Goal: Task Accomplishment & Management: Use online tool/utility

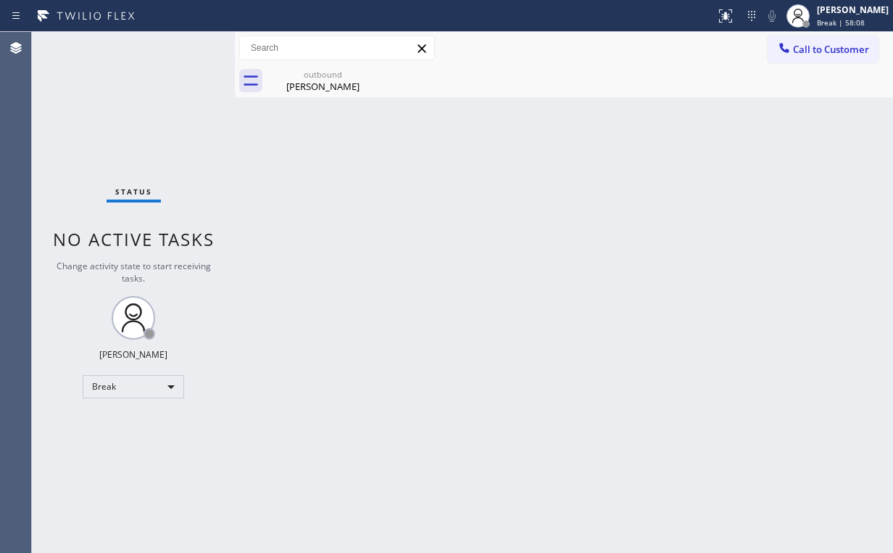
click at [62, 325] on div "Status No active tasks Change activity state to start receiving tasks. [PERSON_…" at bounding box center [133, 292] width 203 height 521
click at [141, 383] on div "Break" at bounding box center [134, 386] width 102 height 23
click at [131, 441] on li "Unavailable" at bounding box center [132, 441] width 99 height 17
click at [315, 350] on div "Back to Dashboard Change Sender ID Customers Technicians Select a contact Outbo…" at bounding box center [564, 292] width 658 height 521
click at [831, 67] on div "outbound [PERSON_NAME]" at bounding box center [580, 81] width 627 height 33
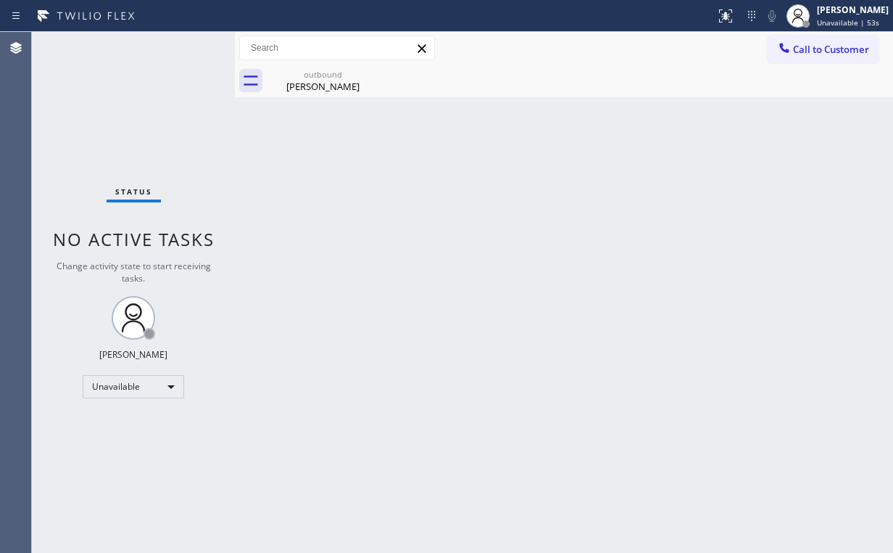
click at [810, 63] on div "Call to Customer Outbound call Location Paseo Expert Appliance Service Your cal…" at bounding box center [564, 48] width 658 height 33
click at [854, 46] on span "Call to Customer" at bounding box center [831, 49] width 76 height 13
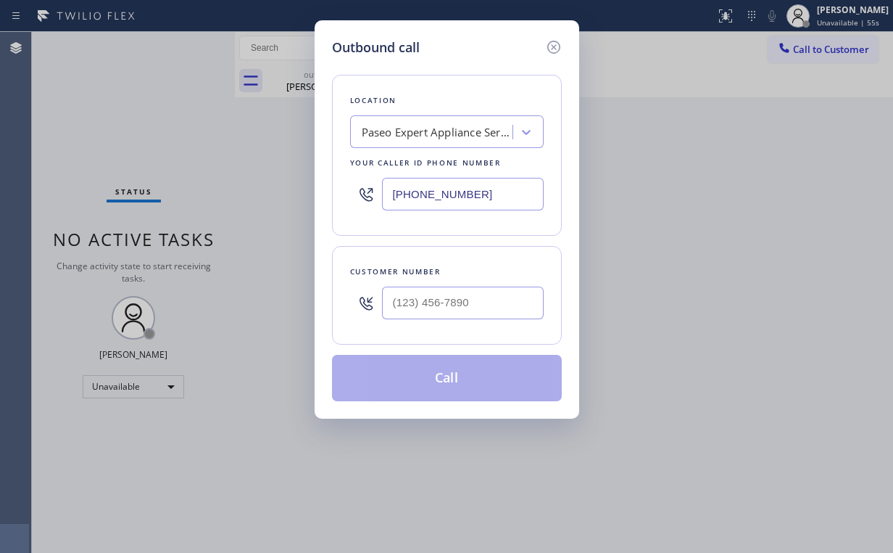
type input "(___) ___-____"
click at [493, 310] on input "(___) ___-____" at bounding box center [463, 302] width 162 height 33
click at [456, 136] on div "Paseo Expert Appliance Service" at bounding box center [438, 132] width 152 height 17
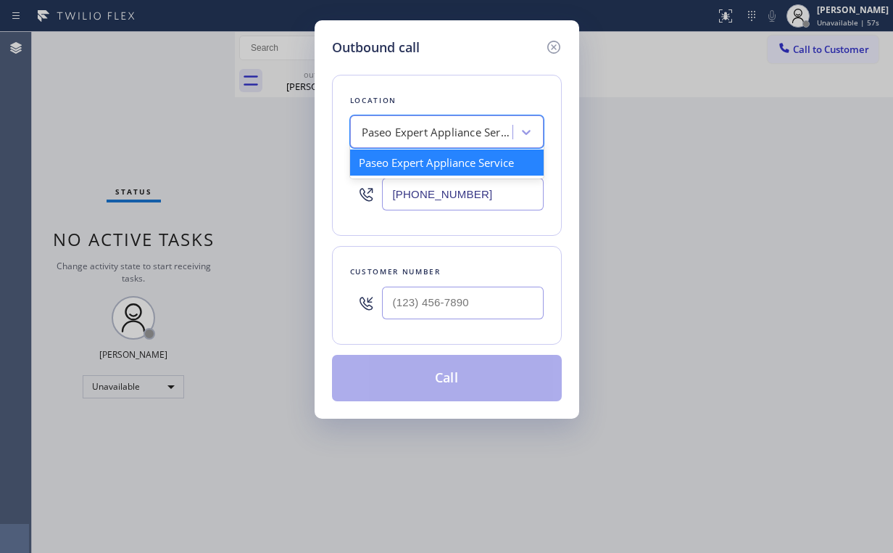
paste input "[PERSON_NAME] & Dryer Repair"
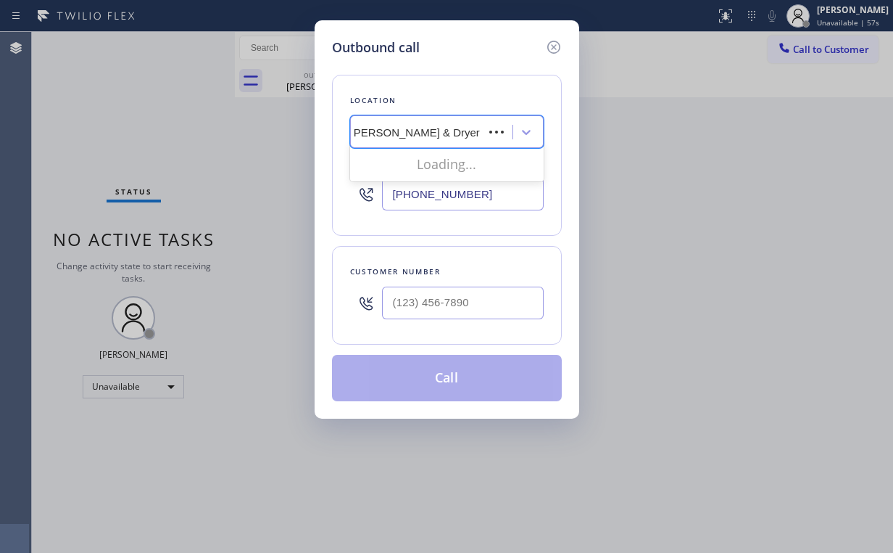
type input "[PERSON_NAME] & Dryer Repair"
drag, startPoint x: 443, startPoint y: 190, endPoint x: 275, endPoint y: 194, distance: 168.3
click at [322, 194] on div "Outbound call Location Paseo Expert Appliance Service Your caller id phone numb…" at bounding box center [447, 219] width 265 height 398
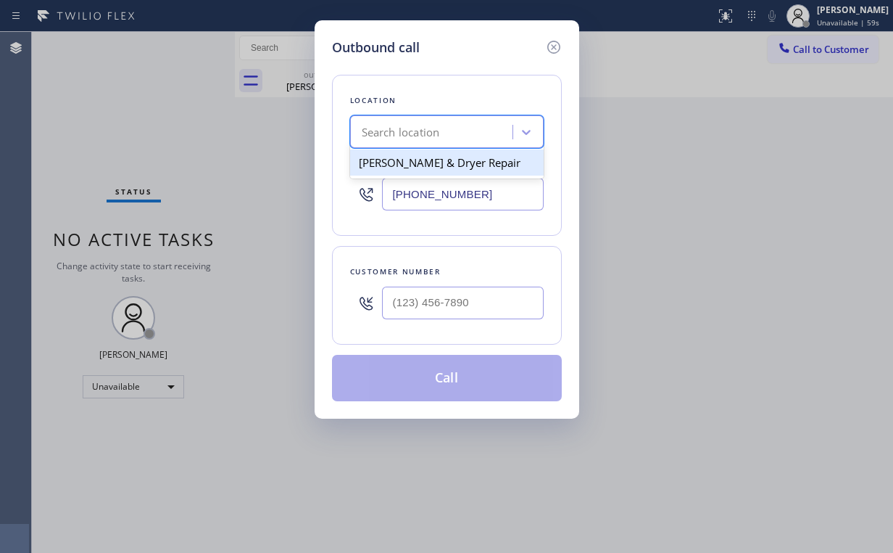
click at [449, 120] on div "Search location" at bounding box center [434, 132] width 158 height 25
paste input "[PERSON_NAME] & Dryer Repair"
type input "[PERSON_NAME] & Dryer Repair"
click at [461, 168] on div "[PERSON_NAME] & Dryer Repair" at bounding box center [447, 162] width 194 height 26
type input "[PHONE_NUMBER]"
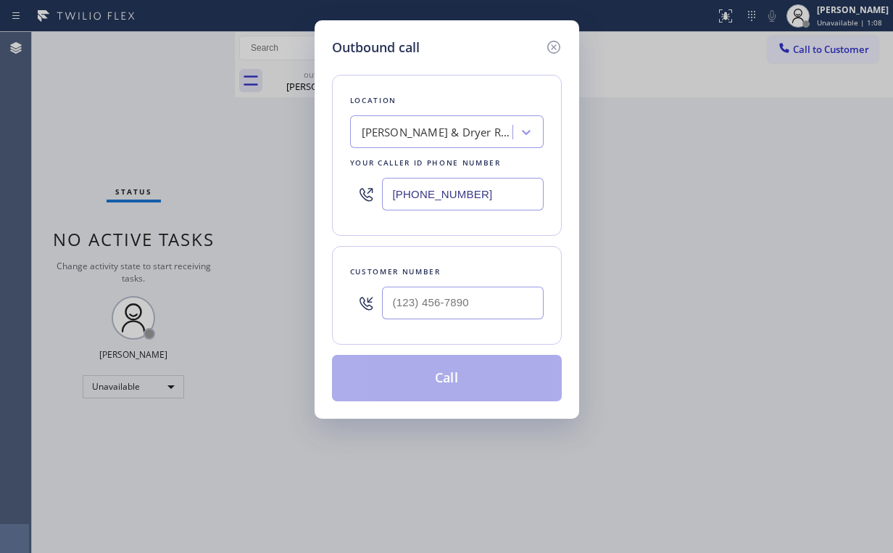
click at [476, 35] on div "Outbound call Location Elle Washer & Dryer Repair Your caller id phone number […" at bounding box center [447, 219] width 265 height 398
click at [439, 282] on div at bounding box center [463, 302] width 162 height 47
click at [440, 311] on input "(___) ___-____" at bounding box center [463, 302] width 162 height 33
paste input "510) 386-8921"
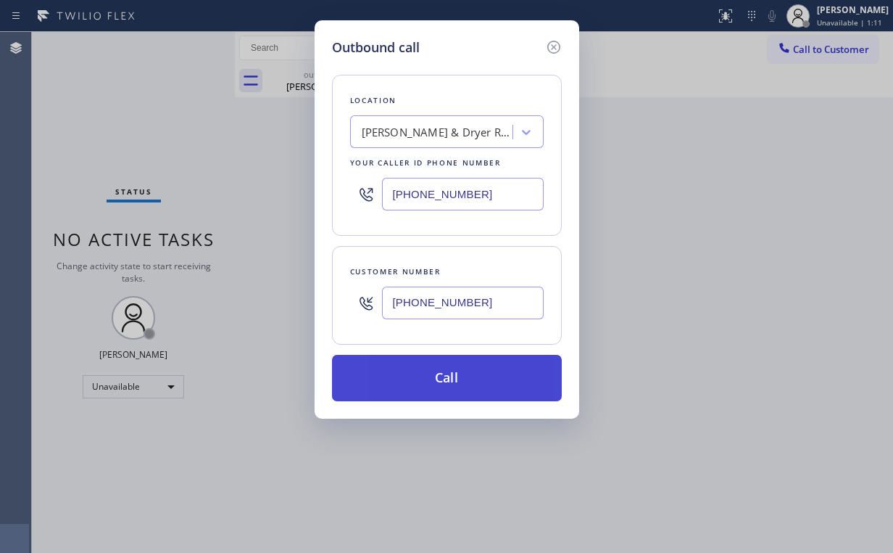
type input "[PHONE_NUMBER]"
click at [429, 374] on button "Call" at bounding box center [447, 378] width 230 height 46
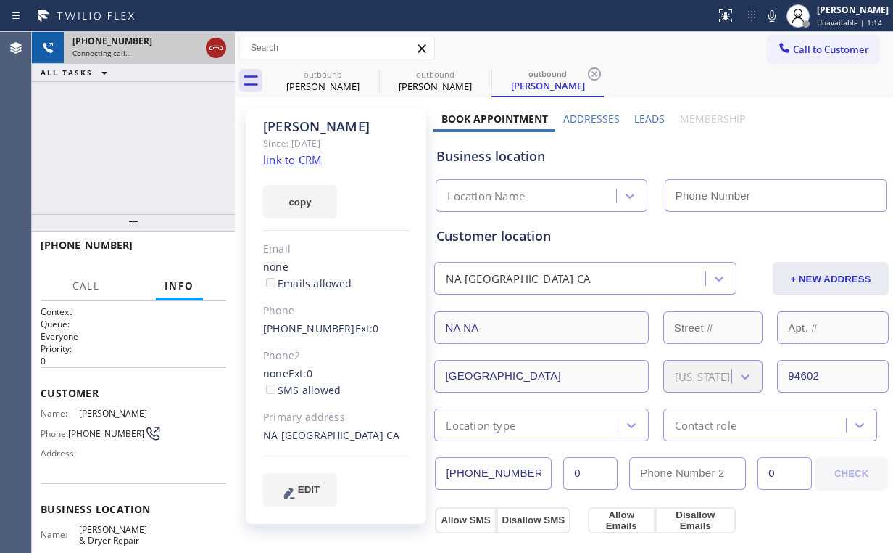
drag, startPoint x: 210, startPoint y: 40, endPoint x: 257, endPoint y: 133, distance: 104.1
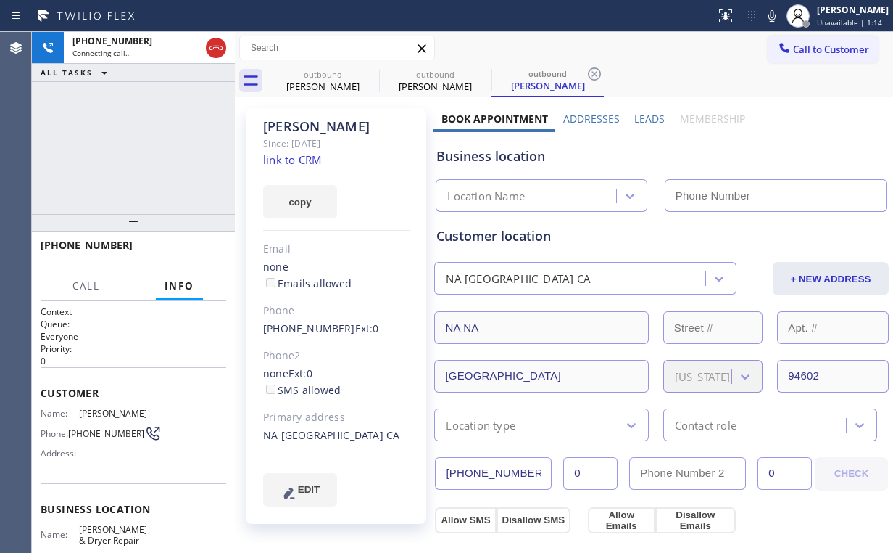
click at [210, 41] on icon at bounding box center [215, 47] width 17 height 17
click at [299, 162] on link "link to CRM" at bounding box center [292, 159] width 59 height 15
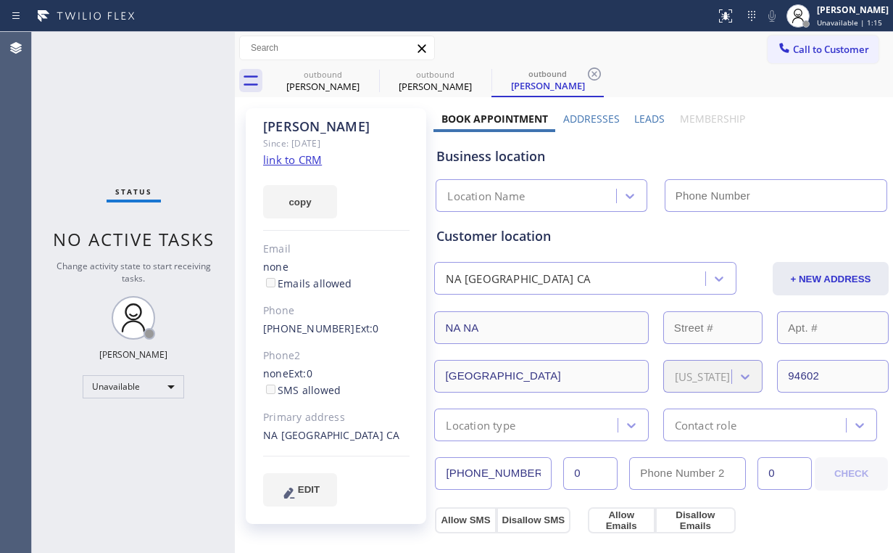
type input "[PHONE_NUMBER]"
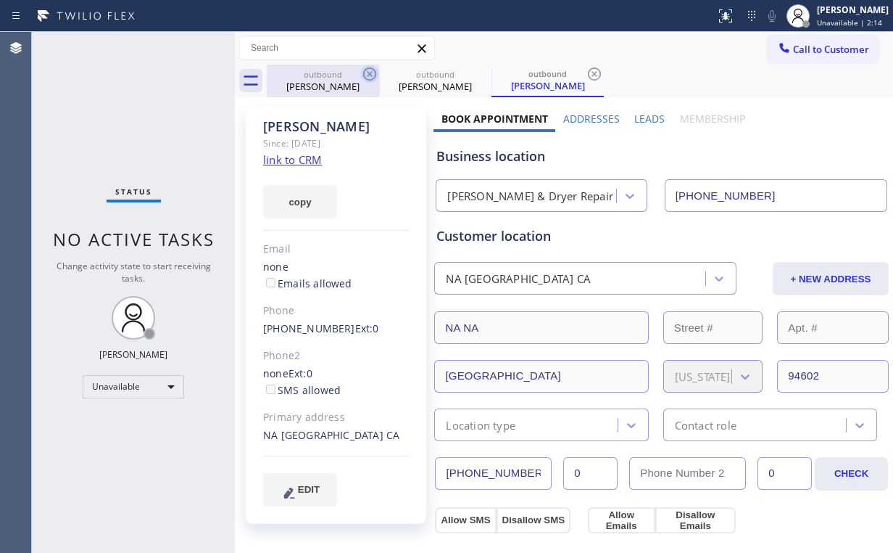
click at [365, 82] on icon at bounding box center [369, 73] width 17 height 17
click at [372, 71] on icon at bounding box center [369, 73] width 17 height 17
click at [0, 0] on icon at bounding box center [0, 0] width 0 height 0
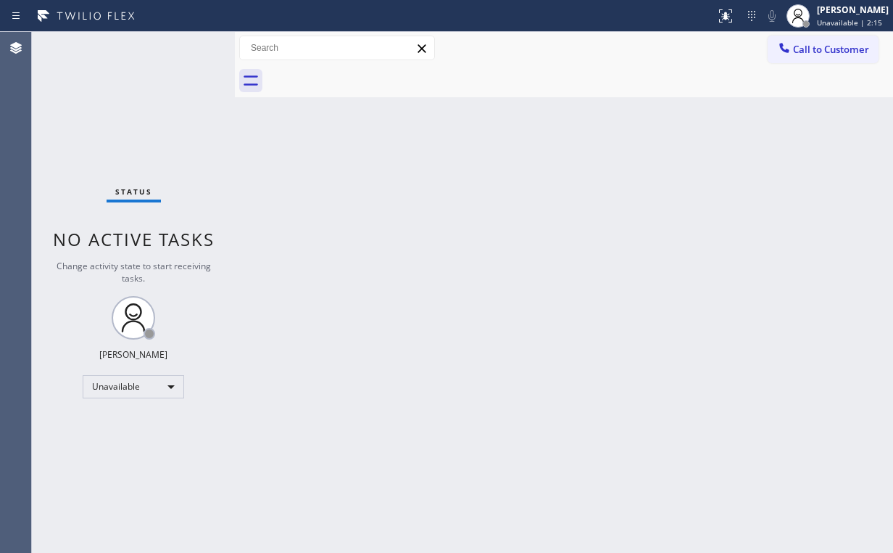
click at [372, 71] on div at bounding box center [580, 81] width 627 height 33
drag, startPoint x: 537, startPoint y: 113, endPoint x: 552, endPoint y: 113, distance: 14.5
click at [539, 113] on div "Back to Dashboard Change Sender ID Customers Technicians Select a contact Outbo…" at bounding box center [564, 292] width 658 height 521
click at [856, 57] on button "Call to Customer" at bounding box center [823, 50] width 111 height 28
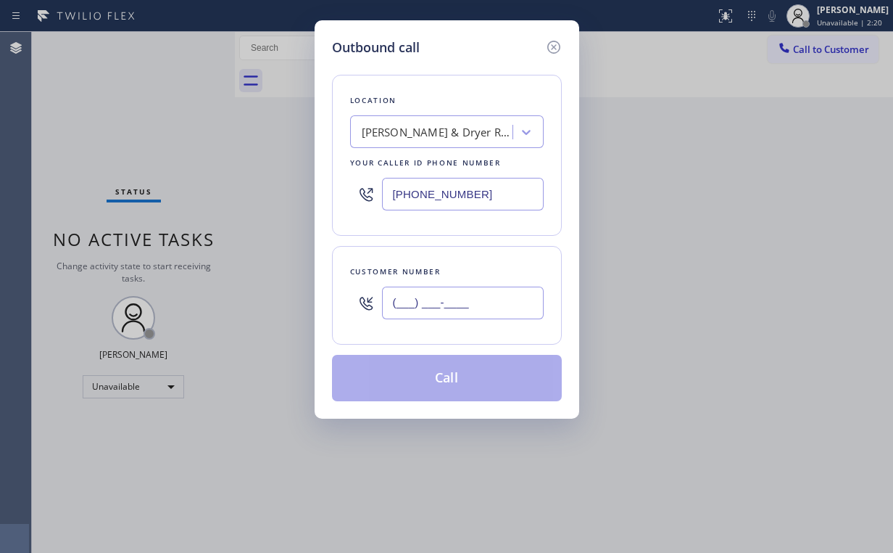
click at [479, 305] on input "(___) ___-____" at bounding box center [463, 302] width 162 height 33
paste input "510) 822-7716"
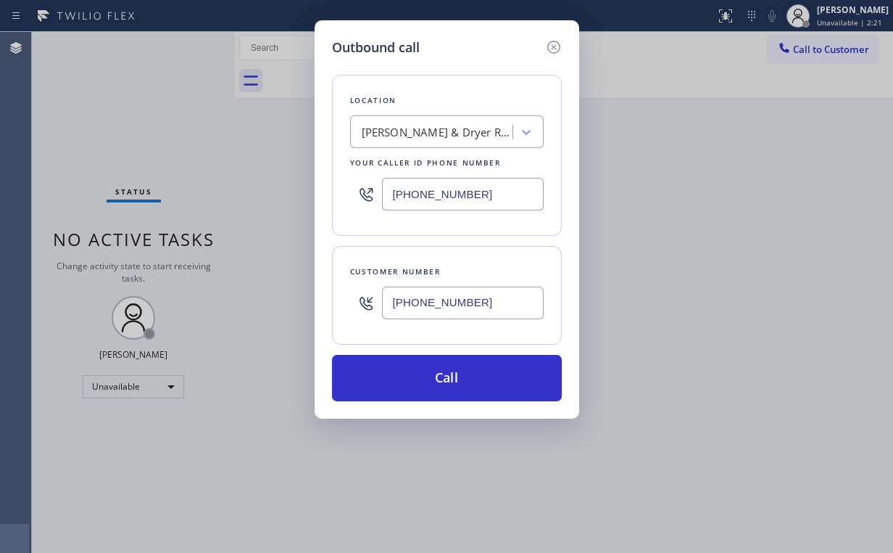
type input "[PHONE_NUMBER]"
drag, startPoint x: 478, startPoint y: 191, endPoint x: 226, endPoint y: 194, distance: 251.7
click at [232, 191] on div "Outbound call Location Elle Washer & Dryer Repair Your caller id phone number […" at bounding box center [446, 276] width 893 height 553
paste input "text"
type input "[PHONE_NUMBER]"
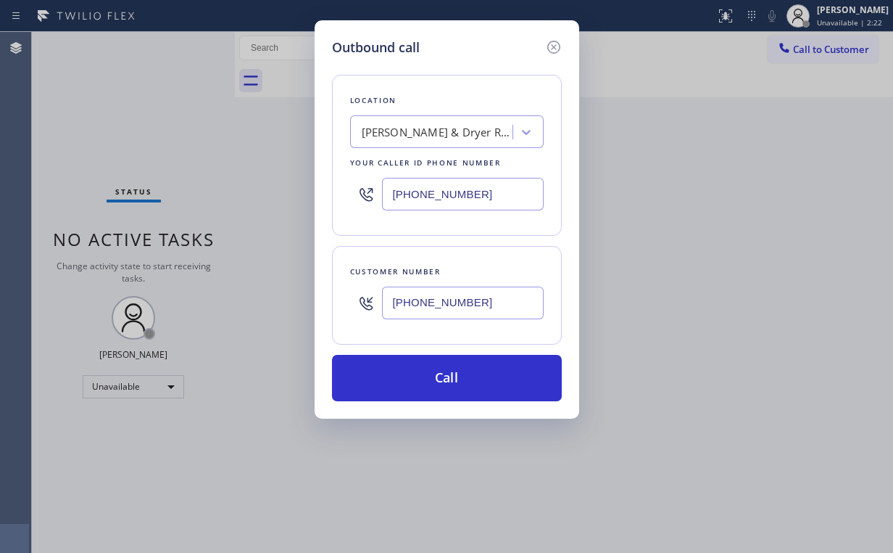
drag, startPoint x: 489, startPoint y: 299, endPoint x: 277, endPoint y: 294, distance: 212.5
click at [293, 294] on div "Outbound call Location Elle Washer & Dryer Repair Your caller id phone number […" at bounding box center [446, 276] width 893 height 553
drag, startPoint x: 492, startPoint y: 305, endPoint x: 242, endPoint y: 304, distance: 250.2
click at [289, 299] on div "Outbound call Location Elle Washer & Dryer Repair Your caller id phone number […" at bounding box center [446, 276] width 893 height 553
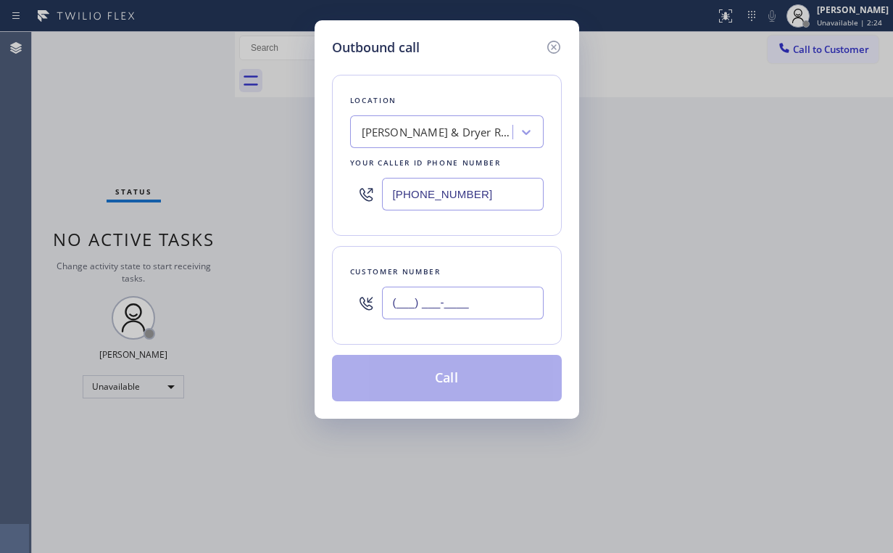
type input "(___) ___-____"
click at [460, 301] on input "(___) ___-____" at bounding box center [463, 302] width 162 height 33
drag, startPoint x: 484, startPoint y: 301, endPoint x: 279, endPoint y: 284, distance: 205.2
click at [305, 285] on div "Outbound call Location Elle Washer & Dryer Repair Your caller id phone number […" at bounding box center [446, 276] width 893 height 553
paste input "510) 386-8921"
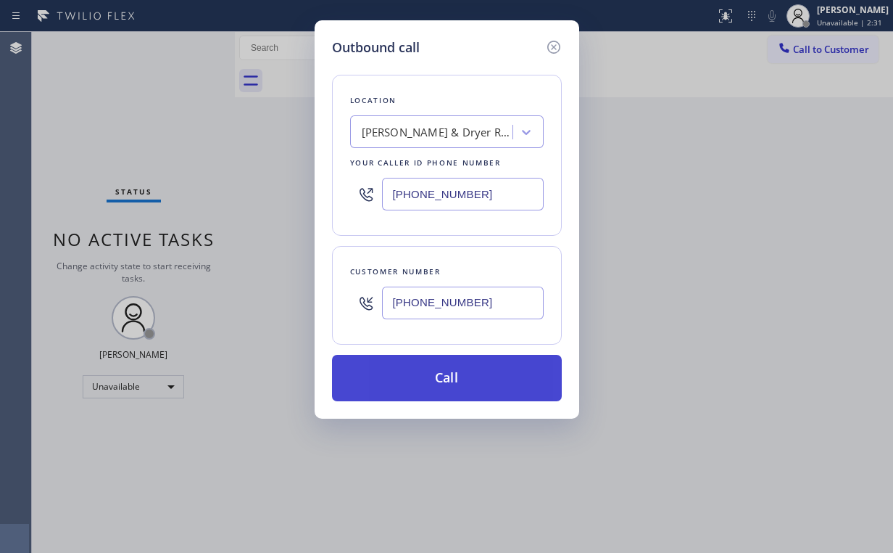
type input "[PHONE_NUMBER]"
click at [437, 379] on button "Call" at bounding box center [447, 378] width 230 height 46
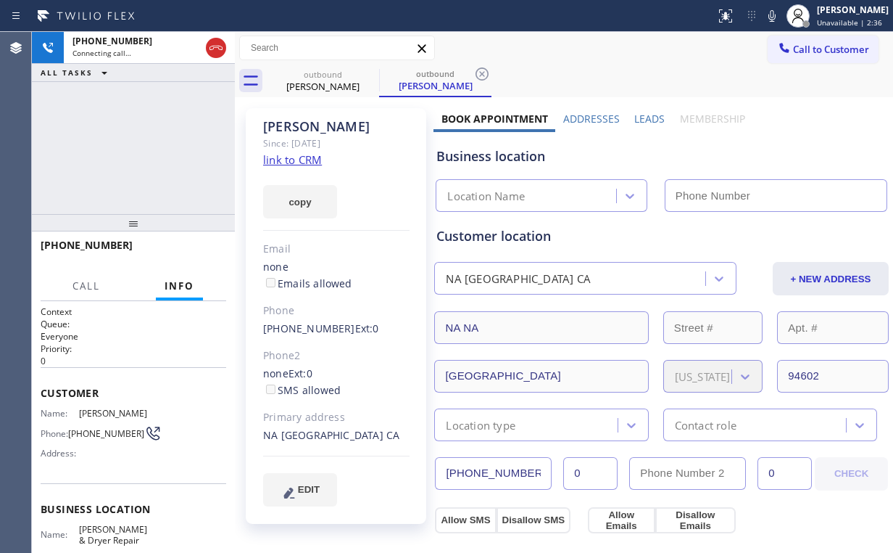
type input "[PHONE_NUMBER]"
drag, startPoint x: 99, startPoint y: 102, endPoint x: 135, endPoint y: 91, distance: 37.9
click at [99, 102] on div "[PHONE_NUMBER] Connecting call… ALL TASKS ALL TASKS ACTIVE TASKS TASKS IN WRAP …" at bounding box center [133, 123] width 203 height 182
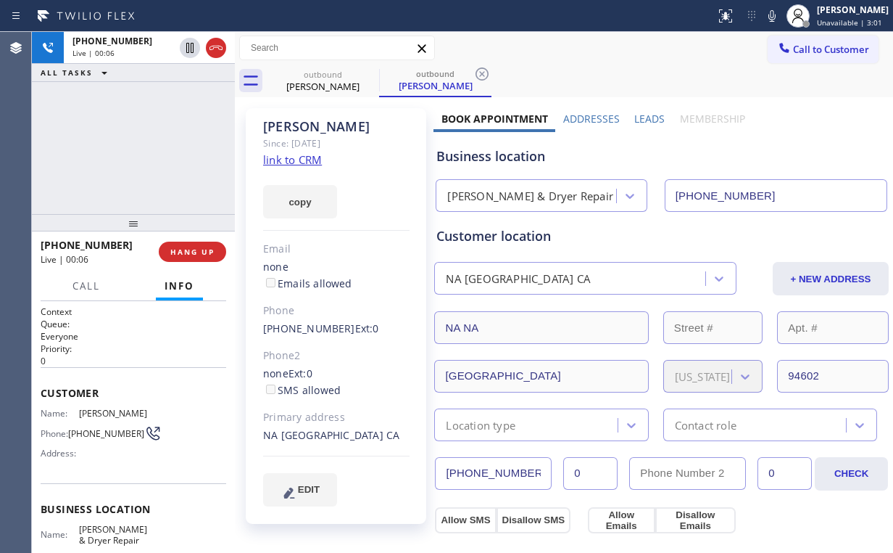
click at [144, 148] on div "[PHONE_NUMBER] Live | 00:06 ALL TASKS ALL TASKS ACTIVE TASKS TASKS IN WRAP UP" at bounding box center [133, 123] width 203 height 182
drag, startPoint x: 519, startPoint y: 155, endPoint x: 463, endPoint y: 154, distance: 55.9
click at [463, 154] on div "Business location" at bounding box center [662, 156] width 450 height 20
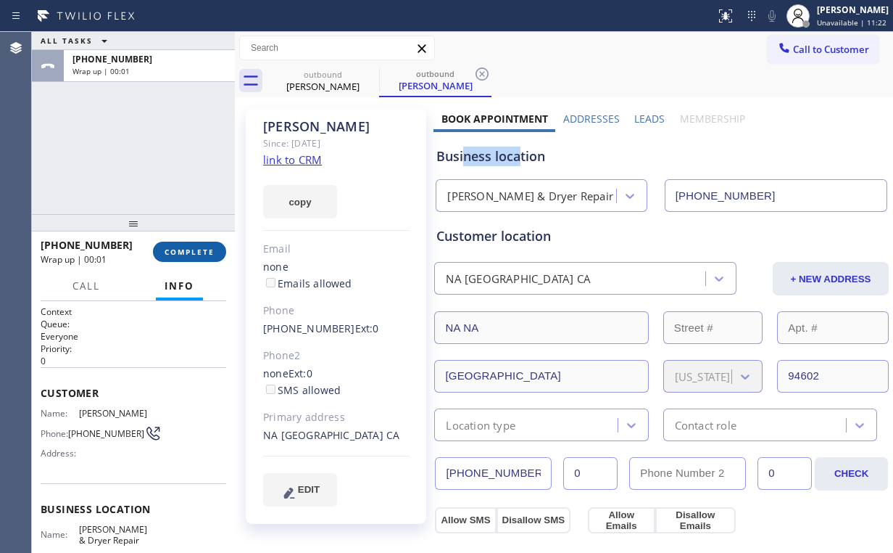
click at [186, 251] on span "COMPLETE" at bounding box center [190, 252] width 50 height 10
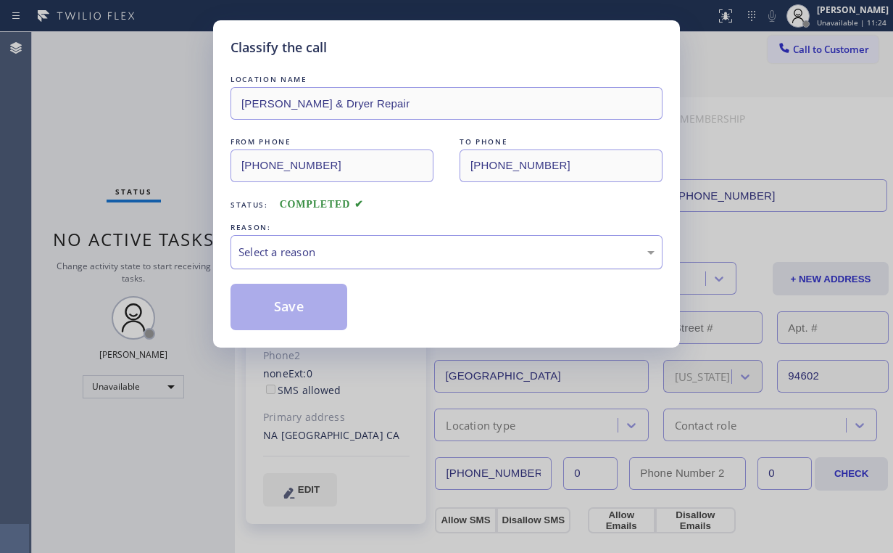
click at [317, 252] on div "Select a reason" at bounding box center [447, 252] width 416 height 17
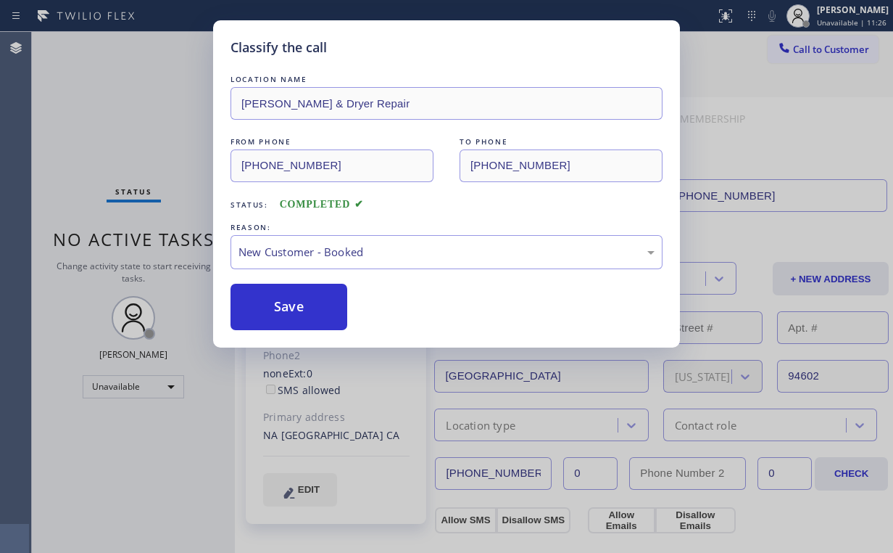
drag, startPoint x: 324, startPoint y: 295, endPoint x: 218, endPoint y: 240, distance: 119.4
click at [324, 294] on button "Save" at bounding box center [289, 307] width 117 height 46
click at [131, 120] on div "Classify the call LOCATION NAME [PERSON_NAME] & Dryer Repair FROM PHONE [PHONE_…" at bounding box center [446, 276] width 893 height 553
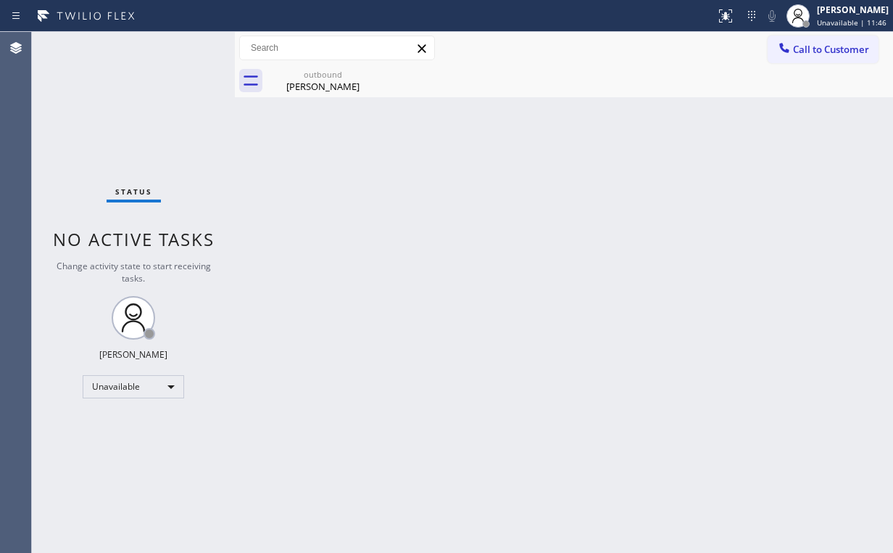
drag, startPoint x: 117, startPoint y: 99, endPoint x: 500, endPoint y: 82, distance: 382.6
click at [194, 107] on div "Status No active tasks Change activity state to start receiving tasks. [PERSON_…" at bounding box center [133, 292] width 203 height 521
click at [828, 45] on span "Call to Customer" at bounding box center [831, 49] width 76 height 13
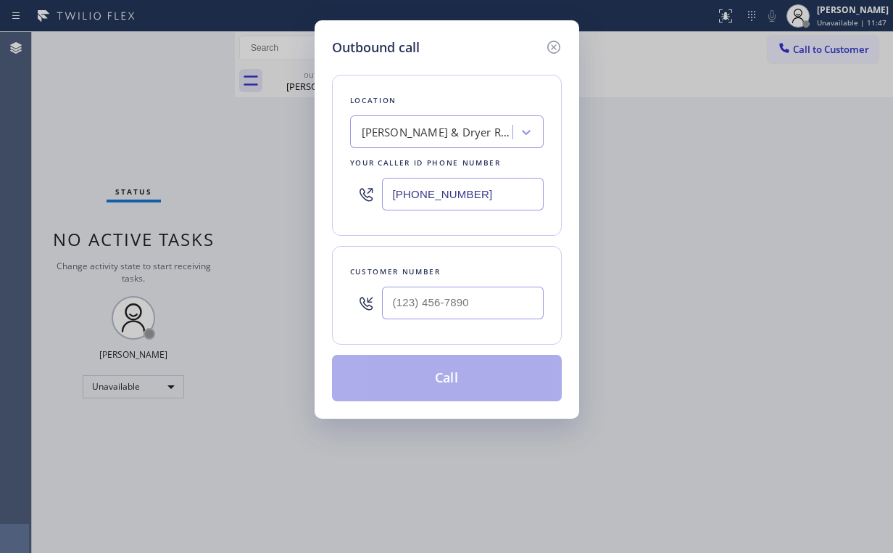
drag, startPoint x: 466, startPoint y: 197, endPoint x: 287, endPoint y: 200, distance: 179.2
click at [287, 200] on div "Outbound call Location Elle Washer & Dryer Repair Your caller id phone number […" at bounding box center [446, 276] width 893 height 553
paste input "213) 205-2322"
type input "[PHONE_NUMBER]"
click at [460, 301] on input "(___) ___-____" at bounding box center [463, 302] width 162 height 33
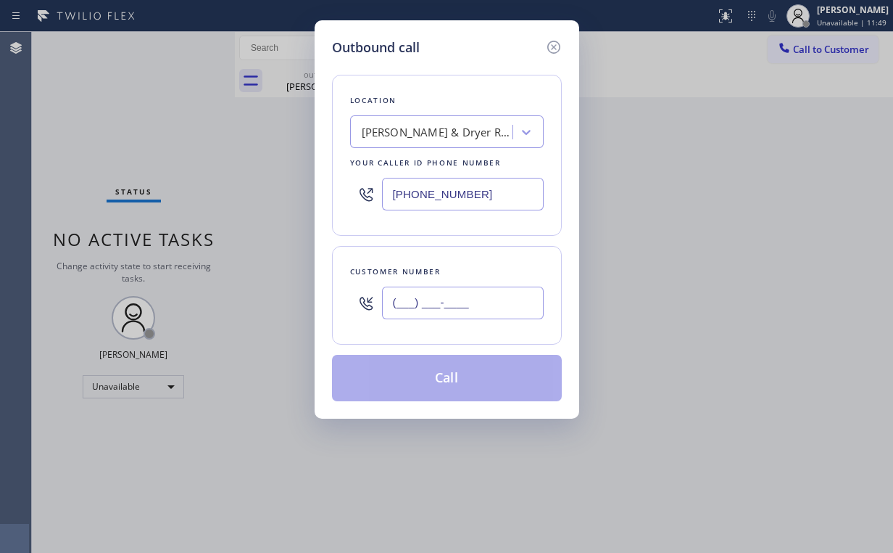
paste input "310) 634-9137"
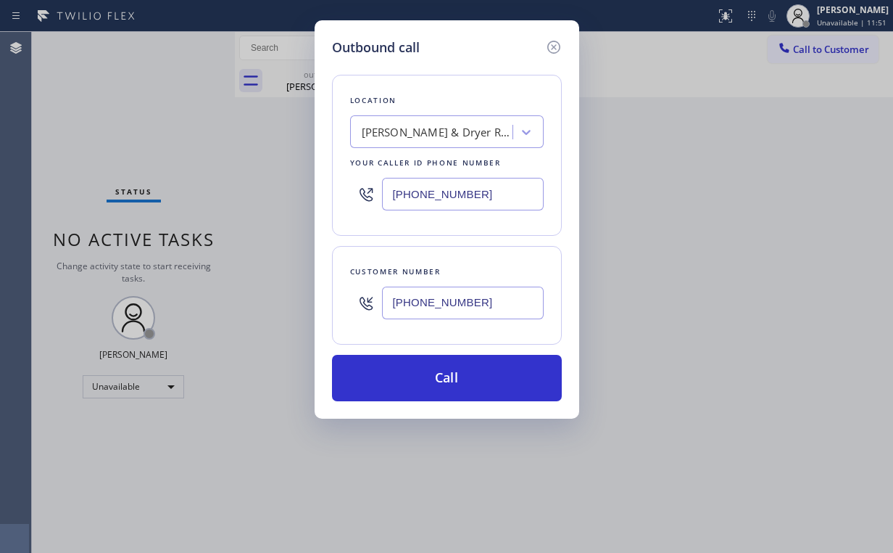
type input "[PHONE_NUMBER]"
drag, startPoint x: 476, startPoint y: 63, endPoint x: 460, endPoint y: 174, distance: 112.0
click at [476, 64] on div "Location Elle Washer & Dryer Repair Your caller id phone number [PHONE_NUMBER] …" at bounding box center [447, 229] width 230 height 344
drag, startPoint x: 486, startPoint y: 199, endPoint x: 220, endPoint y: 189, distance: 266.3
click at [265, 197] on div "Outbound call Location Elle Washer & Dryer Repair Your caller id phone number […" at bounding box center [446, 276] width 893 height 553
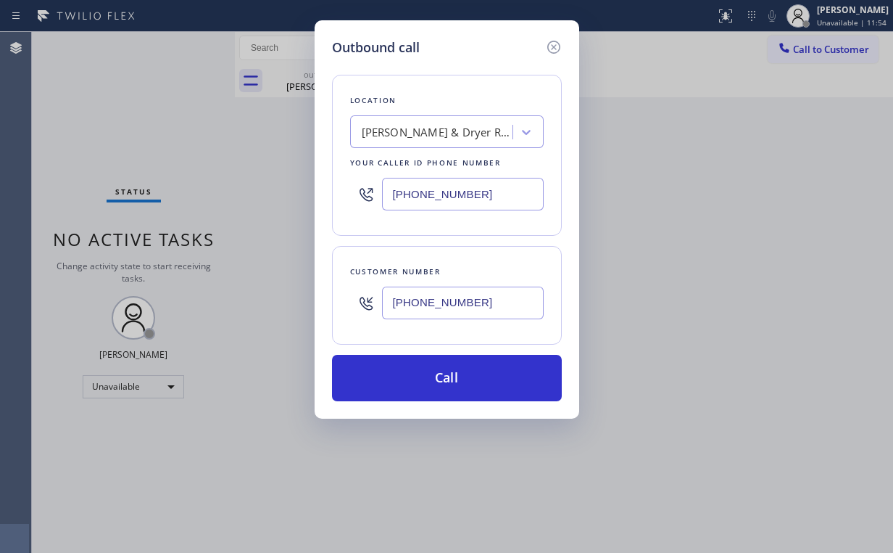
paste input "855) 731-4952"
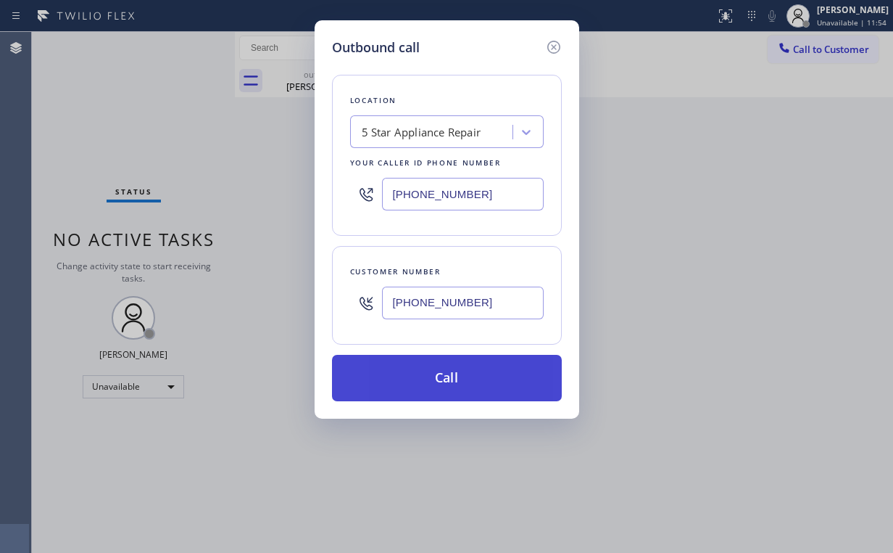
type input "[PHONE_NUMBER]"
click at [460, 368] on button "Call" at bounding box center [447, 378] width 230 height 46
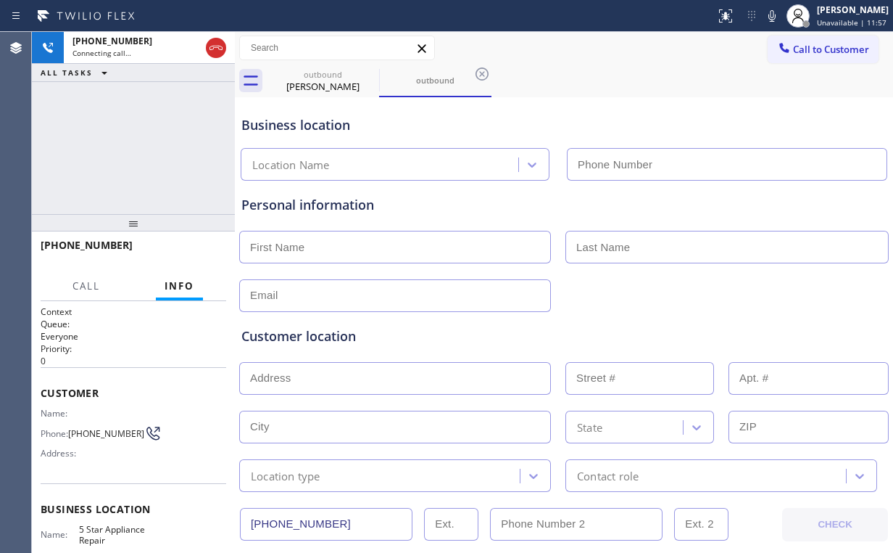
type input "[PHONE_NUMBER]"
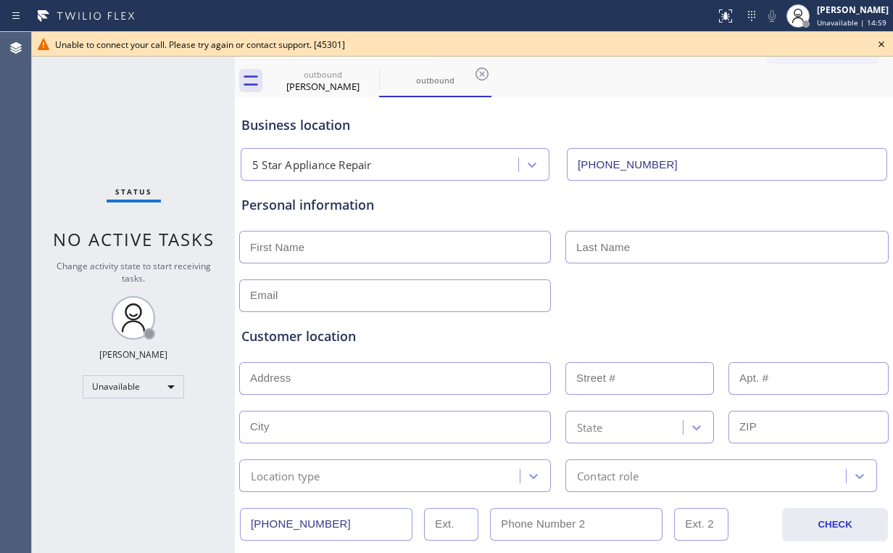
click at [880, 46] on icon at bounding box center [881, 44] width 17 height 17
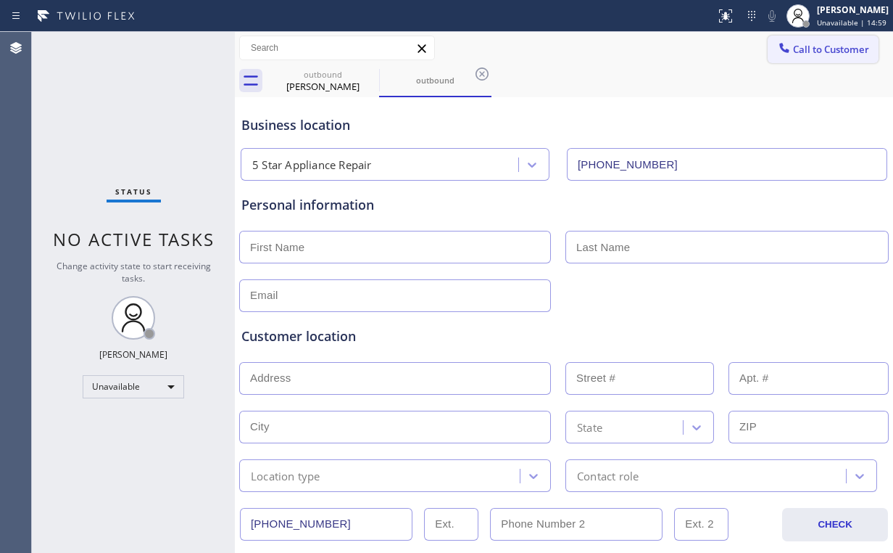
click at [803, 58] on button "Call to Customer" at bounding box center [823, 50] width 111 height 28
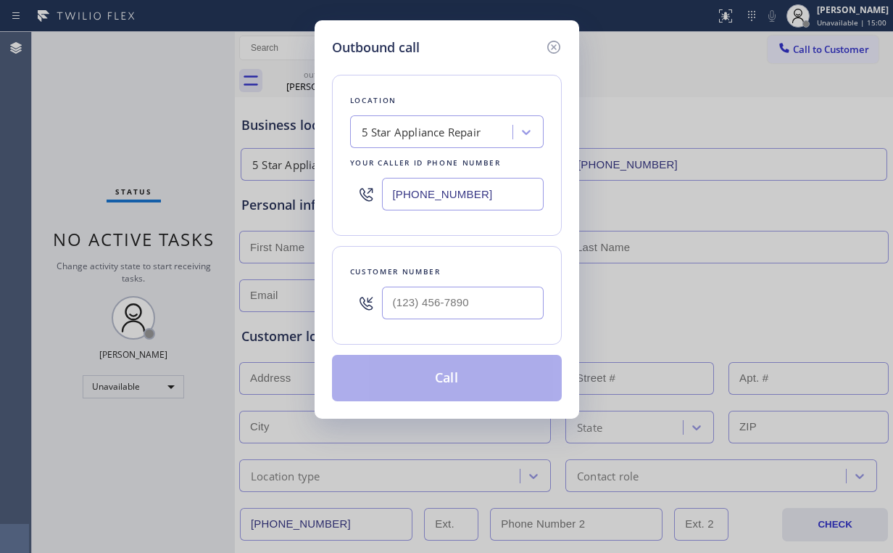
drag, startPoint x: 499, startPoint y: 186, endPoint x: 236, endPoint y: 197, distance: 263.5
click at [278, 191] on div "Outbound call Location 5 Star Appliance Repair Your caller id phone number [PHO…" at bounding box center [446, 276] width 893 height 553
paste input "206) 309-402"
type input "[PHONE_NUMBER]"
click at [464, 300] on input "(___) ___-____" at bounding box center [463, 302] width 162 height 33
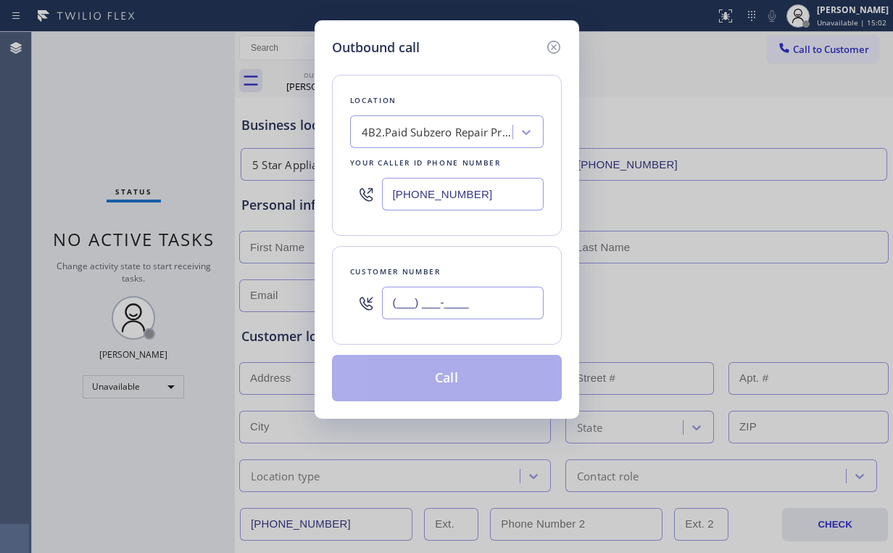
paste input "425) 944-8070"
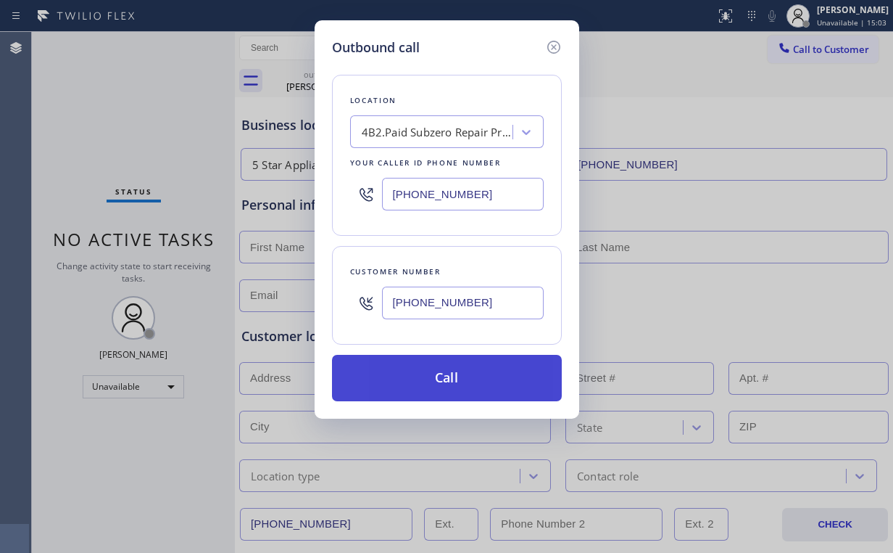
type input "[PHONE_NUMBER]"
click at [437, 371] on button "Call" at bounding box center [447, 378] width 230 height 46
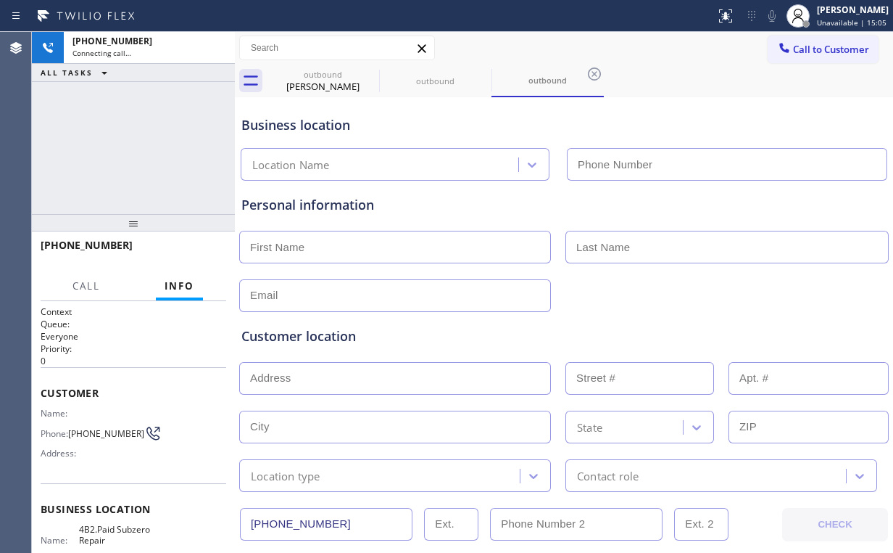
click at [154, 119] on div "[PHONE_NUMBER] Connecting call… ALL TASKS ALL TASKS ACTIVE TASKS TASKS IN WRAP …" at bounding box center [133, 123] width 203 height 182
type input "[PHONE_NUMBER]"
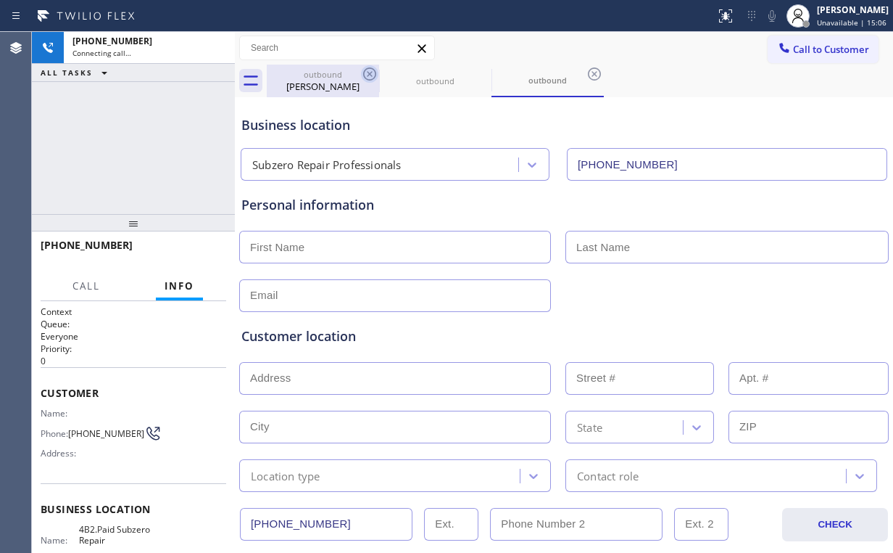
click at [327, 87] on div "[PERSON_NAME]" at bounding box center [323, 86] width 110 height 13
type input "[PHONE_NUMBER]"
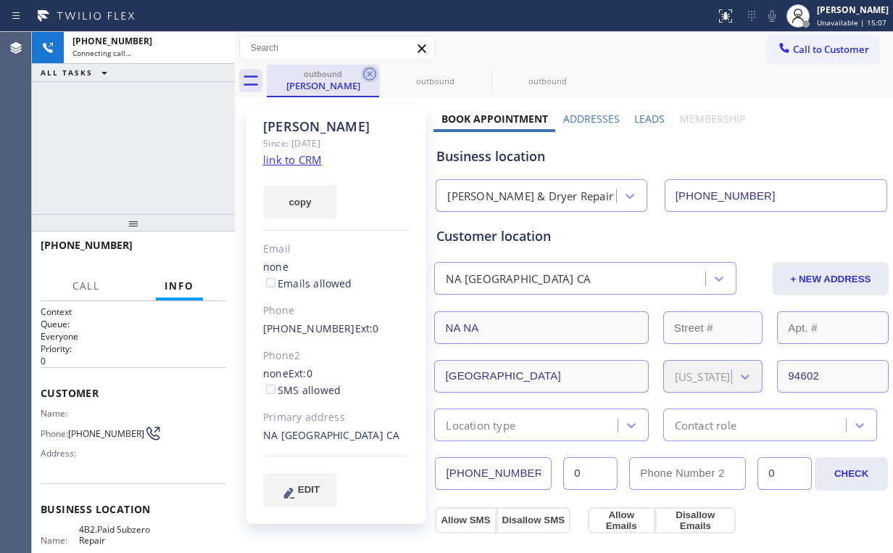
click at [371, 70] on icon at bounding box center [369, 73] width 17 height 17
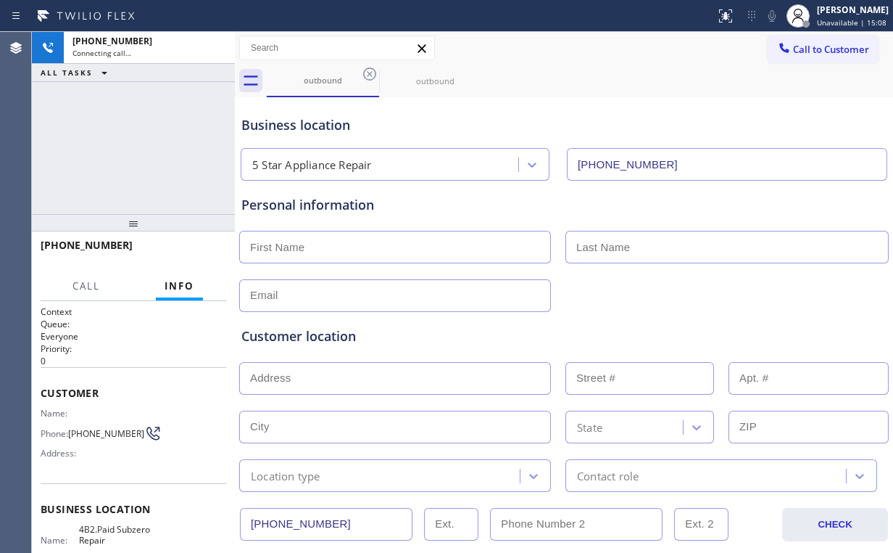
click at [175, 119] on div "[PHONE_NUMBER] Connecting call… ALL TASKS ALL TASKS ACTIVE TASKS TASKS IN WRAP …" at bounding box center [133, 123] width 203 height 182
click at [166, 139] on div "[PHONE_NUMBER] Connecting call… ALL TASKS ALL TASKS ACTIVE TASKS TASKS IN WRAP …" at bounding box center [133, 123] width 203 height 182
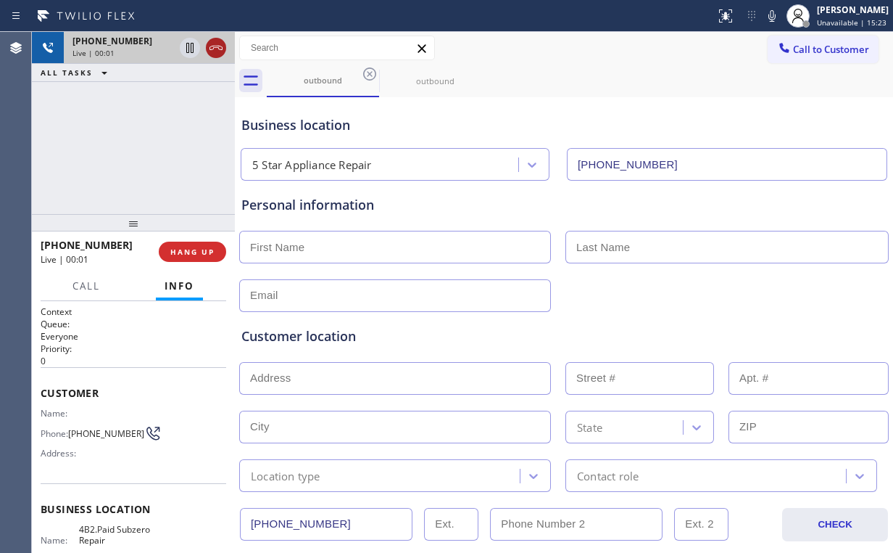
click at [220, 43] on icon at bounding box center [215, 47] width 17 height 17
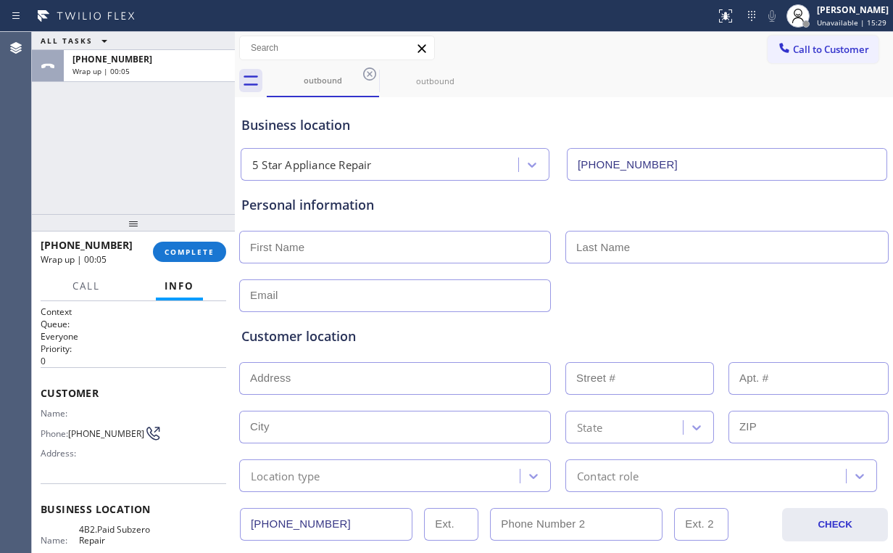
drag, startPoint x: 812, startPoint y: 43, endPoint x: 756, endPoint y: 83, distance: 69.0
click at [812, 44] on span "Call to Customer" at bounding box center [831, 49] width 76 height 13
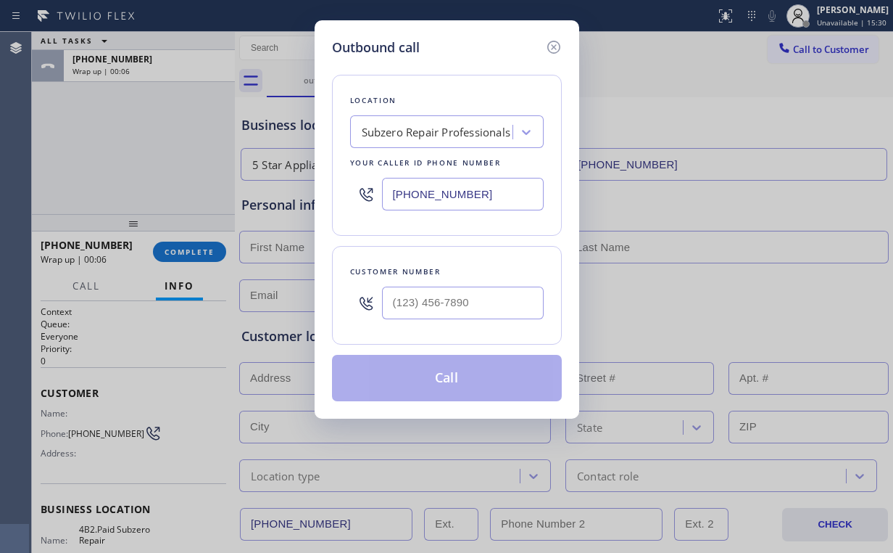
drag, startPoint x: 512, startPoint y: 198, endPoint x: 289, endPoint y: 201, distance: 222.6
click at [289, 201] on div "Outbound call Location Subzero Repair Professionals Your caller id phone number…" at bounding box center [446, 276] width 893 height 553
paste input "text"
drag, startPoint x: 487, startPoint y: 189, endPoint x: 384, endPoint y: 194, distance: 103.1
click at [384, 194] on input "[PHONE_NUMBER]" at bounding box center [463, 194] width 162 height 33
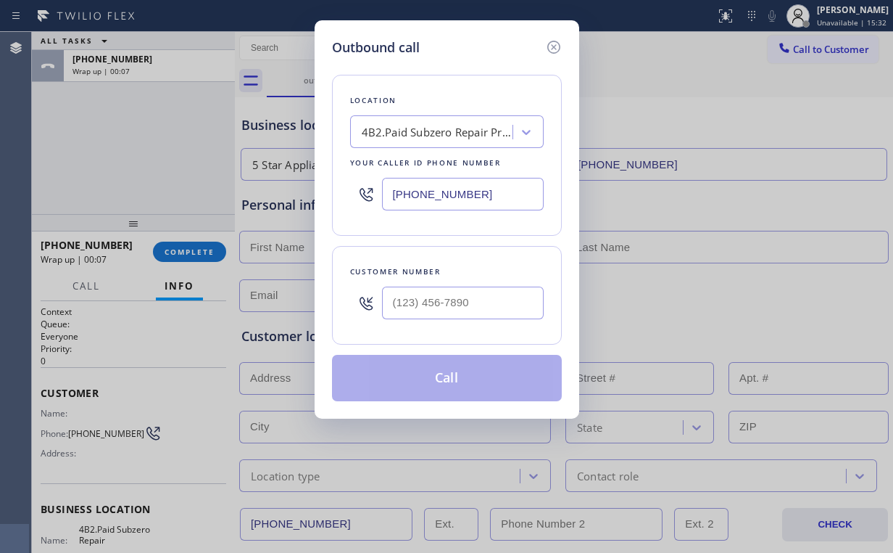
paste input "text"
type input "[PHONE_NUMBER]"
click at [470, 301] on input "(___) ___-____" at bounding box center [463, 302] width 162 height 33
paste input "425) 944-8070"
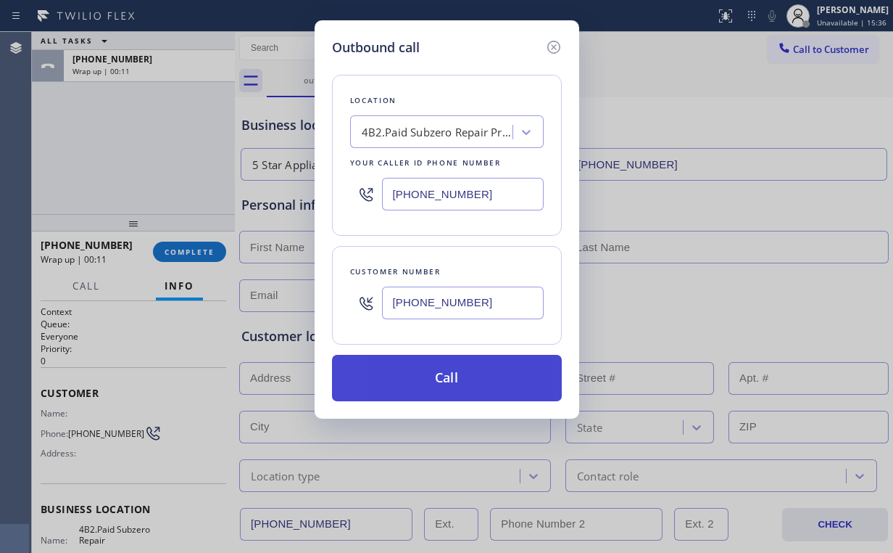
type input "[PHONE_NUMBER]"
click at [450, 383] on button "Call" at bounding box center [447, 378] width 230 height 46
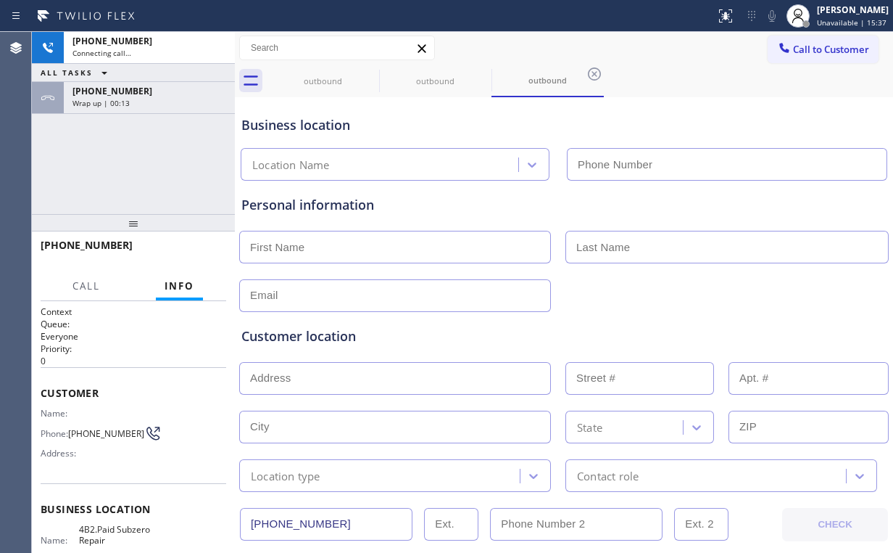
type input "[PHONE_NUMBER]"
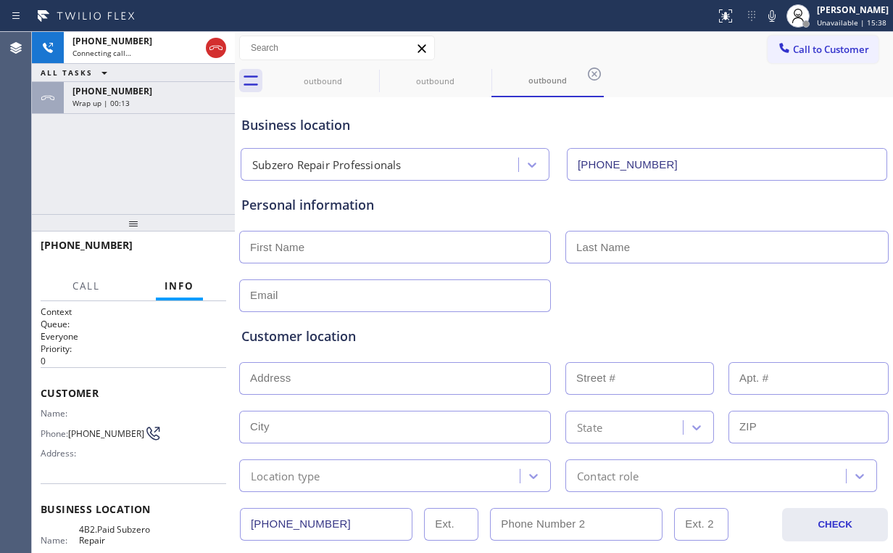
drag, startPoint x: 178, startPoint y: 158, endPoint x: 196, endPoint y: 152, distance: 18.6
click at [178, 157] on div "[PHONE_NUMBER] Connecting call… ALL TASKS ALL TASKS ACTIVE TASKS TASKS IN WRAP …" at bounding box center [133, 123] width 203 height 182
click at [305, 80] on div "outbound" at bounding box center [323, 80] width 110 height 11
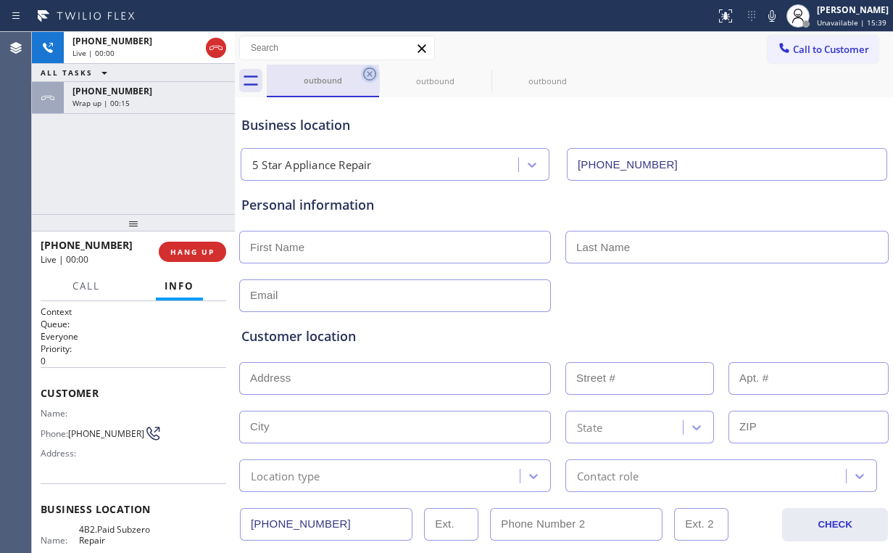
click at [368, 73] on icon at bounding box center [369, 73] width 17 height 17
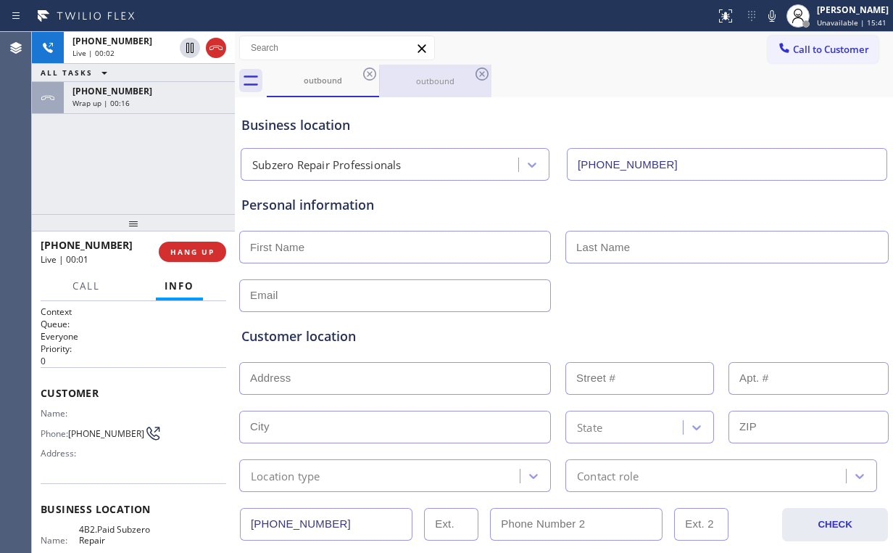
click at [431, 75] on div "outbound" at bounding box center [436, 80] width 110 height 11
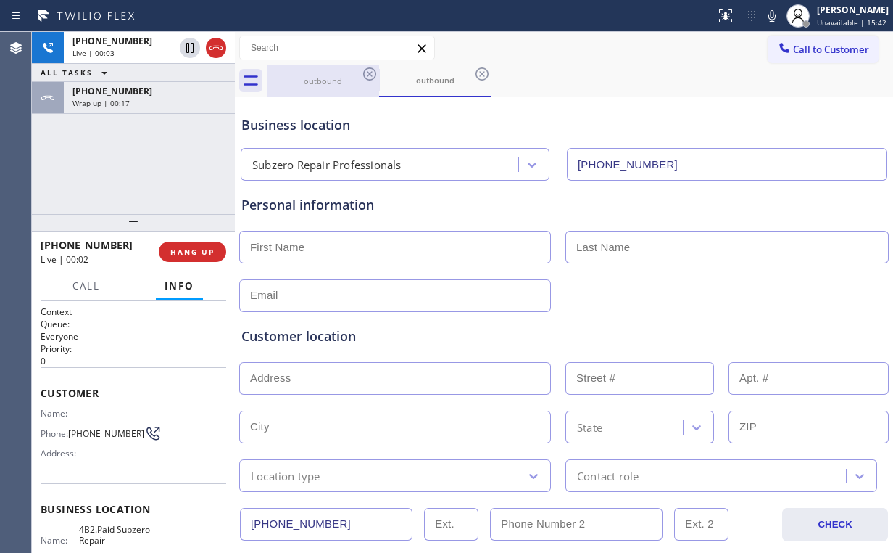
click at [334, 78] on div "outbound" at bounding box center [323, 80] width 110 height 11
click at [139, 171] on div "[PHONE_NUMBER] Live | 00:03 ALL TASKS ALL TASKS ACTIVE TASKS TASKS IN WRAP UP […" at bounding box center [133, 123] width 203 height 182
click at [201, 256] on span "HANG UP" at bounding box center [192, 252] width 44 height 10
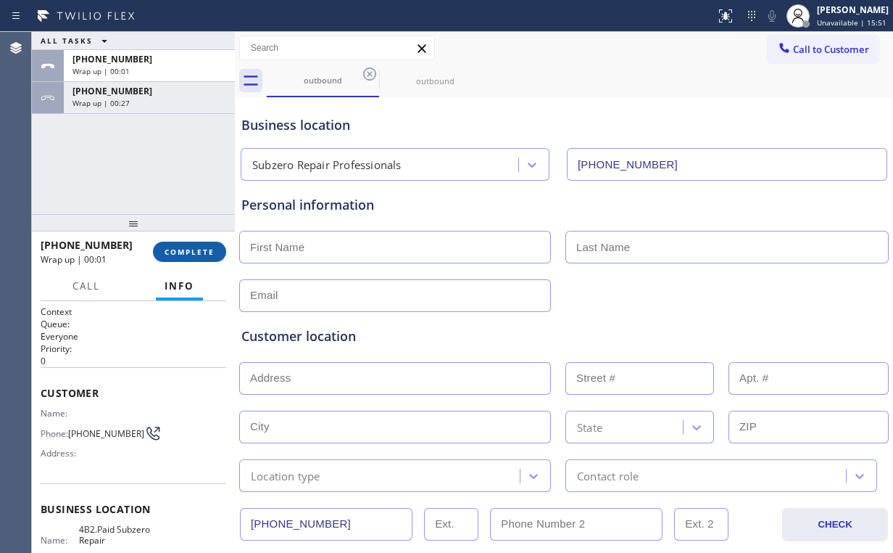
click at [203, 252] on span "COMPLETE" at bounding box center [190, 252] width 50 height 10
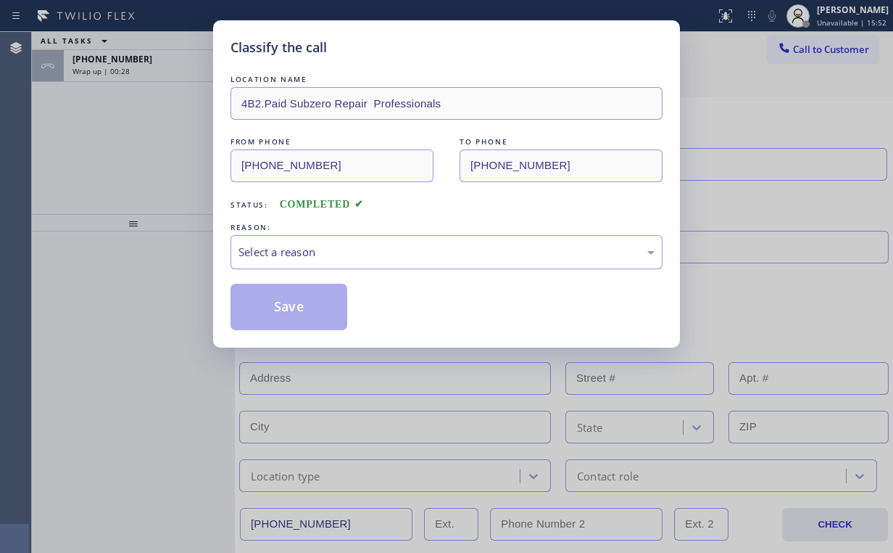
click at [293, 261] on div "Select a reason" at bounding box center [447, 252] width 432 height 34
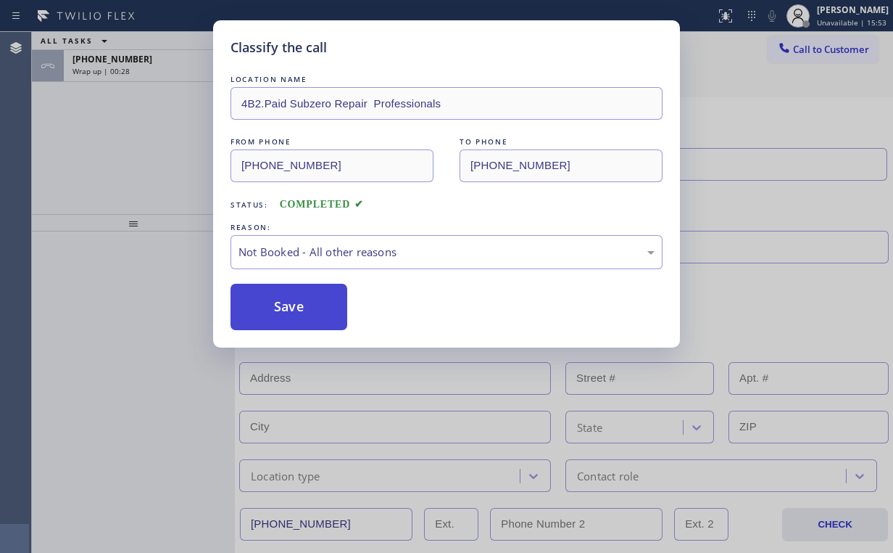
click at [291, 309] on button "Save" at bounding box center [289, 307] width 117 height 46
click at [158, 128] on div "Classify the call LOCATION NAME 4B2.Paid Subzero Repair Professionals FROM PHON…" at bounding box center [446, 276] width 893 height 553
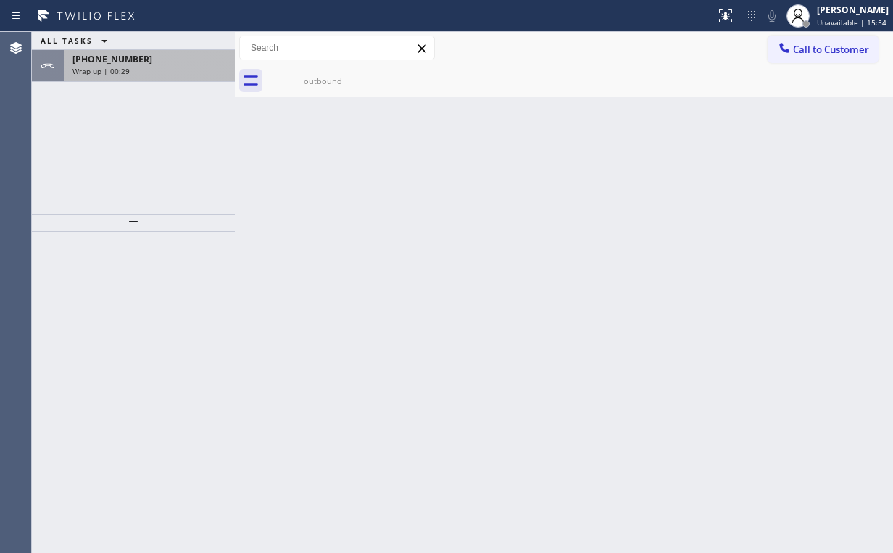
click at [195, 66] on div "Wrap up | 00:29" at bounding box center [150, 71] width 154 height 10
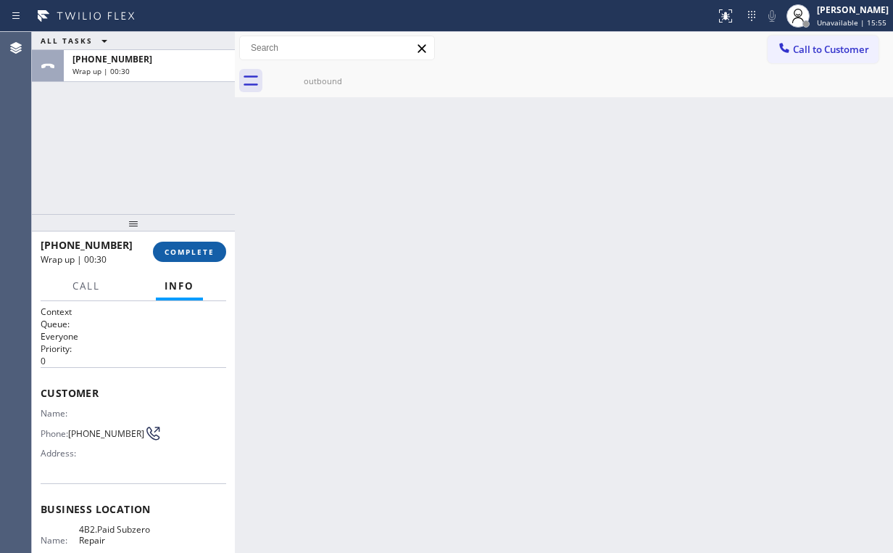
click at [200, 247] on span "COMPLETE" at bounding box center [190, 252] width 50 height 10
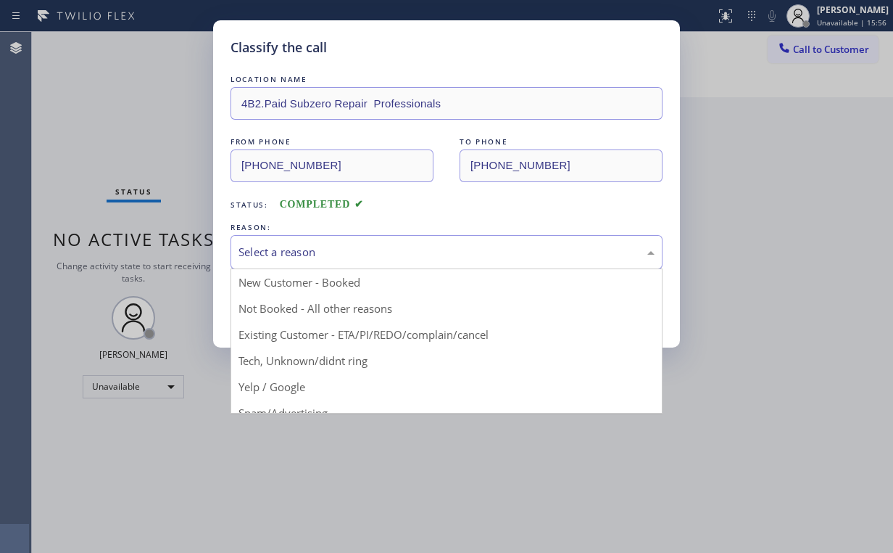
drag, startPoint x: 295, startPoint y: 247, endPoint x: 294, endPoint y: 302, distance: 55.1
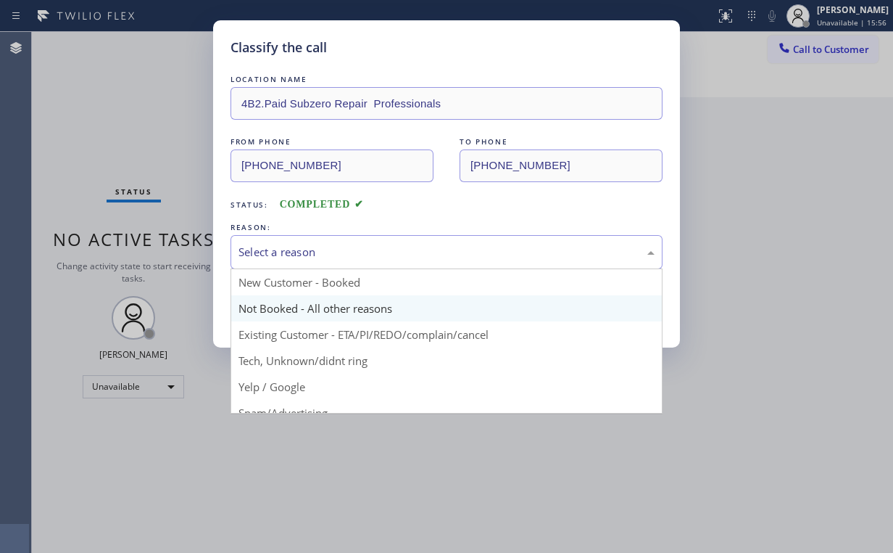
click at [294, 247] on div "Select a reason" at bounding box center [447, 252] width 416 height 17
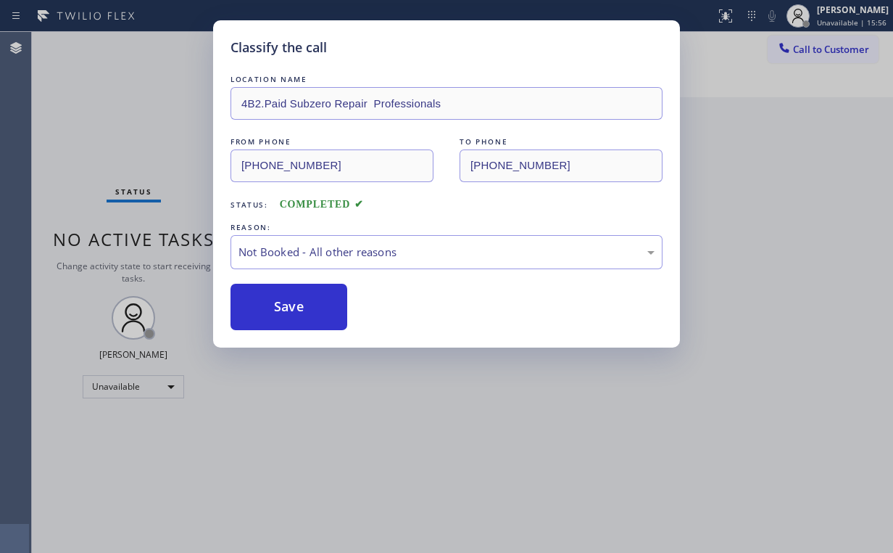
drag, startPoint x: 293, startPoint y: 306, endPoint x: 138, endPoint y: 125, distance: 238.6
click at [294, 305] on button "Save" at bounding box center [289, 307] width 117 height 46
drag, startPoint x: 138, startPoint y: 125, endPoint x: 321, endPoint y: 461, distance: 383.2
click at [140, 128] on div "Classify the call LOCATION NAME 4B2.Paid Subzero Repair Professionals FROM PHON…" at bounding box center [446, 276] width 893 height 553
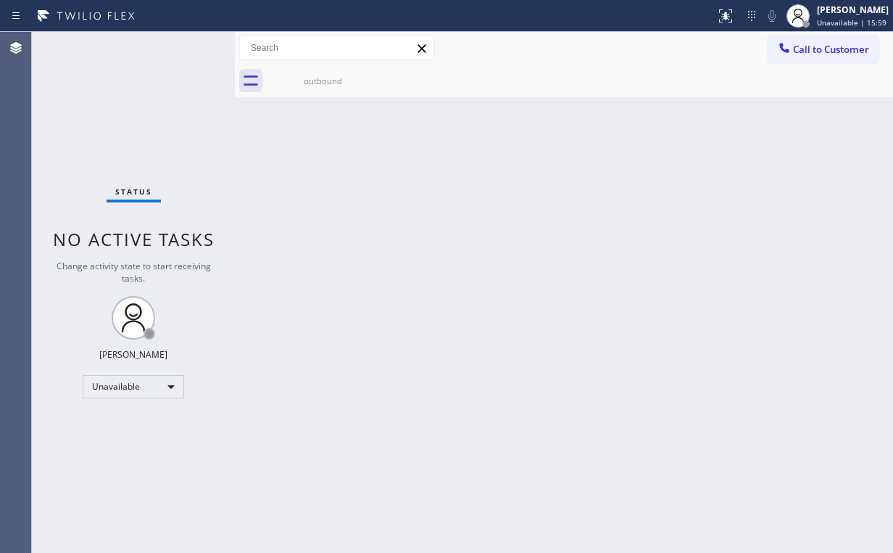
drag, startPoint x: 840, startPoint y: 173, endPoint x: 853, endPoint y: 179, distance: 13.9
click at [840, 173] on div "Back to Dashboard Change Sender ID Customers Technicians Select a contact Outbo…" at bounding box center [564, 292] width 658 height 521
click at [814, 54] on span "Call to Customer" at bounding box center [831, 49] width 76 height 13
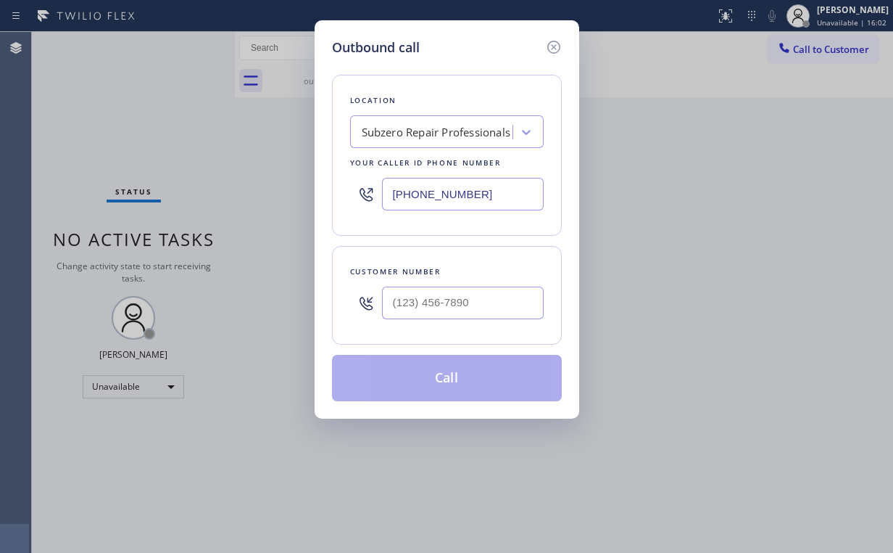
drag, startPoint x: 482, startPoint y: 182, endPoint x: 302, endPoint y: 183, distance: 180.6
click at [302, 183] on div "Outbound call Location Subzero Repair Professionals Your caller id phone number…" at bounding box center [446, 276] width 893 height 553
paste input "text"
type input "[PHONE_NUMBER]"
click at [466, 292] on input "(___) ___-____" at bounding box center [463, 302] width 162 height 33
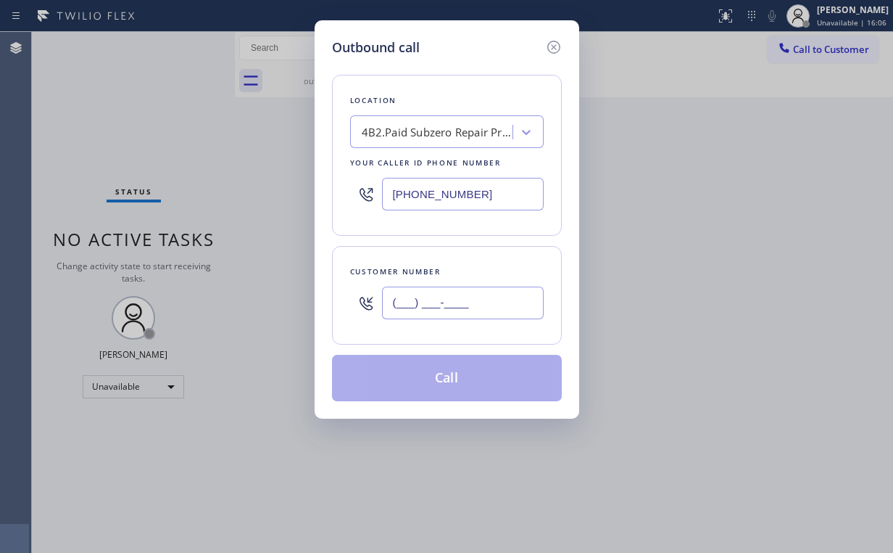
paste input "425) 944-8070"
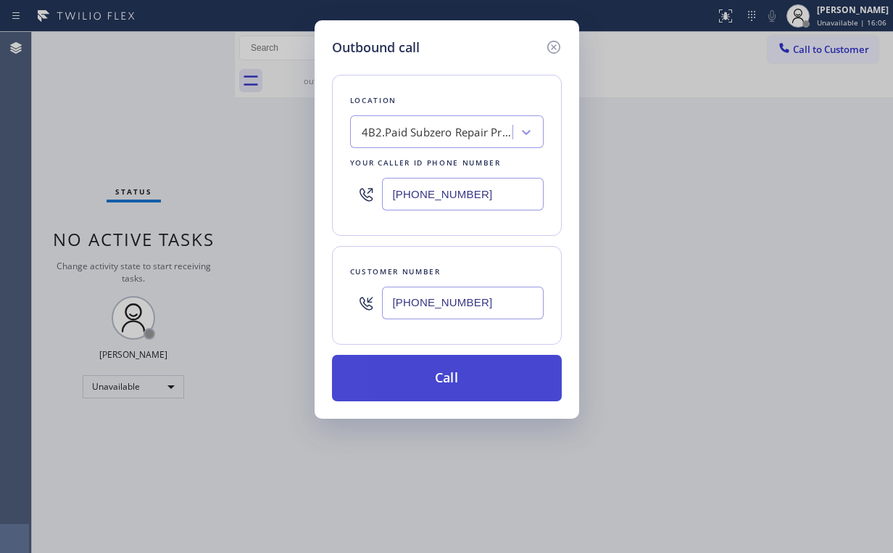
type input "[PHONE_NUMBER]"
drag, startPoint x: 450, startPoint y: 379, endPoint x: 435, endPoint y: 398, distance: 23.8
click at [450, 379] on button "Call" at bounding box center [447, 378] width 230 height 46
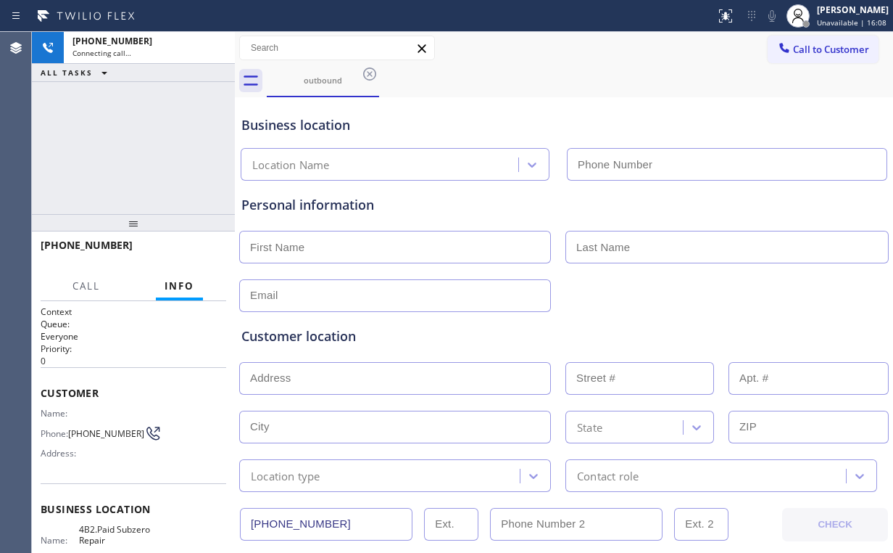
type input "[PHONE_NUMBER]"
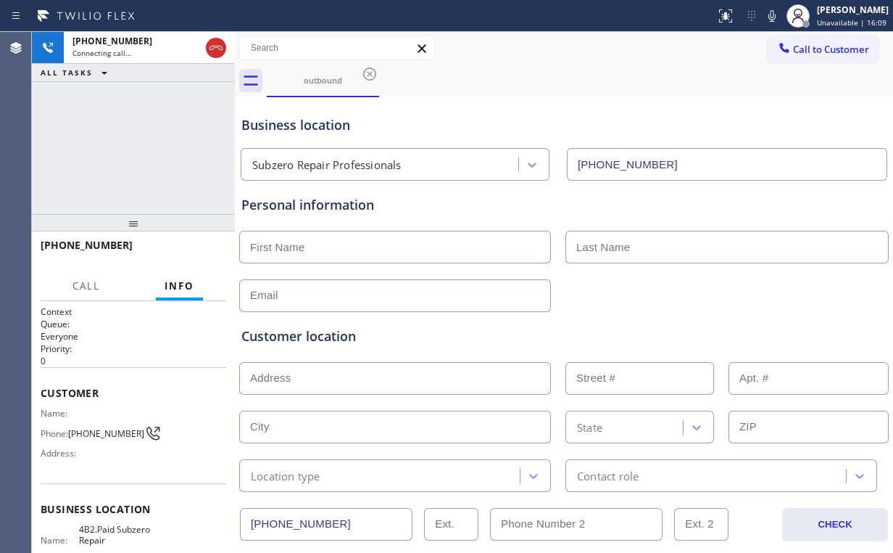
click at [144, 144] on div "[PHONE_NUMBER] Connecting call… ALL TASKS ALL TASKS ACTIVE TASKS TASKS IN WRAP …" at bounding box center [133, 123] width 203 height 182
click at [194, 251] on span "HANG UP" at bounding box center [192, 252] width 44 height 10
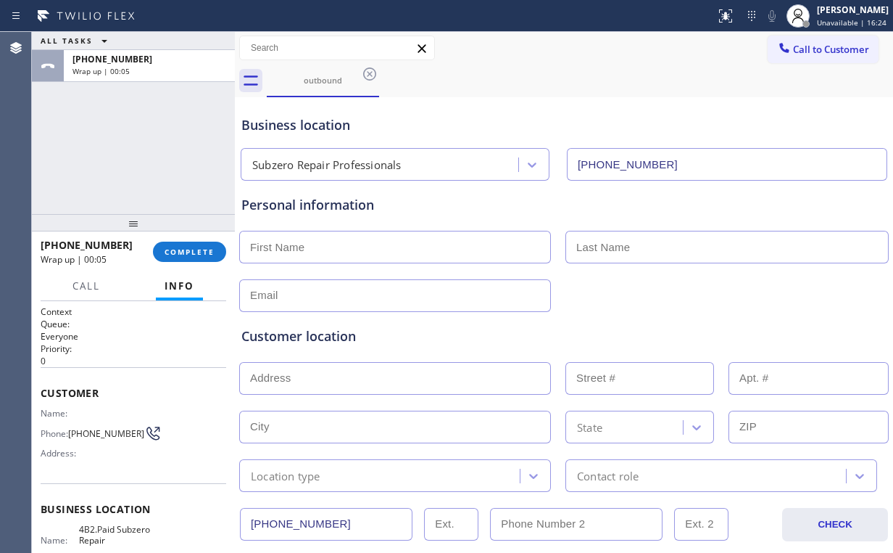
click at [149, 157] on div "ALL TASKS ALL TASKS ACTIVE TASKS TASKS IN WRAP UP [PHONE_NUMBER] Wrap up | 00:05" at bounding box center [133, 123] width 203 height 182
drag, startPoint x: 79, startPoint y: 160, endPoint x: 151, endPoint y: 236, distance: 105.2
click at [84, 162] on div "ALL TASKS ALL TASKS ACTIVE TASKS TASKS IN WRAP UP [PHONE_NUMBER] Wrap up | 00:10" at bounding box center [133, 123] width 203 height 182
click at [181, 250] on span "COMPLETE" at bounding box center [190, 252] width 50 height 10
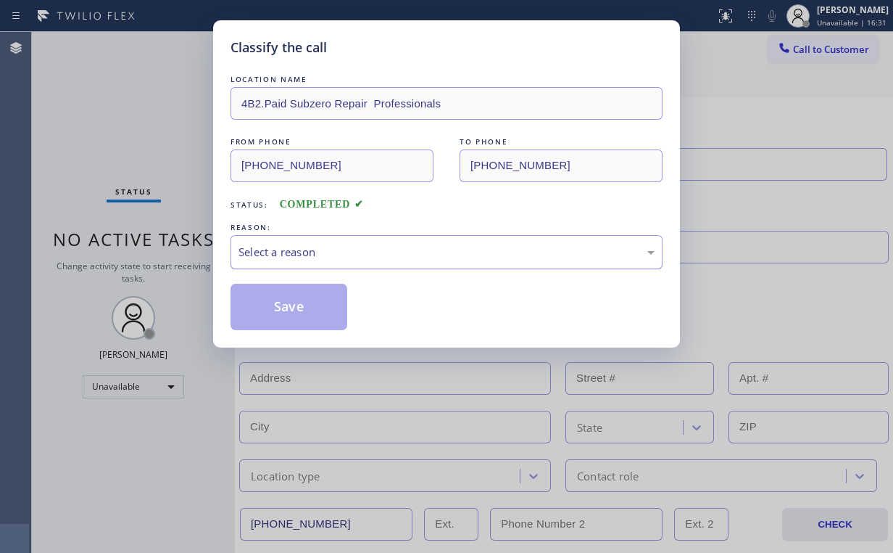
click at [284, 253] on div "Select a reason" at bounding box center [447, 252] width 416 height 17
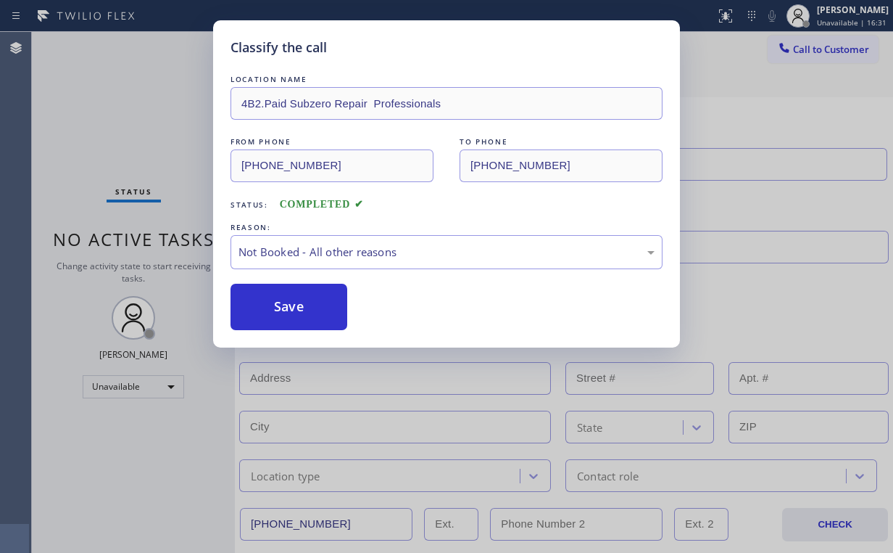
drag, startPoint x: 289, startPoint y: 310, endPoint x: 227, endPoint y: 223, distance: 106.0
click at [289, 307] on button "Save" at bounding box center [289, 307] width 117 height 46
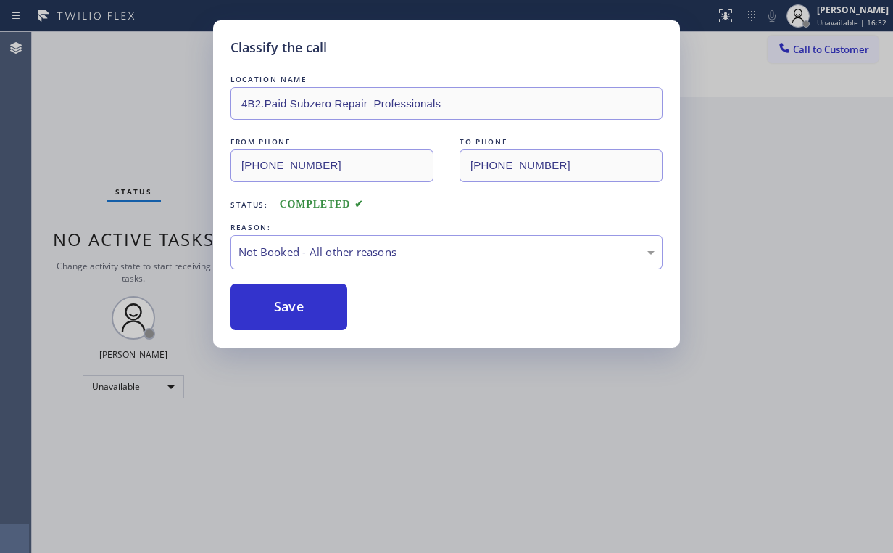
click at [145, 115] on div "Classify the call LOCATION NAME 4B2.Paid Subzero Repair Professionals FROM PHON…" at bounding box center [446, 276] width 893 height 553
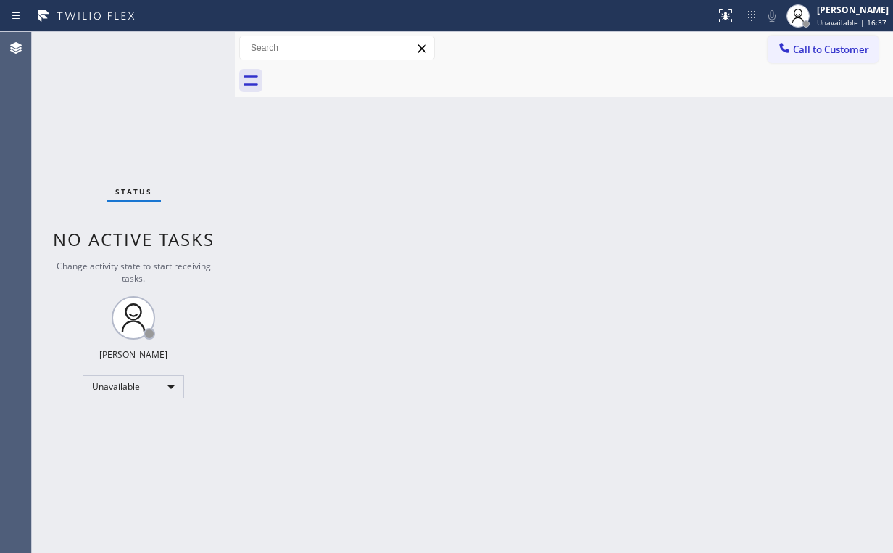
drag, startPoint x: 144, startPoint y: 135, endPoint x: 171, endPoint y: 93, distance: 50.3
click at [144, 135] on div "Status No active tasks Change activity state to start receiving tasks. [PERSON_…" at bounding box center [133, 292] width 203 height 521
drag, startPoint x: 300, startPoint y: 173, endPoint x: 302, endPoint y: 439, distance: 266.9
click at [302, 177] on div "Back to Dashboard Change Sender ID Customers Technicians Select a contact Outbo…" at bounding box center [564, 292] width 658 height 521
click at [830, 30] on div "[PERSON_NAME] Unavailable | 21:35" at bounding box center [837, 16] width 111 height 32
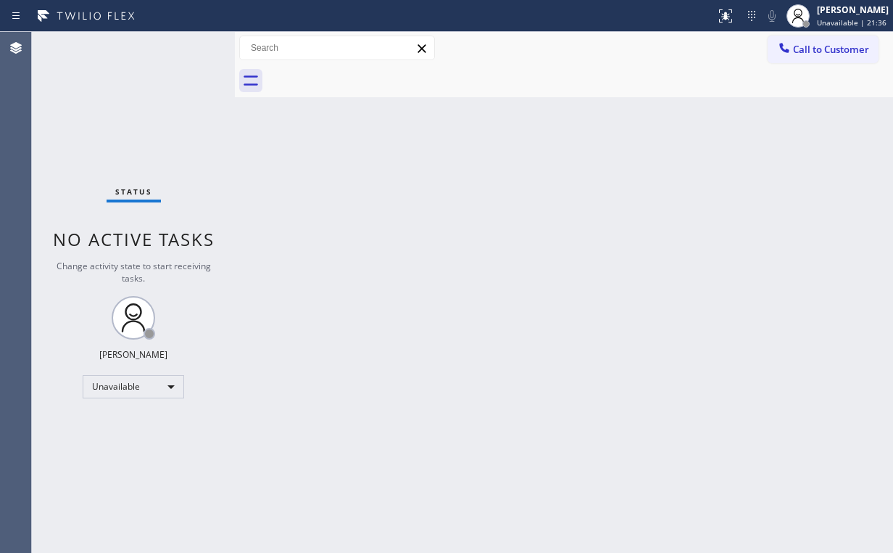
drag, startPoint x: 473, startPoint y: 149, endPoint x: 748, endPoint y: 77, distance: 284.8
click at [479, 149] on div "Back to Dashboard Change Sender ID Customers Technicians Select a contact Outbo…" at bounding box center [564, 292] width 658 height 521
click at [848, 44] on span "Call to Customer" at bounding box center [831, 49] width 76 height 13
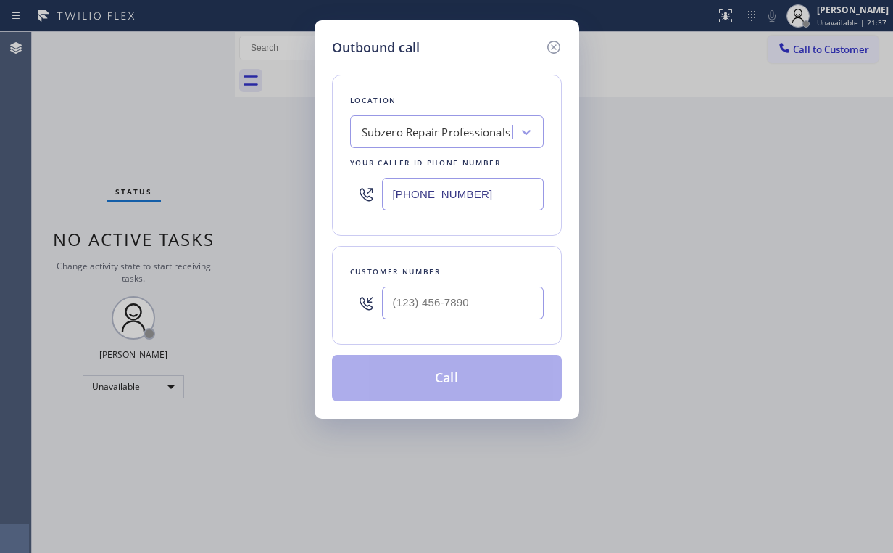
drag, startPoint x: 471, startPoint y: 194, endPoint x: 147, endPoint y: 201, distance: 323.5
click at [191, 203] on div "Outbound call Location Subzero Repair Professionals Your caller id phone number…" at bounding box center [446, 276] width 893 height 553
paste input "text"
type input "[PHONE_NUMBER]"
click at [466, 294] on input "(___) ___-____" at bounding box center [463, 302] width 162 height 33
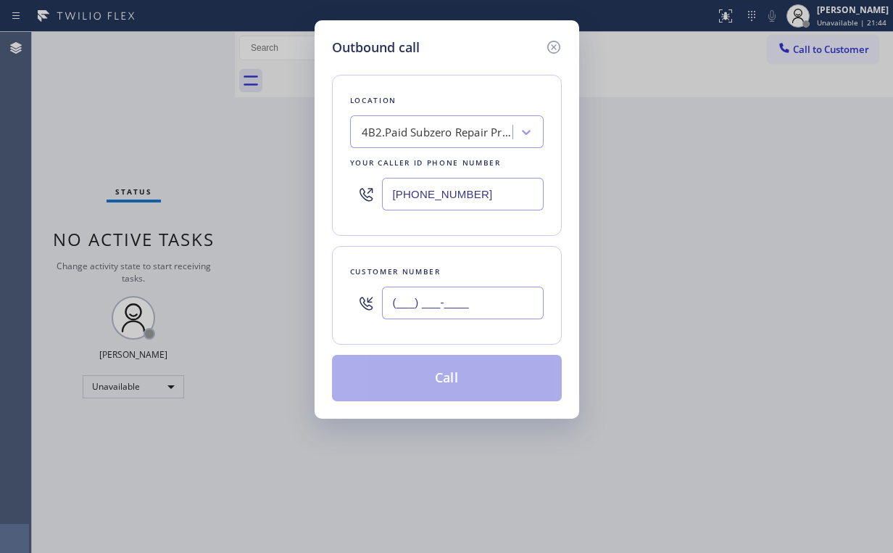
paste input "425) 944-8070"
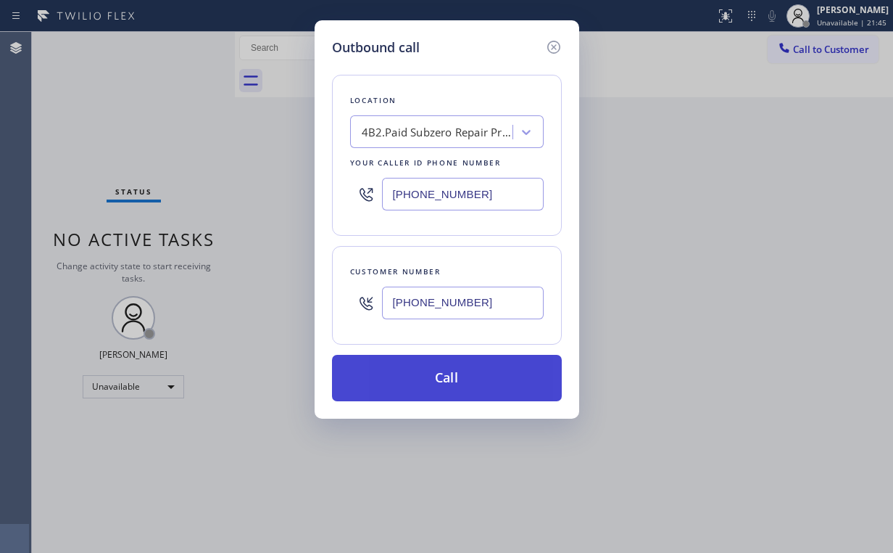
type input "[PHONE_NUMBER]"
click at [411, 383] on button "Call" at bounding box center [447, 378] width 230 height 46
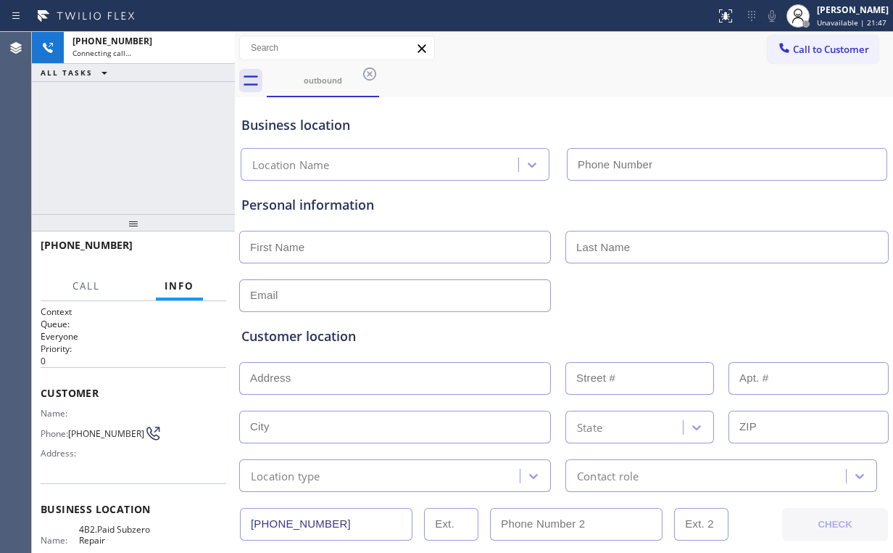
type input "[PHONE_NUMBER]"
click at [157, 144] on div "[PHONE_NUMBER] Connecting call… ALL TASKS ALL TASKS ACTIVE TASKS TASKS IN WRAP …" at bounding box center [133, 123] width 203 height 182
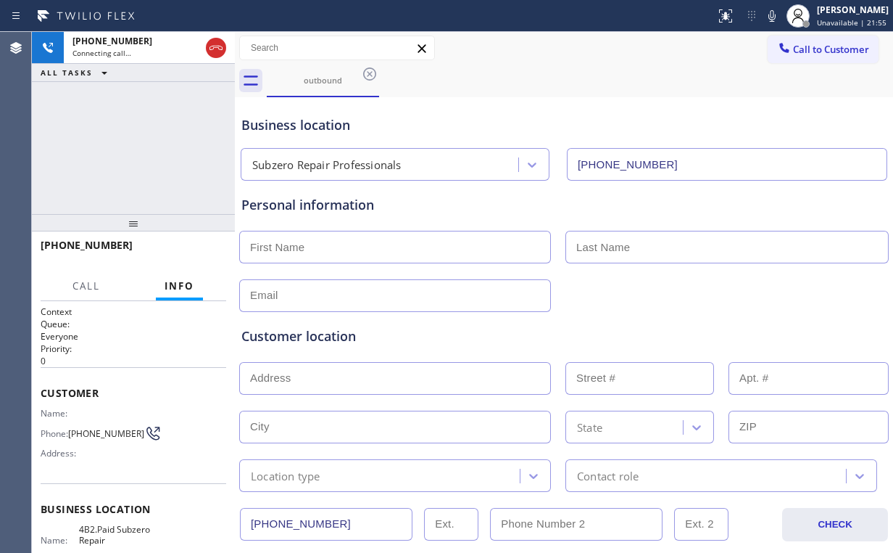
click at [145, 132] on div "[PHONE_NUMBER] Connecting call… ALL TASKS ALL TASKS ACTIVE TASKS TASKS IN WRAP …" at bounding box center [133, 123] width 203 height 182
click at [202, 255] on span "HANG UP" at bounding box center [192, 252] width 44 height 10
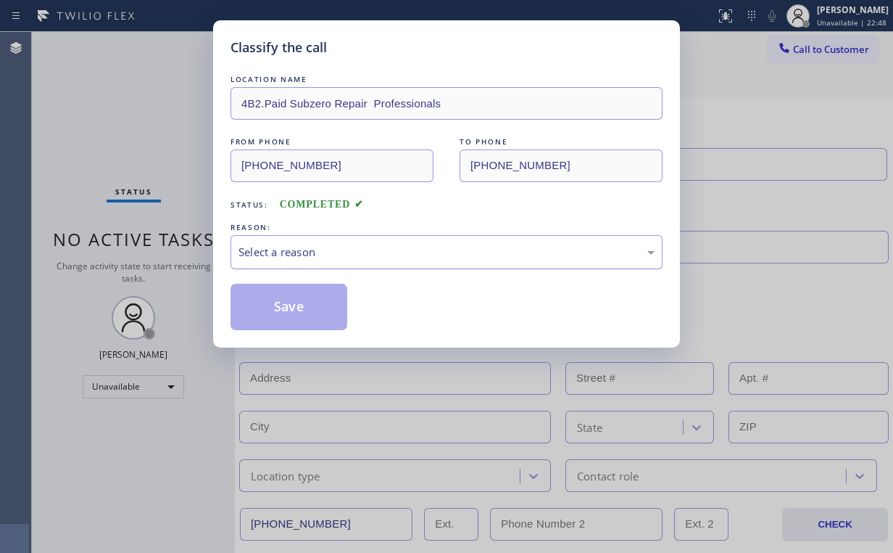
drag, startPoint x: 268, startPoint y: 249, endPoint x: 273, endPoint y: 257, distance: 9.1
click at [270, 253] on div "Select a reason" at bounding box center [447, 252] width 416 height 17
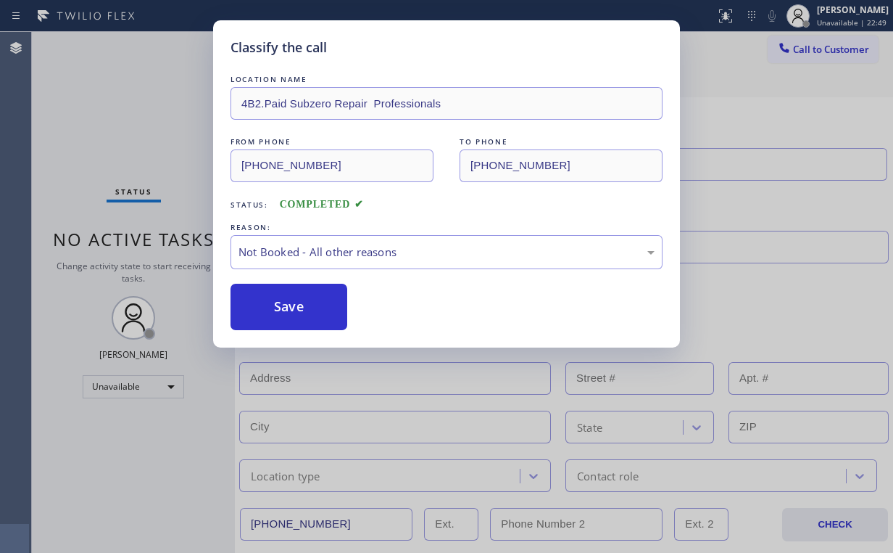
drag, startPoint x: 296, startPoint y: 311, endPoint x: 149, endPoint y: 147, distance: 220.3
click at [297, 310] on button "Save" at bounding box center [289, 307] width 117 height 46
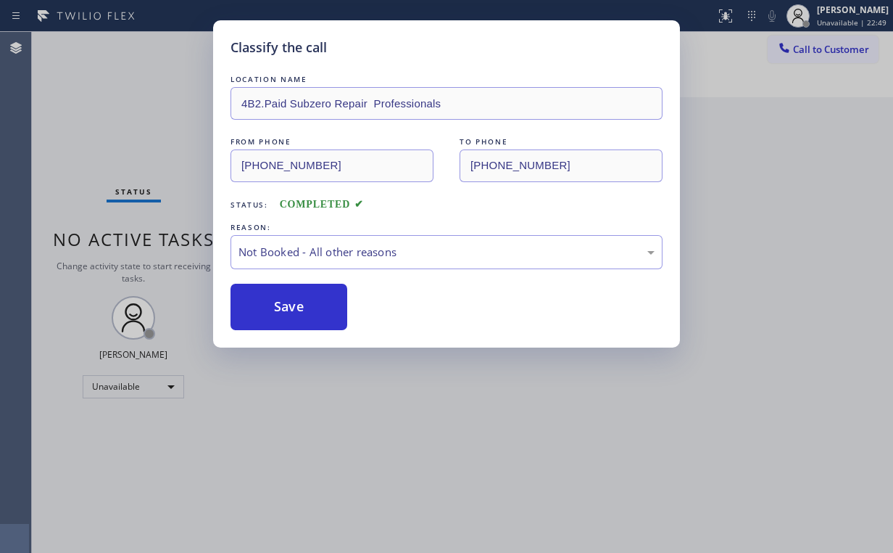
drag, startPoint x: 102, startPoint y: 96, endPoint x: 418, endPoint y: 209, distance: 335.6
click at [104, 97] on div "Classify the call LOCATION NAME 4B2.Paid Subzero Repair Professionals FROM PHON…" at bounding box center [446, 276] width 893 height 553
drag, startPoint x: 777, startPoint y: 190, endPoint x: 877, endPoint y: 191, distance: 100.8
click at [777, 189] on div "Classify the call LOCATION NAME National City Appliance Repair Pro FROM PHONE […" at bounding box center [463, 292] width 862 height 521
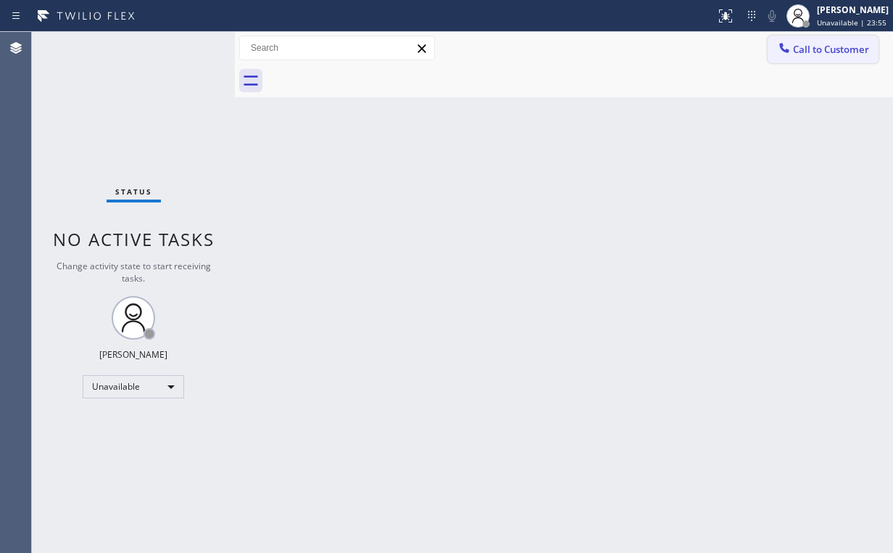
click at [835, 55] on span "Call to Customer" at bounding box center [831, 49] width 76 height 13
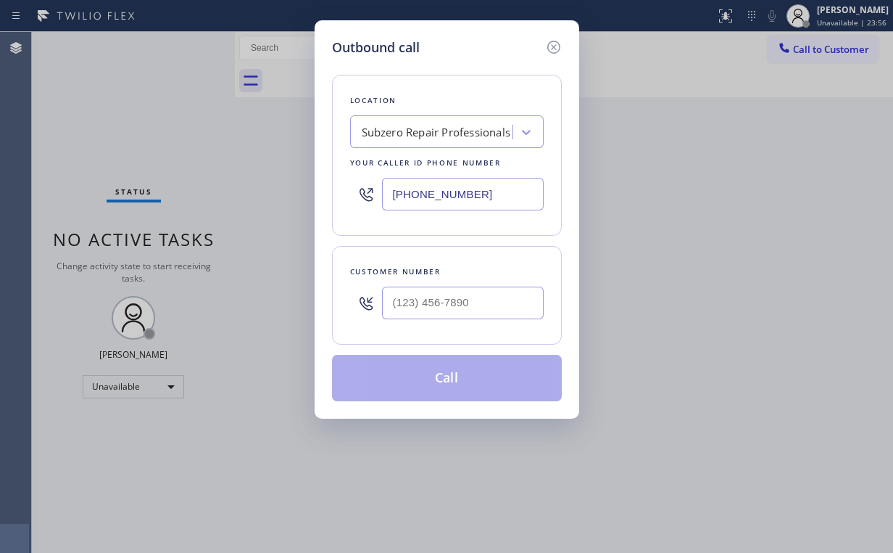
drag, startPoint x: 492, startPoint y: 190, endPoint x: 192, endPoint y: 198, distance: 299.6
click at [192, 198] on div "Outbound call Location Subzero Repair Professionals Your caller id phone number…" at bounding box center [446, 276] width 893 height 553
type input "(___) ___-____"
click at [460, 131] on div "Search location" at bounding box center [434, 132] width 158 height 25
paste input "Palos Verdes Electrician Pros"
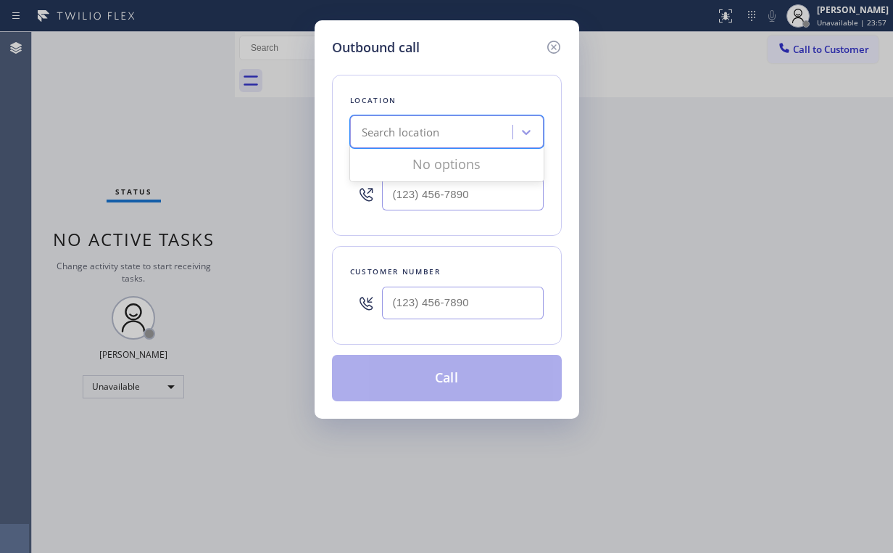
type input "Palos Verdes Electrician Pros"
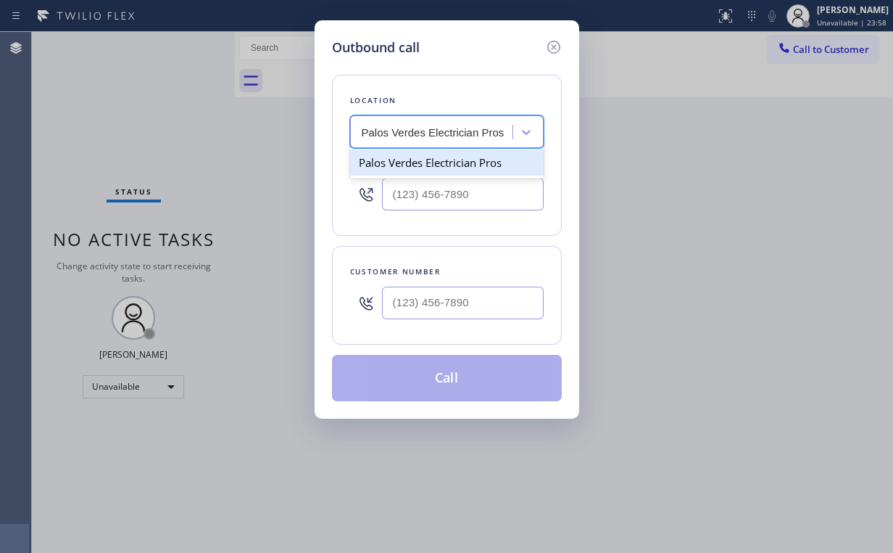
click at [450, 160] on div "Palos Verdes Electrician Pros" at bounding box center [447, 162] width 194 height 26
type input "[PHONE_NUMBER]"
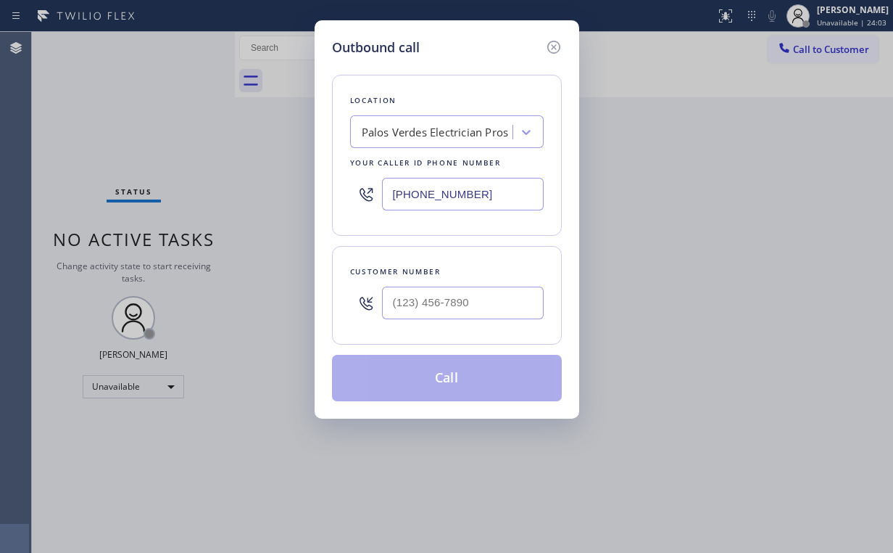
click at [442, 22] on div "Outbound call Location [GEOGRAPHIC_DATA] Electrician Pros Your caller id phone …" at bounding box center [447, 219] width 265 height 398
drag, startPoint x: 471, startPoint y: 301, endPoint x: 479, endPoint y: 298, distance: 8.5
click at [472, 301] on input "(___) ___-____" at bounding box center [463, 302] width 162 height 33
paste input "562) 569-1025"
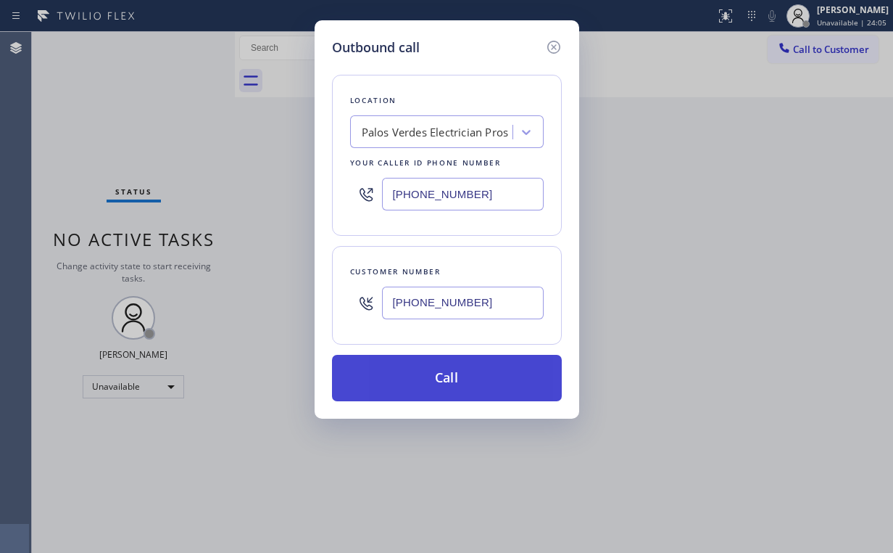
type input "[PHONE_NUMBER]"
click at [418, 379] on button "Call" at bounding box center [447, 378] width 230 height 46
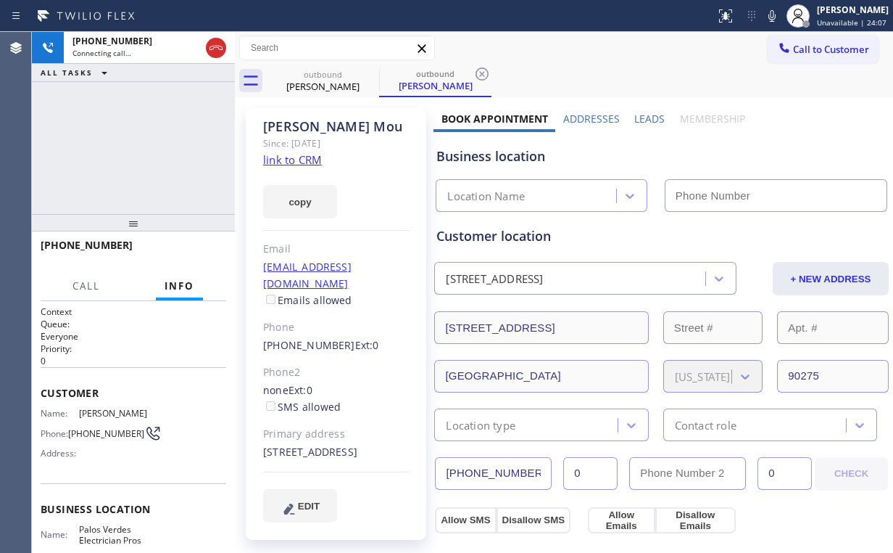
click at [139, 154] on div "[PHONE_NUMBER] Connecting call… ALL TASKS ALL TASKS ACTIVE TASKS TASKS IN WRAP …" at bounding box center [133, 123] width 203 height 182
type input "[PHONE_NUMBER]"
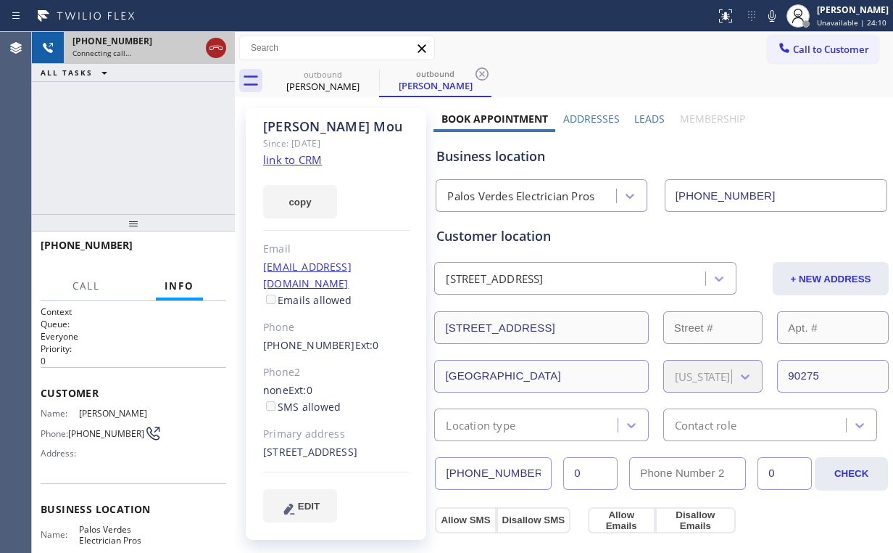
click at [212, 44] on icon at bounding box center [215, 47] width 17 height 17
click at [285, 160] on link "link to CRM" at bounding box center [292, 159] width 59 height 15
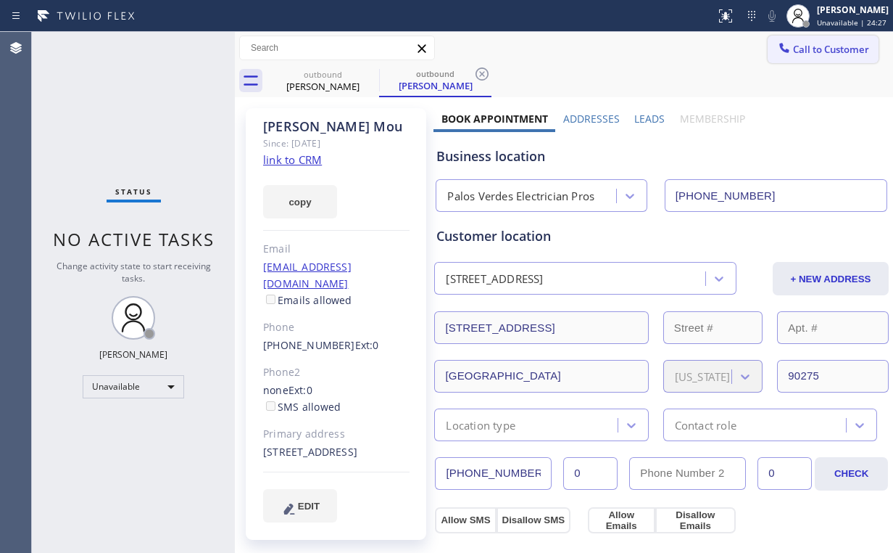
click at [801, 56] on button "Call to Customer" at bounding box center [823, 50] width 111 height 28
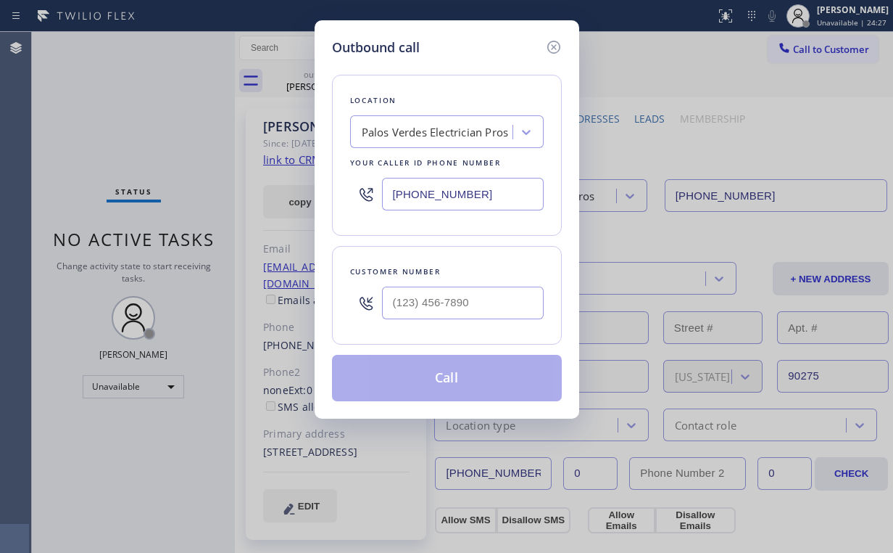
click at [292, 186] on div "Outbound call Location [GEOGRAPHIC_DATA] Electrician Pros Your caller id phone …" at bounding box center [446, 276] width 893 height 553
paste input "text"
type input "[PHONE_NUMBER]"
click at [493, 301] on input "(___) ___-____" at bounding box center [463, 302] width 162 height 33
paste input "562) 569-1025"
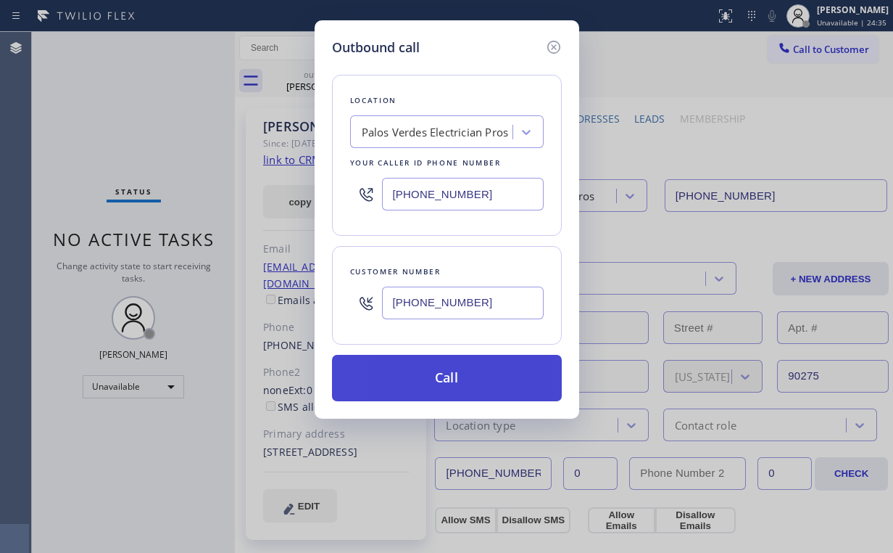
drag, startPoint x: 431, startPoint y: 374, endPoint x: 347, endPoint y: 548, distance: 193.3
click at [431, 374] on button "Call" at bounding box center [447, 378] width 230 height 46
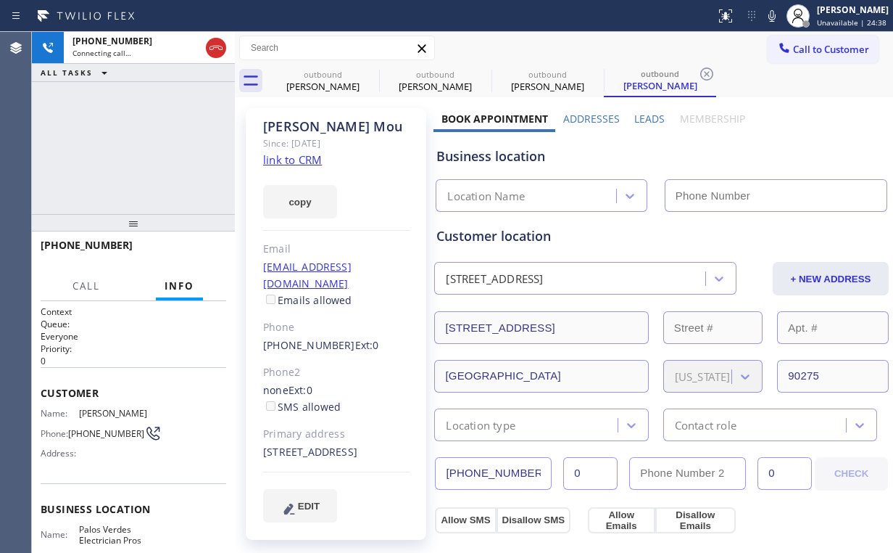
drag, startPoint x: 114, startPoint y: 166, endPoint x: 284, endPoint y: 122, distance: 176.1
click at [117, 166] on div "[PHONE_NUMBER] Connecting call… ALL TASKS ALL TASKS ACTIVE TASKS TASKS IN WRAP …" at bounding box center [133, 123] width 203 height 182
drag, startPoint x: 318, startPoint y: 85, endPoint x: 360, endPoint y: 79, distance: 42.5
click at [318, 84] on div "[PERSON_NAME]" at bounding box center [323, 86] width 110 height 13
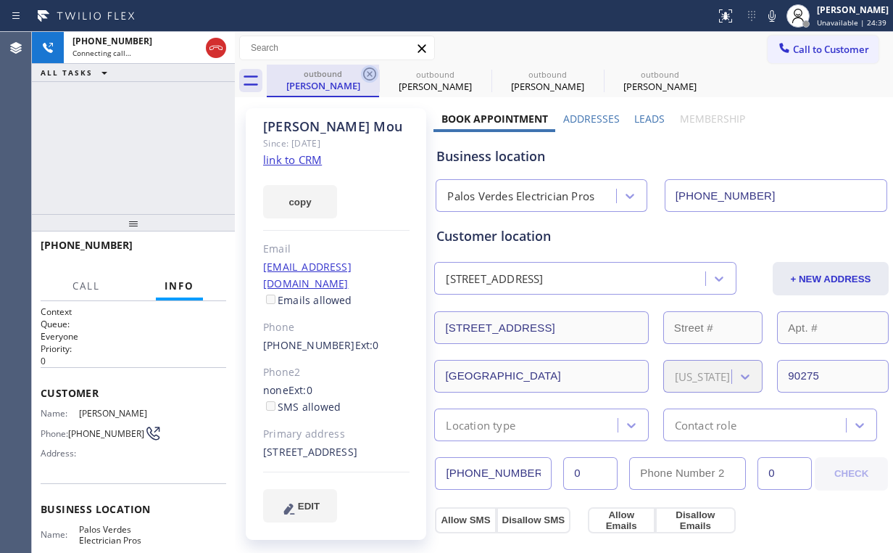
click at [373, 71] on icon at bounding box center [369, 73] width 17 height 17
click at [371, 70] on icon at bounding box center [369, 73] width 17 height 17
click at [149, 141] on div "[PHONE_NUMBER] Connecting call… ALL TASKS ALL TASKS ACTIVE TASKS TASKS IN WRAP …" at bounding box center [133, 123] width 203 height 182
click at [177, 155] on div "[PHONE_NUMBER] Connecting call… ALL TASKS ALL TASKS ACTIVE TASKS TASKS IN WRAP …" at bounding box center [133, 123] width 203 height 182
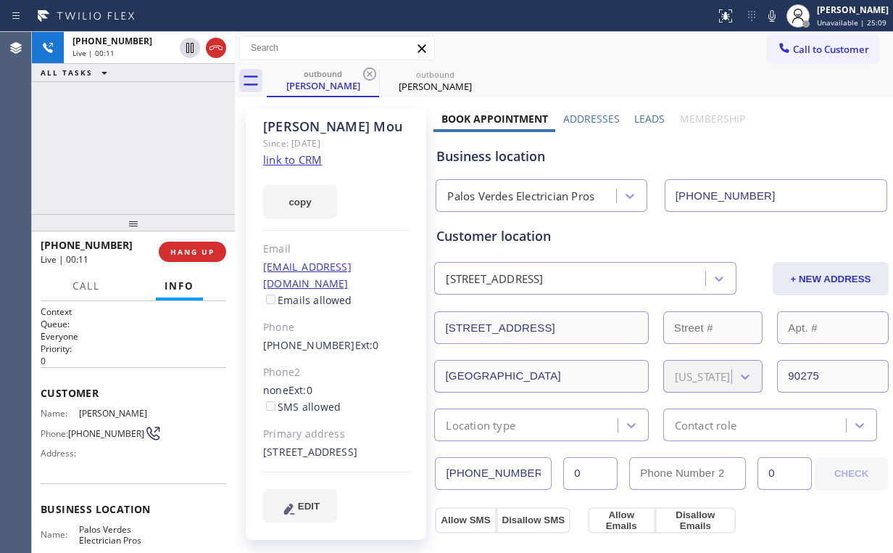
click at [145, 142] on div "[PHONE_NUMBER] Live | 00:11 ALL TASKS ALL TASKS ACTIVE TASKS TASKS IN WRAP UP" at bounding box center [133, 123] width 203 height 182
click at [140, 149] on div "[PHONE_NUMBER] Live | 00:16 ALL TASKS ALL TASKS ACTIVE TASKS TASKS IN WRAP UP" at bounding box center [133, 123] width 203 height 182
click at [145, 146] on div "[PHONE_NUMBER] Live | 00:17 ALL TASKS ALL TASKS ACTIVE TASKS TASKS IN WRAP UP" at bounding box center [133, 123] width 203 height 182
drag, startPoint x: 145, startPoint y: 146, endPoint x: 126, endPoint y: 6, distance: 141.2
click at [145, 146] on div "[PHONE_NUMBER] Live | 00:17 ALL TASKS ALL TASKS ACTIVE TASKS TASKS IN WRAP UP" at bounding box center [133, 123] width 203 height 182
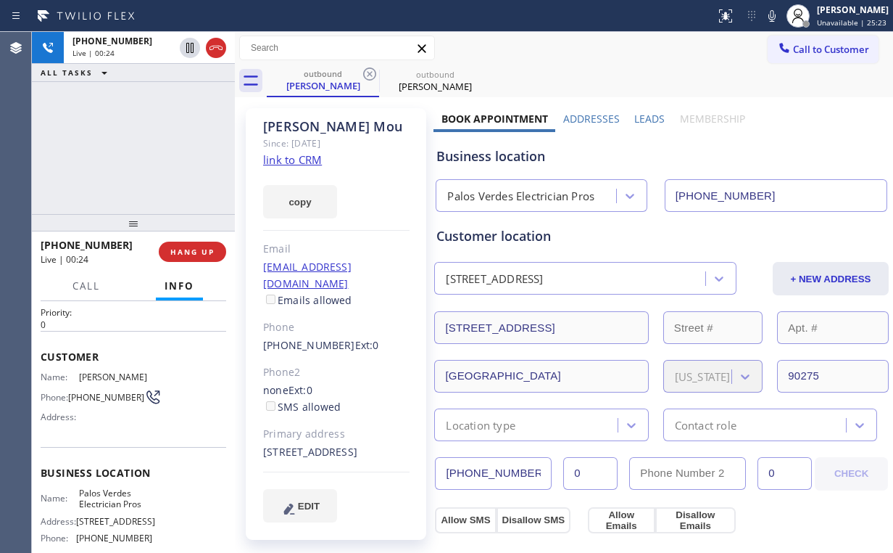
scroll to position [116, 0]
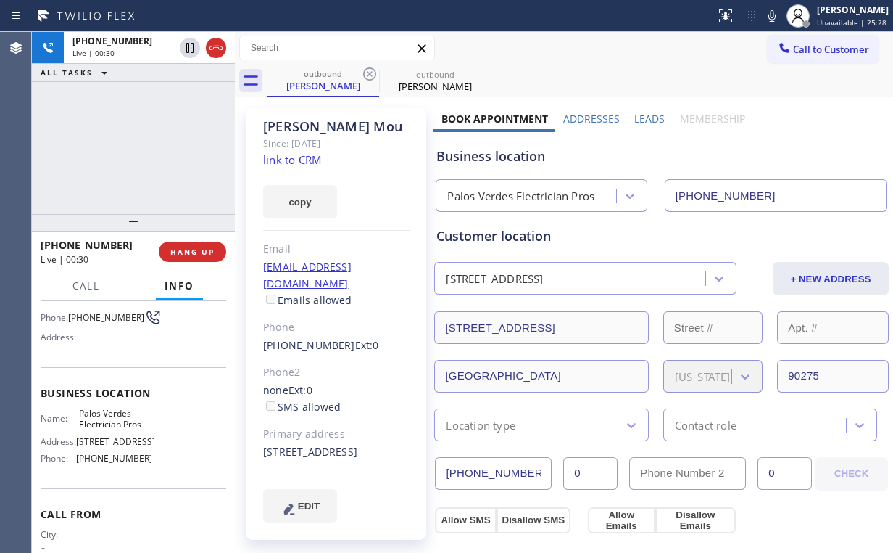
click at [147, 149] on div "[PHONE_NUMBER] Live | 00:30 ALL TASKS ALL TASKS ACTIVE TASKS TASKS IN WRAP UP" at bounding box center [133, 123] width 203 height 182
click at [148, 149] on div "[PHONE_NUMBER] Live | 00:31 ALL TASKS ALL TASKS ACTIVE TASKS TASKS IN WRAP UP" at bounding box center [133, 123] width 203 height 182
click at [148, 147] on div "[PHONE_NUMBER] Live | 00:31 ALL TASKS ALL TASKS ACTIVE TASKS TASKS IN WRAP UP" at bounding box center [133, 123] width 203 height 182
click at [188, 255] on span "HANG UP" at bounding box center [192, 252] width 44 height 10
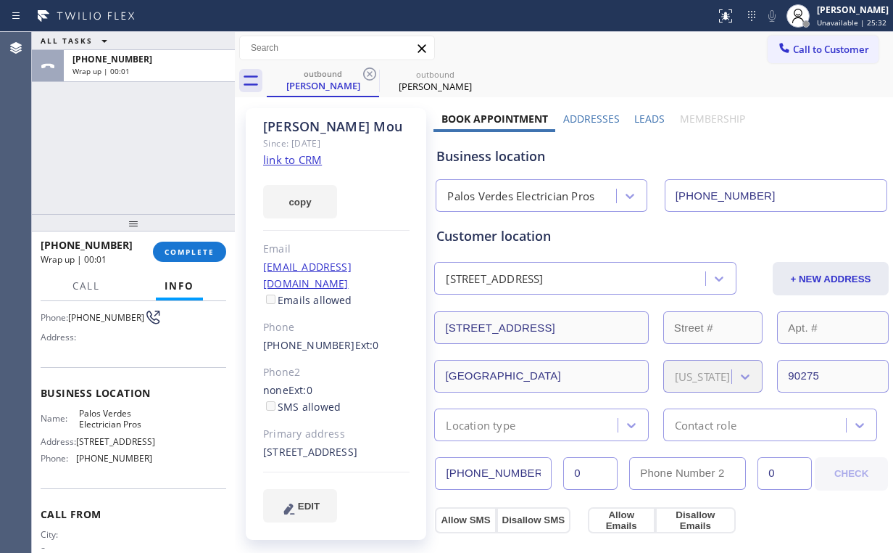
click at [140, 148] on div "ALL TASKS ALL TASKS ACTIVE TASKS TASKS IN WRAP UP [PHONE_NUMBER] Wrap up | 00:01" at bounding box center [133, 123] width 203 height 182
click at [198, 249] on span "COMPLETE" at bounding box center [190, 252] width 50 height 10
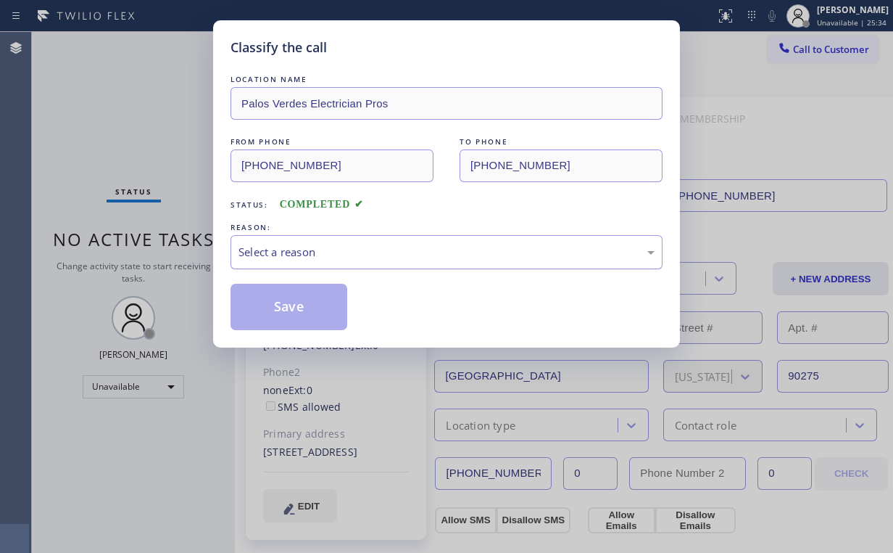
drag, startPoint x: 293, startPoint y: 250, endPoint x: 297, endPoint y: 263, distance: 13.5
click at [294, 252] on div "Select a reason" at bounding box center [447, 252] width 416 height 17
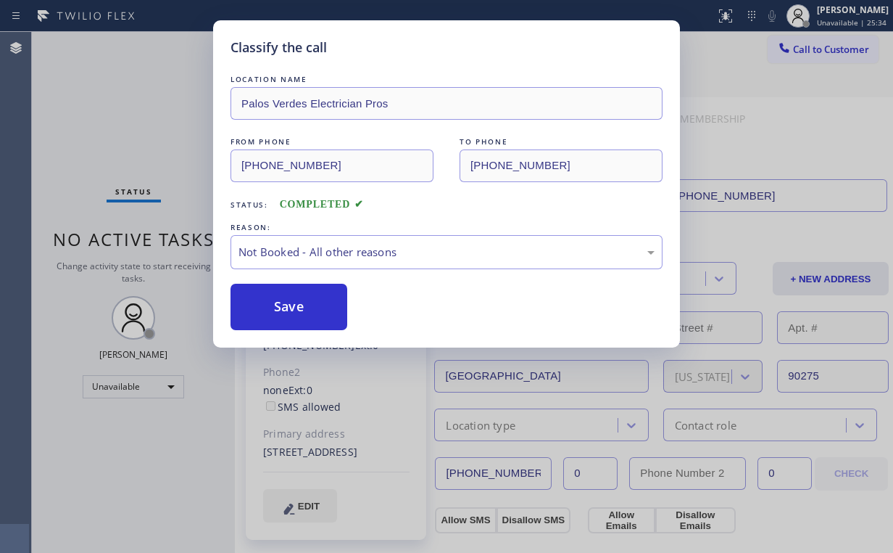
click at [299, 302] on button "Save" at bounding box center [289, 307] width 117 height 46
click at [119, 107] on div "Classify the call LOCATION NAME Palos Verdes Electrician Pros FROM PHONE [PHONE…" at bounding box center [446, 276] width 893 height 553
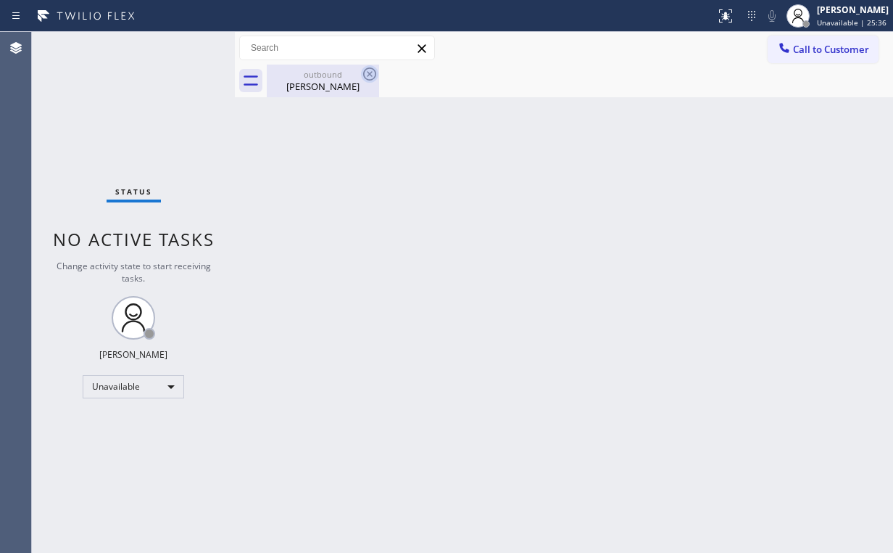
drag, startPoint x: 311, startPoint y: 66, endPoint x: 362, endPoint y: 70, distance: 50.9
click at [313, 67] on div "outbound [PERSON_NAME]" at bounding box center [323, 81] width 110 height 33
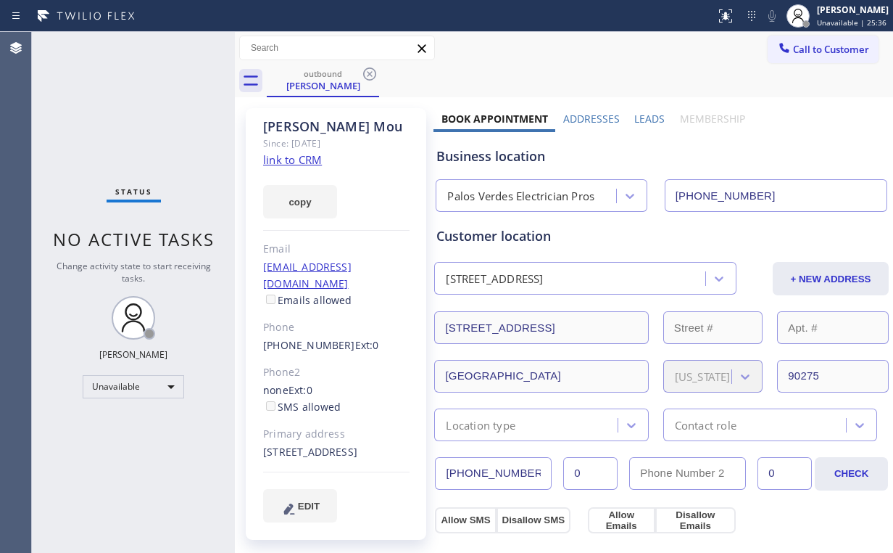
drag, startPoint x: 363, startPoint y: 70, endPoint x: 379, endPoint y: 74, distance: 16.5
click at [363, 70] on icon at bounding box center [369, 73] width 17 height 17
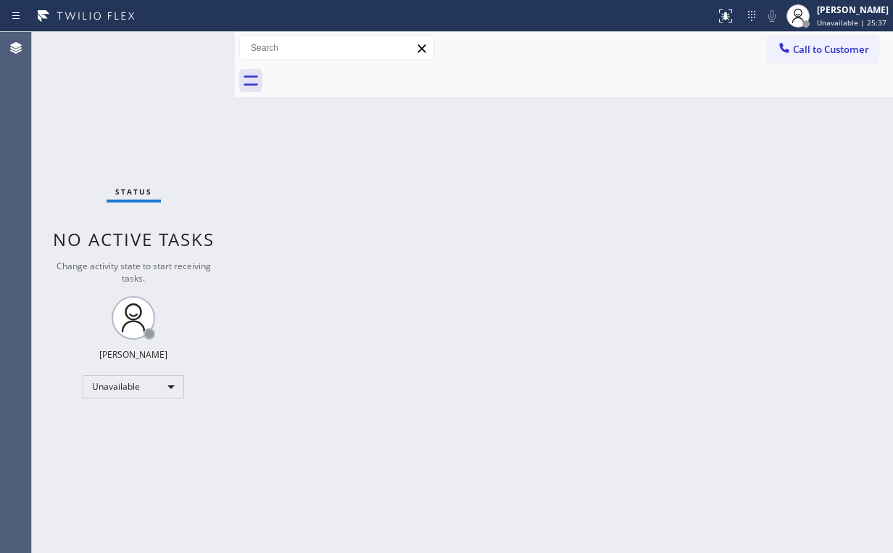
drag, startPoint x: 532, startPoint y: 195, endPoint x: 189, endPoint y: 6, distance: 391.8
click at [524, 189] on div "Back to Dashboard Change Sender ID Customers Technicians Select a contact Outbo…" at bounding box center [564, 292] width 658 height 521
click at [796, 50] on span "Call to Customer" at bounding box center [831, 49] width 76 height 13
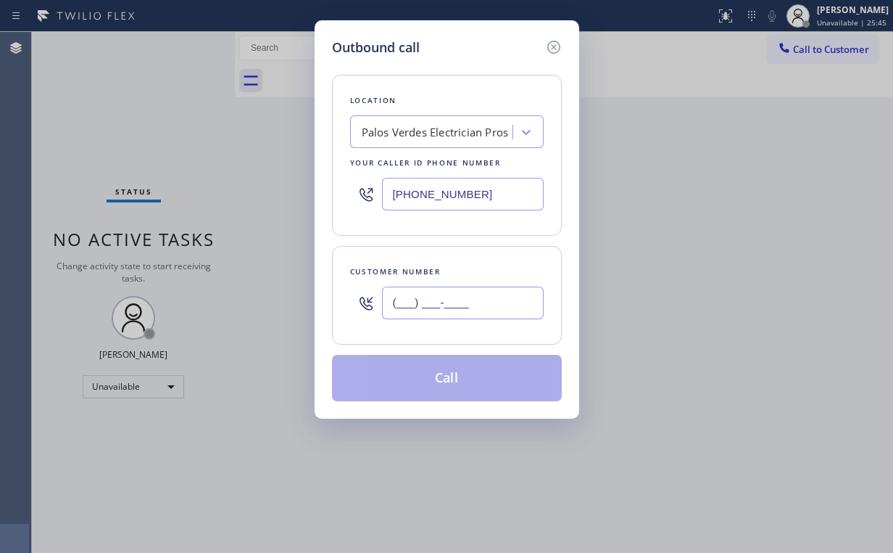
click at [487, 287] on input "(___) ___-____" at bounding box center [463, 302] width 162 height 33
paste input "562) 569-1025"
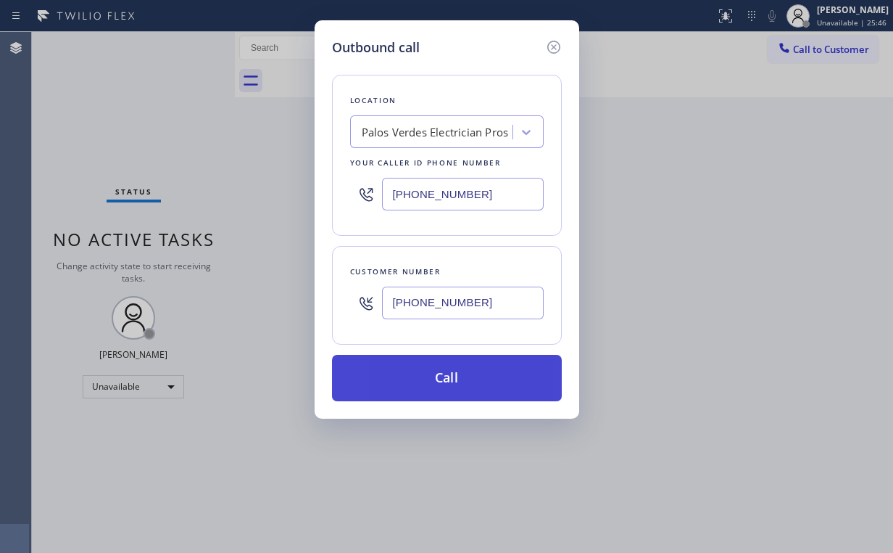
type input "[PHONE_NUMBER]"
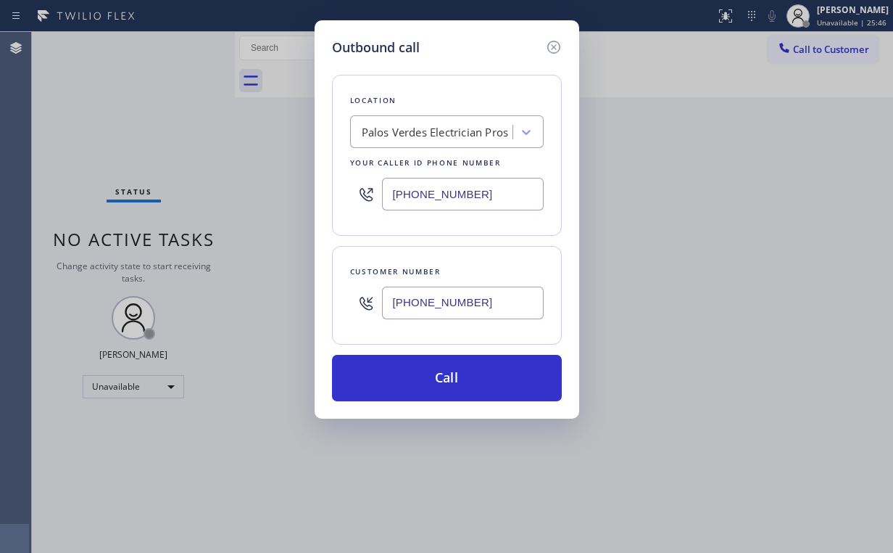
drag, startPoint x: 394, startPoint y: 375, endPoint x: 363, endPoint y: 498, distance: 127.2
click at [394, 377] on button "Call" at bounding box center [447, 378] width 230 height 46
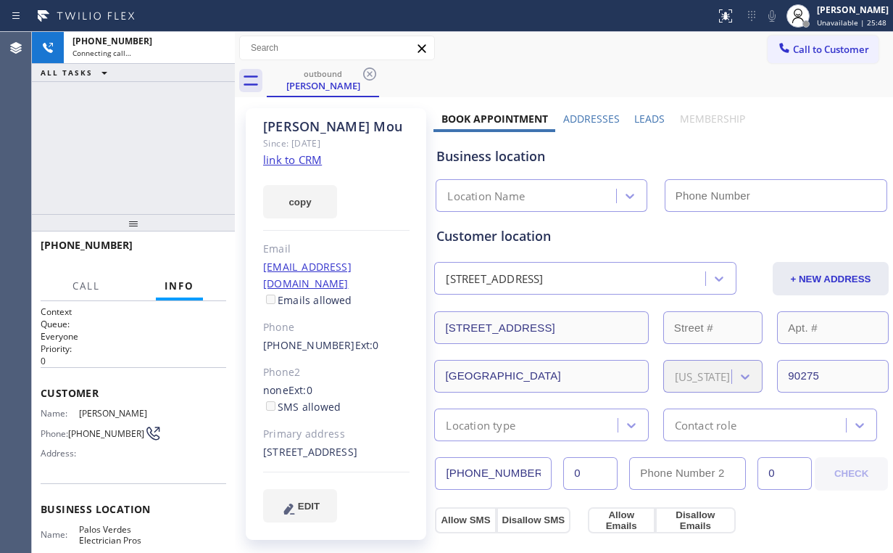
drag, startPoint x: 117, startPoint y: 137, endPoint x: 595, endPoint y: 3, distance: 497.1
click at [118, 137] on div "[PHONE_NUMBER] Connecting call… ALL TASKS ALL TASKS ACTIVE TASKS TASKS IN WRAP …" at bounding box center [133, 123] width 203 height 182
type input "[PHONE_NUMBER]"
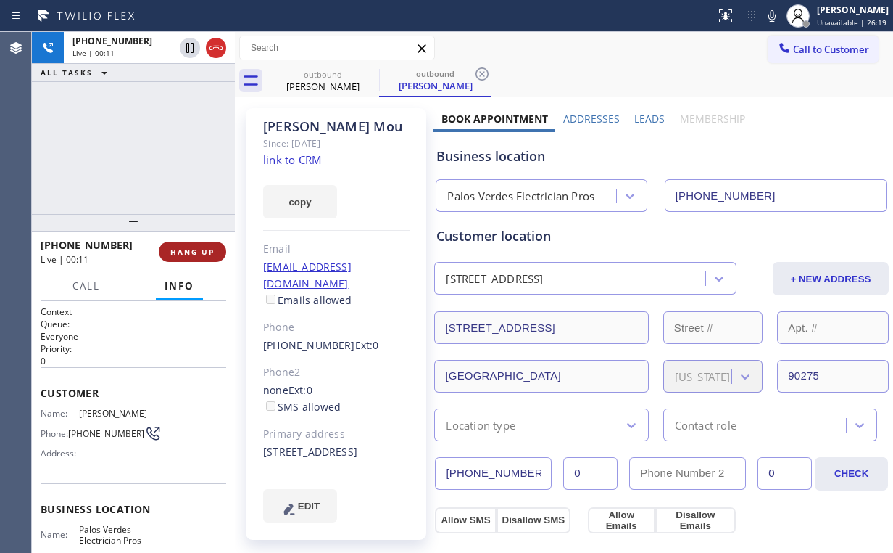
click at [193, 255] on span "HANG UP" at bounding box center [192, 252] width 44 height 10
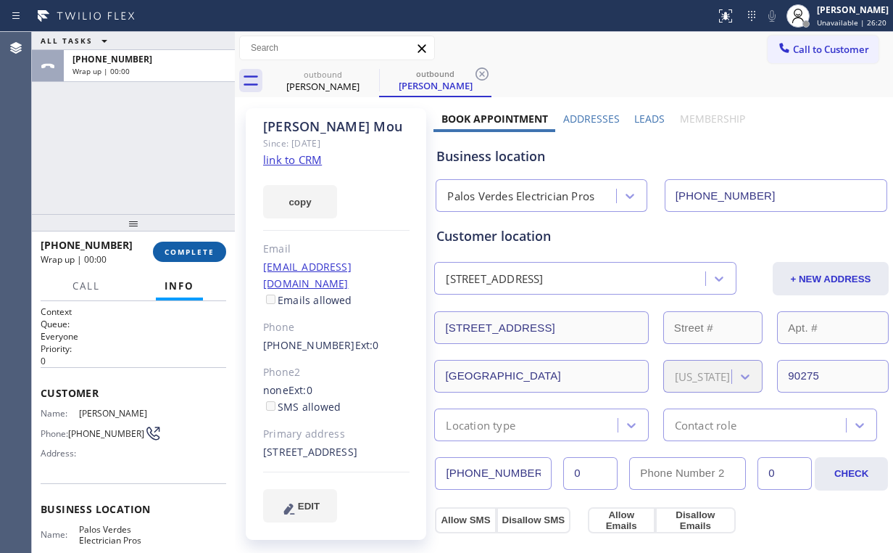
click at [193, 253] on span "COMPLETE" at bounding box center [190, 252] width 50 height 10
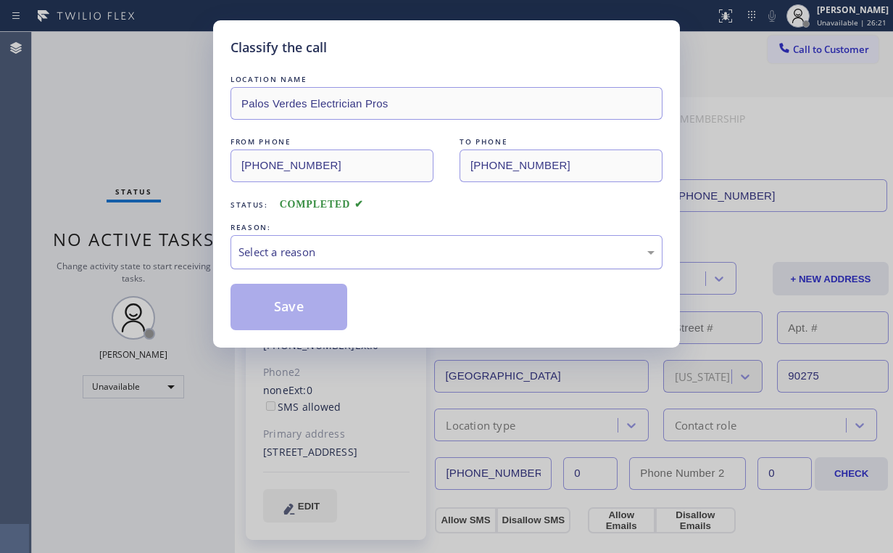
drag, startPoint x: 297, startPoint y: 244, endPoint x: 302, endPoint y: 265, distance: 21.5
click at [298, 246] on div "Select a reason" at bounding box center [447, 252] width 416 height 17
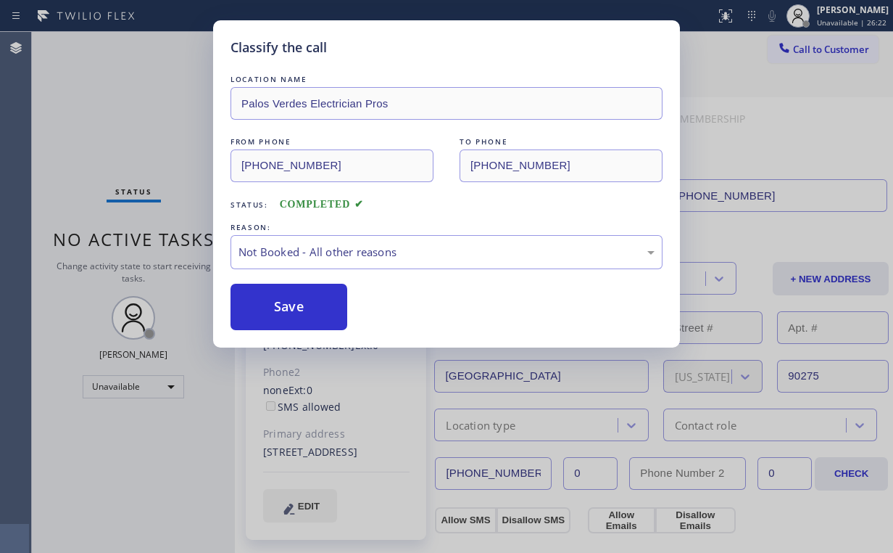
drag, startPoint x: 287, startPoint y: 305, endPoint x: 154, endPoint y: 139, distance: 212.6
click at [287, 305] on button "Save" at bounding box center [289, 307] width 117 height 46
click at [141, 123] on div "Classify the call LOCATION NAME Palos Verdes Electrician Pros FROM PHONE [PHONE…" at bounding box center [446, 276] width 893 height 553
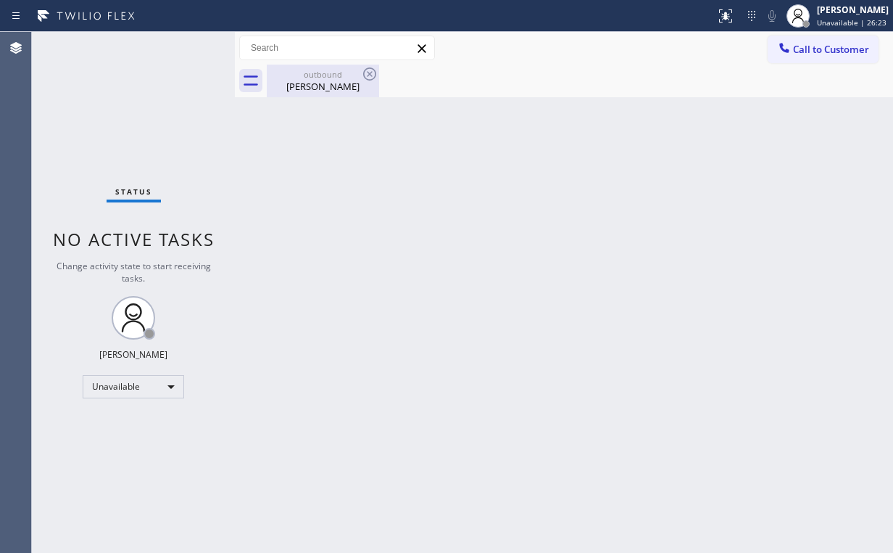
click at [312, 82] on div "[PERSON_NAME]" at bounding box center [323, 86] width 110 height 13
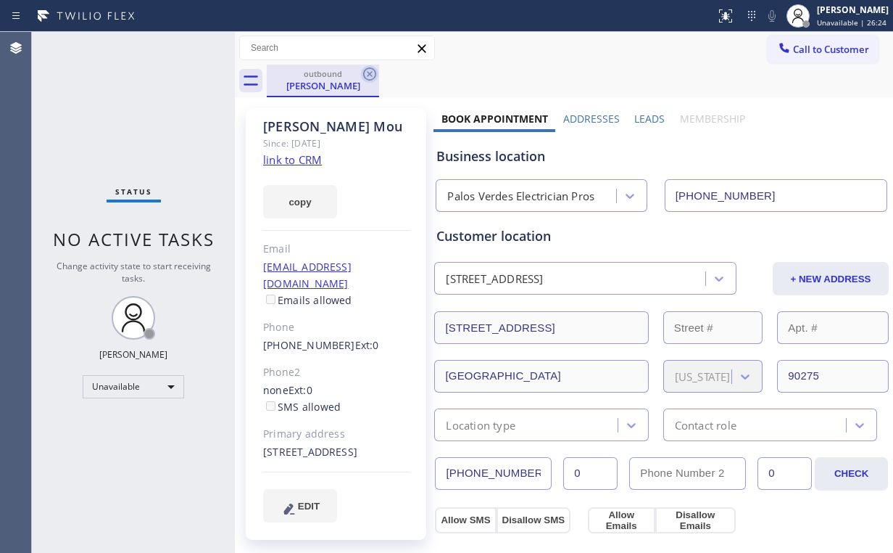
click at [370, 73] on icon at bounding box center [369, 73] width 13 height 13
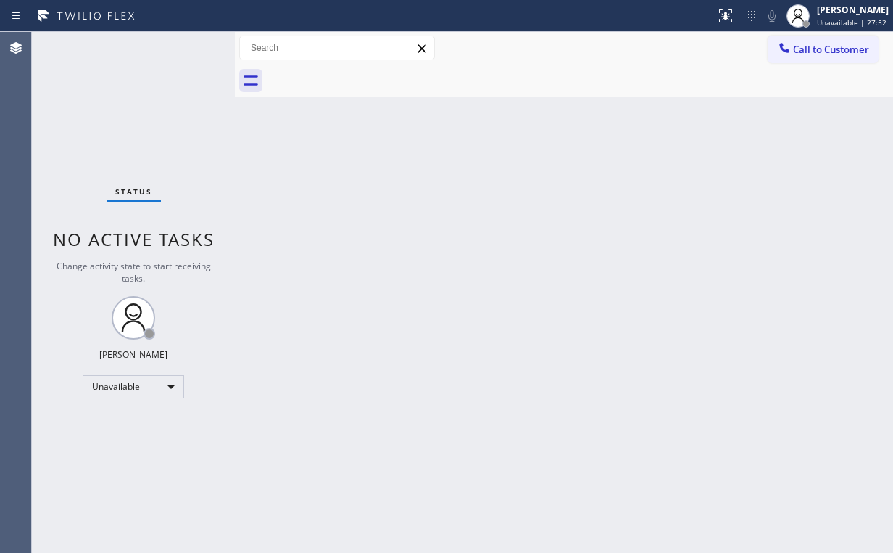
drag, startPoint x: 803, startPoint y: 46, endPoint x: 499, endPoint y: 188, distance: 335.1
click at [803, 48] on span "Call to Customer" at bounding box center [831, 49] width 76 height 13
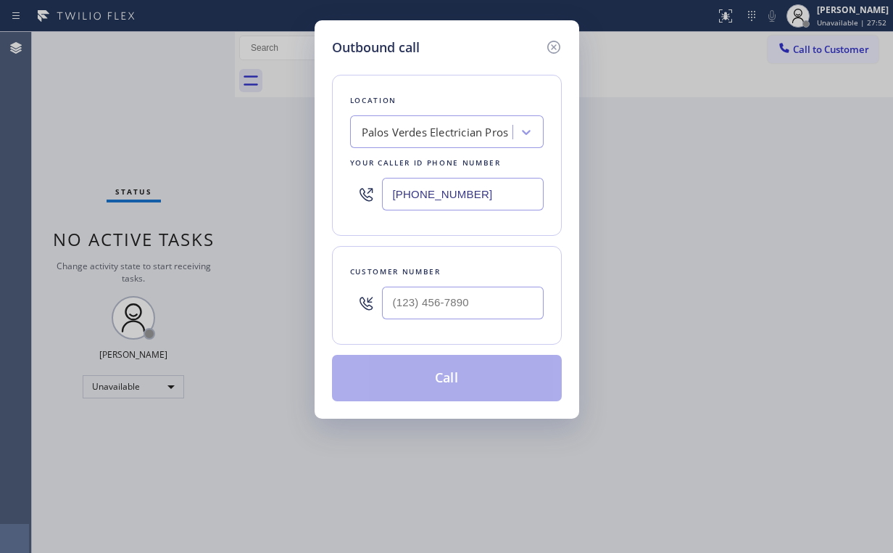
click at [234, 199] on div "Outbound call Location [GEOGRAPHIC_DATA] Electrician Pros Your caller id phone …" at bounding box center [446, 276] width 893 height 553
paste input "305) 600-5470"
type input "[PHONE_NUMBER]"
click at [435, 299] on input "(___) ___-____" at bounding box center [463, 302] width 162 height 33
paste input "205) 636-3917"
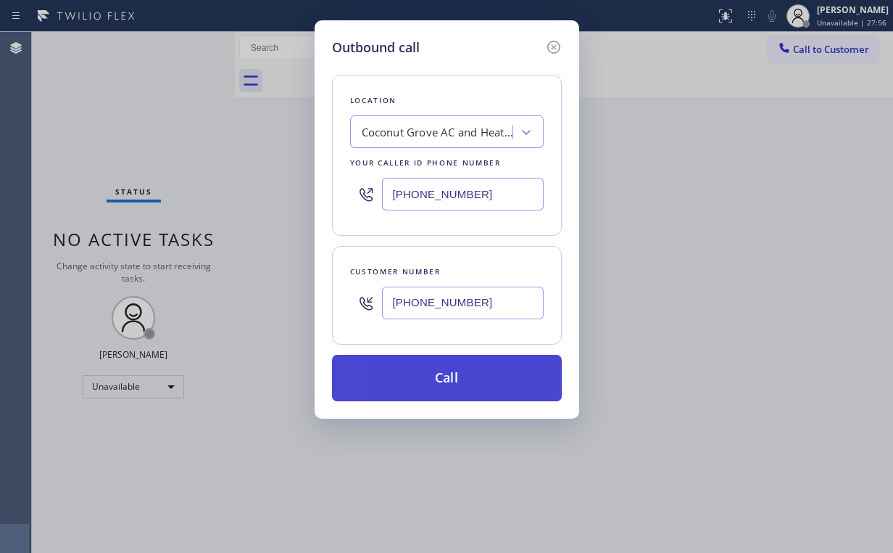
type input "[PHONE_NUMBER]"
click at [433, 369] on button "Call" at bounding box center [447, 378] width 230 height 46
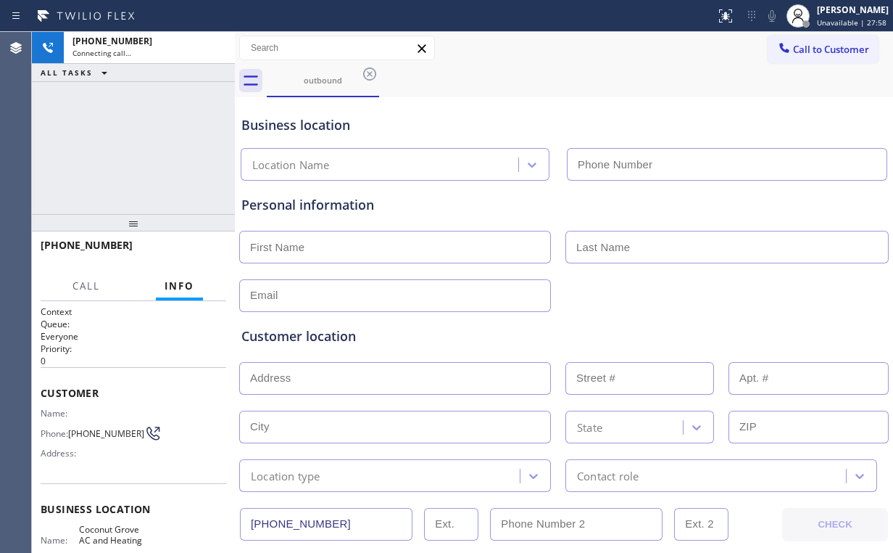
type input "[PHONE_NUMBER]"
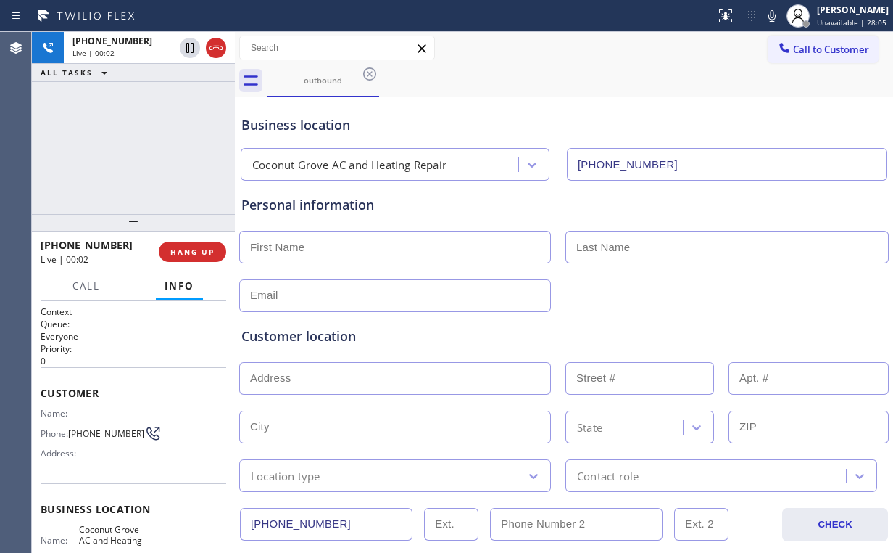
click at [109, 141] on div "[PHONE_NUMBER] Live | 00:02 ALL TASKS ALL TASKS ACTIVE TASKS TASKS IN WRAP UP" at bounding box center [133, 123] width 203 height 182
click at [146, 148] on div "[PHONE_NUMBER] Live | 00:06 ALL TASKS ALL TASKS ACTIVE TASKS TASKS IN WRAP UP" at bounding box center [133, 123] width 203 height 182
click at [146, 148] on div "[PHONE_NUMBER] Live | 00:08 ALL TASKS ALL TASKS ACTIVE TASKS TASKS IN WRAP UP" at bounding box center [133, 123] width 203 height 182
click at [199, 248] on span "HANG UP" at bounding box center [192, 252] width 44 height 10
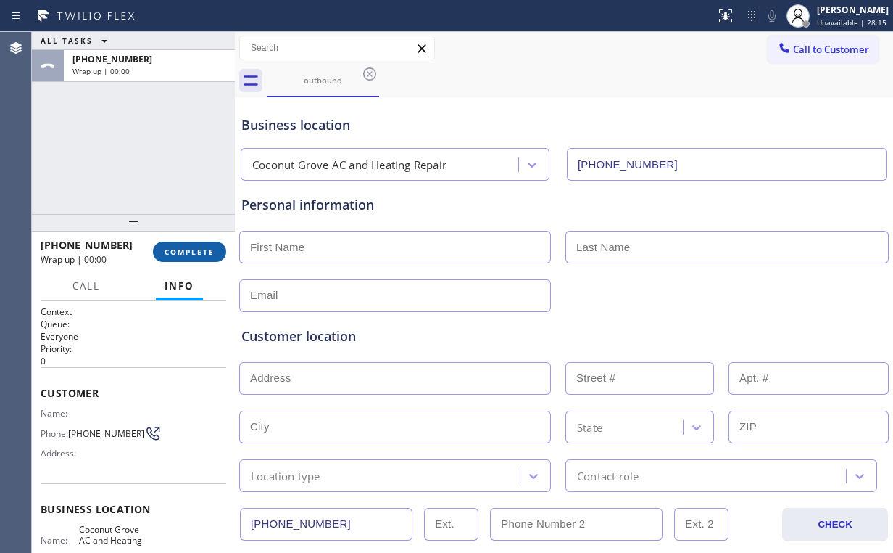
click at [199, 248] on span "COMPLETE" at bounding box center [190, 252] width 50 height 10
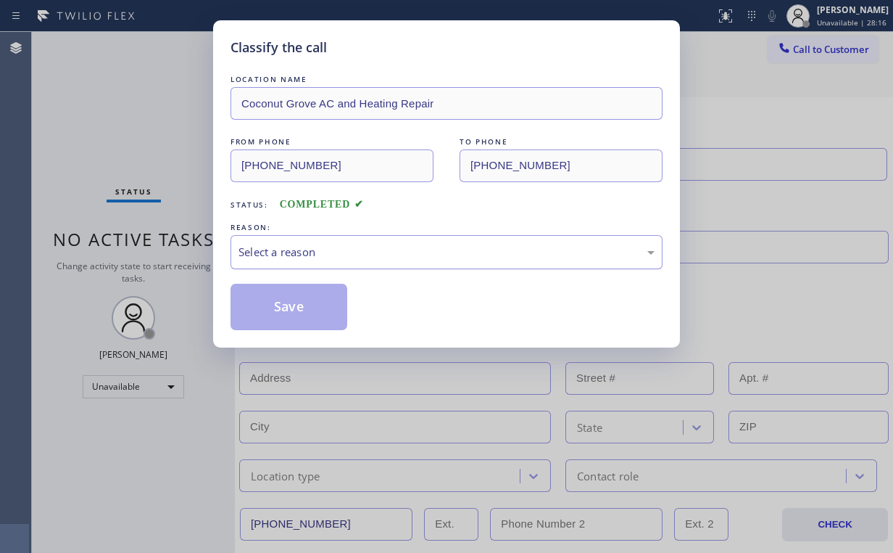
click at [261, 241] on div "Select a reason" at bounding box center [447, 252] width 432 height 34
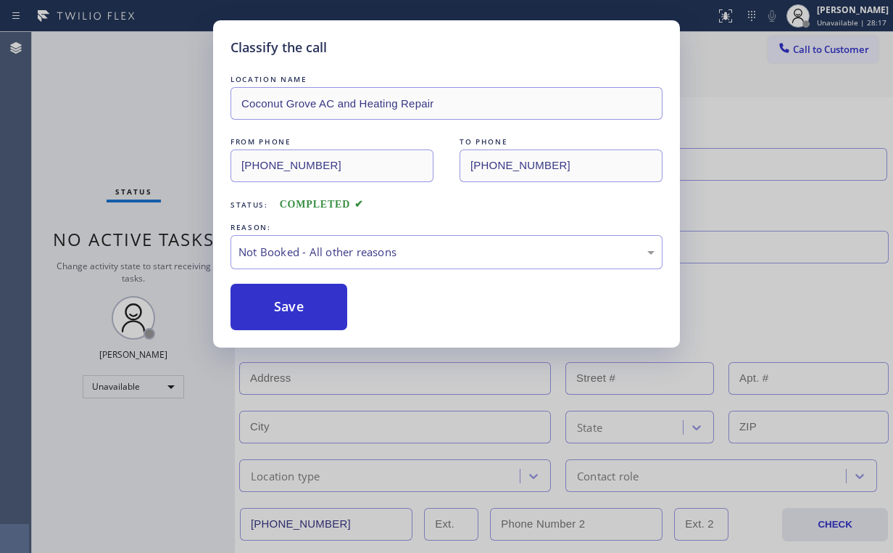
click at [281, 297] on button "Save" at bounding box center [289, 307] width 117 height 46
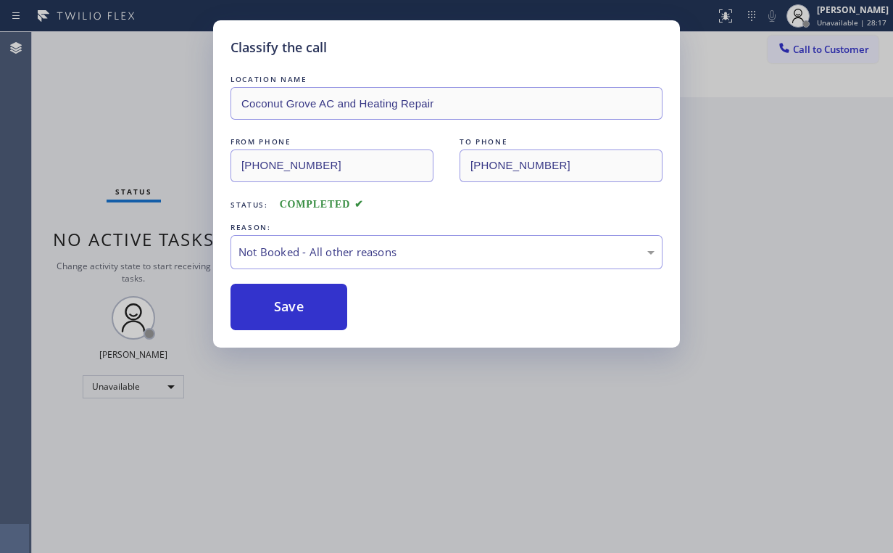
click at [123, 130] on div "Classify the call LOCATION NAME [GEOGRAPHIC_DATA] AC and Heating Repair FROM PH…" at bounding box center [446, 276] width 893 height 553
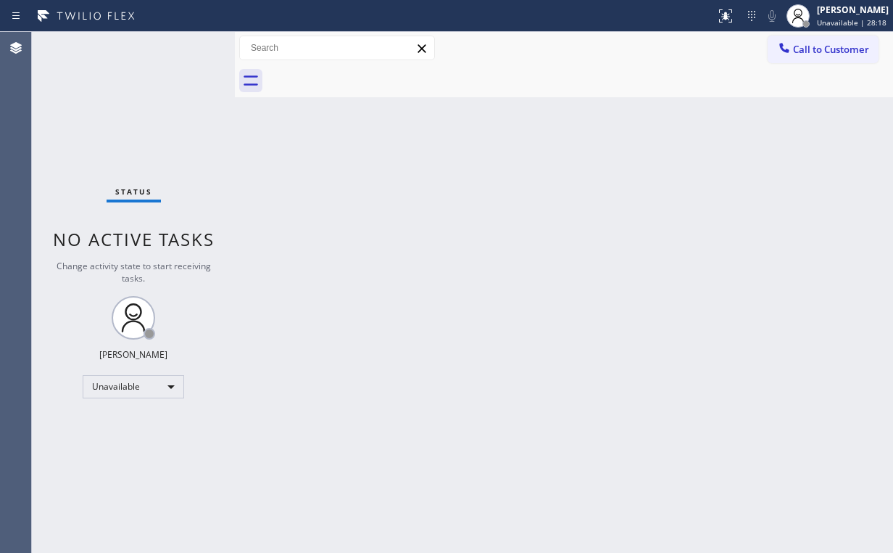
drag, startPoint x: 326, startPoint y: 86, endPoint x: 470, endPoint y: 113, distance: 146.9
click at [326, 86] on div at bounding box center [580, 81] width 627 height 33
click at [756, 137] on div "Back to Dashboard Change Sender ID Customers Technicians Select a contact Outbo…" at bounding box center [564, 292] width 658 height 521
drag, startPoint x: 801, startPoint y: 50, endPoint x: 540, endPoint y: 233, distance: 318.7
click at [801, 52] on span "Call to Customer" at bounding box center [831, 49] width 76 height 13
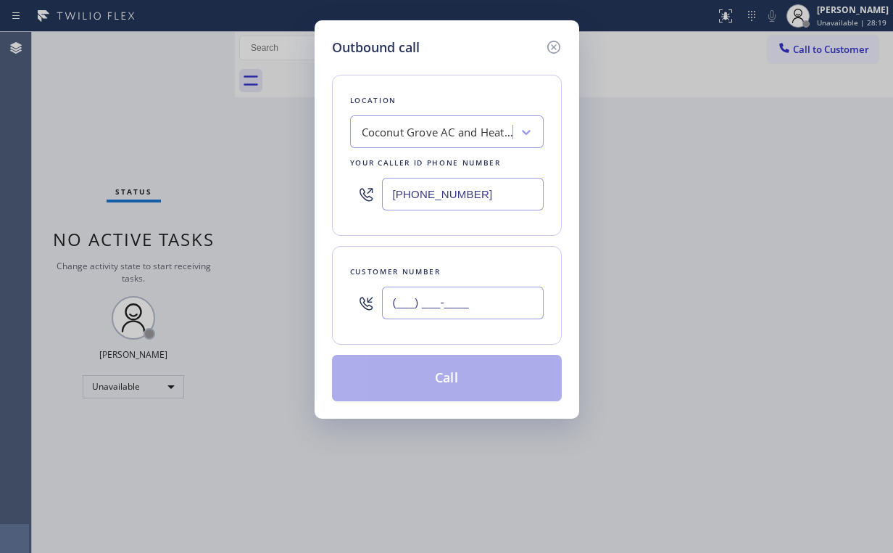
click at [502, 299] on input "(___) ___-____" at bounding box center [463, 302] width 162 height 33
paste input "205) 636-3917"
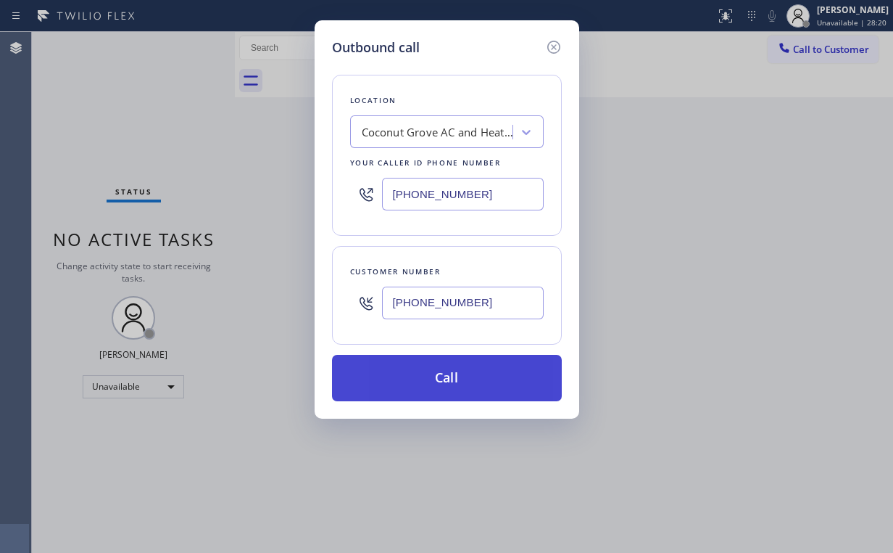
type input "[PHONE_NUMBER]"
click at [435, 387] on button "Call" at bounding box center [447, 378] width 230 height 46
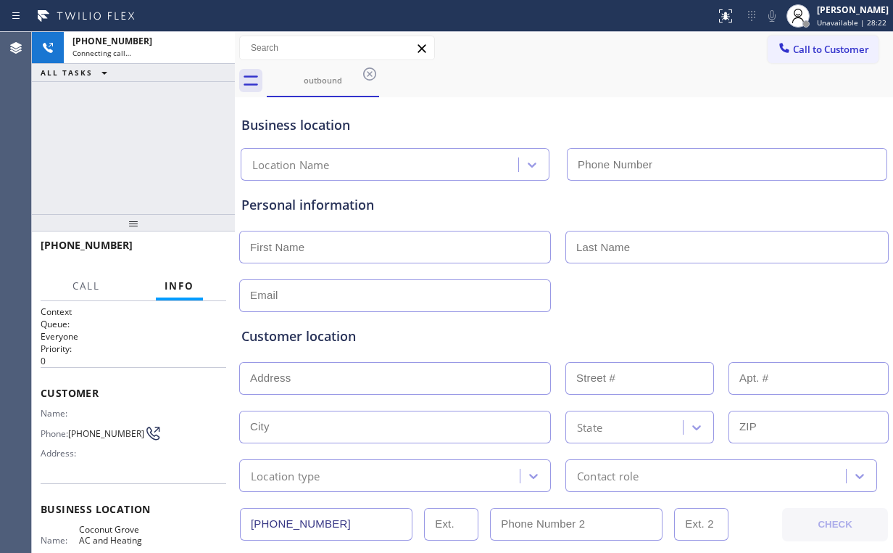
type input "[PHONE_NUMBER]"
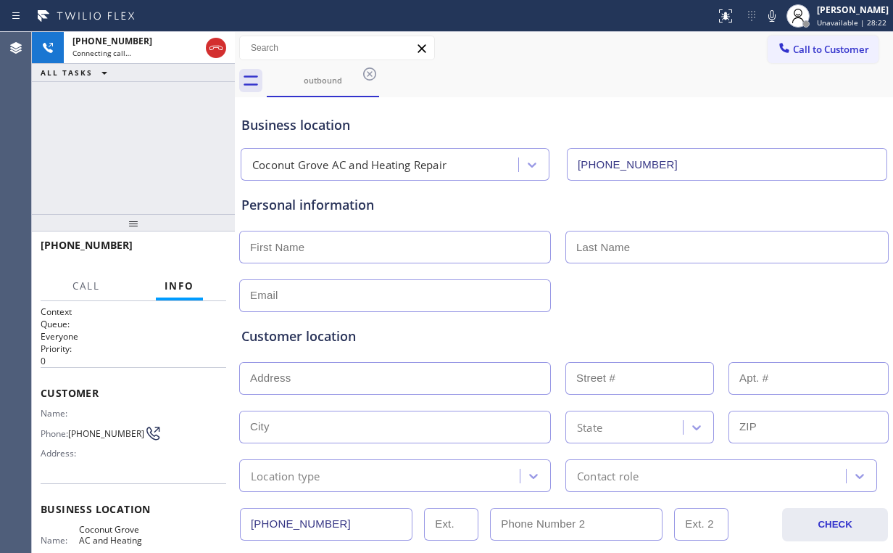
drag, startPoint x: 149, startPoint y: 159, endPoint x: 604, endPoint y: 18, distance: 476.0
click at [149, 159] on div "[PHONE_NUMBER] Connecting call… ALL TASKS ALL TASKS ACTIVE TASKS TASKS IN WRAP …" at bounding box center [133, 123] width 203 height 182
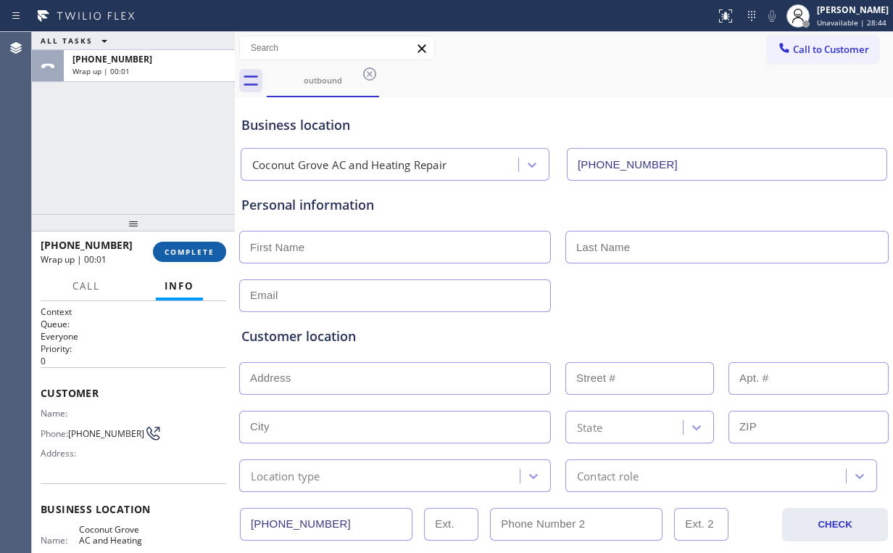
click at [197, 247] on span "COMPLETE" at bounding box center [190, 252] width 50 height 10
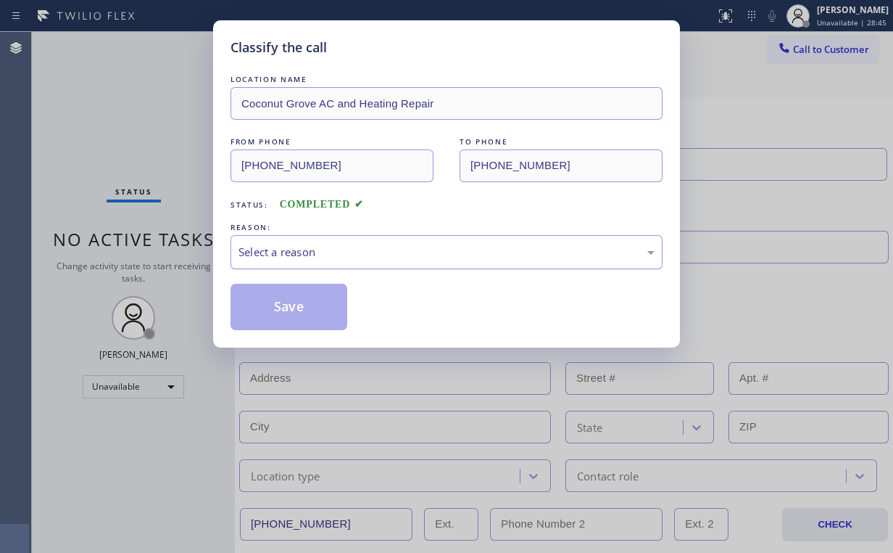
click at [273, 241] on div "Select a reason" at bounding box center [447, 252] width 432 height 34
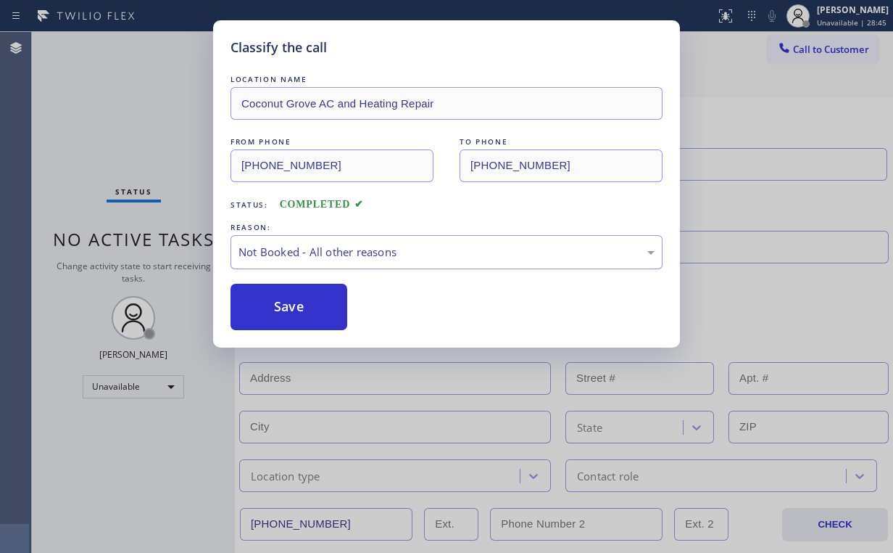
click at [293, 302] on button "Save" at bounding box center [289, 307] width 117 height 46
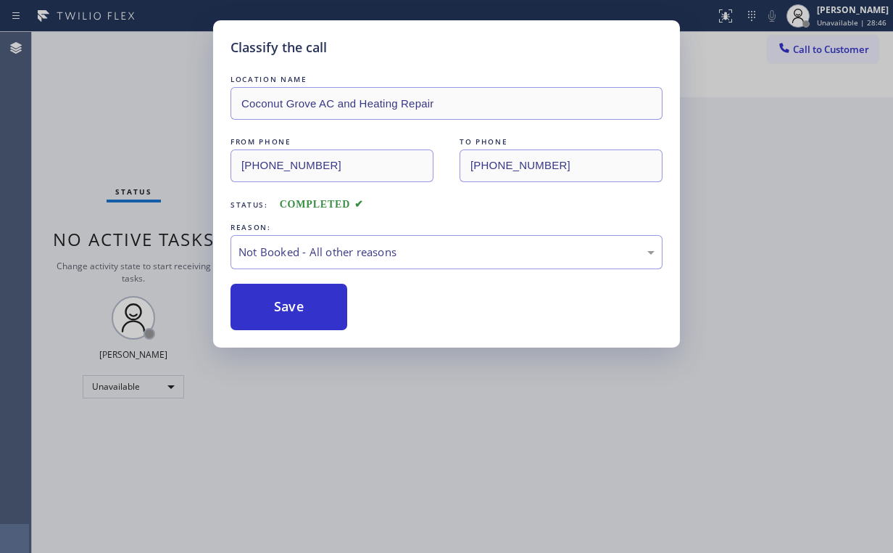
click at [148, 123] on div "Classify the call LOCATION NAME [GEOGRAPHIC_DATA] AC and Heating Repair FROM PH…" at bounding box center [446, 276] width 893 height 553
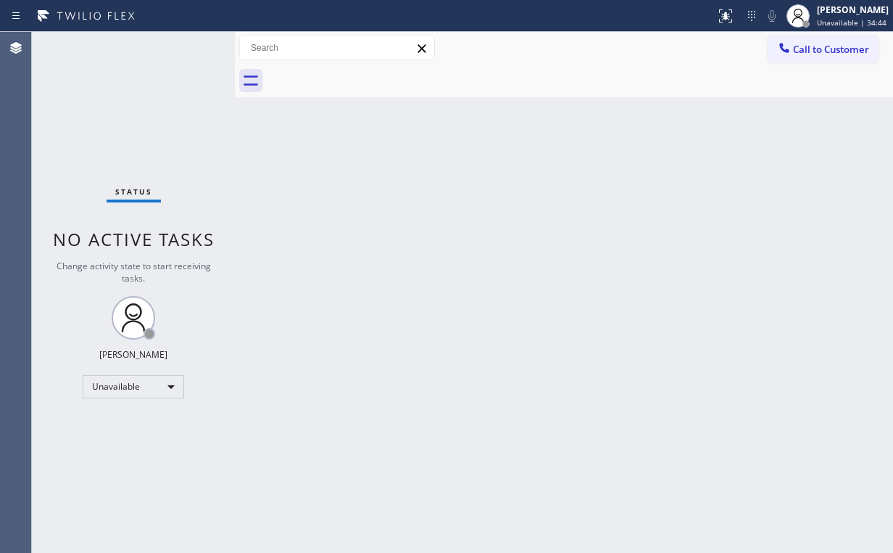
drag, startPoint x: 142, startPoint y: 115, endPoint x: 142, endPoint y: 107, distance: 8.7
click at [142, 115] on div "Status No active tasks Change activity state to start receiving tasks. [PERSON_…" at bounding box center [133, 292] width 203 height 521
drag, startPoint x: 146, startPoint y: 110, endPoint x: 116, endPoint y: 4, distance: 110.2
click at [146, 104] on div "Status No active tasks Change activity state to start receiving tasks. [PERSON_…" at bounding box center [133, 292] width 203 height 521
click at [512, 111] on div "Back to Dashboard Change Sender ID Customers Technicians Select a contact Outbo…" at bounding box center [564, 292] width 658 height 521
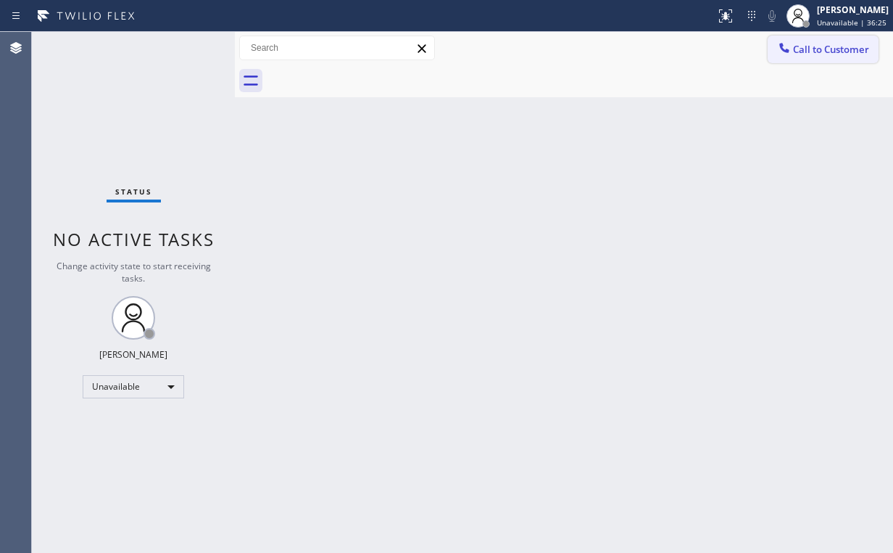
drag, startPoint x: 823, startPoint y: 51, endPoint x: 690, endPoint y: 102, distance: 142.1
click at [822, 51] on span "Call to Customer" at bounding box center [831, 49] width 76 height 13
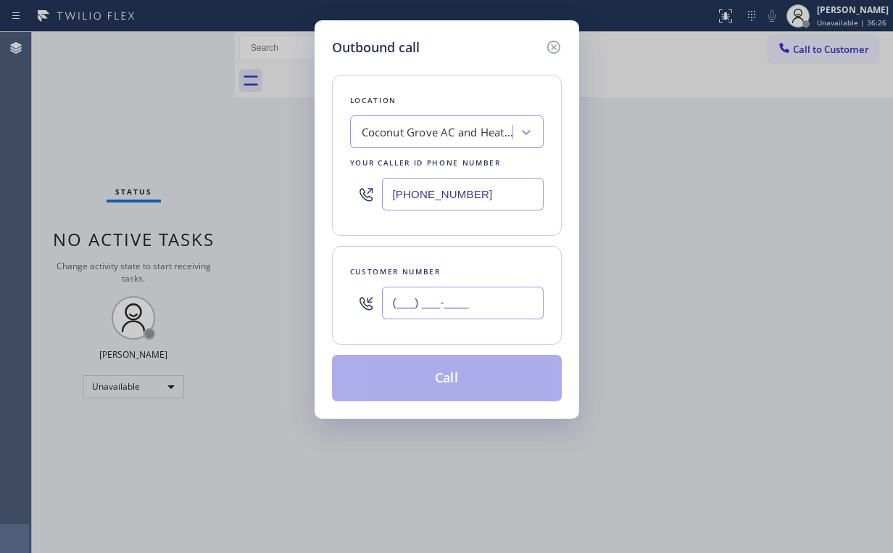
click at [476, 302] on input "(___) ___-____" at bounding box center [463, 302] width 162 height 33
paste input "562) 569-1025"
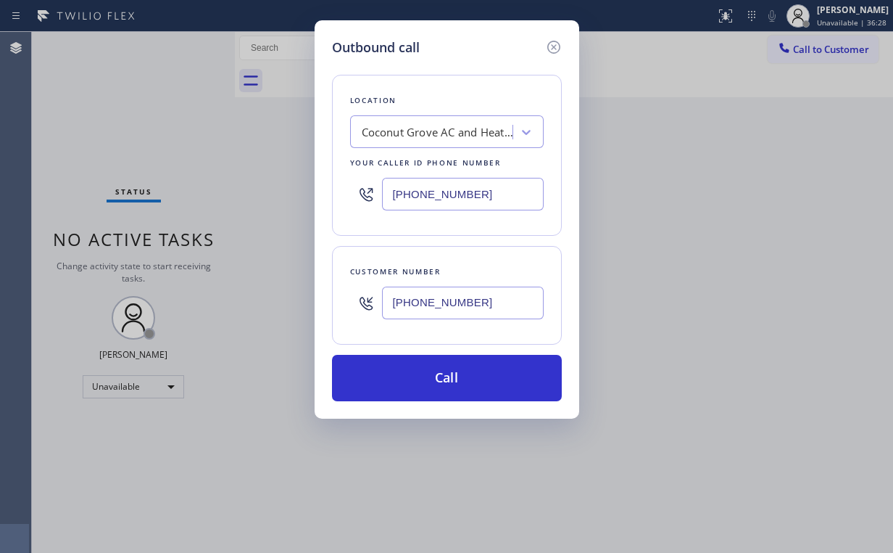
type input "[PHONE_NUMBER]"
click at [520, 20] on div "Outbound call Location [GEOGRAPHIC_DATA] AC and Heating Repair Your caller id p…" at bounding box center [447, 219] width 265 height 398
drag, startPoint x: 489, startPoint y: 189, endPoint x: 93, endPoint y: 206, distance: 396.3
click at [226, 189] on div "Outbound call Location [GEOGRAPHIC_DATA] AC and Heating Repair Your caller id p…" at bounding box center [446, 276] width 893 height 553
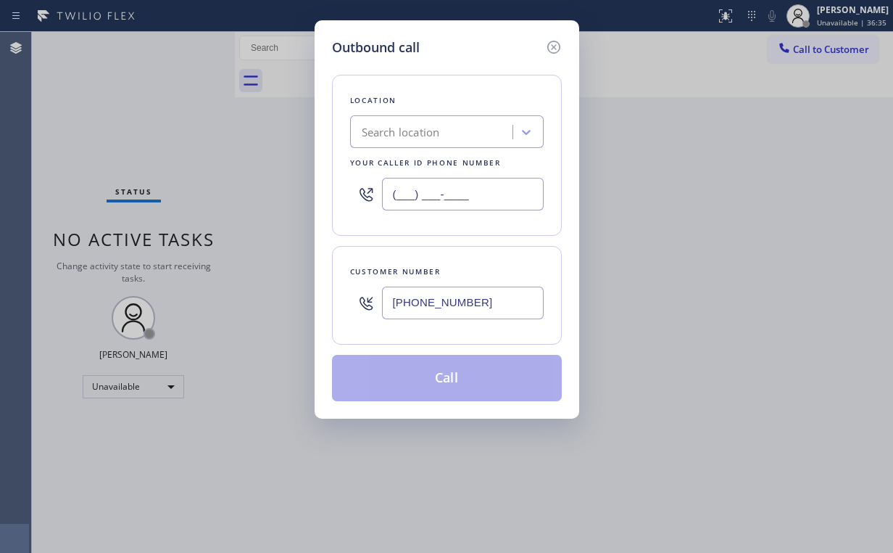
type input "(___) ___-____"
drag, startPoint x: 409, startPoint y: 129, endPoint x: 437, endPoint y: 122, distance: 28.5
click at [410, 128] on div "Search location" at bounding box center [401, 132] width 78 height 17
paste input "Palos Verdes Electrician Pros"
type input "Palos Verdes Electrician Pros"
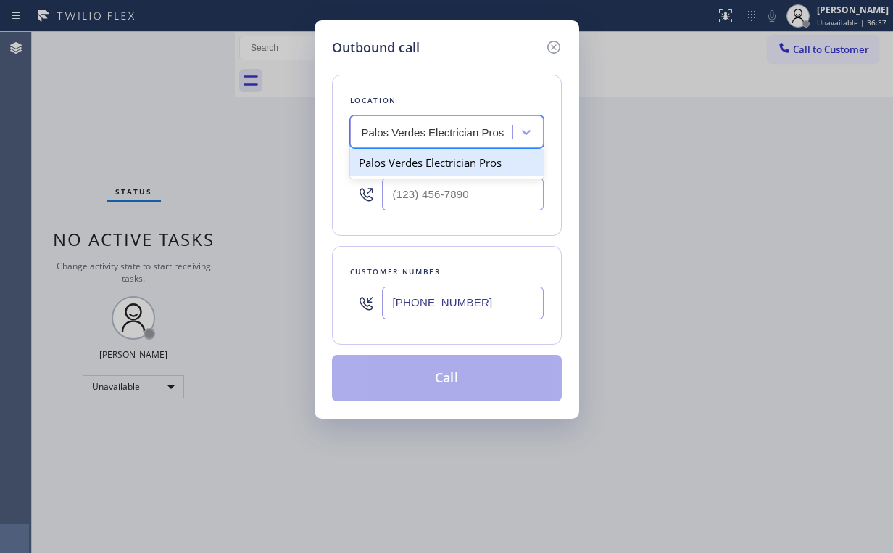
click at [430, 167] on div "Palos Verdes Electrician Pros" at bounding box center [447, 162] width 194 height 26
type input "[PHONE_NUMBER]"
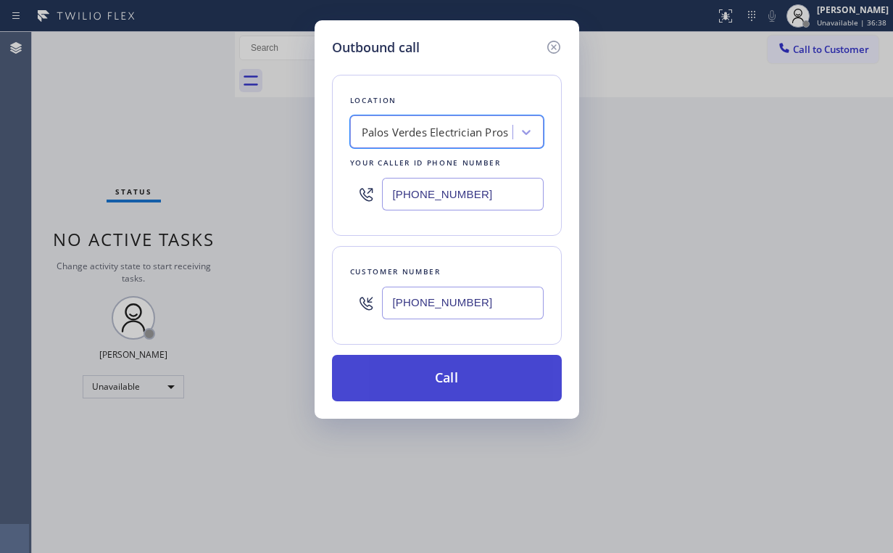
click at [453, 377] on button "Call" at bounding box center [447, 378] width 230 height 46
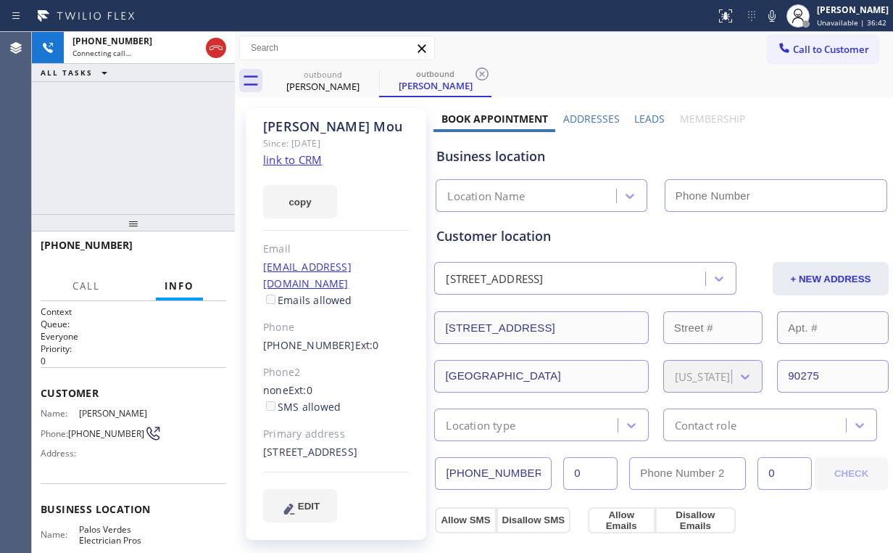
drag, startPoint x: 144, startPoint y: 105, endPoint x: 204, endPoint y: 79, distance: 64.9
click at [144, 104] on div "[PHONE_NUMBER] Connecting call… ALL TASKS ALL TASKS ACTIVE TASKS TASKS IN WRAP …" at bounding box center [133, 123] width 203 height 182
type input "[PHONE_NUMBER]"
click at [155, 153] on div "[PHONE_NUMBER] Connecting call… ALL TASKS ALL TASKS ACTIVE TASKS TASKS IN WRAP …" at bounding box center [133, 123] width 203 height 182
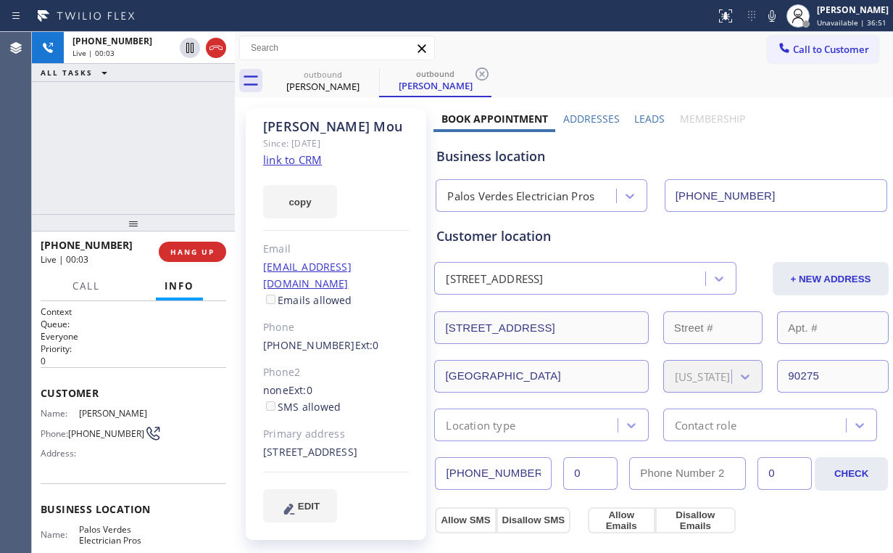
click at [146, 150] on div "[PHONE_NUMBER] Live | 00:03 ALL TASKS ALL TASKS ACTIVE TASKS TASKS IN WRAP UP" at bounding box center [133, 123] width 203 height 182
click at [146, 150] on div "[PHONE_NUMBER] Live | 00:04 ALL TASKS ALL TASKS ACTIVE TASKS TASKS IN WRAP UP" at bounding box center [133, 123] width 203 height 182
click at [146, 150] on div "[PHONE_NUMBER] Live | 00:05 ALL TASKS ALL TASKS ACTIVE TASKS TASKS IN WRAP UP" at bounding box center [133, 123] width 203 height 182
click at [170, 145] on div "[PHONE_NUMBER] Live | 00:09 ALL TASKS ALL TASKS ACTIVE TASKS TASKS IN WRAP UP" at bounding box center [133, 123] width 203 height 182
click at [537, 202] on div "Palos Verdes Electrician Pros" at bounding box center [520, 196] width 147 height 17
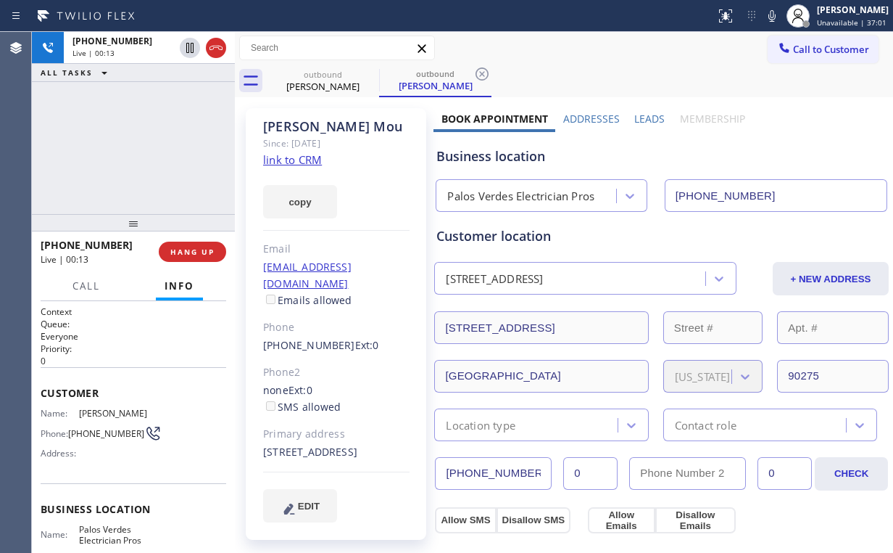
click at [524, 168] on div "Business location [GEOGRAPHIC_DATA] Electrician Pros [PHONE_NUMBER]" at bounding box center [662, 172] width 456 height 80
click at [461, 154] on div "Business location" at bounding box center [662, 156] width 450 height 20
click at [315, 235] on div "[PERSON_NAME] Since: [DATE] link to CRM copy Email [EMAIL_ADDRESS][DOMAIN_NAME]…" at bounding box center [336, 323] width 181 height 431
click at [313, 450] on div "[STREET_ADDRESS]" at bounding box center [336, 452] width 146 height 17
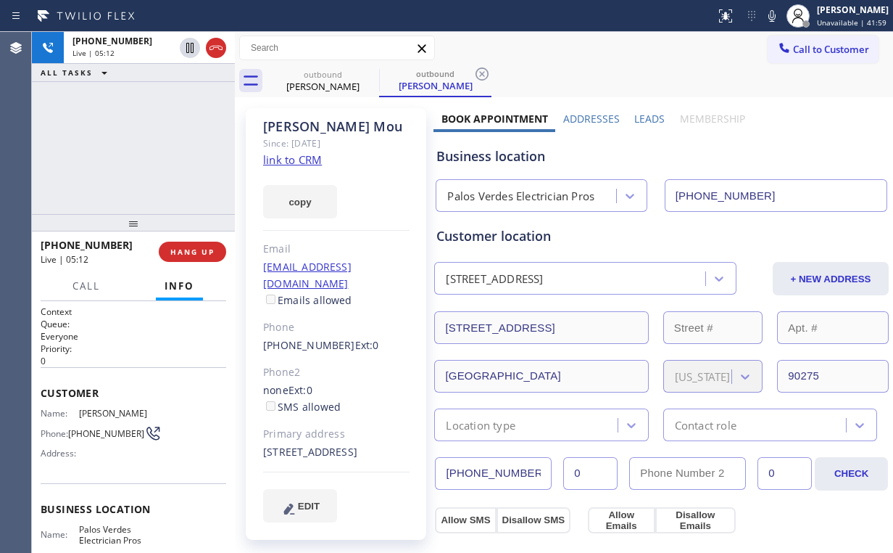
copy div "90275"
click at [288, 156] on link "link to CRM" at bounding box center [292, 159] width 59 height 15
click at [207, 247] on span "COMPLETE" at bounding box center [190, 252] width 50 height 10
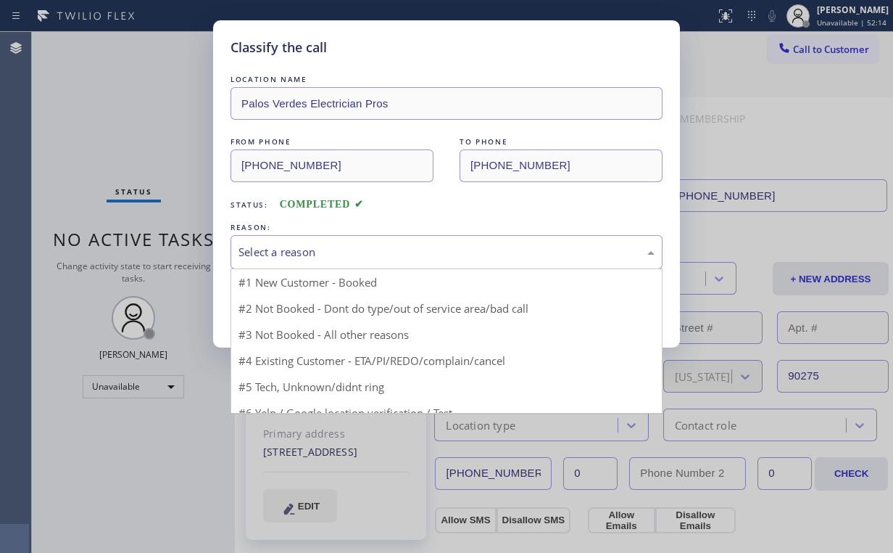
drag, startPoint x: 291, startPoint y: 249, endPoint x: 310, endPoint y: 299, distance: 53.1
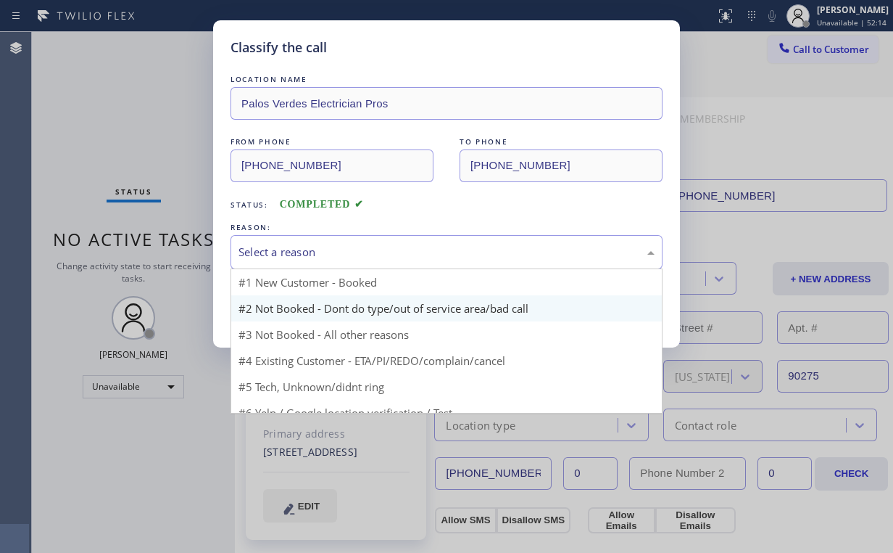
click at [291, 250] on div "Select a reason" at bounding box center [447, 252] width 416 height 17
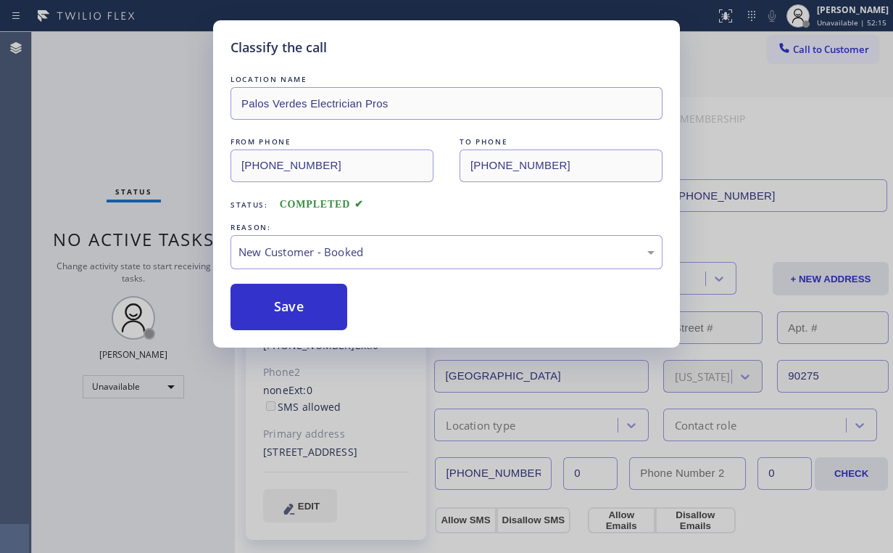
drag, startPoint x: 297, startPoint y: 301, endPoint x: 157, endPoint y: 113, distance: 234.7
click at [298, 301] on button "Save" at bounding box center [289, 307] width 117 height 46
click at [156, 107] on div "Classify the call LOCATION NAME [GEOGRAPHIC_DATA] Electrician Pros FROM PHONE […" at bounding box center [446, 276] width 893 height 553
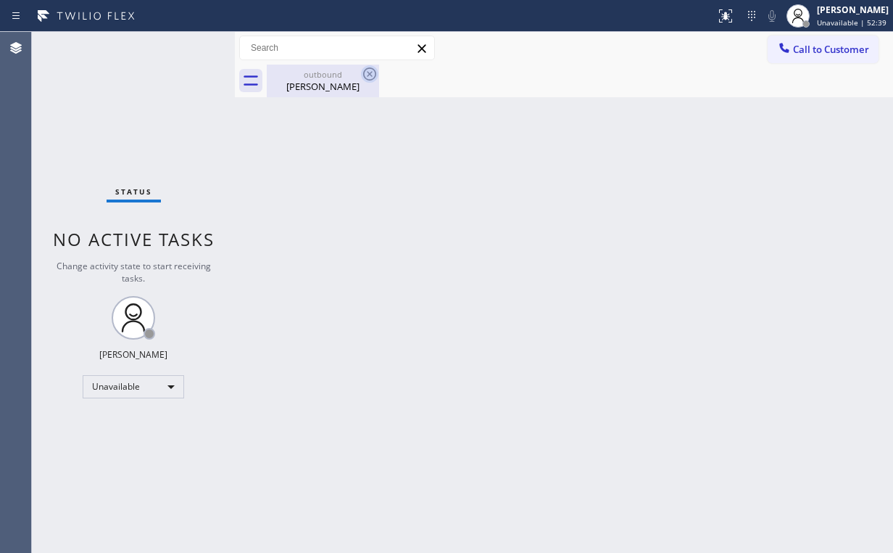
click at [329, 90] on div "[PERSON_NAME]" at bounding box center [323, 86] width 110 height 13
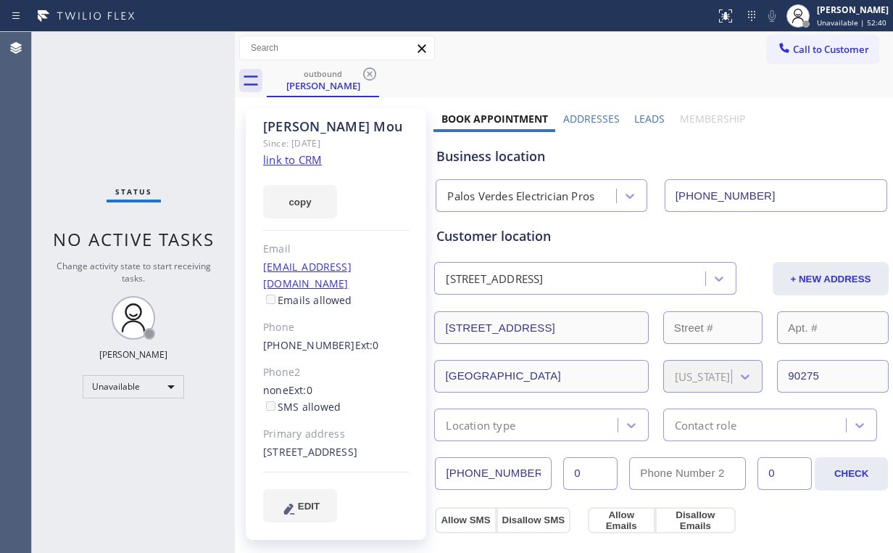
click at [376, 69] on icon at bounding box center [369, 73] width 17 height 17
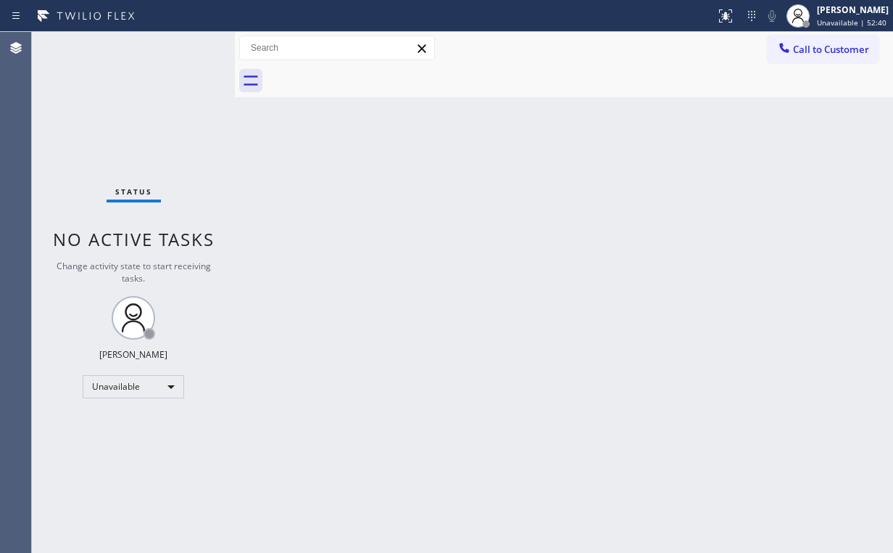
drag, startPoint x: 833, startPoint y: 47, endPoint x: 550, endPoint y: 175, distance: 309.9
click at [824, 51] on span "Call to Customer" at bounding box center [831, 49] width 76 height 13
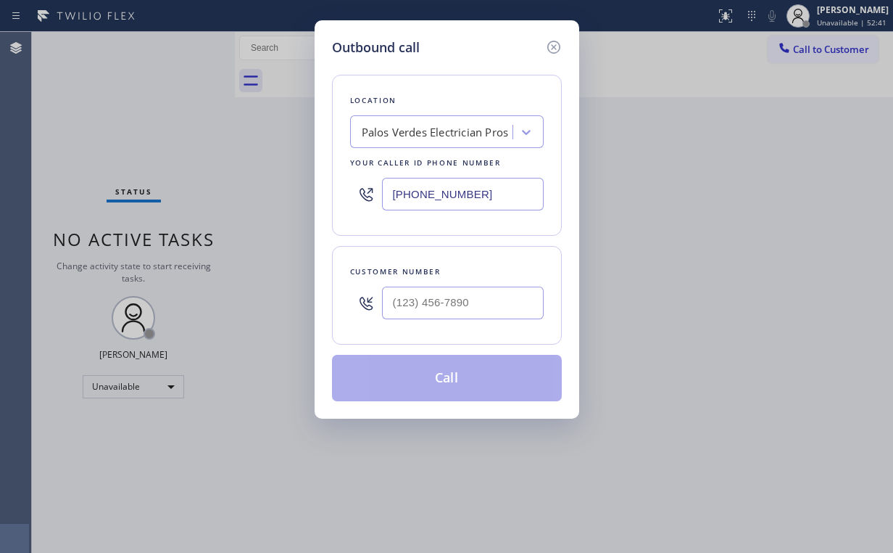
drag, startPoint x: 492, startPoint y: 194, endPoint x: 276, endPoint y: 198, distance: 216.9
click at [218, 215] on div "Outbound call Location [GEOGRAPHIC_DATA] Electrician Pros Your caller id phone …" at bounding box center [446, 276] width 893 height 553
paste input "206) 825-6496"
type input "[PHONE_NUMBER]"
click at [460, 310] on input "(___) ___-____" at bounding box center [463, 302] width 162 height 33
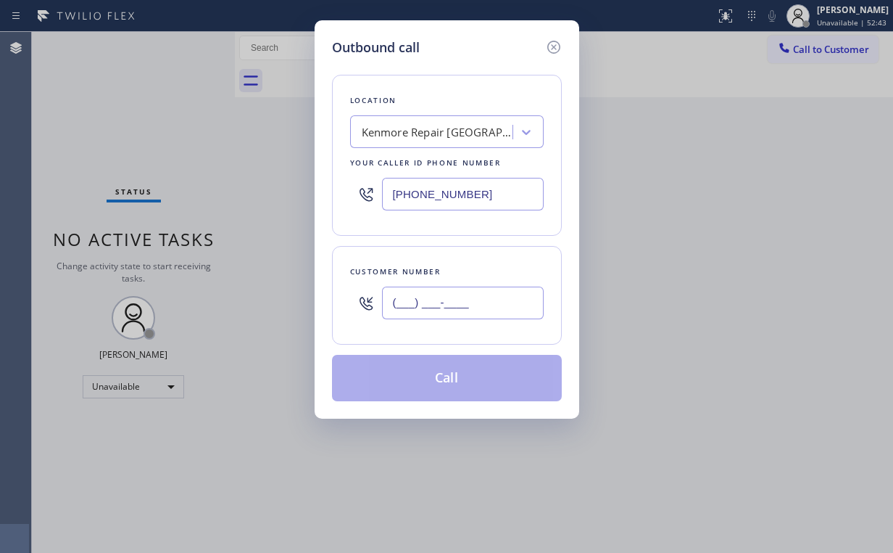
paste input "206) 403-5513"
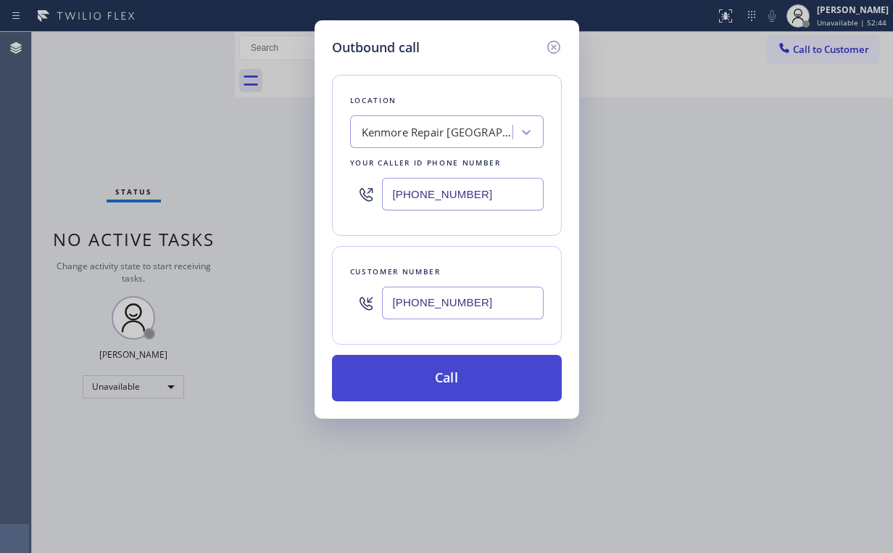
type input "[PHONE_NUMBER]"
click at [408, 375] on button "Call" at bounding box center [447, 378] width 230 height 46
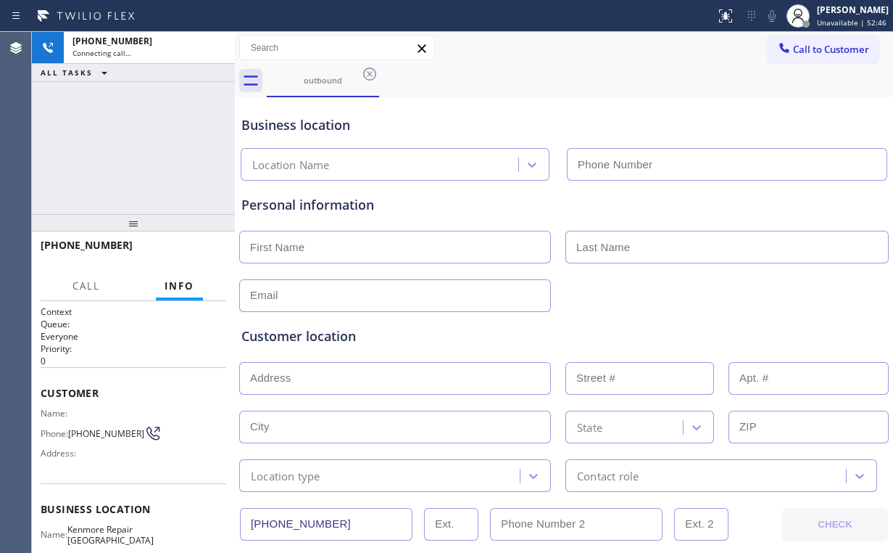
type input "[PHONE_NUMBER]"
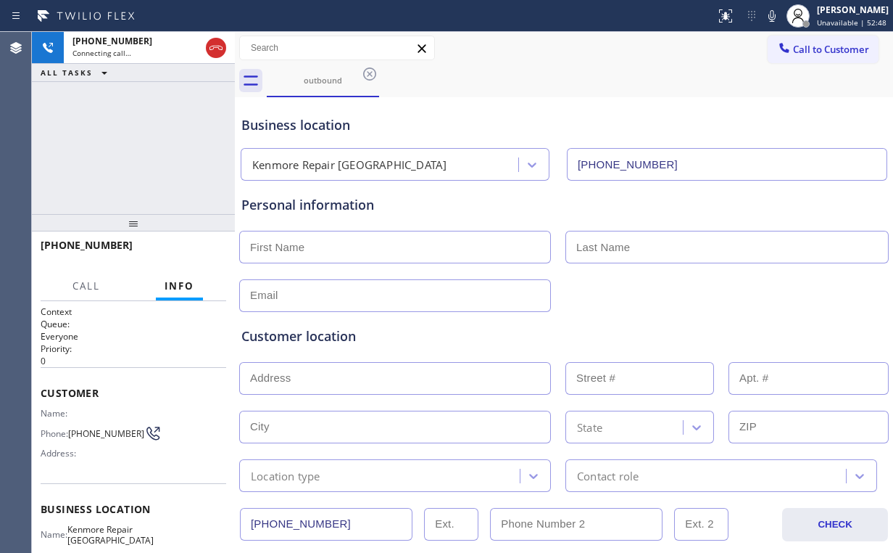
click at [151, 139] on div "[PHONE_NUMBER] Connecting call… ALL TASKS ALL TASKS ACTIVE TASKS TASKS IN WRAP …" at bounding box center [133, 123] width 203 height 182
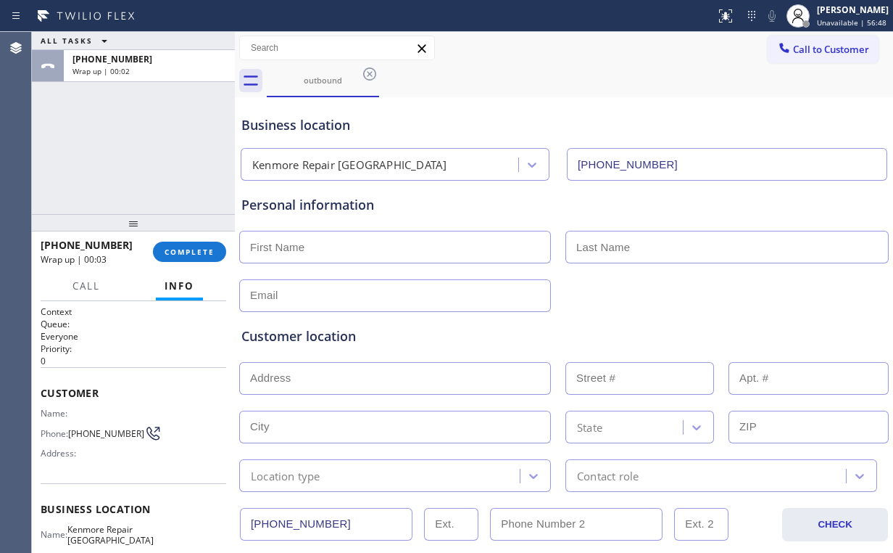
click at [329, 252] on input "text" at bounding box center [395, 247] width 312 height 33
type input "[PERSON_NAME]"
type input "Ms"
click at [296, 303] on input "text" at bounding box center [395, 295] width 312 height 33
type input "[EMAIL_ADDRESS][DOMAIN_NAME]"
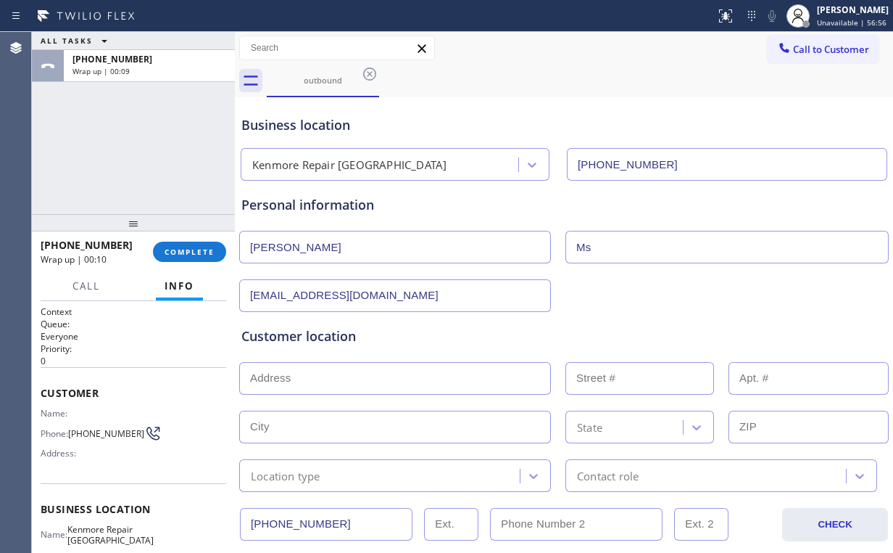
click at [405, 373] on input "text" at bounding box center [395, 378] width 312 height 33
click at [337, 378] on input "text" at bounding box center [395, 378] width 312 height 33
paste input "[STREET_ADDRESS]"
type input "[STREET_ADDRESS]"
type input "6048"
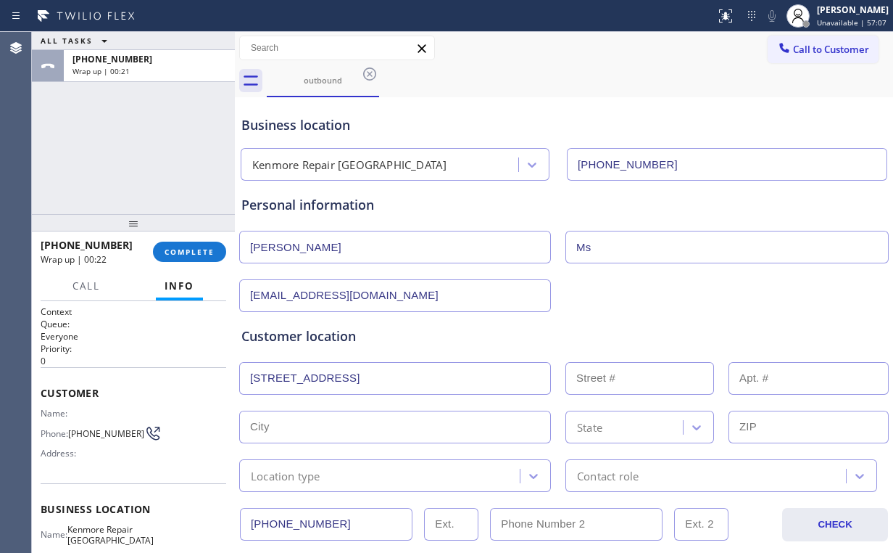
type input "[GEOGRAPHIC_DATA]"
type input "98115"
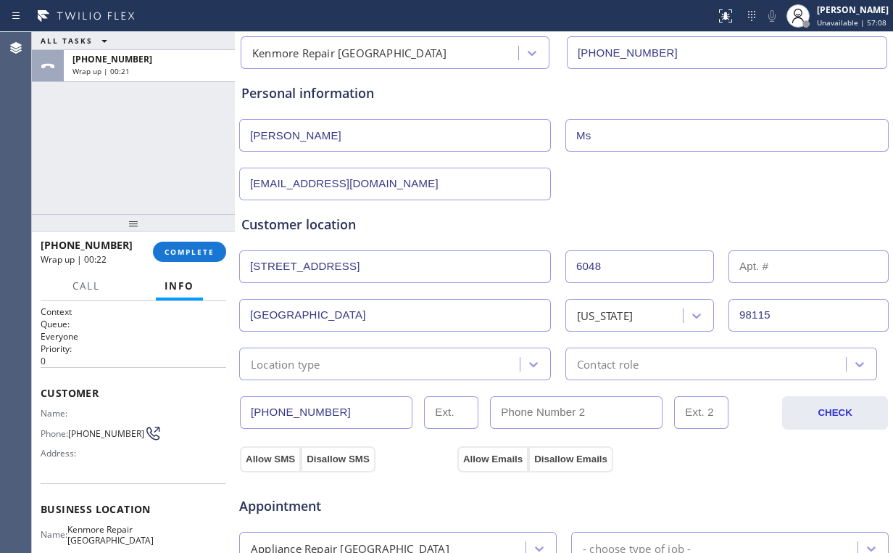
scroll to position [116, 0]
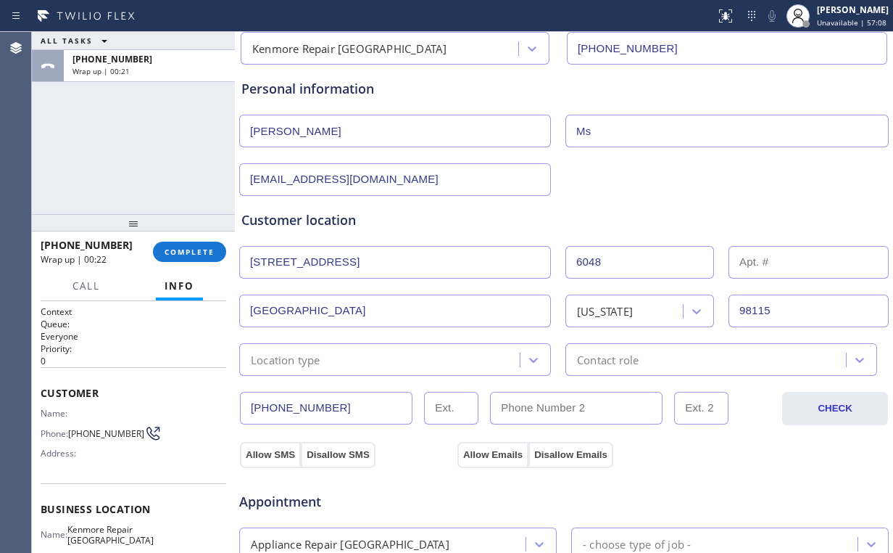
click at [358, 359] on div "Location type" at bounding box center [382, 359] width 276 height 25
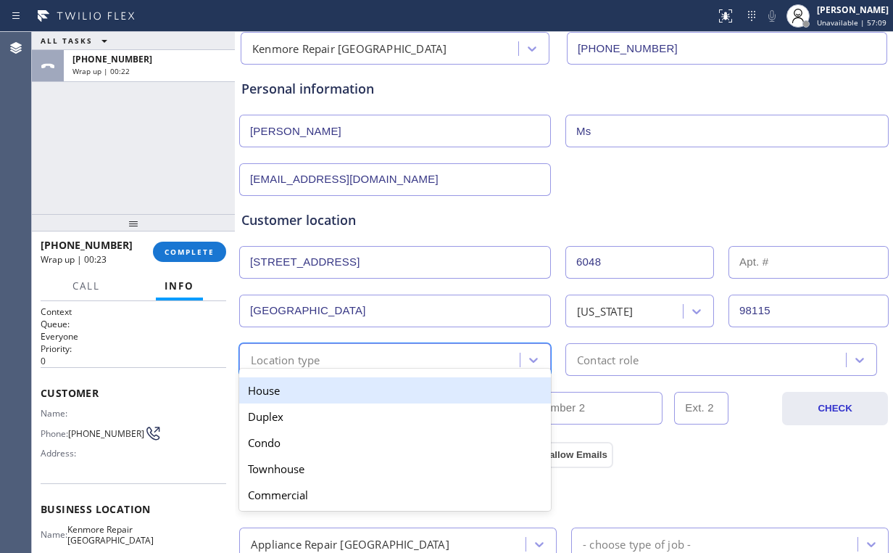
type input "h"
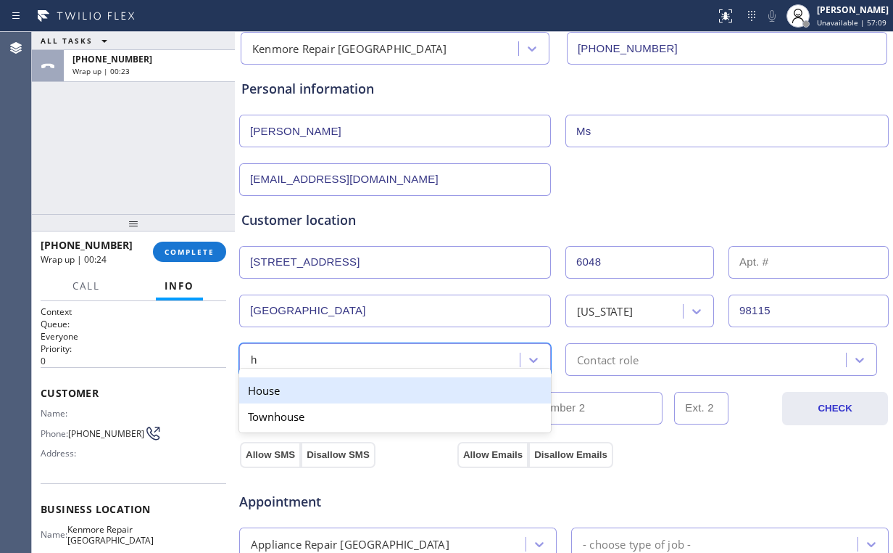
click at [285, 393] on div "House" at bounding box center [395, 390] width 312 height 26
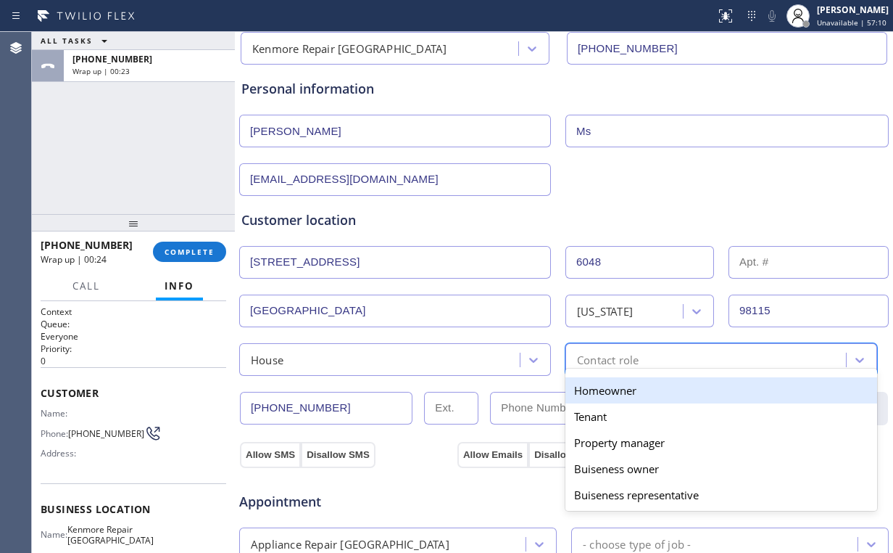
click at [592, 360] on div "Contact role" at bounding box center [608, 359] width 62 height 17
type input "h"
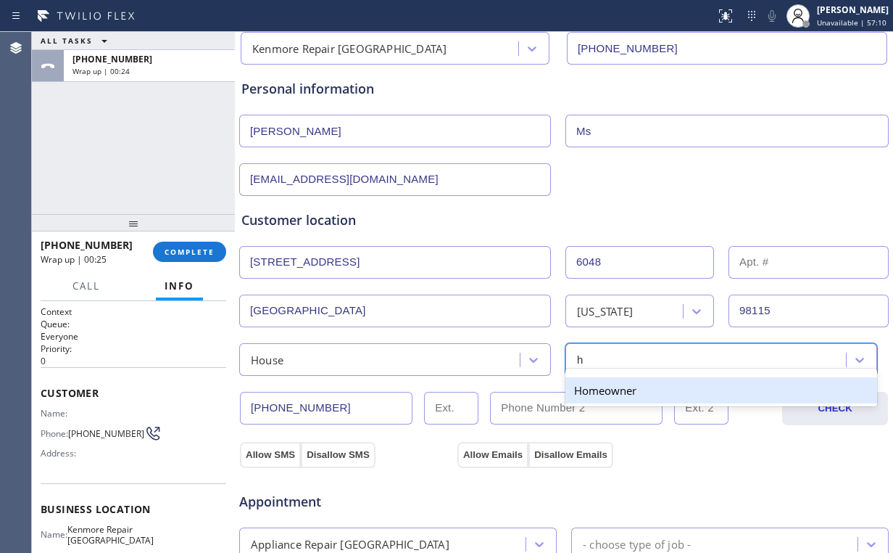
click at [593, 387] on div "Homeowner" at bounding box center [722, 390] width 312 height 26
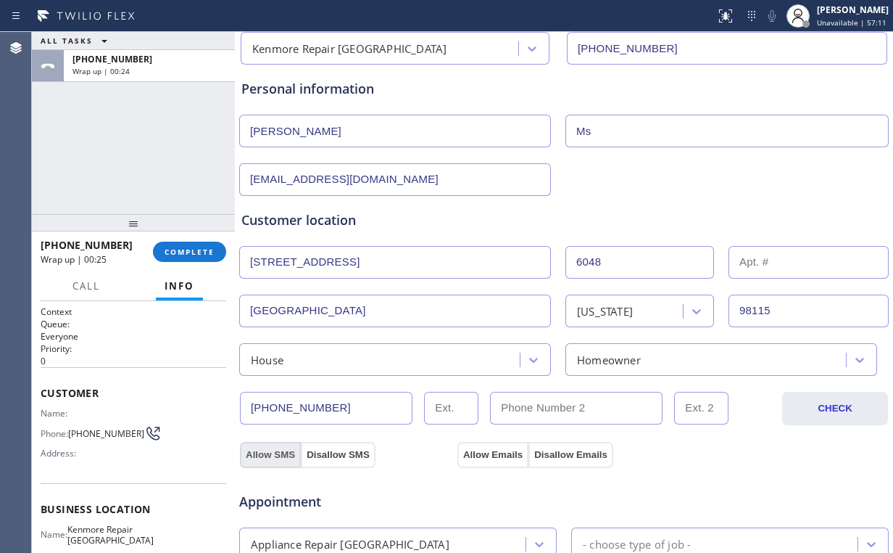
click at [276, 456] on button "Allow SMS" at bounding box center [270, 455] width 61 height 26
click at [494, 455] on button "Allow Emails" at bounding box center [493, 455] width 71 height 26
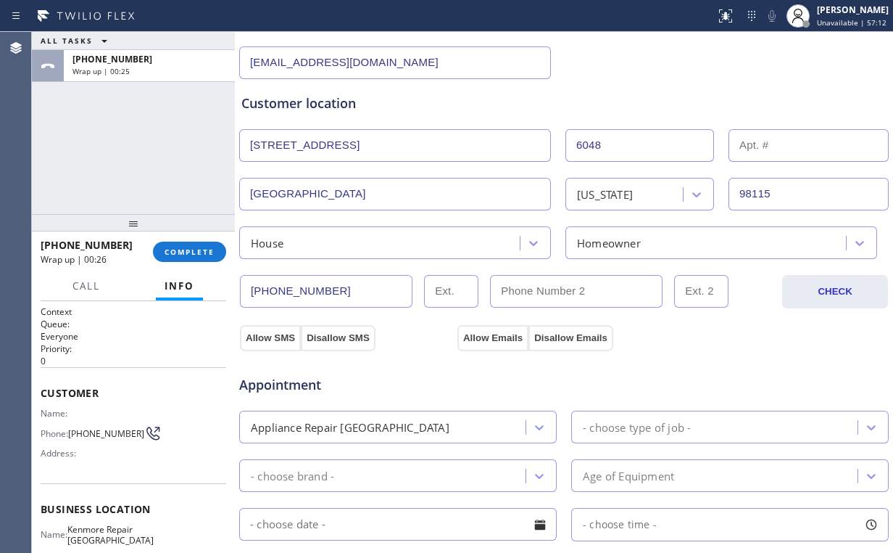
scroll to position [464, 0]
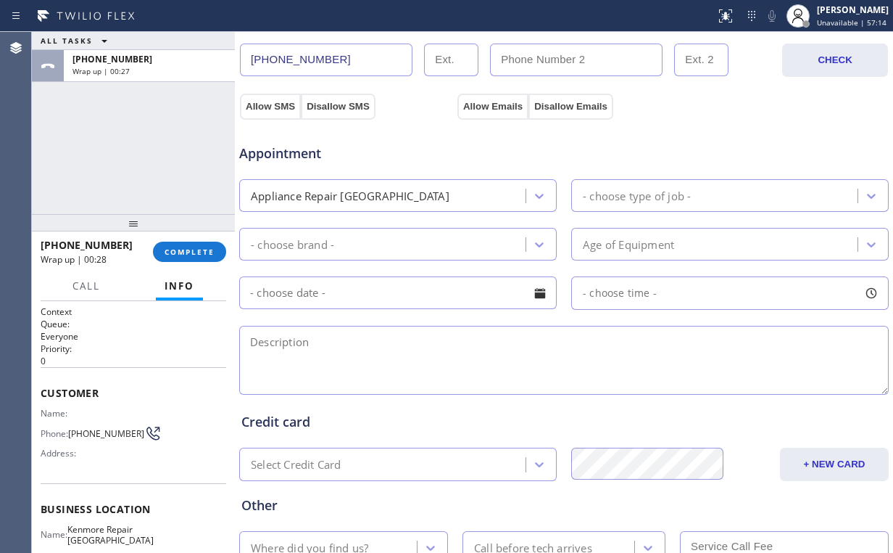
click at [360, 239] on div "- choose brand -" at bounding box center [385, 243] width 282 height 25
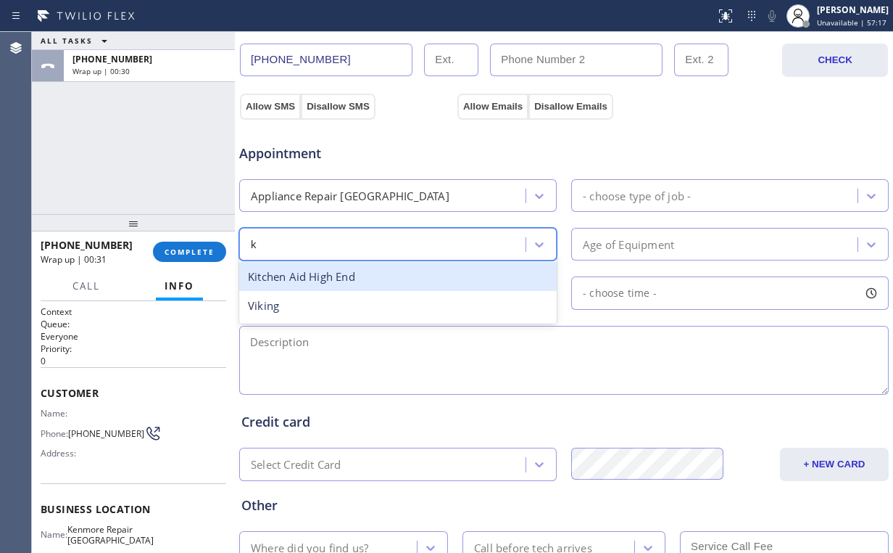
type input "k"
click at [449, 148] on span "Appointment" at bounding box center [346, 154] width 215 height 20
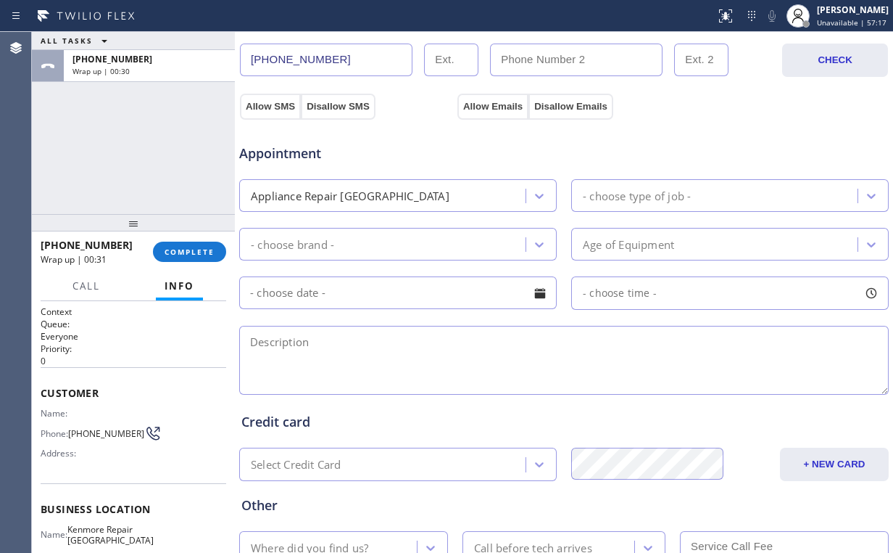
click at [393, 193] on div "Appliance Repair [GEOGRAPHIC_DATA]" at bounding box center [385, 195] width 282 height 25
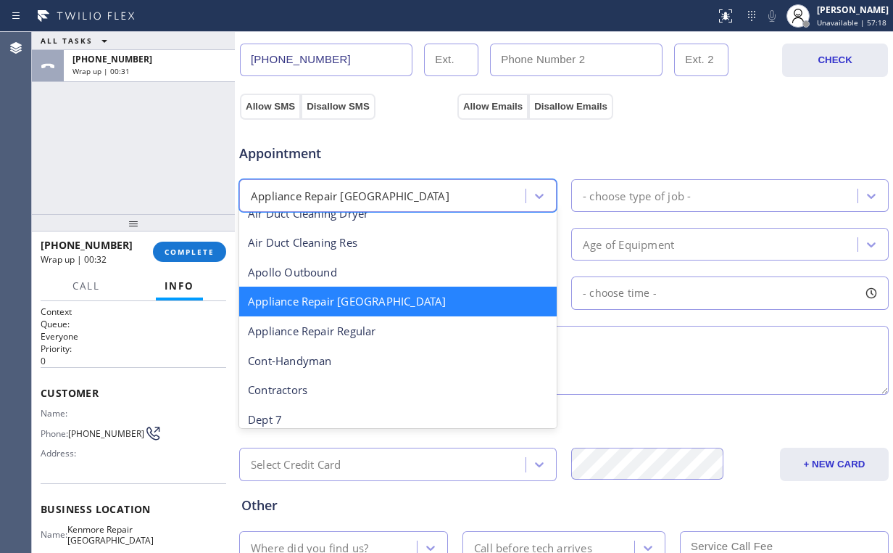
scroll to position [117, 0]
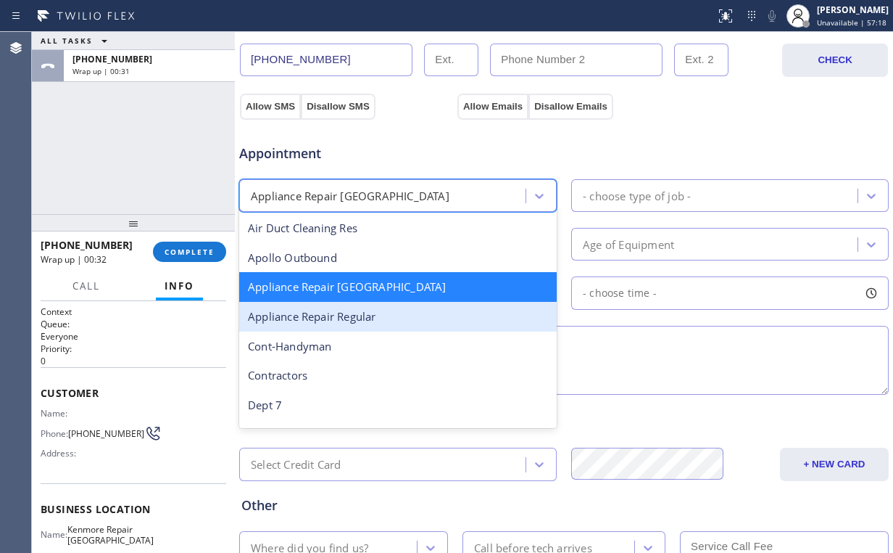
click at [341, 311] on div "Appliance Repair Regular" at bounding box center [398, 317] width 318 height 30
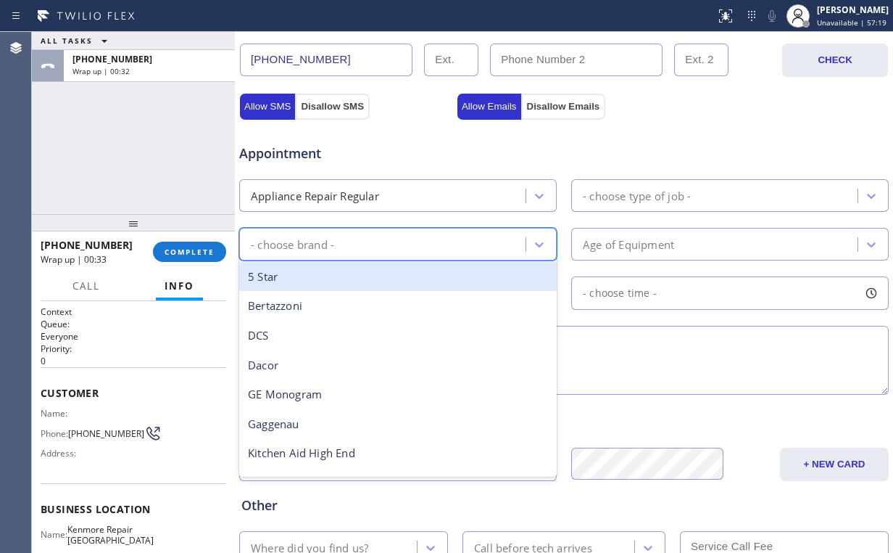
click at [367, 241] on div "- choose brand -" at bounding box center [385, 243] width 282 height 25
click at [313, 245] on div "- choose brand -" at bounding box center [292, 244] width 83 height 17
type input "k"
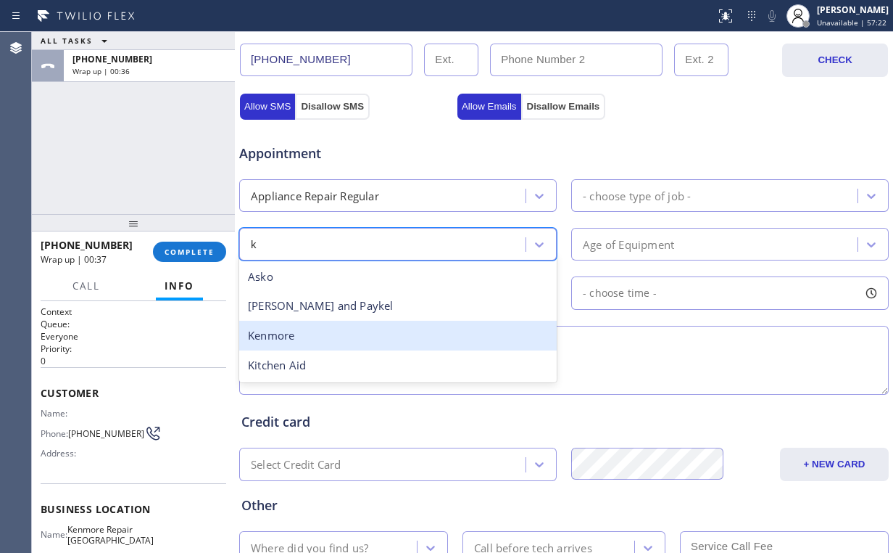
drag, startPoint x: 293, startPoint y: 336, endPoint x: 573, endPoint y: 210, distance: 306.7
click at [297, 336] on div "Kenmore" at bounding box center [398, 336] width 318 height 30
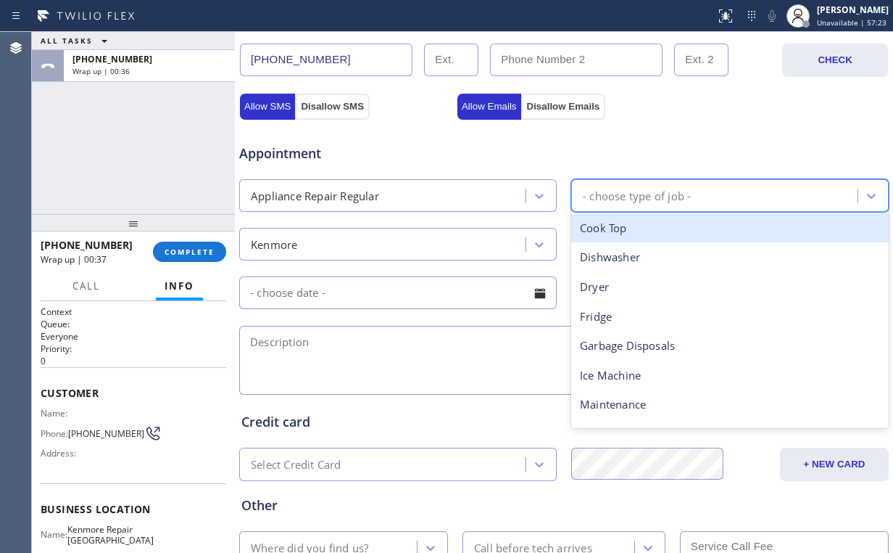
click at [612, 187] on div "- choose type of job -" at bounding box center [637, 195] width 108 height 17
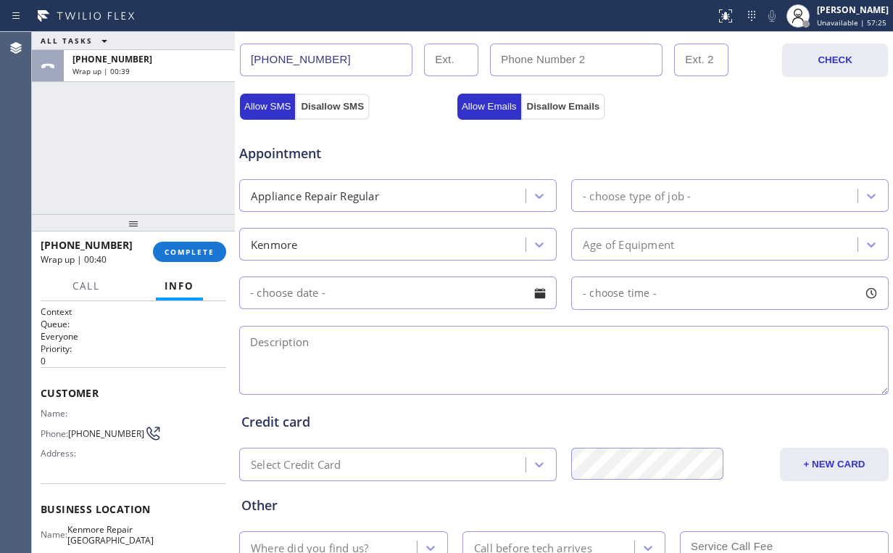
click at [716, 113] on div "Appointment Appliance Repair Regular - choose type of job - Kenmore Age of Equi…" at bounding box center [564, 255] width 651 height 284
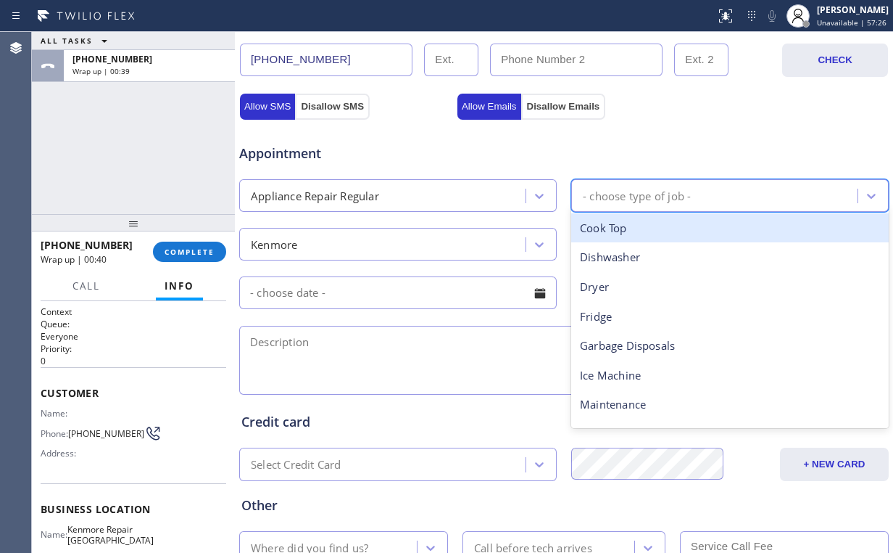
click at [653, 193] on div "- choose type of job -" at bounding box center [637, 195] width 108 height 17
type input "ra"
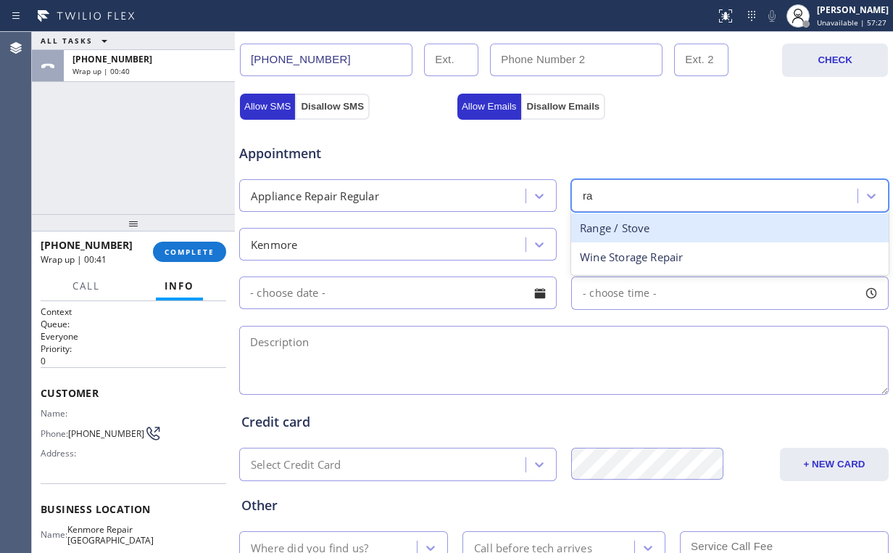
click at [609, 228] on div "Range / Stove" at bounding box center [730, 228] width 318 height 30
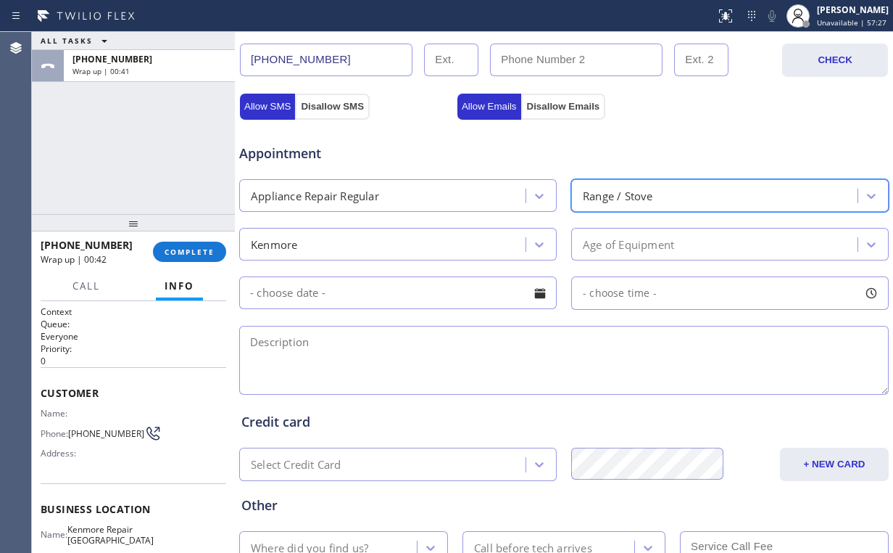
click at [643, 198] on div "Range / Stove" at bounding box center [618, 195] width 70 height 17
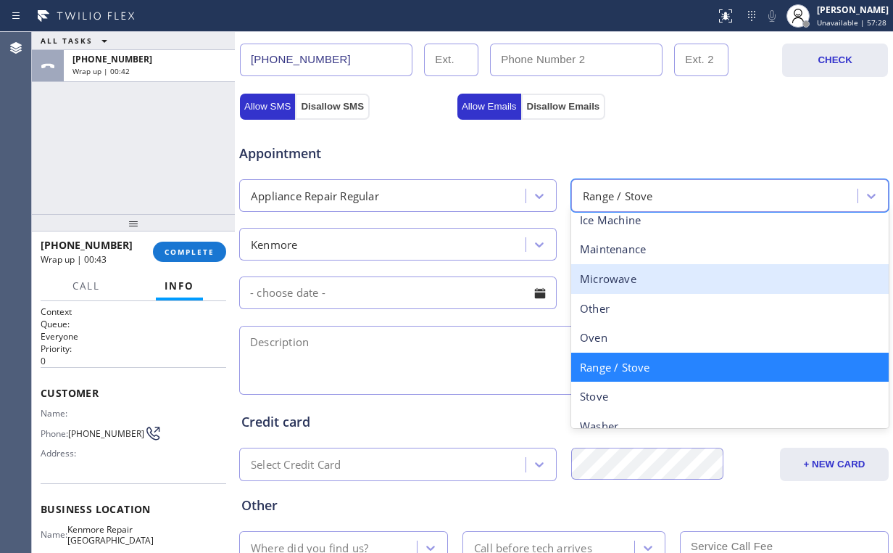
scroll to position [177, 0]
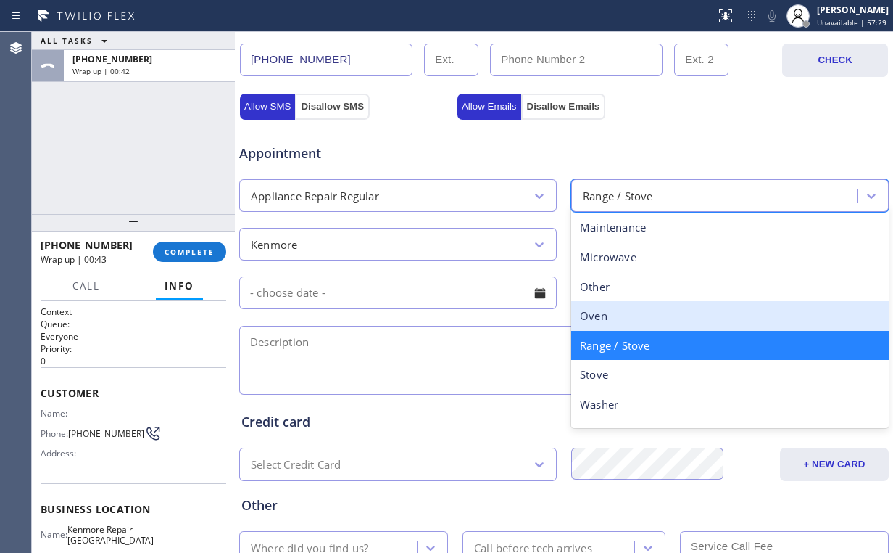
click at [601, 317] on div "Oven" at bounding box center [730, 316] width 318 height 30
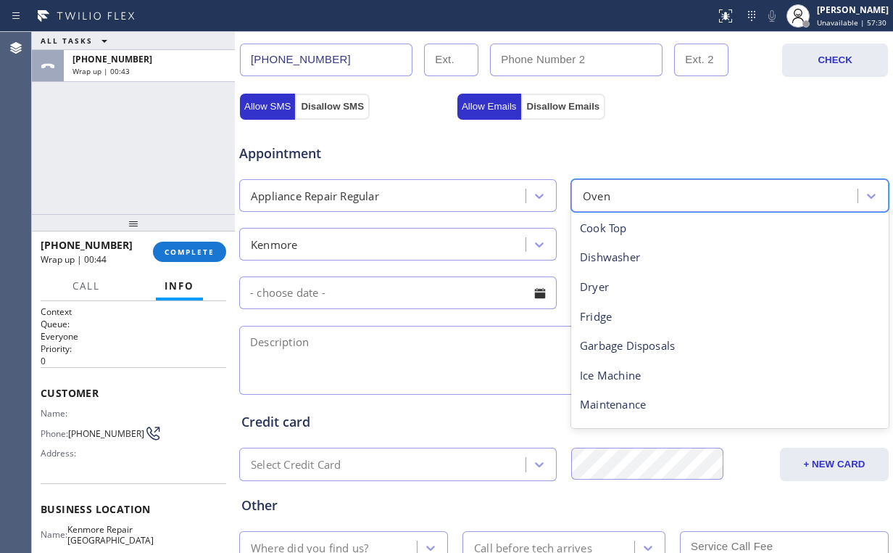
click at [629, 197] on div "Oven" at bounding box center [717, 195] width 282 height 25
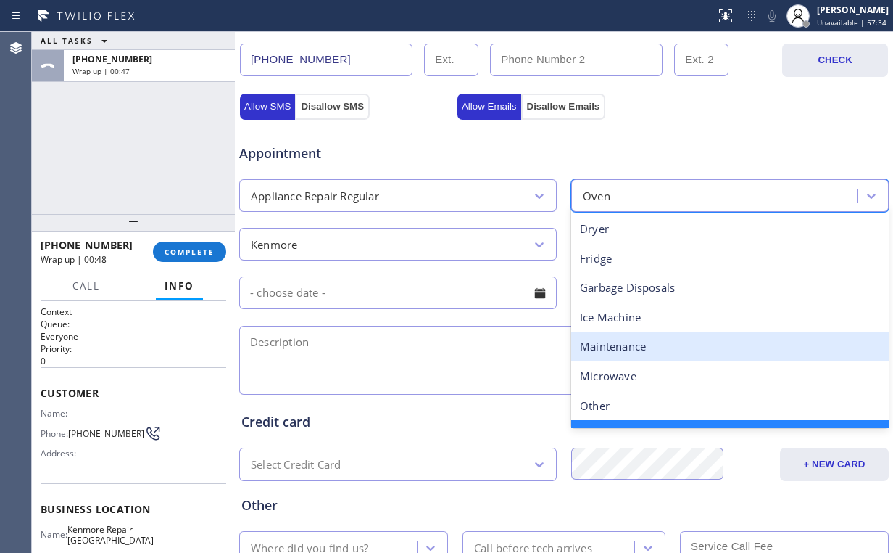
scroll to position [116, 0]
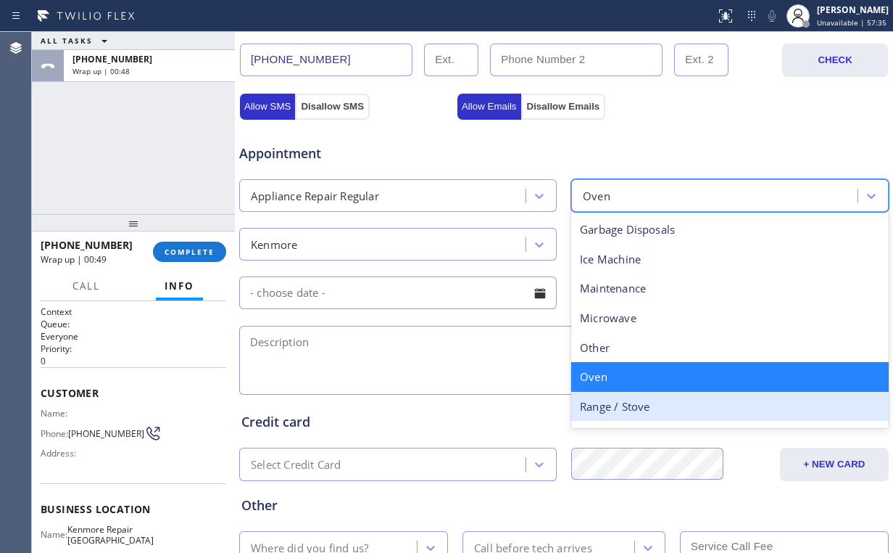
click at [629, 402] on div "Range / Stove" at bounding box center [730, 407] width 318 height 30
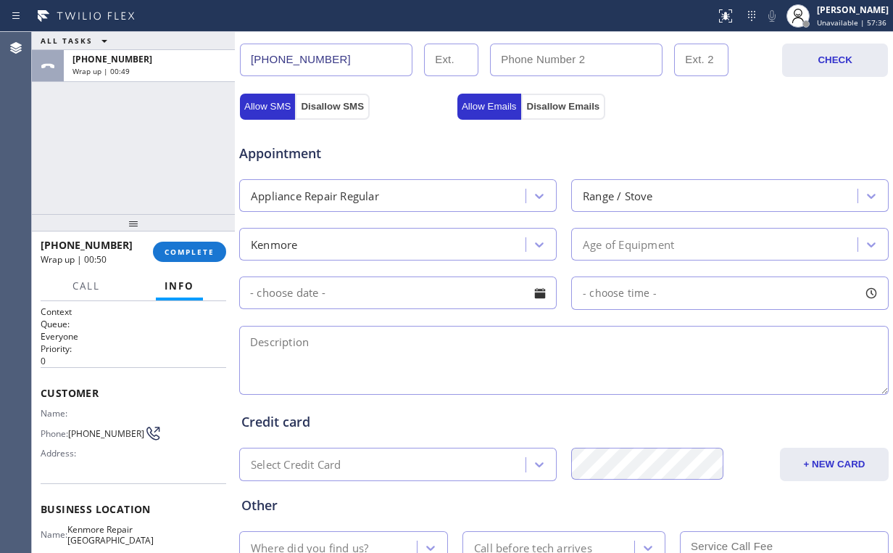
click at [651, 133] on div "Appointment" at bounding box center [564, 144] width 653 height 37
click at [615, 244] on div "Age of Equipment" at bounding box center [628, 244] width 91 height 17
click at [727, 93] on div "Allow SMS Disallow SMS Allow Emails Disallow Emails" at bounding box center [564, 104] width 653 height 29
click at [639, 236] on div "Age of Equipment" at bounding box center [628, 244] width 91 height 17
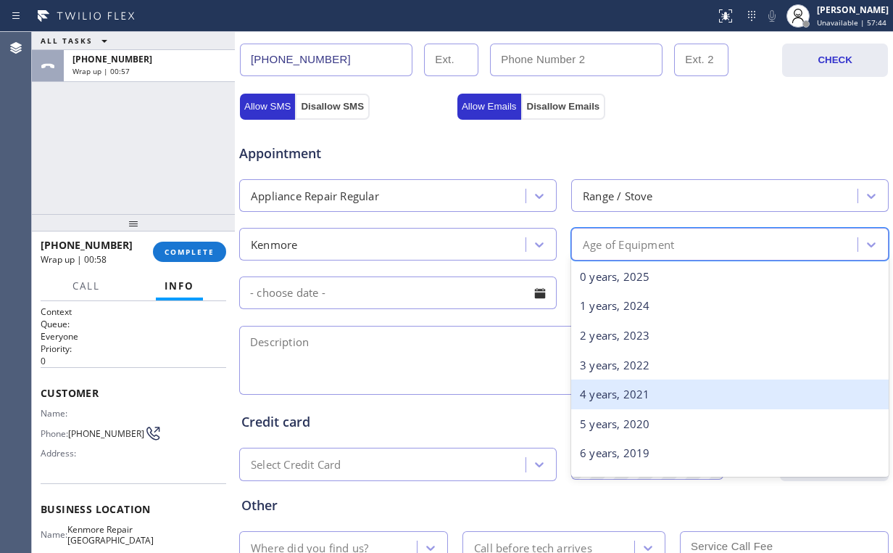
scroll to position [290, 0]
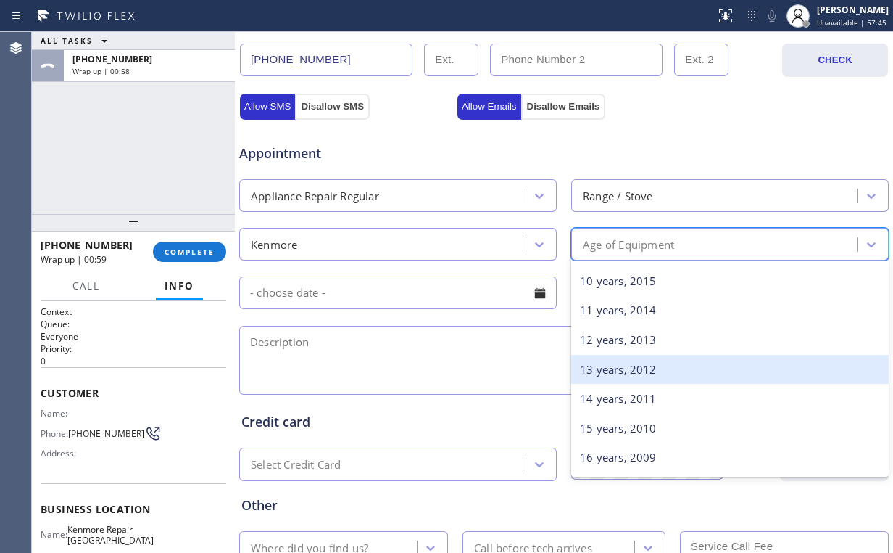
click at [624, 360] on div "13 years, 2012" at bounding box center [730, 370] width 318 height 30
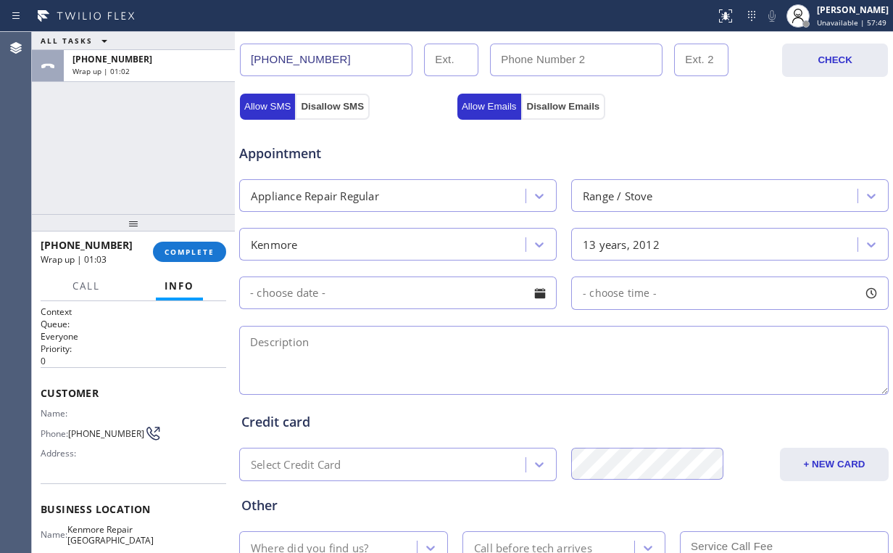
click at [293, 350] on textarea at bounding box center [564, 360] width 650 height 69
paste textarea "|Kenmore | Range Oven | [DEMOGRAPHIC_DATA] | not heating | [STREET_ADDRESS] | h…"
click at [242, 338] on textarea "|Kenmore | Range Oven | [DEMOGRAPHIC_DATA] | not heating | [STREET_ADDRESS] | h…" at bounding box center [564, 360] width 650 height 69
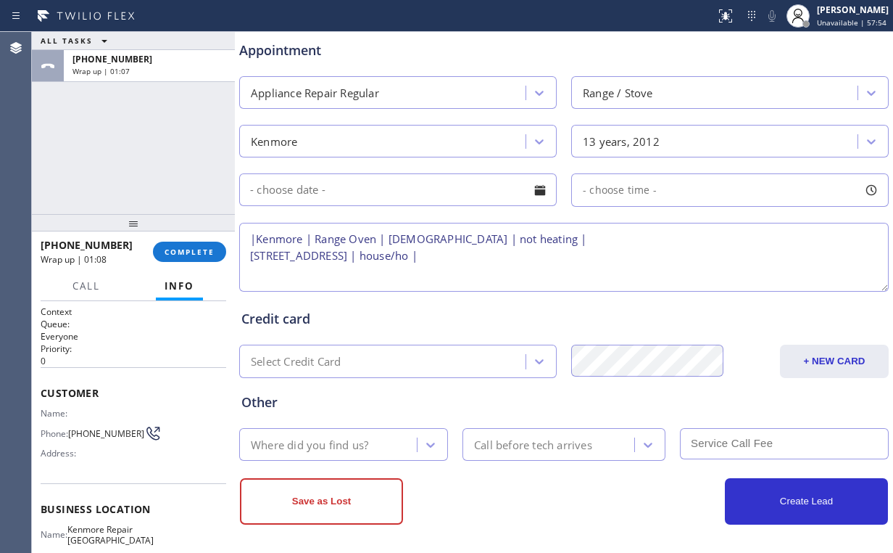
scroll to position [569, 0]
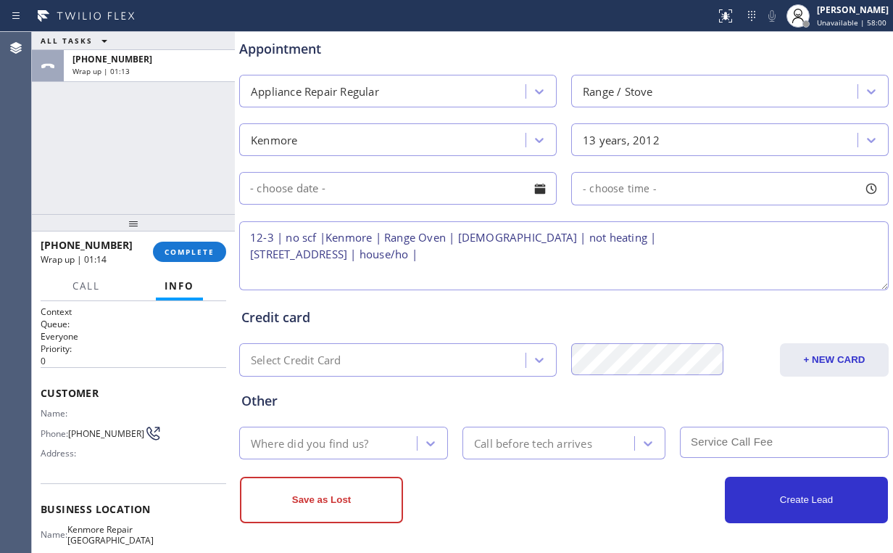
click at [379, 250] on textarea "12-3 | no scf |Kenmore | Range Oven | [DEMOGRAPHIC_DATA] | not heating | [STREE…" at bounding box center [564, 255] width 650 height 69
type textarea "12-3 | no scf |Kenmore | Range Oven | [DEMOGRAPHIC_DATA] | not heating | [STREE…"
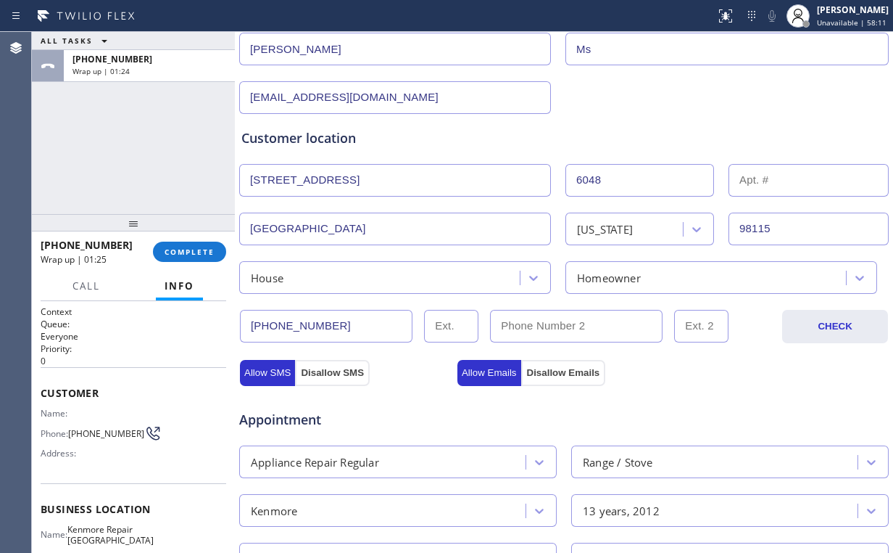
scroll to position [162, 0]
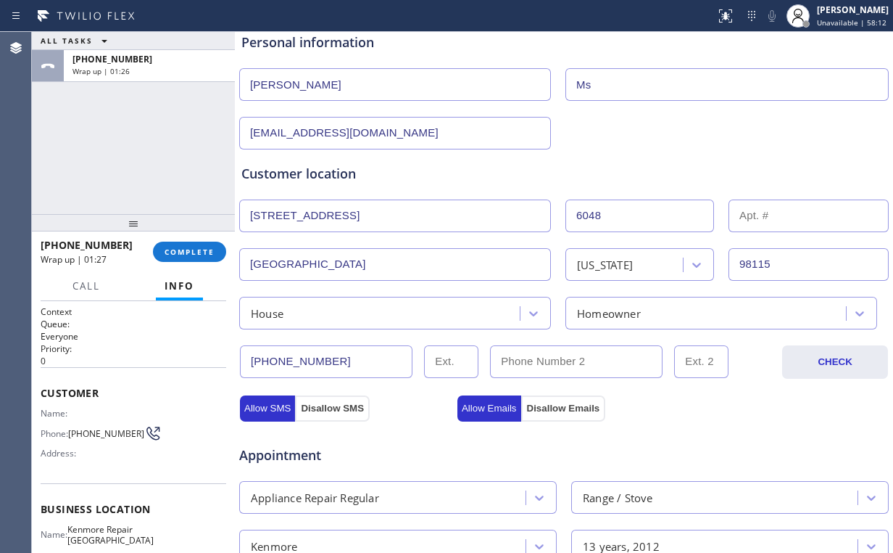
drag, startPoint x: 342, startPoint y: 215, endPoint x: 111, endPoint y: 183, distance: 233.4
click at [147, 197] on div "ALL TASKS ALL TASKS ACTIVE TASKS TASKS IN WRAP UP [PHONE_NUMBER] Wrap up | 01:2…" at bounding box center [463, 292] width 862 height 521
paste input "[GEOGRAPHIC_DATA], [GEOGRAPHIC_DATA]"
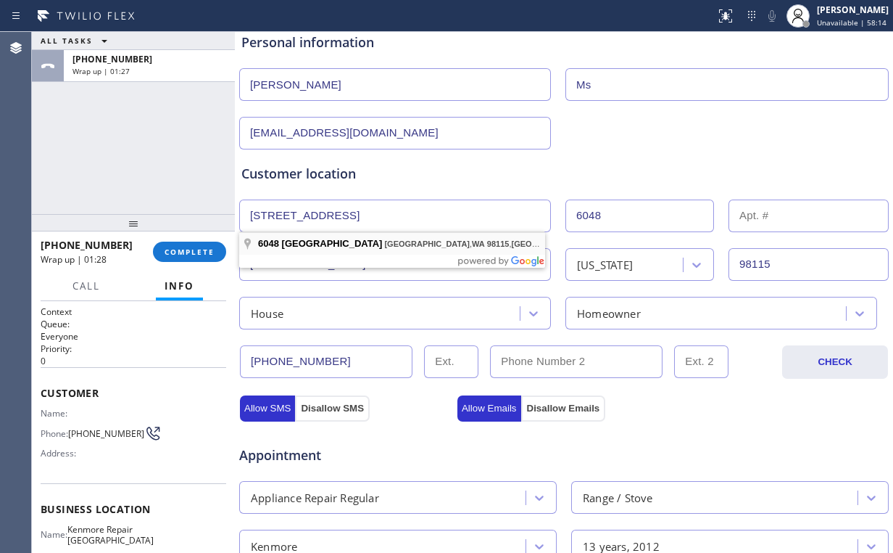
type input "[STREET_ADDRESS]"
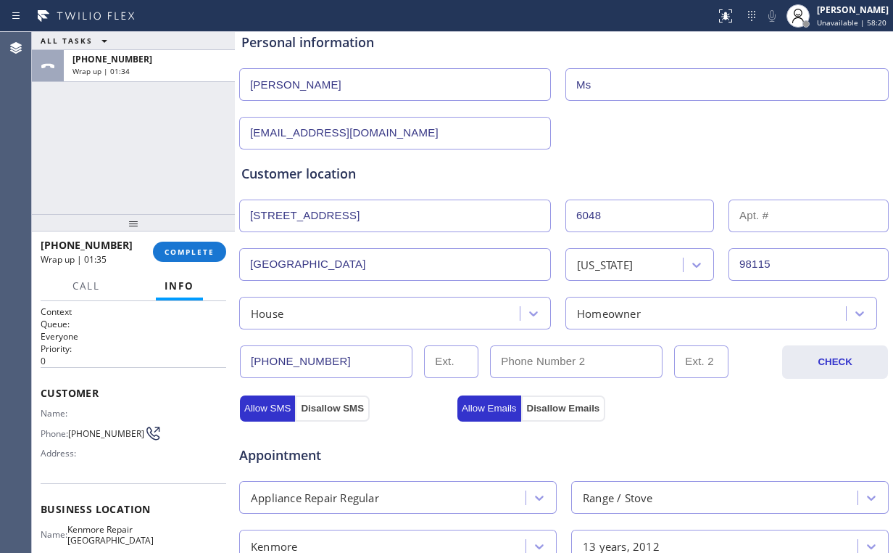
click at [604, 133] on div "[EMAIL_ADDRESS][DOMAIN_NAME]" at bounding box center [564, 132] width 653 height 36
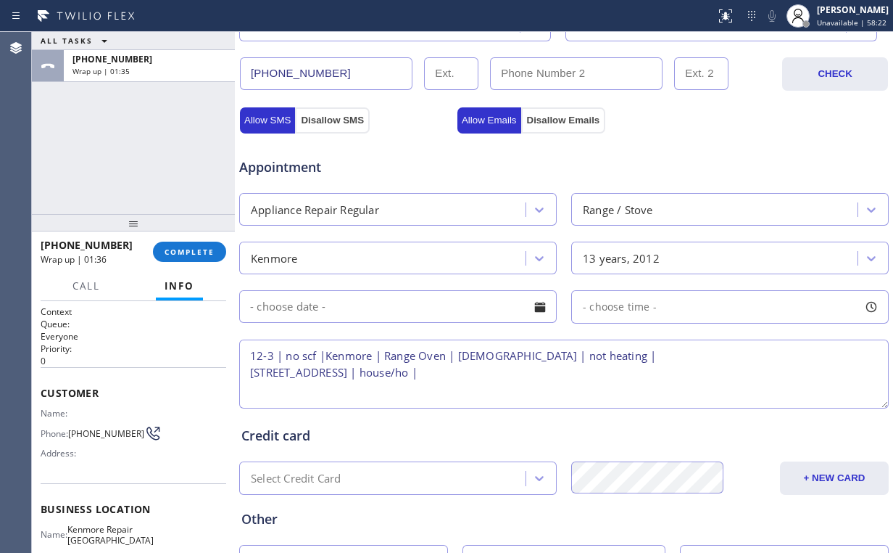
scroll to position [453, 0]
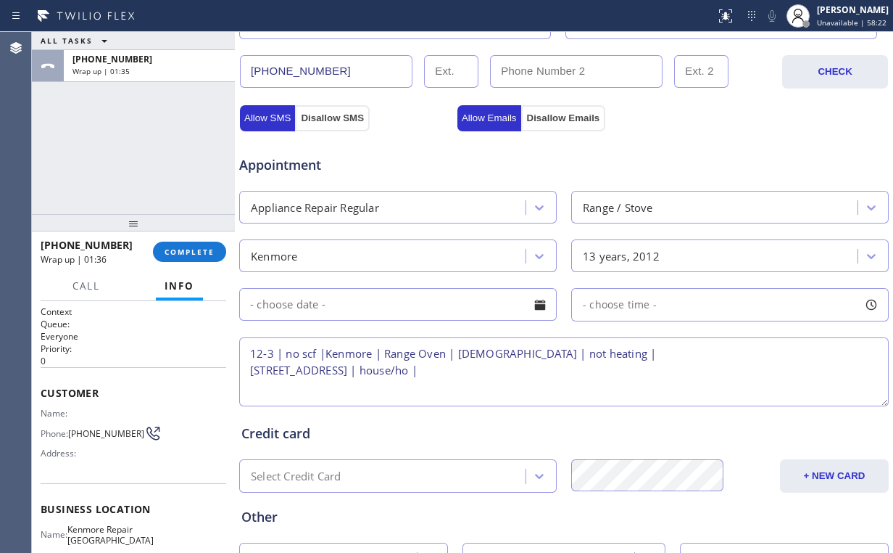
drag, startPoint x: 539, startPoint y: 362, endPoint x: 545, endPoint y: 368, distance: 9.2
click at [540, 362] on textarea "12-3 | no scf |Kenmore | Range Oven | [DEMOGRAPHIC_DATA] | not heating | [STREE…" at bounding box center [564, 371] width 650 height 69
drag, startPoint x: 413, startPoint y: 367, endPoint x: 223, endPoint y: 368, distance: 190.0
click at [223, 368] on div "ALL TASKS ALL TASKS ACTIVE TASKS TASKS IN WRAP UP [PHONE_NUMBER] Wrap up | 01:3…" at bounding box center [463, 292] width 862 height 521
paste textarea "[GEOGRAPHIC_DATA], [GEOGRAPHIC_DATA]"
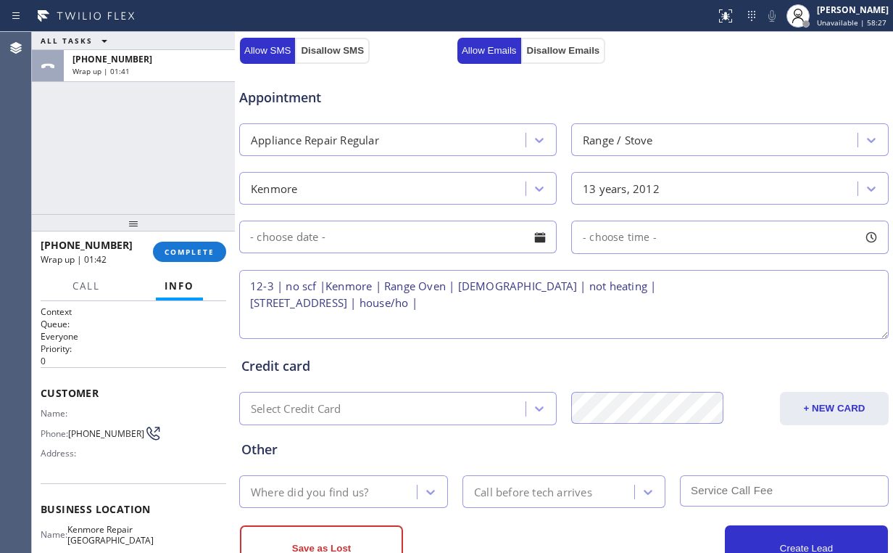
scroll to position [522, 0]
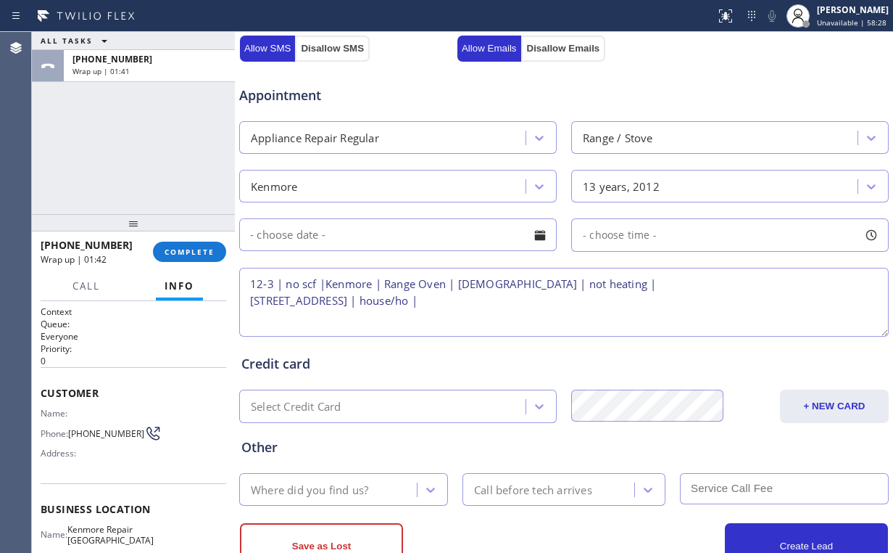
click at [548, 297] on textarea "12-3 | no scf |Kenmore | Range Oven | [DEMOGRAPHIC_DATA] | not heating | [STREE…" at bounding box center [564, 302] width 650 height 69
click at [339, 297] on textarea "12-3 | no scf |Kenmore | Range Oven | [DEMOGRAPHIC_DATA] | not heating | [STREE…" at bounding box center [564, 302] width 650 height 69
click at [817, 297] on textarea "12-3 | no scf |Kenmore | Range Oven | [DEMOGRAPHIC_DATA] | not heating | [STREE…" at bounding box center [564, 302] width 650 height 69
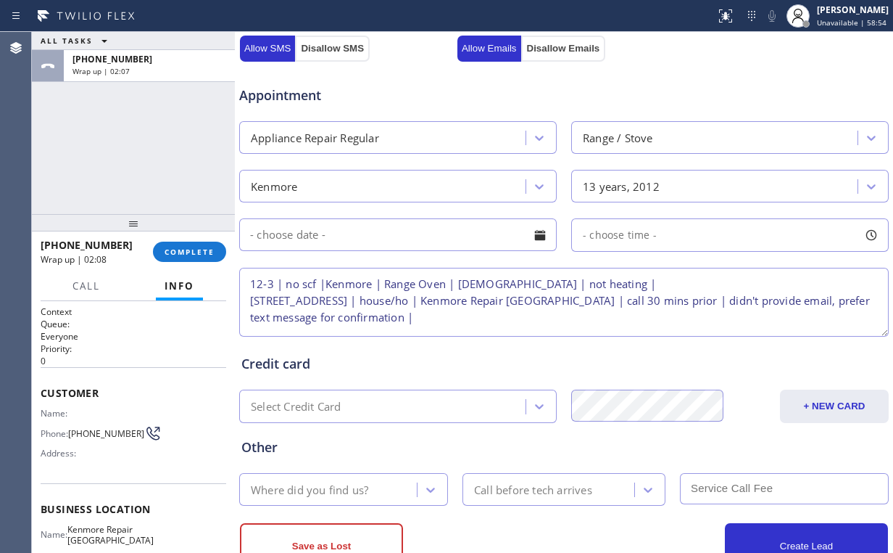
type textarea "12-3 | no scf |Kenmore | Range Oven | [DEMOGRAPHIC_DATA] | not heating | [STREE…"
click at [484, 222] on input "text" at bounding box center [398, 234] width 318 height 33
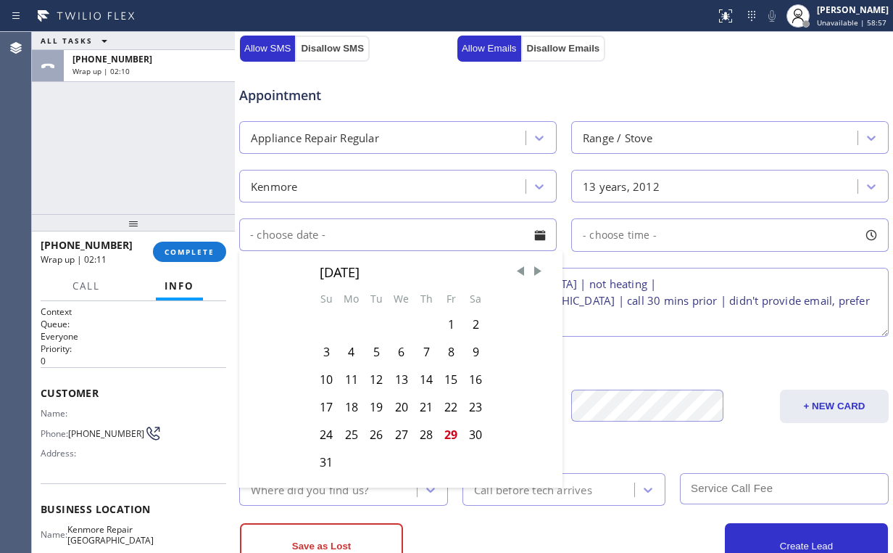
click at [303, 206] on div "Appointment Appliance Repair Regular Range / Stove Kenmore 13 years, 2012 [DATE…" at bounding box center [563, 203] width 645 height 271
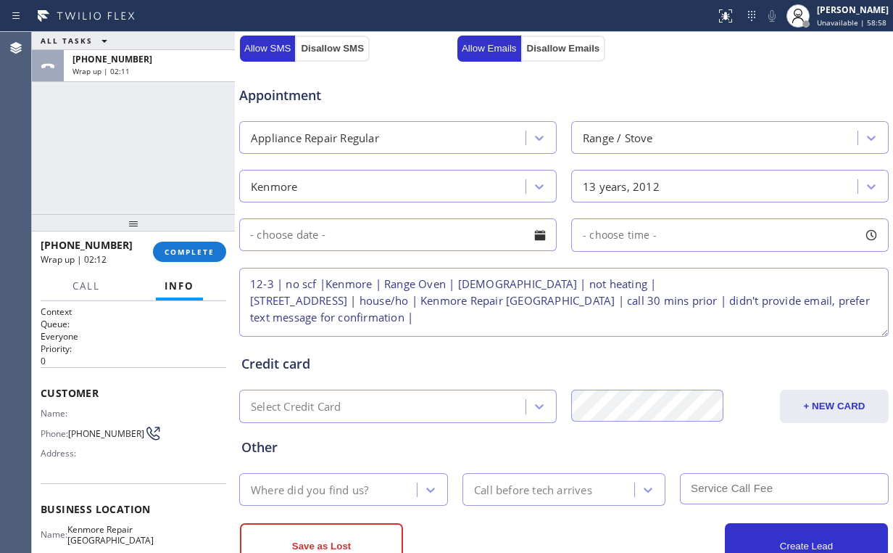
click at [431, 235] on input "text" at bounding box center [398, 234] width 318 height 33
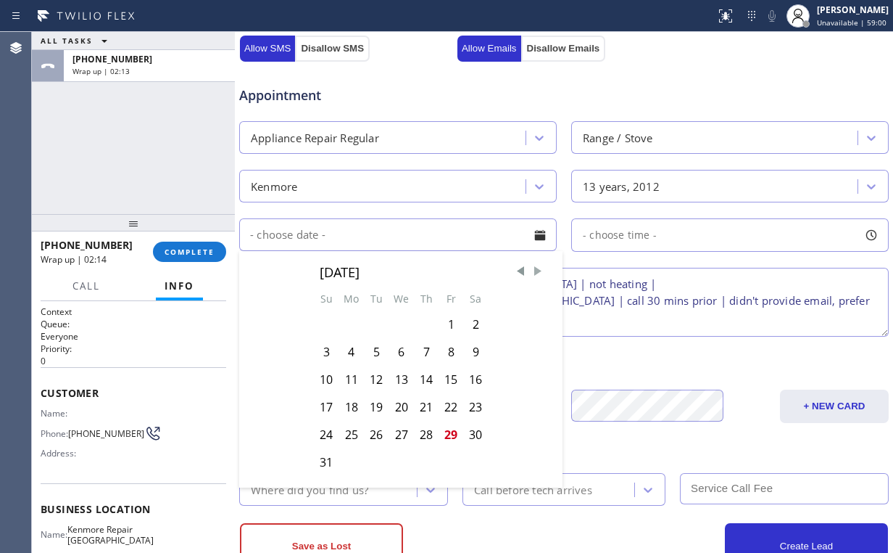
click at [531, 271] on span "Next Month" at bounding box center [538, 271] width 15 height 15
click at [377, 325] on div "2" at bounding box center [376, 324] width 25 height 28
type input "[DATE]"
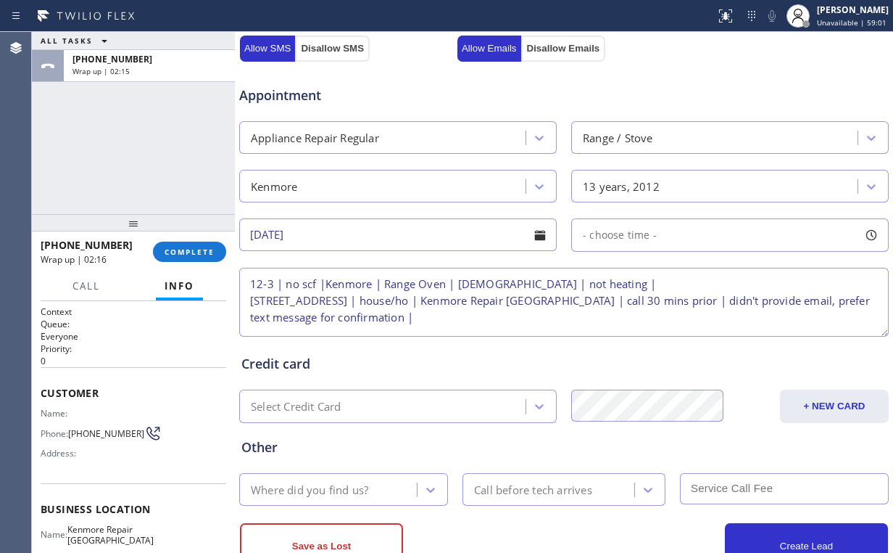
click at [655, 239] on div "- choose time -" at bounding box center [730, 234] width 318 height 33
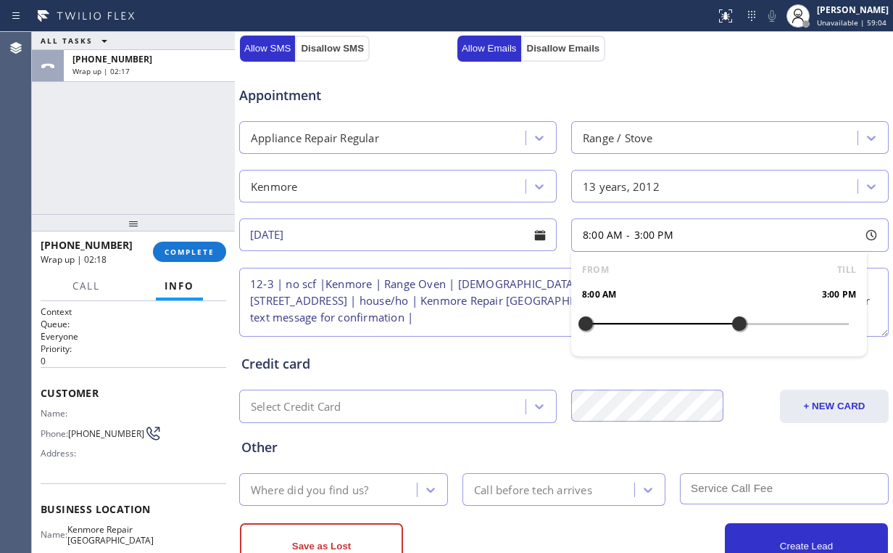
drag, startPoint x: 584, startPoint y: 316, endPoint x: 728, endPoint y: 318, distance: 144.3
click at [731, 318] on div at bounding box center [739, 323] width 17 height 30
drag, startPoint x: 574, startPoint y: 321, endPoint x: 674, endPoint y: 321, distance: 99.3
click at [676, 321] on div at bounding box center [684, 323] width 17 height 30
drag, startPoint x: 679, startPoint y: 319, endPoint x: 670, endPoint y: 320, distance: 8.7
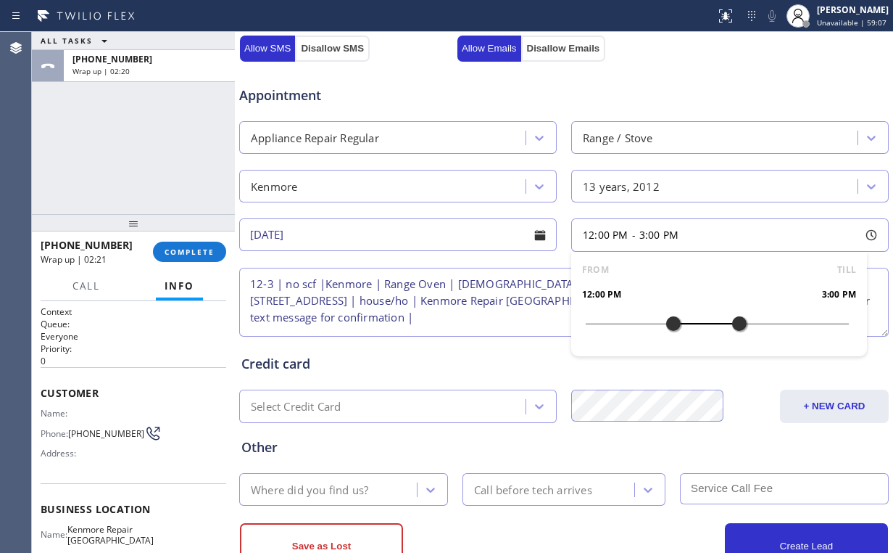
click at [670, 320] on div at bounding box center [673, 323] width 17 height 30
click at [596, 96] on div "Appointment" at bounding box center [564, 86] width 653 height 37
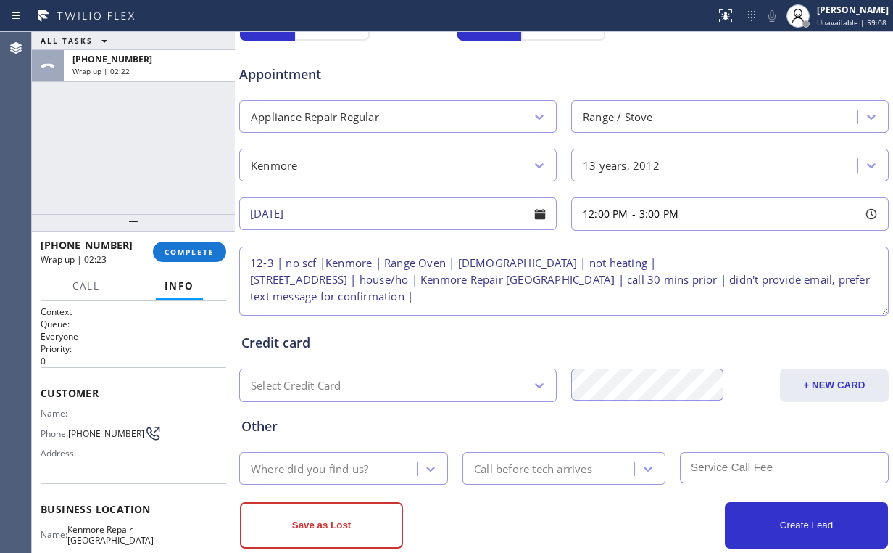
scroll to position [569, 0]
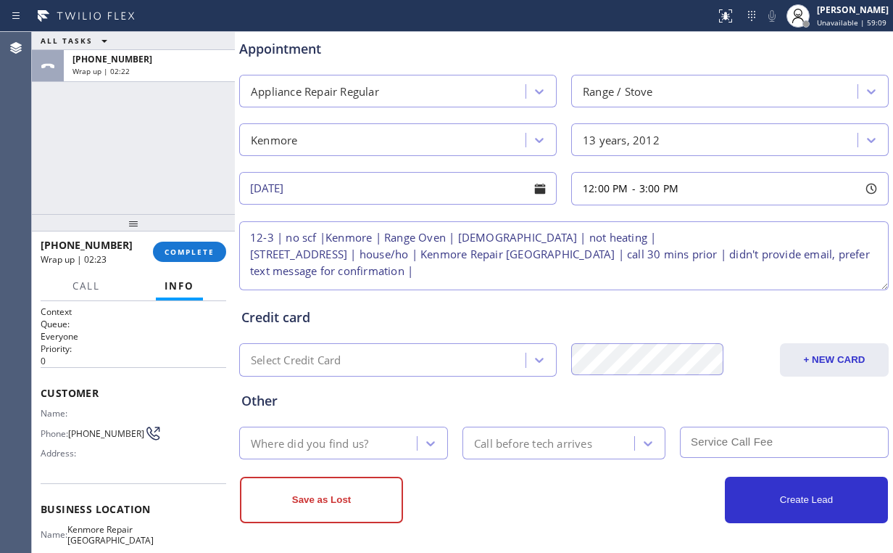
drag, startPoint x: 331, startPoint y: 440, endPoint x: 338, endPoint y: 443, distance: 7.8
click at [331, 441] on div "Where did you find us?" at bounding box center [309, 442] width 117 height 17
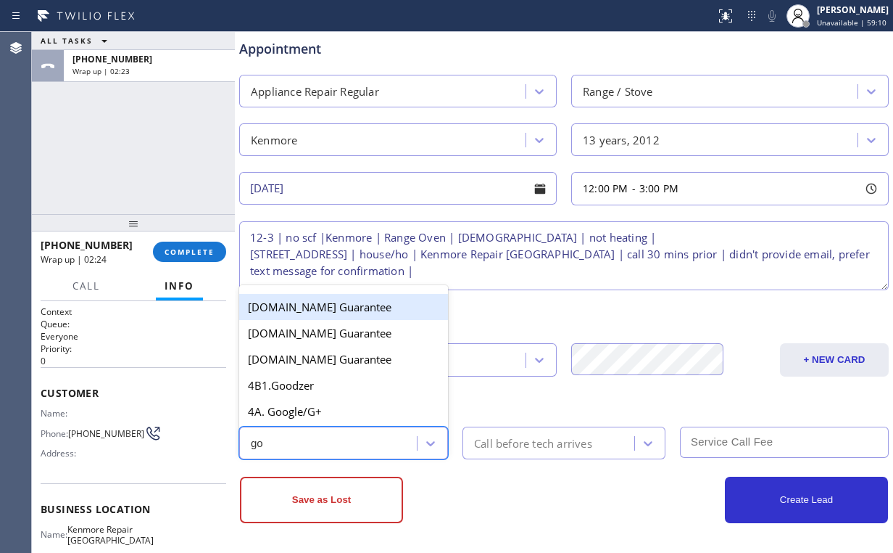
type input "goo"
click at [307, 411] on div "4A. Google/G+" at bounding box center [343, 411] width 209 height 26
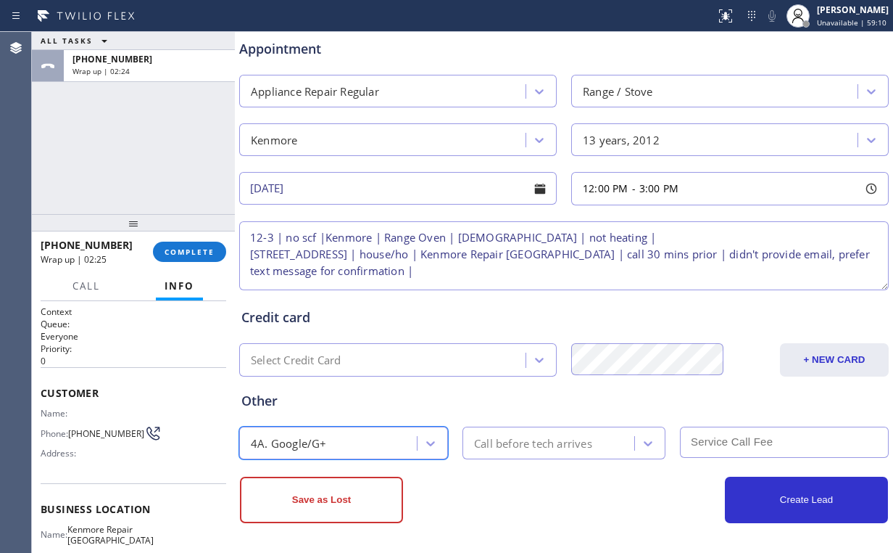
click at [525, 438] on div "Call before tech arrives" at bounding box center [533, 442] width 118 height 17
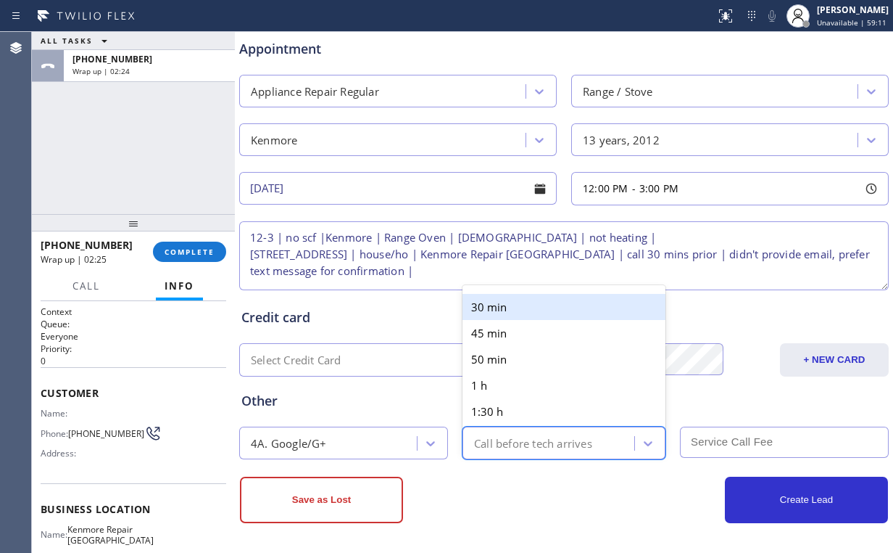
drag, startPoint x: 487, startPoint y: 305, endPoint x: 496, endPoint y: 310, distance: 10.5
click at [488, 306] on div "30 min" at bounding box center [564, 307] width 203 height 26
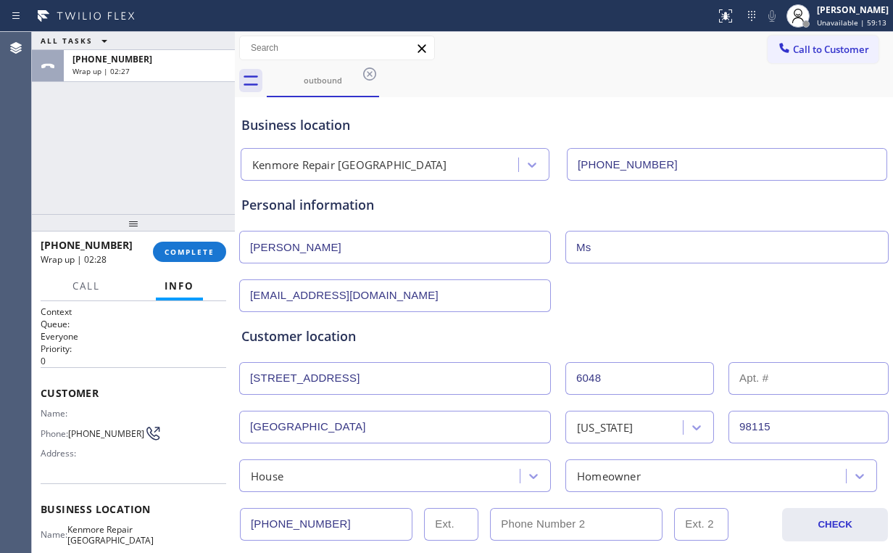
scroll to position [0, 0]
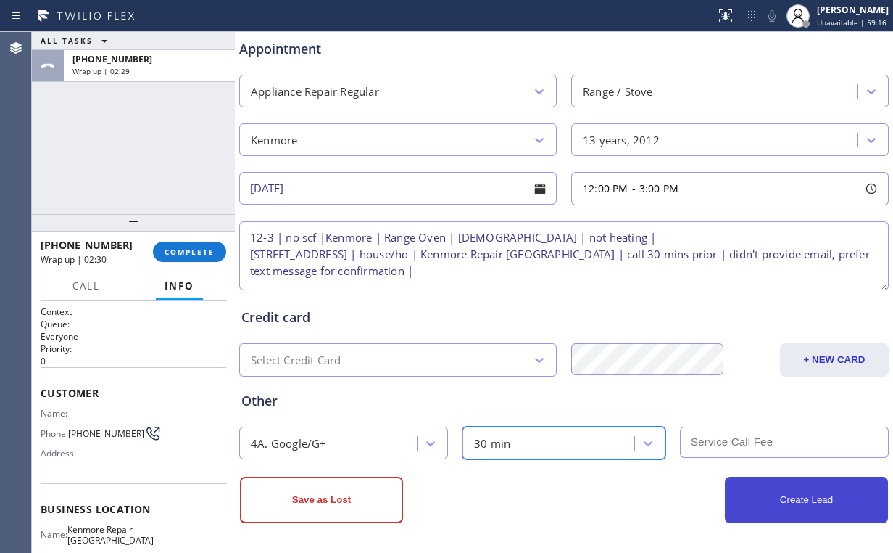
click at [796, 508] on button "Create Lead" at bounding box center [806, 499] width 163 height 46
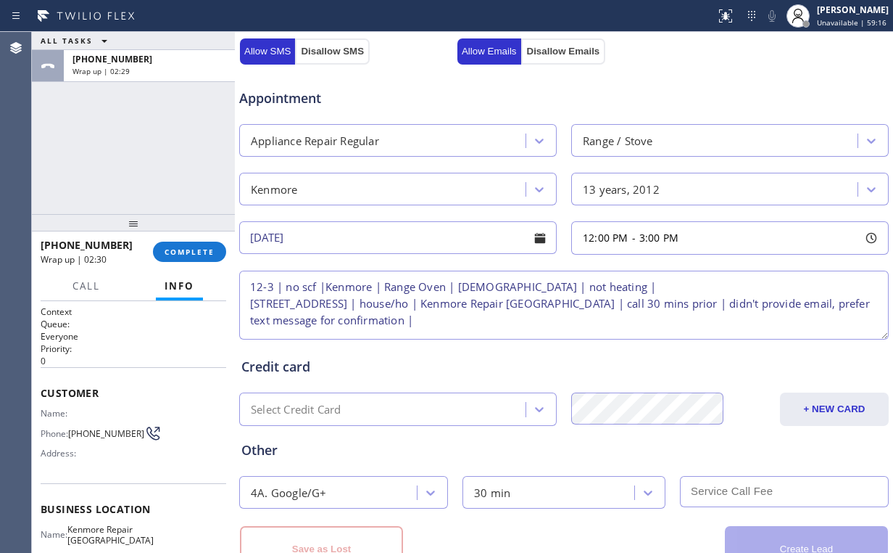
scroll to position [618, 0]
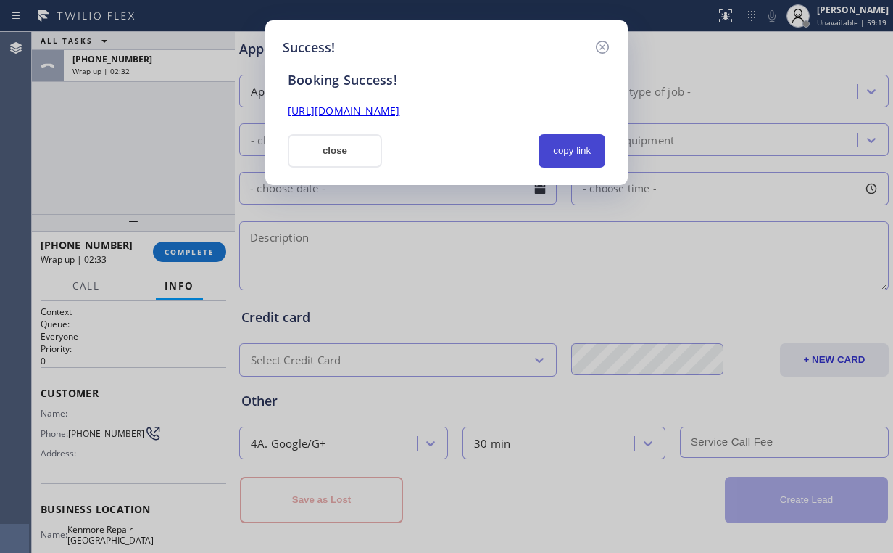
drag, startPoint x: 560, startPoint y: 157, endPoint x: 722, endPoint y: 20, distance: 212.1
click at [561, 157] on button "copy link" at bounding box center [572, 150] width 67 height 33
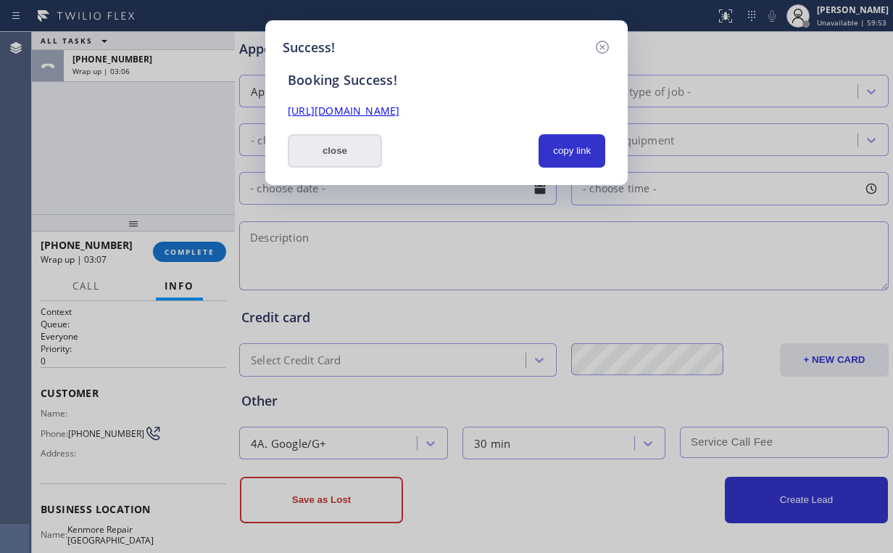
click at [336, 156] on button "close" at bounding box center [335, 150] width 94 height 33
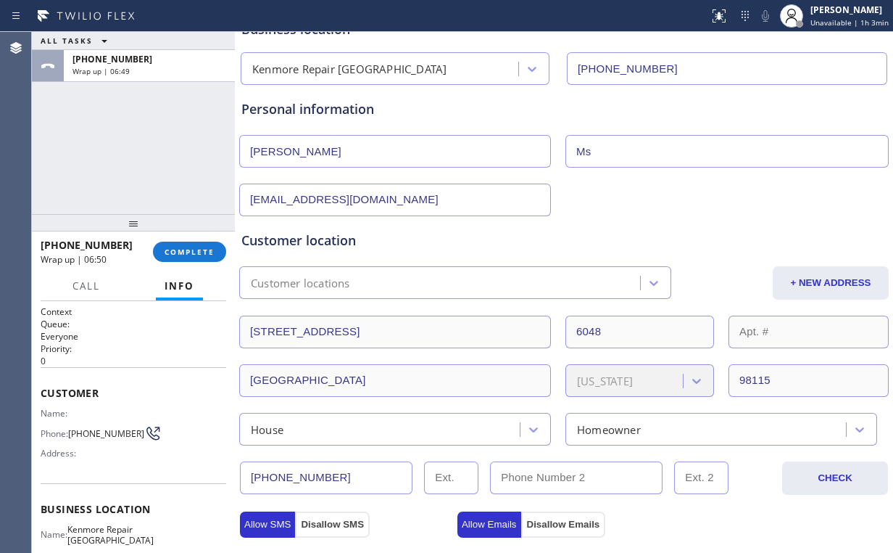
scroll to position [0, 0]
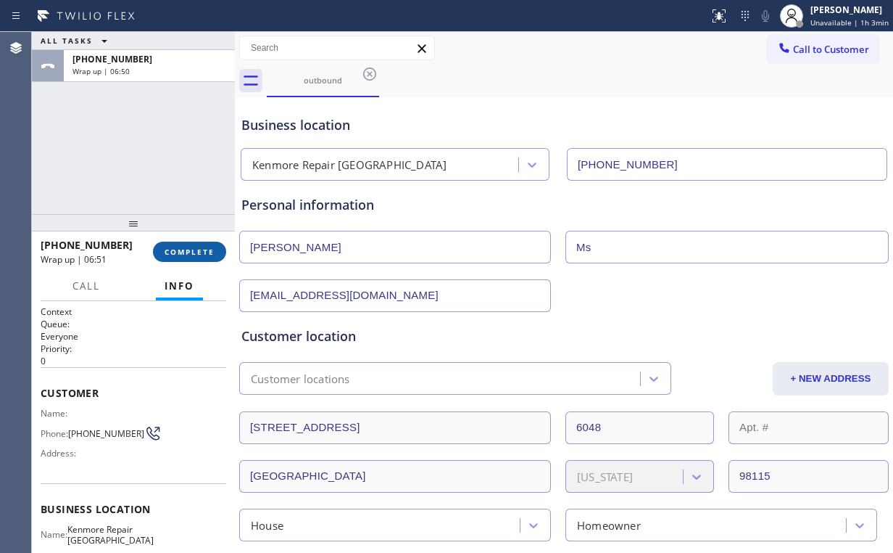
click at [174, 252] on span "COMPLETE" at bounding box center [190, 252] width 50 height 10
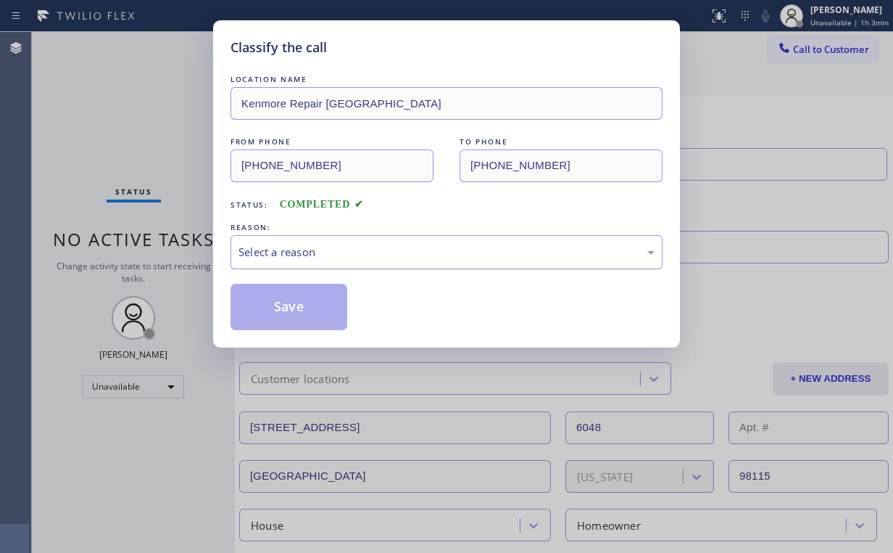
click at [292, 254] on div "Select a reason" at bounding box center [447, 252] width 416 height 17
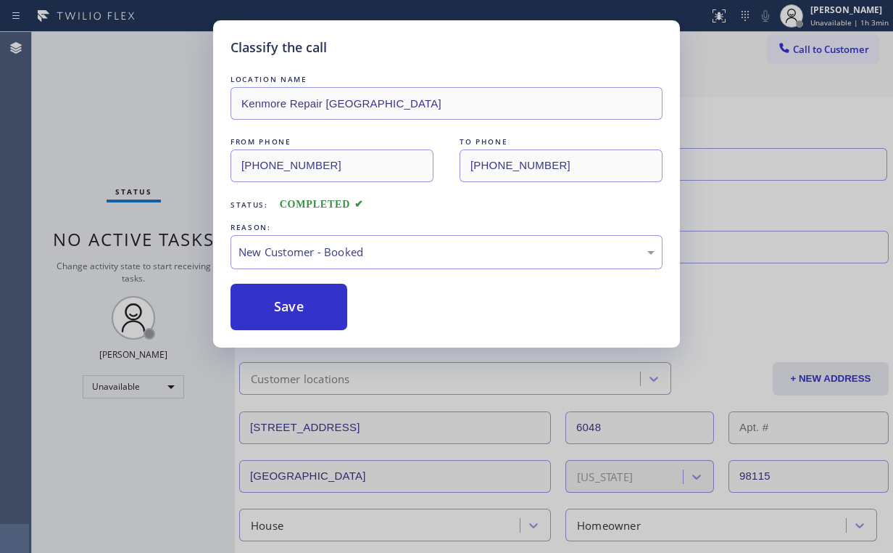
drag, startPoint x: 297, startPoint y: 308, endPoint x: 145, endPoint y: 149, distance: 219.5
click at [292, 302] on button "Save" at bounding box center [289, 307] width 117 height 46
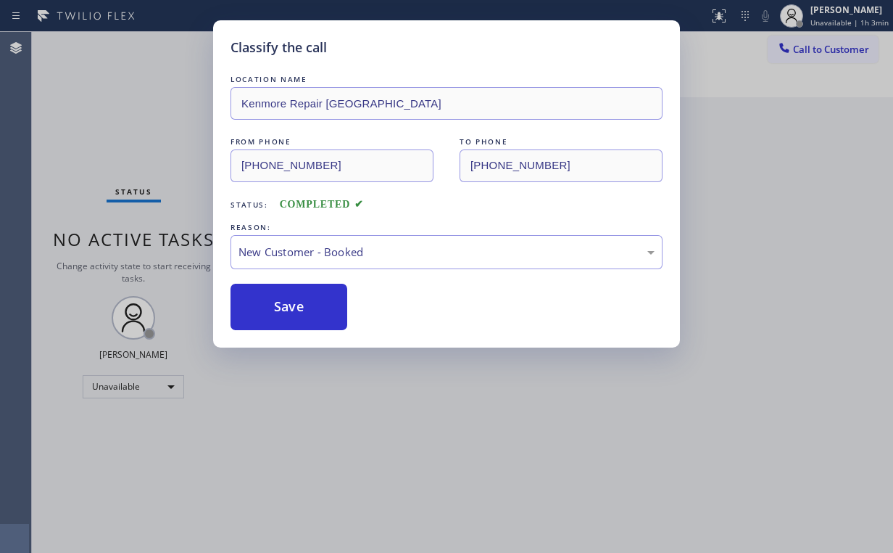
click at [132, 136] on div "Classify the call LOCATION NAME Kenmore Repair [GEOGRAPHIC_DATA] FROM PHONE [PH…" at bounding box center [446, 276] width 893 height 553
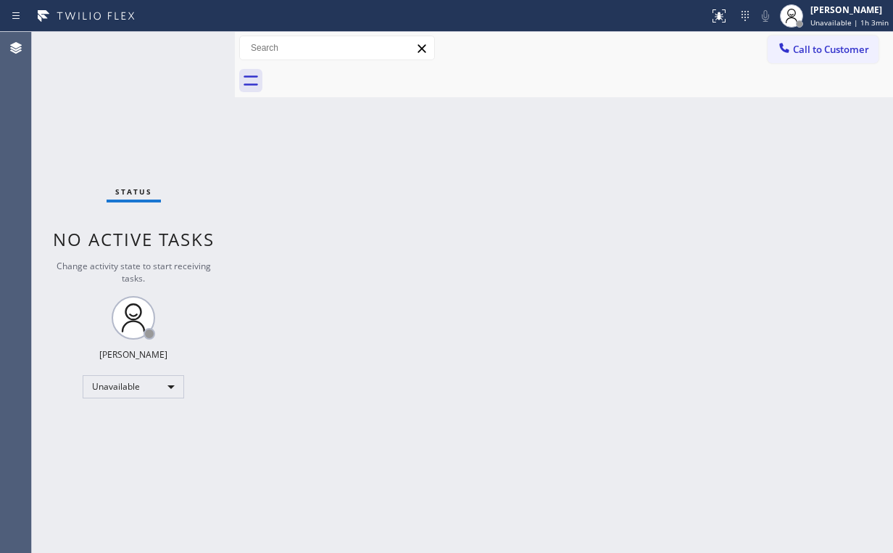
click at [754, 171] on div "Back to Dashboard Change Sender ID Customers Technicians Select a contact Outbo…" at bounding box center [564, 292] width 658 height 521
click at [681, 238] on div "Back to Dashboard Change Sender ID Customers Technicians Select a contact Outbo…" at bounding box center [564, 292] width 658 height 521
click at [796, 51] on span "Call to Customer" at bounding box center [831, 49] width 76 height 13
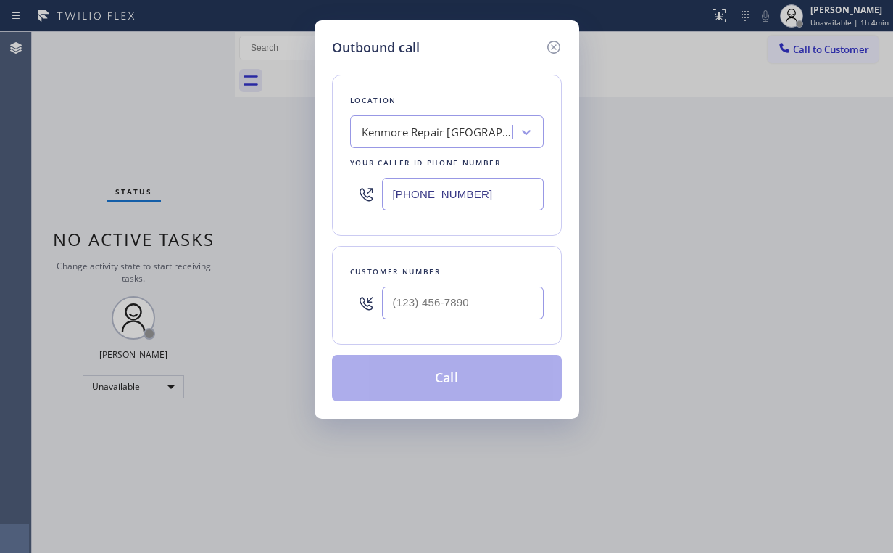
drag, startPoint x: 496, startPoint y: 189, endPoint x: 222, endPoint y: 189, distance: 274.1
click at [283, 189] on div "Outbound call Location [GEOGRAPHIC_DATA] Repair [GEOGRAPHIC_DATA] Your caller i…" at bounding box center [446, 276] width 893 height 553
paste input "415) 371-9413"
type input "[PHONE_NUMBER]"
click at [451, 302] on input "(___) ___-____" at bounding box center [463, 302] width 162 height 33
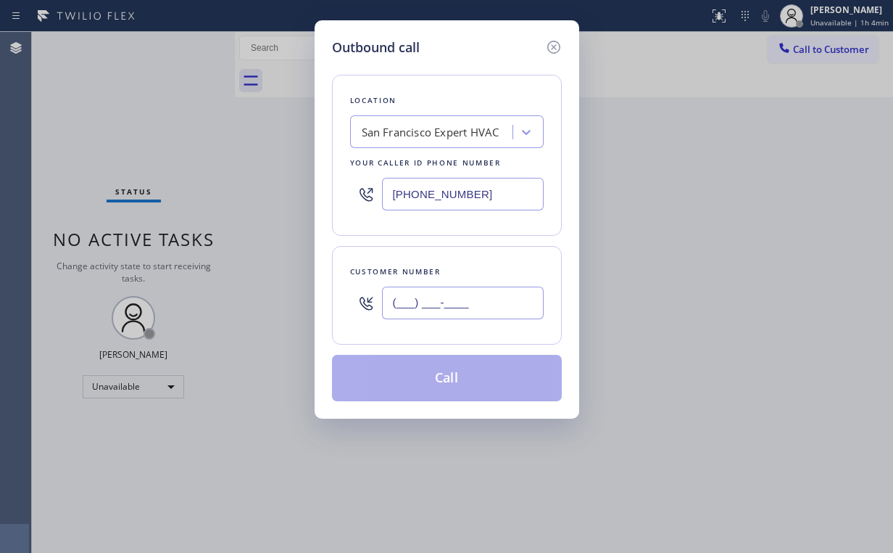
paste input "956) 739-1011"
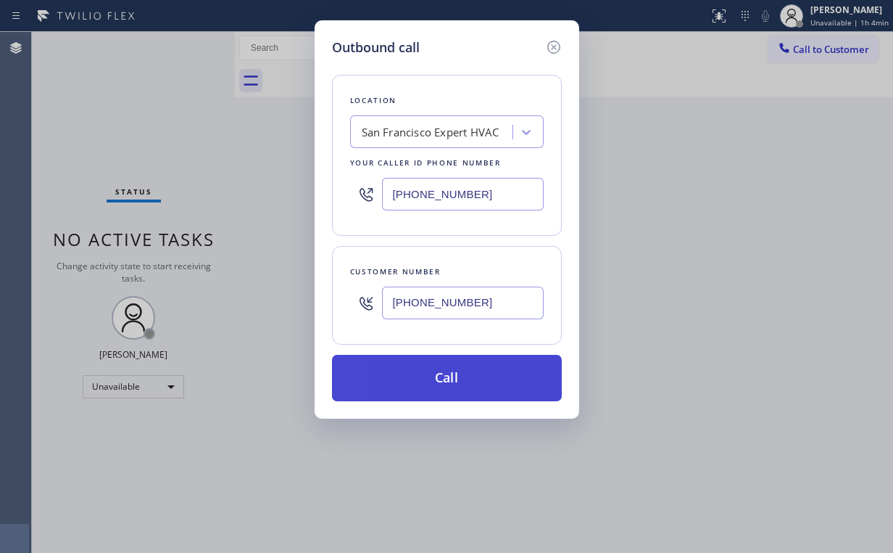
type input "[PHONE_NUMBER]"
click at [428, 372] on button "Call" at bounding box center [447, 378] width 230 height 46
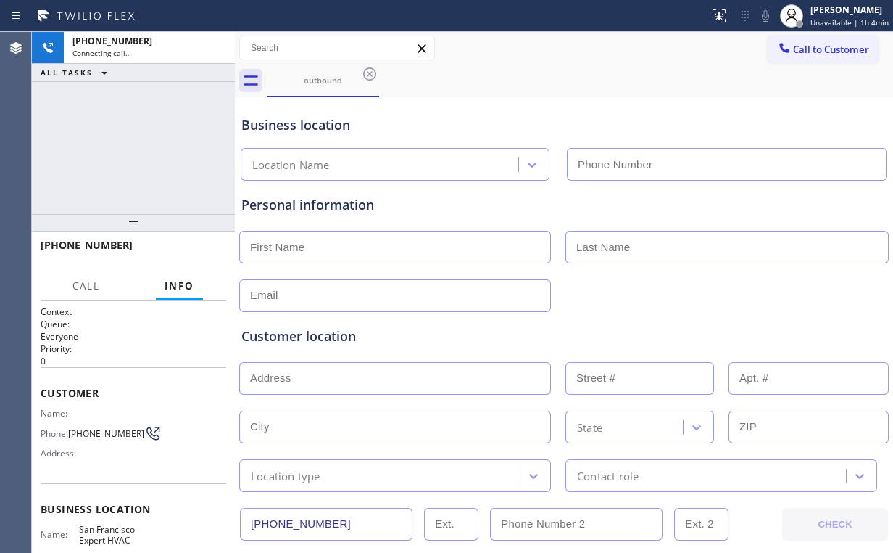
type input "[PHONE_NUMBER]"
click at [134, 142] on div "[PHONE_NUMBER] Connecting call… ALL TASKS ALL TASKS ACTIVE TASKS TASKS IN WRAP …" at bounding box center [133, 123] width 203 height 182
click at [135, 144] on div "[PHONE_NUMBER] Connecting call… ALL TASKS ALL TASKS ACTIVE TASKS TASKS IN WRAP …" at bounding box center [133, 123] width 203 height 182
click at [161, 152] on div "[PHONE_NUMBER] Connecting call… ALL TASKS ALL TASKS ACTIVE TASKS TASKS IN WRAP …" at bounding box center [133, 123] width 203 height 182
click at [167, 151] on div "[PHONE_NUMBER] Connecting call… ALL TASKS ALL TASKS ACTIVE TASKS TASKS IN WRAP …" at bounding box center [133, 123] width 203 height 182
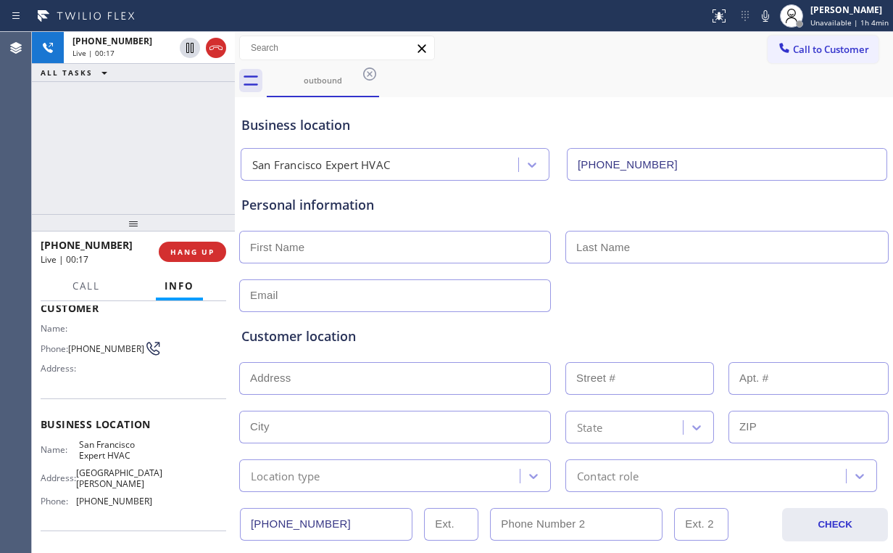
scroll to position [116, 0]
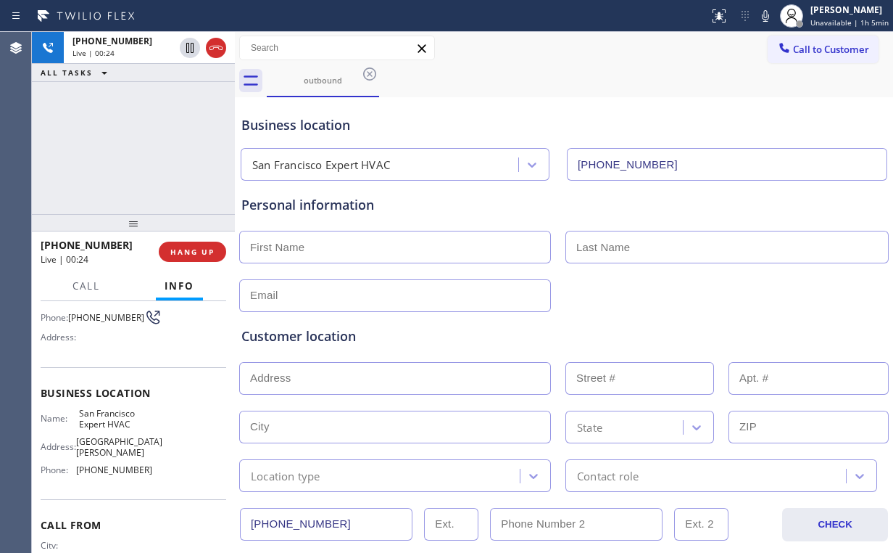
click at [150, 148] on div "[PHONE_NUMBER] Live | 00:24 ALL TASKS ALL TASKS ACTIVE TASKS TASKS IN WRAP UP" at bounding box center [133, 123] width 203 height 182
click at [149, 145] on div "[PHONE_NUMBER] Live | 00:24 ALL TASKS ALL TASKS ACTIVE TASKS TASKS IN WRAP UP" at bounding box center [133, 123] width 203 height 182
click at [198, 252] on span "HANG UP" at bounding box center [192, 252] width 44 height 10
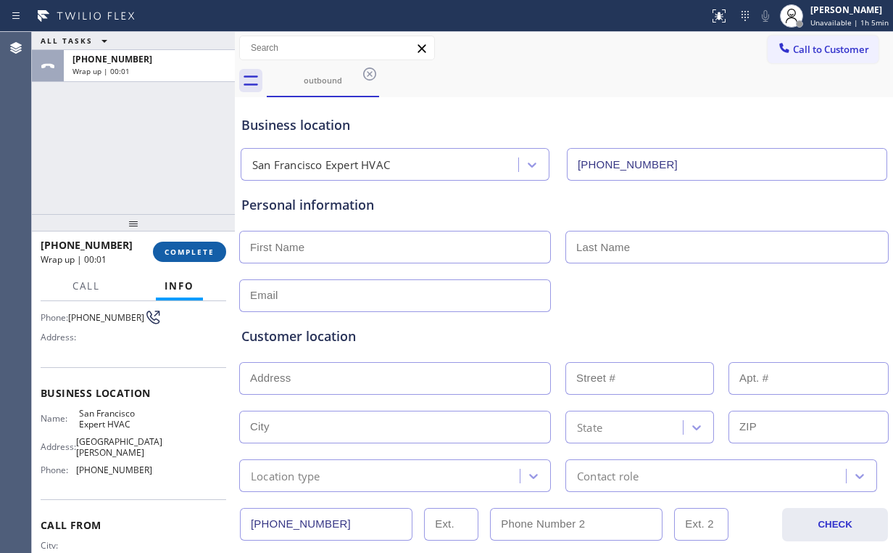
click at [200, 252] on span "COMPLETE" at bounding box center [190, 252] width 50 height 10
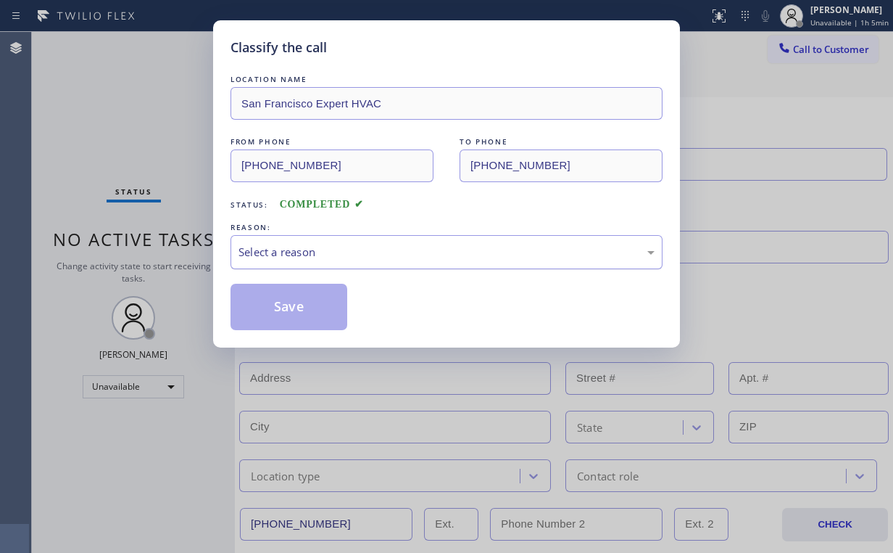
drag, startPoint x: 310, startPoint y: 247, endPoint x: 313, endPoint y: 261, distance: 14.7
click at [310, 247] on div "Select a reason" at bounding box center [447, 252] width 416 height 17
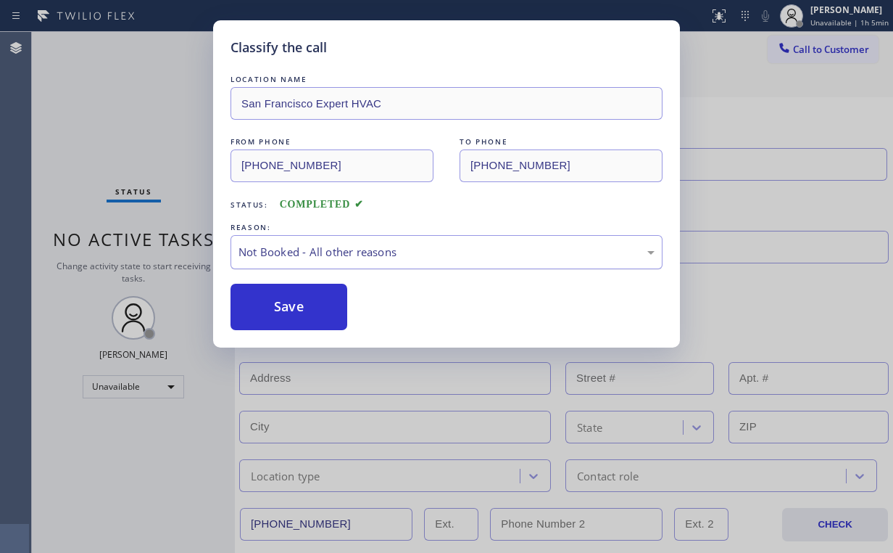
drag, startPoint x: 307, startPoint y: 308, endPoint x: 264, endPoint y: 260, distance: 65.2
click at [308, 308] on button "Save" at bounding box center [289, 307] width 117 height 46
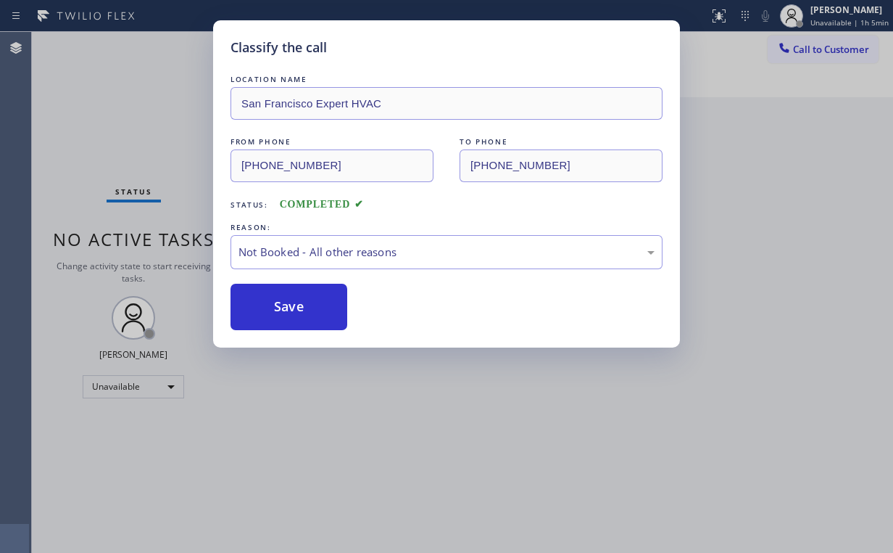
click at [122, 121] on div "Classify the call LOCATION NAME [GEOGRAPHIC_DATA] Expert HVAC FROM PHONE [PHONE…" at bounding box center [446, 276] width 893 height 553
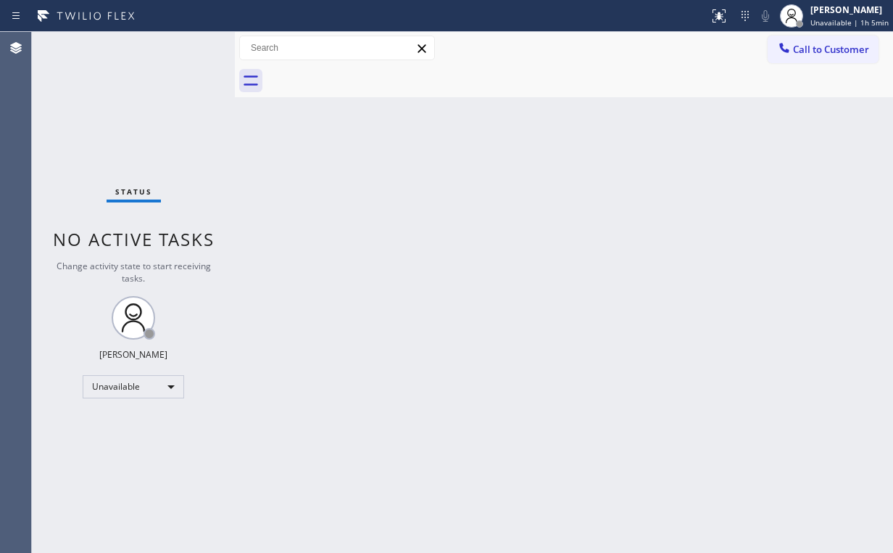
click at [315, 192] on div "Back to Dashboard Change Sender ID Customers Technicians Select a contact Outbo…" at bounding box center [564, 292] width 658 height 521
drag, startPoint x: 802, startPoint y: 48, endPoint x: 555, endPoint y: 174, distance: 277.0
click at [802, 48] on span "Call to Customer" at bounding box center [831, 49] width 76 height 13
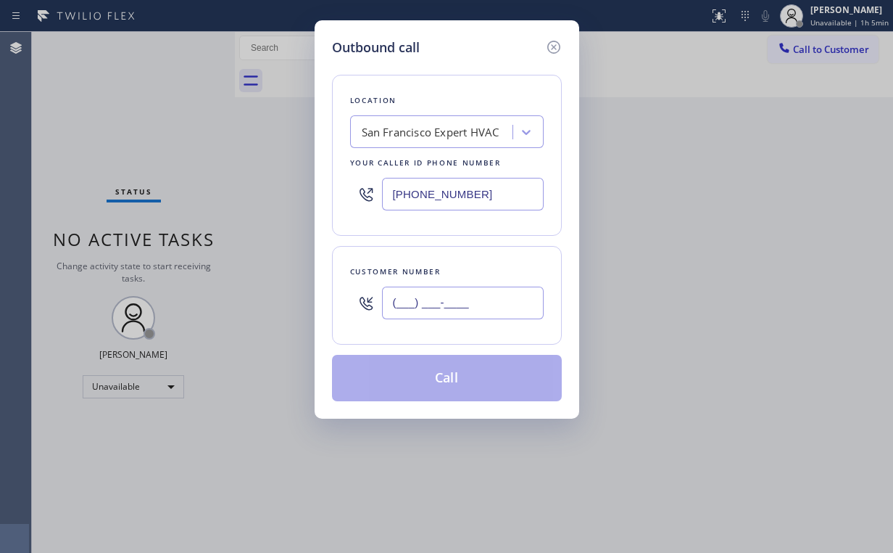
click at [468, 306] on input "(___) ___-____" at bounding box center [463, 302] width 162 height 33
paste input "956) 739-1011"
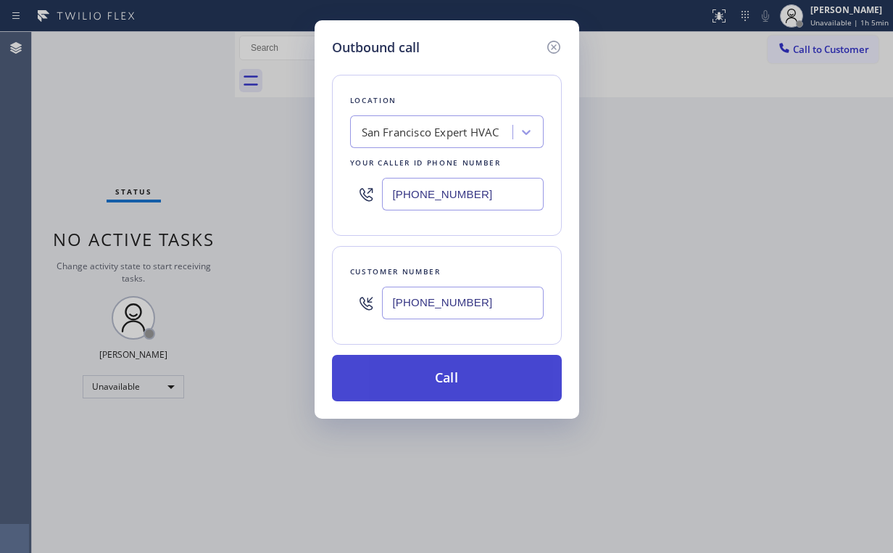
type input "[PHONE_NUMBER]"
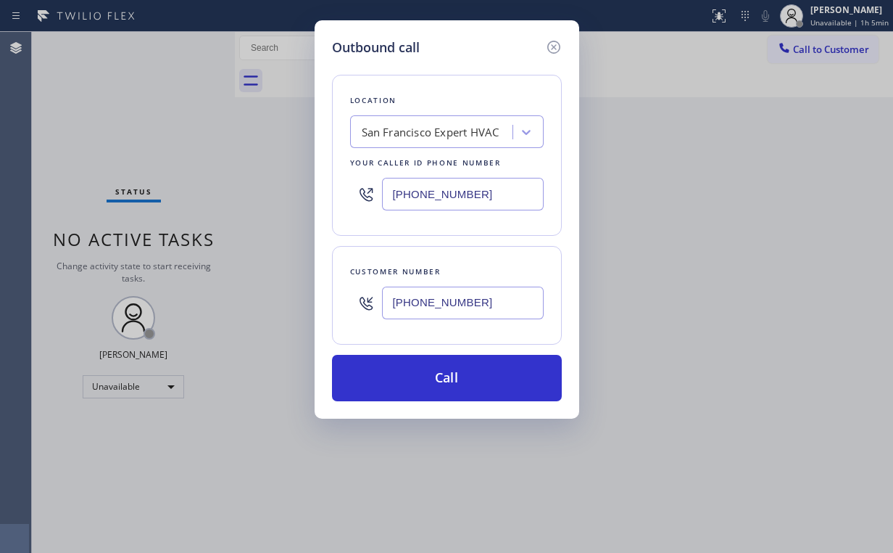
drag, startPoint x: 421, startPoint y: 381, endPoint x: 404, endPoint y: 458, distance: 77.9
click at [420, 386] on button "Call" at bounding box center [447, 378] width 230 height 46
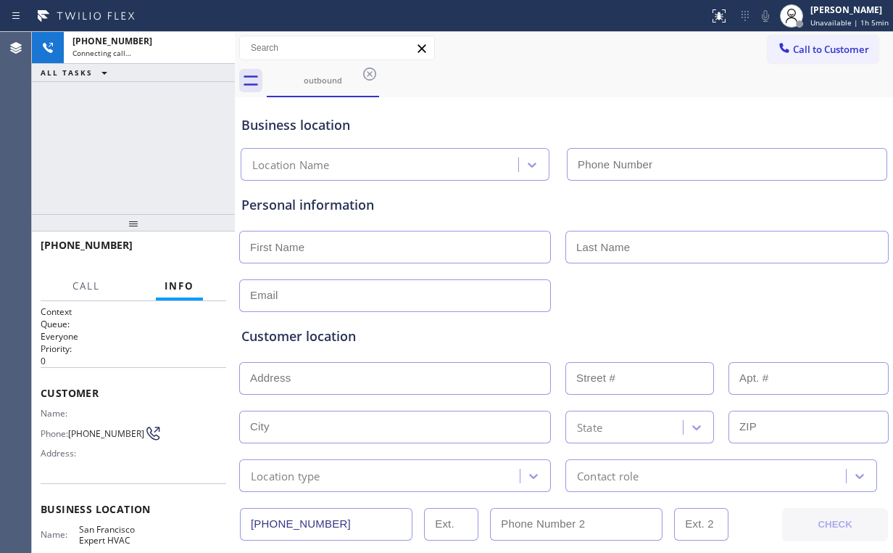
drag, startPoint x: 127, startPoint y: 168, endPoint x: 148, endPoint y: 165, distance: 21.2
click at [139, 167] on div "[PHONE_NUMBER] Connecting call… ALL TASKS ALL TASKS ACTIVE TASKS TASKS IN WRAP …" at bounding box center [133, 123] width 203 height 182
type input "[PHONE_NUMBER]"
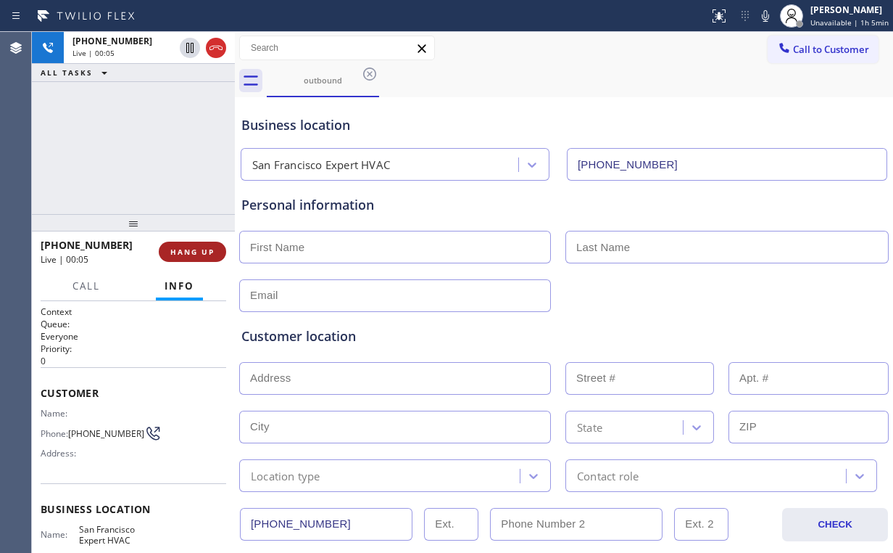
click at [196, 252] on span "HANG UP" at bounding box center [192, 252] width 44 height 10
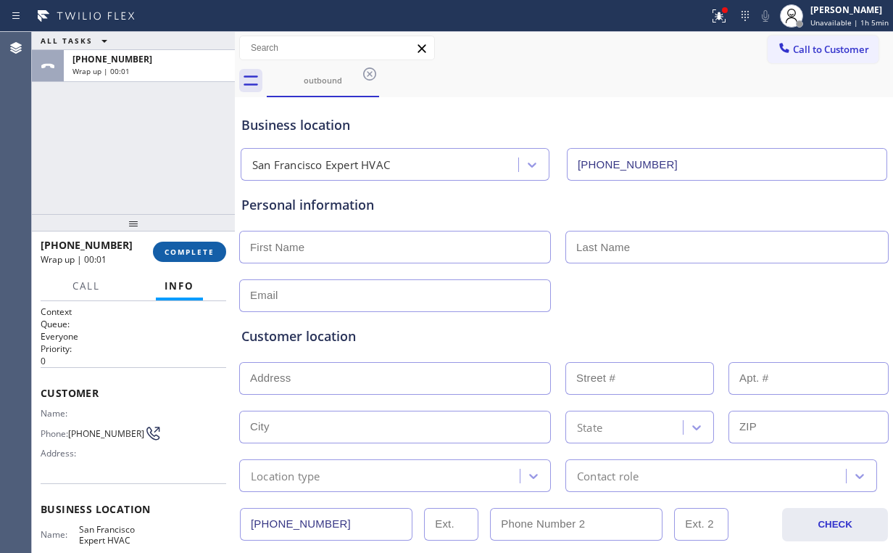
click at [201, 248] on span "COMPLETE" at bounding box center [190, 252] width 50 height 10
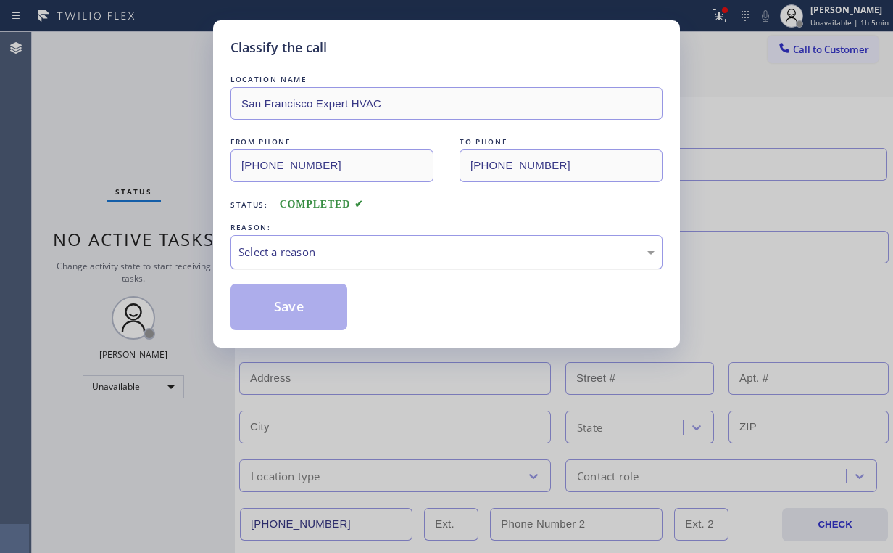
click at [341, 257] on div "Select a reason" at bounding box center [447, 252] width 416 height 17
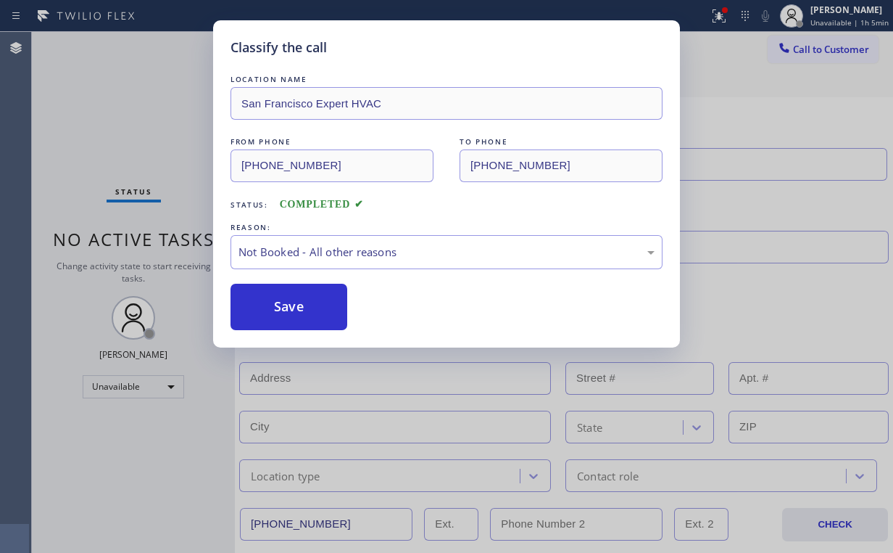
click at [334, 310] on button "Save" at bounding box center [289, 307] width 117 height 46
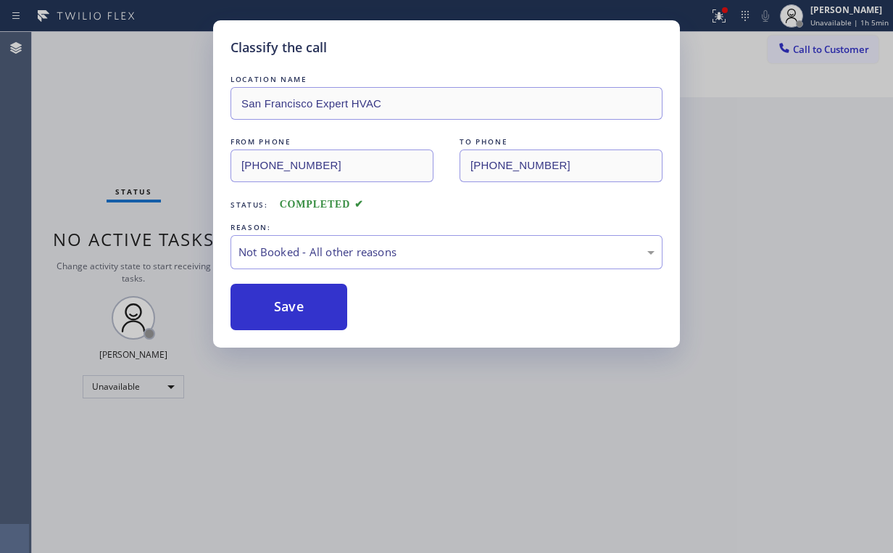
click at [128, 122] on div "Classify the call LOCATION NAME [GEOGRAPHIC_DATA] Expert HVAC FROM PHONE [PHONE…" at bounding box center [446, 276] width 893 height 553
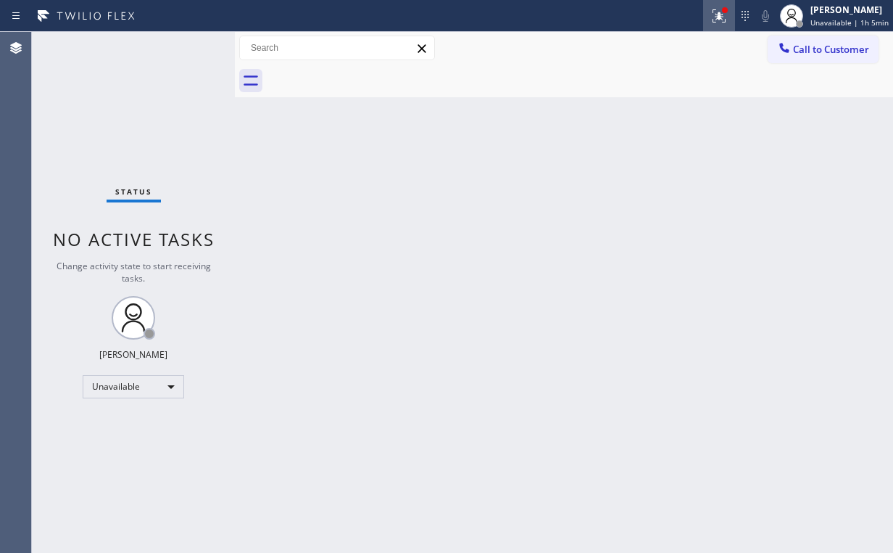
click at [719, 15] on icon at bounding box center [719, 15] width 17 height 17
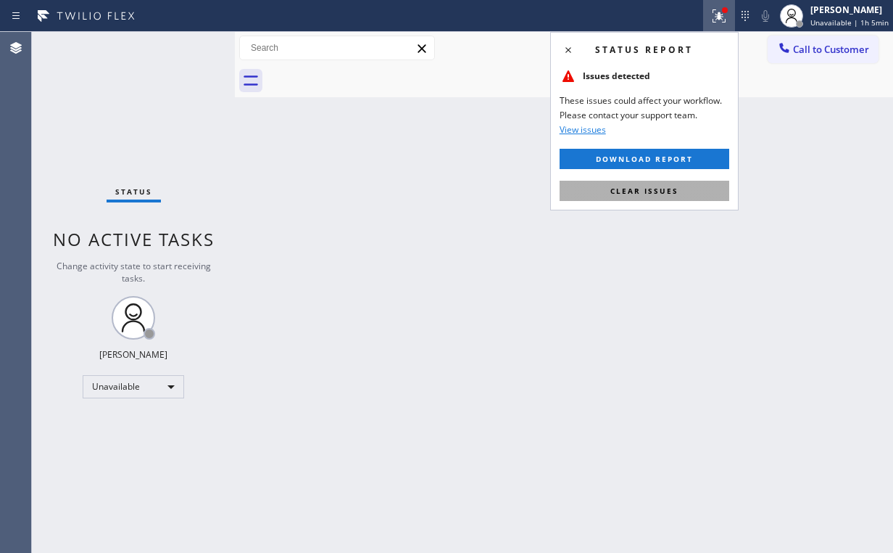
click at [631, 192] on span "Clear issues" at bounding box center [645, 191] width 68 height 10
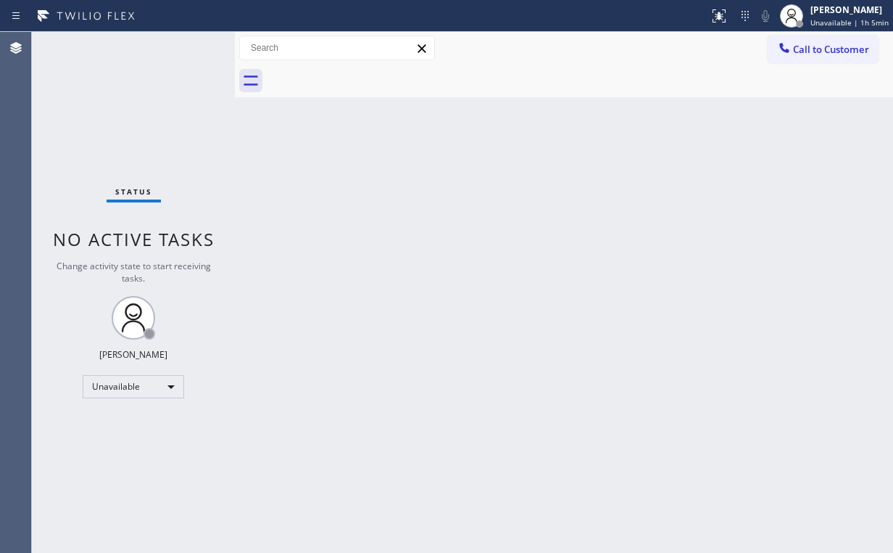
drag, startPoint x: 513, startPoint y: 201, endPoint x: 651, endPoint y: 9, distance: 236.5
click at [522, 191] on div "Back to Dashboard Change Sender ID Customers Technicians Select a contact Outbo…" at bounding box center [564, 292] width 658 height 521
click at [133, 127] on div "Status No active tasks Change activity state to start receiving tasks. [PERSON_…" at bounding box center [133, 292] width 203 height 521
drag, startPoint x: 574, startPoint y: 120, endPoint x: 574, endPoint y: 148, distance: 27.6
click at [574, 125] on div "Back to Dashboard Change Sender ID Customers Technicians Select a contact Outbo…" at bounding box center [564, 292] width 658 height 521
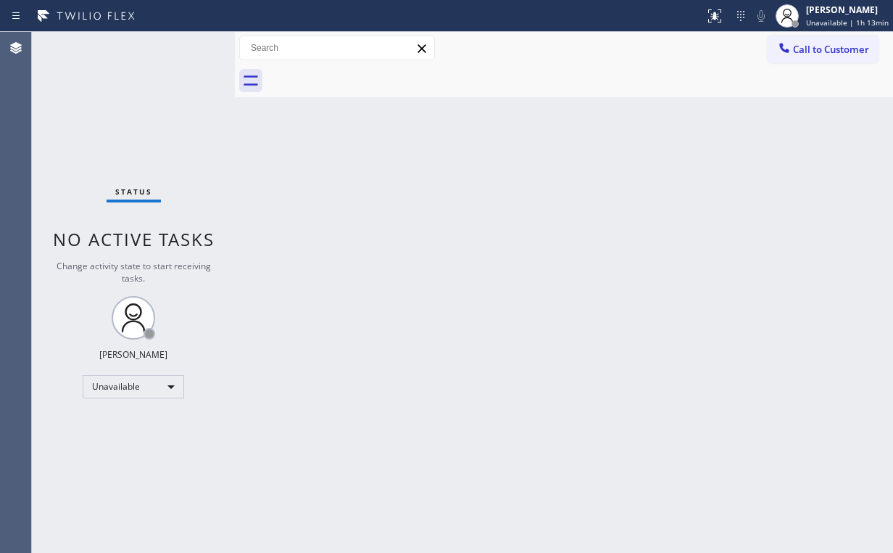
click at [249, 142] on div "Back to Dashboard Change Sender ID Customers Technicians Select a contact Outbo…" at bounding box center [564, 292] width 658 height 521
click at [834, 52] on span "Call to Customer" at bounding box center [831, 49] width 76 height 13
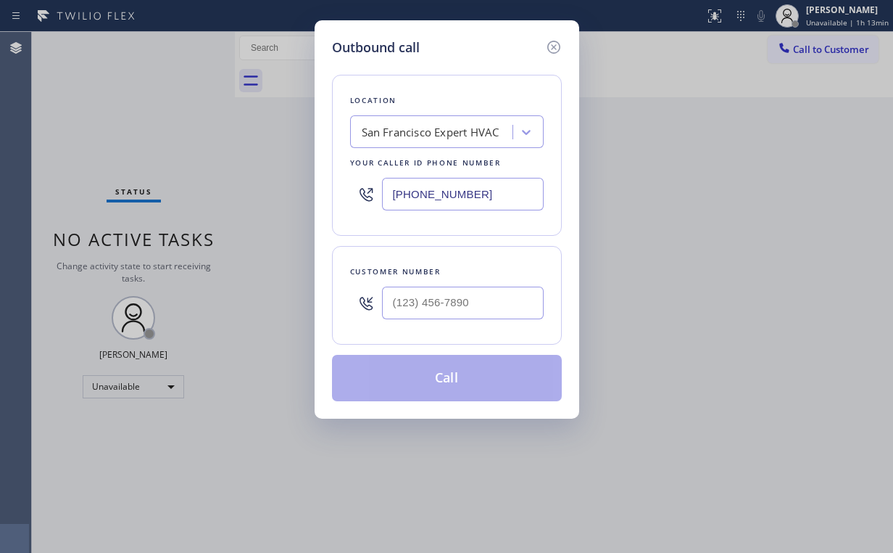
drag, startPoint x: 380, startPoint y: 181, endPoint x: 322, endPoint y: 96, distance: 102.8
click at [263, 174] on div "Outbound call Location [GEOGRAPHIC_DATA] Expert HVAC Your caller id phone numbe…" at bounding box center [446, 276] width 893 height 553
paste input "929) 368-4747"
type input "[PHONE_NUMBER]"
click at [453, 303] on input "(___) ___-____" at bounding box center [463, 302] width 162 height 33
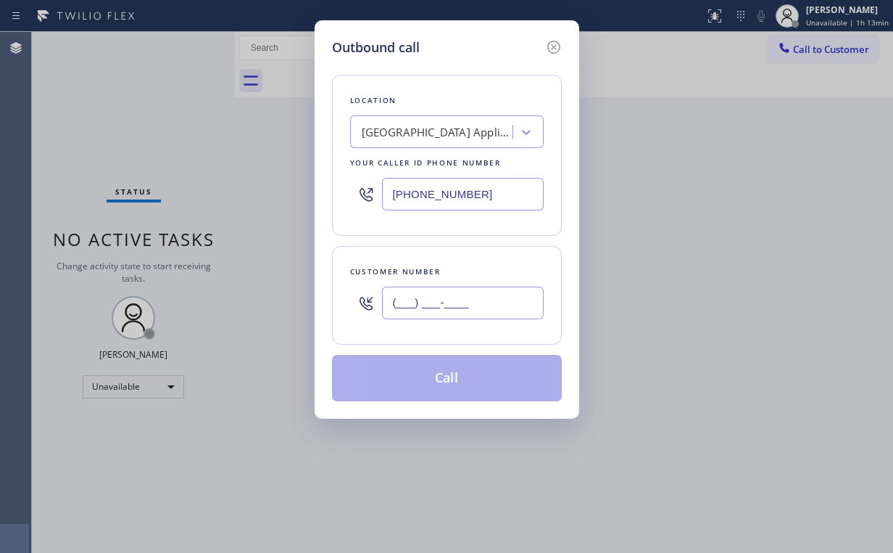
paste input "415) 235-5024"
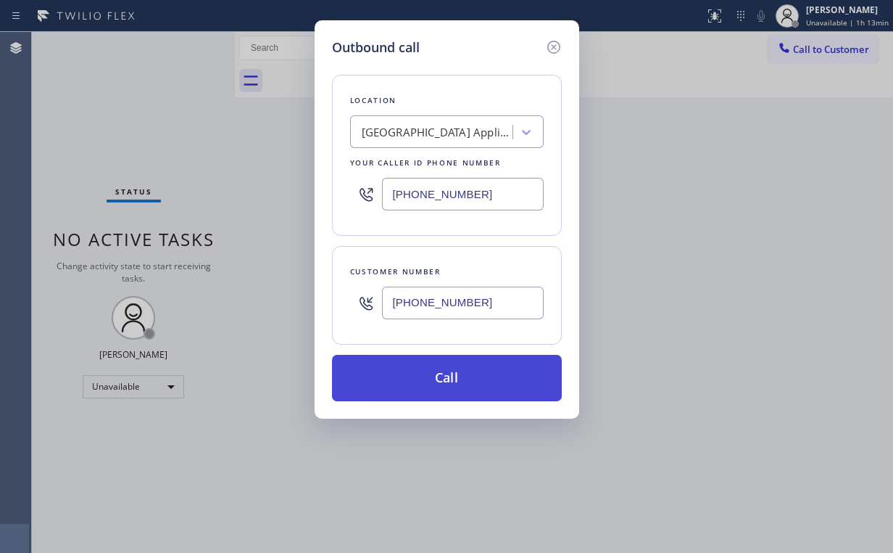
type input "[PHONE_NUMBER]"
click at [445, 376] on button "Call" at bounding box center [447, 378] width 230 height 46
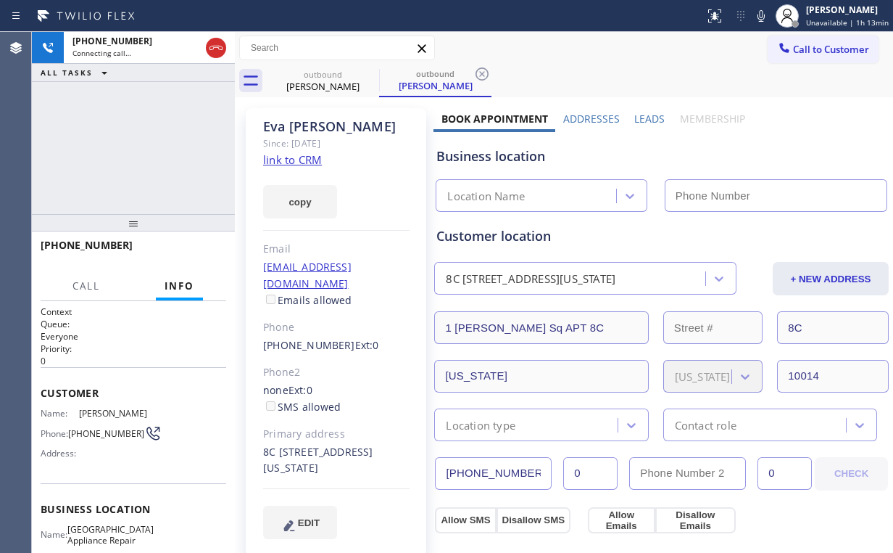
click at [123, 122] on div "[PHONE_NUMBER] Connecting call… ALL TASKS ALL TASKS ACTIVE TASKS TASKS IN WRAP …" at bounding box center [133, 123] width 203 height 182
type input "[PHONE_NUMBER]"
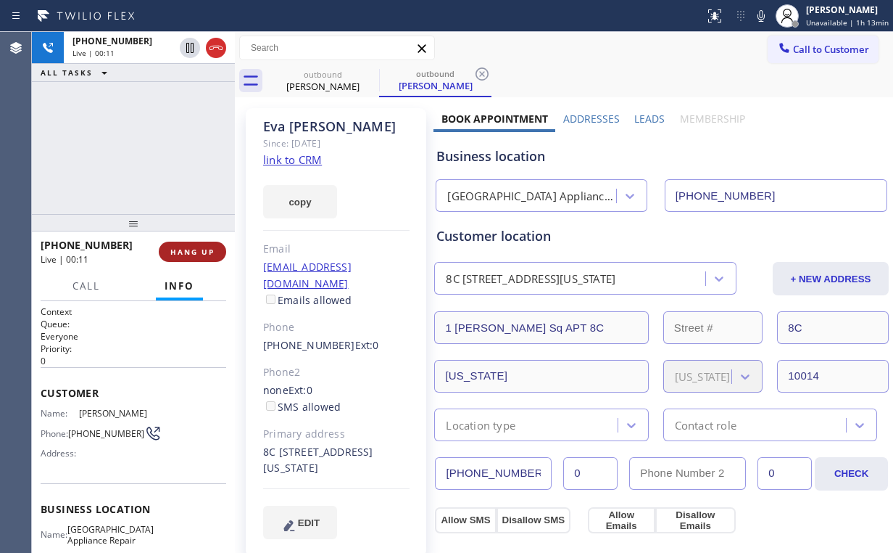
click at [190, 251] on span "HANG UP" at bounding box center [192, 252] width 44 height 10
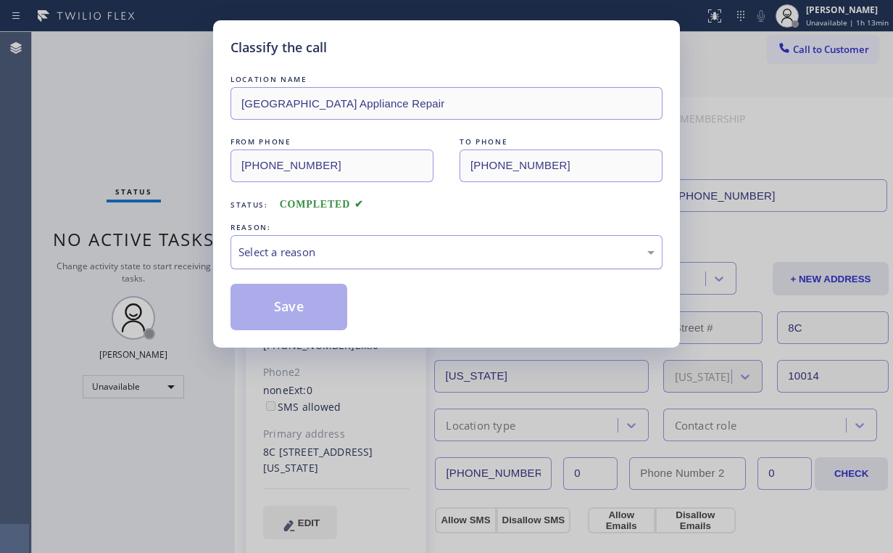
click at [285, 260] on div "Select a reason" at bounding box center [447, 252] width 432 height 34
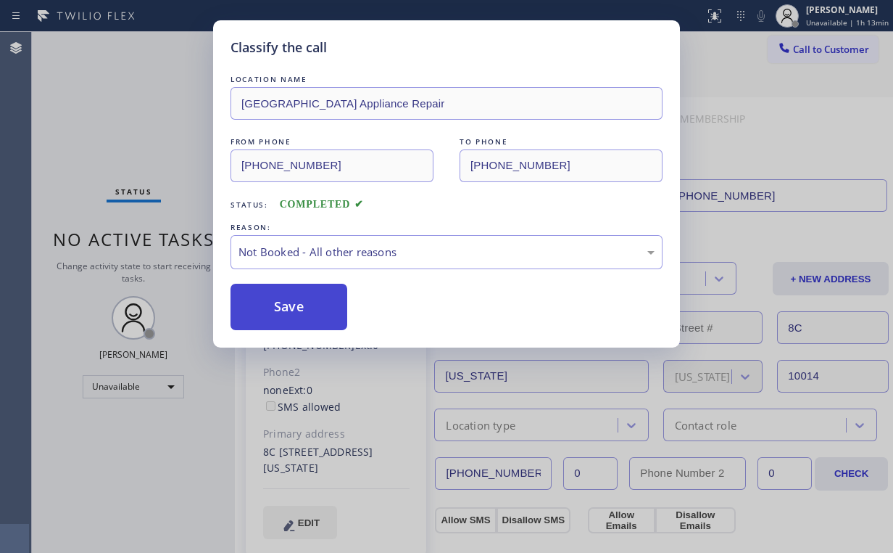
click at [299, 311] on button "Save" at bounding box center [289, 307] width 117 height 46
click at [119, 103] on div "Classify the call LOCATION NAME [GEOGRAPHIC_DATA] Appliance Repair FROM PHONE […" at bounding box center [446, 276] width 893 height 553
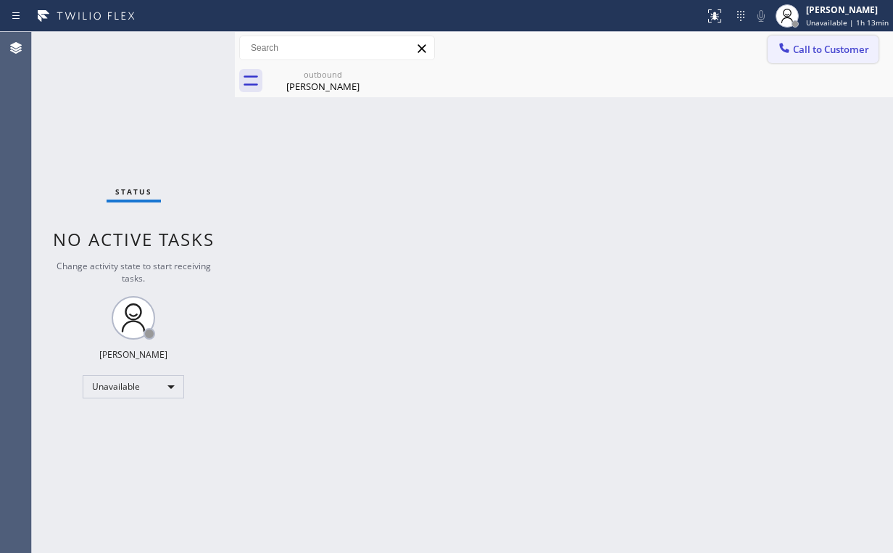
click at [797, 49] on span "Call to Customer" at bounding box center [831, 49] width 76 height 13
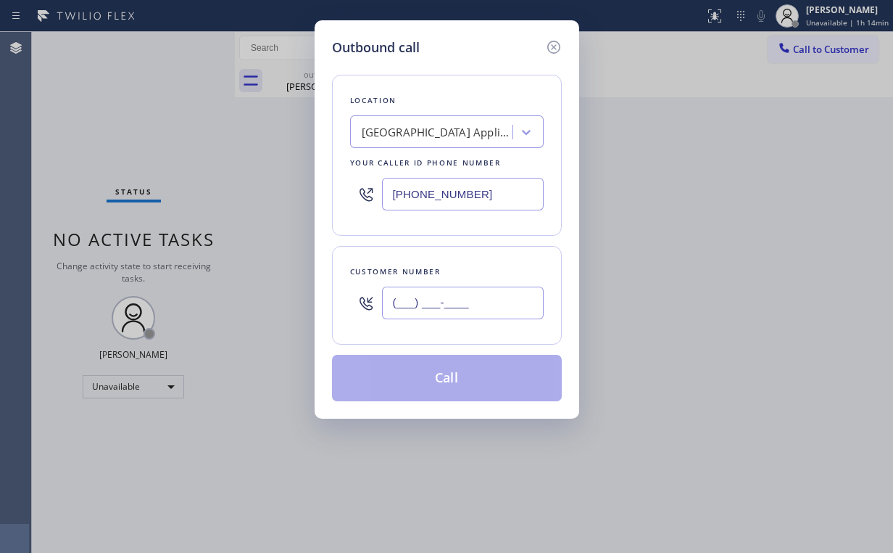
click at [493, 289] on input "(___) ___-____" at bounding box center [463, 302] width 162 height 33
paste input "415) 235-5024"
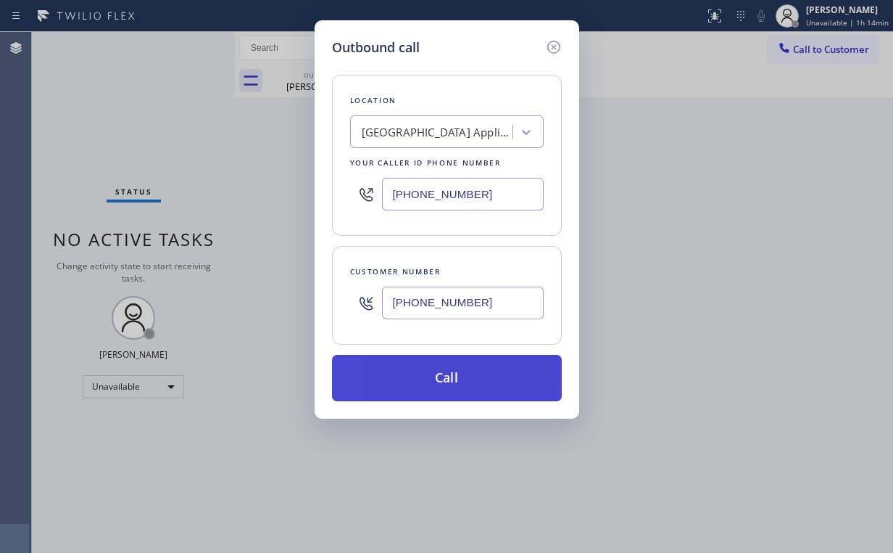
type input "[PHONE_NUMBER]"
click at [421, 392] on button "Call" at bounding box center [447, 378] width 230 height 46
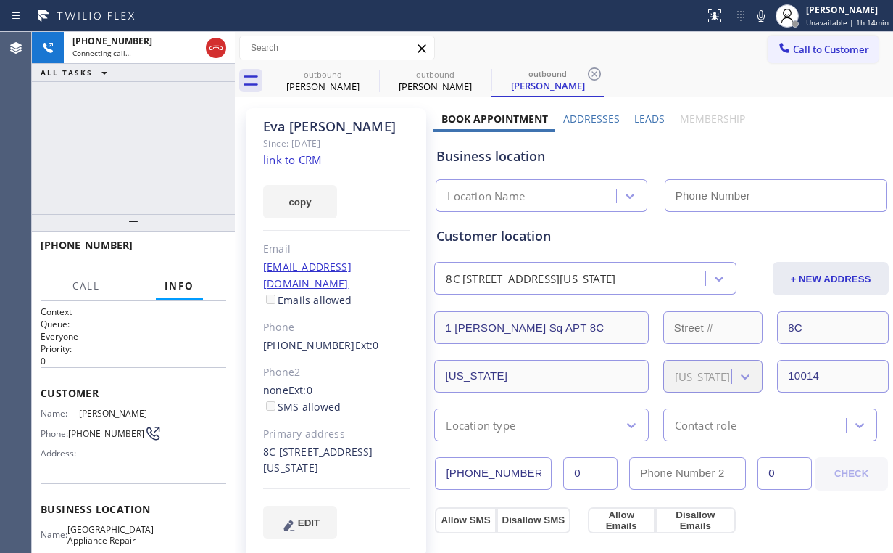
click at [162, 135] on div "[PHONE_NUMBER] Connecting call… ALL TASKS ALL TASKS ACTIVE TASKS TASKS IN WRAP …" at bounding box center [133, 123] width 203 height 182
drag, startPoint x: 328, startPoint y: 83, endPoint x: 368, endPoint y: 78, distance: 40.9
click at [332, 83] on div "[PERSON_NAME]" at bounding box center [323, 86] width 110 height 13
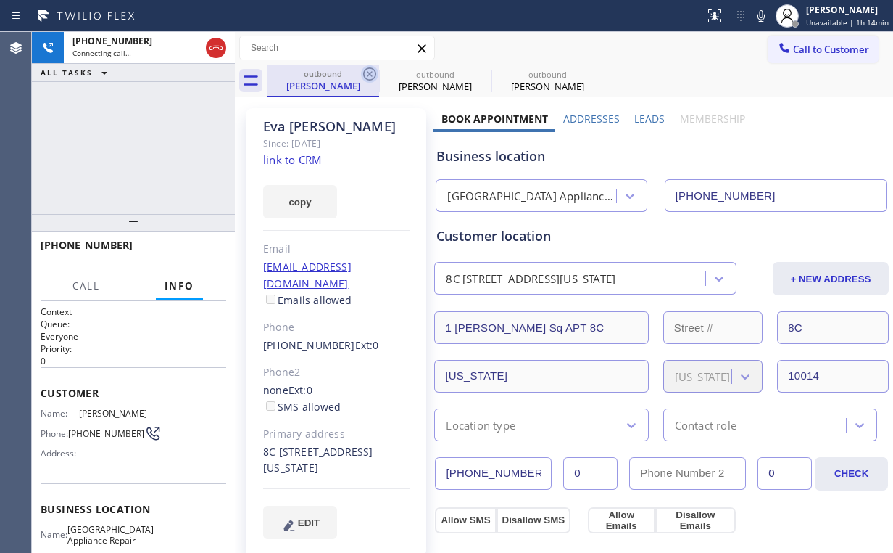
click at [369, 72] on icon at bounding box center [369, 73] width 17 height 17
drag, startPoint x: 106, startPoint y: 105, endPoint x: 136, endPoint y: 17, distance: 93.6
click at [105, 102] on div "[PHONE_NUMBER] Connecting call… ALL TASKS ALL TASKS ACTIVE TASKS TASKS IN WRAP …" at bounding box center [133, 123] width 203 height 182
click at [154, 161] on div "[PHONE_NUMBER] Connecting call… ALL TASKS ALL TASKS ACTIVE TASKS TASKS IN WRAP …" at bounding box center [133, 123] width 203 height 182
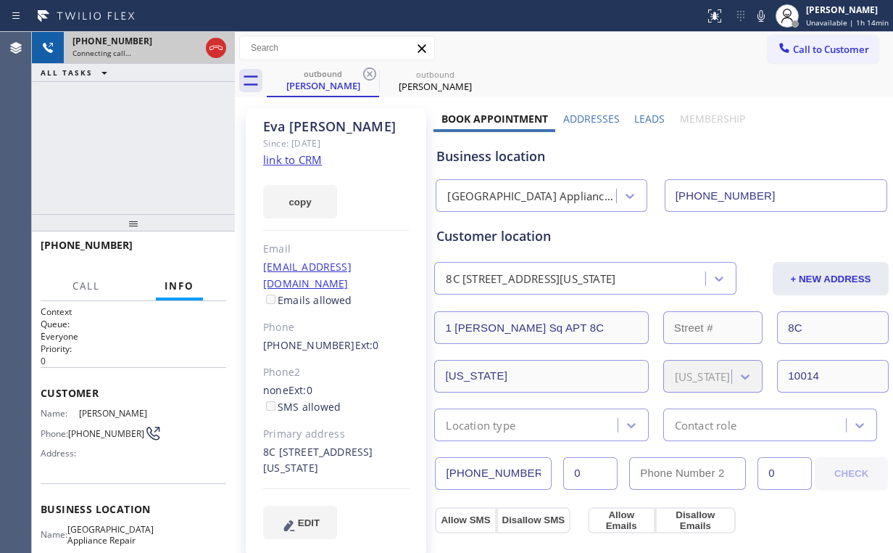
click at [204, 52] on div at bounding box center [216, 48] width 26 height 32
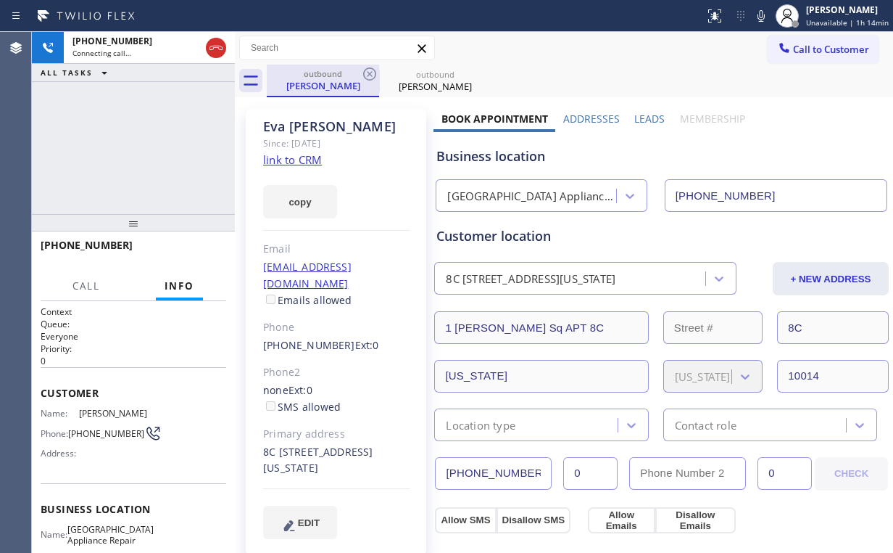
click at [209, 46] on icon at bounding box center [215, 47] width 17 height 17
drag, startPoint x: 325, startPoint y: 89, endPoint x: 336, endPoint y: 89, distance: 11.6
click at [331, 90] on div "[PERSON_NAME]" at bounding box center [323, 85] width 110 height 13
click at [371, 72] on icon at bounding box center [369, 73] width 17 height 17
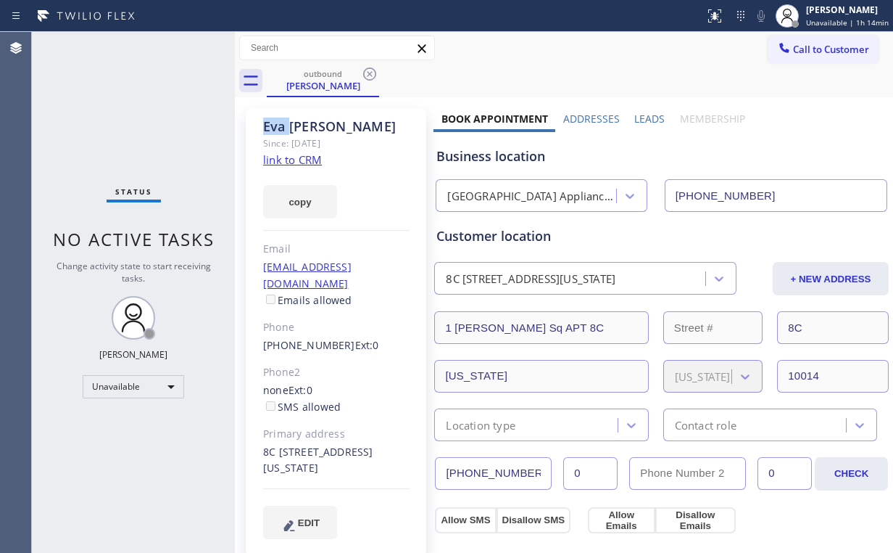
click at [371, 72] on icon at bounding box center [369, 73] width 17 height 17
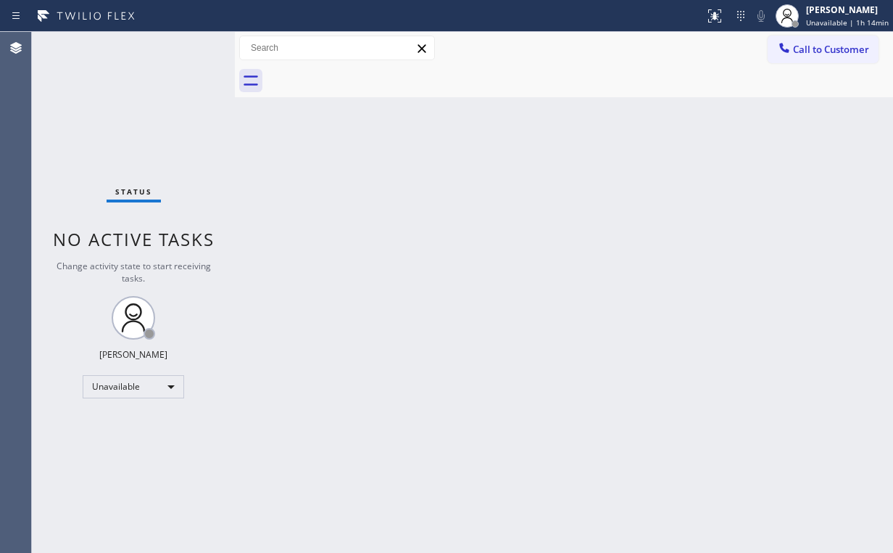
drag, startPoint x: 355, startPoint y: 188, endPoint x: 117, endPoint y: 21, distance: 291.1
click at [335, 175] on div "Back to Dashboard Change Sender ID Customers Technicians Select a contact Outbo…" at bounding box center [564, 292] width 658 height 521
drag, startPoint x: 116, startPoint y: 115, endPoint x: 249, endPoint y: 94, distance: 134.4
click at [116, 115] on div "Status No active tasks Change activity state to start receiving tasks. [PERSON_…" at bounding box center [133, 292] width 203 height 521
drag, startPoint x: 812, startPoint y: 48, endPoint x: 526, endPoint y: 176, distance: 313.9
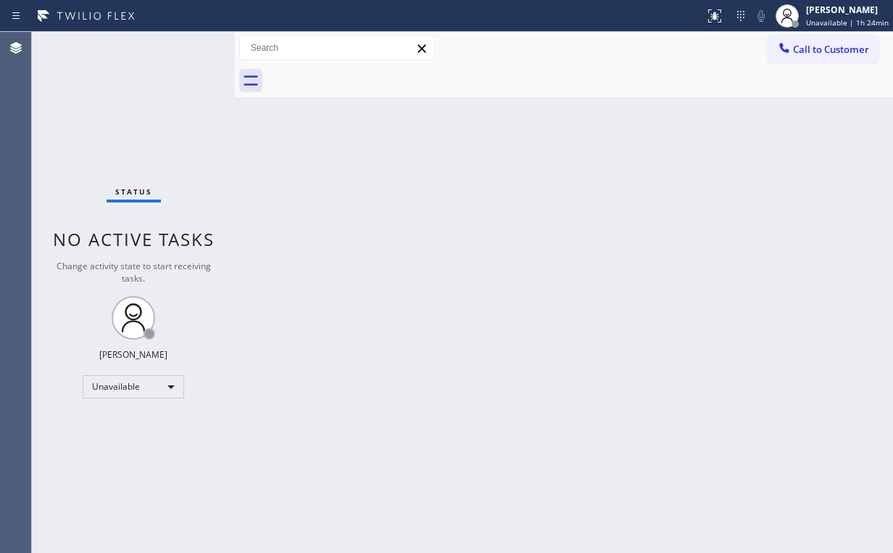
click at [809, 49] on span "Call to Customer" at bounding box center [831, 49] width 76 height 13
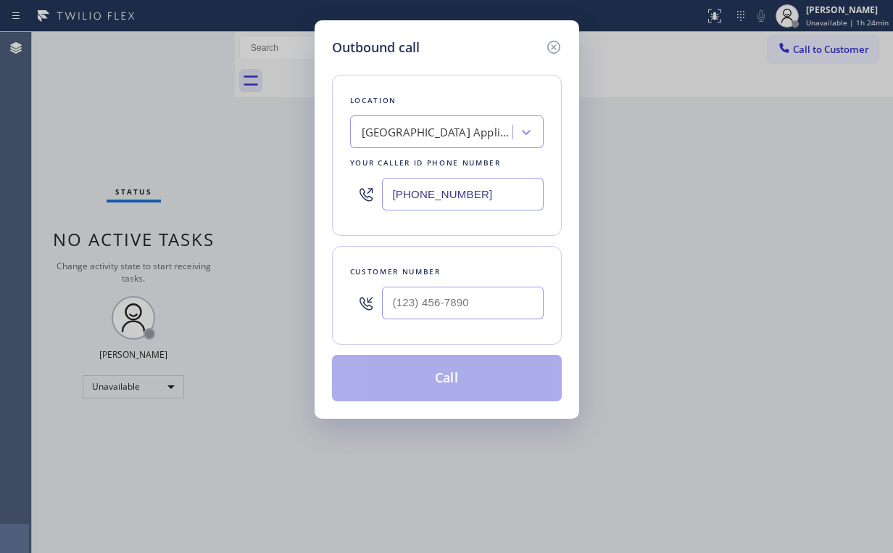
drag, startPoint x: 493, startPoint y: 198, endPoint x: 144, endPoint y: 189, distance: 348.9
click at [235, 199] on div "Outbound call Location [GEOGRAPHIC_DATA] Appliance Repair Your caller id phone …" at bounding box center [446, 276] width 893 height 553
paste input "714) 695-5610"
type input "[PHONE_NUMBER]"
click at [491, 294] on input "(___) ___-____" at bounding box center [463, 302] width 162 height 33
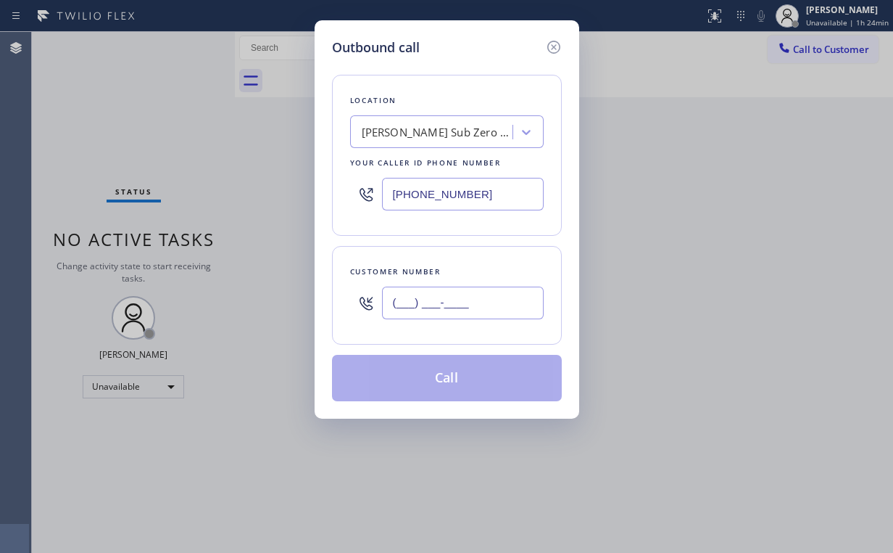
paste input "714) 330-1912"
type input "[PHONE_NUMBER]"
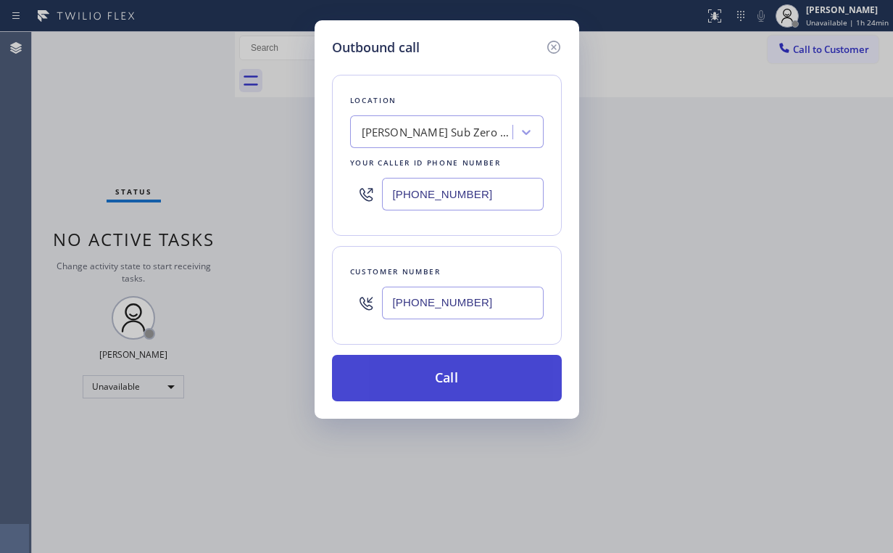
click at [441, 385] on button "Call" at bounding box center [447, 378] width 230 height 46
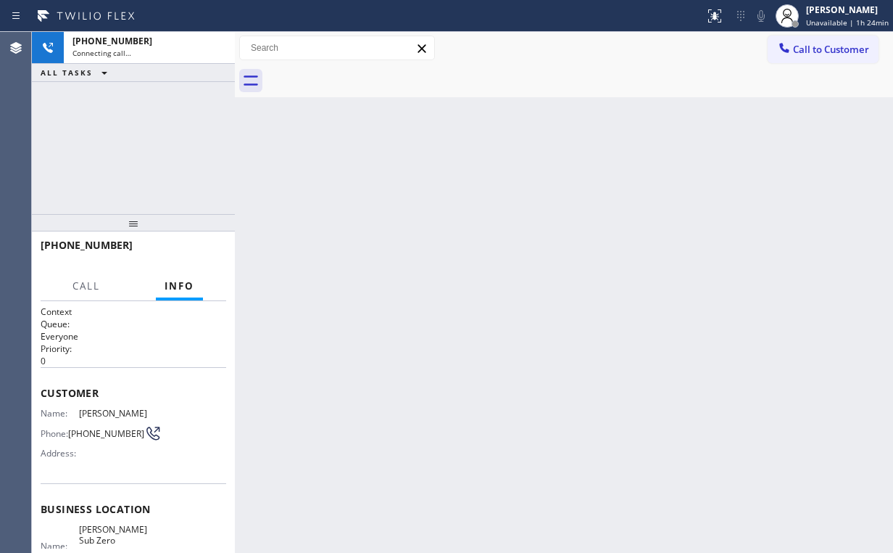
click at [103, 91] on div "[PHONE_NUMBER] Connecting call… ALL TASKS ALL TASKS ACTIVE TASKS TASKS IN WRAP …" at bounding box center [133, 123] width 203 height 182
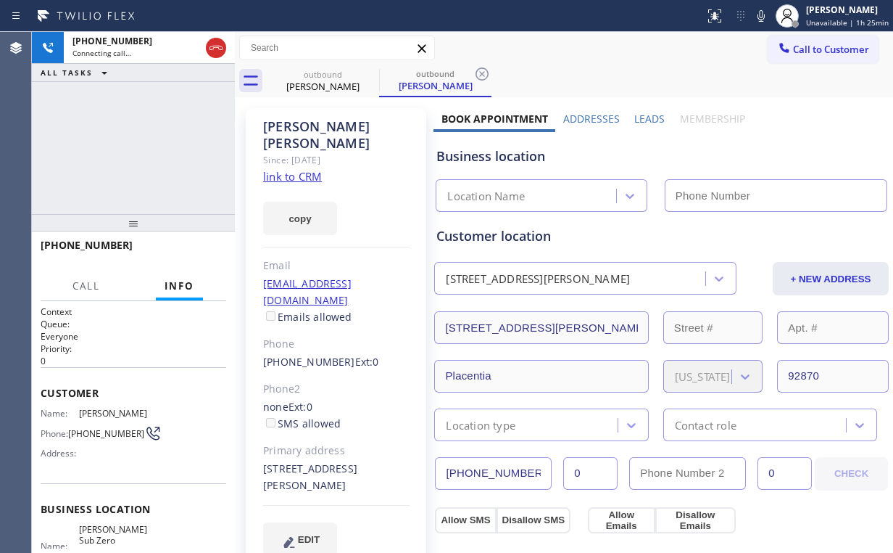
type input "[PHONE_NUMBER]"
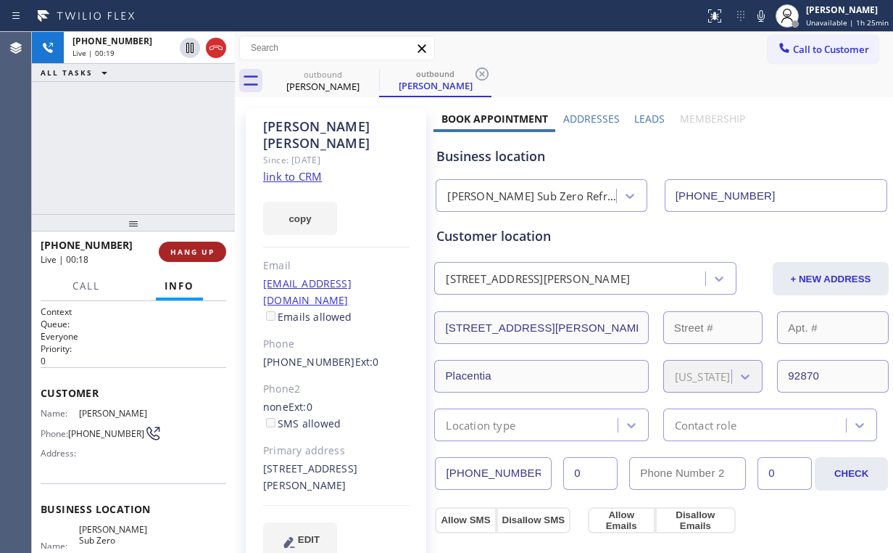
click at [194, 252] on span "HANG UP" at bounding box center [192, 252] width 44 height 10
click at [194, 254] on span "HANG UP" at bounding box center [192, 252] width 44 height 10
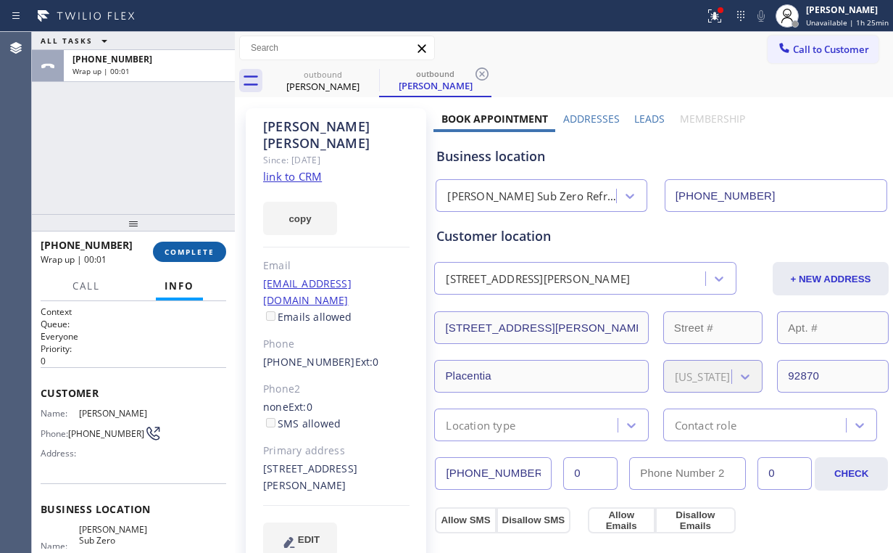
click at [183, 257] on button "COMPLETE" at bounding box center [189, 251] width 73 height 20
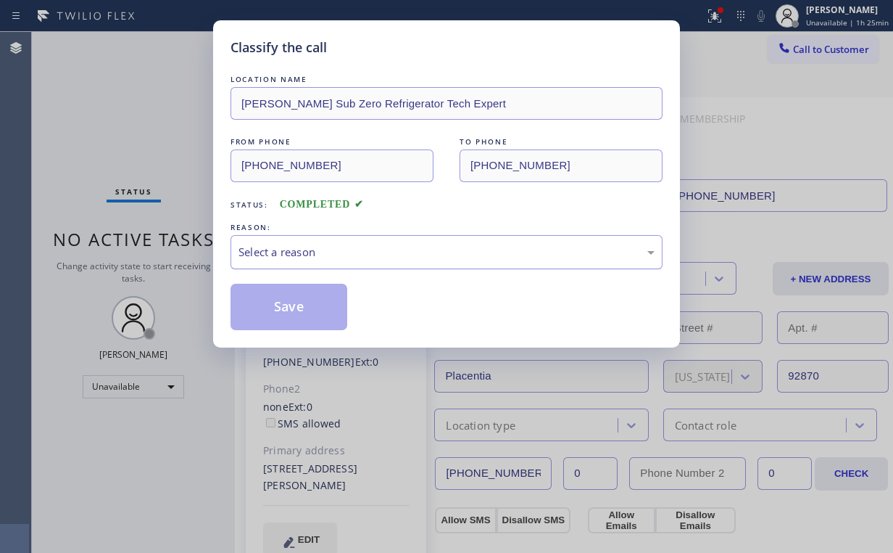
click at [286, 249] on div "Select a reason" at bounding box center [447, 252] width 416 height 17
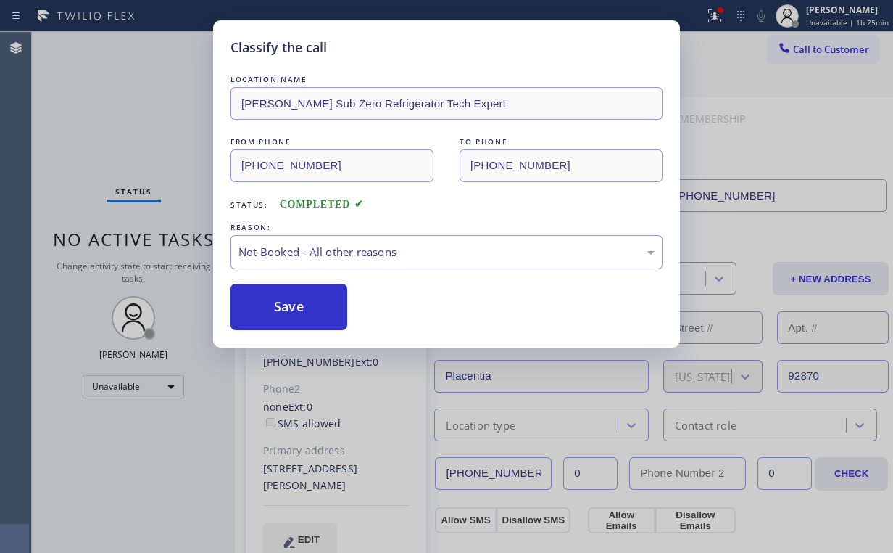
click at [282, 305] on button "Save" at bounding box center [289, 307] width 117 height 46
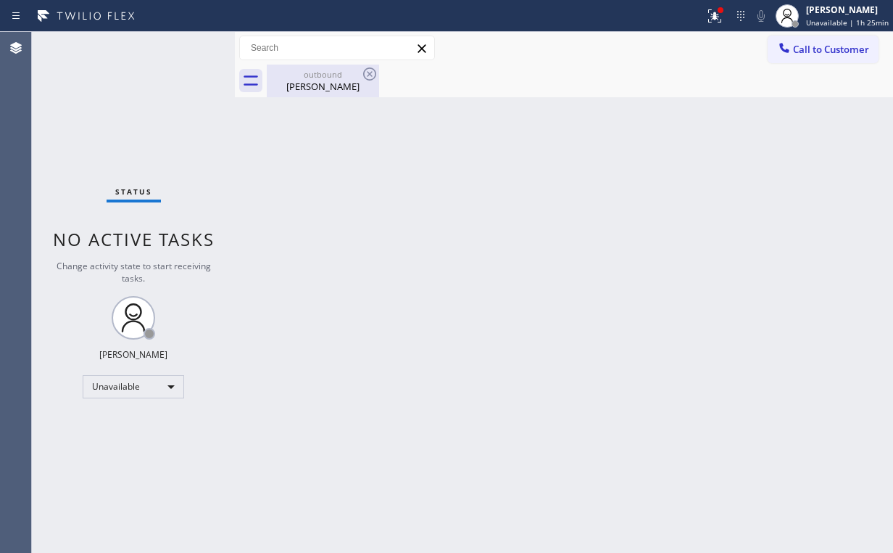
click at [339, 83] on div "[PERSON_NAME]" at bounding box center [323, 86] width 110 height 13
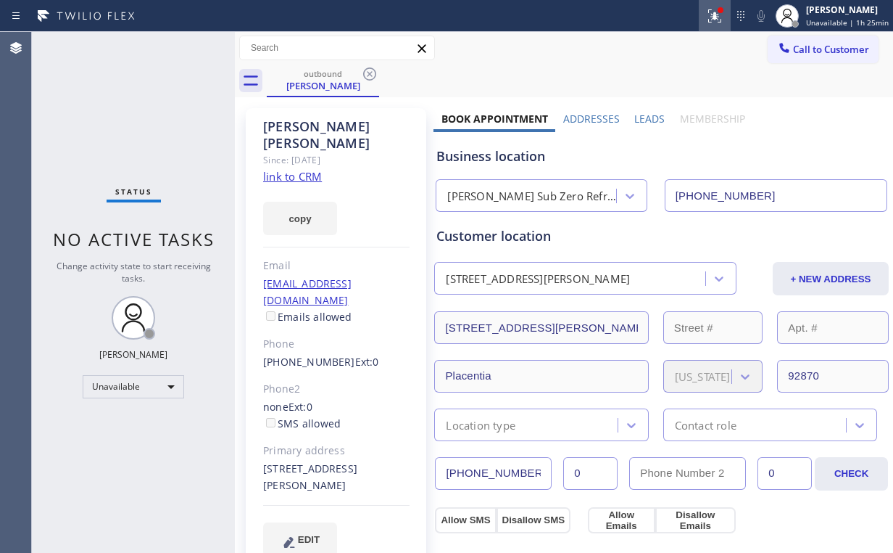
click at [723, 15] on icon at bounding box center [714, 15] width 17 height 17
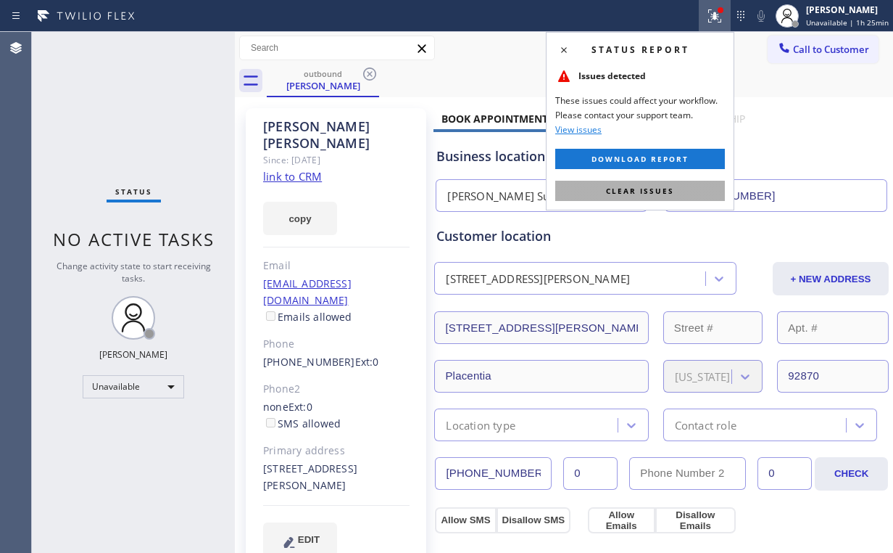
drag, startPoint x: 647, startPoint y: 192, endPoint x: 329, endPoint y: 99, distance: 331.1
click at [645, 192] on span "Clear issues" at bounding box center [640, 191] width 68 height 10
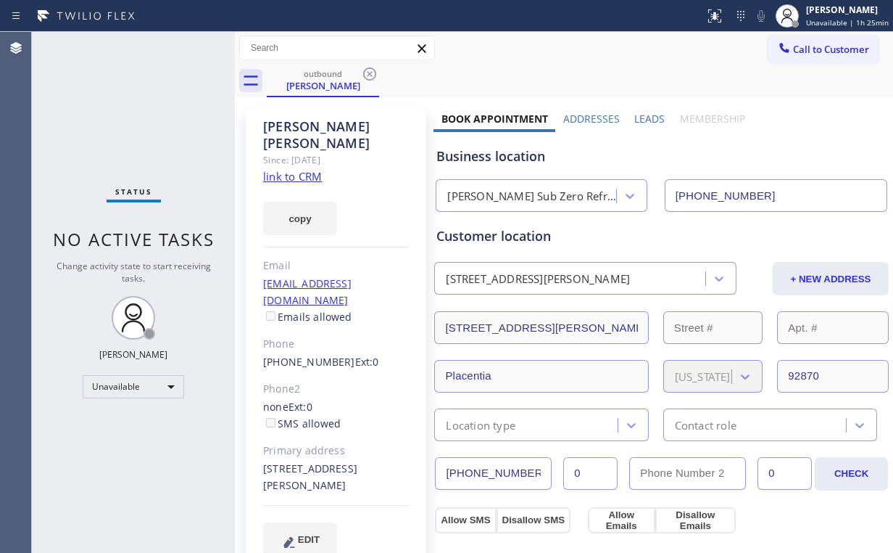
click at [366, 72] on icon at bounding box center [369, 73] width 17 height 17
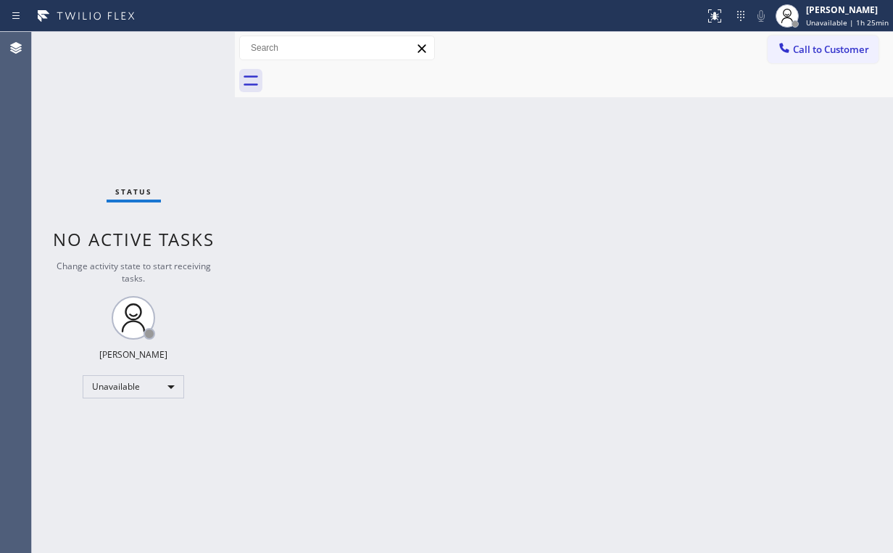
drag, startPoint x: 703, startPoint y: 181, endPoint x: 864, endPoint y: 77, distance: 192.1
click at [714, 179] on div "Back to Dashboard Change Sender ID Customers Technicians Select a contact Outbo…" at bounding box center [564, 292] width 658 height 521
click at [859, 51] on span "Call to Customer" at bounding box center [831, 49] width 76 height 13
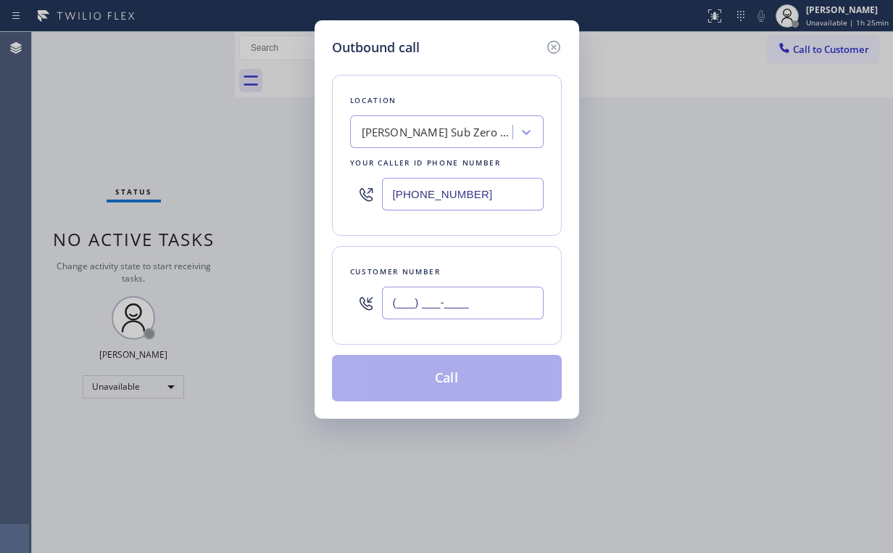
click at [494, 299] on input "(___) ___-____" at bounding box center [463, 302] width 162 height 33
paste input "714) 330-1912"
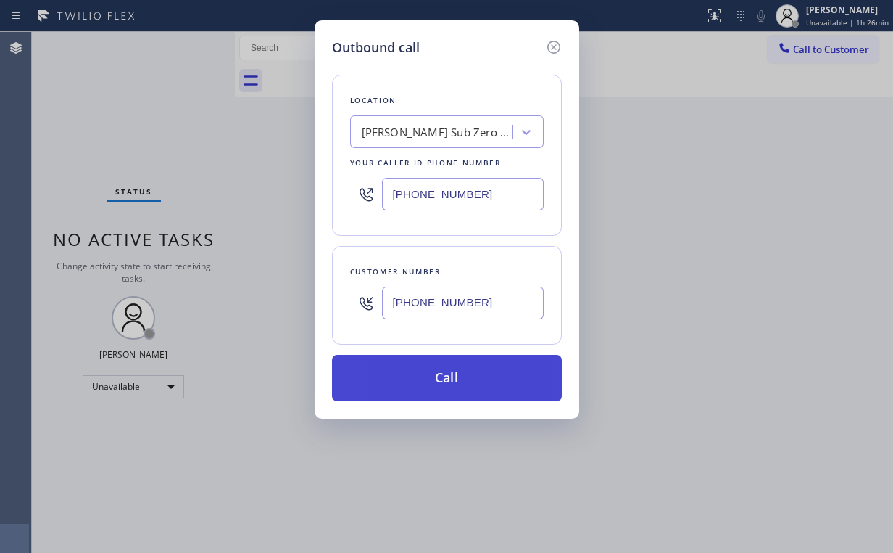
type input "[PHONE_NUMBER]"
click at [426, 369] on button "Call" at bounding box center [447, 378] width 230 height 46
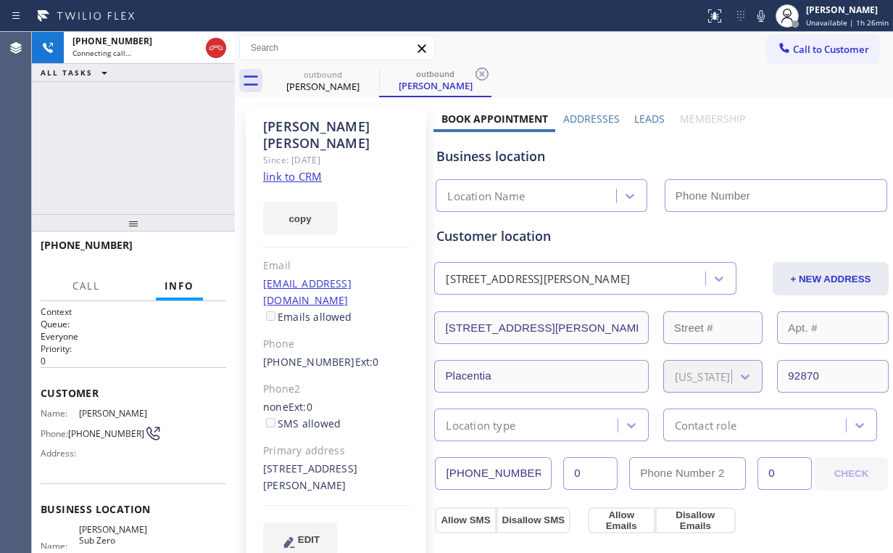
type input "[PHONE_NUMBER]"
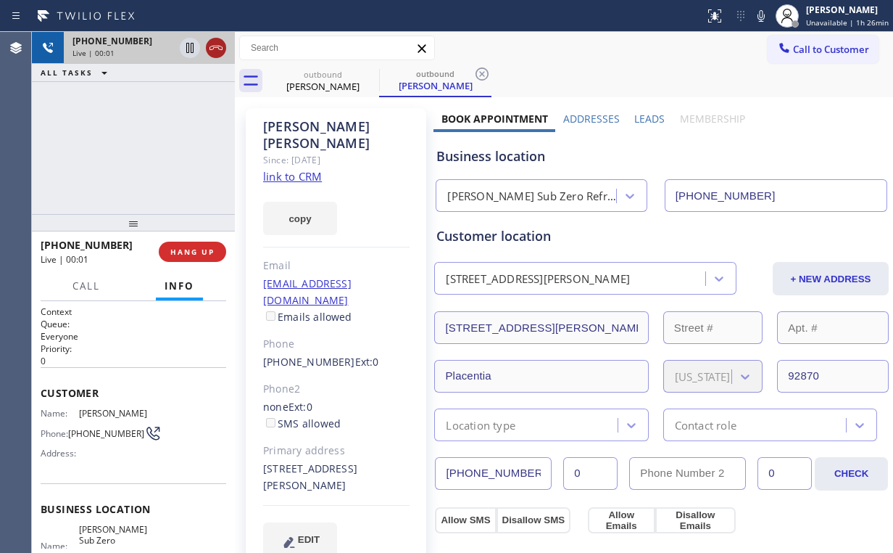
click at [212, 46] on icon at bounding box center [216, 48] width 13 height 4
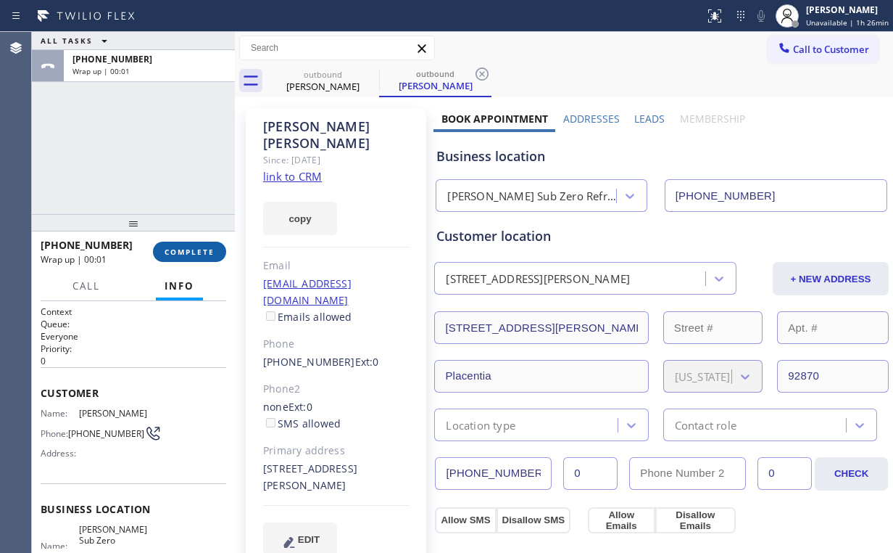
click at [198, 252] on span "COMPLETE" at bounding box center [190, 252] width 50 height 10
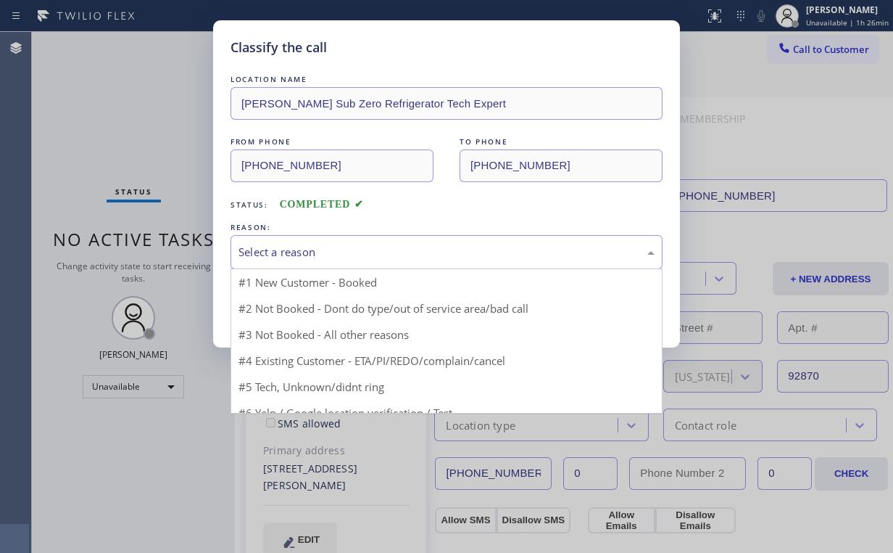
click at [268, 255] on div "Select a reason" at bounding box center [447, 252] width 416 height 17
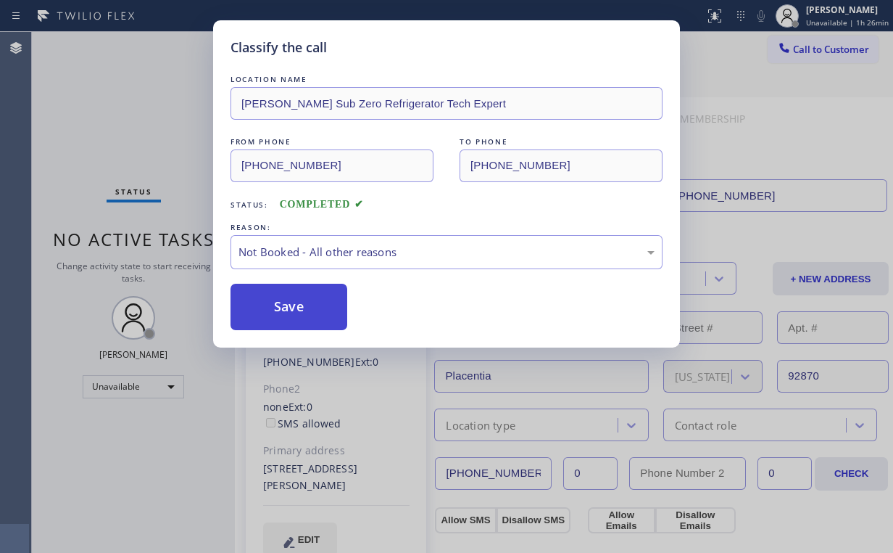
click at [276, 310] on button "Save" at bounding box center [289, 307] width 117 height 46
click at [162, 152] on div "Classify the call LOCATION NAME [PERSON_NAME] Sub Zero Refrigerator Tech Expert…" at bounding box center [446, 276] width 893 height 553
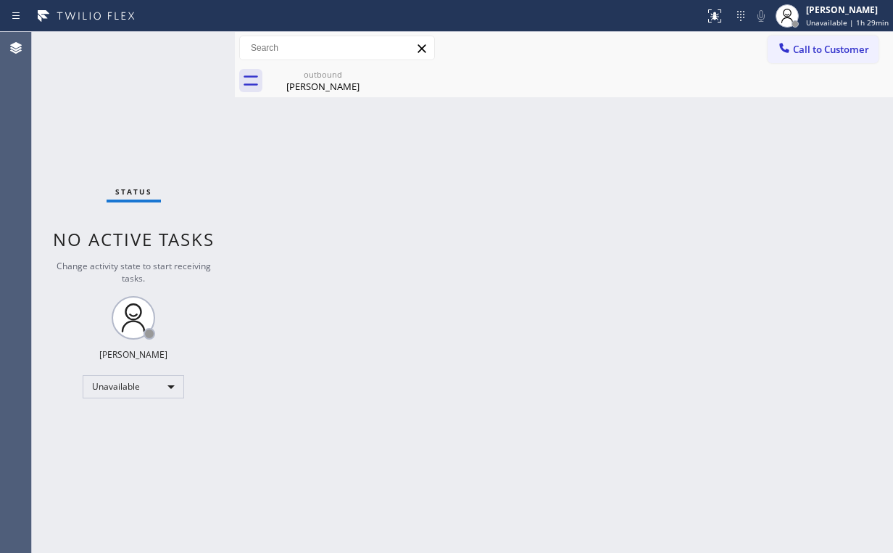
click at [119, 102] on div "Status No active tasks Change activity state to start receiving tasks. [PERSON_…" at bounding box center [133, 292] width 203 height 521
drag, startPoint x: 342, startPoint y: 75, endPoint x: 362, endPoint y: 76, distance: 19.6
click at [342, 75] on div "outbound" at bounding box center [323, 74] width 110 height 11
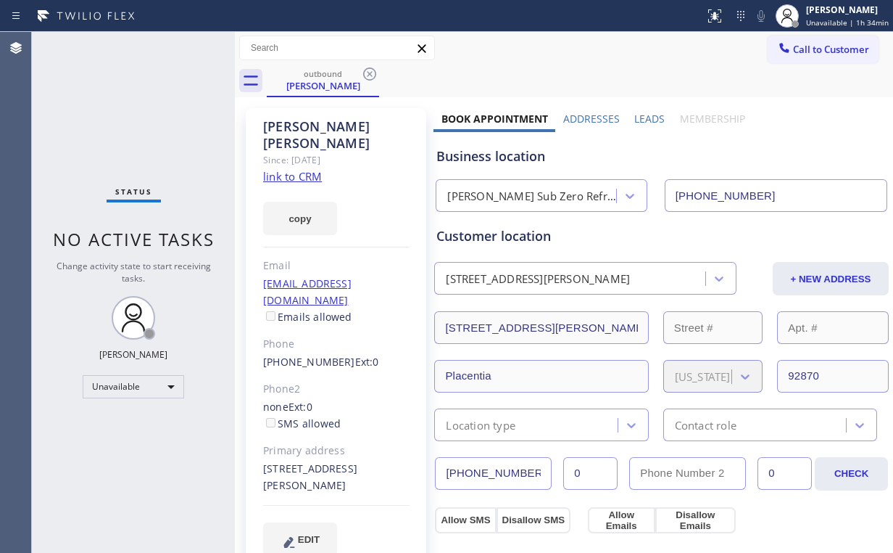
click at [369, 75] on icon at bounding box center [369, 73] width 13 height 13
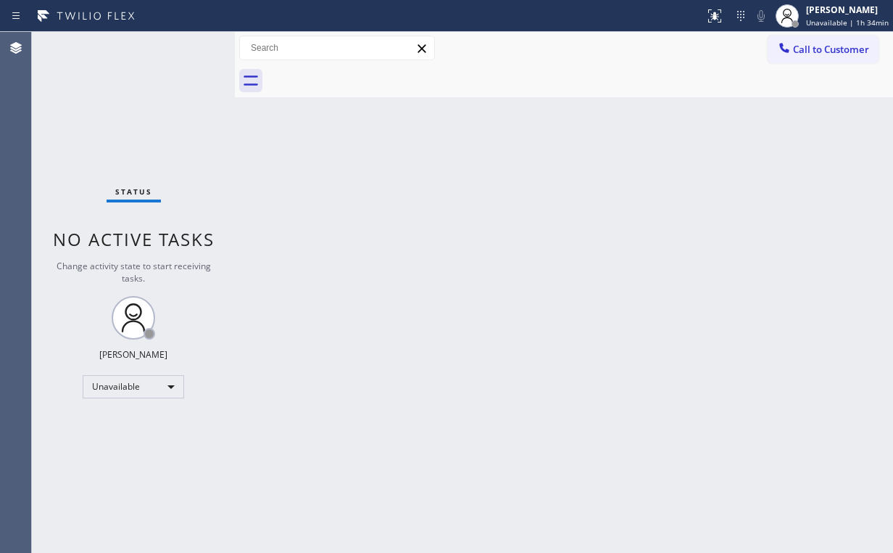
click at [566, 286] on div "Back to Dashboard Change Sender ID Customers Technicians Select a contact Outbo…" at bounding box center [564, 292] width 658 height 521
drag, startPoint x: 389, startPoint y: 223, endPoint x: 358, endPoint y: 197, distance: 40.1
click at [386, 219] on div "Back to Dashboard Change Sender ID Customers Technicians Select a contact Outbo…" at bounding box center [564, 292] width 658 height 521
drag, startPoint x: 104, startPoint y: 147, endPoint x: 102, endPoint y: 157, distance: 9.9
click at [104, 145] on div "Status No active tasks Change activity state to start receiving tasks. [PERSON_…" at bounding box center [133, 292] width 203 height 521
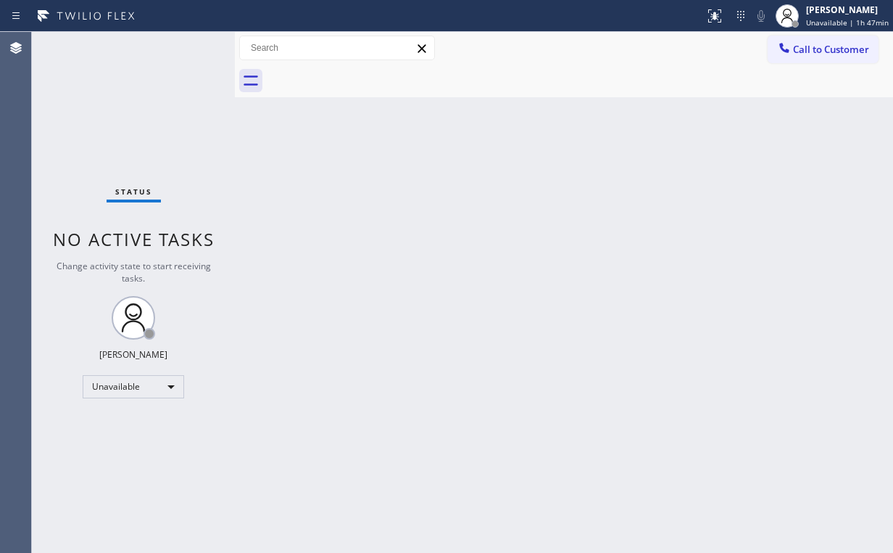
drag, startPoint x: 829, startPoint y: 52, endPoint x: 458, endPoint y: 220, distance: 407.3
click at [827, 52] on span "Call to Customer" at bounding box center [831, 49] width 76 height 13
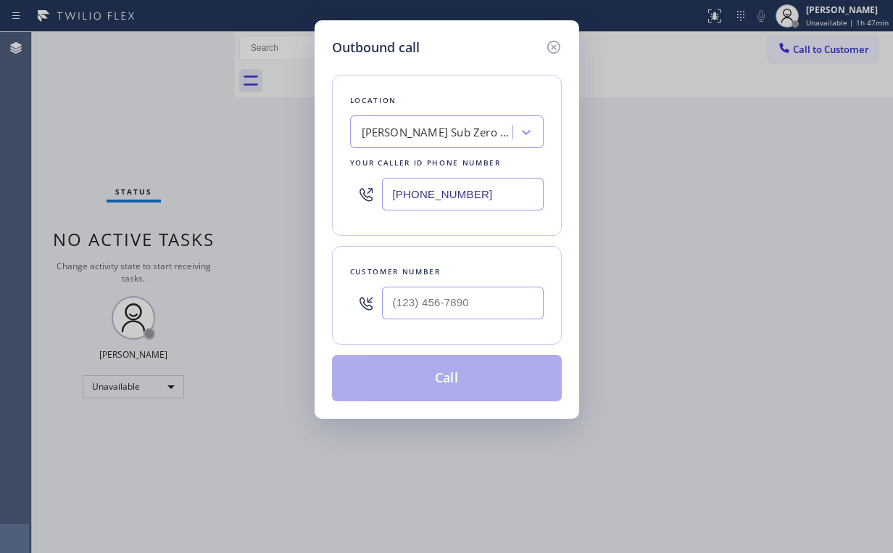
click at [258, 198] on div "Outbound call Location [PERSON_NAME] Sub Zero Refrigerator Tech Expert Your cal…" at bounding box center [446, 276] width 893 height 553
paste input "323) 772-6059"
type input "[PHONE_NUMBER]"
click at [457, 292] on input "(___) ___-____" at bounding box center [463, 302] width 162 height 33
paste input "323) 703-8410"
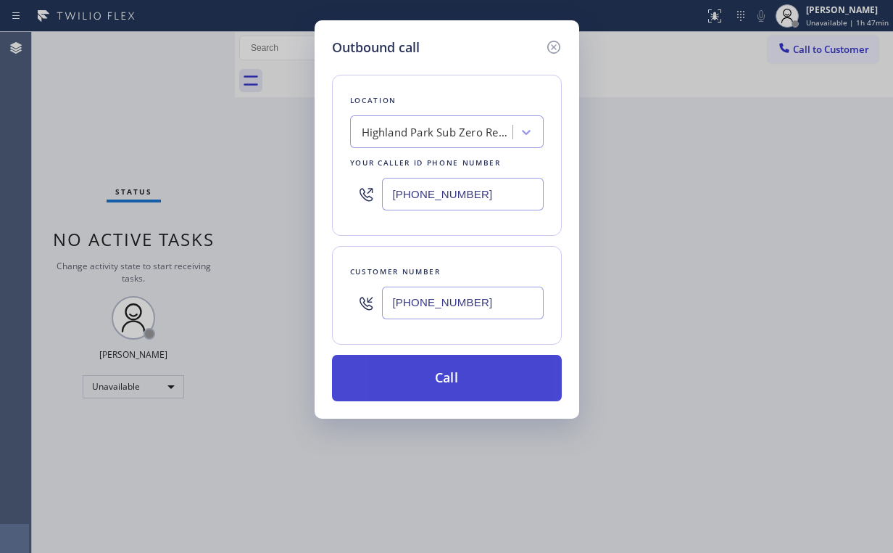
type input "[PHONE_NUMBER]"
click at [453, 383] on button "Call" at bounding box center [447, 378] width 230 height 46
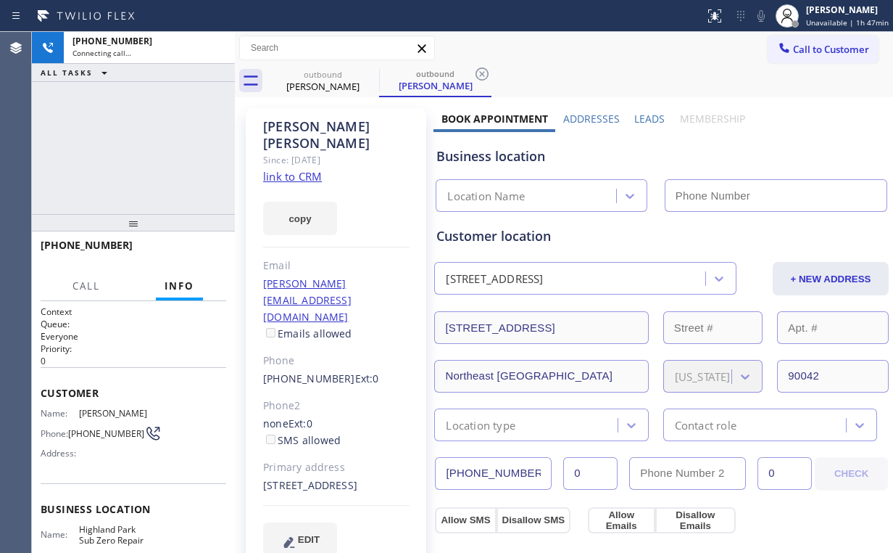
type input "[PHONE_NUMBER]"
click at [210, 130] on div "[PHONE_NUMBER] Connecting call… ALL TASKS ALL TASKS ACTIVE TASKS TASKS IN WRAP …" at bounding box center [133, 123] width 203 height 182
click at [289, 169] on link "link to CRM" at bounding box center [292, 176] width 59 height 15
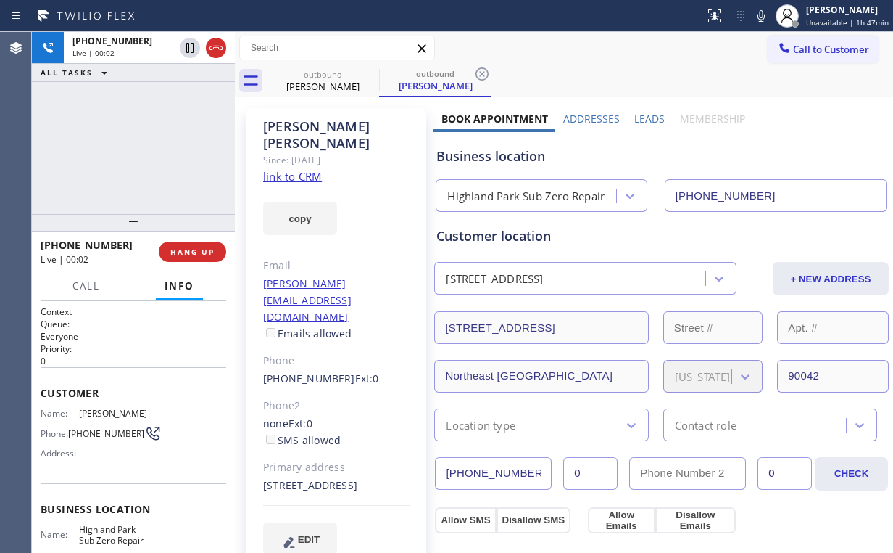
click at [99, 185] on div "[PHONE_NUMBER] Live | 00:02 ALL TASKS ALL TASKS ACTIVE TASKS TASKS IN WRAP UP" at bounding box center [133, 123] width 203 height 182
drag, startPoint x: 148, startPoint y: 153, endPoint x: 191, endPoint y: 169, distance: 45.7
click at [148, 153] on div "[PHONE_NUMBER] Live | 00:09 ALL TASKS ALL TASKS ACTIVE TASKS TASKS IN WRAP UP" at bounding box center [133, 123] width 203 height 182
click at [537, 191] on div "Highland Park Sub Zero Repair" at bounding box center [525, 196] width 157 height 17
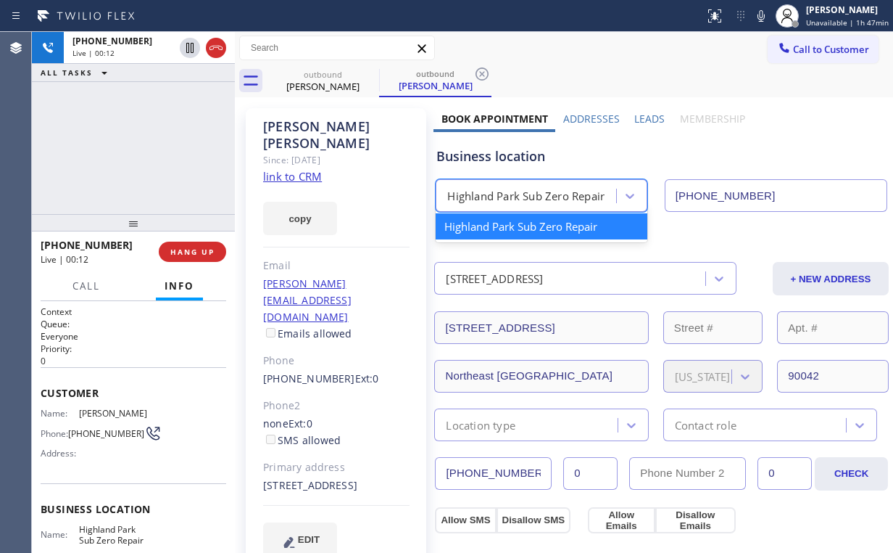
click at [525, 170] on div "Business location option [GEOGRAPHIC_DATA] Sub Zero Repair focused, 1 of 1. 1 r…" at bounding box center [662, 172] width 456 height 80
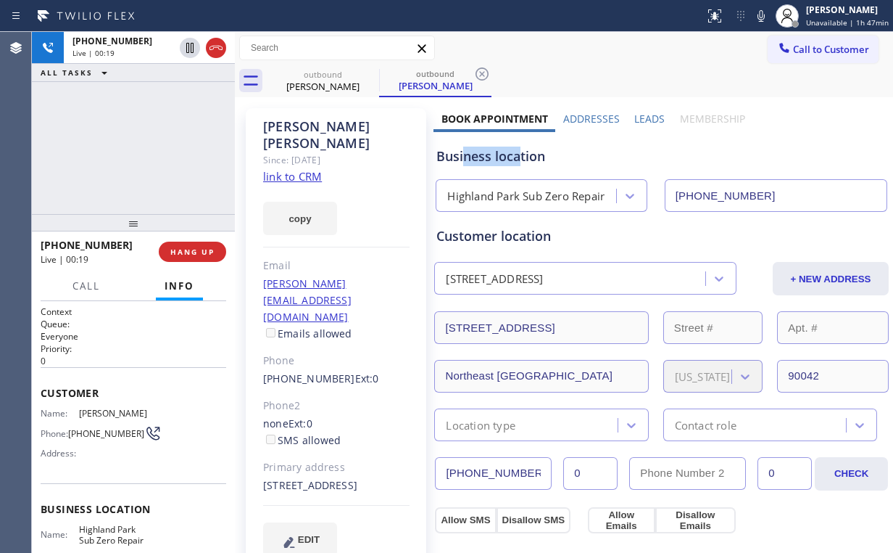
drag, startPoint x: 516, startPoint y: 157, endPoint x: 463, endPoint y: 154, distance: 53.0
click at [463, 154] on div "Business location" at bounding box center [662, 156] width 450 height 20
click at [167, 145] on div "[PHONE_NUMBER] Live | 00:21 ALL TASKS ALL TASKS ACTIVE TASKS TASKS IN WRAP UP" at bounding box center [133, 123] width 203 height 182
click at [153, 144] on div "[PHONE_NUMBER] Live | 00:23 ALL TASKS ALL TASKS ACTIVE TASKS TASKS IN WRAP UP" at bounding box center [133, 123] width 203 height 182
click at [146, 146] on div "[PHONE_NUMBER] Live | 00:24 ALL TASKS ALL TASKS ACTIVE TASKS TASKS IN WRAP UP" at bounding box center [133, 123] width 203 height 182
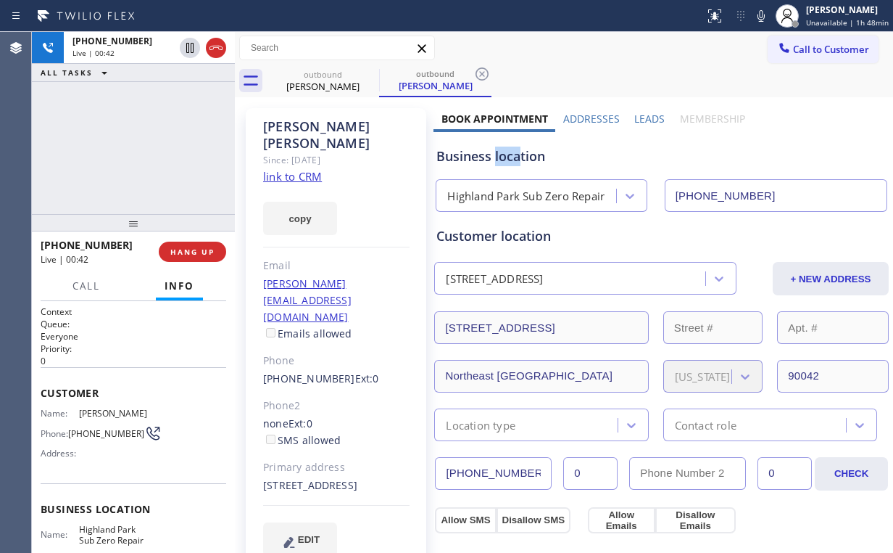
drag, startPoint x: 518, startPoint y: 157, endPoint x: 493, endPoint y: 157, distance: 25.4
click at [493, 157] on div "Business location" at bounding box center [662, 156] width 450 height 20
click at [495, 157] on div "Business location" at bounding box center [662, 156] width 450 height 20
click at [532, 156] on div "Business location" at bounding box center [662, 156] width 450 height 20
drag, startPoint x: 545, startPoint y: 156, endPoint x: 435, endPoint y: 158, distance: 110.2
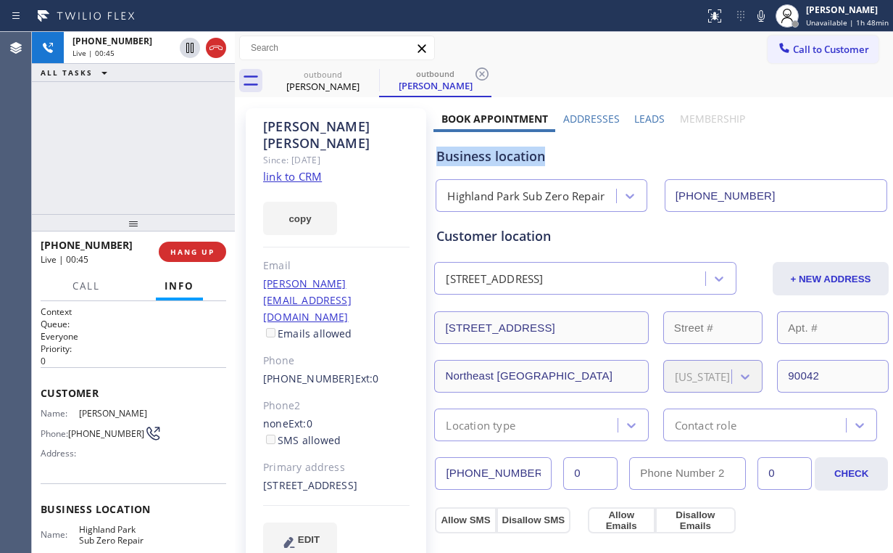
click at [437, 158] on div "Business location" at bounding box center [662, 156] width 450 height 20
click at [484, 159] on div "Business location" at bounding box center [662, 156] width 450 height 20
drag, startPoint x: 460, startPoint y: 156, endPoint x: 490, endPoint y: 157, distance: 29.7
click at [490, 157] on div "Business location" at bounding box center [662, 156] width 450 height 20
click at [488, 165] on div "Business location" at bounding box center [662, 156] width 450 height 20
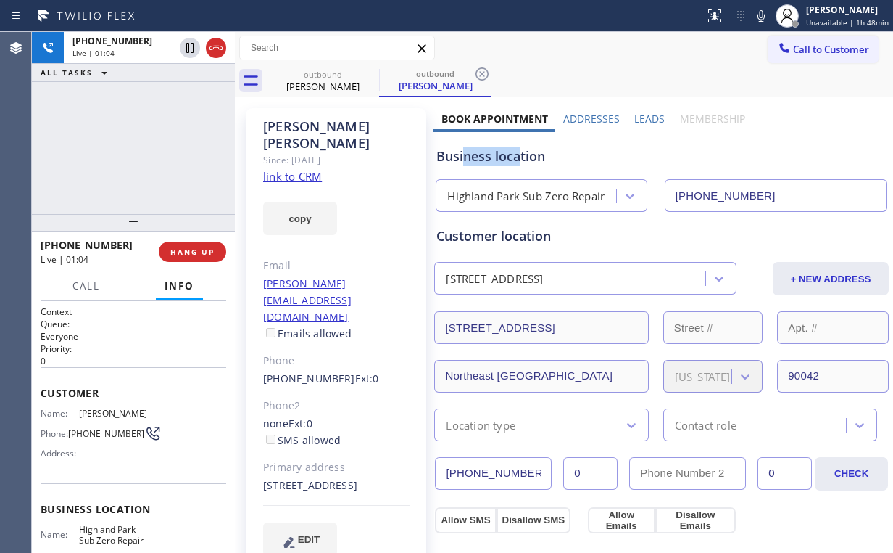
drag, startPoint x: 461, startPoint y: 157, endPoint x: 516, endPoint y: 157, distance: 55.1
click at [516, 157] on div "Business location" at bounding box center [662, 156] width 450 height 20
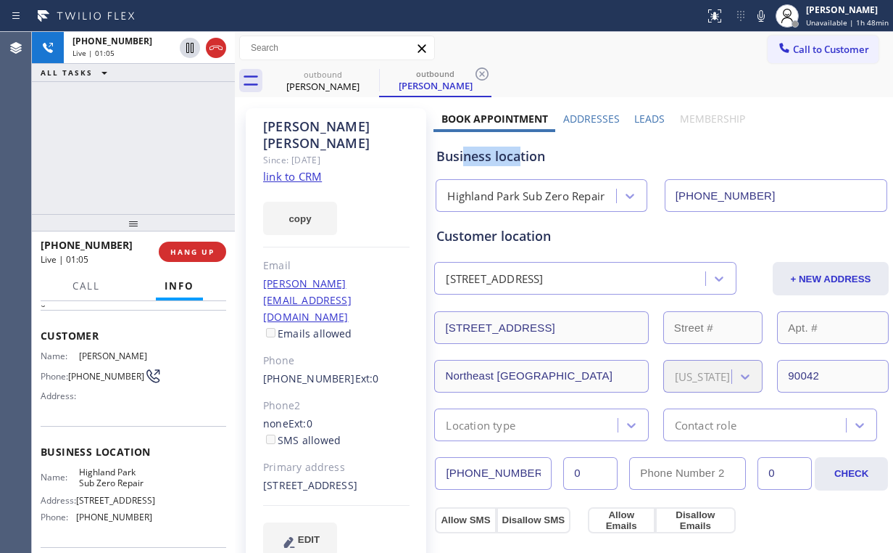
scroll to position [58, 0]
click at [144, 151] on div "[PHONE_NUMBER] Live | 01:08 ALL TASKS ALL TASKS ACTIVE TASKS TASKS IN WRAP UP" at bounding box center [133, 123] width 203 height 182
click at [144, 151] on div "[PHONE_NUMBER] Live | 01:10 ALL TASKS ALL TASKS ACTIVE TASKS TASKS IN WRAP UP" at bounding box center [133, 123] width 203 height 182
click at [144, 151] on div "[PHONE_NUMBER] Live | 01:11 ALL TASKS ALL TASKS ACTIVE TASKS TASKS IN WRAP UP" at bounding box center [133, 123] width 203 height 182
drag, startPoint x: 144, startPoint y: 151, endPoint x: 148, endPoint y: 158, distance: 8.5
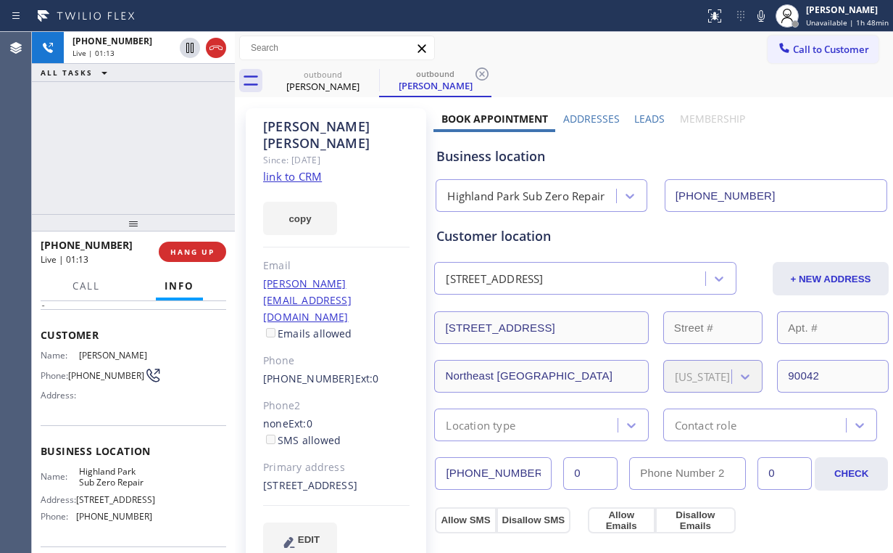
click at [144, 151] on div "[PHONE_NUMBER] Live | 01:13 ALL TASKS ALL TASKS ACTIVE TASKS TASKS IN WRAP UP" at bounding box center [133, 123] width 203 height 182
click at [202, 249] on span "HANG UP" at bounding box center [192, 252] width 44 height 10
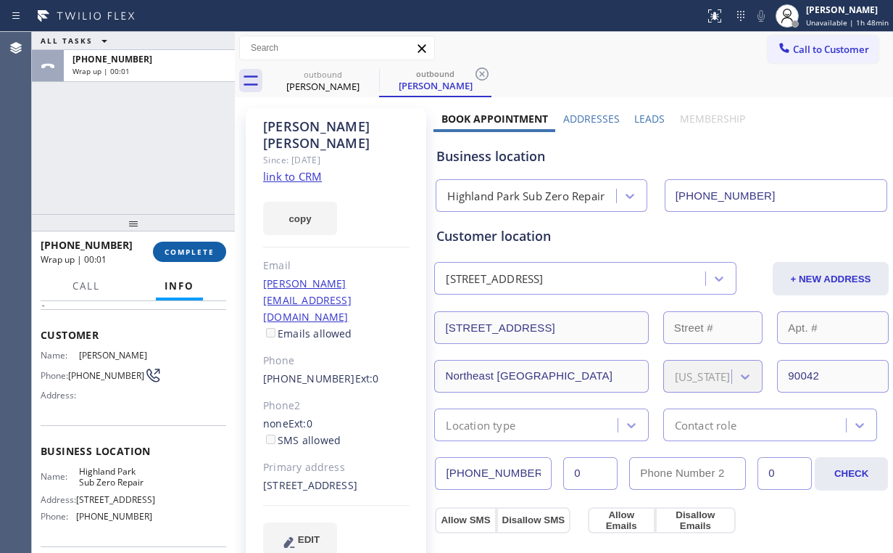
click at [202, 249] on span "COMPLETE" at bounding box center [190, 252] width 50 height 10
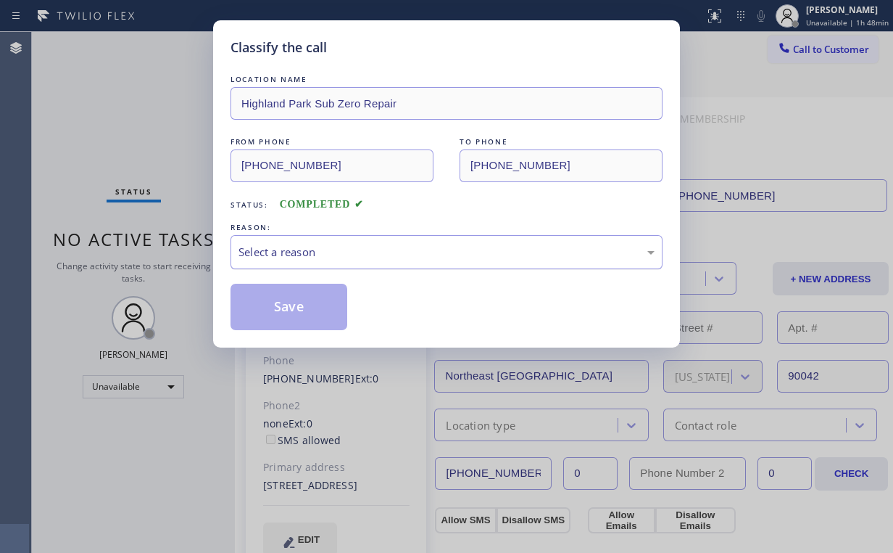
click at [272, 252] on div "Select a reason" at bounding box center [447, 252] width 416 height 17
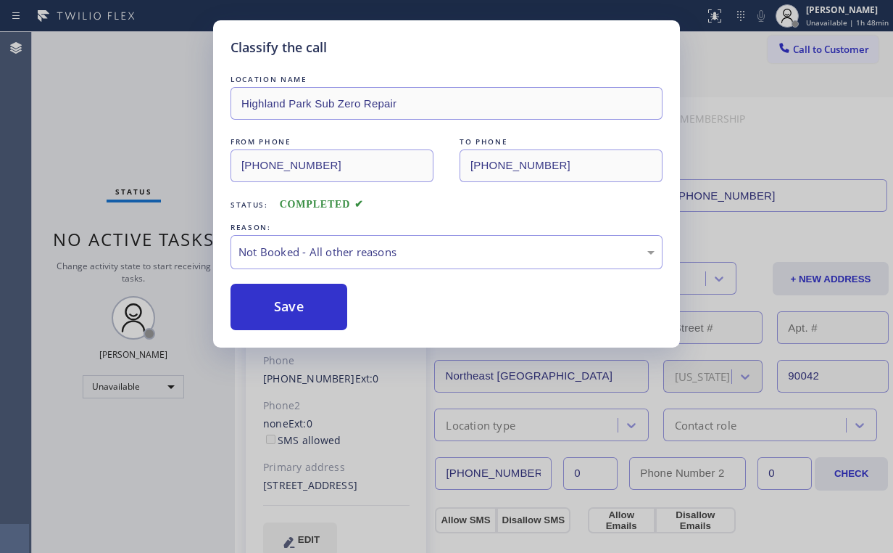
drag, startPoint x: 287, startPoint y: 307, endPoint x: 200, endPoint y: 173, distance: 159.3
click at [286, 306] on button "Save" at bounding box center [289, 307] width 117 height 46
click at [157, 125] on div "Classify the call LOCATION NAME [GEOGRAPHIC_DATA] Sub Zero Repair FROM PHONE [P…" at bounding box center [446, 276] width 893 height 553
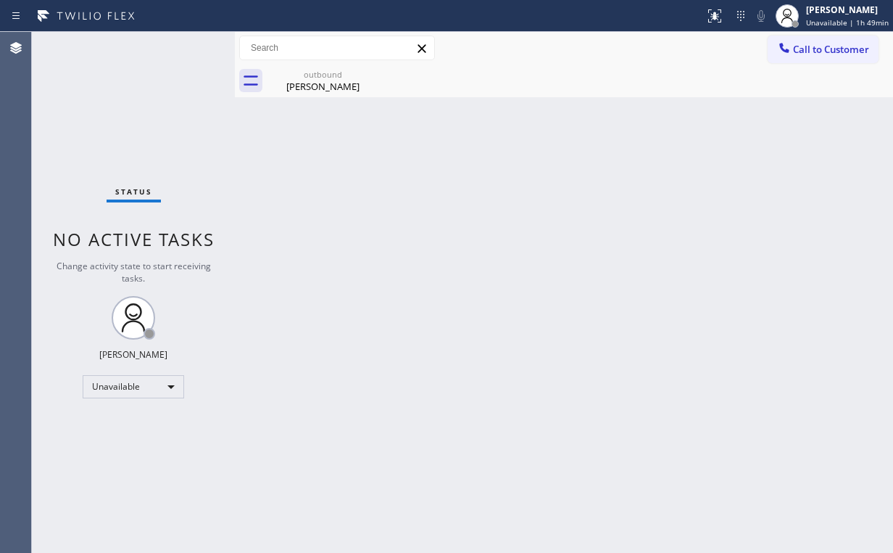
click at [822, 54] on span "Call to Customer" at bounding box center [831, 49] width 76 height 13
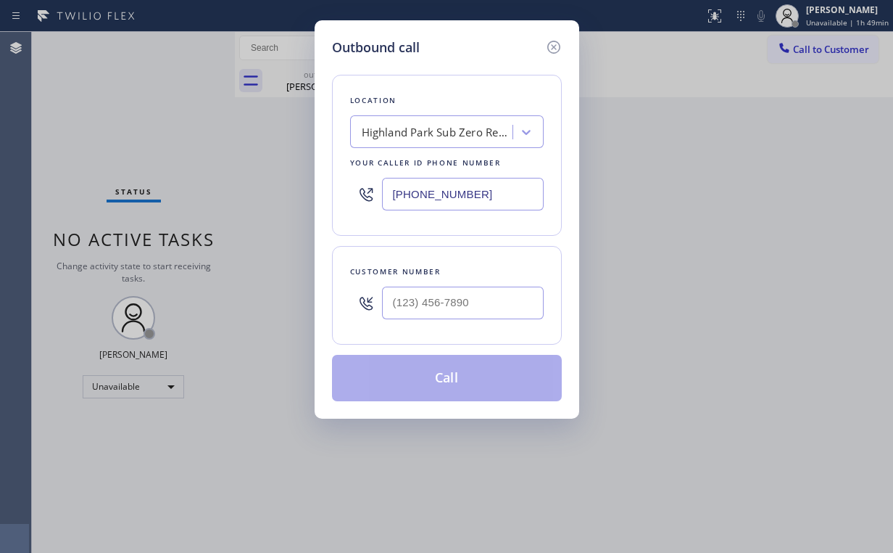
click at [252, 197] on div "Outbound call Location [GEOGRAPHIC_DATA] Sub Zero Repair Your caller id phone n…" at bounding box center [446, 276] width 893 height 553
paste input "47) 801-7925"
type input "[PHONE_NUMBER]"
drag, startPoint x: 445, startPoint y: 302, endPoint x: 460, endPoint y: 306, distance: 15.1
click at [450, 305] on input "(___) ___-____" at bounding box center [463, 302] width 162 height 33
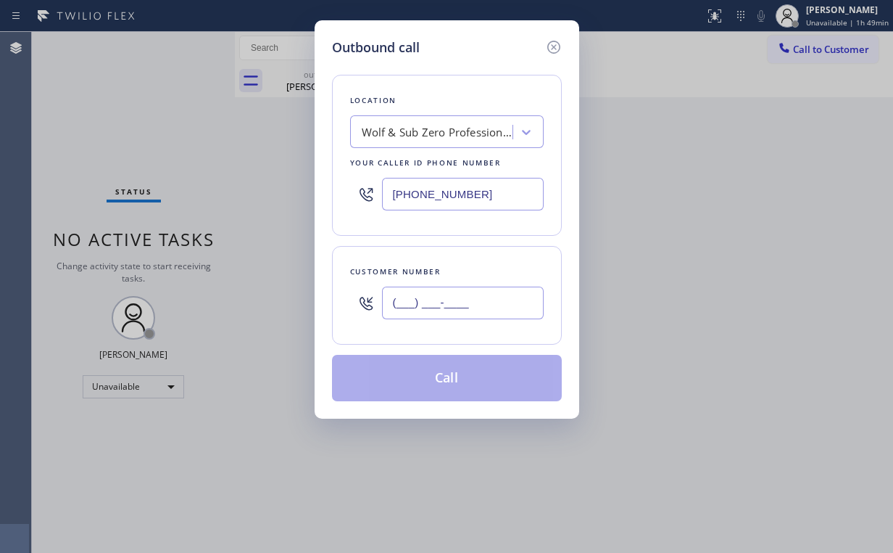
paste input "347) 216-8385"
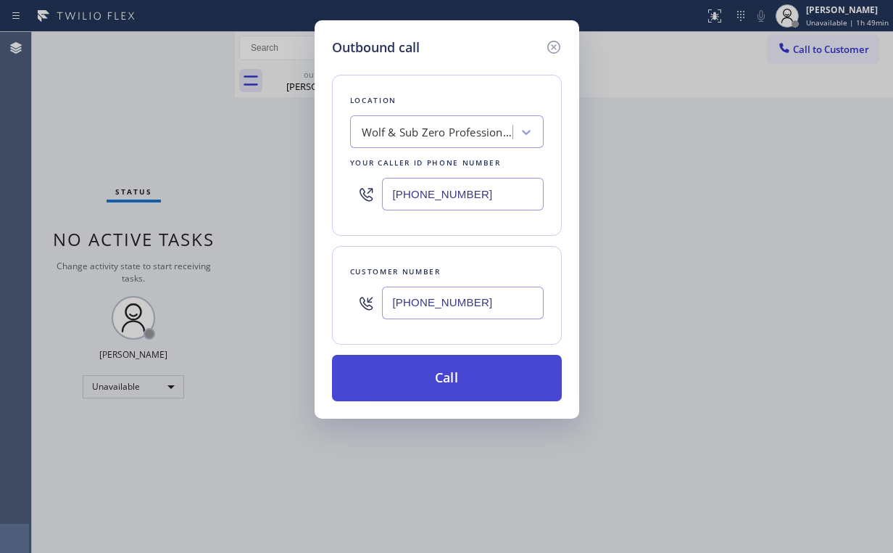
type input "[PHONE_NUMBER]"
click at [446, 382] on button "Call" at bounding box center [447, 378] width 230 height 46
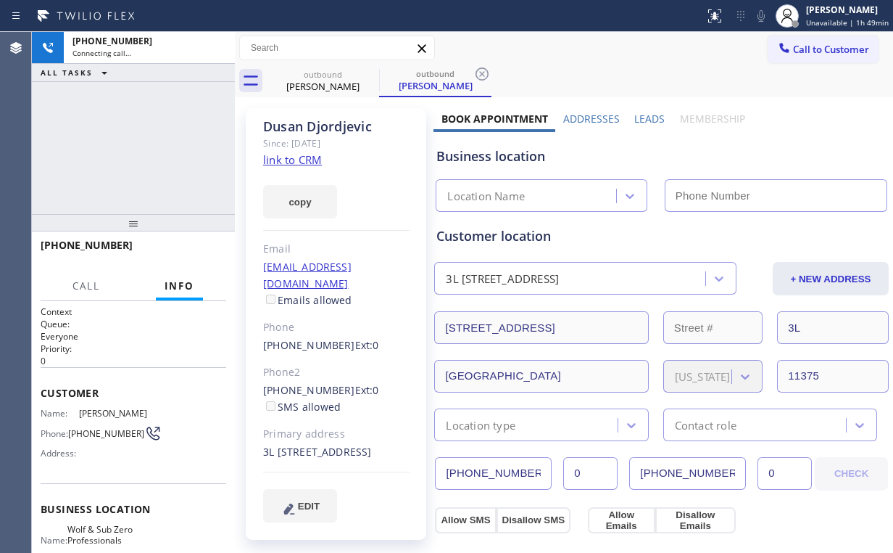
click at [125, 139] on div "[PHONE_NUMBER] Connecting call… ALL TASKS ALL TASKS ACTIVE TASKS TASKS IN WRAP …" at bounding box center [133, 123] width 203 height 182
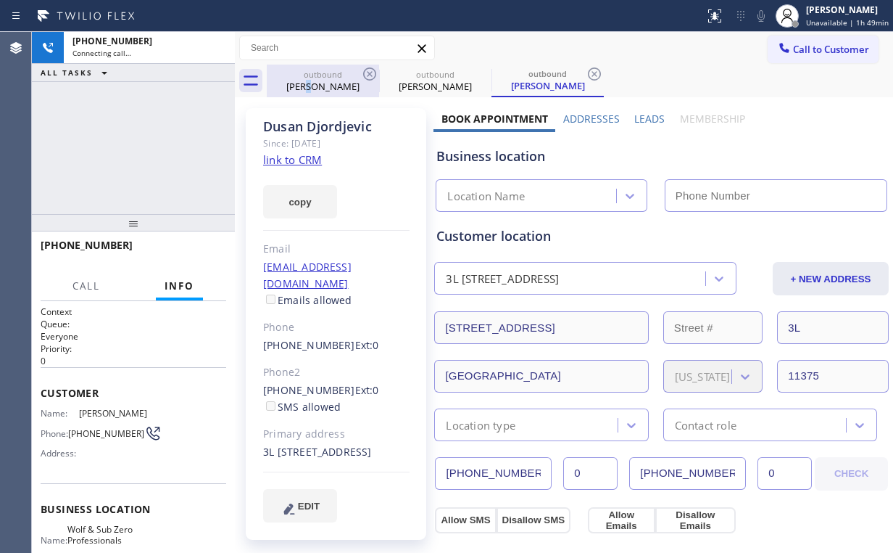
click at [313, 86] on div "[PERSON_NAME]" at bounding box center [323, 86] width 110 height 13
type input "[PHONE_NUMBER]"
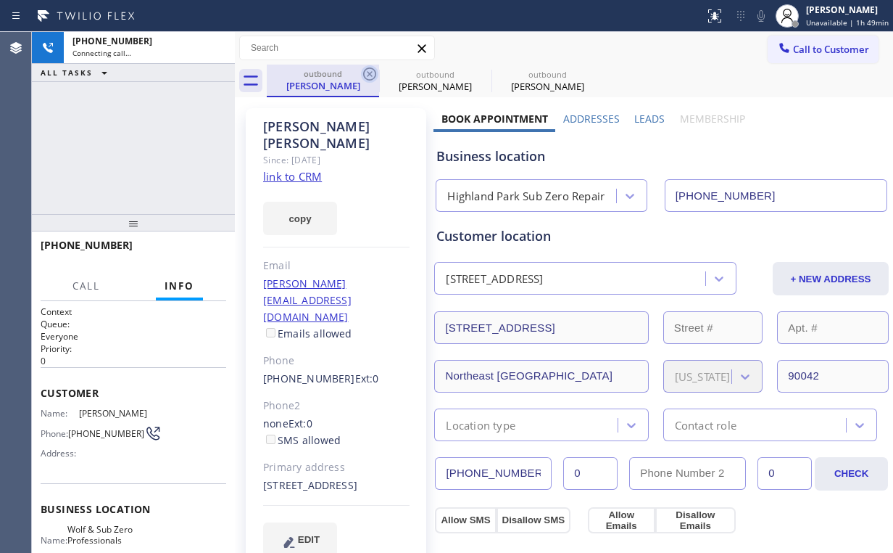
click at [371, 67] on icon at bounding box center [369, 73] width 13 height 13
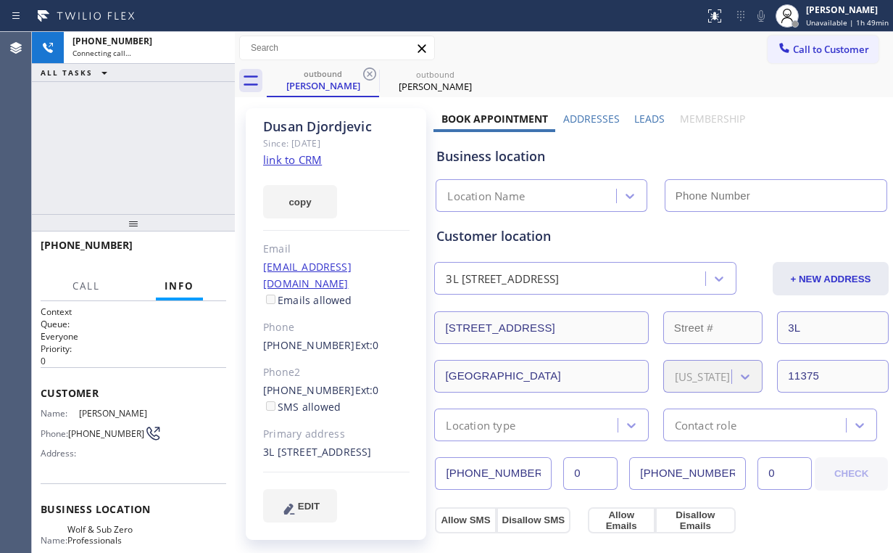
type input "[PHONE_NUMBER]"
click at [138, 149] on div "[PHONE_NUMBER] Connecting call… ALL TASKS ALL TASKS ACTIVE TASKS TASKS IN WRAP …" at bounding box center [133, 123] width 203 height 182
click at [563, 65] on div "outbound [PERSON_NAME] outbound [PERSON_NAME]" at bounding box center [580, 81] width 627 height 33
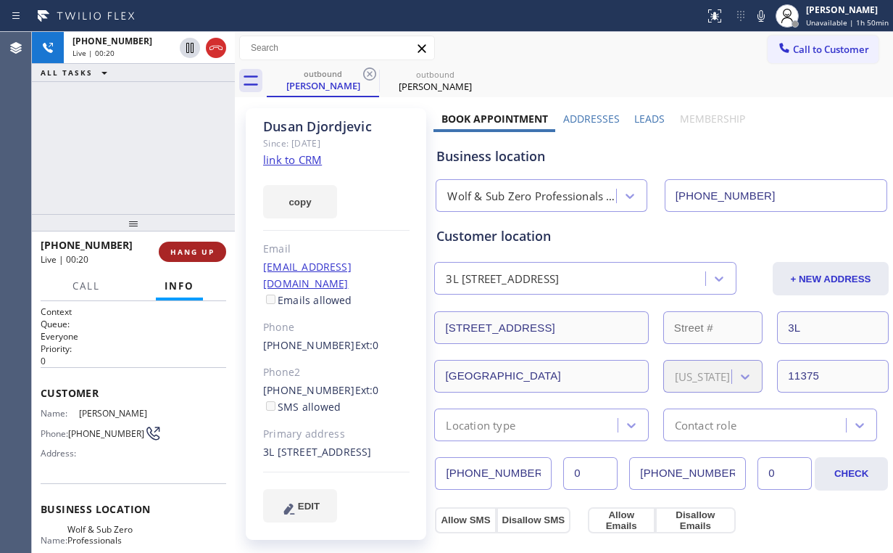
click at [197, 257] on button "HANG UP" at bounding box center [192, 251] width 67 height 20
click at [199, 257] on button "HANG UP" at bounding box center [192, 251] width 67 height 20
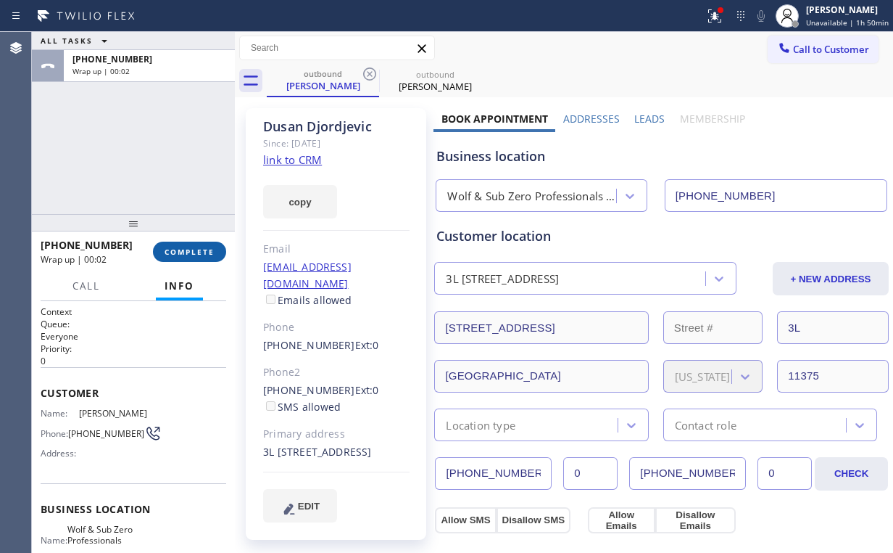
click at [202, 256] on span "COMPLETE" at bounding box center [190, 252] width 50 height 10
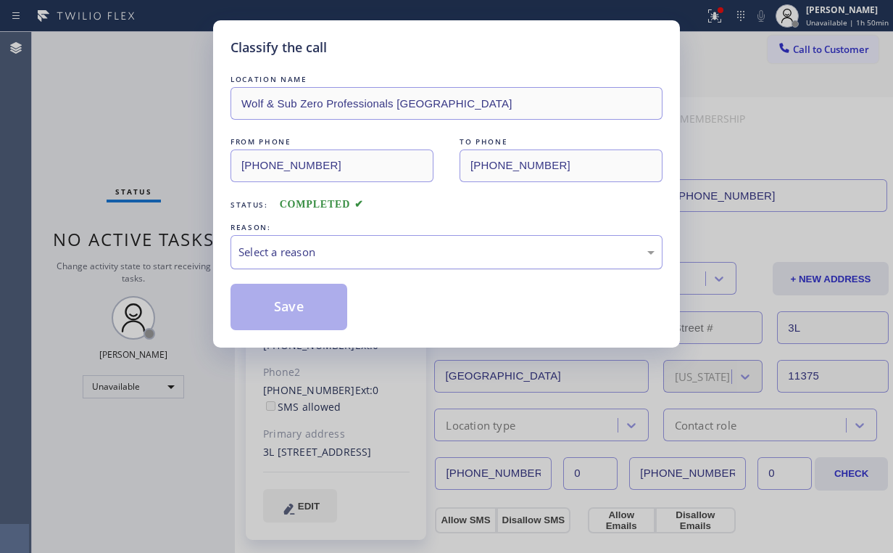
click at [302, 255] on div "Select a reason" at bounding box center [447, 252] width 416 height 17
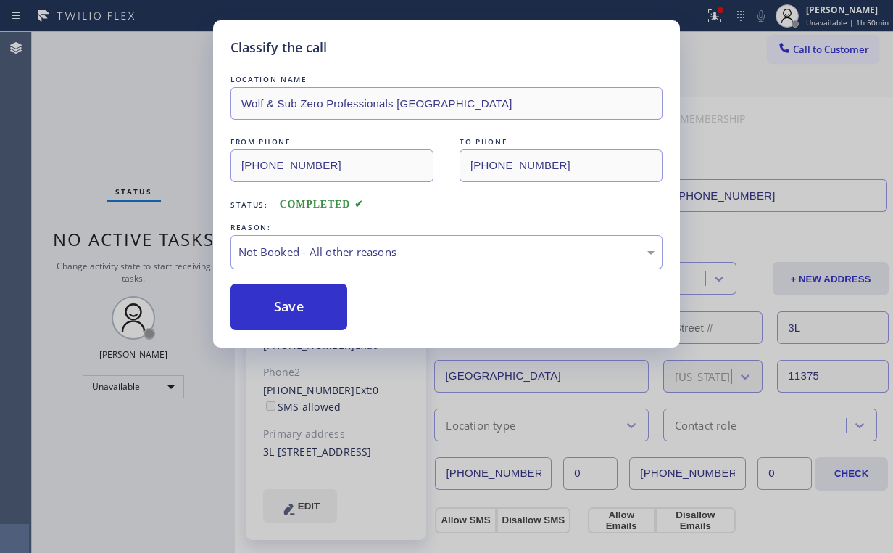
click at [297, 305] on button "Save" at bounding box center [289, 307] width 117 height 46
click at [123, 99] on div "Classify the call LOCATION NAME Wolf & Sub Zero Professionals [GEOGRAPHIC_DATA]…" at bounding box center [446, 276] width 893 height 553
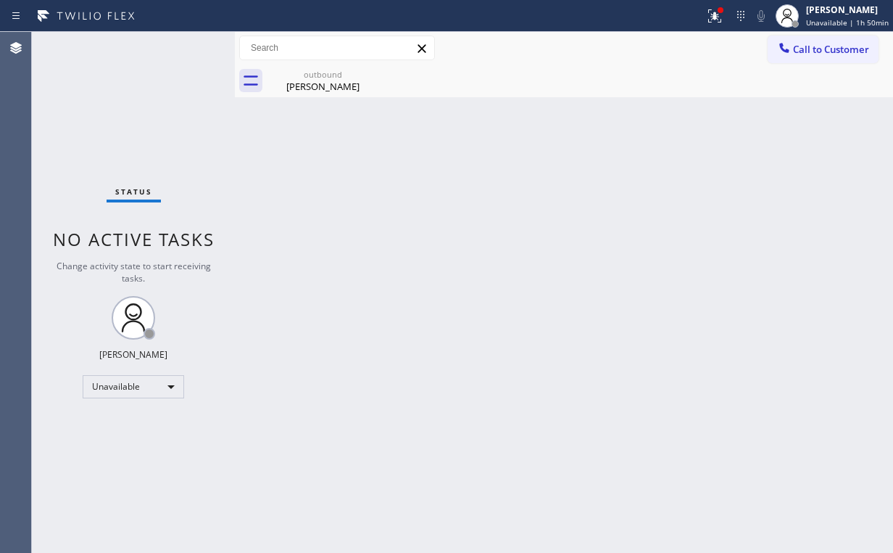
drag, startPoint x: 722, startPoint y: 11, endPoint x: 690, endPoint y: 87, distance: 82.8
click at [722, 12] on div at bounding box center [721, 10] width 6 height 6
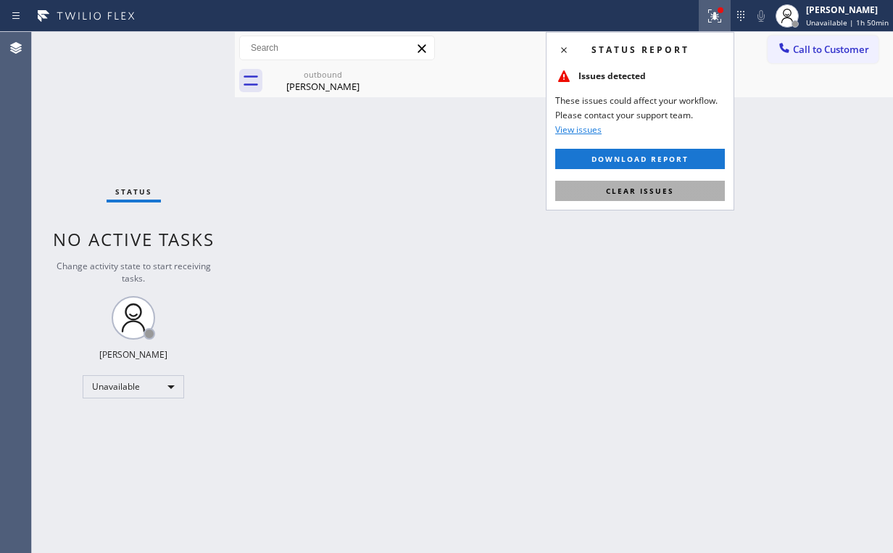
click at [661, 197] on button "Clear issues" at bounding box center [640, 191] width 170 height 20
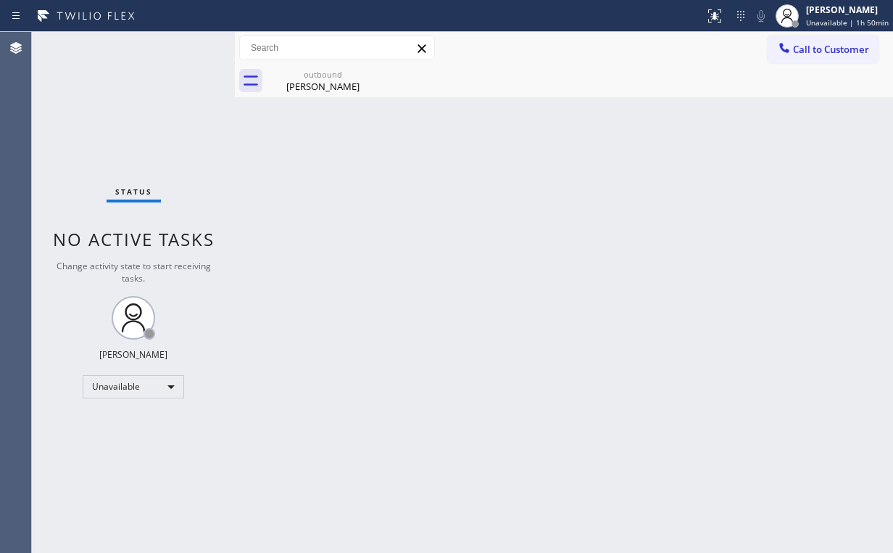
click at [751, 177] on div "Back to Dashboard Change Sender ID Customers Technicians Select a contact Outbo…" at bounding box center [564, 292] width 658 height 521
click at [811, 32] on div "Call to Customer Outbound call Location Wolf & Sub Zero Professionals [GEOGRAPH…" at bounding box center [564, 48] width 658 height 33
drag, startPoint x: 813, startPoint y: 47, endPoint x: 557, endPoint y: 247, distance: 324.5
click at [813, 48] on span "Call to Customer" at bounding box center [831, 49] width 76 height 13
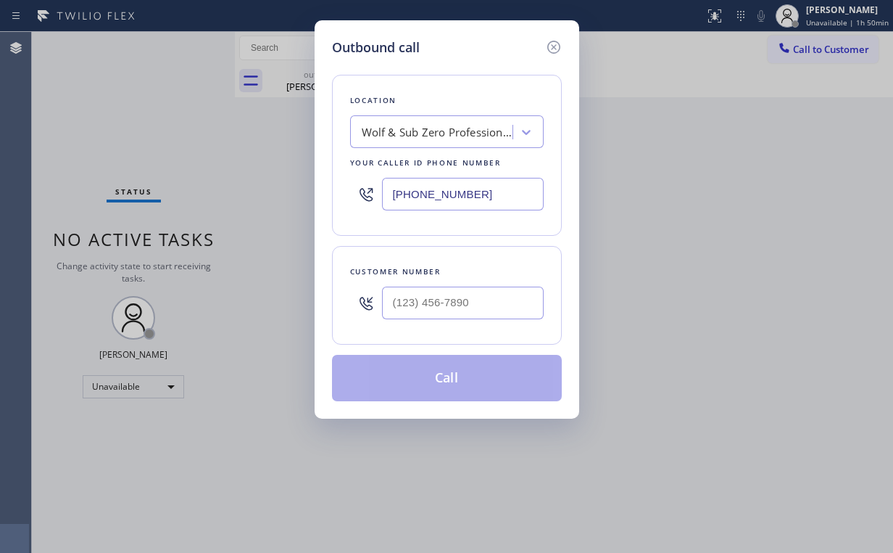
click at [474, 321] on div at bounding box center [463, 302] width 162 height 47
click at [469, 292] on input "(___) ___-____" at bounding box center [463, 302] width 162 height 33
paste input "347) 216-8385"
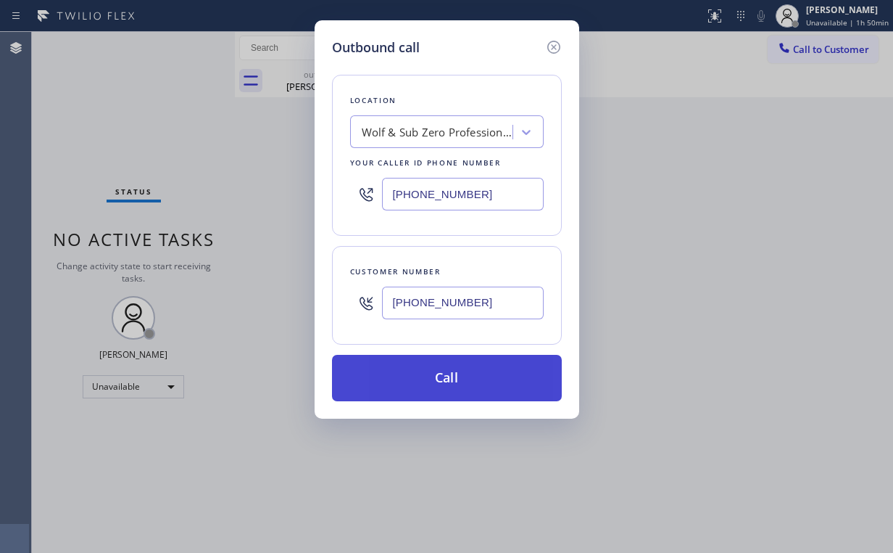
type input "[PHONE_NUMBER]"
click at [425, 382] on button "Call" at bounding box center [447, 378] width 230 height 46
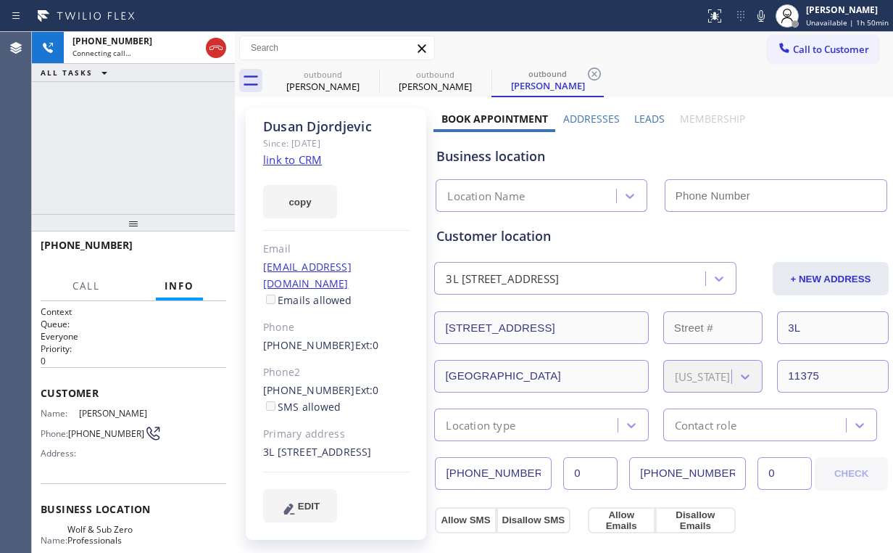
drag, startPoint x: 96, startPoint y: 140, endPoint x: 107, endPoint y: 140, distance: 10.9
click at [98, 140] on div "[PHONE_NUMBER] Connecting call… ALL TASKS ALL TASKS ACTIVE TASKS TASKS IN WRAP …" at bounding box center [133, 123] width 203 height 182
drag, startPoint x: 318, startPoint y: 86, endPoint x: 368, endPoint y: 73, distance: 52.4
click at [318, 86] on div "[PERSON_NAME]" at bounding box center [323, 86] width 110 height 13
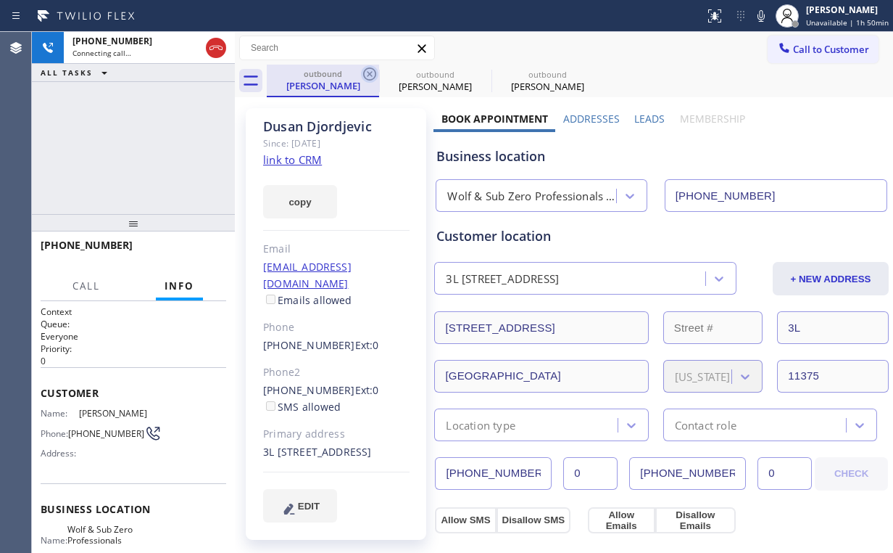
click at [375, 72] on icon at bounding box center [369, 73] width 13 height 13
click at [175, 127] on div "[PHONE_NUMBER] Connecting call… ALL TASKS ALL TASKS ACTIVE TASKS TASKS IN WRAP …" at bounding box center [133, 123] width 203 height 182
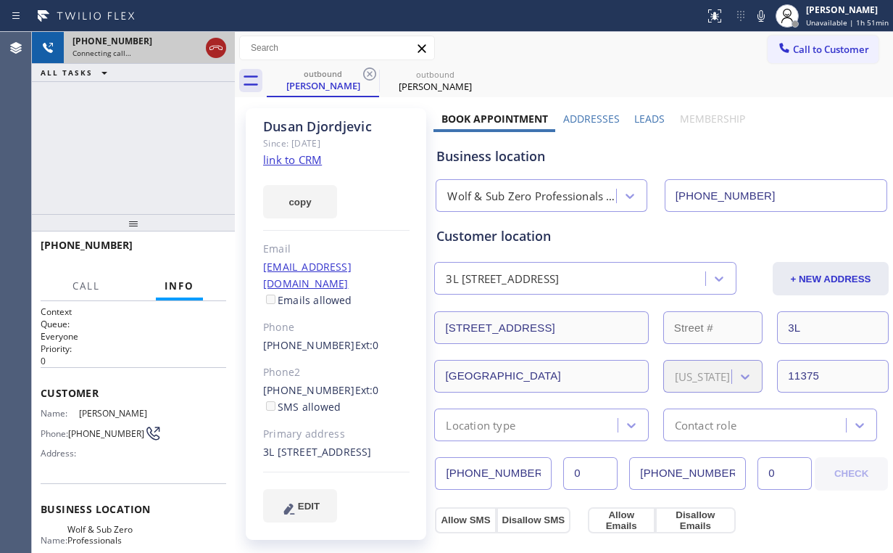
click at [216, 46] on icon at bounding box center [215, 47] width 17 height 17
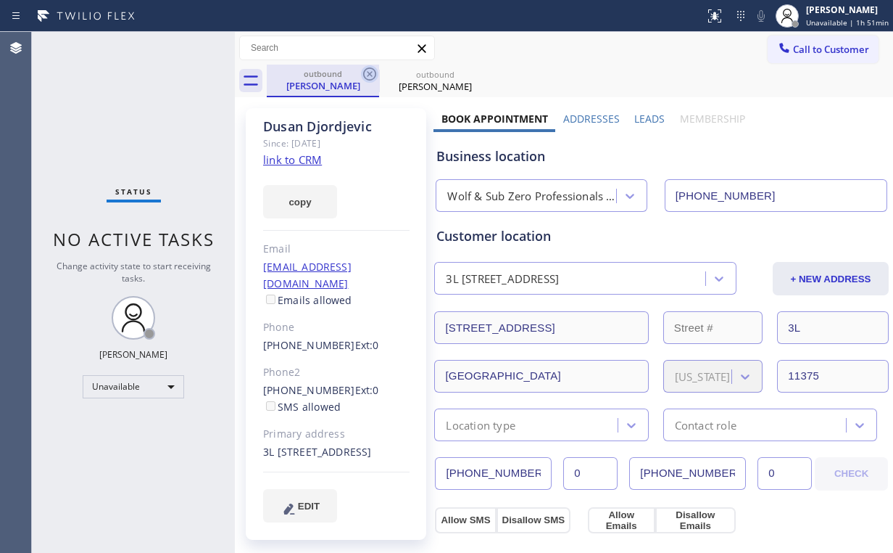
click at [368, 73] on icon at bounding box center [369, 73] width 17 height 17
drag, startPoint x: 368, startPoint y: 73, endPoint x: 439, endPoint y: 104, distance: 77.3
click at [0, 0] on icon at bounding box center [0, 0] width 0 height 0
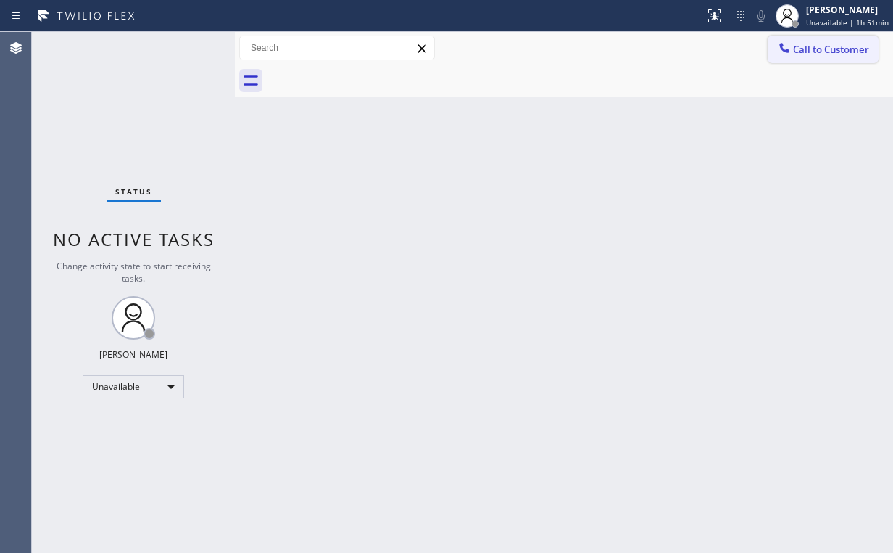
click at [813, 55] on span "Call to Customer" at bounding box center [831, 49] width 76 height 13
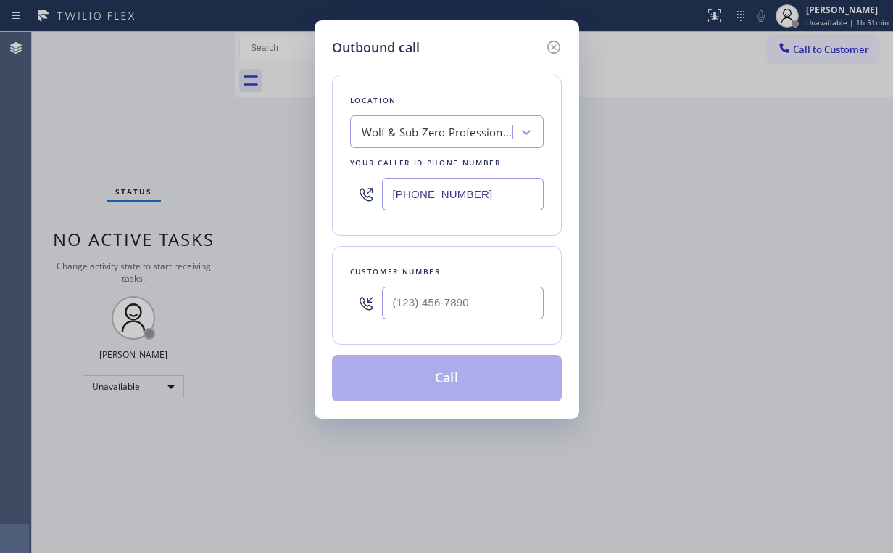
drag, startPoint x: 484, startPoint y: 197, endPoint x: 302, endPoint y: 198, distance: 182.0
click at [302, 198] on div "Outbound call Location Wolf & Sub Zero Professionals [GEOGRAPHIC_DATA] Your cal…" at bounding box center [446, 276] width 893 height 553
paste input "714) 681-1582"
type input "[PHONE_NUMBER]"
click at [488, 293] on input "(___) ___-____" at bounding box center [463, 302] width 162 height 33
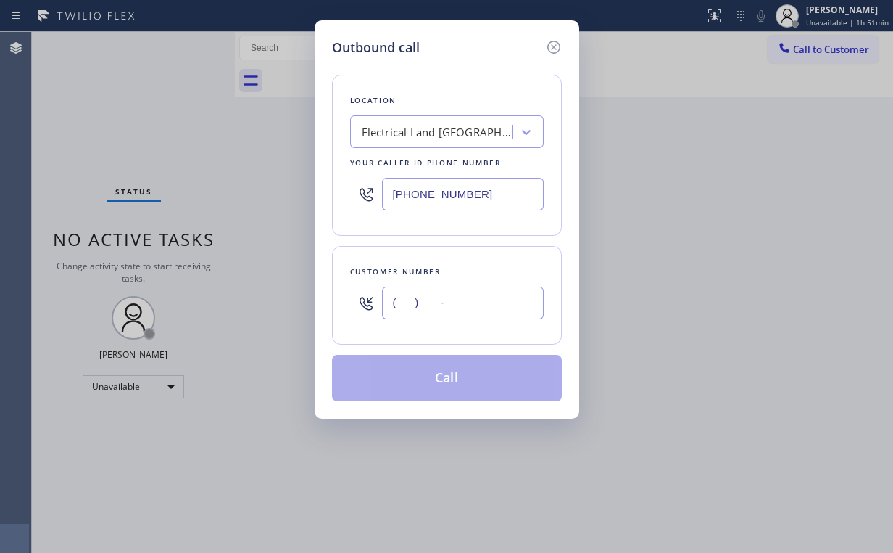
paste input "949) 331-7825"
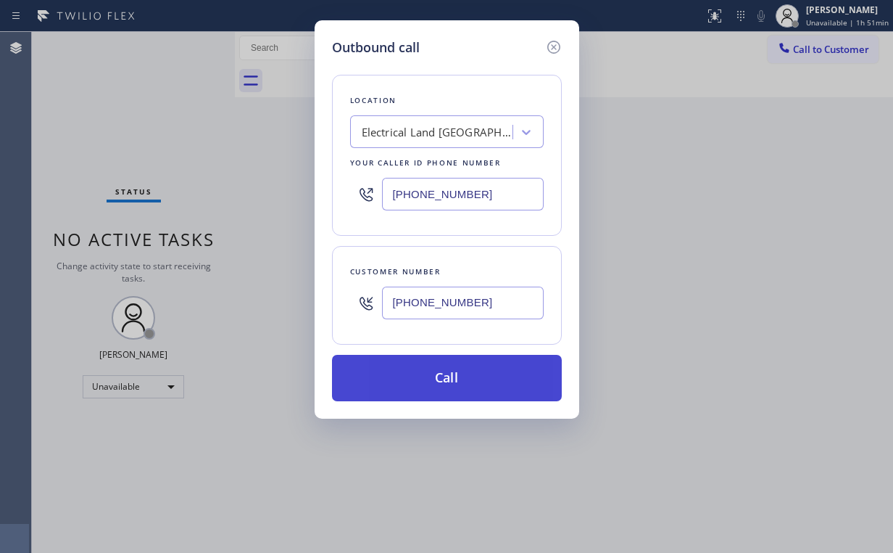
type input "[PHONE_NUMBER]"
click at [422, 365] on button "Call" at bounding box center [447, 378] width 230 height 46
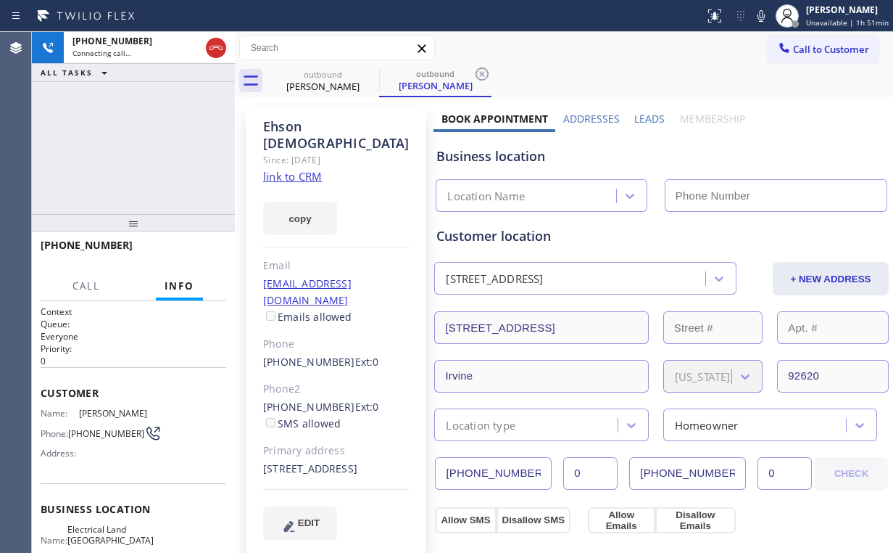
drag, startPoint x: 93, startPoint y: 131, endPoint x: 178, endPoint y: 91, distance: 94.7
click at [93, 131] on div "[PHONE_NUMBER] Connecting call… ALL TASKS ALL TASKS ACTIVE TASKS TASKS IN WRAP …" at bounding box center [133, 123] width 203 height 182
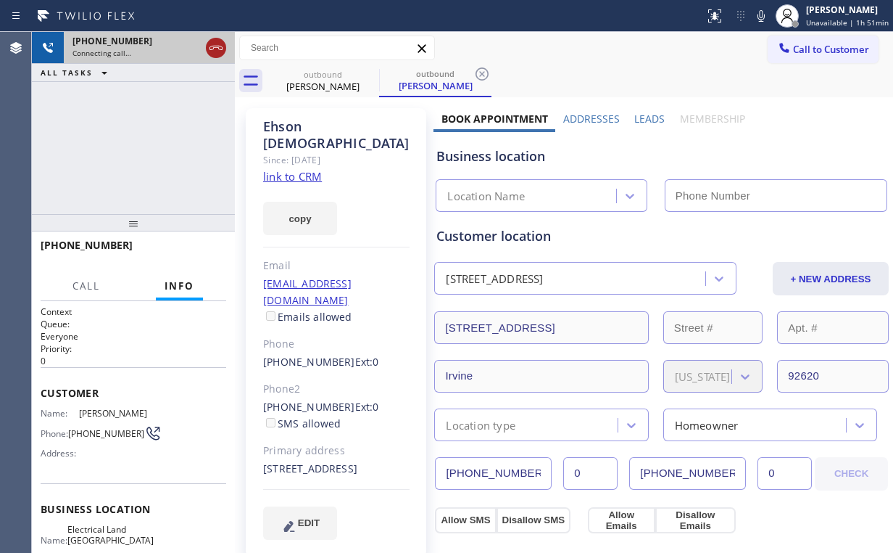
click at [212, 46] on icon at bounding box center [215, 47] width 17 height 17
click at [330, 86] on div "[PERSON_NAME]" at bounding box center [323, 86] width 110 height 13
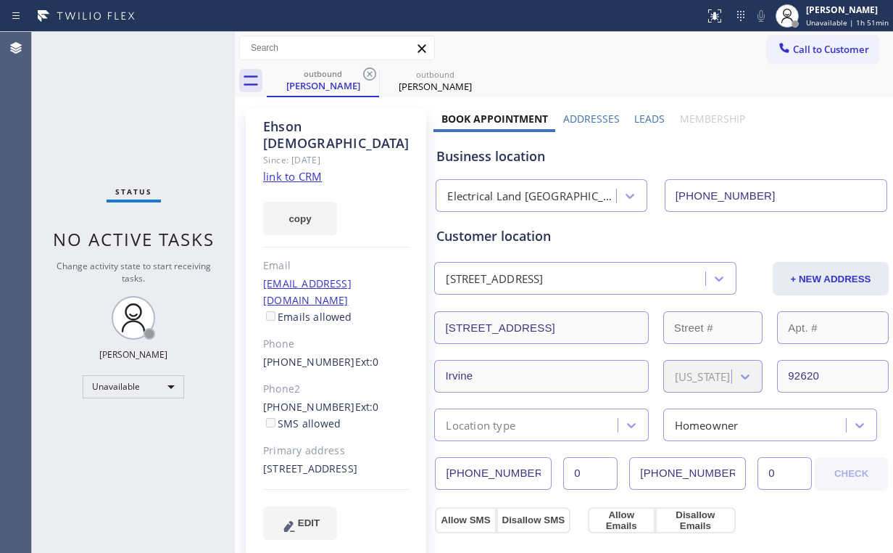
type input "[PHONE_NUMBER]"
click at [425, 80] on div "[PERSON_NAME]" at bounding box center [436, 86] width 110 height 13
click at [307, 169] on link "link to CRM" at bounding box center [292, 176] width 59 height 15
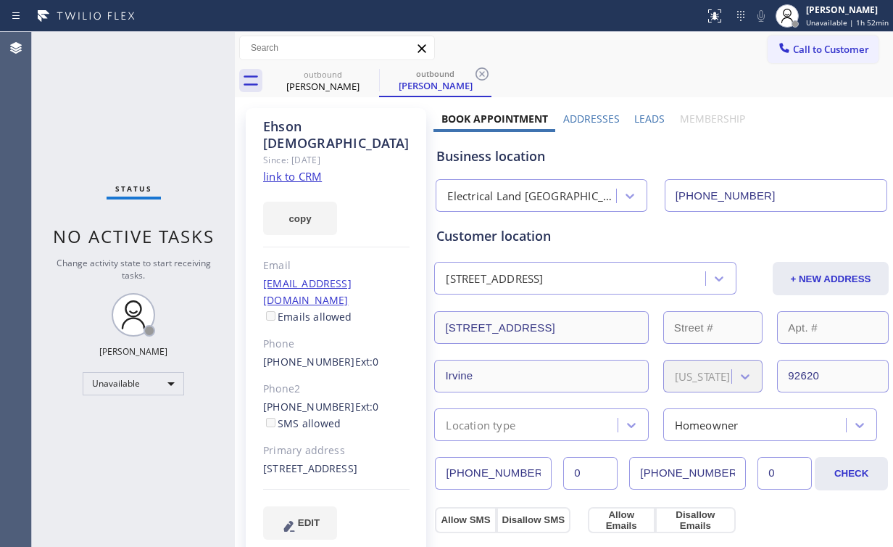
click at [112, 101] on div "Status No active tasks Change activity state to start receiving tasks. [PERSON_…" at bounding box center [133, 289] width 203 height 515
drag, startPoint x: 329, startPoint y: 77, endPoint x: 365, endPoint y: 76, distance: 37.0
click at [330, 77] on div "outbound" at bounding box center [323, 74] width 110 height 11
click at [370, 75] on icon at bounding box center [369, 73] width 17 height 17
click at [0, 0] on icon at bounding box center [0, 0] width 0 height 0
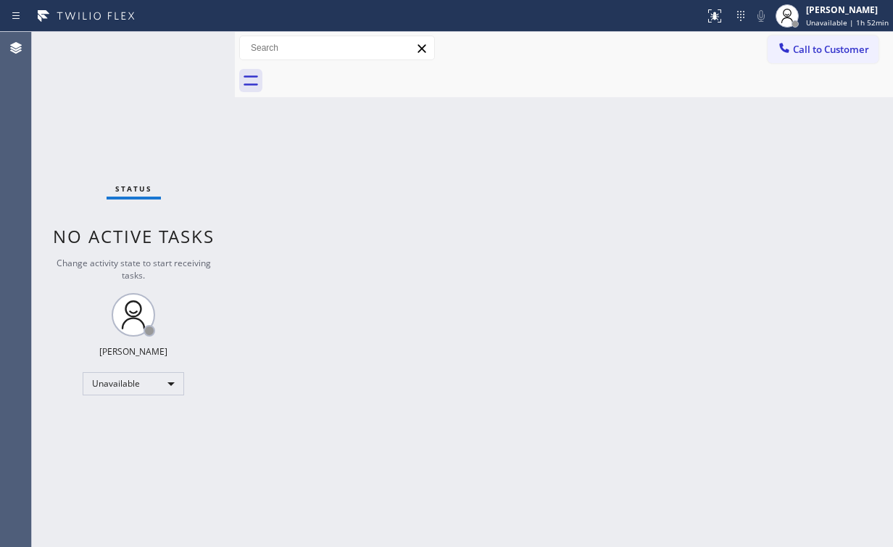
click at [117, 78] on div "Status No active tasks Change activity state to start receiving tasks. [PERSON_…" at bounding box center [133, 289] width 203 height 515
drag, startPoint x: 826, startPoint y: 39, endPoint x: 717, endPoint y: 96, distance: 122.6
click at [824, 40] on button "Call to Customer" at bounding box center [823, 50] width 111 height 28
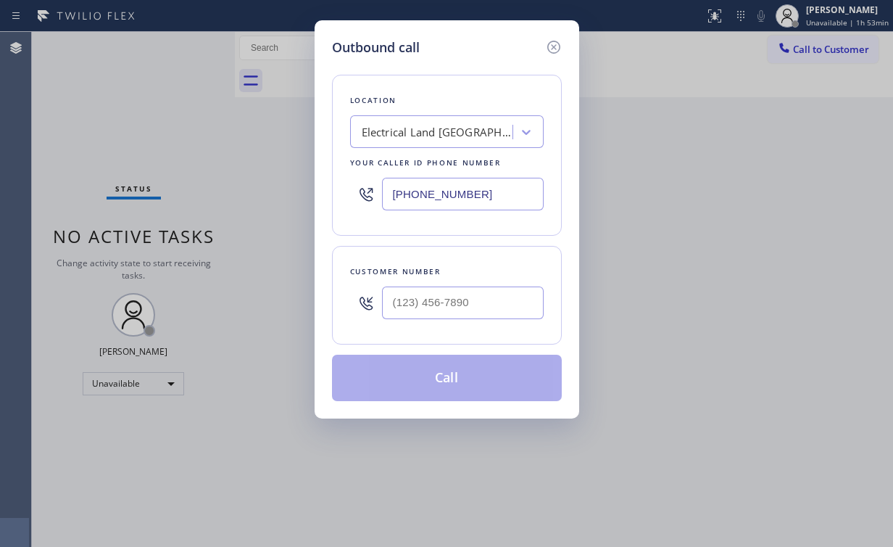
drag, startPoint x: 476, startPoint y: 194, endPoint x: 292, endPoint y: 184, distance: 184.4
click at [318, 193] on div "Outbound call Location Electrical Land [GEOGRAPHIC_DATA][PERSON_NAME] Your call…" at bounding box center [447, 219] width 265 height 398
paste input "424) 374-0209"
type input "[PHONE_NUMBER]"
click at [453, 300] on input "(___) ___-____" at bounding box center [463, 302] width 162 height 33
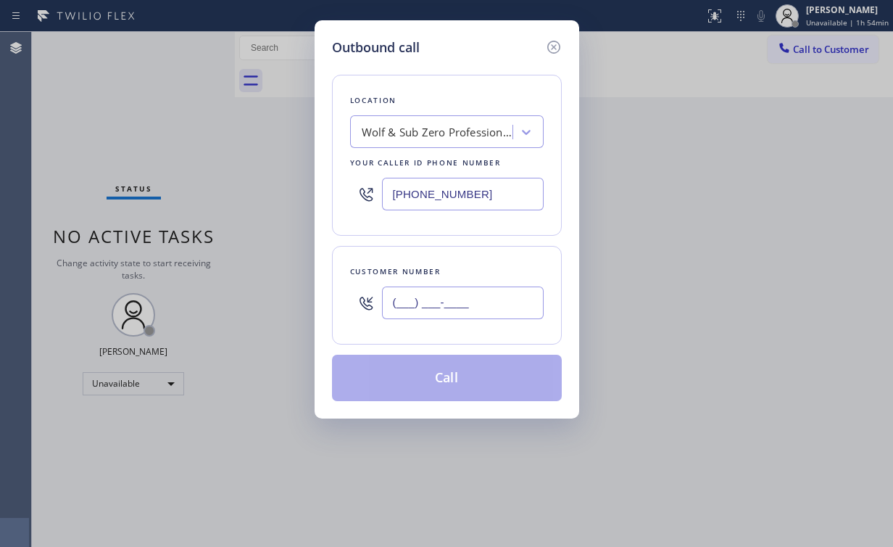
paste input "310) 227-7276"
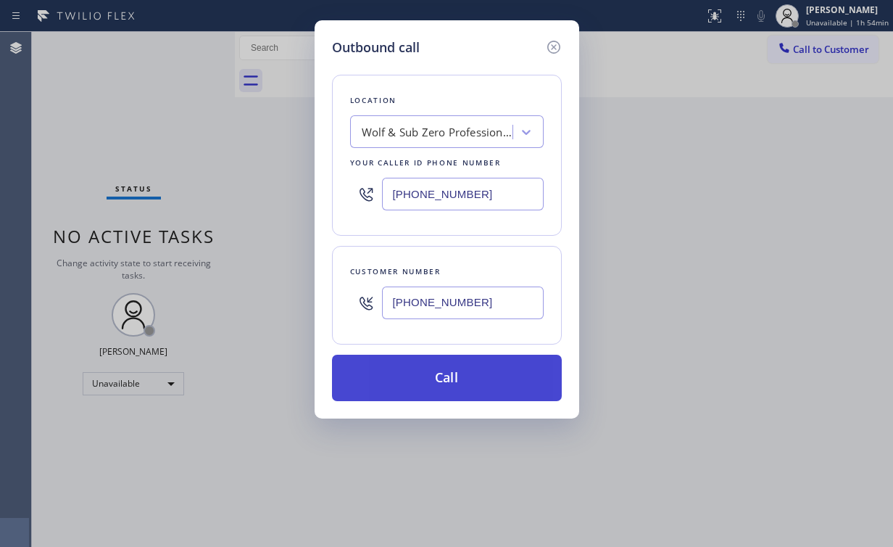
type input "[PHONE_NUMBER]"
click at [415, 388] on button "Call" at bounding box center [447, 378] width 230 height 46
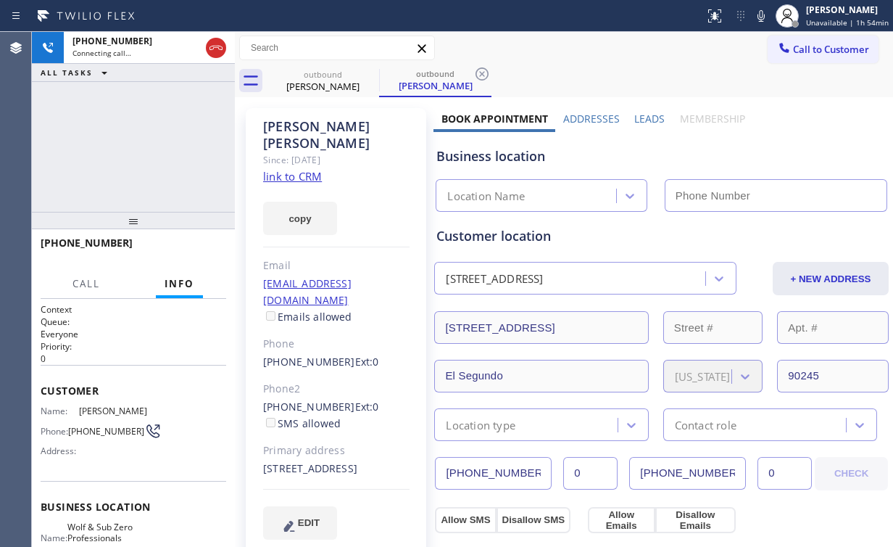
type input "[PHONE_NUMBER]"
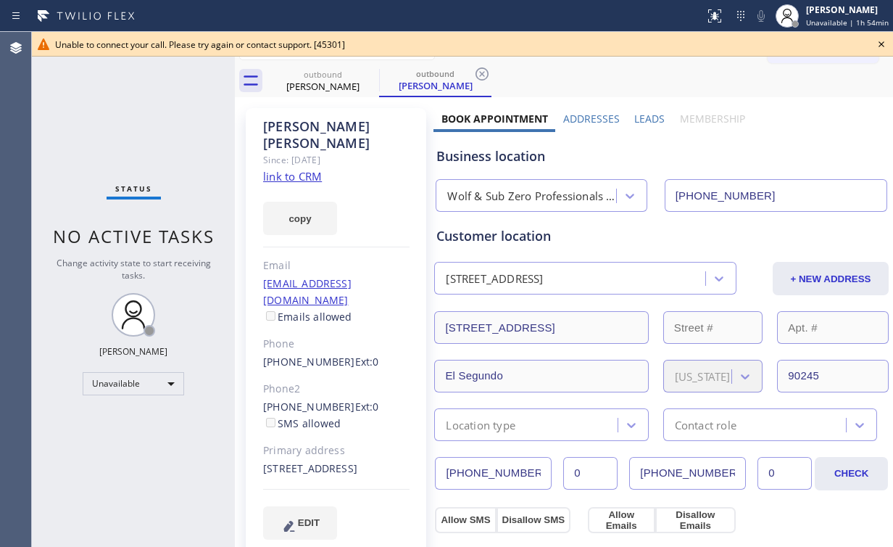
click at [883, 41] on icon at bounding box center [881, 44] width 17 height 17
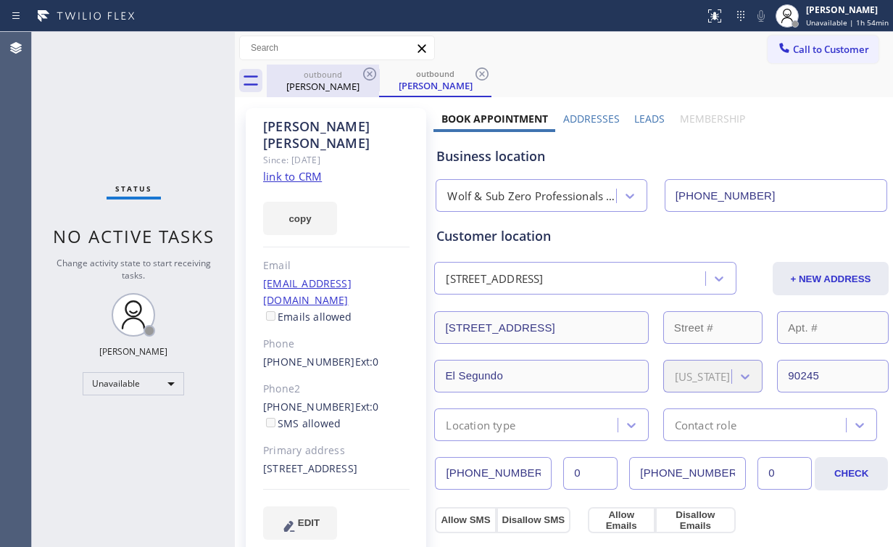
drag, startPoint x: 287, startPoint y: 84, endPoint x: 331, endPoint y: 83, distance: 43.5
click at [291, 85] on div "[PERSON_NAME]" at bounding box center [323, 86] width 110 height 13
click at [372, 73] on icon at bounding box center [369, 73] width 17 height 17
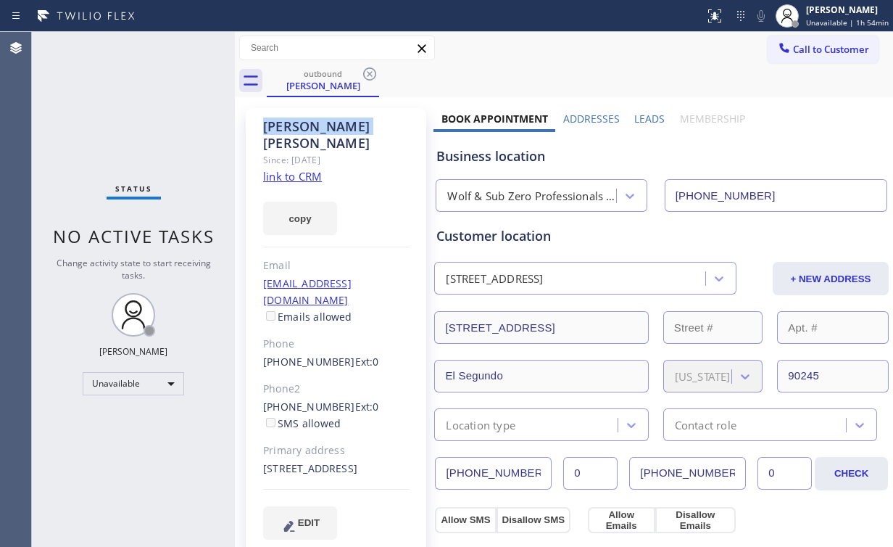
click at [372, 73] on icon at bounding box center [369, 73] width 17 height 17
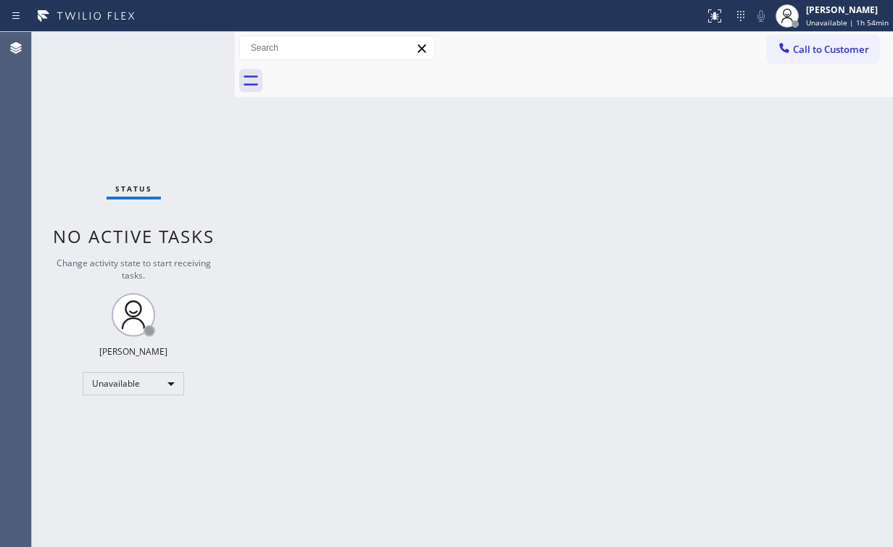
click at [124, 113] on div "Status No active tasks Change activity state to start receiving tasks. [PERSON_…" at bounding box center [133, 289] width 203 height 515
click at [812, 54] on span "Call to Customer" at bounding box center [831, 49] width 76 height 13
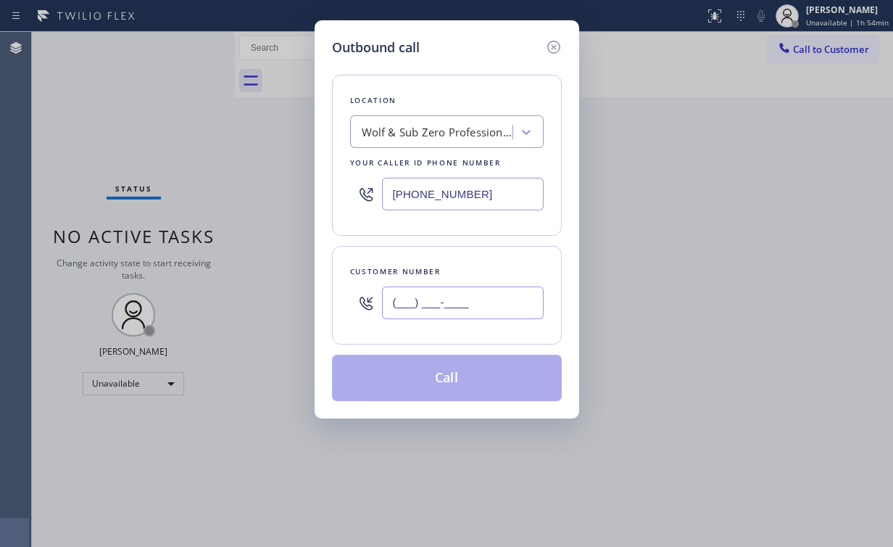
click at [476, 290] on input "(___) ___-____" at bounding box center [463, 302] width 162 height 33
paste input "310) 227-7276"
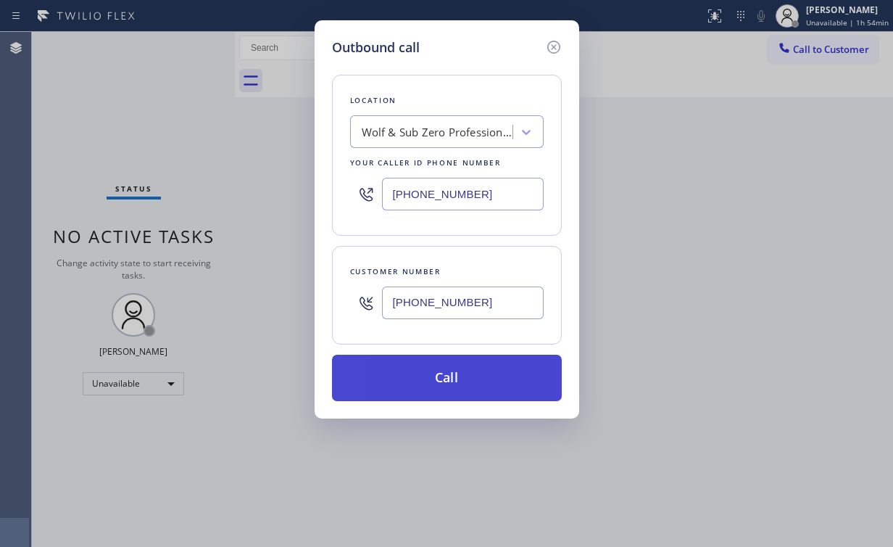
type input "[PHONE_NUMBER]"
click at [437, 372] on button "Call" at bounding box center [447, 378] width 230 height 46
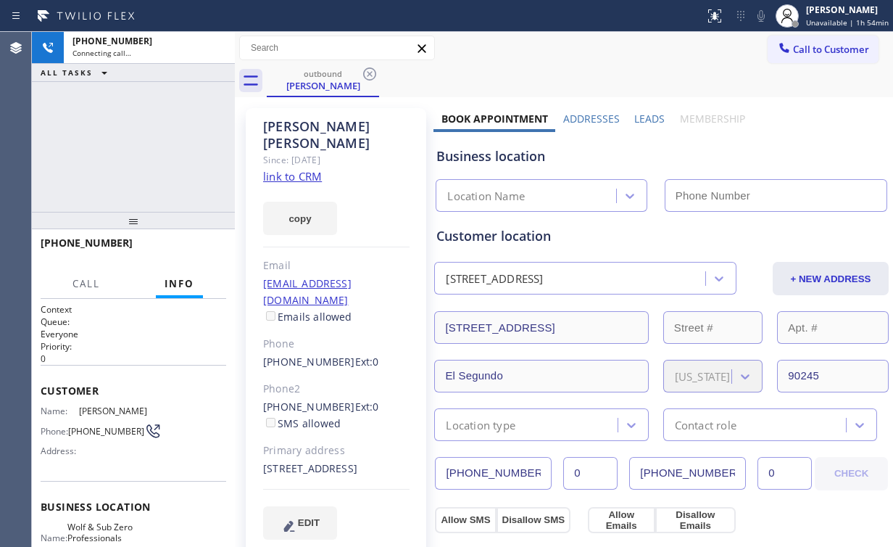
click at [142, 125] on div "[PHONE_NUMBER] Connecting call… ALL TASKS ALL TASKS ACTIVE TASKS TASKS IN WRAP …" at bounding box center [133, 122] width 203 height 180
type input "[PHONE_NUMBER]"
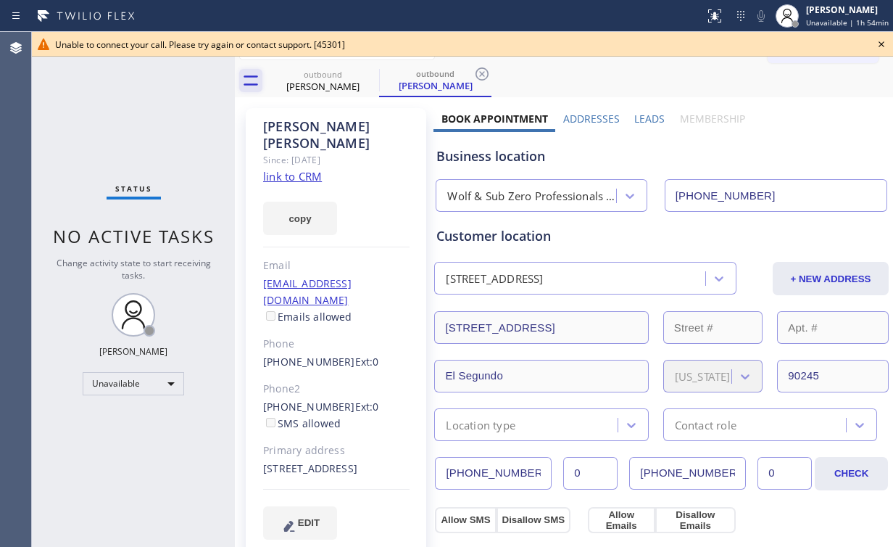
drag, startPoint x: 136, startPoint y: 160, endPoint x: 261, endPoint y: 87, distance: 144.3
click at [137, 160] on div "Status No active tasks Change activity state to start receiving tasks. [PERSON_…" at bounding box center [133, 289] width 203 height 515
drag, startPoint x: 318, startPoint y: 84, endPoint x: 359, endPoint y: 78, distance: 41.1
click at [321, 84] on div "[PERSON_NAME]" at bounding box center [323, 86] width 110 height 13
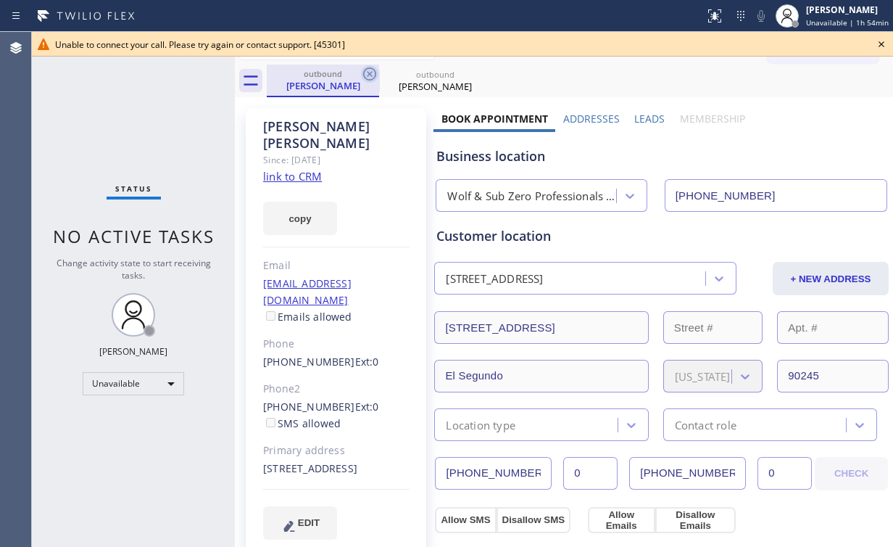
click at [368, 74] on icon at bounding box center [369, 73] width 13 height 13
click at [0, 0] on icon at bounding box center [0, 0] width 0 height 0
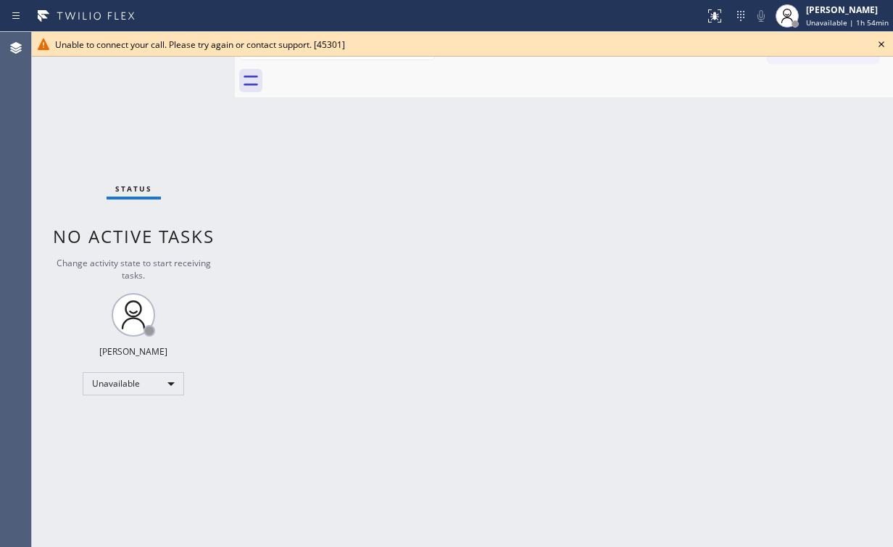
click at [880, 46] on icon at bounding box center [882, 44] width 6 height 6
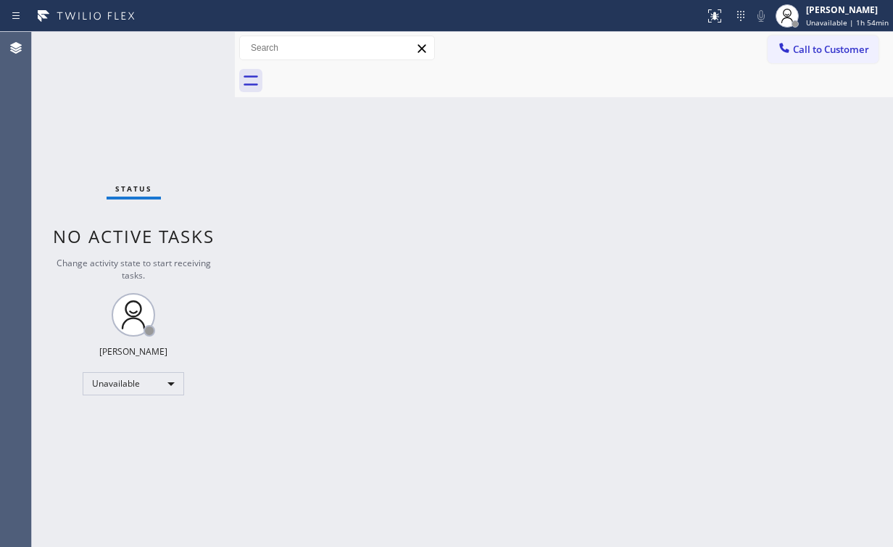
click at [786, 57] on div at bounding box center [784, 49] width 17 height 17
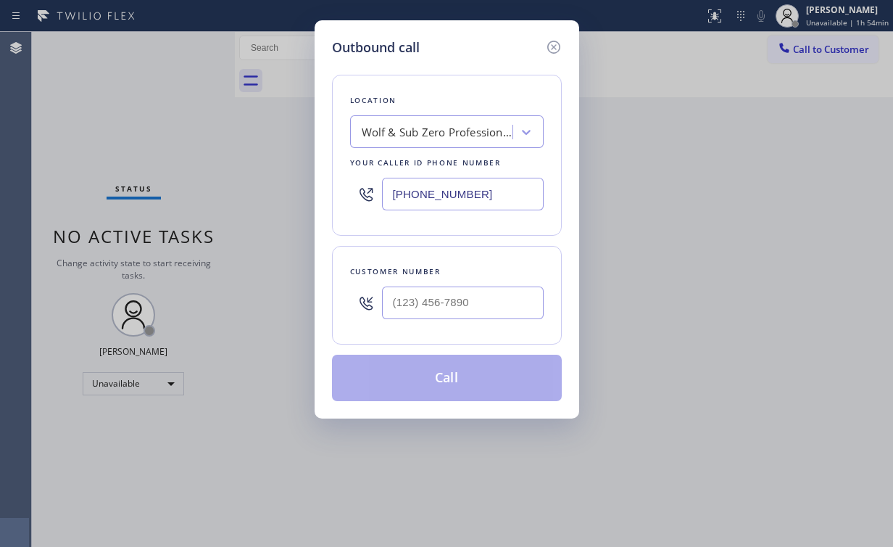
drag, startPoint x: 498, startPoint y: 186, endPoint x: 281, endPoint y: 128, distance: 224.6
click at [252, 169] on div "Outbound call Location Wolf & Sub Zero Professionals [GEOGRAPHIC_DATA] Your cal…" at bounding box center [446, 273] width 893 height 547
paste input "754) 701-2641"
drag, startPoint x: 487, startPoint y: 199, endPoint x: 205, endPoint y: 173, distance: 282.6
click at [281, 186] on div "Outbound call Location Wolf & Sub Zero Professionals [GEOGRAPHIC_DATA] Your cal…" at bounding box center [446, 273] width 893 height 547
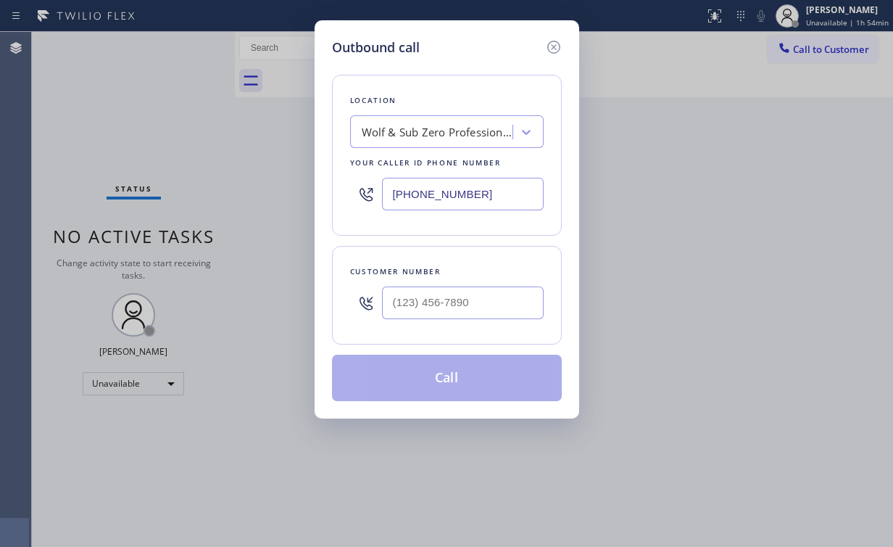
paste input "text"
type input "[PHONE_NUMBER]"
click at [435, 302] on input "(___) ___-____" at bounding box center [463, 302] width 162 height 33
paste input "816) 678-5538"
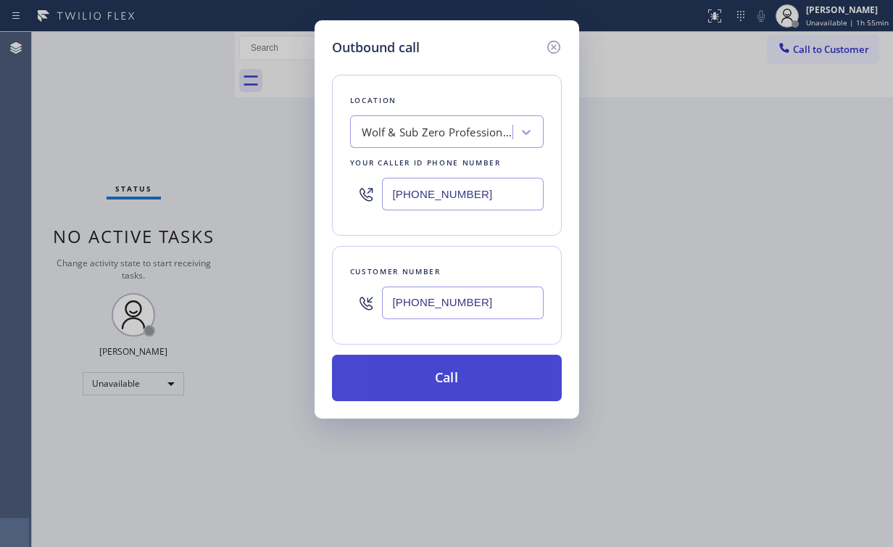
type input "[PHONE_NUMBER]"
click at [434, 382] on button "Call" at bounding box center [447, 378] width 230 height 46
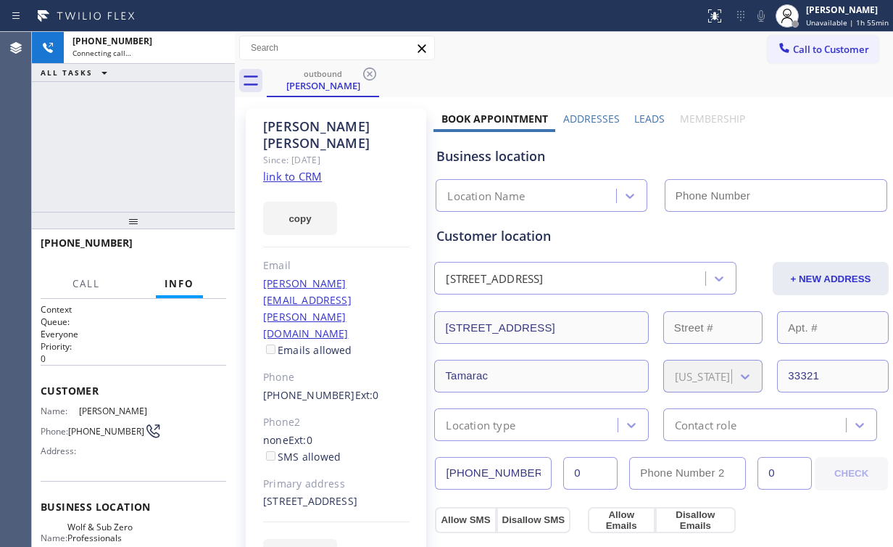
click at [195, 144] on div "[PHONE_NUMBER] Connecting call… ALL TASKS ALL TASKS ACTIVE TASKS TASKS IN WRAP …" at bounding box center [133, 122] width 203 height 180
type input "[PHONE_NUMBER]"
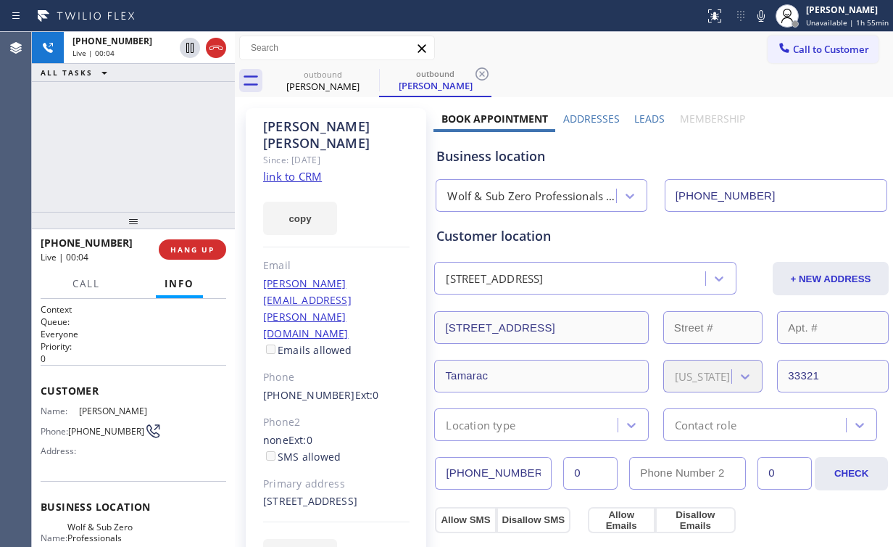
click at [216, 264] on div "[PHONE_NUMBER] Live | 00:04 HANG UP" at bounding box center [134, 250] width 186 height 38
click at [195, 246] on span "HANG UP" at bounding box center [192, 249] width 44 height 10
click at [194, 244] on span "HANG UP" at bounding box center [192, 249] width 44 height 10
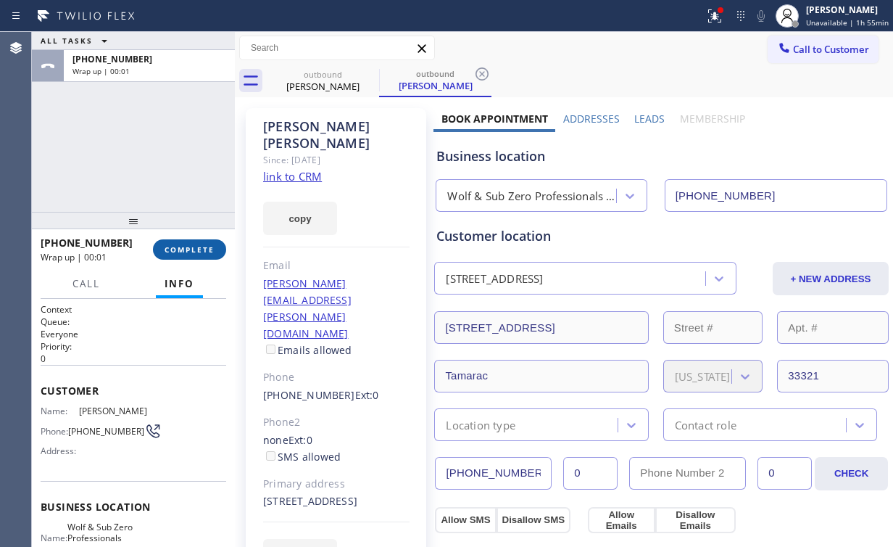
drag, startPoint x: 206, startPoint y: 247, endPoint x: 219, endPoint y: 250, distance: 13.5
click at [206, 247] on span "COMPLETE" at bounding box center [190, 249] width 50 height 10
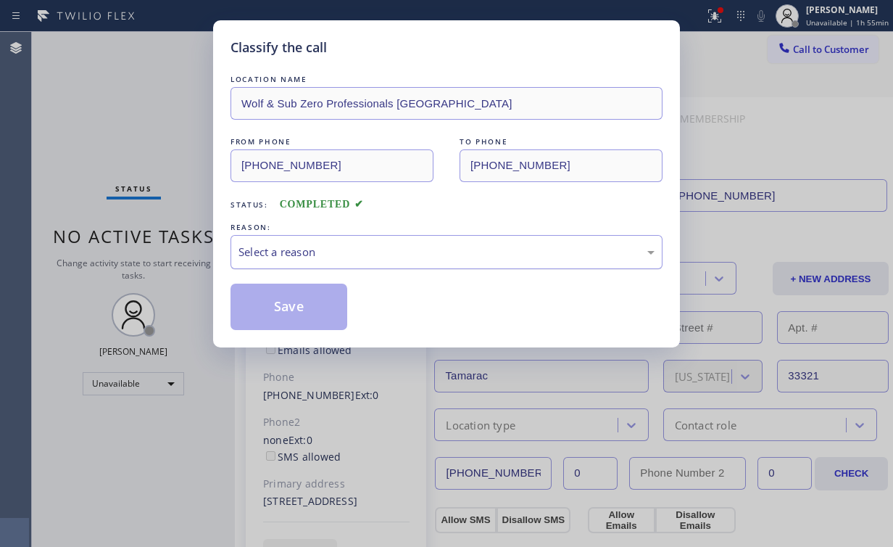
click at [315, 250] on div "Select a reason" at bounding box center [447, 252] width 416 height 17
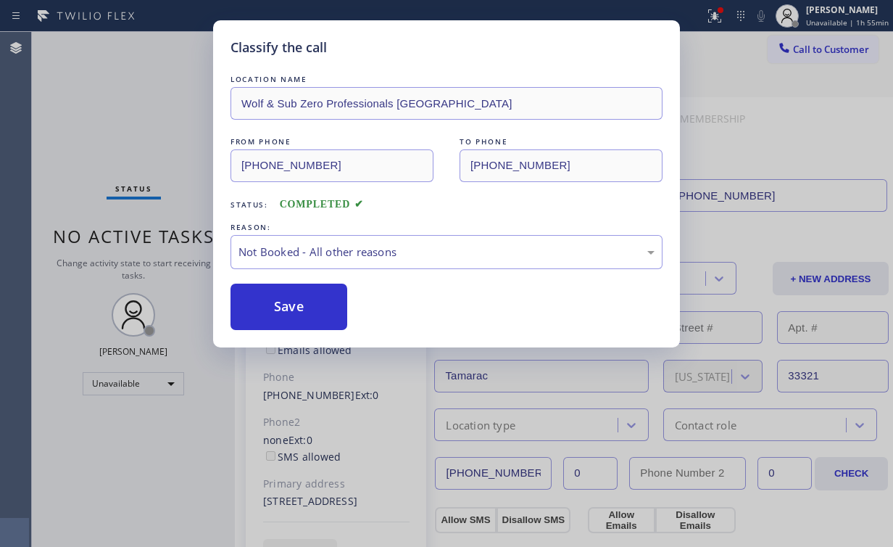
click at [290, 306] on button "Save" at bounding box center [289, 307] width 117 height 46
click at [136, 80] on div "Classify the call LOCATION NAME Wolf & Sub Zero Professionals [GEOGRAPHIC_DATA]…" at bounding box center [446, 273] width 893 height 547
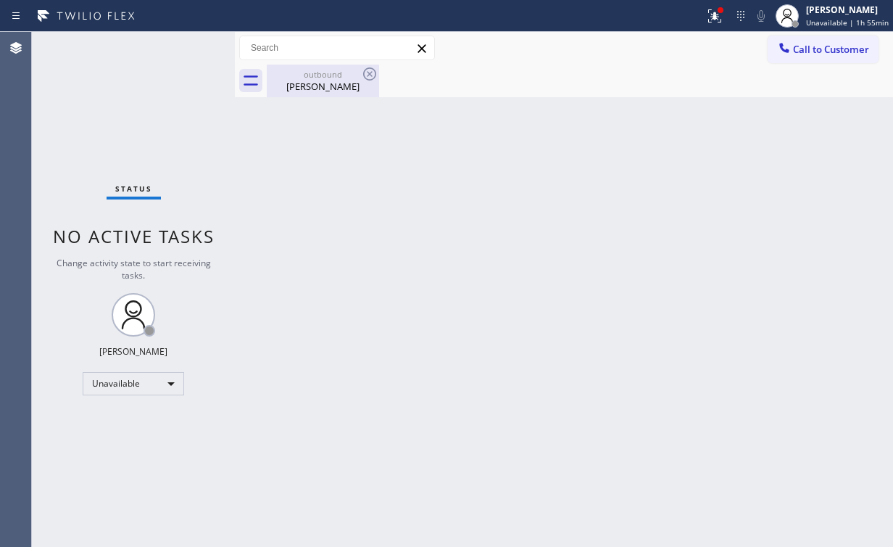
drag, startPoint x: 297, startPoint y: 73, endPoint x: 331, endPoint y: 80, distance: 34.7
click at [297, 73] on div "outbound" at bounding box center [323, 74] width 110 height 11
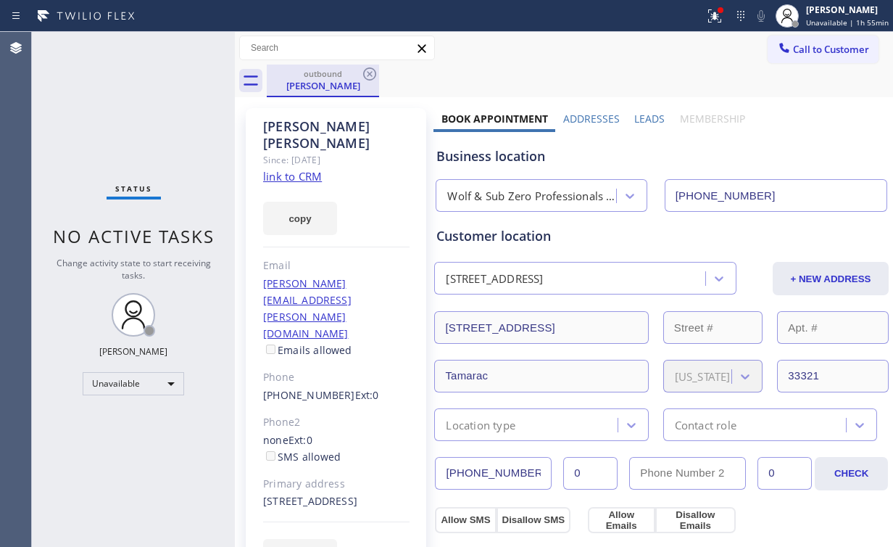
click at [379, 72] on div "outbound [PERSON_NAME]" at bounding box center [323, 81] width 112 height 33
click at [369, 75] on icon at bounding box center [369, 73] width 17 height 17
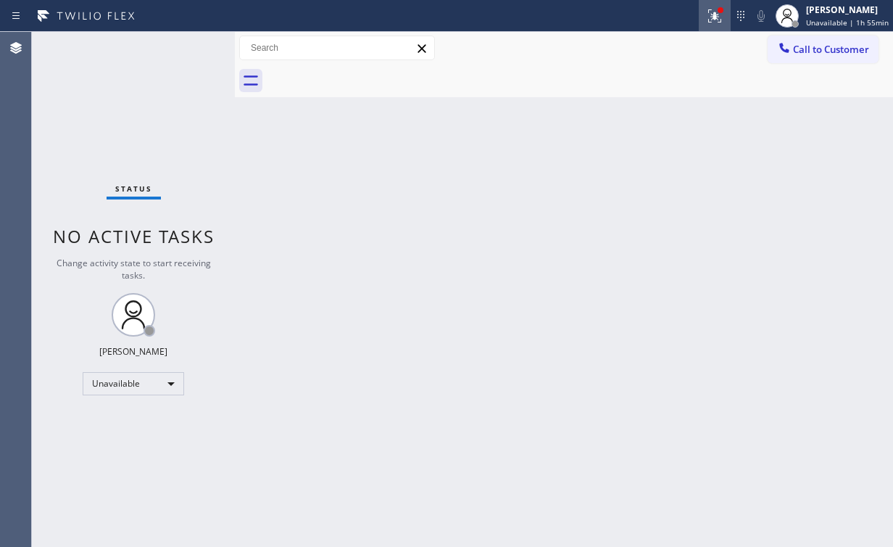
click at [716, 20] on icon at bounding box center [714, 15] width 17 height 17
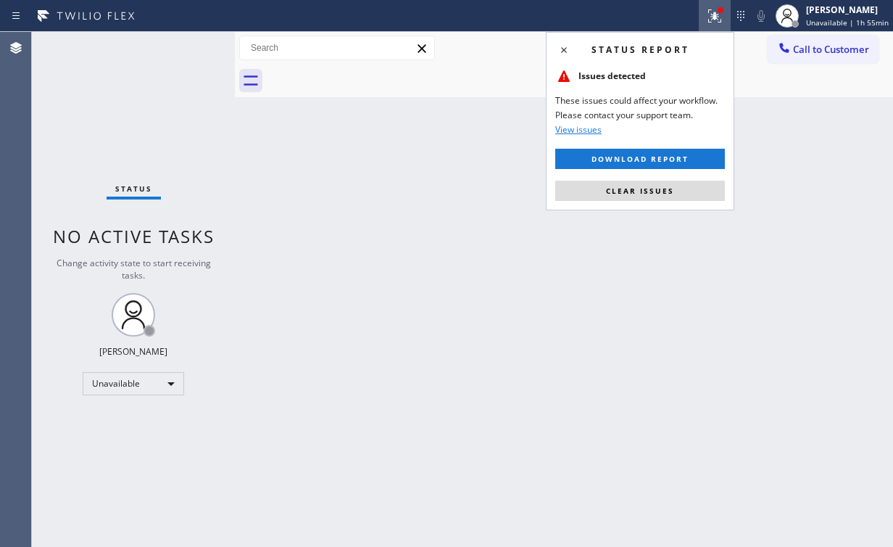
click at [627, 195] on button "Clear issues" at bounding box center [640, 191] width 170 height 20
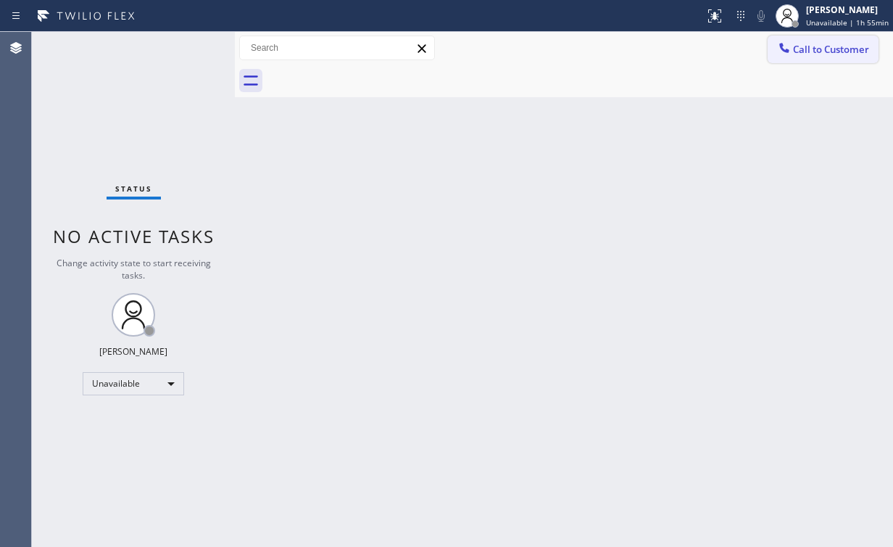
click at [822, 52] on span "Call to Customer" at bounding box center [831, 49] width 76 height 13
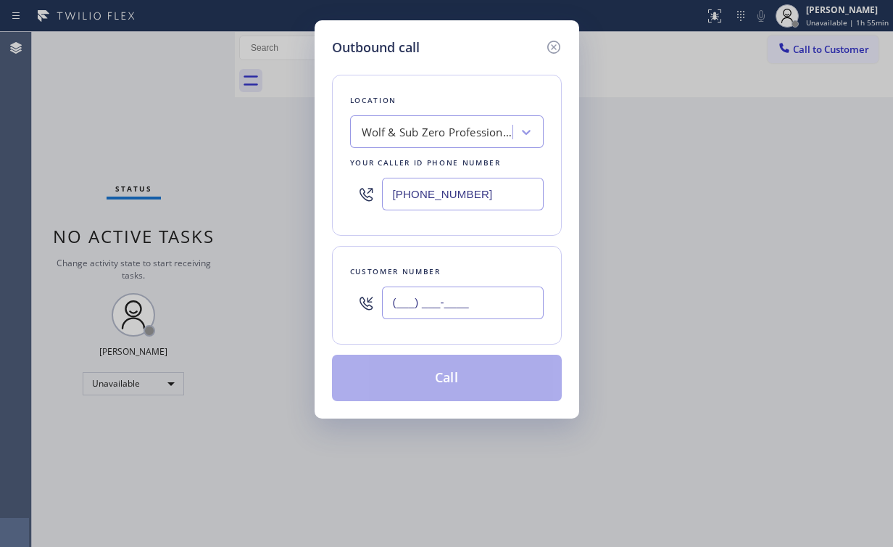
click at [468, 301] on input "(___) ___-____" at bounding box center [463, 302] width 162 height 33
paste input "816) 678-5538"
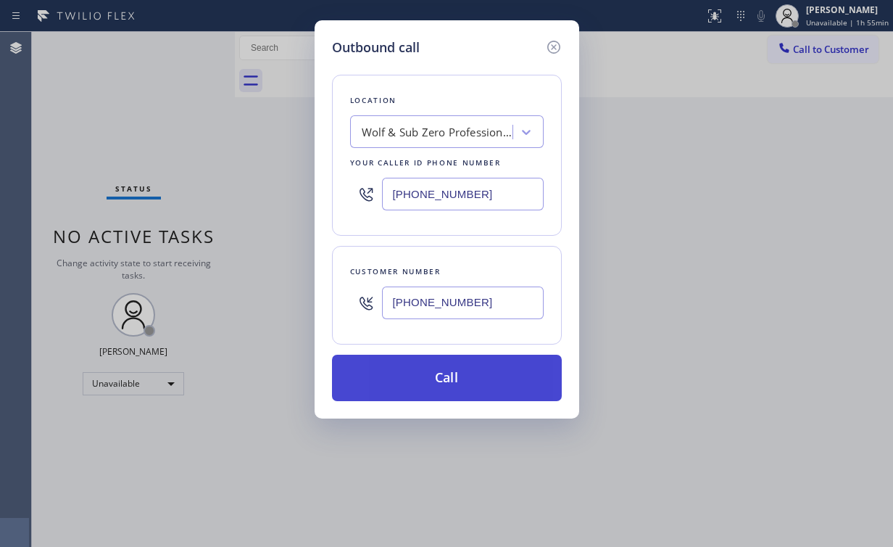
type input "[PHONE_NUMBER]"
click at [402, 385] on button "Call" at bounding box center [447, 378] width 230 height 46
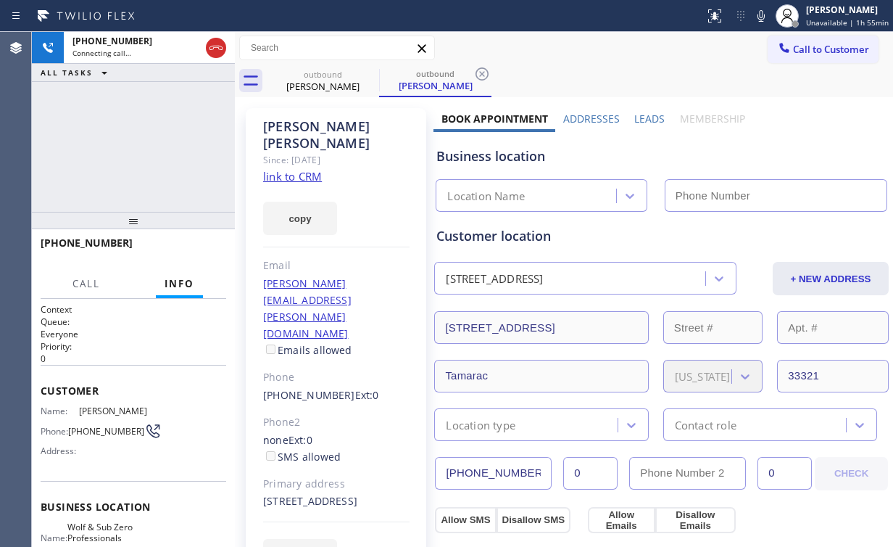
click at [160, 164] on div "[PHONE_NUMBER] Connecting call… ALL TASKS ALL TASKS ACTIVE TASKS TASKS IN WRAP …" at bounding box center [133, 122] width 203 height 180
type input "[PHONE_NUMBER]"
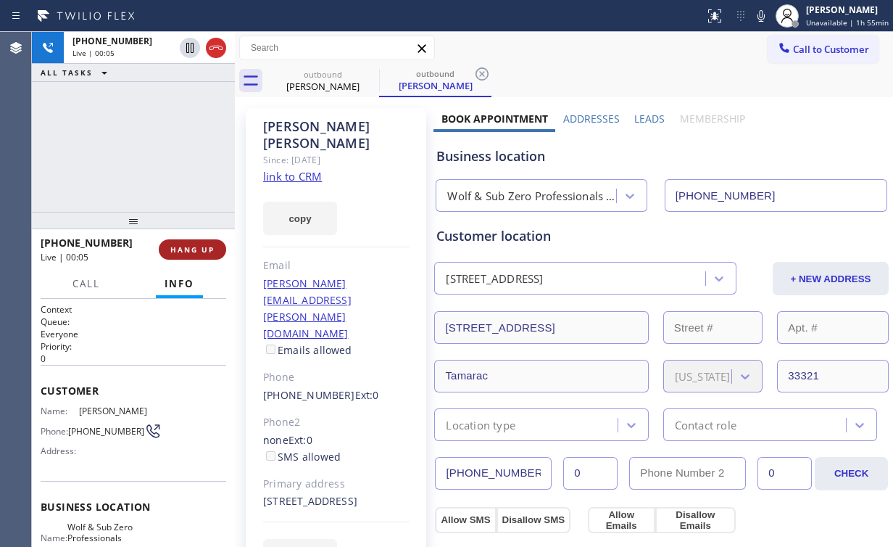
click at [212, 257] on button "HANG UP" at bounding box center [192, 249] width 67 height 20
click at [216, 256] on button "HANG UP" at bounding box center [192, 249] width 67 height 20
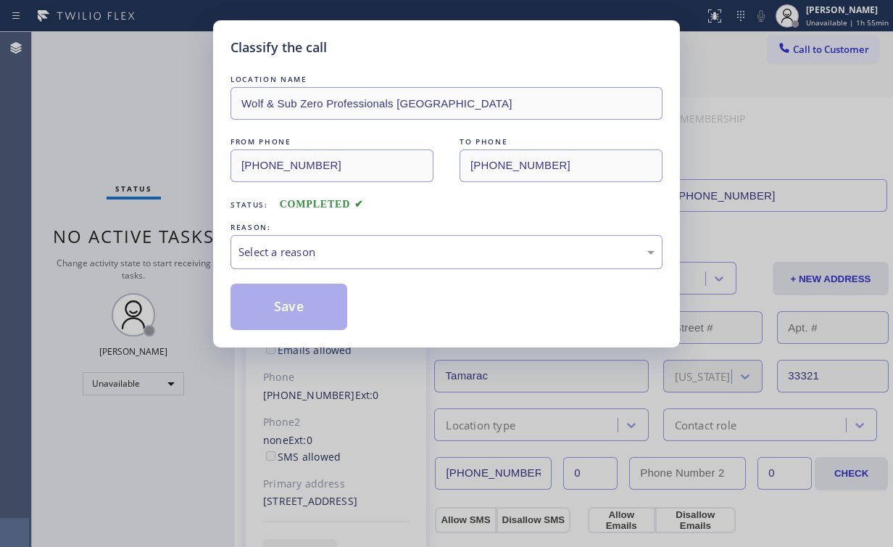
drag, startPoint x: 301, startPoint y: 232, endPoint x: 296, endPoint y: 272, distance: 40.2
click at [302, 232] on div "REASON:" at bounding box center [447, 227] width 432 height 15
click at [273, 255] on div "Select a reason" at bounding box center [447, 252] width 416 height 17
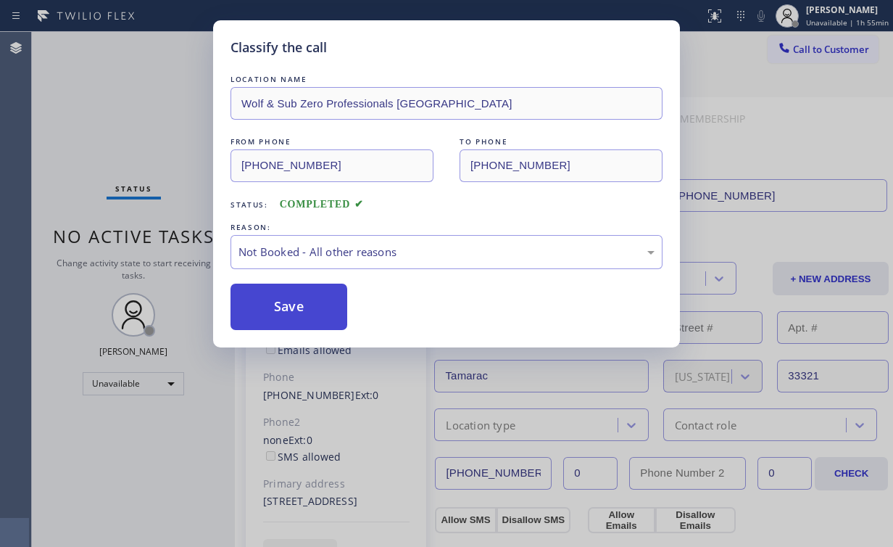
drag, startPoint x: 284, startPoint y: 310, endPoint x: 139, endPoint y: 183, distance: 193.7
click at [284, 309] on button "Save" at bounding box center [289, 307] width 117 height 46
click at [75, 102] on div "Classify the call LOCATION NAME Wolf & Sub Zero Professionals [GEOGRAPHIC_DATA]…" at bounding box center [446, 273] width 893 height 547
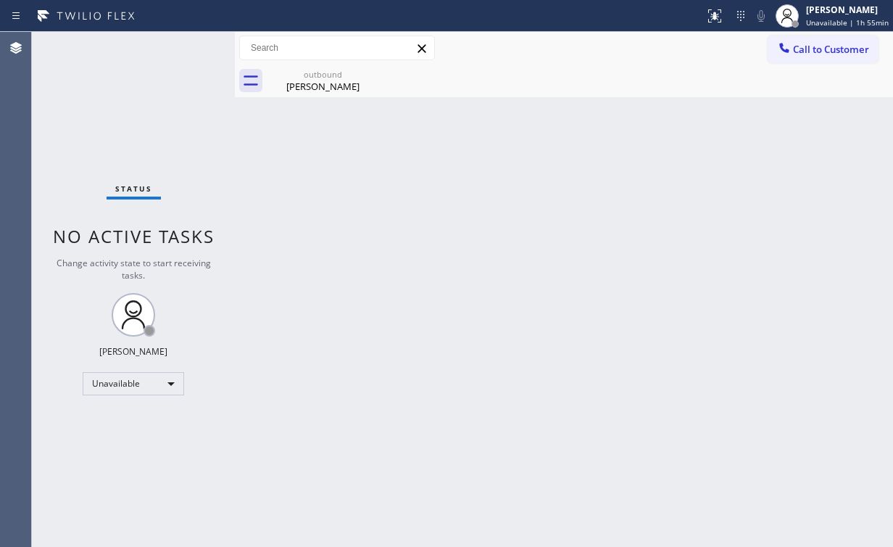
click at [186, 124] on div "Status No active tasks Change activity state to start receiving tasks. [PERSON_…" at bounding box center [133, 289] width 203 height 515
click at [341, 73] on div "outbound" at bounding box center [323, 74] width 110 height 11
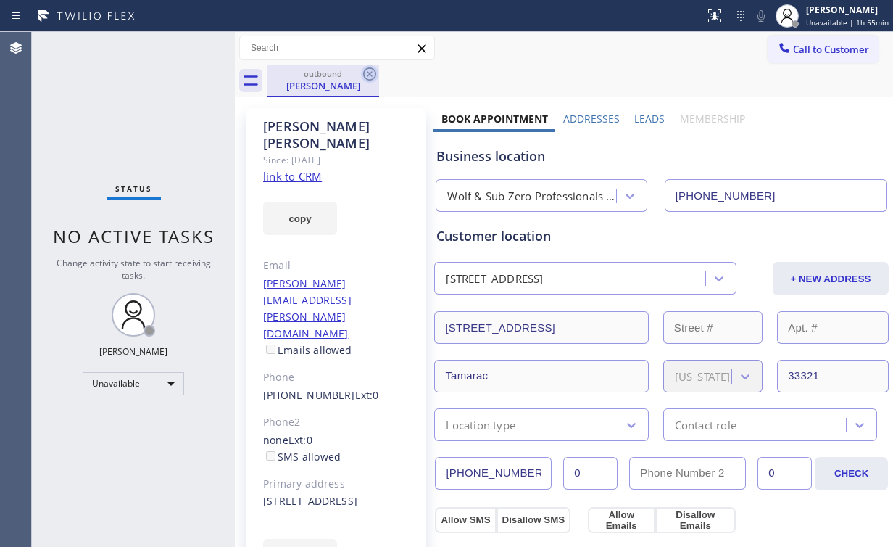
click at [365, 70] on icon at bounding box center [369, 73] width 13 height 13
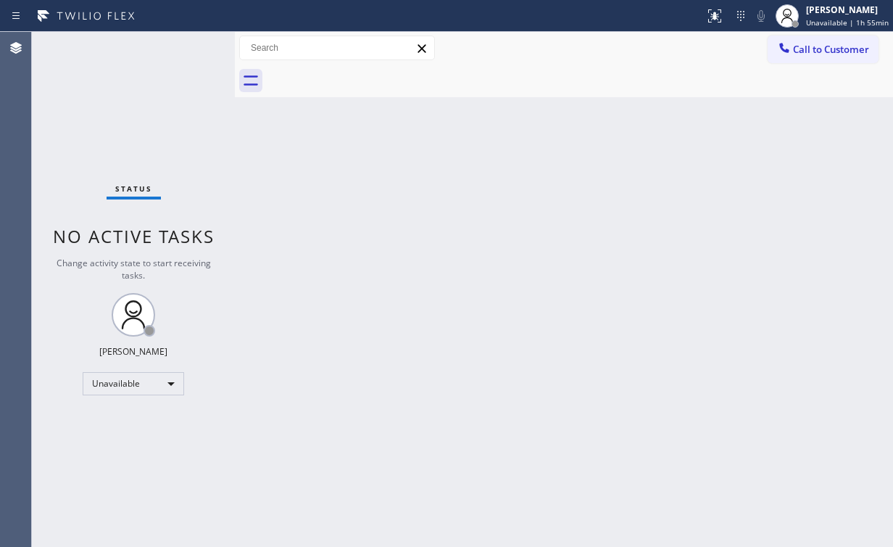
click at [352, 181] on div "Back to Dashboard Change Sender ID Customers Technicians Select a contact Outbo…" at bounding box center [564, 289] width 658 height 515
drag, startPoint x: 812, startPoint y: 57, endPoint x: 730, endPoint y: 93, distance: 90.0
click at [812, 56] on button "Call to Customer" at bounding box center [823, 50] width 111 height 28
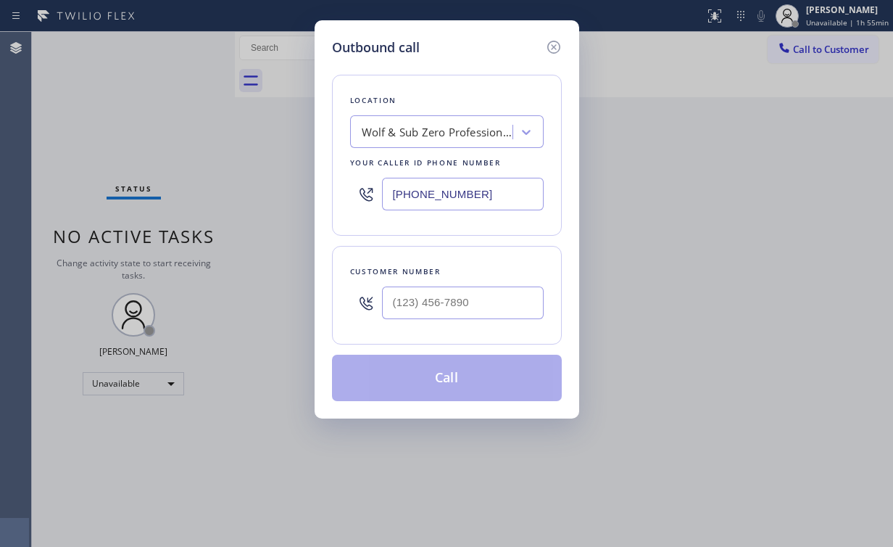
drag, startPoint x: 495, startPoint y: 199, endPoint x: 258, endPoint y: 183, distance: 236.9
click at [265, 197] on div "Outbound call Location Wolf & Sub Zero Professionals [GEOGRAPHIC_DATA] Your cal…" at bounding box center [446, 273] width 893 height 547
paste input "86) 504-795"
type input "[PHONE_NUMBER]"
click at [482, 298] on input "(___) ___-____" at bounding box center [463, 302] width 162 height 33
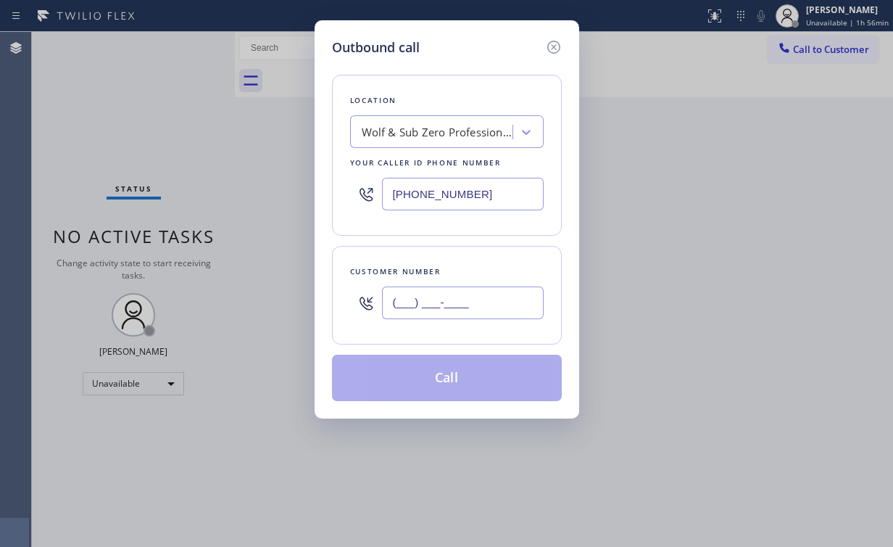
paste input "786) 853-5448"
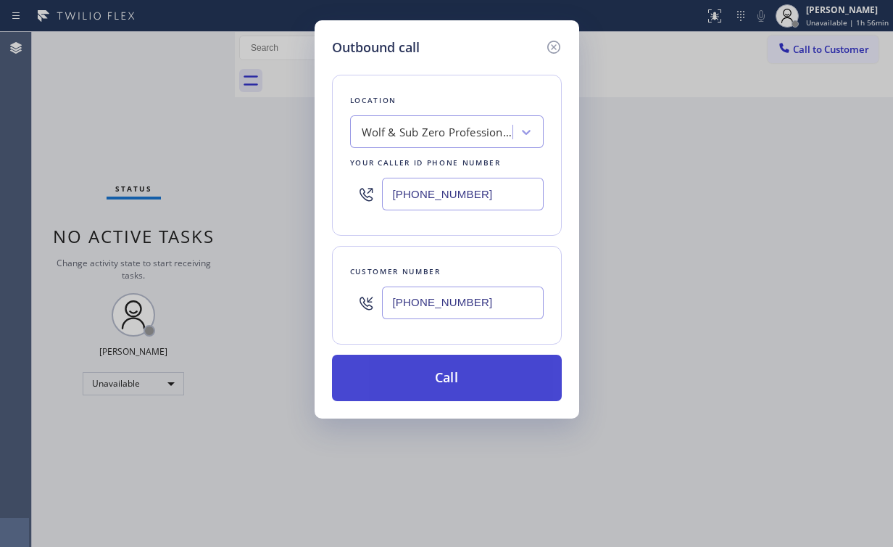
type input "[PHONE_NUMBER]"
click at [438, 374] on button "Call" at bounding box center [447, 378] width 230 height 46
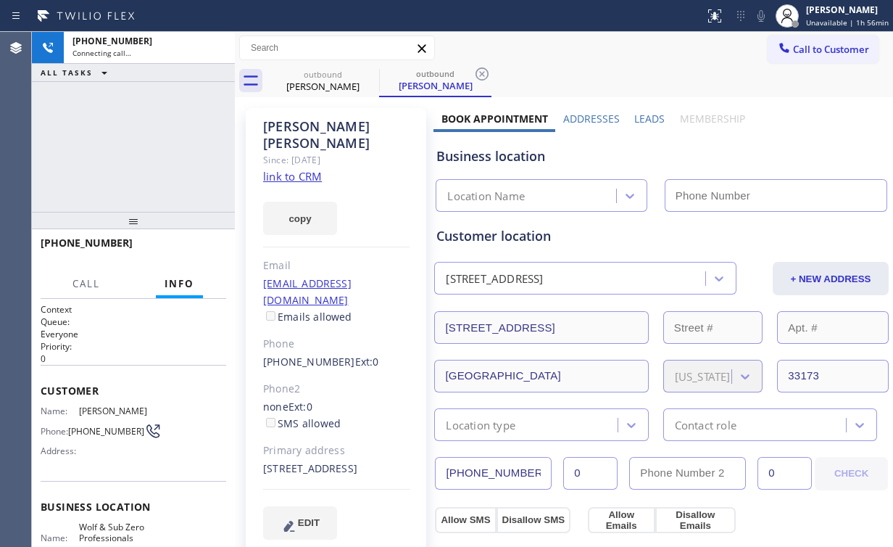
click at [104, 141] on div "[PHONE_NUMBER] Connecting call… ALL TASKS ALL TASKS ACTIVE TASKS TASKS IN WRAP …" at bounding box center [133, 122] width 203 height 180
type input "[PHONE_NUMBER]"
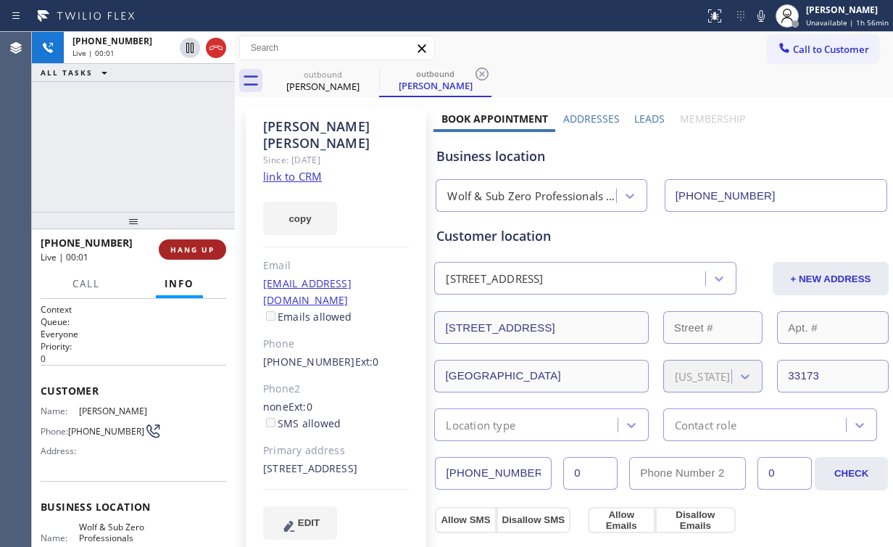
click at [185, 249] on span "HANG UP" at bounding box center [192, 249] width 44 height 10
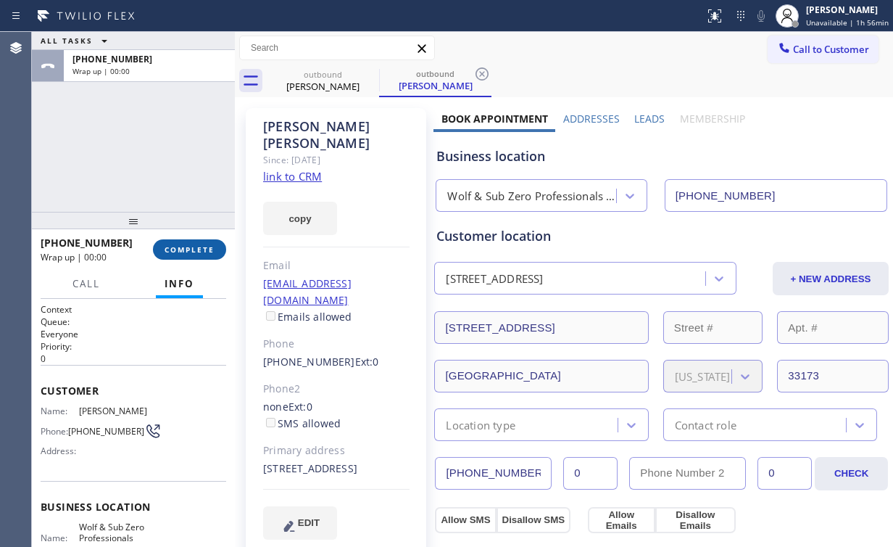
click at [204, 249] on span "COMPLETE" at bounding box center [190, 249] width 50 height 10
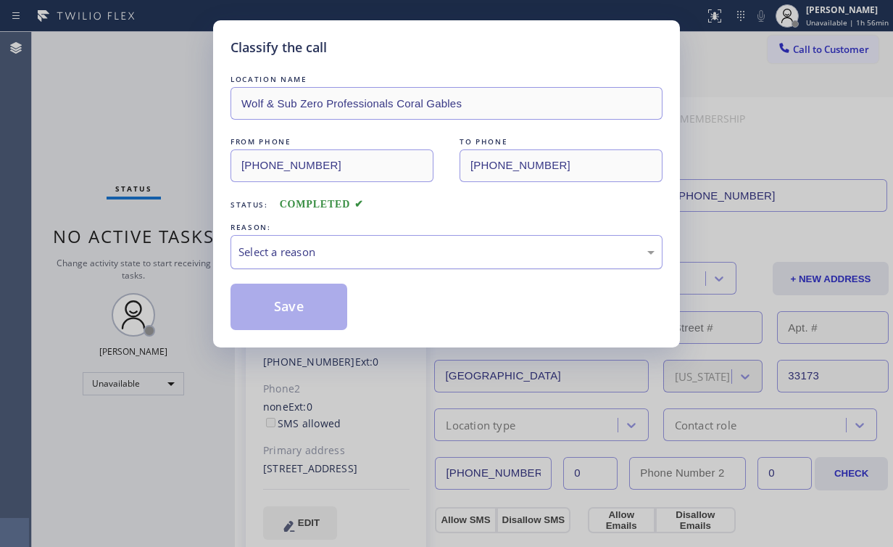
click at [291, 244] on div "Select a reason" at bounding box center [447, 252] width 416 height 17
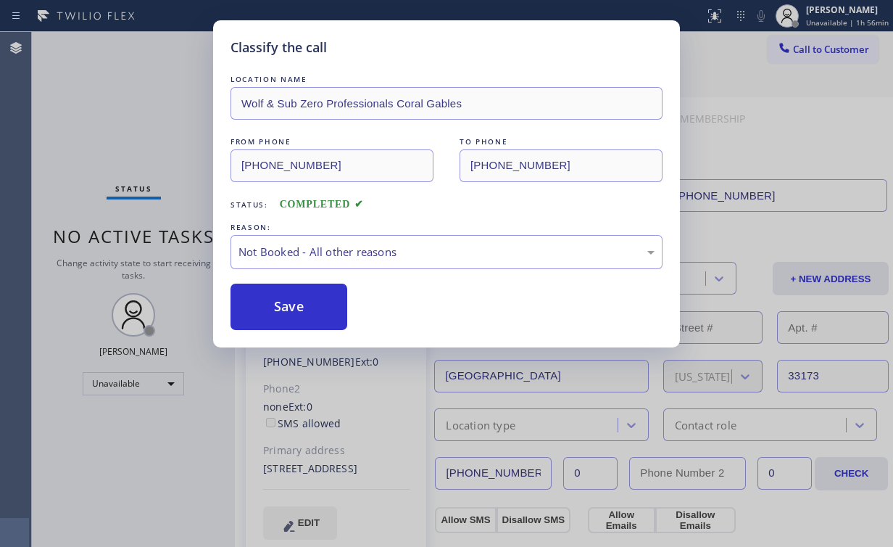
drag, startPoint x: 301, startPoint y: 301, endPoint x: 163, endPoint y: 132, distance: 218.0
click at [302, 299] on button "Save" at bounding box center [289, 307] width 117 height 46
click at [154, 118] on div "Classify the call LOCATION NAME Wolf & Sub Zero Professionals Coral Gables FROM…" at bounding box center [446, 273] width 893 height 547
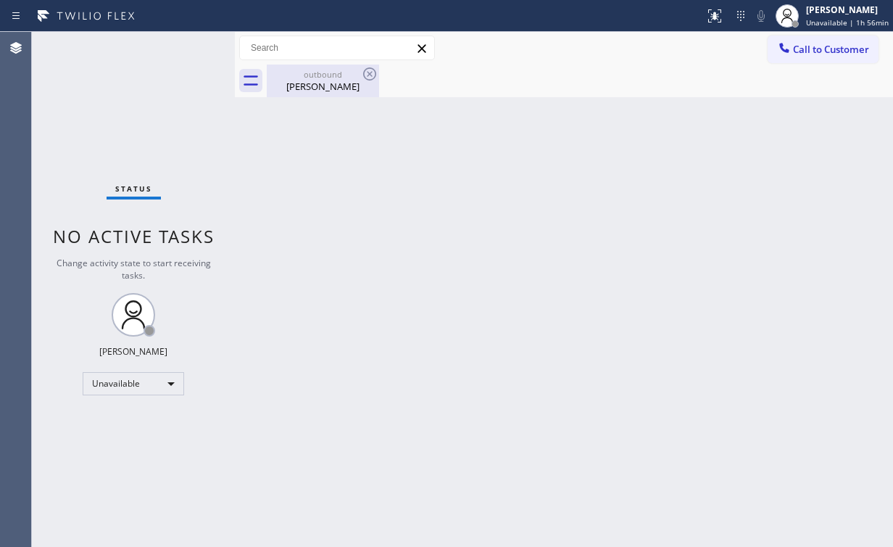
click at [294, 88] on div "[PERSON_NAME]" at bounding box center [323, 86] width 110 height 13
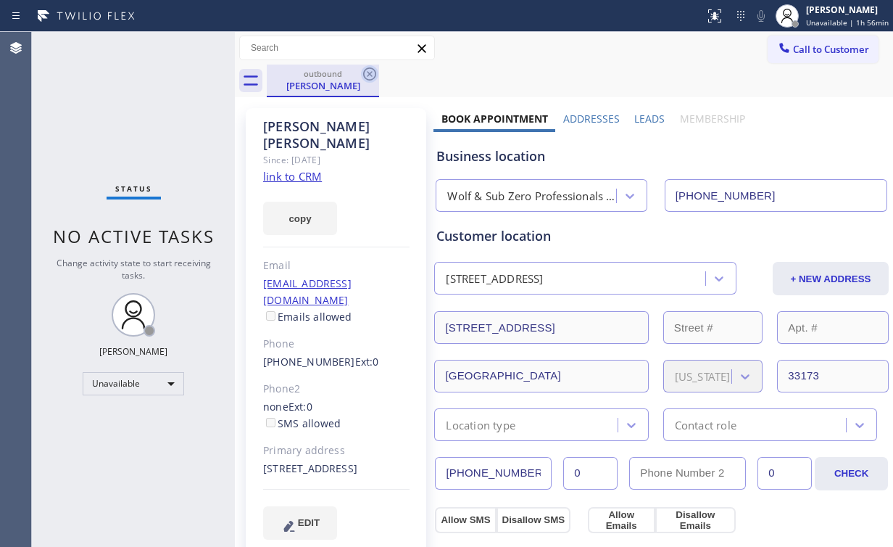
click at [373, 77] on icon at bounding box center [369, 73] width 17 height 17
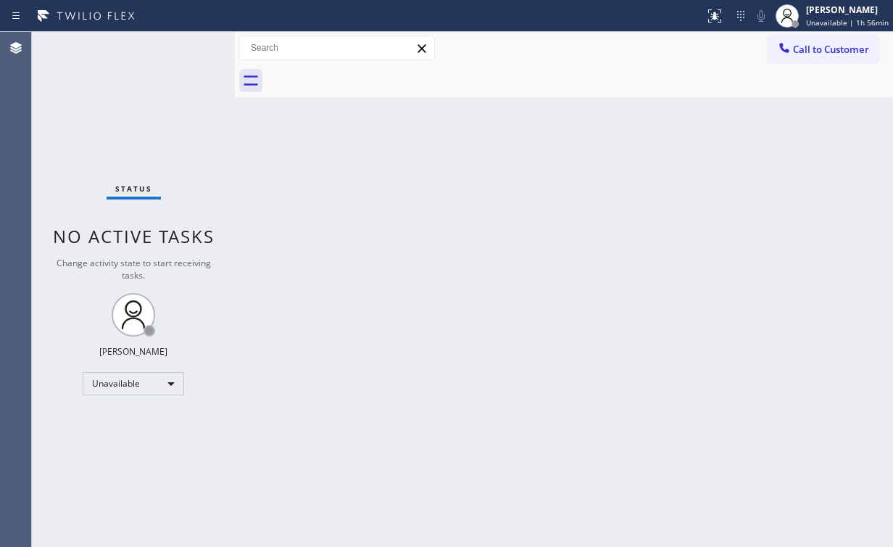
click at [148, 99] on div "Status No active tasks Change activity state to start receiving tasks. [PERSON_…" at bounding box center [133, 289] width 203 height 515
click at [790, 45] on icon at bounding box center [784, 48] width 15 height 15
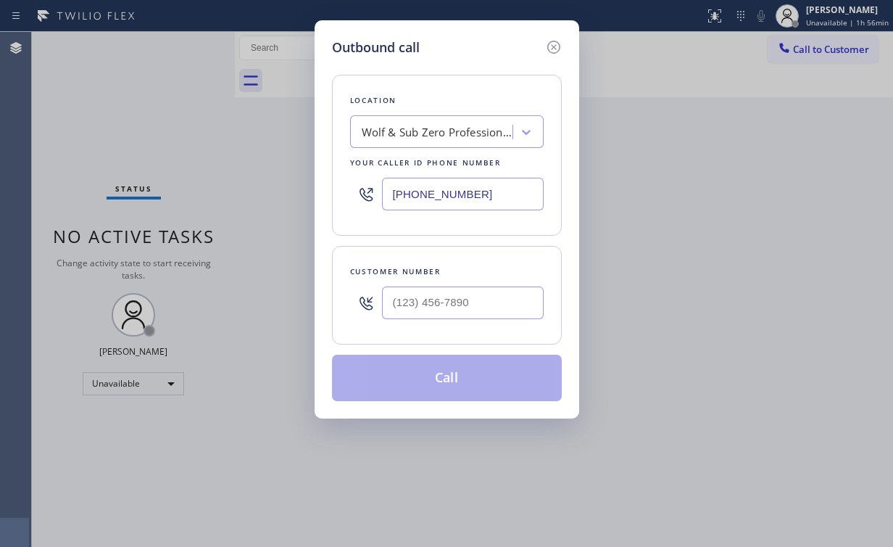
drag, startPoint x: 475, startPoint y: 188, endPoint x: 142, endPoint y: 186, distance: 332.9
click at [148, 187] on div "Outbound call Location Wolf & Sub Zero Professionals Coral Gables Your caller i…" at bounding box center [446, 273] width 893 height 547
paste input "949) 899-6623"
type input "[PHONE_NUMBER]"
click at [470, 299] on input "(___) ___-____" at bounding box center [463, 302] width 162 height 33
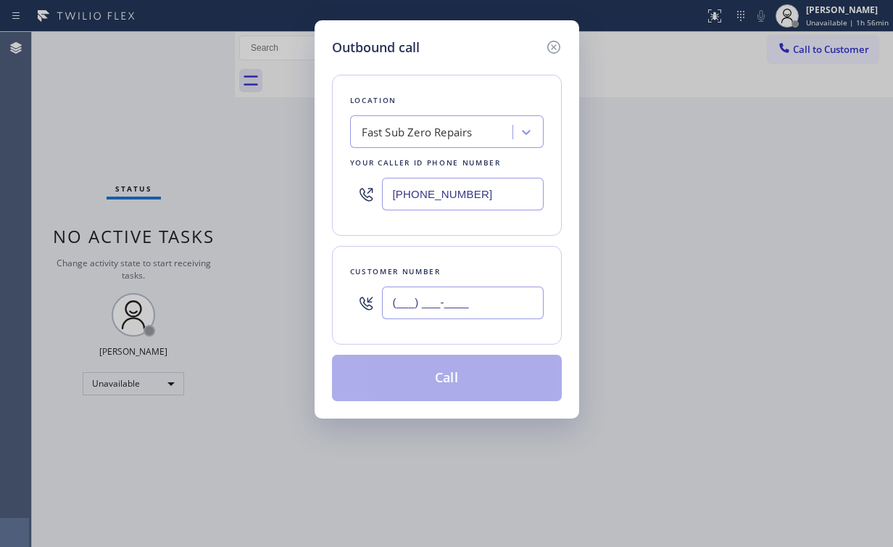
paste input "714) 323-0767"
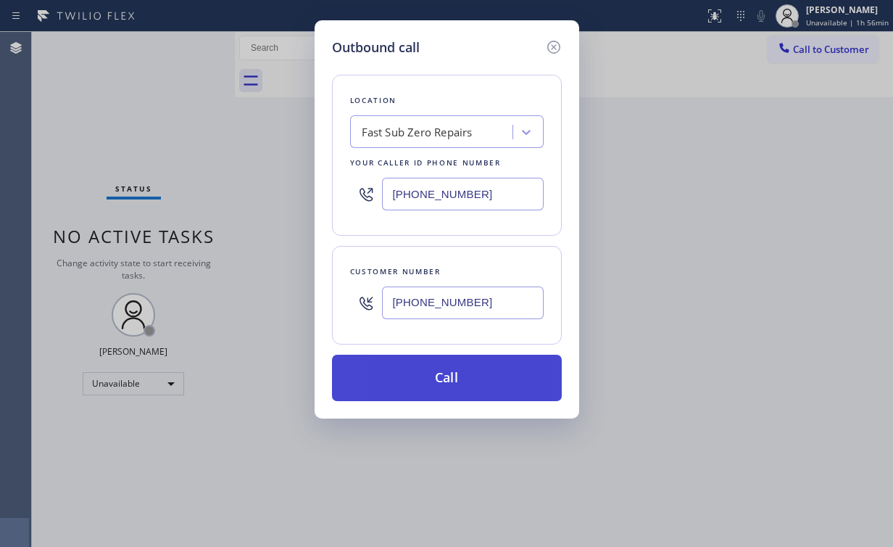
type input "[PHONE_NUMBER]"
click at [458, 388] on button "Call" at bounding box center [447, 378] width 230 height 46
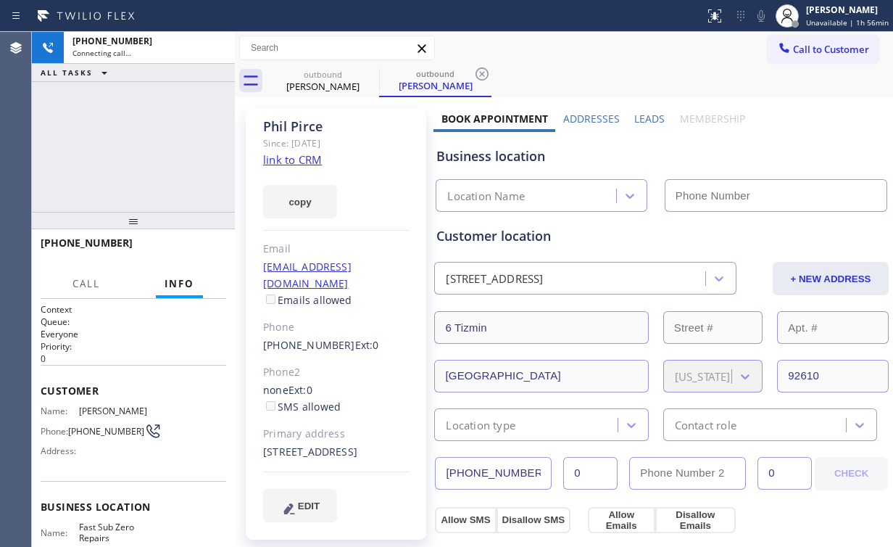
click at [167, 142] on div "[PHONE_NUMBER] Connecting call… ALL TASKS ALL TASKS ACTIVE TASKS TASKS IN WRAP …" at bounding box center [133, 122] width 203 height 180
type input "[PHONE_NUMBER]"
click at [149, 168] on div "[PHONE_NUMBER] Connecting call… ALL TASKS ALL TASKS ACTIVE TASKS TASKS IN WRAP …" at bounding box center [133, 122] width 203 height 180
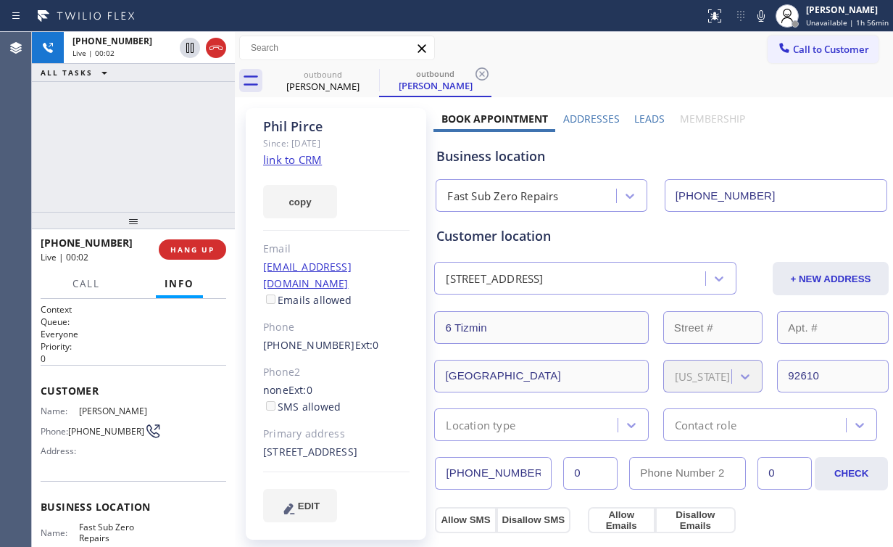
click at [186, 262] on div "[PHONE_NUMBER] Live | 00:02 HANG UP" at bounding box center [134, 250] width 186 height 38
click at [189, 256] on button "HANG UP" at bounding box center [192, 249] width 67 height 20
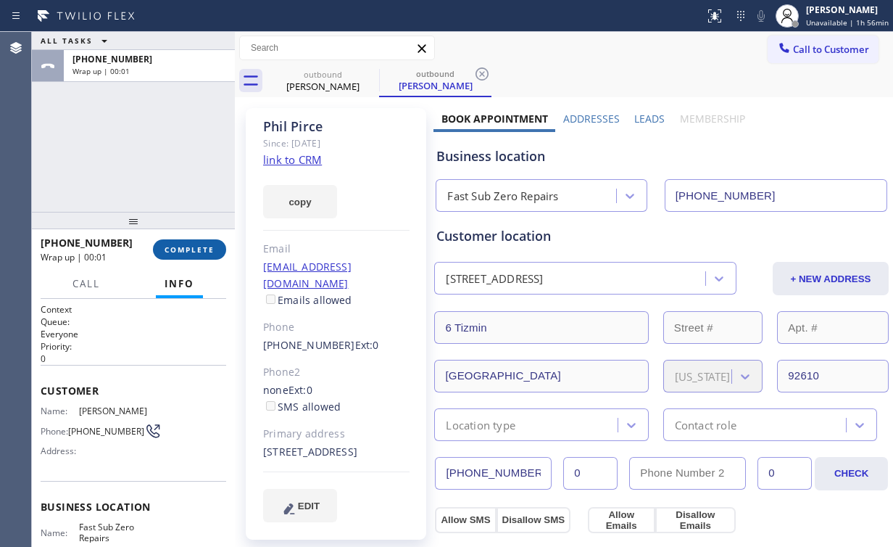
click at [189, 256] on button "COMPLETE" at bounding box center [189, 249] width 73 height 20
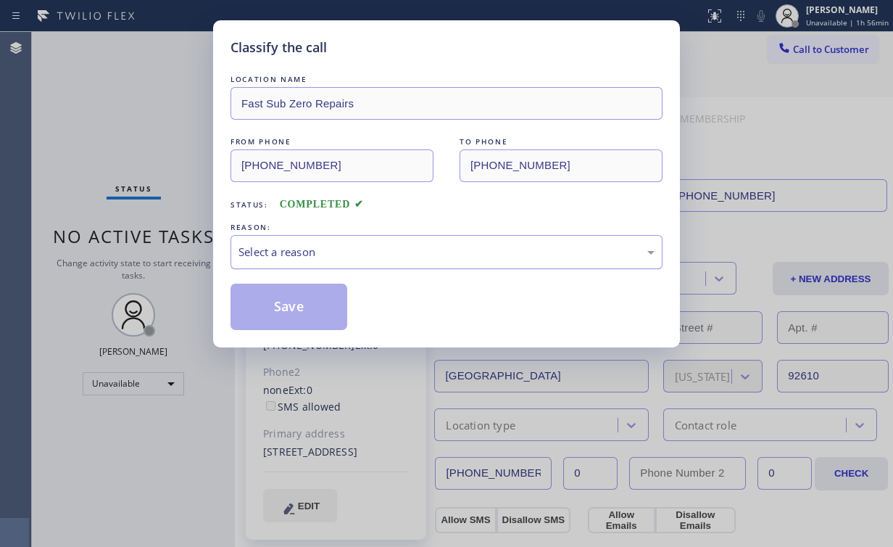
drag, startPoint x: 270, startPoint y: 241, endPoint x: 271, endPoint y: 250, distance: 8.8
click at [270, 242] on div "Select a reason" at bounding box center [447, 252] width 432 height 34
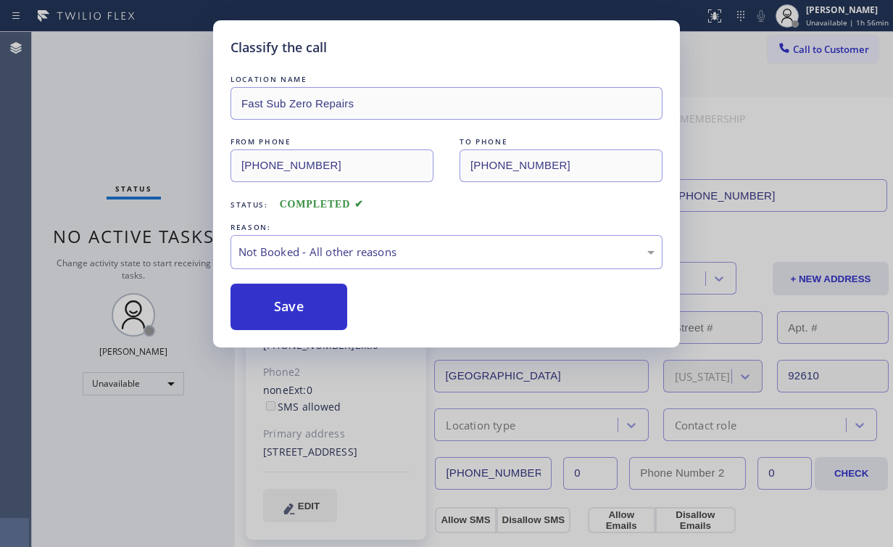
drag, startPoint x: 277, startPoint y: 299, endPoint x: 241, endPoint y: 174, distance: 129.9
click at [278, 299] on button "Save" at bounding box center [289, 307] width 117 height 46
click at [153, 87] on div "Classify the call LOCATION NAME Fast Sub Zero Repairs FROM PHONE [PHONE_NUMBER]…" at bounding box center [446, 273] width 893 height 547
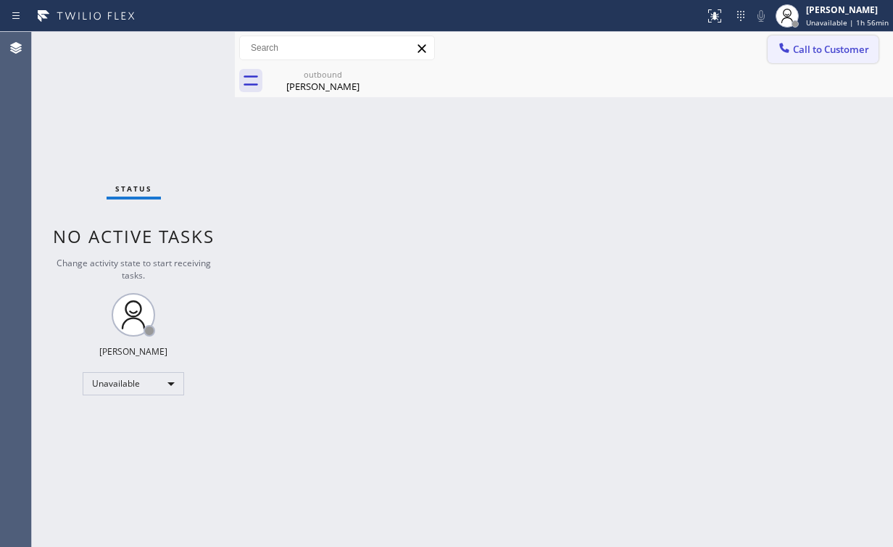
click at [803, 52] on span "Call to Customer" at bounding box center [831, 49] width 76 height 13
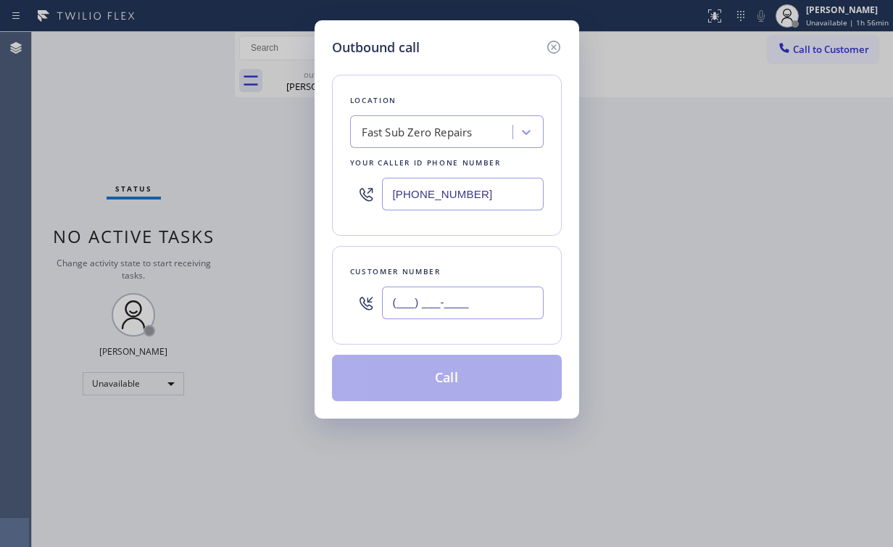
click at [458, 306] on input "(___) ___-____" at bounding box center [463, 302] width 162 height 33
paste input "714) 323-0767"
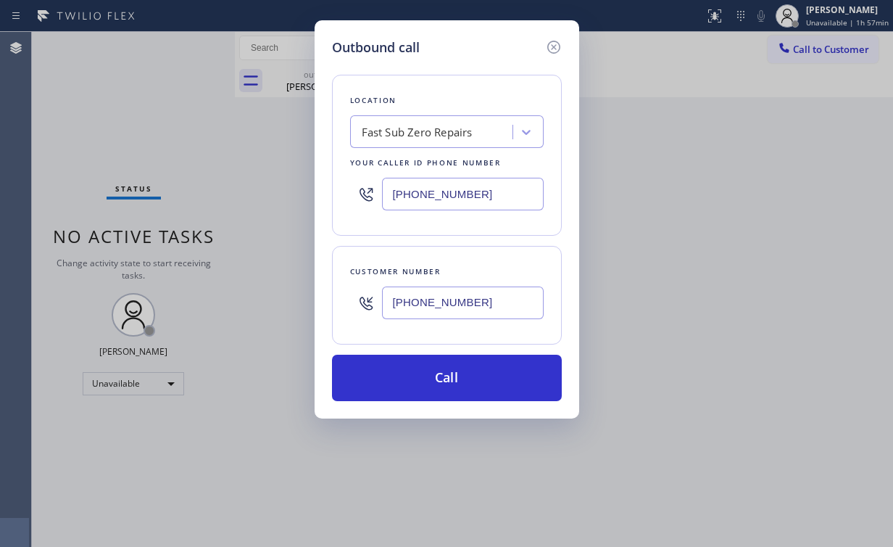
type input "[PHONE_NUMBER]"
click at [426, 379] on button "Call" at bounding box center [447, 378] width 230 height 46
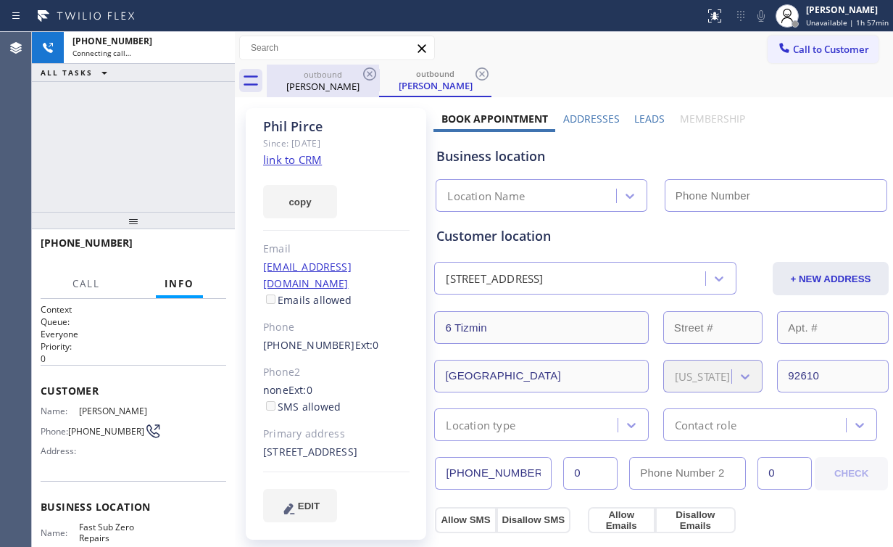
click at [133, 115] on div "[PHONE_NUMBER] Connecting call… ALL TASKS ALL TASKS ACTIVE TASKS TASKS IN WRAP …" at bounding box center [133, 122] width 203 height 180
click at [323, 81] on div "[PERSON_NAME]" at bounding box center [323, 86] width 110 height 13
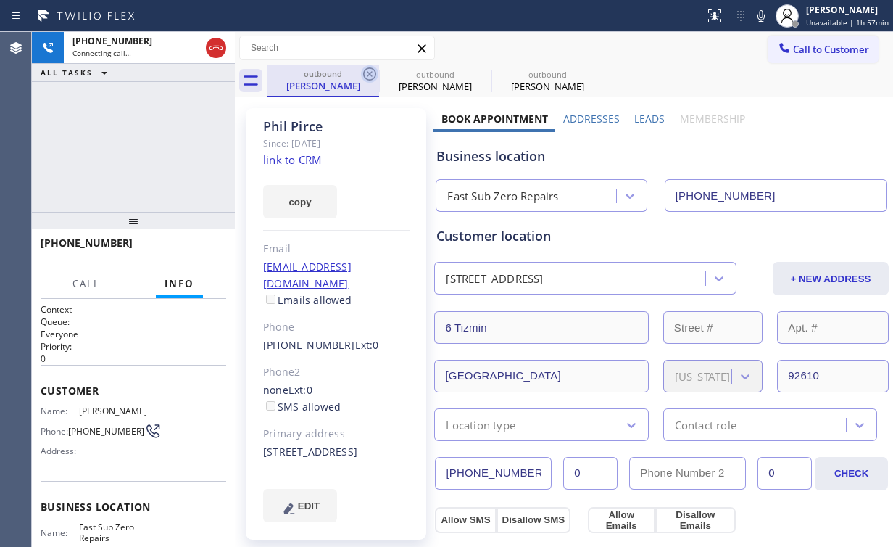
click at [365, 76] on icon at bounding box center [369, 73] width 17 height 17
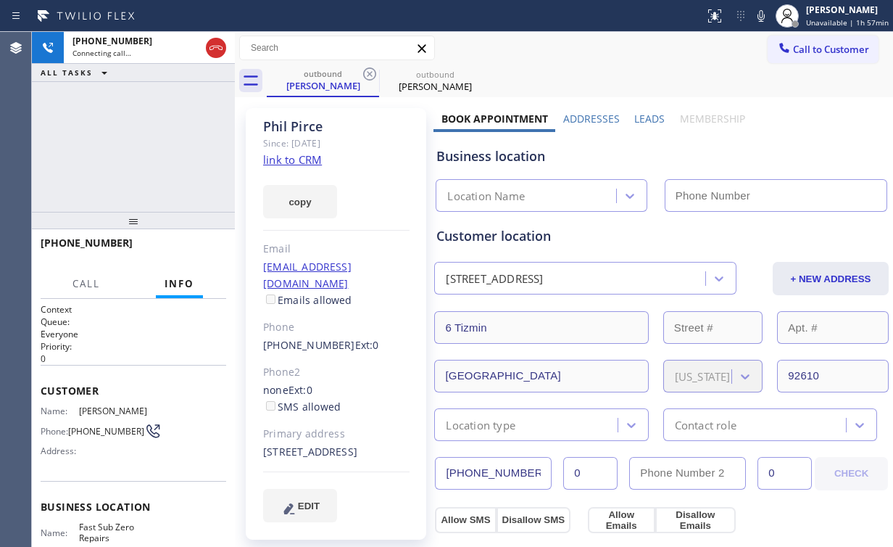
drag, startPoint x: 100, startPoint y: 125, endPoint x: 280, endPoint y: 524, distance: 437.5
click at [102, 127] on div "[PHONE_NUMBER] Connecting call… ALL TASKS ALL TASKS ACTIVE TASKS TASKS IN WRAP …" at bounding box center [133, 122] width 203 height 180
type input "[PHONE_NUMBER]"
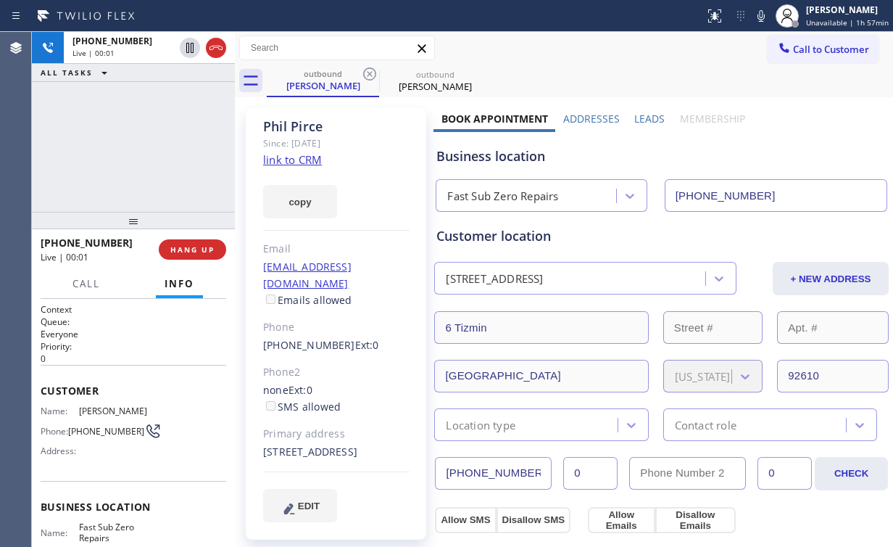
click at [102, 139] on div "[PHONE_NUMBER] Live | 00:01 ALL TASKS ALL TASKS ACTIVE TASKS TASKS IN WRAP UP" at bounding box center [133, 122] width 203 height 180
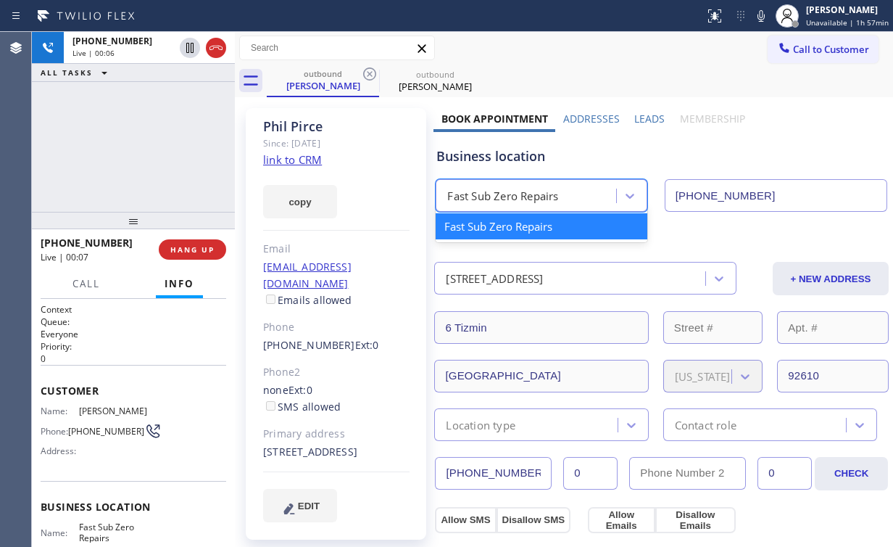
click at [482, 201] on div "Fast Sub Zero Repairs" at bounding box center [502, 196] width 111 height 17
click at [469, 164] on div "Business location" at bounding box center [662, 156] width 450 height 20
click at [513, 188] on div "Fast Sub Zero Repairs" at bounding box center [502, 196] width 111 height 17
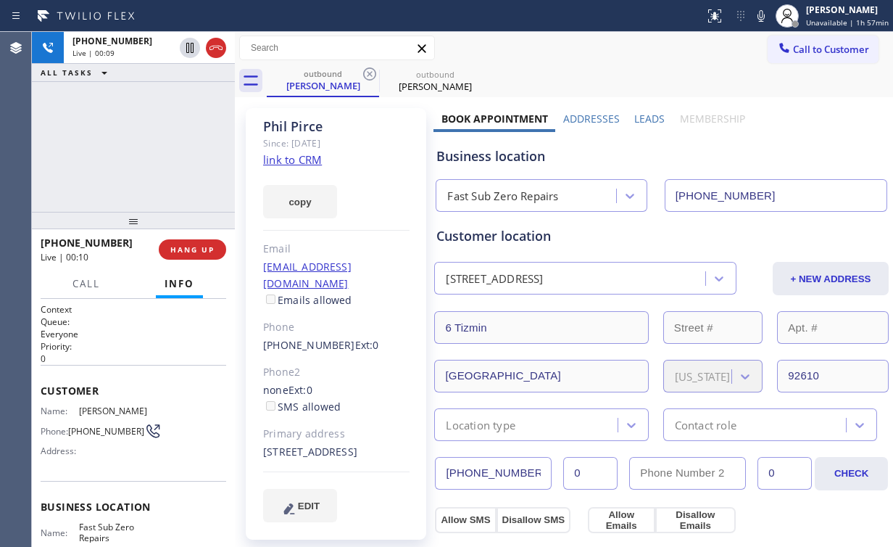
click at [539, 157] on div "Business location" at bounding box center [662, 156] width 450 height 20
drag, startPoint x: 518, startPoint y: 159, endPoint x: 542, endPoint y: 160, distance: 24.7
click at [542, 160] on div "Business location" at bounding box center [662, 156] width 450 height 20
click at [524, 160] on div "Business location" at bounding box center [662, 156] width 450 height 20
click at [146, 141] on div "[PHONE_NUMBER] Live | 00:36 ALL TASKS ALL TASKS ACTIVE TASKS TASKS IN WRAP UP" at bounding box center [133, 122] width 203 height 180
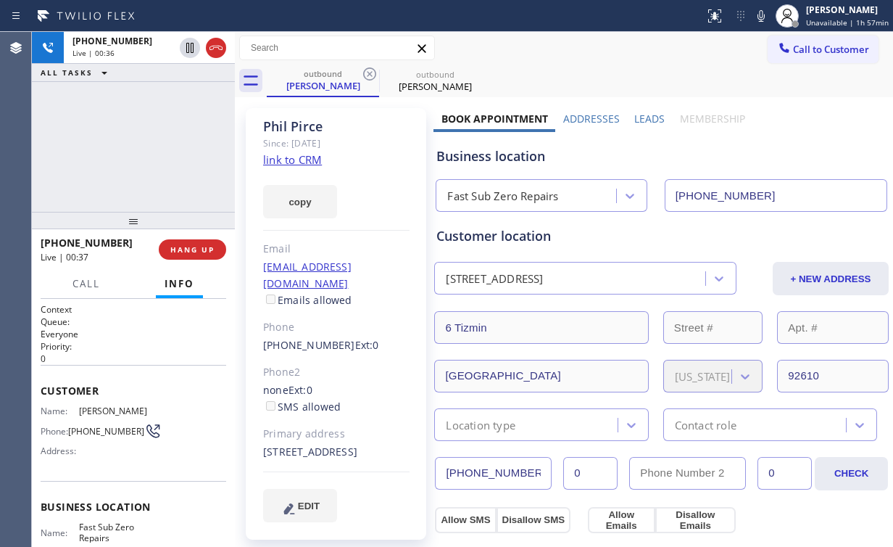
click at [146, 141] on div "[PHONE_NUMBER] Live | 00:36 ALL TASKS ALL TASKS ACTIVE TASKS TASKS IN WRAP UP" at bounding box center [133, 122] width 203 height 180
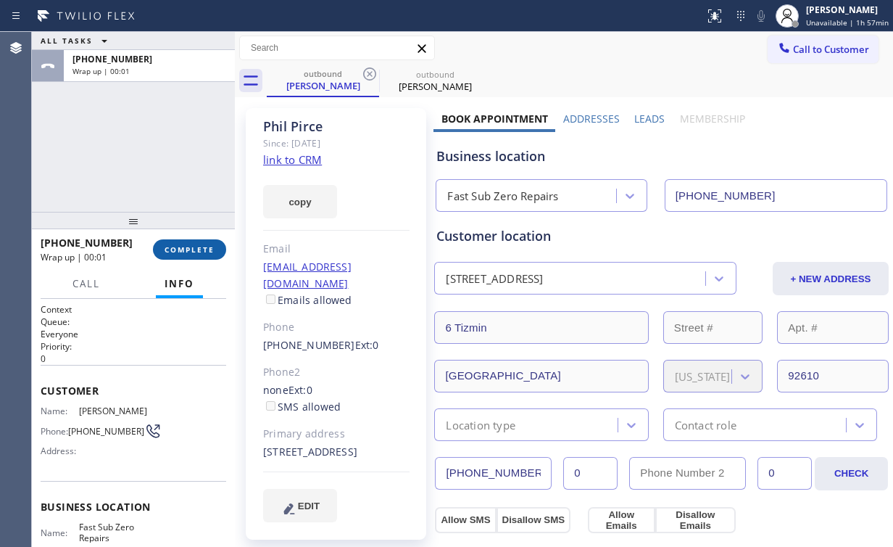
click at [194, 244] on span "COMPLETE" at bounding box center [190, 249] width 50 height 10
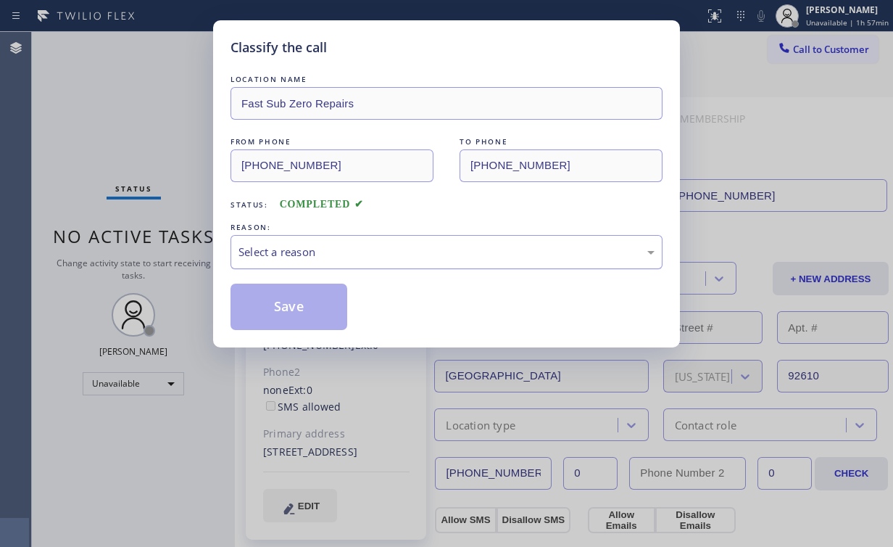
drag, startPoint x: 292, startPoint y: 248, endPoint x: 294, endPoint y: 260, distance: 12.7
click at [292, 248] on div "Select a reason" at bounding box center [447, 252] width 416 height 17
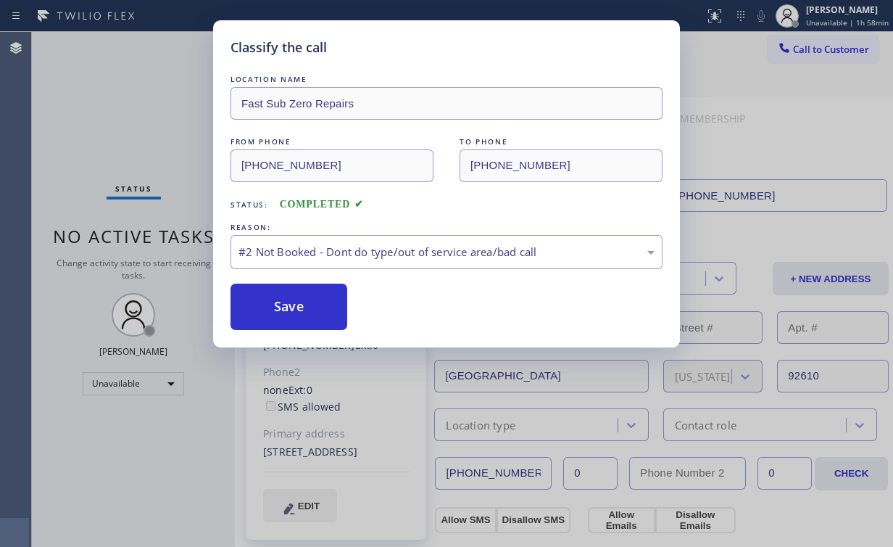
drag, startPoint x: 304, startPoint y: 300, endPoint x: 142, endPoint y: 131, distance: 233.9
click at [305, 300] on button "Save" at bounding box center [289, 307] width 117 height 46
click at [142, 131] on div "Classify the call LOCATION NAME Fast Sub Zero Repairs FROM PHONE [PHONE_NUMBER]…" at bounding box center [446, 273] width 893 height 547
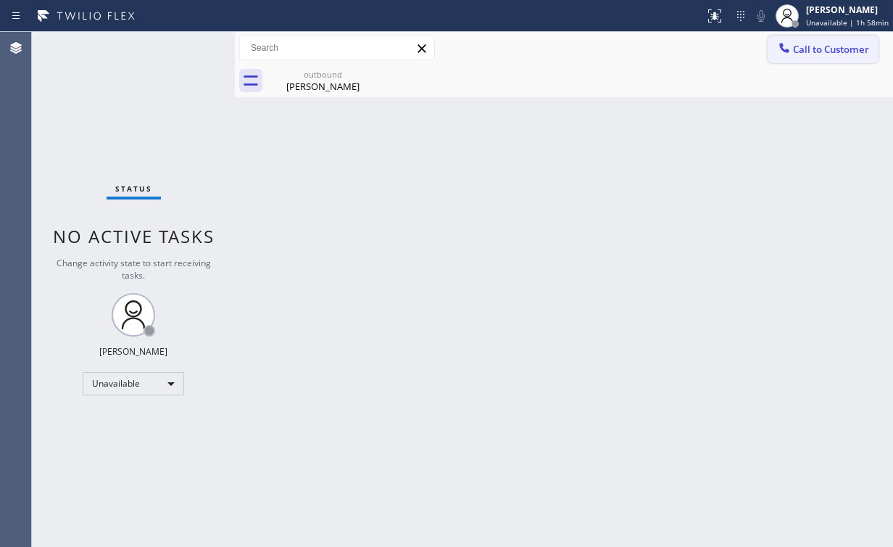
click at [798, 53] on span "Call to Customer" at bounding box center [831, 49] width 76 height 13
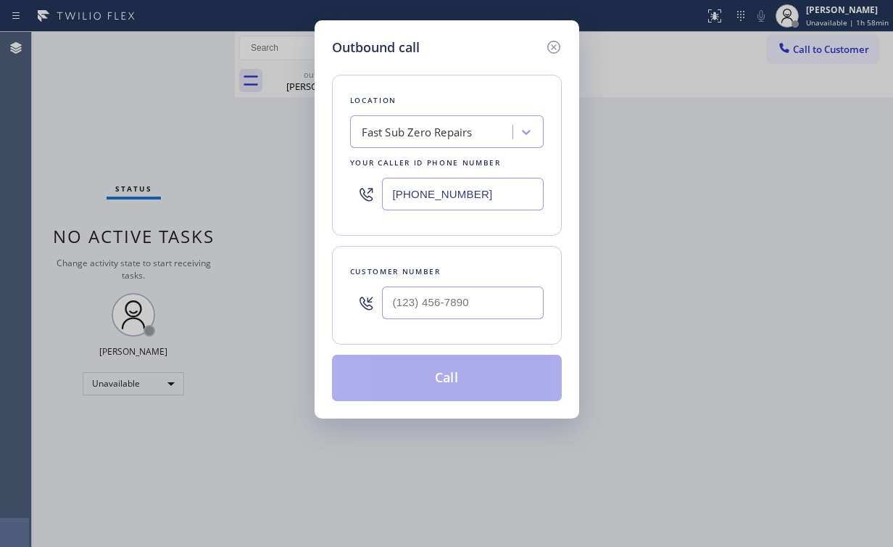
drag, startPoint x: 494, startPoint y: 191, endPoint x: 160, endPoint y: 174, distance: 334.0
click at [170, 179] on div "Outbound call Location Fast Sub Zero Repairs Your caller id phone number [PHONE…" at bounding box center [446, 273] width 893 height 547
paste input "562) 455-4739"
type input "[PHONE_NUMBER]"
click at [440, 302] on input "(___) ___-____" at bounding box center [463, 302] width 162 height 33
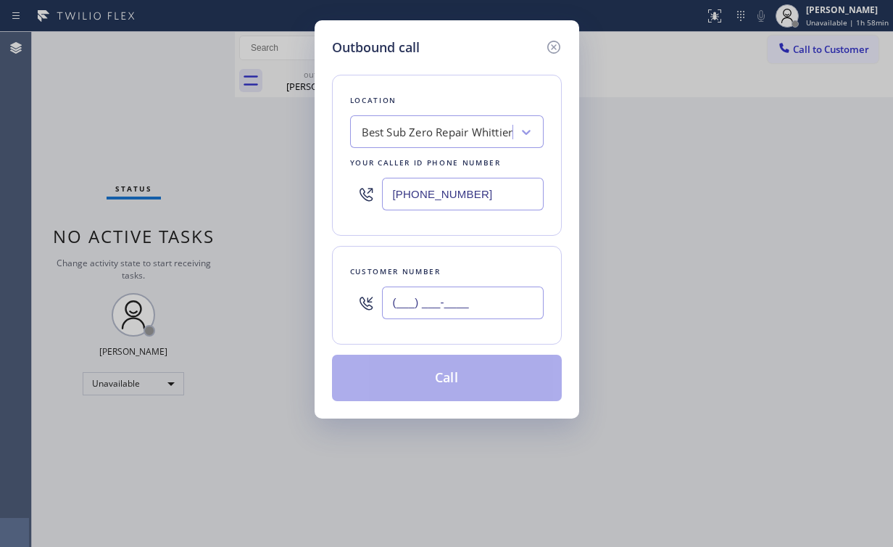
paste input "562) 822-4736"
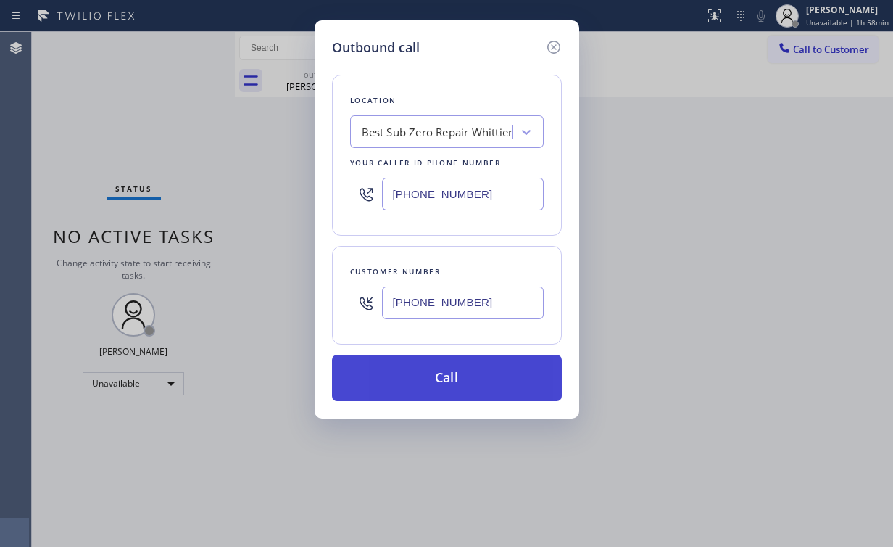
type input "[PHONE_NUMBER]"
click at [461, 364] on button "Call" at bounding box center [447, 378] width 230 height 46
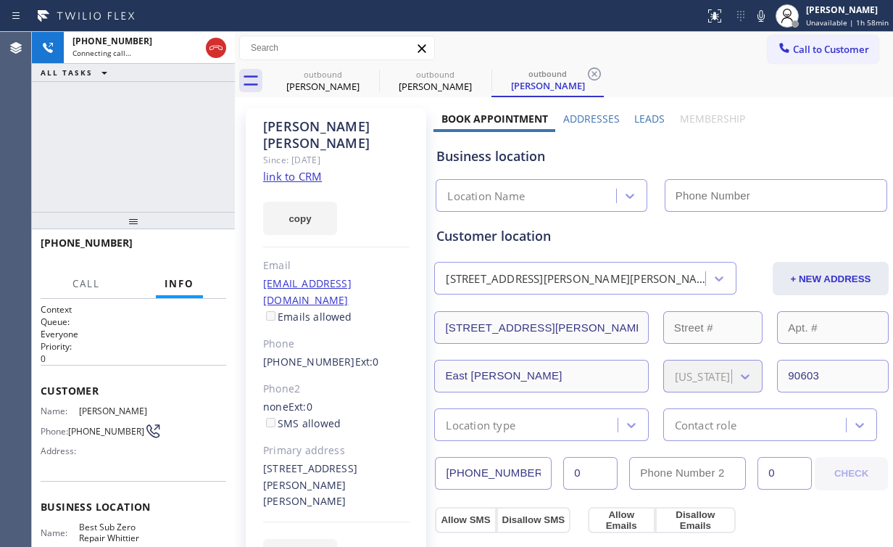
click at [165, 106] on div "[PHONE_NUMBER] Connecting call… ALL TASKS ALL TASKS ACTIVE TASKS TASKS IN WRAP …" at bounding box center [133, 122] width 203 height 180
drag, startPoint x: 309, startPoint y: 83, endPoint x: 345, endPoint y: 78, distance: 36.5
click at [310, 82] on div "[PERSON_NAME]" at bounding box center [323, 86] width 110 height 13
type input "[PHONE_NUMBER]"
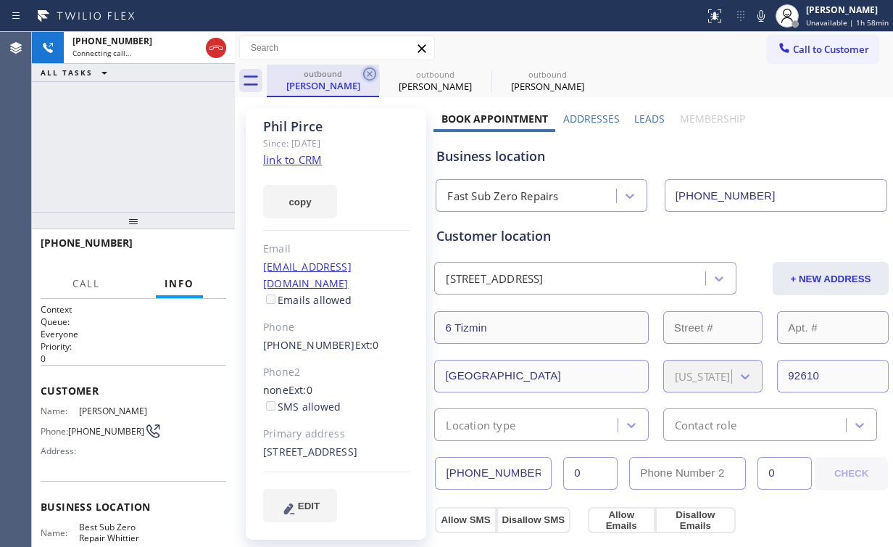
click at [371, 75] on icon at bounding box center [369, 73] width 13 height 13
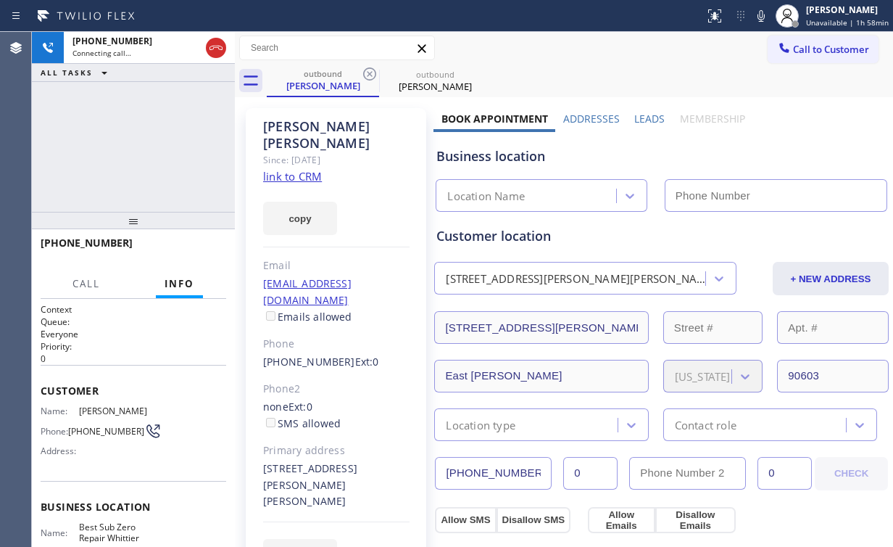
type input "[PHONE_NUMBER]"
click at [174, 152] on div "[PHONE_NUMBER] Connecting call… ALL TASKS ALL TASKS ACTIVE TASKS TASKS IN WRAP …" at bounding box center [133, 122] width 203 height 180
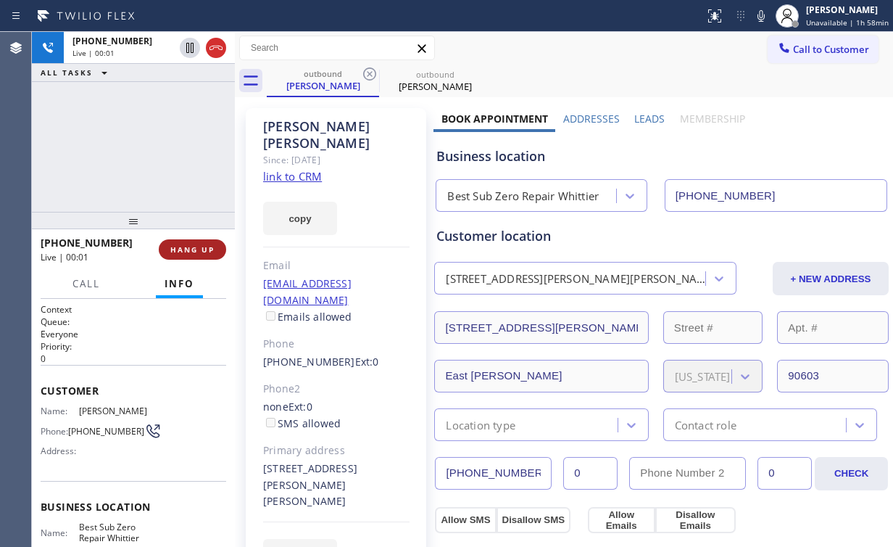
click at [200, 251] on span "HANG UP" at bounding box center [192, 249] width 44 height 10
click at [200, 252] on span "HANG UP" at bounding box center [192, 249] width 44 height 10
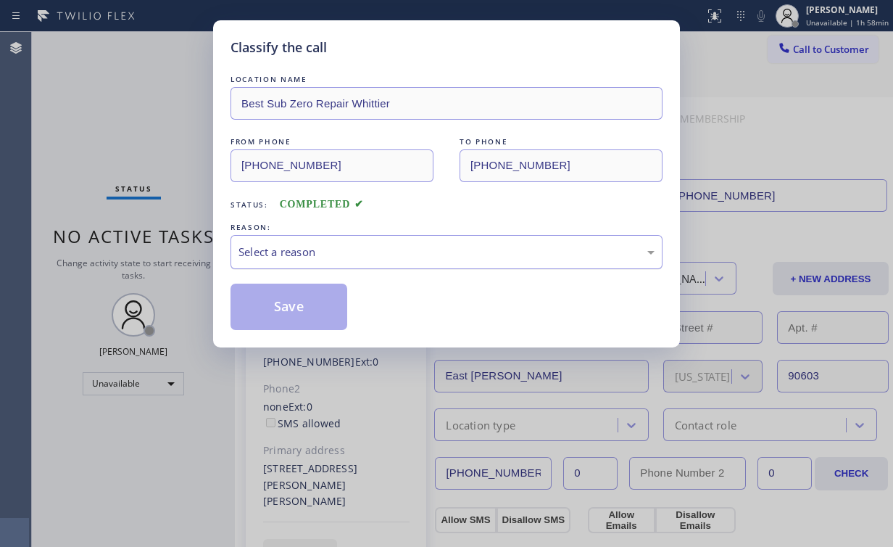
click at [286, 257] on div "Select a reason" at bounding box center [447, 252] width 416 height 17
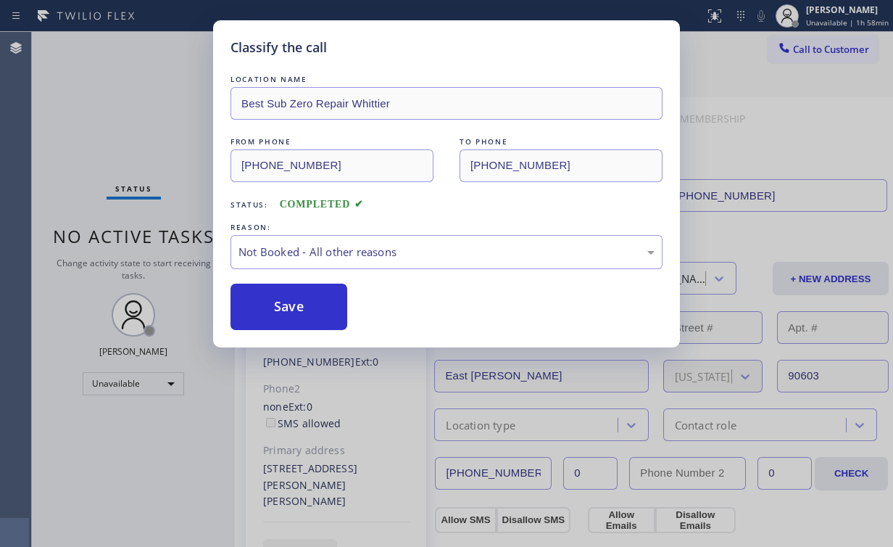
click at [294, 301] on button "Save" at bounding box center [289, 307] width 117 height 46
click at [142, 102] on div "Classify the call LOCATION NAME Best Sub Zero Repair Whittier FROM PHONE [PHONE…" at bounding box center [446, 273] width 893 height 547
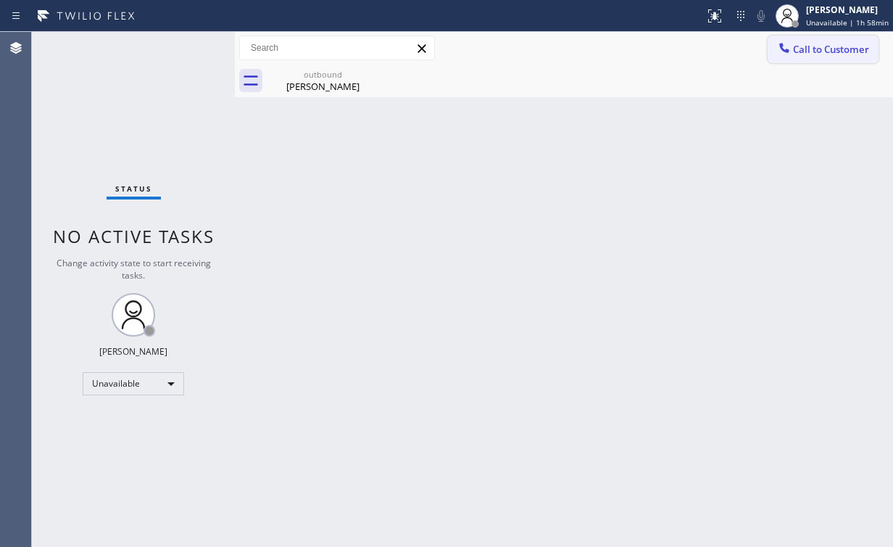
click at [790, 54] on icon at bounding box center [784, 48] width 15 height 15
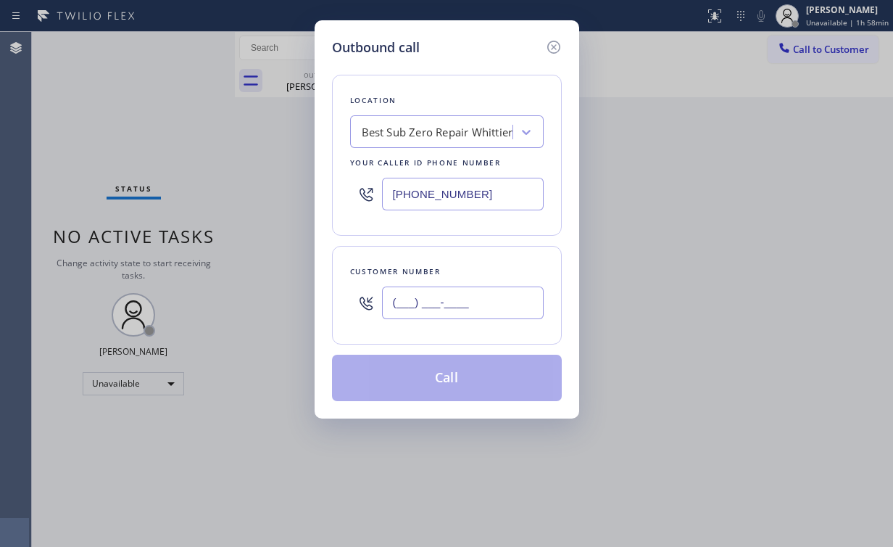
click at [469, 309] on input "(___) ___-____" at bounding box center [463, 302] width 162 height 33
paste input "562) 822-4736"
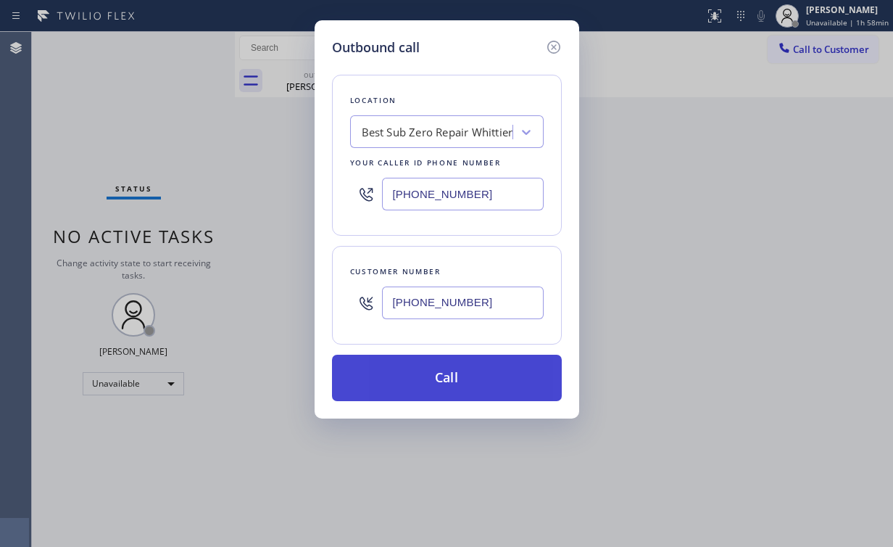
type input "[PHONE_NUMBER]"
click at [435, 376] on button "Call" at bounding box center [447, 378] width 230 height 46
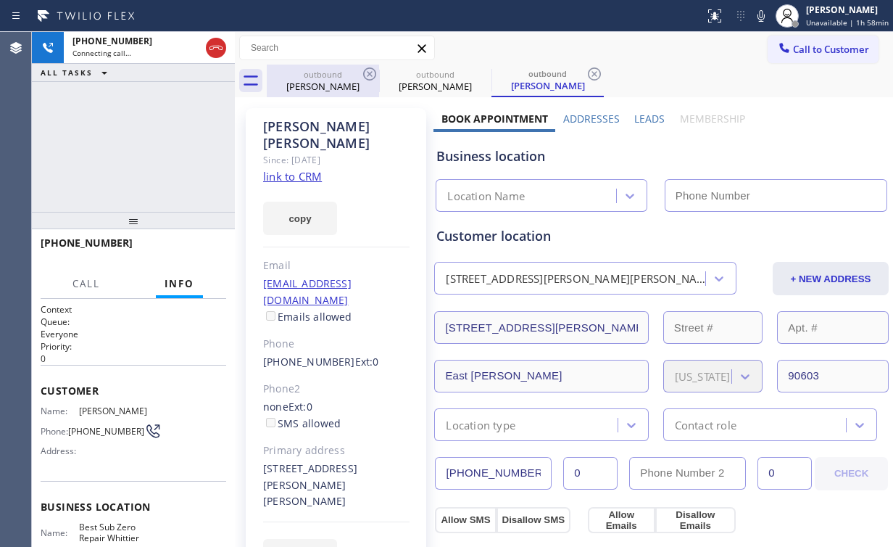
drag, startPoint x: 320, startPoint y: 73, endPoint x: 368, endPoint y: 75, distance: 47.9
click at [320, 73] on div "outbound" at bounding box center [323, 74] width 110 height 11
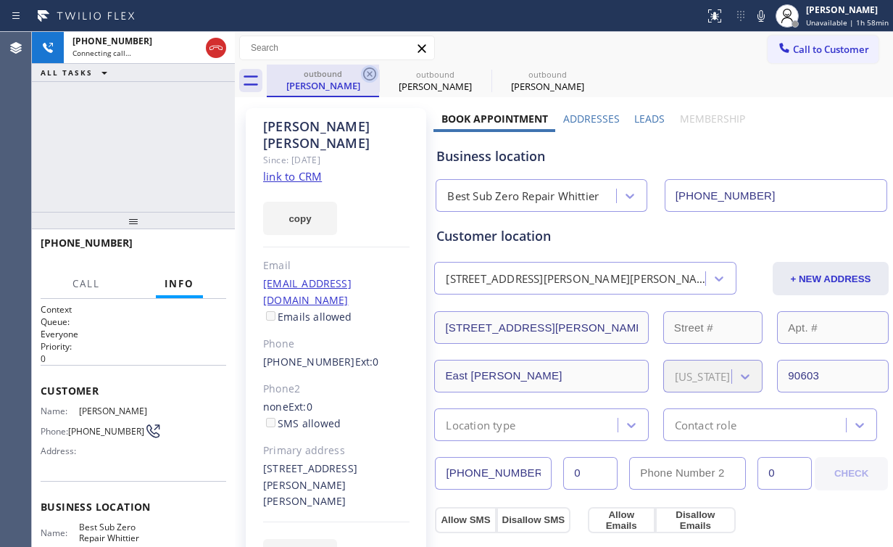
click at [368, 74] on icon at bounding box center [369, 73] width 17 height 17
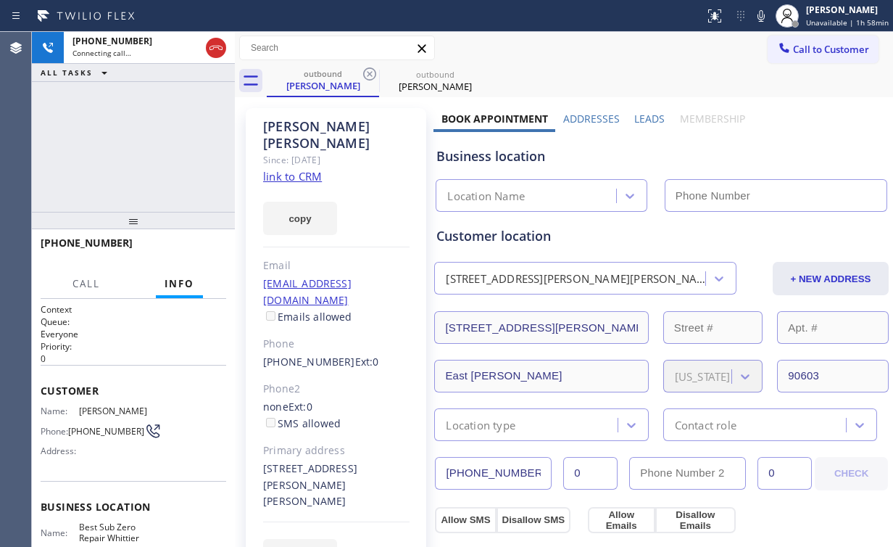
click at [187, 125] on div "[PHONE_NUMBER] Connecting call… ALL TASKS ALL TASKS ACTIVE TASKS TASKS IN WRAP …" at bounding box center [133, 122] width 203 height 180
type input "[PHONE_NUMBER]"
click at [168, 120] on div "[PHONE_NUMBER] Connecting call… ALL TASKS ALL TASKS ACTIVE TASKS TASKS IN WRAP …" at bounding box center [133, 122] width 203 height 180
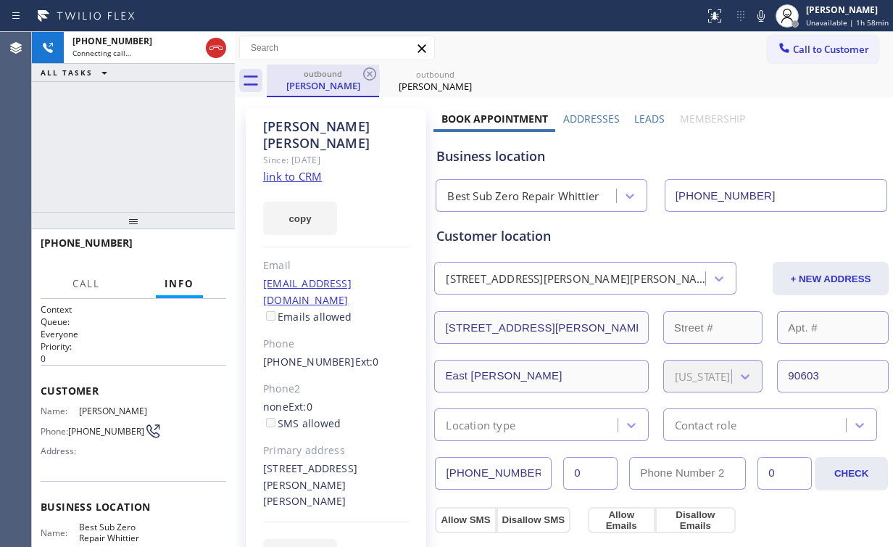
drag, startPoint x: 212, startPoint y: 42, endPoint x: 333, endPoint y: 89, distance: 129.3
click at [215, 44] on icon at bounding box center [215, 47] width 17 height 17
drag, startPoint x: 321, startPoint y: 79, endPoint x: 331, endPoint y: 80, distance: 9.5
click at [324, 80] on div "[PERSON_NAME]" at bounding box center [323, 85] width 110 height 13
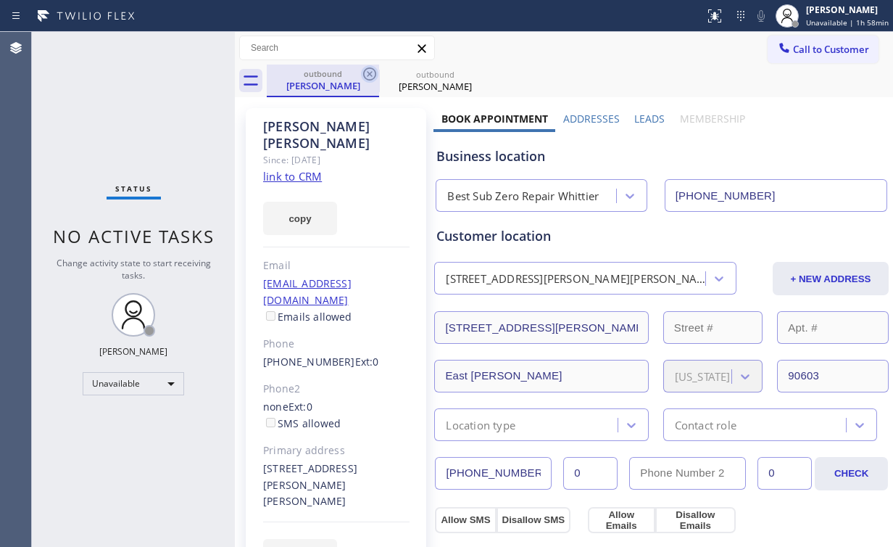
click at [377, 67] on icon at bounding box center [369, 73] width 17 height 17
click at [374, 69] on icon at bounding box center [369, 73] width 17 height 17
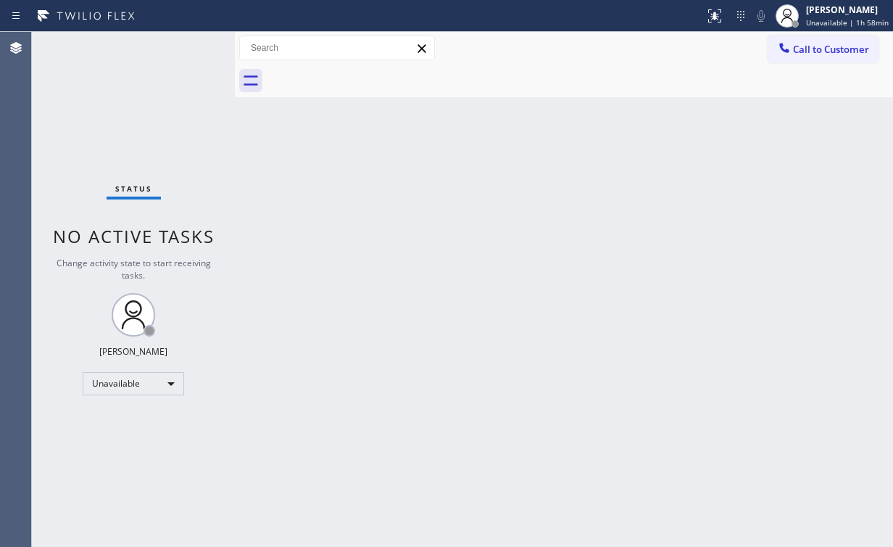
drag, startPoint x: 99, startPoint y: 116, endPoint x: 102, endPoint y: 107, distance: 9.9
click at [100, 112] on div "Status No active tasks Change activity state to start receiving tasks. [PERSON_…" at bounding box center [133, 289] width 203 height 515
click at [823, 54] on span "Call to Customer" at bounding box center [831, 49] width 76 height 13
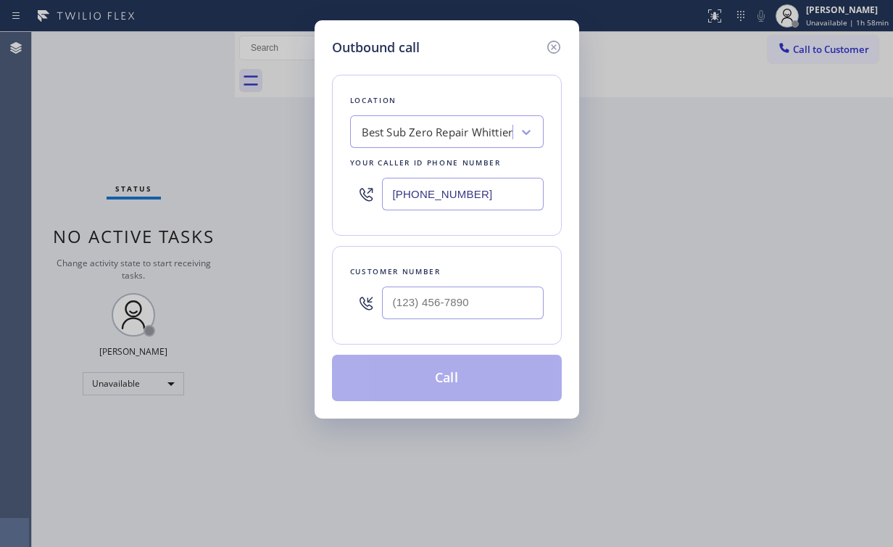
click at [226, 198] on div "Outbound call Location Best Sub Zero Repair [GEOGRAPHIC_DATA] Your caller id ph…" at bounding box center [446, 273] width 893 height 547
paste input "916) 668-6294"
type input "[PHONE_NUMBER]"
drag, startPoint x: 450, startPoint y: 294, endPoint x: 476, endPoint y: 276, distance: 31.6
click at [451, 295] on input "(___) ___-____" at bounding box center [463, 302] width 162 height 33
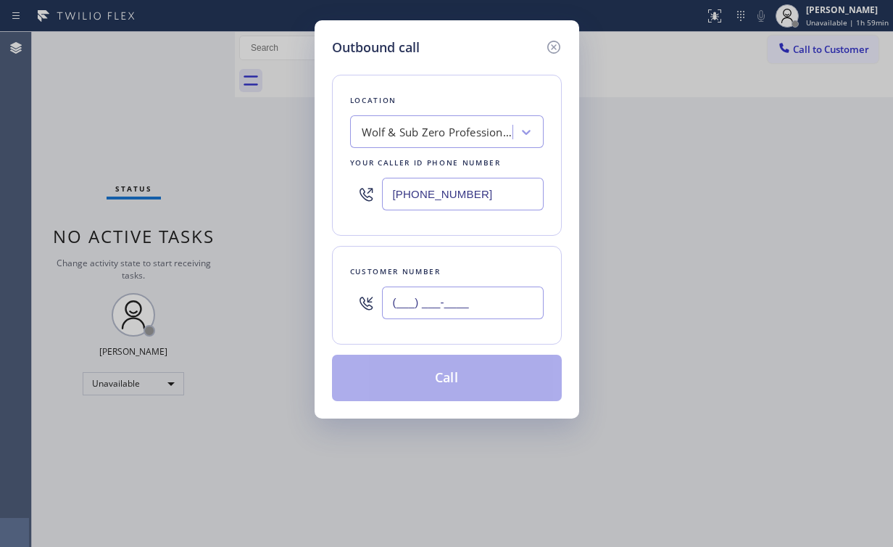
paste input "480) 203-6004"
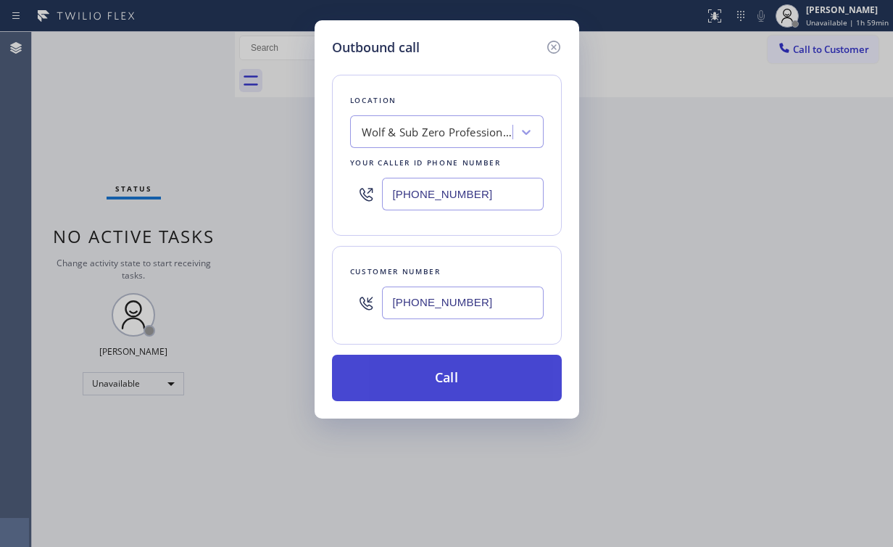
type input "[PHONE_NUMBER]"
click at [444, 376] on button "Call" at bounding box center [447, 378] width 230 height 46
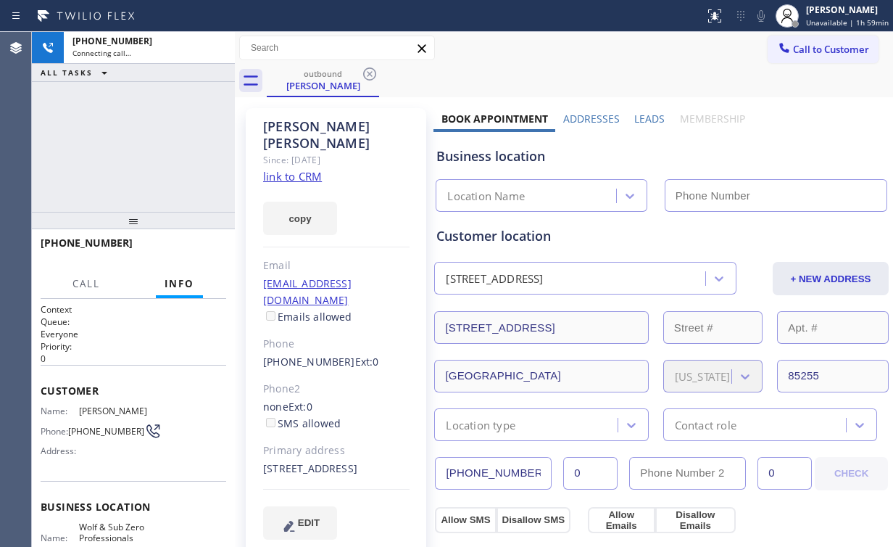
click at [127, 139] on div "[PHONE_NUMBER] Connecting call… ALL TASKS ALL TASKS ACTIVE TASKS TASKS IN WRAP …" at bounding box center [133, 122] width 203 height 180
type input "[PHONE_NUMBER]"
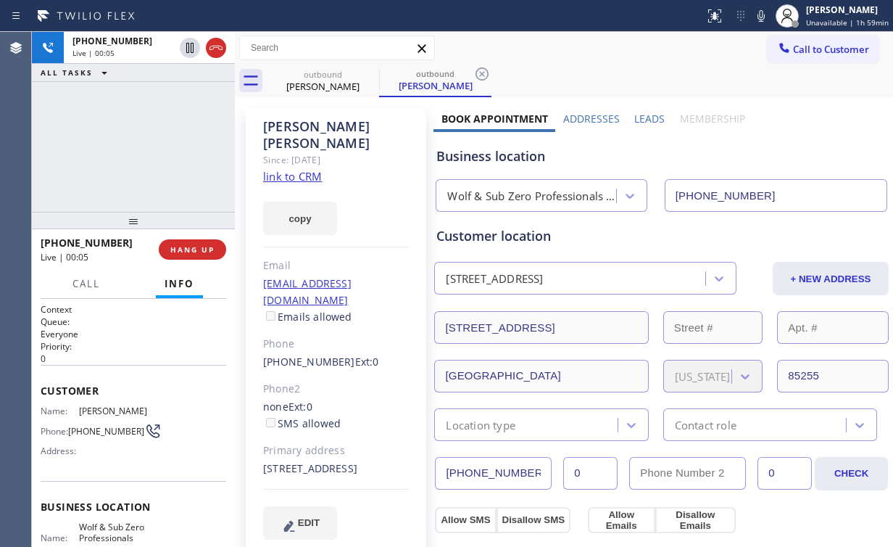
click at [502, 194] on div "Wolf & Sub Zero Professionals Scottsdale" at bounding box center [532, 196] width 170 height 17
click at [466, 154] on div "Business location" at bounding box center [662, 156] width 450 height 20
click at [175, 134] on div "[PHONE_NUMBER] Live | 00:30 ALL TASKS ALL TASKS ACTIVE TASKS TASKS IN WRAP UP" at bounding box center [133, 122] width 203 height 180
click at [146, 145] on div "[PHONE_NUMBER] Live | 00:33 ALL TASKS ALL TASKS ACTIVE TASKS TASKS IN WRAP UP" at bounding box center [133, 122] width 203 height 180
click at [146, 145] on div "[PHONE_NUMBER] Live | 00:35 ALL TASKS ALL TASKS ACTIVE TASKS TASKS IN WRAP UP" at bounding box center [133, 122] width 203 height 180
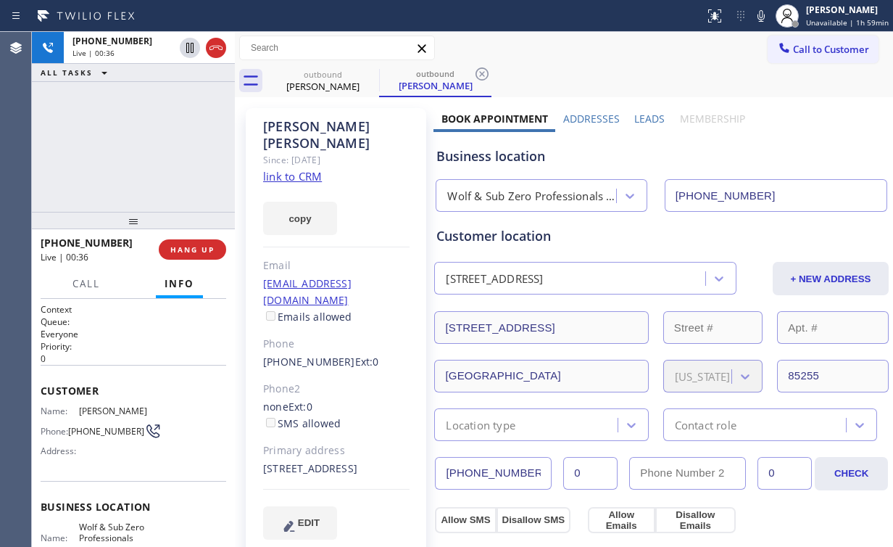
click at [146, 145] on div "[PHONE_NUMBER] Live | 00:36 ALL TASKS ALL TASKS ACTIVE TASKS TASKS IN WRAP UP" at bounding box center [133, 122] width 203 height 180
click at [146, 145] on div "[PHONE_NUMBER] Live | 00:37 ALL TASKS ALL TASKS ACTIVE TASKS TASKS IN WRAP UP" at bounding box center [133, 122] width 203 height 180
click at [149, 142] on div "[PHONE_NUMBER] Live | 00:38 ALL TASKS ALL TASKS ACTIVE TASKS TASKS IN WRAP UP" at bounding box center [133, 122] width 203 height 180
click at [206, 252] on span "HANG UP" at bounding box center [192, 249] width 44 height 10
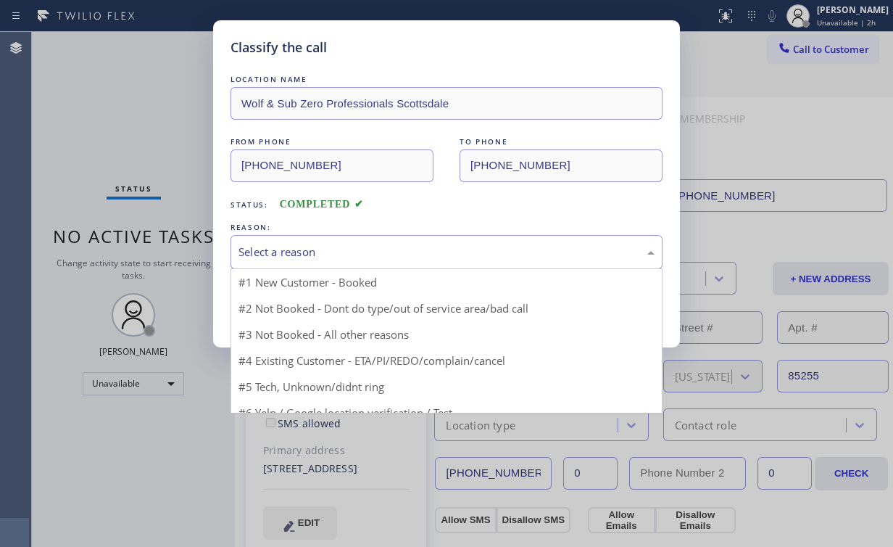
click at [303, 239] on div "Select a reason" at bounding box center [447, 252] width 432 height 34
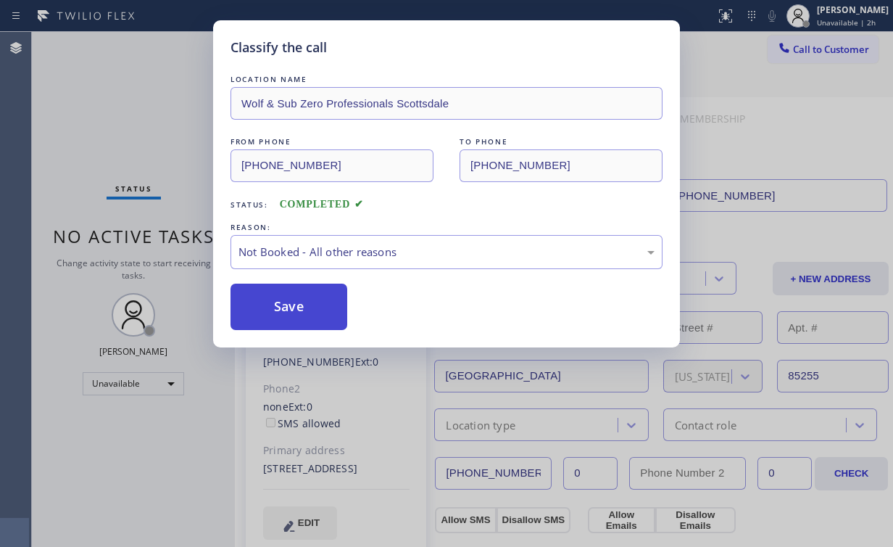
click at [286, 298] on button "Save" at bounding box center [289, 307] width 117 height 46
click at [139, 131] on div "Classify the call LOCATION NAME Wolf & Sub Zero Professionals Scottsdale FROM P…" at bounding box center [446, 273] width 893 height 547
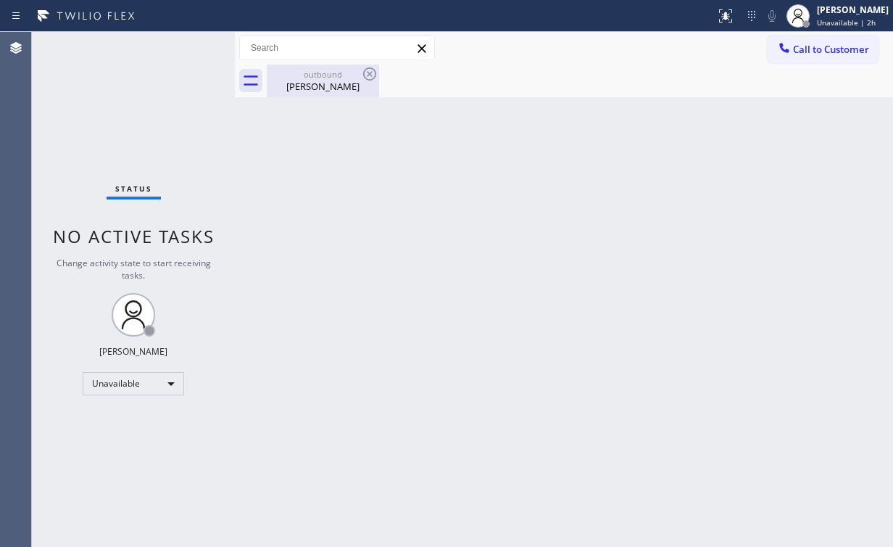
click at [305, 89] on div "[PERSON_NAME]" at bounding box center [323, 86] width 110 height 13
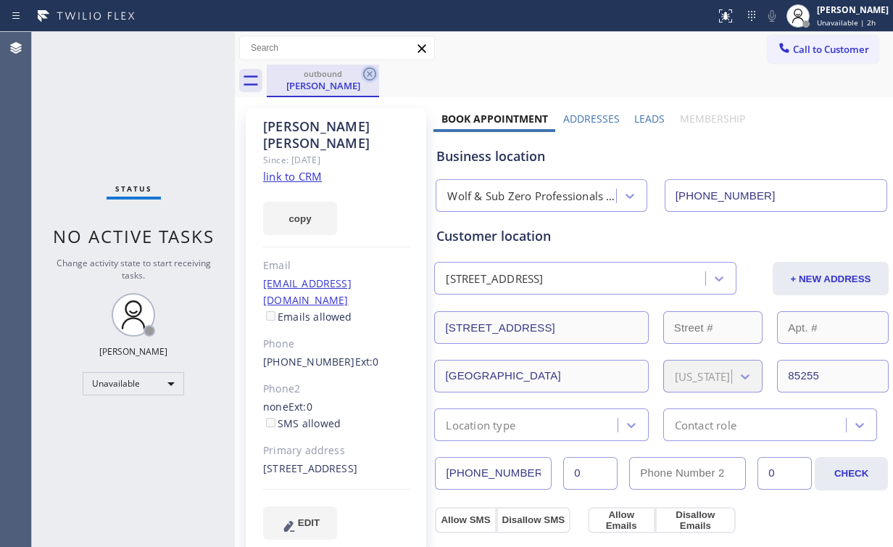
click at [373, 70] on icon at bounding box center [369, 73] width 17 height 17
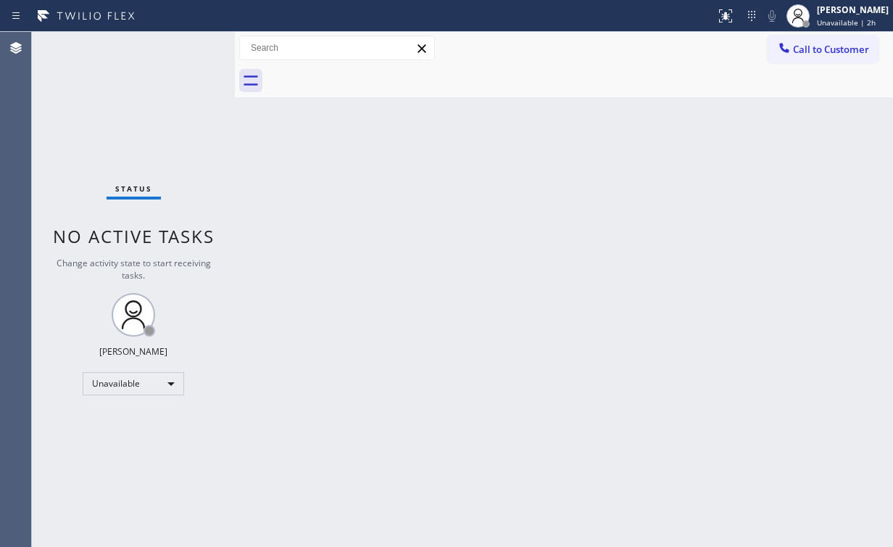
click at [210, 91] on div "Status No active tasks Change activity state to start receiving tasks. [PERSON_…" at bounding box center [133, 289] width 203 height 515
click at [798, 53] on span "Call to Customer" at bounding box center [831, 49] width 76 height 13
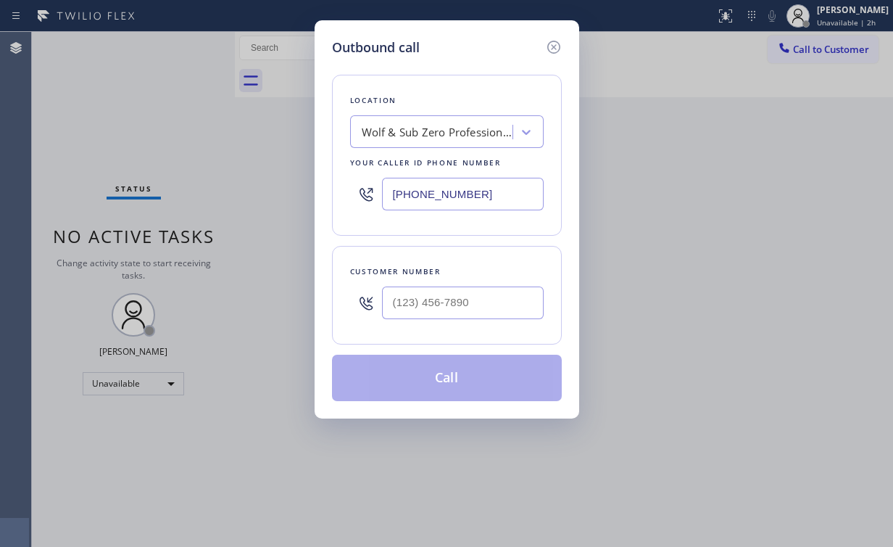
drag, startPoint x: 493, startPoint y: 194, endPoint x: 166, endPoint y: 145, distance: 330.6
click at [241, 171] on div "Outbound call Location Wolf & Sub Zero Professionals [GEOGRAPHIC_DATA] Your cal…" at bounding box center [446, 273] width 893 height 547
paste input "323) 709-89"
type input "[PHONE_NUMBER]"
click at [453, 306] on input "(___) ___-____" at bounding box center [463, 302] width 162 height 33
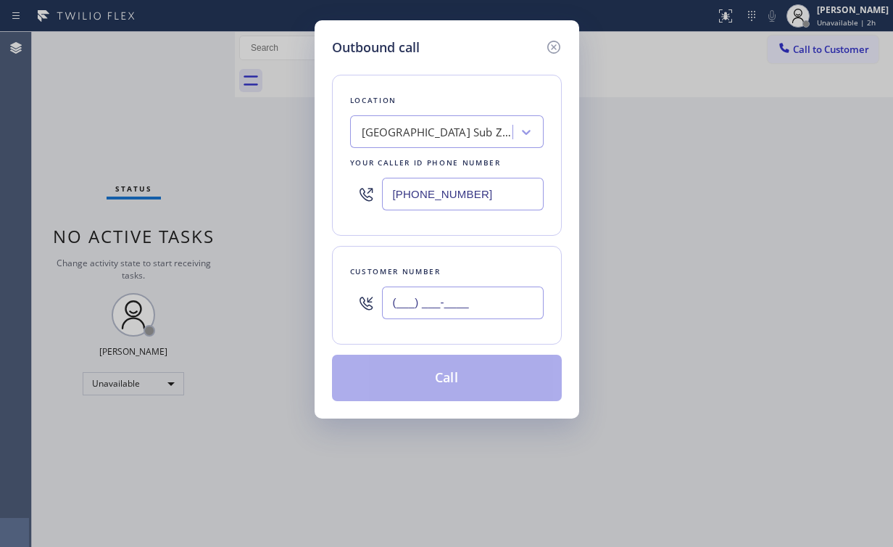
paste input "818) 917-3151"
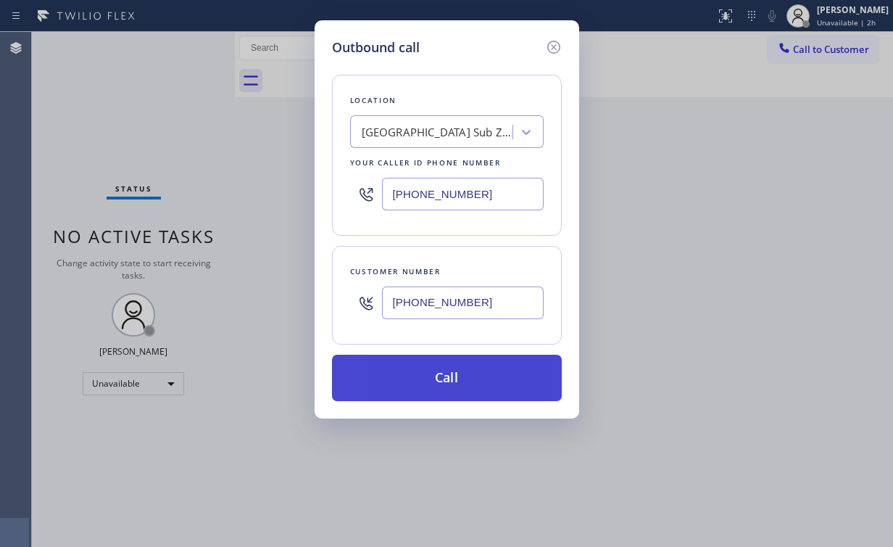
type input "[PHONE_NUMBER]"
click at [433, 381] on button "Call" at bounding box center [447, 378] width 230 height 46
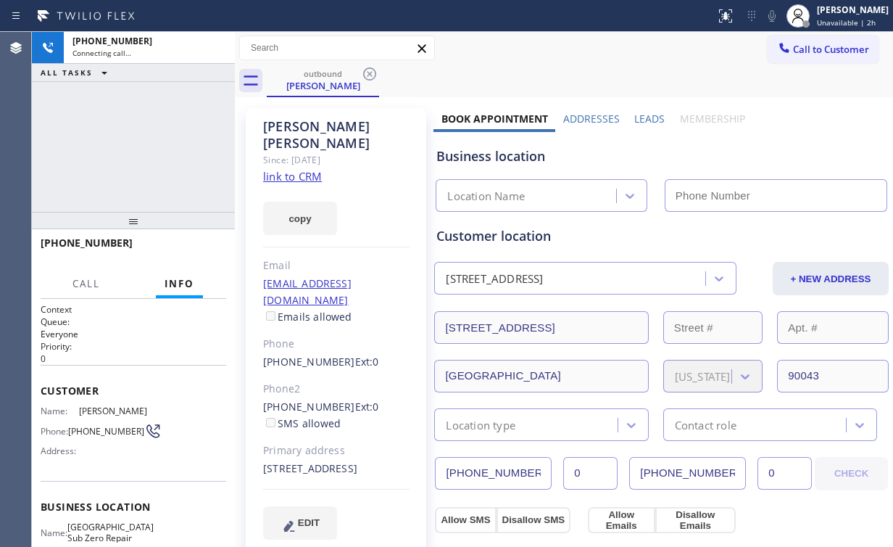
click at [186, 125] on div "[PHONE_NUMBER] Connecting call… ALL TASKS ALL TASKS ACTIVE TASKS TASKS IN WRAP …" at bounding box center [133, 122] width 203 height 180
type input "[PHONE_NUMBER]"
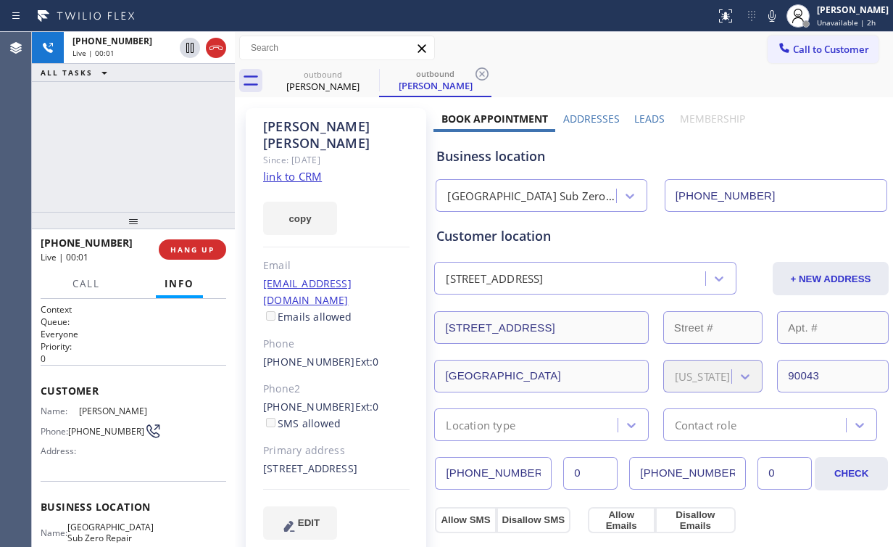
click at [186, 125] on div "[PHONE_NUMBER] Live | 00:01 ALL TASKS ALL TASKS ACTIVE TASKS TASKS IN WRAP UP" at bounding box center [133, 122] width 203 height 180
click at [212, 252] on span "HANG UP" at bounding box center [192, 249] width 44 height 10
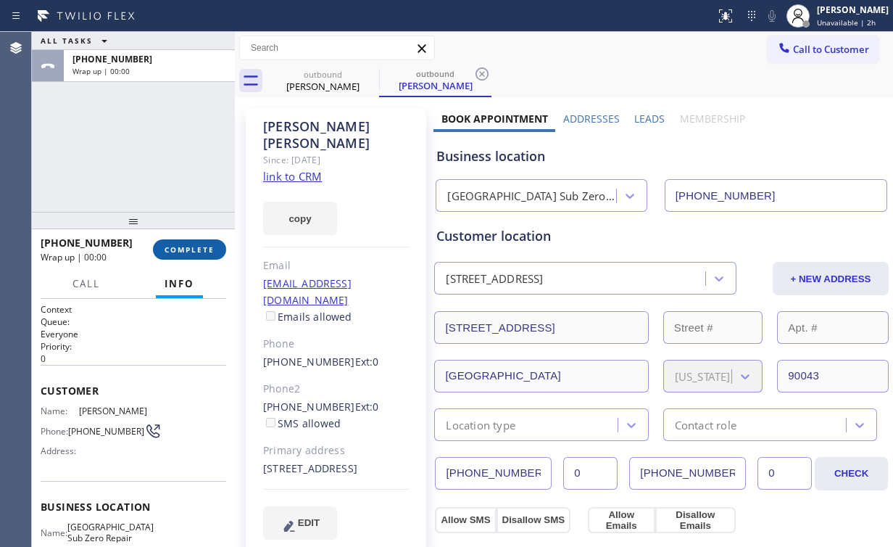
click at [202, 252] on span "COMPLETE" at bounding box center [190, 249] width 50 height 10
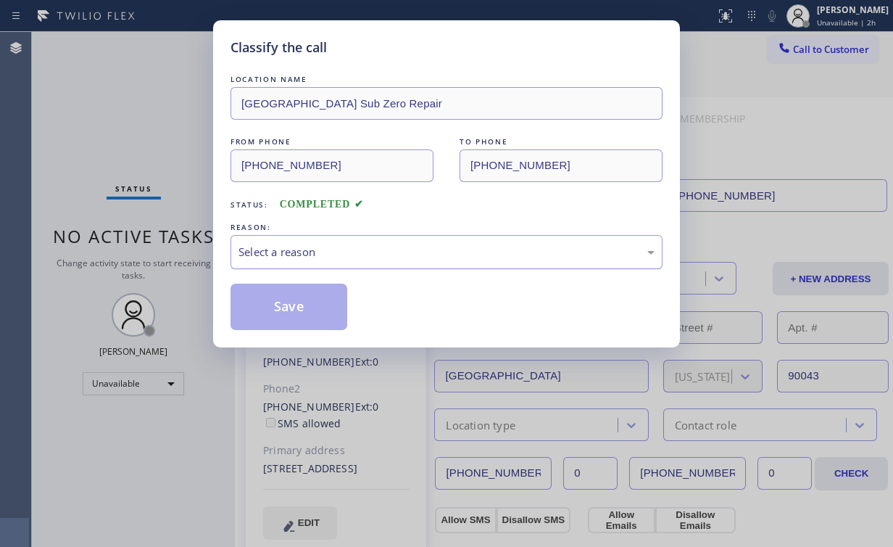
click at [269, 255] on div "Select a reason" at bounding box center [447, 252] width 416 height 17
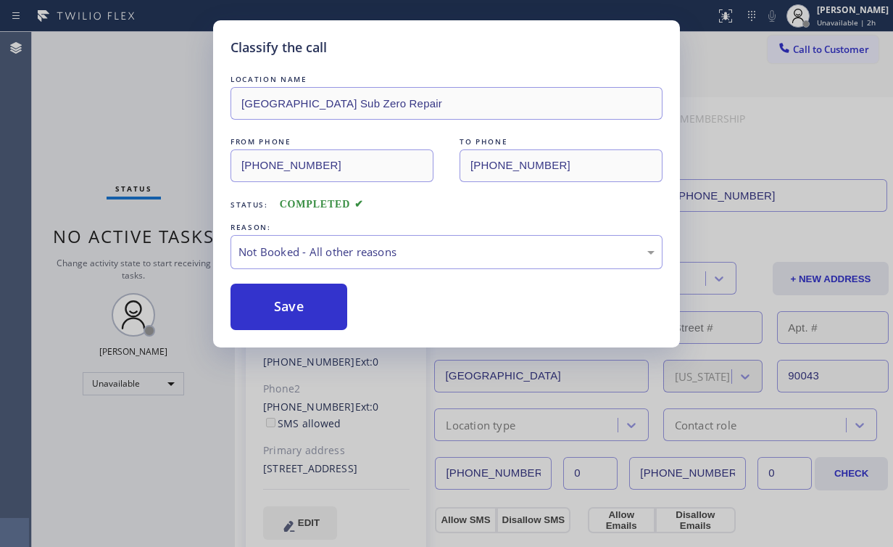
drag, startPoint x: 289, startPoint y: 312, endPoint x: 145, endPoint y: 113, distance: 245.6
click at [290, 308] on button "Save" at bounding box center [289, 307] width 117 height 46
click at [130, 92] on div "Classify the call LOCATION NAME [GEOGRAPHIC_DATA] Sub Zero Repair FROM PHONE [P…" at bounding box center [446, 273] width 893 height 547
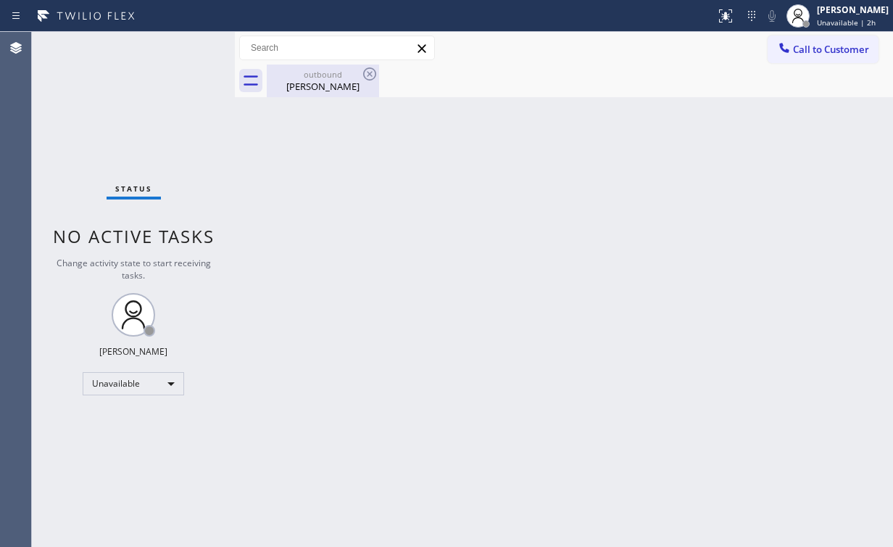
click at [302, 78] on div "outbound" at bounding box center [323, 74] width 110 height 11
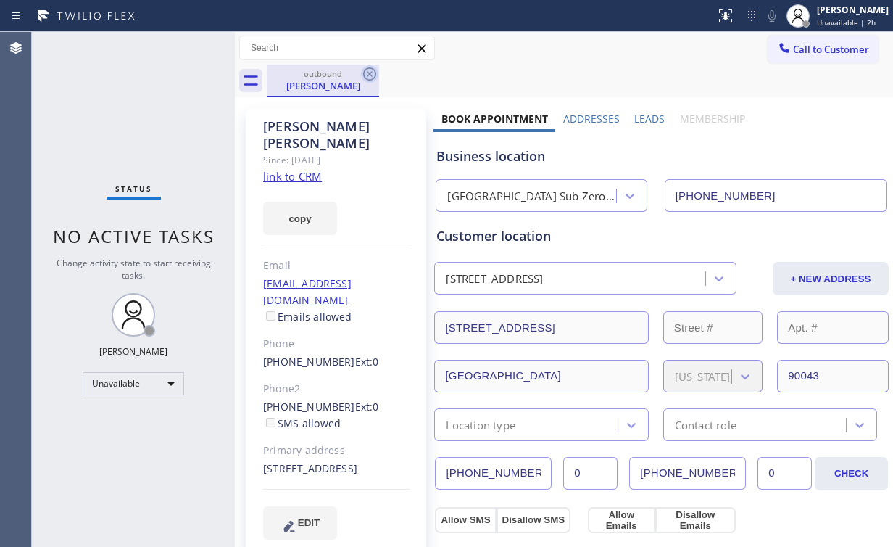
click at [368, 75] on icon at bounding box center [369, 73] width 13 height 13
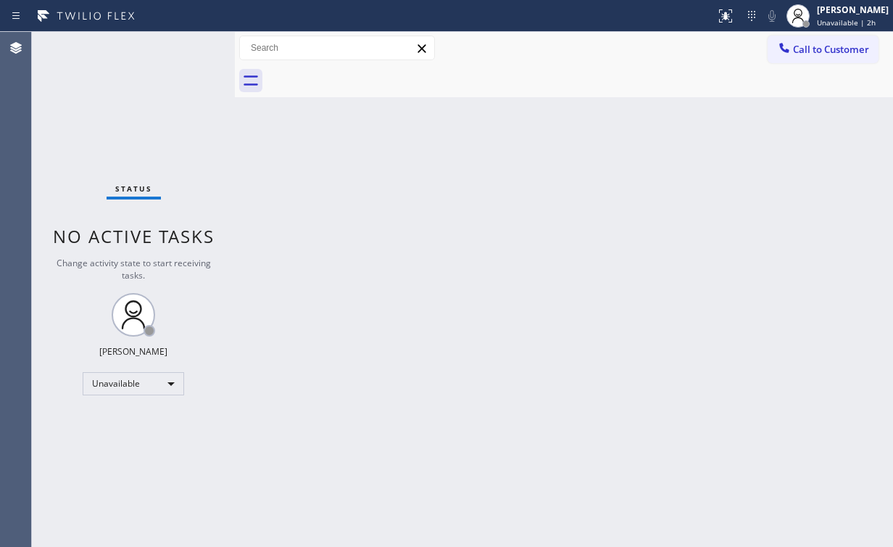
drag, startPoint x: 140, startPoint y: 91, endPoint x: 141, endPoint y: 0, distance: 90.7
click at [140, 72] on div "Status No active tasks Change activity state to start receiving tasks. [PERSON_…" at bounding box center [133, 289] width 203 height 515
click at [809, 49] on span "Call to Customer" at bounding box center [831, 49] width 76 height 13
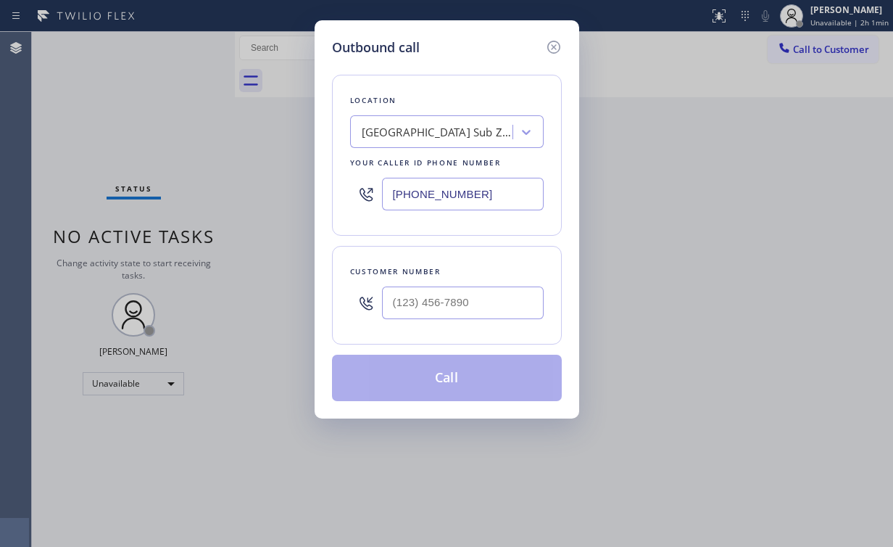
drag, startPoint x: 493, startPoint y: 204, endPoint x: 210, endPoint y: 162, distance: 286.6
click at [240, 165] on div "Outbound call Location [GEOGRAPHIC_DATA] Sub Zero Repair Your caller id phone n…" at bounding box center [446, 273] width 893 height 547
paste input "72-6059"
type input "[PHONE_NUMBER]"
drag, startPoint x: 473, startPoint y: 310, endPoint x: 487, endPoint y: 297, distance: 19.0
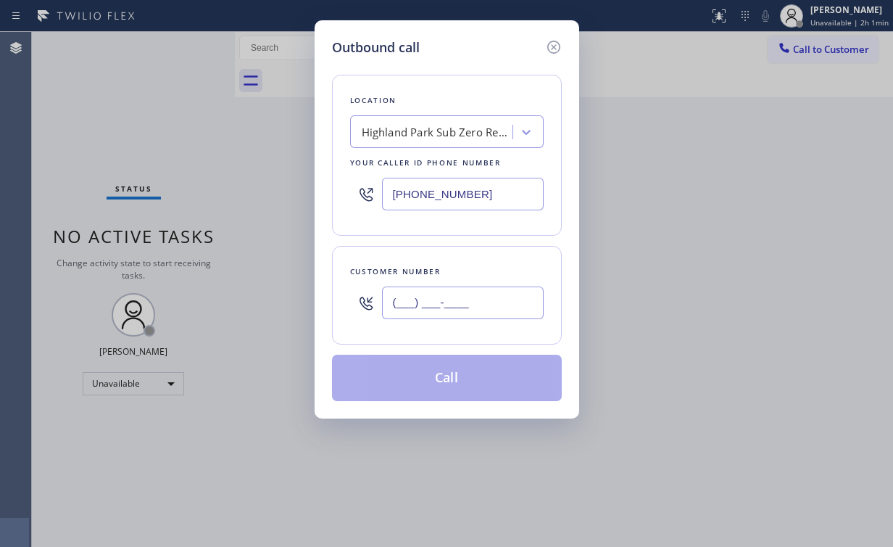
click at [474, 310] on input "(___) ___-____" at bounding box center [463, 302] width 162 height 33
paste input "323) 823-1112"
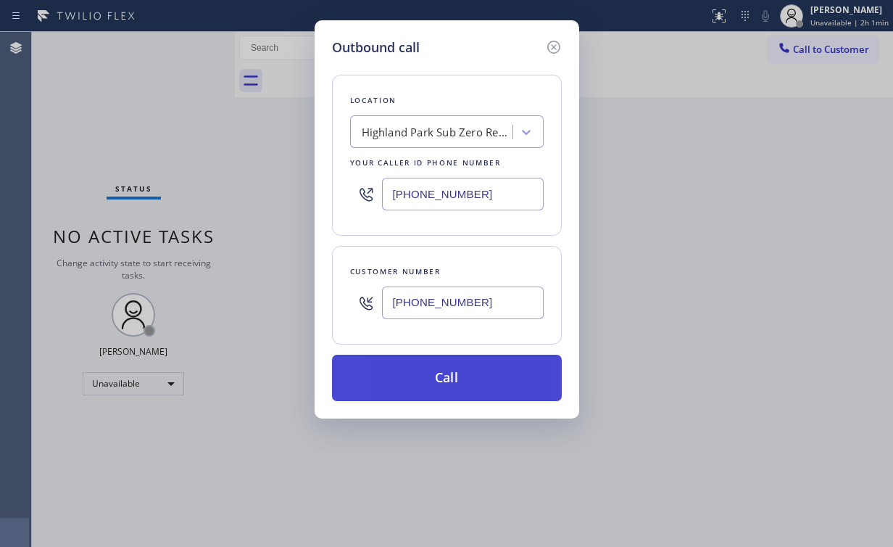
type input "[PHONE_NUMBER]"
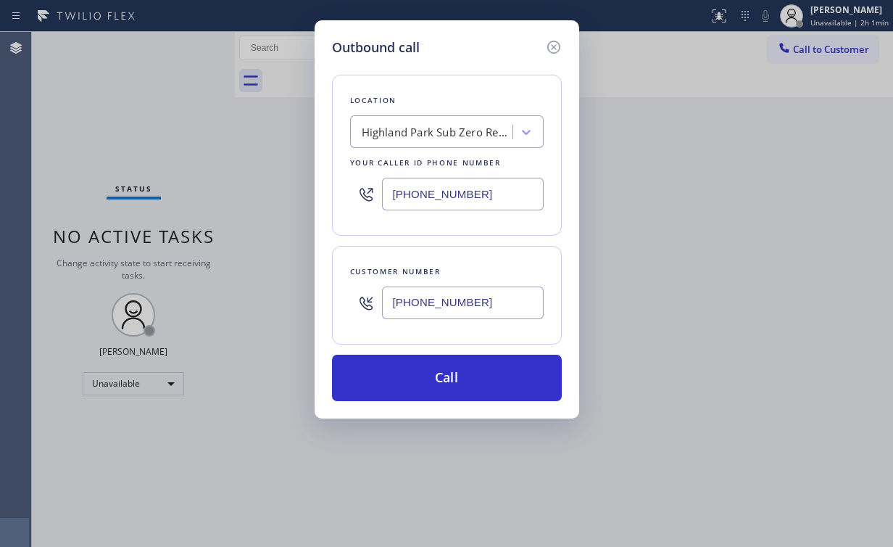
drag, startPoint x: 414, startPoint y: 365, endPoint x: 365, endPoint y: 534, distance: 175.1
click at [414, 365] on button "Call" at bounding box center [447, 378] width 230 height 46
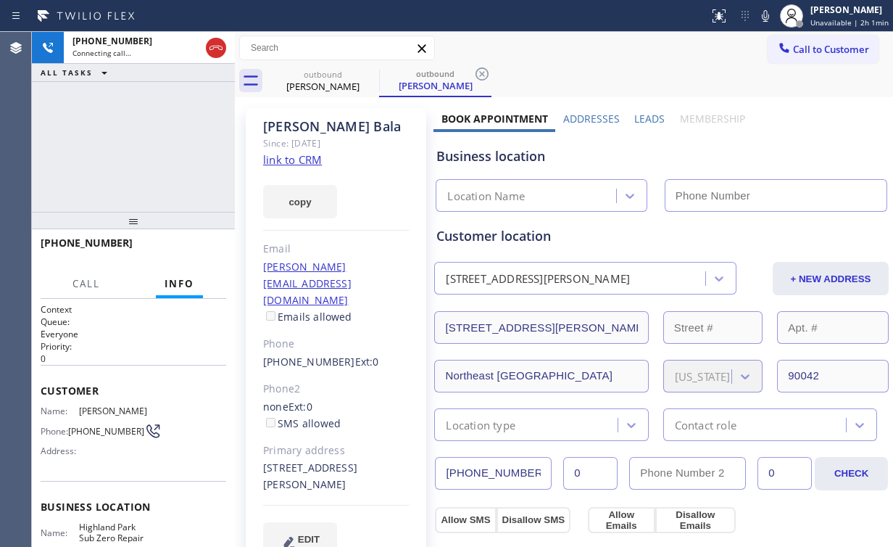
type input "[PHONE_NUMBER]"
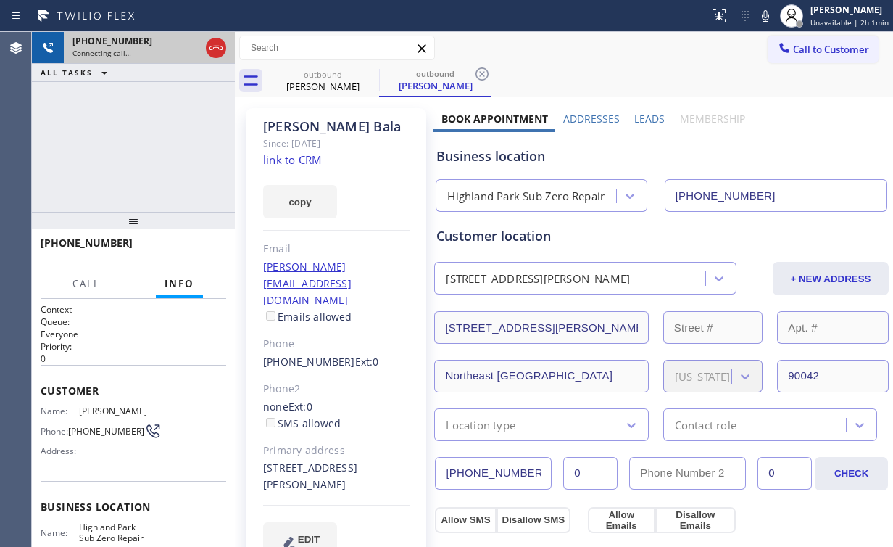
drag, startPoint x: 212, startPoint y: 44, endPoint x: 227, endPoint y: 47, distance: 15.7
click at [212, 44] on icon at bounding box center [215, 47] width 17 height 17
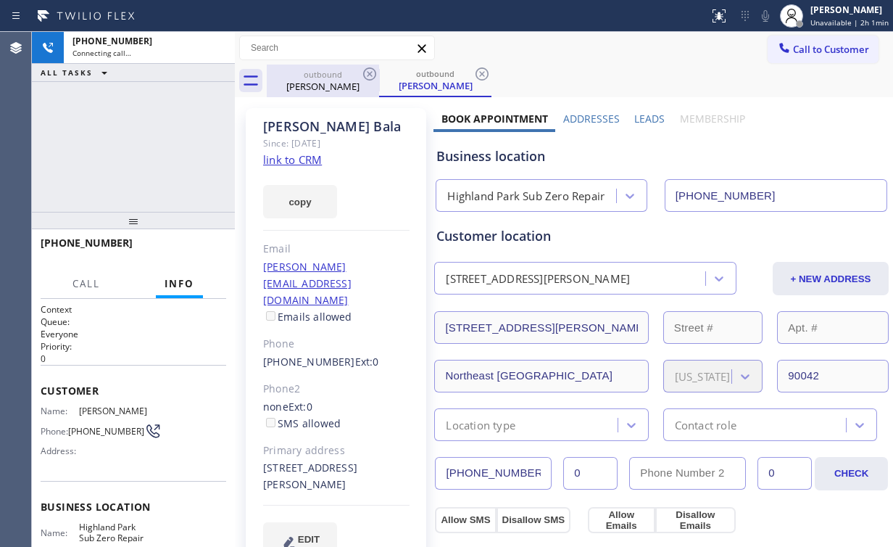
drag, startPoint x: 331, startPoint y: 79, endPoint x: 357, endPoint y: 78, distance: 25.4
click at [336, 81] on div "[PERSON_NAME]" at bounding box center [323, 86] width 110 height 13
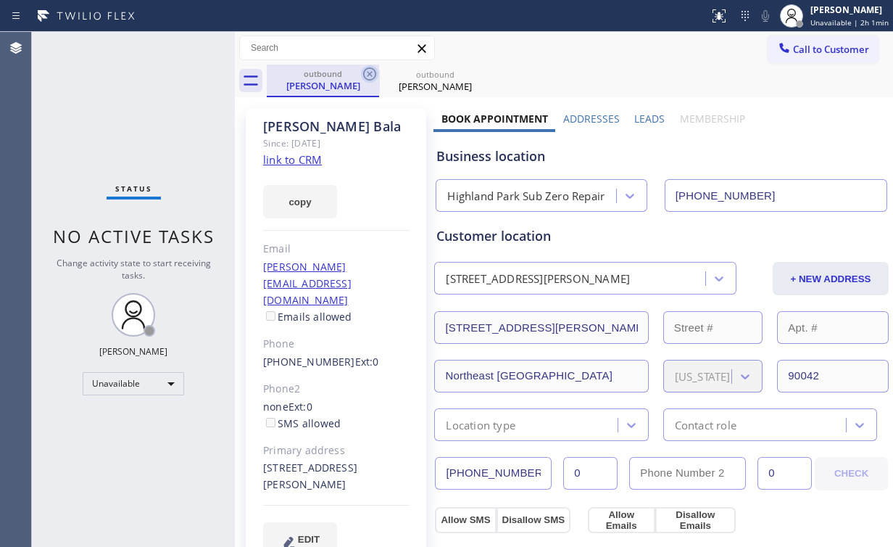
click at [367, 71] on icon at bounding box center [369, 73] width 17 height 17
drag, startPoint x: 367, startPoint y: 71, endPoint x: 406, endPoint y: 77, distance: 39.6
click at [0, 0] on icon at bounding box center [0, 0] width 0 height 0
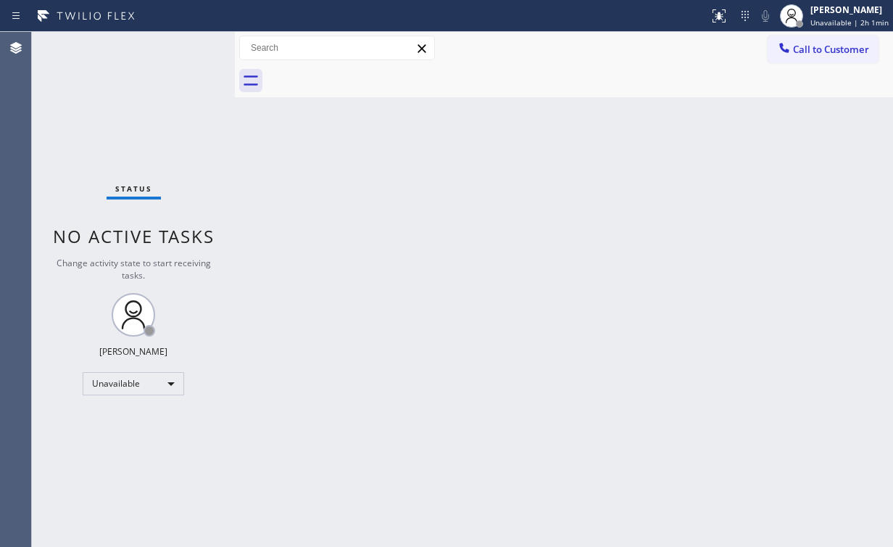
drag, startPoint x: 764, startPoint y: 174, endPoint x: 861, endPoint y: 78, distance: 136.9
click at [770, 172] on div "Back to Dashboard Change Sender ID Customers Technicians Select a contact Outbo…" at bounding box center [564, 289] width 658 height 515
drag, startPoint x: 837, startPoint y: 51, endPoint x: 566, endPoint y: 189, distance: 303.2
click at [834, 52] on span "Call to Customer" at bounding box center [831, 49] width 76 height 13
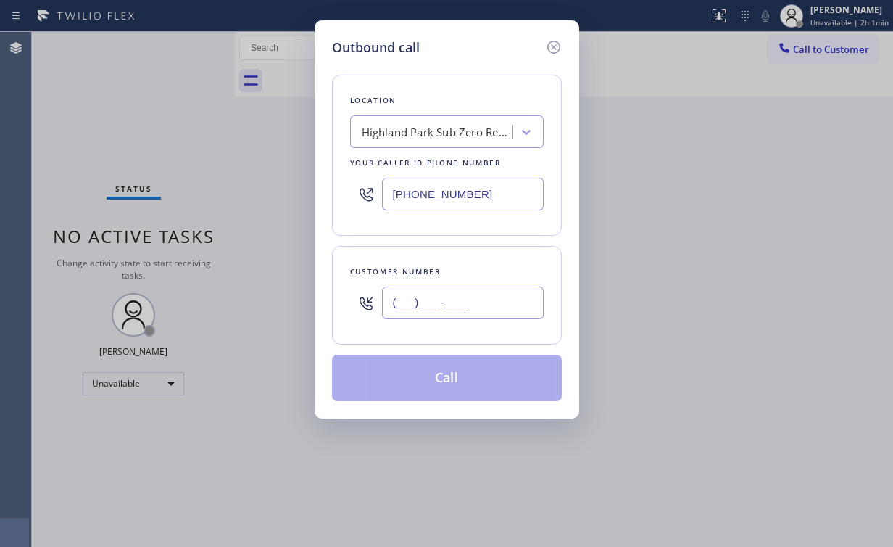
click at [476, 299] on input "(___) ___-____" at bounding box center [463, 302] width 162 height 33
paste input "323) 823-1112"
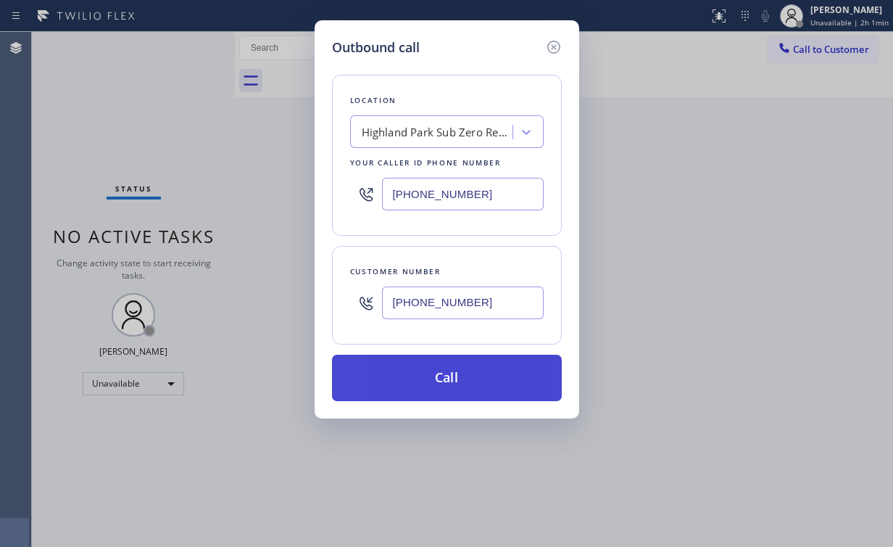
type input "[PHONE_NUMBER]"
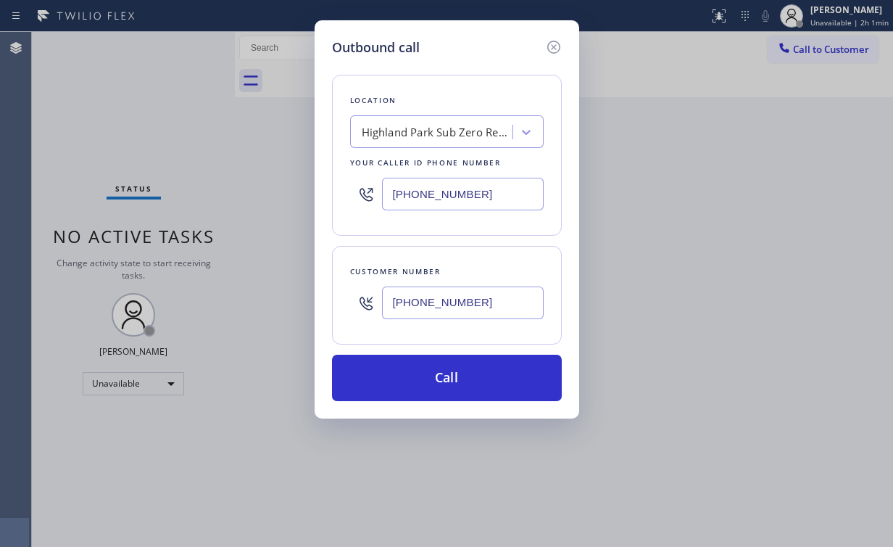
drag, startPoint x: 416, startPoint y: 387, endPoint x: 381, endPoint y: 445, distance: 67.9
click at [416, 386] on button "Call" at bounding box center [447, 378] width 230 height 46
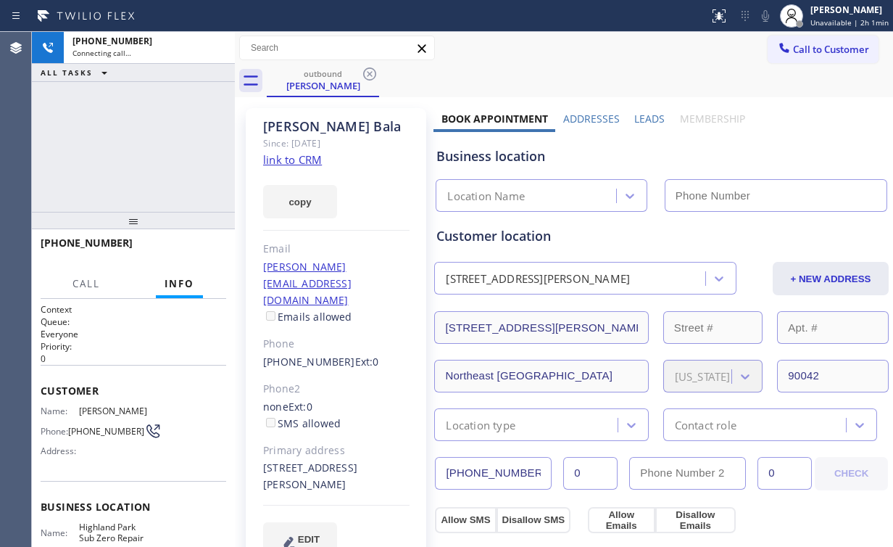
drag, startPoint x: 80, startPoint y: 116, endPoint x: 98, endPoint y: 110, distance: 19.0
click at [80, 116] on div "[PHONE_NUMBER] Connecting call… ALL TASKS ALL TASKS ACTIVE TASKS TASKS IN WRAP …" at bounding box center [133, 122] width 203 height 180
type input "[PHONE_NUMBER]"
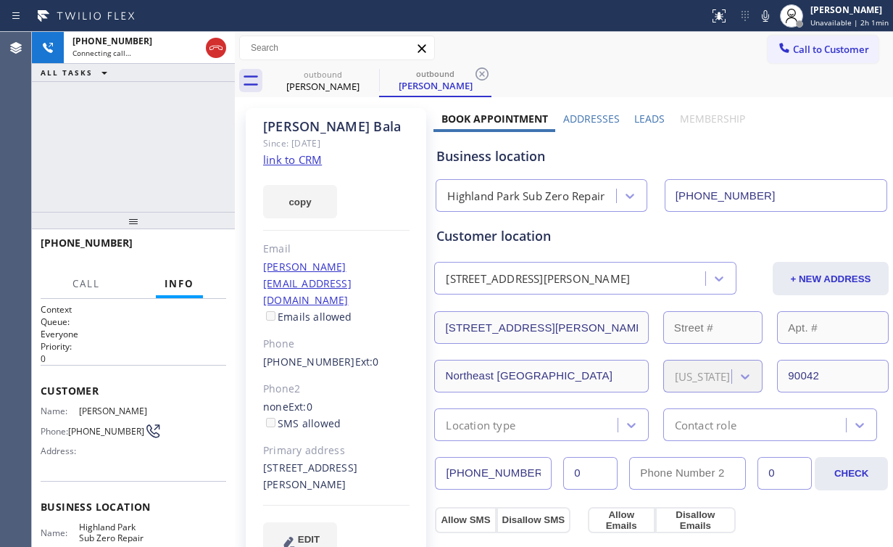
drag, startPoint x: 154, startPoint y: 146, endPoint x: 143, endPoint y: 142, distance: 12.4
click at [143, 142] on div "[PHONE_NUMBER] Connecting call… ALL TASKS ALL TASKS ACTIVE TASKS TASKS IN WRAP …" at bounding box center [133, 122] width 203 height 180
click at [119, 131] on div "[PHONE_NUMBER] Connecting call… ALL TASKS ALL TASKS ACTIVE TASKS TASKS IN WRAP …" at bounding box center [133, 122] width 203 height 180
click at [146, 146] on div "[PHONE_NUMBER] Live | 00:05 ALL TASKS ALL TASKS ACTIVE TASKS TASKS IN WRAP UP" at bounding box center [133, 122] width 203 height 180
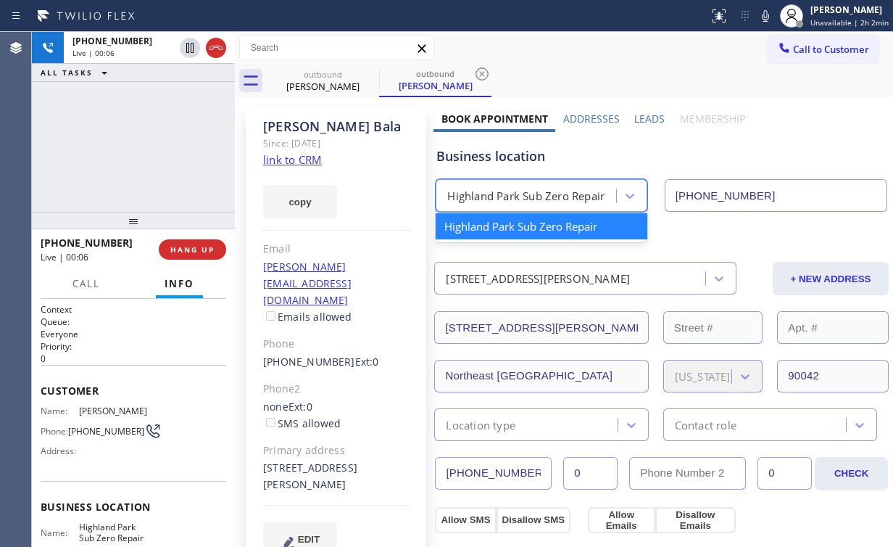
click at [512, 196] on div "Highland Park Sub Zero Repair" at bounding box center [525, 196] width 157 height 17
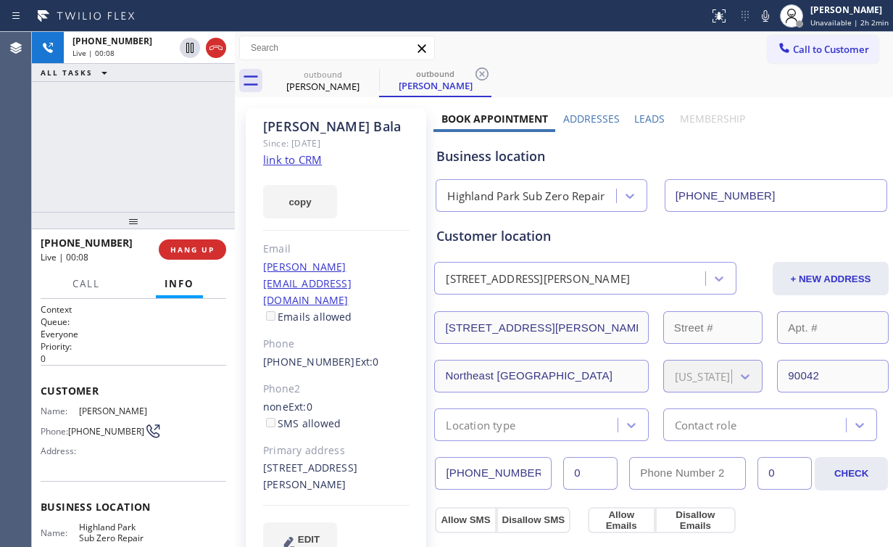
click at [545, 162] on div "Business location" at bounding box center [662, 156] width 450 height 20
drag, startPoint x: 517, startPoint y: 157, endPoint x: 464, endPoint y: 157, distance: 52.9
click at [464, 157] on div "Business location" at bounding box center [662, 156] width 450 height 20
click at [91, 145] on div "[PHONE_NUMBER] Live | 00:12 ALL TASKS ALL TASKS ACTIVE TASKS TASKS IN WRAP UP" at bounding box center [133, 122] width 203 height 180
click at [144, 144] on div "[PHONE_NUMBER] Live | 00:13 ALL TASKS ALL TASKS ACTIVE TASKS TASKS IN WRAP UP" at bounding box center [133, 122] width 203 height 180
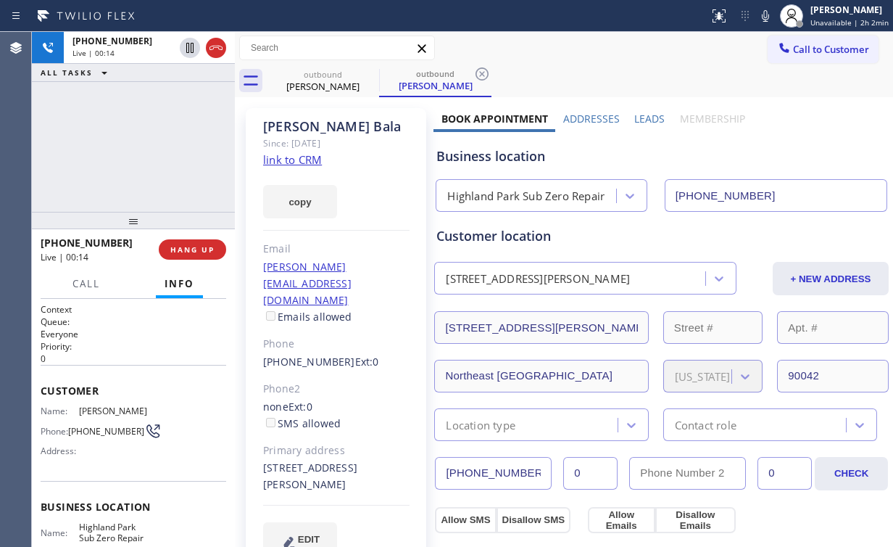
click at [144, 144] on div "[PHONE_NUMBER] Live | 00:14 ALL TASKS ALL TASKS ACTIVE TASKS TASKS IN WRAP UP" at bounding box center [133, 122] width 203 height 180
click at [199, 255] on button "HANG UP" at bounding box center [192, 249] width 67 height 20
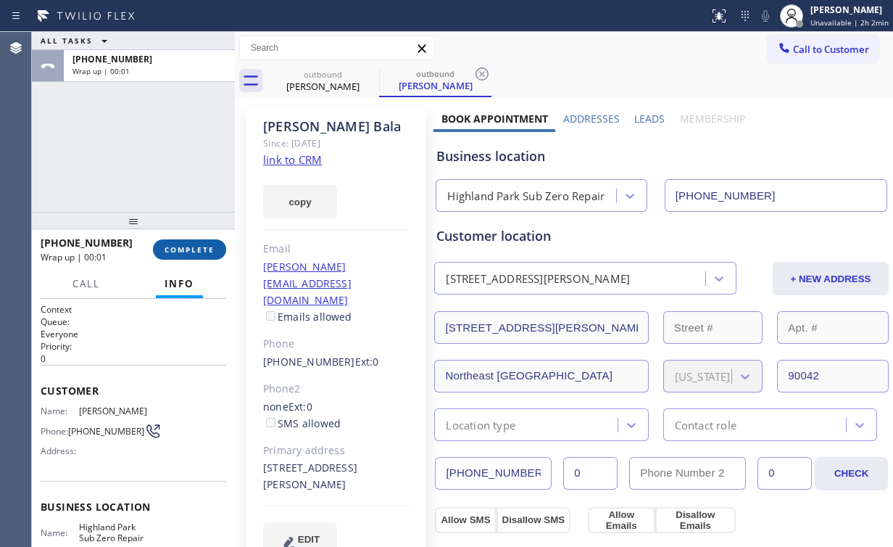
click at [198, 254] on span "COMPLETE" at bounding box center [190, 249] width 50 height 10
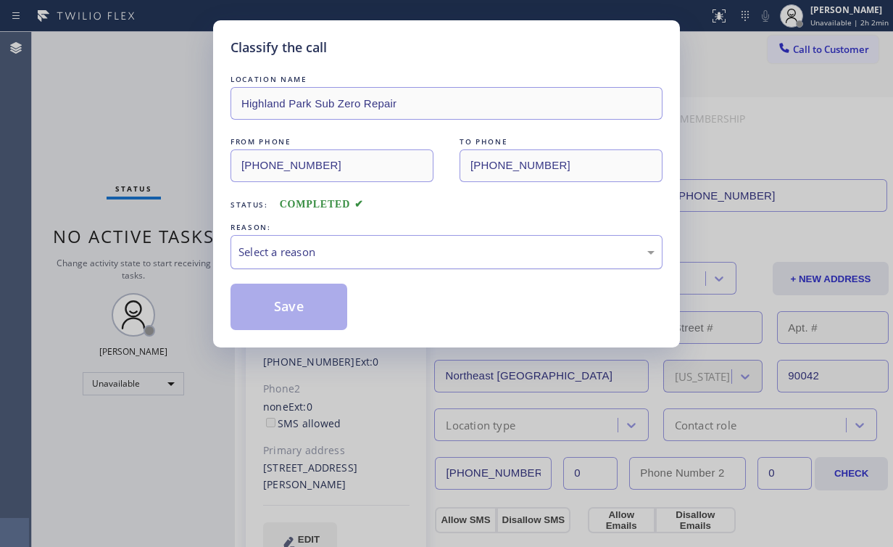
click at [278, 249] on div "Select a reason" at bounding box center [447, 252] width 416 height 17
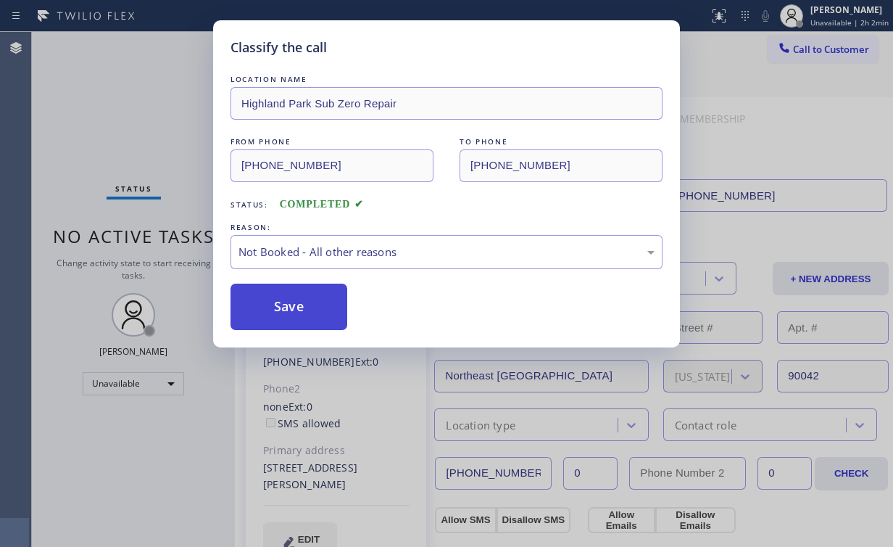
click at [287, 299] on button "Save" at bounding box center [289, 307] width 117 height 46
click at [99, 119] on div "Classify the call LOCATION NAME [GEOGRAPHIC_DATA] Sub Zero Repair FROM PHONE [P…" at bounding box center [446, 273] width 893 height 547
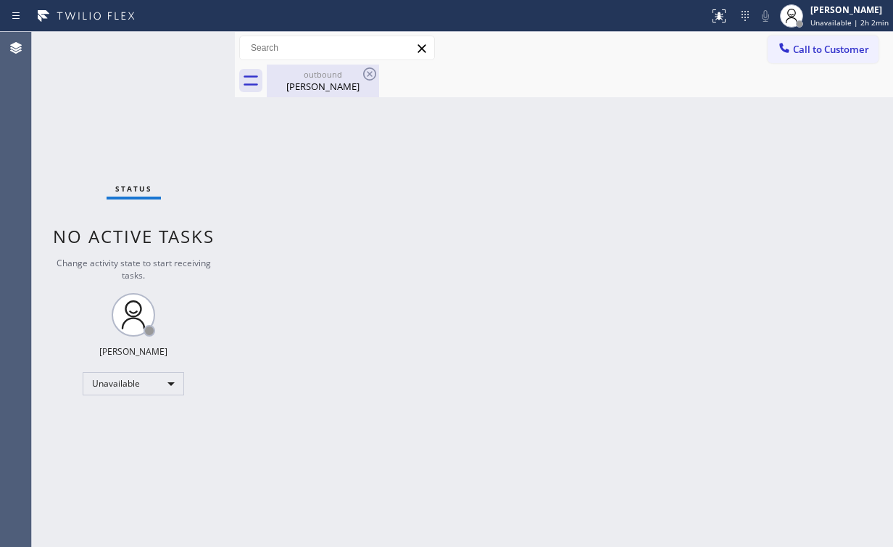
click at [287, 91] on div "[PERSON_NAME]" at bounding box center [323, 86] width 110 height 13
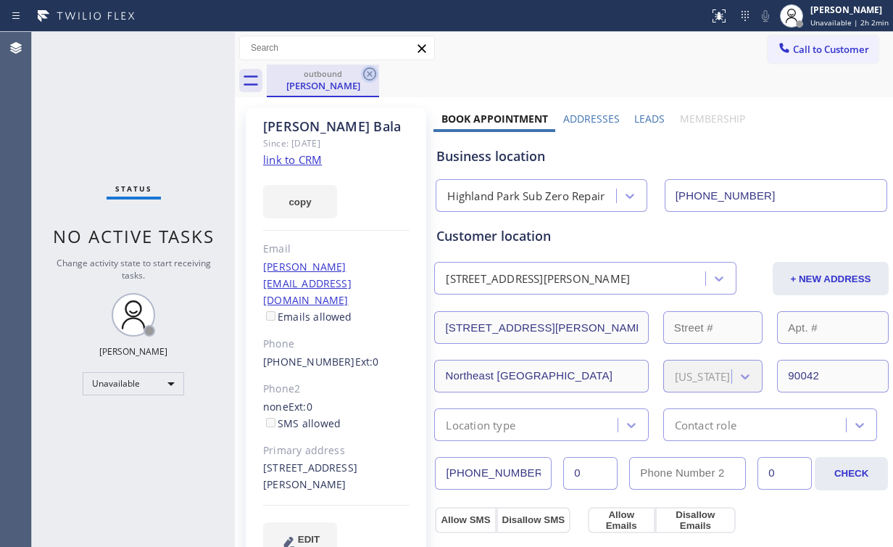
click at [362, 75] on icon at bounding box center [369, 73] width 17 height 17
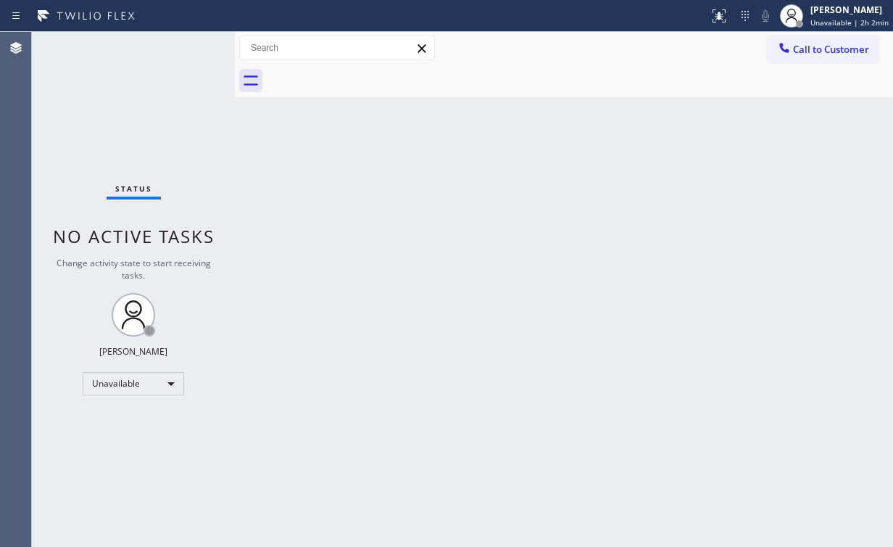
click at [192, 116] on div "Status No active tasks Change activity state to start receiving tasks. [PERSON_…" at bounding box center [133, 289] width 203 height 515
click at [798, 52] on span "Call to Customer" at bounding box center [831, 49] width 76 height 13
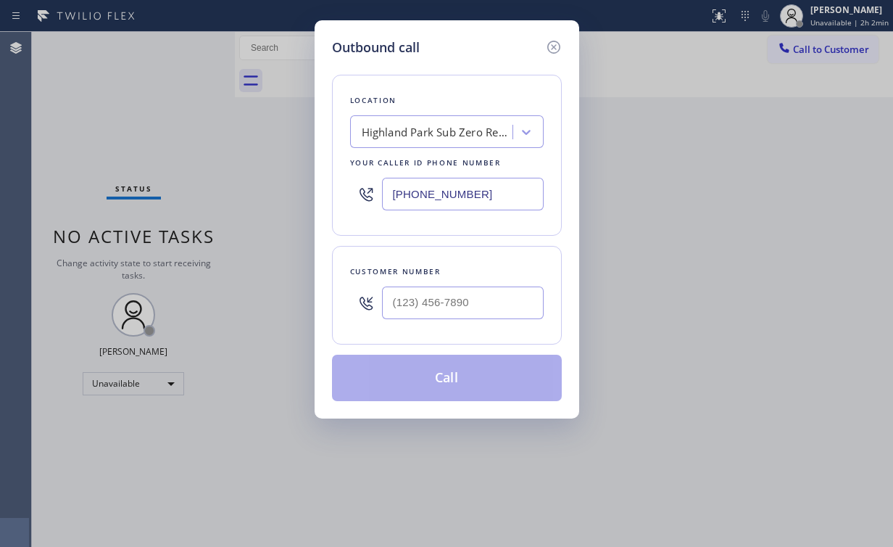
drag, startPoint x: 498, startPoint y: 192, endPoint x: 244, endPoint y: 164, distance: 256.1
click at [326, 178] on div "Outbound call Location [GEOGRAPHIC_DATA] Sub Zero Repair Your caller id phone n…" at bounding box center [447, 219] width 265 height 398
paste input "918-5446"
type input "[PHONE_NUMBER]"
click at [468, 294] on input "(___) ___-____" at bounding box center [463, 302] width 162 height 33
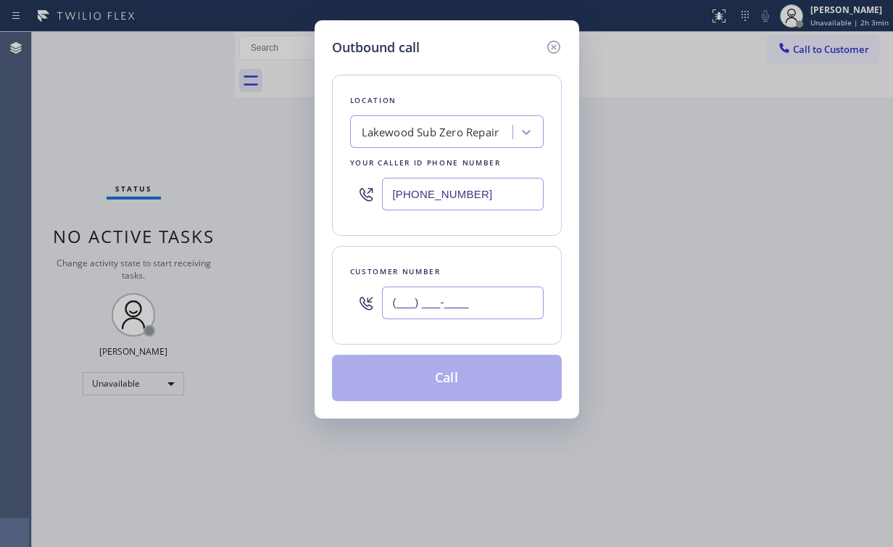
paste input "562) 250-7306"
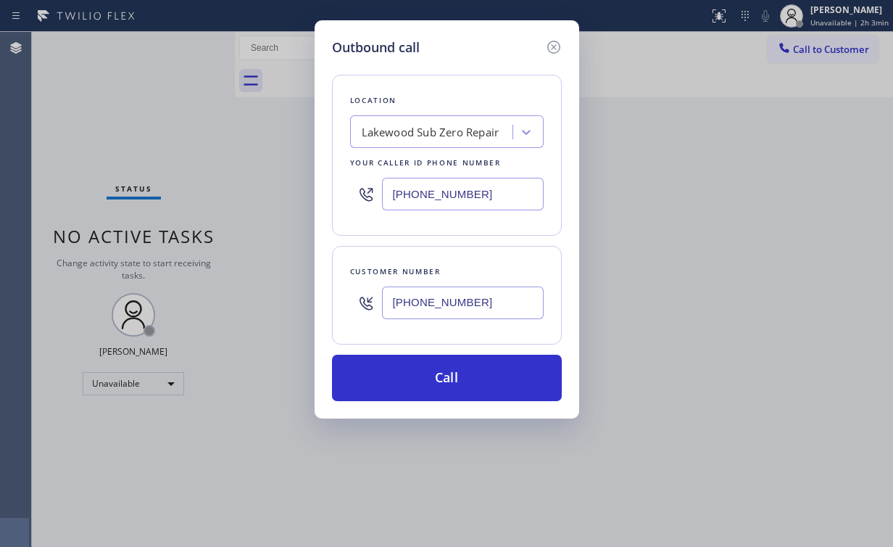
type input "[PHONE_NUMBER]"
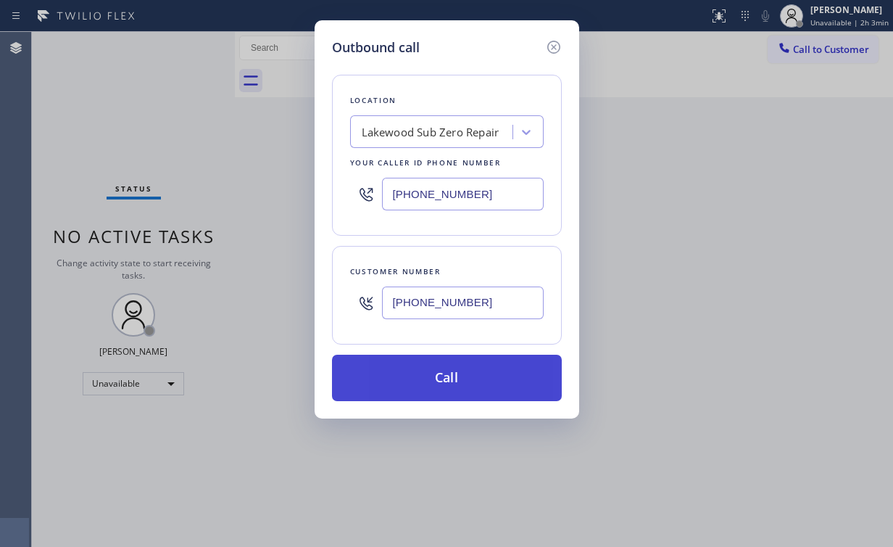
click at [430, 380] on button "Call" at bounding box center [447, 378] width 230 height 46
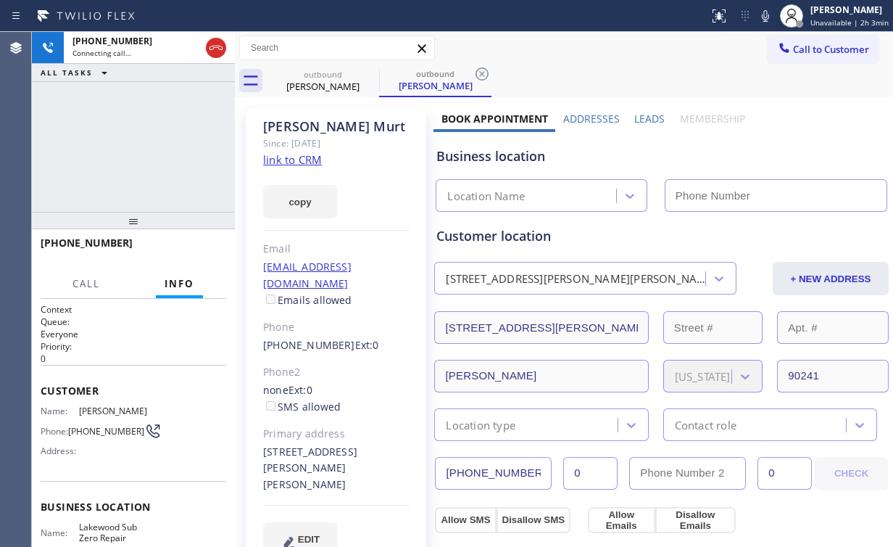
click at [159, 128] on div "[PHONE_NUMBER] Connecting call… ALL TASKS ALL TASKS ACTIVE TASKS TASKS IN WRAP …" at bounding box center [133, 122] width 203 height 180
type input "[PHONE_NUMBER]"
click at [133, 136] on div "[PHONE_NUMBER] Connecting call… ALL TASKS ALL TASKS ACTIVE TASKS TASKS IN WRAP …" at bounding box center [133, 122] width 203 height 180
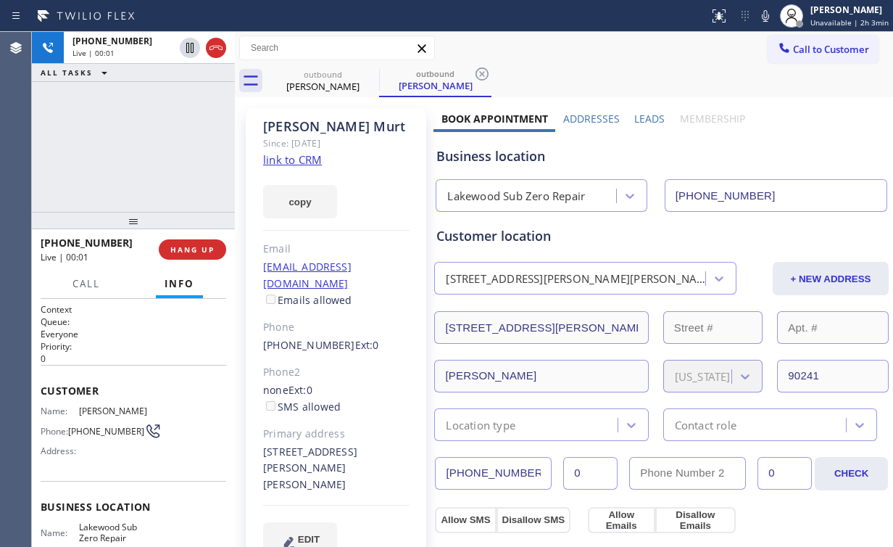
click at [142, 187] on div "[PHONE_NUMBER] Live | 00:01 ALL TASKS ALL TASKS ACTIVE TASKS TASKS IN WRAP UP" at bounding box center [133, 122] width 203 height 180
drag, startPoint x: 145, startPoint y: 145, endPoint x: 197, endPoint y: 226, distance: 96.2
click at [141, 139] on div "[PHONE_NUMBER] Live | 00:04 ALL TASKS ALL TASKS ACTIVE TASKS TASKS IN WRAP UP" at bounding box center [133, 122] width 203 height 180
click at [215, 266] on div "[PHONE_NUMBER] Live | 00:04 HANG UP" at bounding box center [134, 250] width 186 height 38
click at [204, 247] on span "HANG UP" at bounding box center [192, 249] width 44 height 10
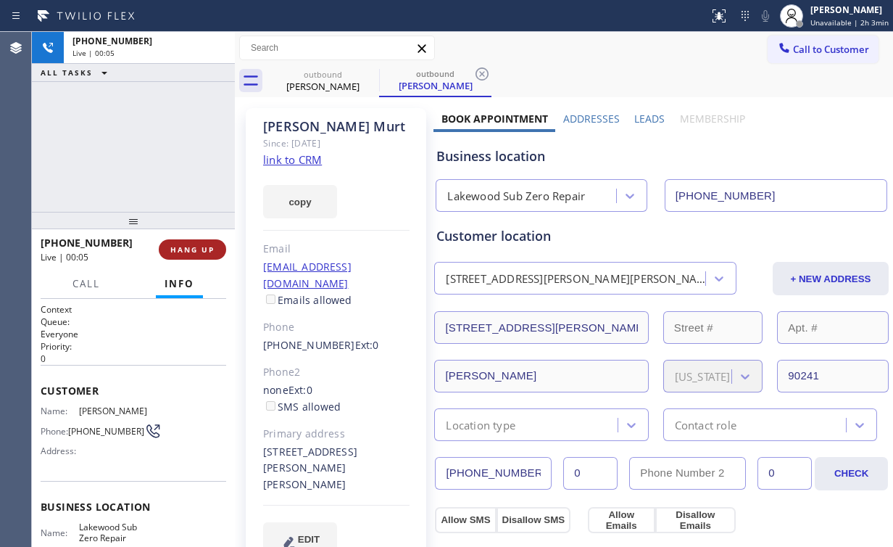
click at [204, 247] on span "HANG UP" at bounding box center [192, 249] width 44 height 10
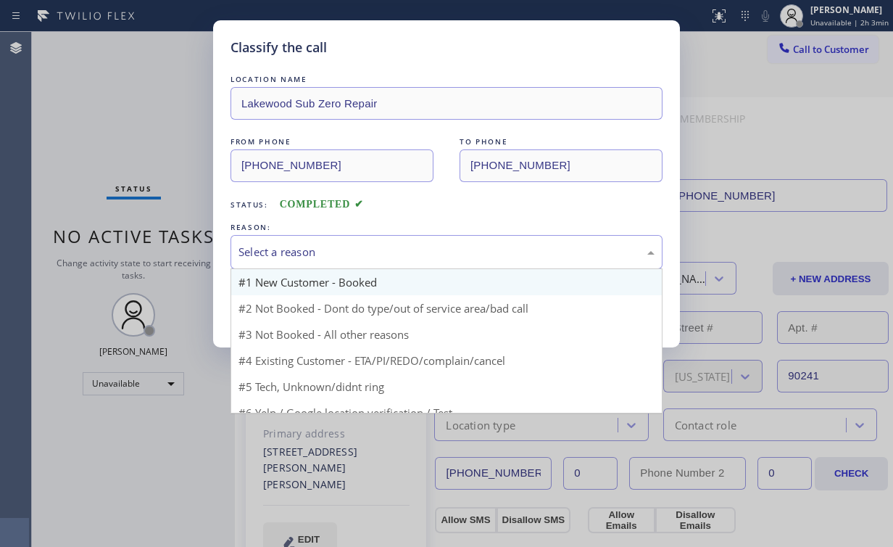
drag, startPoint x: 272, startPoint y: 244, endPoint x: 296, endPoint y: 283, distance: 45.9
click at [273, 244] on div "Select a reason" at bounding box center [447, 252] width 416 height 17
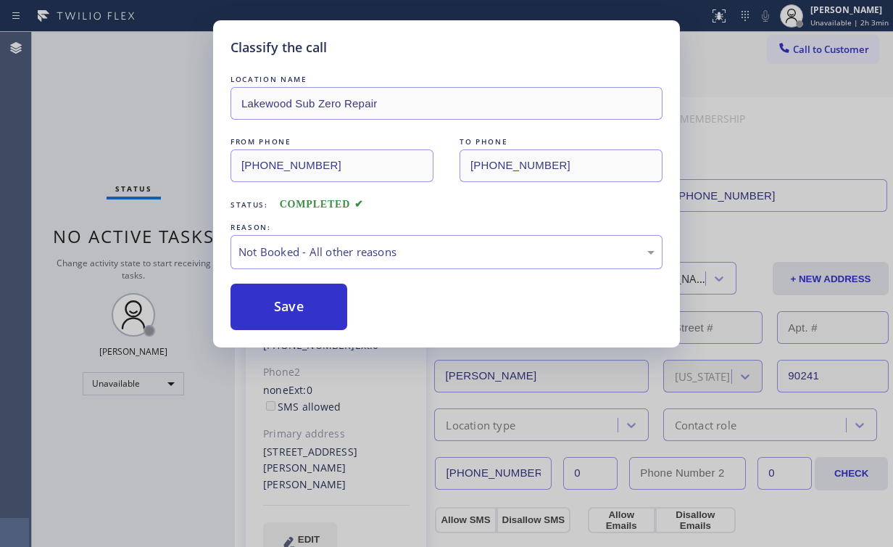
click at [296, 310] on button "Save" at bounding box center [289, 307] width 117 height 46
click at [152, 124] on div "Classify the call LOCATION NAME Lakewood Sub Zero Repair FROM PHONE [PHONE_NUMB…" at bounding box center [446, 273] width 893 height 547
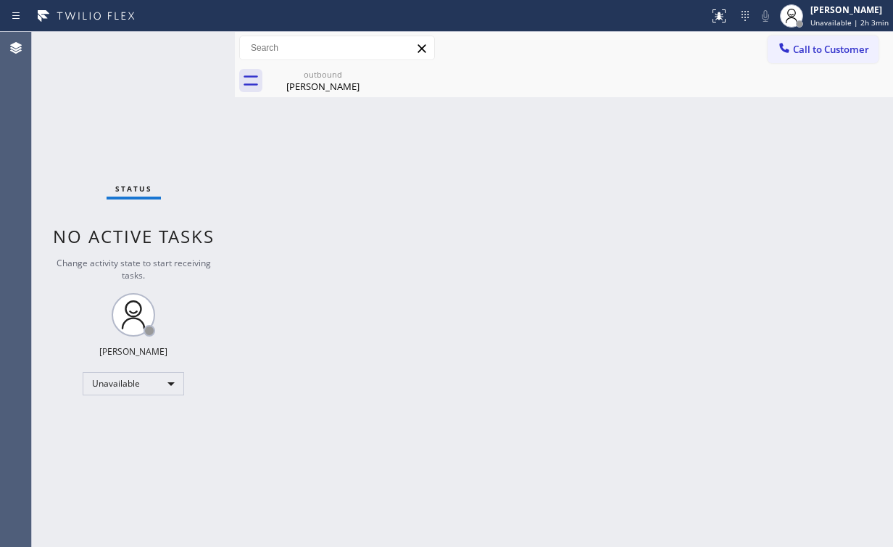
drag, startPoint x: 795, startPoint y: 52, endPoint x: 528, endPoint y: 223, distance: 317.0
click at [792, 52] on button "Call to Customer" at bounding box center [823, 50] width 111 height 28
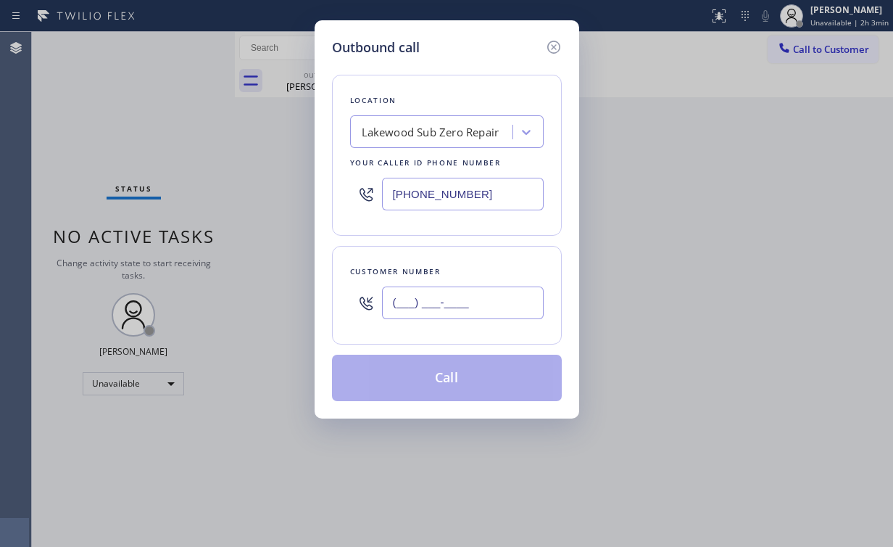
click at [464, 300] on input "(___) ___-____" at bounding box center [463, 302] width 162 height 33
paste input "562) 250-7306"
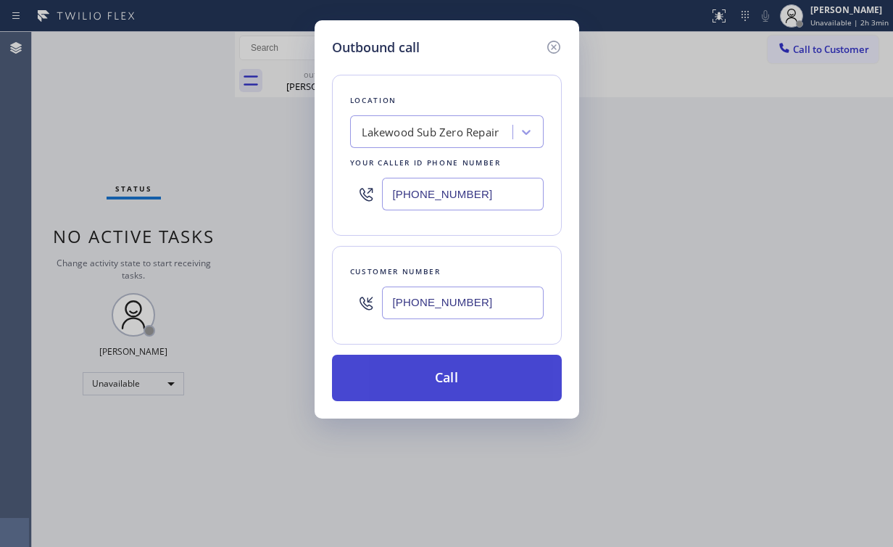
type input "[PHONE_NUMBER]"
click at [413, 380] on button "Call" at bounding box center [447, 378] width 230 height 46
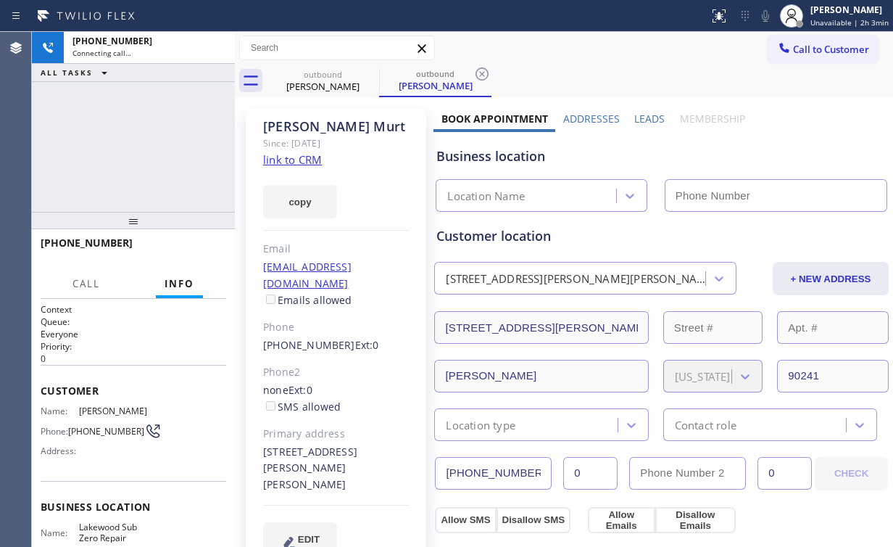
click at [88, 145] on div "[PHONE_NUMBER] Connecting call… ALL TASKS ALL TASKS ACTIVE TASKS TASKS IN WRAP …" at bounding box center [133, 122] width 203 height 180
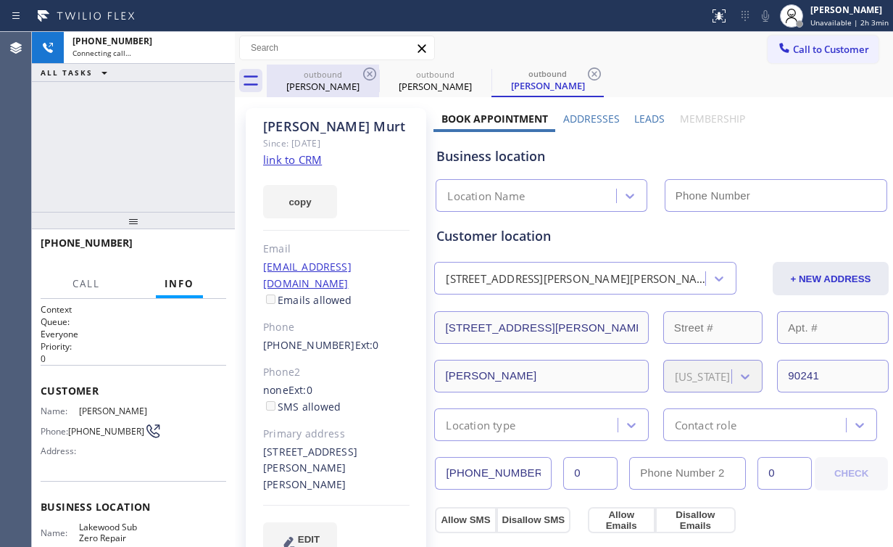
click at [306, 85] on div "[PERSON_NAME]" at bounding box center [323, 86] width 110 height 13
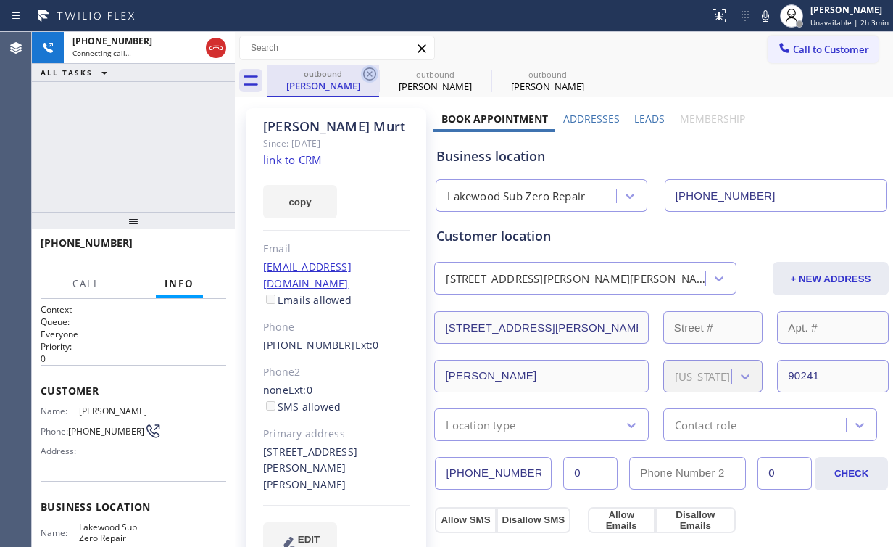
click at [371, 75] on icon at bounding box center [369, 73] width 13 height 13
type input "[PHONE_NUMBER]"
click at [223, 110] on div "[PHONE_NUMBER] Connecting call… ALL TASKS ALL TASKS ACTIVE TASKS TASKS IN WRAP …" at bounding box center [133, 122] width 203 height 180
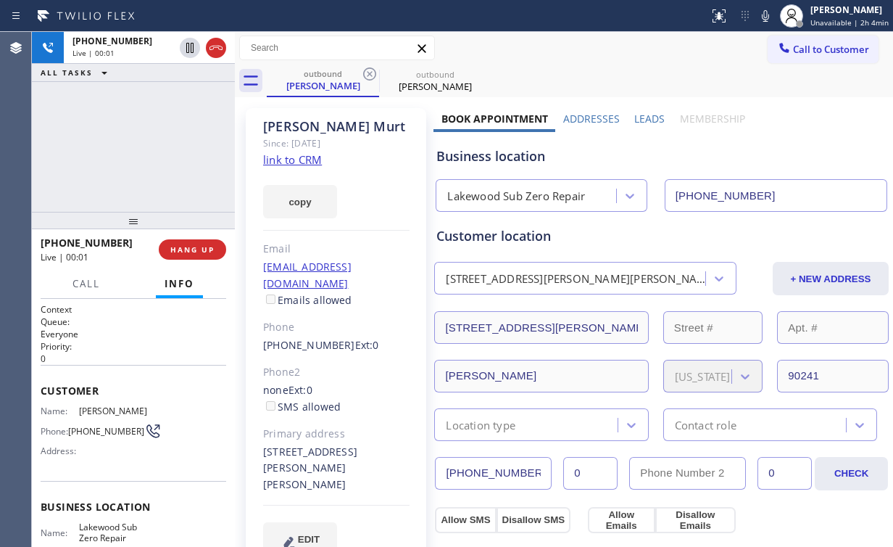
click at [149, 131] on div "[PHONE_NUMBER] Live | 00:01 ALL TASKS ALL TASKS ACTIVE TASKS TASKS IN WRAP UP" at bounding box center [133, 122] width 203 height 180
click at [146, 142] on div "[PHONE_NUMBER] Live | 00:05 ALL TASKS ALL TASKS ACTIVE TASKS TASKS IN WRAP UP" at bounding box center [133, 122] width 203 height 180
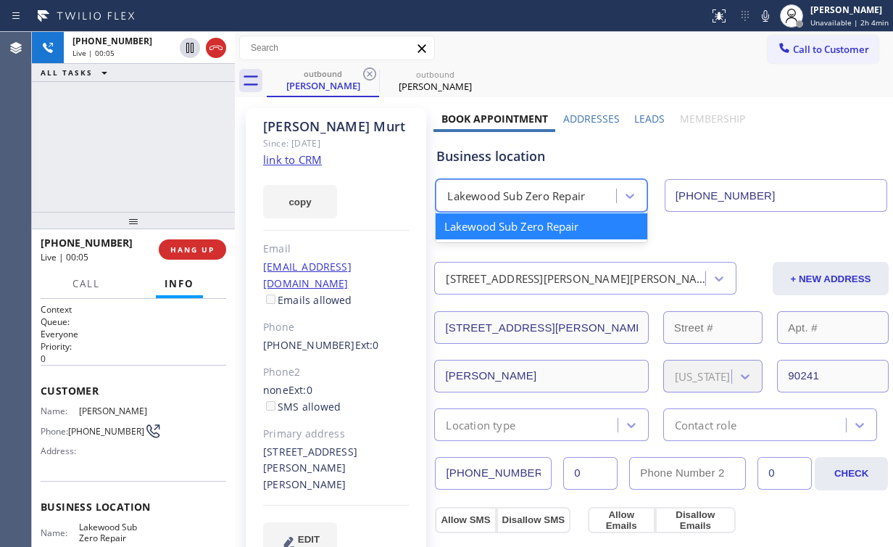
click at [487, 204] on div "Lakewood Sub Zero Repair" at bounding box center [527, 195] width 175 height 25
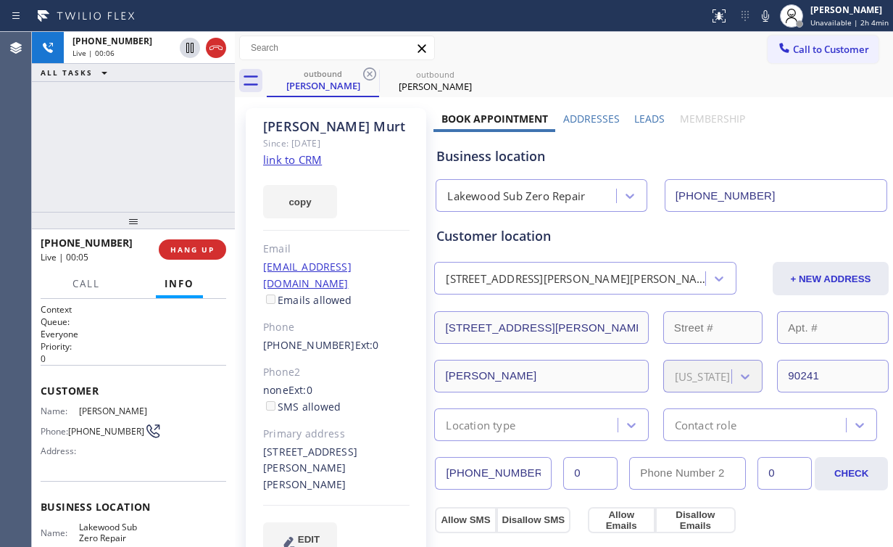
click at [516, 146] on div "Business location" at bounding box center [662, 156] width 450 height 20
drag, startPoint x: 461, startPoint y: 160, endPoint x: 477, endPoint y: 161, distance: 16.0
click at [477, 161] on div "Business location" at bounding box center [662, 156] width 450 height 20
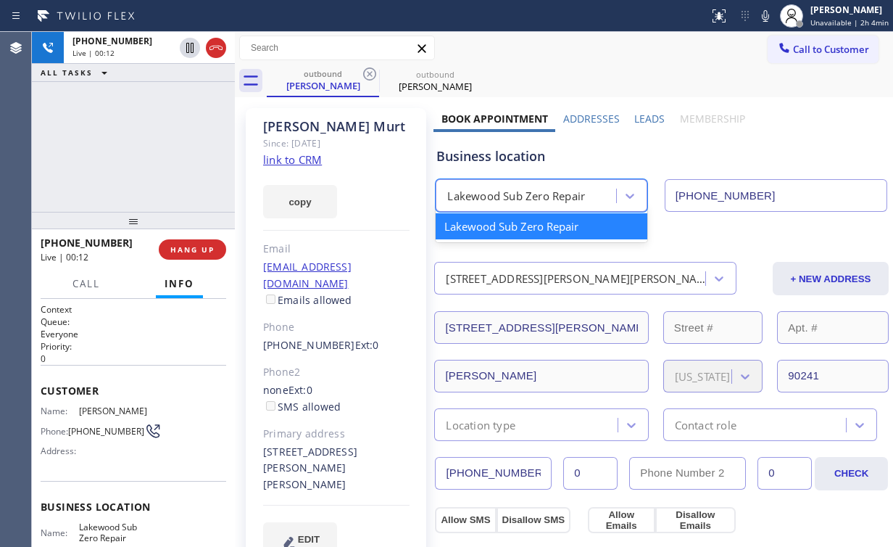
click at [521, 199] on div "Lakewood Sub Zero Repair" at bounding box center [516, 196] width 138 height 17
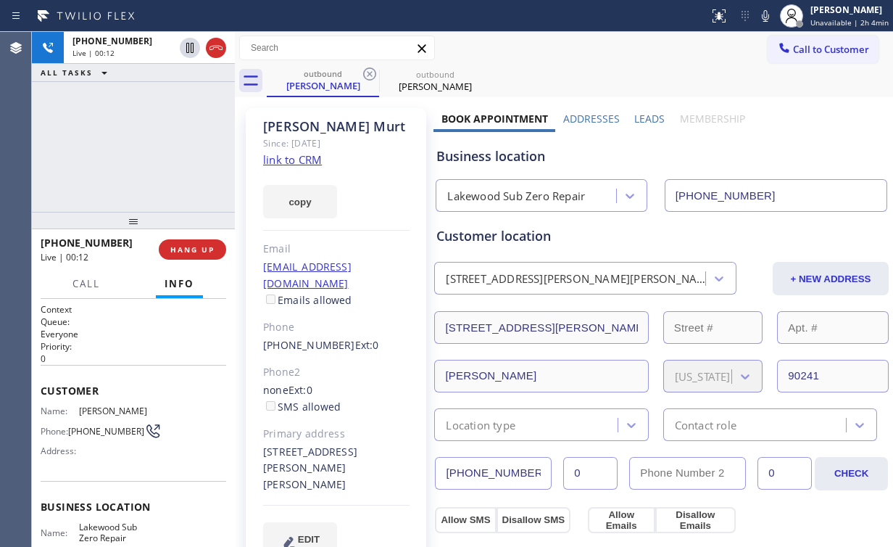
click at [511, 155] on div "Business location" at bounding box center [662, 156] width 450 height 20
drag, startPoint x: 519, startPoint y: 157, endPoint x: 462, endPoint y: 155, distance: 57.3
click at [462, 155] on div "Business location" at bounding box center [662, 156] width 450 height 20
click at [491, 154] on div "Business location" at bounding box center [662, 156] width 450 height 20
drag, startPoint x: 487, startPoint y: 157, endPoint x: 462, endPoint y: 157, distance: 25.4
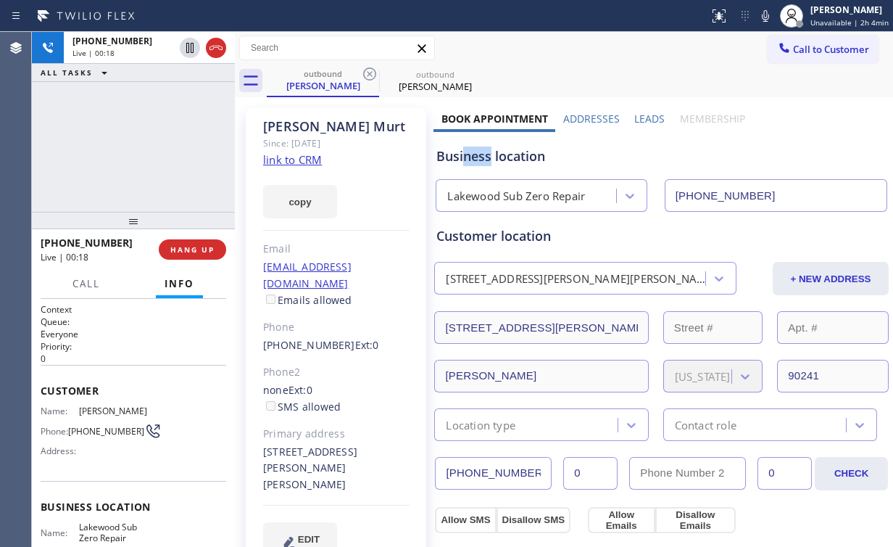
click at [462, 157] on div "Business location" at bounding box center [662, 156] width 450 height 20
click at [461, 157] on div "Business location" at bounding box center [662, 156] width 450 height 20
drag, startPoint x: 461, startPoint y: 157, endPoint x: 495, endPoint y: 157, distance: 34.1
click at [495, 157] on div "Business location" at bounding box center [662, 156] width 450 height 20
click at [513, 157] on div "Business location" at bounding box center [662, 156] width 450 height 20
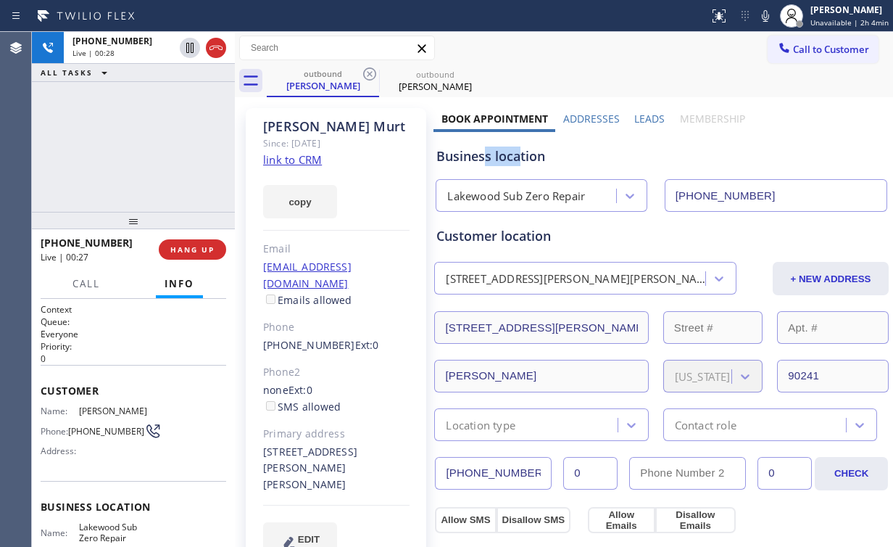
drag, startPoint x: 517, startPoint y: 158, endPoint x: 486, endPoint y: 159, distance: 31.2
click at [486, 159] on div "Business location" at bounding box center [662, 156] width 450 height 20
drag, startPoint x: 122, startPoint y: 134, endPoint x: 137, endPoint y: 136, distance: 15.4
click at [125, 136] on div "[PHONE_NUMBER] Live | 00:41 ALL TASKS ALL TASKS ACTIVE TASKS TASKS IN WRAP UP" at bounding box center [133, 122] width 203 height 180
click at [141, 144] on div "[PHONE_NUMBER] Live | 00:42 ALL TASKS ALL TASKS ACTIVE TASKS TASKS IN WRAP UP" at bounding box center [133, 122] width 203 height 180
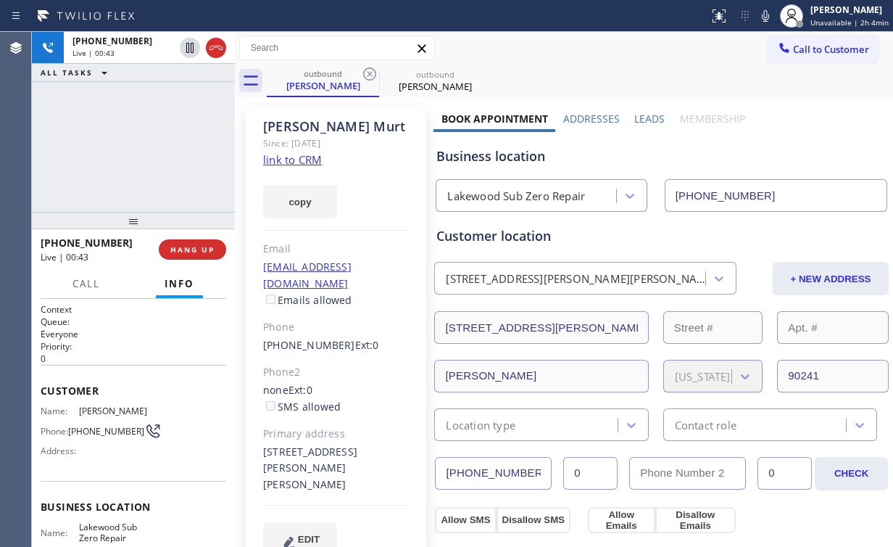
click at [142, 144] on div "[PHONE_NUMBER] Live | 00:43 ALL TASKS ALL TASKS ACTIVE TASKS TASKS IN WRAP UP" at bounding box center [133, 122] width 203 height 180
click at [142, 144] on div "[PHONE_NUMBER] Live | 00:44 ALL TASKS ALL TASKS ACTIVE TASKS TASKS IN WRAP UP" at bounding box center [133, 122] width 203 height 180
click at [144, 146] on div "[PHONE_NUMBER] Live | 00:46 ALL TASKS ALL TASKS ACTIVE TASKS TASKS IN WRAP UP" at bounding box center [133, 122] width 203 height 180
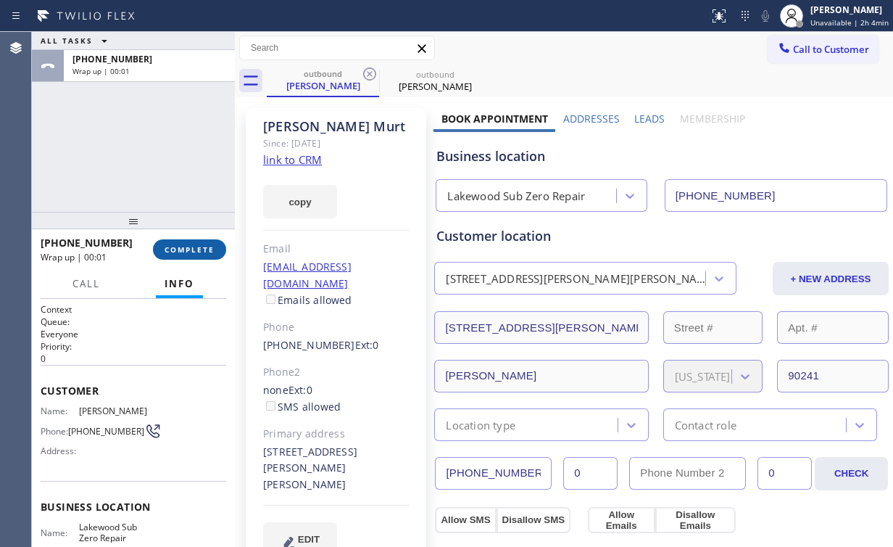
click at [199, 252] on span "COMPLETE" at bounding box center [190, 249] width 50 height 10
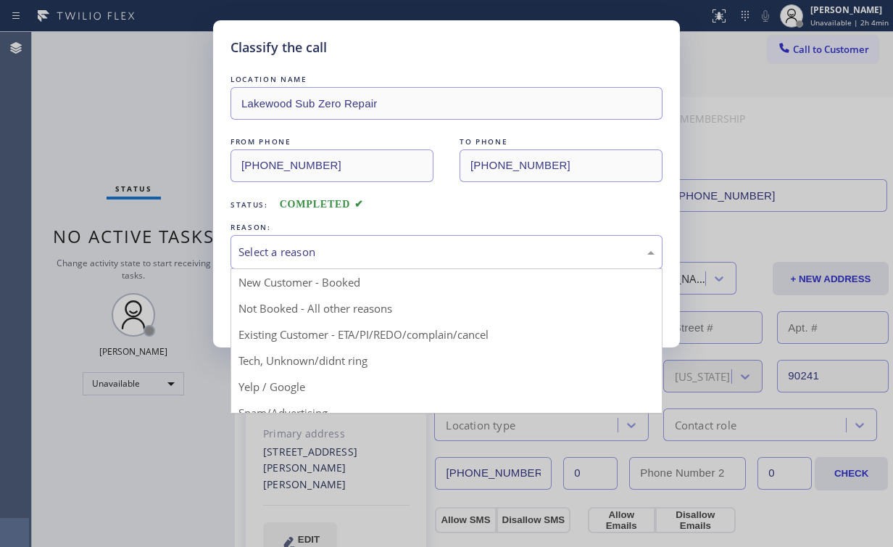
click at [286, 247] on div "Select a reason" at bounding box center [447, 252] width 416 height 17
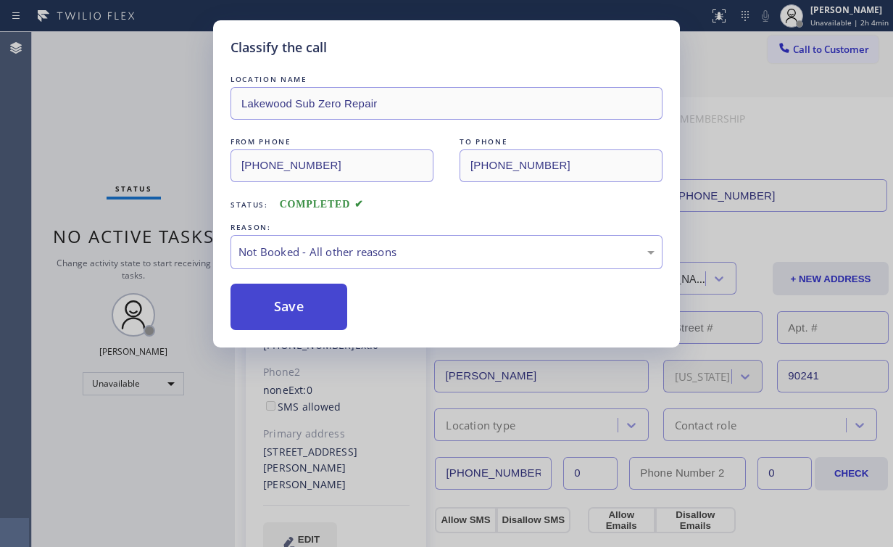
click at [302, 307] on button "Save" at bounding box center [289, 307] width 117 height 46
click at [158, 157] on div "Classify the call LOCATION NAME Lakewood Sub Zero Repair FROM PHONE [PHONE_NUMB…" at bounding box center [446, 273] width 893 height 547
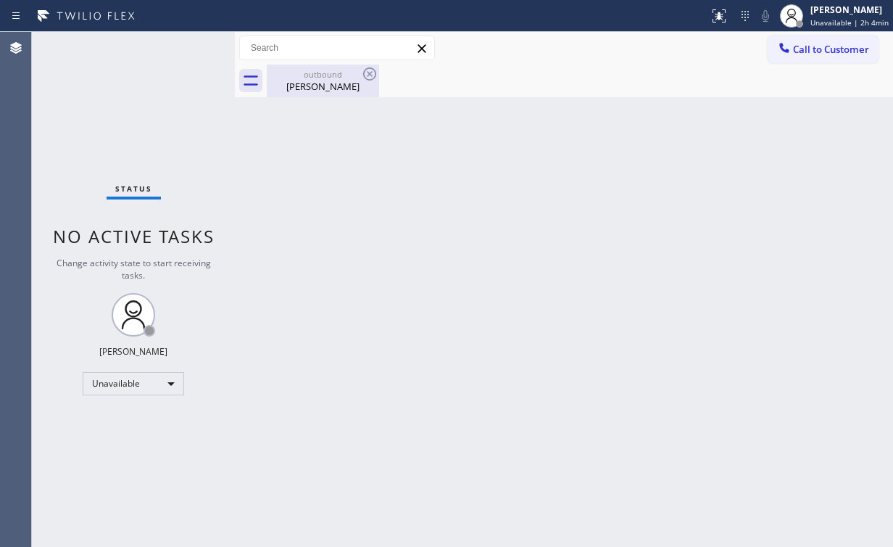
click at [307, 80] on div "[PERSON_NAME]" at bounding box center [323, 86] width 110 height 13
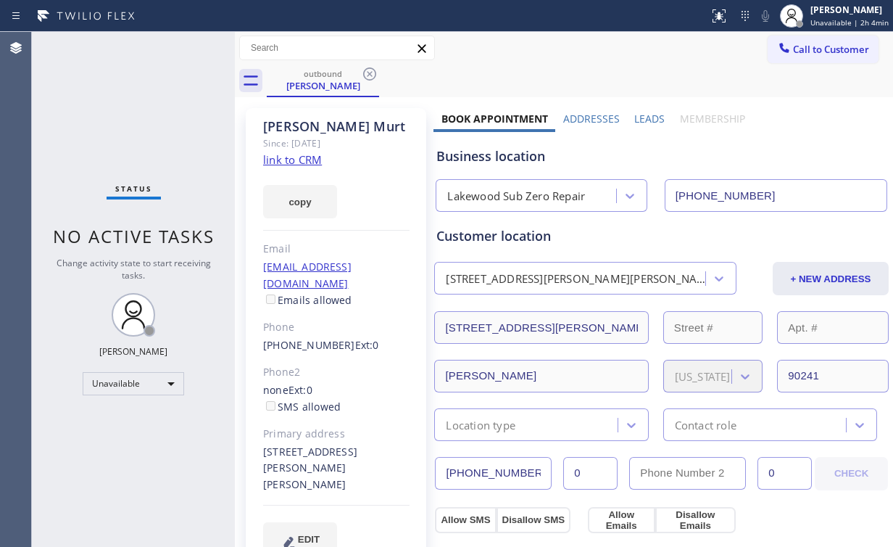
click at [291, 161] on link "link to CRM" at bounding box center [292, 159] width 59 height 15
click at [317, 78] on div "outbound" at bounding box center [323, 73] width 110 height 11
click at [374, 73] on icon at bounding box center [369, 73] width 17 height 17
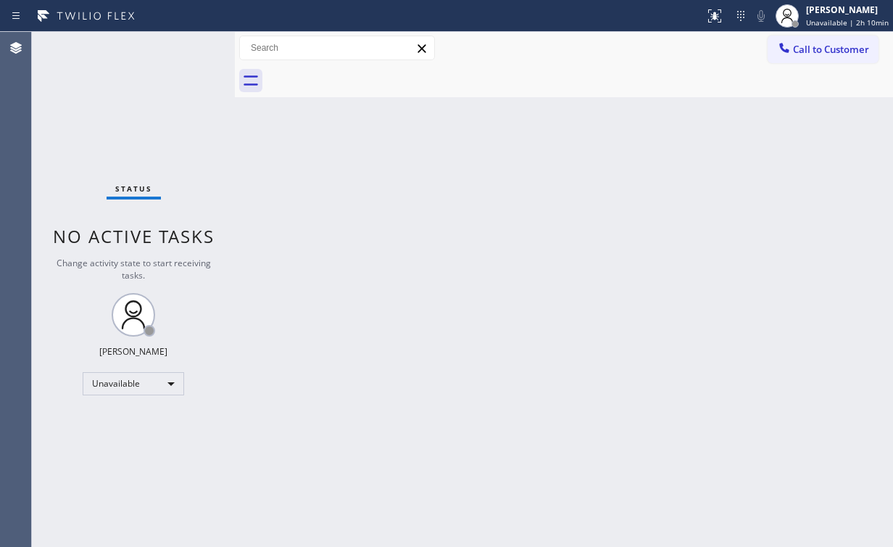
click at [244, 139] on div "Back to Dashboard Change Sender ID Customers Technicians Select a contact Outbo…" at bounding box center [564, 289] width 658 height 515
drag, startPoint x: 801, startPoint y: 48, endPoint x: 783, endPoint y: 54, distance: 19.0
click at [800, 48] on span "Call to Customer" at bounding box center [831, 49] width 76 height 13
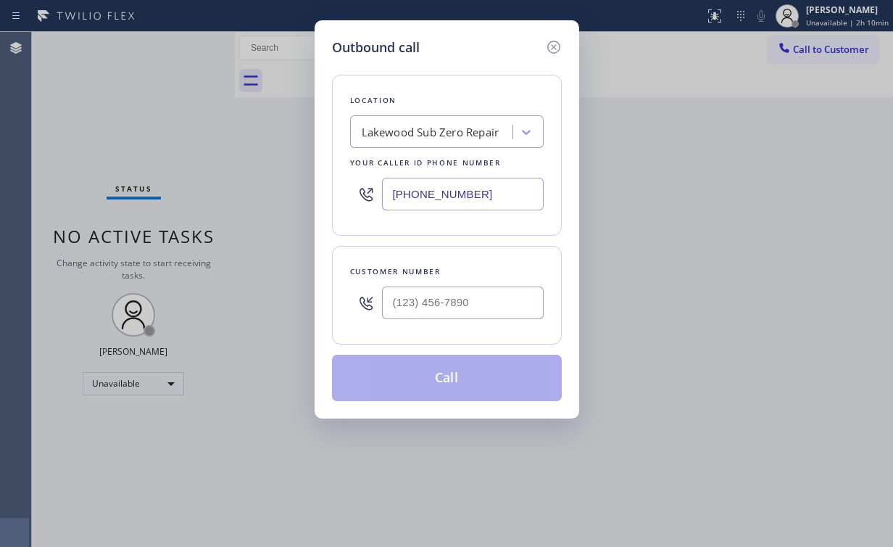
drag, startPoint x: 339, startPoint y: 184, endPoint x: 263, endPoint y: 175, distance: 77.4
click at [310, 181] on div "Outbound call Location [GEOGRAPHIC_DATA] Sub Zero Repair Your caller id phone n…" at bounding box center [446, 273] width 893 height 547
paste input "480) 725-5893"
type input "[PHONE_NUMBER]"
click at [474, 301] on input "(___) ___-____" at bounding box center [463, 302] width 162 height 33
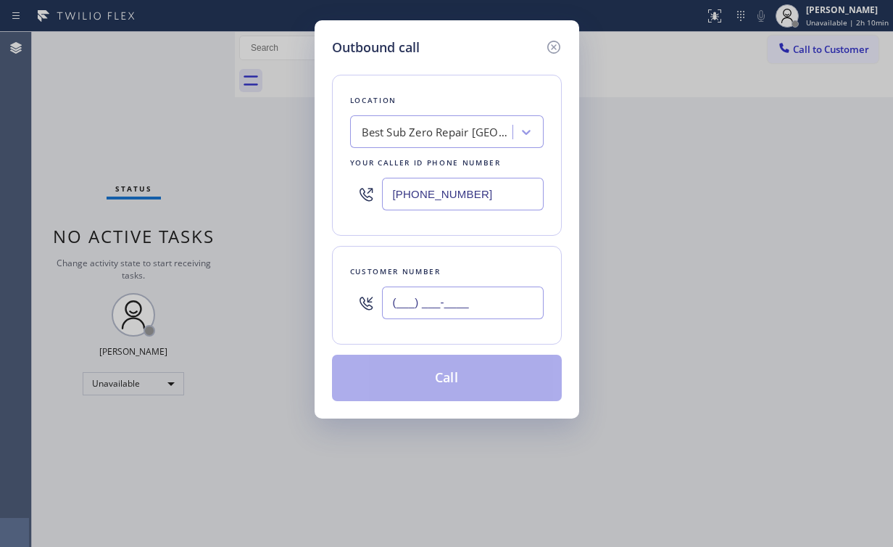
paste input "480) 254-2829"
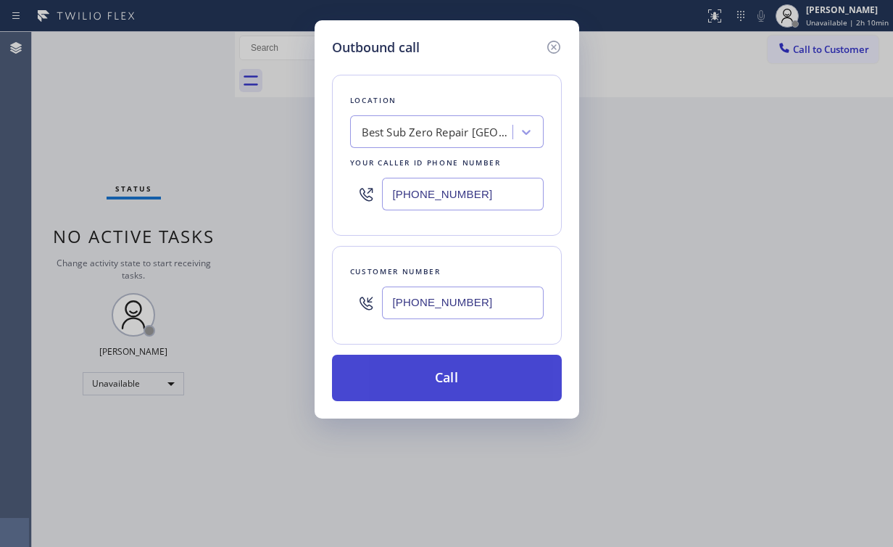
type input "[PHONE_NUMBER]"
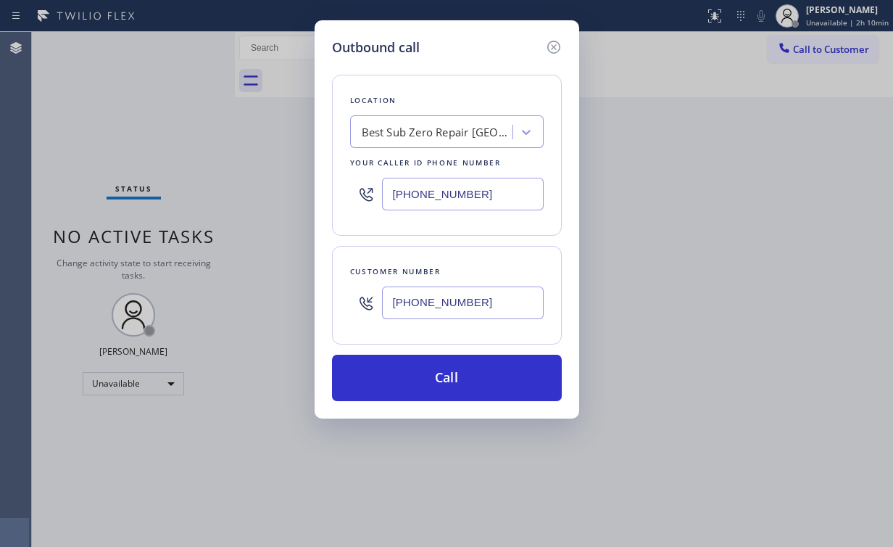
drag, startPoint x: 434, startPoint y: 364, endPoint x: 403, endPoint y: 497, distance: 136.2
click at [433, 365] on button "Call" at bounding box center [447, 378] width 230 height 46
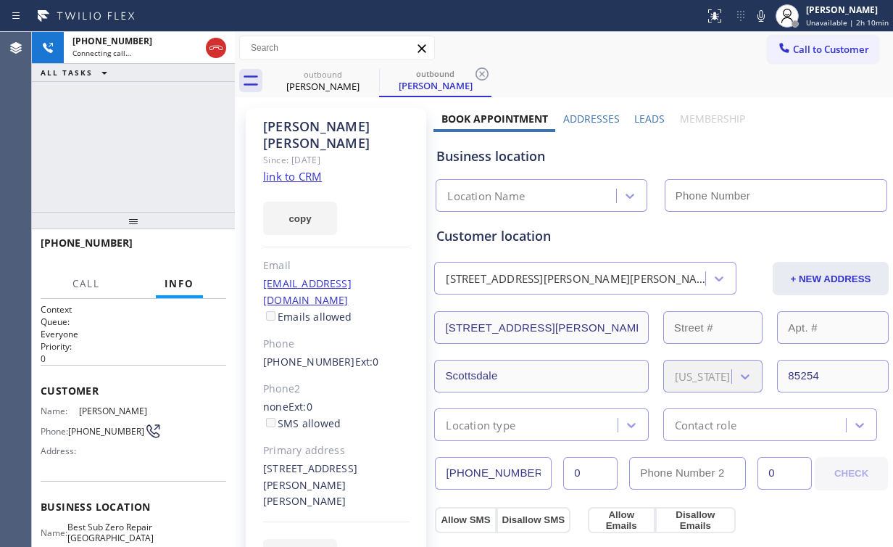
click at [160, 123] on div "[PHONE_NUMBER] Connecting call… ALL TASKS ALL TASKS ACTIVE TASKS TASKS IN WRAP …" at bounding box center [133, 122] width 203 height 180
type input "[PHONE_NUMBER]"
click at [169, 158] on div "[PHONE_NUMBER] Connecting call… ALL TASKS ALL TASKS ACTIVE TASKS TASKS IN WRAP …" at bounding box center [133, 122] width 203 height 180
click at [146, 142] on div "[PHONE_NUMBER] Connecting call… ALL TASKS ALL TASKS ACTIVE TASKS TASKS IN WRAP …" at bounding box center [133, 122] width 203 height 180
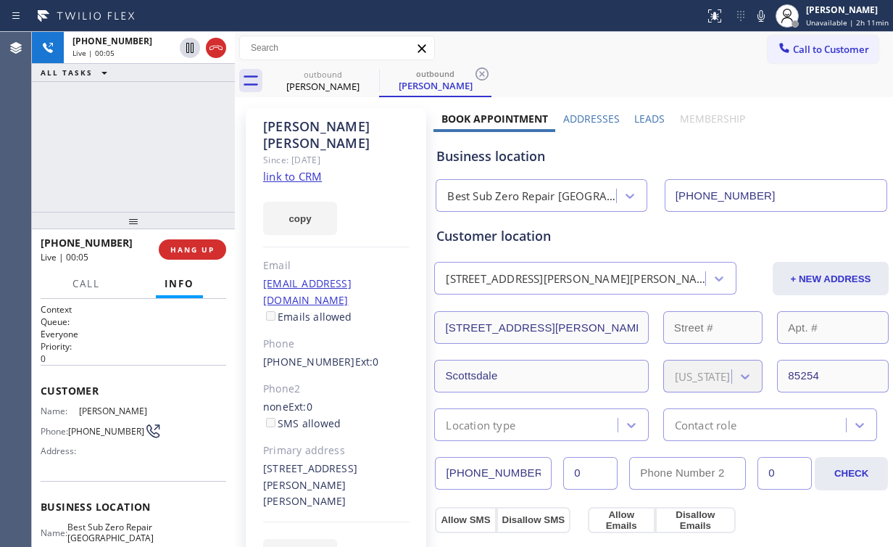
click at [218, 139] on div "[PHONE_NUMBER] Live | 00:05 ALL TASKS ALL TASKS ACTIVE TASKS TASKS IN WRAP UP" at bounding box center [133, 122] width 203 height 180
click at [212, 252] on span "HANG UP" at bounding box center [192, 249] width 44 height 10
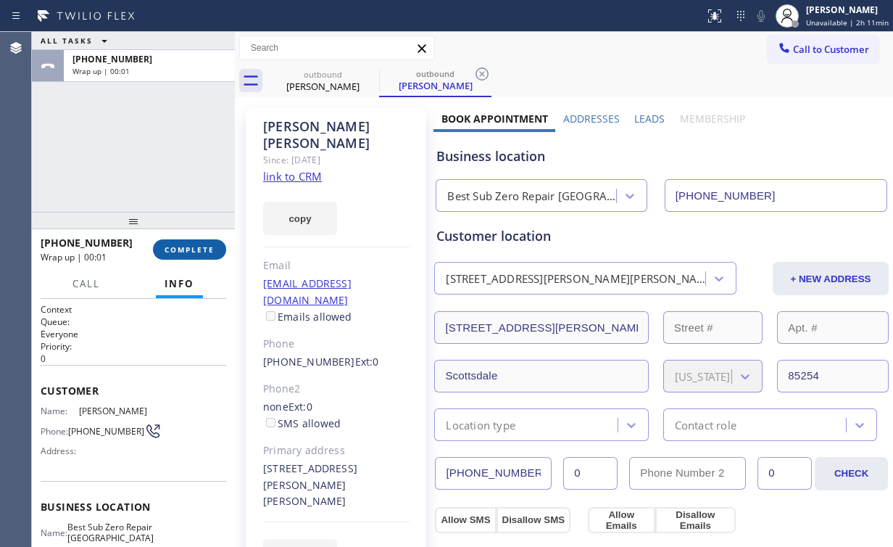
click at [209, 251] on span "COMPLETE" at bounding box center [190, 249] width 50 height 10
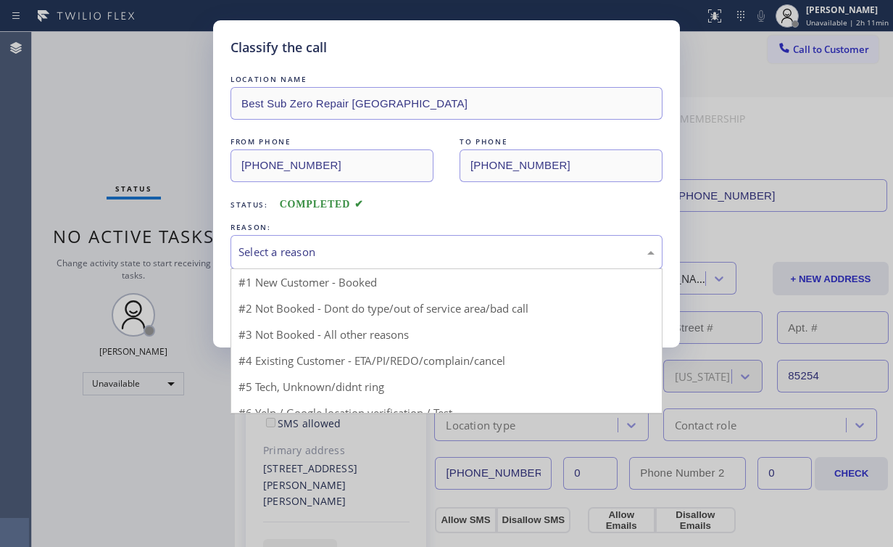
click at [263, 247] on div "Select a reason" at bounding box center [447, 252] width 416 height 17
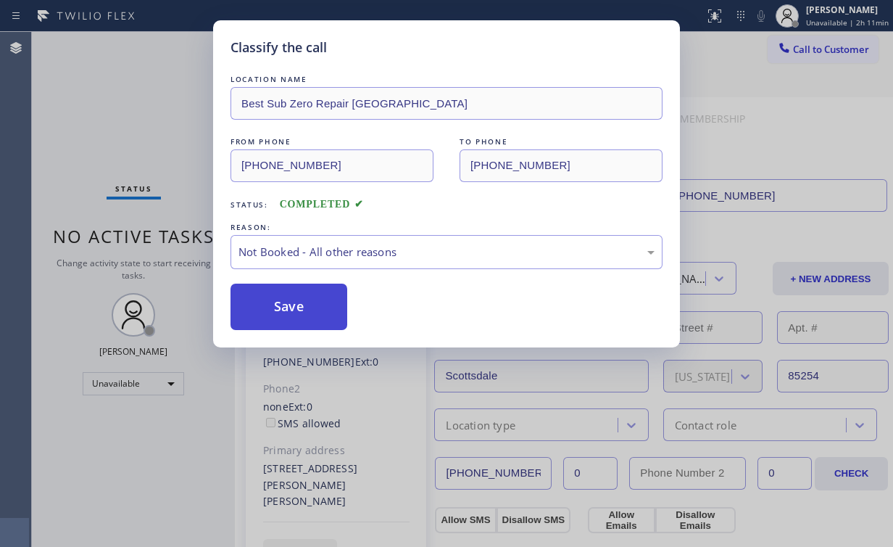
click at [278, 307] on button "Save" at bounding box center [289, 307] width 117 height 46
click at [152, 138] on div "Classify the call LOCATION NAME Best Sub Zero Repair [GEOGRAPHIC_DATA] FROM PHO…" at bounding box center [446, 273] width 893 height 547
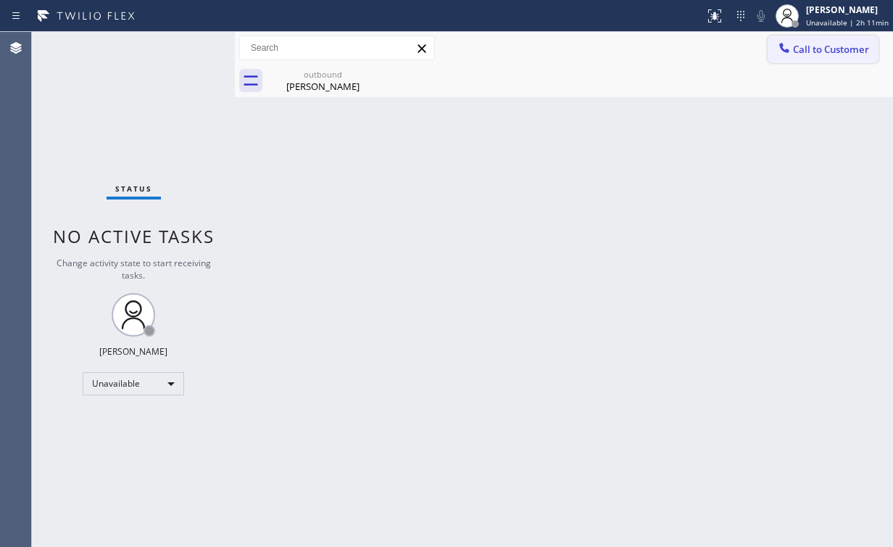
click at [794, 49] on span "Call to Customer" at bounding box center [831, 49] width 76 height 13
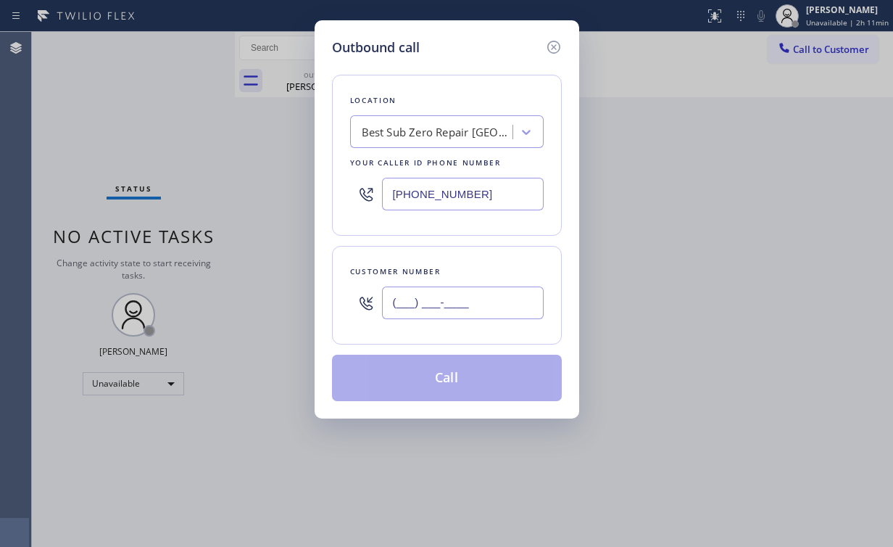
click at [461, 315] on input "(___) ___-____" at bounding box center [463, 302] width 162 height 33
paste input "480) 254-2829"
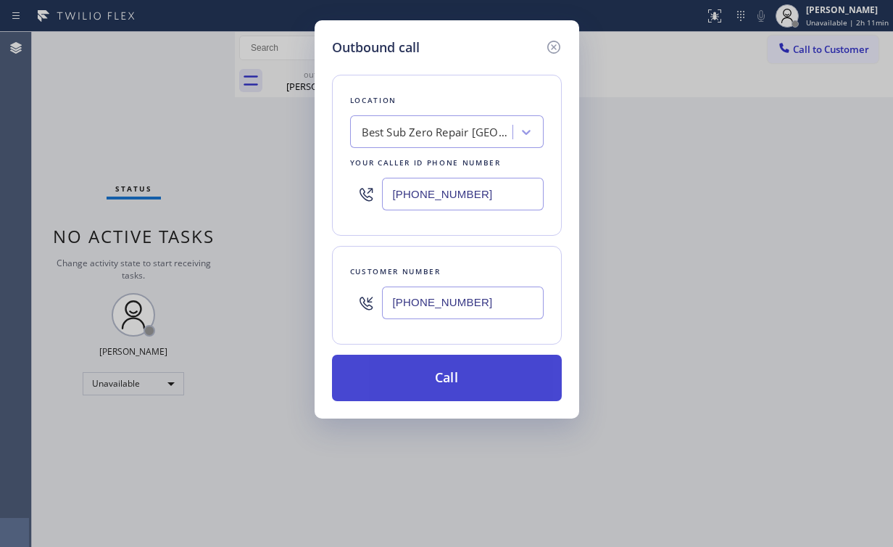
type input "[PHONE_NUMBER]"
click at [437, 368] on button "Call" at bounding box center [447, 378] width 230 height 46
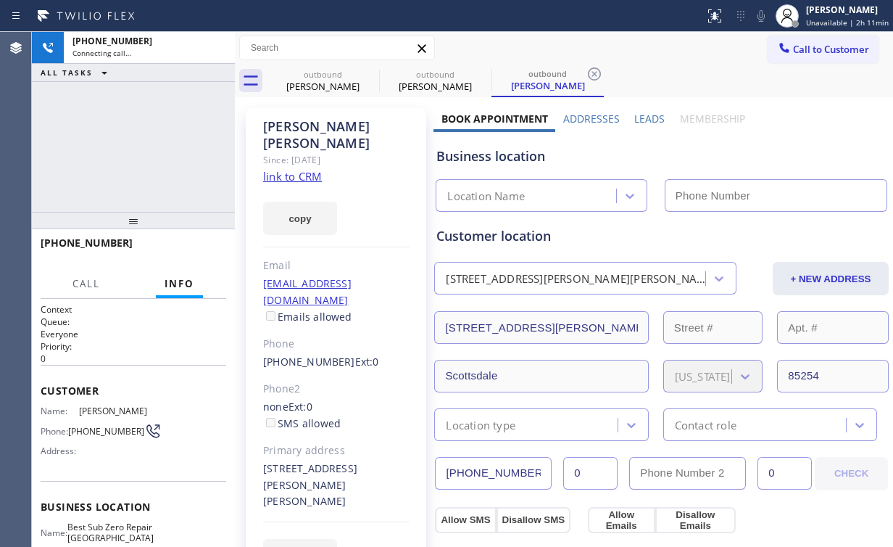
click at [160, 117] on div "[PHONE_NUMBER] Connecting call… ALL TASKS ALL TASKS ACTIVE TASKS TASKS IN WRAP …" at bounding box center [133, 122] width 203 height 180
drag, startPoint x: 290, startPoint y: 89, endPoint x: 352, endPoint y: 86, distance: 62.4
click at [295, 88] on div "[PERSON_NAME]" at bounding box center [323, 86] width 110 height 13
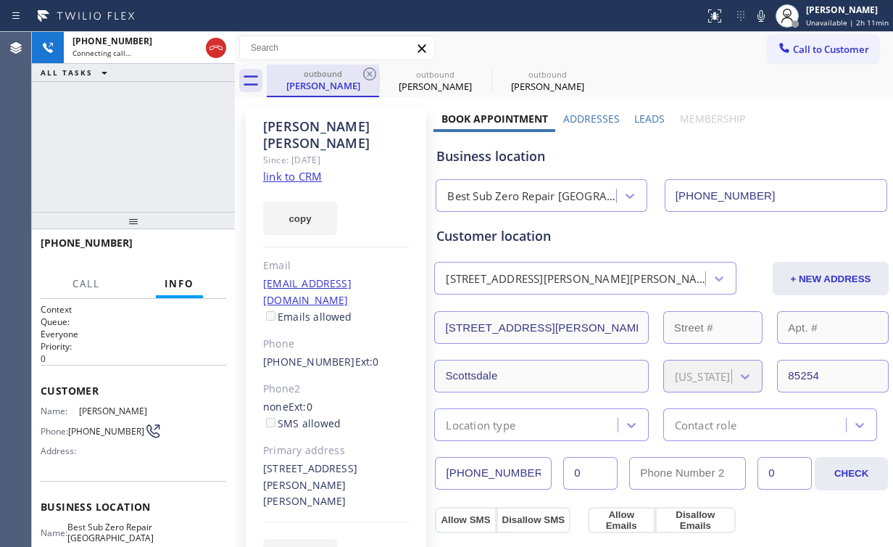
type input "[PHONE_NUMBER]"
click at [365, 75] on icon at bounding box center [369, 73] width 17 height 17
click at [117, 160] on div "[PHONE_NUMBER] Connecting call… ALL TASKS ALL TASKS ACTIVE TASKS TASKS IN WRAP …" at bounding box center [133, 122] width 203 height 180
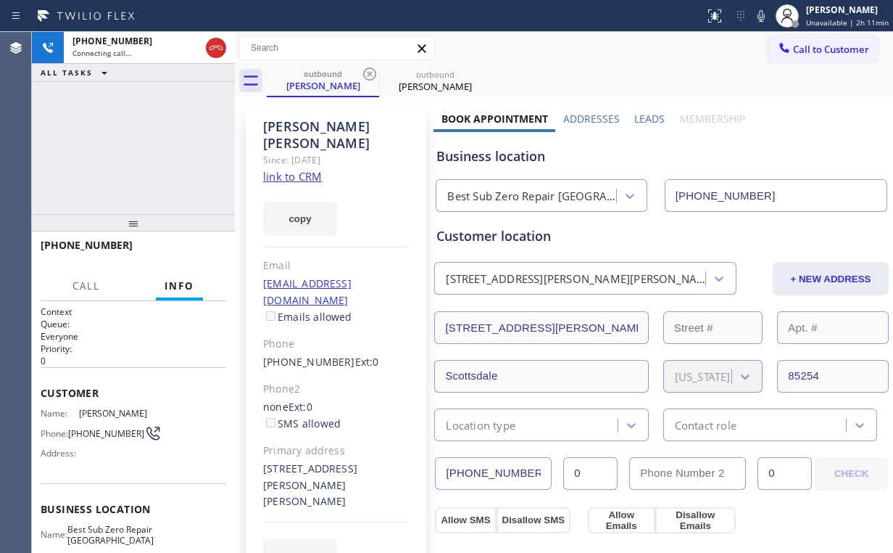
click at [128, 163] on div "[PHONE_NUMBER] Connecting call… ALL TASKS ALL TASKS ACTIVE TASKS TASKS IN WRAP …" at bounding box center [133, 123] width 203 height 182
click at [135, 128] on div "[PHONE_NUMBER] Live | 00:08 ALL TASKS ALL TASKS ACTIVE TASKS TASKS IN WRAP UP" at bounding box center [133, 123] width 203 height 182
click at [194, 244] on button "HANG UP" at bounding box center [192, 251] width 67 height 20
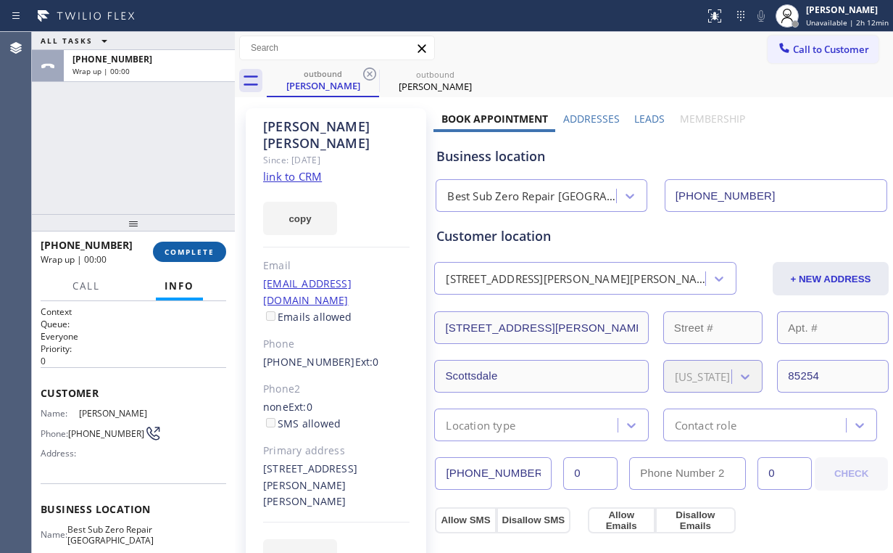
click at [191, 243] on button "COMPLETE" at bounding box center [189, 251] width 73 height 20
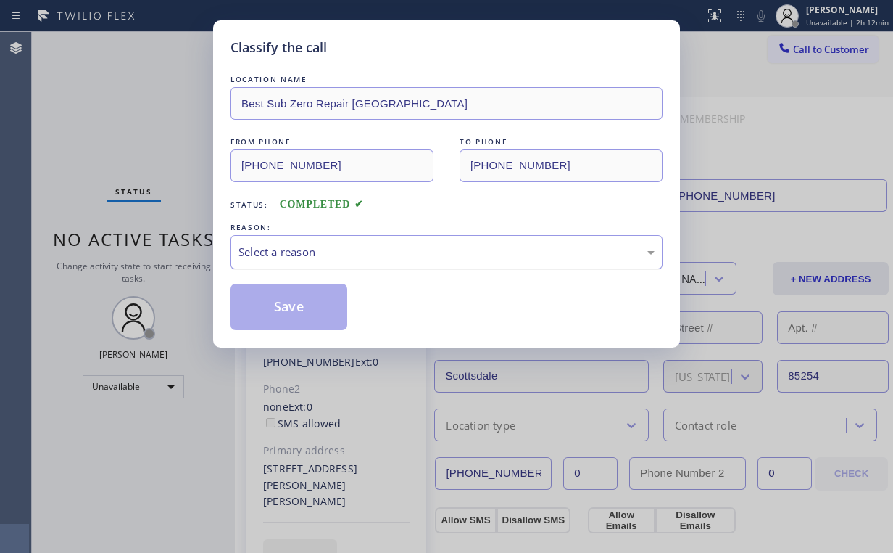
click at [290, 248] on div "Select a reason" at bounding box center [447, 252] width 416 height 17
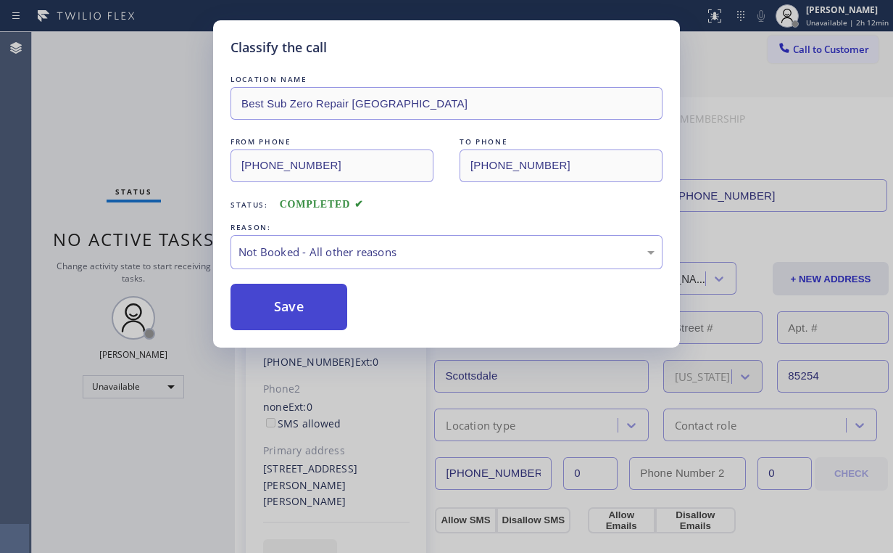
click at [288, 298] on button "Save" at bounding box center [289, 307] width 117 height 46
click at [170, 153] on div "Classify the call LOCATION NAME Best Sub Zero Repair [GEOGRAPHIC_DATA] FROM PHO…" at bounding box center [446, 276] width 893 height 553
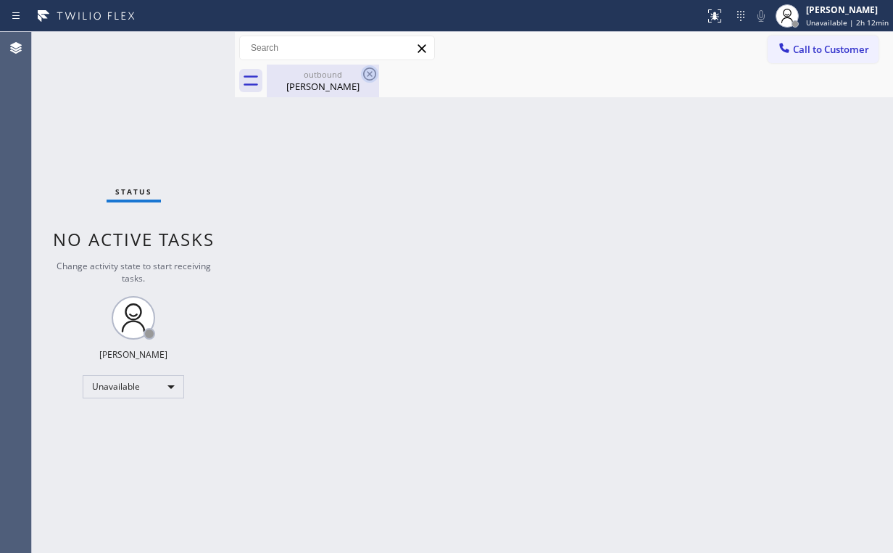
drag, startPoint x: 330, startPoint y: 82, endPoint x: 371, endPoint y: 76, distance: 41.7
click at [332, 82] on div "[PERSON_NAME]" at bounding box center [323, 86] width 110 height 13
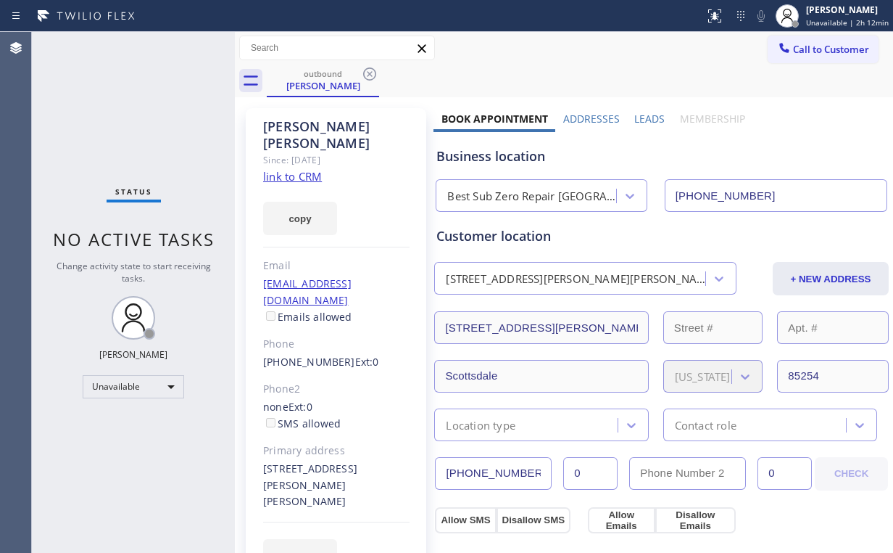
drag, startPoint x: 370, startPoint y: 73, endPoint x: 410, endPoint y: 86, distance: 42.0
click at [371, 73] on icon at bounding box center [369, 73] width 17 height 17
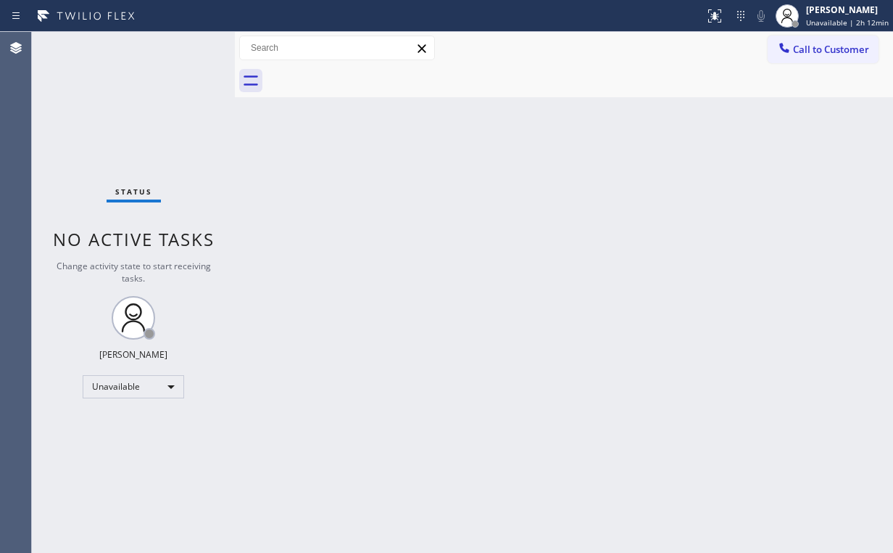
click at [695, 141] on div "Back to Dashboard Change Sender ID Customers Technicians Select a contact Outbo…" at bounding box center [564, 292] width 658 height 521
click at [808, 49] on span "Call to Customer" at bounding box center [831, 49] width 76 height 13
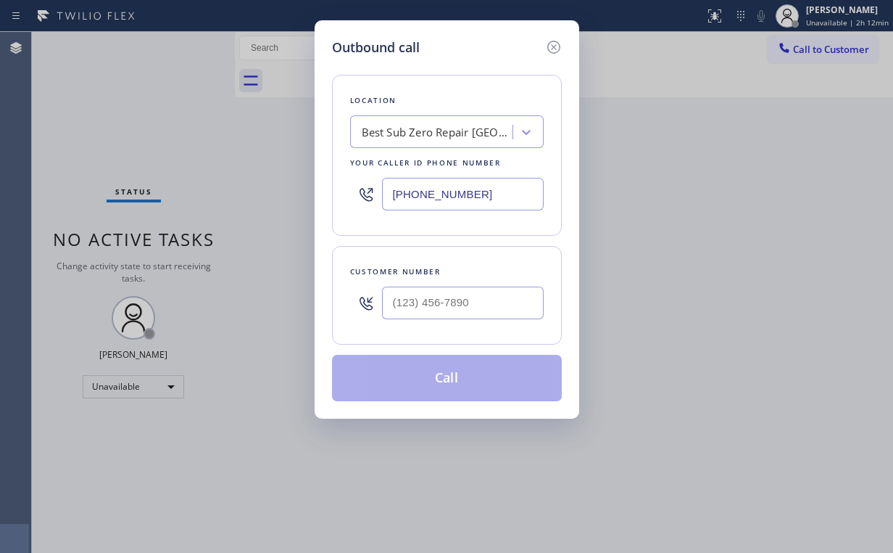
drag, startPoint x: 473, startPoint y: 183, endPoint x: 363, endPoint y: 174, distance: 110.6
click at [358, 186] on div "[PHONE_NUMBER]" at bounding box center [447, 193] width 194 height 47
paste input "949) 899-662"
type input "[PHONE_NUMBER]"
click at [458, 298] on input "(___) ___-____" at bounding box center [463, 302] width 162 height 33
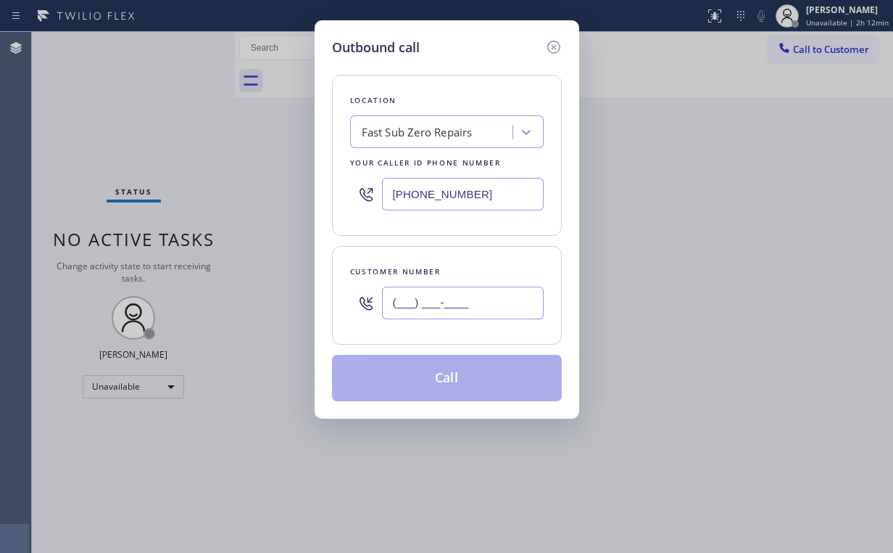
paste input "949) 282-9852"
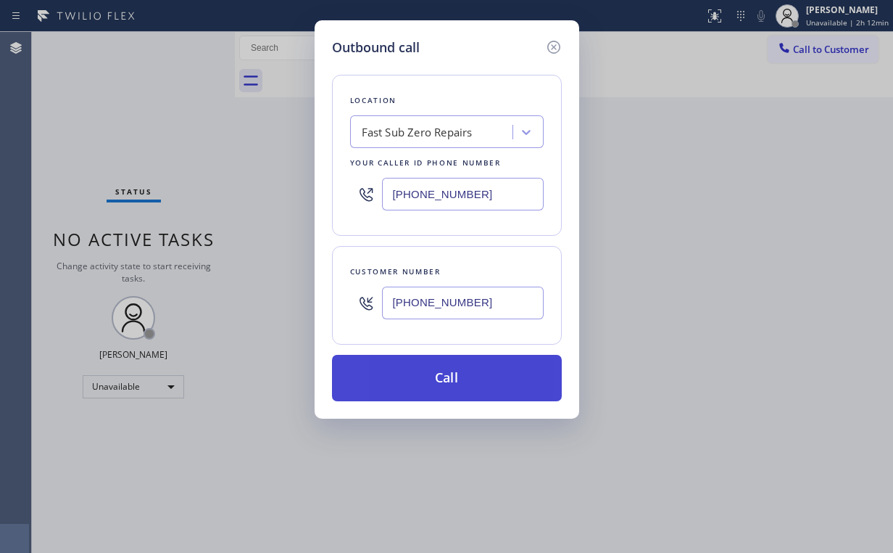
type input "[PHONE_NUMBER]"
click at [423, 368] on button "Call" at bounding box center [447, 378] width 230 height 46
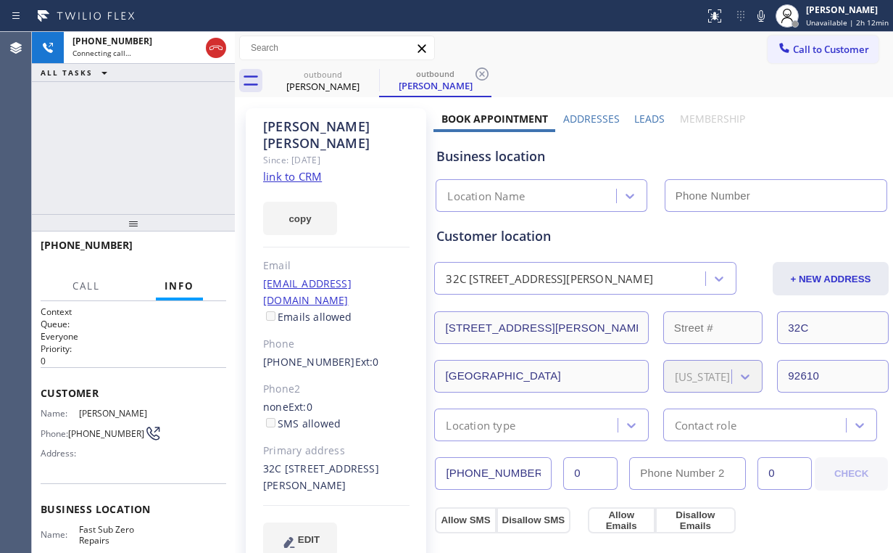
type input "[PHONE_NUMBER]"
click at [142, 142] on div "[PHONE_NUMBER] Connecting call… ALL TASKS ALL TASKS ACTIVE TASKS TASKS IN WRAP …" at bounding box center [133, 123] width 203 height 182
click at [143, 141] on div "[PHONE_NUMBER] Connecting call… ALL TASKS ALL TASKS ACTIVE TASKS TASKS IN WRAP …" at bounding box center [133, 123] width 203 height 182
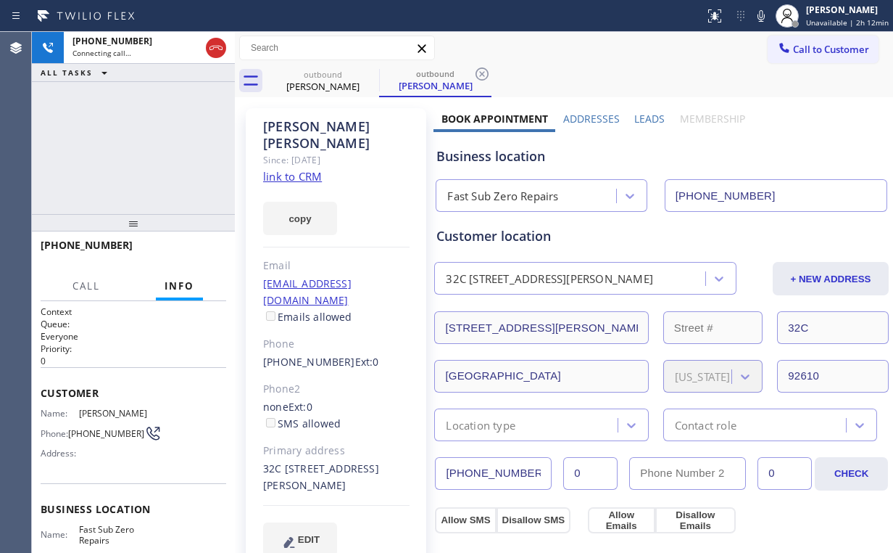
click at [143, 141] on div "[PHONE_NUMBER] Connecting call… ALL TASKS ALL TASKS ACTIVE TASKS TASKS IN WRAP …" at bounding box center [133, 123] width 203 height 182
click at [206, 256] on span "HANG UP" at bounding box center [192, 252] width 44 height 10
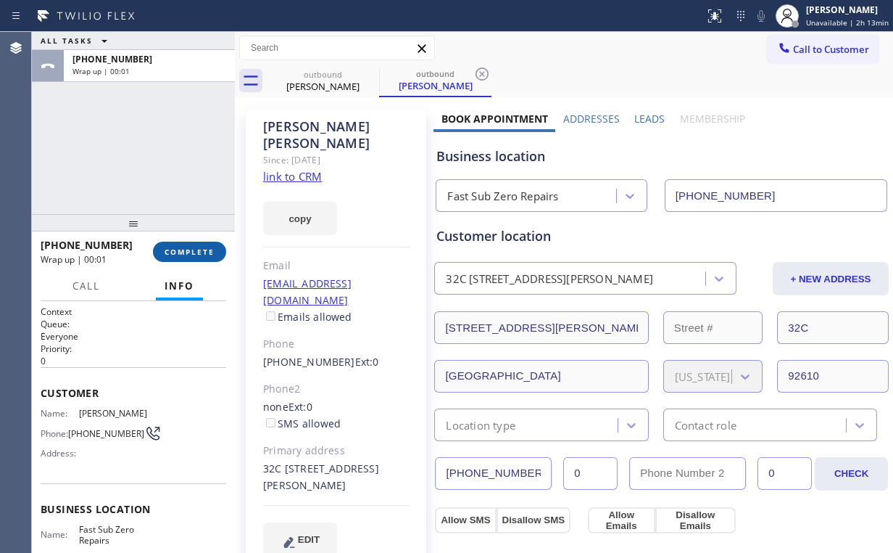
click at [206, 256] on span "COMPLETE" at bounding box center [190, 252] width 50 height 10
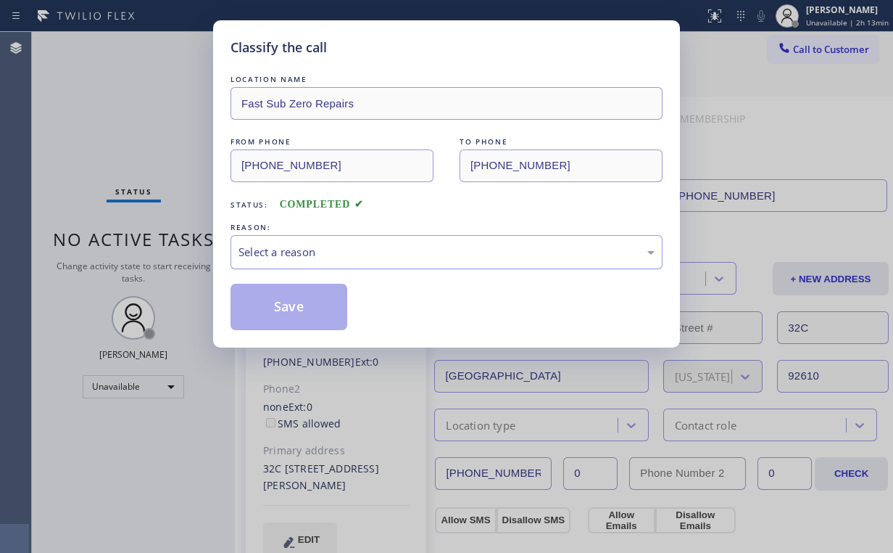
click at [293, 249] on div "Select a reason" at bounding box center [447, 252] width 416 height 17
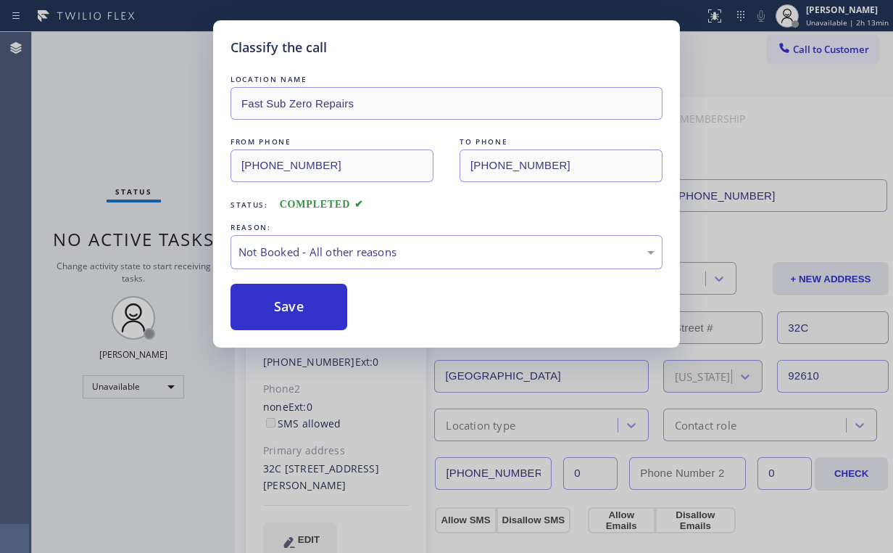
drag, startPoint x: 284, startPoint y: 310, endPoint x: 196, endPoint y: 197, distance: 144.2
click at [284, 307] on button "Save" at bounding box center [289, 307] width 117 height 46
click at [105, 96] on div "Classify the call LOCATION NAME Fast Sub Zero Repairs FROM PHONE [PHONE_NUMBER]…" at bounding box center [446, 276] width 893 height 553
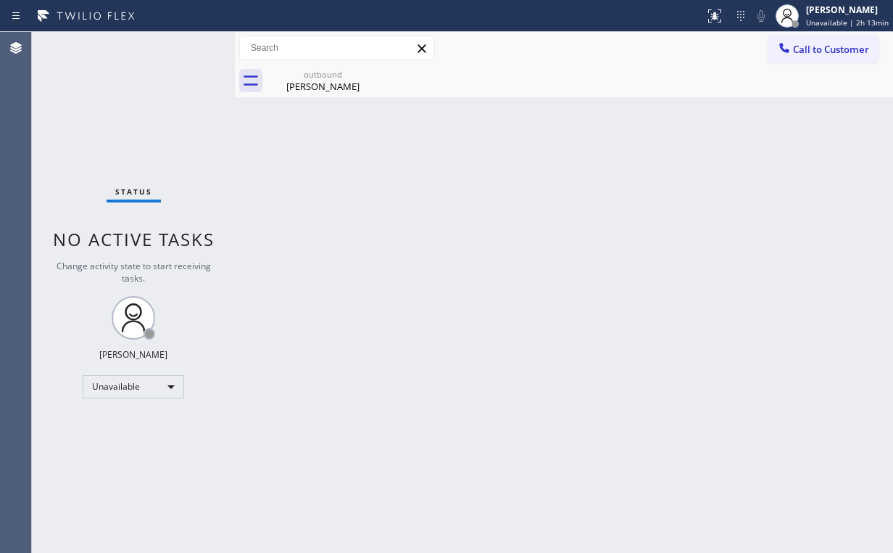
click at [817, 26] on span "Unavailable | 2h 13min" at bounding box center [847, 22] width 83 height 10
drag, startPoint x: 653, startPoint y: 111, endPoint x: 742, endPoint y: 85, distance: 92.2
click at [661, 111] on div "Back to Dashboard Change Sender ID Customers Technicians Select a contact Outbo…" at bounding box center [564, 292] width 658 height 521
click at [834, 49] on span "Call to Customer" at bounding box center [831, 49] width 76 height 13
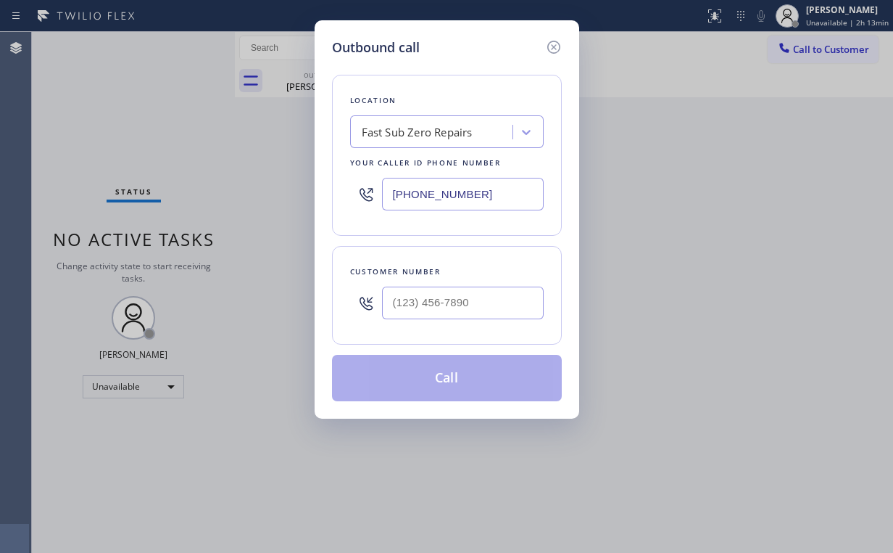
drag, startPoint x: 503, startPoint y: 191, endPoint x: 247, endPoint y: 199, distance: 256.8
click at [253, 202] on div "Outbound call Location Fast Sub Zero Repairs Your caller id phone number [PHONE…" at bounding box center [446, 276] width 893 height 553
paste input "888) 493-231"
type input "[PHONE_NUMBER]"
click at [450, 298] on input "(___) ___-____" at bounding box center [463, 302] width 162 height 33
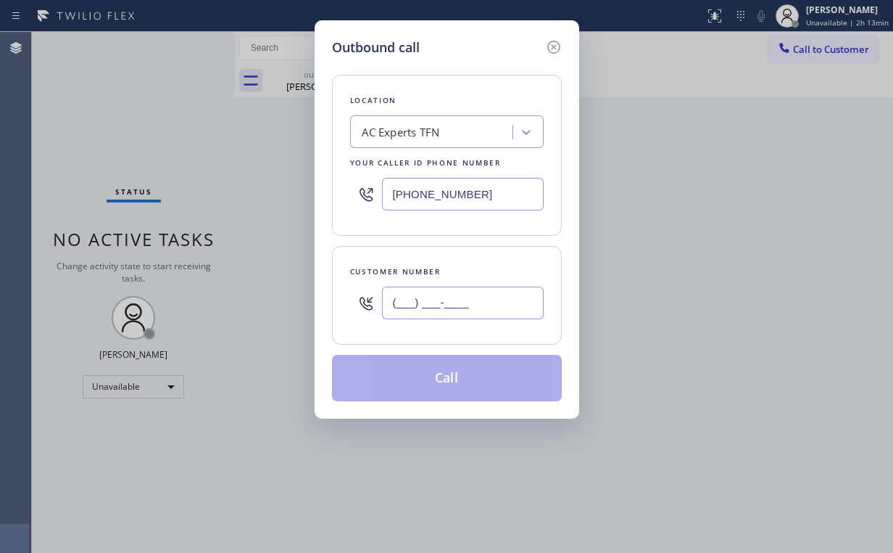
paste input "945) 758-6754"
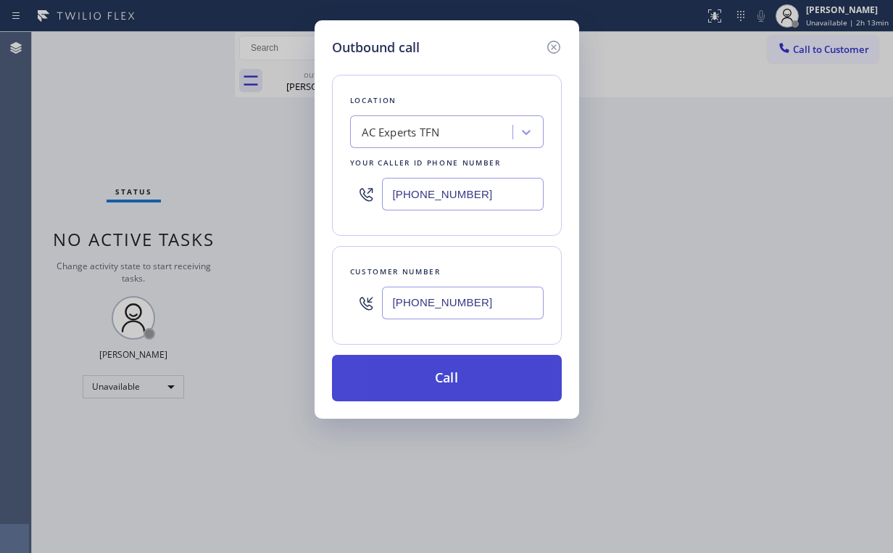
type input "[PHONE_NUMBER]"
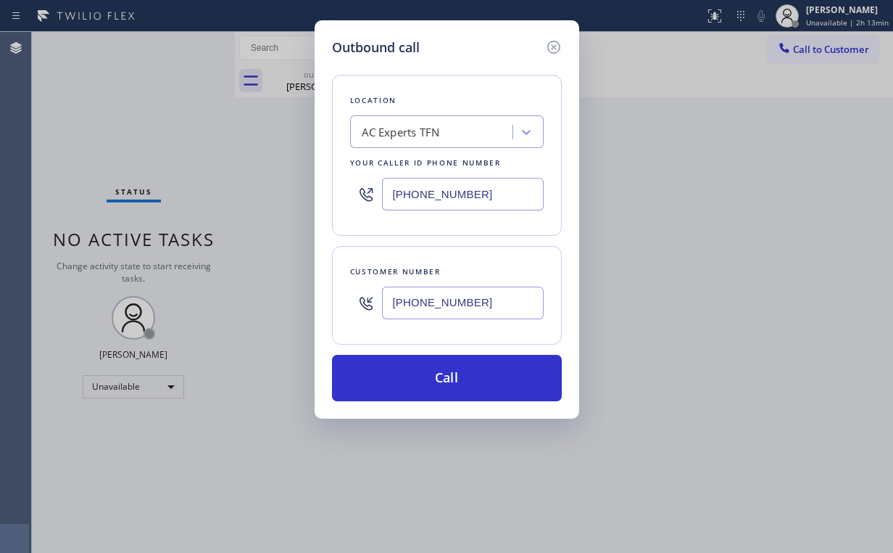
drag, startPoint x: 389, startPoint y: 376, endPoint x: 369, endPoint y: 429, distance: 57.1
click at [386, 391] on button "Call" at bounding box center [447, 378] width 230 height 46
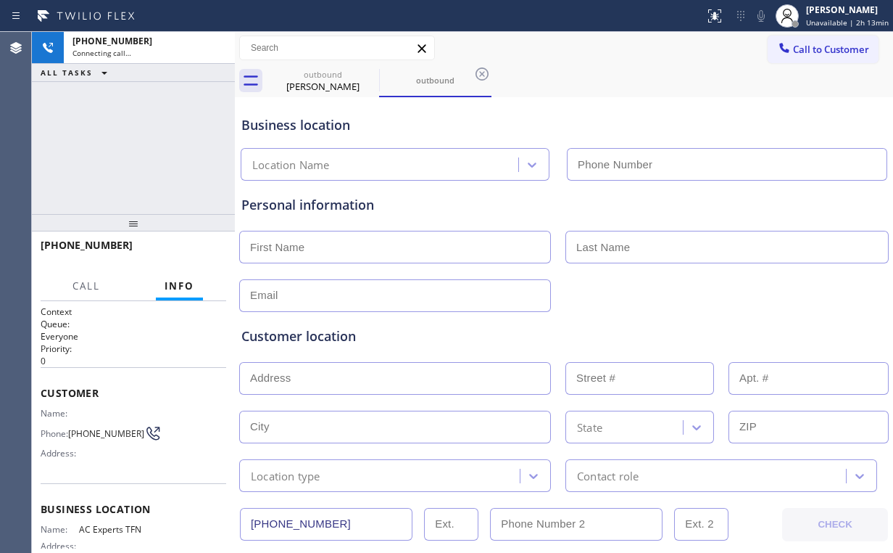
type input "[PHONE_NUMBER]"
drag, startPoint x: 125, startPoint y: 177, endPoint x: 146, endPoint y: 166, distance: 24.3
click at [125, 174] on div "[PHONE_NUMBER] Connecting call… ALL TASKS ALL TASKS ACTIVE TASKS TASKS IN WRAP …" at bounding box center [133, 123] width 203 height 182
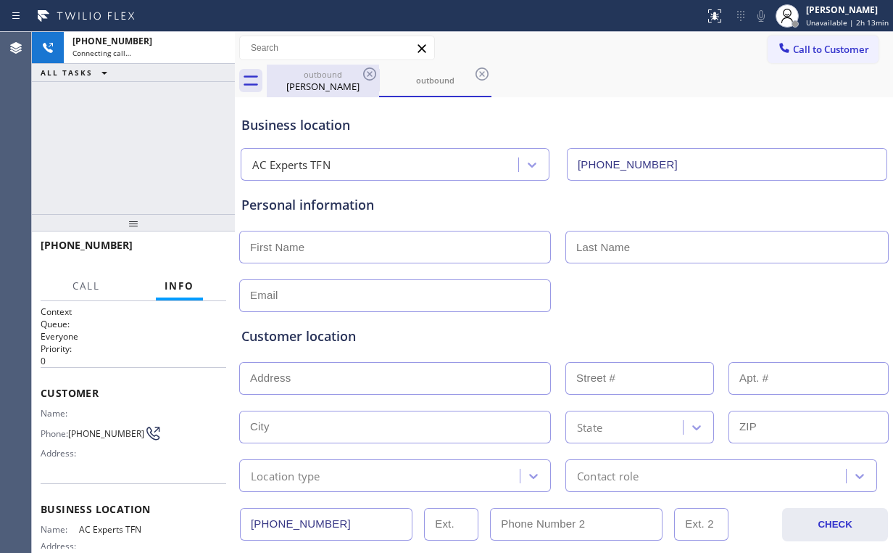
click at [312, 83] on div "[PERSON_NAME]" at bounding box center [323, 86] width 110 height 13
type input "[PHONE_NUMBER]"
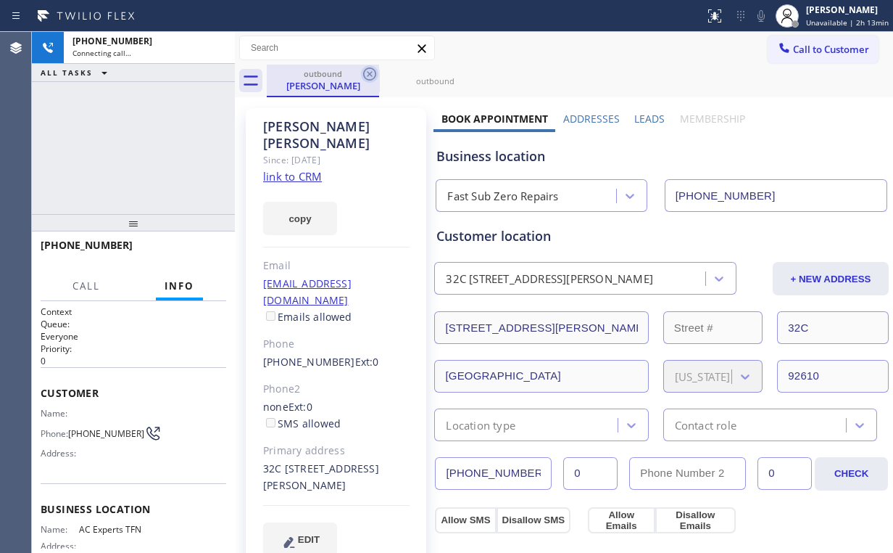
click at [368, 74] on icon at bounding box center [369, 73] width 17 height 17
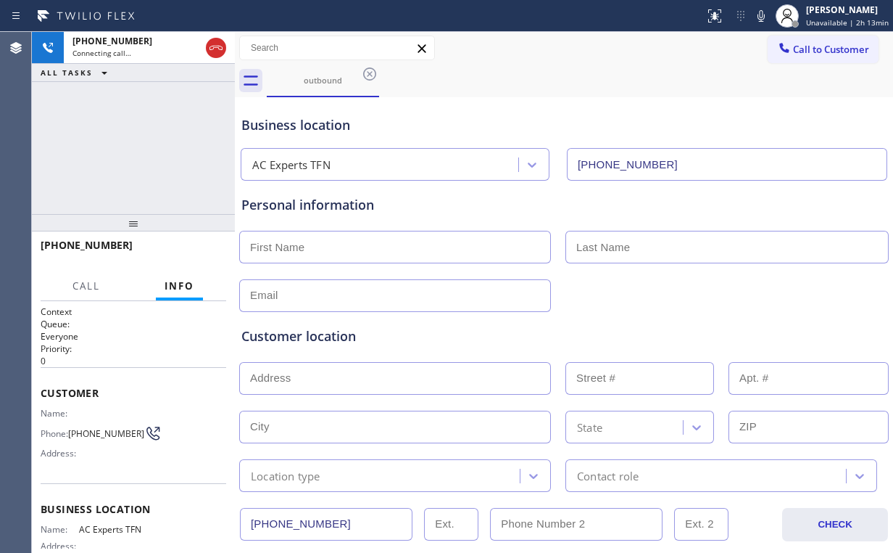
click at [141, 147] on div "[PHONE_NUMBER] Connecting call… ALL TASKS ALL TASKS ACTIVE TASKS TASKS IN WRAP …" at bounding box center [133, 123] width 203 height 182
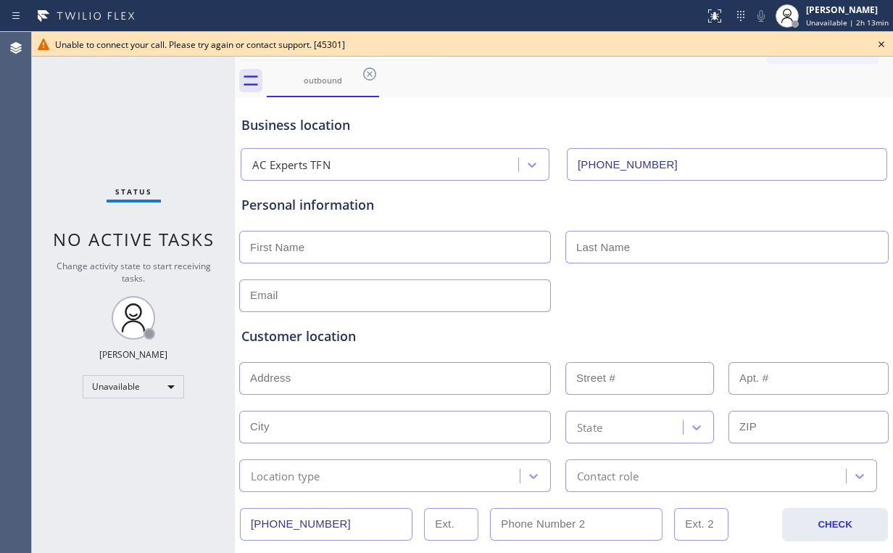
click at [882, 44] on icon at bounding box center [881, 44] width 17 height 17
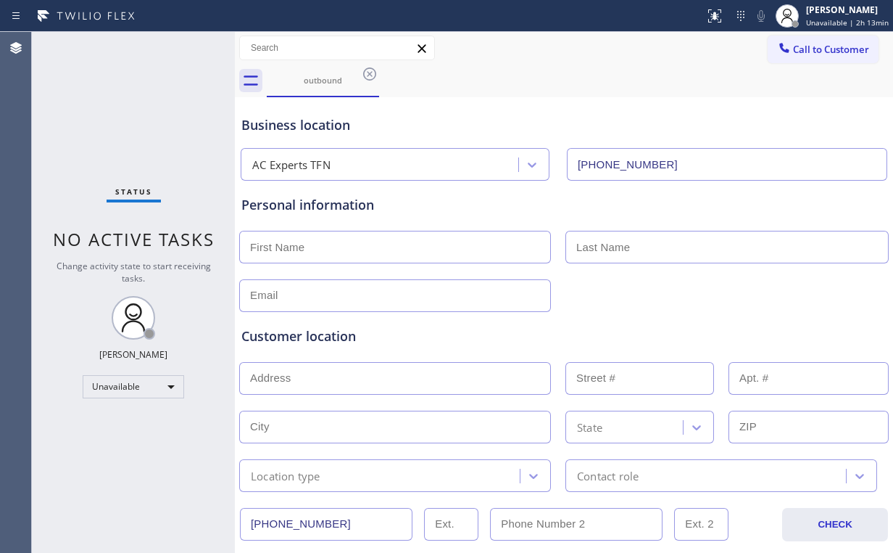
drag, startPoint x: 812, startPoint y: 42, endPoint x: 598, endPoint y: 189, distance: 259.3
click at [812, 43] on span "Call to Customer" at bounding box center [831, 49] width 76 height 13
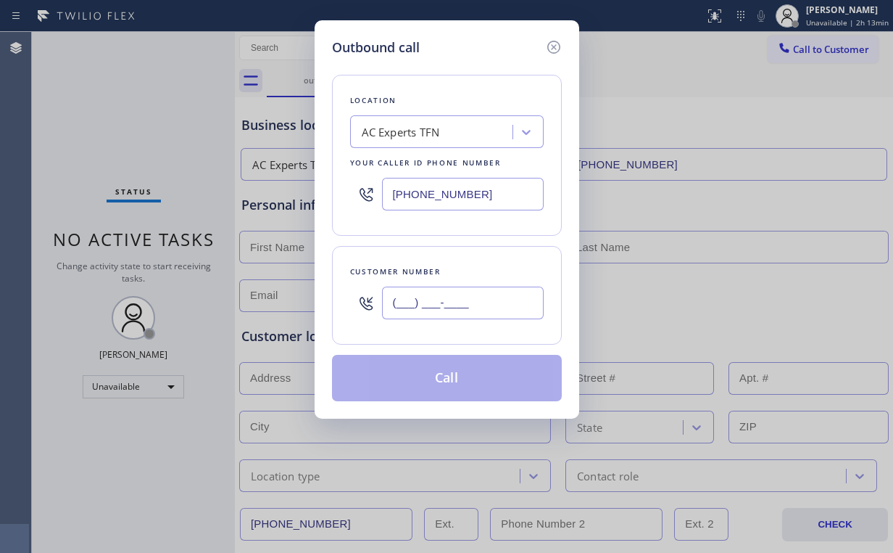
click at [447, 297] on input "(___) ___-____" at bounding box center [463, 302] width 162 height 33
paste input "945) 758-6754"
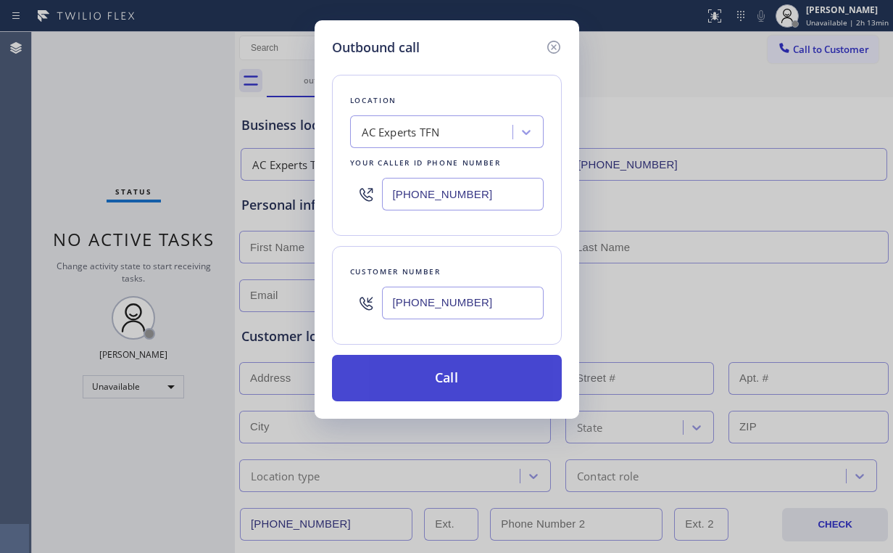
type input "[PHONE_NUMBER]"
click at [433, 368] on button "Call" at bounding box center [447, 378] width 230 height 46
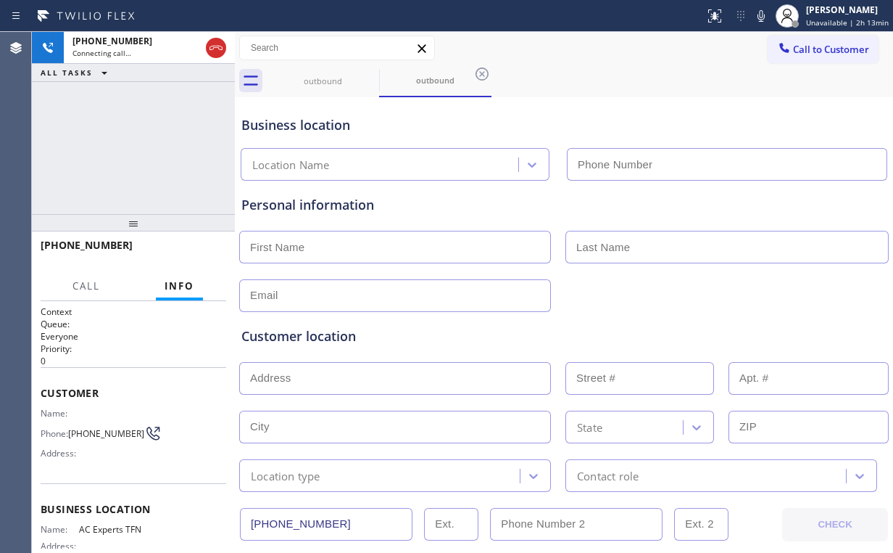
type input "[PHONE_NUMBER]"
drag, startPoint x: 104, startPoint y: 157, endPoint x: 408, endPoint y: 22, distance: 333.1
click at [106, 157] on div "[PHONE_NUMBER] Connecting call… ALL TASKS ALL TASKS ACTIVE TASKS TASKS IN WRAP …" at bounding box center [133, 123] width 203 height 182
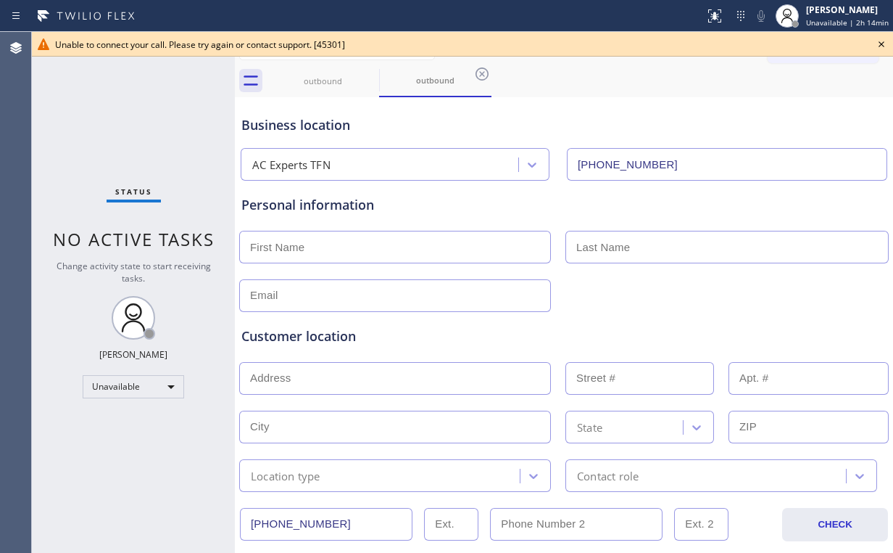
click at [885, 44] on icon at bounding box center [881, 44] width 17 height 17
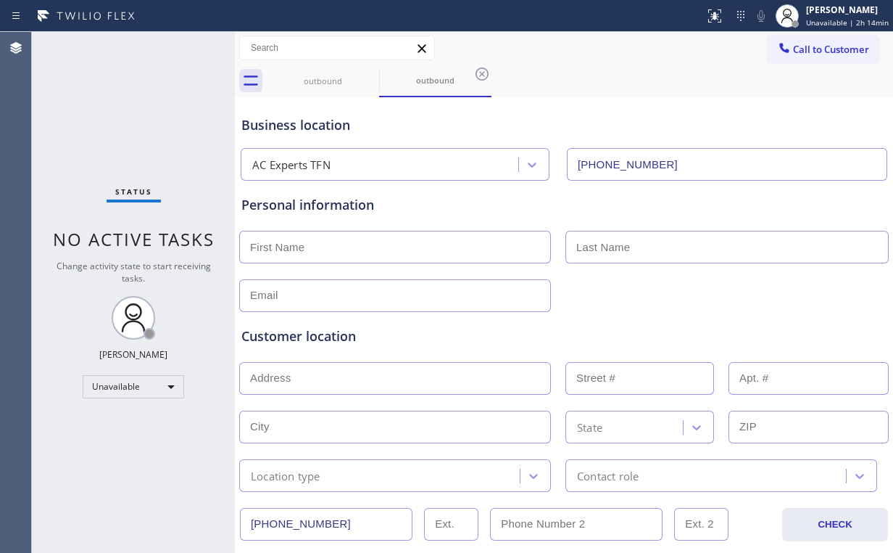
click at [110, 117] on div "Status No active tasks Change activity state to start receiving tasks. [PERSON_…" at bounding box center [133, 292] width 203 height 521
click at [817, 47] on span "Call to Customer" at bounding box center [831, 49] width 76 height 13
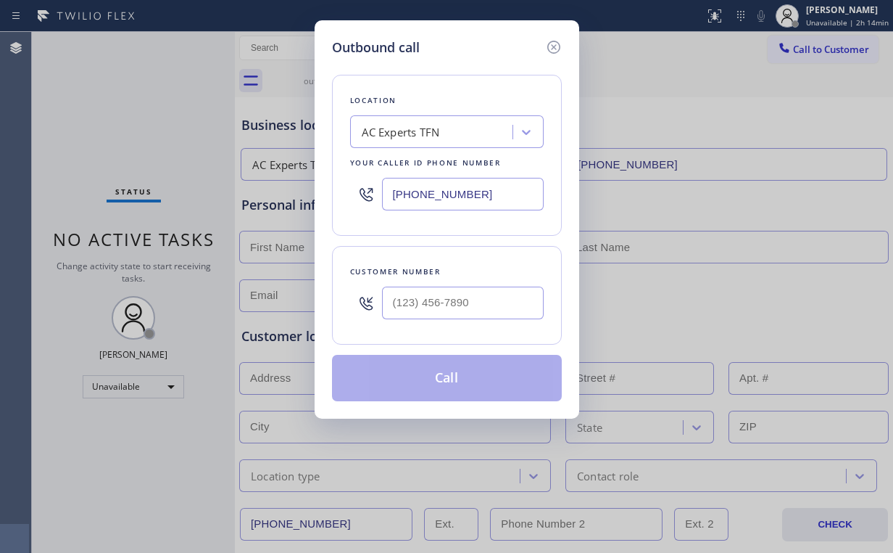
drag, startPoint x: 486, startPoint y: 204, endPoint x: 212, endPoint y: 197, distance: 274.2
click at [212, 197] on div "Outbound call Location AC Experts TFN Your caller id phone number [PHONE_NUMBER…" at bounding box center [446, 276] width 893 height 553
paste input "323) 591-3984"
type input "[PHONE_NUMBER]"
click at [458, 294] on input "(___) ___-____" at bounding box center [463, 302] width 162 height 33
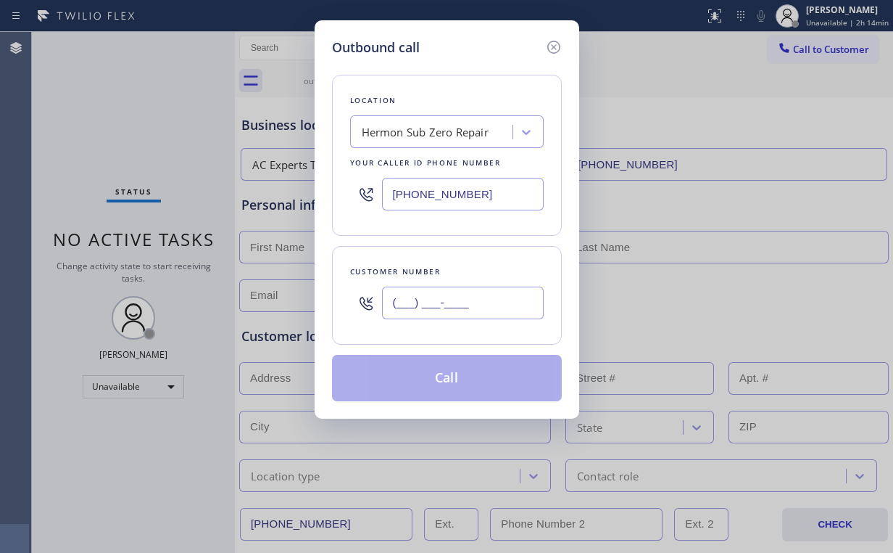
paste input "818) 635-4935"
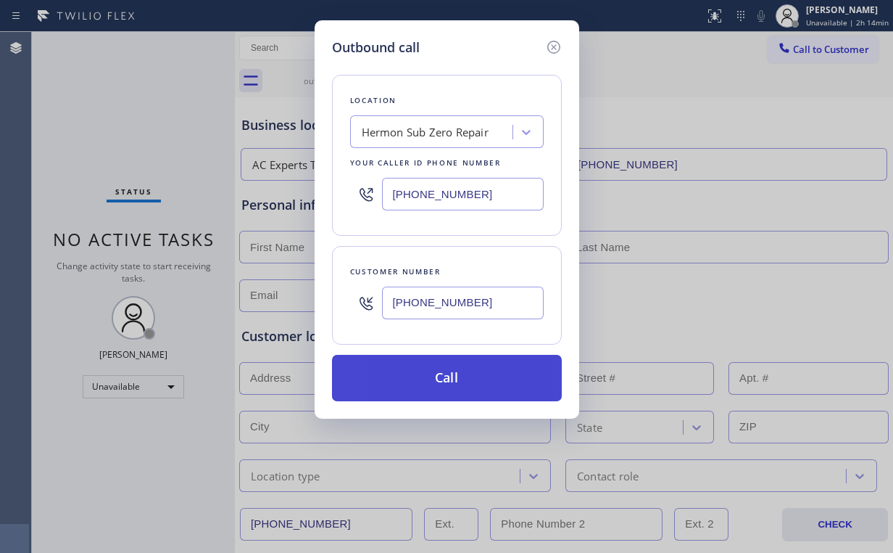
type input "[PHONE_NUMBER]"
click at [442, 378] on button "Call" at bounding box center [447, 378] width 230 height 46
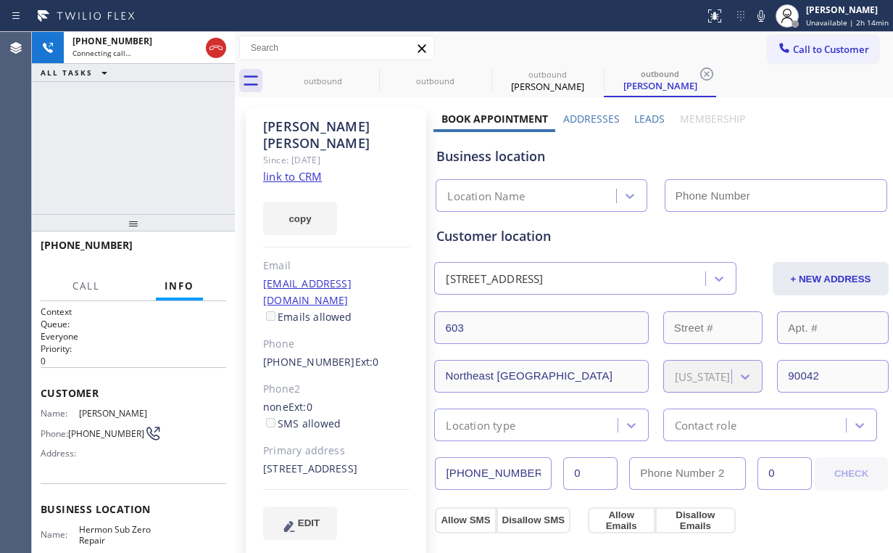
type input "[PHONE_NUMBER]"
click at [128, 139] on div "[PHONE_NUMBER] Connecting call… ALL TASKS ALL TASKS ACTIVE TASKS TASKS IN WRAP …" at bounding box center [133, 123] width 203 height 182
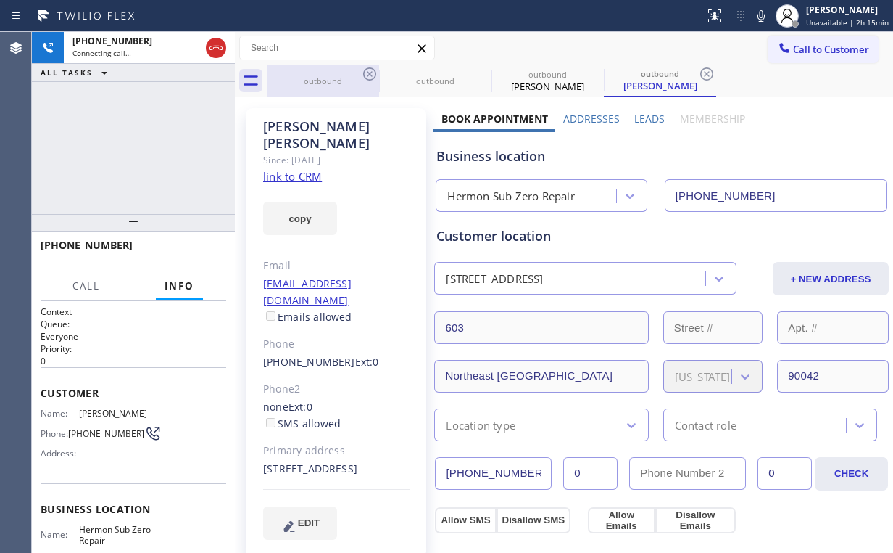
click at [336, 79] on div "outbound" at bounding box center [323, 80] width 110 height 11
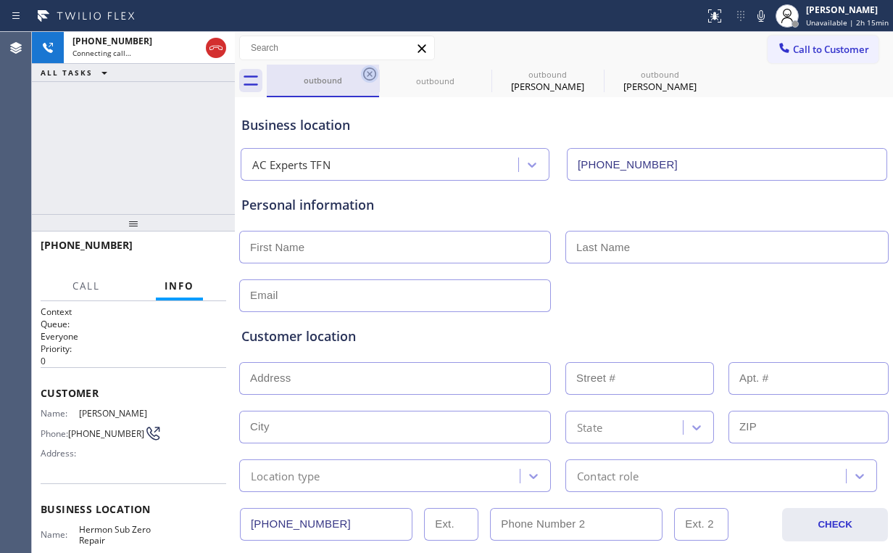
click at [368, 74] on icon at bounding box center [369, 73] width 17 height 17
click at [0, 0] on icon at bounding box center [0, 0] width 0 height 0
type input "[PHONE_NUMBER]"
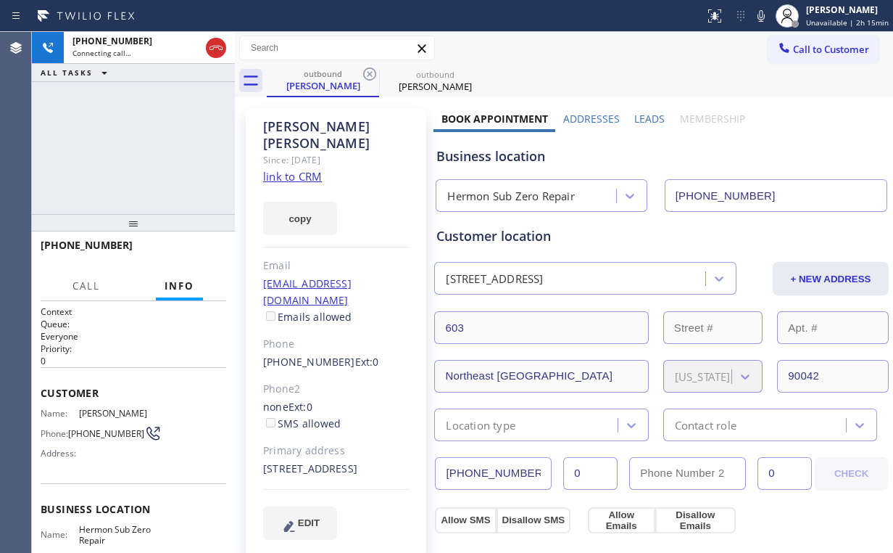
click at [75, 141] on div "[PHONE_NUMBER] Connecting call… ALL TASKS ALL TASKS ACTIVE TASKS TASKS IN WRAP …" at bounding box center [133, 123] width 203 height 182
click at [144, 148] on div "[PHONE_NUMBER] Connecting call… ALL TASKS ALL TASKS ACTIVE TASKS TASKS IN WRAP …" at bounding box center [133, 123] width 203 height 182
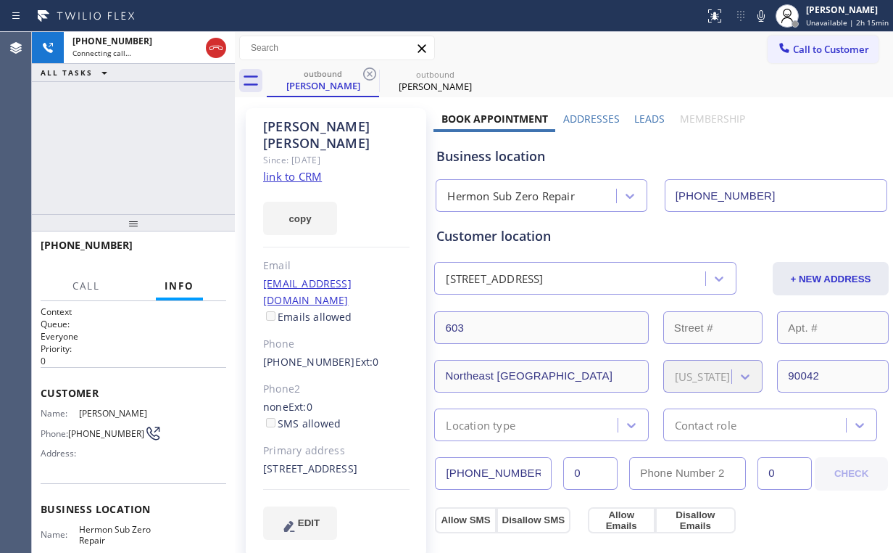
click at [144, 148] on div "[PHONE_NUMBER] Connecting call… ALL TASKS ALL TASKS ACTIVE TASKS TASKS IN WRAP …" at bounding box center [133, 123] width 203 height 182
click at [144, 148] on div "[PHONE_NUMBER] Live | 00:01 ALL TASKS ALL TASKS ACTIVE TASKS TASKS IN WRAP UP" at bounding box center [133, 123] width 203 height 182
click at [144, 148] on div "[PHONE_NUMBER] Live | 00:02 ALL TASKS ALL TASKS ACTIVE TASKS TASKS IN WRAP UP" at bounding box center [133, 123] width 203 height 182
click at [144, 148] on div "[PHONE_NUMBER] Live | 00:03 ALL TASKS ALL TASKS ACTIVE TASKS TASKS IN WRAP UP" at bounding box center [133, 123] width 203 height 182
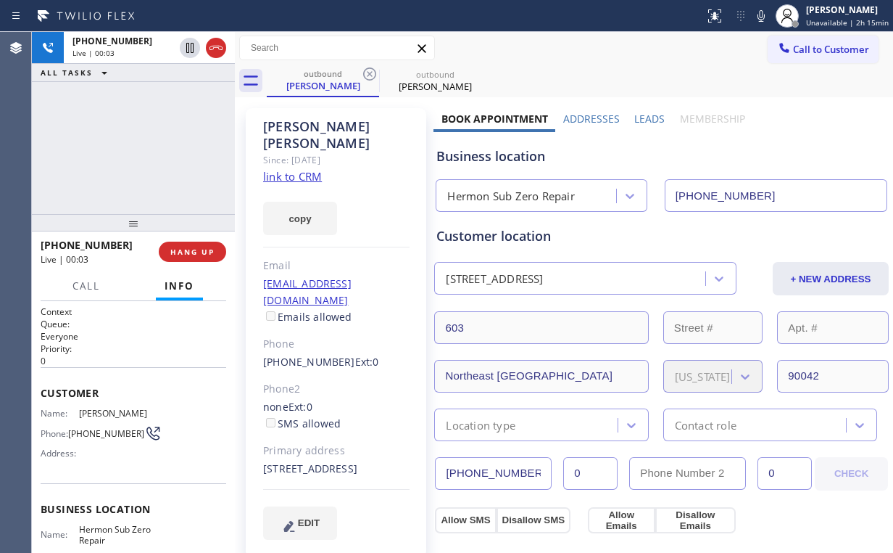
click at [144, 148] on div "[PHONE_NUMBER] Live | 00:03 ALL TASKS ALL TASKS ACTIVE TASKS TASKS IN WRAP UP" at bounding box center [133, 123] width 203 height 182
click at [144, 148] on div "[PHONE_NUMBER] Live | 00:04 ALL TASKS ALL TASKS ACTIVE TASKS TASKS IN WRAP UP" at bounding box center [133, 123] width 203 height 182
click at [189, 255] on span "HANG UP" at bounding box center [192, 252] width 44 height 10
click at [186, 258] on button "HANG UP" at bounding box center [192, 251] width 67 height 20
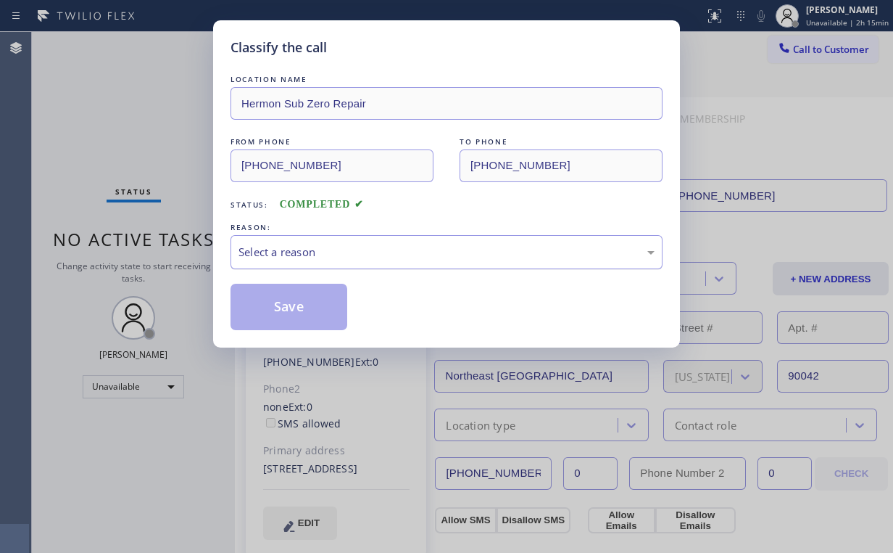
drag, startPoint x: 282, startPoint y: 255, endPoint x: 285, endPoint y: 264, distance: 9.9
click at [284, 257] on div "Select a reason" at bounding box center [447, 252] width 416 height 17
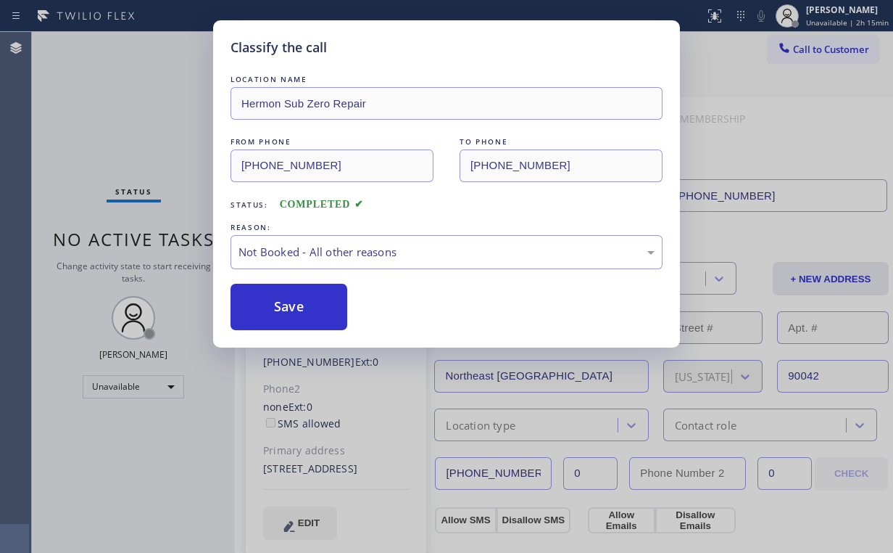
drag, startPoint x: 281, startPoint y: 303, endPoint x: 189, endPoint y: 160, distance: 171.0
click at [281, 303] on button "Save" at bounding box center [289, 307] width 117 height 46
click at [171, 111] on div "Classify the call LOCATION NAME Hermon Sub Zero Repair FROM PHONE [PHONE_NUMBER…" at bounding box center [446, 276] width 893 height 553
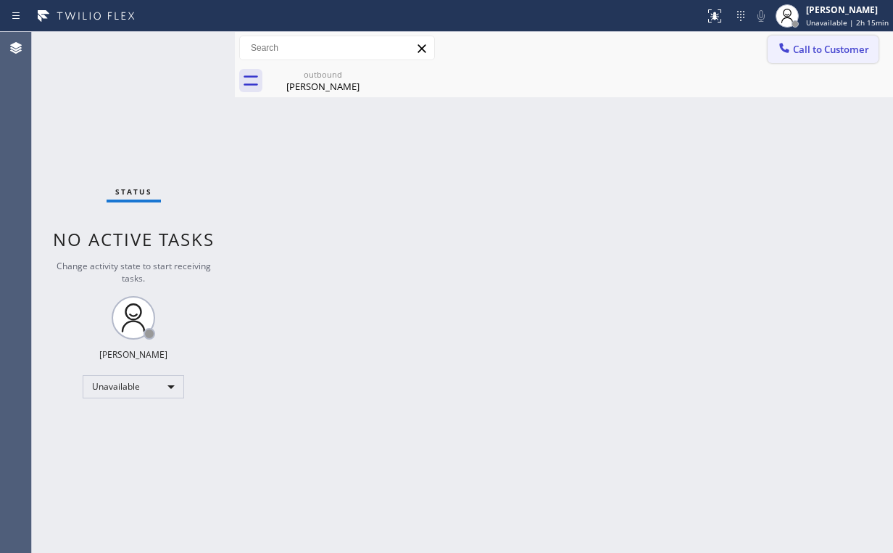
click at [790, 51] on icon at bounding box center [784, 48] width 15 height 15
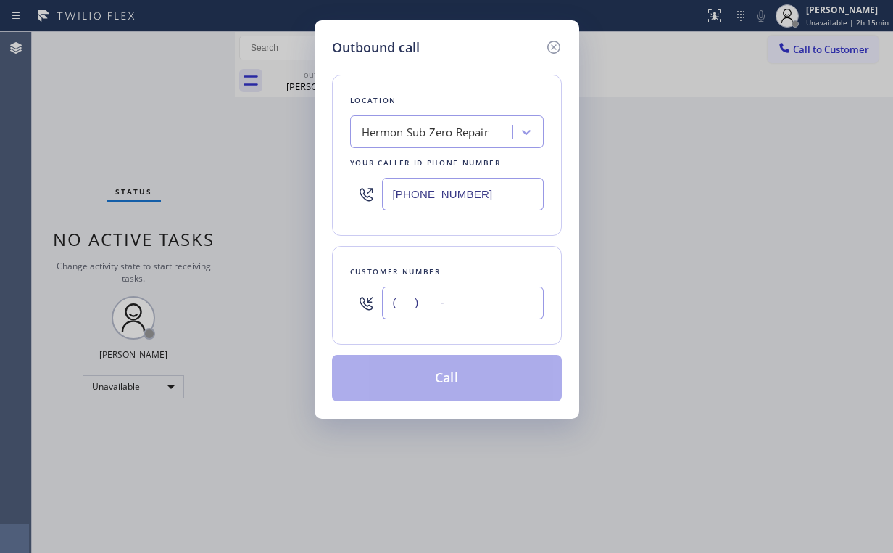
click at [489, 299] on input "(___) ___-____" at bounding box center [463, 302] width 162 height 33
paste input "818) 635-4935"
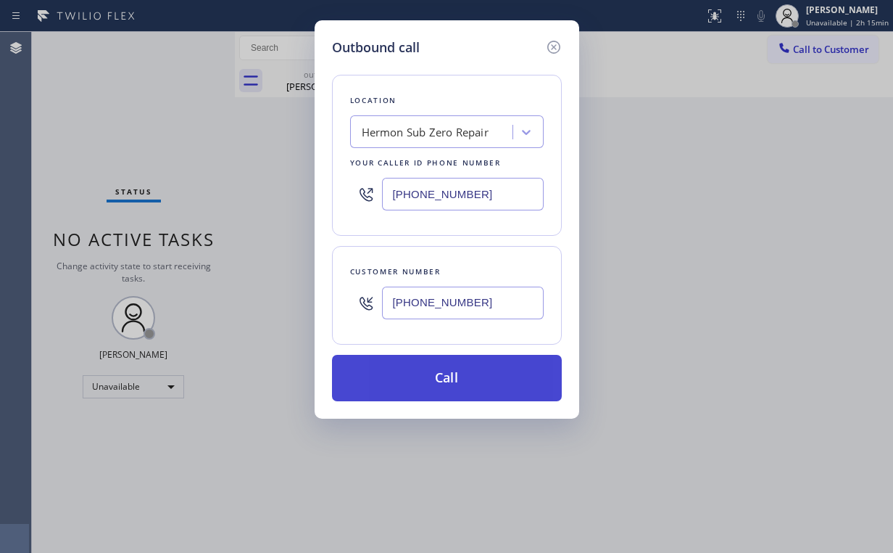
type input "[PHONE_NUMBER]"
click at [409, 379] on button "Call" at bounding box center [447, 378] width 230 height 46
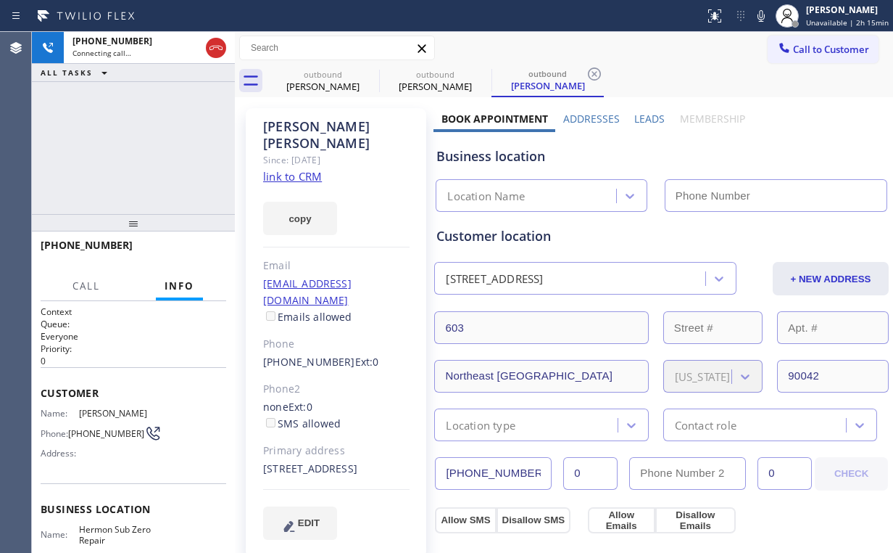
click at [161, 122] on div "[PHONE_NUMBER] Connecting call… ALL TASKS ALL TASKS ACTIVE TASKS TASKS IN WRAP …" at bounding box center [133, 123] width 203 height 182
click at [351, 80] on div "[PERSON_NAME]" at bounding box center [323, 86] width 110 height 13
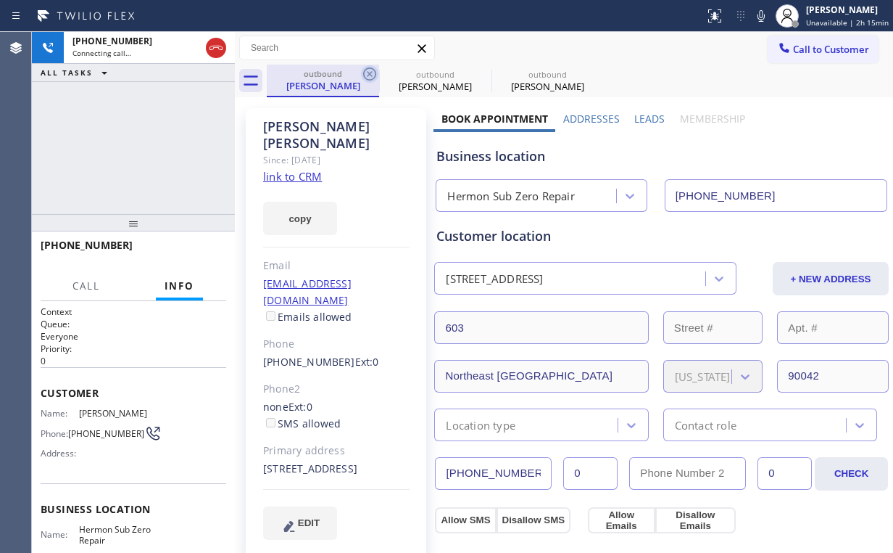
type input "[PHONE_NUMBER]"
click at [374, 73] on icon at bounding box center [369, 73] width 17 height 17
drag, startPoint x: 70, startPoint y: 127, endPoint x: 101, endPoint y: 113, distance: 34.1
click at [73, 125] on div "[PHONE_NUMBER] Connecting call… ALL TASKS ALL TASKS ACTIVE TASKS TASKS IN WRAP …" at bounding box center [133, 123] width 203 height 182
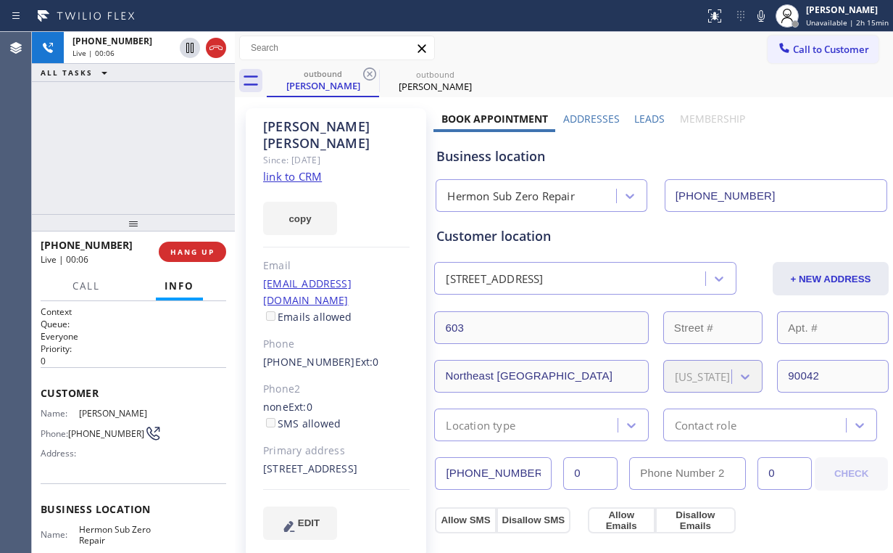
click at [108, 121] on div "[PHONE_NUMBER] Live | 00:06 ALL TASKS ALL TASKS ACTIVE TASKS TASKS IN WRAP UP" at bounding box center [133, 123] width 203 height 182
click at [144, 144] on div "[PHONE_NUMBER] Live | 00:10 ALL TASKS ALL TASKS ACTIVE TASKS TASKS IN WRAP UP" at bounding box center [133, 123] width 203 height 182
click at [199, 252] on span "HANG UP" at bounding box center [192, 252] width 44 height 10
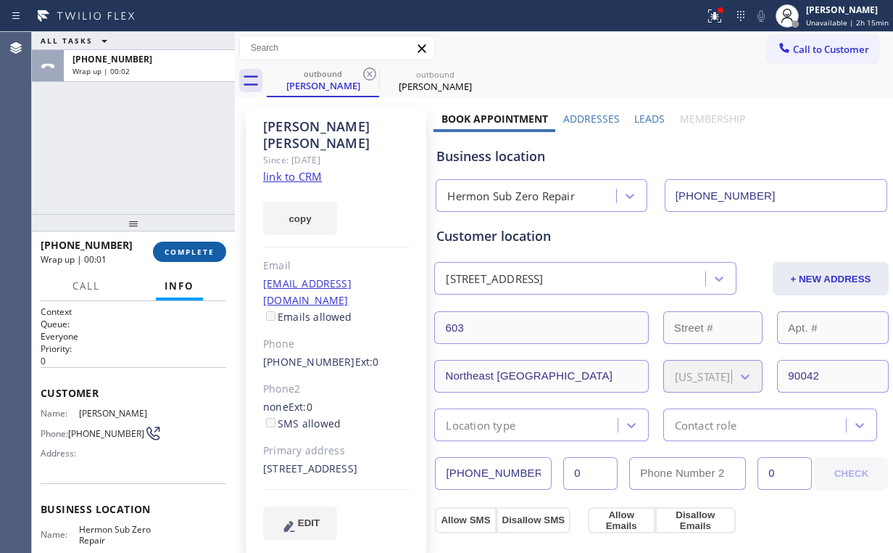
click at [198, 252] on span "COMPLETE" at bounding box center [190, 252] width 50 height 10
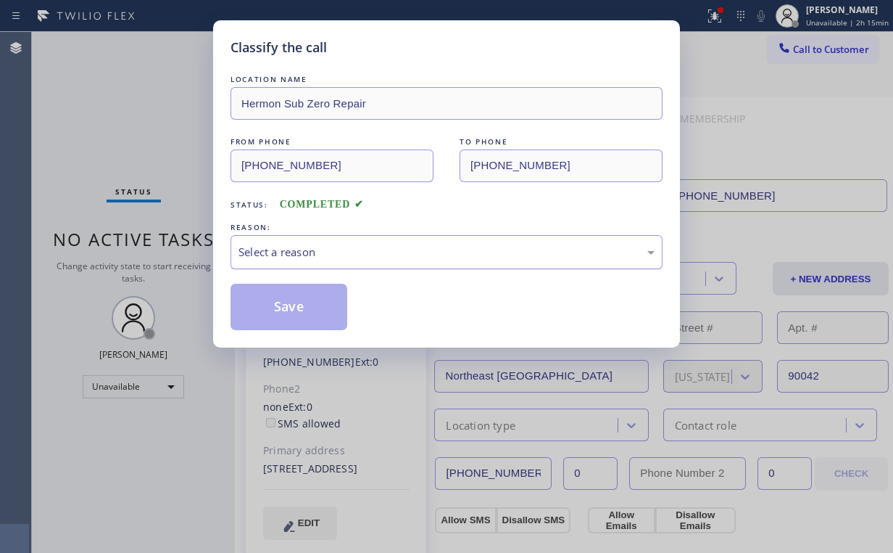
click at [303, 252] on div "Select a reason" at bounding box center [447, 252] width 416 height 17
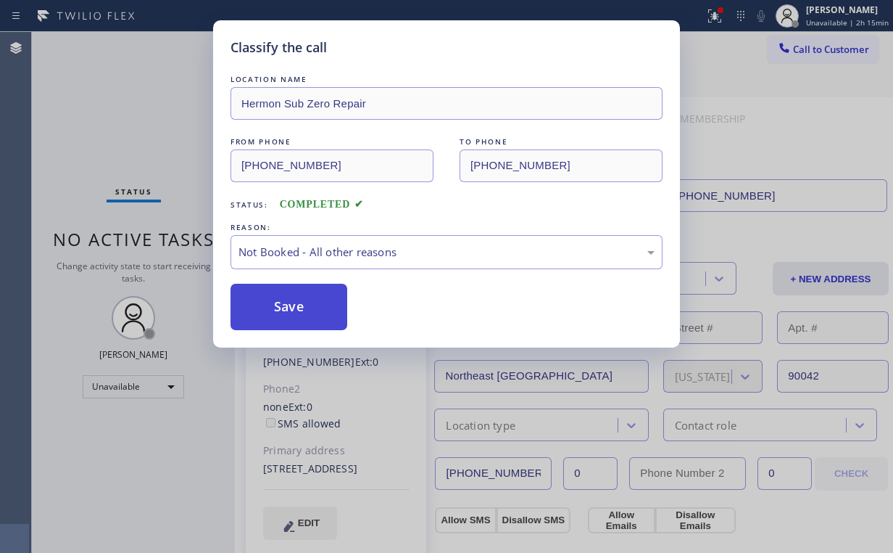
click at [290, 307] on button "Save" at bounding box center [289, 307] width 117 height 46
click at [165, 122] on div "Classify the call LOCATION NAME Hermon Sub Zero Repair FROM PHONE [PHONE_NUMBER…" at bounding box center [446, 276] width 893 height 553
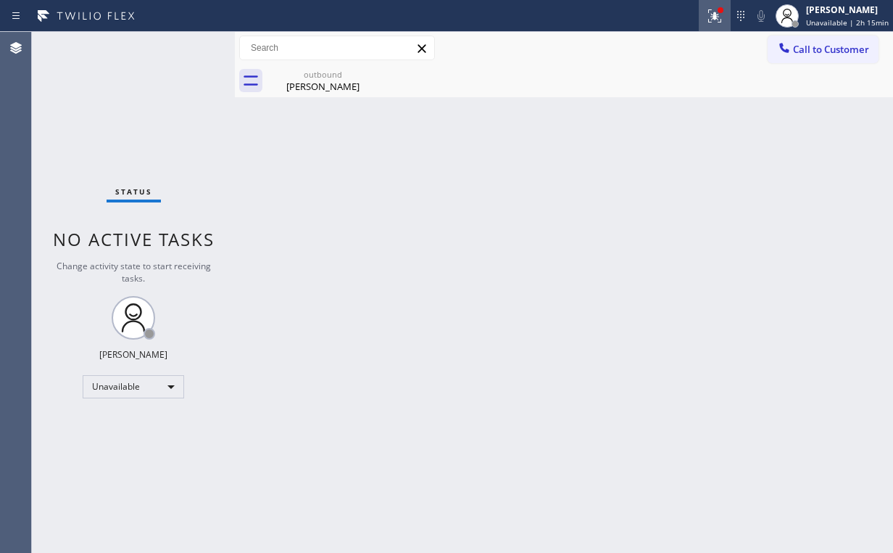
click at [704, 15] on div at bounding box center [715, 15] width 32 height 17
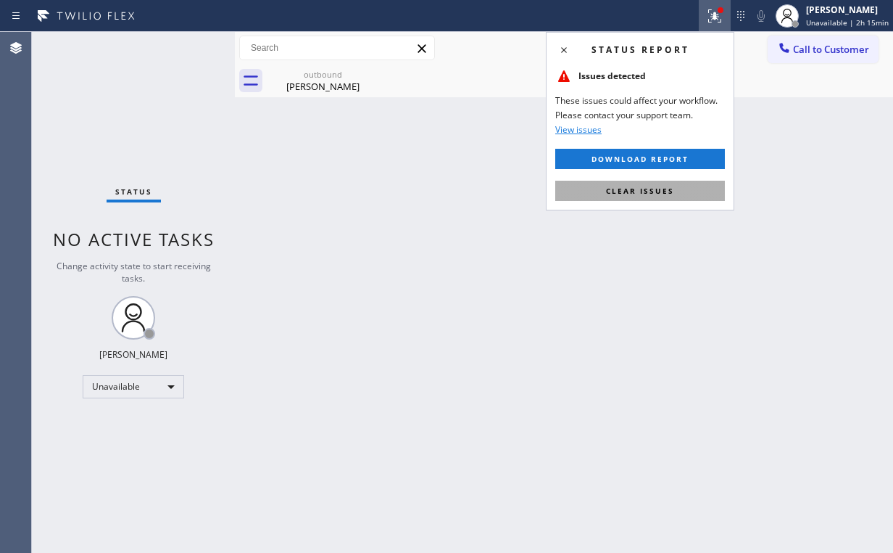
click at [687, 187] on button "Clear issues" at bounding box center [640, 191] width 170 height 20
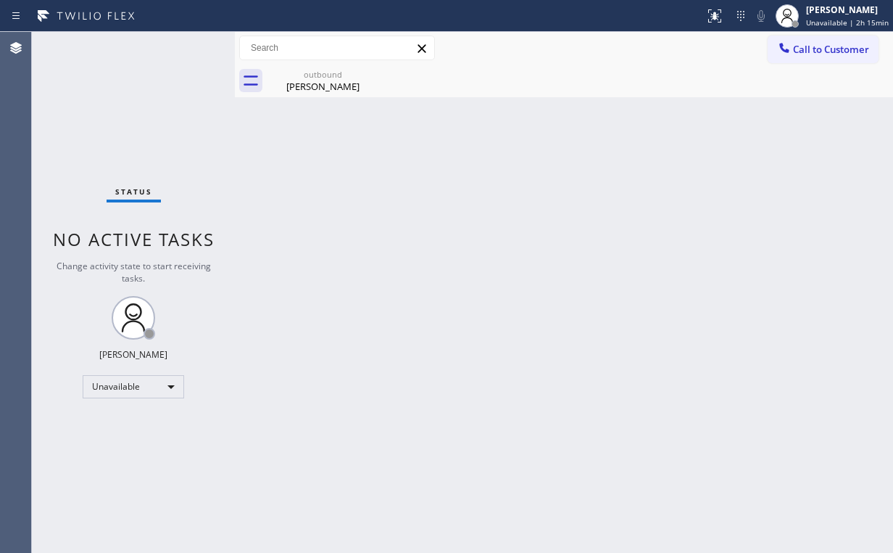
drag, startPoint x: 405, startPoint y: 177, endPoint x: 361, endPoint y: 112, distance: 78.2
click at [401, 165] on div "Back to Dashboard Change Sender ID Customers Technicians Select a contact Outbo…" at bounding box center [564, 292] width 658 height 521
click at [325, 85] on div "[PERSON_NAME]" at bounding box center [323, 86] width 110 height 13
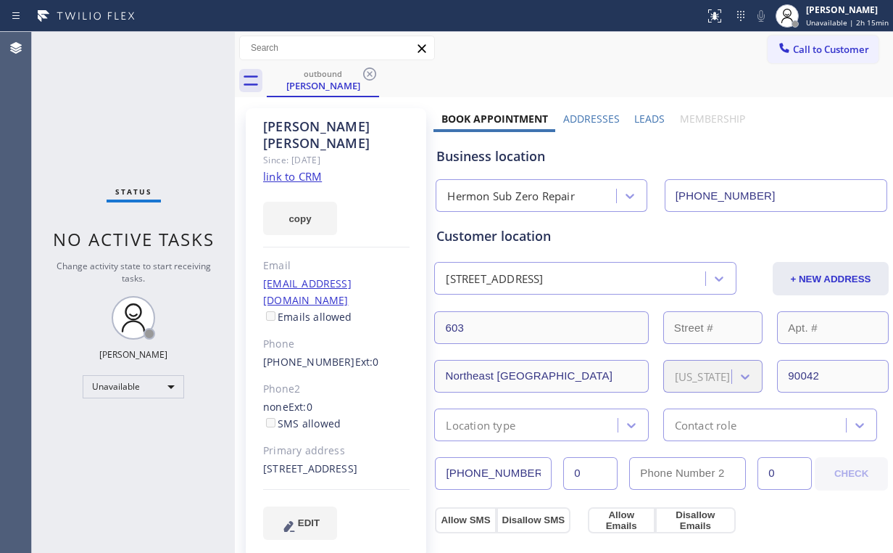
click at [365, 67] on icon at bounding box center [369, 73] width 17 height 17
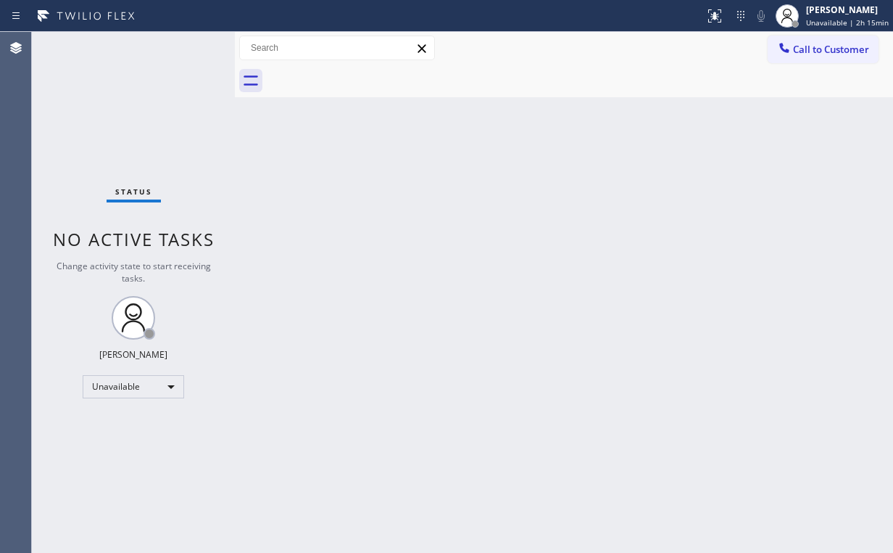
drag, startPoint x: 821, startPoint y: 49, endPoint x: 550, endPoint y: 180, distance: 300.3
click at [819, 50] on span "Call to Customer" at bounding box center [831, 49] width 76 height 13
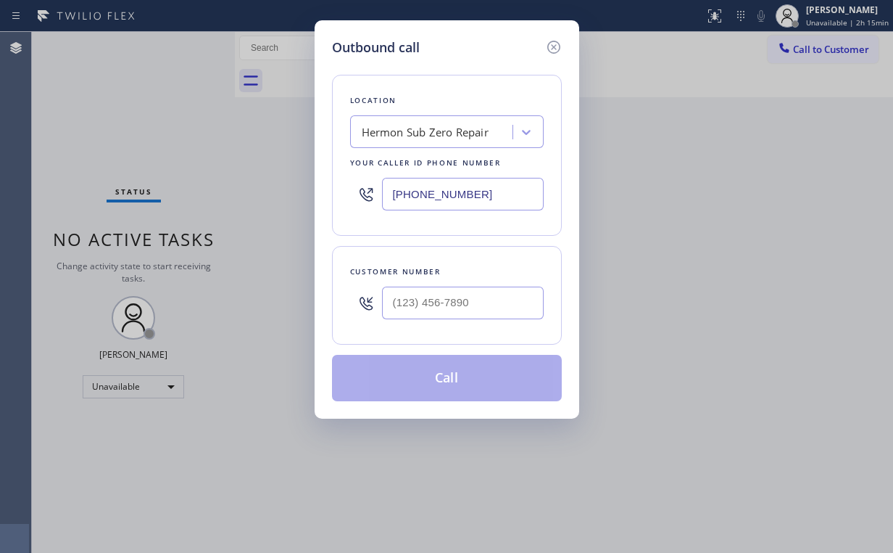
drag, startPoint x: 474, startPoint y: 189, endPoint x: 201, endPoint y: 199, distance: 273.6
click at [213, 199] on div "Outbound call Location Hermon Sub Zero Repair Your caller id phone number [PHON…" at bounding box center [446, 276] width 893 height 553
paste input "772-6059"
type input "[PHONE_NUMBER]"
click at [480, 302] on input "(___) ___-____" at bounding box center [463, 302] width 162 height 33
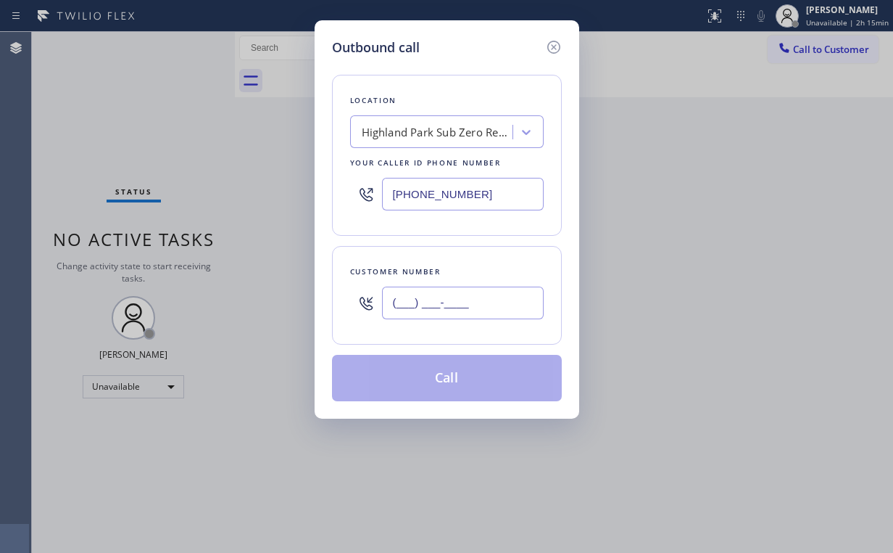
paste input "323) 221-0018"
type input "[PHONE_NUMBER]"
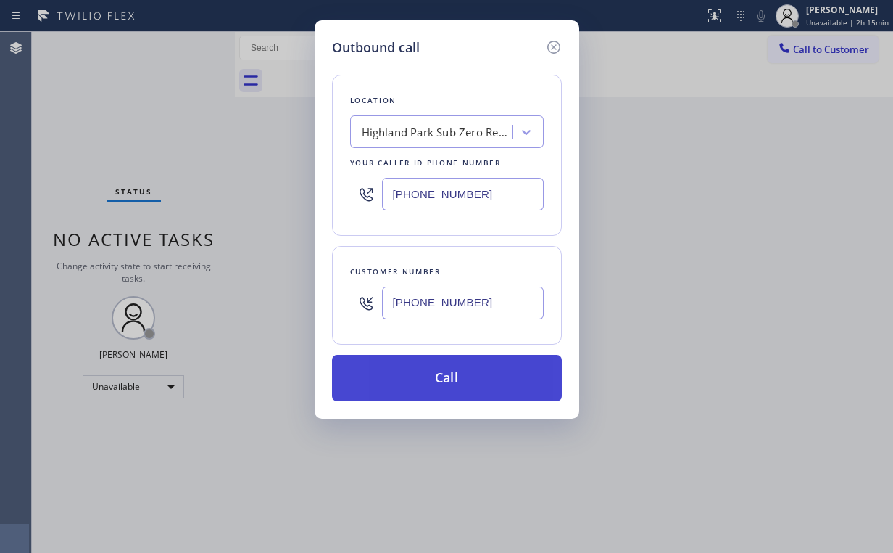
click at [431, 380] on button "Call" at bounding box center [447, 378] width 230 height 46
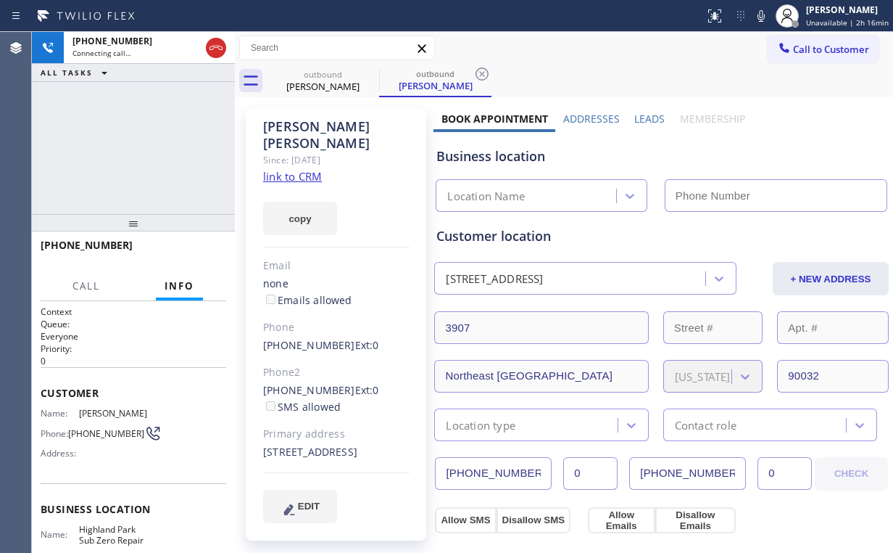
type input "[PHONE_NUMBER]"
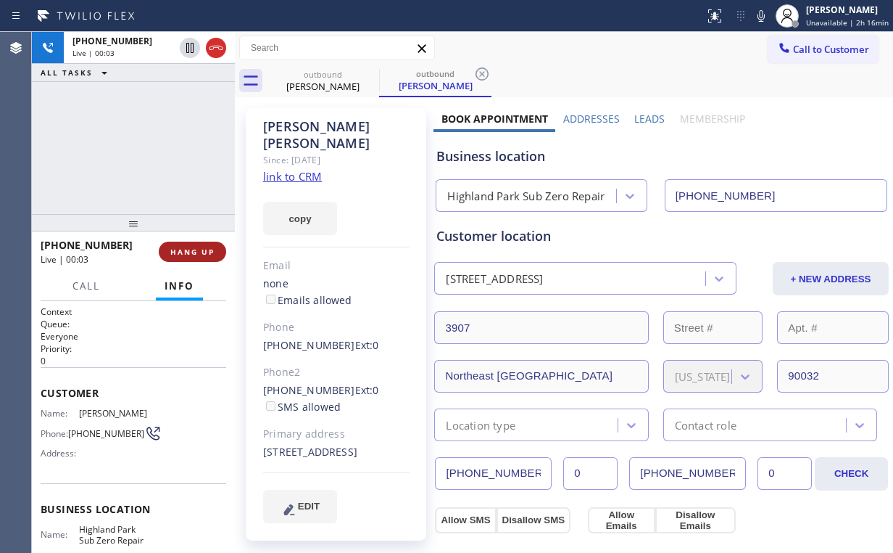
click at [204, 254] on span "HANG UP" at bounding box center [192, 252] width 44 height 10
click at [204, 254] on span "COMPLETE" at bounding box center [190, 252] width 50 height 10
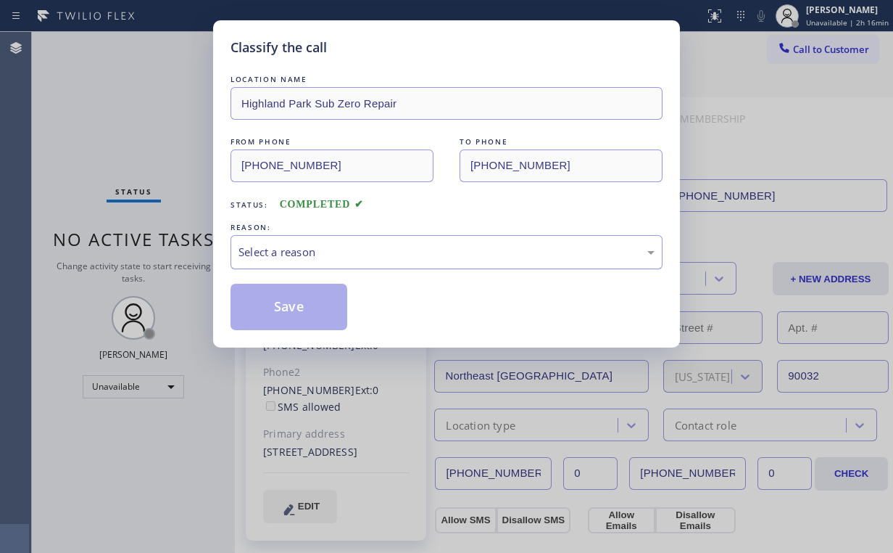
drag, startPoint x: 272, startPoint y: 244, endPoint x: 278, endPoint y: 258, distance: 15.2
click at [273, 246] on div "Select a reason" at bounding box center [447, 252] width 416 height 17
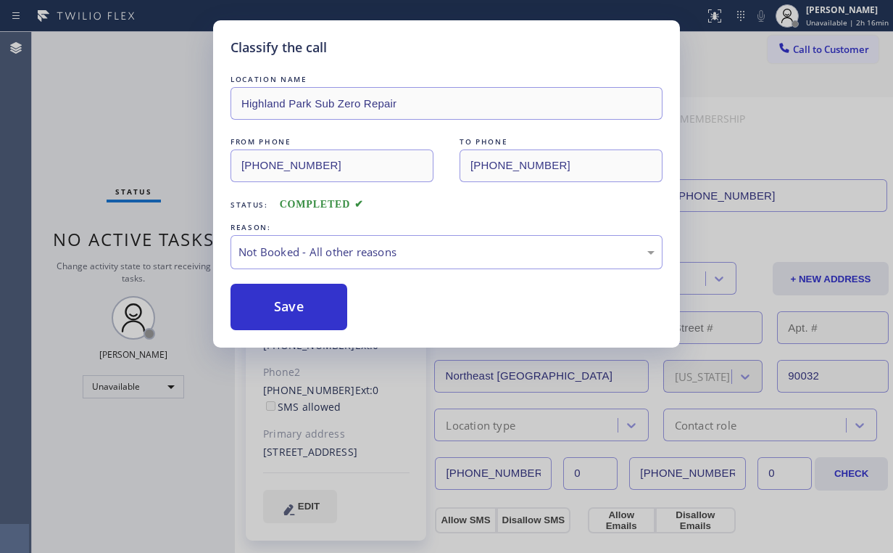
drag, startPoint x: 299, startPoint y: 305, endPoint x: 215, endPoint y: 191, distance: 142.1
click at [299, 306] on button "Save" at bounding box center [289, 307] width 117 height 46
click at [132, 117] on div "Classify the call LOCATION NAME [GEOGRAPHIC_DATA] Sub Zero Repair FROM PHONE [P…" at bounding box center [446, 276] width 893 height 553
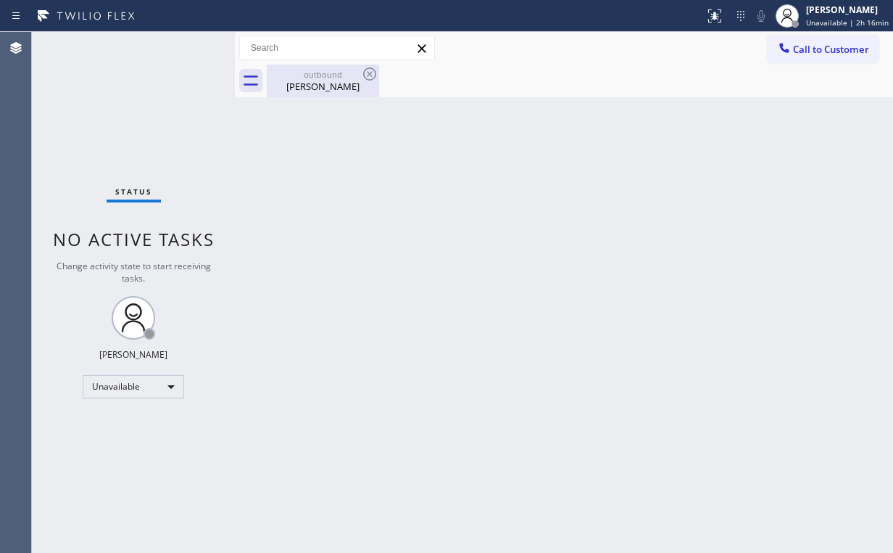
drag, startPoint x: 282, startPoint y: 87, endPoint x: 325, endPoint y: 84, distance: 42.9
click at [286, 87] on div "[PERSON_NAME]" at bounding box center [323, 86] width 110 height 13
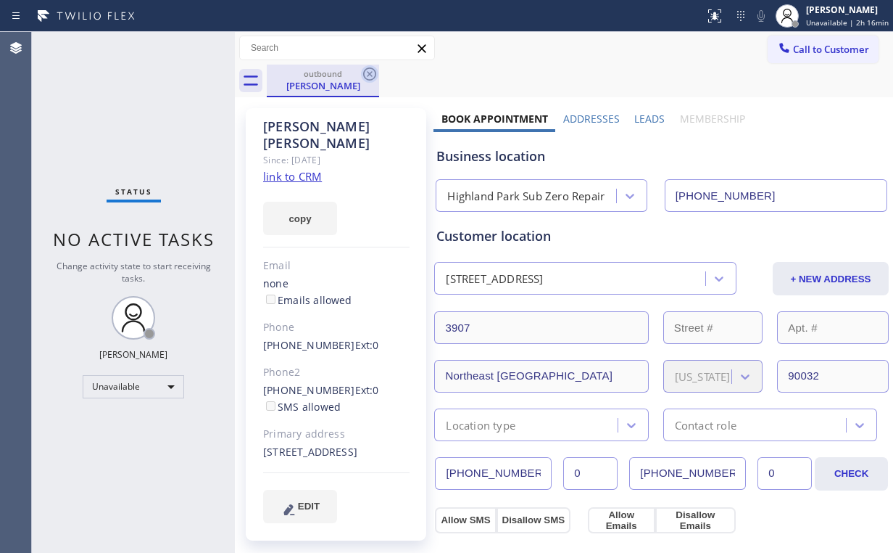
click at [371, 73] on icon at bounding box center [369, 73] width 13 height 13
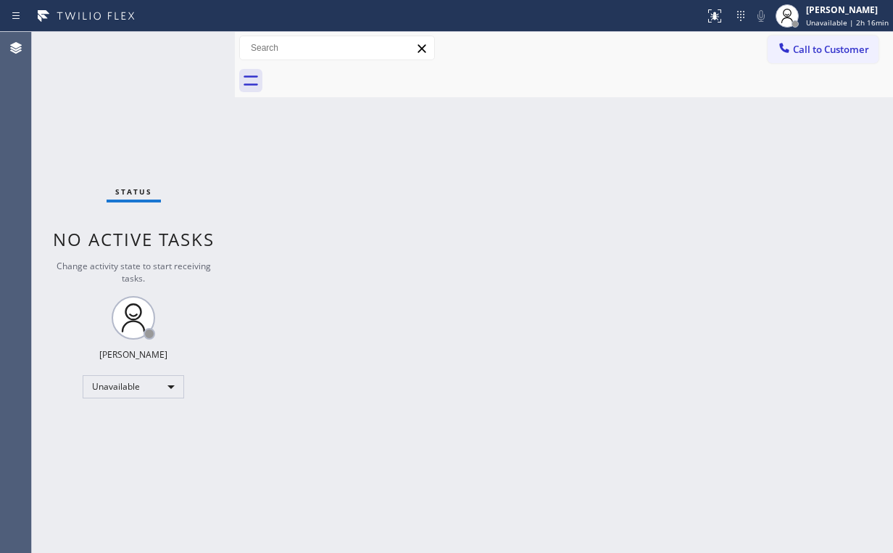
drag, startPoint x: 141, startPoint y: 109, endPoint x: 158, endPoint y: 35, distance: 75.8
click at [142, 104] on div "Status No active tasks Change activity state to start receiving tasks. [PERSON_…" at bounding box center [133, 292] width 203 height 521
click at [830, 44] on span "Call to Customer" at bounding box center [831, 49] width 76 height 13
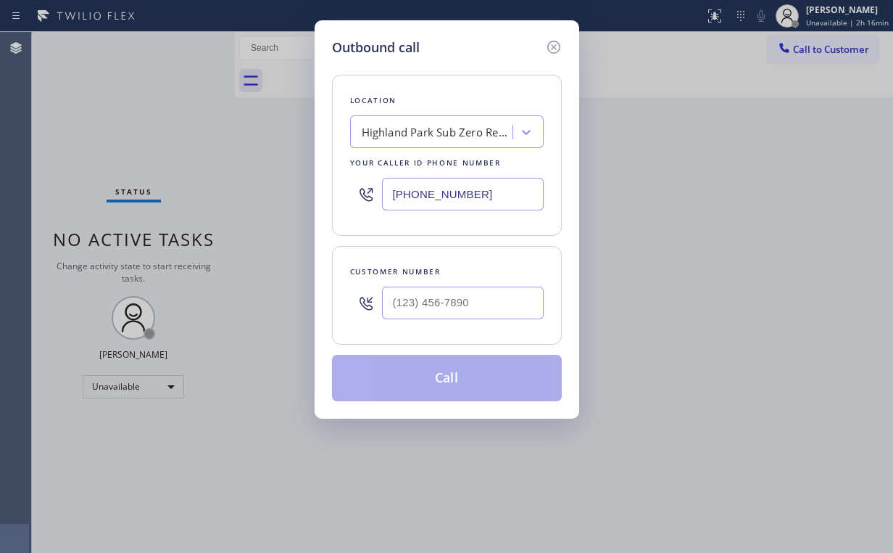
drag, startPoint x: 486, startPoint y: 204, endPoint x: 251, endPoint y: 188, distance: 235.5
click at [251, 188] on div "Outbound call Location [GEOGRAPHIC_DATA] Sub Zero Repair Your caller id phone n…" at bounding box center [446, 276] width 893 height 553
paste input "760) 621-7592"
type input "[PHONE_NUMBER]"
click at [488, 305] on input "(___) ___-____" at bounding box center [463, 302] width 162 height 33
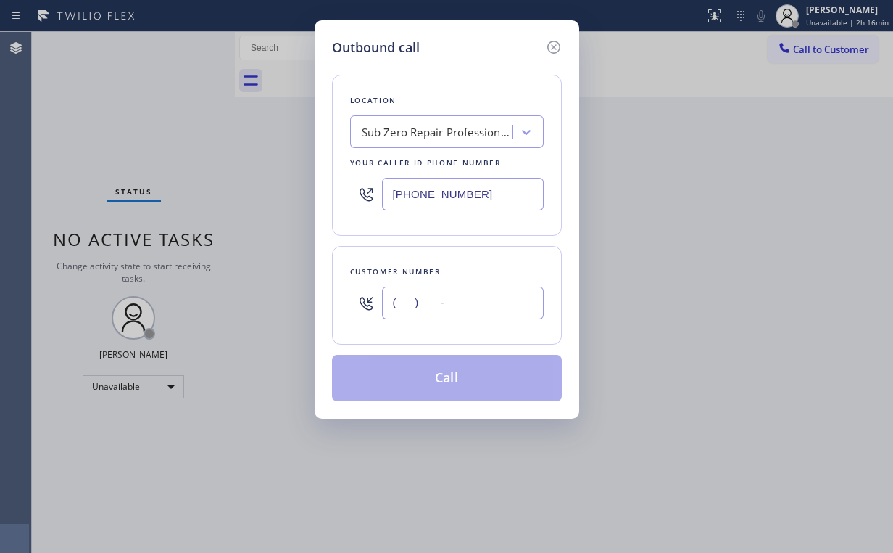
paste input "760) 285-7887"
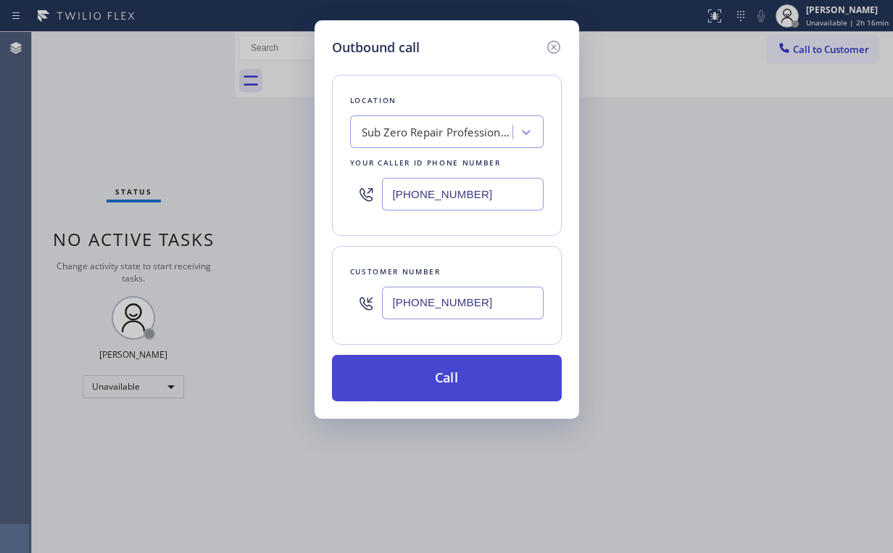
type input "[PHONE_NUMBER]"
click at [447, 375] on button "Call" at bounding box center [447, 378] width 230 height 46
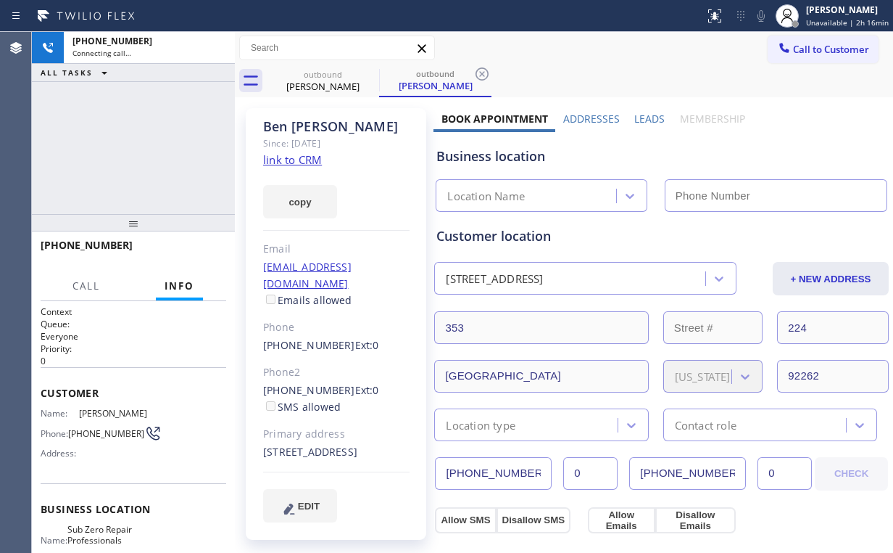
type input "[PHONE_NUMBER]"
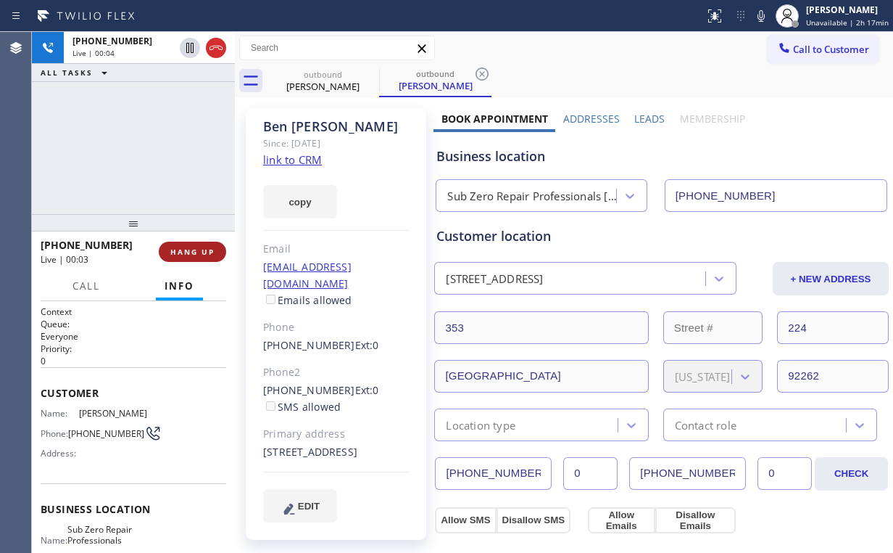
click at [192, 260] on button "HANG UP" at bounding box center [192, 251] width 67 height 20
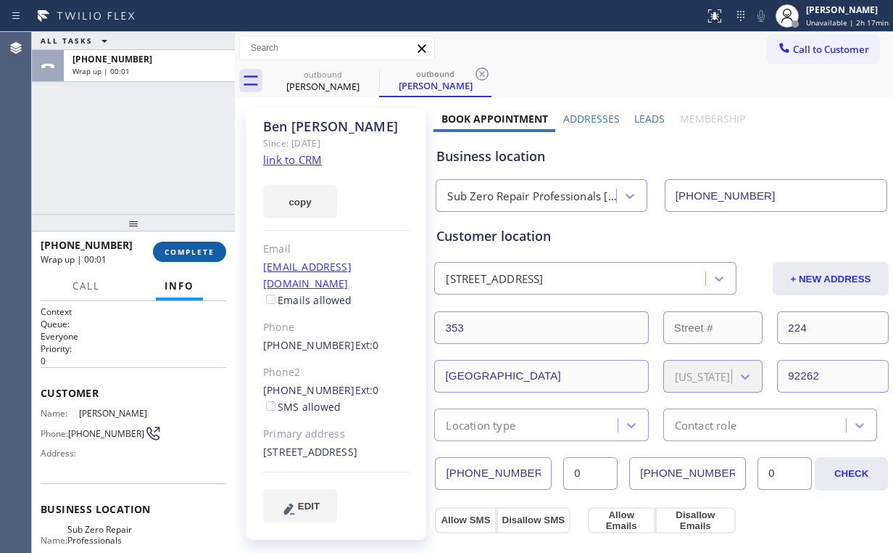
click at [201, 251] on span "COMPLETE" at bounding box center [190, 252] width 50 height 10
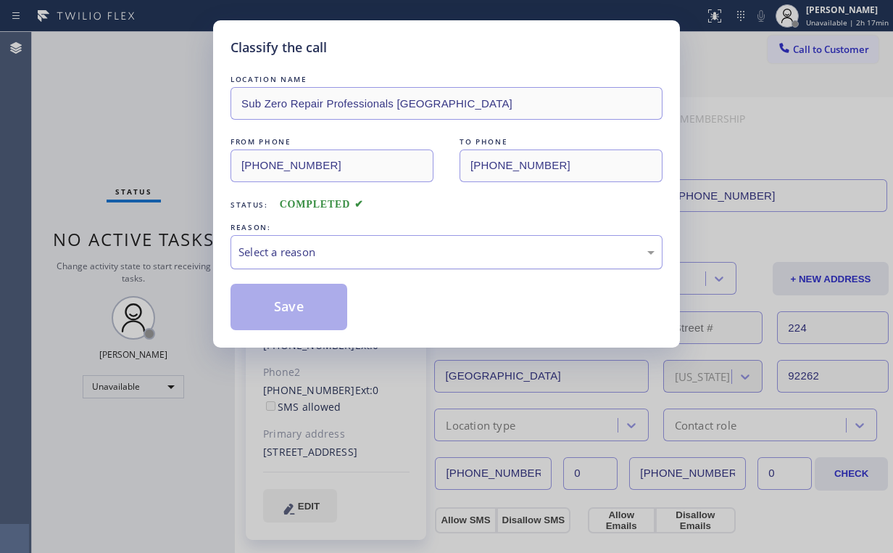
click at [318, 252] on div "Select a reason" at bounding box center [447, 252] width 416 height 17
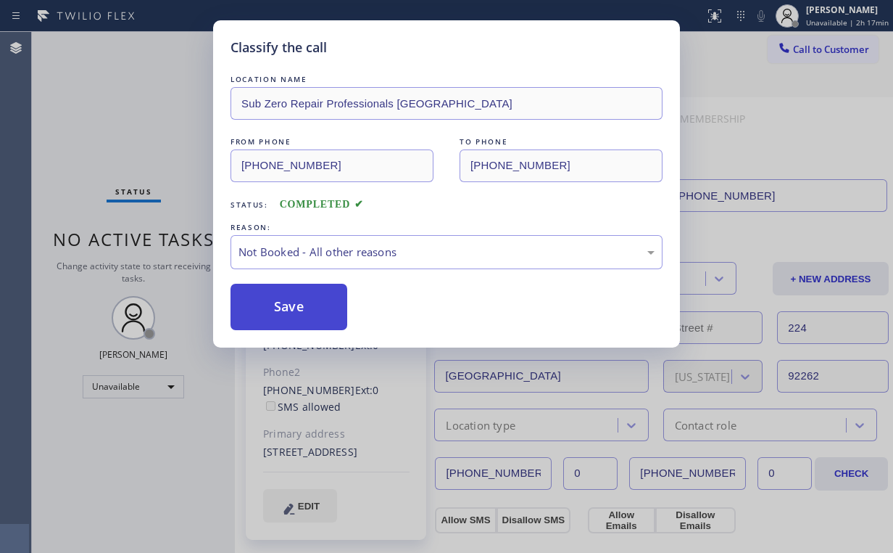
click at [296, 299] on button "Save" at bounding box center [289, 307] width 117 height 46
click at [168, 122] on div "Classify the call LOCATION NAME Sub Zero Repair Professionals [GEOGRAPHIC_DATA]…" at bounding box center [446, 276] width 893 height 553
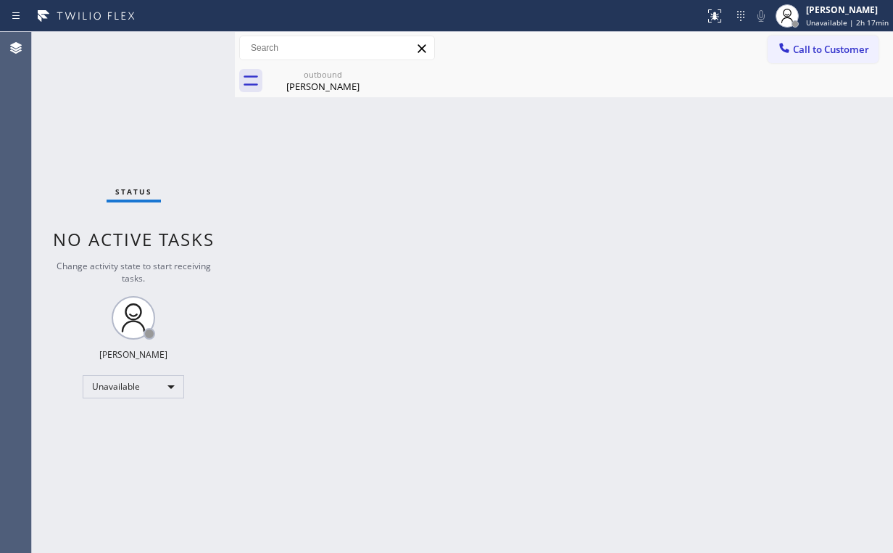
drag, startPoint x: 336, startPoint y: 74, endPoint x: 379, endPoint y: 75, distance: 42.8
click at [342, 75] on div "outbound" at bounding box center [323, 74] width 110 height 11
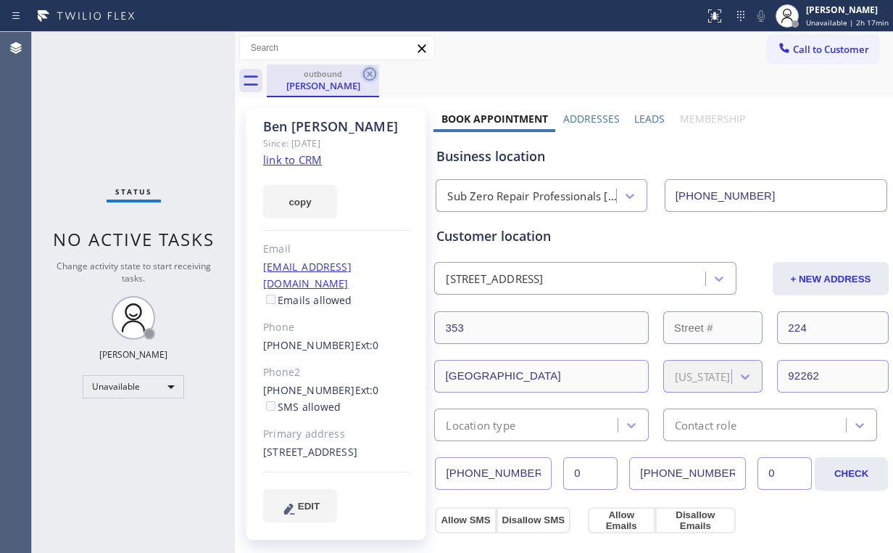
click at [378, 73] on icon at bounding box center [369, 73] width 17 height 17
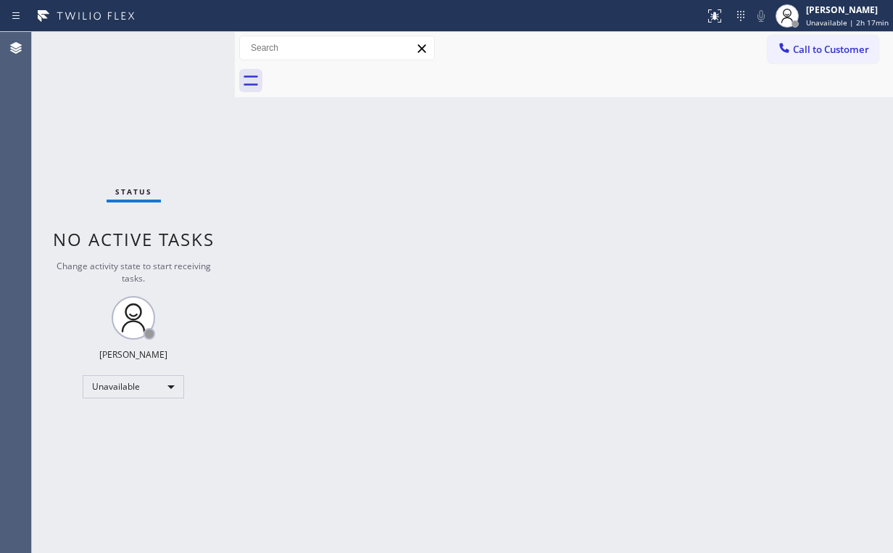
click at [104, 96] on div "Status No active tasks Change activity state to start receiving tasks. [PERSON_…" at bounding box center [133, 292] width 203 height 521
click at [780, 52] on icon at bounding box center [784, 48] width 15 height 15
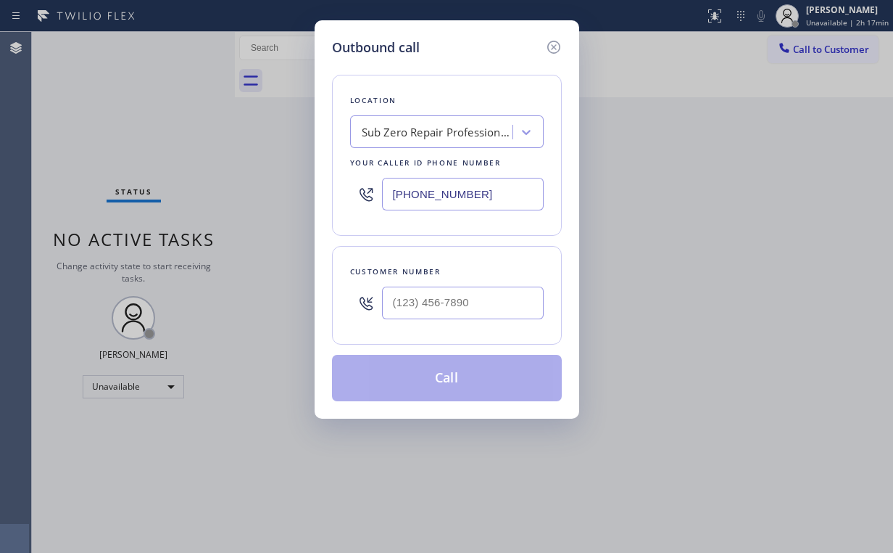
drag, startPoint x: 449, startPoint y: 194, endPoint x: 363, endPoint y: 195, distance: 85.6
click at [363, 195] on div "[PHONE_NUMBER]" at bounding box center [447, 193] width 194 height 47
paste input "855) 662-533"
type input "[PHONE_NUMBER]"
click at [484, 290] on input "(___) ___-____" at bounding box center [463, 302] width 162 height 33
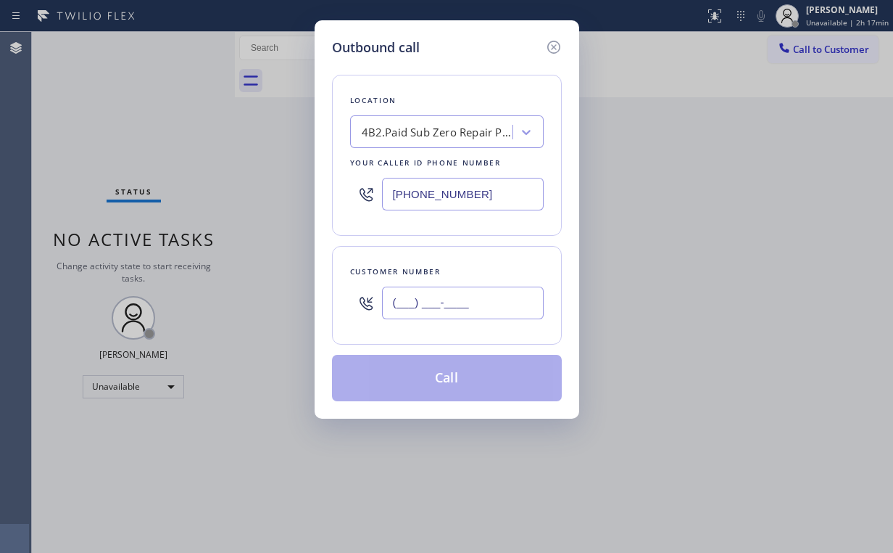
paste input "206) 434-6177"
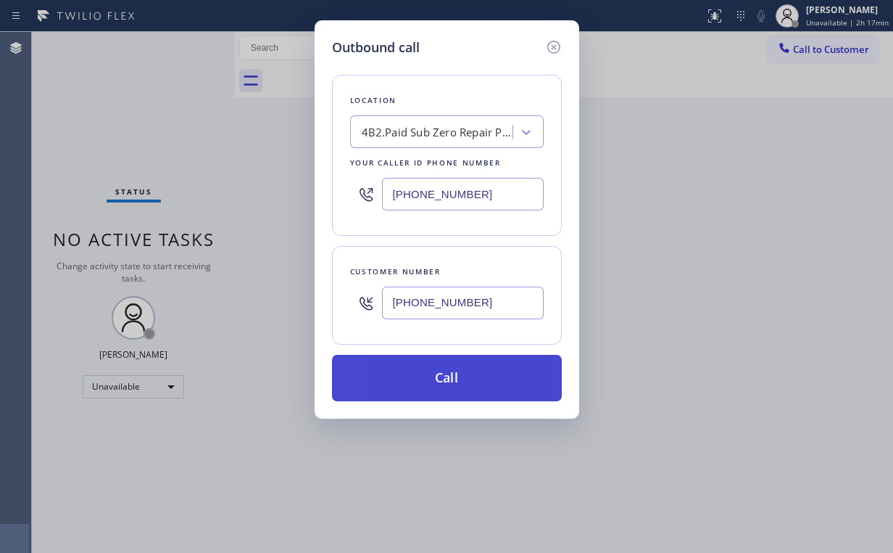
type input "[PHONE_NUMBER]"
click at [404, 377] on button "Call" at bounding box center [447, 378] width 230 height 46
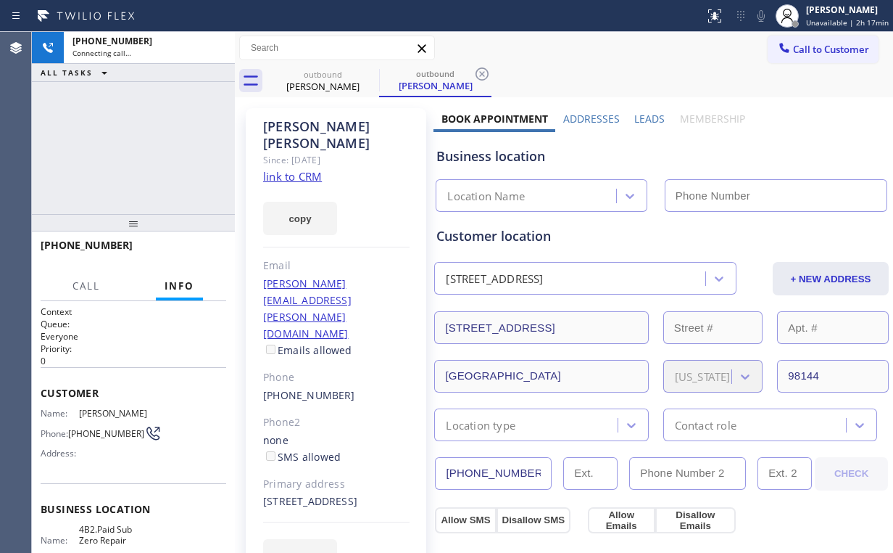
type input "[PHONE_NUMBER]"
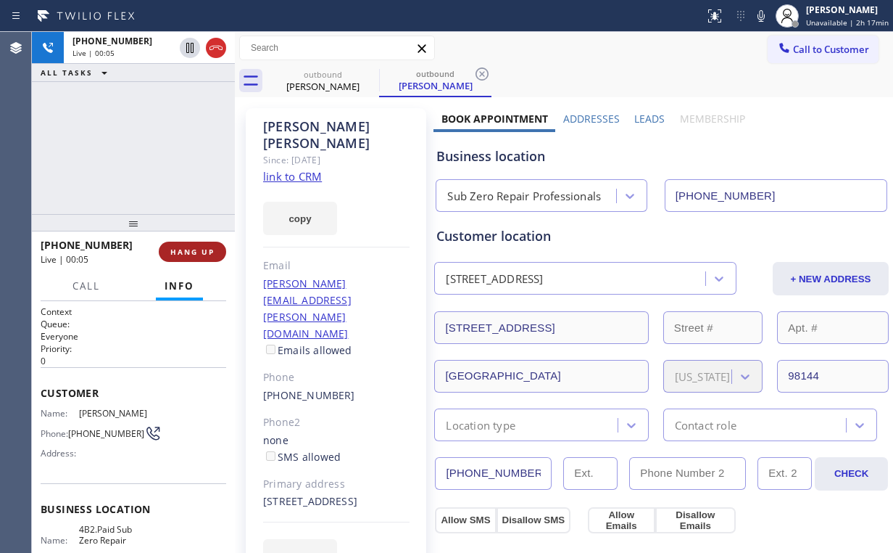
click at [202, 252] on span "HANG UP" at bounding box center [192, 252] width 44 height 10
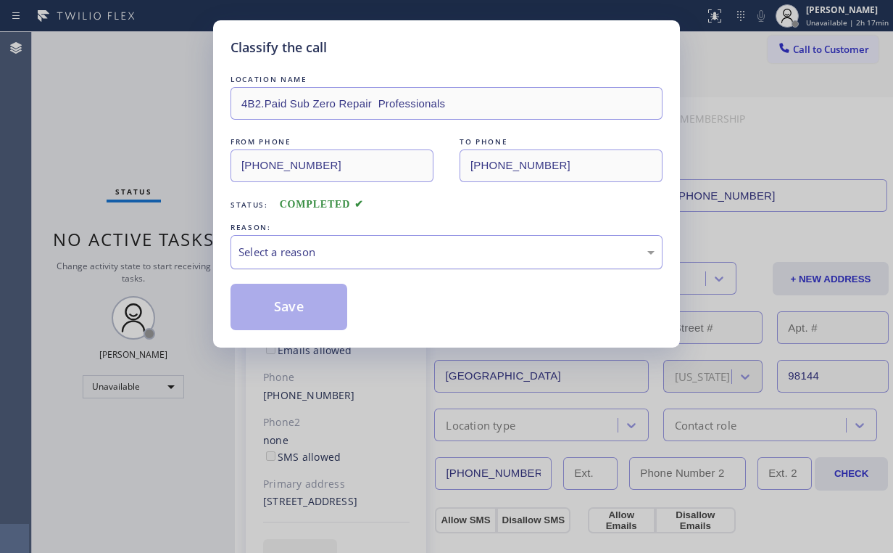
click at [266, 253] on div "Select a reason" at bounding box center [447, 252] width 416 height 17
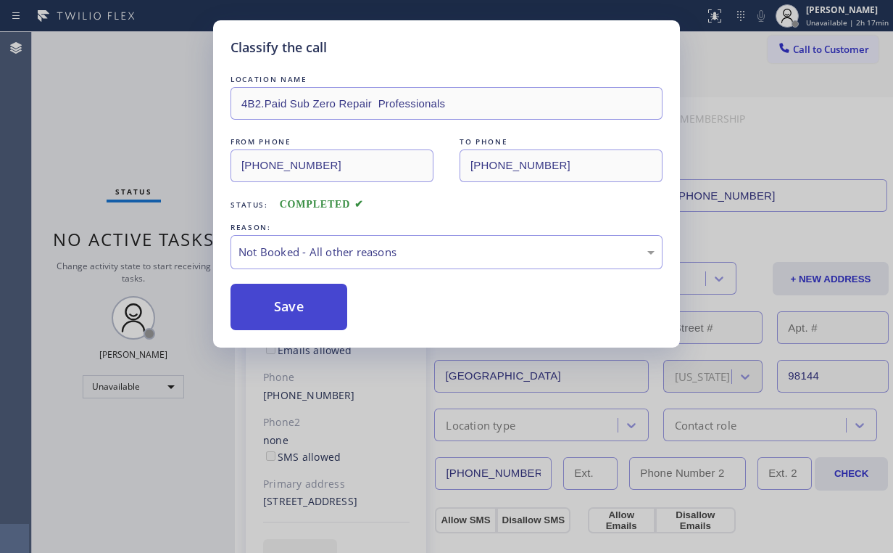
click at [281, 316] on button "Save" at bounding box center [289, 307] width 117 height 46
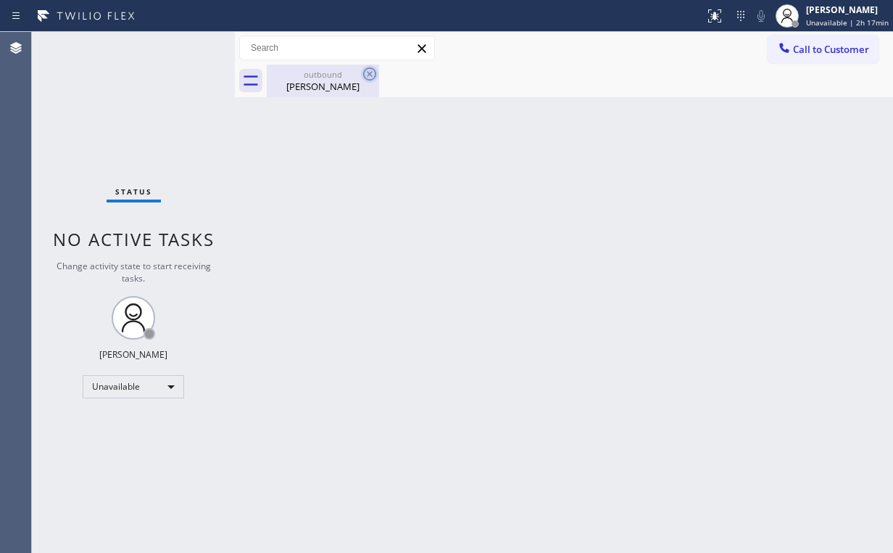
drag, startPoint x: 302, startPoint y: 81, endPoint x: 360, endPoint y: 80, distance: 58.8
click at [310, 82] on div "[PERSON_NAME]" at bounding box center [323, 86] width 110 height 13
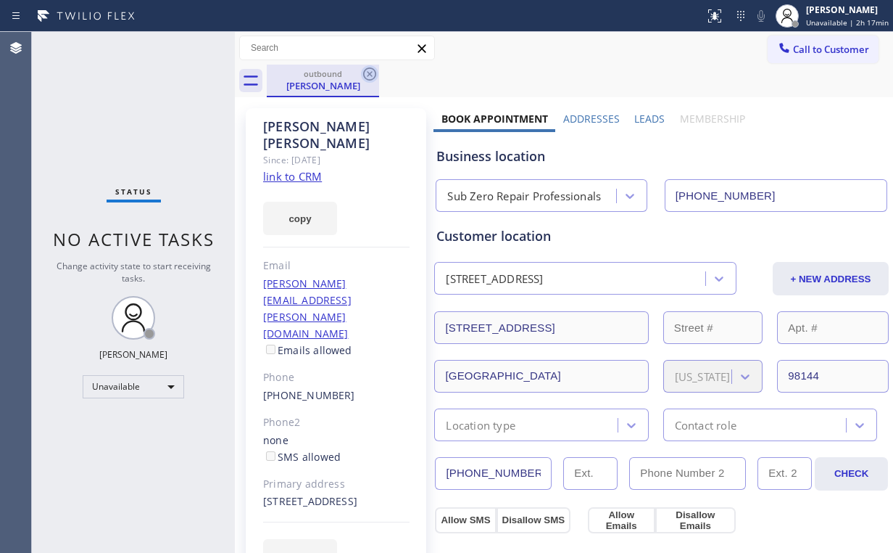
click at [374, 76] on icon at bounding box center [369, 73] width 17 height 17
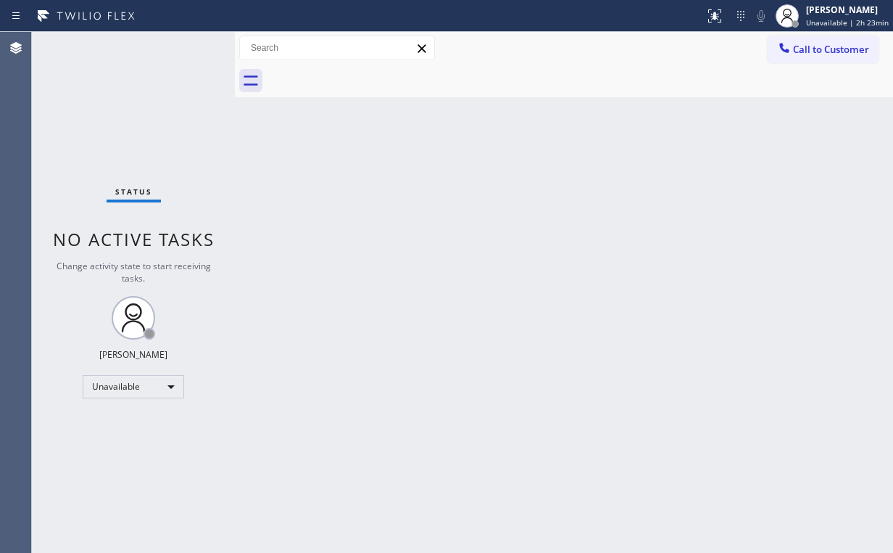
click at [579, 338] on div "Back to Dashboard Change Sender ID Customers Technicians Select a contact Outbo…" at bounding box center [564, 292] width 658 height 521
click at [818, 51] on span "Call to Customer" at bounding box center [831, 49] width 76 height 13
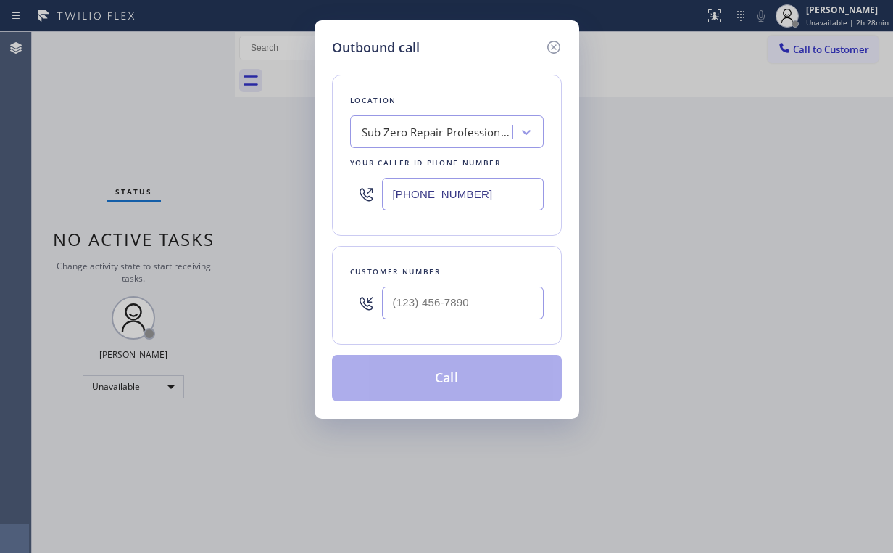
drag, startPoint x: 490, startPoint y: 194, endPoint x: 273, endPoint y: 202, distance: 216.9
click at [271, 206] on div "Outbound call Location Sub Zero Repair Professionals Your caller id phone numbe…" at bounding box center [446, 276] width 893 height 553
paste input "13) 285-5953"
type input "[PHONE_NUMBER]"
click at [482, 283] on div at bounding box center [463, 302] width 162 height 47
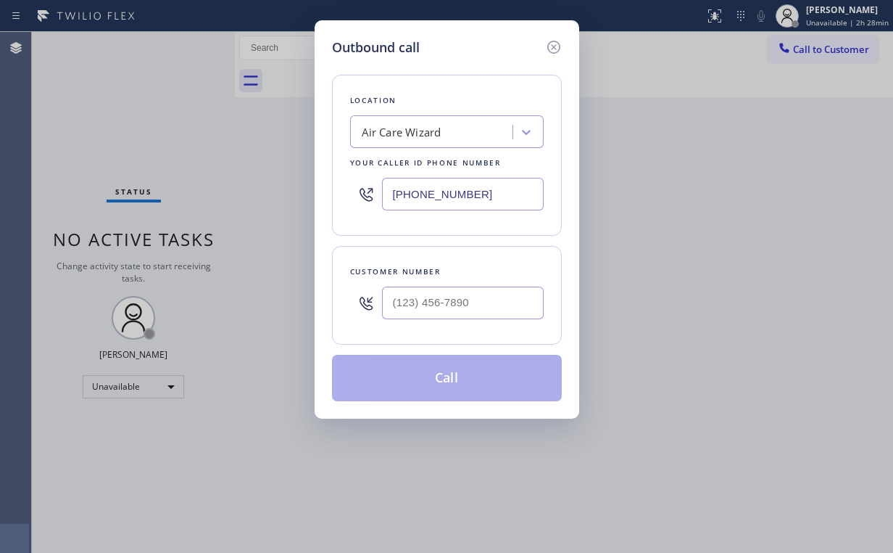
click at [447, 322] on div at bounding box center [463, 302] width 162 height 47
click at [451, 309] on input "(___) ___-____" at bounding box center [463, 302] width 162 height 33
paste input "386) 242-9795"
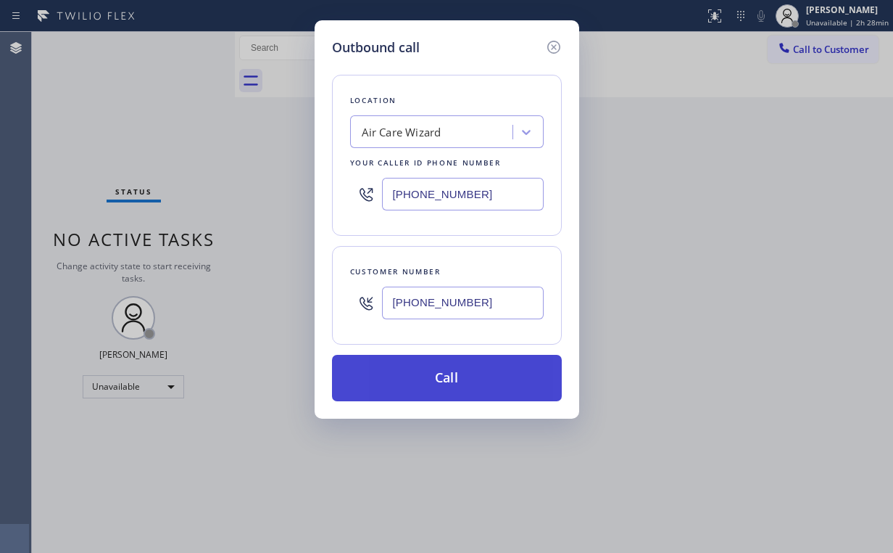
type input "[PHONE_NUMBER]"
click at [418, 384] on button "Call" at bounding box center [447, 378] width 230 height 46
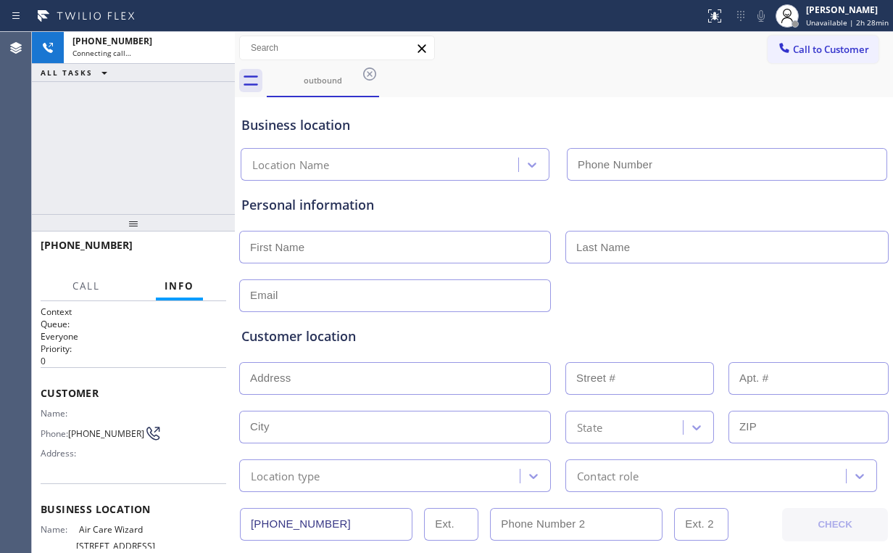
type input "[PHONE_NUMBER]"
click at [168, 154] on div "[PHONE_NUMBER] Connecting call… ALL TASKS ALL TASKS ACTIVE TASKS TASKS IN WRAP …" at bounding box center [133, 123] width 203 height 182
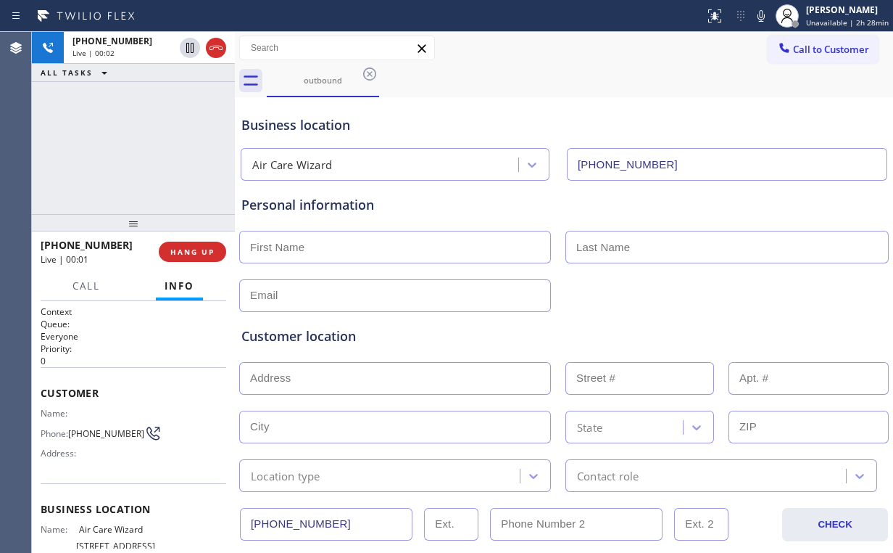
click at [149, 147] on div "[PHONE_NUMBER] Live | 00:02 ALL TASKS ALL TASKS ACTIVE TASKS TASKS IN WRAP UP" at bounding box center [133, 123] width 203 height 182
drag, startPoint x: 187, startPoint y: 247, endPoint x: 194, endPoint y: 249, distance: 7.6
click at [188, 247] on span "HANG UP" at bounding box center [192, 252] width 44 height 10
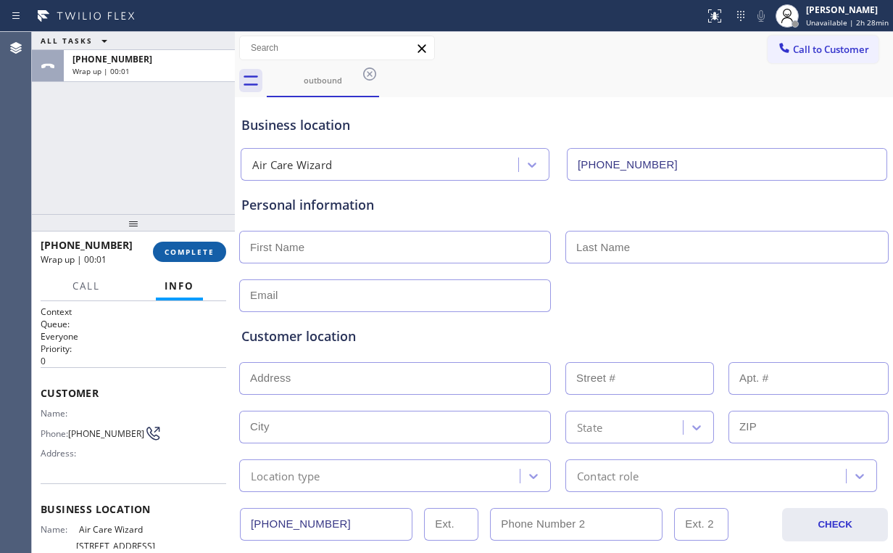
click at [194, 249] on span "COMPLETE" at bounding box center [190, 252] width 50 height 10
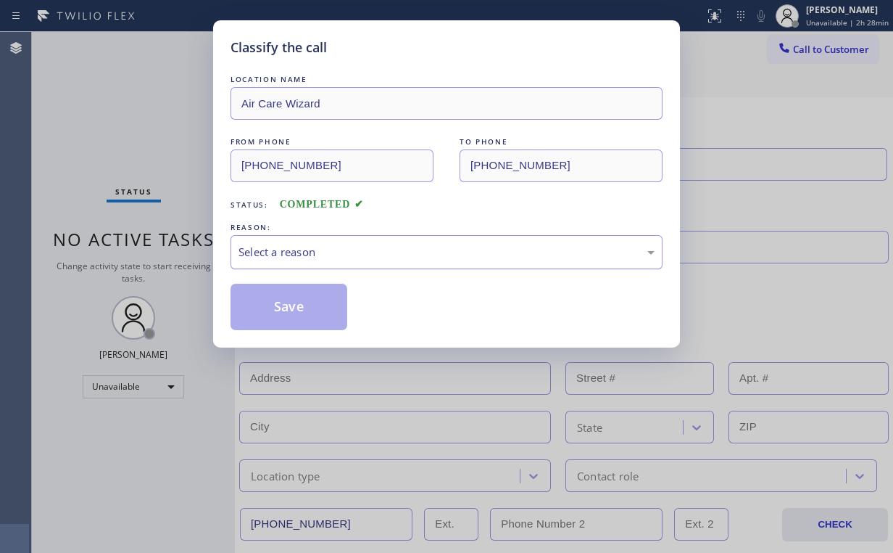
click at [279, 255] on div "Select a reason" at bounding box center [447, 252] width 416 height 17
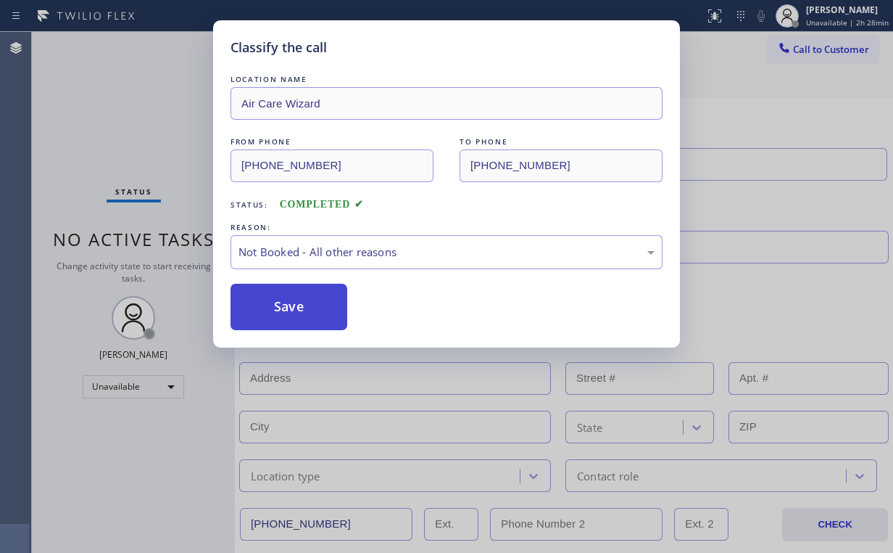
click at [272, 292] on button "Save" at bounding box center [289, 307] width 117 height 46
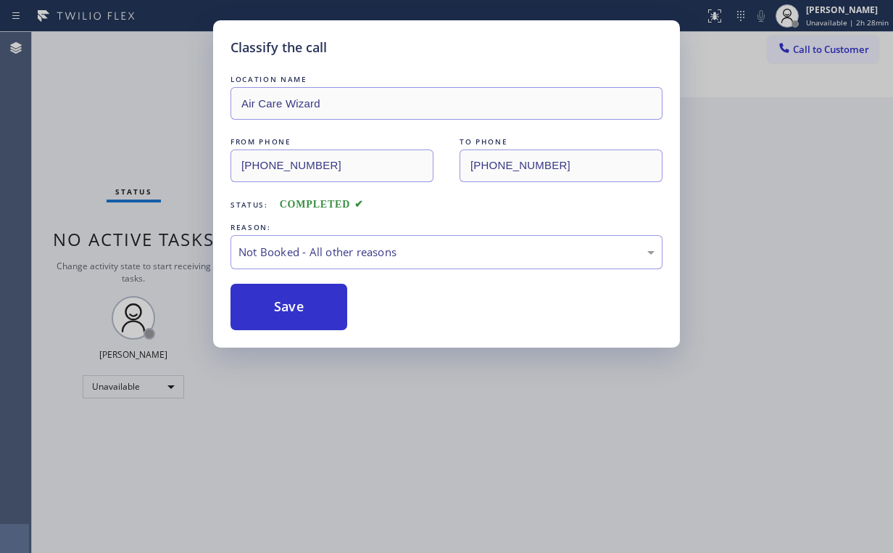
drag, startPoint x: 158, startPoint y: 128, endPoint x: 812, endPoint y: 264, distance: 668.2
click at [165, 131] on div "Classify the call LOCATION NAME Air Care Wizard FROM PHONE [PHONE_NUMBER] TO PH…" at bounding box center [446, 276] width 893 height 553
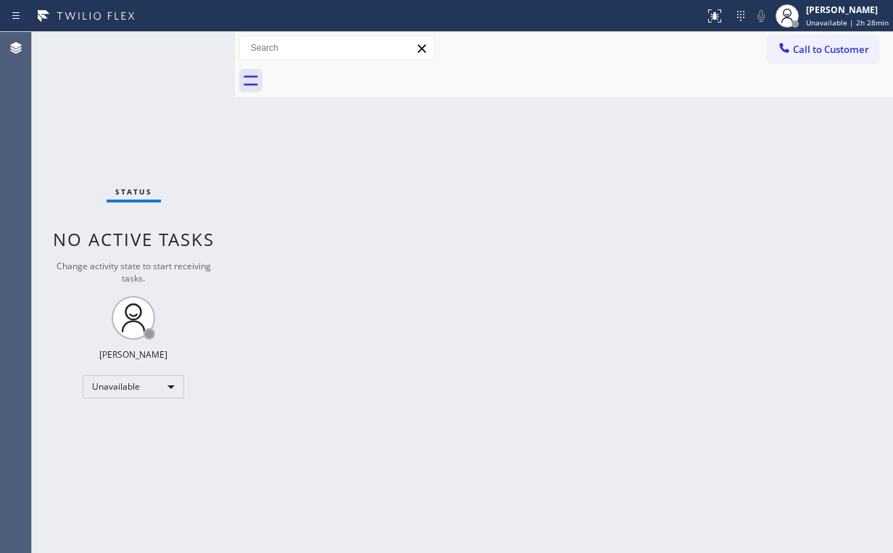
click at [815, 41] on button "Call to Customer" at bounding box center [823, 50] width 111 height 28
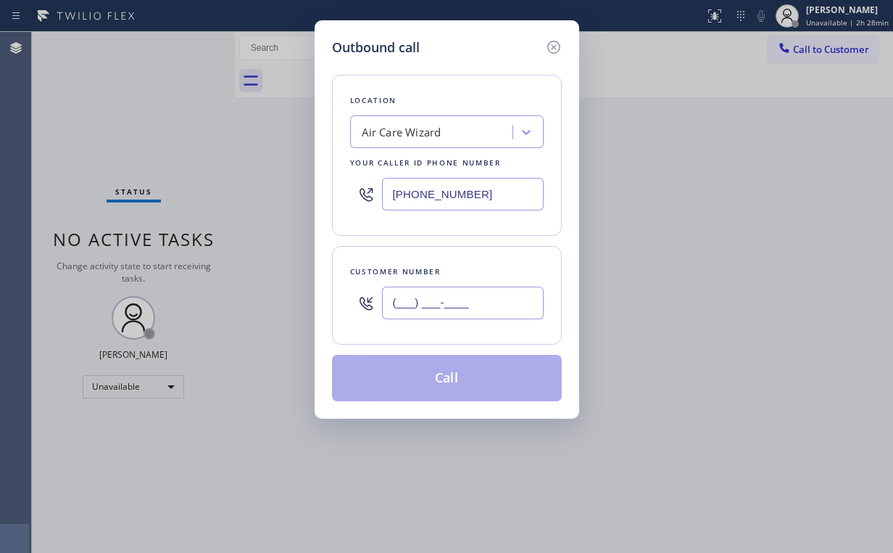
click at [485, 294] on input "(___) ___-____" at bounding box center [463, 302] width 162 height 33
paste input "386) 242-9795"
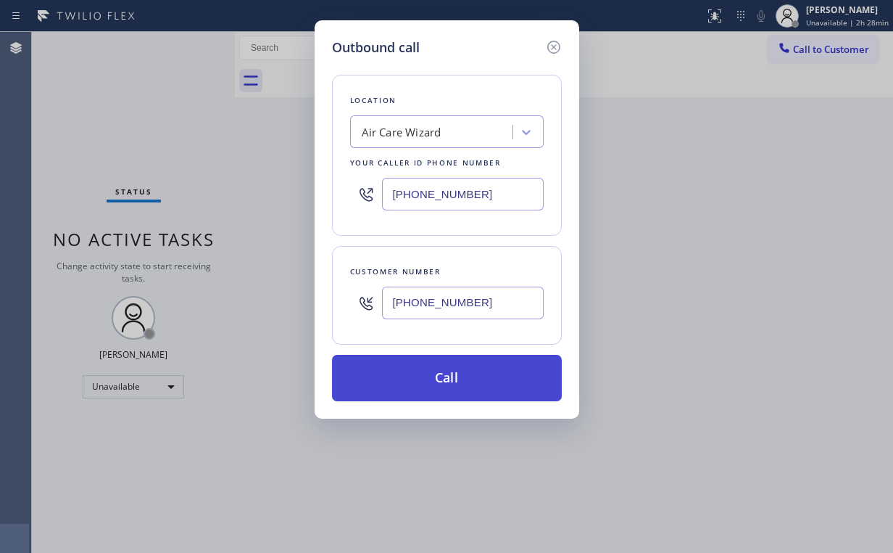
type input "[PHONE_NUMBER]"
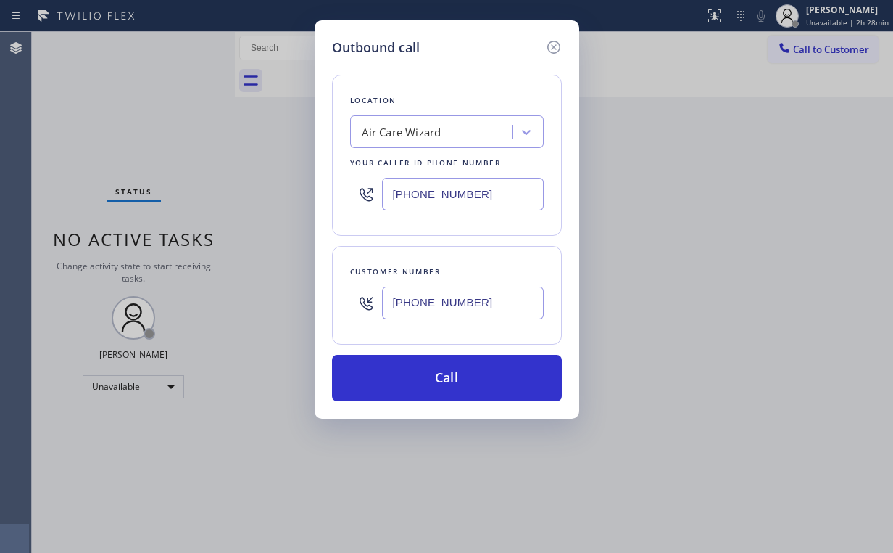
drag, startPoint x: 424, startPoint y: 379, endPoint x: 363, endPoint y: 540, distance: 172.1
click at [420, 387] on button "Call" at bounding box center [447, 378] width 230 height 46
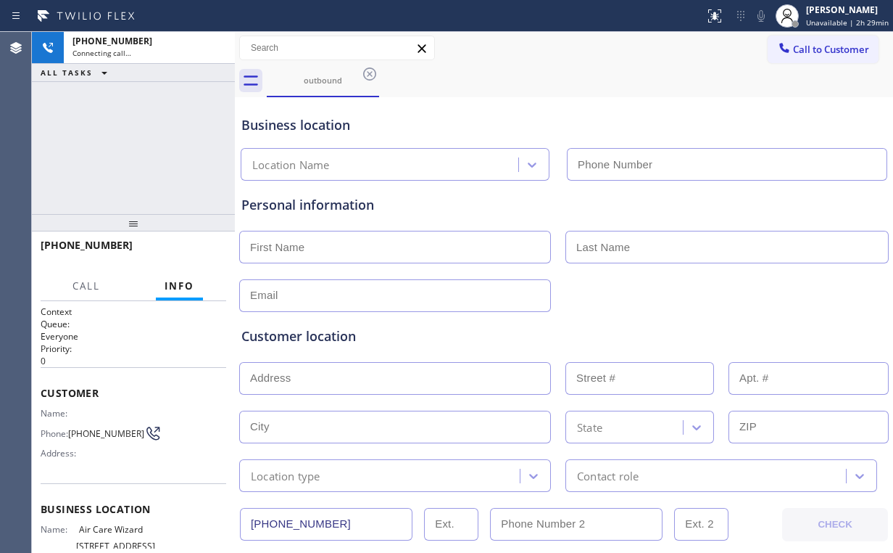
click at [151, 148] on div "[PHONE_NUMBER] Connecting call… ALL TASKS ALL TASKS ACTIVE TASKS TASKS IN WRAP …" at bounding box center [133, 123] width 203 height 182
type input "[PHONE_NUMBER]"
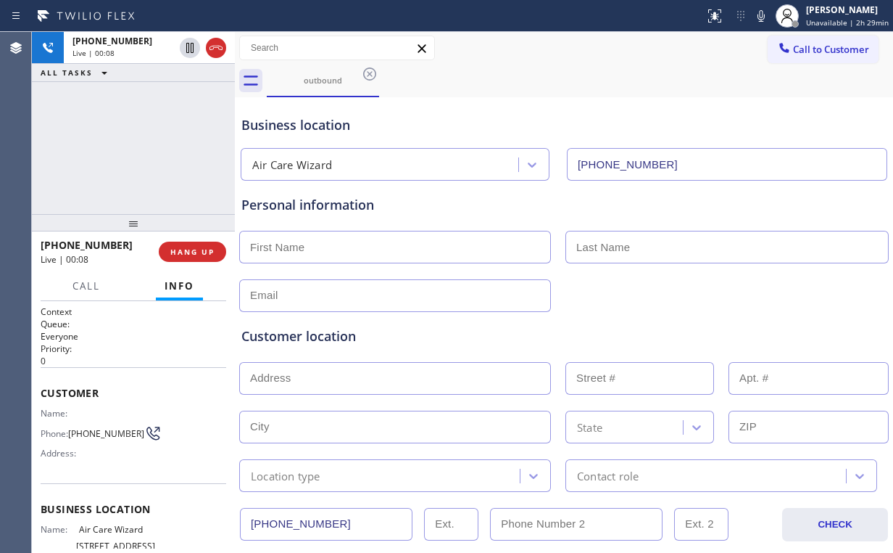
click at [197, 237] on div "[PHONE_NUMBER] Live | 00:08 HANG UP" at bounding box center [134, 252] width 186 height 38
click at [197, 247] on span "HANG UP" at bounding box center [192, 252] width 44 height 10
click at [197, 247] on span "COMPLETE" at bounding box center [190, 252] width 50 height 10
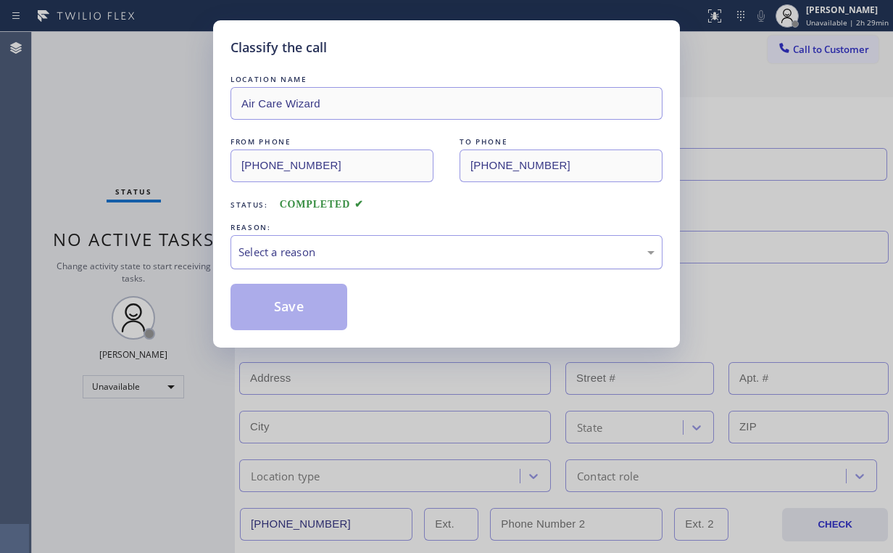
drag, startPoint x: 263, startPoint y: 255, endPoint x: 276, endPoint y: 267, distance: 17.4
click at [264, 255] on div "Select a reason" at bounding box center [447, 252] width 416 height 17
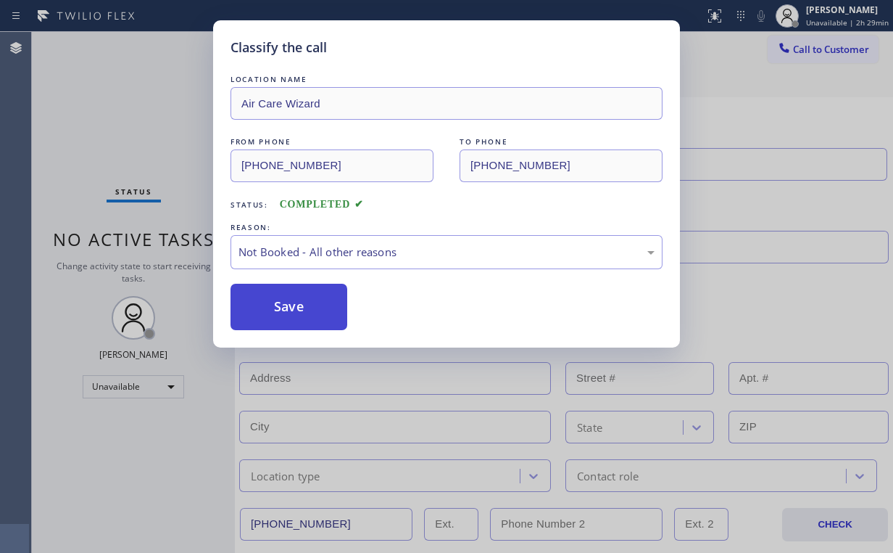
click at [280, 310] on button "Save" at bounding box center [289, 307] width 117 height 46
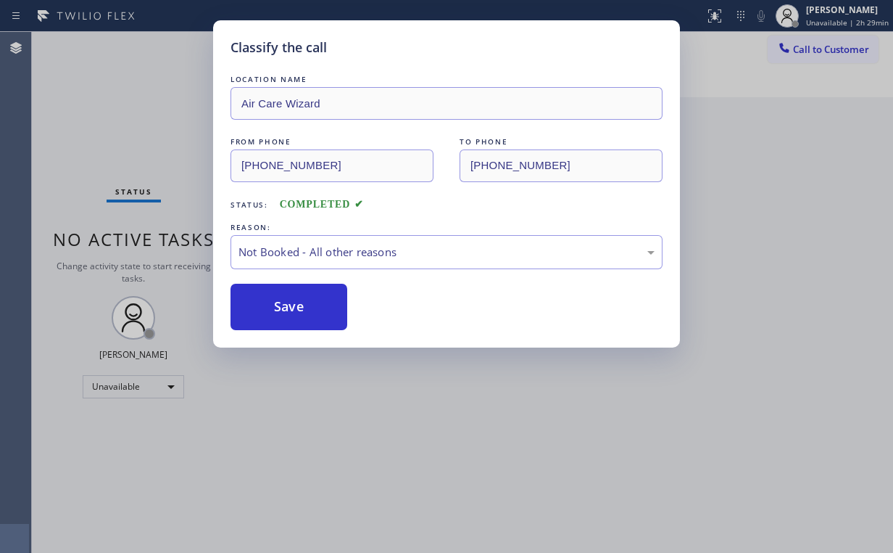
click at [119, 136] on div "Classify the call LOCATION NAME Air Care Wizard FROM PHONE [PHONE_NUMBER] TO PH…" at bounding box center [446, 276] width 893 height 553
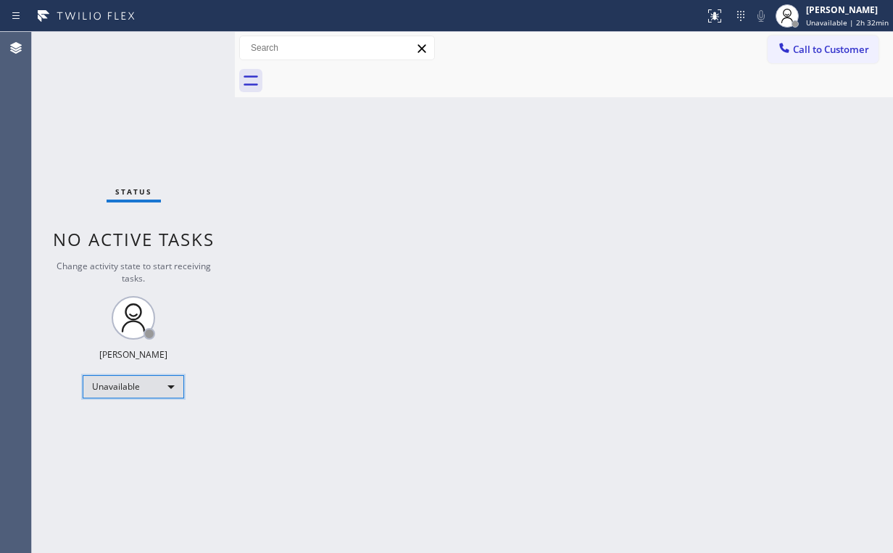
click at [134, 388] on div "Unavailable" at bounding box center [134, 386] width 102 height 23
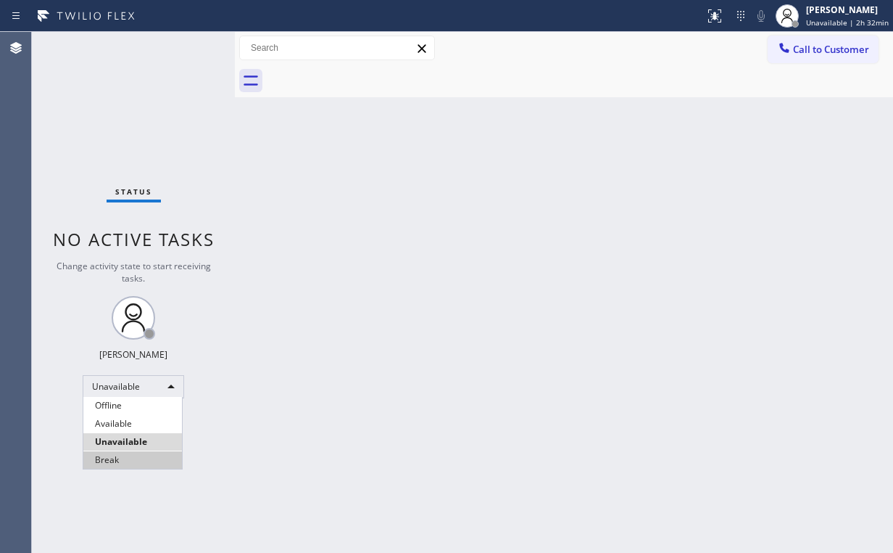
click at [136, 458] on li "Break" at bounding box center [132, 459] width 99 height 17
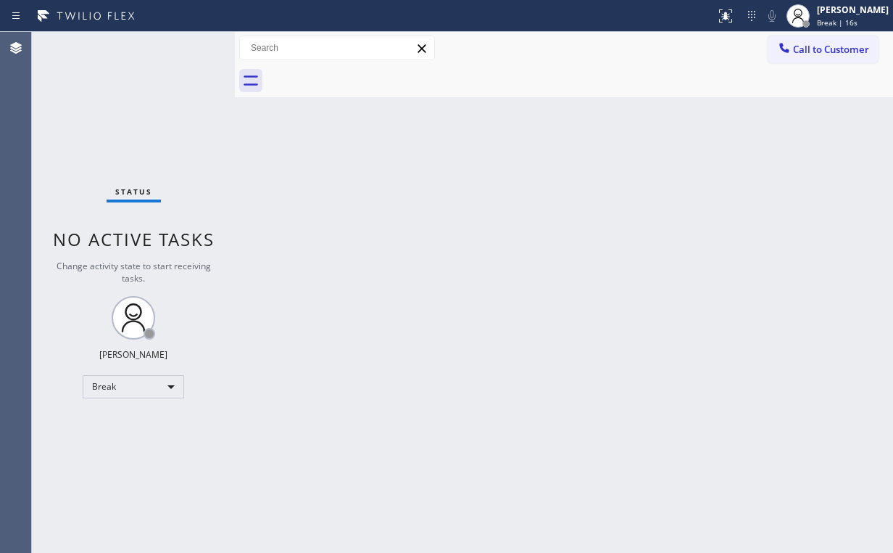
drag, startPoint x: 141, startPoint y: 122, endPoint x: 87, endPoint y: 7, distance: 127.5
click at [139, 115] on div "Status No active tasks Change activity state to start receiving tasks. [PERSON_…" at bounding box center [133, 292] width 203 height 521
drag, startPoint x: 143, startPoint y: 83, endPoint x: 229, endPoint y: 270, distance: 205.4
click at [144, 88] on div "Status No active tasks Change activity state to start receiving tasks. [PERSON_…" at bounding box center [133, 292] width 203 height 521
click at [149, 386] on div "Break" at bounding box center [134, 386] width 102 height 23
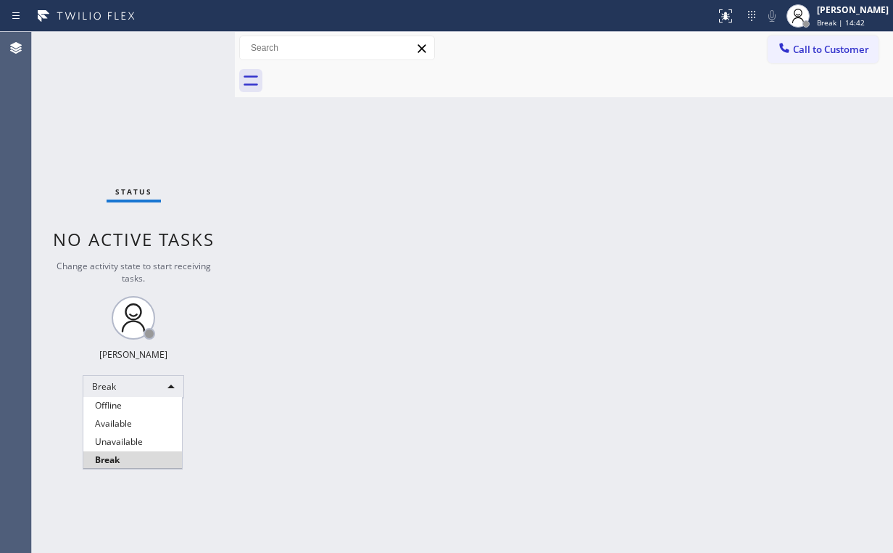
click at [138, 442] on li "Unavailable" at bounding box center [132, 441] width 99 height 17
drag, startPoint x: 311, startPoint y: 460, endPoint x: 287, endPoint y: 518, distance: 62.1
click at [311, 464] on div "Back to Dashboard Change Sender ID Customers Technicians Select a contact Outbo…" at bounding box center [564, 292] width 658 height 521
drag, startPoint x: 126, startPoint y: 109, endPoint x: 131, endPoint y: 95, distance: 14.7
click at [126, 108] on div "Status No active tasks Change activity state to start receiving tasks. [PERSON_…" at bounding box center [133, 292] width 203 height 521
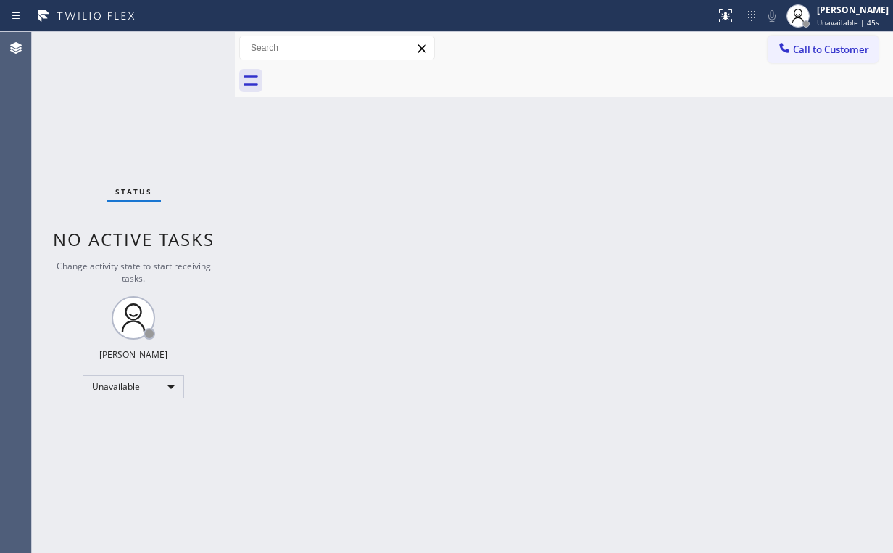
click at [826, 56] on button "Call to Customer" at bounding box center [823, 50] width 111 height 28
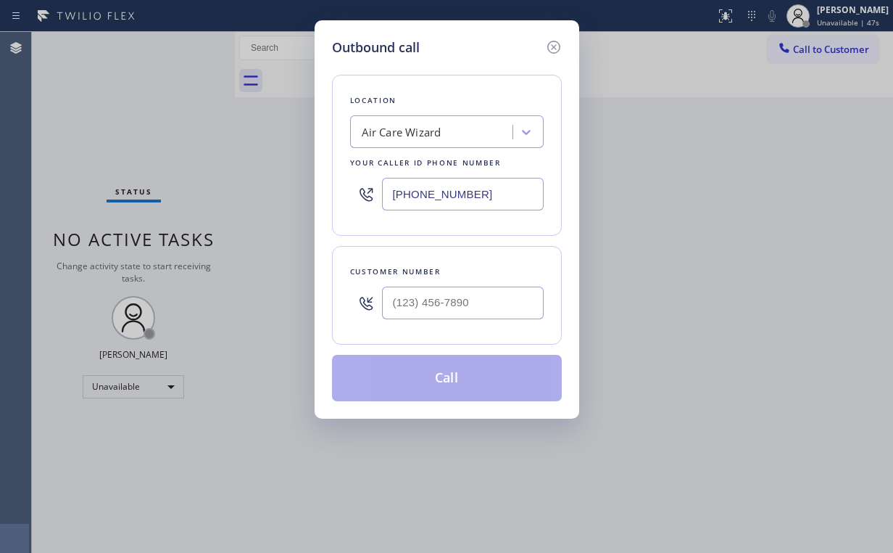
drag, startPoint x: 486, startPoint y: 188, endPoint x: 168, endPoint y: 196, distance: 318.5
click at [168, 196] on div "Outbound call Location Air Care Wizard Your caller id phone number [PHONE_NUMBE…" at bounding box center [446, 276] width 893 height 553
type input "(___) ___-____"
click at [411, 139] on div "Search location" at bounding box center [401, 132] width 78 height 17
paste input "Viking Appliance Repair Pros"
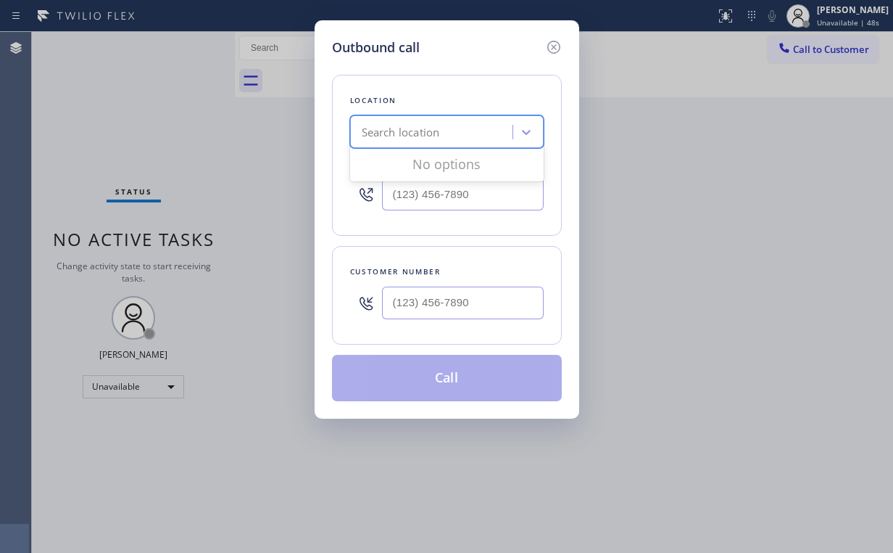
type input "Viking Appliance Repair Pros"
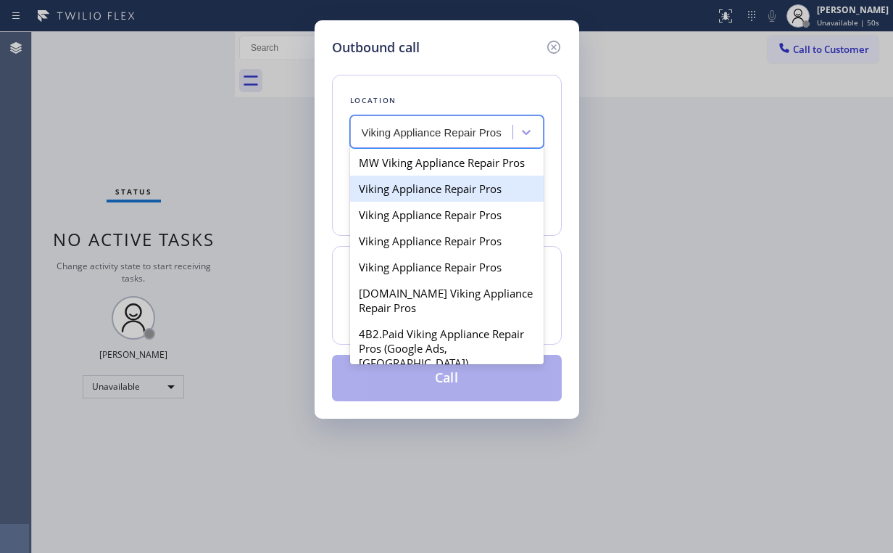
click at [458, 188] on div "Viking Appliance Repair Pros" at bounding box center [447, 188] width 194 height 26
type input "[PHONE_NUMBER]"
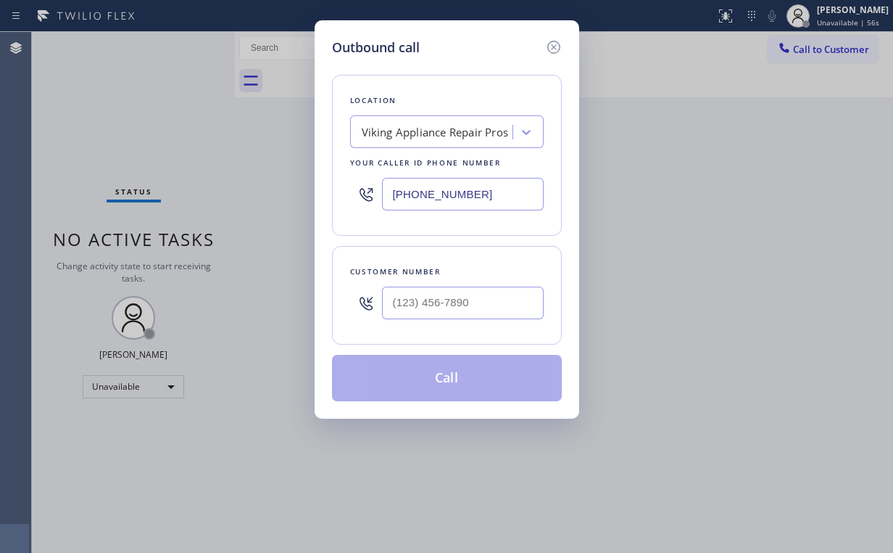
drag, startPoint x: 131, startPoint y: 90, endPoint x: 120, endPoint y: 20, distance: 71.2
click at [132, 86] on div "Outbound call Location Viking Appliance Repair Pros Your caller id phone number…" at bounding box center [446, 276] width 893 height 553
click at [475, 299] on input "(___) ___-____" at bounding box center [463, 302] width 162 height 33
paste input "917) 560-2936"
type input "[PHONE_NUMBER]"
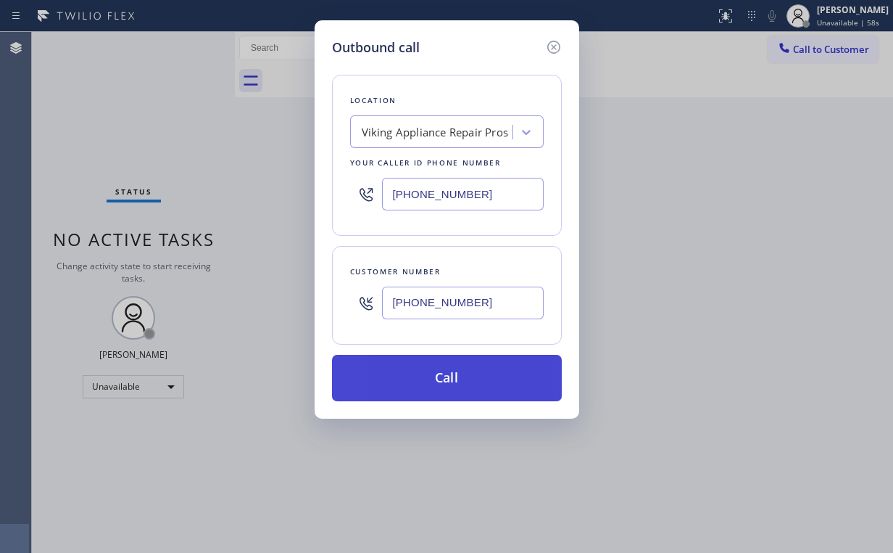
click at [408, 385] on button "Call" at bounding box center [447, 378] width 230 height 46
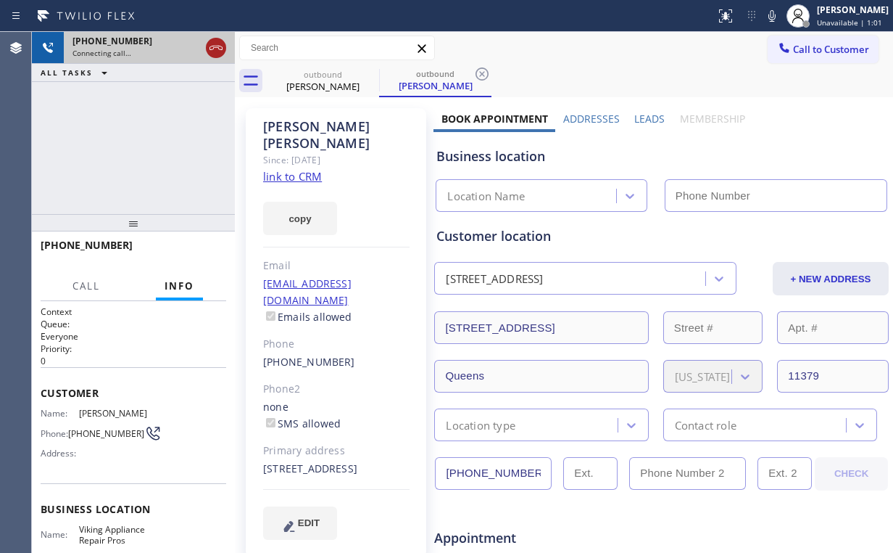
click at [212, 51] on icon at bounding box center [215, 47] width 17 height 17
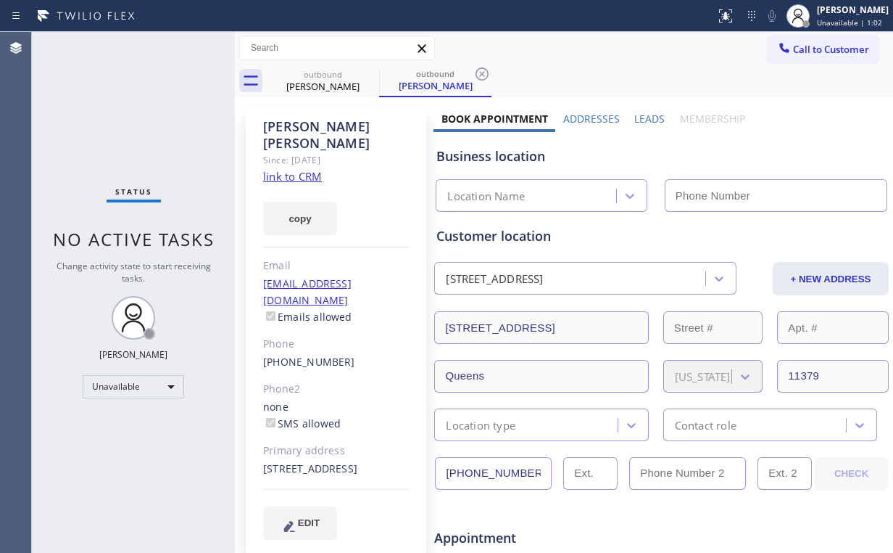
type input "[PHONE_NUMBER]"
drag, startPoint x: 117, startPoint y: 103, endPoint x: 228, endPoint y: 107, distance: 111.0
click at [118, 104] on div "Status No active tasks Change activity state to start receiving tasks. [PERSON_…" at bounding box center [133, 292] width 203 height 521
click at [299, 169] on link "link to CRM" at bounding box center [292, 176] width 59 height 15
click at [816, 54] on span "Call to Customer" at bounding box center [831, 49] width 76 height 13
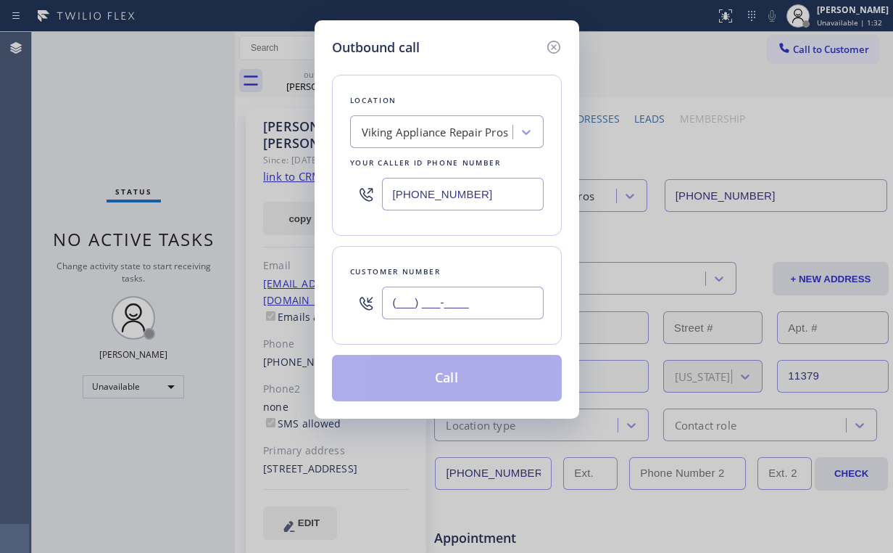
click at [492, 303] on input "(___) ___-____" at bounding box center [463, 302] width 162 height 33
paste input "619) 675-7917"
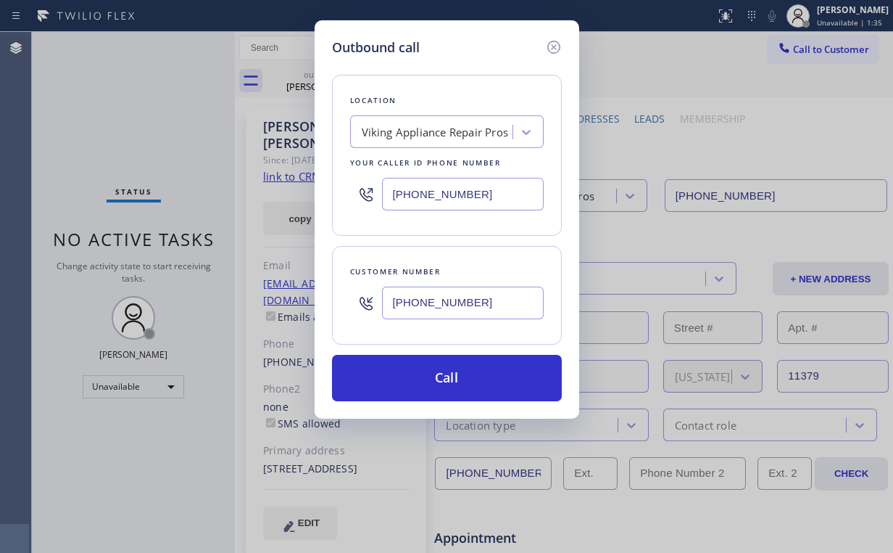
type input "[PHONE_NUMBER]"
drag, startPoint x: 421, startPoint y: 190, endPoint x: 170, endPoint y: 184, distance: 251.0
click at [145, 190] on div "Outbound call Location Viking Appliance Repair Pros Your caller id phone number…" at bounding box center [446, 276] width 893 height 553
paste input "text"
type input "[PHONE_NUMBER]"
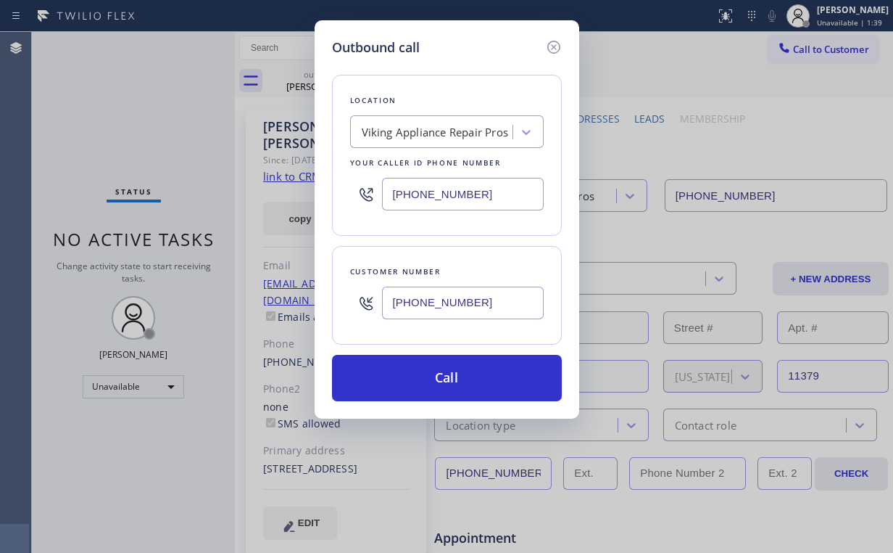
drag, startPoint x: 495, startPoint y: 305, endPoint x: 334, endPoint y: 302, distance: 161.0
click at [344, 302] on div "Customer number [PHONE_NUMBER]" at bounding box center [447, 295] width 230 height 99
paste input "917) 560-2936"
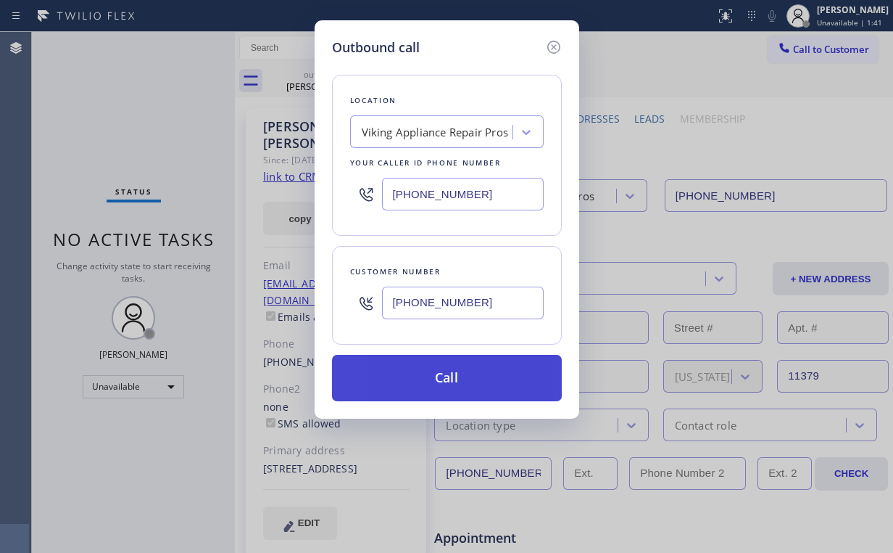
type input "[PHONE_NUMBER]"
click at [439, 384] on button "Call" at bounding box center [447, 378] width 230 height 46
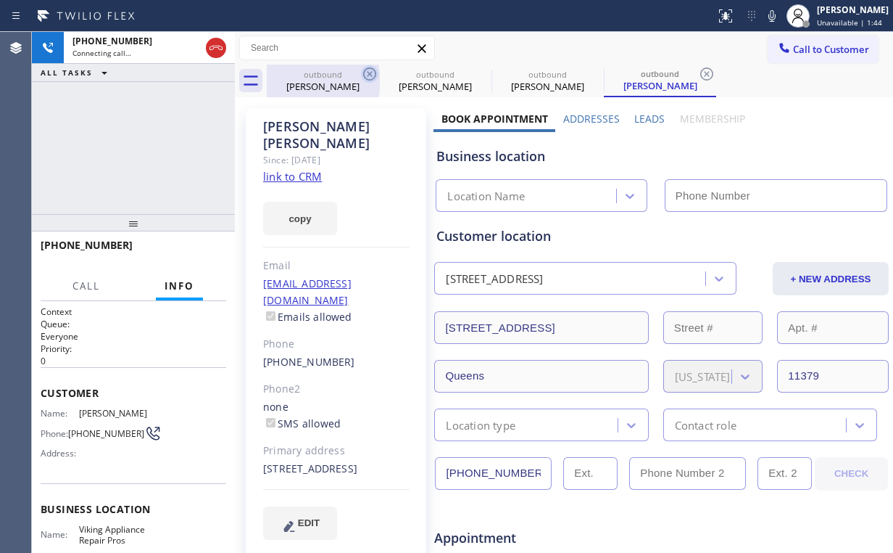
click at [311, 84] on div "[PERSON_NAME]" at bounding box center [323, 86] width 110 height 13
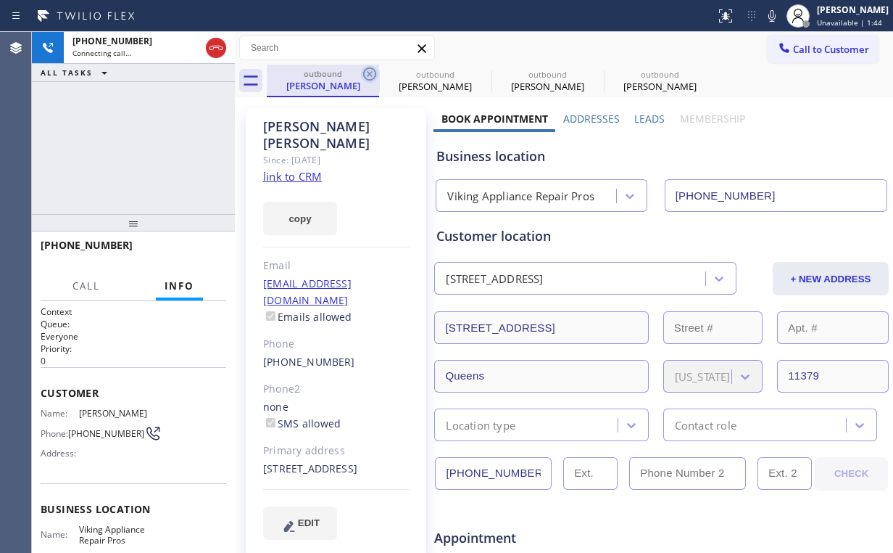
type input "[PHONE_NUMBER]"
click at [368, 75] on icon at bounding box center [369, 73] width 13 height 13
click at [0, 0] on icon at bounding box center [0, 0] width 0 height 0
click at [102, 123] on div "[PHONE_NUMBER] Connecting call… ALL TASKS ALL TASKS ACTIVE TASKS TASKS IN WRAP …" at bounding box center [133, 123] width 203 height 182
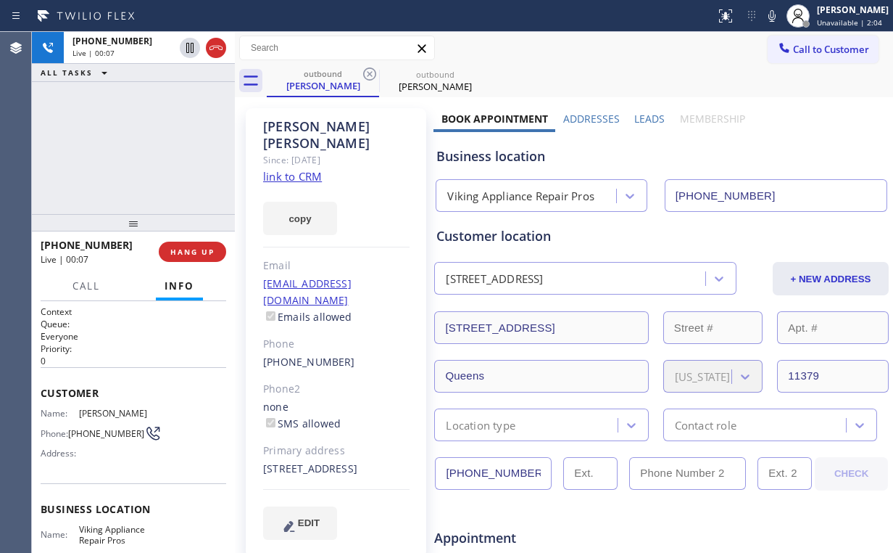
click at [521, 203] on div "Viking Appliance Repair Pros" at bounding box center [520, 196] width 147 height 17
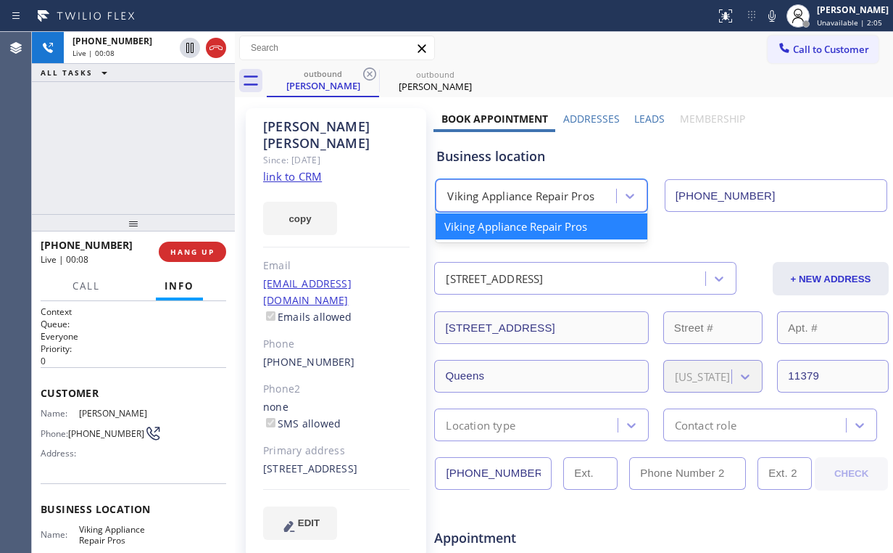
click at [511, 164] on div "Business location" at bounding box center [662, 156] width 450 height 20
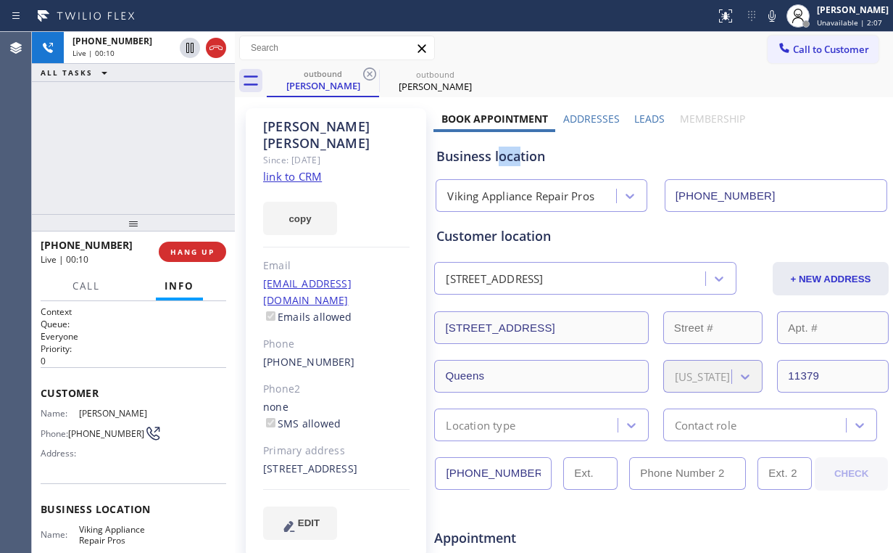
drag, startPoint x: 518, startPoint y: 157, endPoint x: 497, endPoint y: 154, distance: 20.5
click at [497, 154] on div "Business location" at bounding box center [662, 156] width 450 height 20
click at [585, 154] on div "Business location" at bounding box center [662, 156] width 450 height 20
click at [162, 152] on div "[PHONE_NUMBER] Live | 00:24 ALL TASKS ALL TASKS ACTIVE TASKS TASKS IN WRAP UP" at bounding box center [133, 123] width 203 height 182
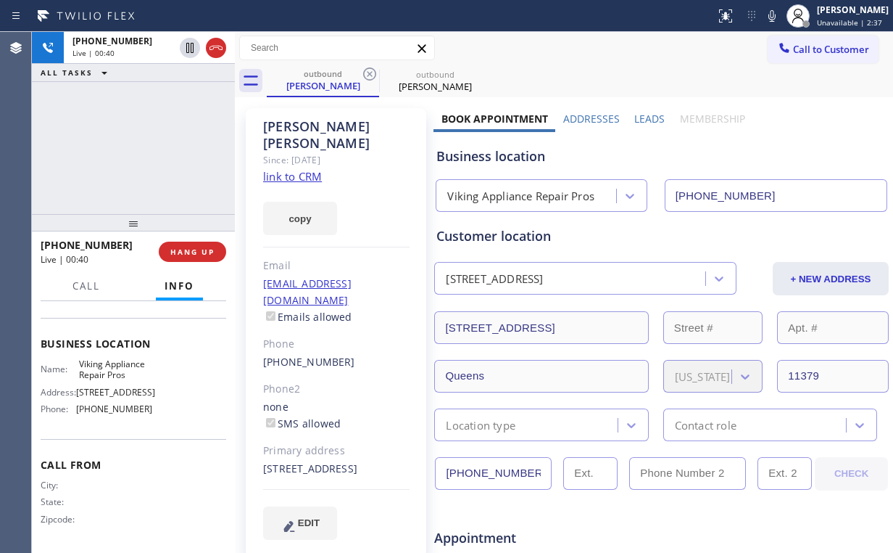
scroll to position [178, 0]
drag, startPoint x: 131, startPoint y: 139, endPoint x: 148, endPoint y: 155, distance: 23.6
click at [131, 139] on div "[PHONE_NUMBER] Live | 00:43 ALL TASKS ALL TASKS ACTIVE TASKS TASKS IN WRAP UP" at bounding box center [133, 123] width 203 height 182
click at [148, 152] on div "[PHONE_NUMBER] Live | 00:44 ALL TASKS ALL TASKS ACTIVE TASKS TASKS IN WRAP UP" at bounding box center [133, 123] width 203 height 182
click at [191, 251] on span "HANG UP" at bounding box center [192, 252] width 44 height 10
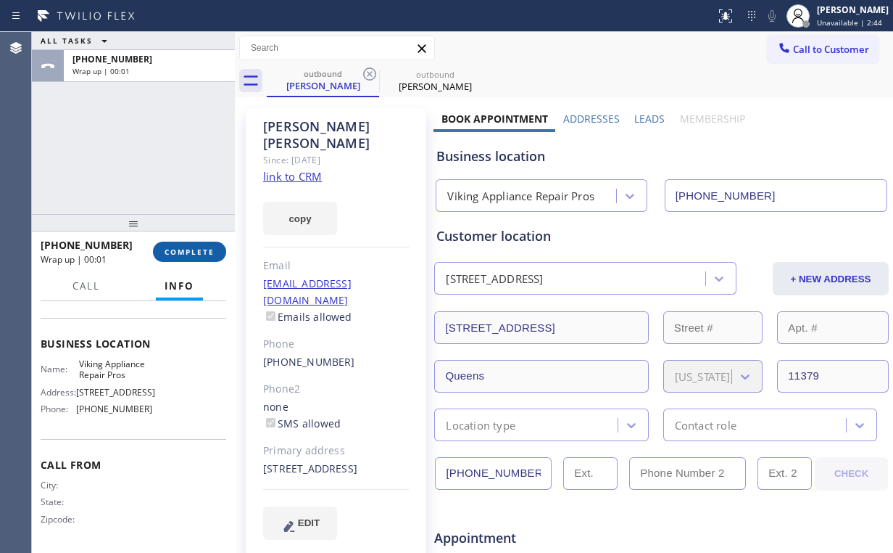
click at [191, 251] on span "COMPLETE" at bounding box center [190, 252] width 50 height 10
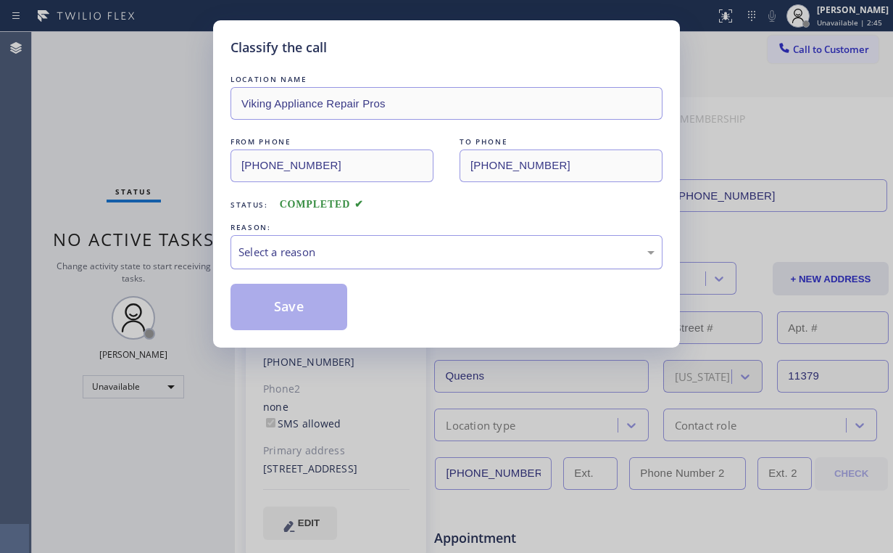
drag, startPoint x: 297, startPoint y: 251, endPoint x: 297, endPoint y: 263, distance: 12.3
click at [298, 251] on div "Select a reason" at bounding box center [447, 252] width 416 height 17
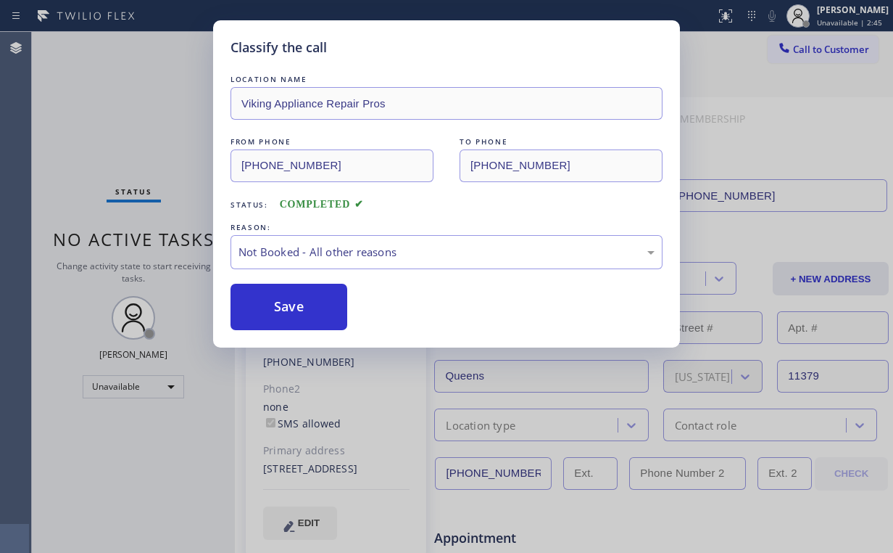
drag, startPoint x: 294, startPoint y: 313, endPoint x: 178, endPoint y: 155, distance: 195.5
click at [296, 312] on button "Save" at bounding box center [289, 307] width 117 height 46
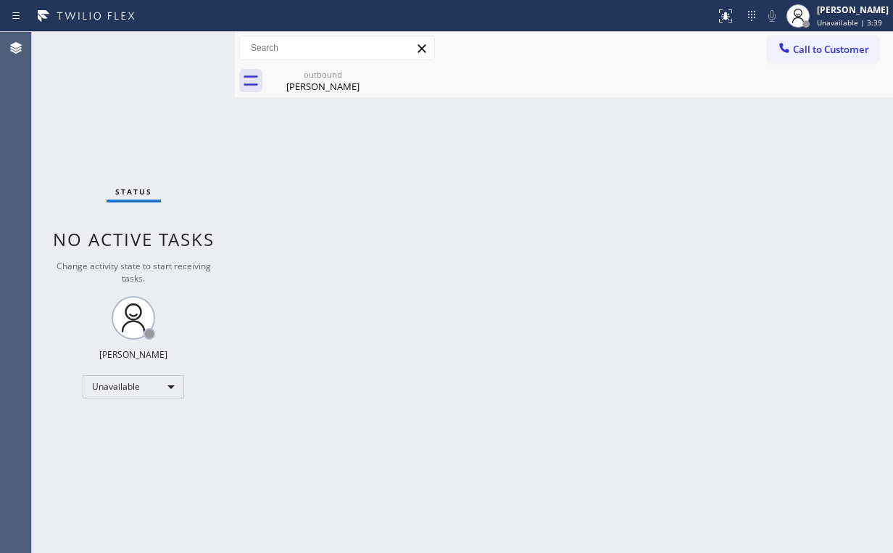
drag, startPoint x: 70, startPoint y: 101, endPoint x: 93, endPoint y: 89, distance: 25.9
click at [70, 101] on div "Status No active tasks Change activity state to start receiving tasks. [PERSON_…" at bounding box center [133, 292] width 203 height 521
click at [806, 53] on span "Call to Customer" at bounding box center [831, 49] width 76 height 13
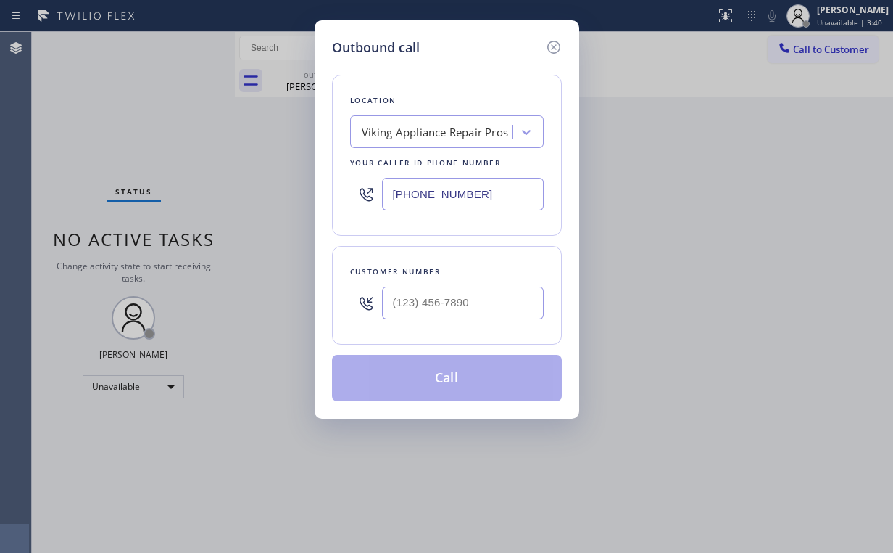
drag, startPoint x: 492, startPoint y: 203, endPoint x: 188, endPoint y: 210, distance: 303.9
click at [287, 202] on div "Outbound call Location Viking Appliance Repair Pros Your caller id phone number…" at bounding box center [446, 276] width 893 height 553
paste
type input "[PHONE_NUMBER]"
click at [453, 297] on input "(___) ___-____" at bounding box center [463, 302] width 162 height 33
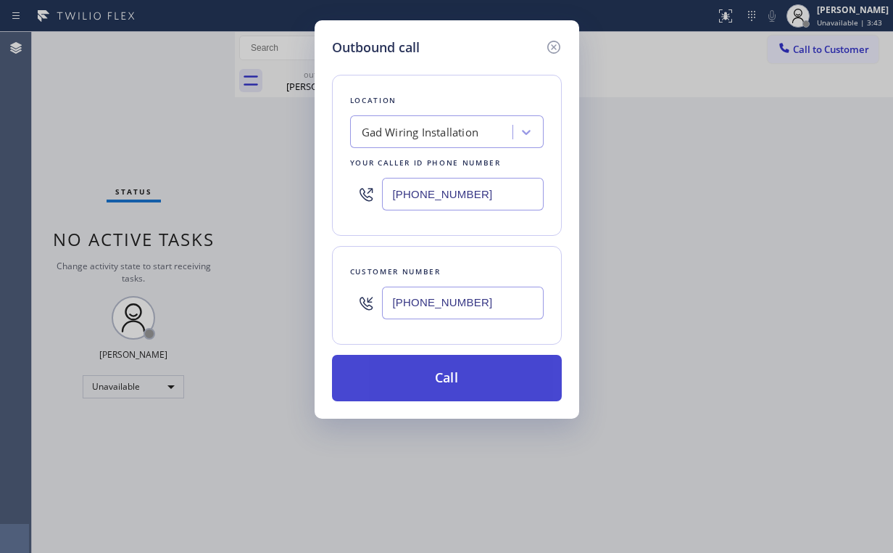
type input "[PHONE_NUMBER]"
click at [421, 377] on button "Call" at bounding box center [447, 378] width 230 height 46
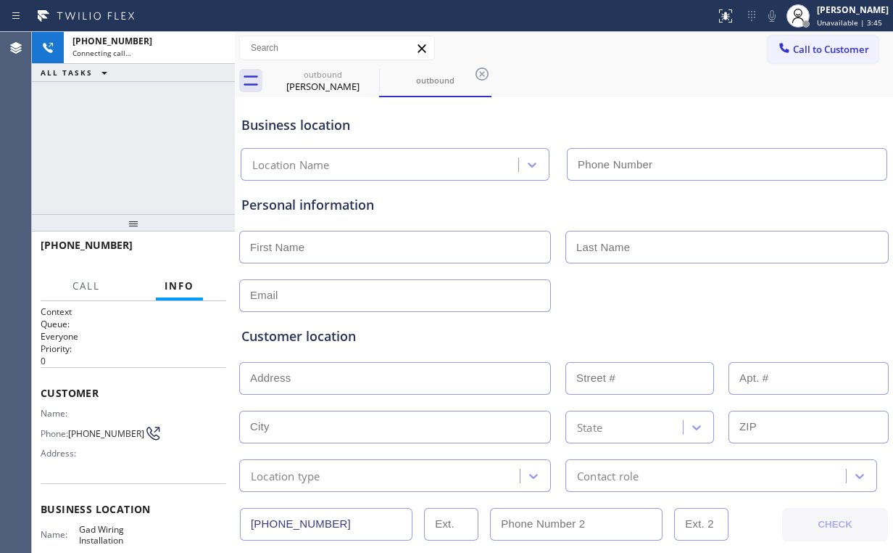
type input "[PHONE_NUMBER]"
click at [133, 125] on div "[PHONE_NUMBER] Connecting call… ALL TASKS ALL TASKS ACTIVE TASKS TASKS IN WRAP …" at bounding box center [133, 123] width 203 height 182
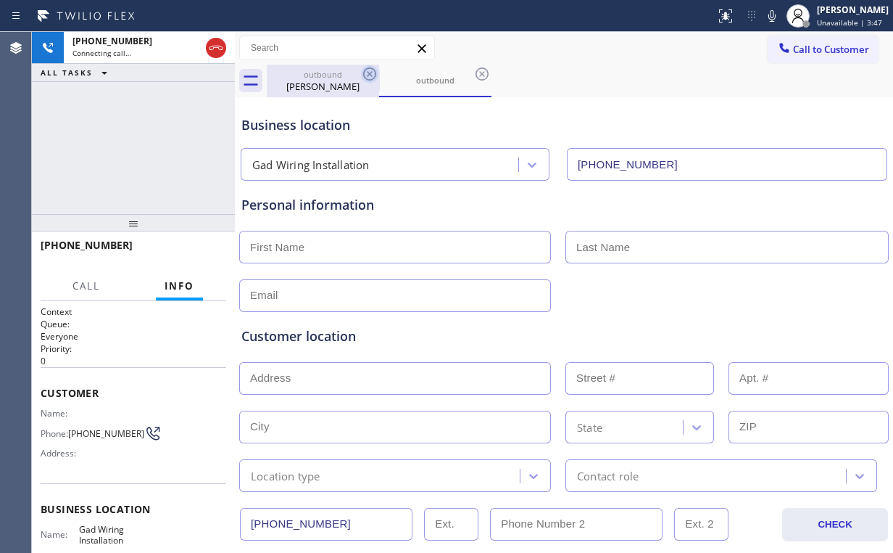
click at [342, 80] on div "[PERSON_NAME]" at bounding box center [323, 86] width 110 height 13
type input "[PHONE_NUMBER]"
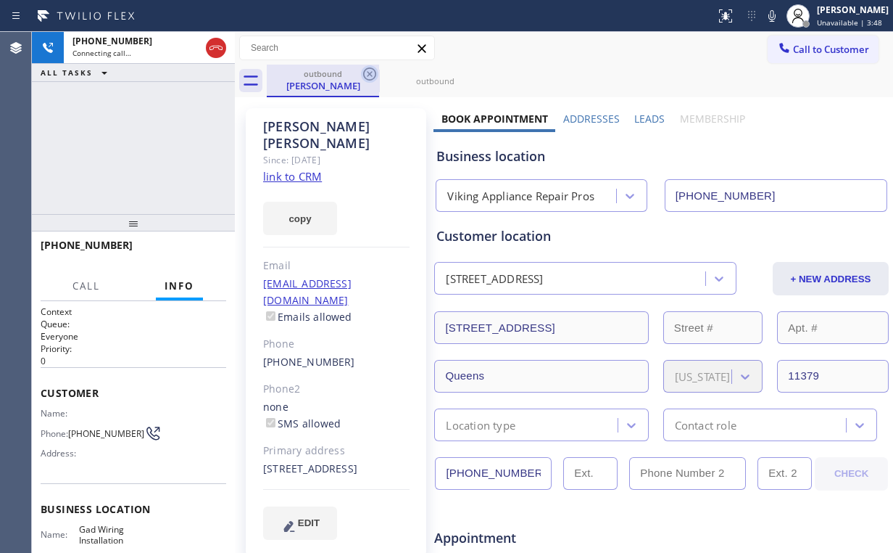
click at [369, 71] on icon at bounding box center [369, 73] width 17 height 17
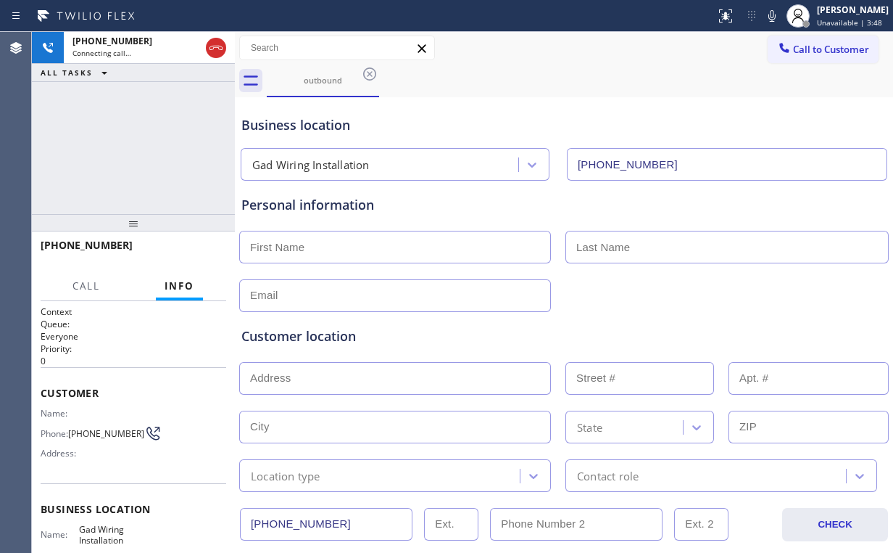
click at [168, 142] on div "[PHONE_NUMBER] Connecting call… ALL TASKS ALL TASKS ACTIVE TASKS TASKS IN WRAP …" at bounding box center [133, 123] width 203 height 182
click at [214, 238] on div "[PHONE_NUMBER] Live | 00:01 HANG UP" at bounding box center [134, 252] width 186 height 38
click at [212, 246] on button "HANG UP" at bounding box center [192, 251] width 67 height 20
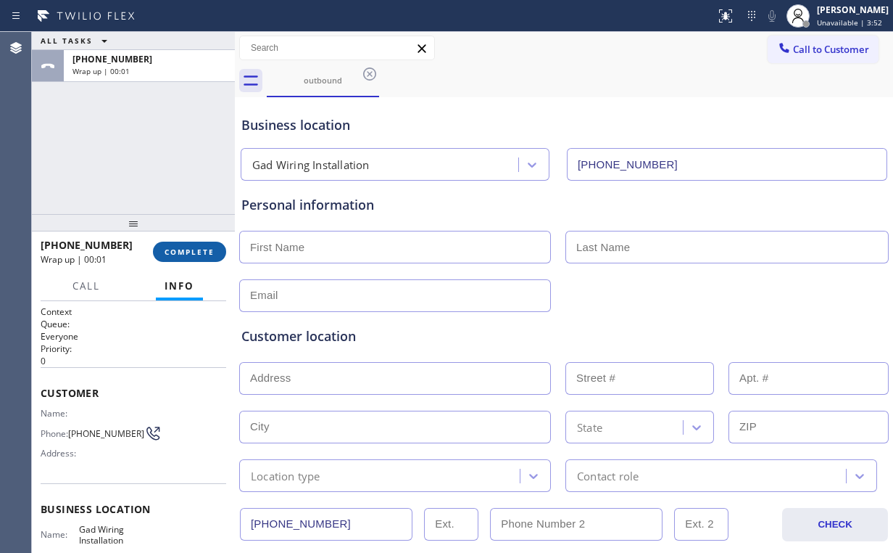
click at [212, 246] on button "COMPLETE" at bounding box center [189, 251] width 73 height 20
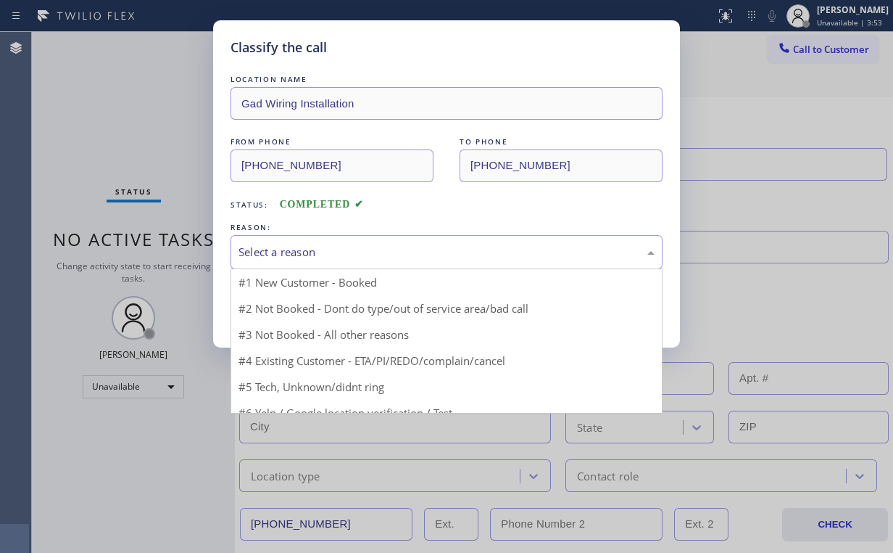
drag, startPoint x: 292, startPoint y: 241, endPoint x: 297, endPoint y: 249, distance: 10.1
click at [292, 241] on div "Select a reason" at bounding box center [447, 252] width 432 height 34
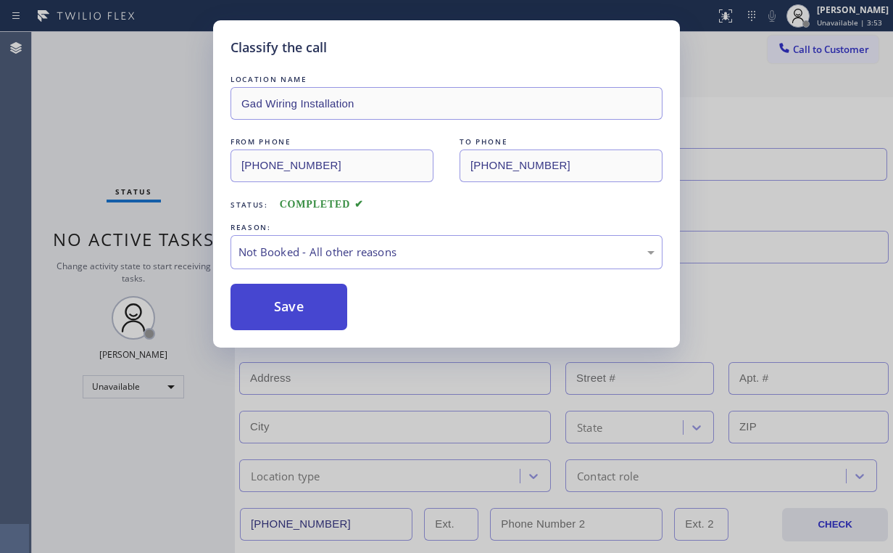
drag, startPoint x: 295, startPoint y: 311, endPoint x: 210, endPoint y: 165, distance: 169.3
click at [295, 310] on button "Save" at bounding box center [289, 307] width 117 height 46
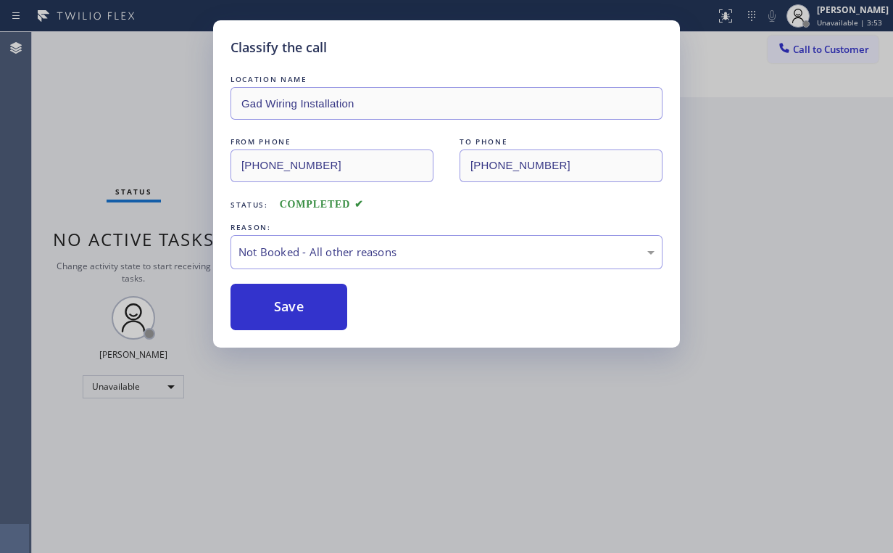
click at [163, 99] on div "Classify the call LOCATION NAME Gad Wiring Installation FROM PHONE [PHONE_NUMBE…" at bounding box center [446, 276] width 893 height 553
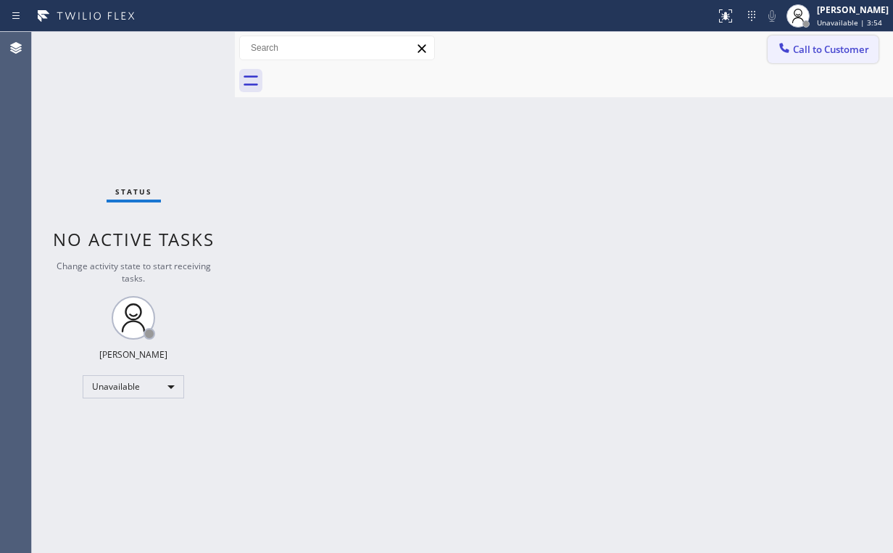
click at [812, 46] on span "Call to Customer" at bounding box center [831, 49] width 76 height 13
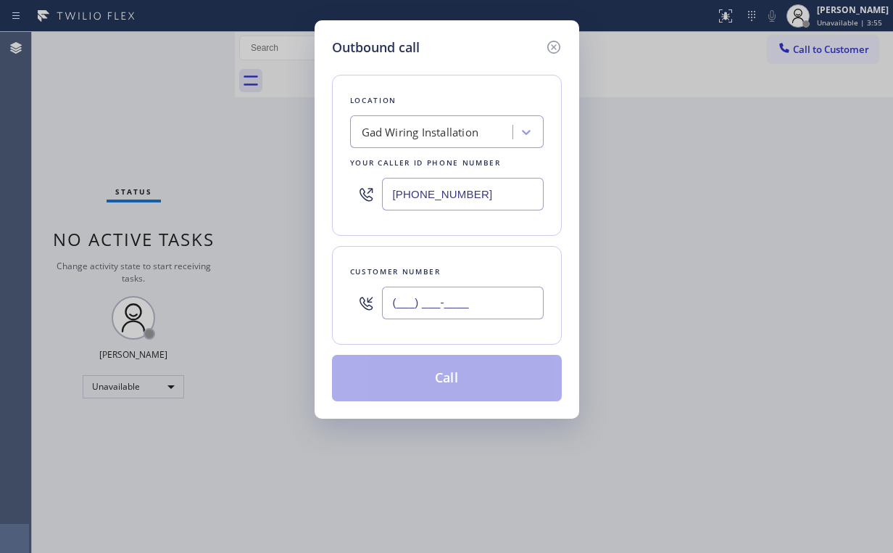
click at [472, 297] on input "(___) ___-____" at bounding box center [463, 302] width 162 height 33
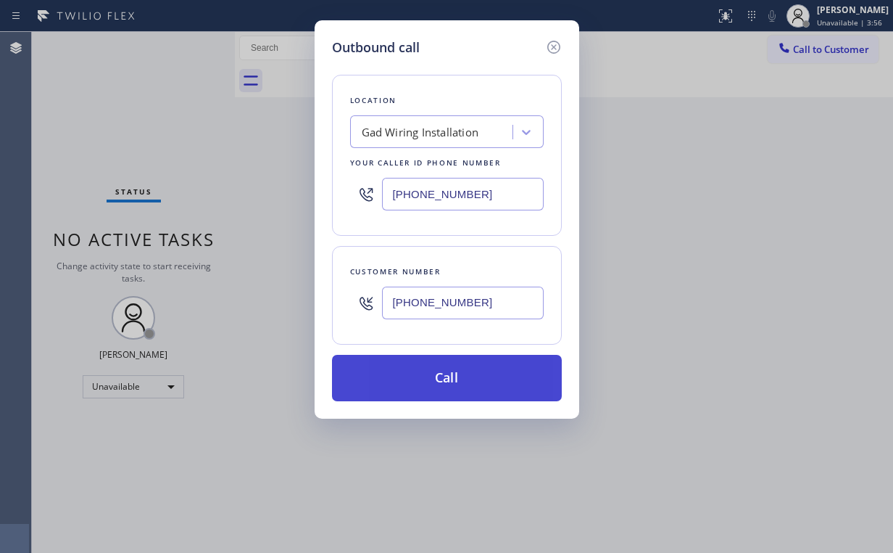
type input "[PHONE_NUMBER]"
click at [431, 371] on button "Call" at bounding box center [447, 378] width 230 height 46
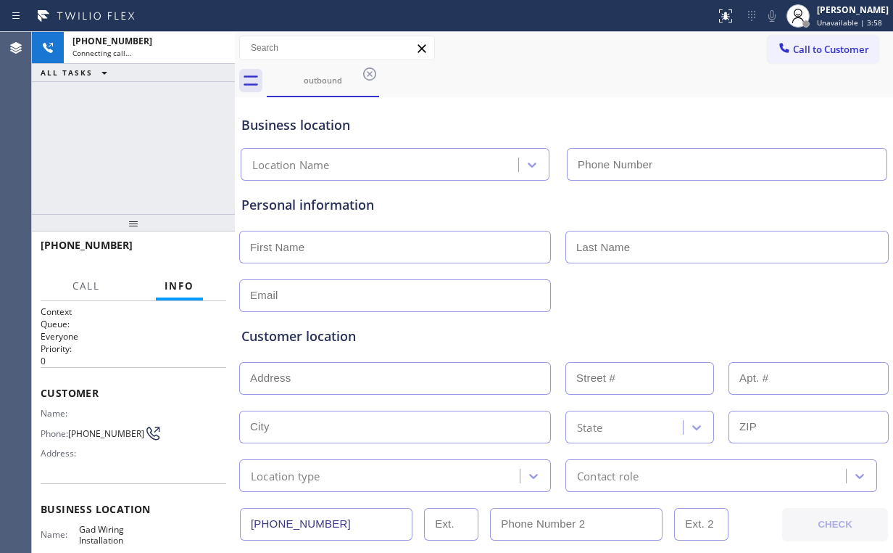
type input "[PHONE_NUMBER]"
click at [123, 142] on div "[PHONE_NUMBER] Connecting call… ALL TASKS ALL TASKS ACTIVE TASKS TASKS IN WRAP …" at bounding box center [133, 123] width 203 height 182
click at [145, 146] on div "[PHONE_NUMBER] Connecting call… ALL TASKS ALL TASKS ACTIVE TASKS TASKS IN WRAP …" at bounding box center [133, 123] width 203 height 182
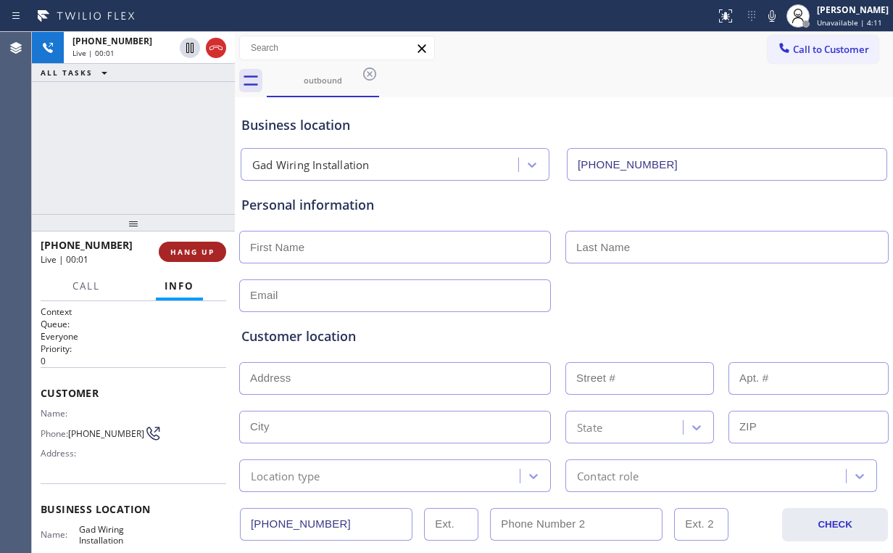
click at [210, 253] on span "HANG UP" at bounding box center [192, 252] width 44 height 10
click at [205, 245] on button "HANG UP" at bounding box center [192, 251] width 67 height 20
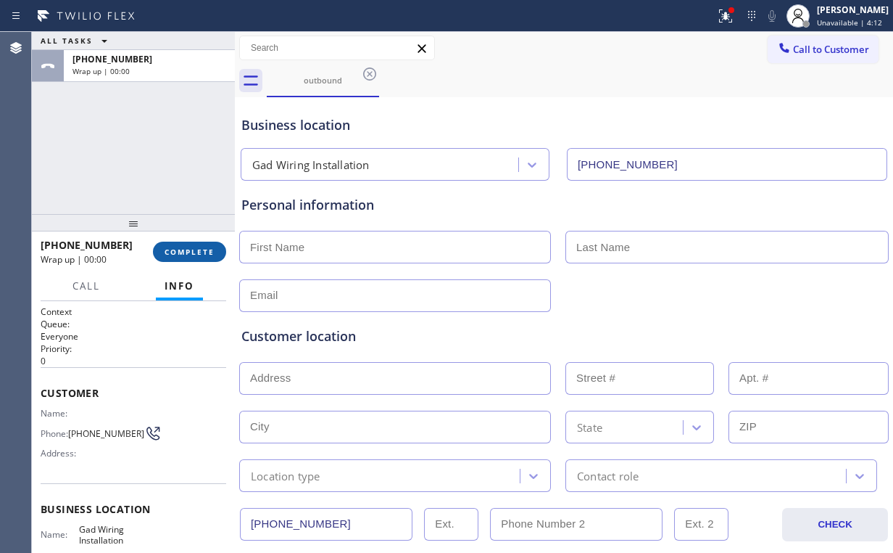
click at [206, 245] on button "COMPLETE" at bounding box center [189, 251] width 73 height 20
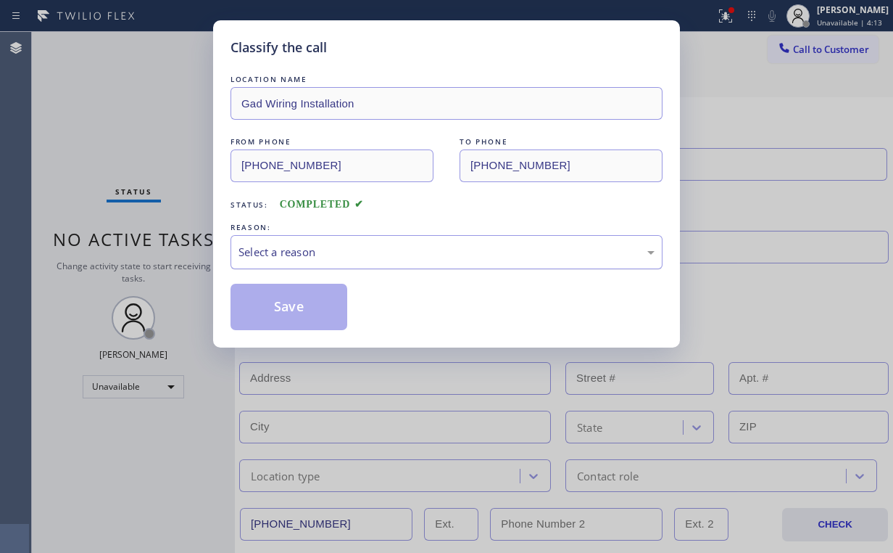
drag, startPoint x: 207, startPoint y: 237, endPoint x: 273, endPoint y: 265, distance: 71.1
click at [268, 251] on div "Select a reason" at bounding box center [447, 252] width 416 height 17
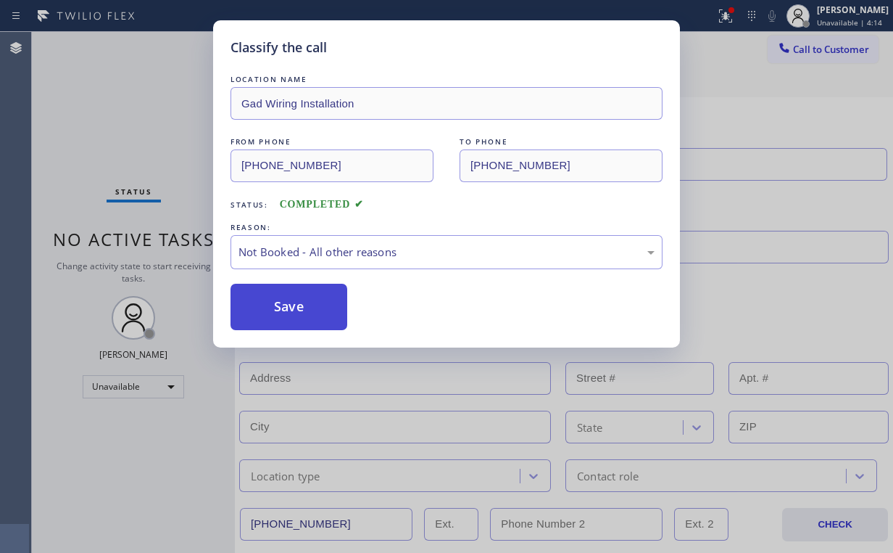
click at [281, 305] on button "Save" at bounding box center [289, 307] width 117 height 46
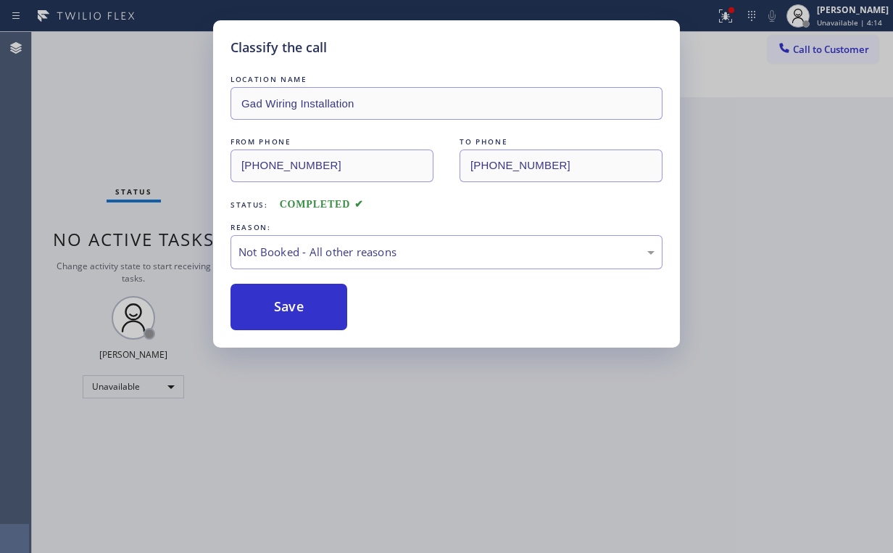
click at [133, 134] on div "Classify the call LOCATION NAME Gad Wiring Installation FROM PHONE [PHONE_NUMBE…" at bounding box center [446, 276] width 893 height 553
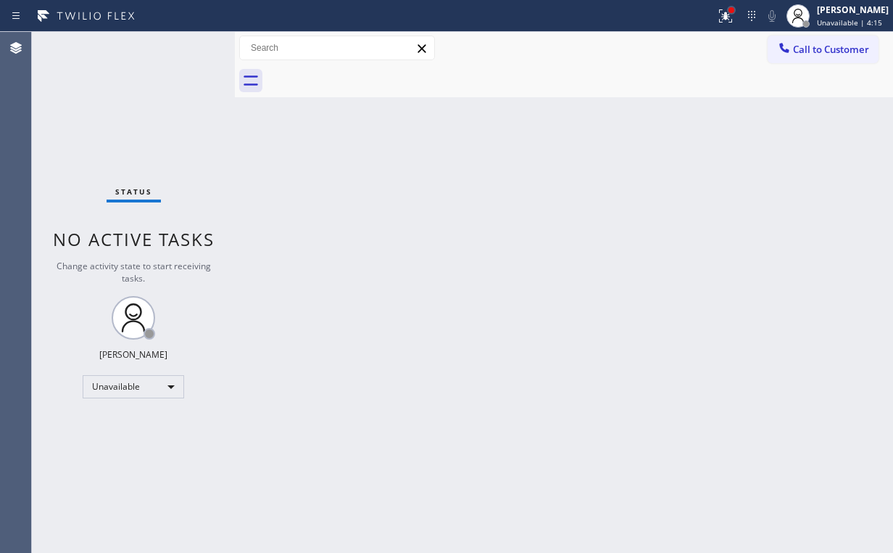
click at [736, 12] on div at bounding box center [731, 10] width 9 height 9
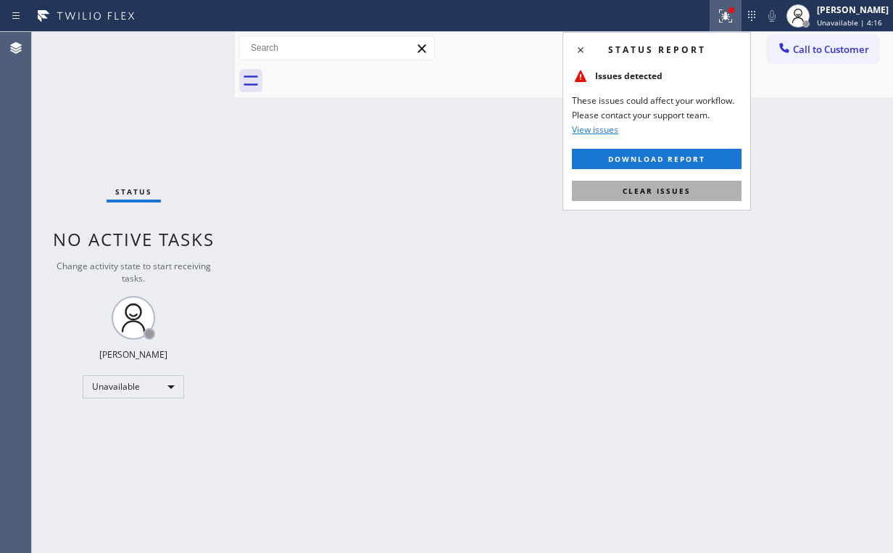
click at [668, 184] on button "Clear issues" at bounding box center [657, 191] width 170 height 20
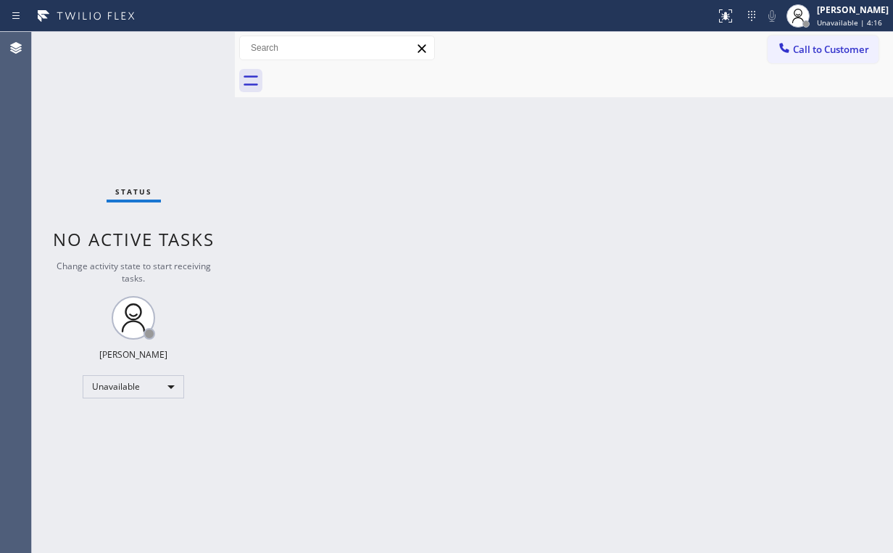
click at [355, 165] on div "Back to Dashboard Change Sender ID Customers Technicians Select a contact Outbo…" at bounding box center [564, 292] width 658 height 521
click at [814, 51] on span "Call to Customer" at bounding box center [831, 49] width 76 height 13
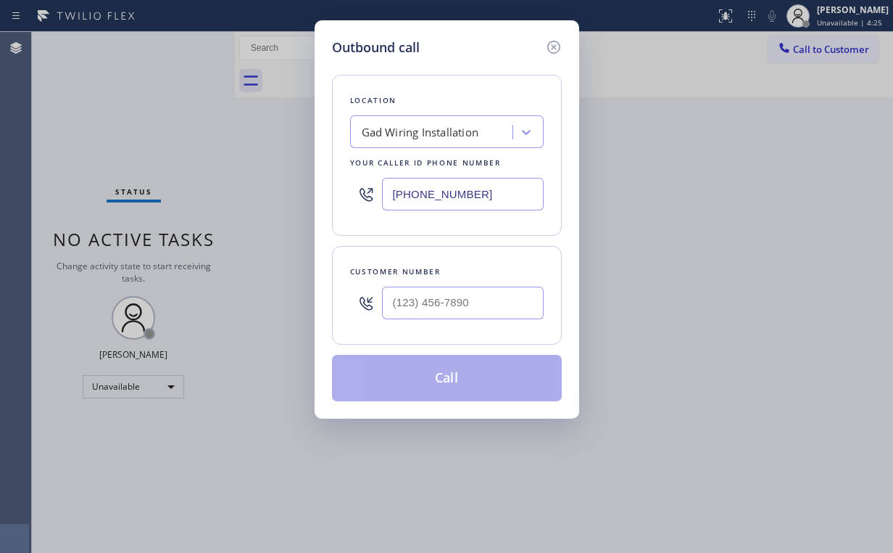
drag, startPoint x: 505, startPoint y: 191, endPoint x: 274, endPoint y: 167, distance: 232.6
click at [299, 186] on div "Outbound call Location Gad Wiring Installation Your caller id phone number [PHO…" at bounding box center [446, 276] width 893 height 553
type input "[PHONE_NUMBER]"
click at [468, 306] on input "(___) ___-____" at bounding box center [463, 302] width 162 height 33
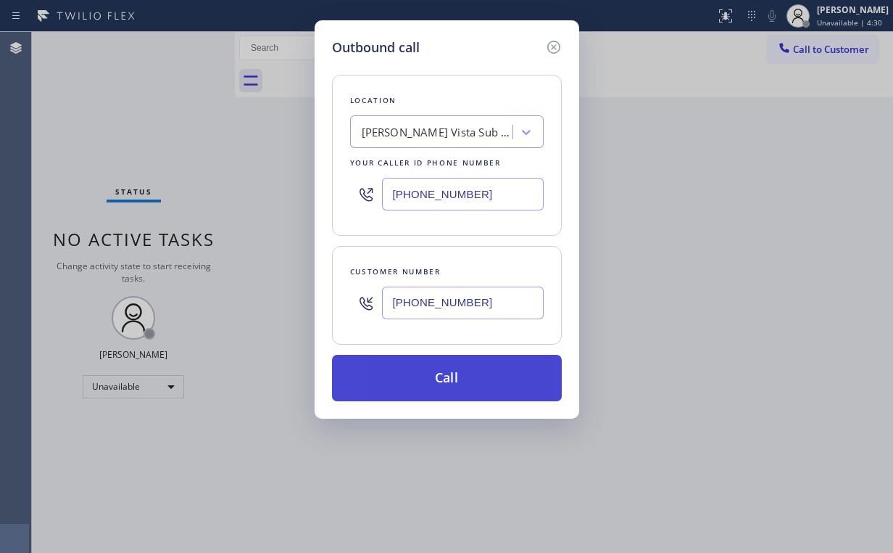
type input "[PHONE_NUMBER]"
drag, startPoint x: 415, startPoint y: 383, endPoint x: 412, endPoint y: 397, distance: 14.8
click at [414, 383] on button "Call" at bounding box center [447, 378] width 230 height 46
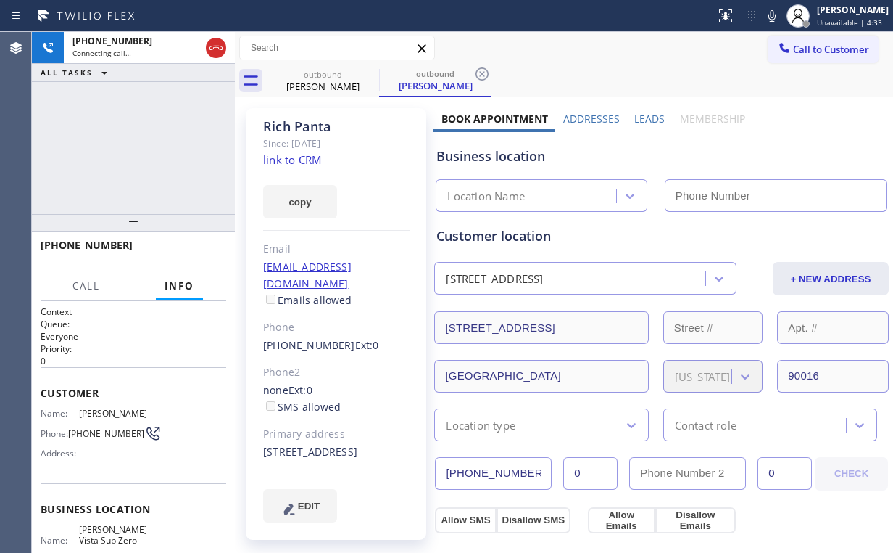
drag, startPoint x: 110, startPoint y: 120, endPoint x: 127, endPoint y: 151, distance: 35.7
click at [111, 125] on div "[PHONE_NUMBER] Connecting call… ALL TASKS ALL TASKS ACTIVE TASKS TASKS IN WRAP …" at bounding box center [133, 123] width 203 height 182
type input "[PHONE_NUMBER]"
click at [157, 144] on div "[PHONE_NUMBER] Connecting call… ALL TASKS ALL TASKS ACTIVE TASKS TASKS IN WRAP …" at bounding box center [133, 123] width 203 height 182
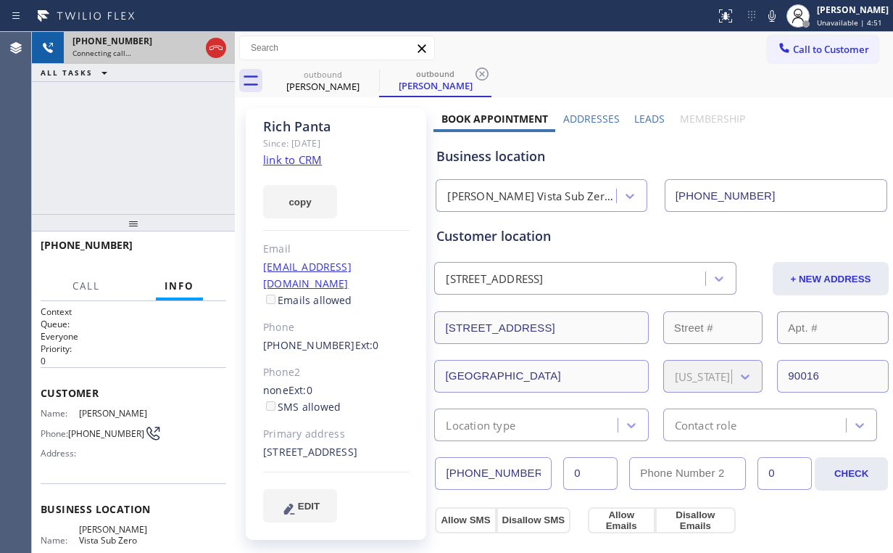
click at [212, 39] on icon at bounding box center [215, 47] width 17 height 17
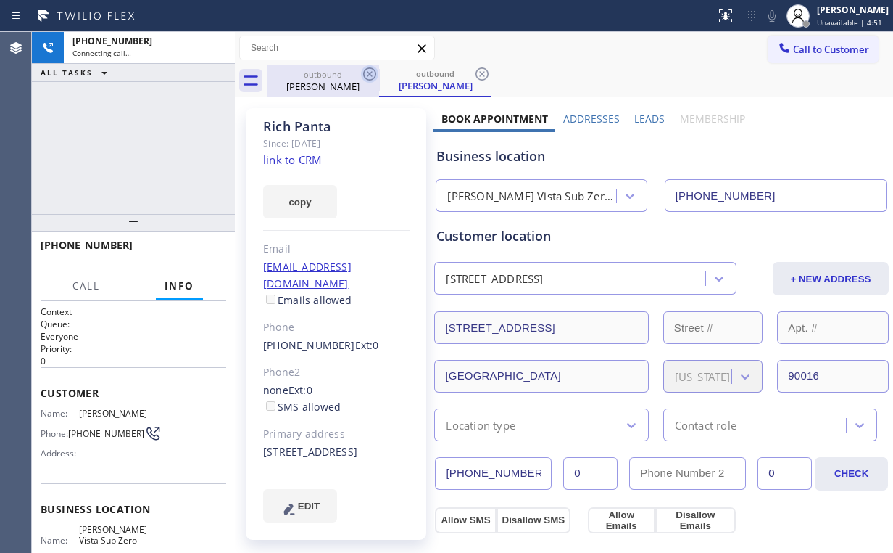
drag, startPoint x: 307, startPoint y: 67, endPoint x: 363, endPoint y: 70, distance: 55.9
click at [309, 69] on div "outbound [PERSON_NAME]" at bounding box center [323, 81] width 110 height 33
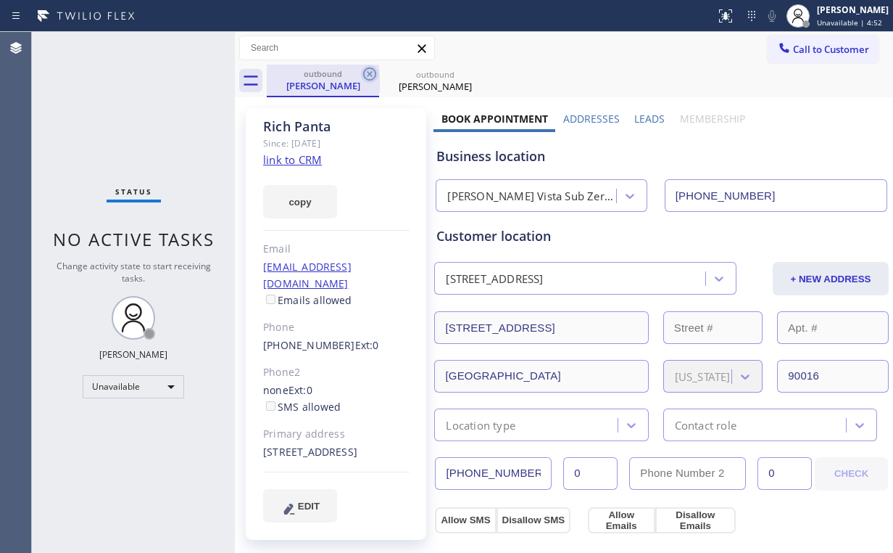
click at [371, 70] on icon at bounding box center [369, 73] width 17 height 17
drag, startPoint x: 371, startPoint y: 70, endPoint x: 497, endPoint y: 92, distance: 127.5
click at [0, 0] on icon at bounding box center [0, 0] width 0 height 0
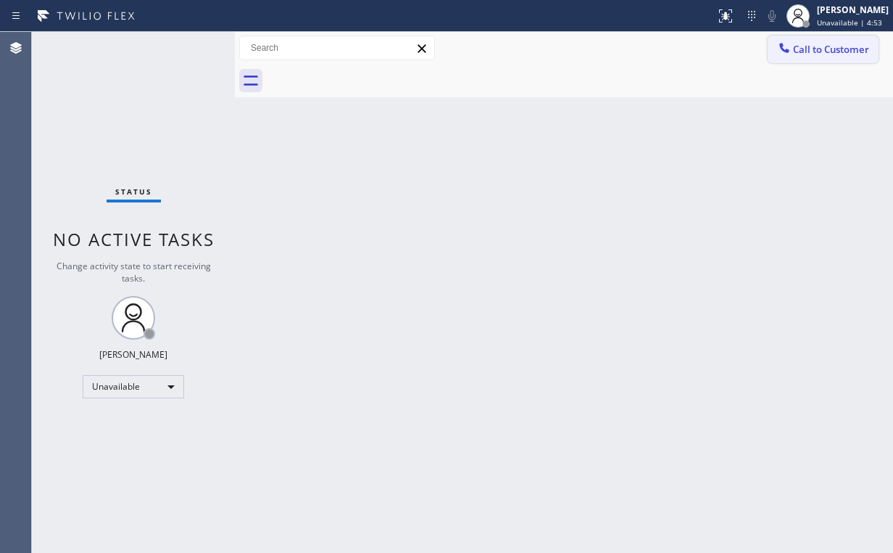
click at [789, 58] on button "Call to Customer" at bounding box center [823, 50] width 111 height 28
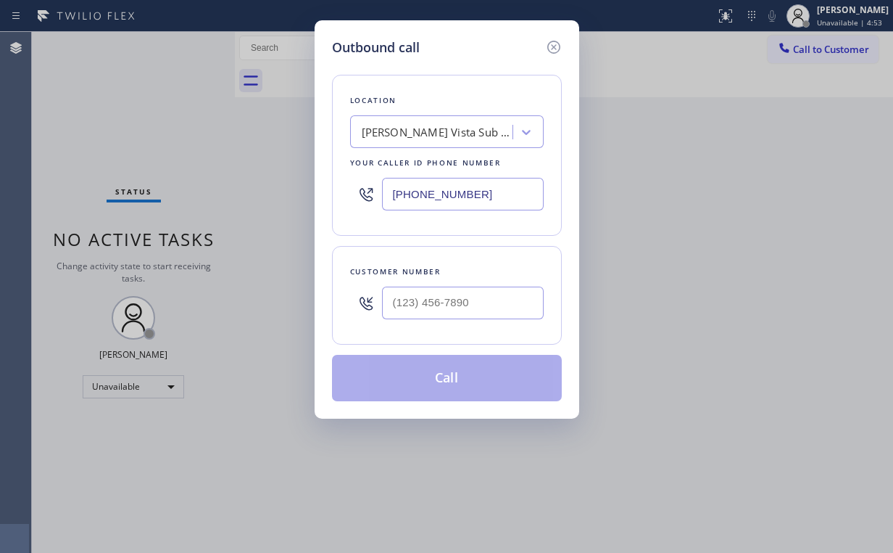
drag, startPoint x: 447, startPoint y: 320, endPoint x: 472, endPoint y: 298, distance: 33.4
click at [449, 319] on div at bounding box center [463, 302] width 162 height 47
click at [472, 297] on input "(___) ___-____" at bounding box center [463, 302] width 162 height 33
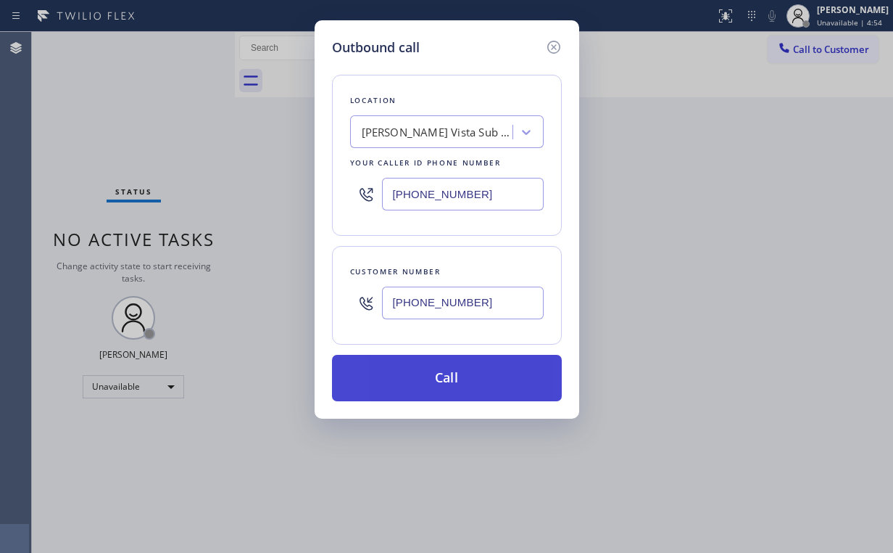
type input "[PHONE_NUMBER]"
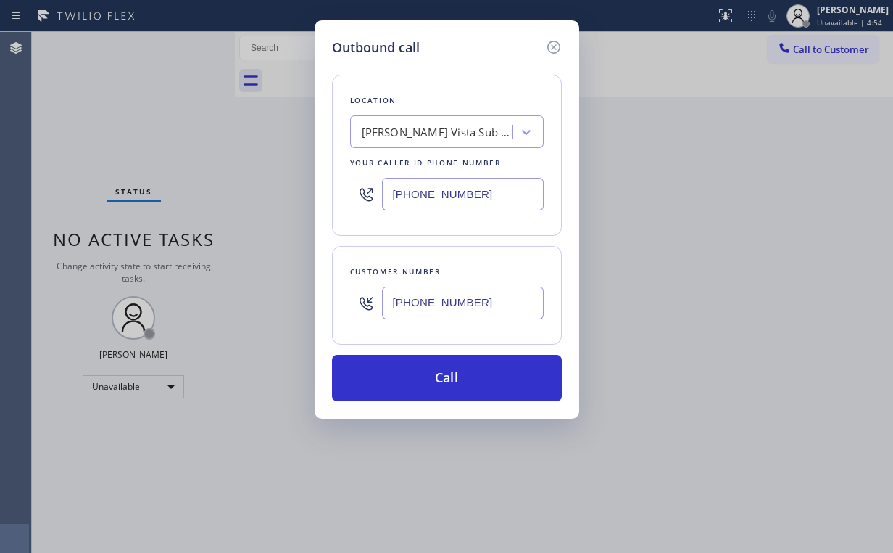
drag, startPoint x: 429, startPoint y: 377, endPoint x: 373, endPoint y: 489, distance: 125.8
click at [429, 378] on button "Call" at bounding box center [447, 378] width 230 height 46
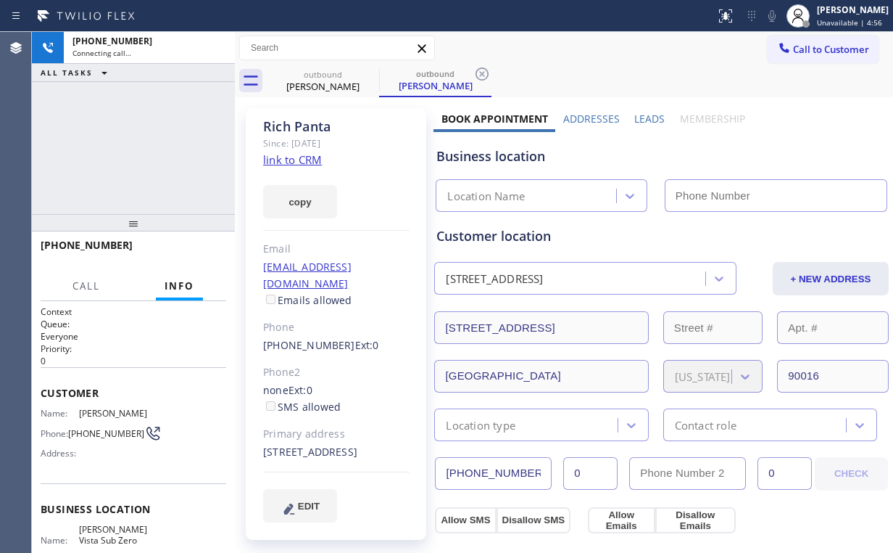
click at [137, 135] on div "[PHONE_NUMBER] Connecting call… ALL TASKS ALL TASKS ACTIVE TASKS TASKS IN WRAP …" at bounding box center [133, 123] width 203 height 182
type input "[PHONE_NUMBER]"
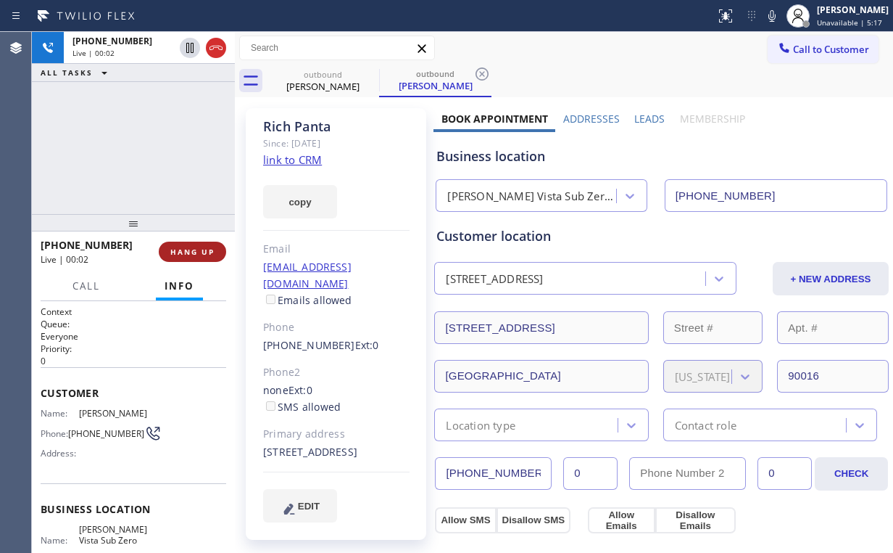
click at [204, 255] on span "HANG UP" at bounding box center [192, 252] width 44 height 10
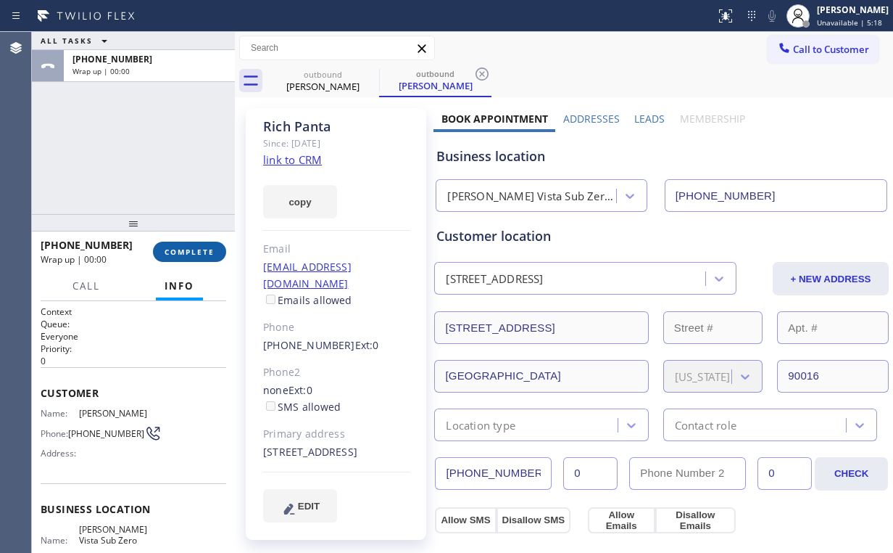
click at [215, 255] on button "COMPLETE" at bounding box center [189, 251] width 73 height 20
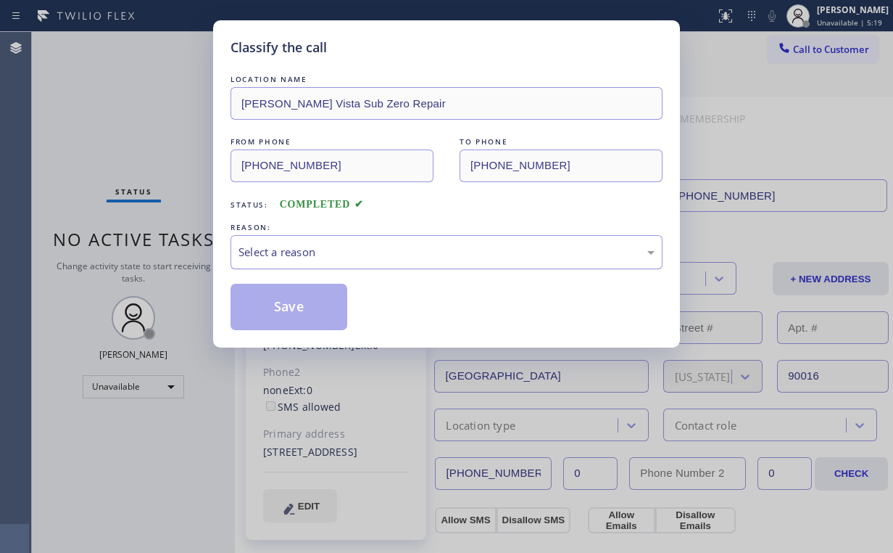
click at [292, 255] on div "Select a reason" at bounding box center [447, 252] width 416 height 17
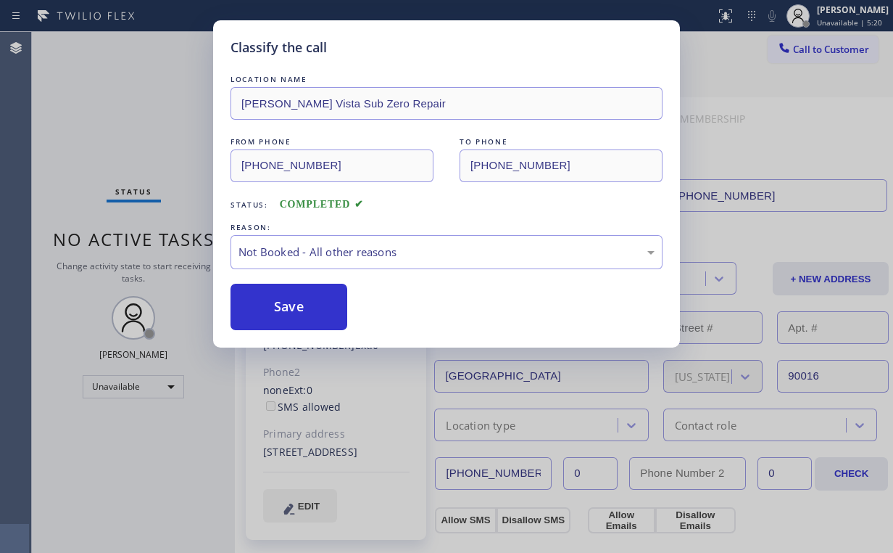
drag, startPoint x: 297, startPoint y: 311, endPoint x: 281, endPoint y: 278, distance: 36.3
click at [298, 311] on button "Save" at bounding box center [289, 307] width 117 height 46
click at [141, 97] on div "Classify the call LOCATION NAME [PERSON_NAME] Vista Sub Zero Repair FROM PHONE …" at bounding box center [446, 276] width 893 height 553
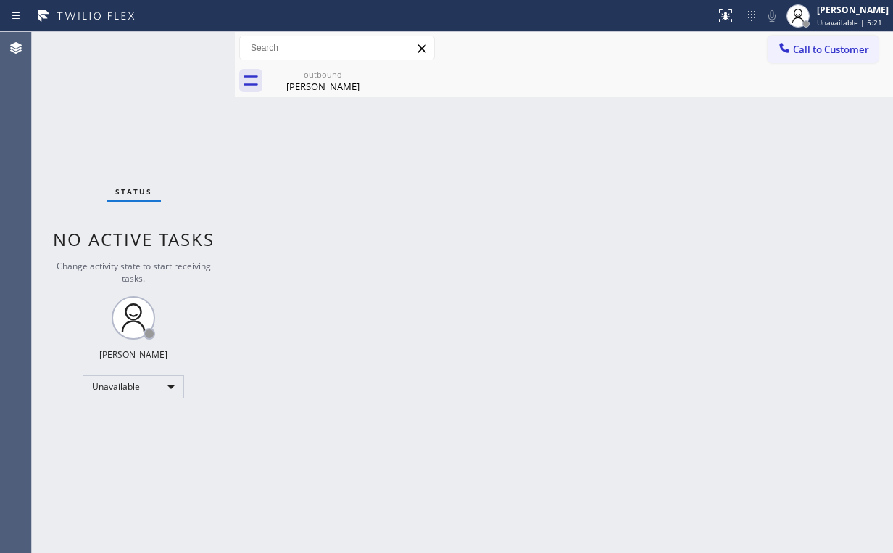
drag, startPoint x: 312, startPoint y: 83, endPoint x: 413, endPoint y: 84, distance: 101.5
click at [320, 84] on div "[PERSON_NAME]" at bounding box center [323, 86] width 110 height 13
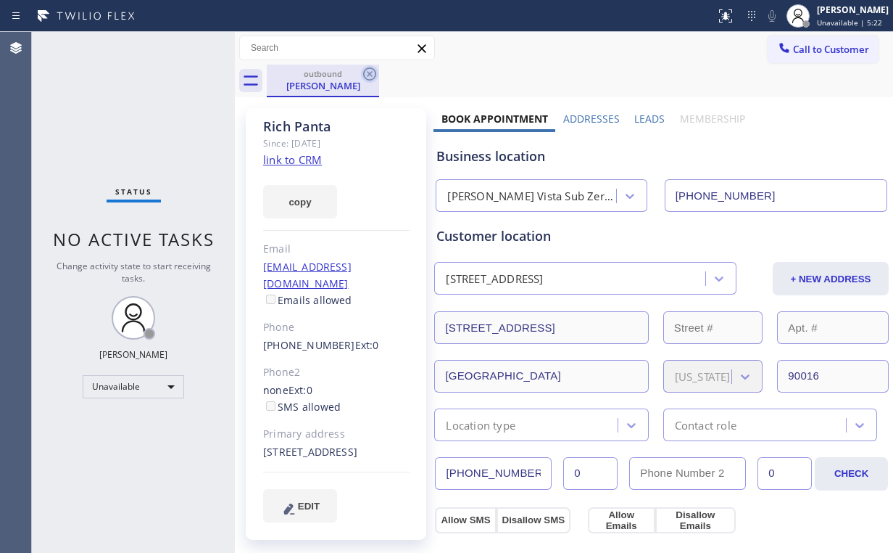
click at [361, 70] on icon at bounding box center [369, 73] width 17 height 17
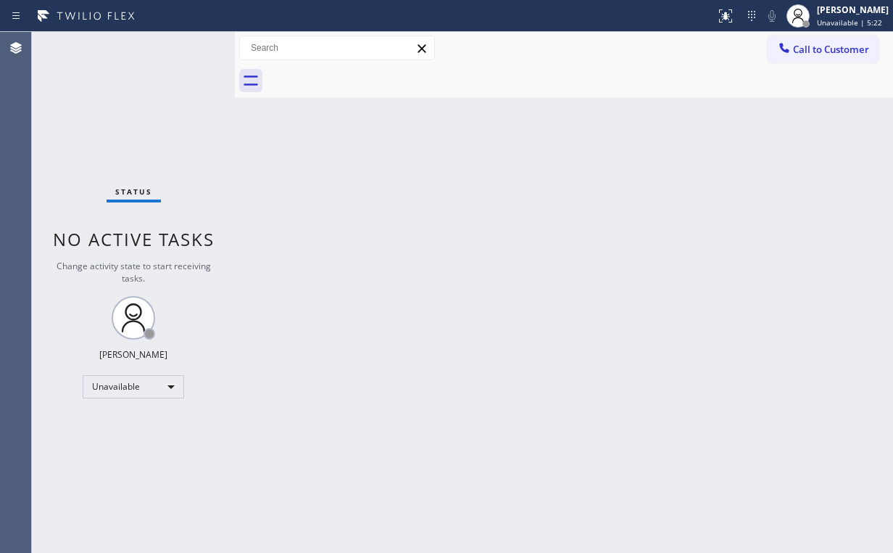
click at [371, 73] on div at bounding box center [580, 81] width 627 height 33
click at [368, 140] on div "Back to Dashboard Change Sender ID Customers Technicians Select a contact Outbo…" at bounding box center [564, 292] width 658 height 521
drag, startPoint x: 846, startPoint y: 49, endPoint x: 818, endPoint y: 67, distance: 33.6
click at [846, 51] on span "Call to Customer" at bounding box center [831, 49] width 76 height 13
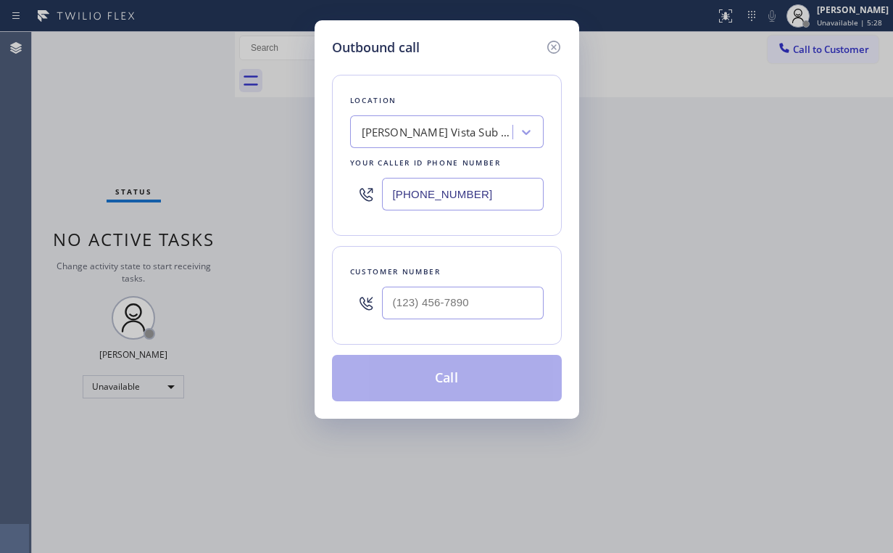
drag, startPoint x: 499, startPoint y: 194, endPoint x: 276, endPoint y: 190, distance: 223.4
click at [292, 192] on div "Outbound call Location [PERSON_NAME][GEOGRAPHIC_DATA] Sub Zero Repair Your call…" at bounding box center [446, 276] width 893 height 553
click at [513, 302] on input "(___) ___-____" at bounding box center [463, 302] width 162 height 33
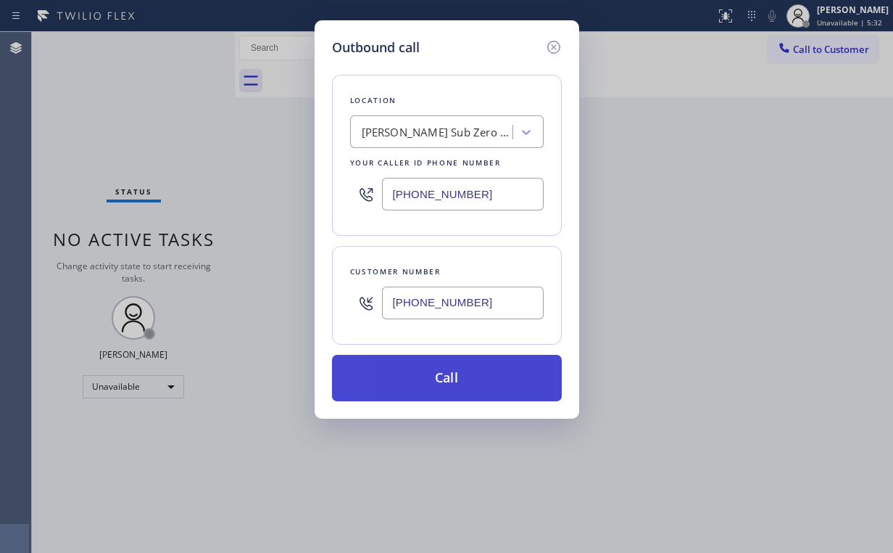
drag, startPoint x: 424, startPoint y: 362, endPoint x: 412, endPoint y: 389, distance: 29.5
click at [423, 367] on button "Call" at bounding box center [447, 378] width 230 height 46
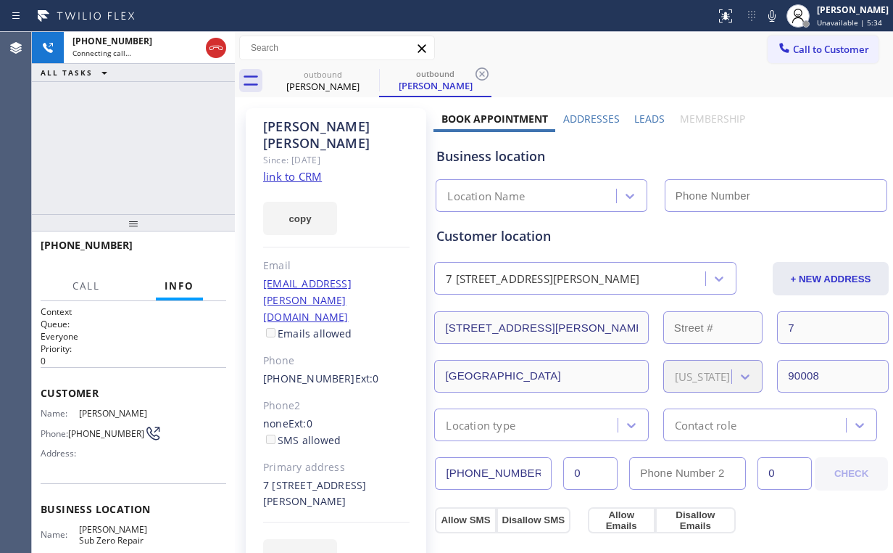
click at [161, 150] on div "[PHONE_NUMBER] Connecting call… ALL TASKS ALL TASKS ACTIVE TASKS TASKS IN WRAP …" at bounding box center [133, 123] width 203 height 182
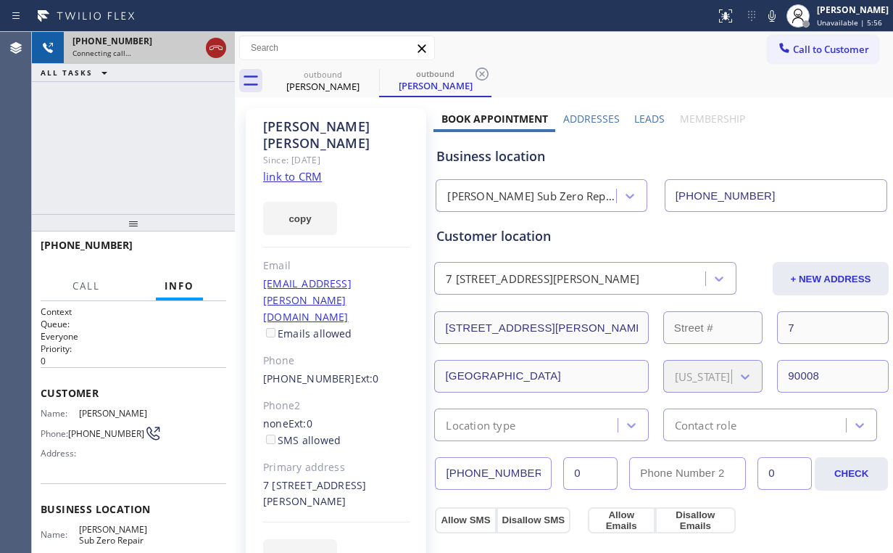
drag, startPoint x: 223, startPoint y: 46, endPoint x: 276, endPoint y: 68, distance: 58.2
click at [222, 46] on icon at bounding box center [215, 47] width 17 height 17
drag, startPoint x: 319, startPoint y: 84, endPoint x: 373, endPoint y: 78, distance: 54.0
click at [322, 86] on div "[PERSON_NAME]" at bounding box center [323, 86] width 110 height 13
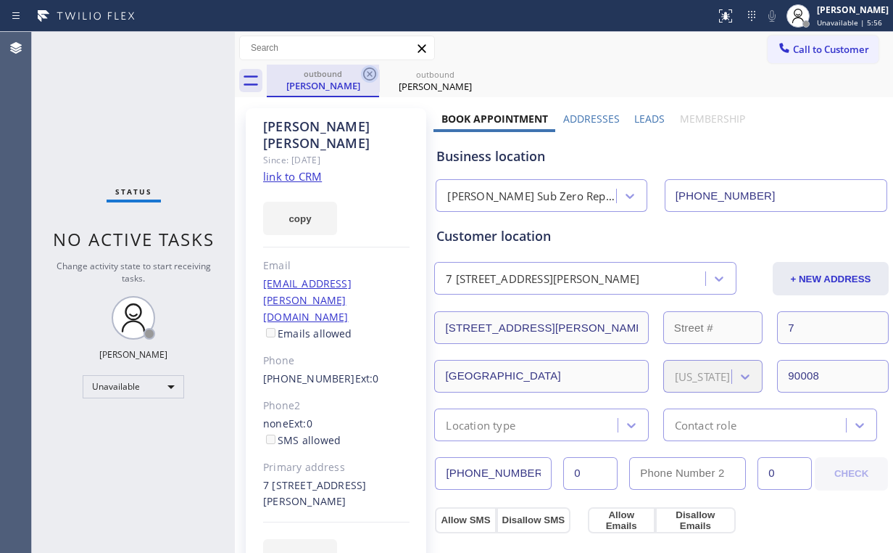
click at [371, 75] on icon at bounding box center [369, 73] width 13 height 13
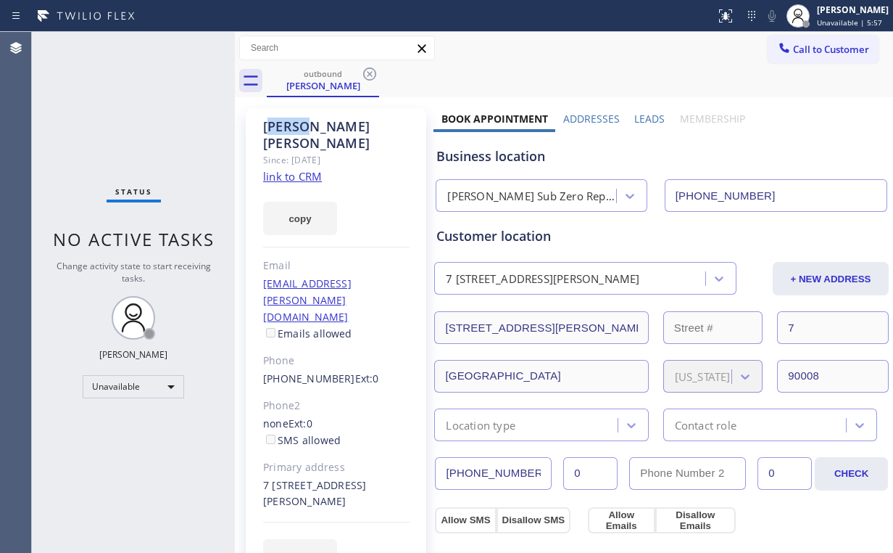
click at [371, 75] on icon at bounding box center [369, 73] width 13 height 13
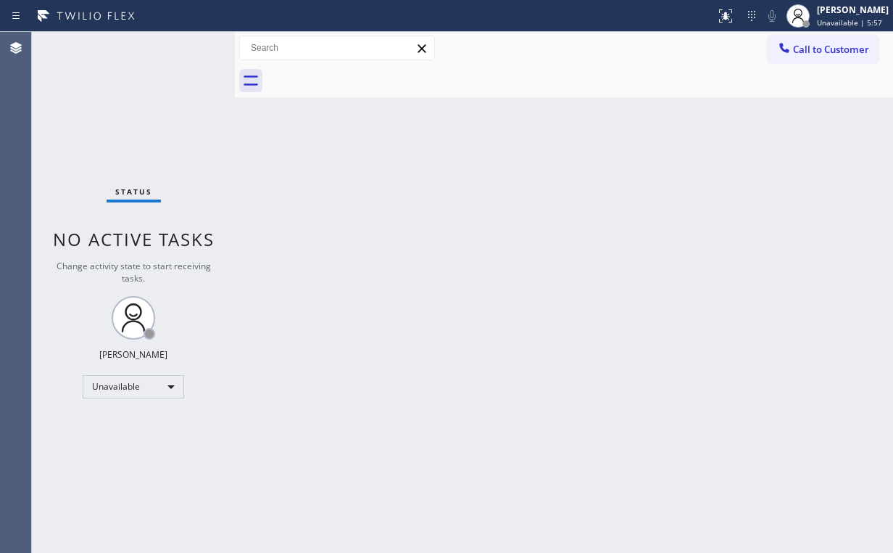
click at [149, 125] on div "Status No active tasks Change activity state to start receiving tasks. [PERSON_…" at bounding box center [133, 292] width 203 height 521
click at [805, 41] on button "Call to Customer" at bounding box center [823, 50] width 111 height 28
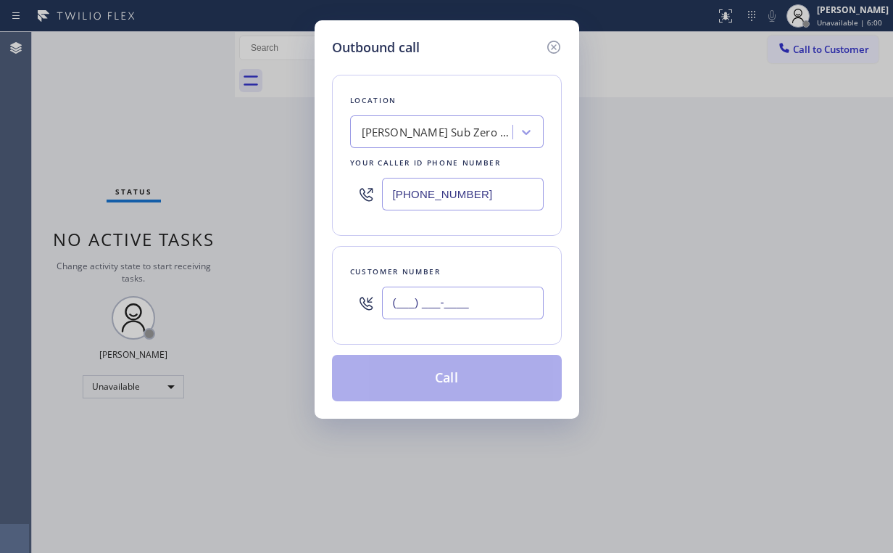
click at [463, 315] on input "(___) ___-____" at bounding box center [463, 302] width 162 height 33
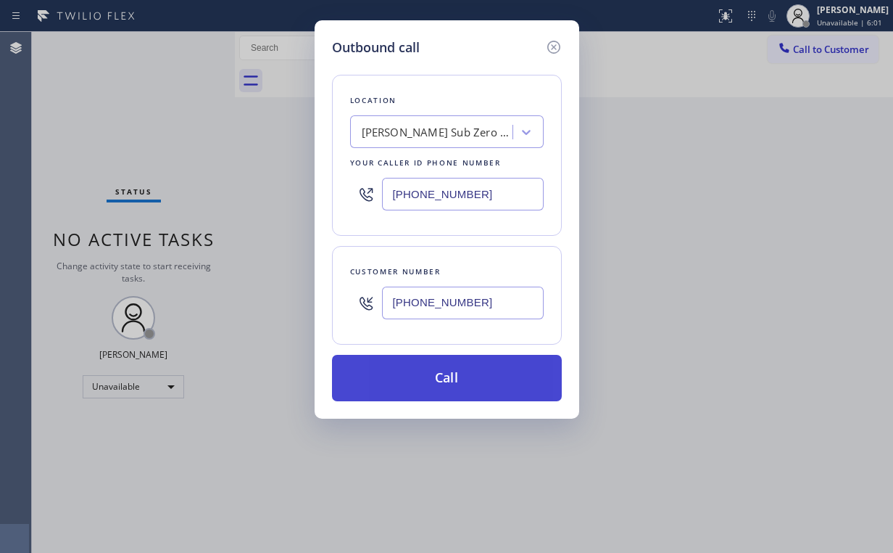
click at [445, 390] on button "Call" at bounding box center [447, 378] width 230 height 46
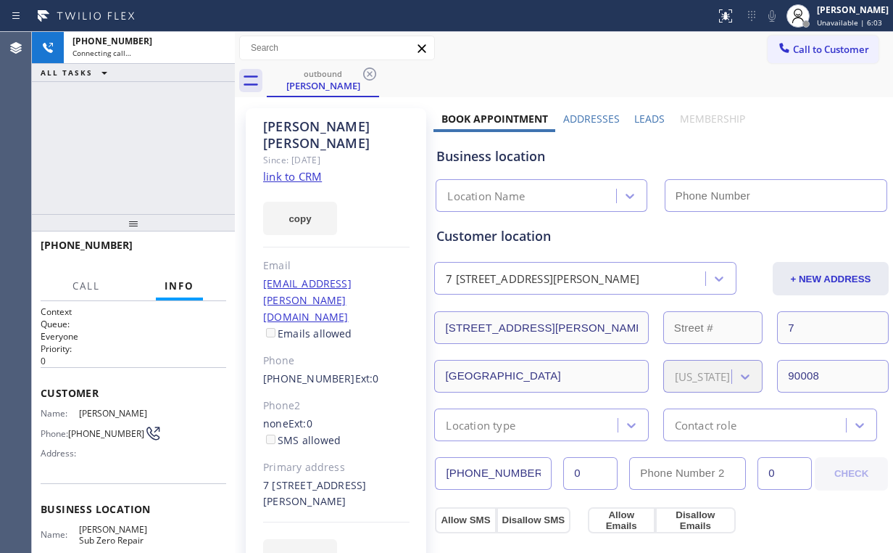
click at [125, 162] on div "[PHONE_NUMBER] Connecting call… ALL TASKS ALL TASKS ACTIVE TASKS TASKS IN WRAP …" at bounding box center [133, 123] width 203 height 182
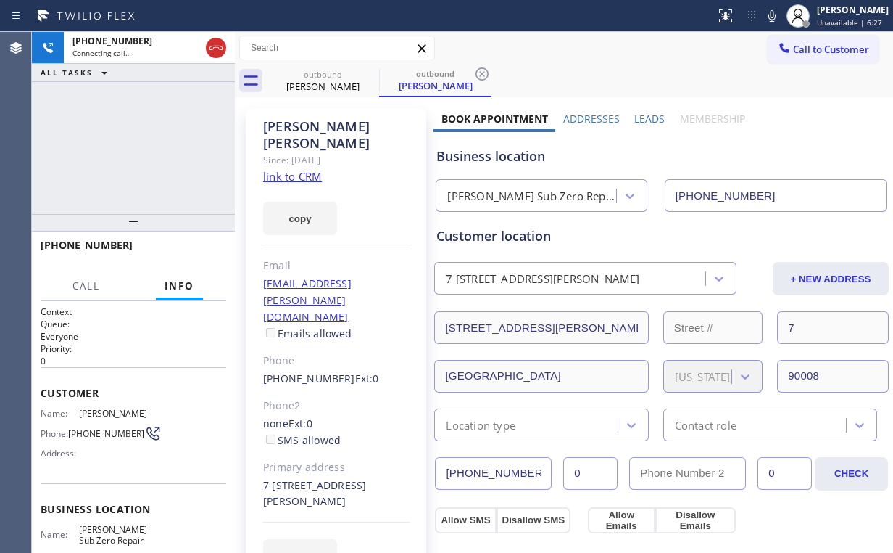
click at [162, 148] on div "[PHONE_NUMBER] Connecting call… ALL TASKS ALL TASKS ACTIVE TASKS TASKS IN WRAP …" at bounding box center [133, 123] width 203 height 182
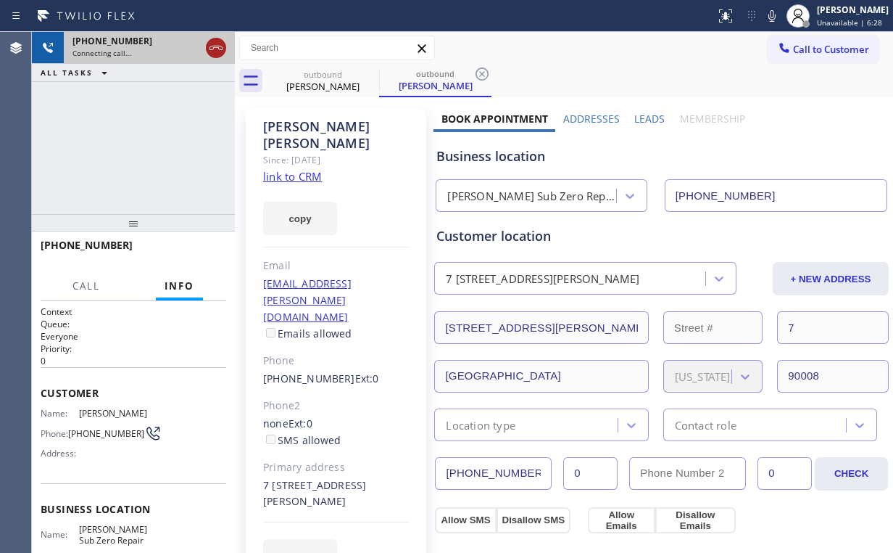
click at [218, 49] on icon at bounding box center [215, 47] width 17 height 17
click at [354, 91] on div "[PERSON_NAME]" at bounding box center [323, 86] width 110 height 13
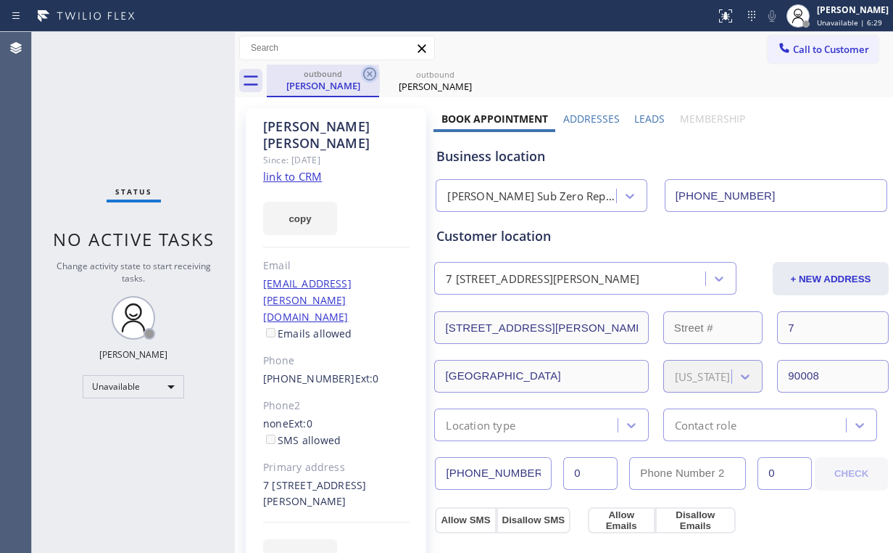
click at [366, 74] on icon at bounding box center [369, 73] width 17 height 17
drag, startPoint x: 366, startPoint y: 74, endPoint x: 344, endPoint y: 89, distance: 27.2
click at [0, 0] on icon at bounding box center [0, 0] width 0 height 0
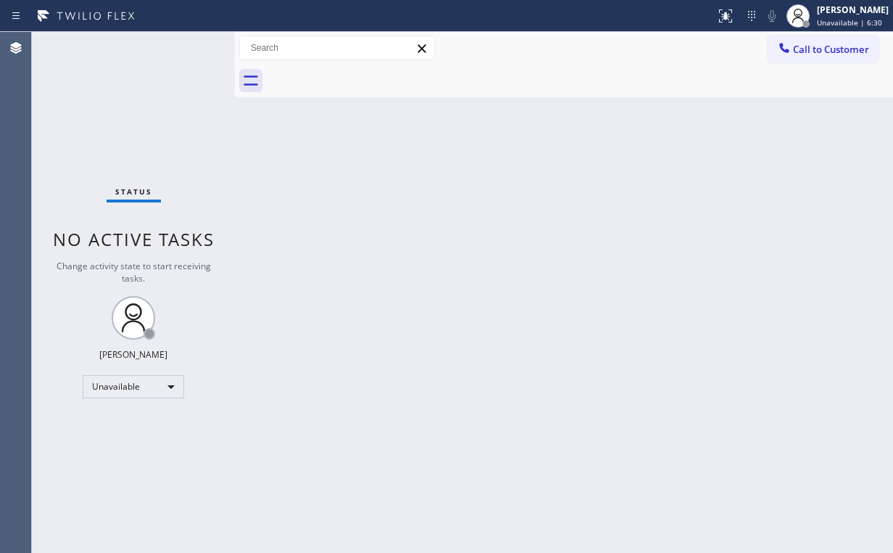
click at [89, 124] on div "Status No active tasks Change activity state to start receiving tasks. [PERSON_…" at bounding box center [133, 292] width 203 height 521
click at [805, 49] on span "Call to Customer" at bounding box center [831, 49] width 76 height 13
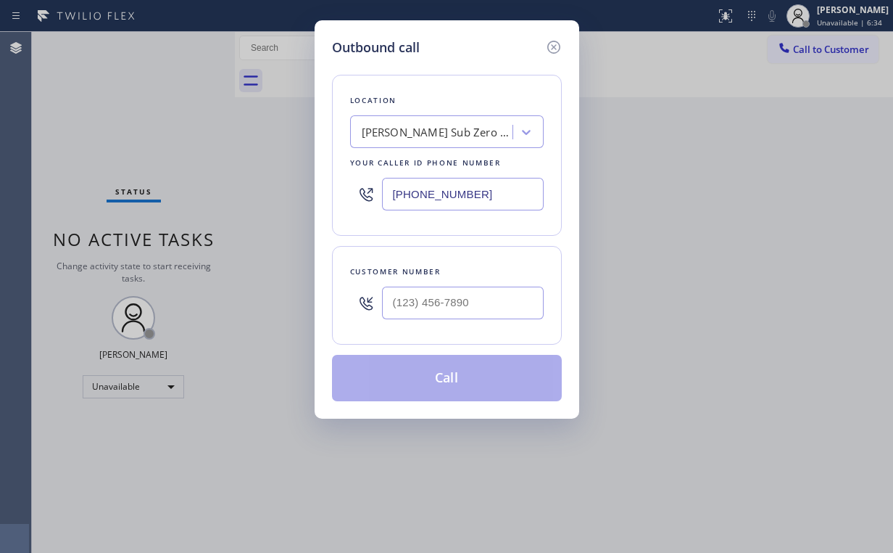
drag, startPoint x: 511, startPoint y: 192, endPoint x: 339, endPoint y: 191, distance: 171.9
click at [365, 192] on div "[PHONE_NUMBER]" at bounding box center [447, 193] width 194 height 47
click at [506, 291] on input "(___) ___-____" at bounding box center [463, 302] width 162 height 33
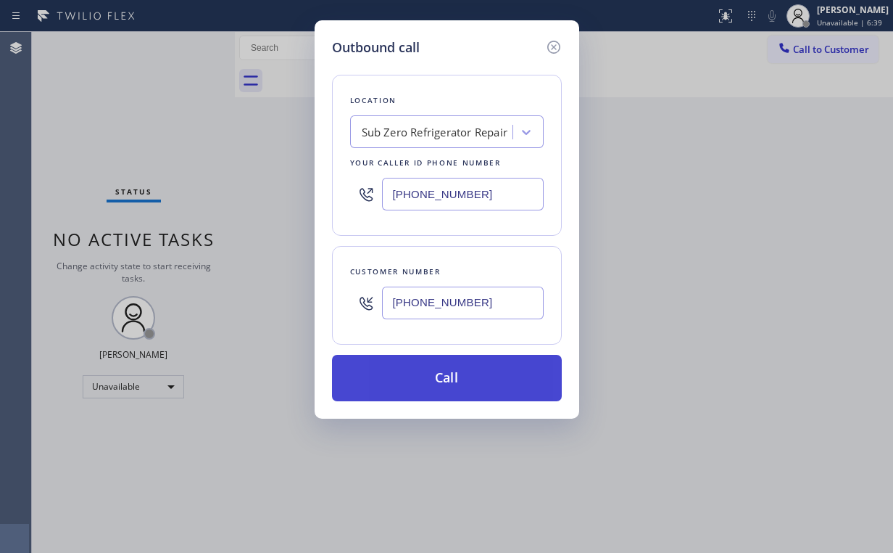
click at [428, 382] on button "Call" at bounding box center [447, 378] width 230 height 46
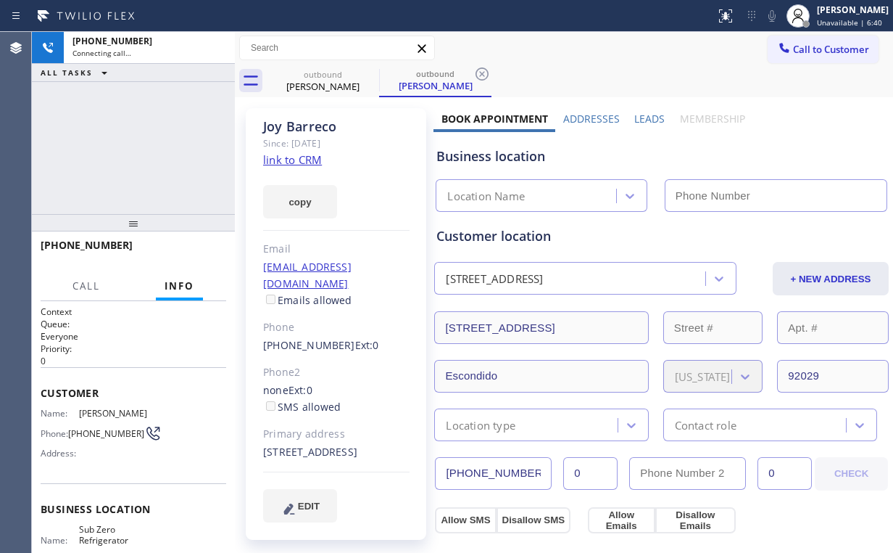
click at [125, 144] on div "[PHONE_NUMBER] Connecting call… ALL TASKS ALL TASKS ACTIVE TASKS TASKS IN WRAP …" at bounding box center [133, 123] width 203 height 182
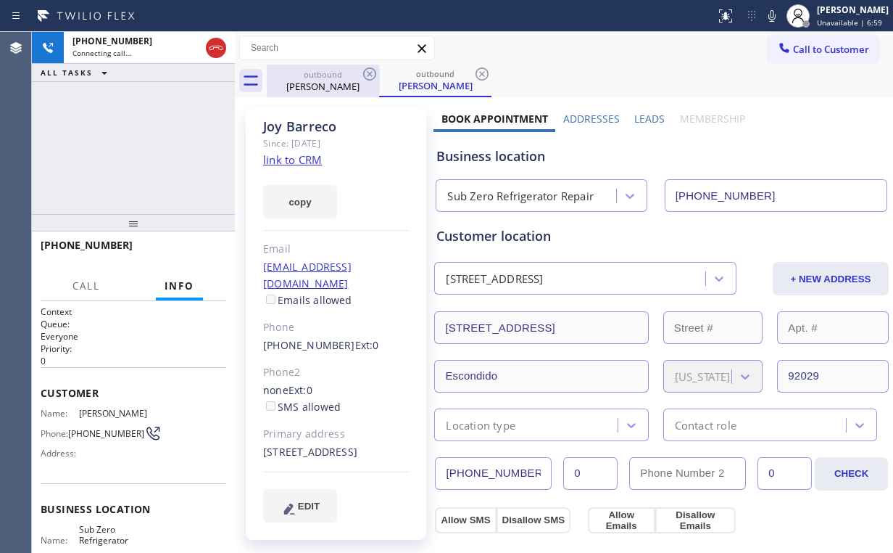
drag, startPoint x: 220, startPoint y: 51, endPoint x: 284, endPoint y: 73, distance: 67.7
click at [220, 51] on icon at bounding box center [215, 47] width 17 height 17
click at [328, 94] on div "outbound Joy Barreco" at bounding box center [323, 81] width 110 height 33
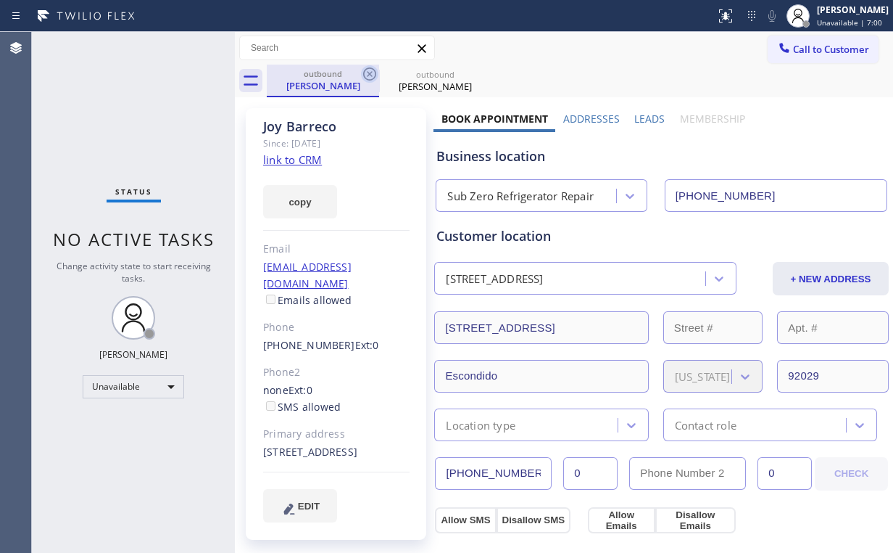
click at [370, 73] on icon at bounding box center [369, 73] width 13 height 13
click at [0, 0] on icon at bounding box center [0, 0] width 0 height 0
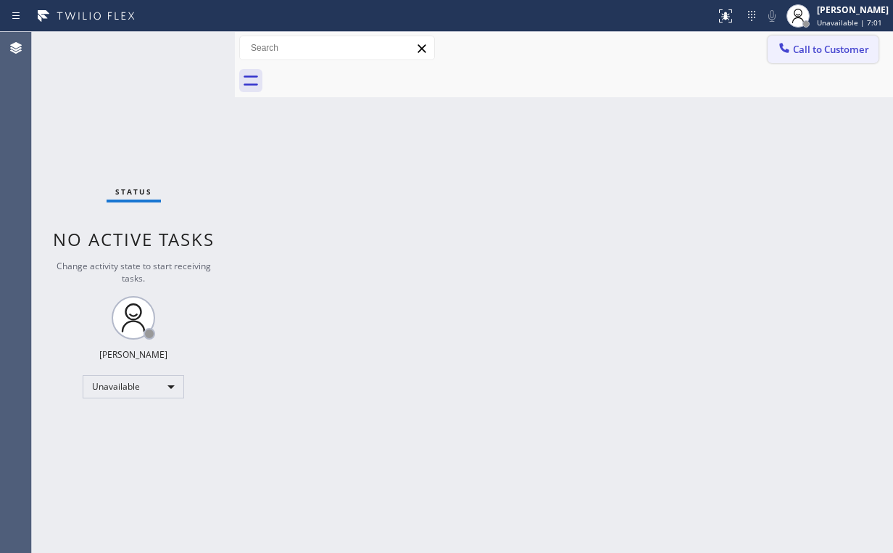
click at [825, 53] on span "Call to Customer" at bounding box center [831, 49] width 76 height 13
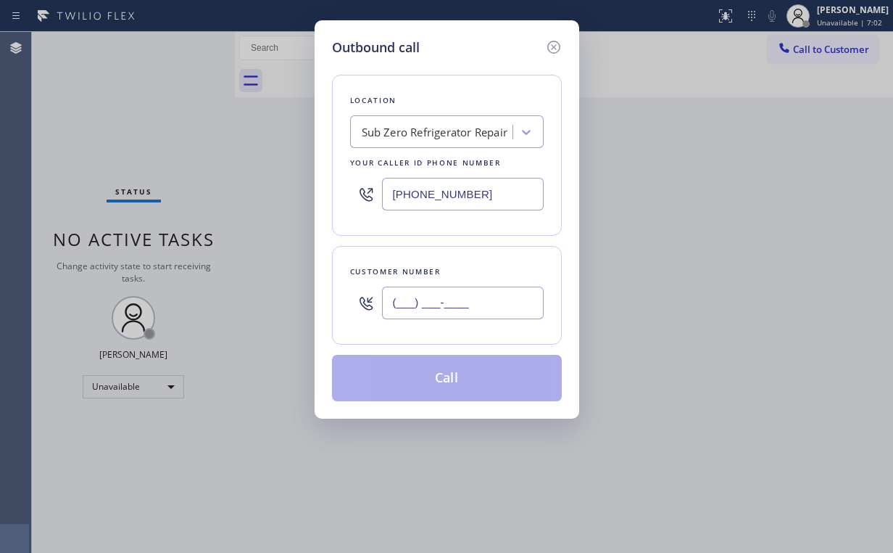
drag, startPoint x: 460, startPoint y: 313, endPoint x: 482, endPoint y: 295, distance: 28.4
click at [460, 313] on input "(___) ___-____" at bounding box center [463, 302] width 162 height 33
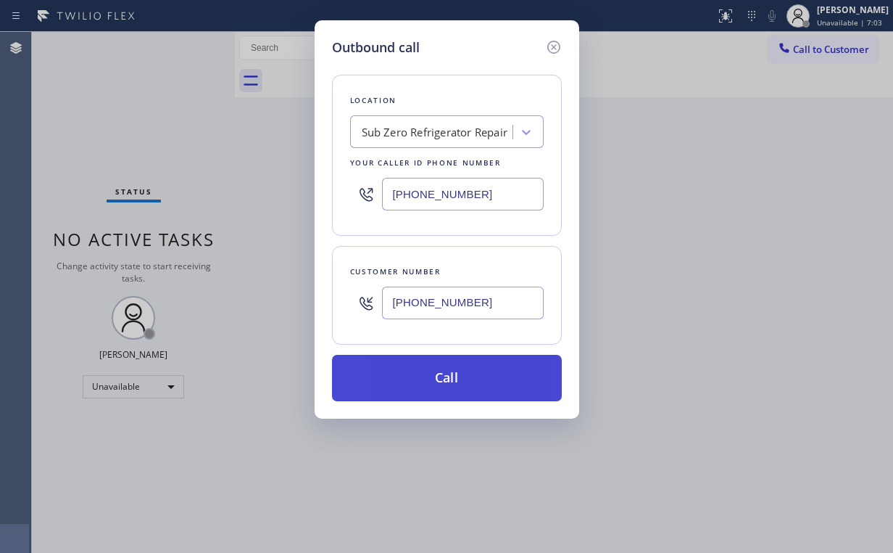
click at [420, 389] on button "Call" at bounding box center [447, 378] width 230 height 46
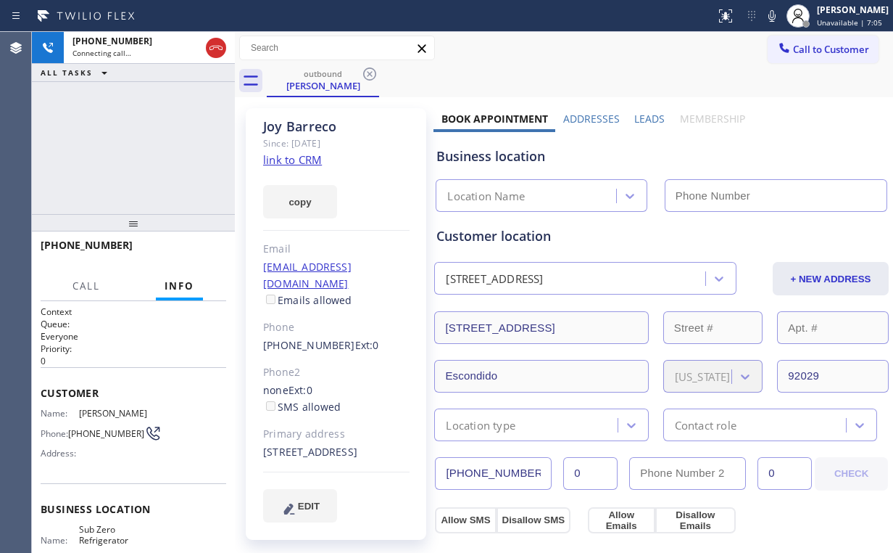
click at [146, 168] on div "[PHONE_NUMBER] Connecting call… ALL TASKS ALL TASKS ACTIVE TASKS TASKS IN WRAP …" at bounding box center [133, 123] width 203 height 182
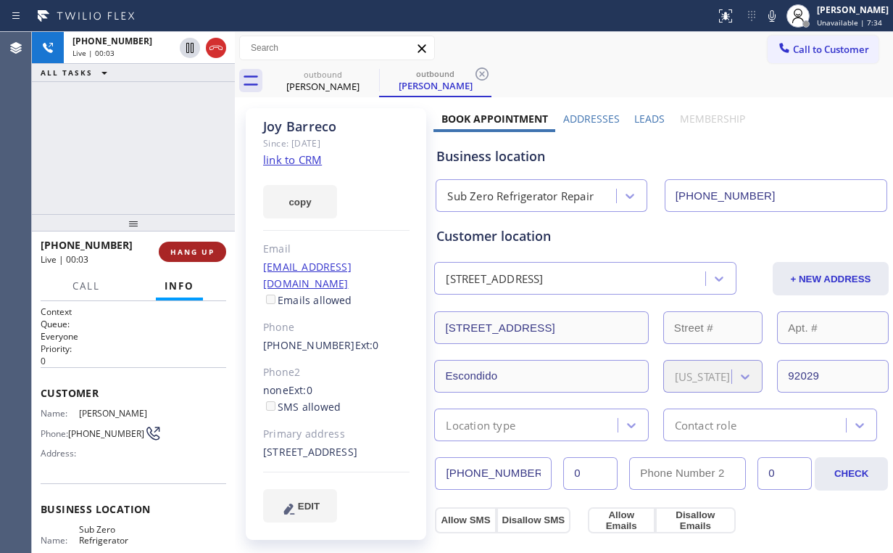
click at [194, 249] on span "HANG UP" at bounding box center [192, 252] width 44 height 10
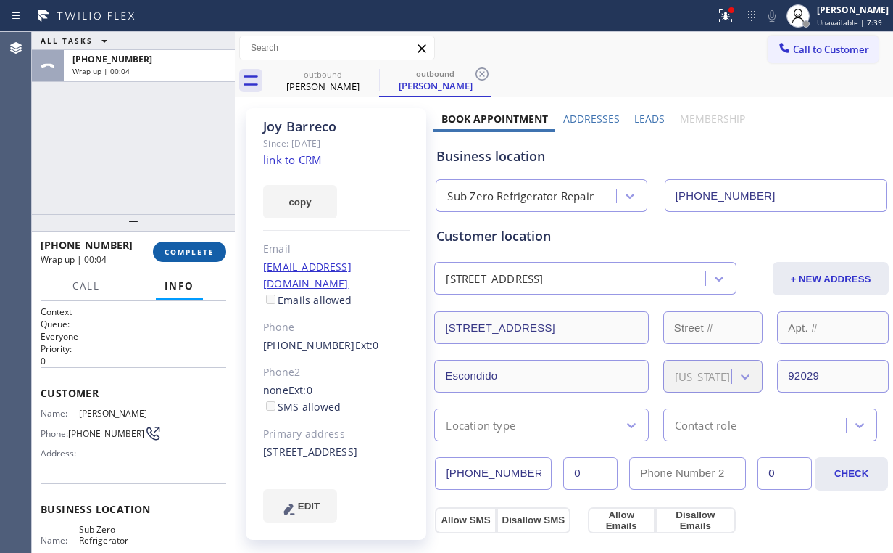
click at [199, 240] on div "[PHONE_NUMBER] Wrap up | 00:04 COMPLETE" at bounding box center [134, 252] width 186 height 38
drag, startPoint x: 200, startPoint y: 253, endPoint x: 210, endPoint y: 254, distance: 9.5
click at [200, 254] on span "COMPLETE" at bounding box center [190, 252] width 50 height 10
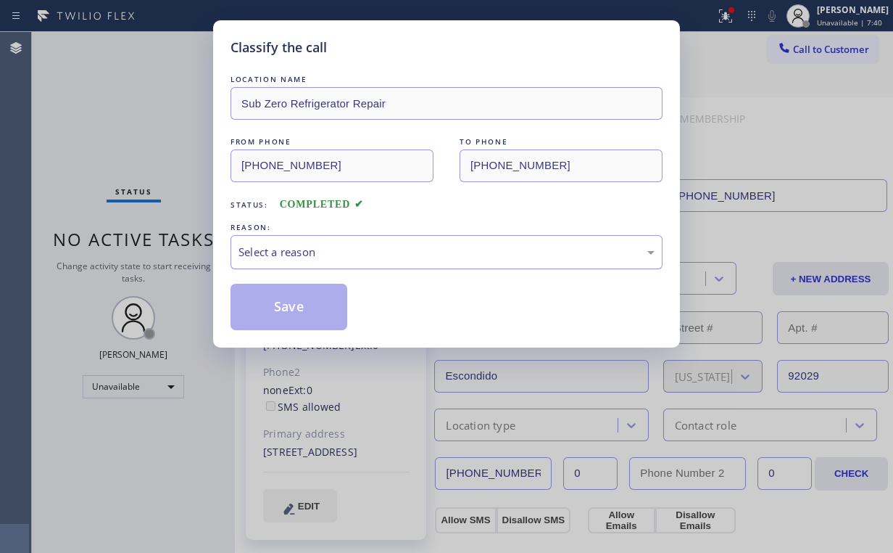
click at [285, 253] on div "Select a reason" at bounding box center [447, 252] width 416 height 17
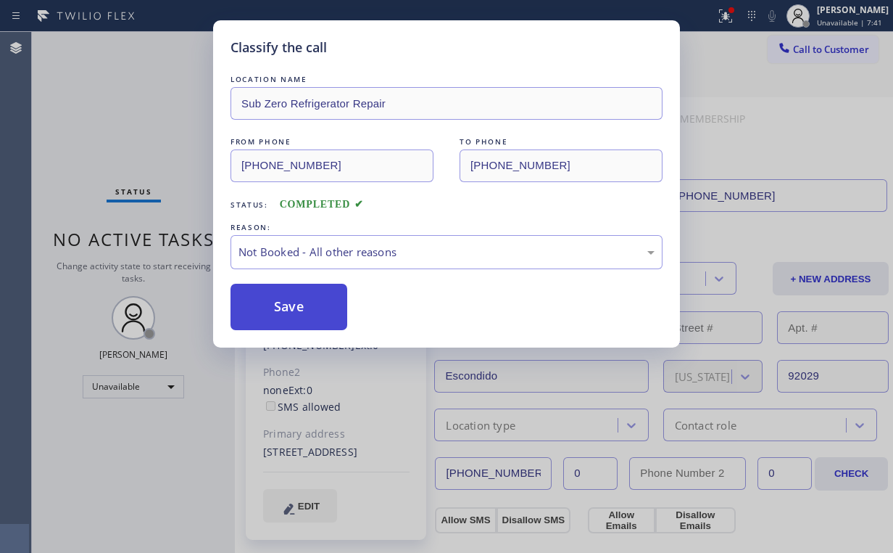
click at [287, 307] on button "Save" at bounding box center [289, 307] width 117 height 46
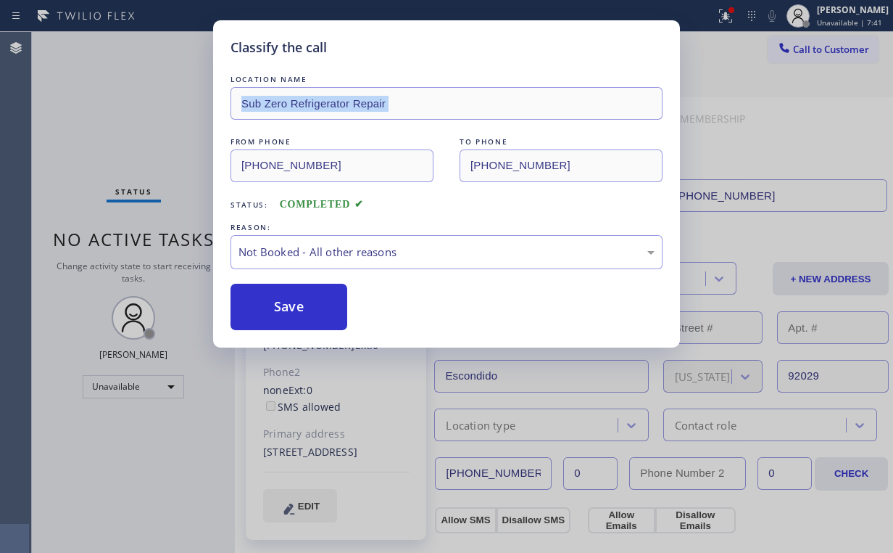
click at [100, 119] on div "Classify the call LOCATION NAME Sub Zero Refrigerator Repair FROM PHONE [PHONE_…" at bounding box center [446, 276] width 893 height 553
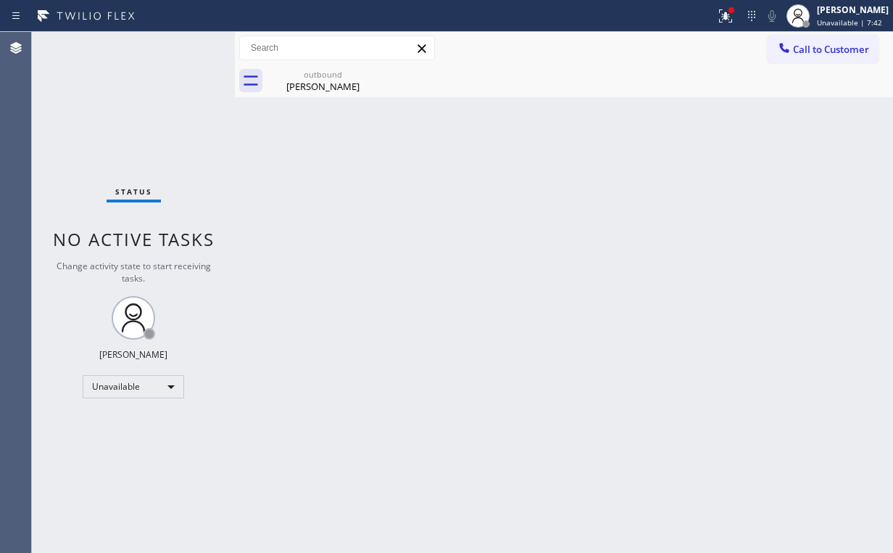
click at [758, 4] on div "Status report Issues detected These issues could affect your workflow. Please c…" at bounding box center [801, 16] width 183 height 32
click at [735, 11] on div at bounding box center [732, 10] width 6 height 6
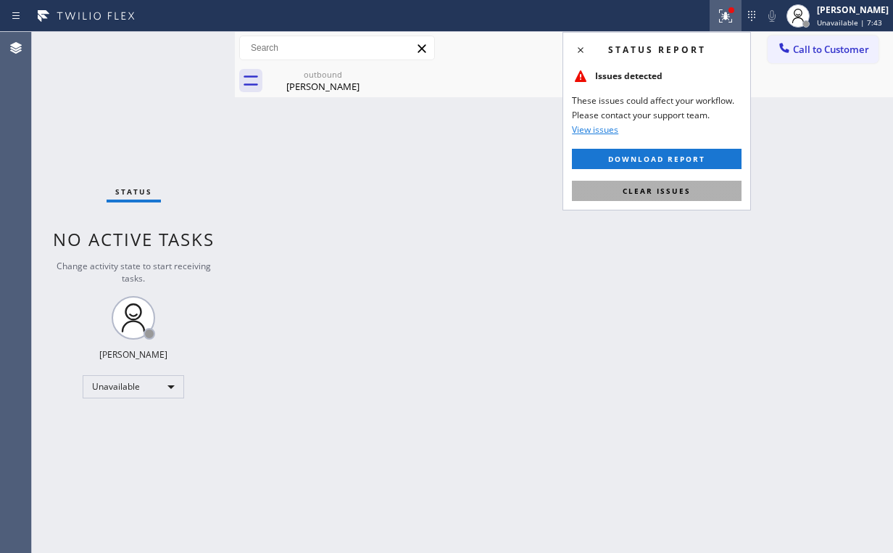
click at [677, 187] on span "Clear issues" at bounding box center [657, 191] width 68 height 10
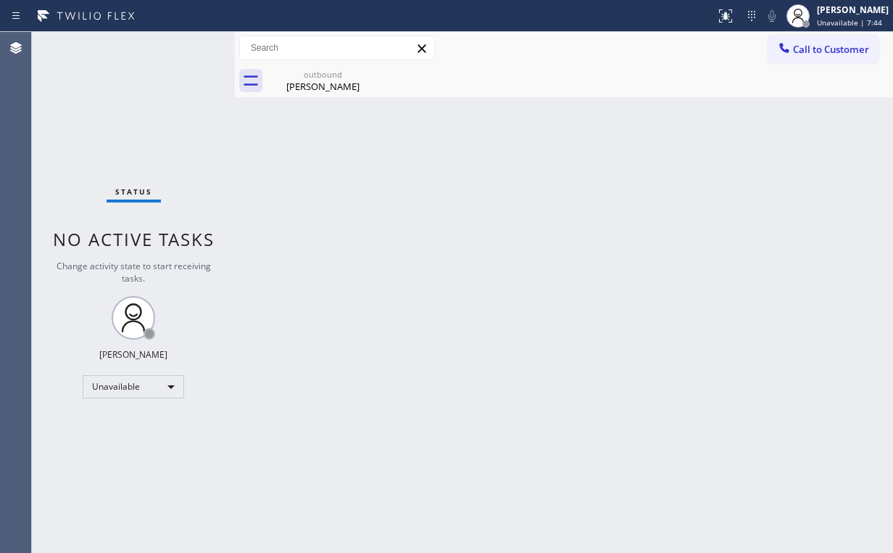
drag, startPoint x: 467, startPoint y: 178, endPoint x: 441, endPoint y: 165, distance: 29.2
click at [458, 173] on div "Back to Dashboard Change Sender ID Customers Technicians Select a contact Outbo…" at bounding box center [564, 292] width 658 height 521
click at [296, 80] on div "[PERSON_NAME]" at bounding box center [323, 86] width 110 height 13
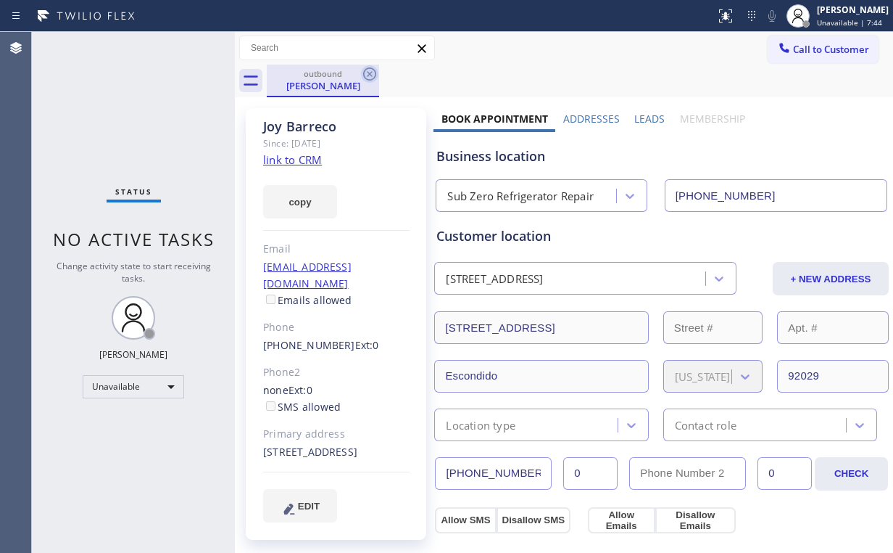
click at [373, 72] on icon at bounding box center [369, 73] width 17 height 17
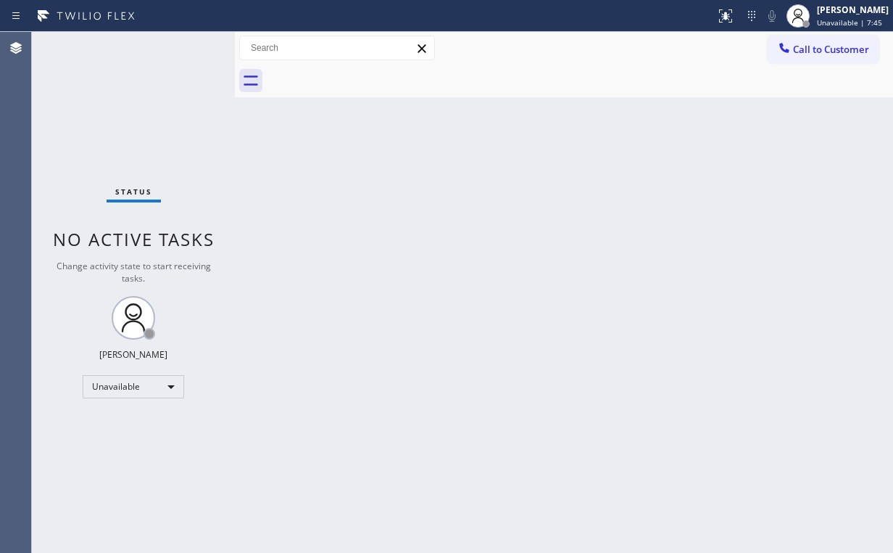
click at [499, 202] on div "Back to Dashboard Change Sender ID Customers Technicians Select a contact Outbo…" at bounding box center [564, 292] width 658 height 521
click at [154, 126] on div "Status No active tasks Change activity state to start receiving tasks. [PERSON_…" at bounding box center [133, 292] width 203 height 521
drag, startPoint x: 809, startPoint y: 41, endPoint x: 678, endPoint y: 94, distance: 141.3
click at [810, 41] on button "Call to Customer" at bounding box center [823, 50] width 111 height 28
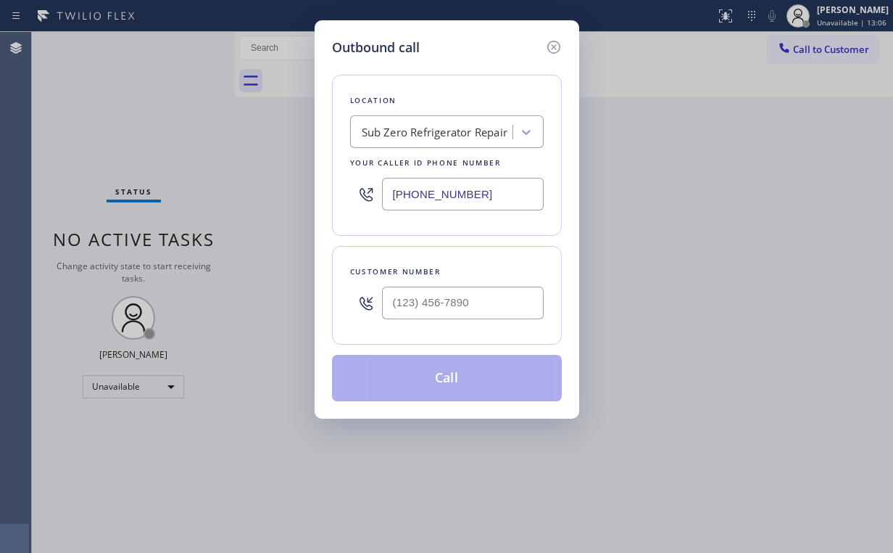
drag, startPoint x: 537, startPoint y: 173, endPoint x: 505, endPoint y: 181, distance: 32.4
click at [508, 179] on div "[PHONE_NUMBER]" at bounding box center [447, 193] width 194 height 47
drag, startPoint x: 484, startPoint y: 197, endPoint x: 201, endPoint y: 181, distance: 283.3
click at [241, 186] on div "Outbound call Location Sub Zero Refrigerator Repair Your caller id phone number…" at bounding box center [446, 276] width 893 height 553
click at [478, 273] on div "Customer number" at bounding box center [447, 271] width 194 height 15
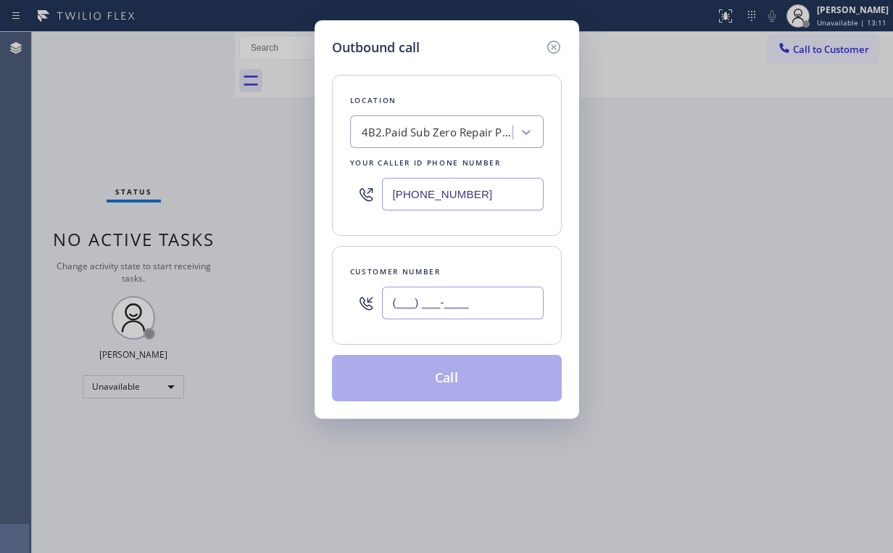
click at [475, 302] on input "(___) ___-____" at bounding box center [463, 302] width 162 height 33
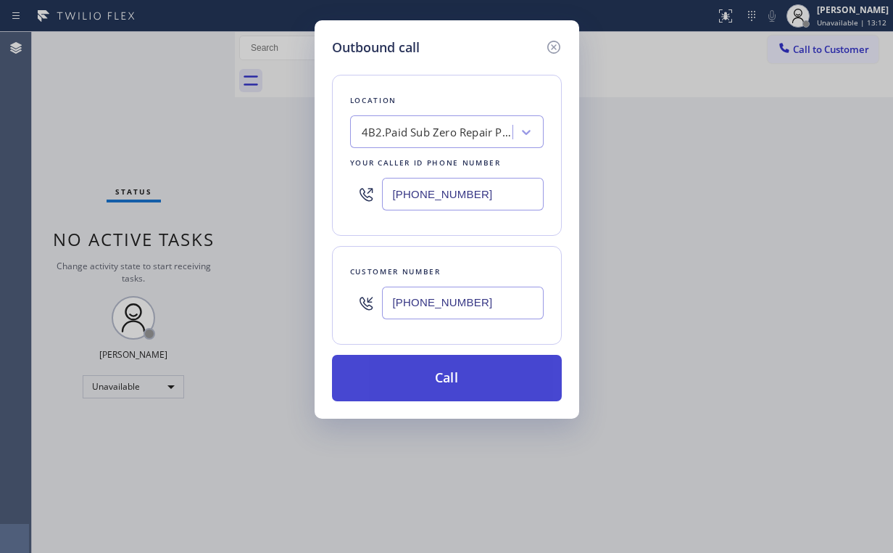
click at [447, 385] on button "Call" at bounding box center [447, 378] width 230 height 46
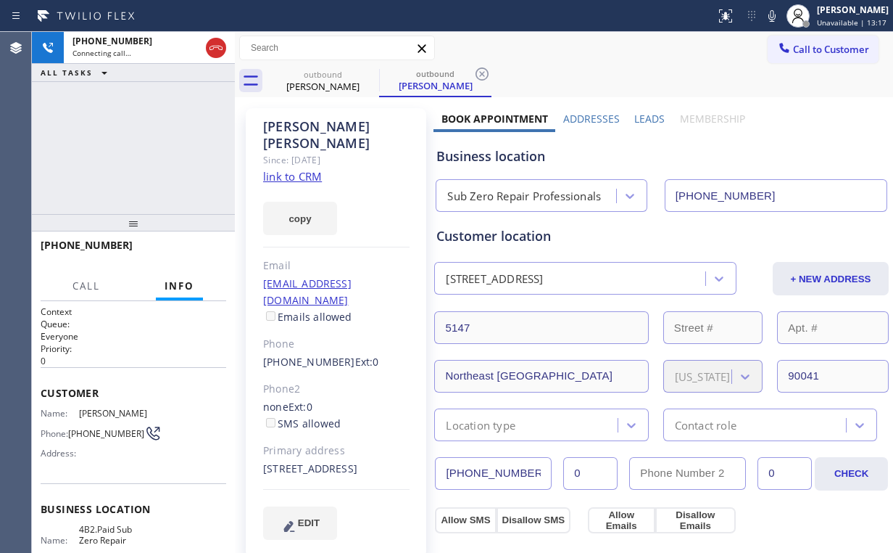
click at [205, 141] on div "[PHONE_NUMBER] Connecting call… ALL TASKS ALL TASKS ACTIVE TASKS TASKS IN WRAP …" at bounding box center [133, 123] width 203 height 182
click at [121, 98] on div "[PHONE_NUMBER] Connecting call… ALL TASKS ALL TASKS ACTIVE TASKS TASKS IN WRAP …" at bounding box center [133, 123] width 203 height 182
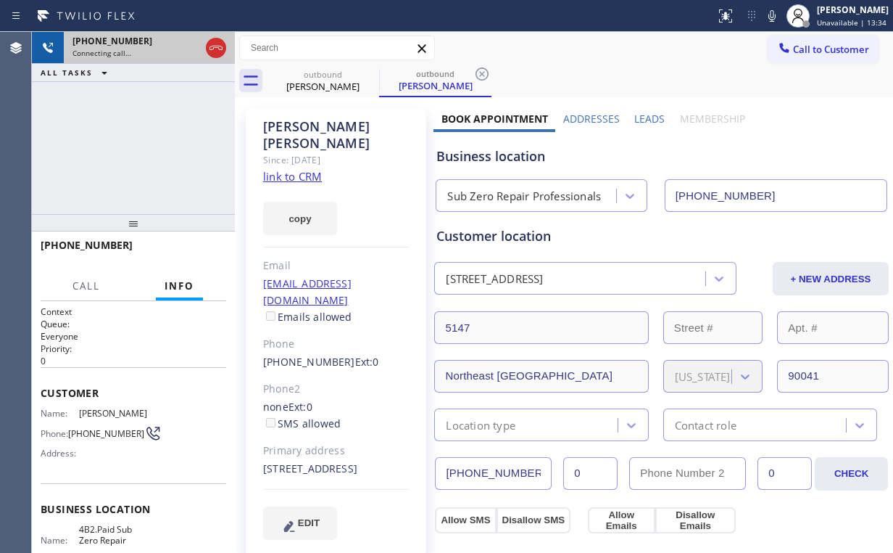
click at [213, 49] on icon at bounding box center [216, 48] width 13 height 4
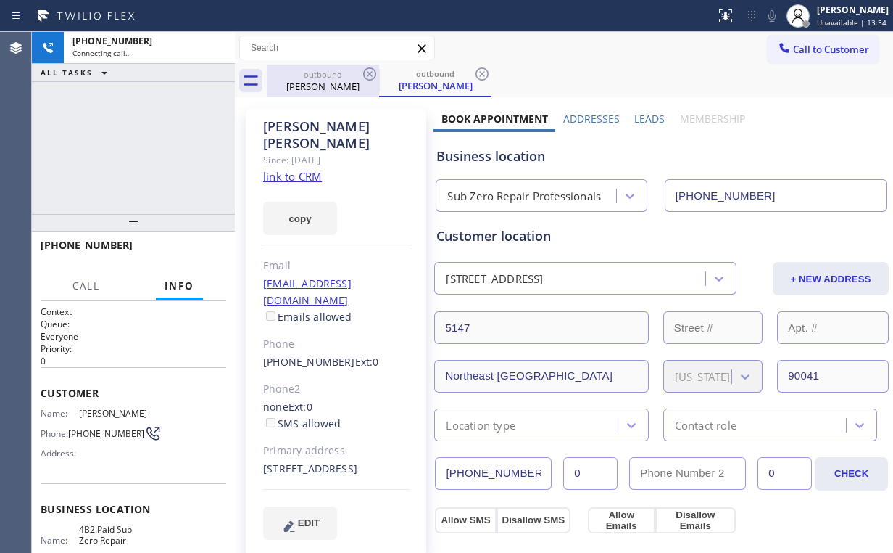
click at [276, 74] on div "outbound" at bounding box center [323, 74] width 110 height 11
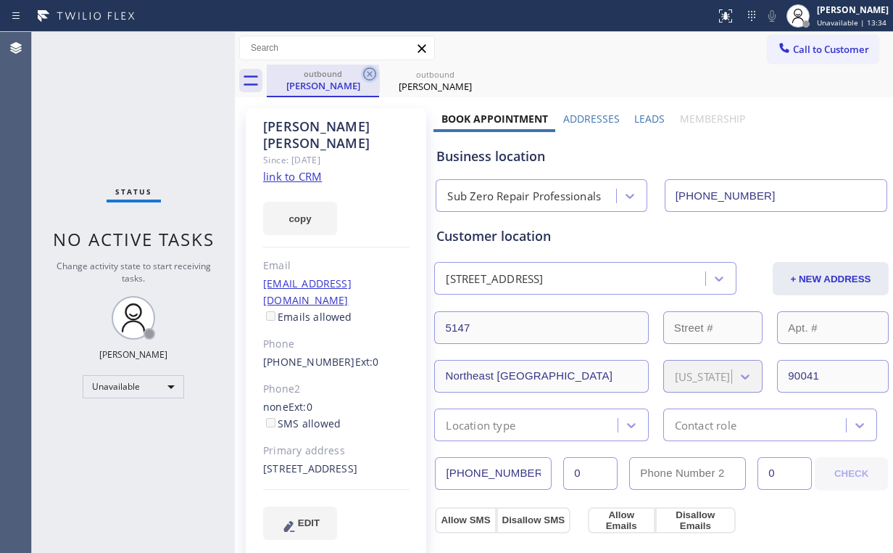
click at [373, 70] on icon at bounding box center [369, 73] width 17 height 17
click at [373, 70] on icon at bounding box center [369, 73] width 13 height 13
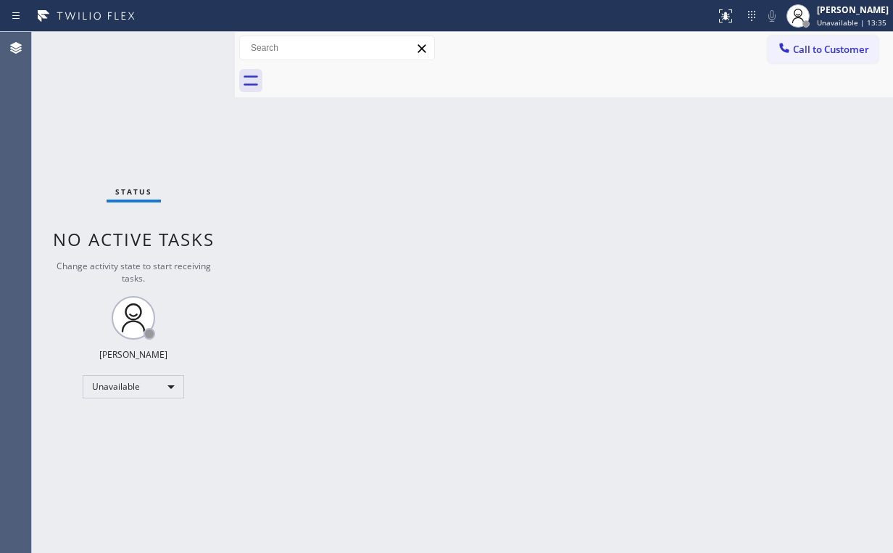
click at [632, 165] on div "Back to Dashboard Change Sender ID Customers Technicians Select a contact Outbo…" at bounding box center [564, 292] width 658 height 521
click at [772, 47] on button "Call to Customer" at bounding box center [823, 50] width 111 height 28
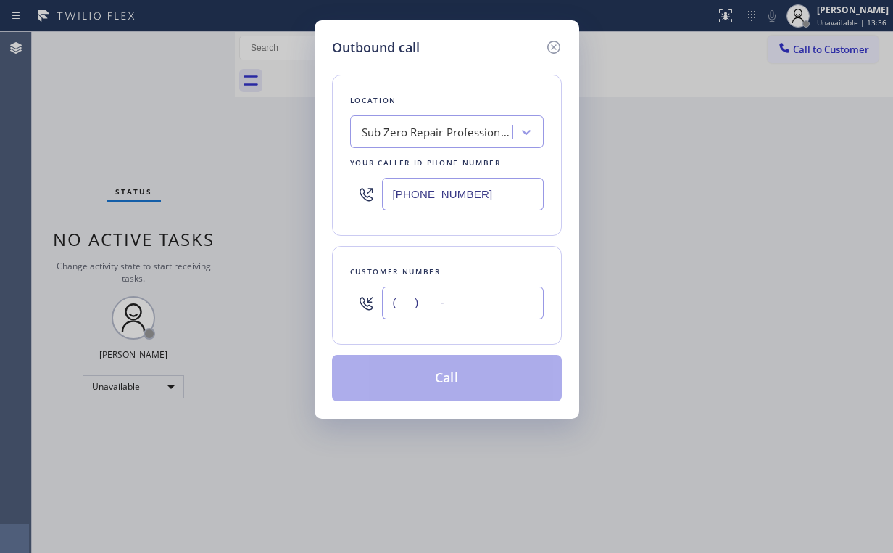
click at [482, 308] on input "(___) ___-____" at bounding box center [463, 302] width 162 height 33
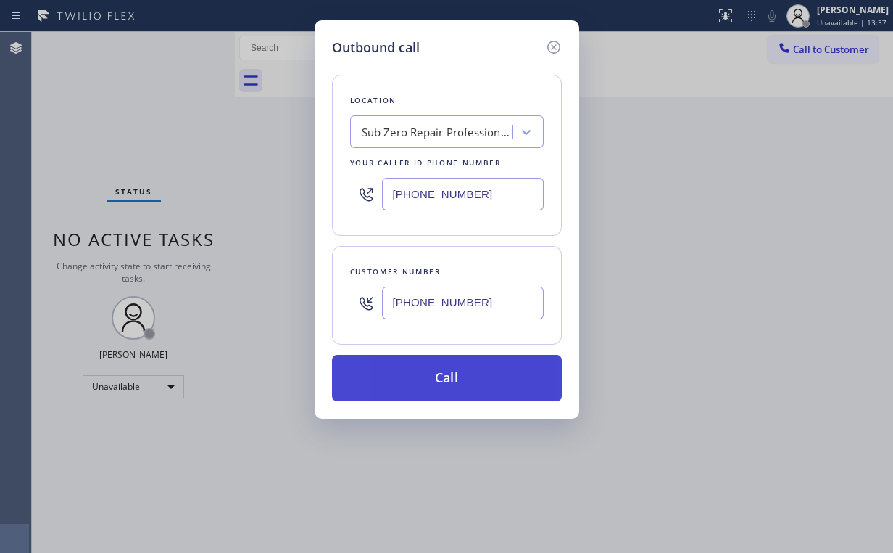
click at [432, 371] on button "Call" at bounding box center [447, 378] width 230 height 46
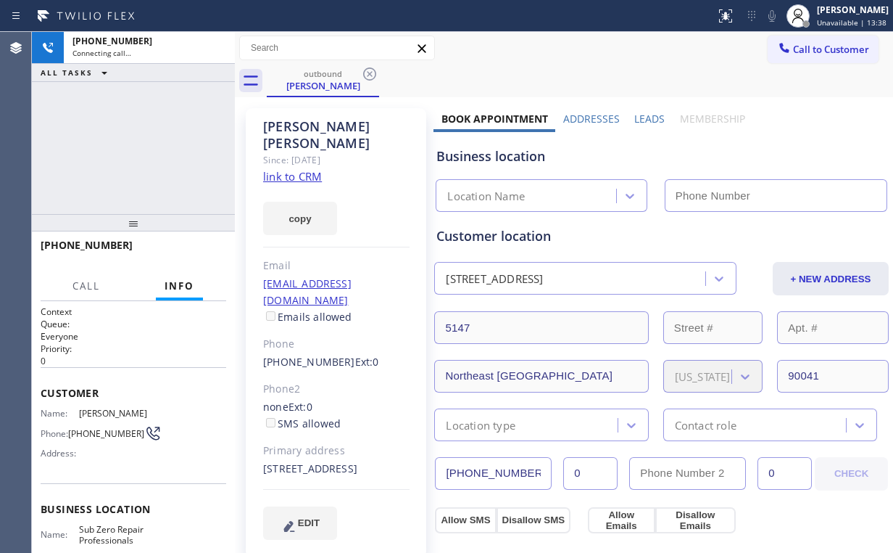
drag, startPoint x: 145, startPoint y: 153, endPoint x: 154, endPoint y: 136, distance: 18.8
click at [145, 153] on div "[PHONE_NUMBER] Connecting call… ALL TASKS ALL TASKS ACTIVE TASKS TASKS IN WRAP …" at bounding box center [133, 123] width 203 height 182
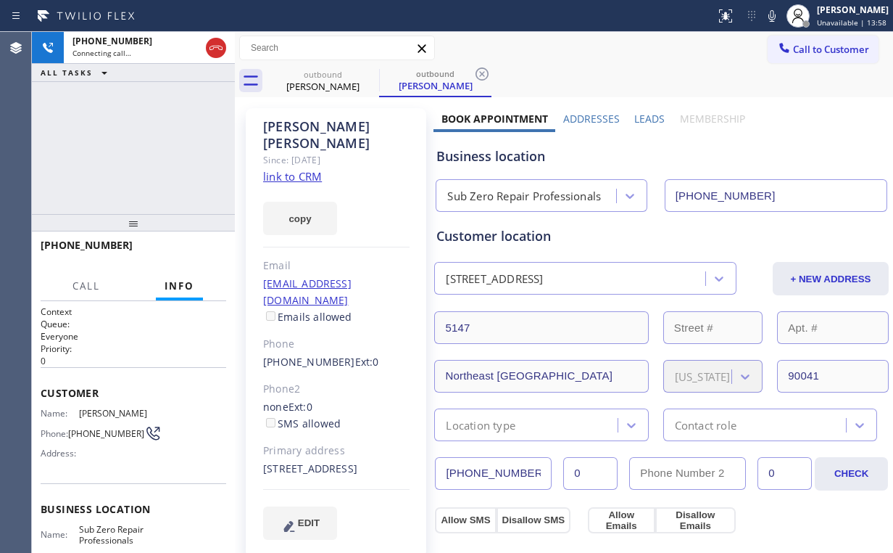
click at [62, 125] on div "[PHONE_NUMBER] Connecting call… ALL TASKS ALL TASKS ACTIVE TASKS TASKS IN WRAP …" at bounding box center [133, 123] width 203 height 182
click at [195, 257] on button "HANG UP" at bounding box center [192, 251] width 67 height 20
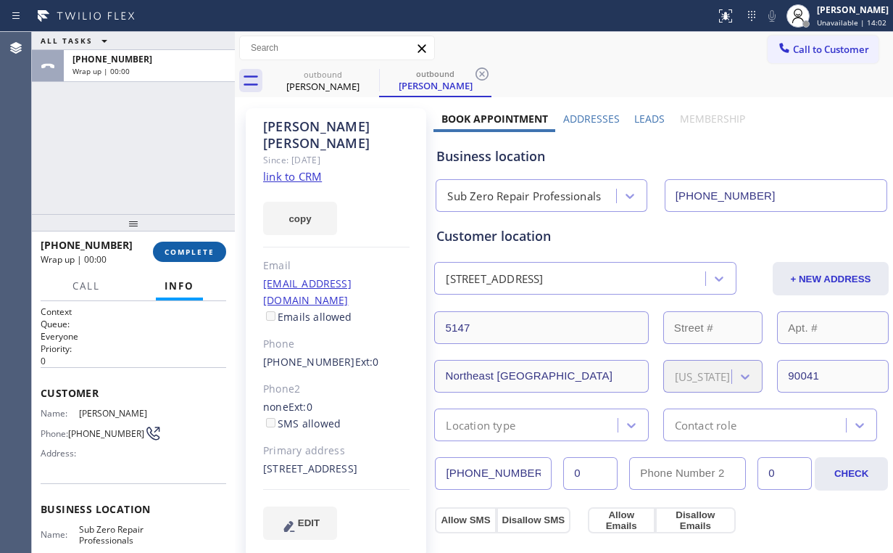
click at [195, 257] on button "COMPLETE" at bounding box center [189, 251] width 73 height 20
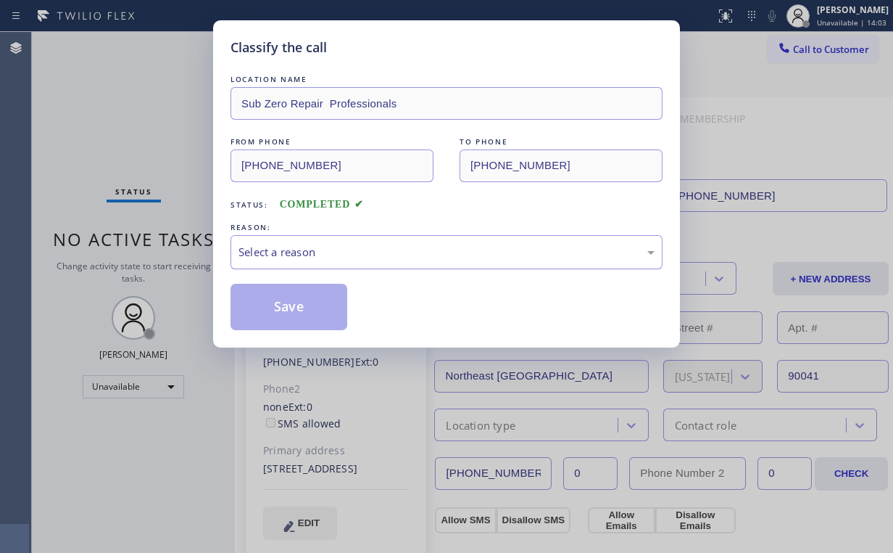
click at [284, 250] on div "Select a reason" at bounding box center [447, 252] width 416 height 17
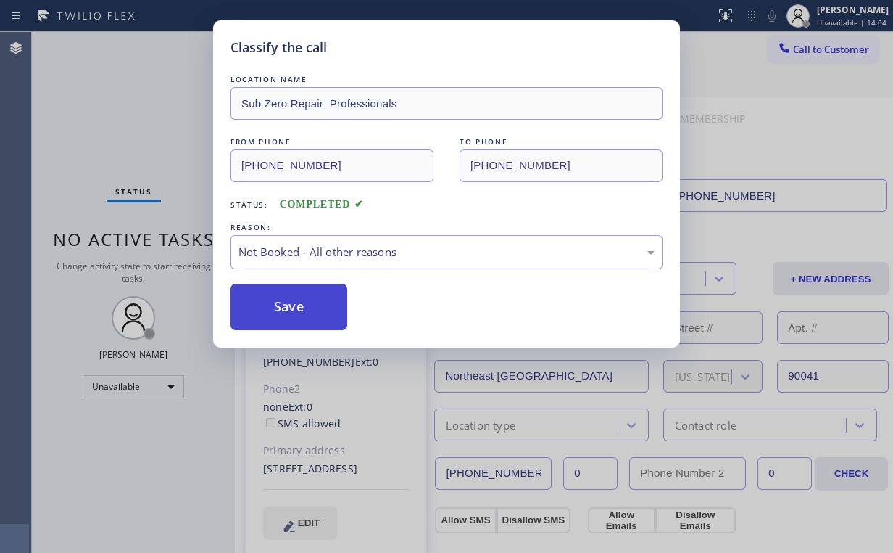
drag, startPoint x: 290, startPoint y: 310, endPoint x: 236, endPoint y: 225, distance: 101.4
click at [290, 310] on button "Save" at bounding box center [289, 307] width 117 height 46
click at [151, 111] on div "Classify the call LOCATION NAME Sub Zero Repair Professionals FROM PHONE [PHONE…" at bounding box center [446, 276] width 893 height 553
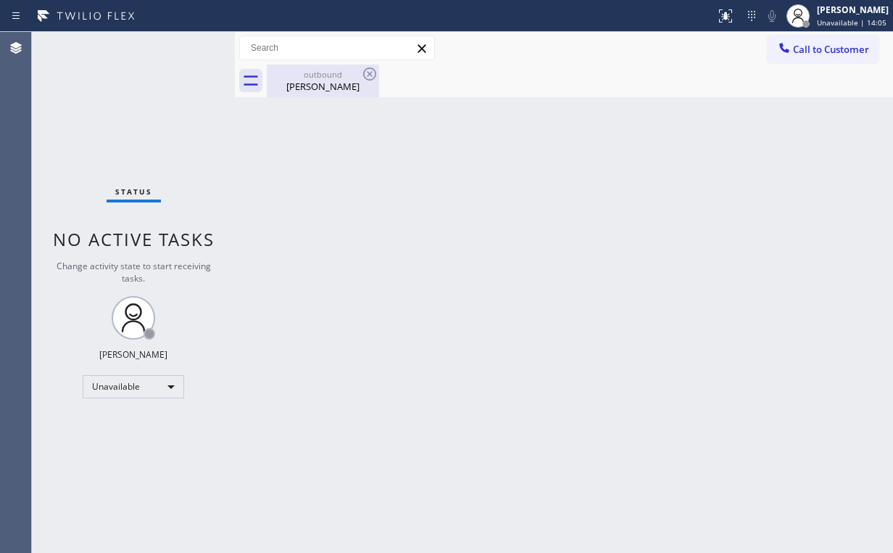
click at [342, 88] on div "[PERSON_NAME]" at bounding box center [323, 86] width 110 height 13
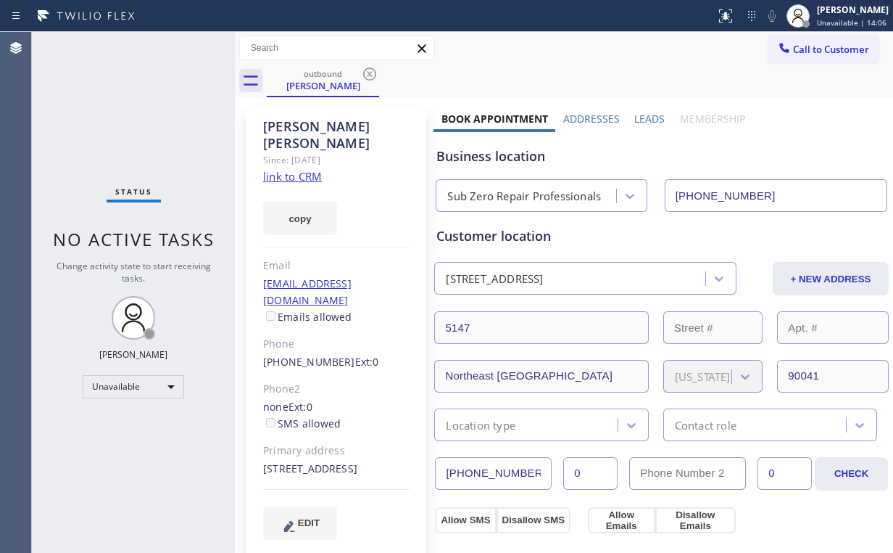
click at [366, 70] on icon at bounding box center [369, 73] width 17 height 17
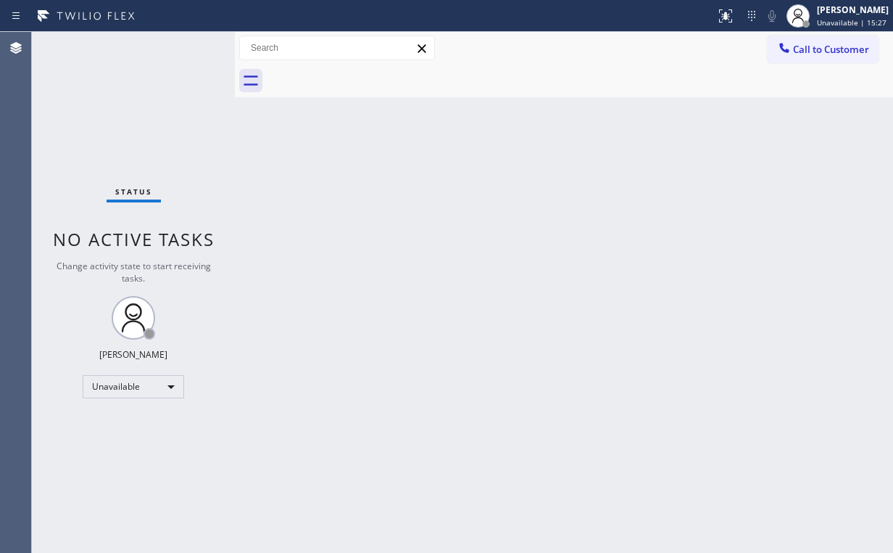
click at [421, 235] on div "Back to Dashboard Change Sender ID Customers Technicians Select a contact Outbo…" at bounding box center [564, 292] width 658 height 521
click at [815, 50] on span "Call to Customer" at bounding box center [831, 49] width 76 height 13
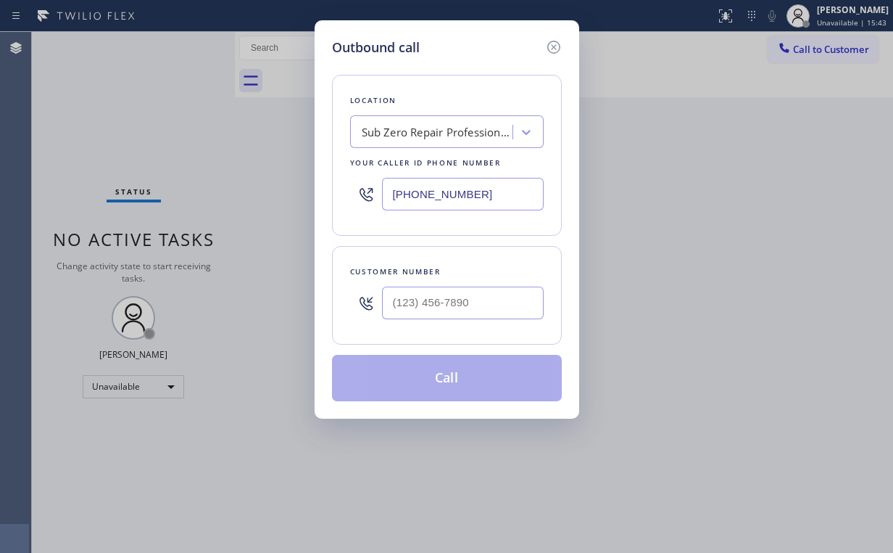
drag, startPoint x: 498, startPoint y: 189, endPoint x: 278, endPoint y: 179, distance: 220.0
click at [313, 194] on div "Outbound call Location Sub Zero Repair Professionals Your caller id phone numbe…" at bounding box center [446, 276] width 893 height 553
click at [466, 289] on input "(___) ___-____" at bounding box center [463, 302] width 162 height 33
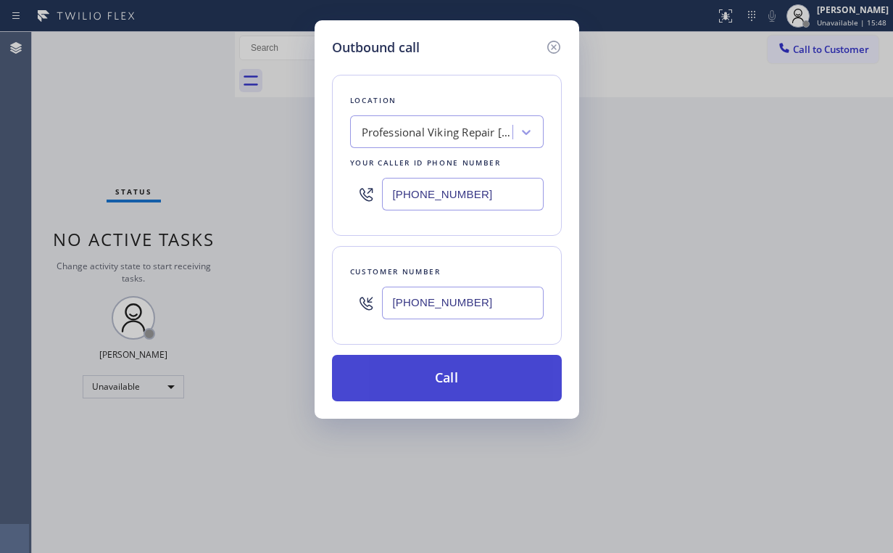
click at [426, 387] on button "Call" at bounding box center [447, 378] width 230 height 46
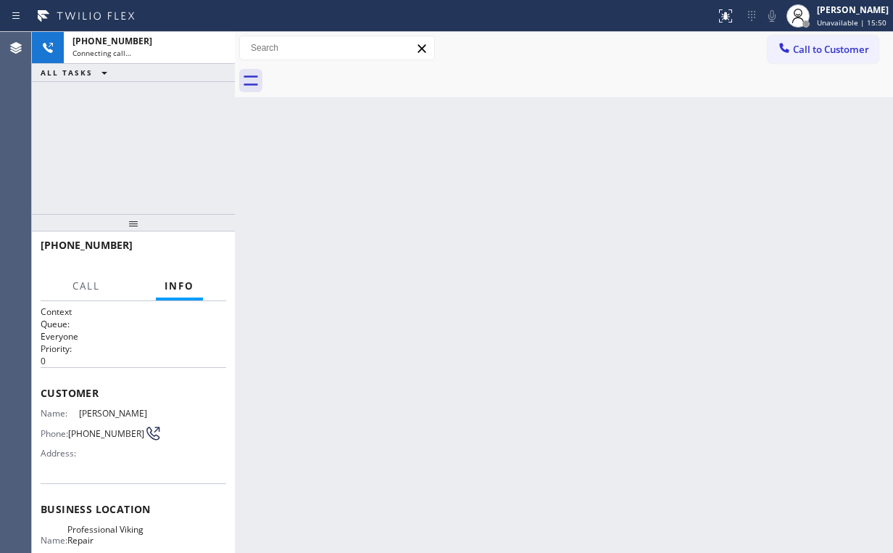
click at [141, 134] on div "[PHONE_NUMBER] Connecting call… ALL TASKS ALL TASKS ACTIVE TASKS TASKS IN WRAP …" at bounding box center [133, 123] width 203 height 182
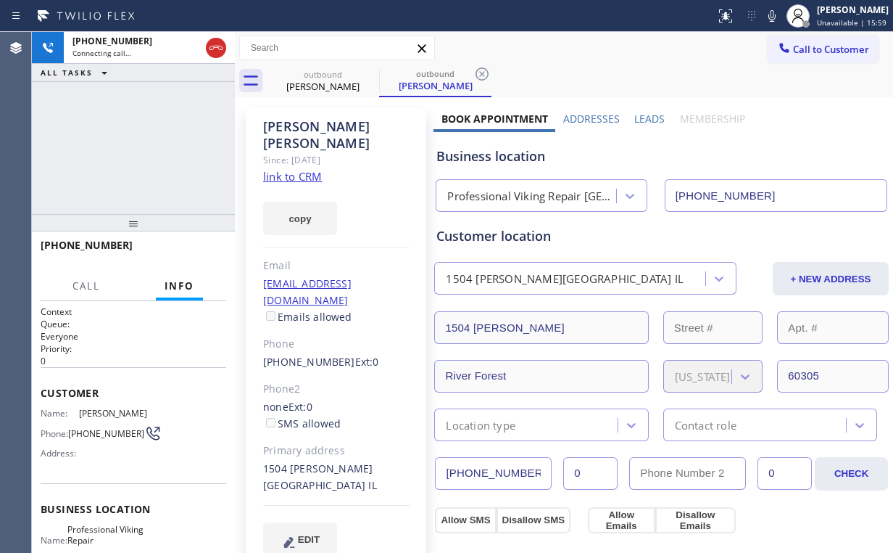
click at [193, 142] on div "[PHONE_NUMBER] Connecting call… ALL TASKS ALL TASKS ACTIVE TASKS TASKS IN WRAP …" at bounding box center [133, 123] width 203 height 182
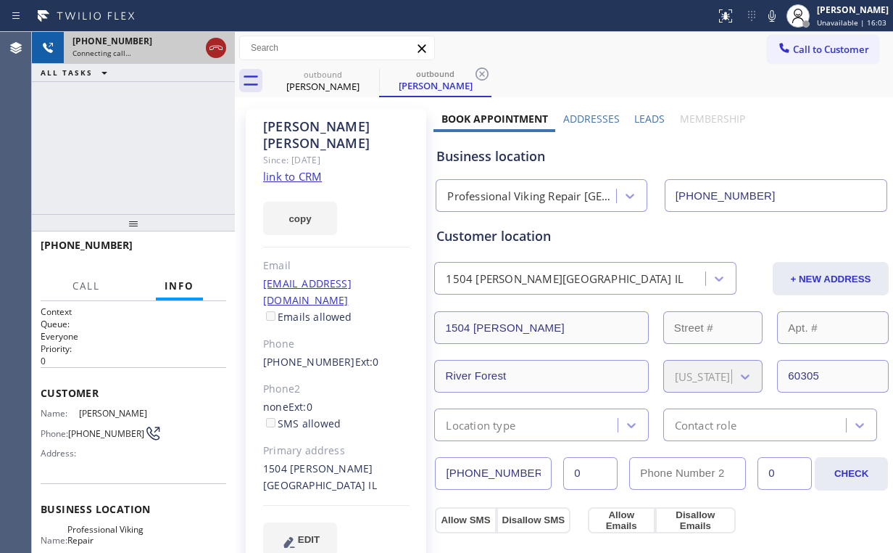
click at [217, 45] on icon at bounding box center [215, 47] width 17 height 17
drag, startPoint x: 317, startPoint y: 86, endPoint x: 364, endPoint y: 75, distance: 48.4
click at [318, 86] on div "[PERSON_NAME]" at bounding box center [323, 86] width 110 height 13
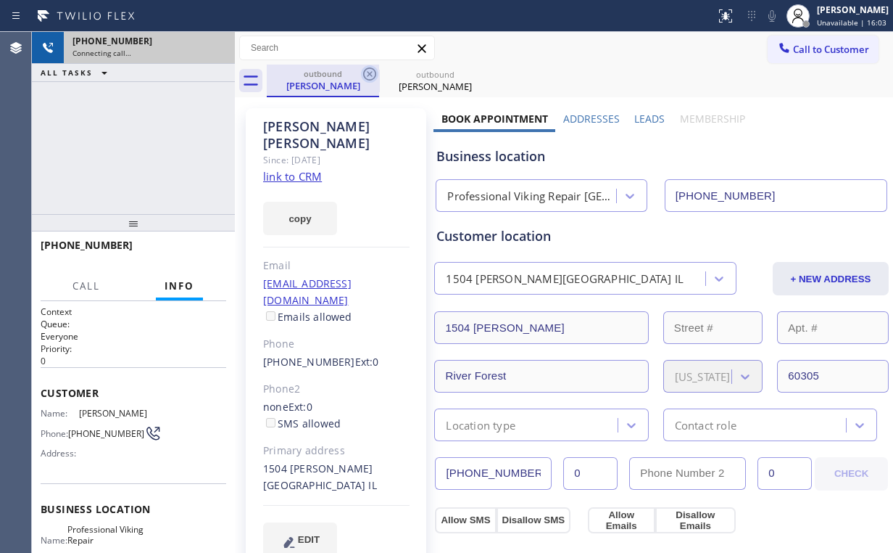
click at [366, 73] on icon at bounding box center [369, 73] width 17 height 17
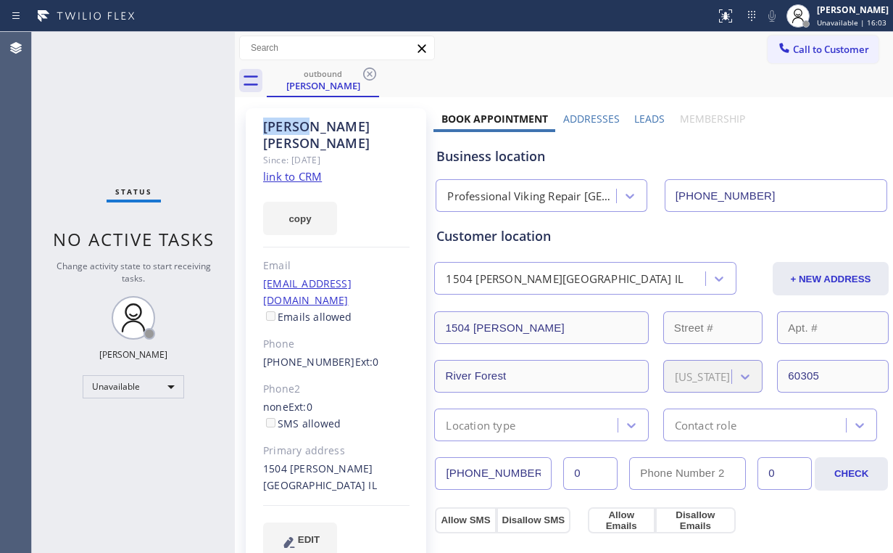
click at [366, 73] on icon at bounding box center [369, 73] width 17 height 17
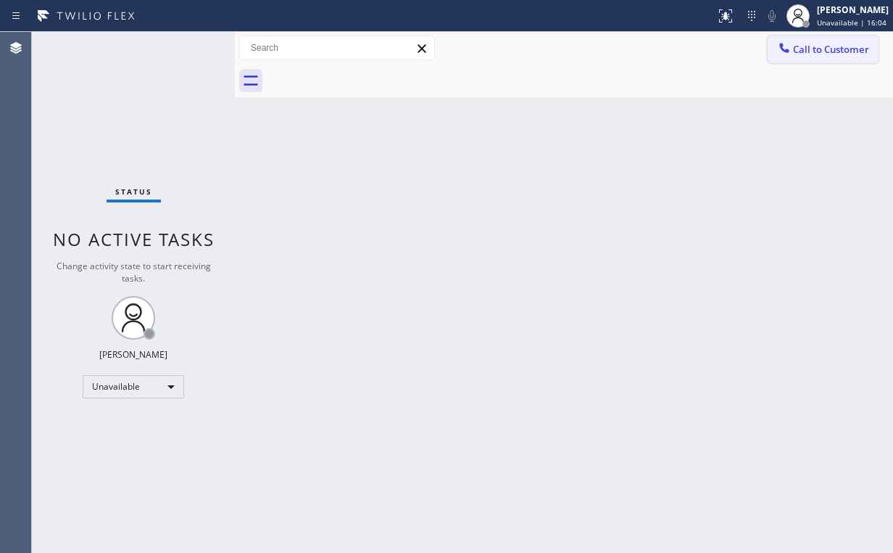
click at [815, 55] on span "Call to Customer" at bounding box center [831, 49] width 76 height 13
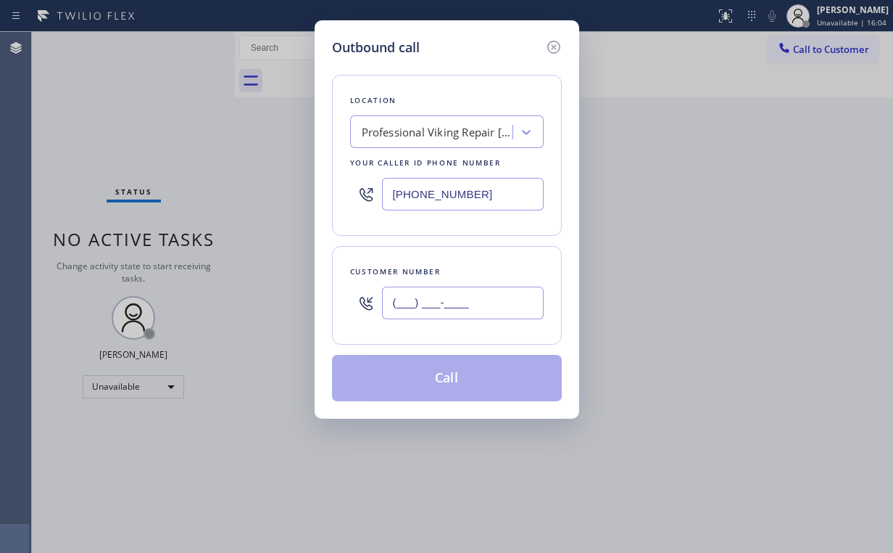
click at [482, 304] on input "(___) ___-____" at bounding box center [463, 302] width 162 height 33
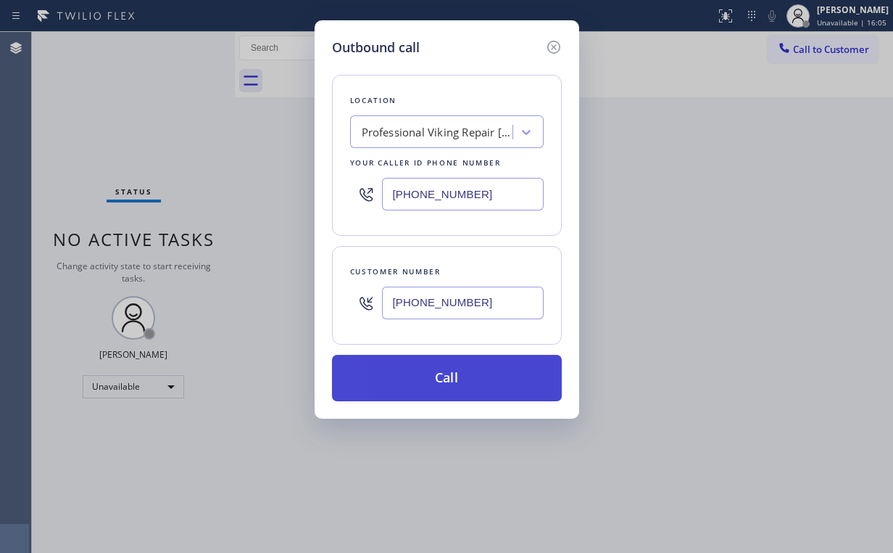
click at [412, 377] on button "Call" at bounding box center [447, 378] width 230 height 46
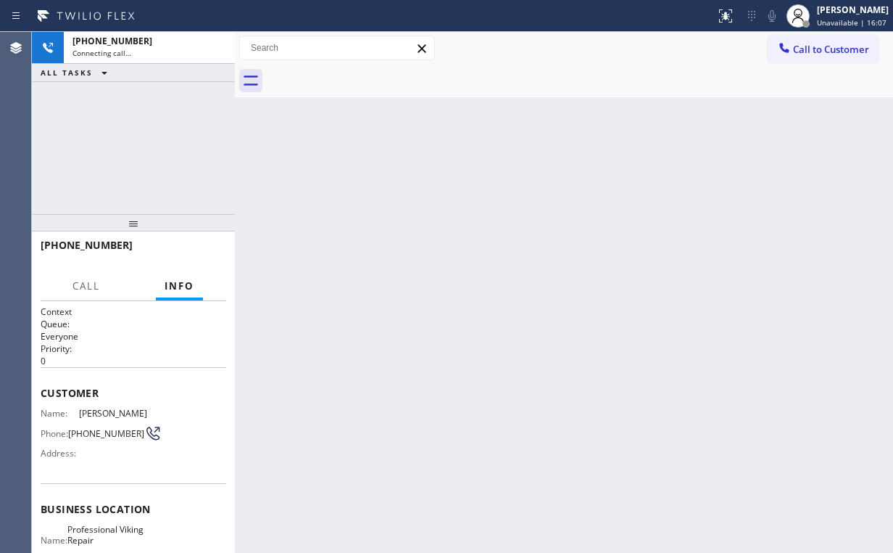
click at [149, 139] on div "[PHONE_NUMBER] Connecting call… ALL TASKS ALL TASKS ACTIVE TASKS TASKS IN WRAP …" at bounding box center [133, 123] width 203 height 182
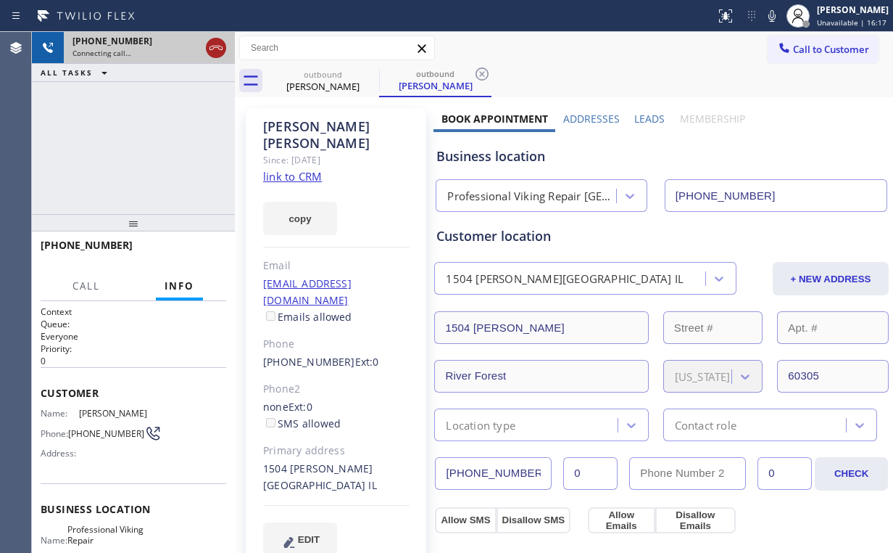
click at [223, 44] on icon at bounding box center [215, 47] width 17 height 17
drag, startPoint x: 307, startPoint y: 84, endPoint x: 376, endPoint y: 72, distance: 70.0
click at [310, 84] on div "[PERSON_NAME]" at bounding box center [323, 86] width 110 height 13
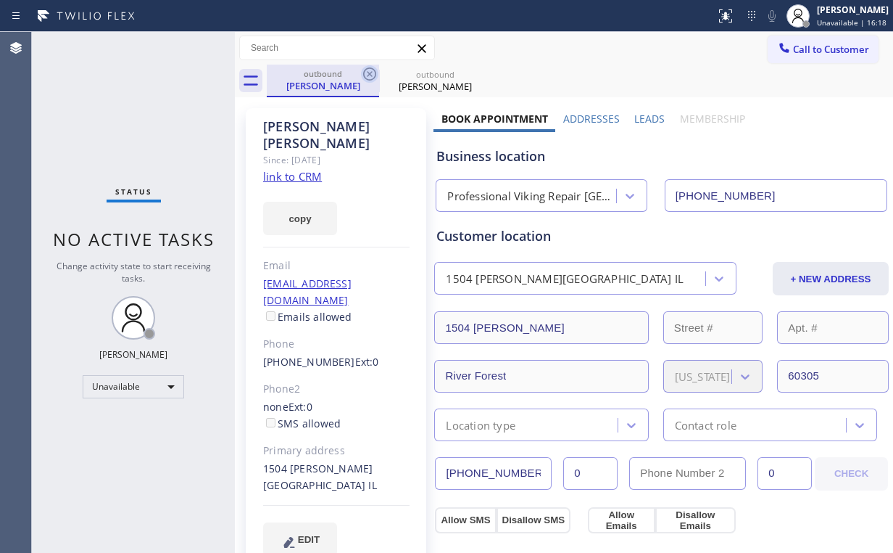
click at [364, 75] on icon at bounding box center [369, 73] width 13 height 13
click at [368, 75] on icon at bounding box center [369, 73] width 13 height 13
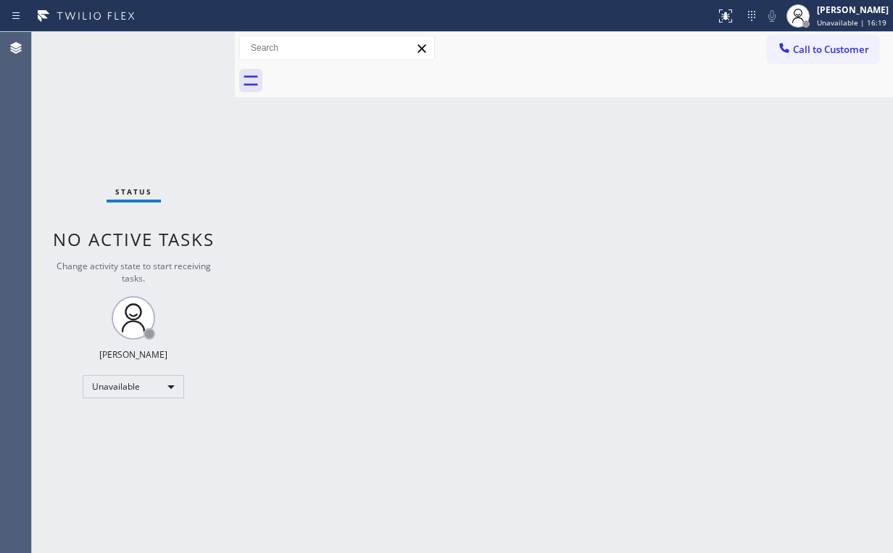
click at [188, 107] on div "Status No active tasks Change activity state to start receiving tasks. [PERSON_…" at bounding box center [133, 292] width 203 height 521
click at [556, 439] on div "Back to Dashboard Change Sender ID Customers Technicians Select a contact Outbo…" at bounding box center [564, 292] width 658 height 521
drag, startPoint x: 131, startPoint y: 87, endPoint x: 64, endPoint y: 1, distance: 109.1
click at [122, 75] on div "Status No active tasks Change activity state to start receiving tasks. [PERSON_…" at bounding box center [133, 292] width 203 height 521
click at [798, 49] on span "Call to Customer" at bounding box center [831, 49] width 76 height 13
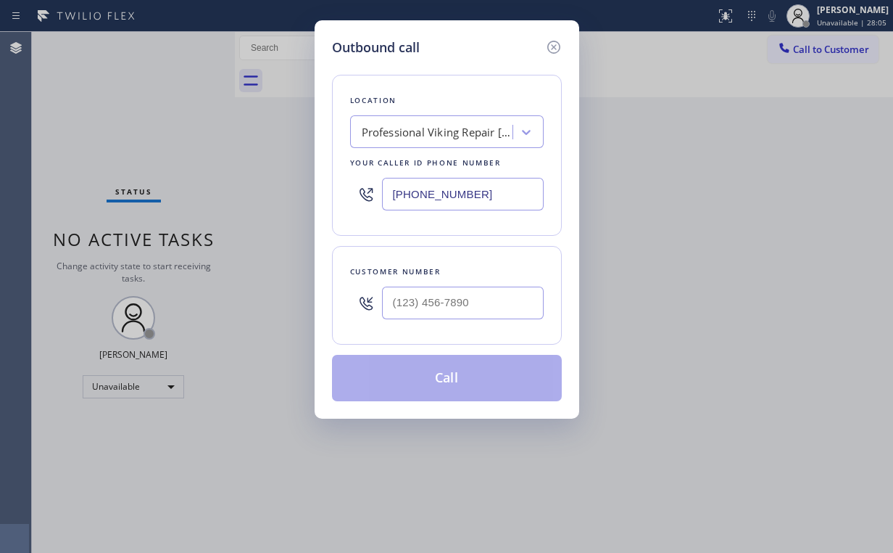
drag, startPoint x: 331, startPoint y: 194, endPoint x: 218, endPoint y: 177, distance: 113.7
click at [162, 194] on div "Outbound call Location Professional Viking Repair [GEOGRAPHIC_DATA] Your caller…" at bounding box center [446, 276] width 893 height 553
click at [473, 308] on input "(___) ___-____" at bounding box center [463, 302] width 162 height 33
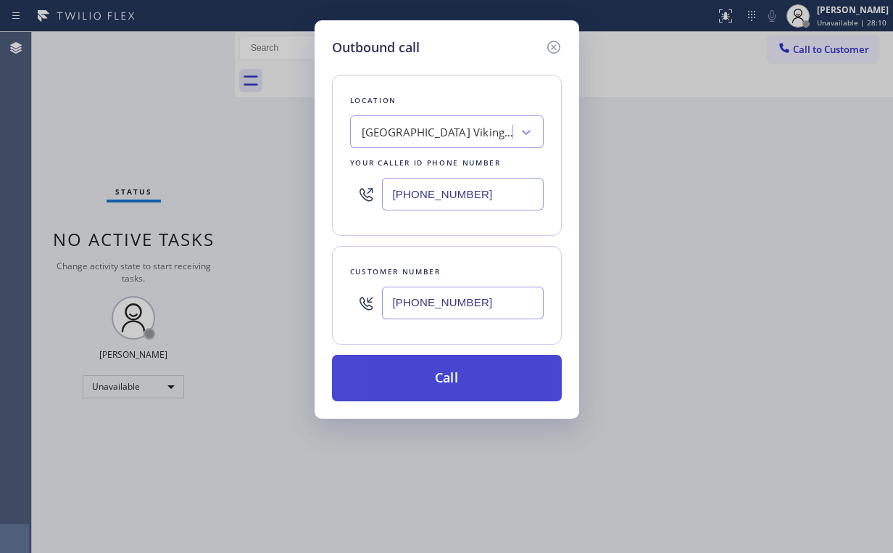
click at [431, 374] on button "Call" at bounding box center [447, 378] width 230 height 46
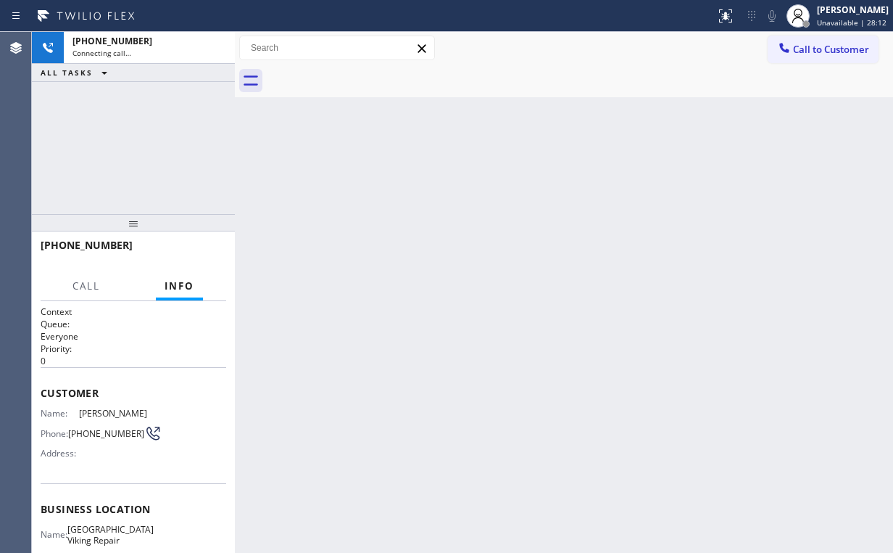
click at [104, 139] on div "[PHONE_NUMBER] Connecting call… ALL TASKS ALL TASKS ACTIVE TASKS TASKS IN WRAP …" at bounding box center [133, 123] width 203 height 182
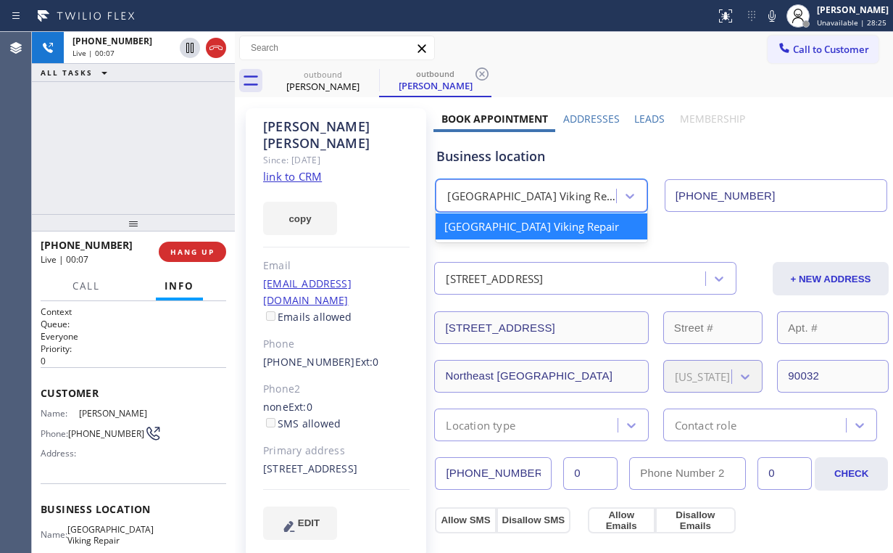
click at [571, 200] on div "[GEOGRAPHIC_DATA] Viking Repair" at bounding box center [532, 196] width 170 height 17
click at [563, 160] on div "Business location" at bounding box center [662, 156] width 450 height 20
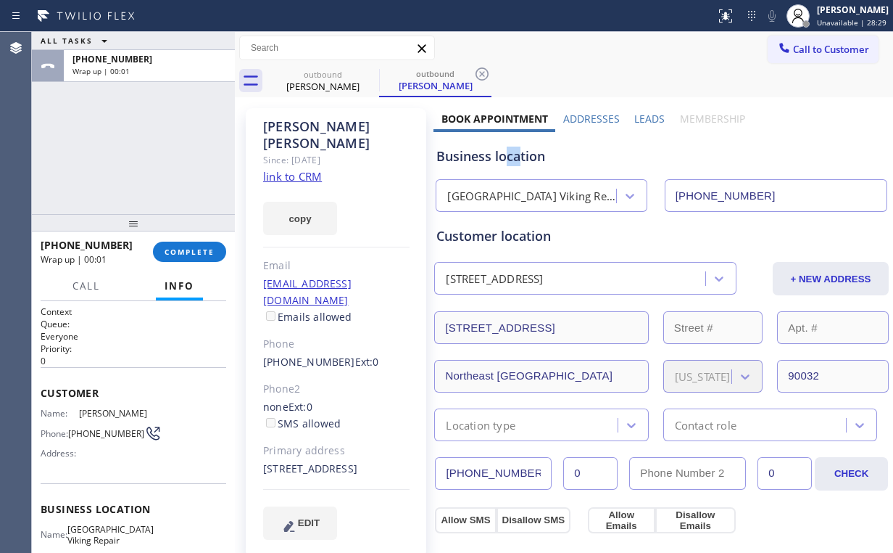
drag, startPoint x: 517, startPoint y: 155, endPoint x: 474, endPoint y: 157, distance: 43.5
click at [505, 160] on div "Business location" at bounding box center [662, 156] width 450 height 20
click at [412, 153] on div "[PERSON_NAME] Since: [DATE] link to CRM copy Email [EMAIL_ADDRESS][DOMAIN_NAME]…" at bounding box center [336, 332] width 181 height 449
click at [175, 246] on button "COMPLETE" at bounding box center [189, 251] width 73 height 20
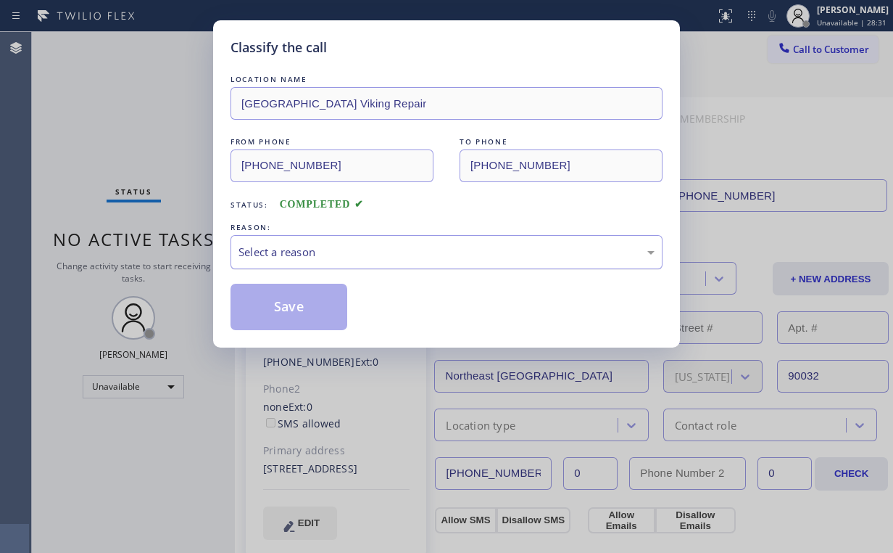
click at [284, 247] on div "Select a reason" at bounding box center [447, 252] width 416 height 17
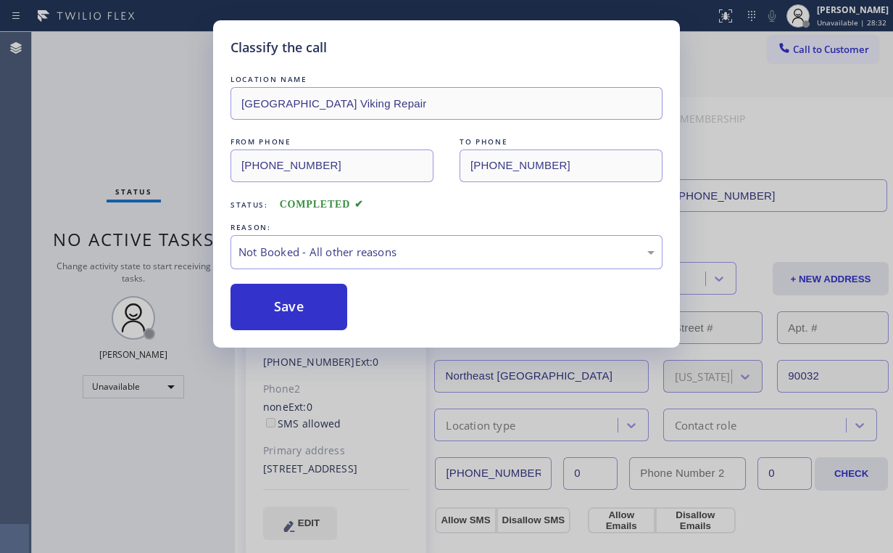
drag, startPoint x: 297, startPoint y: 313, endPoint x: 120, endPoint y: 109, distance: 270.4
click at [297, 310] on button "Save" at bounding box center [289, 307] width 117 height 46
click at [120, 107] on div "Classify the call LOCATION NAME [GEOGRAPHIC_DATA] Viking Repair FROM PHONE [PHO…" at bounding box center [446, 276] width 893 height 553
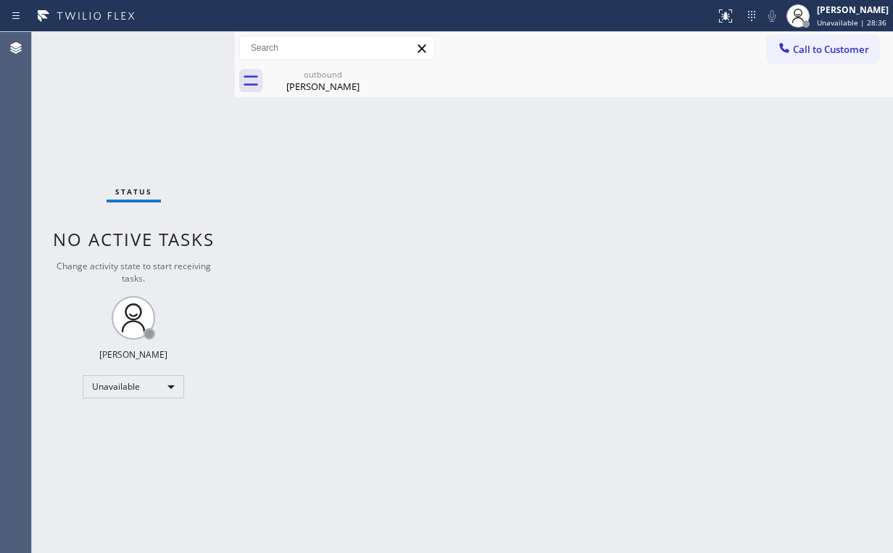
drag, startPoint x: 840, startPoint y: 58, endPoint x: 746, endPoint y: 65, distance: 93.8
click at [835, 58] on button "Call to Customer" at bounding box center [823, 50] width 111 height 28
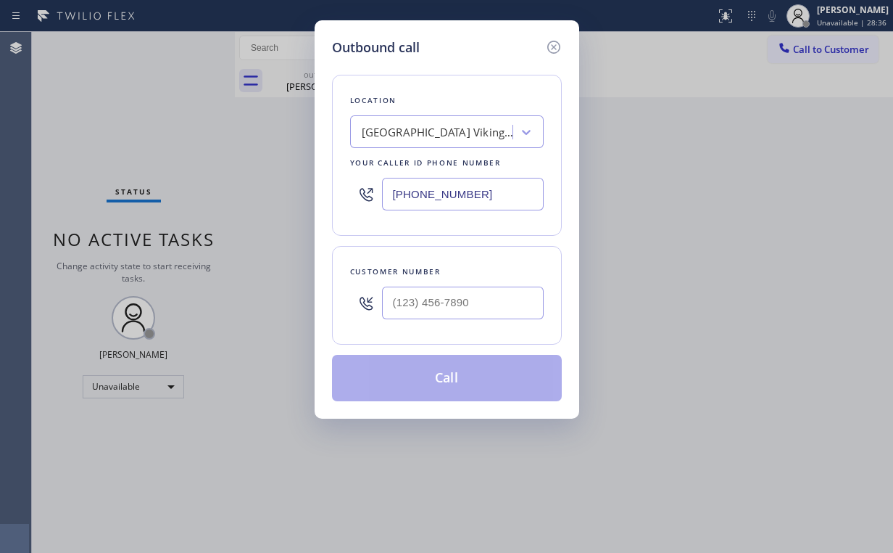
drag, startPoint x: 496, startPoint y: 186, endPoint x: 270, endPoint y: 190, distance: 226.3
click at [306, 190] on div "Outbound call Location [GEOGRAPHIC_DATA] Viking Repair Your caller id phone num…" at bounding box center [446, 276] width 893 height 553
click at [476, 325] on div "Customer number" at bounding box center [447, 295] width 230 height 99
click at [486, 294] on input "(___) ___-____" at bounding box center [463, 302] width 162 height 33
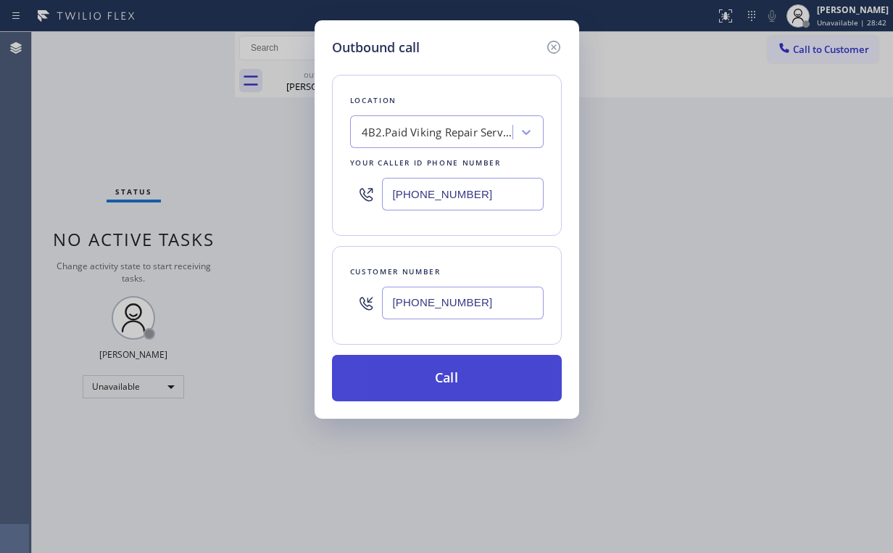
drag, startPoint x: 442, startPoint y: 377, endPoint x: 403, endPoint y: 442, distance: 75.5
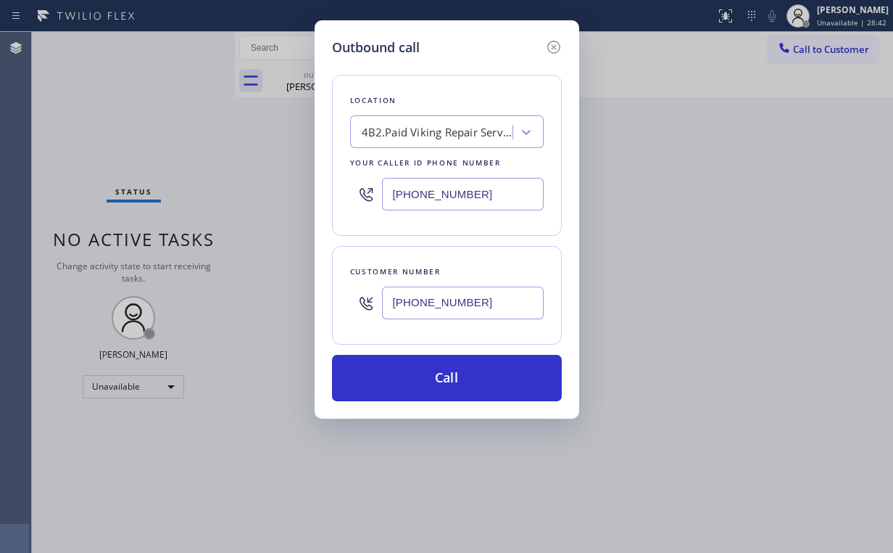
click at [441, 379] on button "Call" at bounding box center [447, 378] width 230 height 46
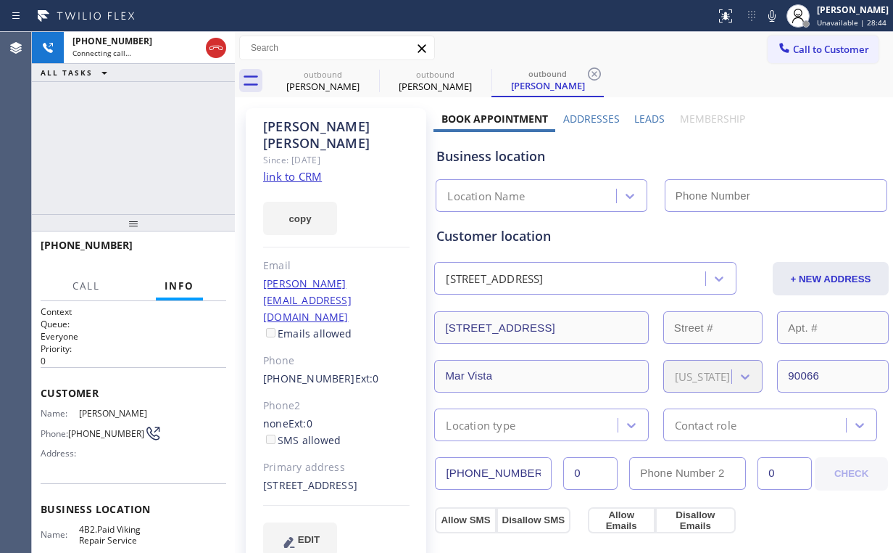
click at [151, 128] on div "[PHONE_NUMBER] Connecting call… ALL TASKS ALL TASKS ACTIVE TASKS TASKS IN WRAP …" at bounding box center [133, 123] width 203 height 182
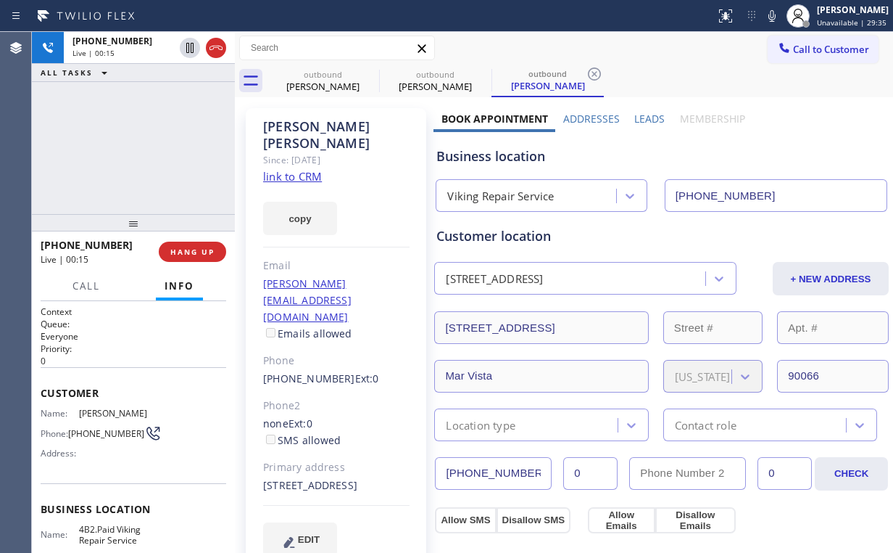
click at [147, 191] on div "[PHONE_NUMBER] Live | 00:15 ALL TASKS ALL TASKS ACTIVE TASKS TASKS IN WRAP UP" at bounding box center [133, 123] width 203 height 182
click at [198, 249] on span "HANG UP" at bounding box center [192, 252] width 44 height 10
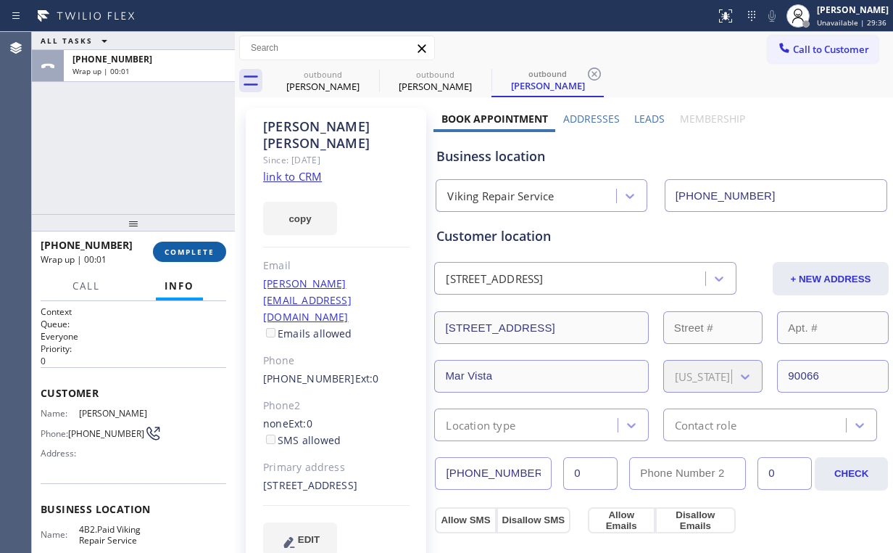
click at [199, 249] on span "COMPLETE" at bounding box center [190, 252] width 50 height 10
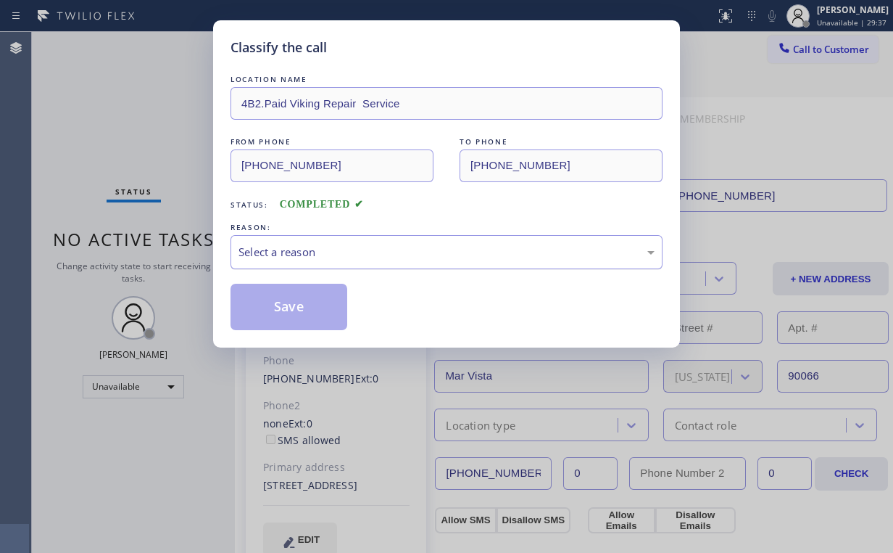
click at [294, 245] on div "Select a reason" at bounding box center [447, 252] width 416 height 17
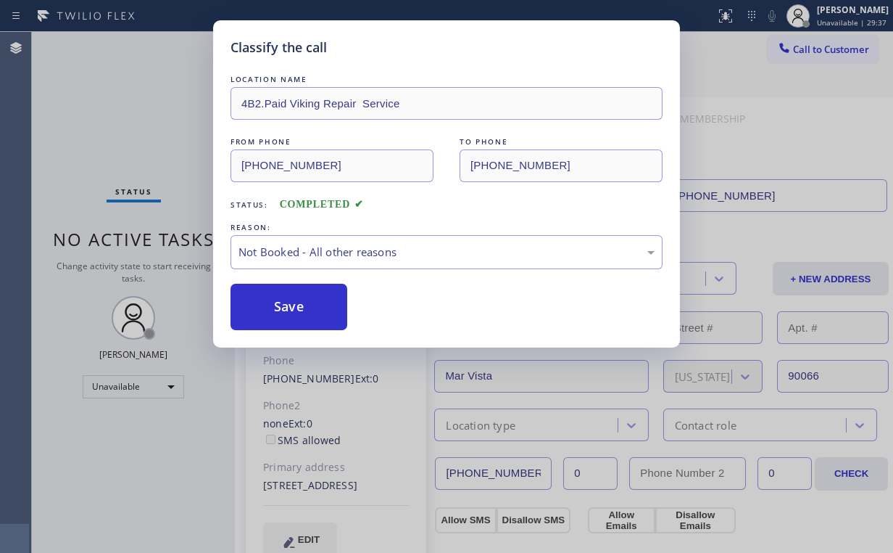
drag, startPoint x: 301, startPoint y: 304, endPoint x: 157, endPoint y: 128, distance: 227.8
click at [302, 305] on button "Save" at bounding box center [289, 307] width 117 height 46
click at [153, 120] on div "Classify the call LOCATION NAME 4B2.Paid Viking Repair Service FROM PHONE [PHON…" at bounding box center [446, 276] width 893 height 553
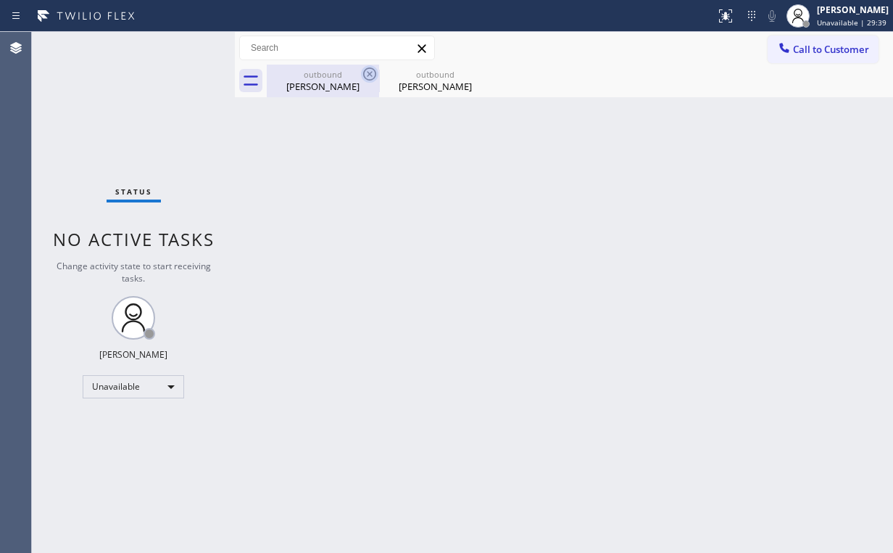
click at [312, 88] on div "[PERSON_NAME]" at bounding box center [323, 86] width 110 height 13
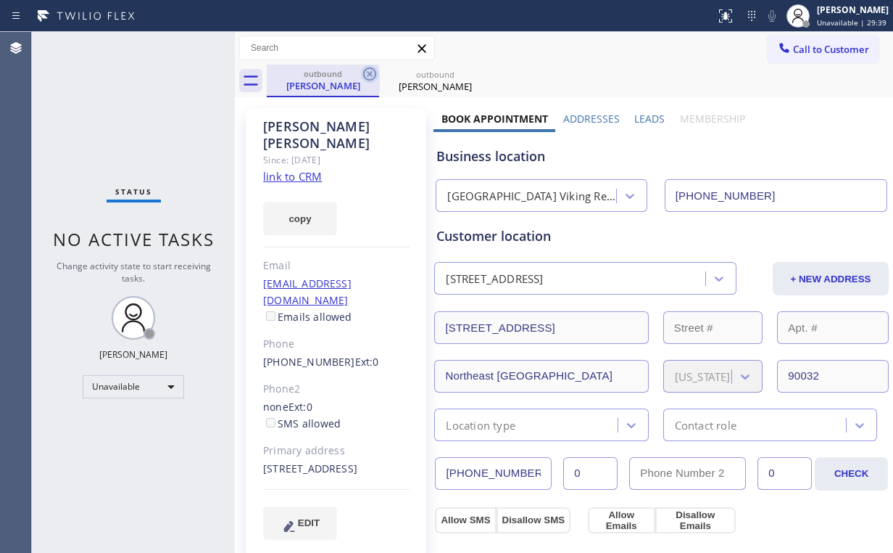
click at [371, 72] on icon at bounding box center [369, 73] width 13 height 13
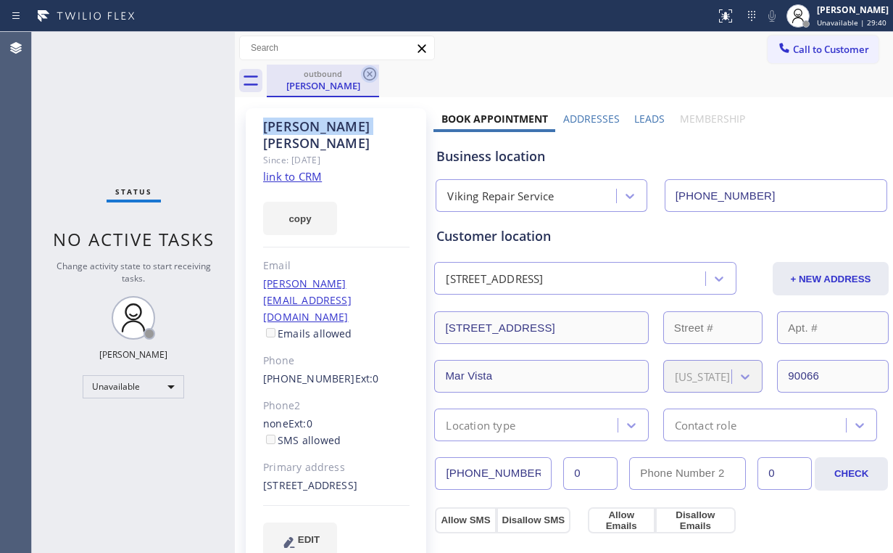
click at [371, 72] on icon at bounding box center [369, 73] width 13 height 13
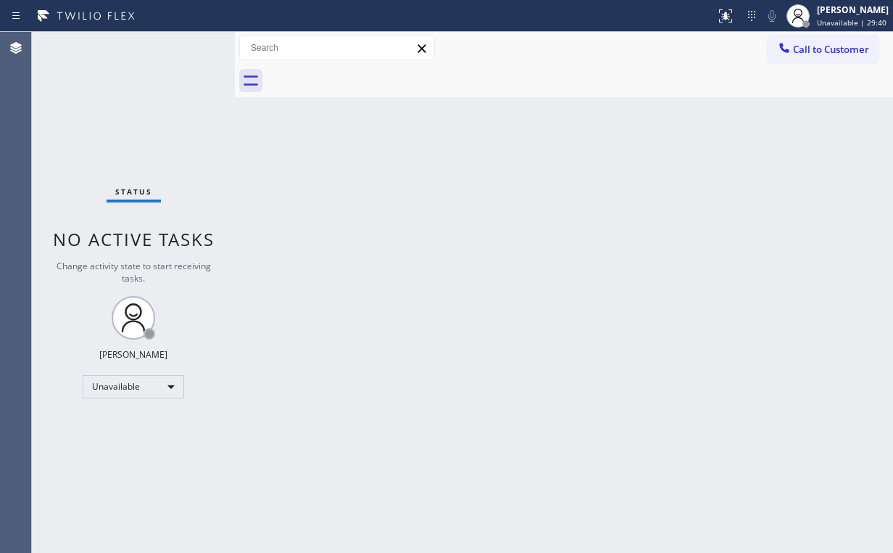
drag, startPoint x: 92, startPoint y: 123, endPoint x: 134, endPoint y: 30, distance: 101.9
click at [93, 119] on div "Status No active tasks Change activity state to start receiving tasks. [PERSON_…" at bounding box center [133, 292] width 203 height 521
drag, startPoint x: 808, startPoint y: 49, endPoint x: 766, endPoint y: 83, distance: 54.1
click at [806, 50] on span "Call to Customer" at bounding box center [831, 49] width 76 height 13
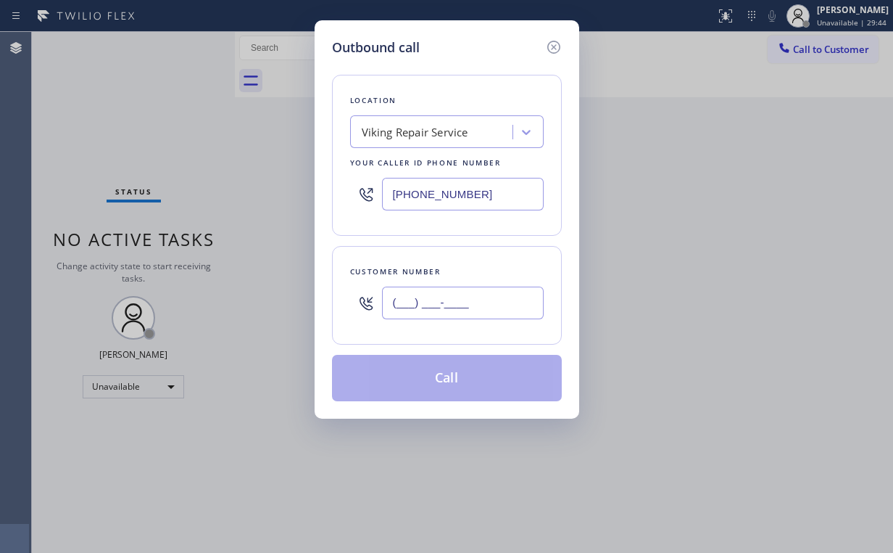
click at [502, 288] on input "(___) ___-____" at bounding box center [463, 302] width 162 height 33
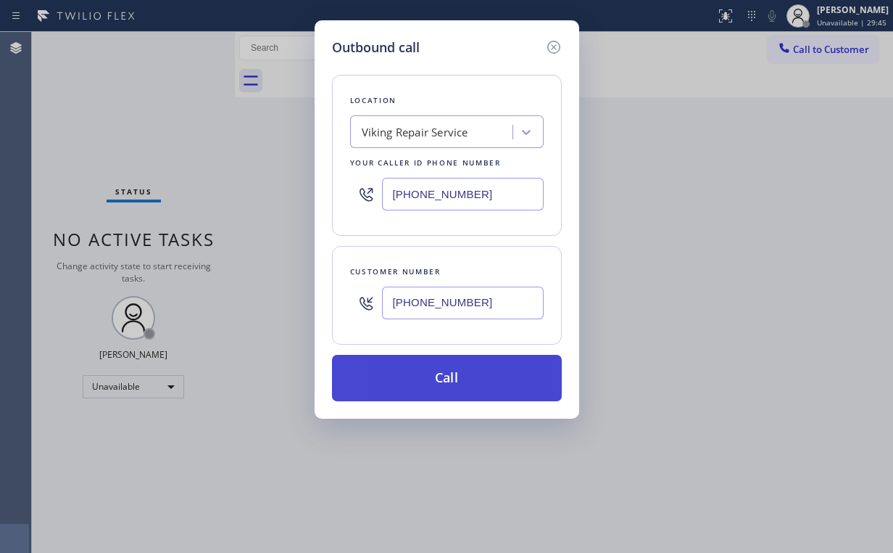
click at [444, 383] on button "Call" at bounding box center [447, 378] width 230 height 46
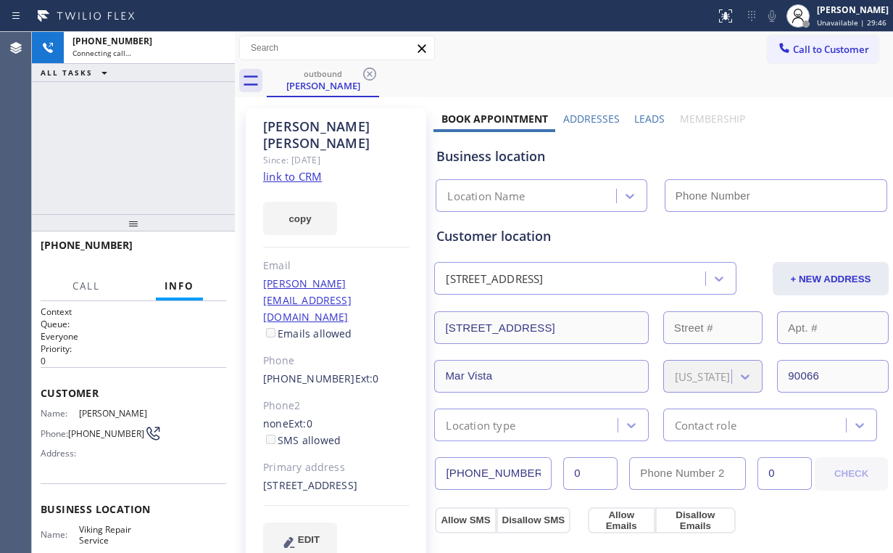
click at [102, 117] on div "[PHONE_NUMBER] Connecting call… ALL TASKS ALL TASKS ACTIVE TASKS TASKS IN WRAP …" at bounding box center [133, 123] width 203 height 182
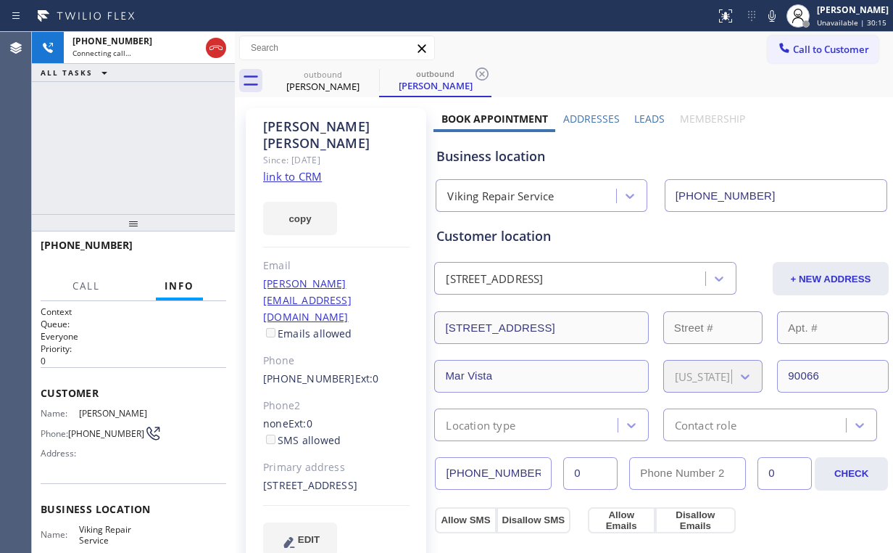
click at [125, 131] on div "[PHONE_NUMBER] Connecting call… ALL TASKS ALL TASKS ACTIVE TASKS TASKS IN WRAP …" at bounding box center [133, 123] width 203 height 182
click at [260, 128] on div "[PERSON_NAME] Since: [DATE] link to CRM copy Email [PERSON_NAME][EMAIL_ADDRESS]…" at bounding box center [336, 340] width 181 height 465
drag, startPoint x: 298, startPoint y: 126, endPoint x: 317, endPoint y: 128, distance: 18.9
click at [322, 128] on div "[PERSON_NAME]" at bounding box center [336, 134] width 146 height 33
click at [293, 125] on div "[PERSON_NAME]" at bounding box center [336, 134] width 146 height 33
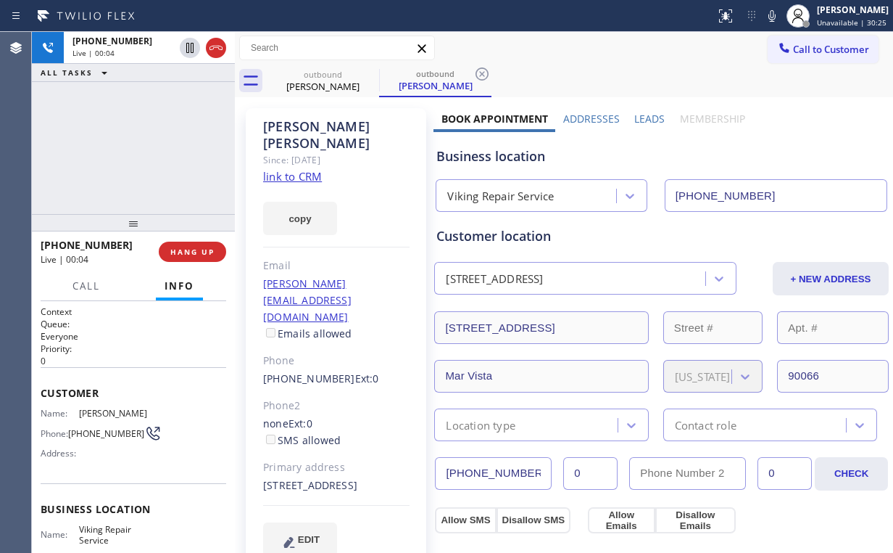
click at [145, 151] on div "[PHONE_NUMBER] Live | 00:04 ALL TASKS ALL TASKS ACTIVE TASKS TASKS IN WRAP UP" at bounding box center [133, 123] width 203 height 182
click at [186, 254] on span "HANG UP" at bounding box center [192, 252] width 44 height 10
click at [189, 257] on button "HANG UP" at bounding box center [192, 251] width 67 height 20
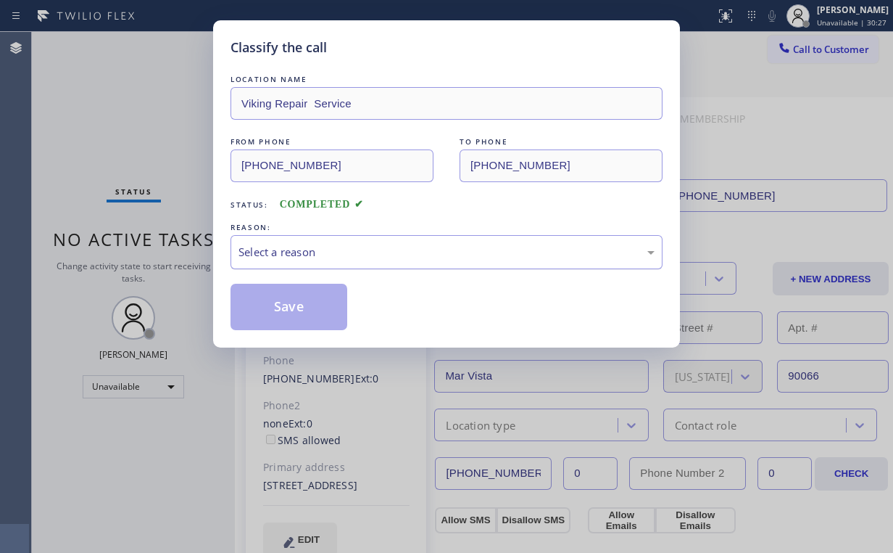
click at [273, 249] on div "Select a reason" at bounding box center [447, 252] width 416 height 17
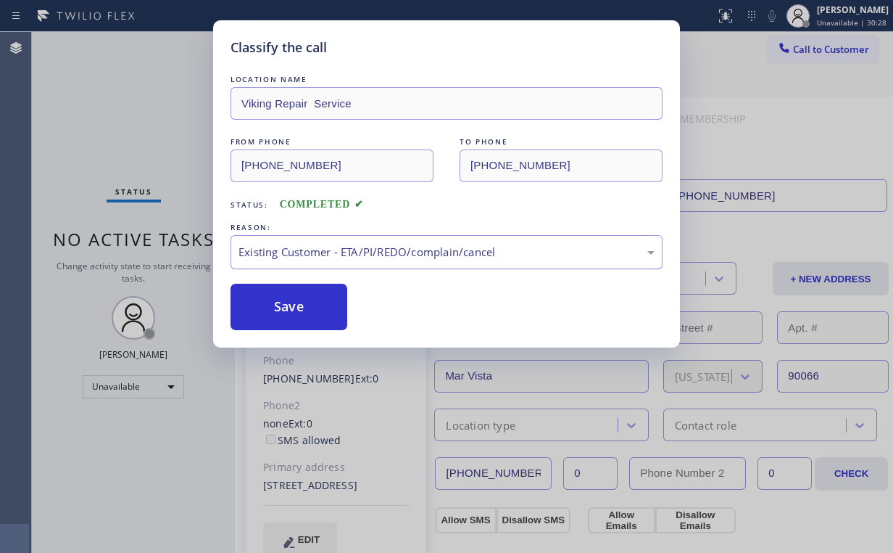
click at [278, 257] on div "Existing Customer - ETA/PI/REDO/complain/cancel" at bounding box center [447, 252] width 416 height 17
drag, startPoint x: 292, startPoint y: 305, endPoint x: 247, endPoint y: 232, distance: 85.9
click at [293, 303] on button "Save" at bounding box center [289, 307] width 117 height 46
click at [170, 153] on div "Classify the call LOCATION NAME Viking Repair Service FROM PHONE [PHONE_NUMBER]…" at bounding box center [446, 276] width 893 height 553
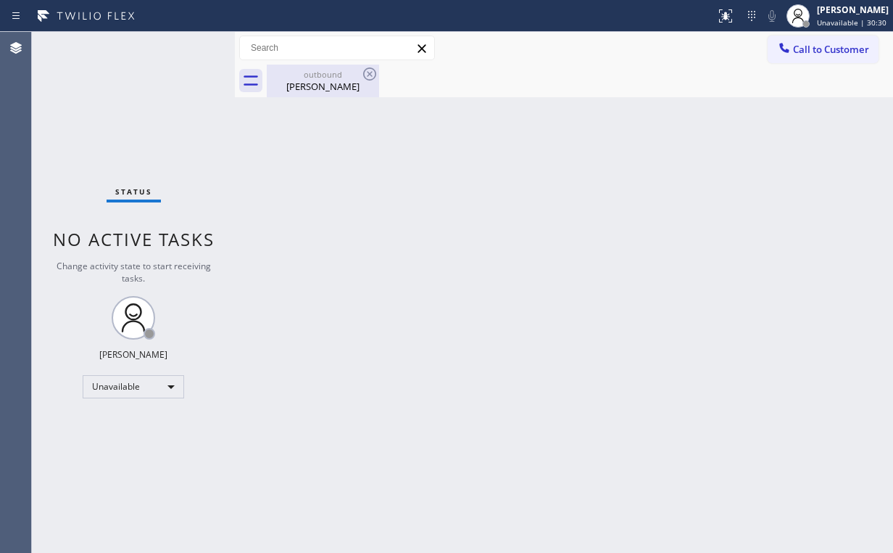
click at [344, 70] on div "outbound" at bounding box center [323, 74] width 110 height 11
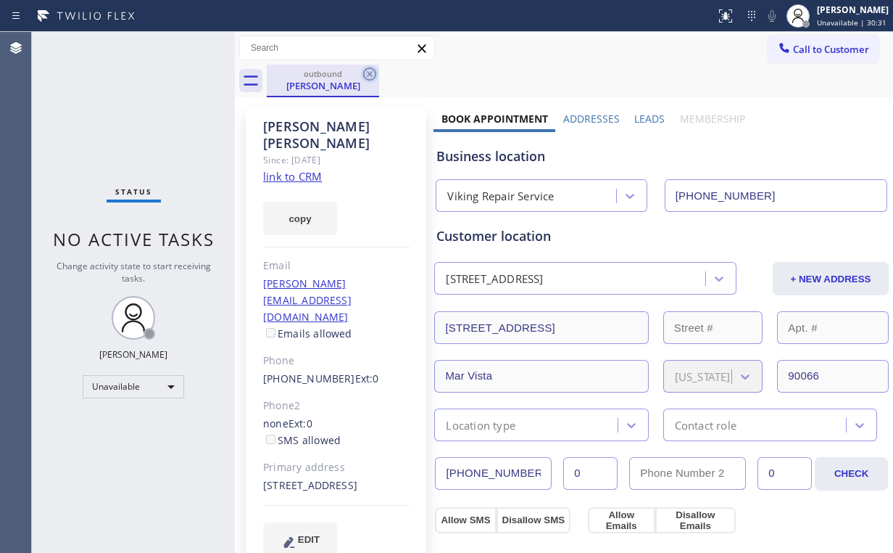
click at [371, 73] on icon at bounding box center [369, 73] width 17 height 17
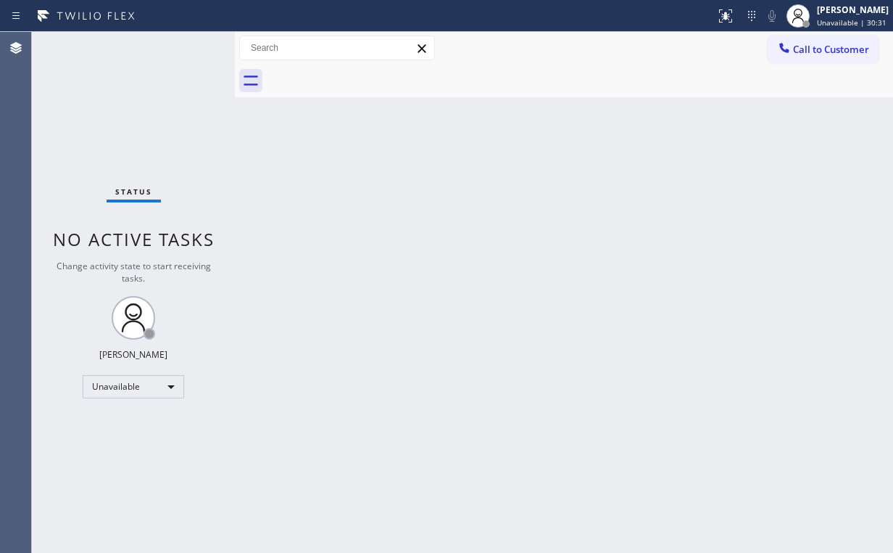
drag, startPoint x: 182, startPoint y: 119, endPoint x: 178, endPoint y: 102, distance: 17.8
click at [180, 109] on div "Status No active tasks Change activity state to start receiving tasks. [PERSON_…" at bounding box center [133, 292] width 203 height 521
drag, startPoint x: 832, startPoint y: 49, endPoint x: 527, endPoint y: 200, distance: 340.2
click at [831, 49] on span "Call to Customer" at bounding box center [831, 49] width 76 height 13
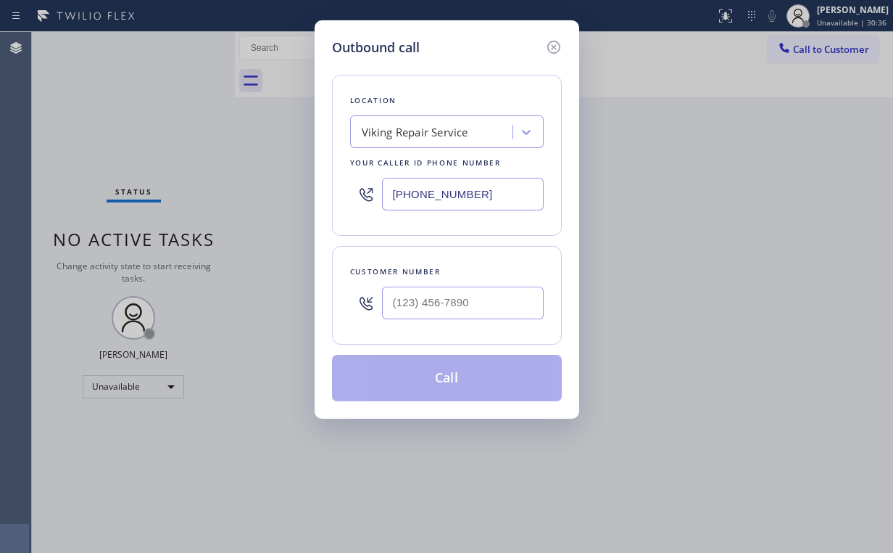
drag, startPoint x: 481, startPoint y: 194, endPoint x: 263, endPoint y: 182, distance: 217.9
click at [289, 189] on div "Outbound call Location Viking Repair Service Your caller id phone number [PHONE…" at bounding box center [446, 276] width 893 height 553
click at [496, 203] on input "[PHONE_NUMBER]" at bounding box center [463, 194] width 162 height 33
click at [476, 302] on input "(___) ___-____" at bounding box center [463, 302] width 162 height 33
click at [387, 191] on input "[PHONE_NUMBER]" at bounding box center [463, 194] width 162 height 33
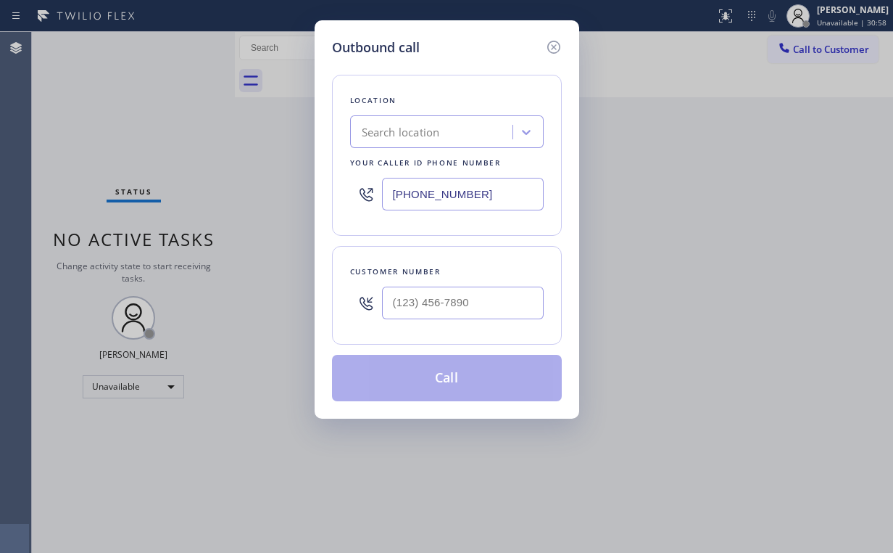
drag, startPoint x: 491, startPoint y: 197, endPoint x: 152, endPoint y: 157, distance: 341.0
click at [165, 160] on div "Outbound call Location Search location Your caller id phone number [PHONE_NUMBE…" at bounding box center [446, 276] width 893 height 553
click at [457, 299] on input "(___) ___-____" at bounding box center [463, 302] width 162 height 33
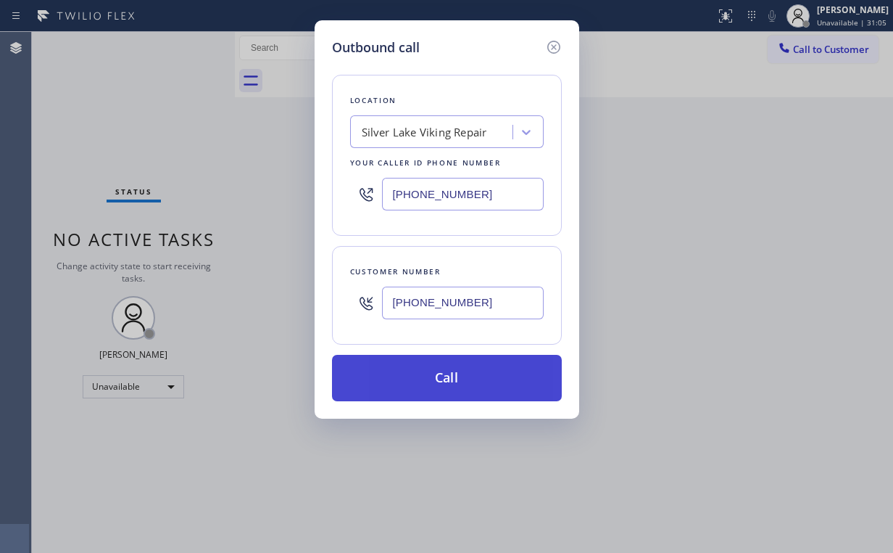
click at [467, 368] on button "Call" at bounding box center [447, 378] width 230 height 46
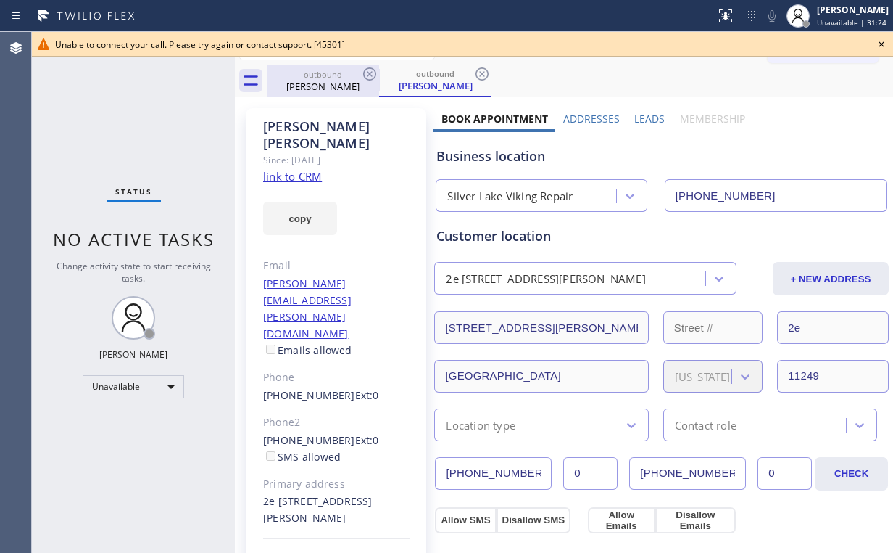
drag, startPoint x: 300, startPoint y: 75, endPoint x: 351, endPoint y: 86, distance: 51.8
click at [300, 75] on div "outbound" at bounding box center [323, 74] width 110 height 11
click at [371, 78] on icon at bounding box center [369, 73] width 17 height 17
click at [371, 77] on icon at bounding box center [369, 73] width 17 height 17
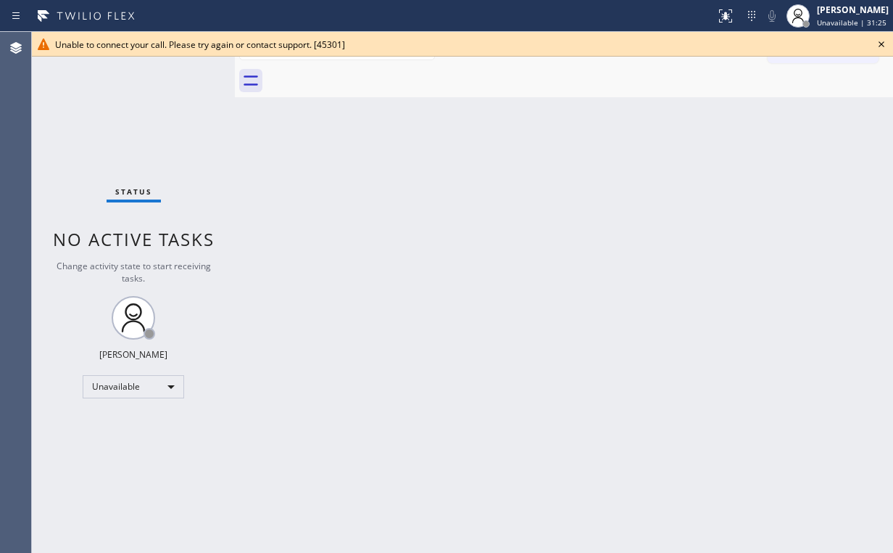
drag, startPoint x: 177, startPoint y: 118, endPoint x: 191, endPoint y: 57, distance: 63.3
click at [177, 116] on div "Status No active tasks Change activity state to start receiving tasks. [PERSON_…" at bounding box center [133, 292] width 203 height 521
click at [879, 41] on icon at bounding box center [882, 44] width 6 height 6
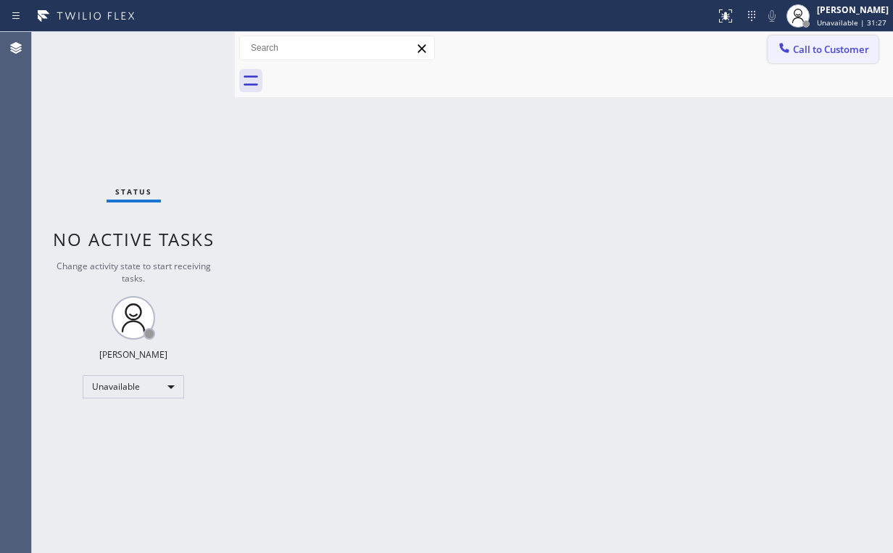
click at [826, 51] on span "Call to Customer" at bounding box center [831, 49] width 76 height 13
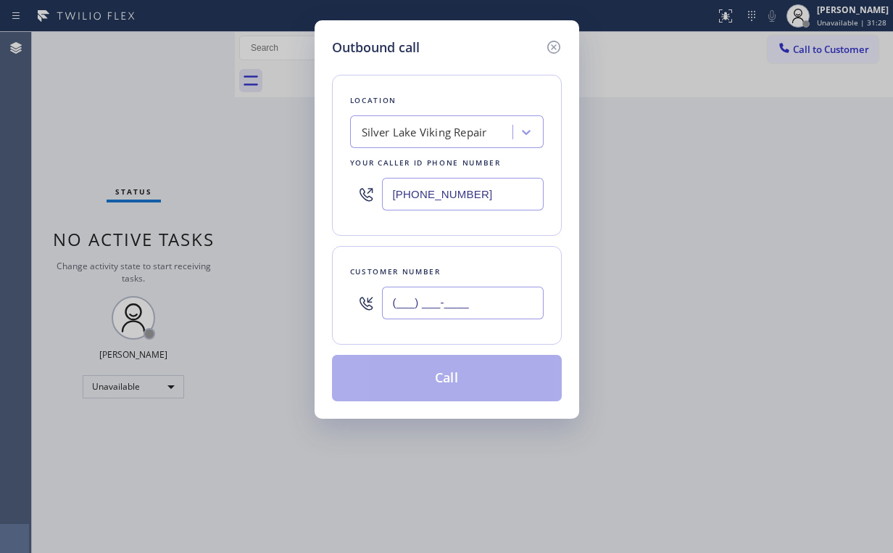
drag, startPoint x: 479, startPoint y: 302, endPoint x: 502, endPoint y: 294, distance: 23.9
click at [480, 302] on input "(___) ___-____" at bounding box center [463, 302] width 162 height 33
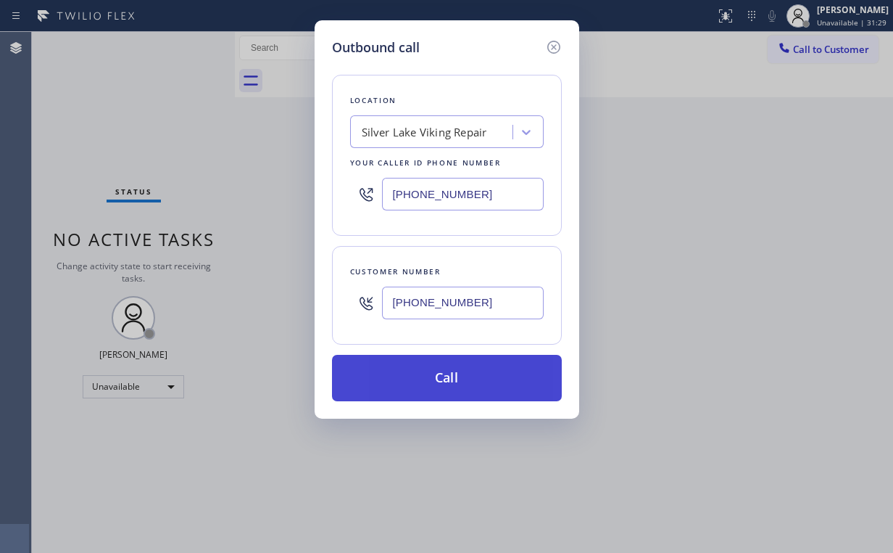
click at [453, 386] on button "Call" at bounding box center [447, 378] width 230 height 46
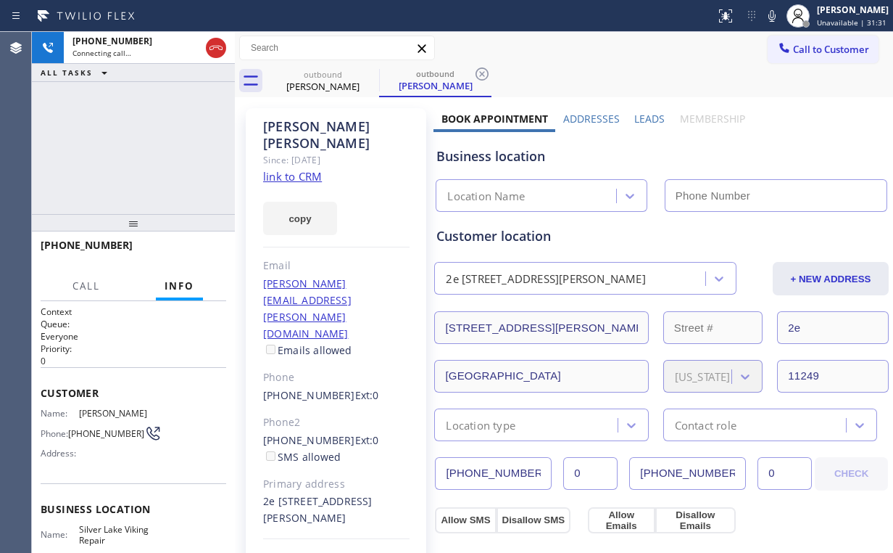
click at [151, 132] on div "[PHONE_NUMBER] Connecting call… ALL TASKS ALL TASKS ACTIVE TASKS TASKS IN WRAP …" at bounding box center [133, 123] width 203 height 182
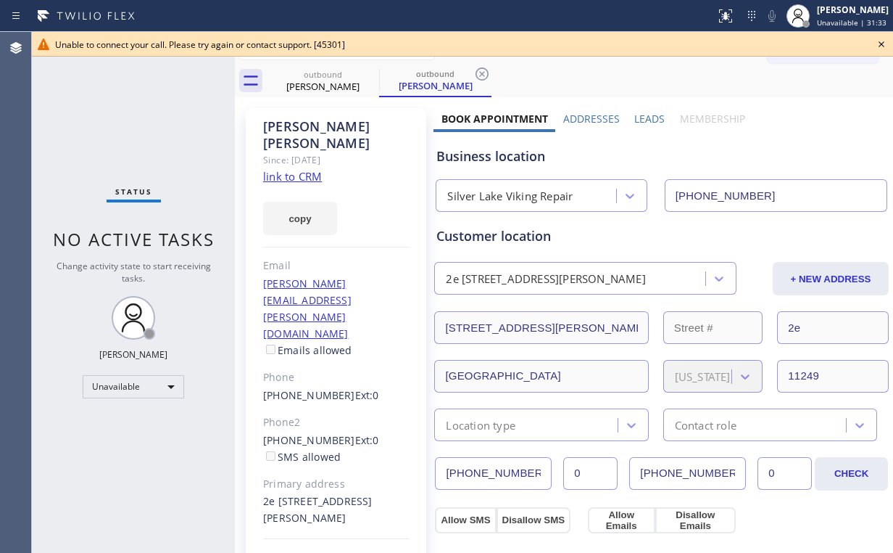
click at [882, 43] on icon at bounding box center [881, 44] width 17 height 17
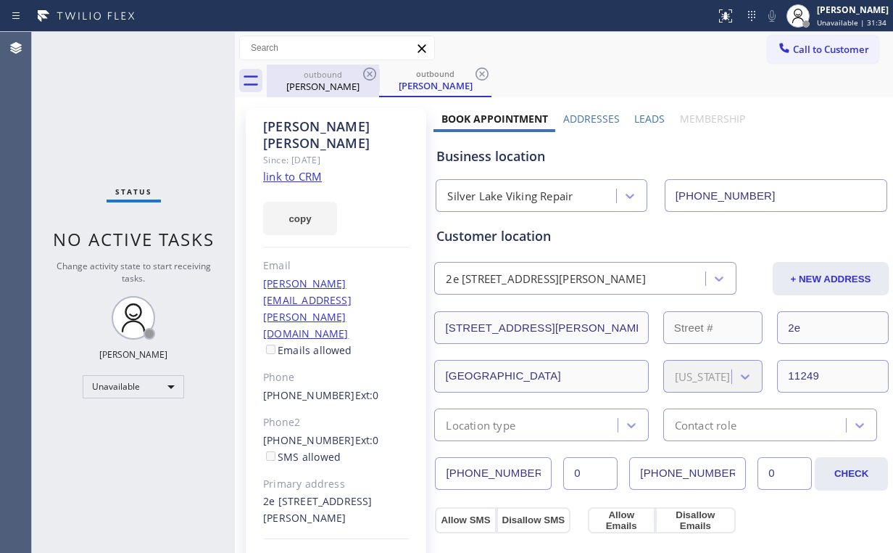
drag, startPoint x: 292, startPoint y: 89, endPoint x: 344, endPoint y: 79, distance: 53.2
click at [294, 90] on div "[PERSON_NAME]" at bounding box center [323, 86] width 110 height 13
click at [374, 73] on icon at bounding box center [369, 73] width 17 height 17
click at [0, 0] on icon at bounding box center [0, 0] width 0 height 0
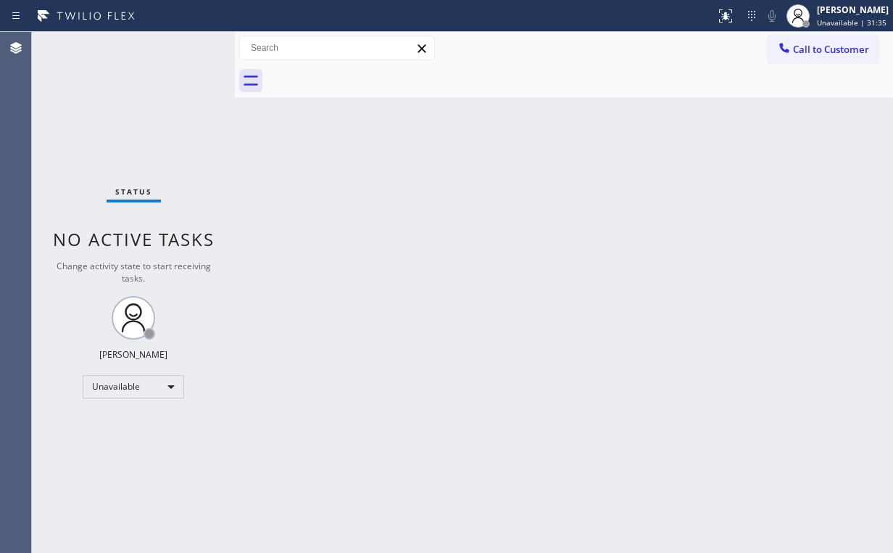
drag, startPoint x: 105, startPoint y: 136, endPoint x: 122, endPoint y: 107, distance: 33.5
click at [110, 134] on div "Status No active tasks Change activity state to start receiving tasks. [PERSON_…" at bounding box center [133, 292] width 203 height 521
click at [796, 55] on span "Call to Customer" at bounding box center [831, 49] width 76 height 13
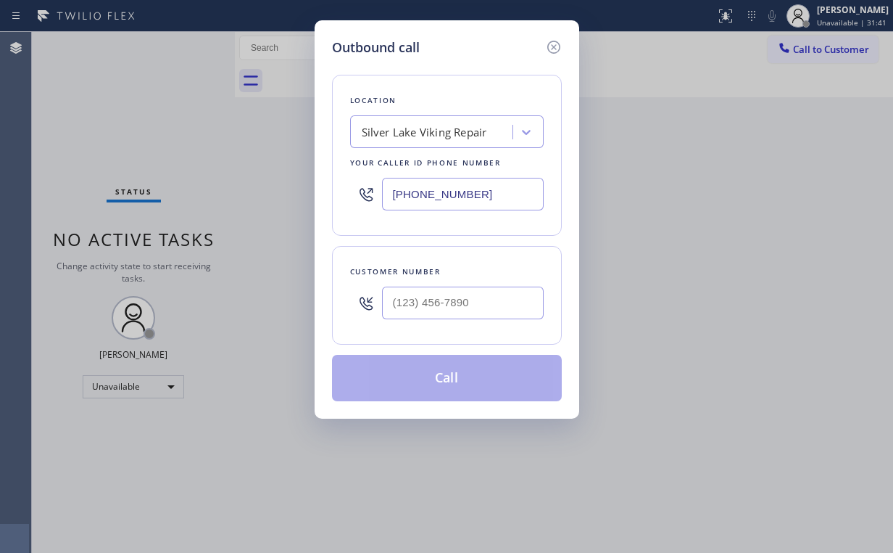
drag, startPoint x: 510, startPoint y: 194, endPoint x: 257, endPoint y: 173, distance: 254.0
click at [360, 189] on div "[PHONE_NUMBER]" at bounding box center [447, 193] width 194 height 47
click at [450, 307] on input "(___) ___-____" at bounding box center [463, 302] width 162 height 33
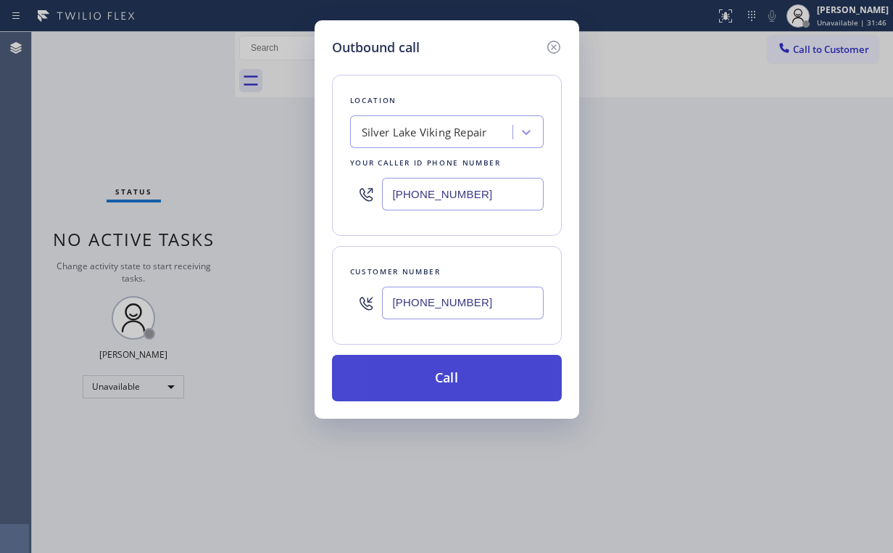
click at [411, 374] on button "Call" at bounding box center [447, 378] width 230 height 46
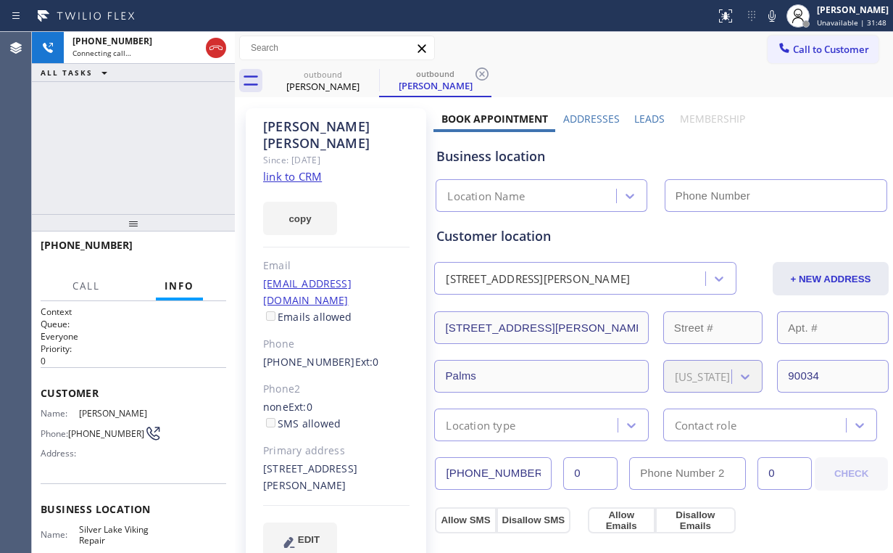
click at [165, 146] on div "[PHONE_NUMBER] Connecting call… ALL TASKS ALL TASKS ACTIVE TASKS TASKS IN WRAP …" at bounding box center [133, 123] width 203 height 182
click at [154, 144] on div "[PHONE_NUMBER] Connecting call… ALL TASKS ALL TASKS ACTIVE TASKS TASKS IN WRAP …" at bounding box center [133, 123] width 203 height 182
click at [280, 129] on div "[PERSON_NAME]" at bounding box center [336, 134] width 146 height 33
click at [287, 127] on div "[PERSON_NAME]" at bounding box center [336, 134] width 146 height 33
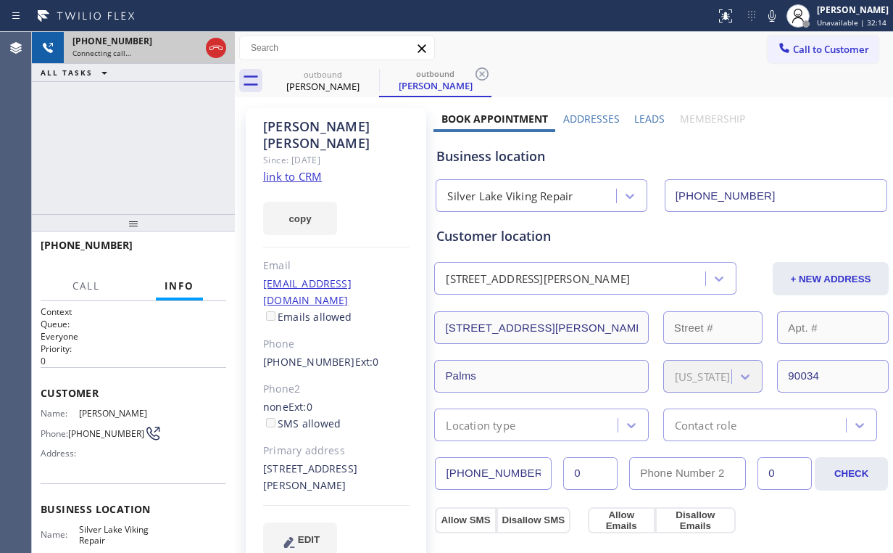
click at [212, 49] on icon at bounding box center [216, 48] width 13 height 4
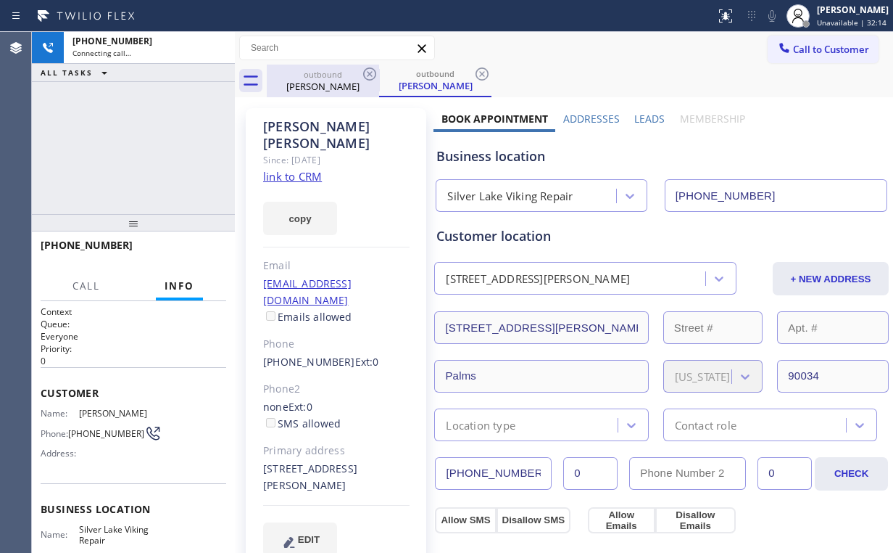
click at [329, 78] on div "outbound" at bounding box center [323, 74] width 110 height 11
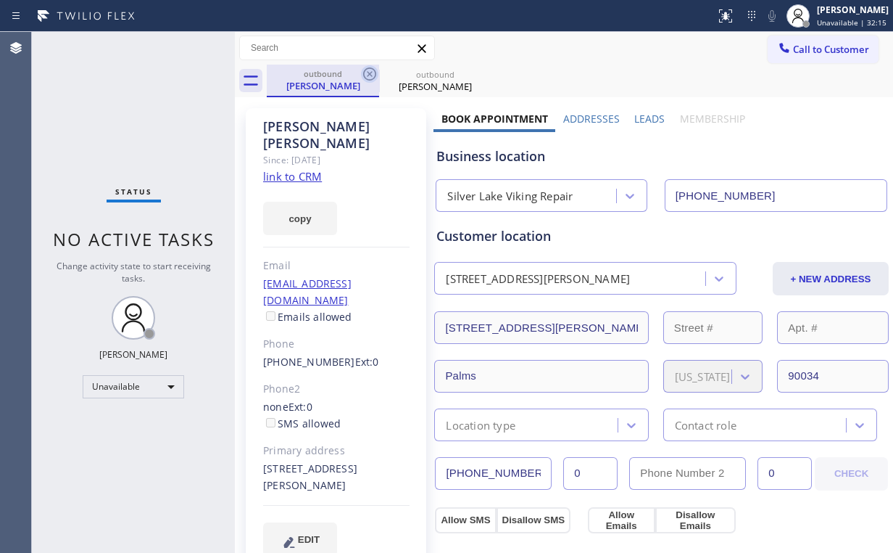
click at [368, 75] on icon at bounding box center [369, 73] width 13 height 13
click at [371, 75] on icon at bounding box center [369, 73] width 13 height 13
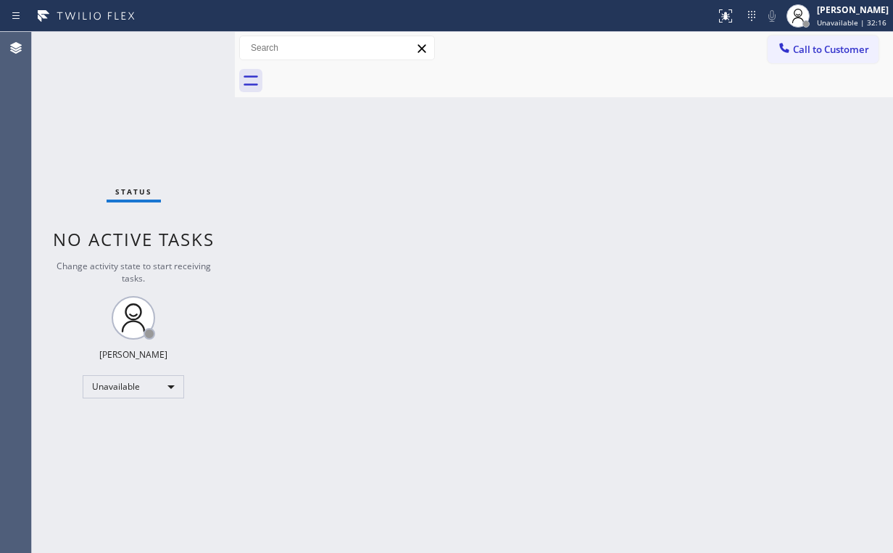
drag, startPoint x: 670, startPoint y: 202, endPoint x: 685, endPoint y: 186, distance: 22.1
click at [673, 200] on div "Back to Dashboard Change Sender ID Customers Technicians Select a contact Outbo…" at bounding box center [564, 292] width 658 height 521
click at [803, 55] on span "Call to Customer" at bounding box center [831, 49] width 76 height 13
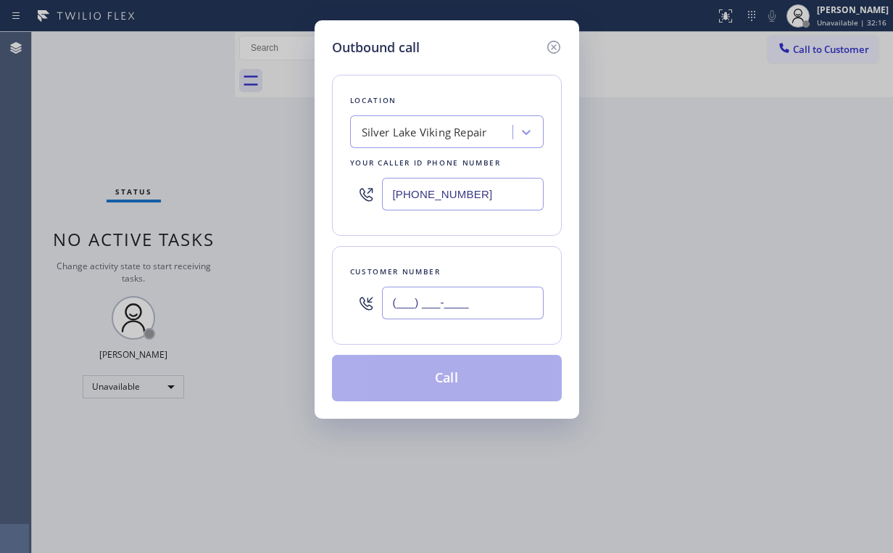
click at [472, 305] on input "(___) ___-____" at bounding box center [463, 302] width 162 height 33
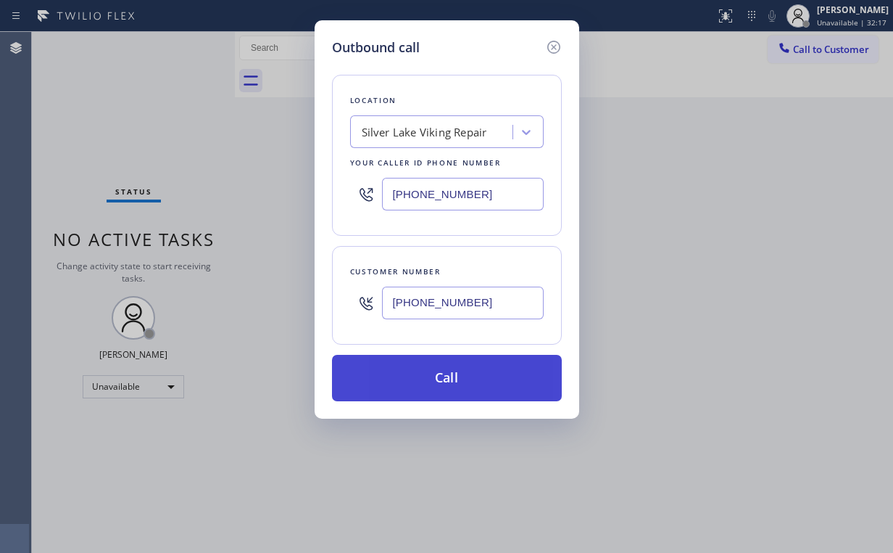
click at [435, 383] on button "Call" at bounding box center [447, 378] width 230 height 46
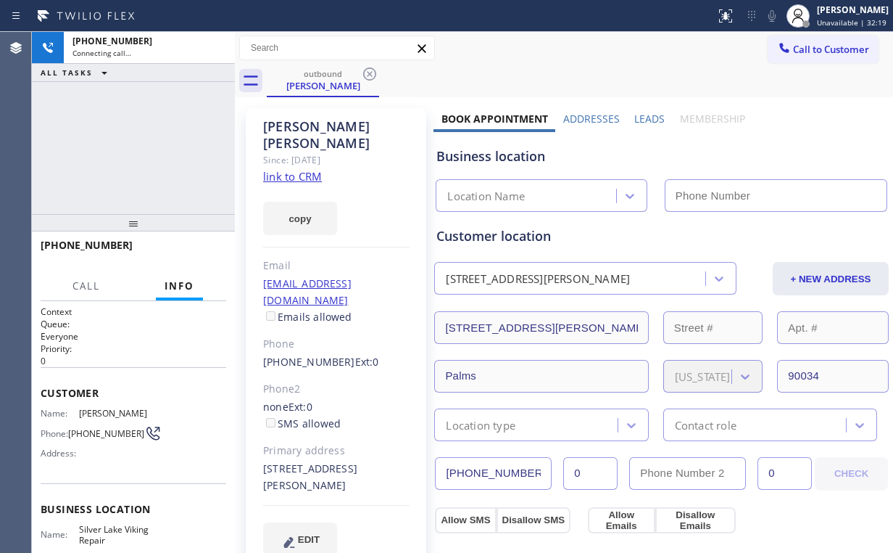
click at [99, 158] on div "[PHONE_NUMBER] Connecting call… ALL TASKS ALL TASKS ACTIVE TASKS TASKS IN WRAP …" at bounding box center [133, 123] width 203 height 182
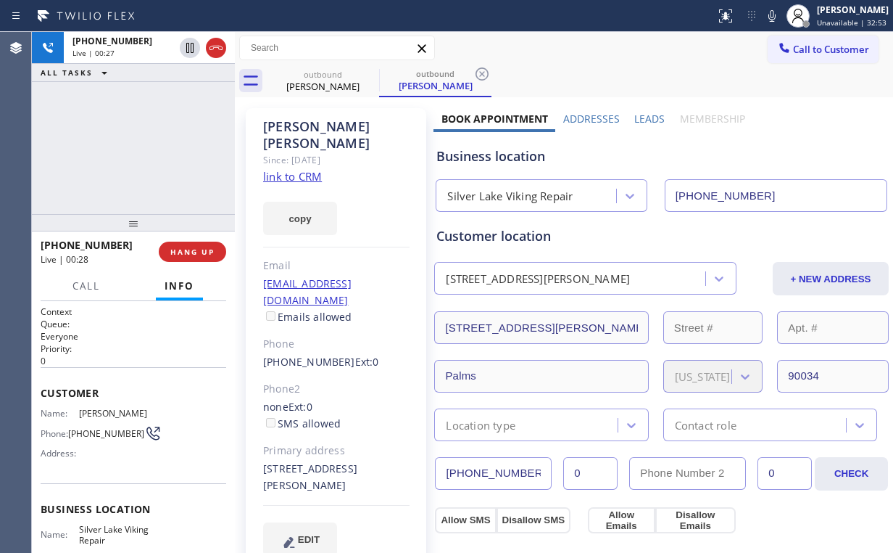
click at [518, 162] on div "Business location" at bounding box center [662, 156] width 450 height 20
click at [146, 141] on div "[PHONE_NUMBER] Live | 00:30 ALL TASKS ALL TASKS ACTIVE TASKS TASKS IN WRAP UP" at bounding box center [133, 123] width 203 height 182
drag, startPoint x: 516, startPoint y: 157, endPoint x: 463, endPoint y: 155, distance: 53.0
click at [463, 155] on div "Business location" at bounding box center [662, 156] width 450 height 20
click at [491, 167] on div "Business location [GEOGRAPHIC_DATA] Viking Repair [PHONE_NUMBER]" at bounding box center [662, 172] width 456 height 80
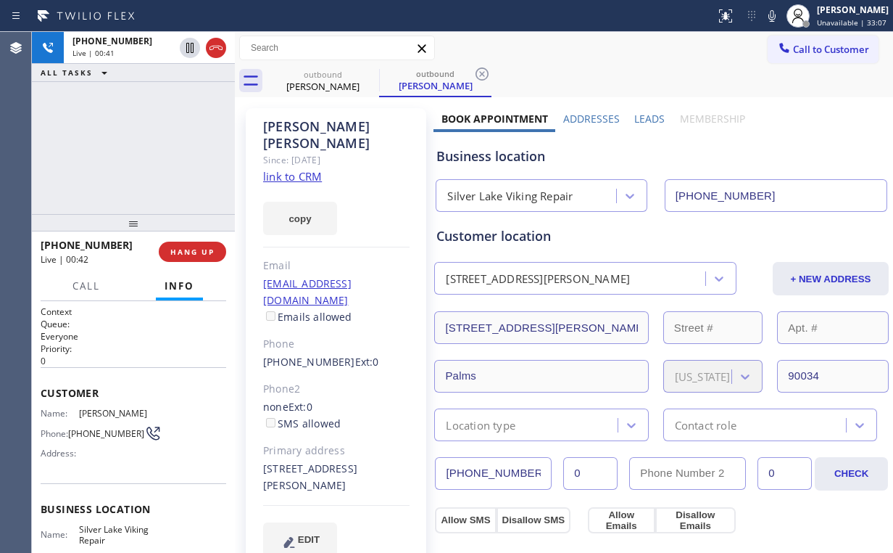
drag, startPoint x: 157, startPoint y: 154, endPoint x: 139, endPoint y: 149, distance: 19.0
click at [157, 154] on div "[PHONE_NUMBER] Live | 00:41 ALL TASKS ALL TASKS ACTIVE TASKS TASKS IN WRAP UP" at bounding box center [133, 123] width 203 height 182
click at [142, 148] on div "[PHONE_NUMBER] Live | 00:42 ALL TASKS ALL TASKS ACTIVE TASKS TASKS IN WRAP UP" at bounding box center [133, 123] width 203 height 182
click at [143, 148] on div "[PHONE_NUMBER] Live | 00:43 ALL TASKS ALL TASKS ACTIVE TASKS TASKS IN WRAP UP" at bounding box center [133, 123] width 203 height 182
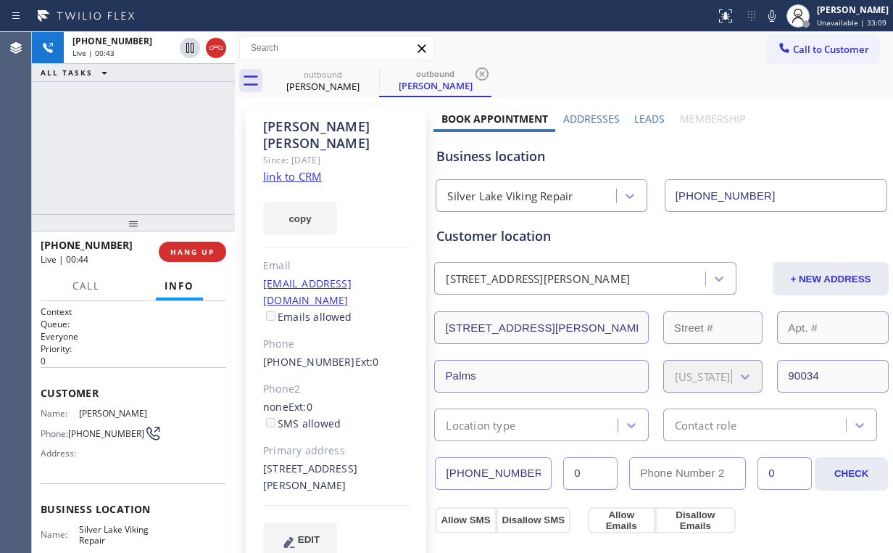
click at [144, 148] on div "[PHONE_NUMBER] Live | 00:43 ALL TASKS ALL TASKS ACTIVE TASKS TASKS IN WRAP UP" at bounding box center [133, 123] width 203 height 182
drag, startPoint x: 518, startPoint y: 157, endPoint x: 461, endPoint y: 157, distance: 56.6
click at [461, 157] on div "Business location" at bounding box center [662, 156] width 450 height 20
click at [180, 146] on div "[PHONE_NUMBER] Live | 00:53 ALL TASKS ALL TASKS ACTIVE TASKS TASKS IN WRAP UP" at bounding box center [133, 123] width 203 height 182
click at [191, 253] on span "HANG UP" at bounding box center [192, 252] width 44 height 10
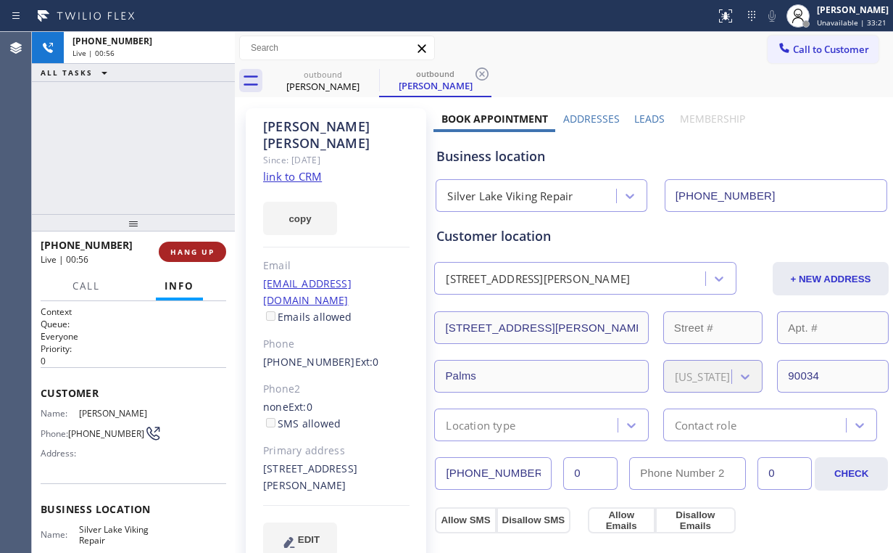
click at [191, 253] on span "HANG UP" at bounding box center [192, 252] width 44 height 10
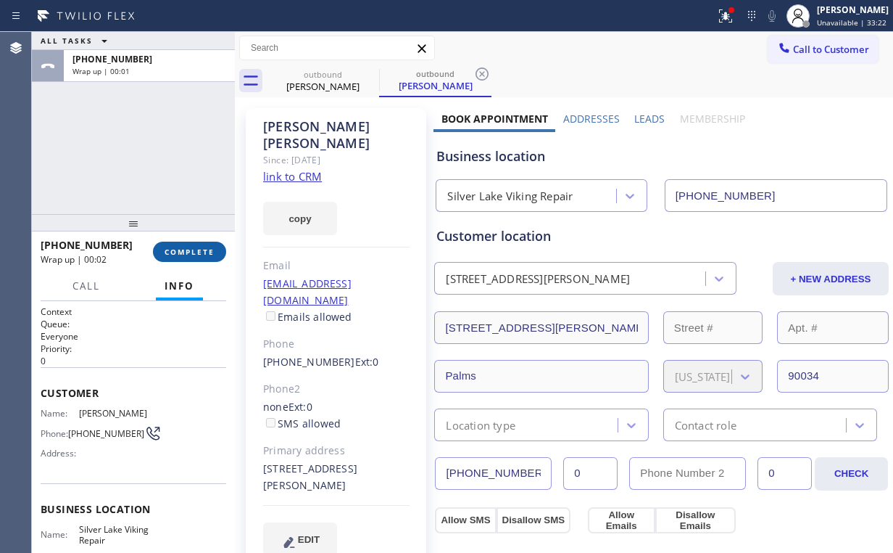
click at [213, 250] on span "COMPLETE" at bounding box center [190, 252] width 50 height 10
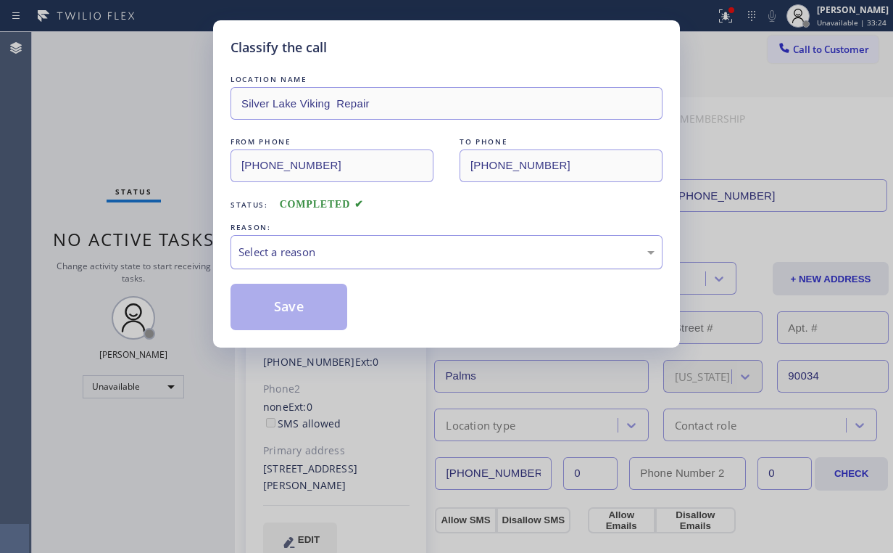
click at [285, 244] on div "Select a reason" at bounding box center [447, 252] width 416 height 17
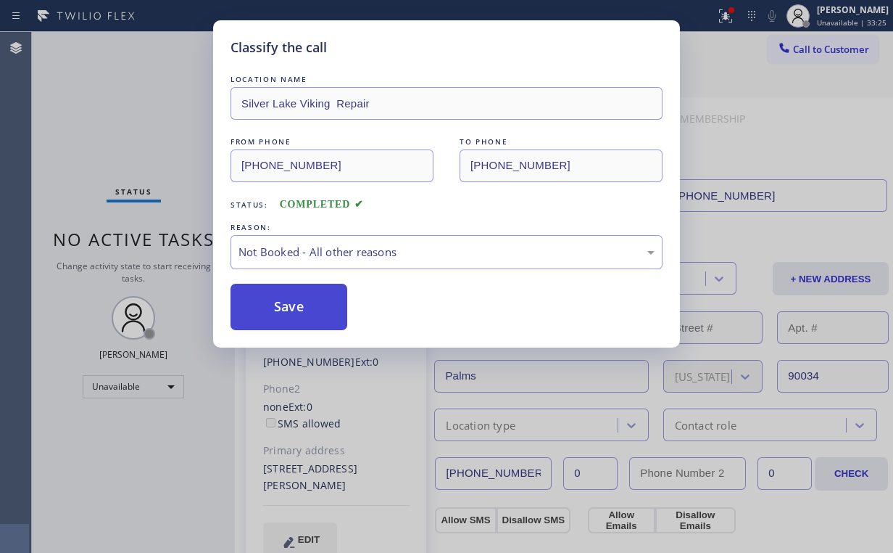
click at [292, 302] on button "Save" at bounding box center [289, 307] width 117 height 46
click at [180, 111] on div "Classify the call LOCATION NAME Silver Lake Viking Repair FROM PHONE [PHONE_NUM…" at bounding box center [446, 276] width 893 height 553
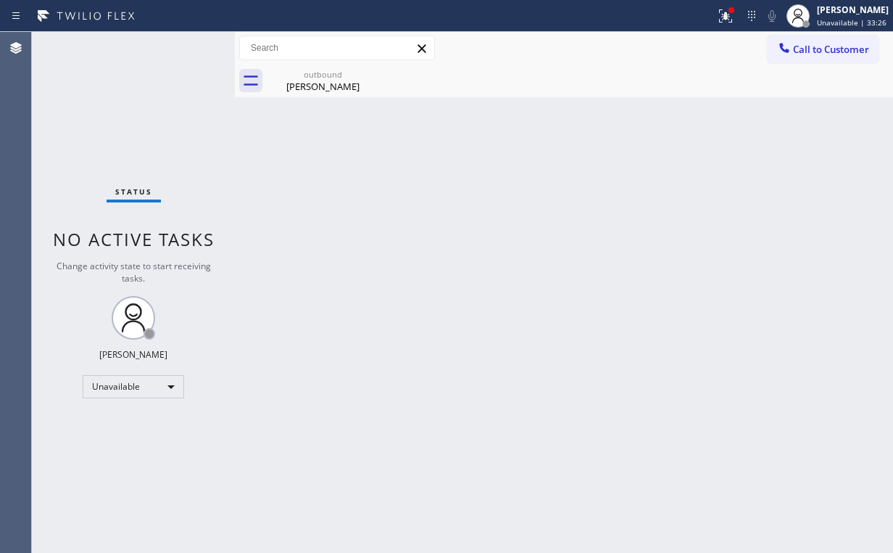
drag, startPoint x: 283, startPoint y: 96, endPoint x: 390, endPoint y: 75, distance: 109.4
click at [284, 96] on div "outbound [PERSON_NAME]" at bounding box center [323, 81] width 110 height 33
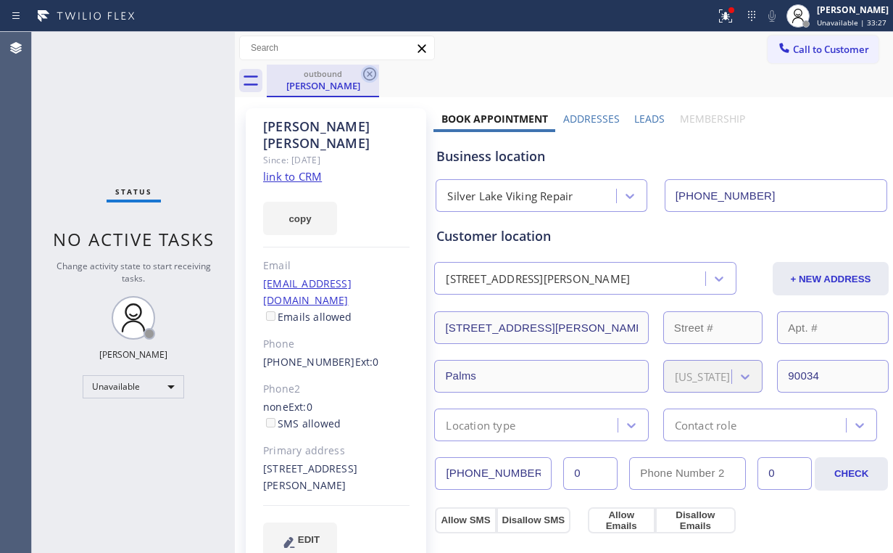
click at [371, 73] on icon at bounding box center [369, 73] width 17 height 17
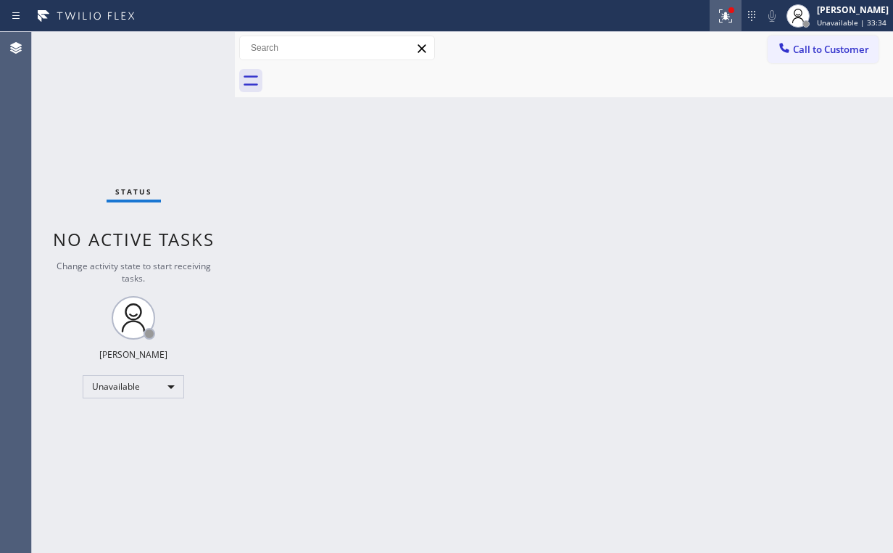
click at [730, 12] on icon at bounding box center [725, 15] width 17 height 17
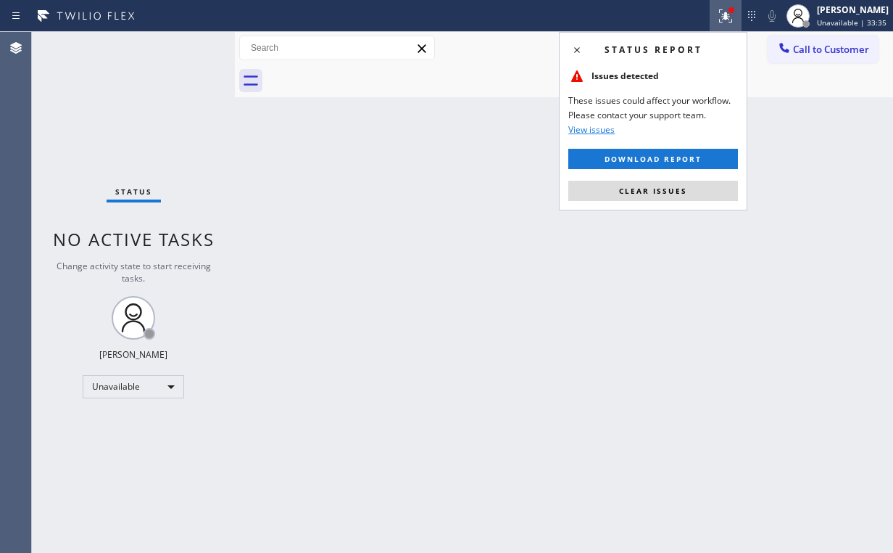
drag, startPoint x: 658, startPoint y: 193, endPoint x: 656, endPoint y: 200, distance: 7.6
click at [658, 194] on span "Clear issues" at bounding box center [653, 191] width 68 height 10
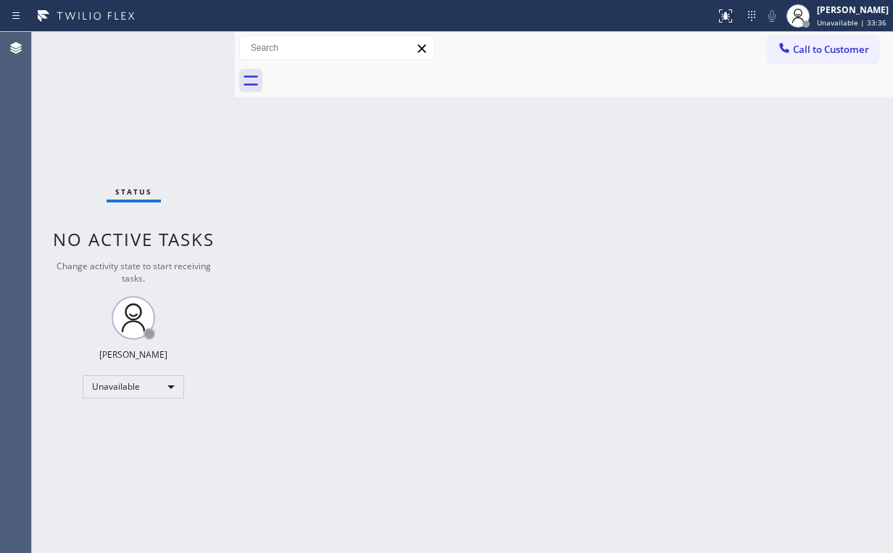
click at [434, 167] on div "Back to Dashboard Change Sender ID Customers Technicians Select a contact Outbo…" at bounding box center [564, 292] width 658 height 521
click at [801, 49] on span "Call to Customer" at bounding box center [831, 49] width 76 height 13
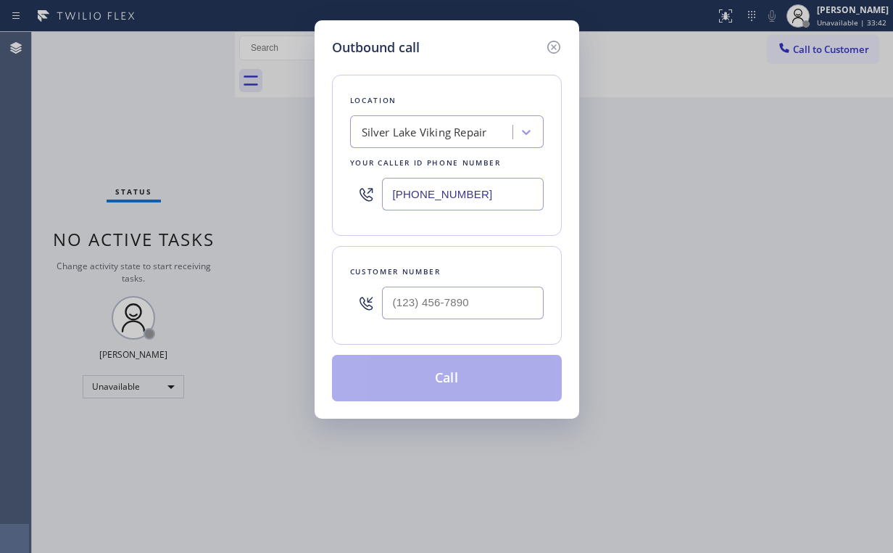
click at [351, 199] on div "[PHONE_NUMBER]" at bounding box center [447, 193] width 194 height 47
drag, startPoint x: 455, startPoint y: 303, endPoint x: 470, endPoint y: 297, distance: 15.6
click at [456, 303] on input "(___) ___-____" at bounding box center [463, 302] width 162 height 33
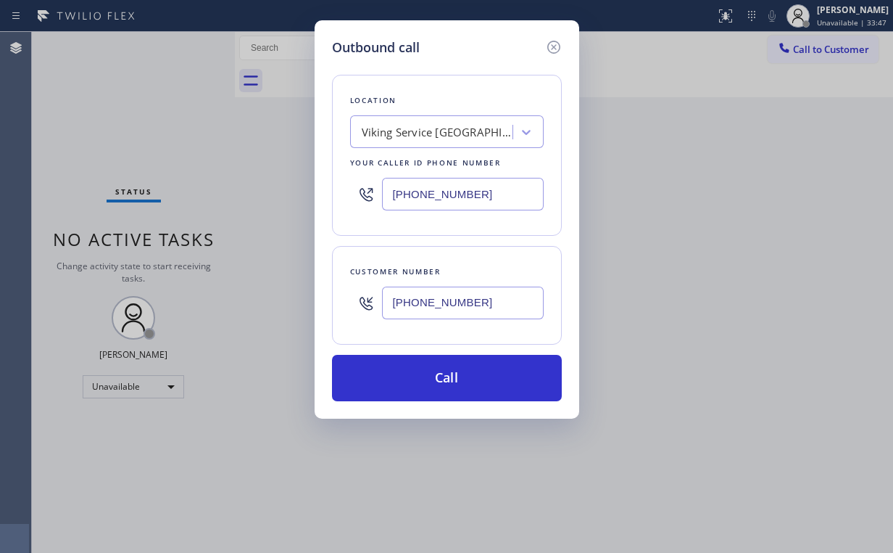
drag, startPoint x: 427, startPoint y: 379, endPoint x: 377, endPoint y: 502, distance: 133.0
click at [426, 380] on button "Call" at bounding box center [447, 378] width 230 height 46
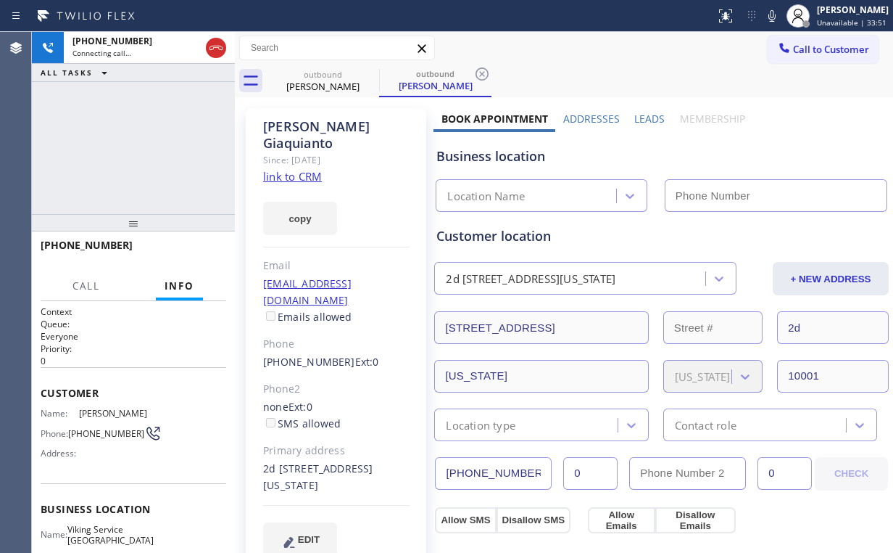
type input "[PHONE_NUMBER]"
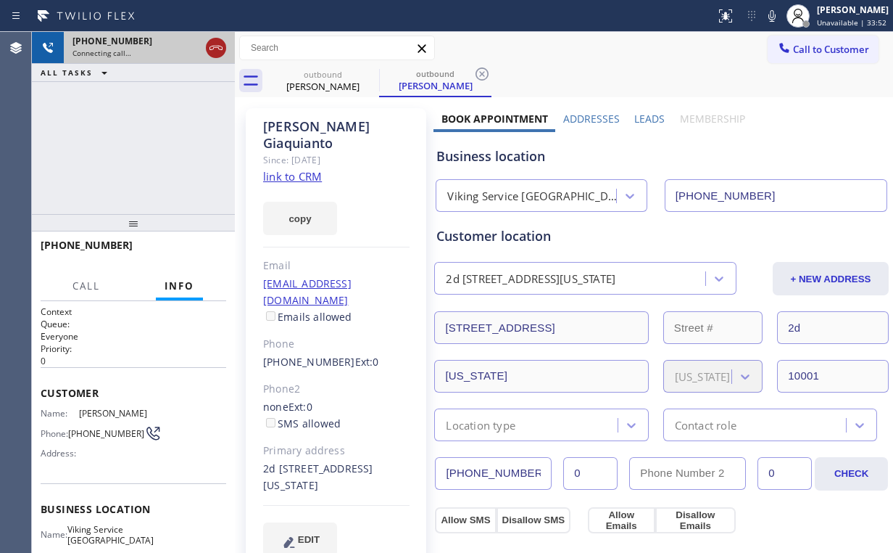
click at [221, 47] on icon at bounding box center [215, 47] width 17 height 17
click at [297, 81] on div "[PERSON_NAME]" at bounding box center [323, 86] width 110 height 13
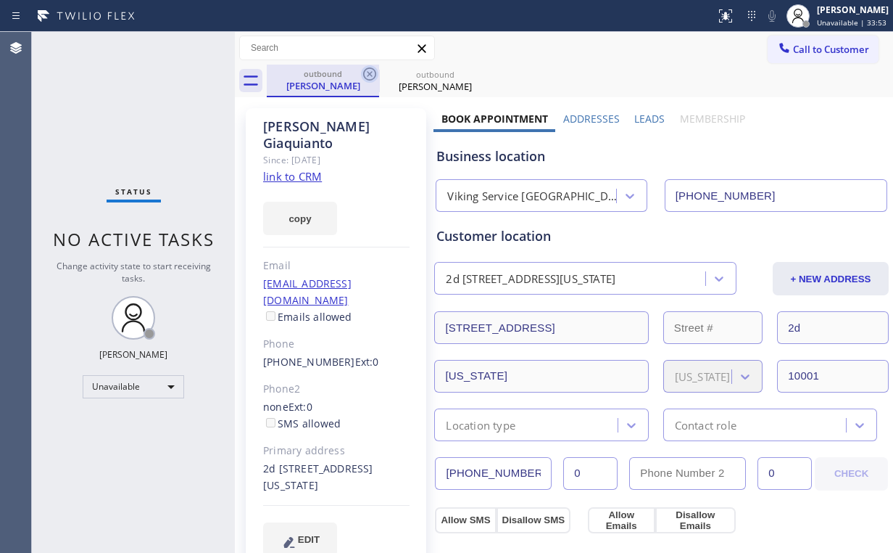
click at [369, 75] on icon at bounding box center [369, 73] width 17 height 17
drag, startPoint x: 369, startPoint y: 75, endPoint x: 777, endPoint y: 70, distance: 408.3
click at [0, 0] on icon at bounding box center [0, 0] width 0 height 0
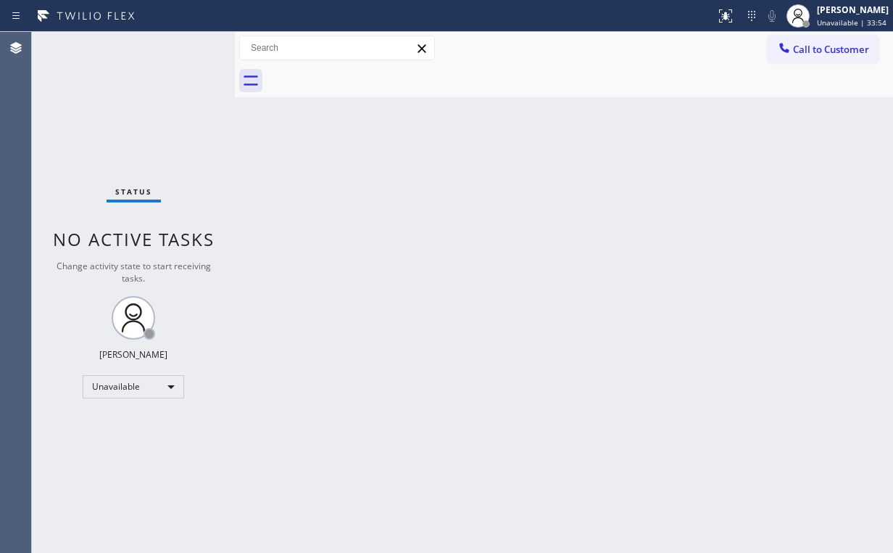
drag, startPoint x: 796, startPoint y: 59, endPoint x: 642, endPoint y: 197, distance: 207.0
click at [796, 58] on button "Call to Customer" at bounding box center [823, 50] width 111 height 28
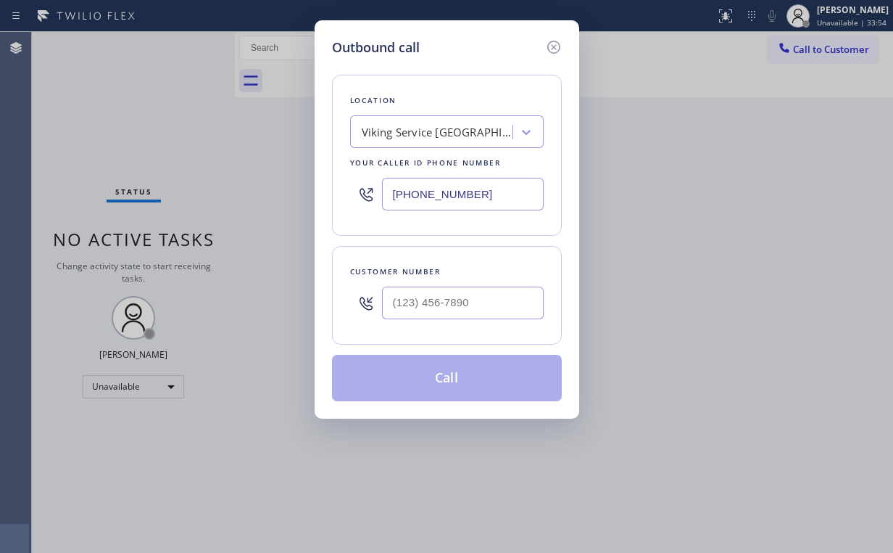
click at [490, 281] on div at bounding box center [463, 302] width 162 height 47
click at [468, 305] on input "(___) ___-____" at bounding box center [463, 302] width 162 height 33
paste input "646) 483-3121"
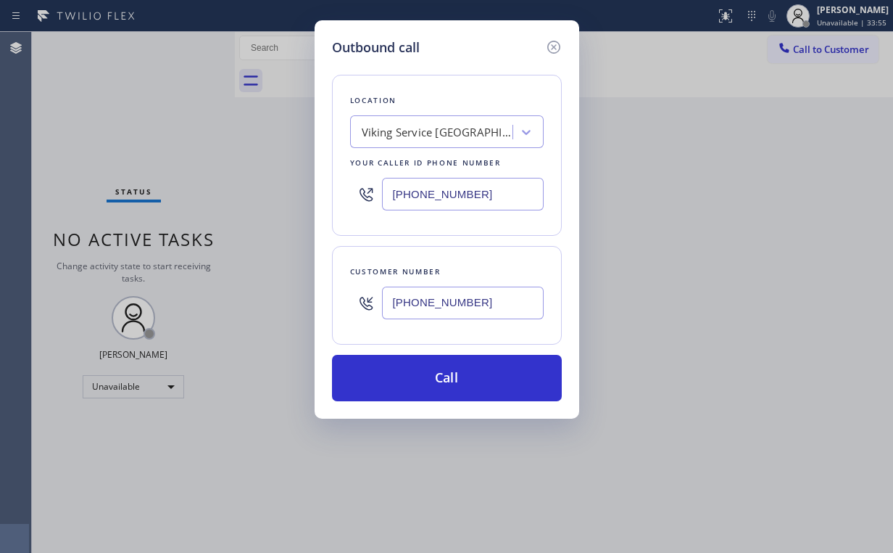
type input "[PHONE_NUMBER]"
click at [424, 375] on button "Call" at bounding box center [447, 378] width 230 height 46
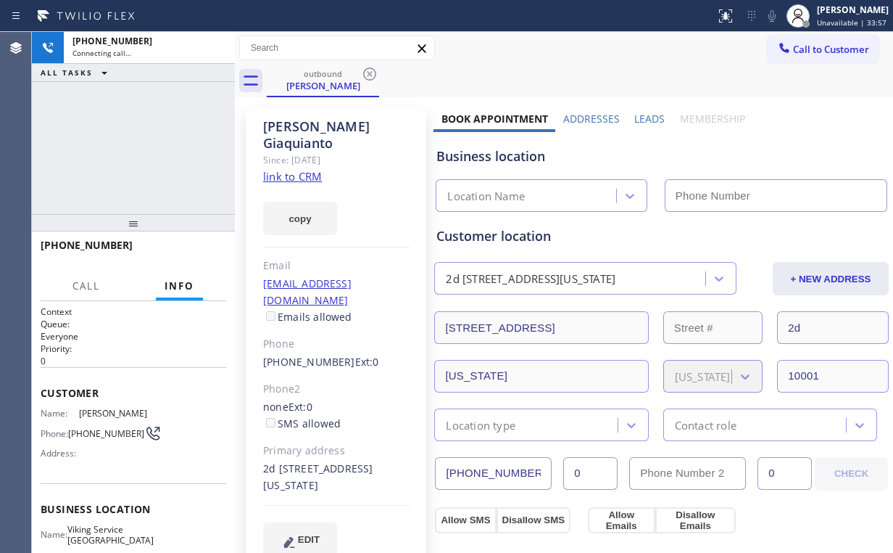
click at [143, 145] on div "+16464833121 Connecting call… ALL TASKS ALL TASKS ACTIVE TASKS TASKS IN WRAP UP" at bounding box center [133, 123] width 203 height 182
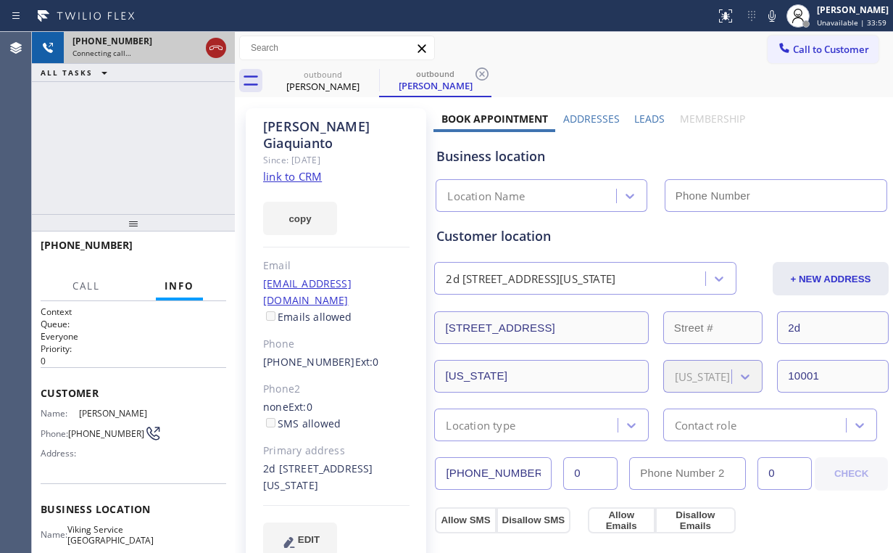
click at [217, 51] on icon at bounding box center [215, 47] width 17 height 17
click at [318, 80] on div "[PERSON_NAME]" at bounding box center [323, 86] width 110 height 13
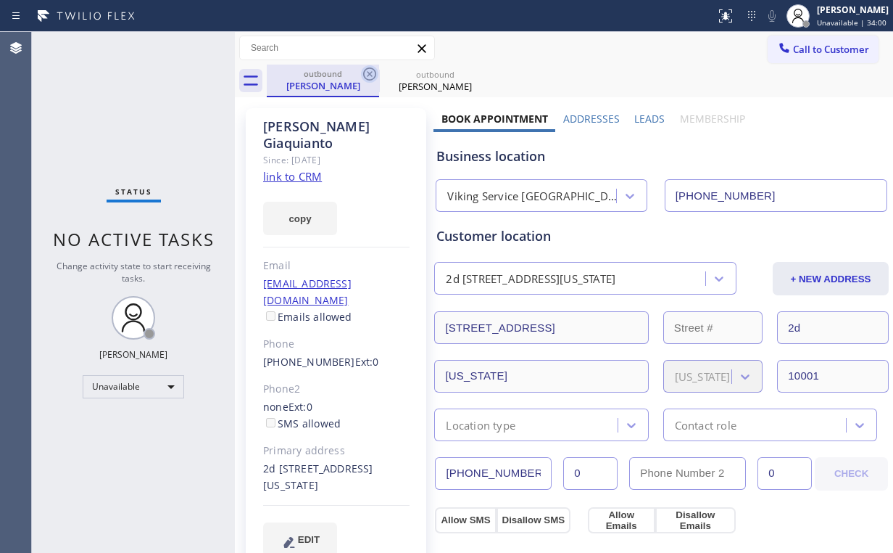
click at [371, 73] on icon at bounding box center [369, 73] width 17 height 17
click at [0, 0] on icon at bounding box center [0, 0] width 0 height 0
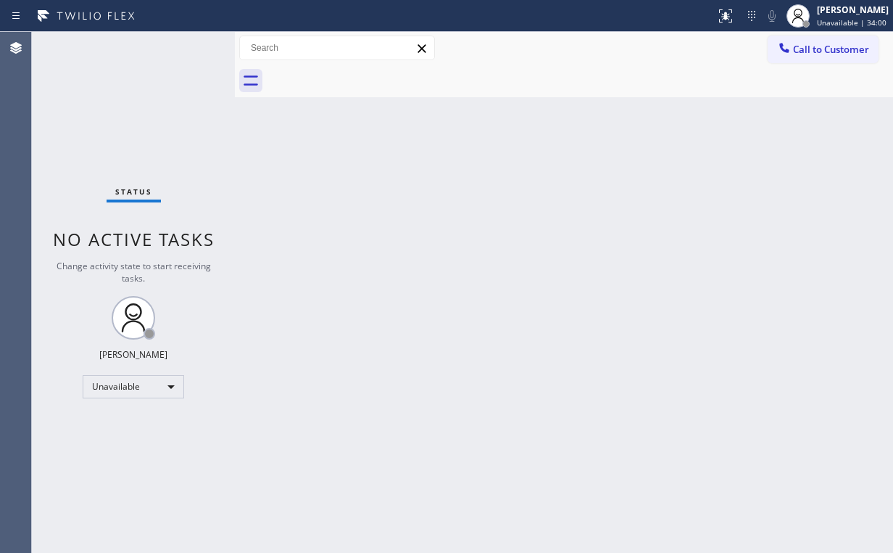
drag, startPoint x: 96, startPoint y: 107, endPoint x: 110, endPoint y: 81, distance: 29.5
click at [96, 105] on div "Status No active tasks Change activity state to start receiving tasks. [PERSON_…" at bounding box center [133, 292] width 203 height 521
drag, startPoint x: 806, startPoint y: 52, endPoint x: 570, endPoint y: 170, distance: 264.0
click at [806, 52] on span "Call to Customer" at bounding box center [831, 49] width 76 height 13
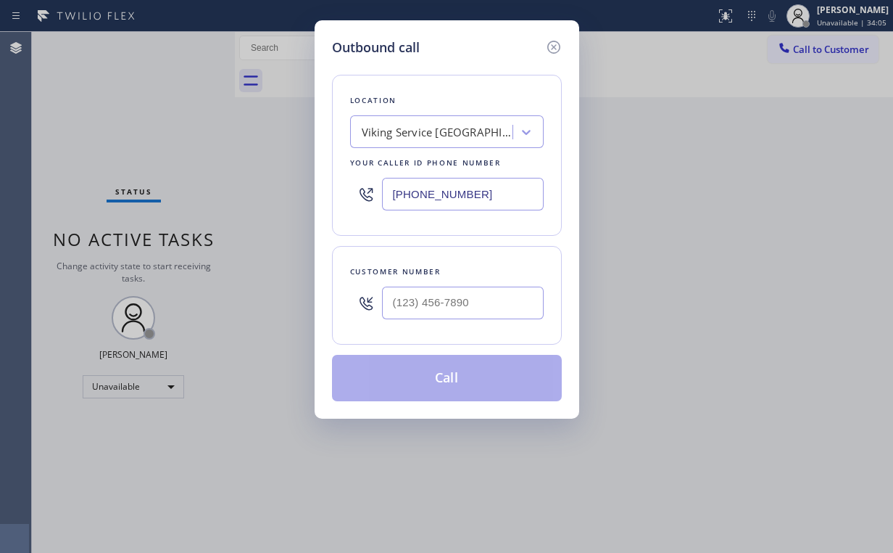
drag, startPoint x: 519, startPoint y: 186, endPoint x: 305, endPoint y: 191, distance: 214.7
click at [309, 191] on div "Outbound call Location Viking Service NY Your caller id phone number (347) 486-…" at bounding box center [446, 276] width 893 height 553
paste input "23) 825-2979"
type input "(323) 825-2979"
click at [453, 302] on input "(___) ___-____" at bounding box center [463, 302] width 162 height 33
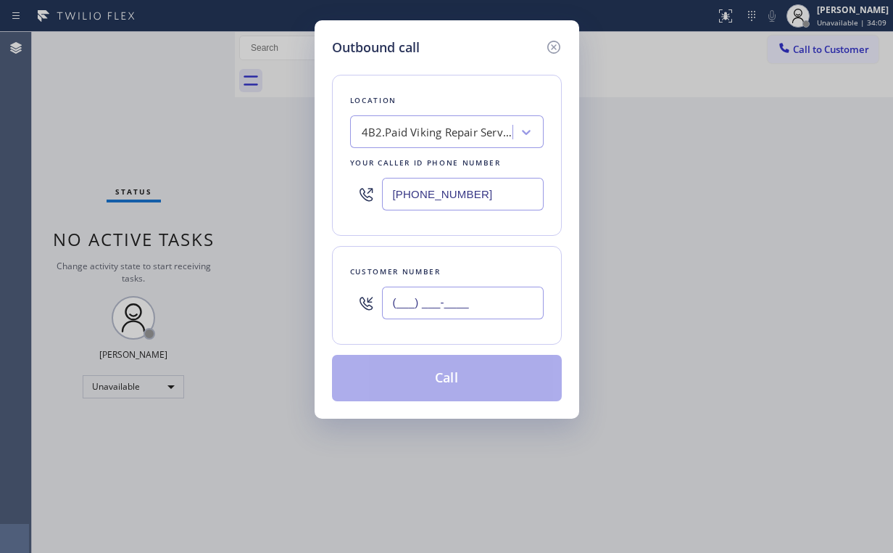
paste input "310) 467-0021"
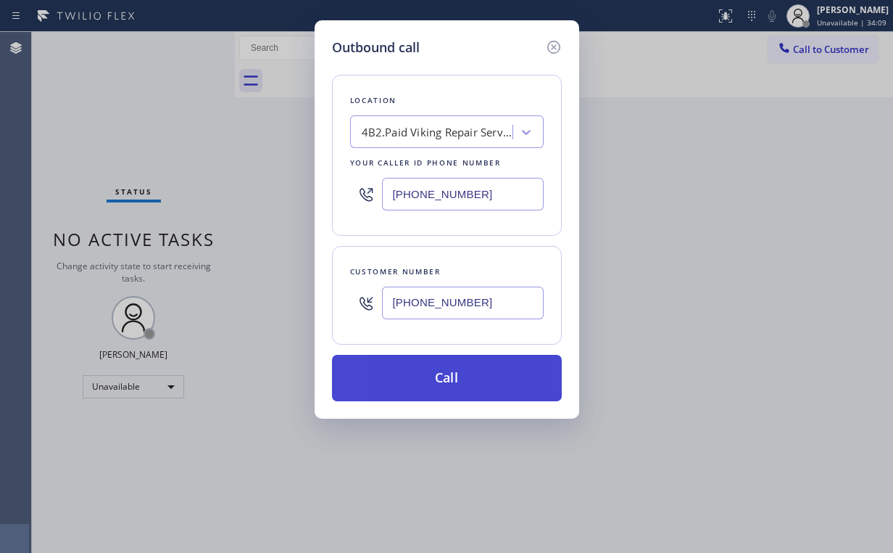
type input "(310) 467-0021"
click at [442, 373] on button "Call" at bounding box center [447, 378] width 230 height 46
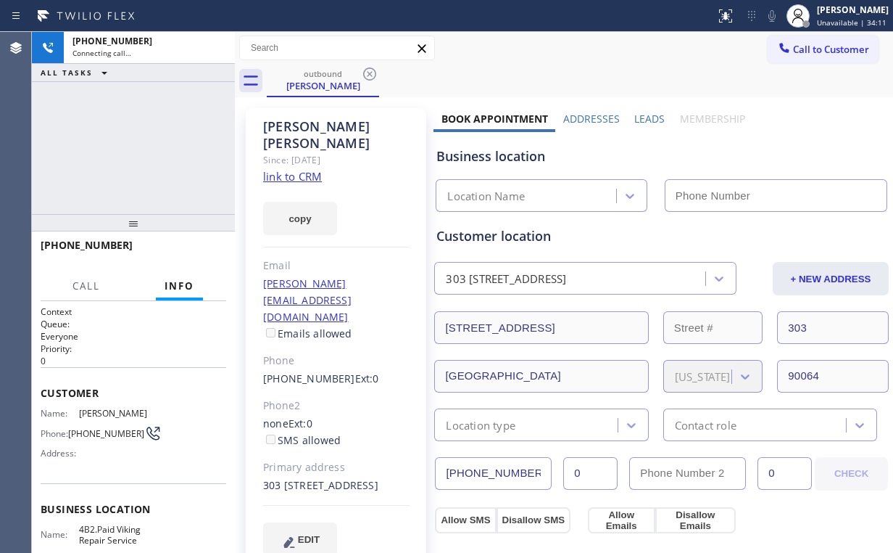
click at [136, 144] on div "+13104670021 Connecting call… ALL TASKS ALL TASKS ACTIVE TASKS TASKS IN WRAP UP" at bounding box center [133, 123] width 203 height 182
type input "(323) 825-2979"
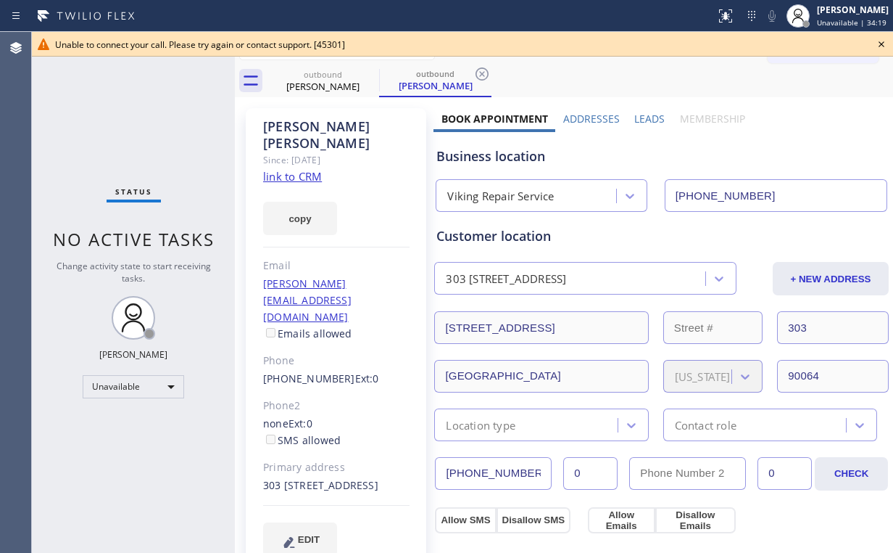
drag, startPoint x: 148, startPoint y: 150, endPoint x: 278, endPoint y: 146, distance: 130.6
click at [145, 147] on div "Status No active tasks Change activity state to start receiving tasks. [PERSON_…" at bounding box center [133, 292] width 203 height 521
drag, startPoint x: 878, startPoint y: 44, endPoint x: 827, endPoint y: 48, distance: 51.7
click at [879, 44] on icon at bounding box center [881, 44] width 17 height 17
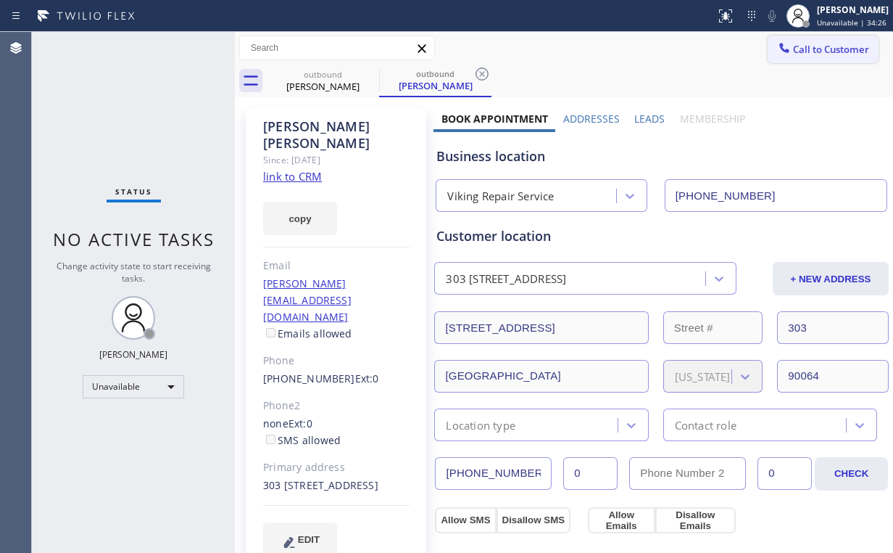
drag, startPoint x: 791, startPoint y: 46, endPoint x: 525, endPoint y: 165, distance: 291.2
click at [793, 47] on span "Call to Customer" at bounding box center [831, 49] width 76 height 13
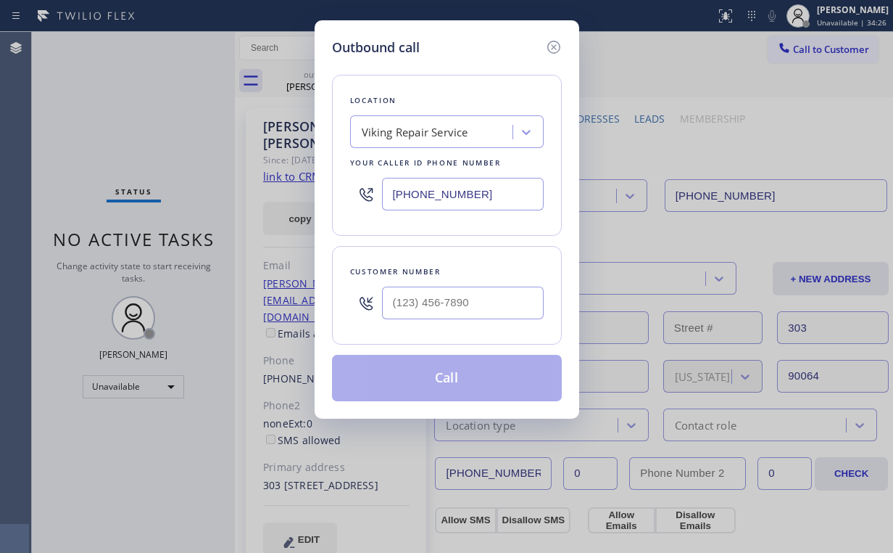
drag, startPoint x: 484, startPoint y: 192, endPoint x: 315, endPoint y: 194, distance: 169.0
click at [319, 194] on div "Outbound call Location Viking Repair Service Your caller id phone number (323) …" at bounding box center [447, 219] width 265 height 398
paste input "47) 215-328"
type input "(323) 825-2979"
click at [491, 306] on input "(___) ___-____" at bounding box center [463, 302] width 162 height 33
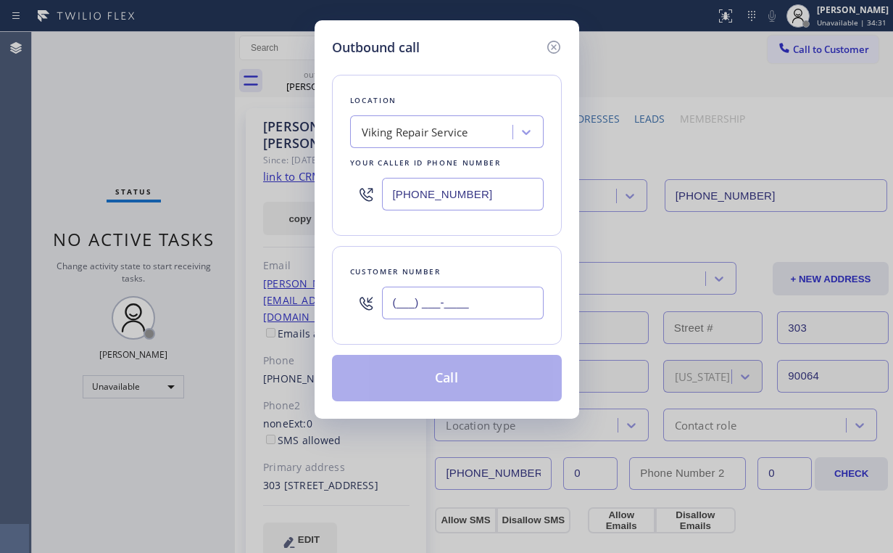
paste input "323) 702-5333"
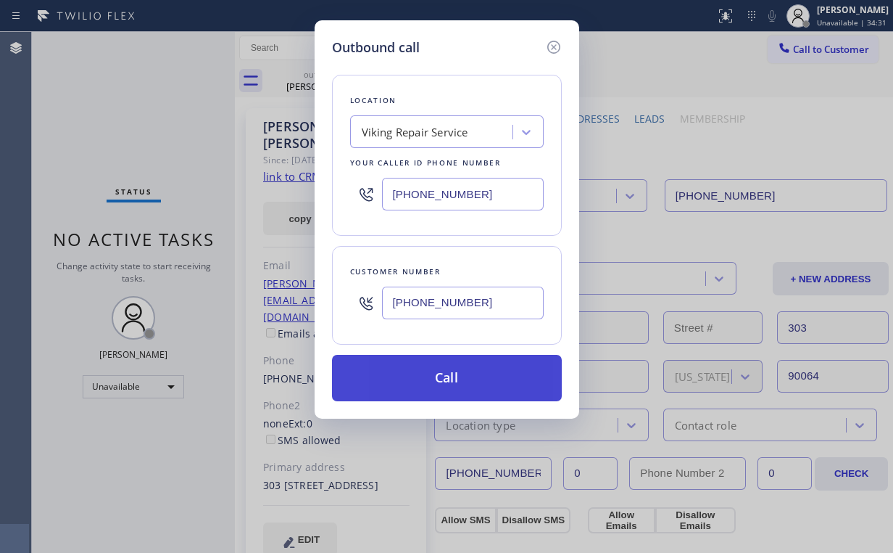
type input "(323) 702-5333"
click at [421, 384] on button "Call" at bounding box center [447, 378] width 230 height 46
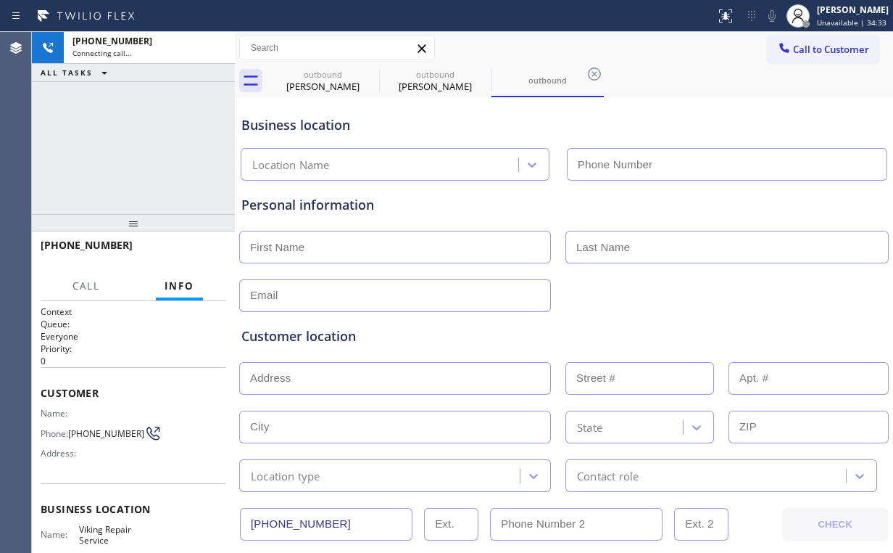
type input "(323) 825-2979"
click at [107, 168] on div "+13237025333 Connecting call… ALL TASKS ALL TASKS ACTIVE TASKS TASKS IN WRAP UP" at bounding box center [133, 123] width 203 height 182
click at [471, 139] on div "Business location Viking Repair Service (323) 825-2979" at bounding box center [564, 141] width 651 height 80
click at [112, 134] on div "+13237025333 Connecting call… ALL TASKS ALL TASKS ACTIVE TASKS TASKS IN WRAP UP" at bounding box center [133, 123] width 203 height 182
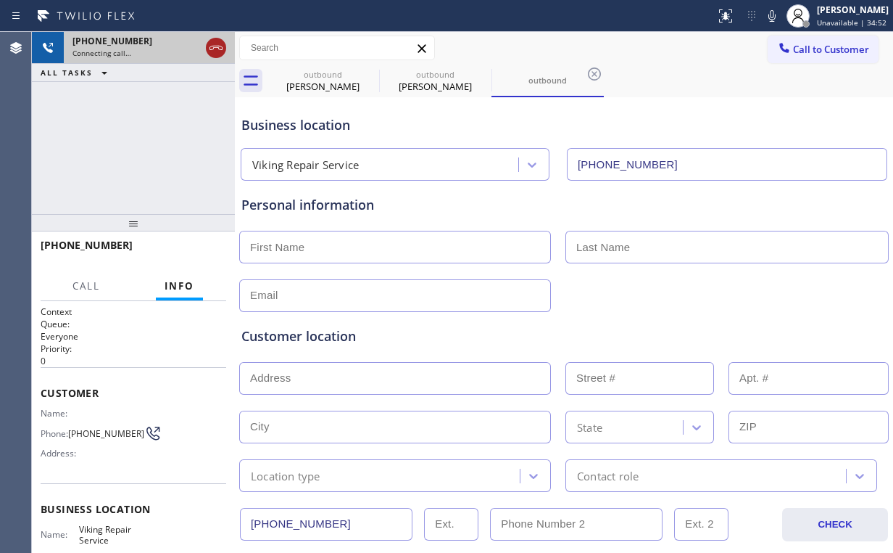
click at [212, 48] on icon at bounding box center [215, 47] width 17 height 17
drag, startPoint x: 310, startPoint y: 81, endPoint x: 360, endPoint y: 78, distance: 50.1
click at [312, 80] on div "Jay Stambler" at bounding box center [323, 86] width 110 height 13
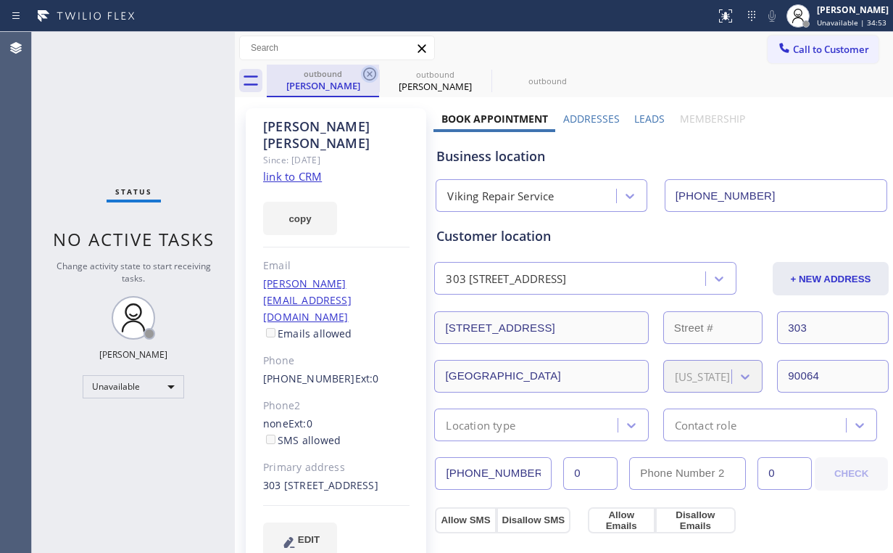
click at [367, 72] on icon at bounding box center [369, 73] width 13 height 13
click at [368, 72] on icon at bounding box center [369, 73] width 13 height 13
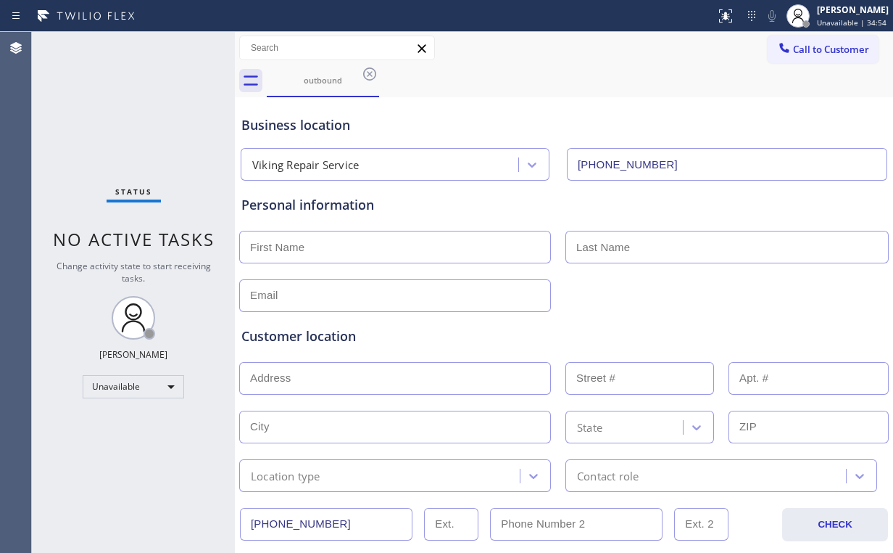
click at [122, 128] on div "Status No active tasks Change activity state to start receiving tasks. [PERSON_…" at bounding box center [133, 292] width 203 height 521
click at [370, 70] on icon at bounding box center [369, 73] width 17 height 17
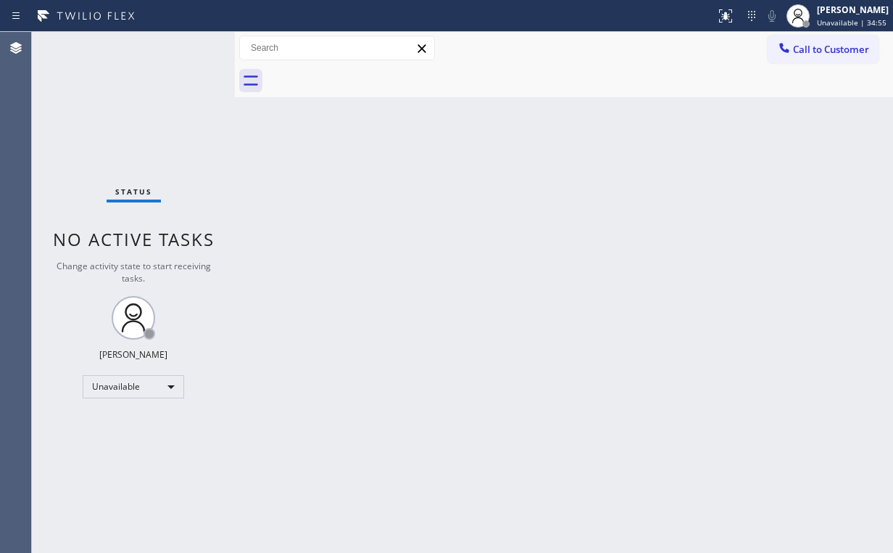
drag, startPoint x: 126, startPoint y: 140, endPoint x: 165, endPoint y: 75, distance: 75.1
click at [132, 130] on div "Status No active tasks Change activity state to start receiving tasks. [PERSON_…" at bounding box center [133, 292] width 203 height 521
click at [818, 61] on button "Call to Customer" at bounding box center [823, 50] width 111 height 28
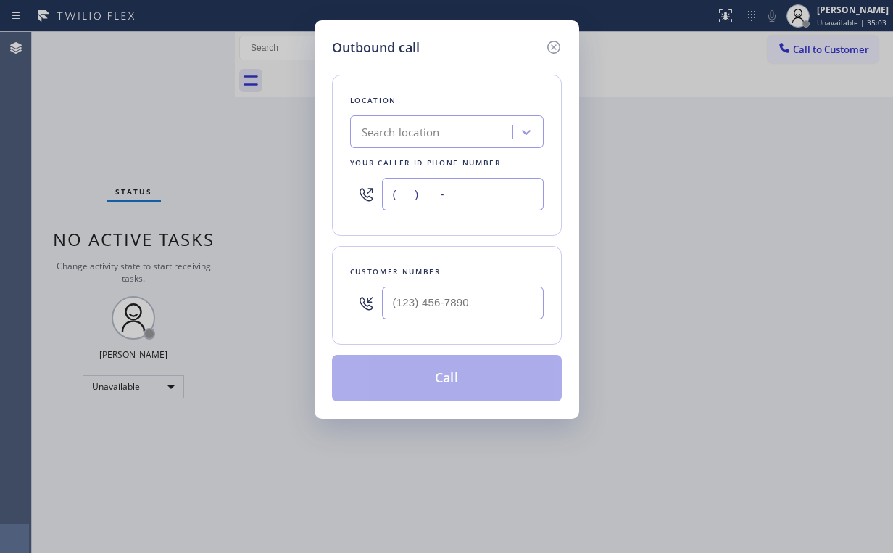
drag, startPoint x: 487, startPoint y: 198, endPoint x: 359, endPoint y: 194, distance: 128.4
click at [359, 194] on div "(___) ___-____" at bounding box center [447, 193] width 194 height 47
paste input "747) 271-5533"
type input "(747) 271-5533"
click at [471, 303] on input "(___) ___-____" at bounding box center [463, 302] width 162 height 33
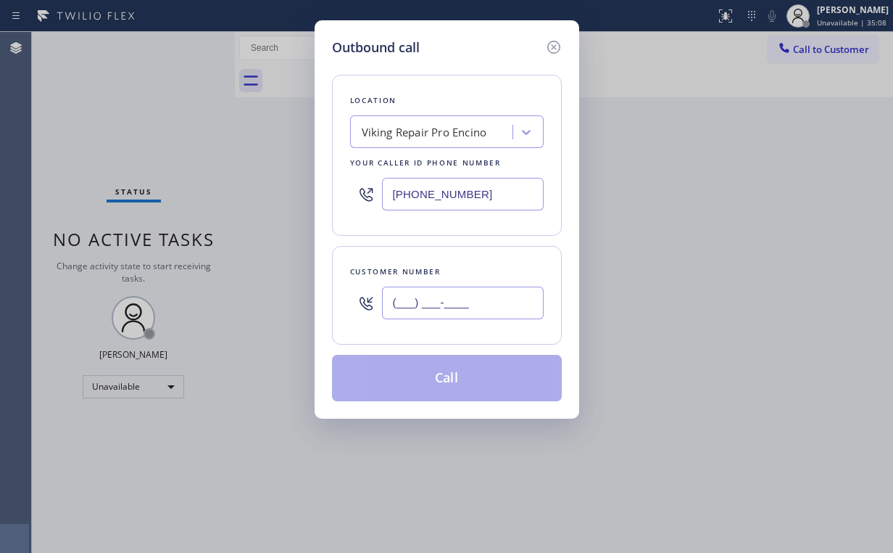
paste input "818) 705-0575"
type input "(818) 705-0575"
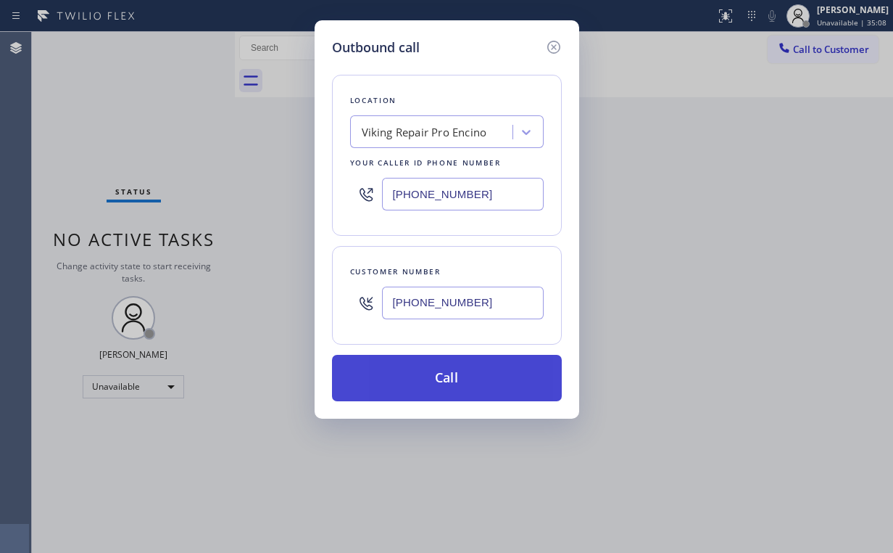
click at [432, 392] on button "Call" at bounding box center [447, 378] width 230 height 46
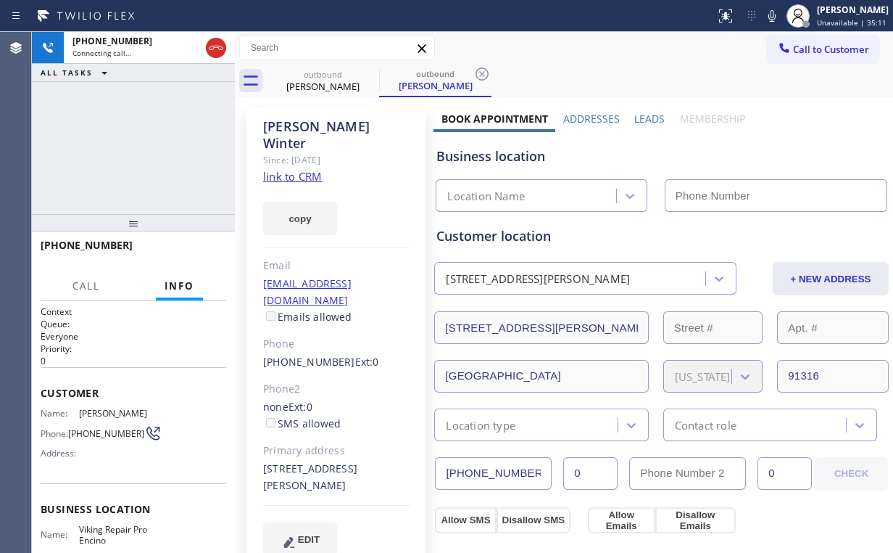
click at [131, 113] on div "+18187050575 Connecting call… ALL TASKS ALL TASKS ACTIVE TASKS TASKS IN WRAP UP" at bounding box center [133, 123] width 203 height 182
type input "(747) 271-5533"
drag, startPoint x: 81, startPoint y: 161, endPoint x: 131, endPoint y: 135, distance: 55.8
click at [83, 161] on div "+18187050575 Connecting call… ALL TASKS ALL TASKS ACTIVE TASKS TASKS IN WRAP UP" at bounding box center [133, 123] width 203 height 182
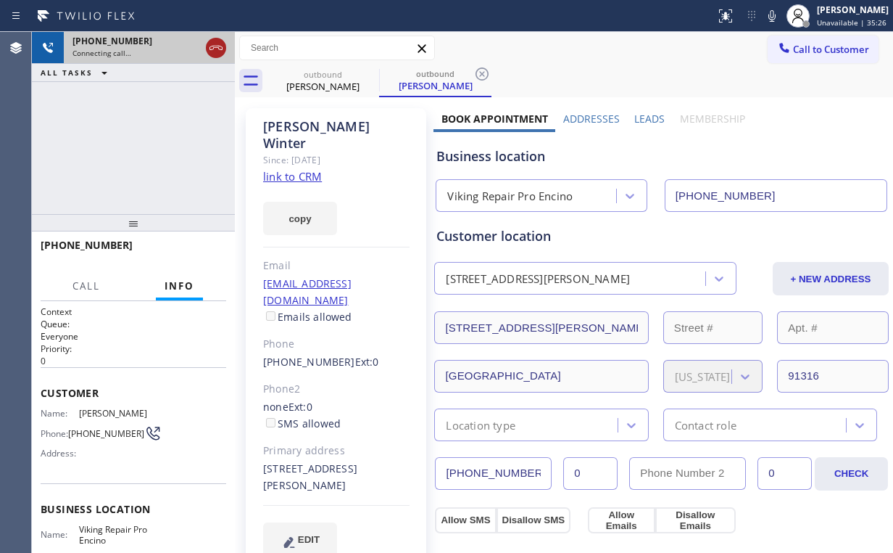
click at [217, 39] on icon at bounding box center [215, 47] width 17 height 17
drag, startPoint x: 308, startPoint y: 84, endPoint x: 380, endPoint y: 70, distance: 73.2
click at [310, 84] on div "Jeff Winter" at bounding box center [323, 86] width 110 height 13
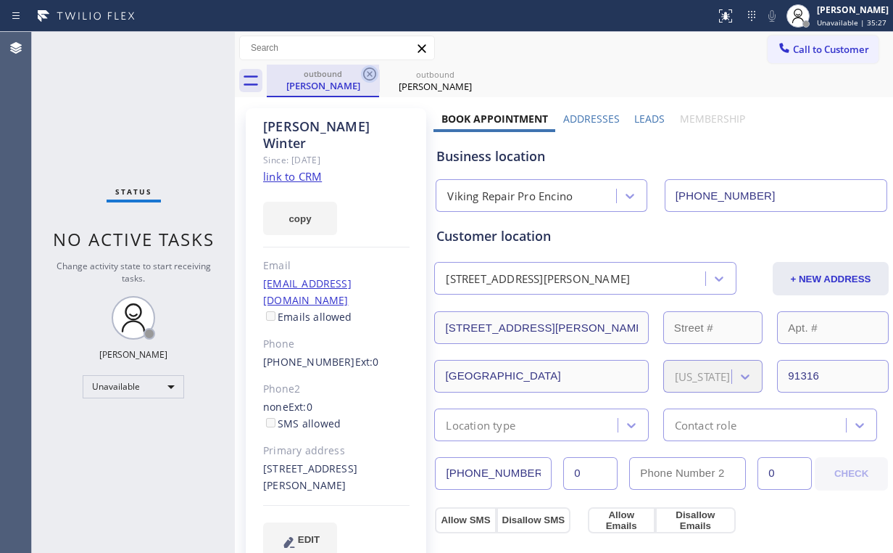
click at [373, 67] on icon at bounding box center [369, 73] width 17 height 17
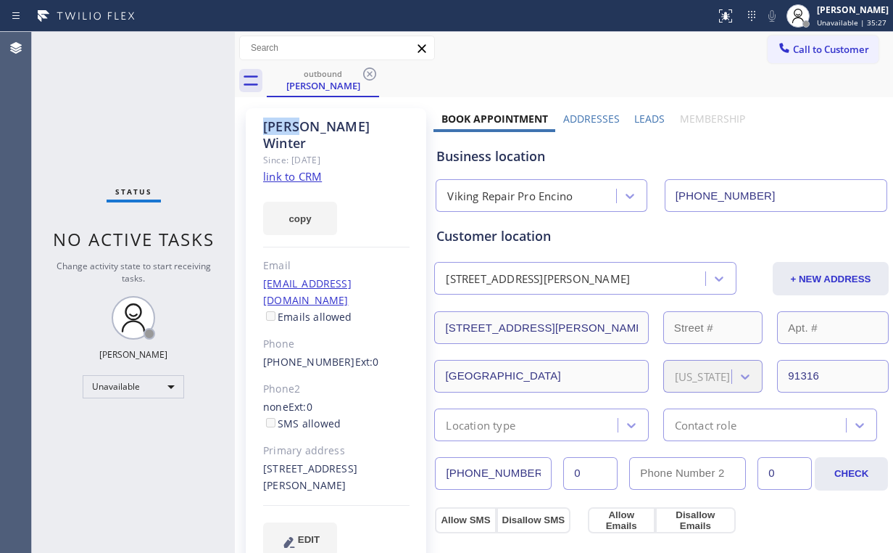
drag, startPoint x: 373, startPoint y: 67, endPoint x: 457, endPoint y: 90, distance: 86.4
click at [373, 67] on icon at bounding box center [369, 73] width 17 height 17
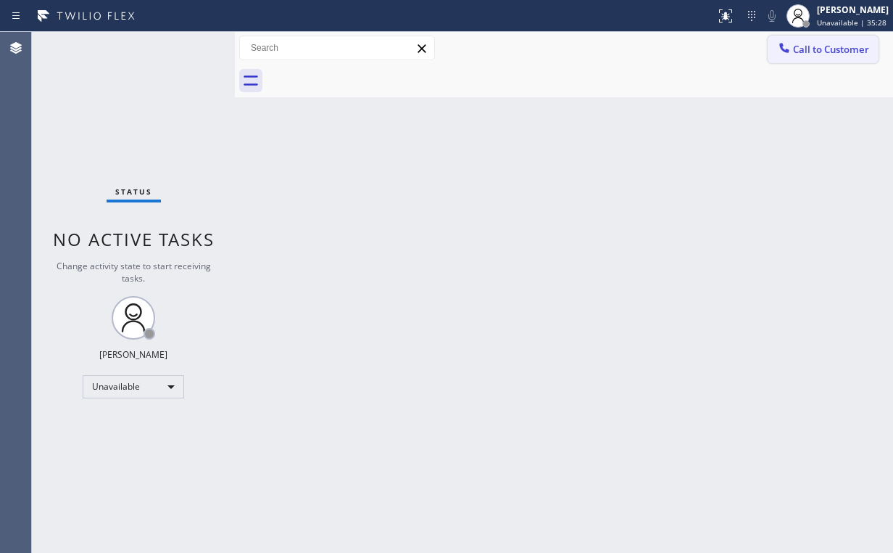
click at [778, 51] on icon at bounding box center [784, 48] width 15 height 15
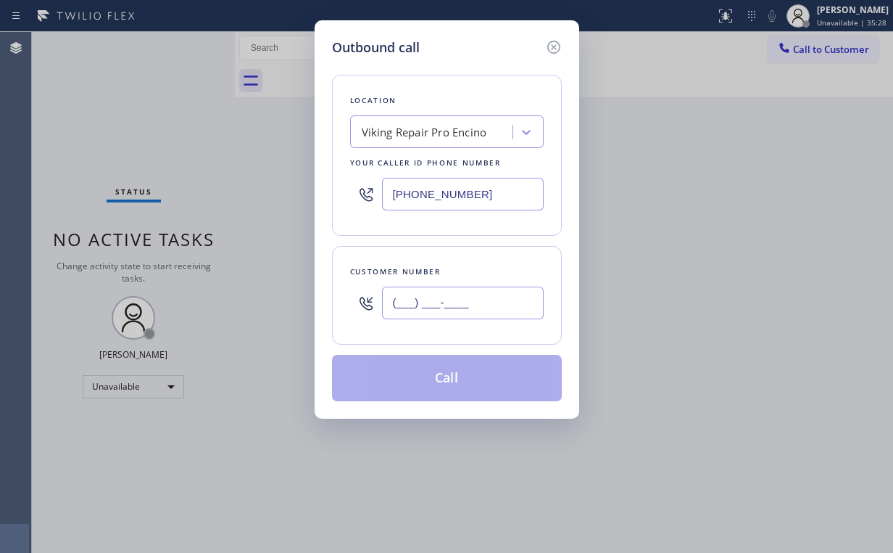
click at [461, 302] on input "(___) ___-____" at bounding box center [463, 302] width 162 height 33
paste input "818) 705-0575"
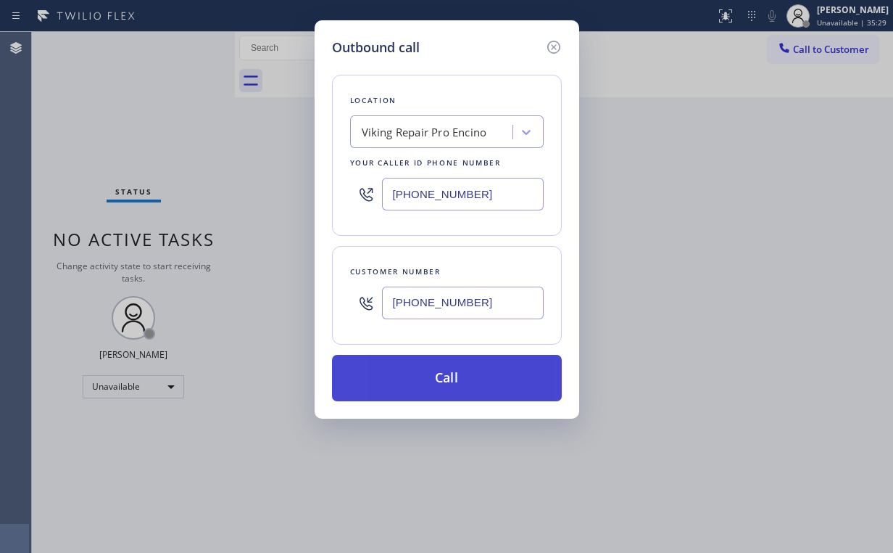
type input "(818) 705-0575"
click at [437, 389] on button "Call" at bounding box center [447, 378] width 230 height 46
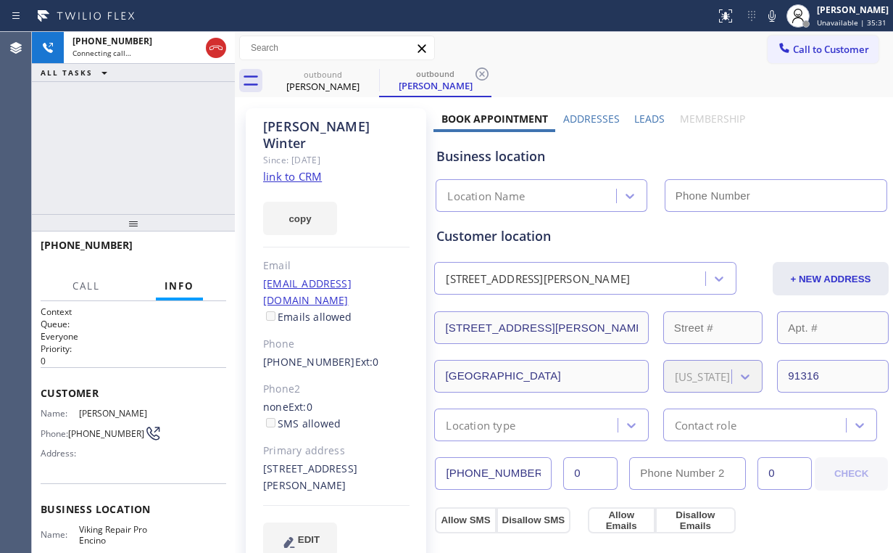
click at [99, 162] on div "+18187050575 Connecting call… ALL TASKS ALL TASKS ACTIVE TASKS TASKS IN WRAP UP" at bounding box center [133, 123] width 203 height 182
type input "(747) 271-5533"
click at [123, 137] on div "+18187050575 Connecting call… ALL TASKS ALL TASKS ACTIVE TASKS TASKS IN WRAP UP" at bounding box center [133, 123] width 203 height 182
drag, startPoint x: 178, startPoint y: 169, endPoint x: 145, endPoint y: 128, distance: 52.6
click at [178, 168] on div "+18187050575 Connecting call… ALL TASKS ALL TASKS ACTIVE TASKS TASKS IN WRAP UP" at bounding box center [133, 123] width 203 height 182
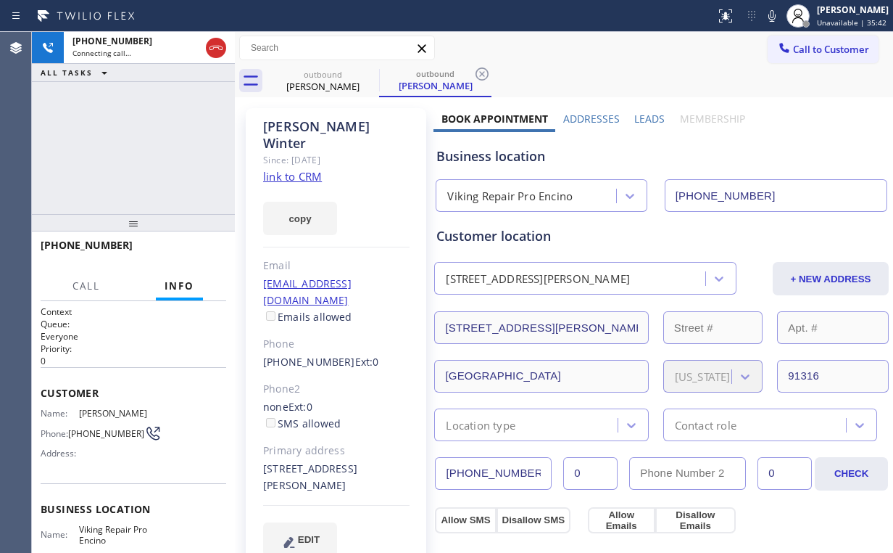
click at [145, 145] on div "+18187050575 Connecting call… ALL TASKS ALL TASKS ACTIVE TASKS TASKS IN WRAP UP" at bounding box center [133, 123] width 203 height 182
click at [146, 145] on div "+18187050575 Connecting call… ALL TASKS ALL TASKS ACTIVE TASKS TASKS IN WRAP UP" at bounding box center [133, 123] width 203 height 182
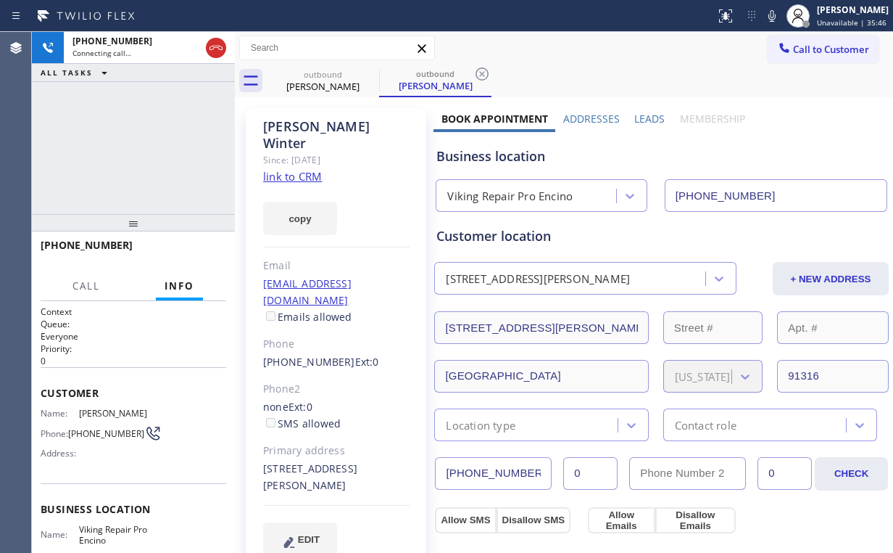
click at [146, 145] on div "+18187050575 Connecting call… ALL TASKS ALL TASKS ACTIVE TASKS TASKS IN WRAP UP" at bounding box center [133, 123] width 203 height 182
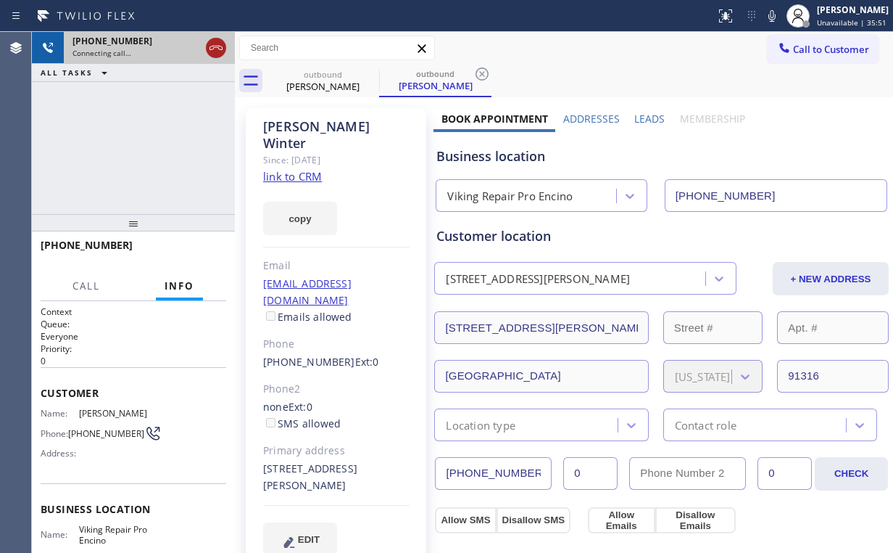
click at [215, 47] on icon at bounding box center [216, 48] width 13 height 4
click at [323, 88] on div "Jeff Winter" at bounding box center [323, 86] width 110 height 13
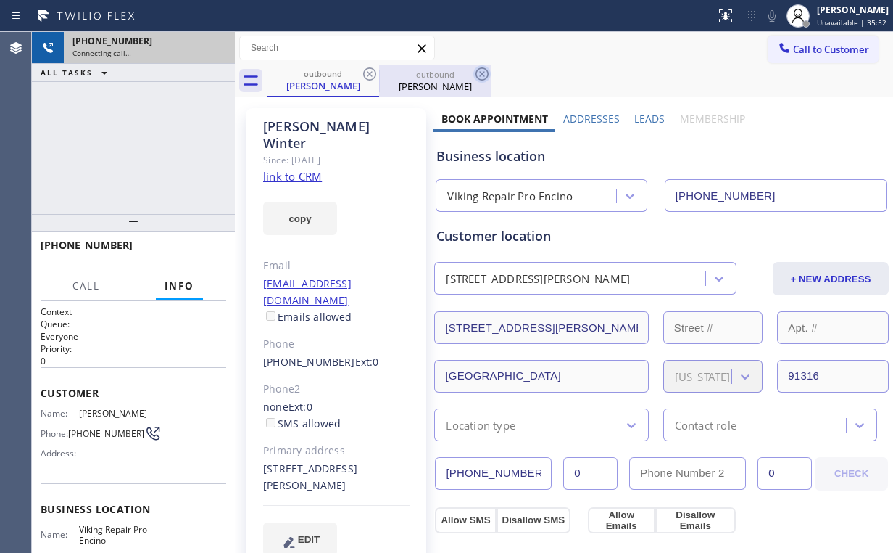
click at [369, 73] on icon at bounding box center [369, 73] width 17 height 17
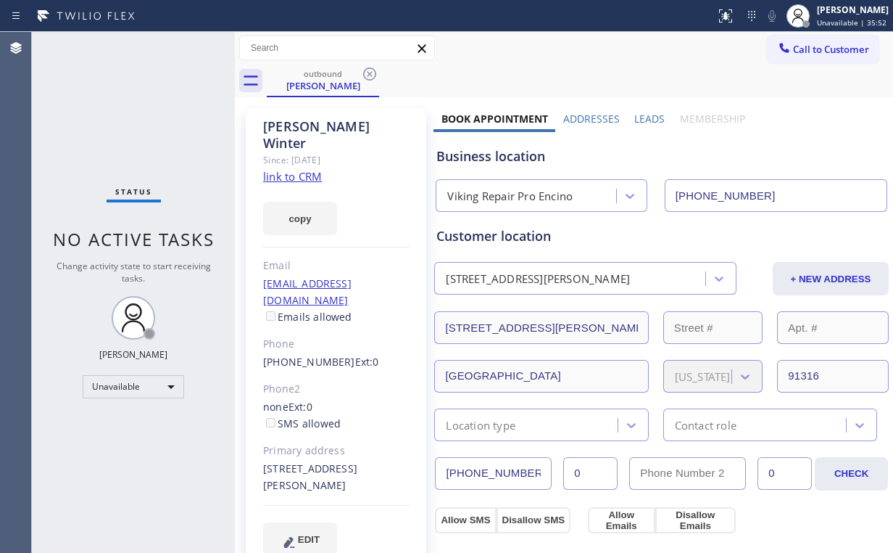
drag, startPoint x: 369, startPoint y: 73, endPoint x: 280, endPoint y: 137, distance: 110.1
click at [369, 73] on icon at bounding box center [369, 73] width 17 height 17
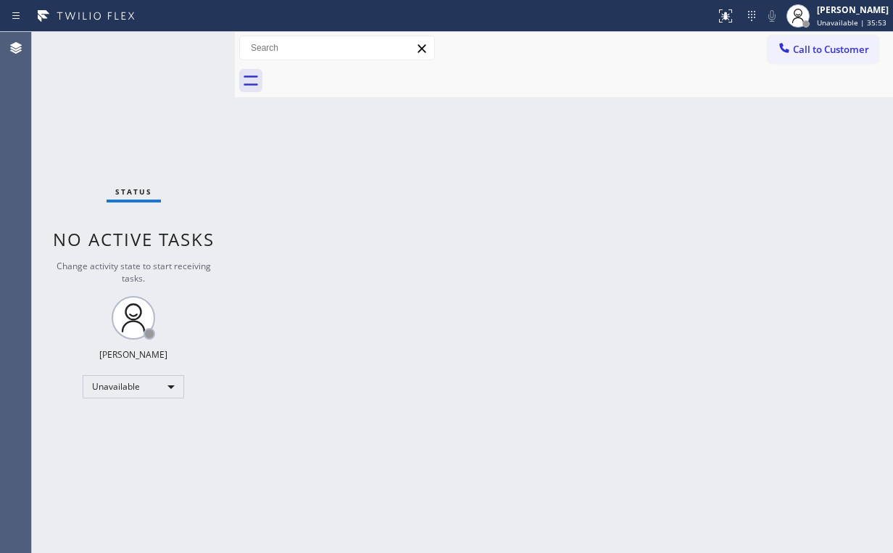
drag, startPoint x: 151, startPoint y: 151, endPoint x: 158, endPoint y: 35, distance: 116.3
click at [150, 144] on div "Status No active tasks Change activity state to start receiving tasks. [PERSON_…" at bounding box center [133, 292] width 203 height 521
drag, startPoint x: 812, startPoint y: 55, endPoint x: 777, endPoint y: 65, distance: 36.1
click at [811, 55] on span "Call to Customer" at bounding box center [831, 49] width 76 height 13
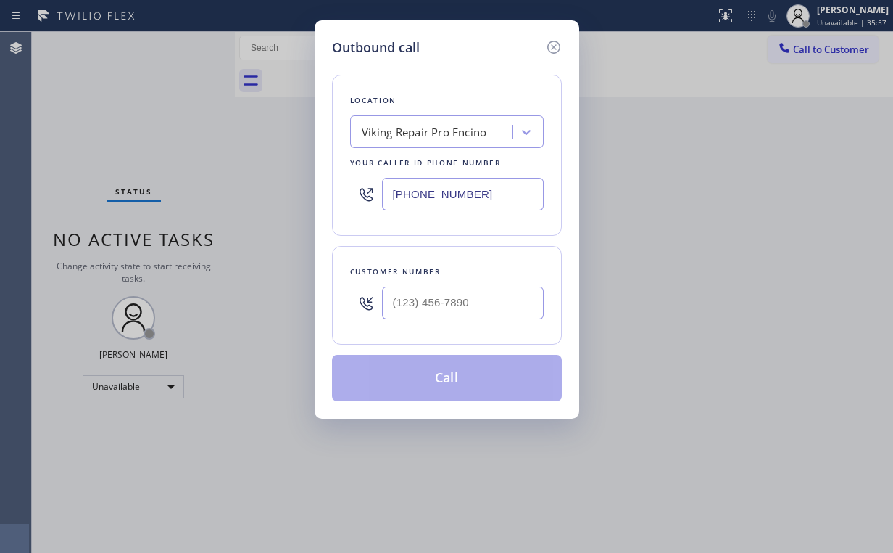
drag, startPoint x: 463, startPoint y: 181, endPoint x: 327, endPoint y: 166, distance: 136.4
click at [342, 178] on div "Location Viking Repair Pro Encino Your caller id phone number (747) 271-5533" at bounding box center [447, 155] width 230 height 161
paste input "86) 901-6876"
type input "(786) 901-6876"
click at [473, 287] on input "(___) ___-____" at bounding box center [463, 302] width 162 height 33
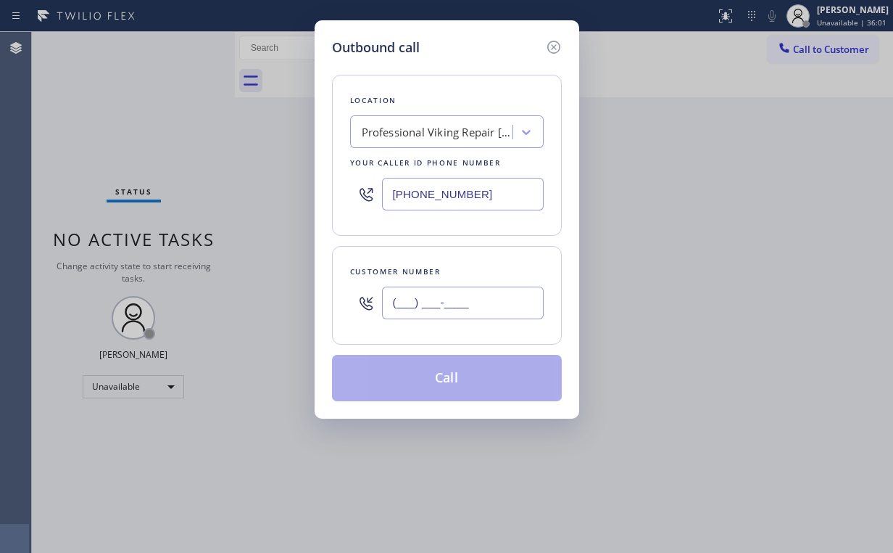
paste input "787) 485-2980"
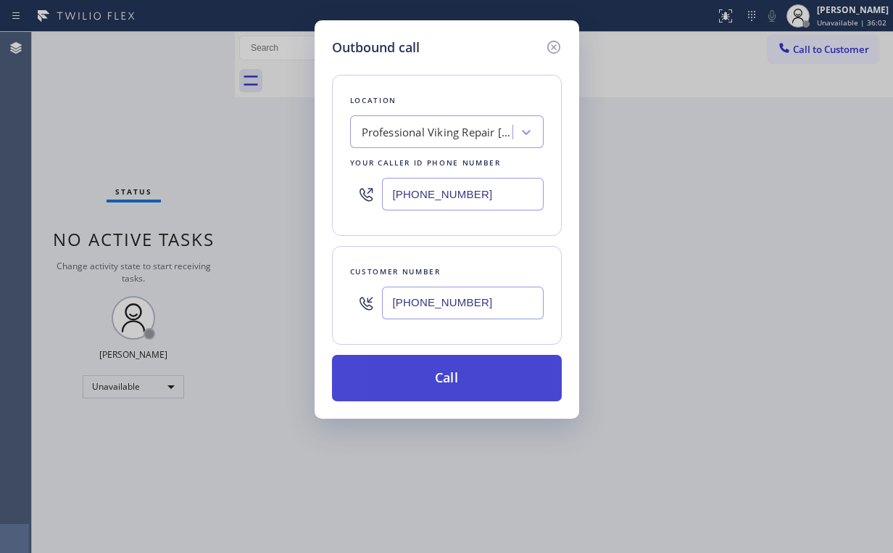
type input "(787) 485-2980"
click at [422, 376] on button "Call" at bounding box center [447, 378] width 230 height 46
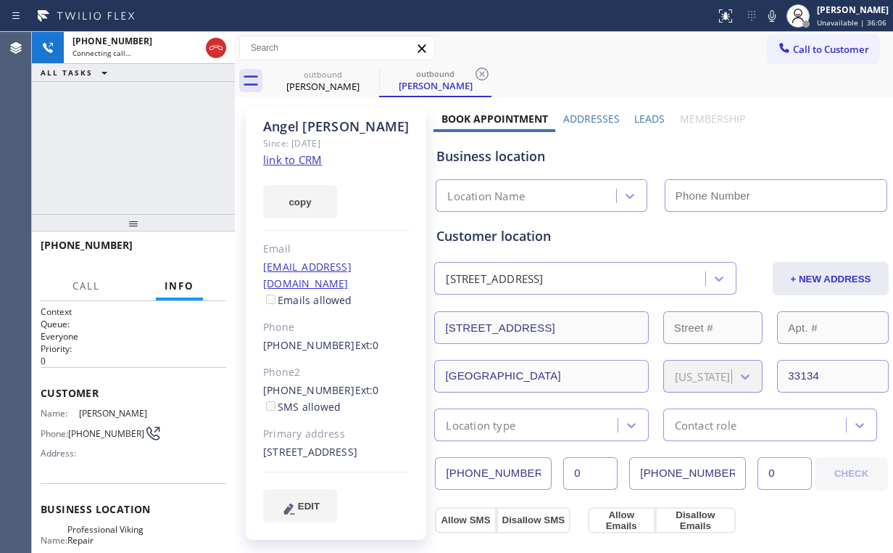
type input "(786) 901-6876"
click at [181, 139] on div "+17874852980 Connecting call… ALL TASKS ALL TASKS ACTIVE TASKS TASKS IN WRAP UP" at bounding box center [133, 123] width 203 height 182
drag, startPoint x: 86, startPoint y: 157, endPoint x: 135, endPoint y: 7, distance: 158.5
click at [87, 157] on div "+17874852980 Connecting call… ALL TASKS ALL TASKS ACTIVE TASKS TASKS IN WRAP UP" at bounding box center [133, 123] width 203 height 182
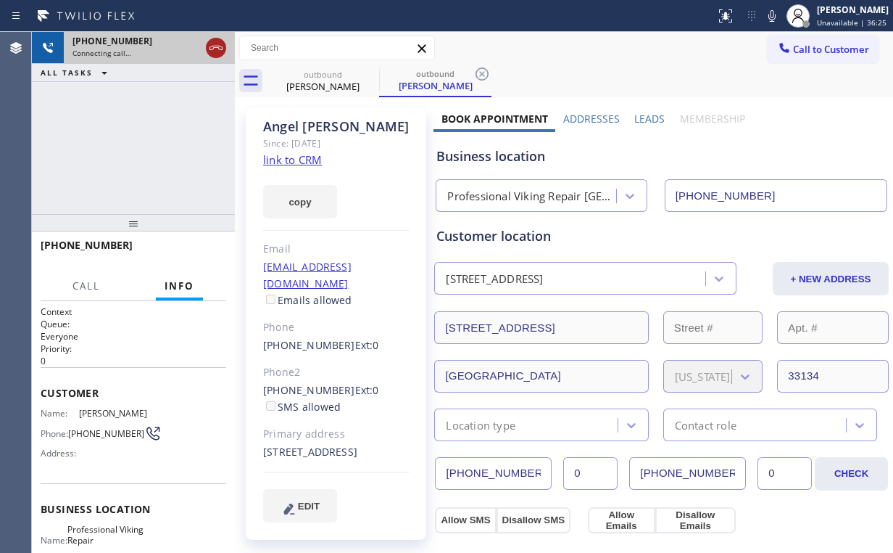
click at [212, 41] on icon at bounding box center [215, 47] width 17 height 17
click at [330, 77] on div "outbound" at bounding box center [323, 74] width 110 height 11
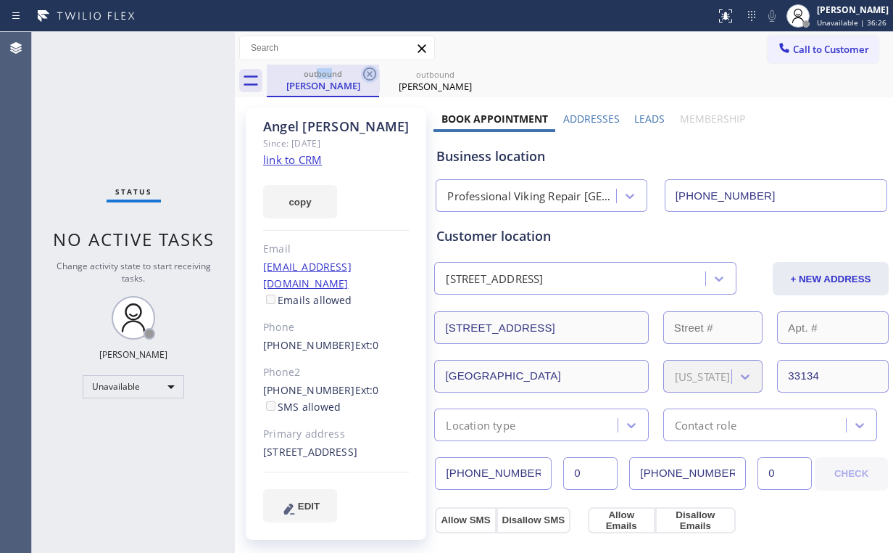
click at [370, 70] on icon at bounding box center [369, 73] width 17 height 17
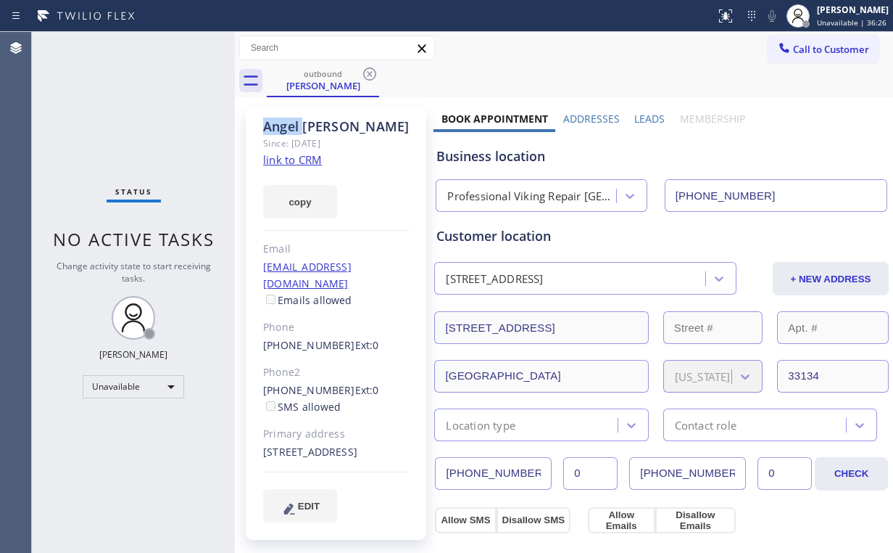
drag, startPoint x: 370, startPoint y: 70, endPoint x: 613, endPoint y: 119, distance: 247.7
click at [373, 72] on icon at bounding box center [369, 73] width 17 height 17
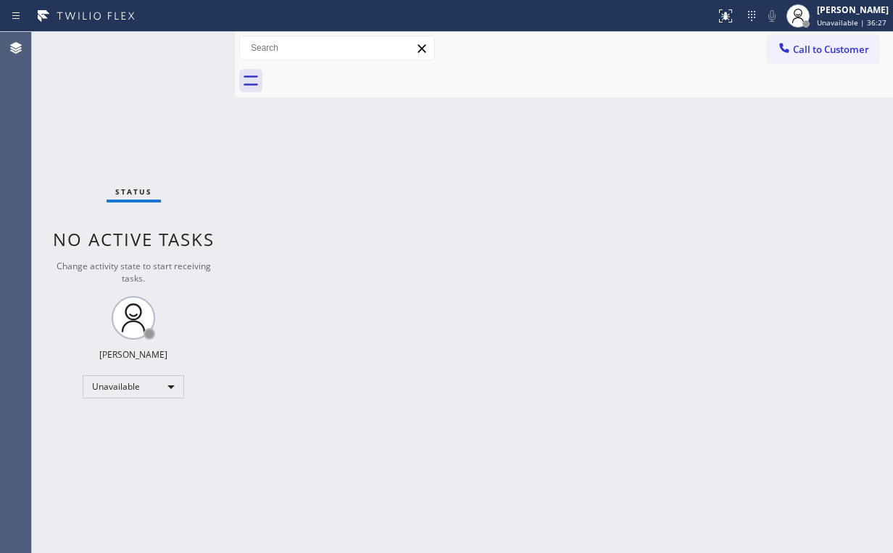
drag, startPoint x: 714, startPoint y: 149, endPoint x: 806, endPoint y: 68, distance: 123.3
click at [729, 148] on div "Back to Dashboard Change Sender ID Customers Technicians Select a contact Outbo…" at bounding box center [564, 292] width 658 height 521
click at [803, 53] on span "Call to Customer" at bounding box center [831, 49] width 76 height 13
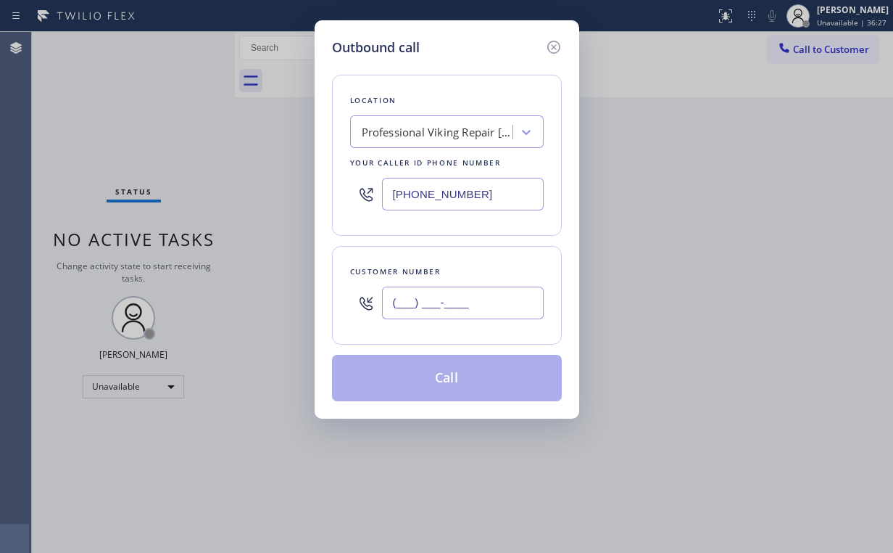
click at [487, 302] on input "(___) ___-____" at bounding box center [463, 302] width 162 height 33
paste input "787) 485-2980"
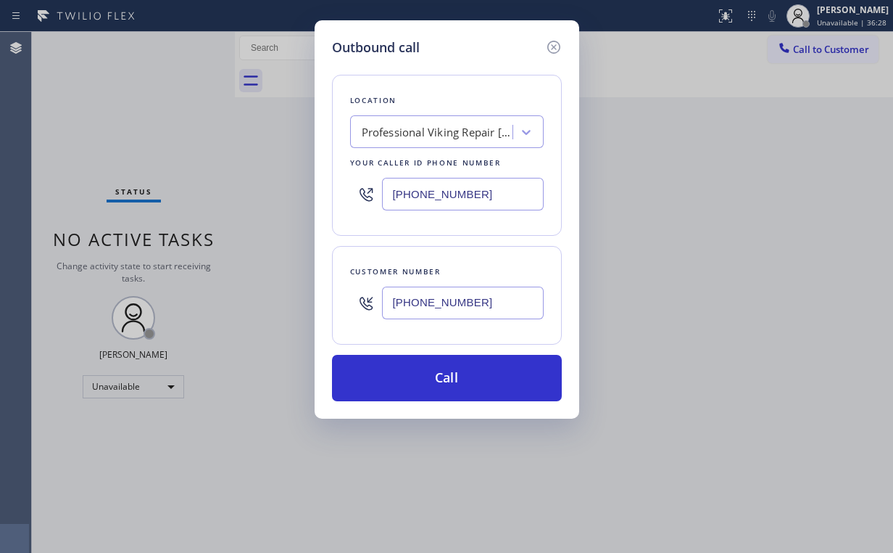
type input "(787) 485-2980"
click at [418, 377] on button "Call" at bounding box center [447, 378] width 230 height 46
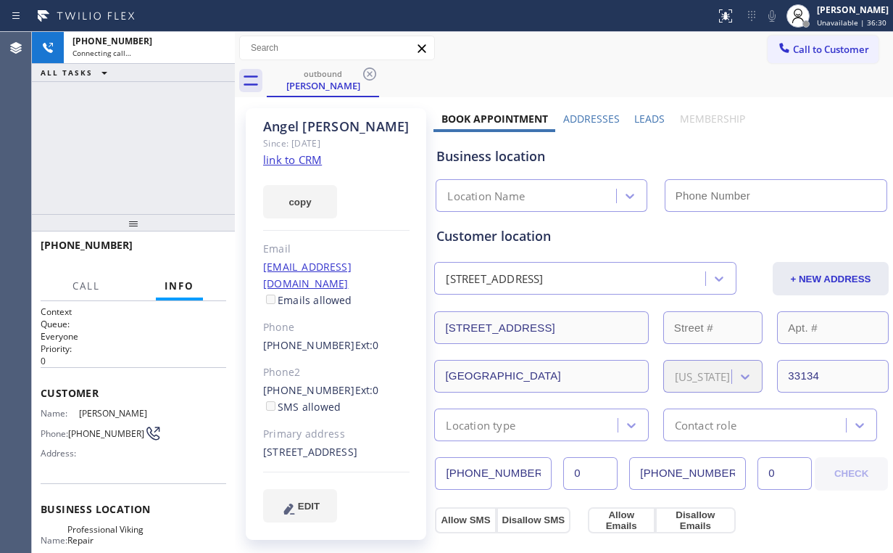
click at [120, 160] on div "+17874852980 Connecting call… ALL TASKS ALL TASKS ACTIVE TASKS TASKS IN WRAP UP" at bounding box center [133, 123] width 203 height 182
type input "(786) 901-6876"
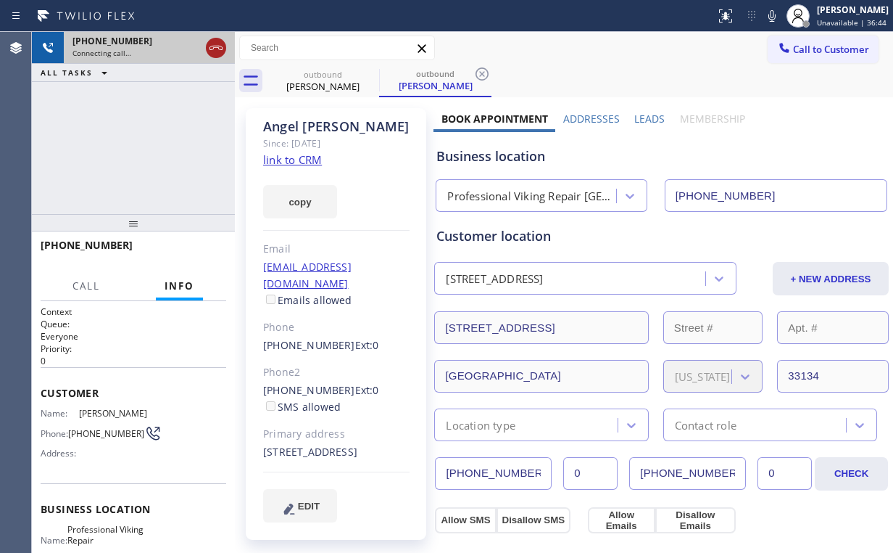
click at [220, 48] on icon at bounding box center [215, 47] width 17 height 17
click at [331, 86] on div "Angel Isidro" at bounding box center [323, 86] width 110 height 13
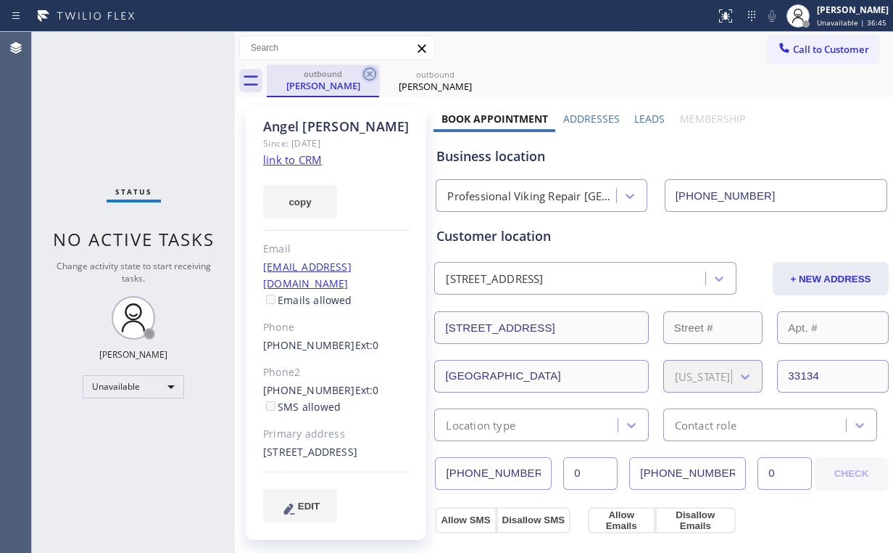
click at [368, 73] on icon at bounding box center [369, 73] width 13 height 13
click at [0, 0] on icon at bounding box center [0, 0] width 0 height 0
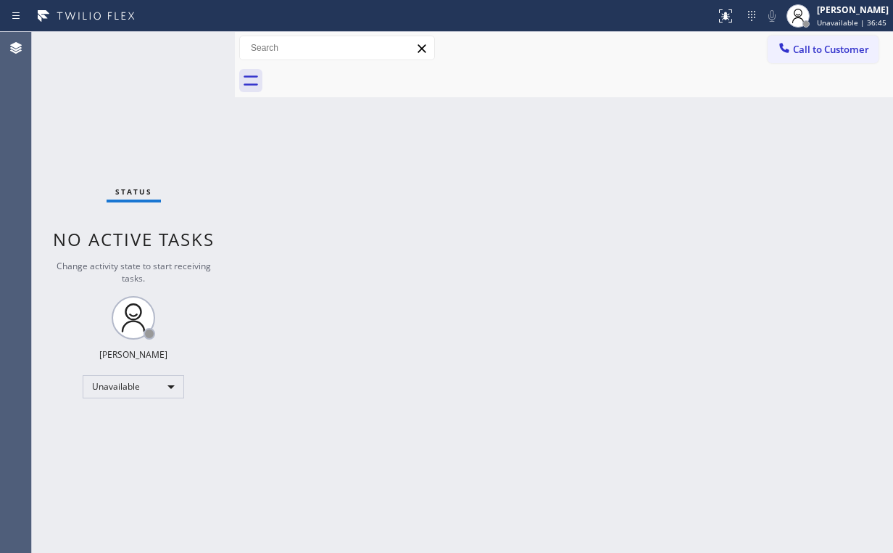
click at [107, 125] on div "Status No active tasks Change activity state to start receiving tasks. [PERSON_…" at bounding box center [133, 292] width 203 height 521
drag, startPoint x: 834, startPoint y: 44, endPoint x: 508, endPoint y: 189, distance: 357.4
click at [830, 45] on span "Call to Customer" at bounding box center [831, 49] width 76 height 13
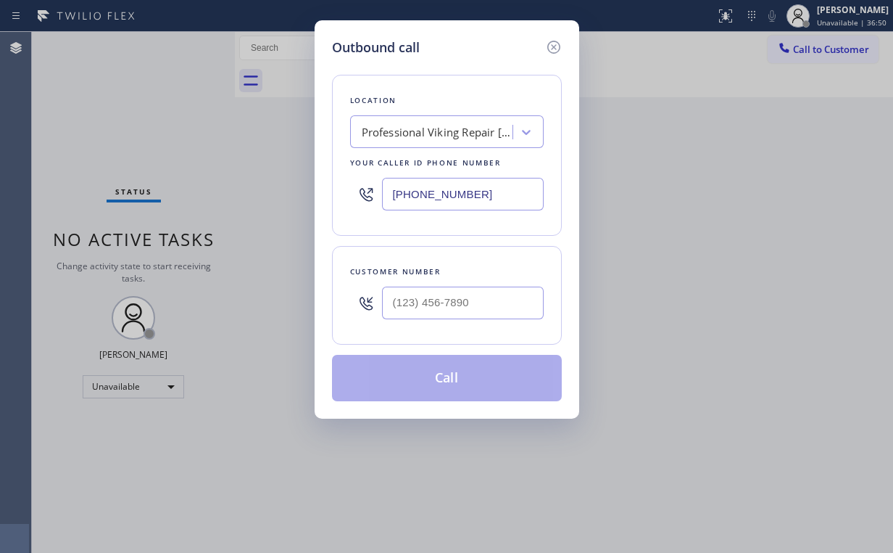
drag, startPoint x: 489, startPoint y: 199, endPoint x: 71, endPoint y: 191, distance: 417.8
click at [120, 199] on div "Outbound call Location Professional Viking Repair Coconut Grove Your caller id …" at bounding box center [446, 276] width 893 height 553
paste input "788-8047"
type input "(786) 788-8047"
click at [461, 297] on input "(___) ___-____" at bounding box center [463, 302] width 162 height 33
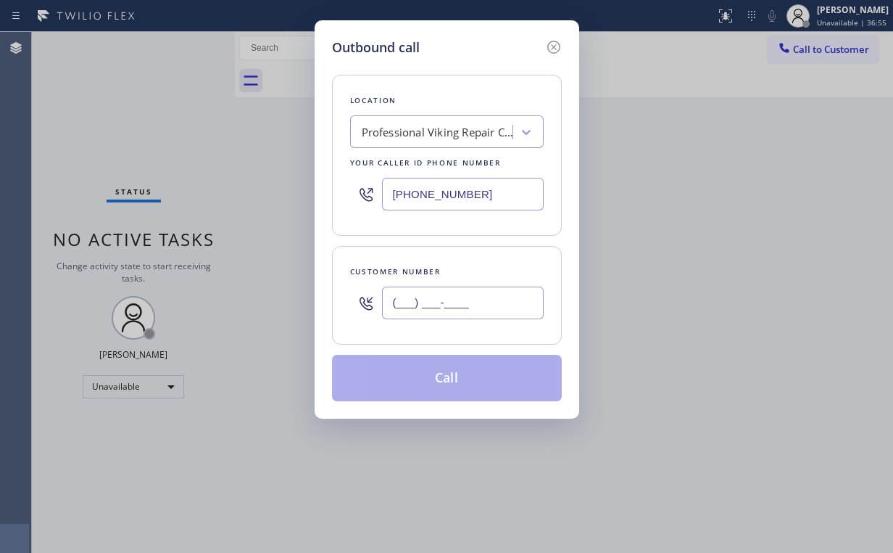
paste input "305) 972-9559"
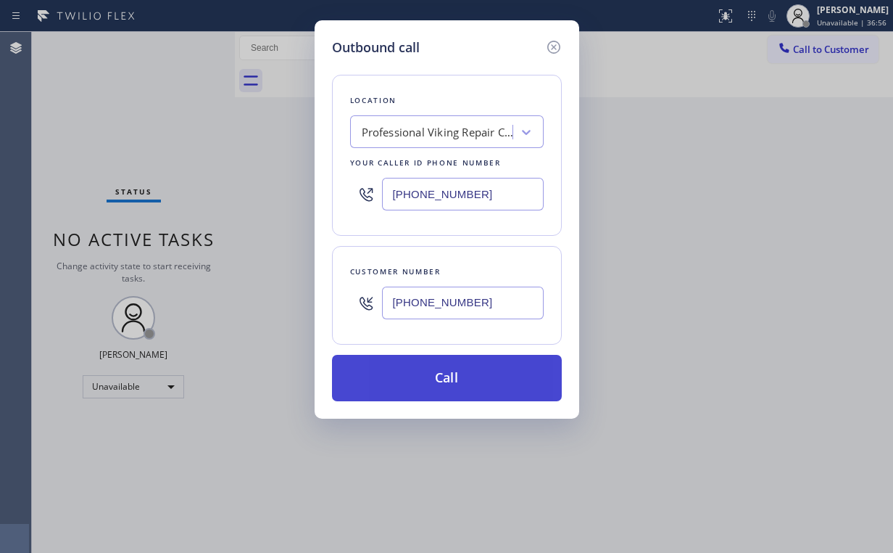
type input "(305) 972-9559"
click at [439, 387] on button "Call" at bounding box center [447, 378] width 230 height 46
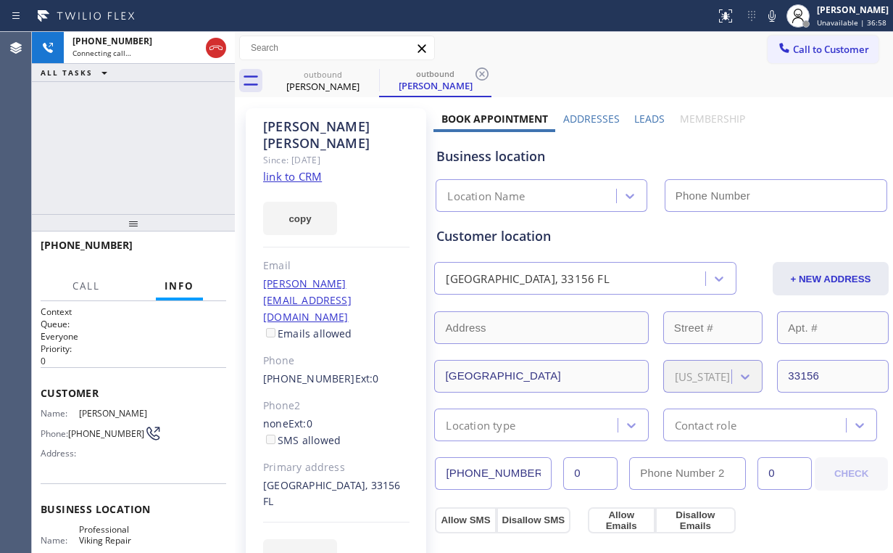
click at [113, 139] on div "+13059729559 Connecting call… ALL TASKS ALL TASKS ACTIVE TASKS TASKS IN WRAP UP" at bounding box center [133, 123] width 203 height 182
type input "(786) 788-8047"
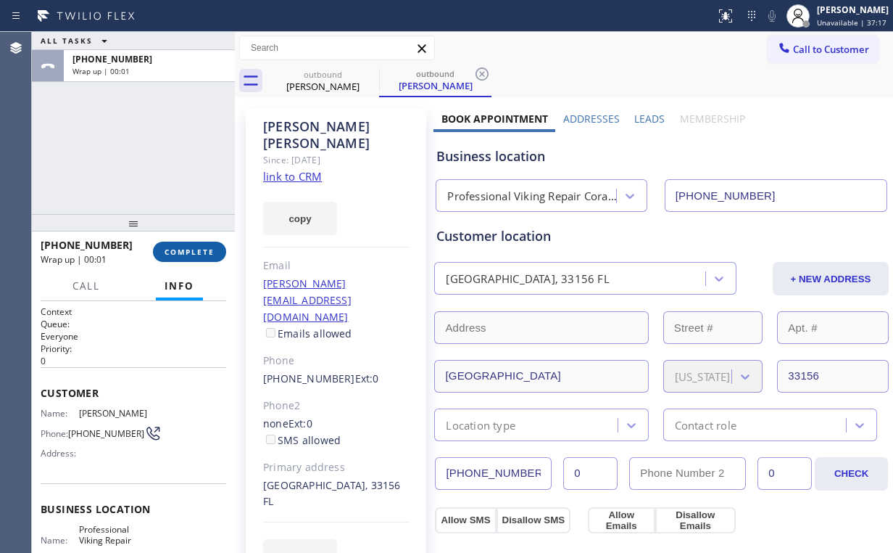
click at [193, 247] on span "COMPLETE" at bounding box center [190, 252] width 50 height 10
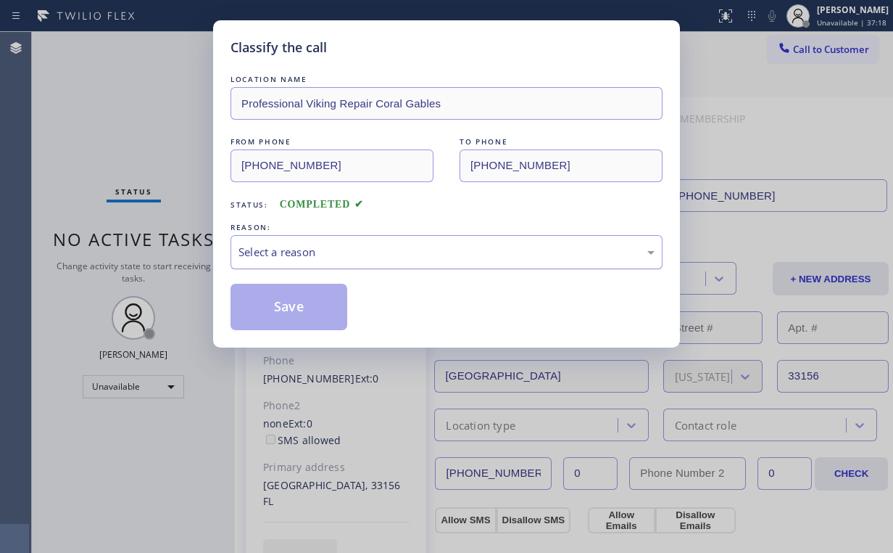
click at [305, 250] on div "Select a reason" at bounding box center [447, 252] width 416 height 17
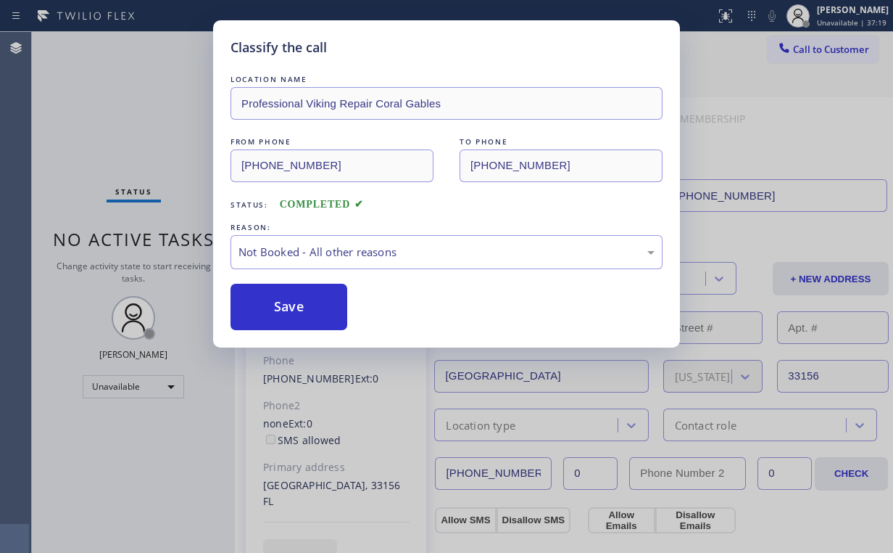
drag, startPoint x: 293, startPoint y: 307, endPoint x: 232, endPoint y: 223, distance: 103.9
click at [294, 306] on button "Save" at bounding box center [289, 307] width 117 height 46
drag, startPoint x: 130, startPoint y: 145, endPoint x: 141, endPoint y: 134, distance: 15.4
click at [128, 144] on div "Classify the call LOCATION NAME Professional Viking Repair Coral Gables FROM PH…" at bounding box center [446, 276] width 893 height 553
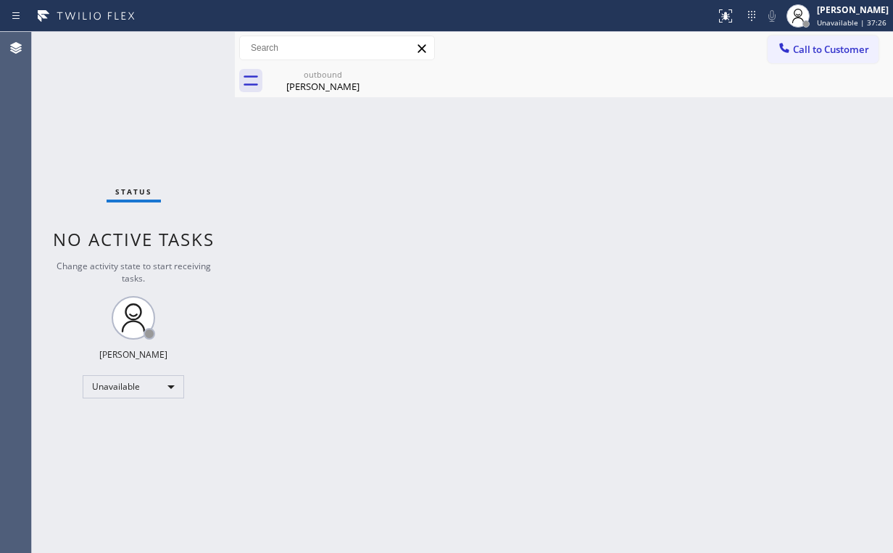
click at [821, 48] on span "Call to Customer" at bounding box center [831, 49] width 76 height 13
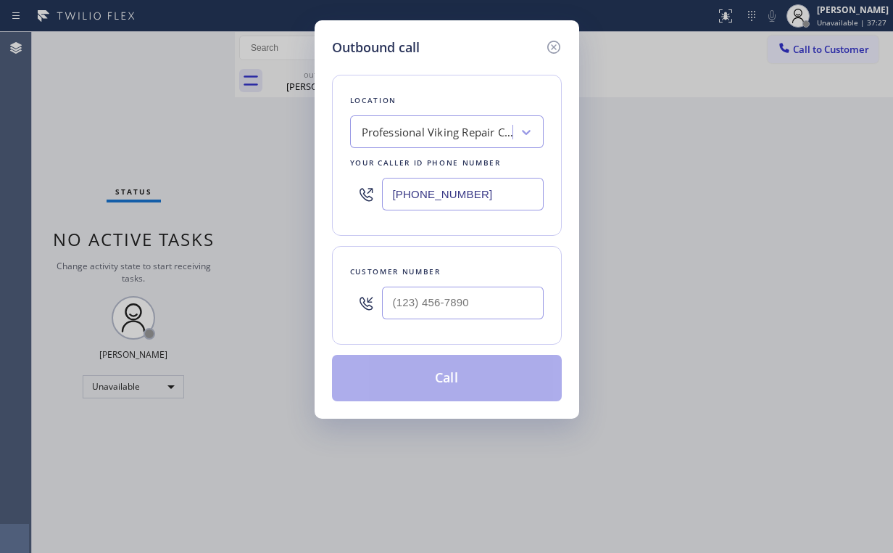
drag, startPoint x: 486, startPoint y: 189, endPoint x: 278, endPoint y: 183, distance: 207.5
click at [315, 186] on div "Outbound call Location Professional Viking Repair Coral Gables Your caller id p…" at bounding box center [447, 219] width 265 height 398
paste input "562) 418-6774"
type input "(562) 418-6774"
drag, startPoint x: 468, startPoint y: 302, endPoint x: 498, endPoint y: 289, distance: 32.9
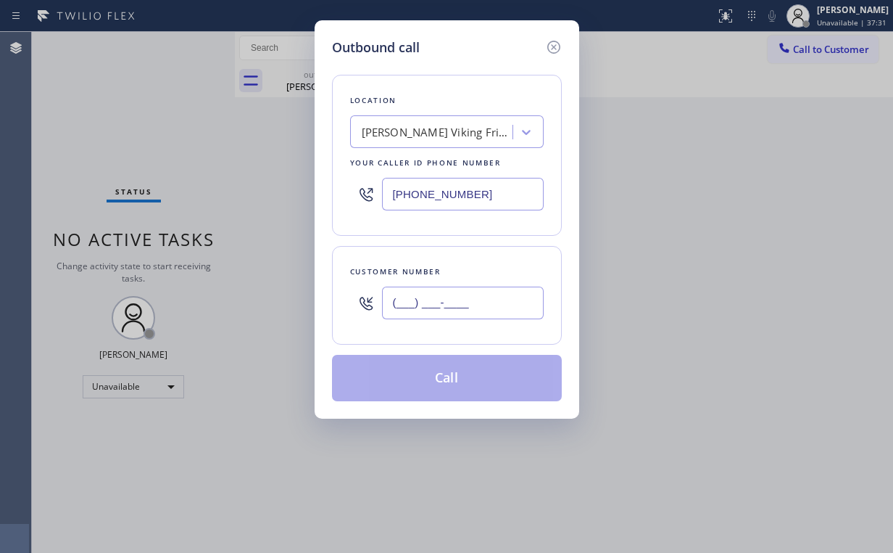
click at [468, 302] on input "(___) ___-____" at bounding box center [463, 302] width 162 height 33
paste input "714) 501-1952"
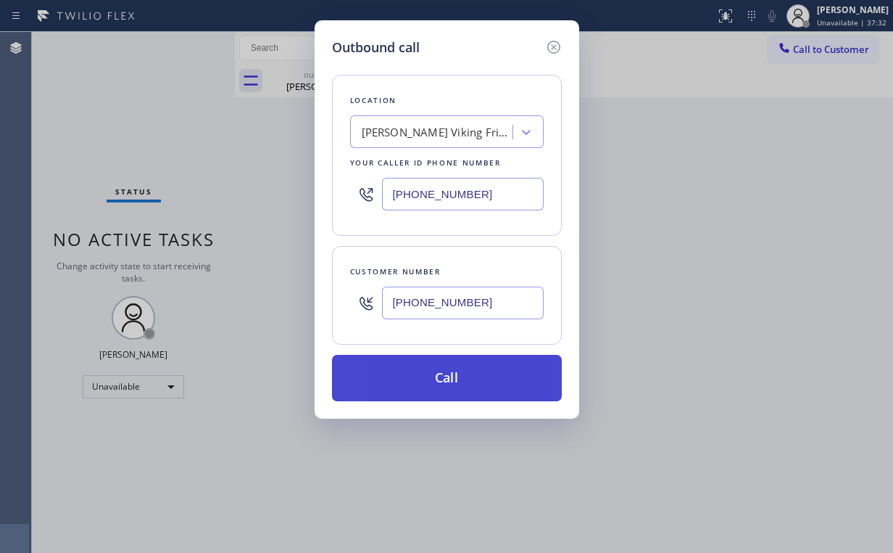
type input "(714) 501-1952"
click at [423, 376] on button "Call" at bounding box center [447, 378] width 230 height 46
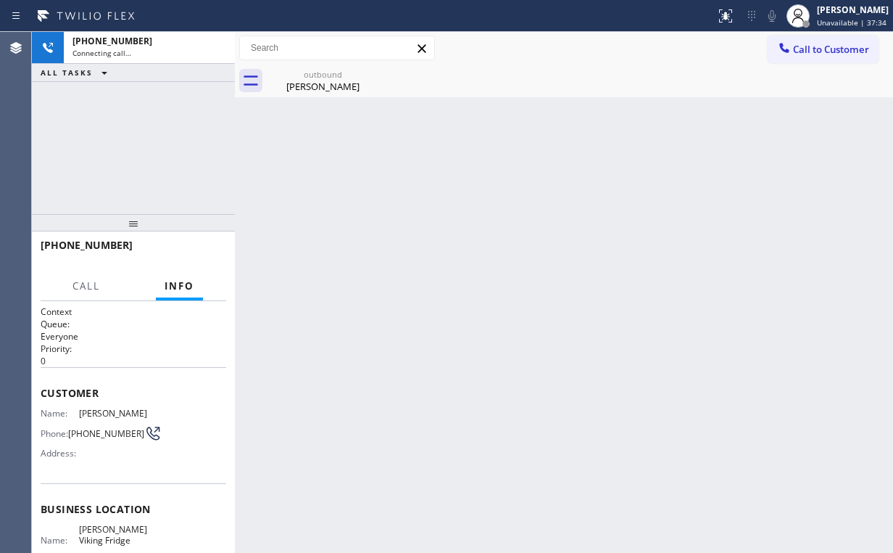
click at [107, 128] on div "+17145011952 Connecting call… ALL TASKS ALL TASKS ACTIVE TASKS TASKS IN WRAP UP" at bounding box center [133, 123] width 203 height 182
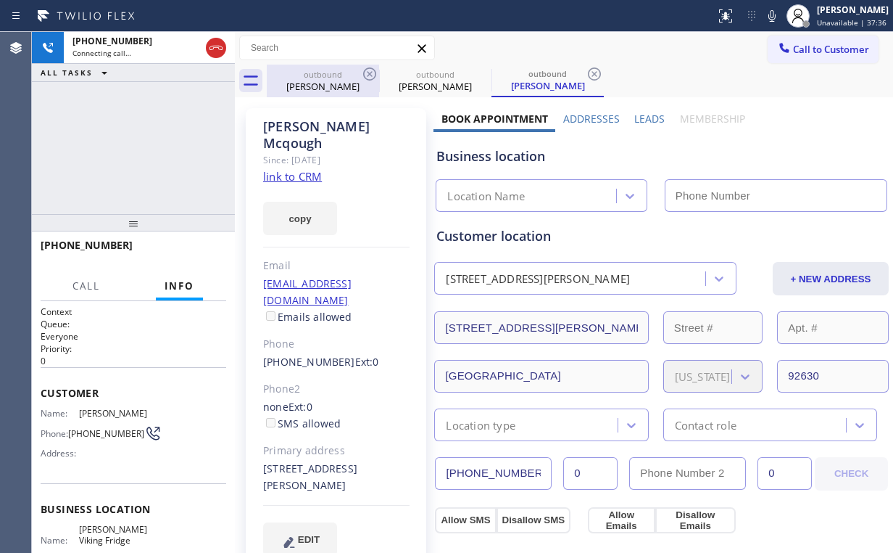
click at [323, 83] on div "Tony Romeo" at bounding box center [323, 86] width 110 height 13
type input "(786) 788-8047"
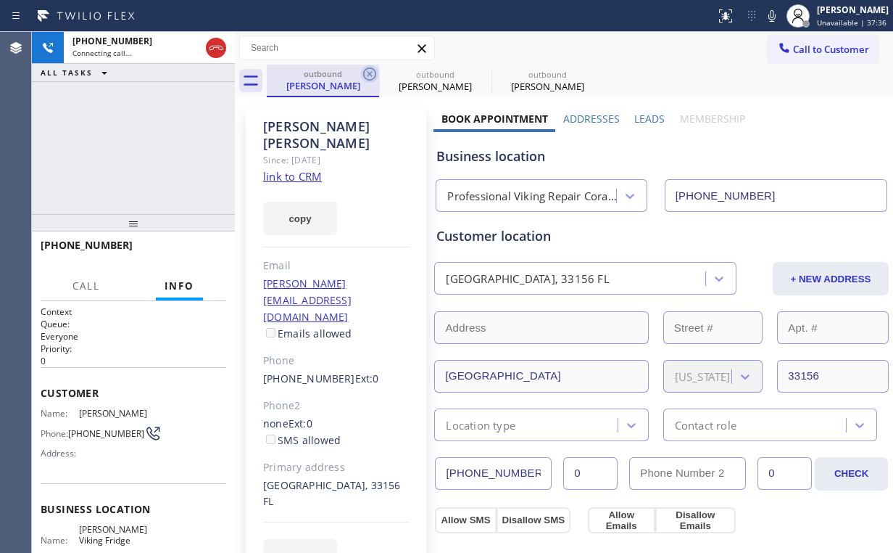
type input "(562) 418-6774"
click at [376, 67] on icon at bounding box center [369, 73] width 17 height 17
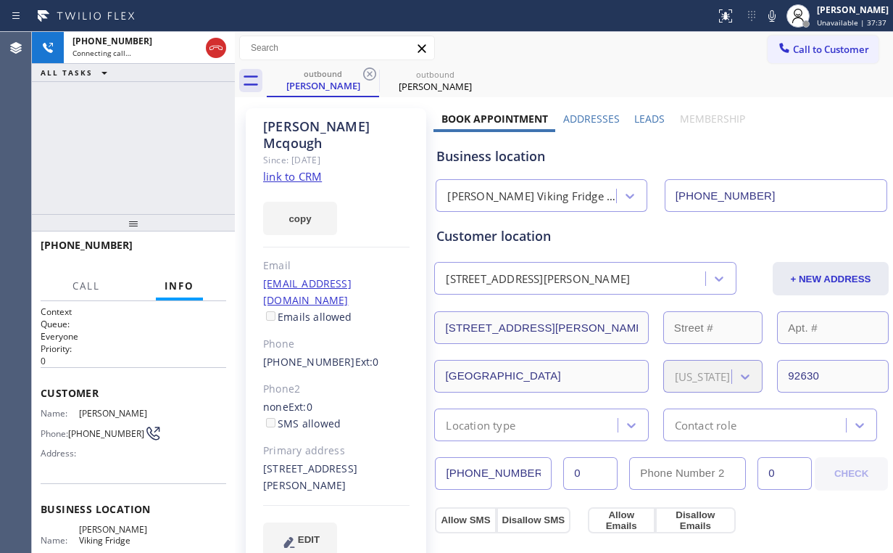
click at [148, 130] on div "+17145011952 Connecting call… ALL TASKS ALL TASKS ACTIVE TASKS TASKS IN WRAP UP" at bounding box center [133, 123] width 203 height 182
click at [154, 128] on div "+17145011952 Connecting call… ALL TASKS ALL TASKS ACTIVE TASKS TASKS IN WRAP UP" at bounding box center [133, 123] width 203 height 182
click at [141, 136] on div "+17145011952 Live | 00:02 ALL TASKS ALL TASKS ACTIVE TASKS TASKS IN WRAP UP" at bounding box center [133, 123] width 203 height 182
drag, startPoint x: 143, startPoint y: 136, endPoint x: 160, endPoint y: 154, distance: 24.1
click at [143, 136] on div "+17145011952 Live | 00:04 ALL TASKS ALL TASKS ACTIVE TASKS TASKS IN WRAP UP" at bounding box center [133, 123] width 203 height 182
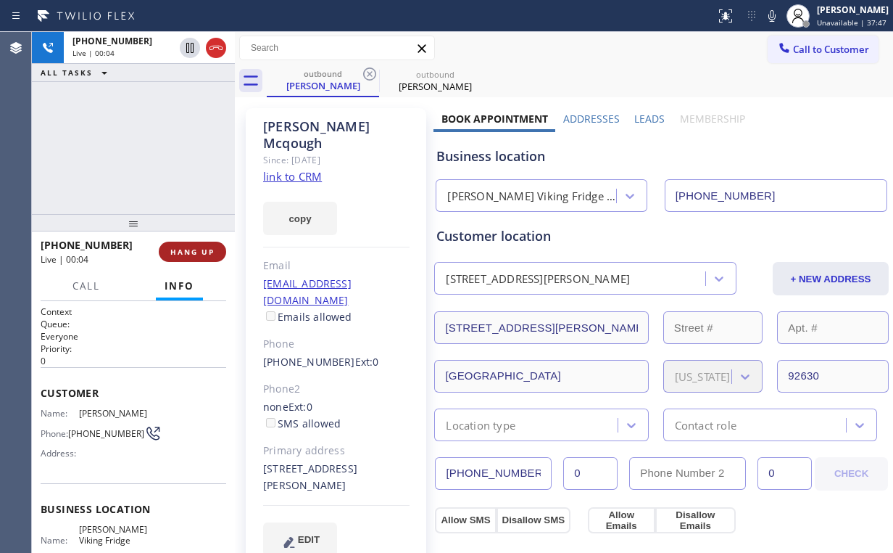
click at [194, 255] on span "HANG UP" at bounding box center [192, 252] width 44 height 10
click at [192, 255] on span "HANG UP" at bounding box center [192, 252] width 44 height 10
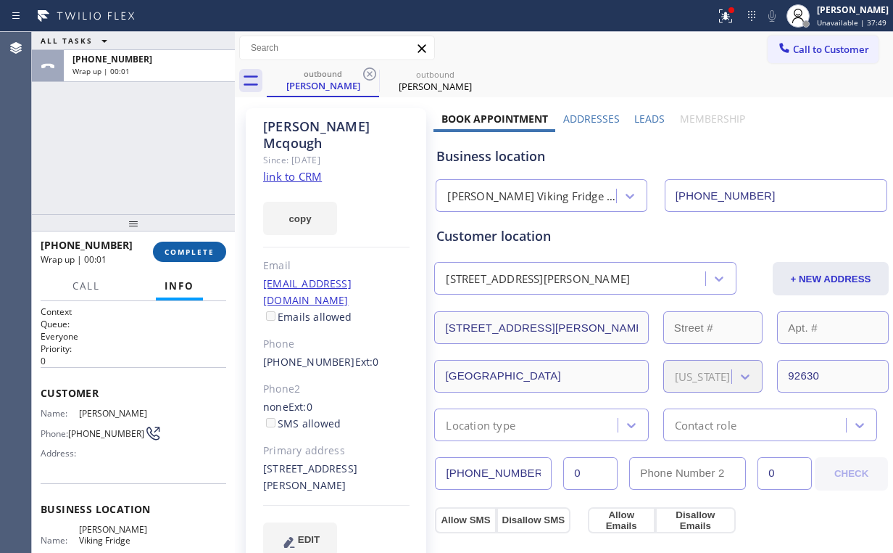
click at [189, 252] on span "COMPLETE" at bounding box center [190, 252] width 50 height 10
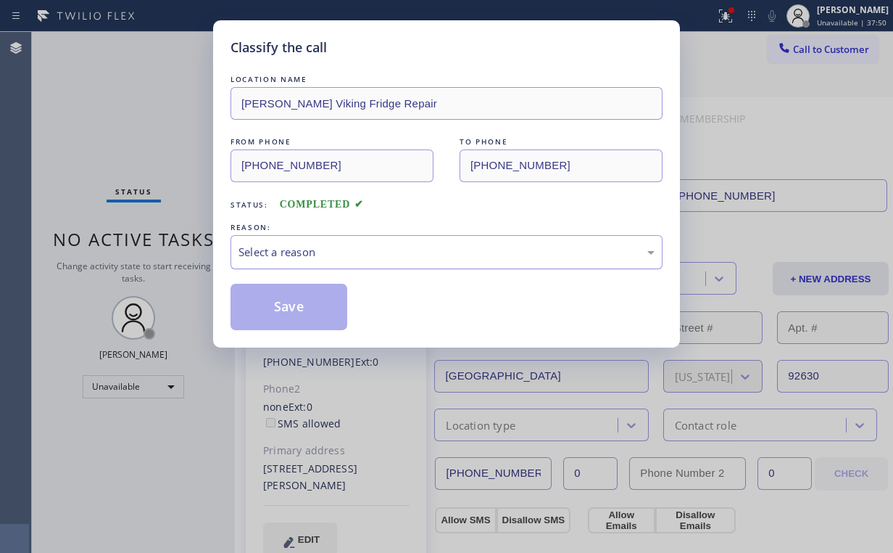
click at [279, 253] on div "Select a reason" at bounding box center [447, 252] width 416 height 17
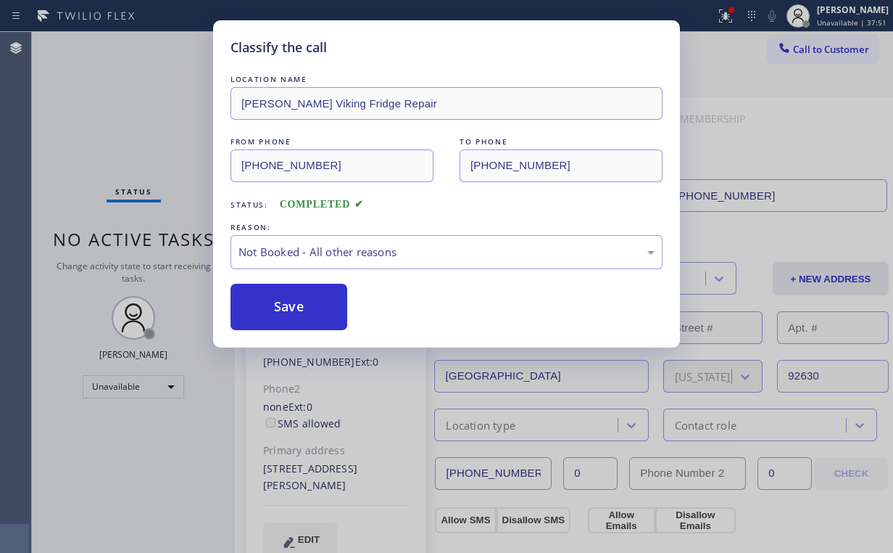
drag, startPoint x: 300, startPoint y: 299, endPoint x: 160, endPoint y: 110, distance: 235.2
click at [295, 293] on button "Save" at bounding box center [289, 307] width 117 height 46
click at [160, 108] on div "Classify the call LOCATION NAME Aragon Viking Fridge Repair FROM PHONE (562) 41…" at bounding box center [446, 276] width 893 height 553
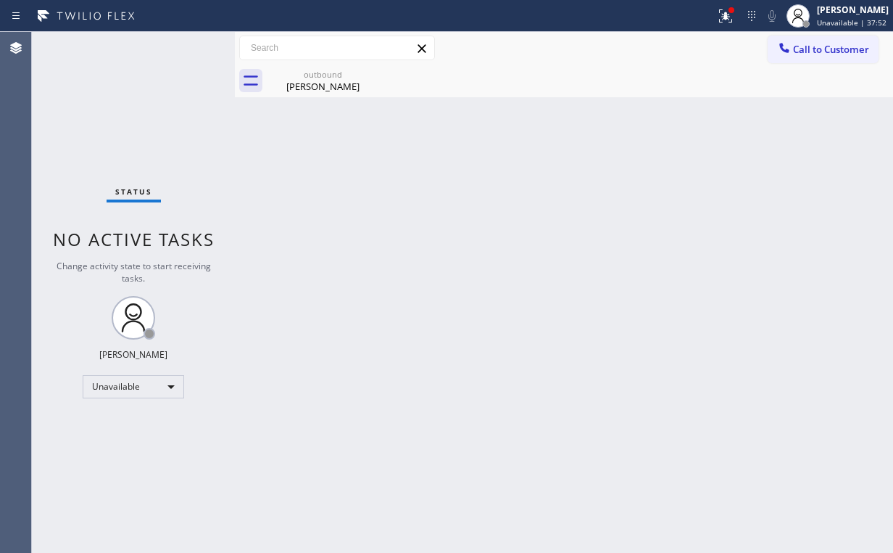
click at [305, 60] on div at bounding box center [337, 48] width 197 height 25
click at [344, 73] on div "outbound" at bounding box center [323, 74] width 110 height 11
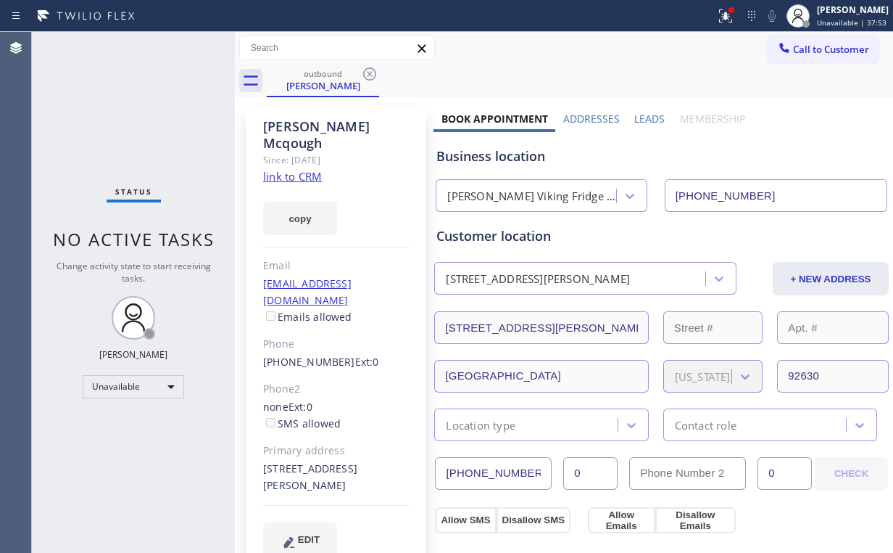
drag, startPoint x: 371, startPoint y: 68, endPoint x: 373, endPoint y: 110, distance: 42.1
click at [371, 68] on icon at bounding box center [369, 73] width 13 height 13
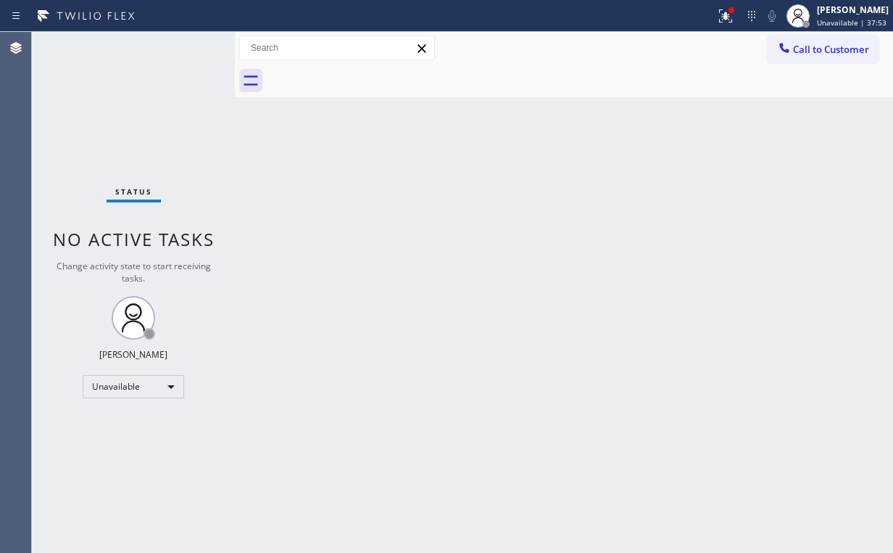
click at [374, 173] on div "Back to Dashboard Change Sender ID Customers Technicians Select a contact Outbo…" at bounding box center [564, 292] width 658 height 521
click at [722, 12] on div at bounding box center [726, 15] width 32 height 17
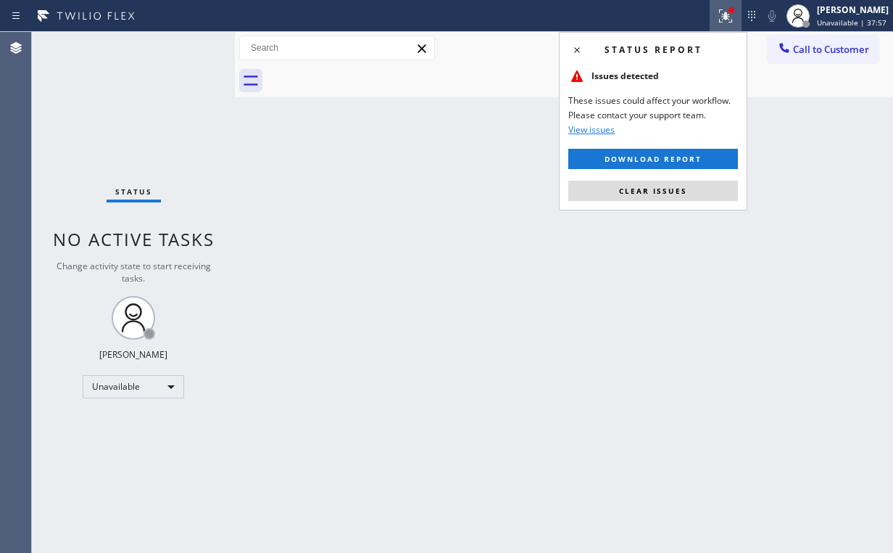
drag, startPoint x: 685, startPoint y: 190, endPoint x: 761, endPoint y: 162, distance: 81.2
click at [687, 191] on button "Clear issues" at bounding box center [654, 191] width 170 height 20
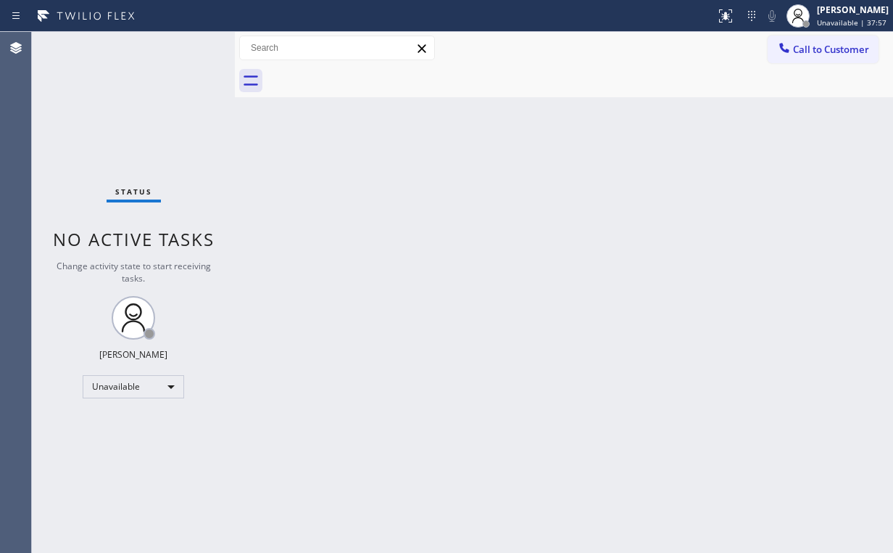
drag, startPoint x: 812, startPoint y: 139, endPoint x: 816, endPoint y: 70, distance: 69.7
click at [812, 136] on div "Back to Dashboard Change Sender ID Customers Technicians Select a contact Outbo…" at bounding box center [564, 292] width 658 height 521
click at [815, 46] on span "Call to Customer" at bounding box center [831, 49] width 76 height 13
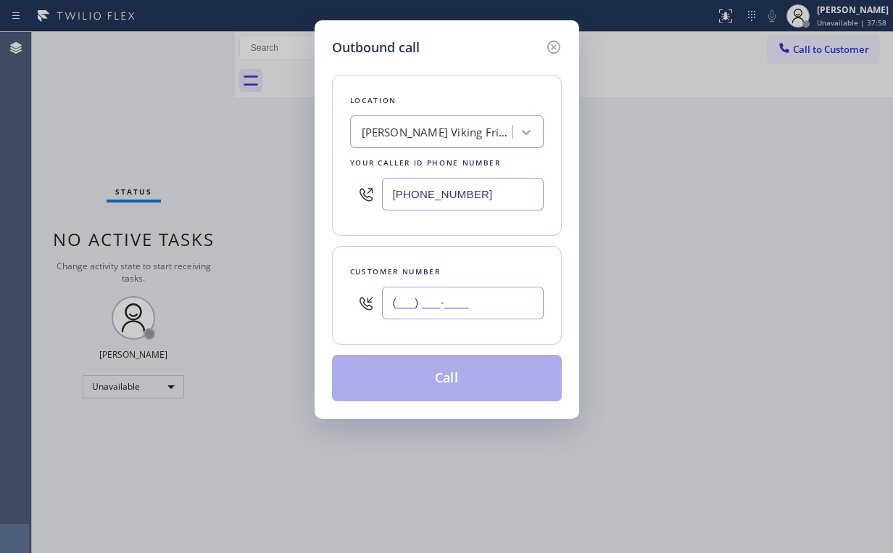
drag, startPoint x: 429, startPoint y: 297, endPoint x: 445, endPoint y: 293, distance: 16.5
click at [429, 298] on input "(___) ___-____" at bounding box center [463, 302] width 162 height 33
paste input "714) 501-1952"
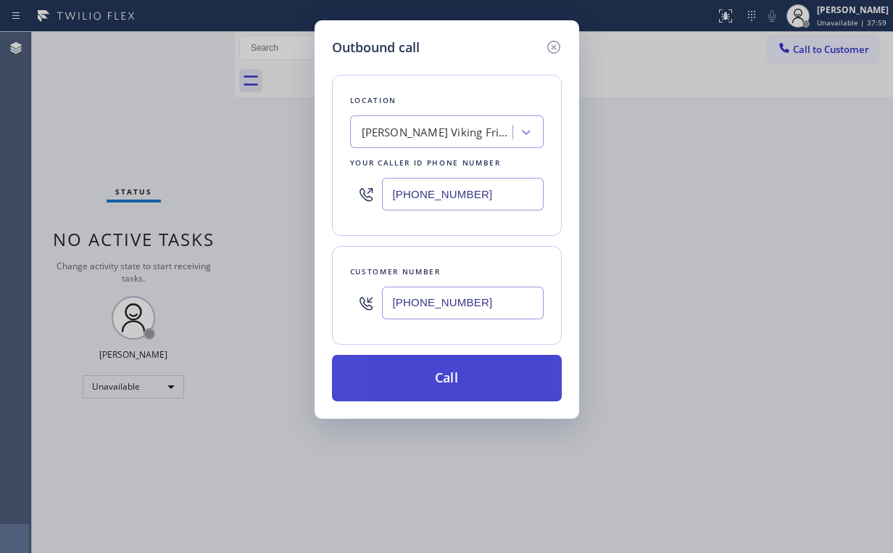
type input "(714) 501-1952"
click at [433, 374] on button "Call" at bounding box center [447, 378] width 230 height 46
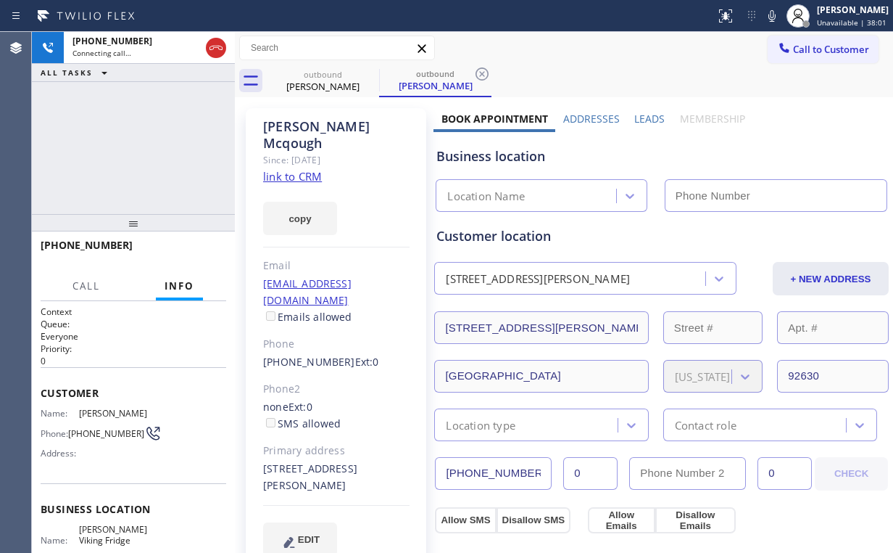
click at [131, 125] on div "+17145011952 Connecting call… ALL TASKS ALL TASKS ACTIVE TASKS TASKS IN WRAP UP" at bounding box center [133, 123] width 203 height 182
type input "(562) 418-6774"
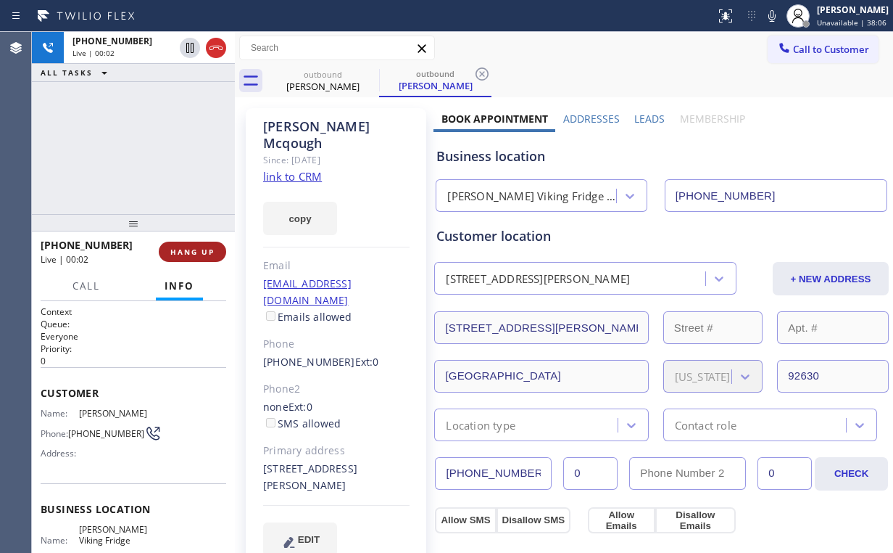
click at [207, 244] on button "HANG UP" at bounding box center [192, 251] width 67 height 20
click at [204, 247] on span "HANG UP" at bounding box center [192, 252] width 44 height 10
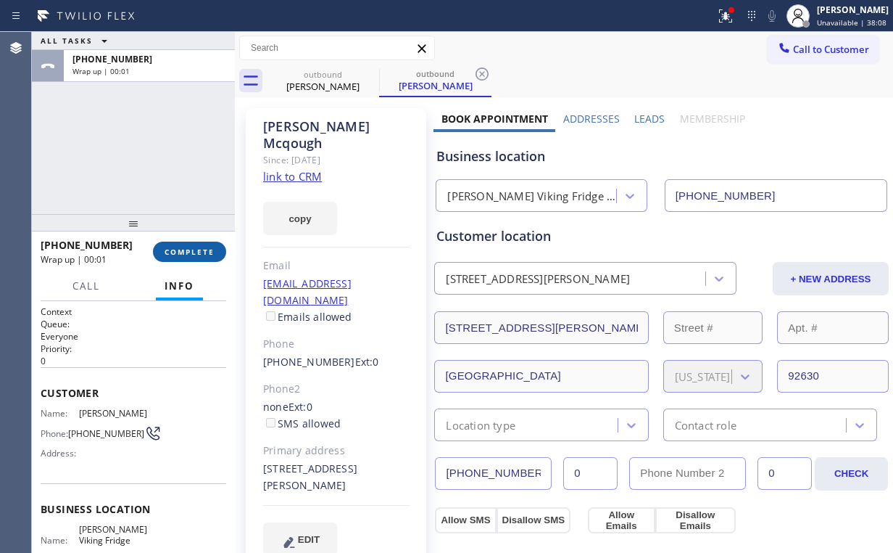
click at [204, 247] on span "COMPLETE" at bounding box center [190, 252] width 50 height 10
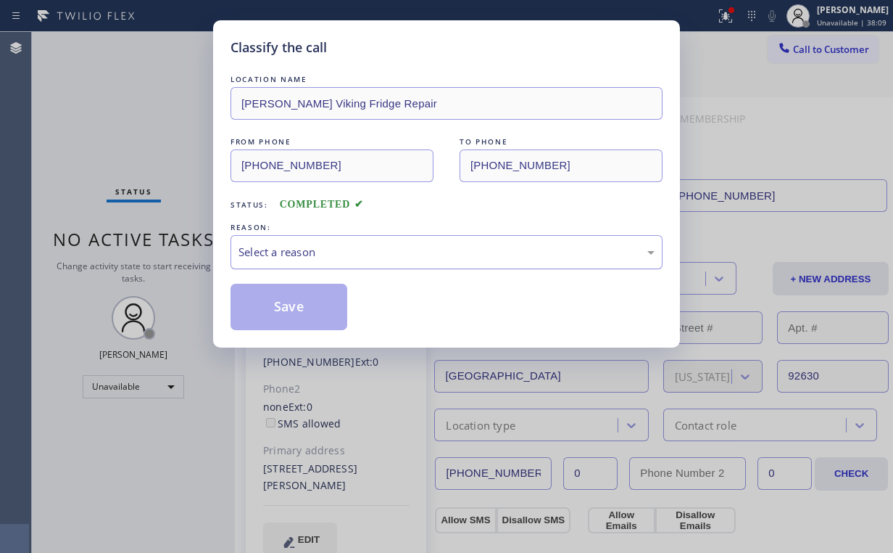
click at [308, 239] on div "Select a reason" at bounding box center [447, 252] width 432 height 34
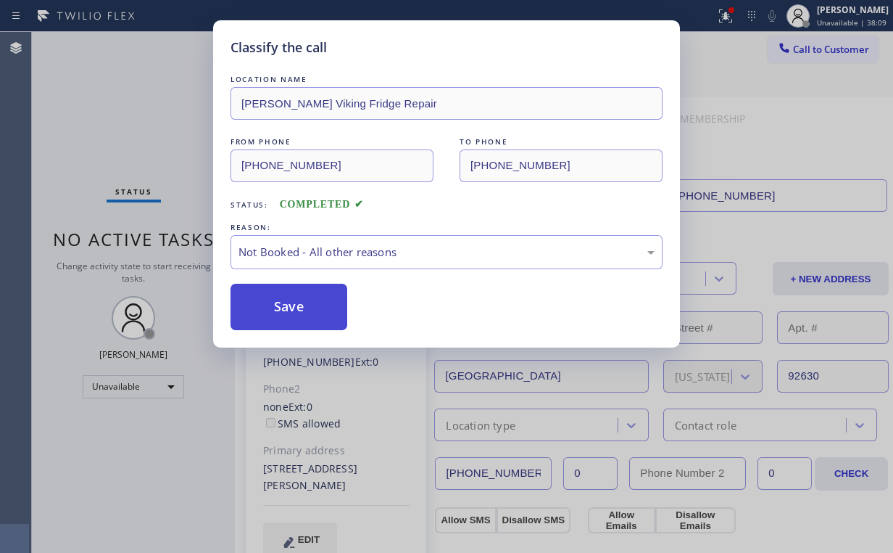
drag, startPoint x: 293, startPoint y: 307, endPoint x: 226, endPoint y: 214, distance: 114.9
click at [293, 306] on button "Save" at bounding box center [289, 307] width 117 height 46
click at [107, 104] on div "Classify the call LOCATION NAME Aragon Viking Fridge Repair FROM PHONE (562) 41…" at bounding box center [446, 276] width 893 height 553
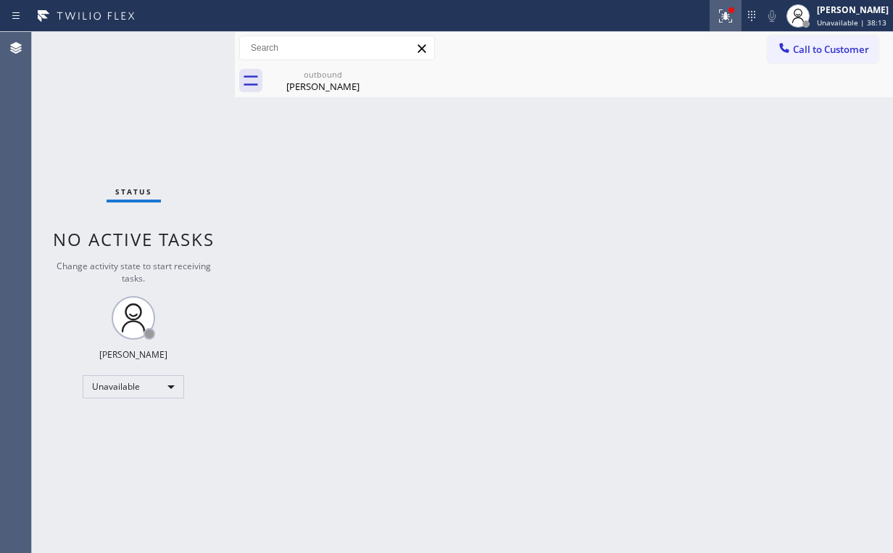
click at [735, 17] on icon at bounding box center [725, 15] width 17 height 17
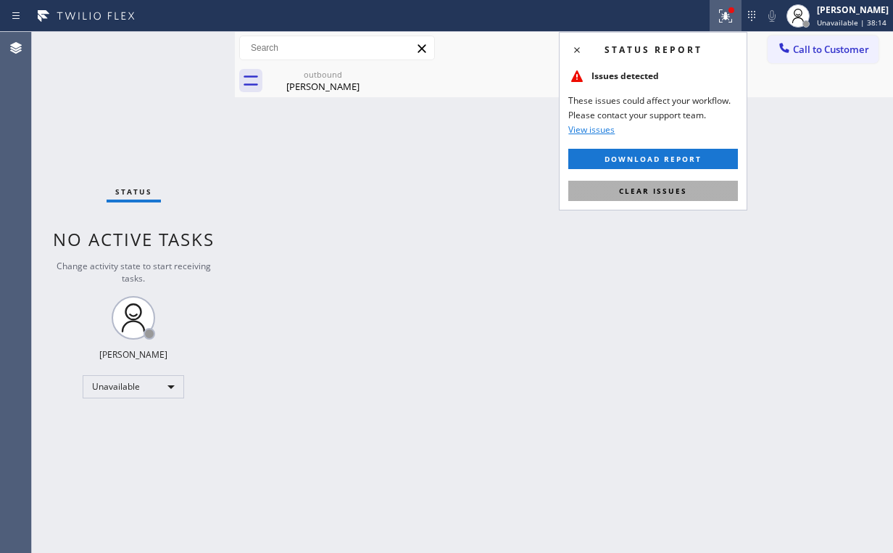
click at [684, 183] on button "Clear issues" at bounding box center [654, 191] width 170 height 20
drag, startPoint x: 784, startPoint y: 162, endPoint x: 799, endPoint y: 125, distance: 40.7
click at [786, 151] on div "Back to Dashboard Change Sender ID Customers Technicians Select a contact Outbo…" at bounding box center [564, 292] width 658 height 521
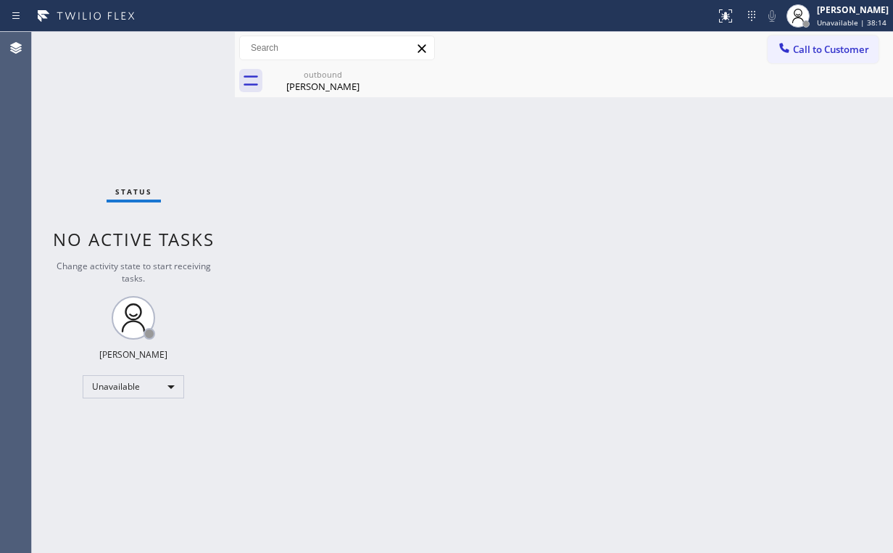
click at [812, 66] on div "outbound Raquel Mcqough" at bounding box center [580, 81] width 627 height 33
click at [809, 44] on span "Call to Customer" at bounding box center [831, 49] width 76 height 13
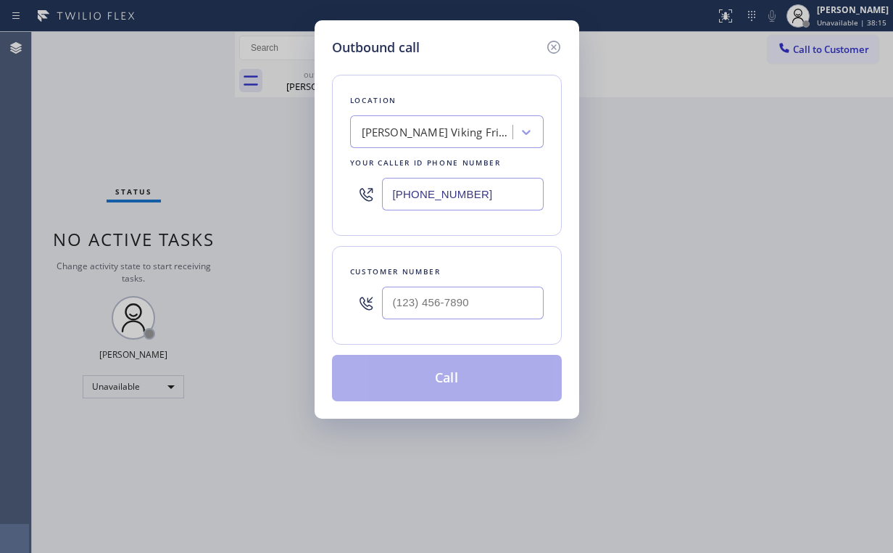
click at [278, 198] on div "Outbound call Location Aragon Viking Fridge Repair Your caller id phone number …" at bounding box center [446, 276] width 893 height 553
paste input "10) 319-0237"
type input "(510) 319-0237"
click at [478, 282] on div at bounding box center [463, 302] width 162 height 47
click at [489, 296] on input "(___) ___-____" at bounding box center [463, 302] width 162 height 33
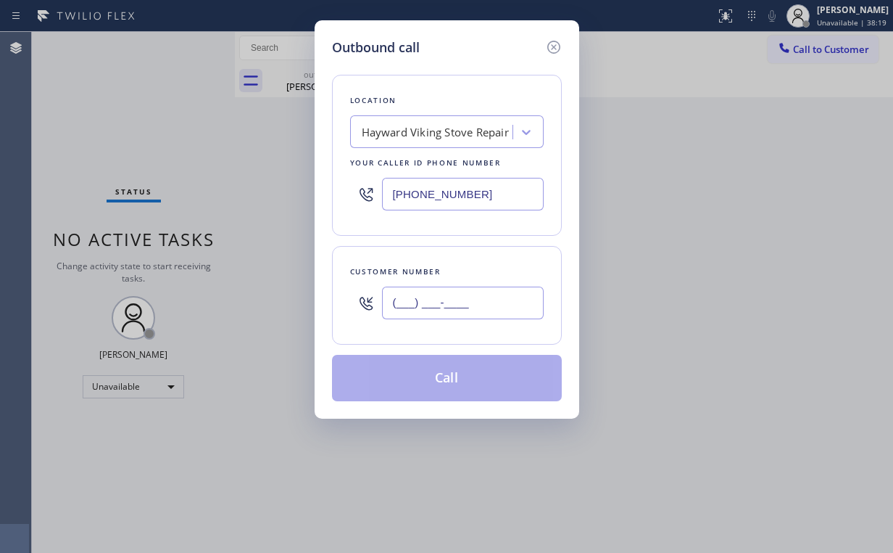
paste input "801) 949-8384"
type input "(801) 949-8384"
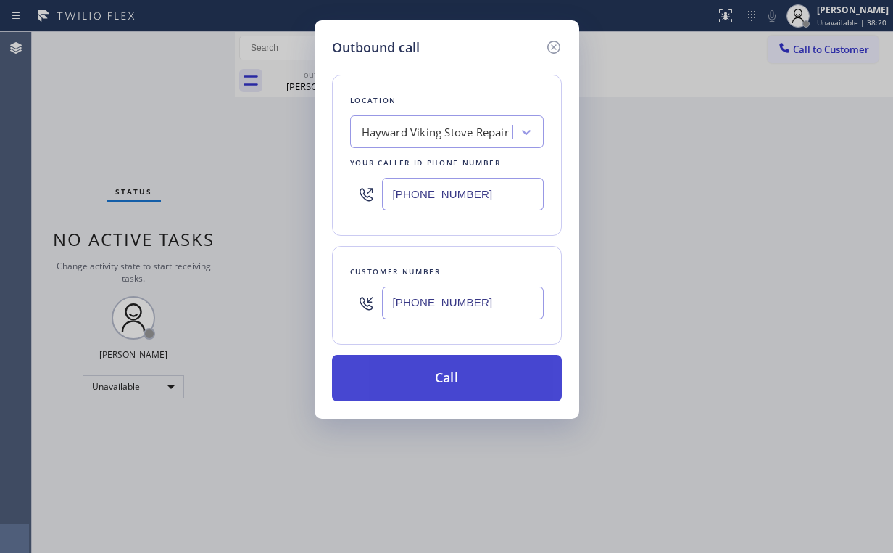
click at [437, 376] on button "Call" at bounding box center [447, 378] width 230 height 46
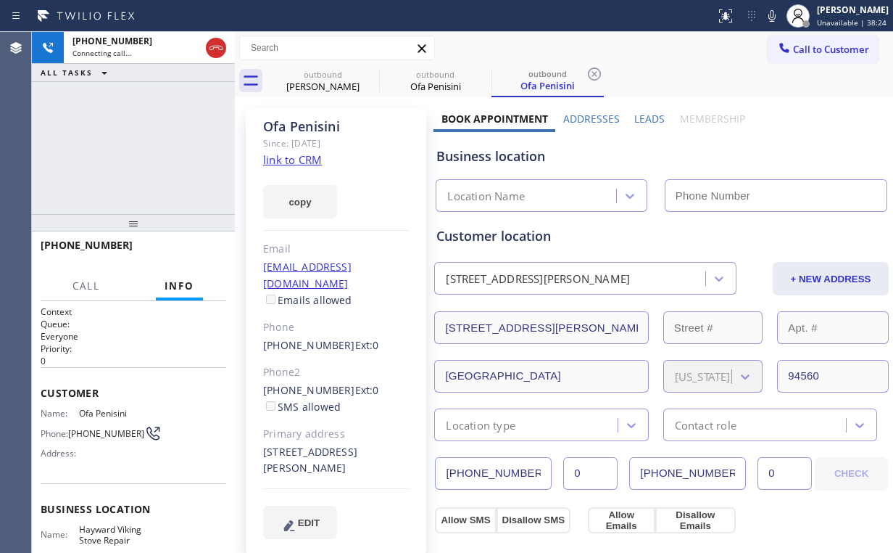
type input "(510) 319-0237"
click at [117, 145] on div "+18019498384 Connecting call… ALL TASKS ALL TASKS ACTIVE TASKS TASKS IN WRAP UP" at bounding box center [133, 123] width 203 height 182
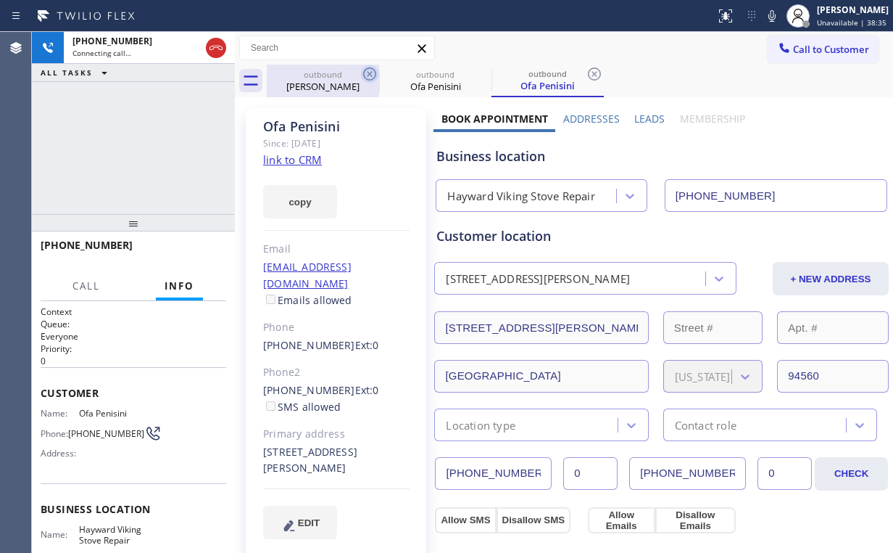
drag, startPoint x: 298, startPoint y: 87, endPoint x: 368, endPoint y: 73, distance: 71.8
click at [299, 87] on div "Raquel Mcqough" at bounding box center [323, 86] width 110 height 13
type input "(562) 418-6774"
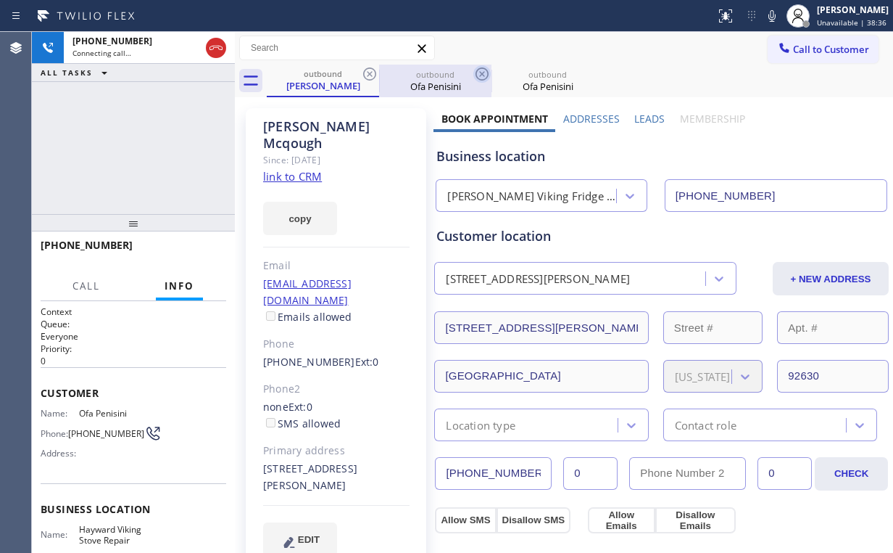
click at [365, 70] on icon at bounding box center [369, 73] width 13 height 13
type input "(510) 319-0237"
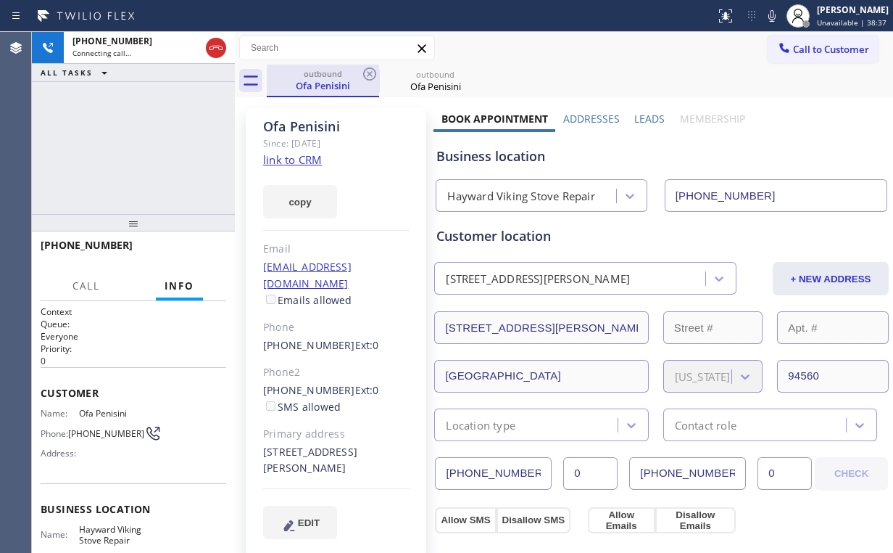
drag, startPoint x: 212, startPoint y: 52, endPoint x: 287, endPoint y: 75, distance: 78.7
click at [212, 52] on icon at bounding box center [215, 47] width 17 height 17
drag, startPoint x: 324, startPoint y: 90, endPoint x: 384, endPoint y: 65, distance: 65.0
click at [328, 90] on div "Ofa Penisini" at bounding box center [323, 85] width 110 height 13
click at [373, 73] on icon at bounding box center [369, 73] width 17 height 17
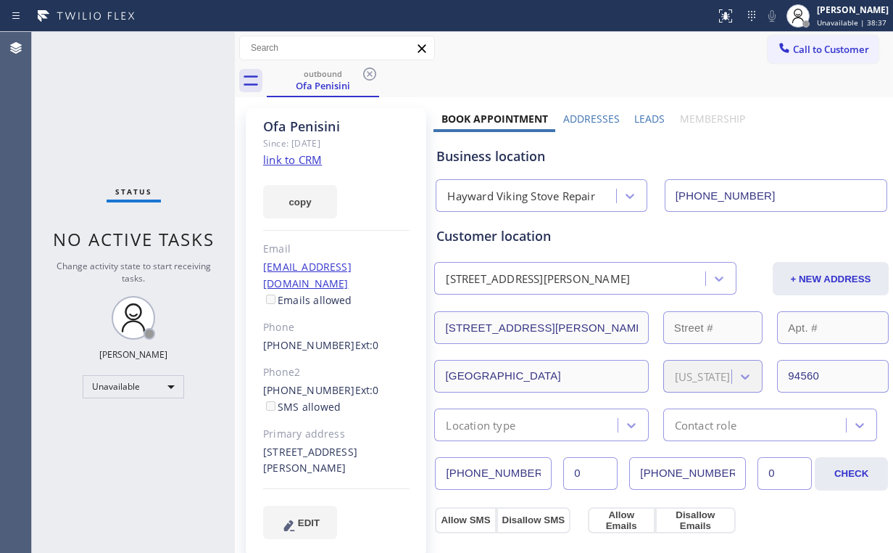
click at [373, 73] on icon at bounding box center [369, 73] width 17 height 17
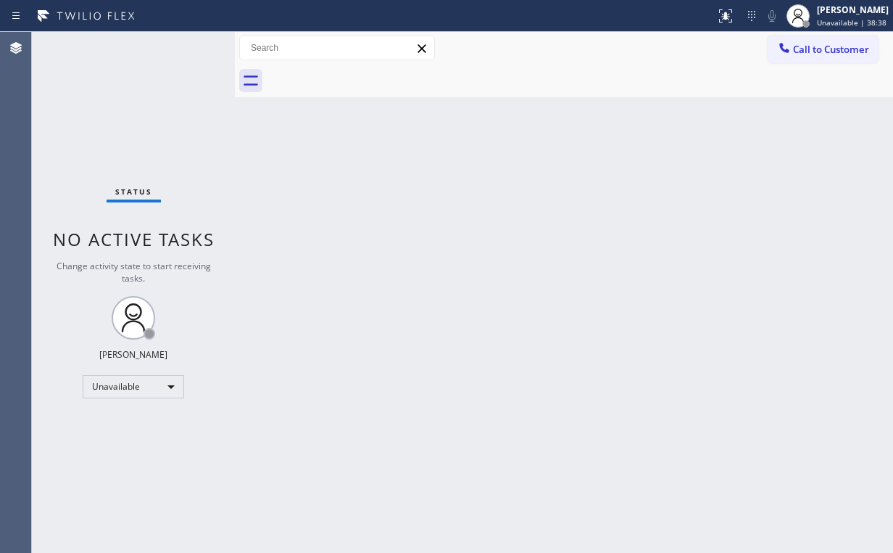
click at [724, 132] on div "Back to Dashboard Change Sender ID Customers Technicians Select a contact Outbo…" at bounding box center [564, 292] width 658 height 521
click at [830, 44] on span "Call to Customer" at bounding box center [831, 49] width 76 height 13
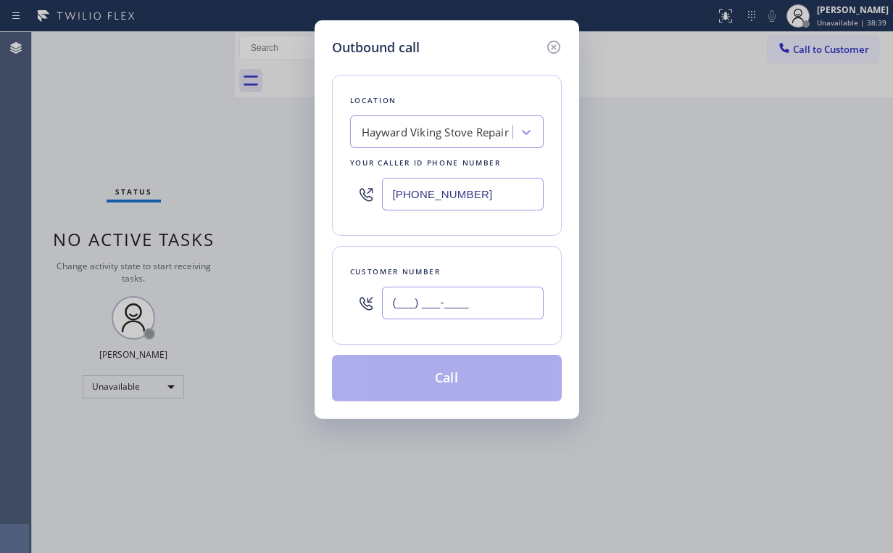
drag, startPoint x: 487, startPoint y: 293, endPoint x: 499, endPoint y: 295, distance: 12.5
click at [486, 294] on input "(___) ___-____" at bounding box center [463, 302] width 162 height 33
paste input "801) 949-8384"
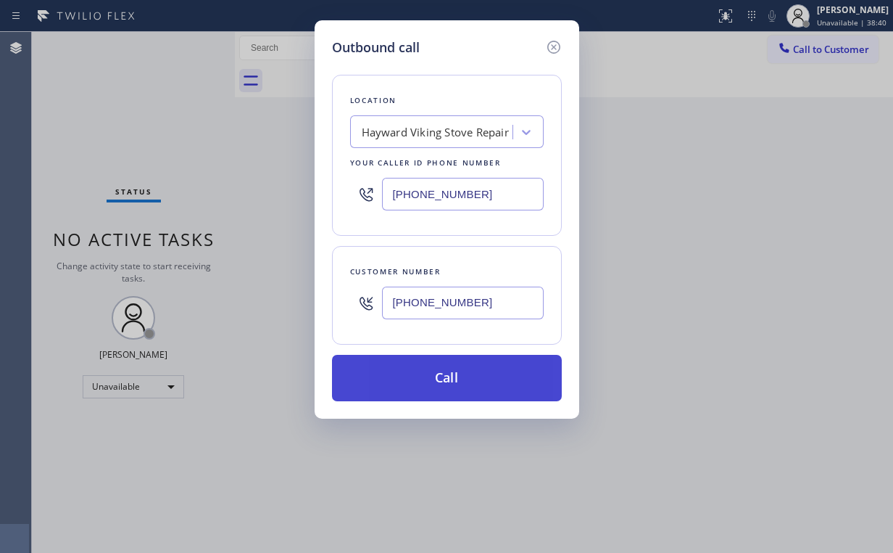
type input "(801) 949-8384"
click at [428, 374] on button "Call" at bounding box center [447, 378] width 230 height 46
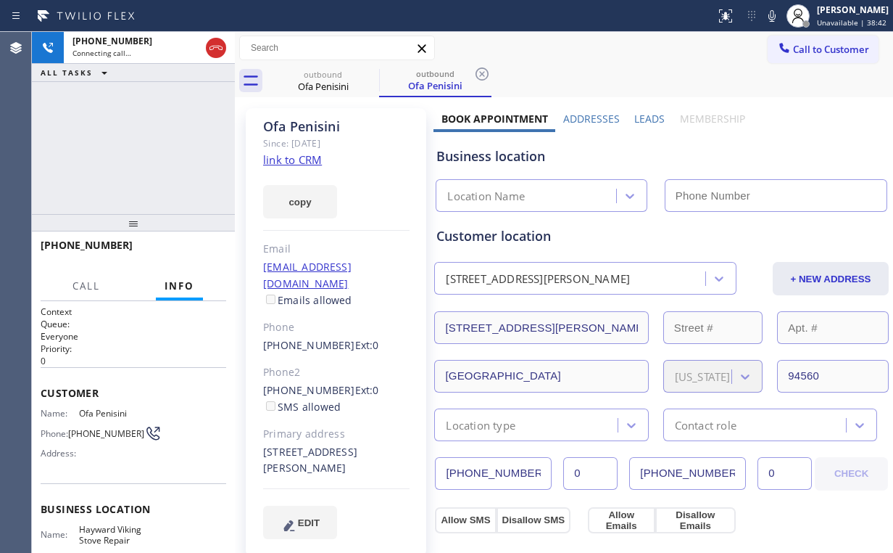
click at [132, 131] on div "+18019498384 Connecting call… ALL TASKS ALL TASKS ACTIVE TASKS TASKS IN WRAP UP" at bounding box center [133, 123] width 203 height 182
type input "(510) 319-0237"
click at [137, 143] on div "+18019498384 Connecting call… ALL TASKS ALL TASKS ACTIVE TASKS TASKS IN WRAP UP" at bounding box center [133, 123] width 203 height 182
click at [137, 144] on div "+18019498384 Connecting call… ALL TASKS ALL TASKS ACTIVE TASKS TASKS IN WRAP UP" at bounding box center [133, 123] width 203 height 182
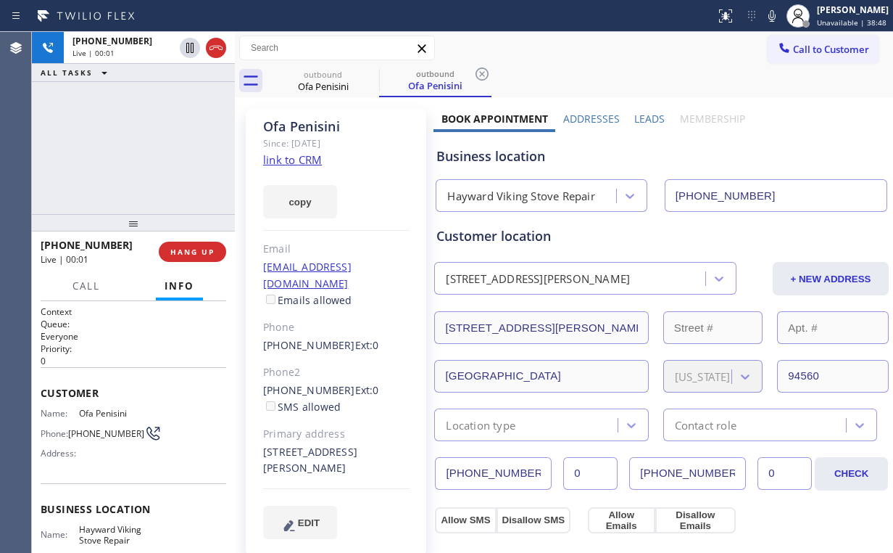
click at [136, 143] on div "+18019498384 Live | 00:01 ALL TASKS ALL TASKS ACTIVE TASKS TASKS IN WRAP UP" at bounding box center [133, 123] width 203 height 182
click at [144, 149] on div "+18019498384 Live | 00:04 ALL TASKS ALL TASKS ACTIVE TASKS TASKS IN WRAP UP" at bounding box center [133, 123] width 203 height 182
click at [144, 150] on div "+18019498384 Live | 00:09 ALL TASKS ALL TASKS ACTIVE TASKS TASKS IN WRAP UP" at bounding box center [133, 123] width 203 height 182
click at [144, 150] on div "+18019498384 Live | 00:11 ALL TASKS ALL TASKS ACTIVE TASKS TASKS IN WRAP UP" at bounding box center [133, 123] width 203 height 182
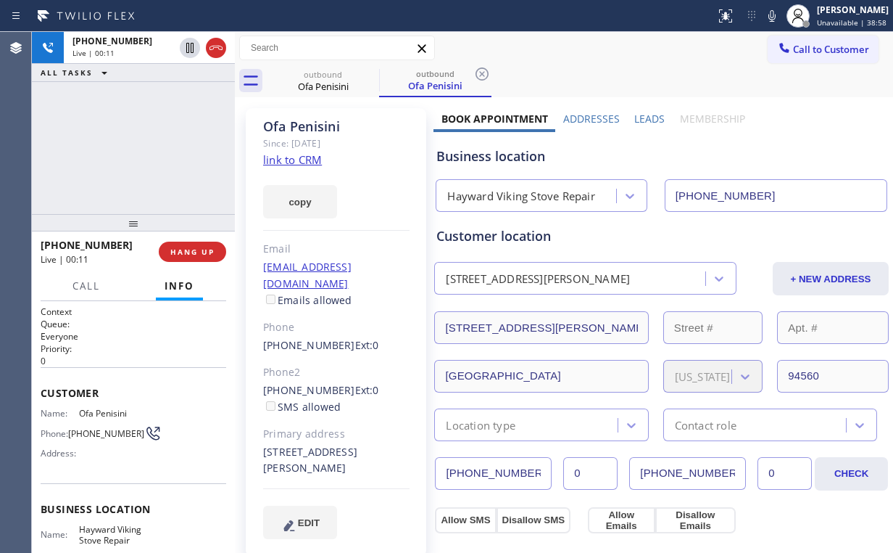
click at [144, 149] on div "+18019498384 Live | 00:11 ALL TASKS ALL TASKS ACTIVE TASKS TASKS IN WRAP UP" at bounding box center [133, 123] width 203 height 182
click at [144, 149] on div "+18019498384 Live | 00:12 ALL TASKS ALL TASKS ACTIVE TASKS TASKS IN WRAP UP" at bounding box center [133, 123] width 203 height 182
click at [144, 149] on div "+18019498384 Live | 00:13 ALL TASKS ALL TASKS ACTIVE TASKS TASKS IN WRAP UP" at bounding box center [133, 123] width 203 height 182
click at [144, 149] on div "+18019498384 Live | 00:14 ALL TASKS ALL TASKS ACTIVE TASKS TASKS IN WRAP UP" at bounding box center [133, 123] width 203 height 182
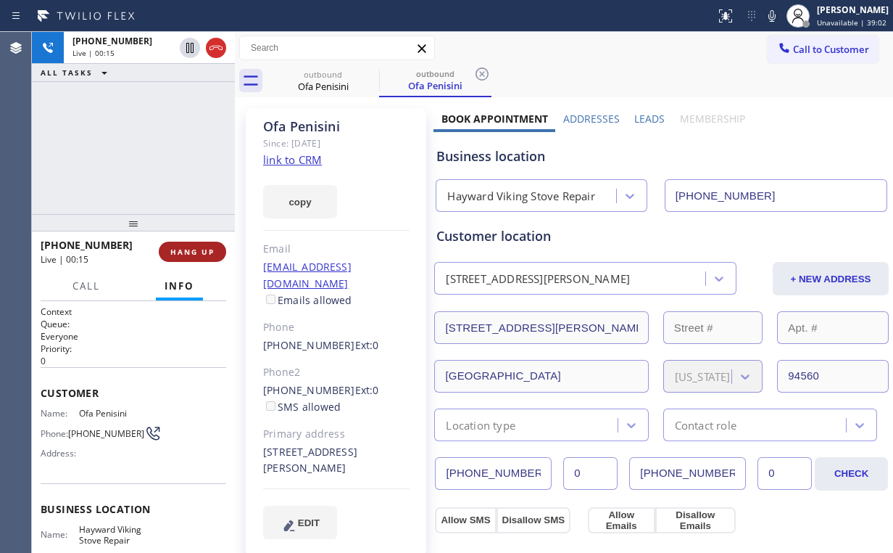
click at [183, 245] on button "HANG UP" at bounding box center [192, 251] width 67 height 20
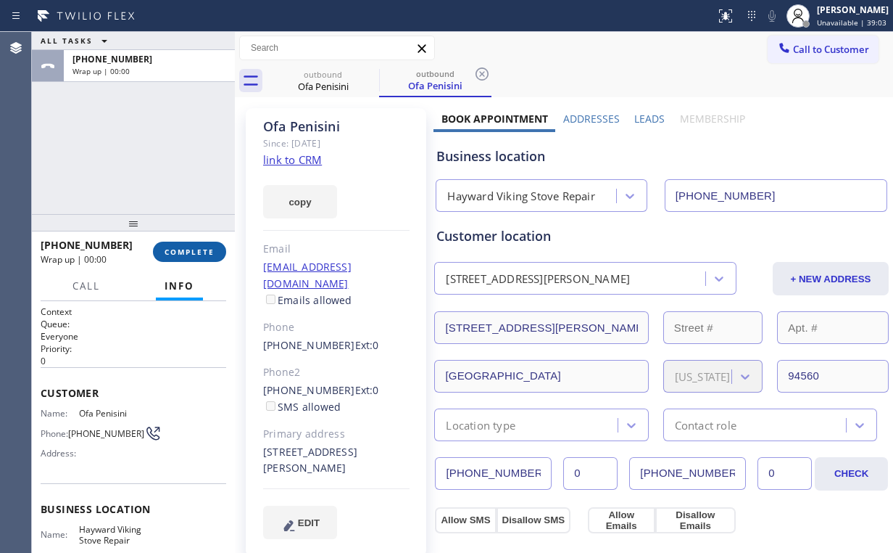
click at [183, 245] on button "COMPLETE" at bounding box center [189, 251] width 73 height 20
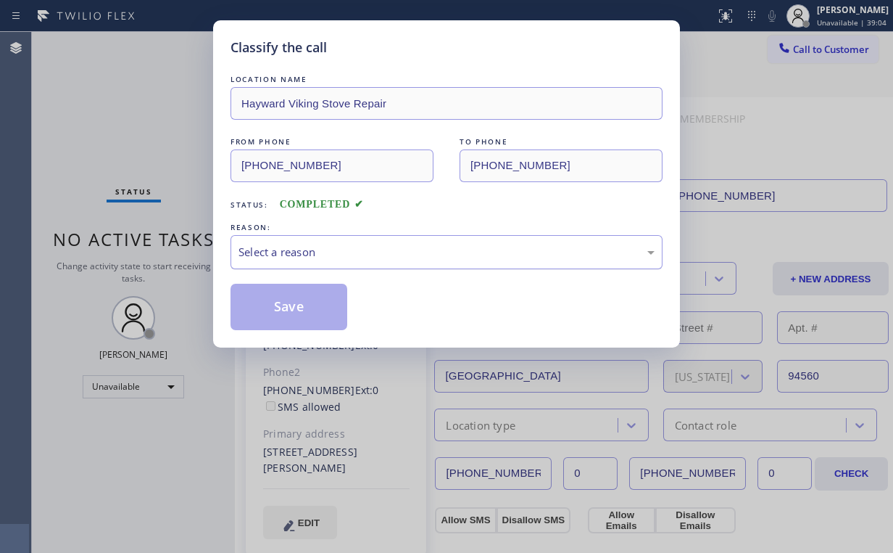
drag, startPoint x: 268, startPoint y: 249, endPoint x: 280, endPoint y: 267, distance: 21.3
click at [268, 249] on div "Select a reason" at bounding box center [447, 252] width 416 height 17
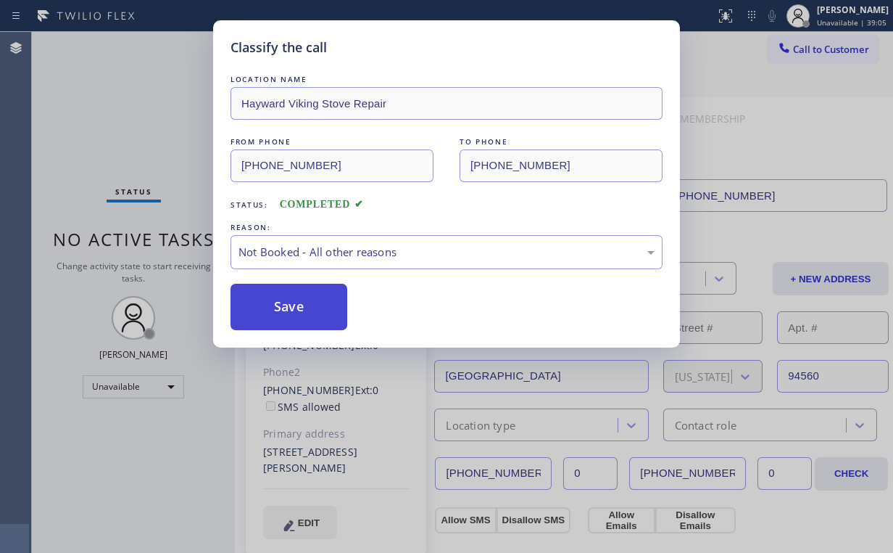
click at [289, 307] on button "Save" at bounding box center [289, 307] width 117 height 46
drag, startPoint x: 169, startPoint y: 123, endPoint x: 157, endPoint y: 40, distance: 84.3
click at [166, 113] on div "Classify the call LOCATION NAME Hayward Viking Stove Repair FROM PHONE (510) 31…" at bounding box center [446, 276] width 893 height 553
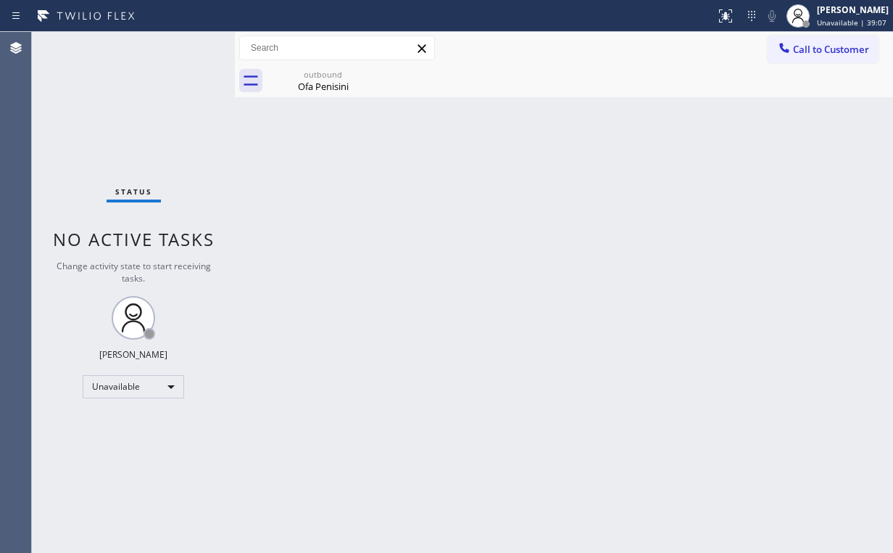
drag, startPoint x: 181, startPoint y: 125, endPoint x: 264, endPoint y: 77, distance: 96.5
click at [183, 125] on div "Status No active tasks Change activity state to start receiving tasks. [PERSON_…" at bounding box center [133, 292] width 203 height 521
click at [352, 60] on div at bounding box center [337, 48] width 197 height 25
drag, startPoint x: 338, startPoint y: 69, endPoint x: 370, endPoint y: 70, distance: 31.9
click at [339, 69] on div "outbound" at bounding box center [323, 74] width 110 height 11
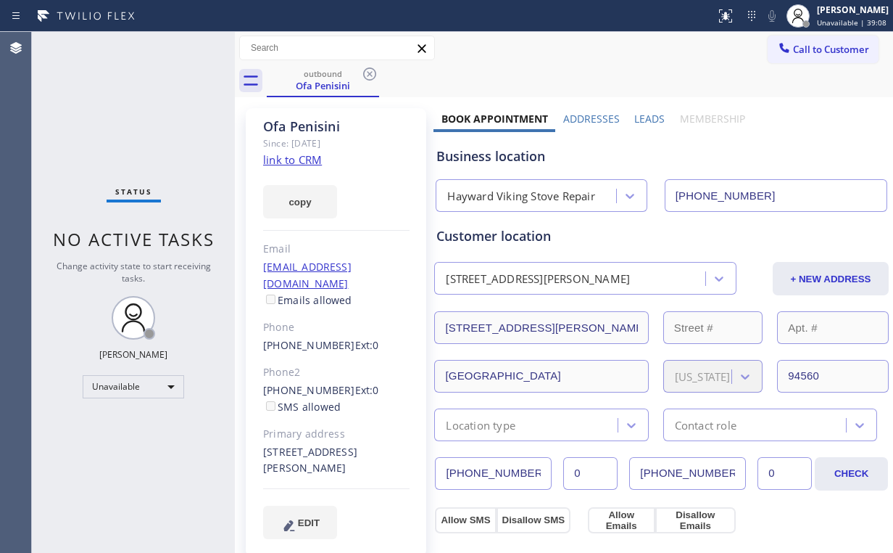
click at [375, 70] on icon at bounding box center [369, 73] width 17 height 17
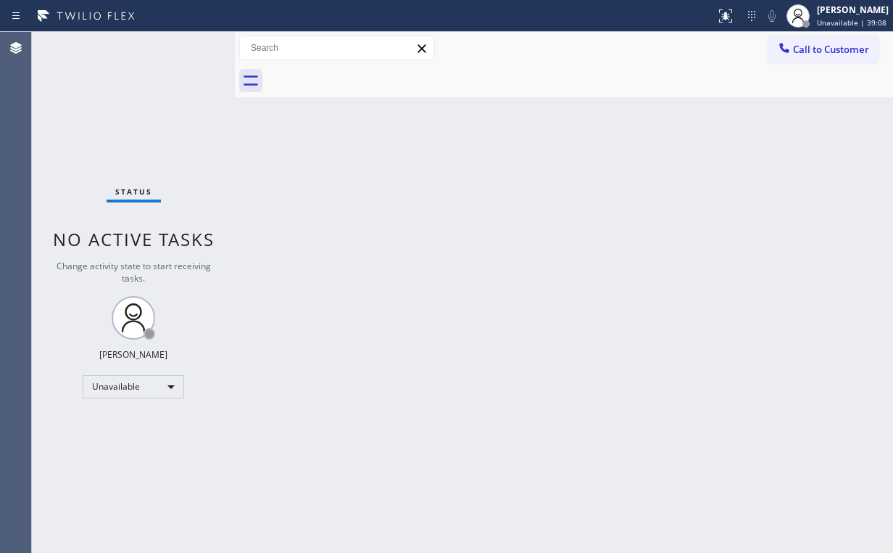
click at [336, 133] on div "Back to Dashboard Change Sender ID Customers Technicians Select a contact Outbo…" at bounding box center [564, 292] width 658 height 521
click at [803, 49] on span "Call to Customer" at bounding box center [831, 49] width 76 height 13
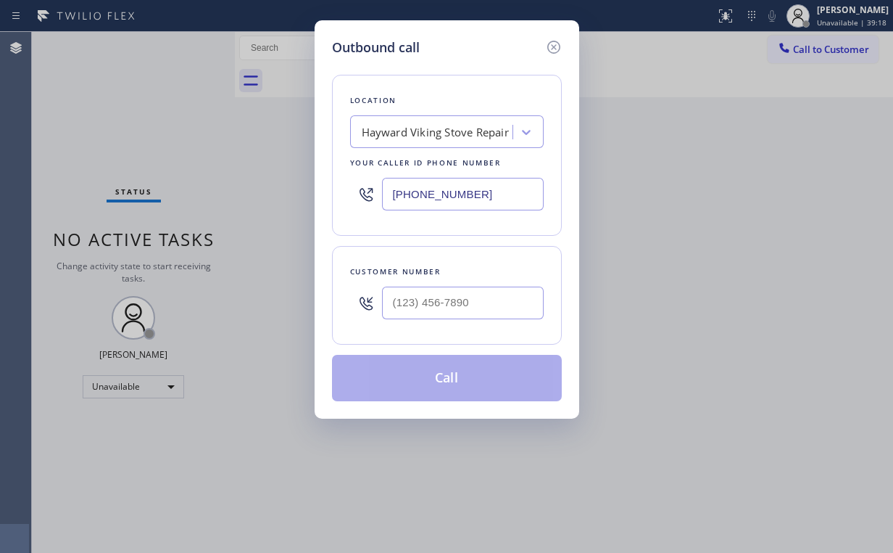
drag, startPoint x: 455, startPoint y: 191, endPoint x: 188, endPoint y: 164, distance: 268.9
click at [244, 174] on div "Outbound call Location Hayward Viking Stove Repair Your caller id phone number …" at bounding box center [446, 276] width 893 height 553
paste input "786) 574-6631"
type input "(786) 574-6631"
click at [492, 310] on input "(___) ___-____" at bounding box center [463, 302] width 162 height 33
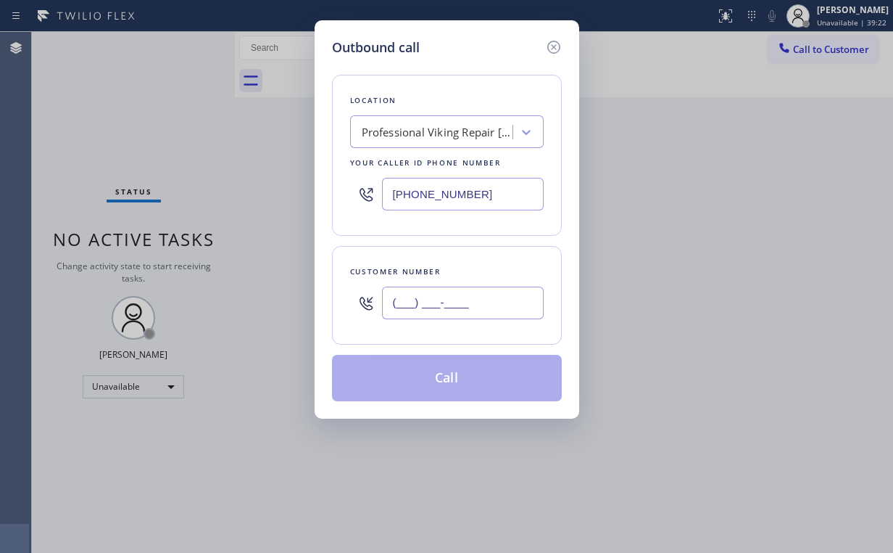
paste input "305) 815-6585"
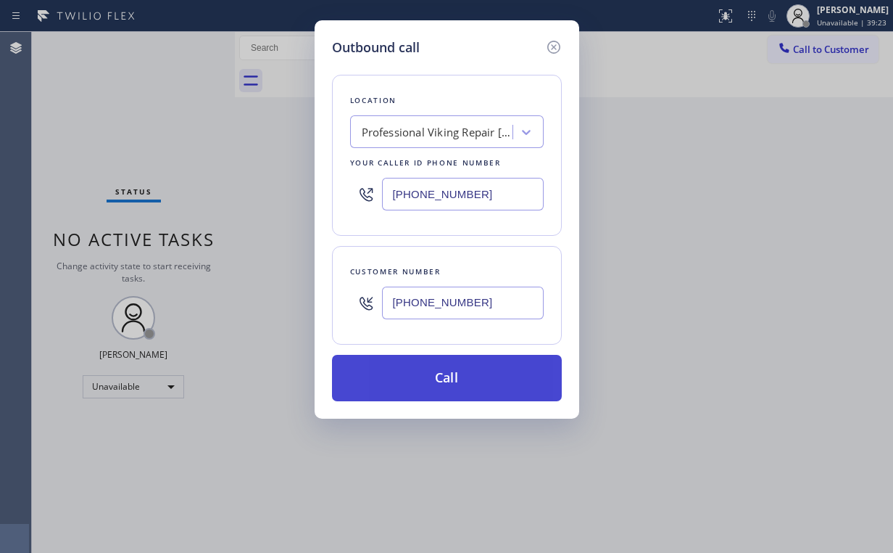
type input "(305) 815-6585"
click at [458, 368] on button "Call" at bounding box center [447, 378] width 230 height 46
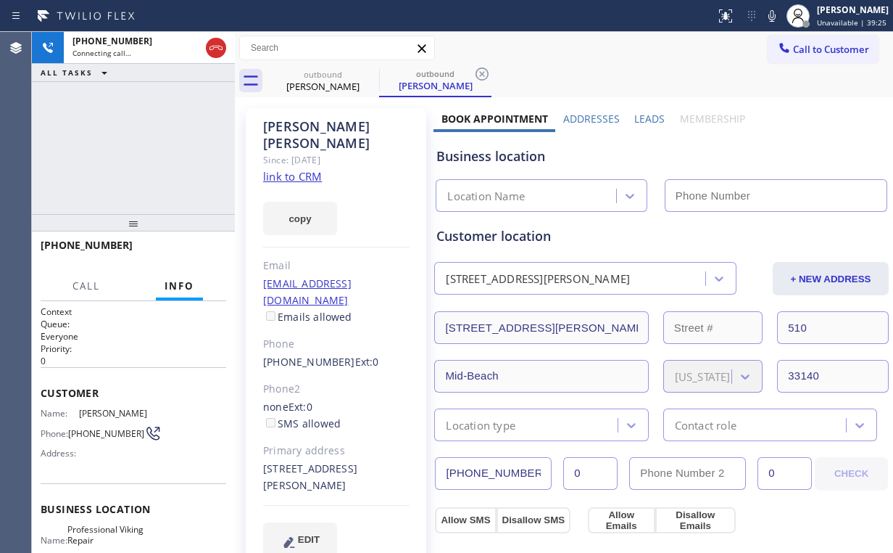
click at [160, 139] on div "+13058156585 Connecting call… ALL TASKS ALL TASKS ACTIVE TASKS TASKS IN WRAP UP" at bounding box center [133, 123] width 203 height 182
type input "(786) 574-6631"
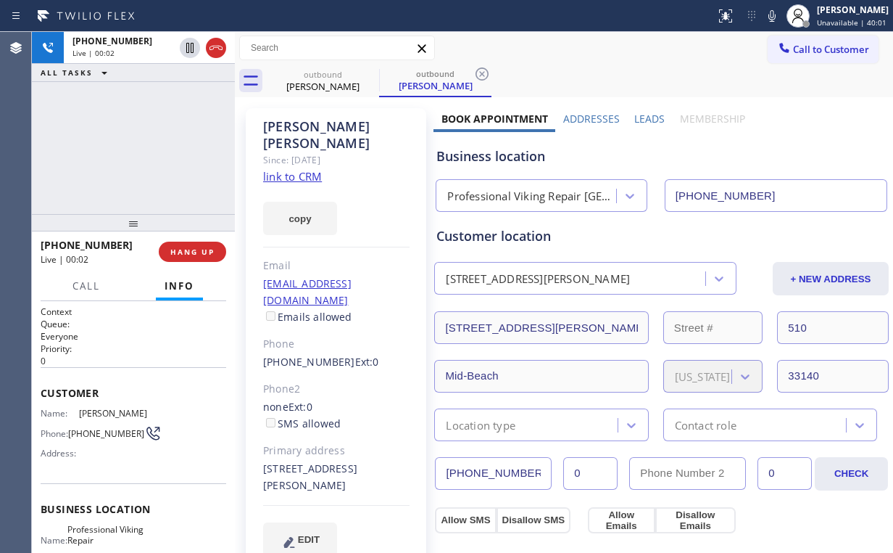
click at [186, 239] on div "+13058156585 Live | 00:02 HANG UP" at bounding box center [134, 252] width 186 height 38
click at [188, 252] on span "HANG UP" at bounding box center [192, 252] width 44 height 10
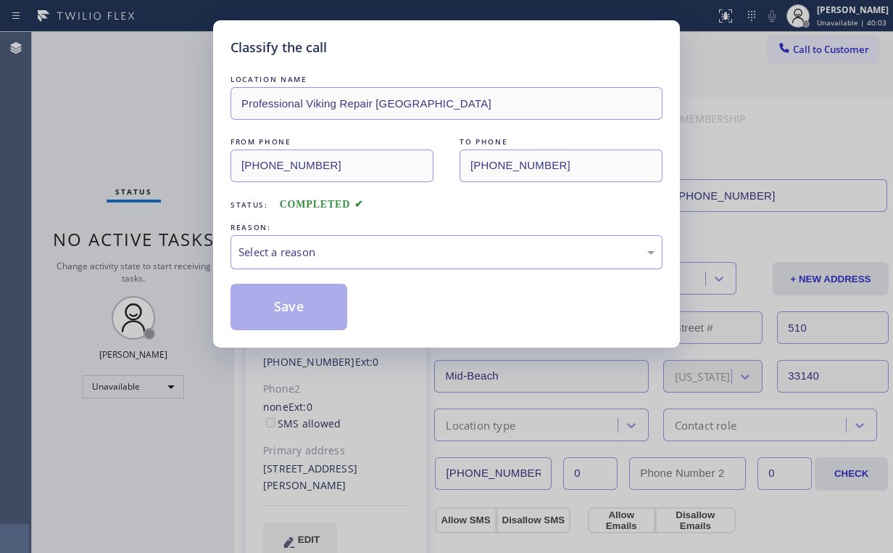
click at [273, 252] on div "Select a reason" at bounding box center [447, 252] width 416 height 17
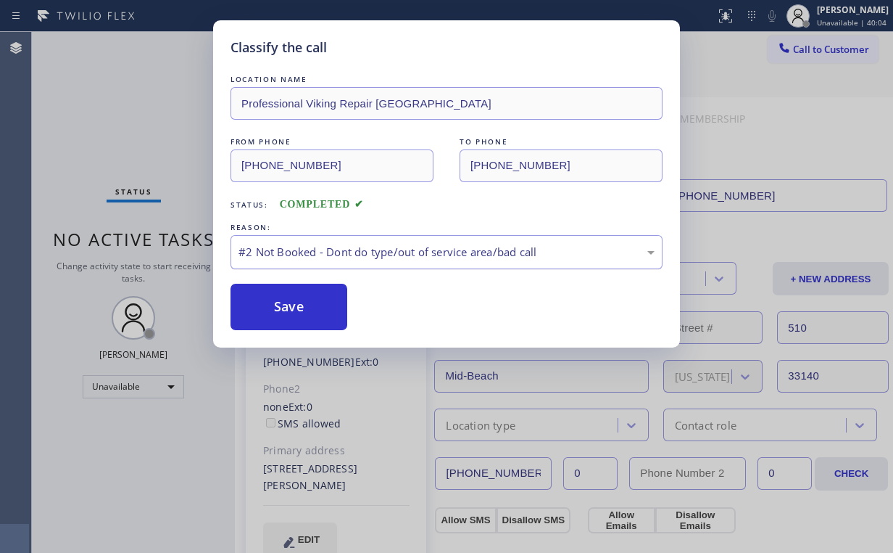
drag, startPoint x: 286, startPoint y: 309, endPoint x: 241, endPoint y: 239, distance: 83.3
click at [287, 309] on button "Save" at bounding box center [289, 307] width 117 height 46
drag, startPoint x: 102, startPoint y: 122, endPoint x: 125, endPoint y: 107, distance: 28.0
click at [102, 122] on div "Classify the call LOCATION NAME Professional Viking Repair Miami Beach FROM PHO…" at bounding box center [446, 276] width 893 height 553
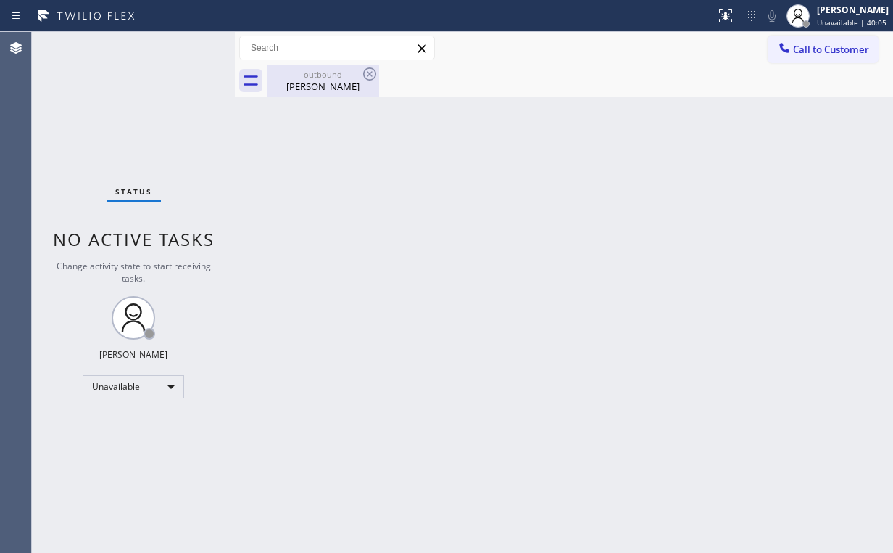
drag, startPoint x: 305, startPoint y: 80, endPoint x: 357, endPoint y: 76, distance: 52.3
click at [307, 81] on div "outbound Nicholas Fernandez" at bounding box center [323, 81] width 110 height 33
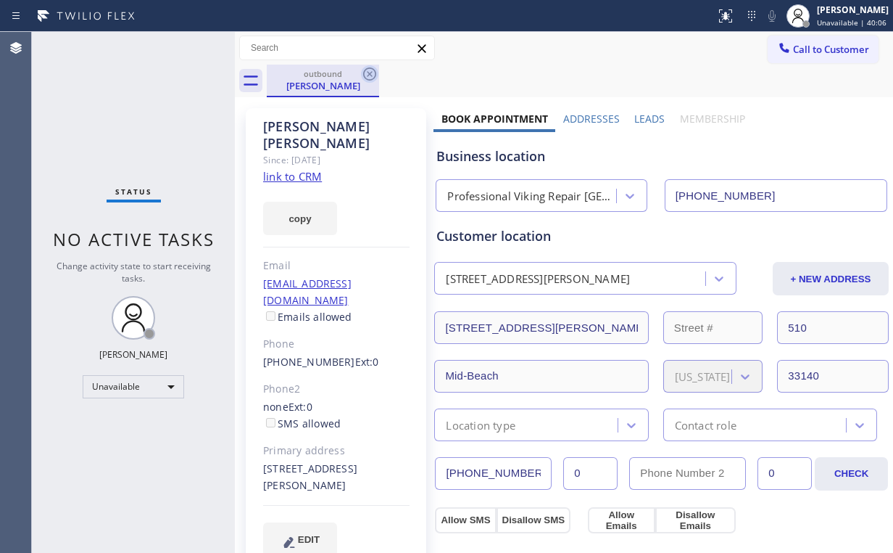
click at [370, 78] on icon at bounding box center [369, 73] width 17 height 17
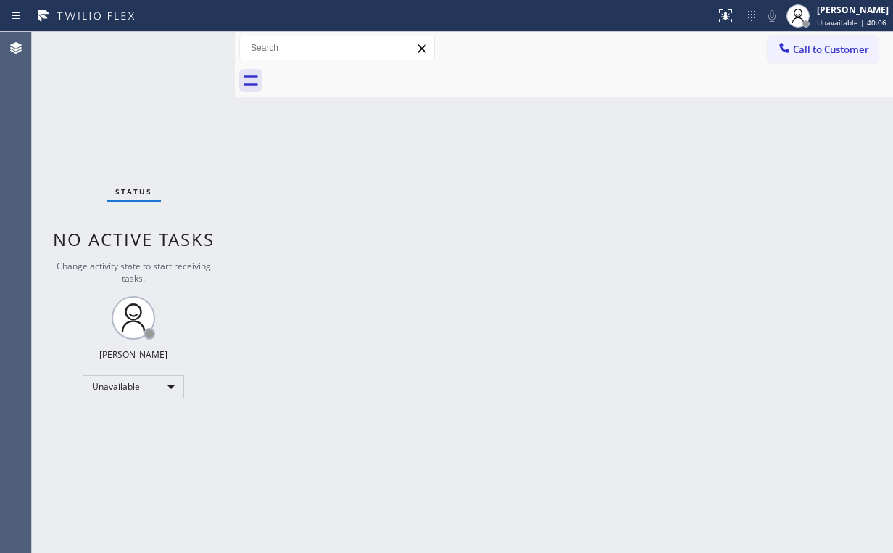
drag, startPoint x: 645, startPoint y: 162, endPoint x: 656, endPoint y: 131, distance: 32.8
click at [646, 161] on div "Back to Dashboard Change Sender ID Customers Technicians Select a contact Outbo…" at bounding box center [564, 292] width 658 height 521
click at [807, 52] on span "Call to Customer" at bounding box center [831, 49] width 76 height 13
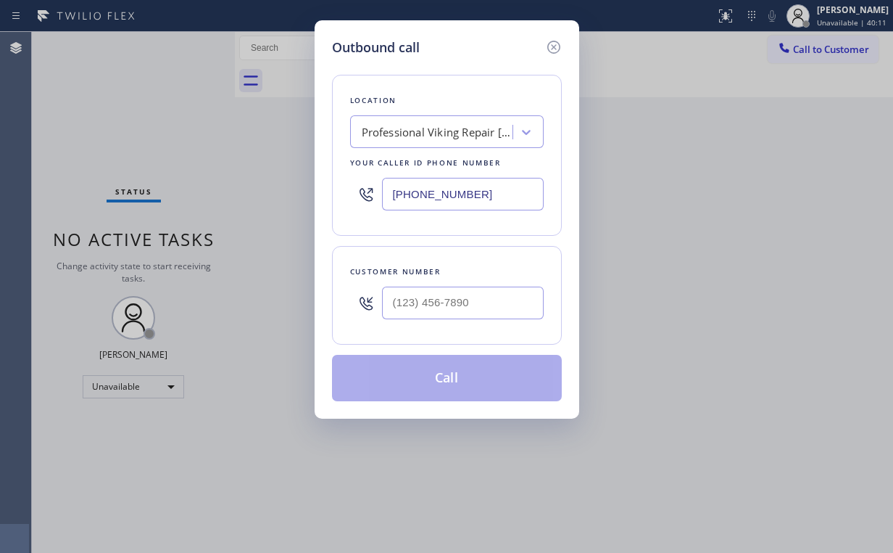
drag, startPoint x: 474, startPoint y: 197, endPoint x: 188, endPoint y: 179, distance: 287.0
click at [220, 186] on div "Outbound call Location Professional Viking Repair Miami Beach Your caller id ph…" at bounding box center [446, 276] width 893 height 553
paste input "510) 737-7833"
type input "(510) 737-7833"
drag, startPoint x: 482, startPoint y: 313, endPoint x: 490, endPoint y: 305, distance: 11.3
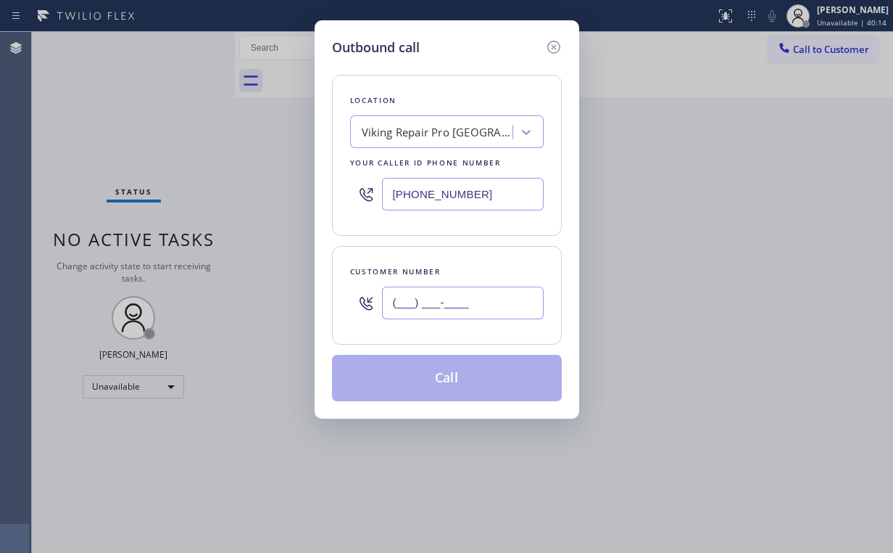
click at [483, 313] on input "(___) ___-____" at bounding box center [463, 302] width 162 height 33
paste input "631) 942-2940"
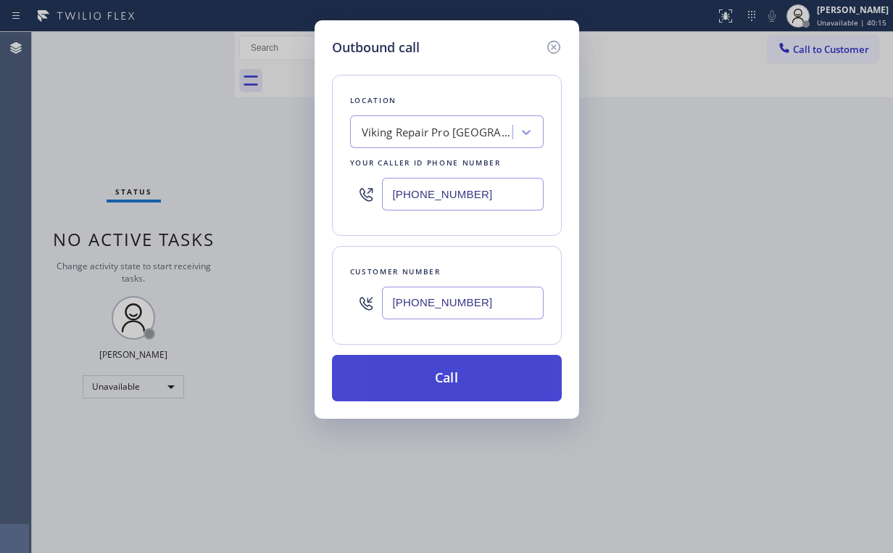
type input "(631) 942-2940"
click at [436, 380] on button "Call" at bounding box center [447, 378] width 230 height 46
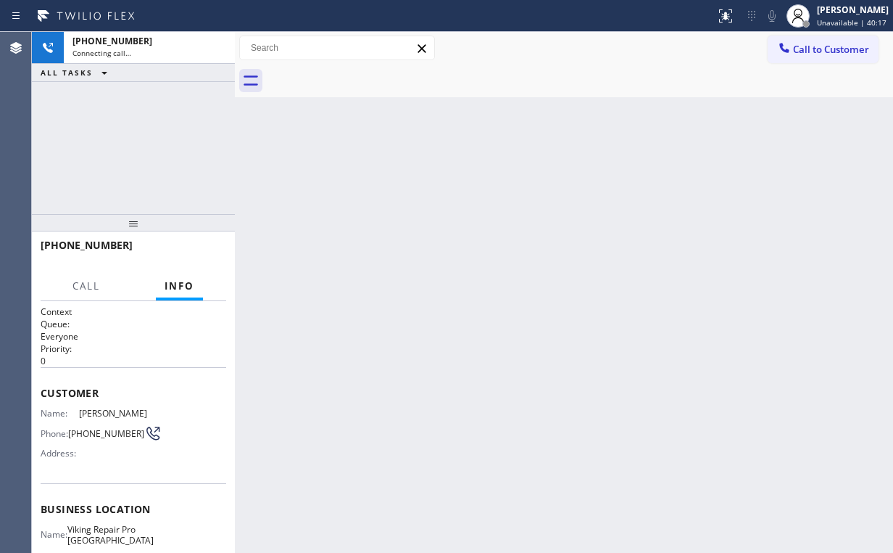
click at [125, 116] on div "+16319422940 Connecting call… ALL TASKS ALL TASKS ACTIVE TASKS TASKS IN WRAP UP" at bounding box center [133, 123] width 203 height 182
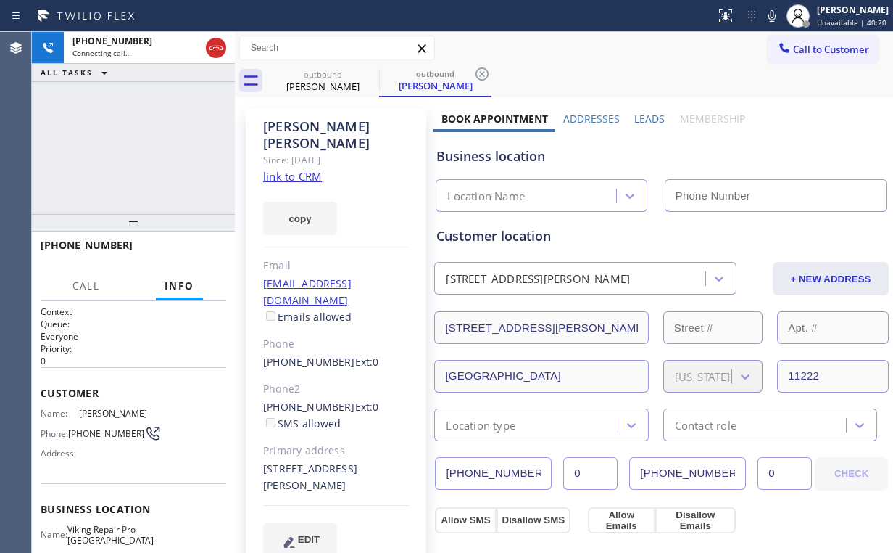
type input "(510) 737-7833"
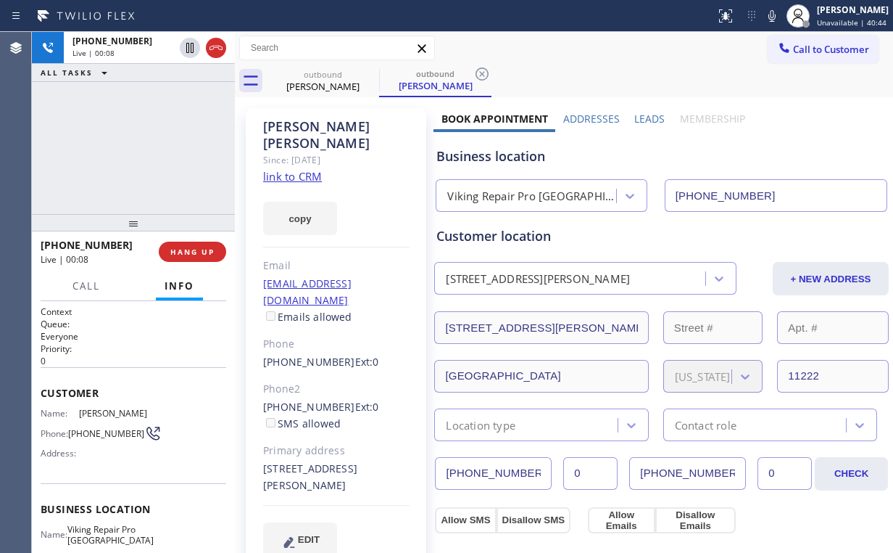
click at [139, 146] on div "+16319422940 Live | 00:08 ALL TASKS ALL TASKS ACTIVE TASKS TASKS IN WRAP UP" at bounding box center [133, 123] width 203 height 182
click at [194, 244] on button "HANG UP" at bounding box center [192, 251] width 67 height 20
click at [194, 244] on button "COMPLETE" at bounding box center [189, 251] width 73 height 20
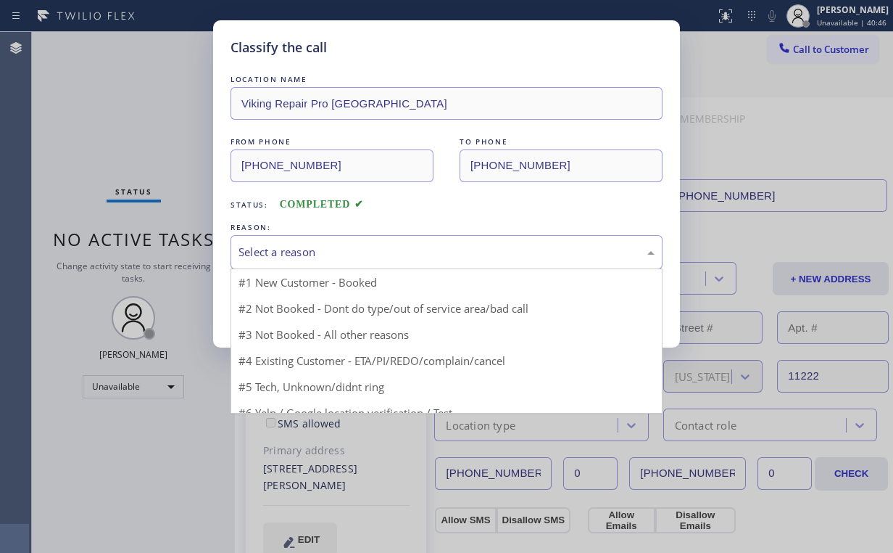
click at [251, 249] on div "Select a reason" at bounding box center [447, 252] width 416 height 17
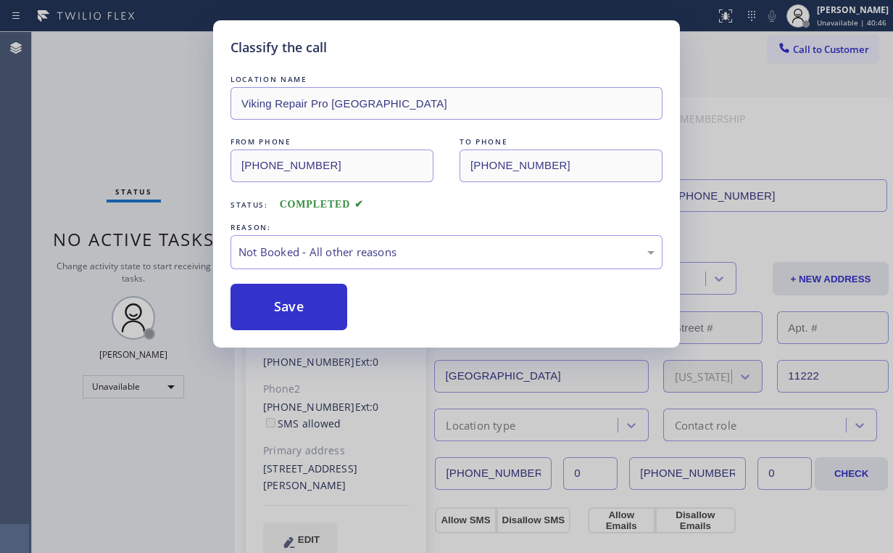
drag, startPoint x: 292, startPoint y: 304, endPoint x: 212, endPoint y: 231, distance: 107.3
click at [293, 302] on button "Save" at bounding box center [289, 307] width 117 height 46
click at [140, 149] on div "Classify the call LOCATION NAME Viking Repair Pro Oakland FROM PHONE (510) 737-…" at bounding box center [446, 276] width 893 height 553
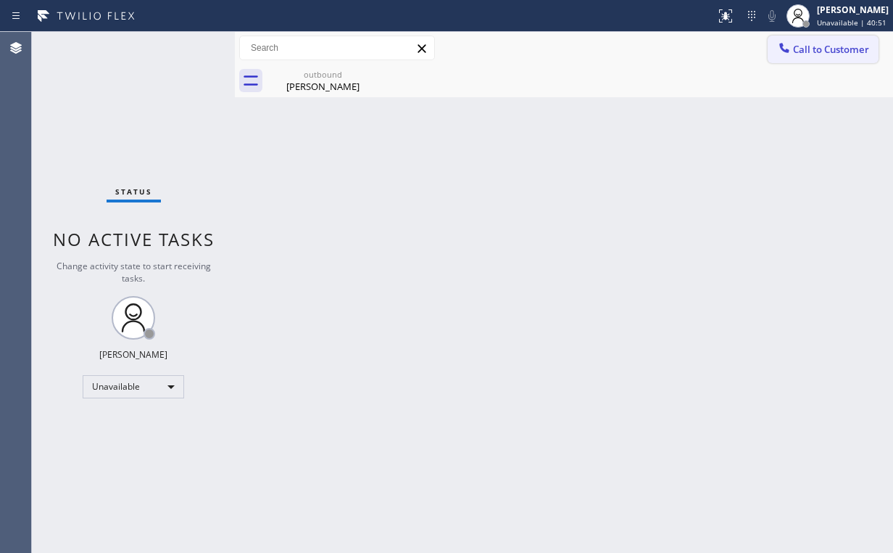
drag, startPoint x: 830, startPoint y: 38, endPoint x: 661, endPoint y: 133, distance: 193.6
click at [830, 39] on button "Call to Customer" at bounding box center [823, 50] width 111 height 28
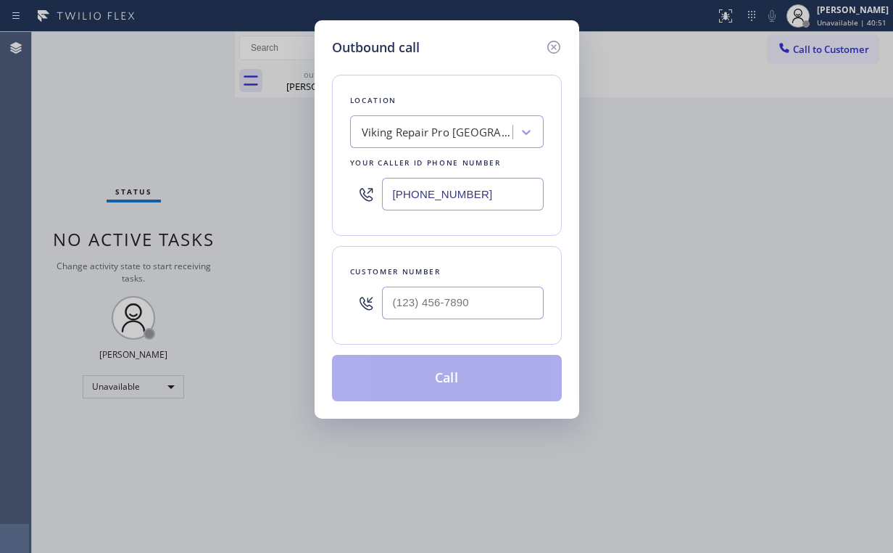
drag, startPoint x: 469, startPoint y: 200, endPoint x: 249, endPoint y: 170, distance: 222.5
click at [296, 186] on div "Outbound call Location Viking Repair Pro Oakland Your caller id phone number (5…" at bounding box center [446, 276] width 893 height 553
paste input "754) 205-3284"
type input "(754) 205-3284"
click at [461, 316] on input "(___) ___-____" at bounding box center [463, 302] width 162 height 33
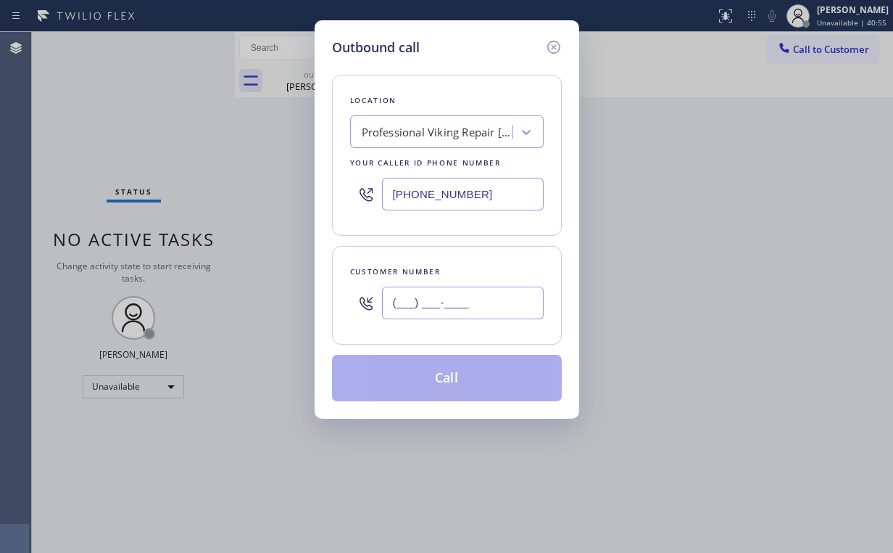
paste input "954) 253-9906"
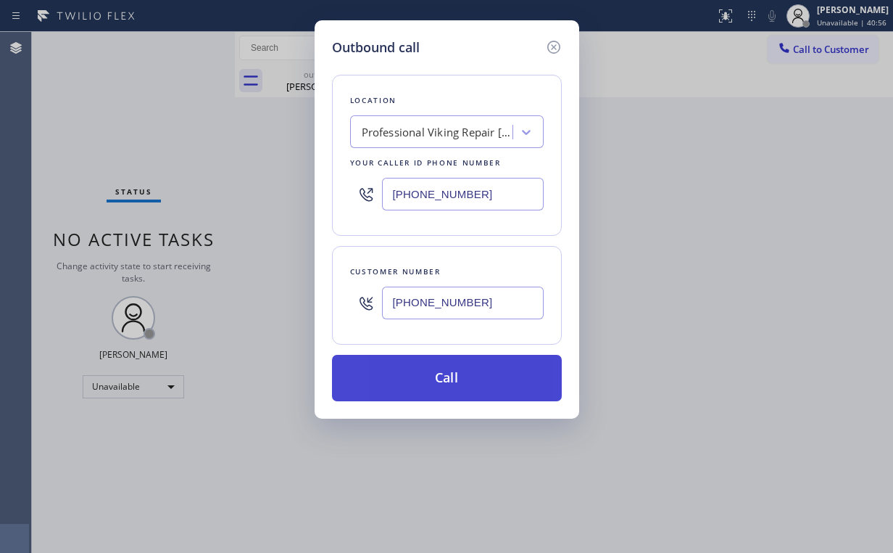
type input "(954) 253-9906"
click at [417, 377] on button "Call" at bounding box center [447, 378] width 230 height 46
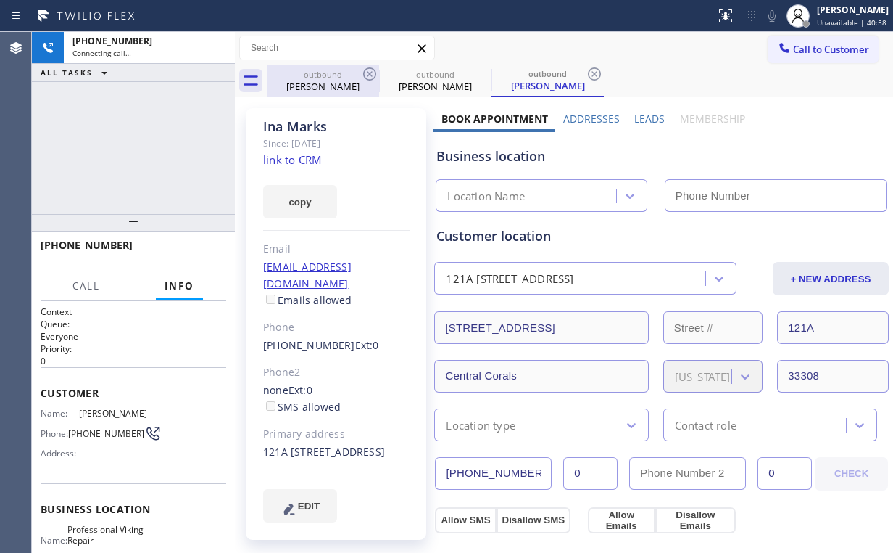
click at [334, 74] on div "outbound" at bounding box center [323, 74] width 110 height 11
type input "(510) 737-7833"
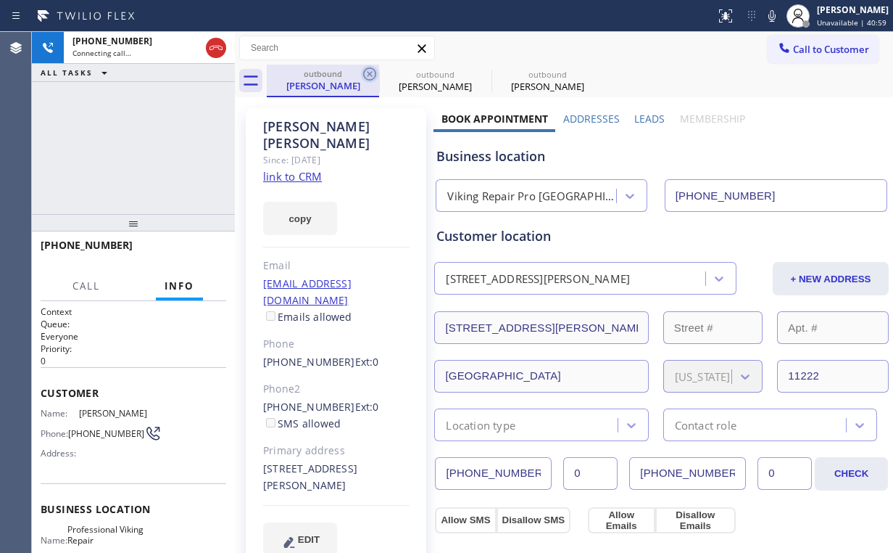
click at [372, 74] on icon at bounding box center [369, 73] width 17 height 17
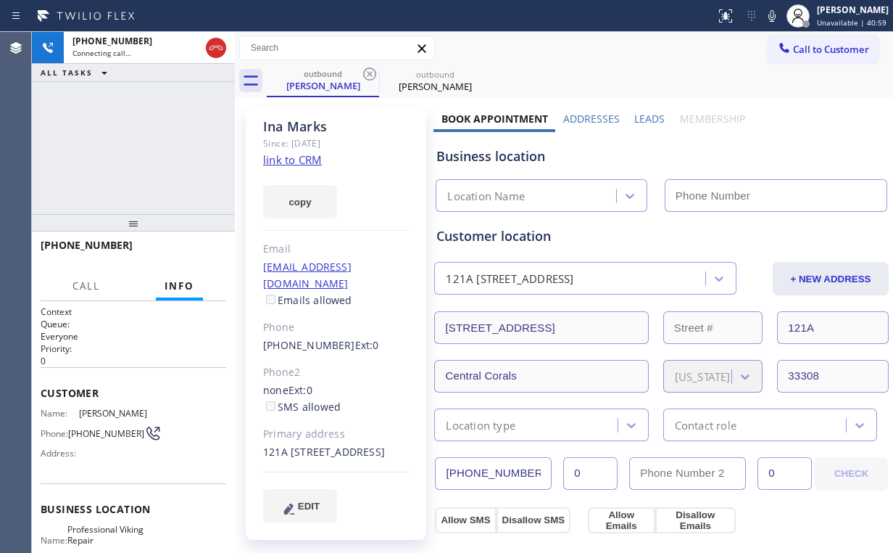
click at [203, 112] on div "+19542539906 Connecting call… ALL TASKS ALL TASKS ACTIVE TASKS TASKS IN WRAP UP" at bounding box center [133, 123] width 203 height 182
type input "(754) 205-3284"
click at [146, 145] on div "+19542539906 Connecting call… ALL TASKS ALL TASKS ACTIVE TASKS TASKS IN WRAP UP" at bounding box center [133, 123] width 203 height 182
click at [145, 146] on div "+19542539906 Connecting call… ALL TASKS ALL TASKS ACTIVE TASKS TASKS IN WRAP UP" at bounding box center [133, 123] width 203 height 182
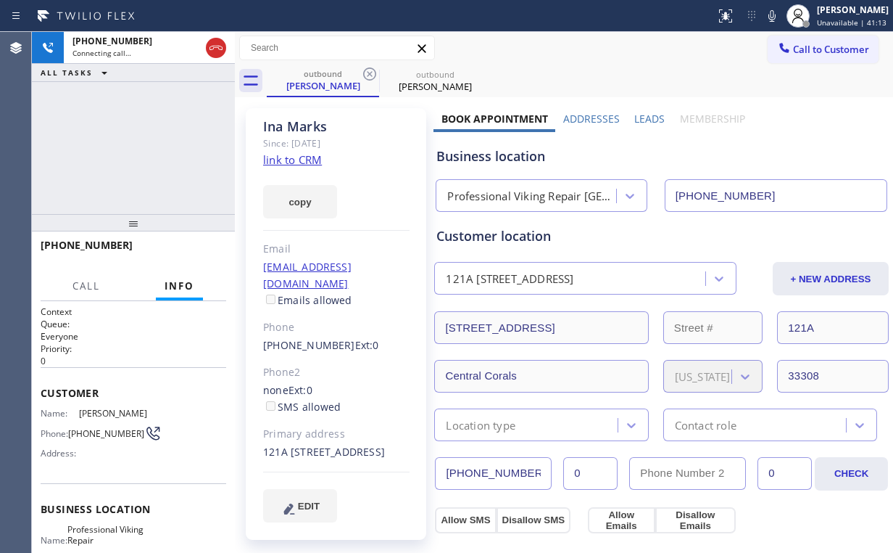
click at [145, 145] on div "+19542539906 Connecting call… ALL TASKS ALL TASKS ACTIVE TASKS TASKS IN WRAP UP" at bounding box center [133, 123] width 203 height 182
click at [202, 247] on span "HANG UP" at bounding box center [192, 252] width 44 height 10
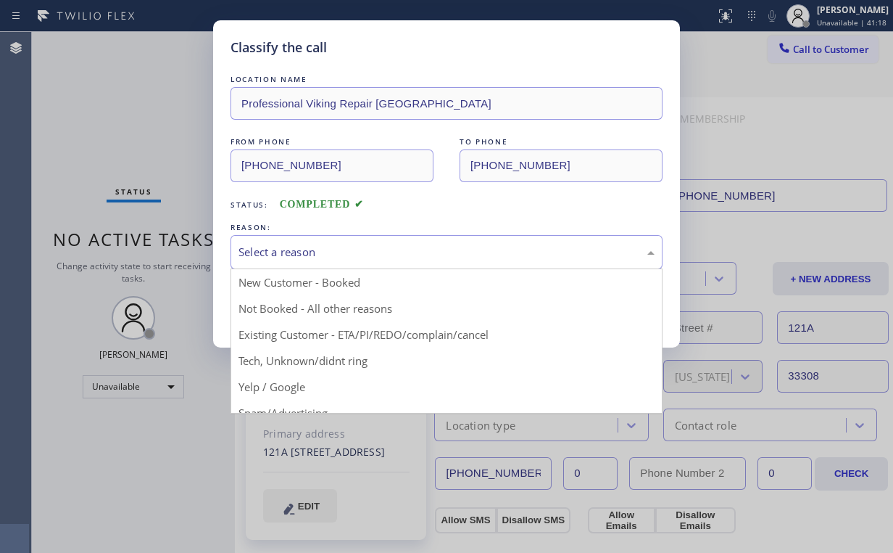
click at [284, 249] on div "Select a reason" at bounding box center [447, 252] width 416 height 17
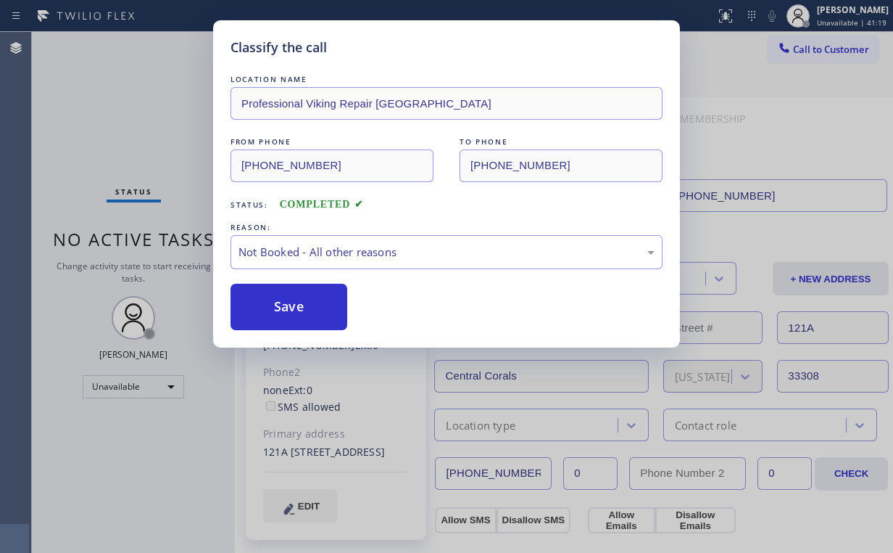
drag, startPoint x: 287, startPoint y: 310, endPoint x: 142, endPoint y: 128, distance: 232.7
click at [288, 308] on button "Save" at bounding box center [289, 307] width 117 height 46
click at [138, 120] on div "Classify the call LOCATION NAME Professional Viking Repair Pompano Beach FROM P…" at bounding box center [446, 276] width 893 height 553
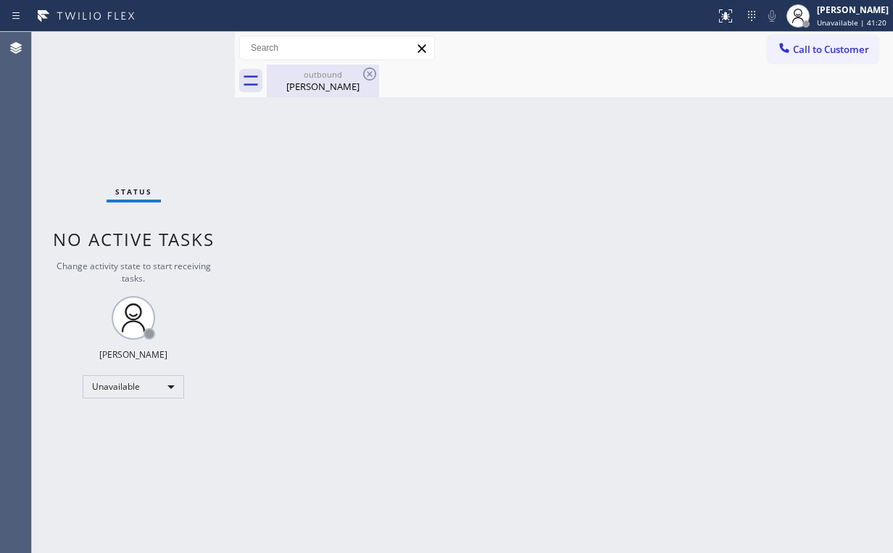
click at [328, 85] on div "Ina Marks" at bounding box center [323, 86] width 110 height 13
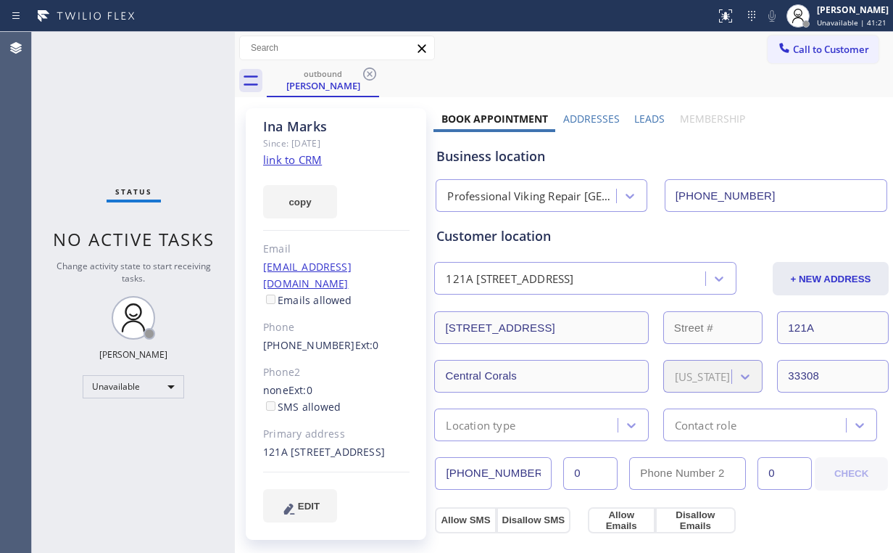
click at [374, 72] on icon at bounding box center [369, 73] width 17 height 17
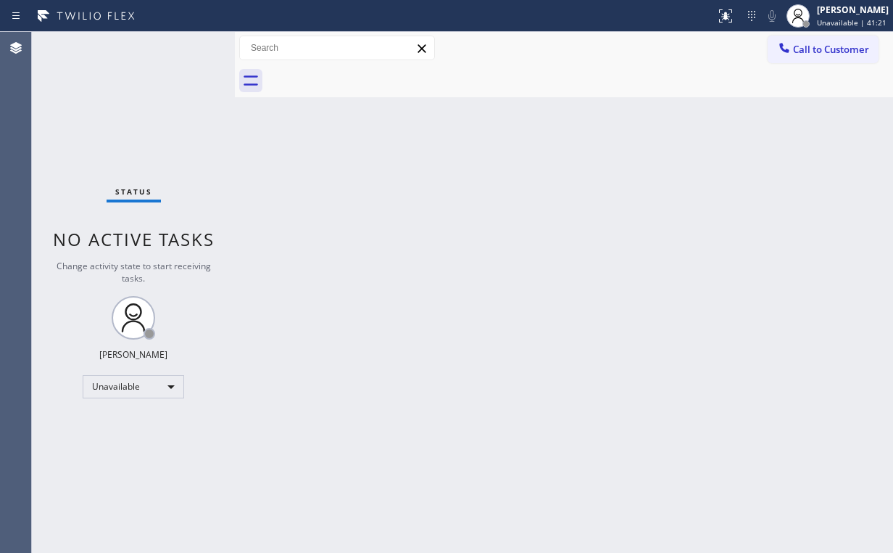
click at [690, 175] on div "Back to Dashboard Change Sender ID Customers Technicians Select a contact Outbo…" at bounding box center [564, 292] width 658 height 521
drag, startPoint x: 801, startPoint y: 50, endPoint x: 567, endPoint y: 235, distance: 298.4
click at [801, 51] on span "Call to Customer" at bounding box center [831, 49] width 76 height 13
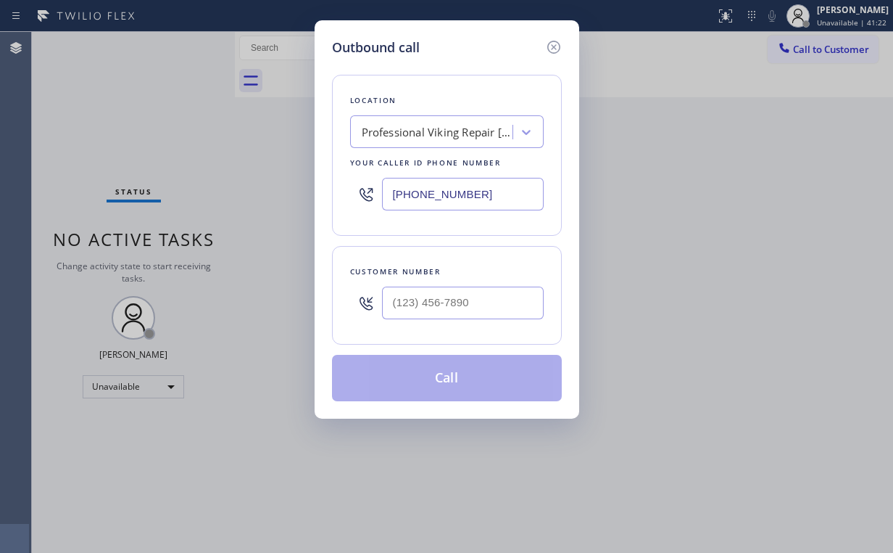
click at [500, 284] on div at bounding box center [463, 302] width 162 height 47
click at [487, 288] on input "(___) ___-____" at bounding box center [463, 302] width 162 height 33
paste input "954) 253-9906"
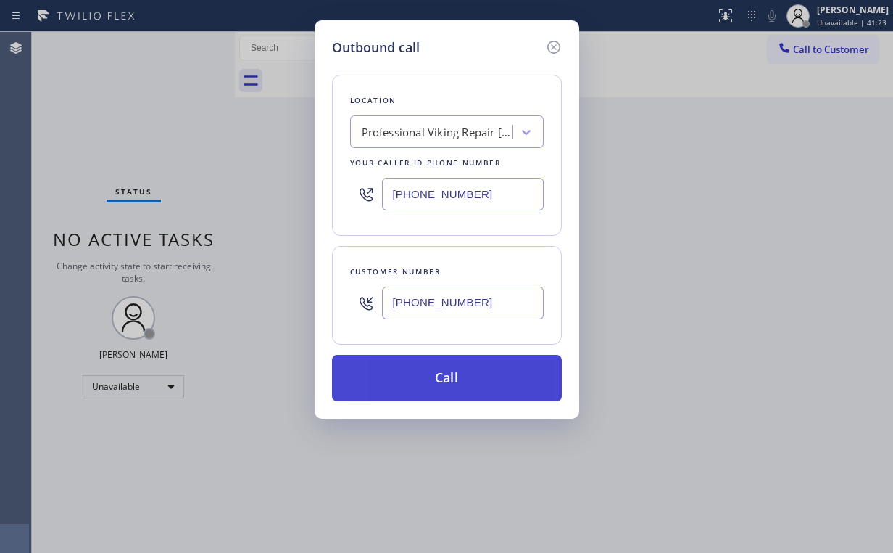
type input "(954) 253-9906"
click at [440, 376] on button "Call" at bounding box center [447, 378] width 230 height 46
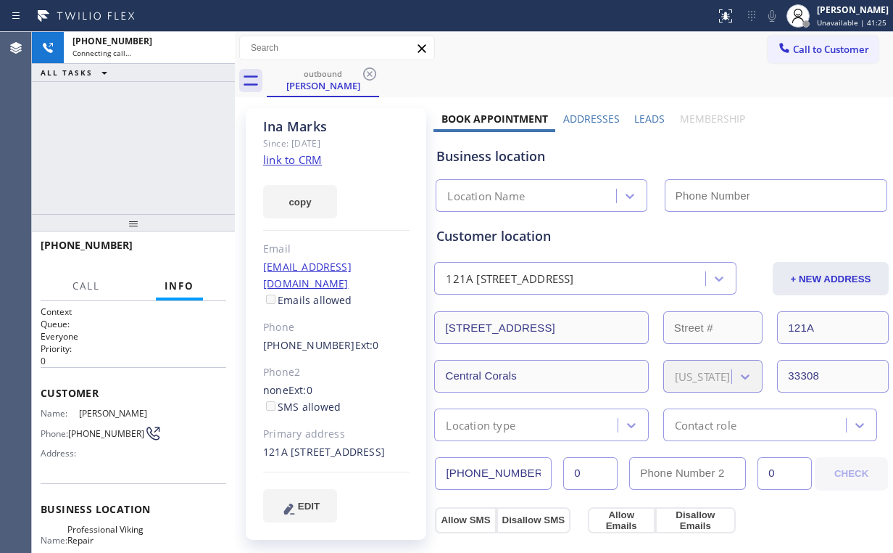
click at [175, 153] on div "+19542539906 Connecting call… ALL TASKS ALL TASKS ACTIVE TASKS TASKS IN WRAP UP" at bounding box center [133, 123] width 203 height 182
type input "(754) 205-3284"
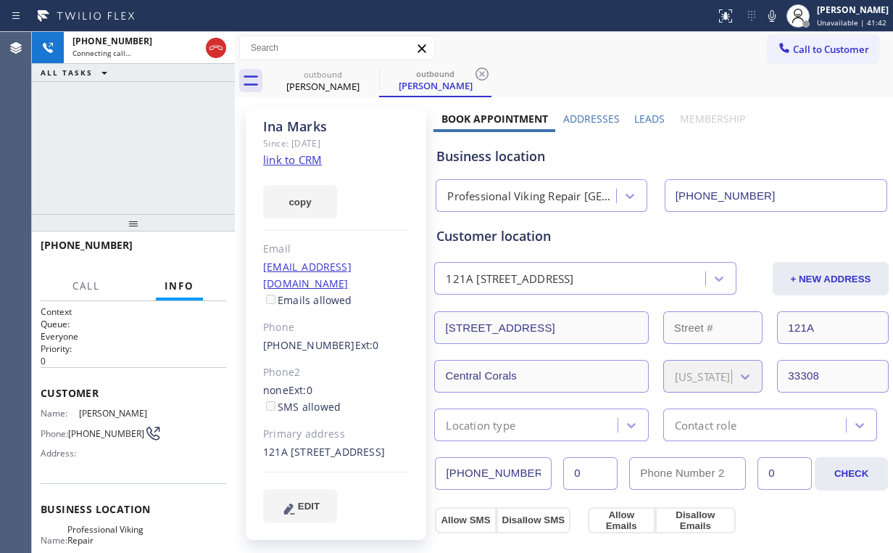
click at [148, 149] on div "+19542539906 Connecting call… ALL TASKS ALL TASKS ACTIVE TASKS TASKS IN WRAP UP" at bounding box center [133, 123] width 203 height 182
click at [202, 245] on button "HANG UP" at bounding box center [192, 251] width 67 height 20
click at [204, 252] on span "HANG UP" at bounding box center [192, 252] width 44 height 10
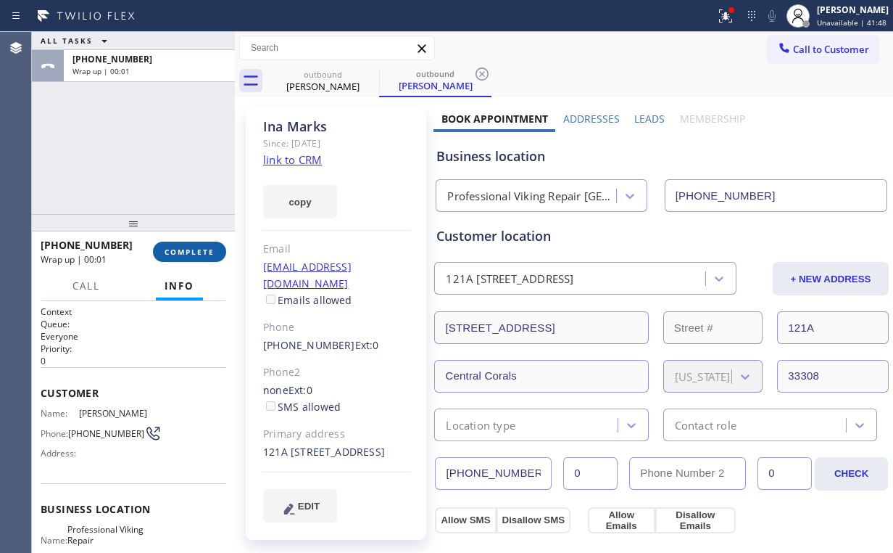
click at [205, 252] on span "COMPLETE" at bounding box center [190, 252] width 50 height 10
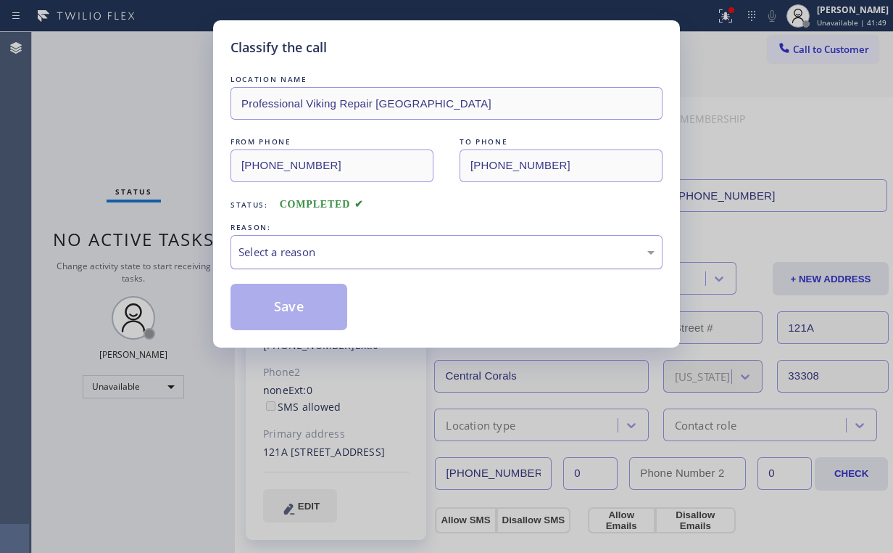
click at [284, 252] on div "Select a reason" at bounding box center [447, 252] width 416 height 17
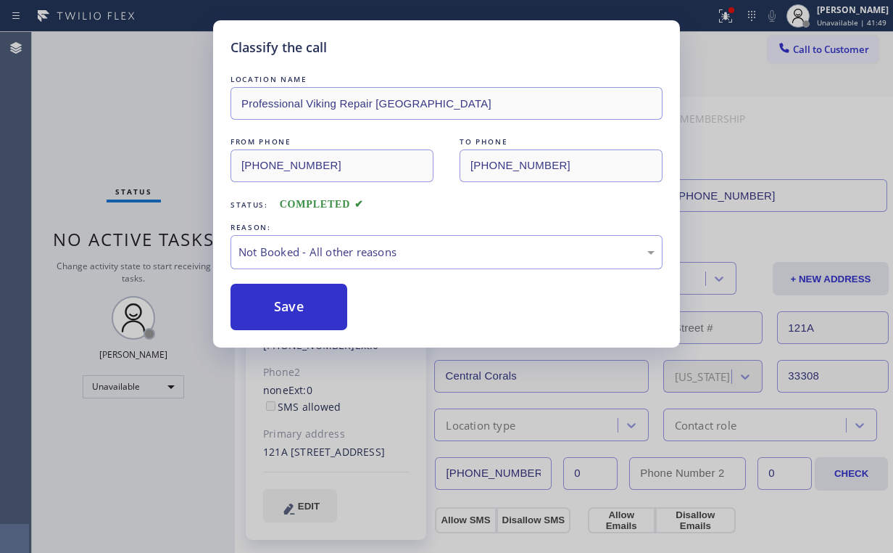
click at [299, 307] on button "Save" at bounding box center [289, 307] width 117 height 46
click at [117, 136] on div "Classify the call LOCATION NAME Professional Viking Repair Pompano Beach FROM P…" at bounding box center [446, 276] width 893 height 553
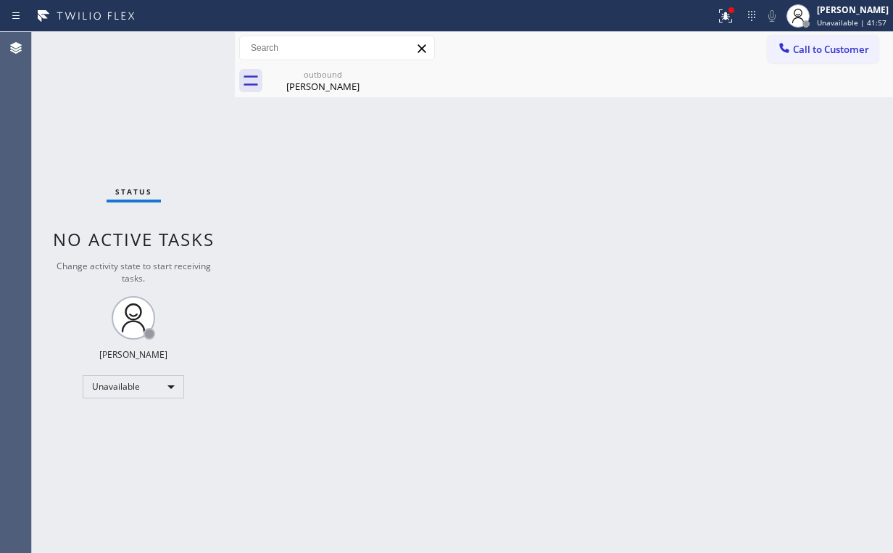
click at [728, 17] on icon at bounding box center [725, 15] width 17 height 17
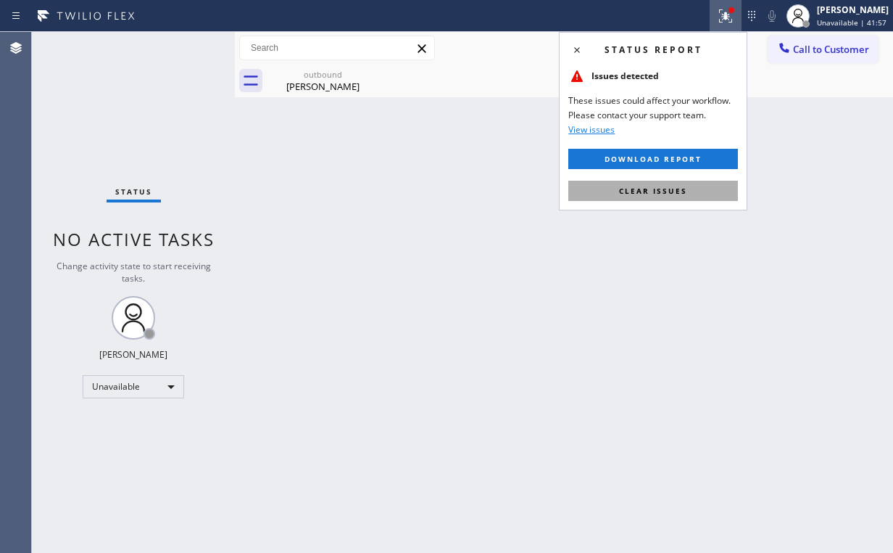
click at [699, 194] on button "Clear issues" at bounding box center [654, 191] width 170 height 20
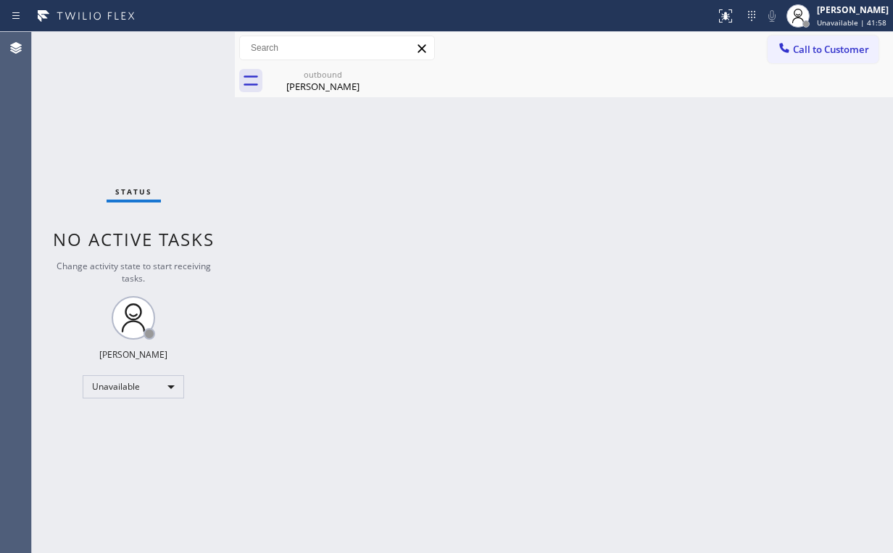
drag, startPoint x: 434, startPoint y: 175, endPoint x: 373, endPoint y: 131, distance: 75.9
click at [421, 165] on div "Back to Dashboard Change Sender ID Customers Technicians Select a contact Outbo…" at bounding box center [564, 292] width 658 height 521
click at [325, 83] on div "Ina Marks" at bounding box center [323, 86] width 110 height 13
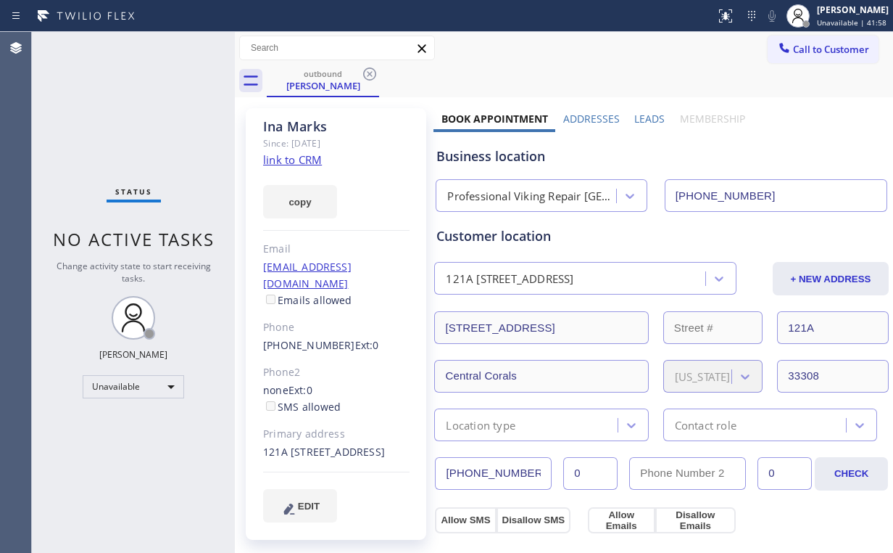
drag, startPoint x: 368, startPoint y: 71, endPoint x: 522, endPoint y: 125, distance: 163.1
click at [368, 71] on icon at bounding box center [369, 73] width 17 height 17
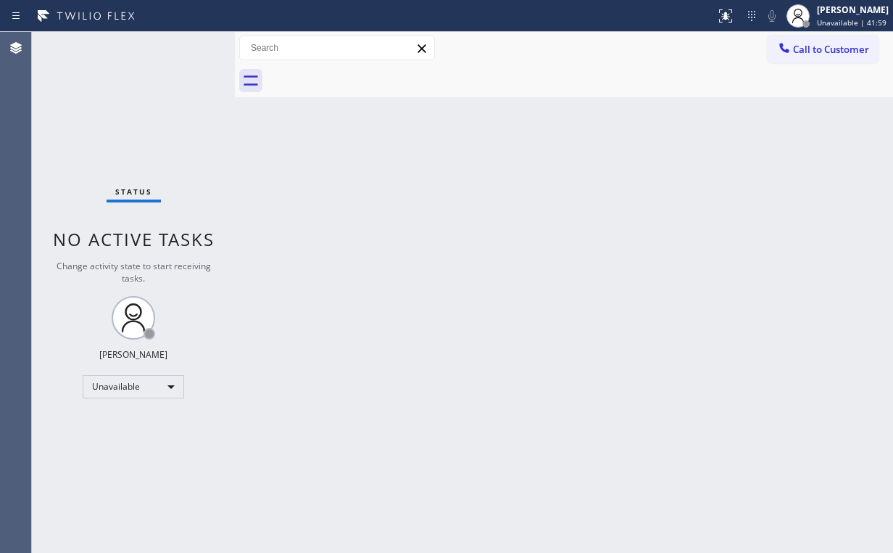
click at [719, 127] on div "Back to Dashboard Change Sender ID Customers Technicians Select a contact Outbo…" at bounding box center [564, 292] width 658 height 521
click at [823, 46] on span "Call to Customer" at bounding box center [831, 49] width 76 height 13
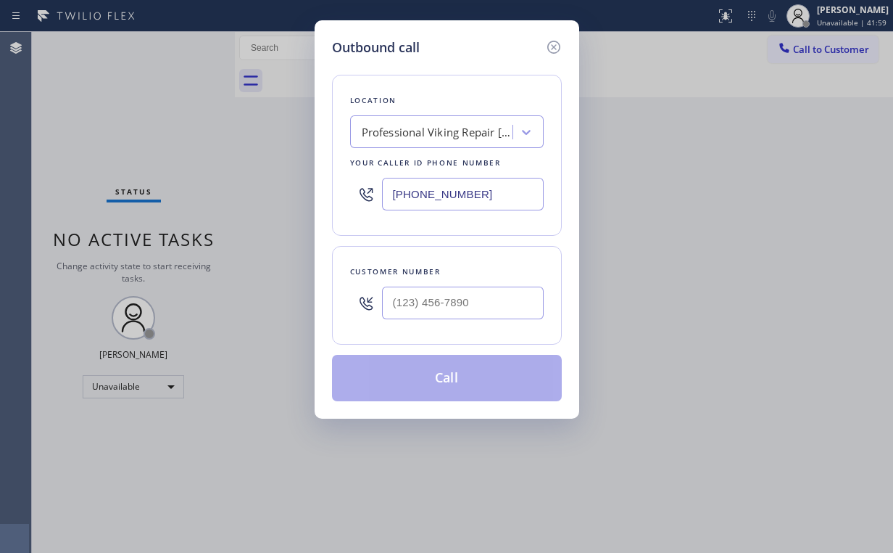
drag, startPoint x: 496, startPoint y: 188, endPoint x: 131, endPoint y: 189, distance: 364.8
click at [311, 189] on div "Outbound call Location Professional Viking Repair Pompano Beach Your caller id …" at bounding box center [446, 276] width 893 height 553
paste input "424) 344-5953"
type input "(424) 344-5953"
click at [487, 297] on input "(___) ___-____" at bounding box center [463, 302] width 162 height 33
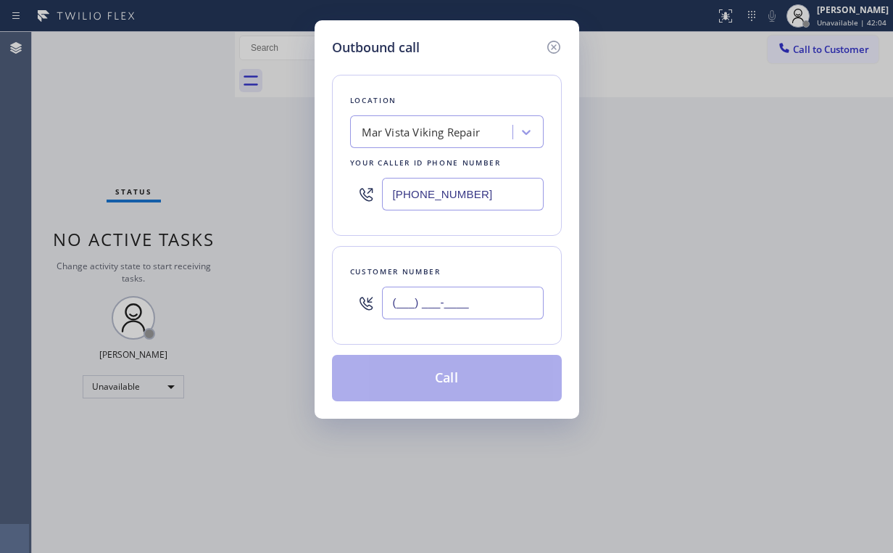
paste input "310) 804-8529"
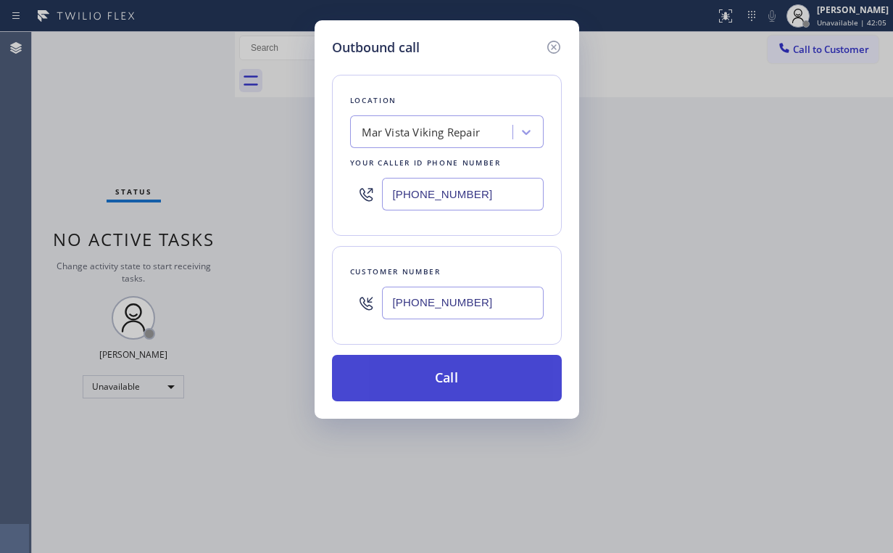
type input "(310) 804-8529"
click at [417, 377] on button "Call" at bounding box center [447, 378] width 230 height 46
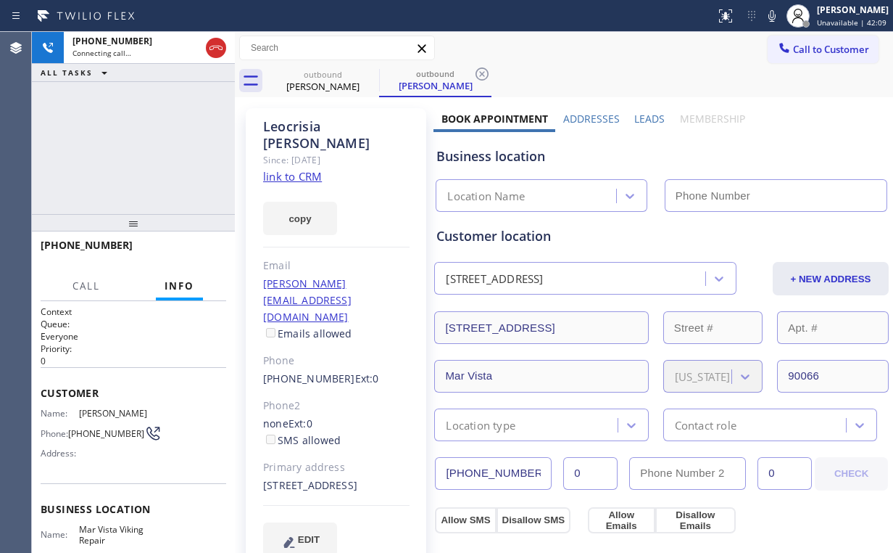
type input "(424) 344-5953"
drag, startPoint x: 125, startPoint y: 129, endPoint x: 180, endPoint y: 110, distance: 58.2
click at [125, 129] on div "+13108048529 Connecting call… ALL TASKS ALL TASKS ACTIVE TASKS TASKS IN WRAP UP" at bounding box center [133, 123] width 203 height 182
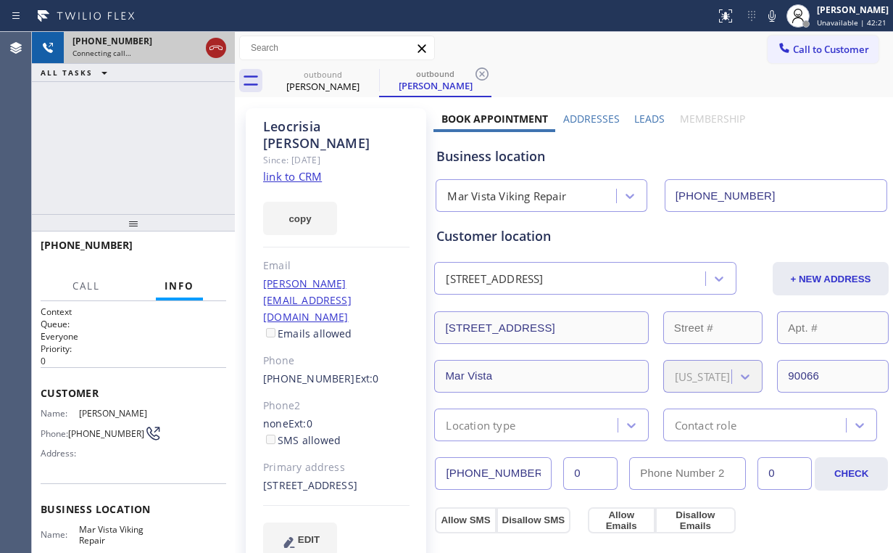
click at [212, 47] on icon at bounding box center [215, 47] width 17 height 17
click at [310, 78] on div "outbound" at bounding box center [323, 74] width 110 height 11
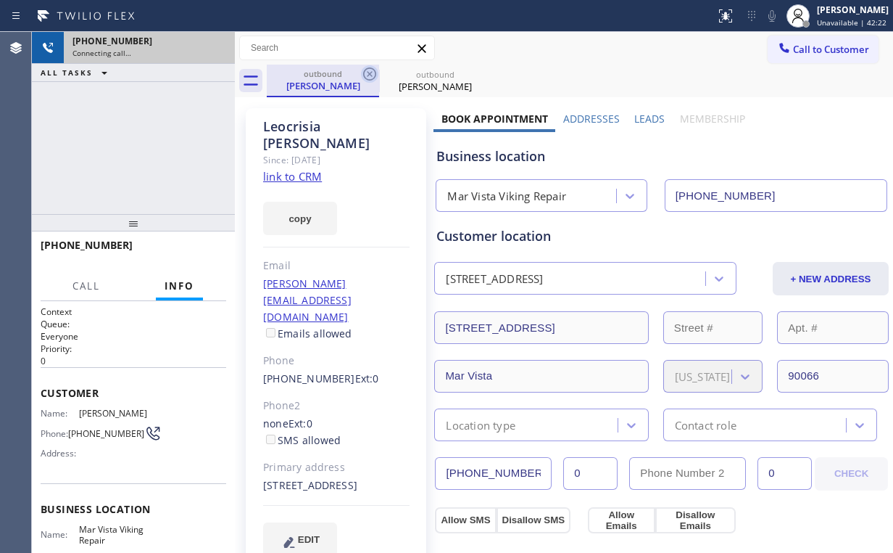
click at [368, 69] on icon at bounding box center [369, 73] width 17 height 17
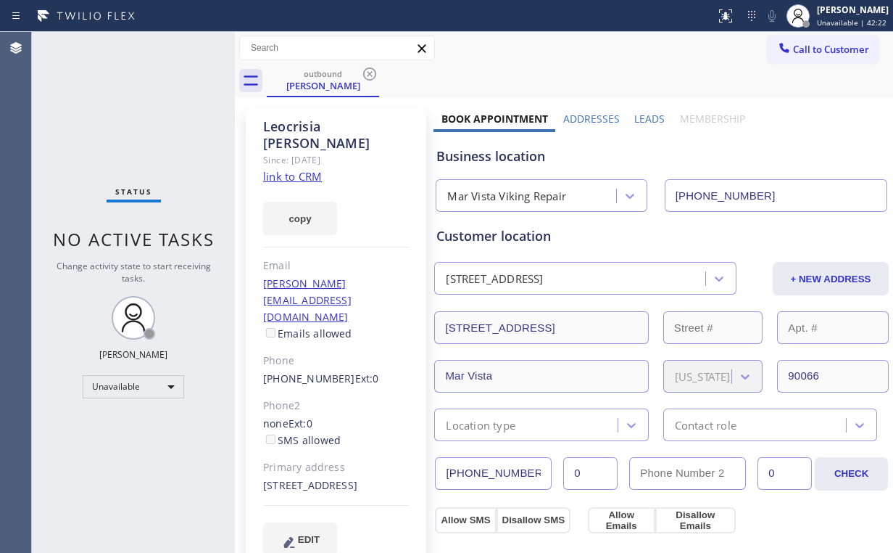
drag, startPoint x: 368, startPoint y: 69, endPoint x: 554, endPoint y: 136, distance: 197.5
click at [369, 70] on icon at bounding box center [369, 73] width 17 height 17
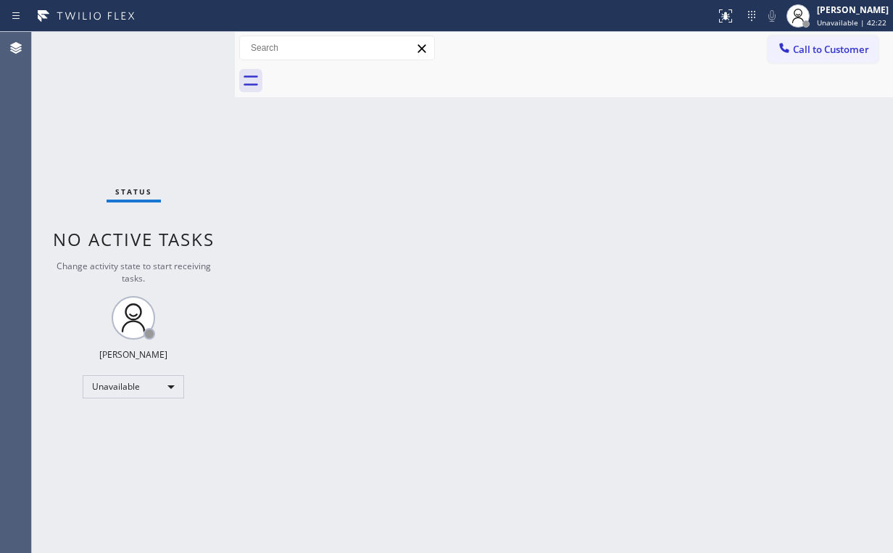
click at [722, 150] on div "Back to Dashboard Change Sender ID Customers Technicians Select a contact Outbo…" at bounding box center [564, 292] width 658 height 521
click at [799, 52] on span "Call to Customer" at bounding box center [831, 49] width 76 height 13
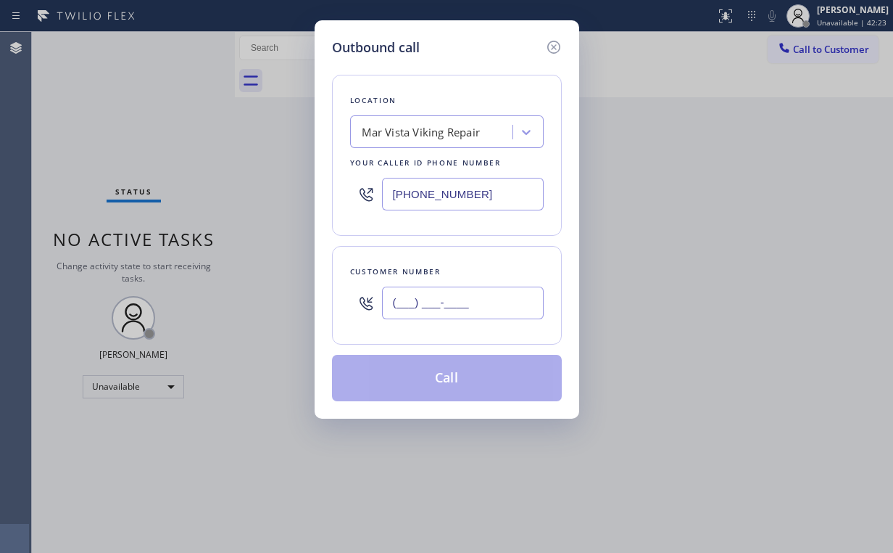
click at [485, 289] on input "(___) ___-____" at bounding box center [463, 302] width 162 height 33
paste input "310) 804-8529"
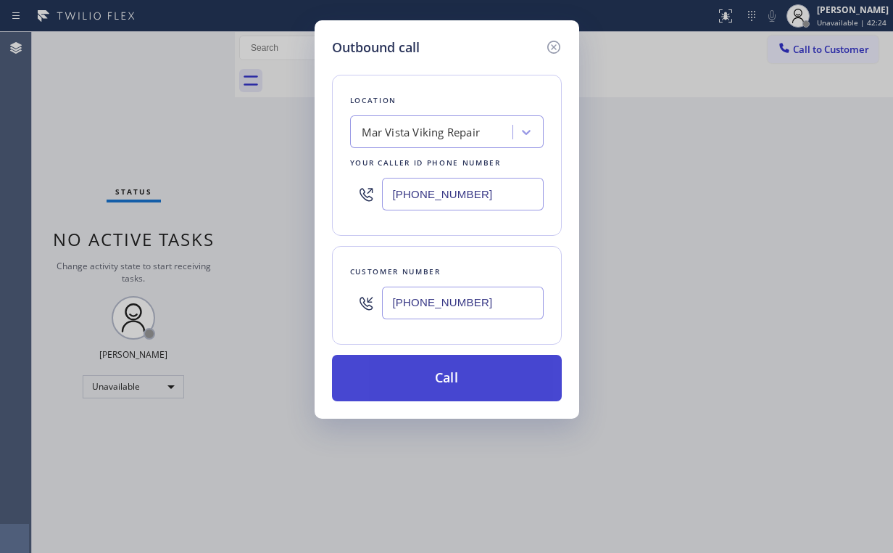
type input "(310) 804-8529"
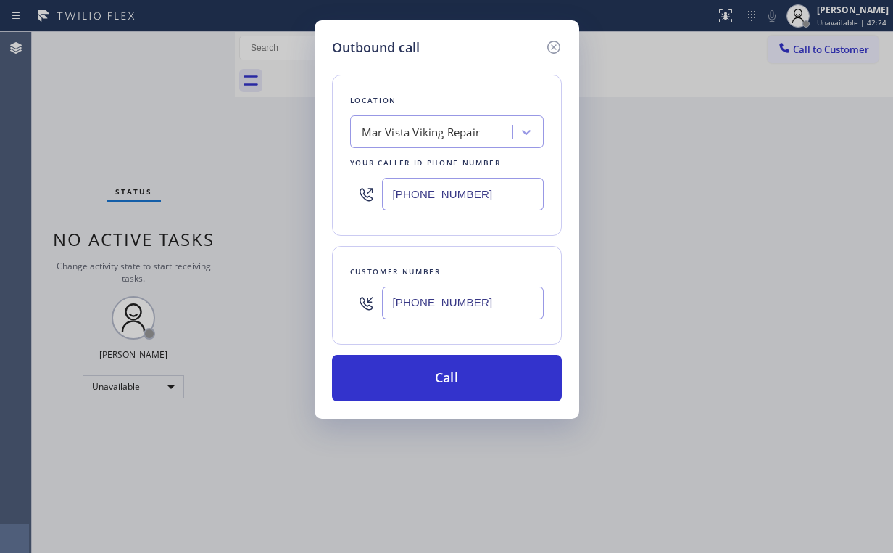
drag, startPoint x: 438, startPoint y: 368, endPoint x: 367, endPoint y: 508, distance: 157.0
click at [437, 371] on button "Call" at bounding box center [447, 378] width 230 height 46
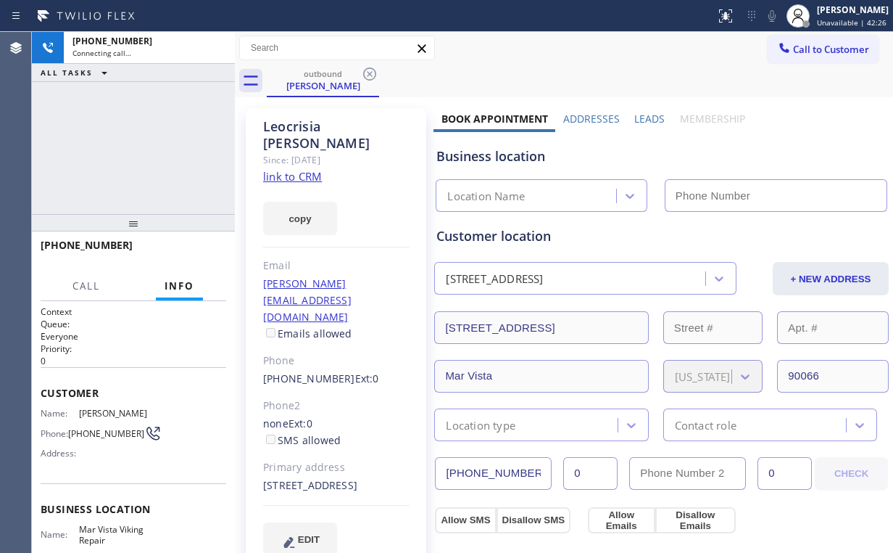
click at [102, 109] on div "+13108048529 Connecting call… ALL TASKS ALL TASKS ACTIVE TASKS TASKS IN WRAP UP" at bounding box center [133, 123] width 203 height 182
type input "(424) 344-5953"
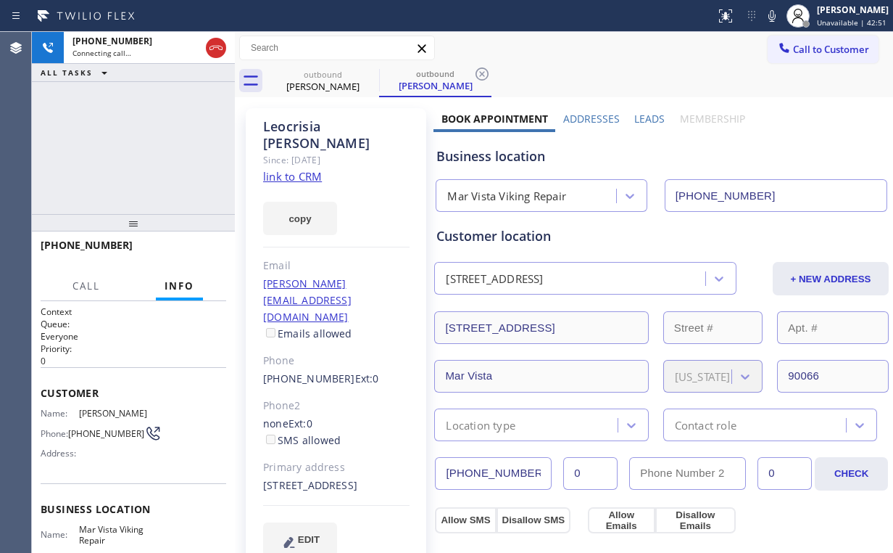
click at [145, 145] on div "+13108048529 Connecting call… ALL TASKS ALL TASKS ACTIVE TASKS TASKS IN WRAP UP" at bounding box center [133, 123] width 203 height 182
click at [146, 142] on div "+13108048529 Connecting call… ALL TASKS ALL TASKS ACTIVE TASKS TASKS IN WRAP UP" at bounding box center [133, 123] width 203 height 182
drag, startPoint x: 215, startPoint y: 41, endPoint x: 256, endPoint y: 64, distance: 47.4
click at [215, 41] on icon at bounding box center [215, 47] width 17 height 17
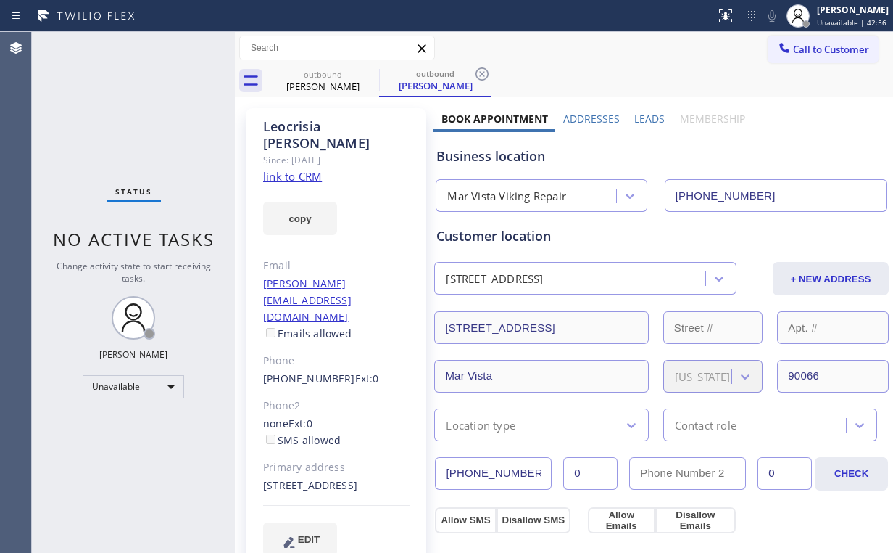
drag, startPoint x: 198, startPoint y: 124, endPoint x: 349, endPoint y: 117, distance: 151.0
click at [199, 124] on div "Status No active tasks Change activity state to start receiving tasks. [PERSON_…" at bounding box center [133, 292] width 203 height 521
drag, startPoint x: 335, startPoint y: 75, endPoint x: 378, endPoint y: 67, distance: 43.7
click at [337, 75] on div "outbound" at bounding box center [323, 74] width 110 height 11
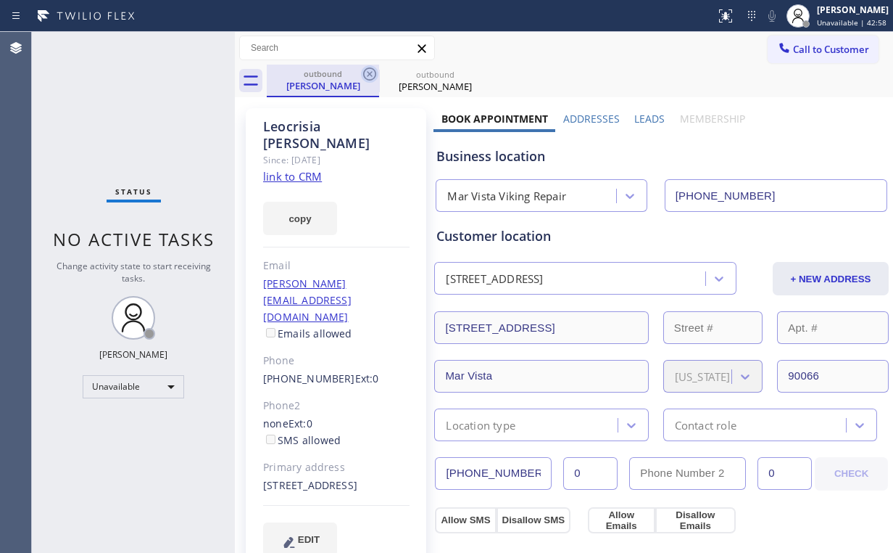
click at [374, 70] on icon at bounding box center [369, 73] width 13 height 13
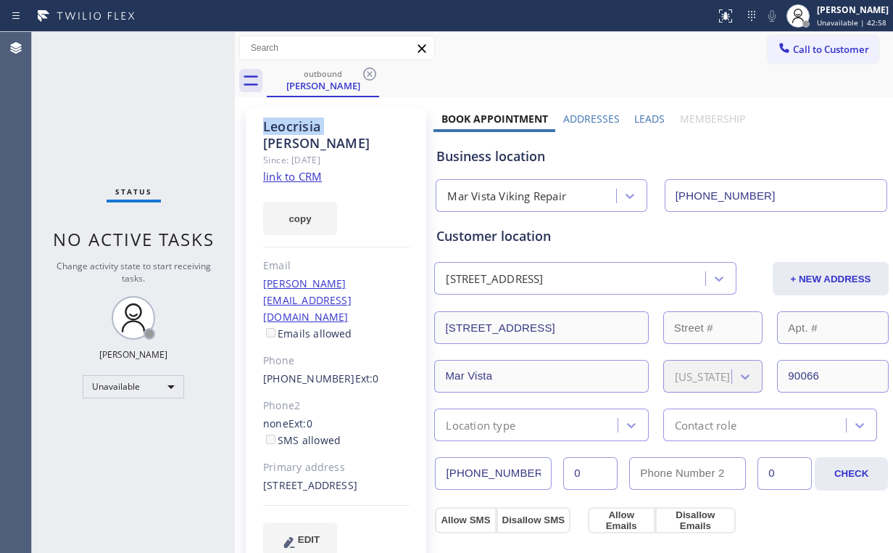
drag, startPoint x: 374, startPoint y: 70, endPoint x: 160, endPoint y: 108, distance: 217.4
click at [374, 71] on icon at bounding box center [369, 73] width 13 height 13
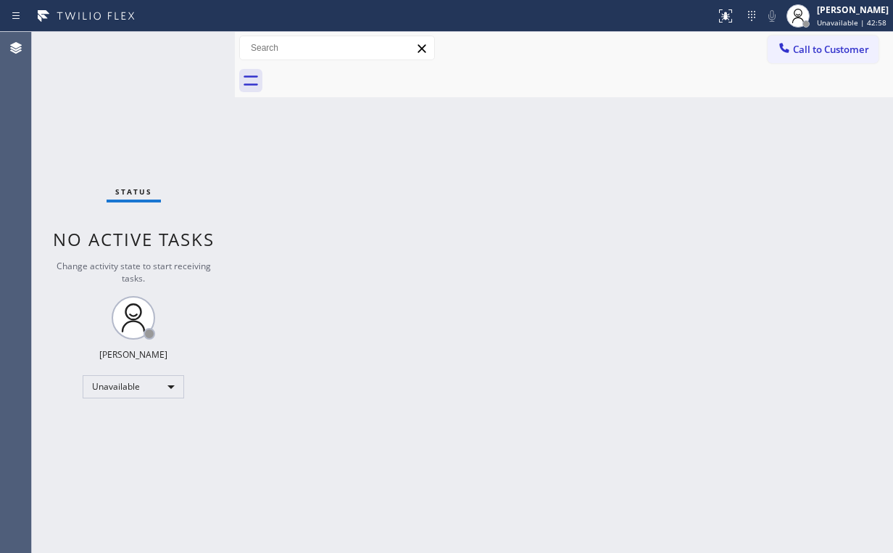
click at [154, 101] on div "Status No active tasks Change activity state to start receiving tasks. [PERSON_…" at bounding box center [133, 292] width 203 height 521
drag, startPoint x: 820, startPoint y: 44, endPoint x: 534, endPoint y: 171, distance: 312.9
click at [820, 45] on span "Call to Customer" at bounding box center [831, 49] width 76 height 13
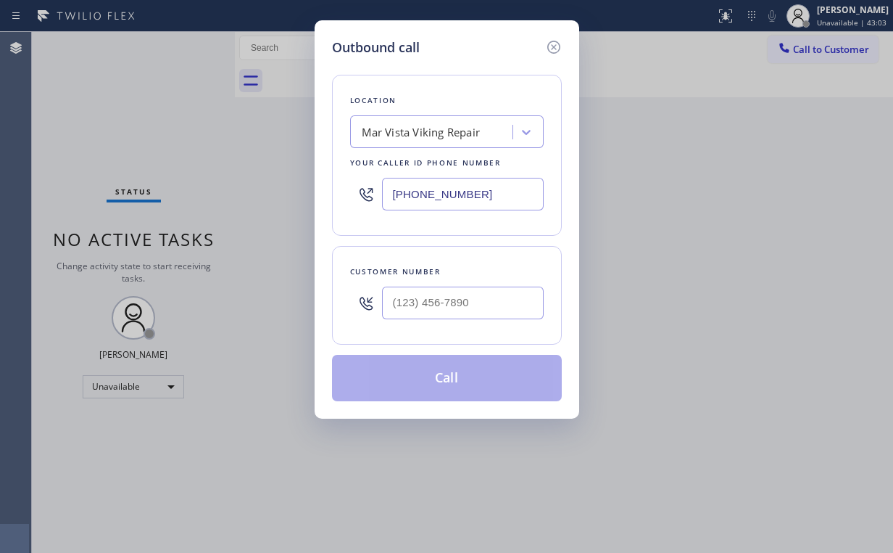
drag, startPoint x: 511, startPoint y: 188, endPoint x: 284, endPoint y: 167, distance: 228.0
click at [293, 186] on div "Outbound call Location Mar Vista Viking Repair Your caller id phone number (424…" at bounding box center [446, 276] width 893 height 553
paste input "347) 215-3289"
type input "(424) 344-5953"
click at [435, 289] on input "(___) ___-____" at bounding box center [463, 302] width 162 height 33
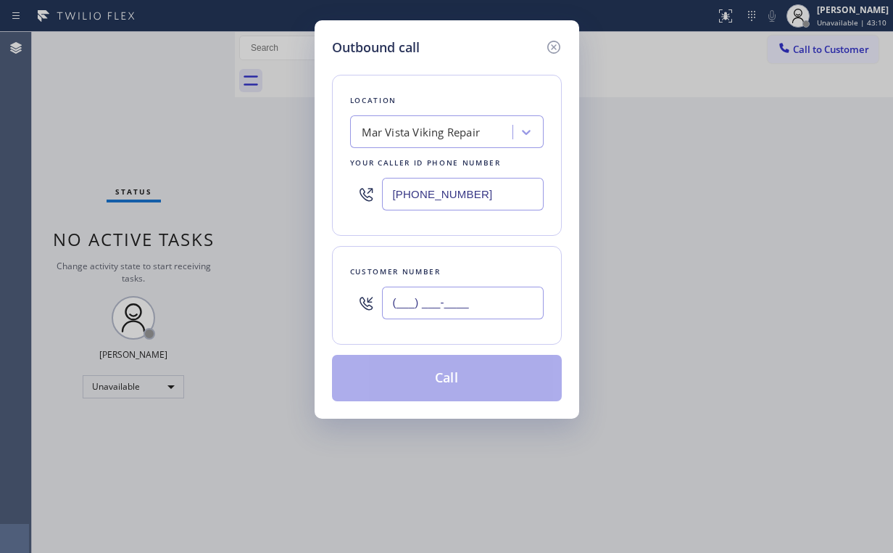
paste input "917) 751-6191"
type input "(917) 751-6191"
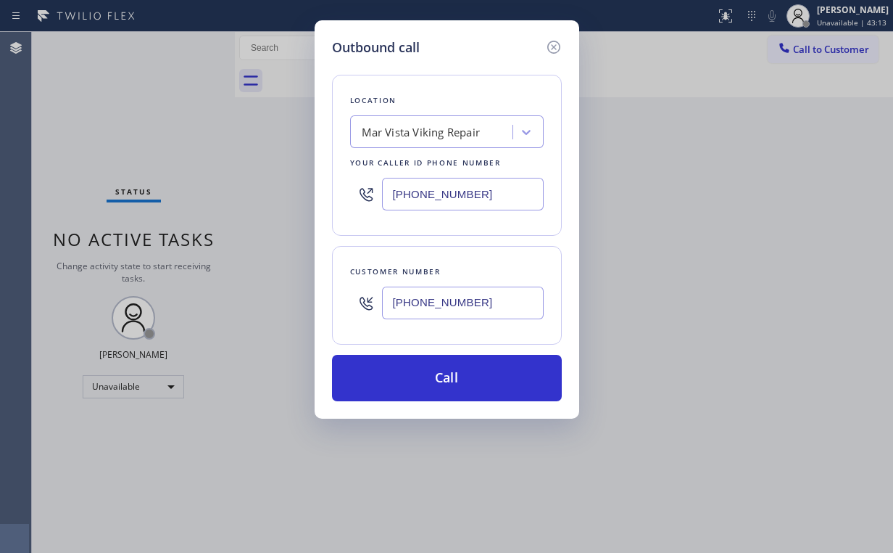
click at [481, 71] on div "Location Mar Vista Viking Repair Your caller id phone number (424) 344-5953 Cus…" at bounding box center [447, 229] width 230 height 344
drag, startPoint x: 494, startPoint y: 179, endPoint x: 258, endPoint y: 196, distance: 236.3
click at [297, 194] on div "Outbound call Location Mar Vista Viking Repair Your caller id phone number (424…" at bounding box center [446, 276] width 893 height 553
paste input "855) 731-4952"
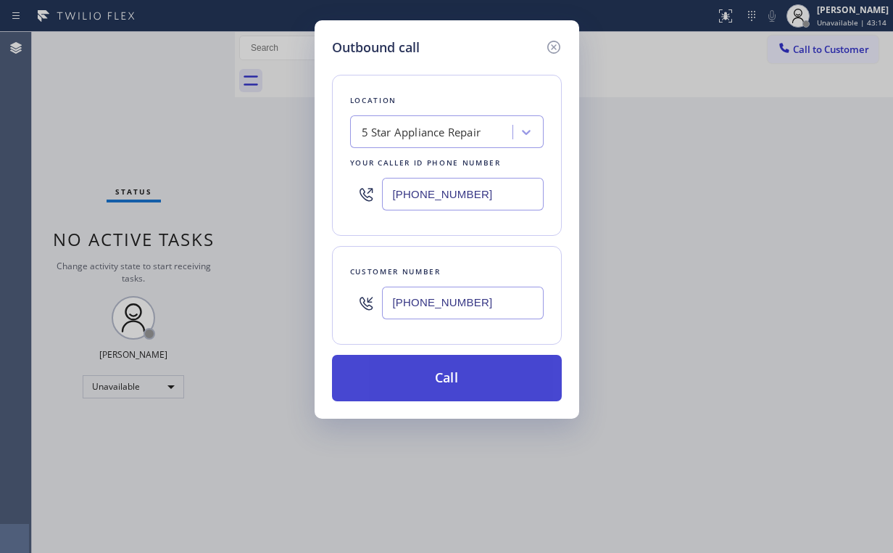
type input "[PHONE_NUMBER]"
click at [434, 363] on button "Call" at bounding box center [447, 378] width 230 height 46
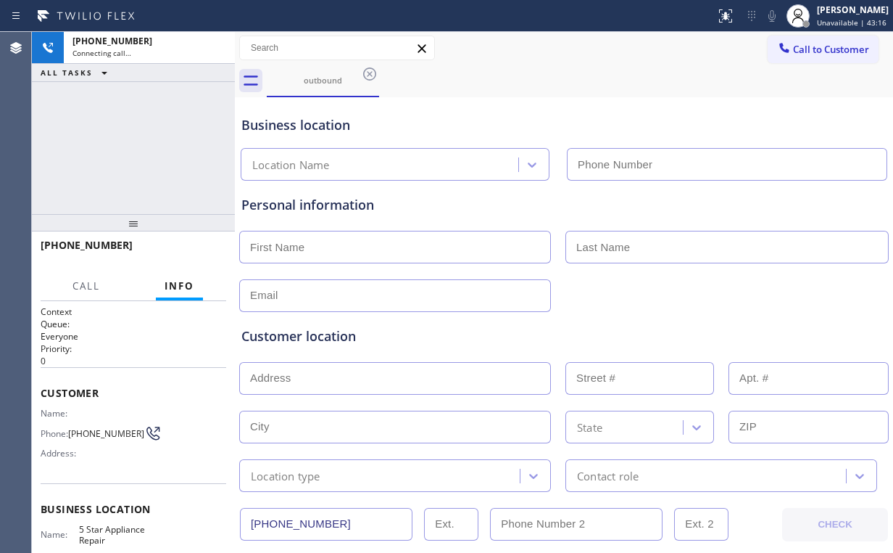
type input "[PHONE_NUMBER]"
click at [133, 161] on div "+19177516191 Connecting call… ALL TASKS ALL TASKS ACTIVE TASKS TASKS IN WRAP UP" at bounding box center [133, 123] width 203 height 182
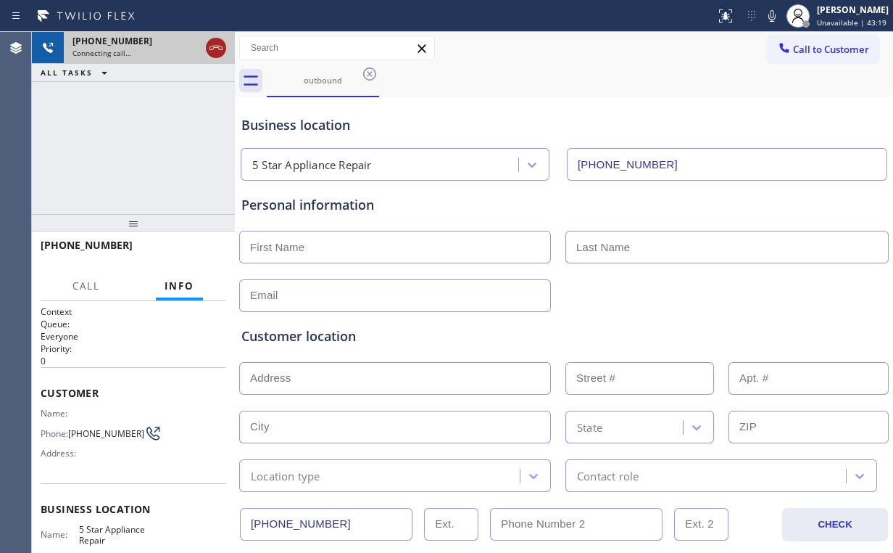
click at [218, 46] on icon at bounding box center [216, 48] width 13 height 4
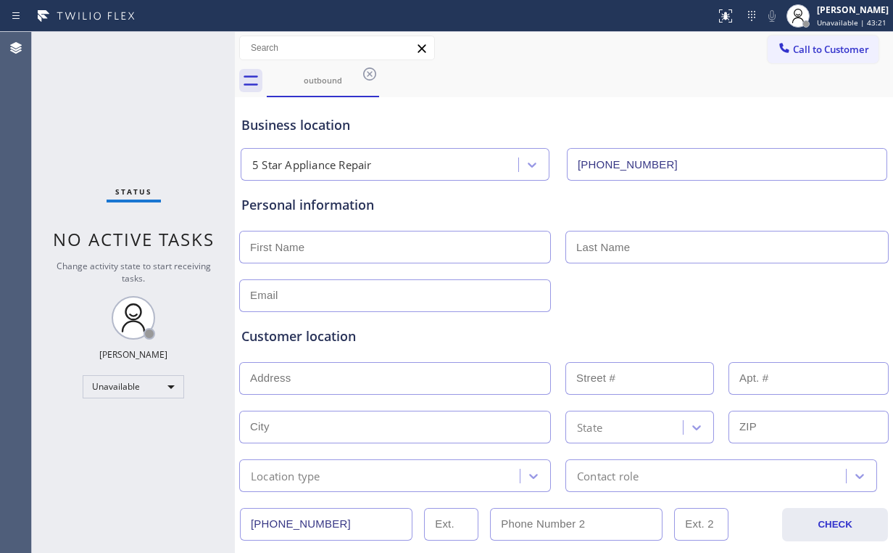
click at [149, 110] on div "Status No active tasks Change activity state to start receiving tasks. [PERSON_…" at bounding box center [133, 292] width 203 height 521
click at [310, 93] on div "outbound" at bounding box center [323, 80] width 110 height 31
drag, startPoint x: 368, startPoint y: 75, endPoint x: 347, endPoint y: 88, distance: 25.0
click at [368, 75] on icon at bounding box center [369, 73] width 17 height 17
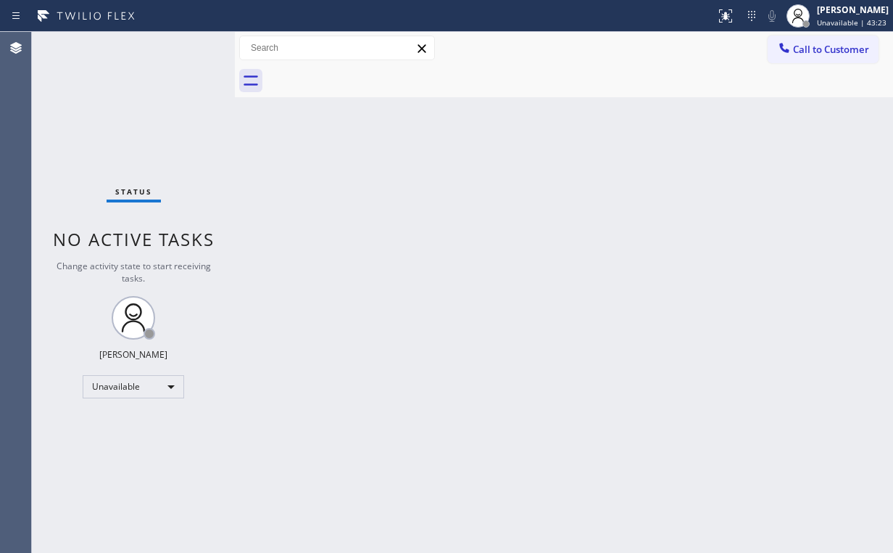
drag, startPoint x: 139, startPoint y: 136, endPoint x: 166, endPoint y: 62, distance: 78.0
click at [145, 116] on div "Status No active tasks Change activity state to start receiving tasks. [PERSON_…" at bounding box center [133, 292] width 203 height 521
drag, startPoint x: 807, startPoint y: 44, endPoint x: 631, endPoint y: 146, distance: 204.1
click at [806, 44] on span "Call to Customer" at bounding box center [831, 49] width 76 height 13
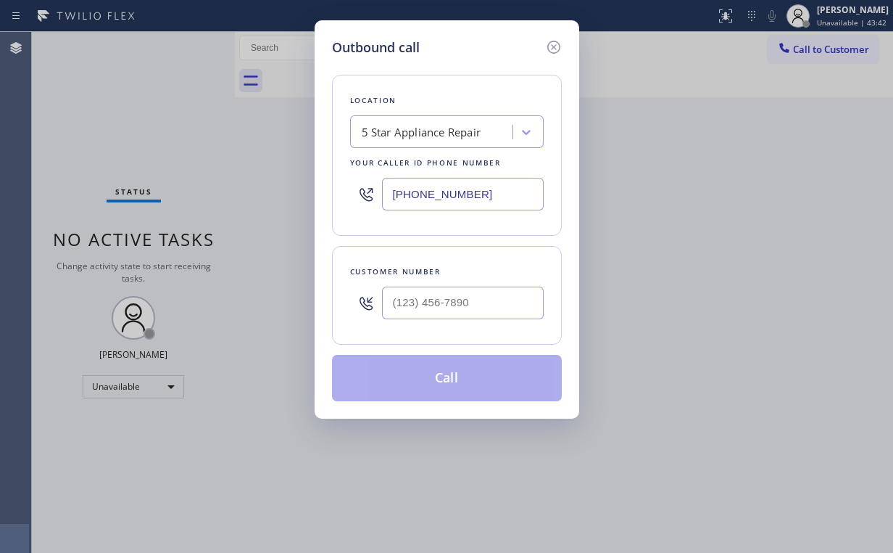
drag, startPoint x: 510, startPoint y: 200, endPoint x: 232, endPoint y: 185, distance: 278.2
click at [252, 199] on div "Outbound call Location 5 Star Appliance Repair Your caller id phone number [PHO…" at bounding box center [446, 276] width 893 height 553
paste input "347) 215-3289"
drag, startPoint x: 489, startPoint y: 191, endPoint x: 187, endPoint y: 186, distance: 302.5
click at [277, 191] on div "Outbound call Location 5 Star Appliance Repair Your caller id phone number [PHO…" at bounding box center [446, 276] width 893 height 553
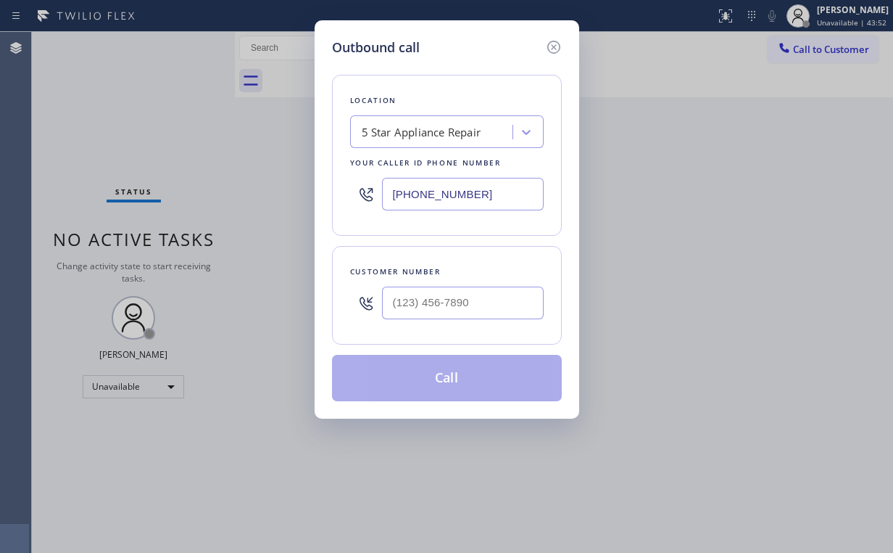
paste input "626) 340-2893"
type input "(626) 340-2893"
click at [484, 298] on input "(___) ___-____" at bounding box center [463, 302] width 162 height 33
paste input "559) 259-3217"
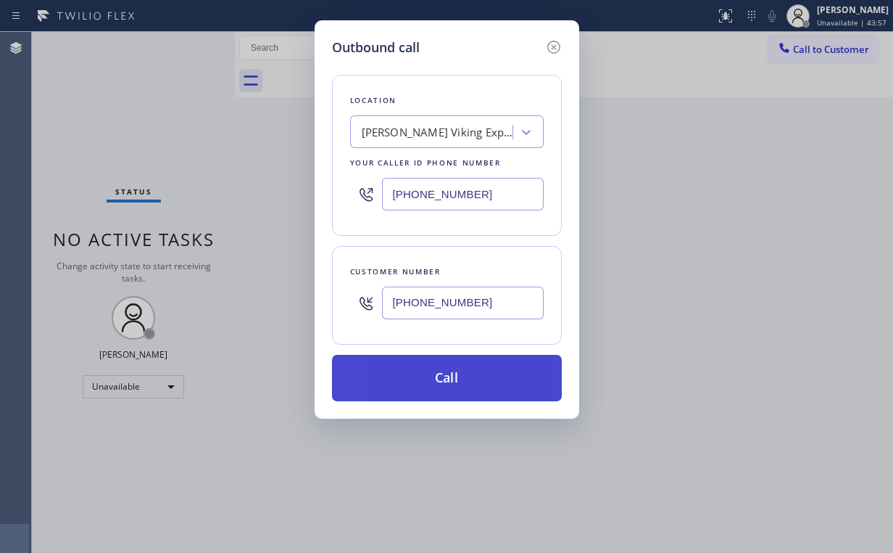
type input "(559) 259-3217"
click at [447, 383] on button "Call" at bounding box center [447, 378] width 230 height 46
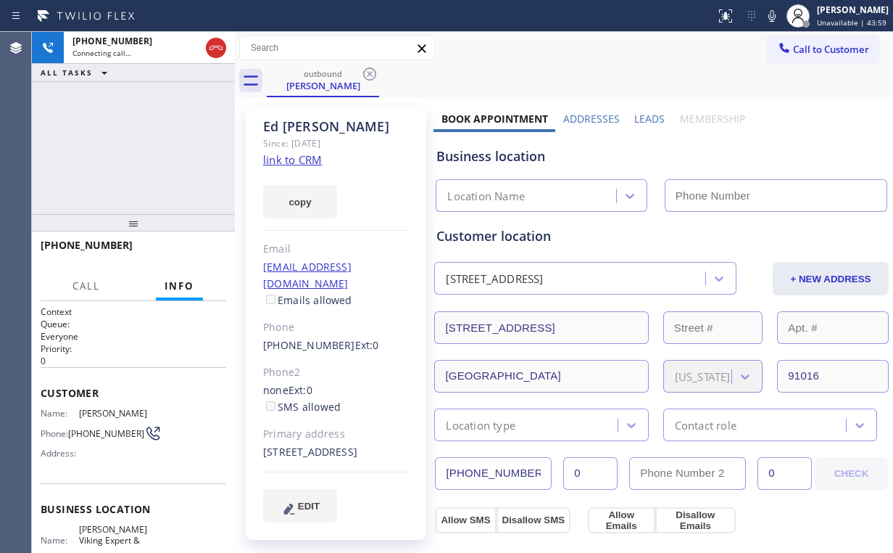
click at [174, 136] on div "+15592593217 Connecting call… ALL TASKS ALL TASKS ACTIVE TASKS TASKS IN WRAP UP" at bounding box center [133, 123] width 203 height 182
type input "(626) 340-2893"
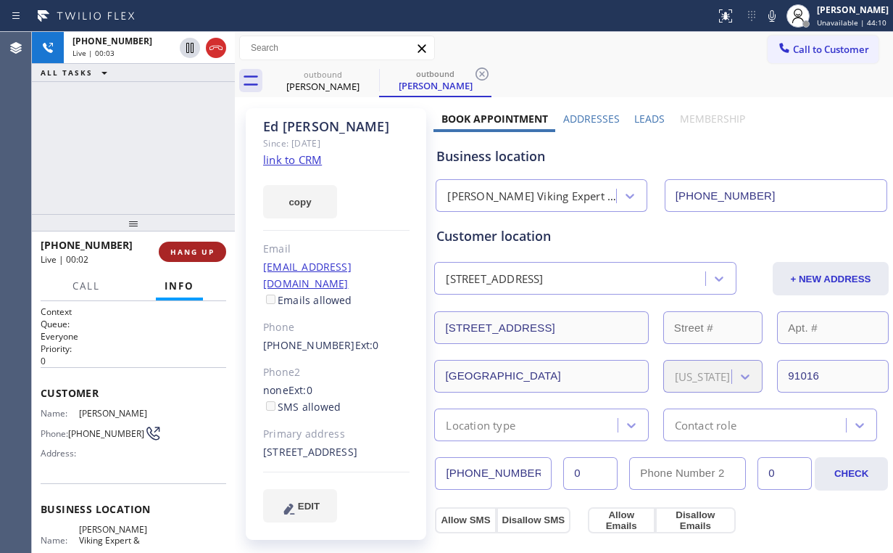
click at [202, 255] on span "HANG UP" at bounding box center [192, 252] width 44 height 10
click at [203, 255] on span "HANG UP" at bounding box center [192, 252] width 44 height 10
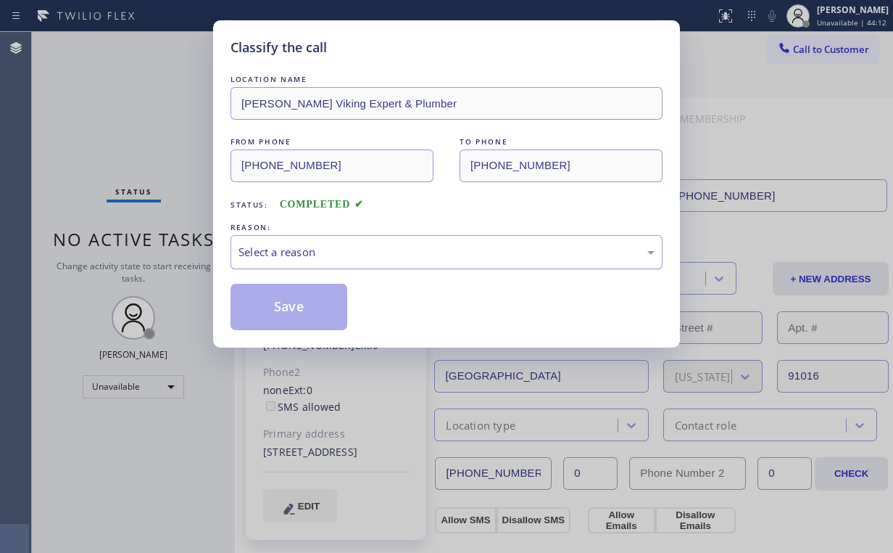
click at [286, 249] on div "Select a reason" at bounding box center [447, 252] width 416 height 17
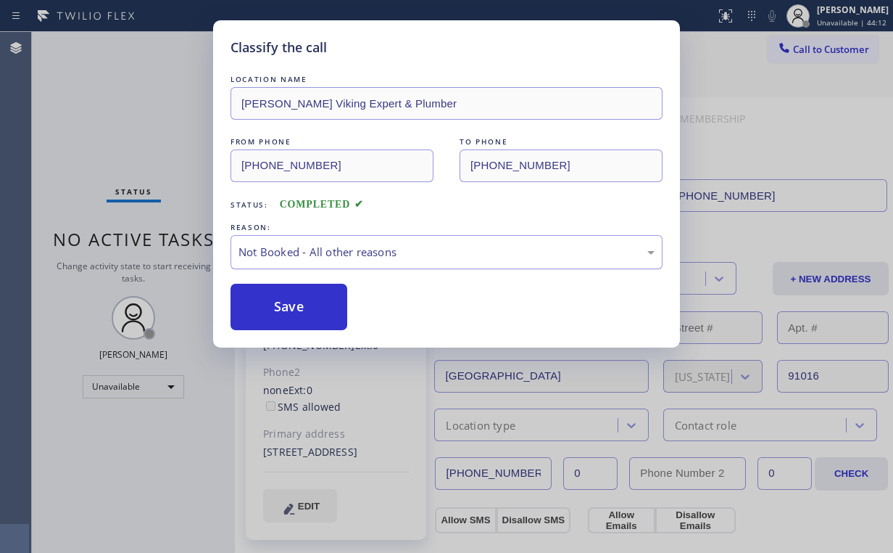
drag, startPoint x: 295, startPoint y: 309, endPoint x: 266, endPoint y: 268, distance: 50.5
click at [296, 309] on button "Save" at bounding box center [289, 307] width 117 height 46
click at [139, 122] on div "Classify the call LOCATION NAME Byrnes Viking Expert & Plumber FROM PHONE (626)…" at bounding box center [446, 276] width 893 height 553
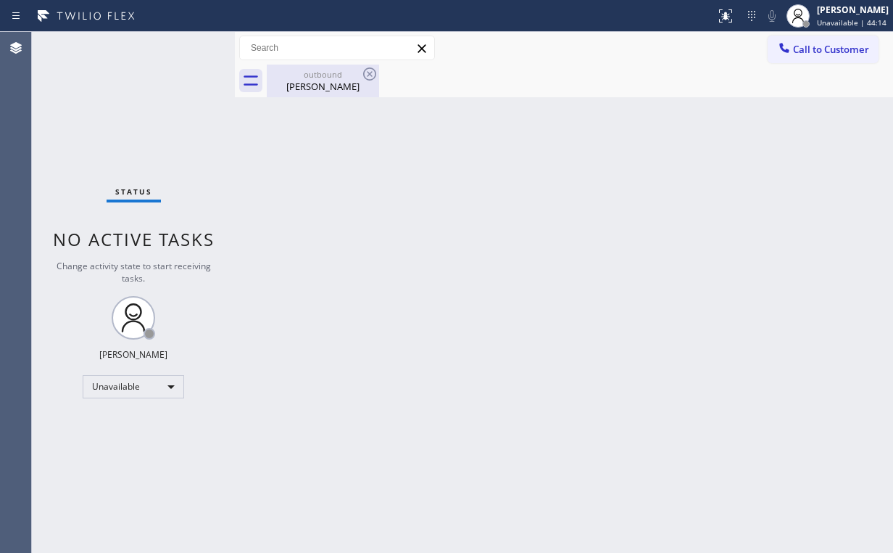
click at [319, 83] on div "Ed Darden" at bounding box center [323, 86] width 110 height 13
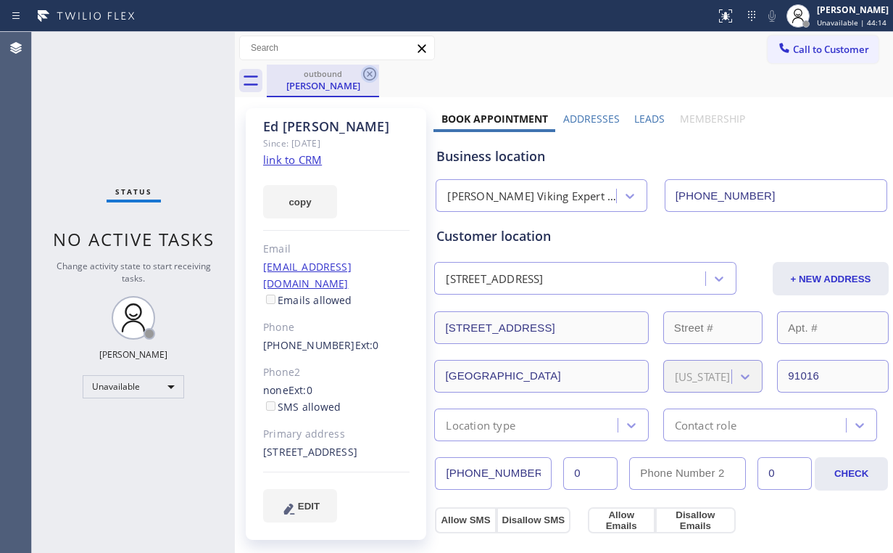
click at [373, 77] on icon at bounding box center [369, 73] width 17 height 17
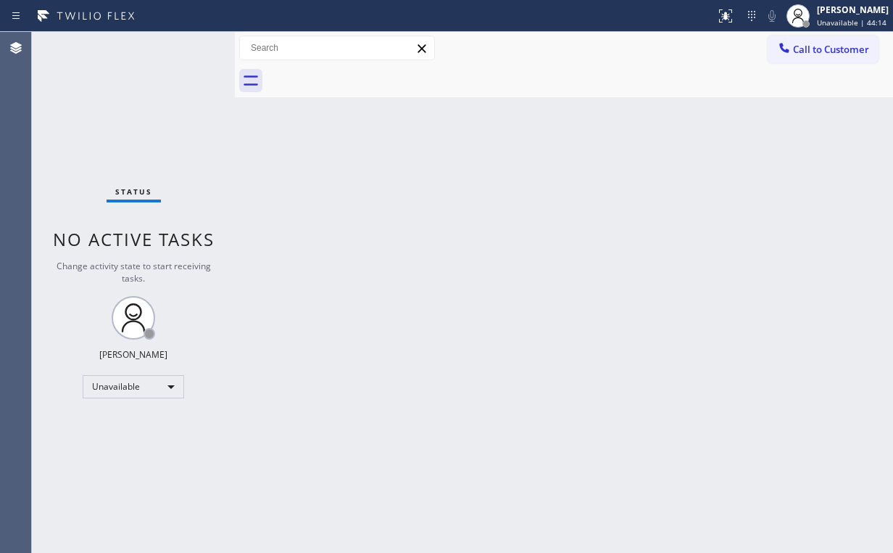
click at [680, 175] on div "Back to Dashboard Change Sender ID Customers Technicians Select a contact Outbo…" at bounding box center [564, 292] width 658 height 521
drag, startPoint x: 811, startPoint y: 43, endPoint x: 624, endPoint y: 147, distance: 214.9
click at [810, 44] on span "Call to Customer" at bounding box center [831, 49] width 76 height 13
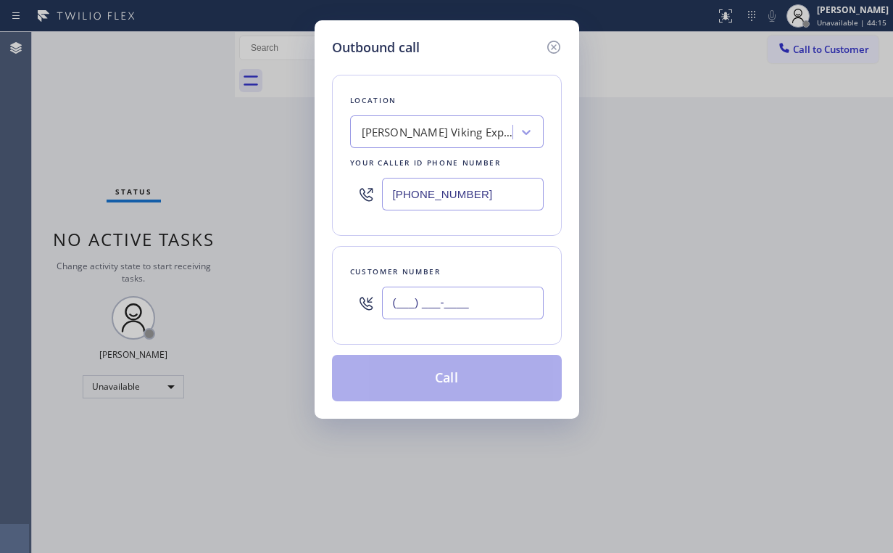
click at [482, 292] on input "(___) ___-____" at bounding box center [463, 302] width 162 height 33
paste input "559) 259-3217"
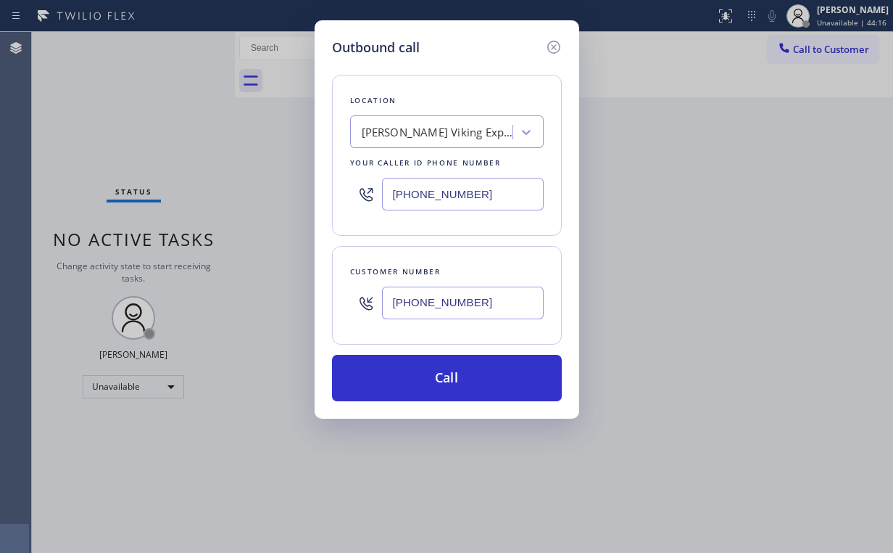
type input "(559) 259-3217"
click at [437, 375] on button "Call" at bounding box center [447, 378] width 230 height 46
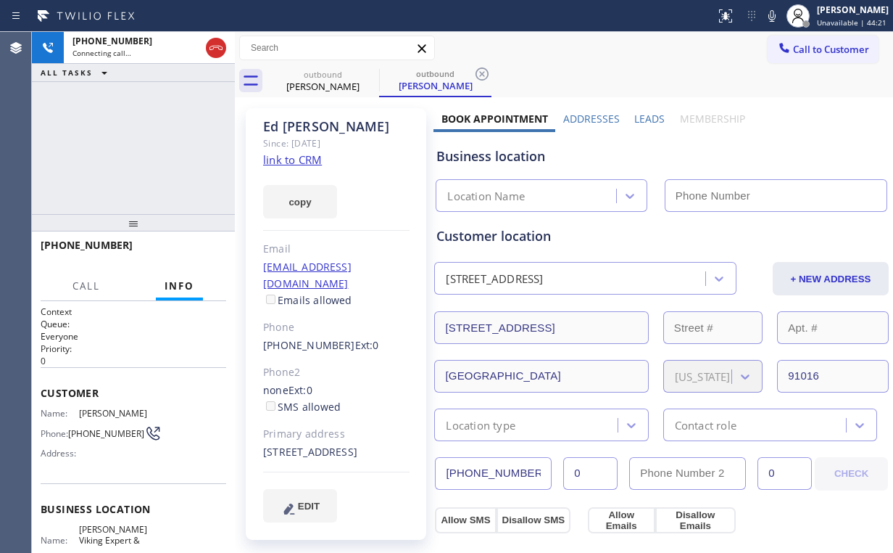
type input "(626) 340-2893"
click at [159, 167] on div "+15592593217 Connecting call… ALL TASKS ALL TASKS ACTIVE TASKS TASKS IN WRAP UP" at bounding box center [133, 123] width 203 height 182
click at [133, 136] on div "+15592593217 Connecting call… ALL TASKS ALL TASKS ACTIVE TASKS TASKS IN WRAP UP" at bounding box center [133, 123] width 203 height 182
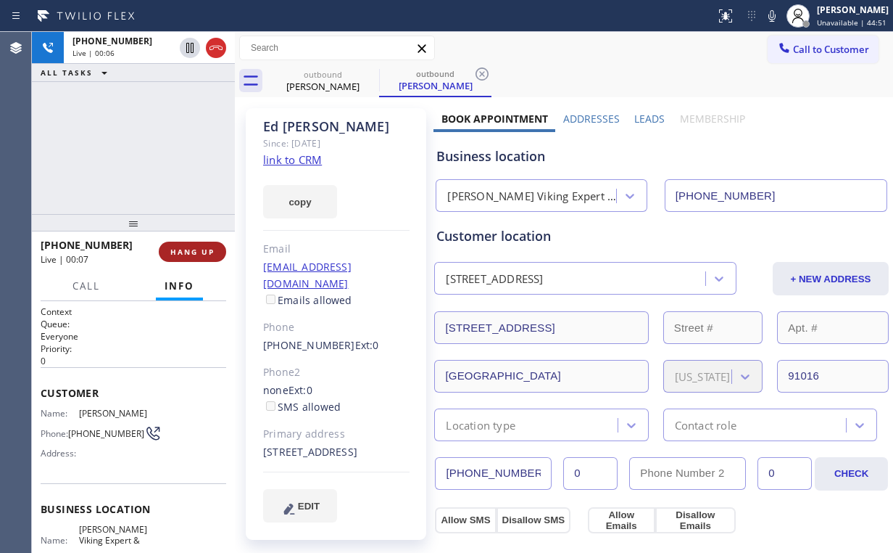
click at [189, 254] on span "HANG UP" at bounding box center [192, 252] width 44 height 10
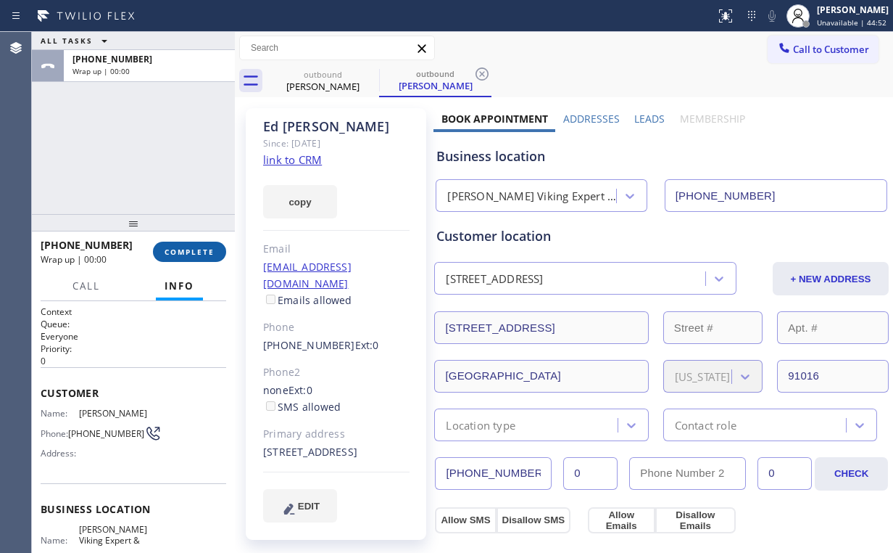
click at [189, 254] on span "COMPLETE" at bounding box center [190, 252] width 50 height 10
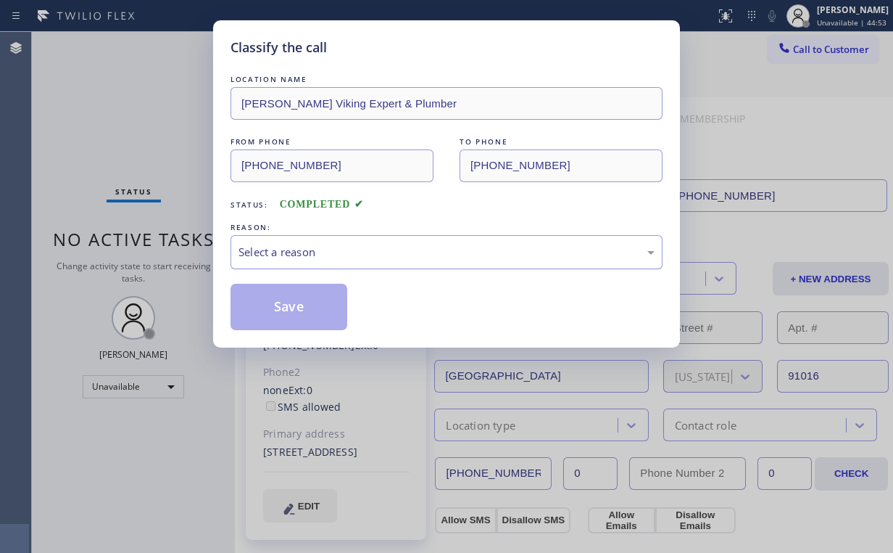
click at [263, 251] on div "Select a reason" at bounding box center [447, 252] width 416 height 17
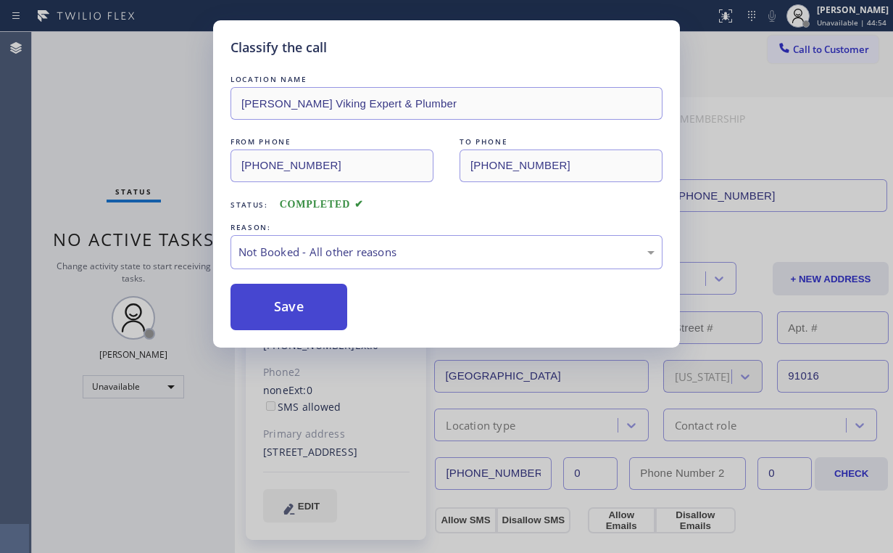
drag, startPoint x: 283, startPoint y: 305, endPoint x: 136, endPoint y: 154, distance: 210.3
click at [282, 302] on button "Save" at bounding box center [289, 307] width 117 height 46
click at [112, 120] on div "Classify the call LOCATION NAME Byrnes Viking Expert & Plumber FROM PHONE (626)…" at bounding box center [446, 276] width 893 height 553
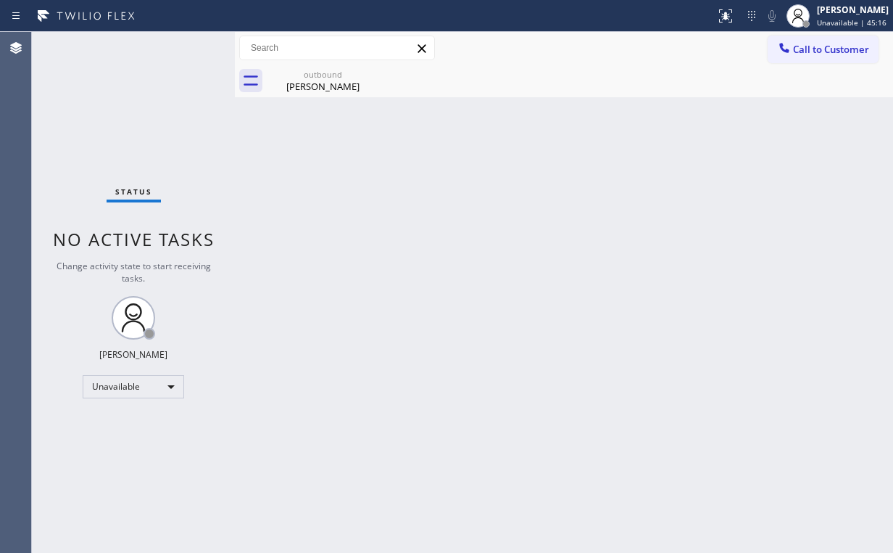
click at [814, 49] on span "Call to Customer" at bounding box center [831, 49] width 76 height 13
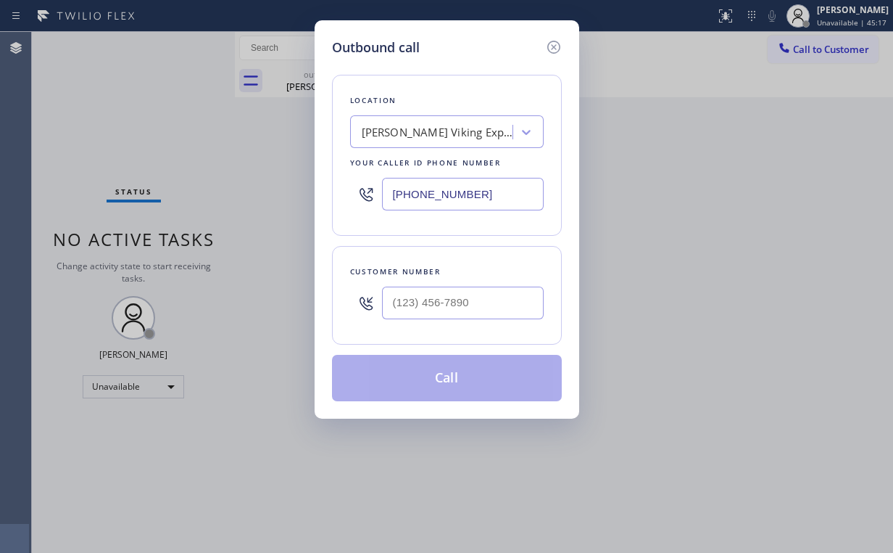
drag, startPoint x: 476, startPoint y: 191, endPoint x: 299, endPoint y: 190, distance: 176.9
click at [317, 192] on div "Outbound call Location Byrnes Viking Expert & Plumber Your caller id phone numb…" at bounding box center [447, 219] width 265 height 398
paste input "323) 403-0376"
type input "(323) 403-0376"
click at [463, 291] on input "(___) ___-____" at bounding box center [463, 302] width 162 height 33
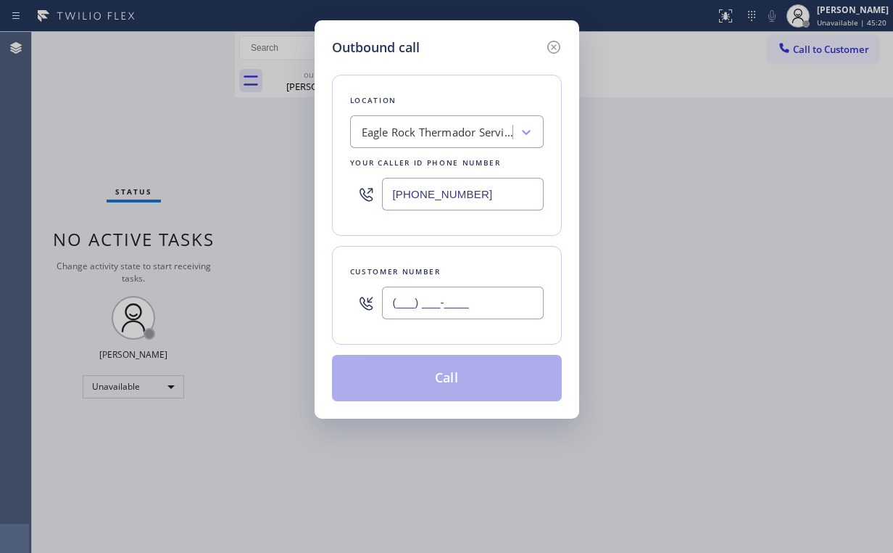
paste input "442) 283-9814"
type input "(442) 283-9814"
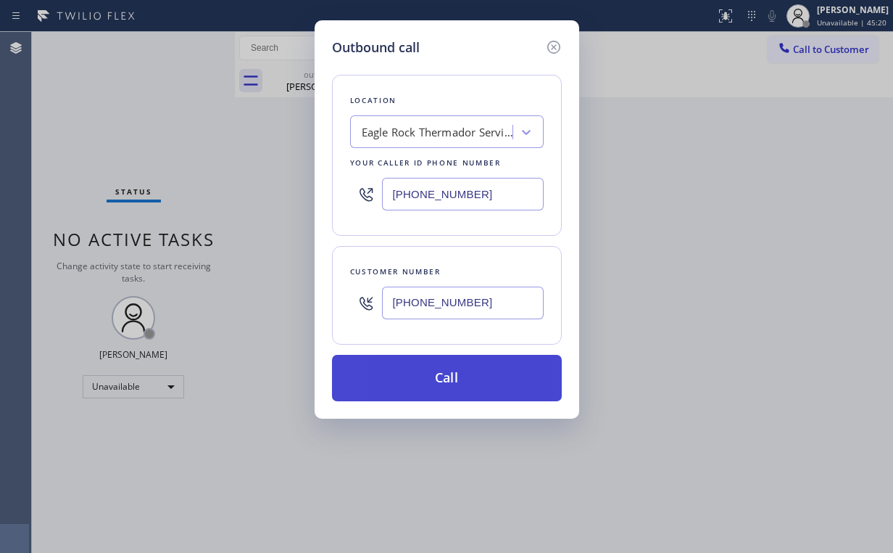
click at [413, 387] on button "Call" at bounding box center [447, 378] width 230 height 46
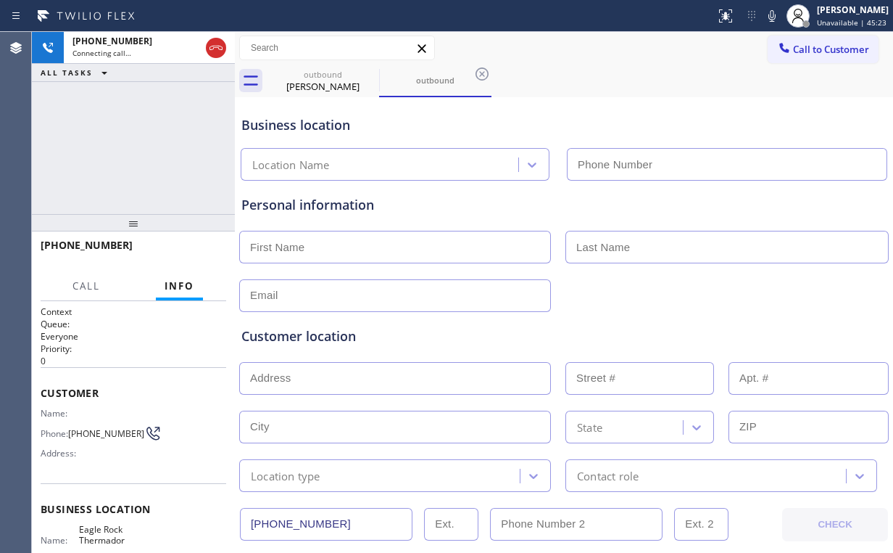
type input "(323) 403-0376"
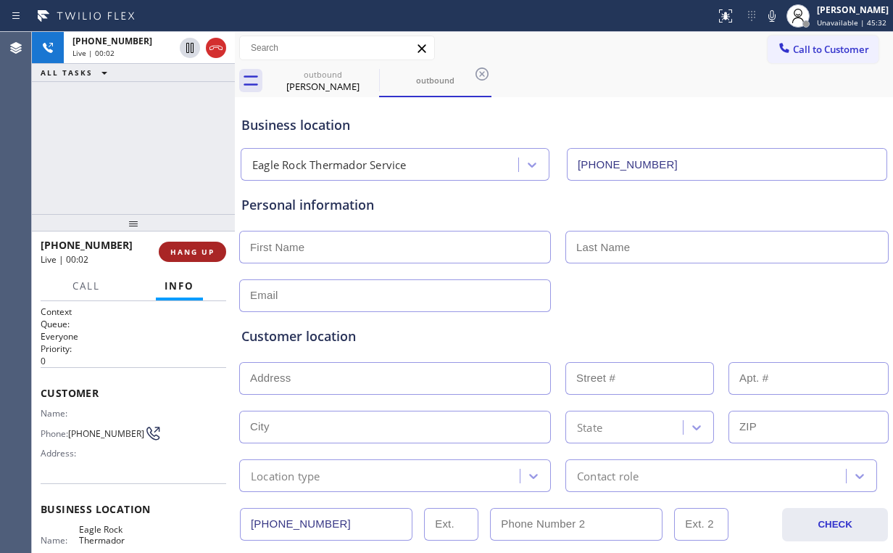
click at [205, 254] on span "HANG UP" at bounding box center [192, 252] width 44 height 10
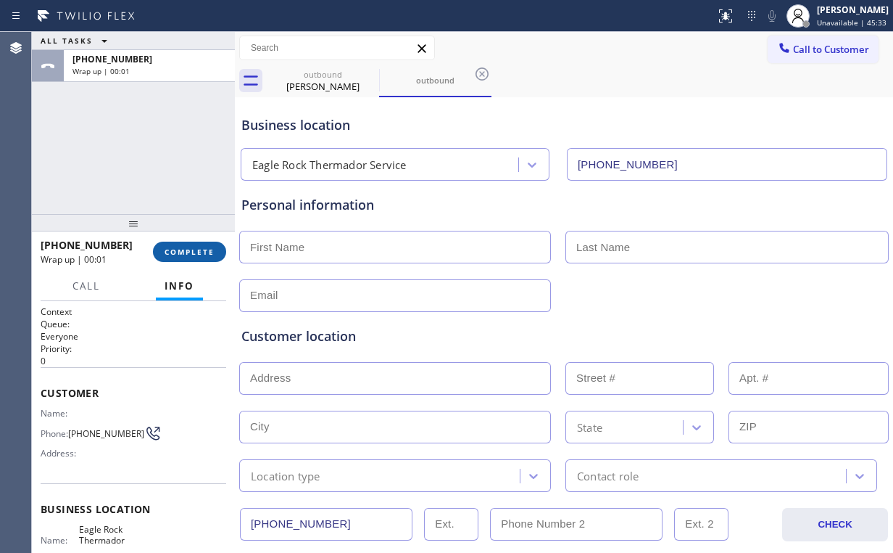
click at [204, 252] on span "COMPLETE" at bounding box center [190, 252] width 50 height 10
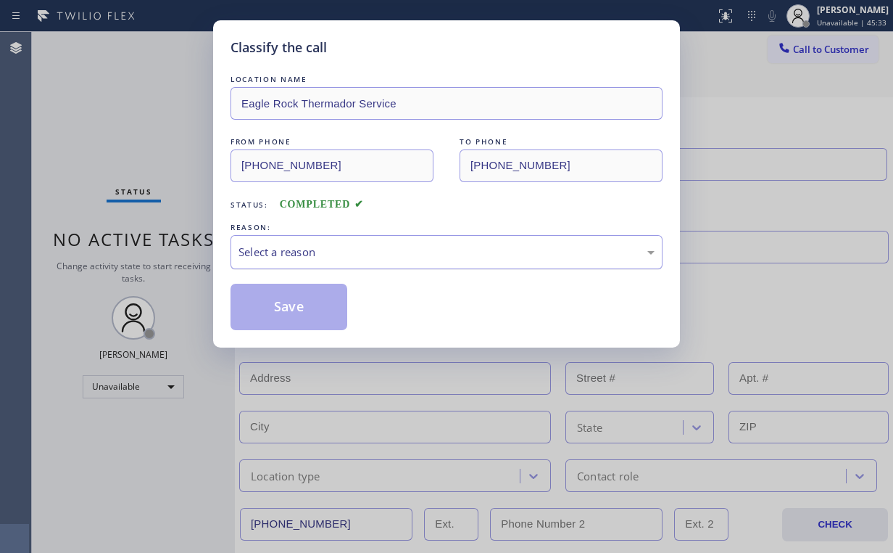
click at [299, 250] on div "Select a reason" at bounding box center [447, 252] width 416 height 17
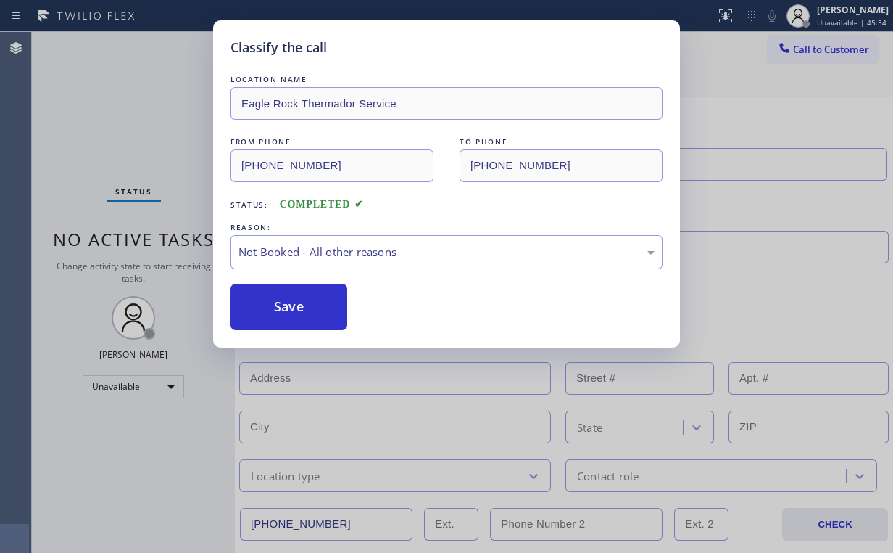
drag, startPoint x: 292, startPoint y: 307, endPoint x: 154, endPoint y: 123, distance: 230.6
click at [292, 307] on button "Save" at bounding box center [289, 307] width 117 height 46
type input "(626) 340-2893"
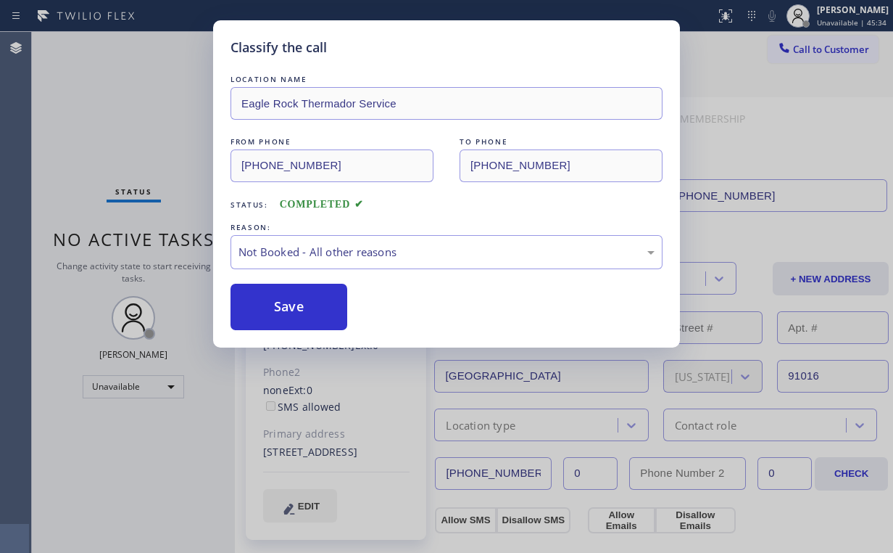
click at [154, 122] on div "Classify the call LOCATION NAME Eagle Rock Thermador Service FROM PHONE (323) 4…" at bounding box center [446, 276] width 893 height 553
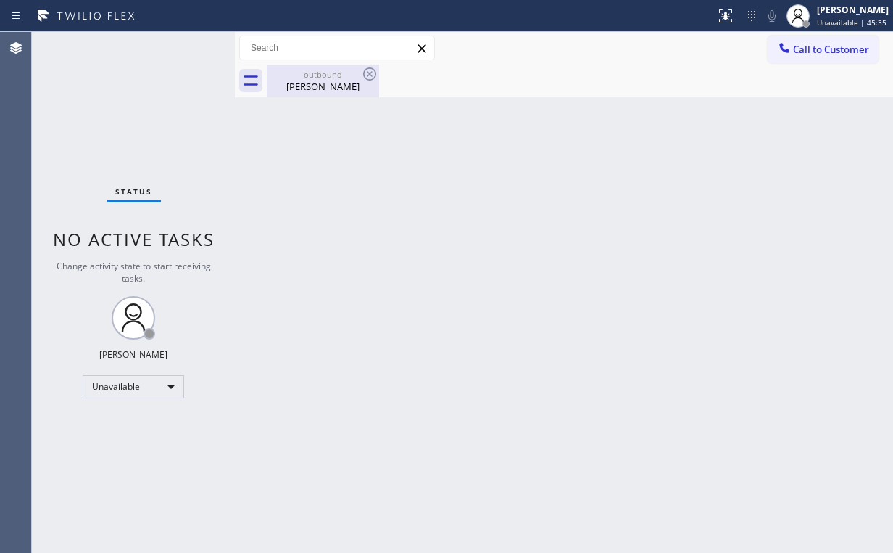
click at [324, 75] on div "outbound" at bounding box center [323, 74] width 110 height 11
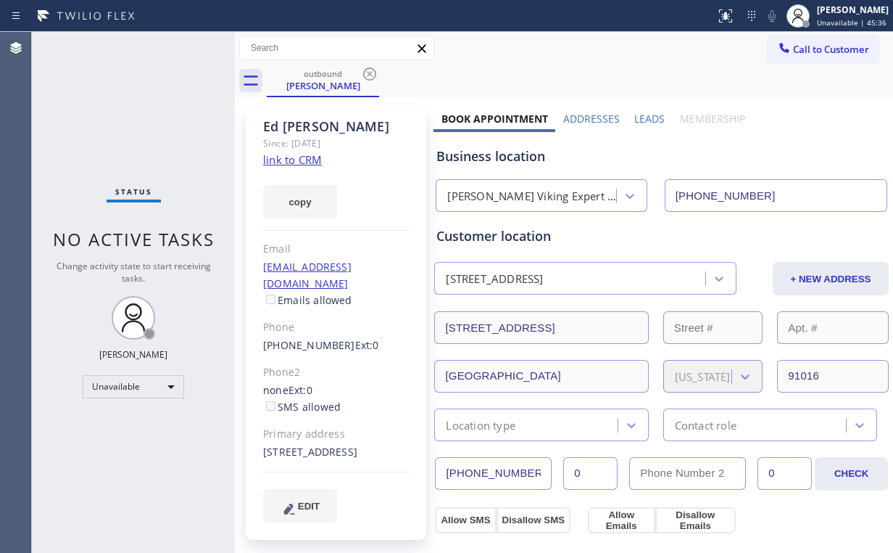
drag, startPoint x: 366, startPoint y: 73, endPoint x: 450, endPoint y: 91, distance: 86.1
click at [367, 73] on icon at bounding box center [369, 73] width 17 height 17
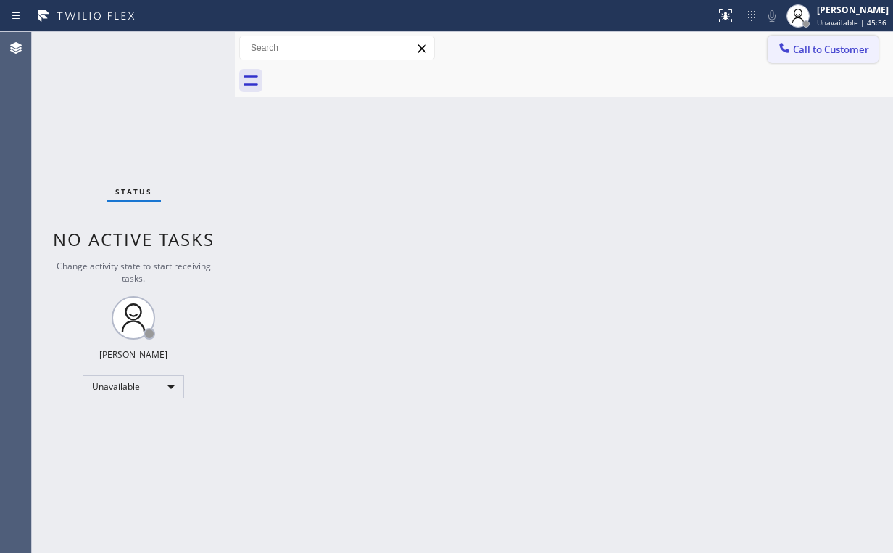
click at [789, 50] on icon at bounding box center [784, 47] width 9 height 9
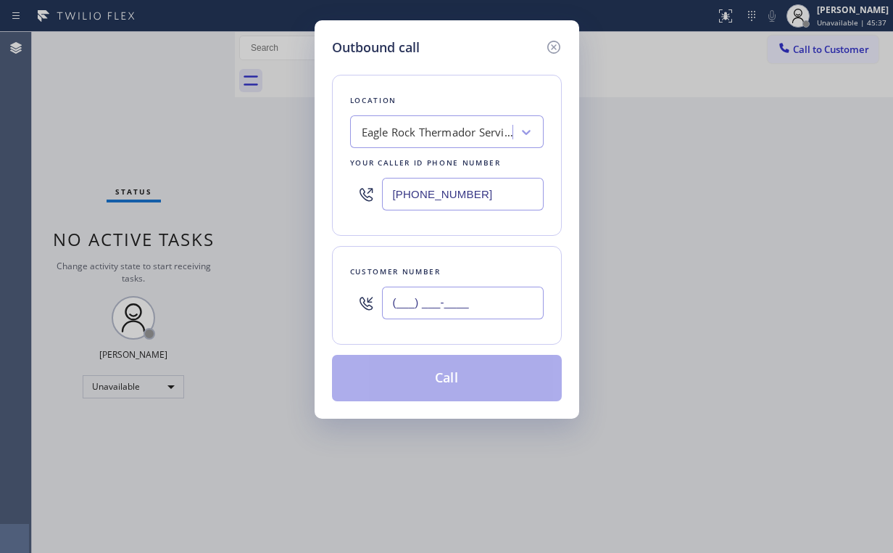
click at [471, 297] on input "(___) ___-____" at bounding box center [463, 302] width 162 height 33
paste input "442) 283-9814"
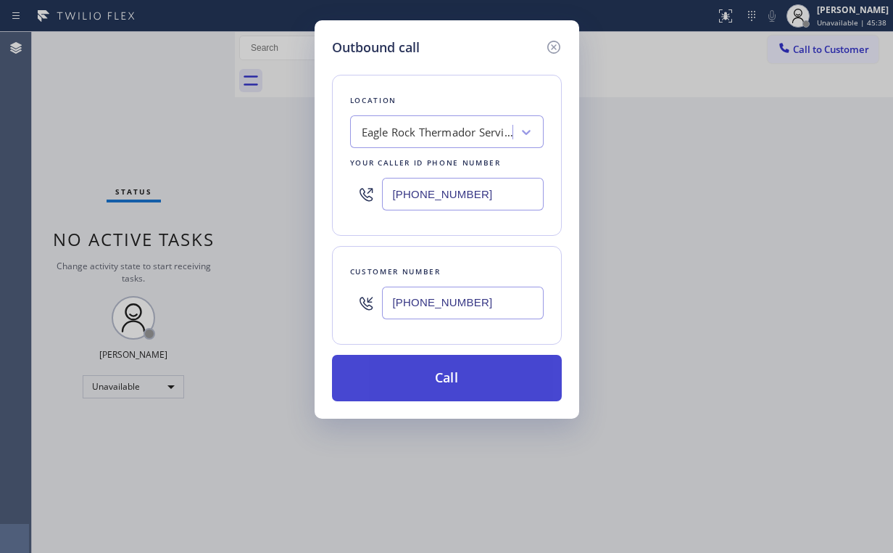
type input "(442) 283-9814"
click at [432, 380] on button "Call" at bounding box center [447, 378] width 230 height 46
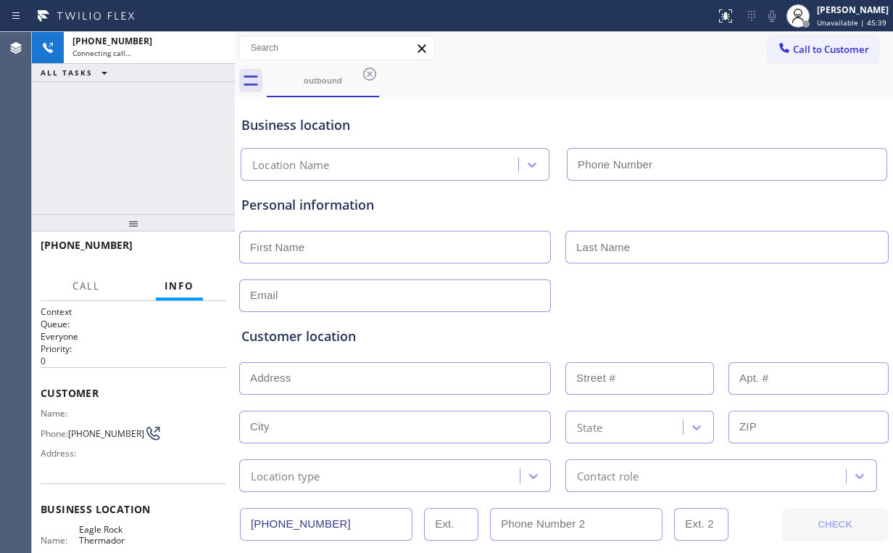
type input "(323) 403-0376"
click at [125, 130] on div "+14422839814 Connecting call… ALL TASKS ALL TASKS ACTIVE TASKS TASKS IN WRAP UP" at bounding box center [133, 123] width 203 height 182
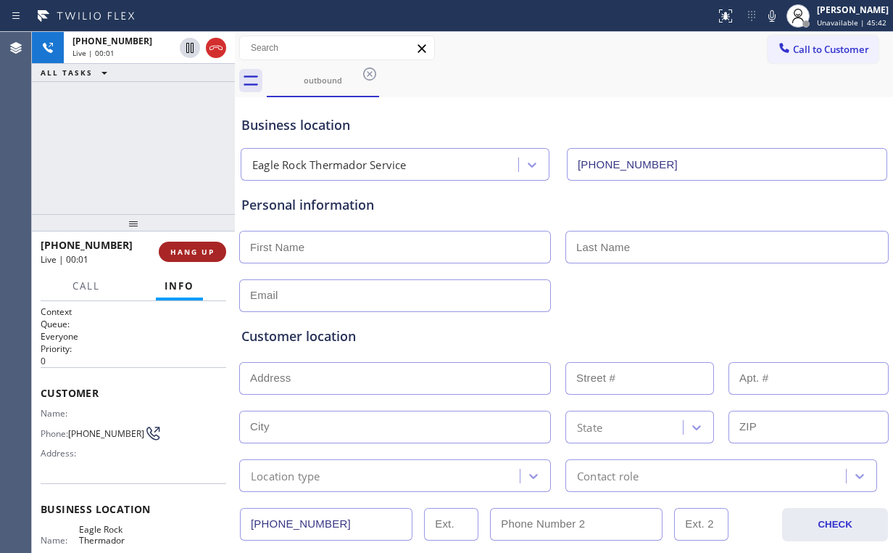
click at [186, 249] on span "HANG UP" at bounding box center [192, 252] width 44 height 10
click at [194, 249] on span "HANG UP" at bounding box center [192, 252] width 44 height 10
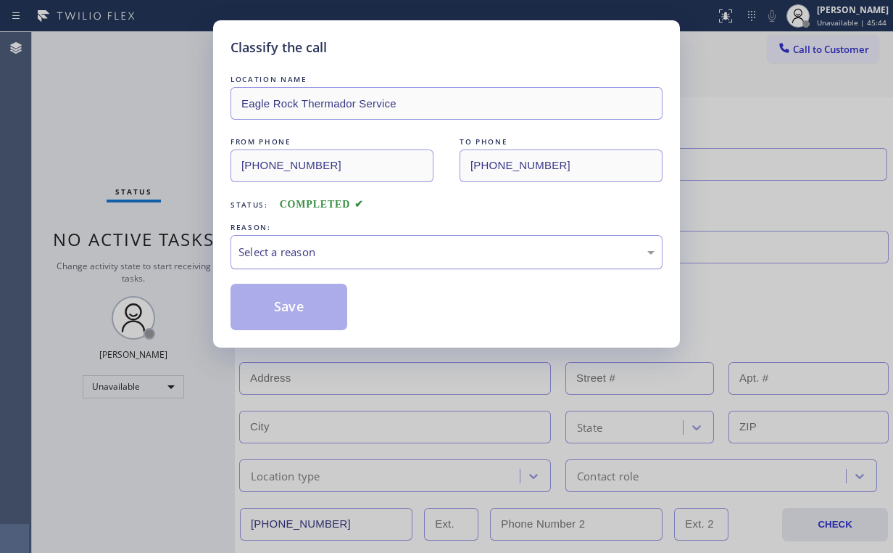
click at [282, 251] on div "Select a reason" at bounding box center [447, 252] width 416 height 17
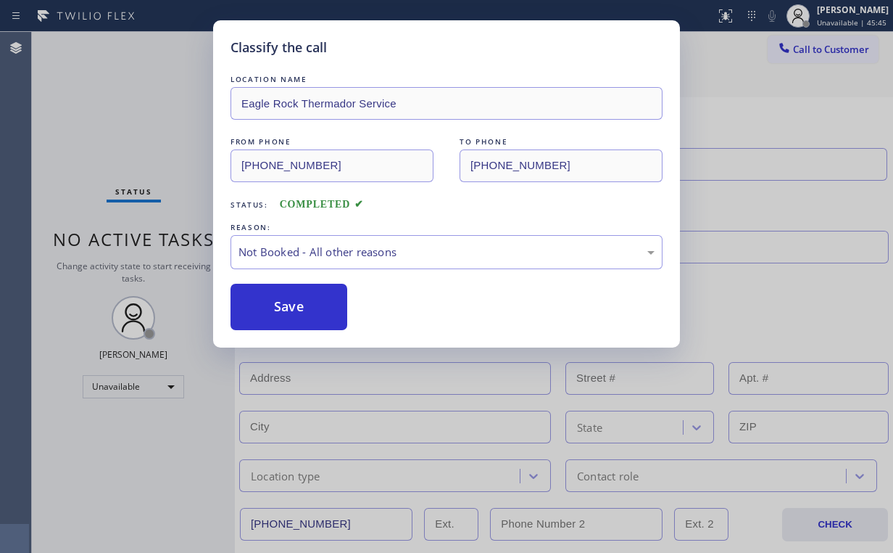
drag, startPoint x: 289, startPoint y: 310, endPoint x: 253, endPoint y: 270, distance: 52.9
click at [290, 310] on button "Save" at bounding box center [289, 307] width 117 height 46
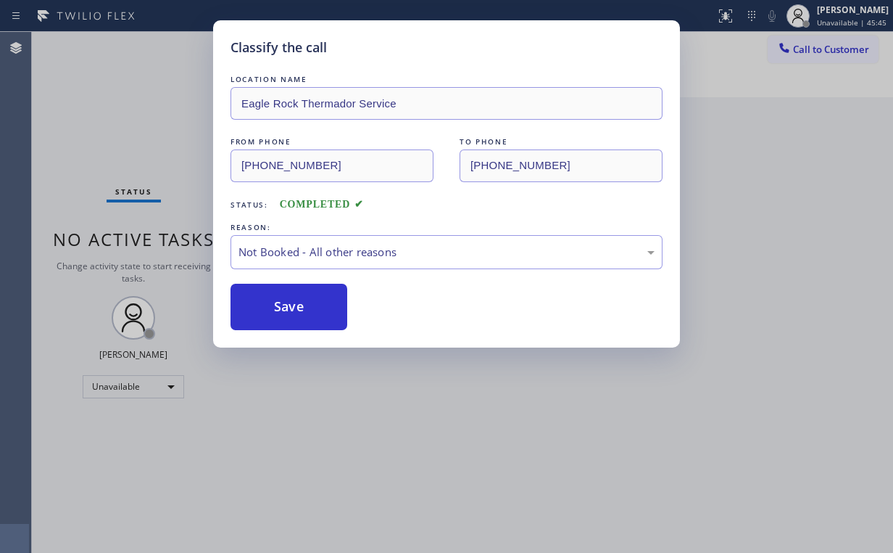
click at [74, 120] on div "Classify the call LOCATION NAME Eagle Rock Thermador Service FROM PHONE (323) 4…" at bounding box center [446, 276] width 893 height 553
